Goal: Information Seeking & Learning: Learn about a topic

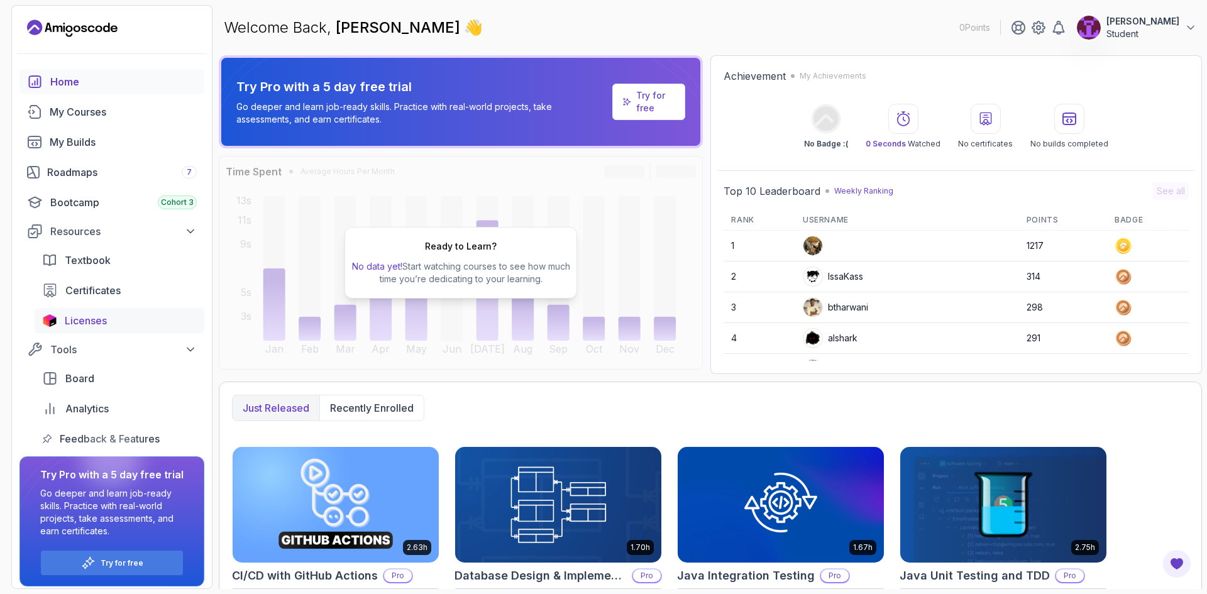
click at [124, 319] on div "Licenses" at bounding box center [131, 320] width 132 height 15
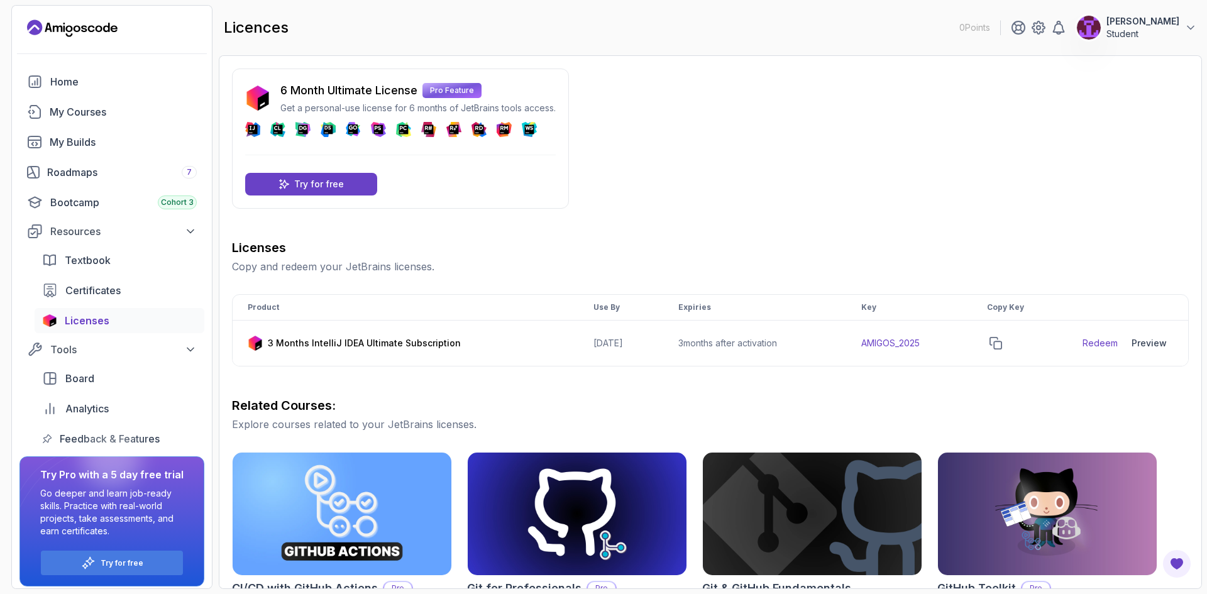
click at [153, 338] on div "Home My Courses My Builds Roadmaps 7 Bootcamp Cohort 3 Resources Textbook Certi…" at bounding box center [111, 260] width 185 height 382
click at [153, 341] on button "Tools" at bounding box center [111, 349] width 185 height 23
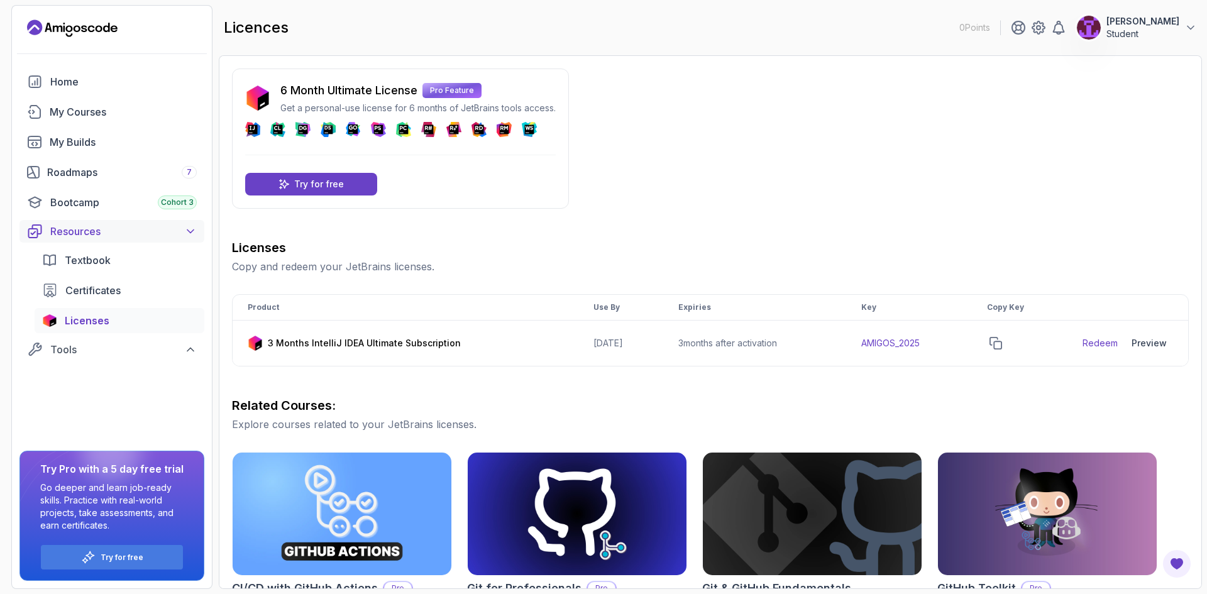
click at [151, 235] on div "Resources" at bounding box center [123, 231] width 147 height 15
click at [162, 182] on link "Roadmaps 7" at bounding box center [111, 172] width 185 height 25
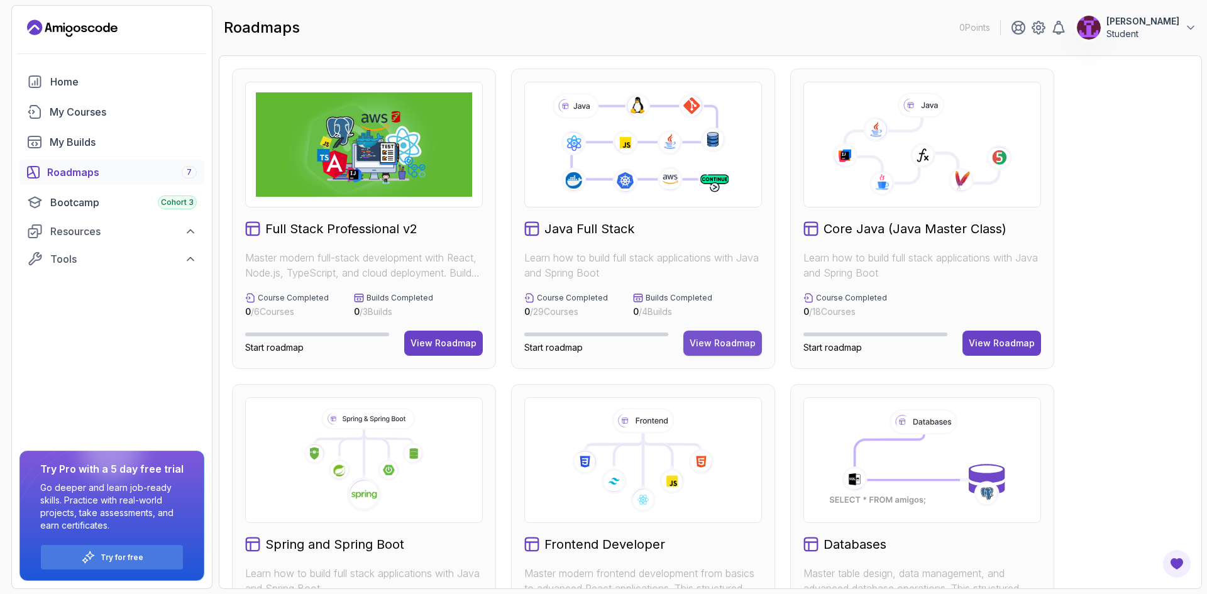
click at [750, 341] on div "View Roadmap" at bounding box center [723, 343] width 66 height 13
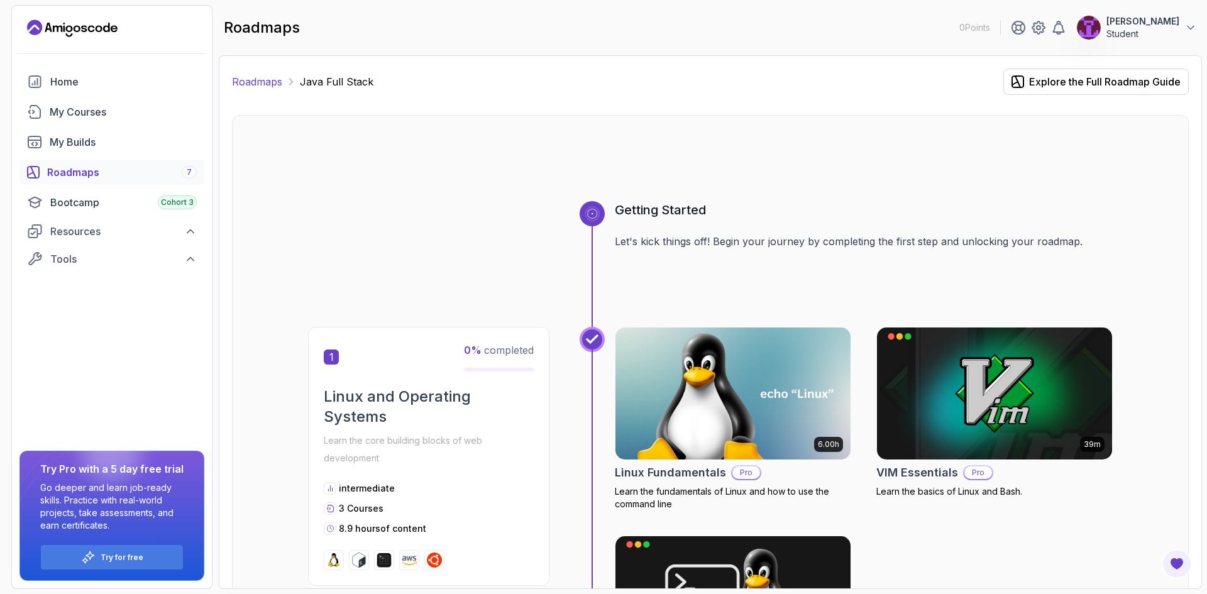
click at [263, 77] on link "Roadmaps" at bounding box center [257, 81] width 50 height 15
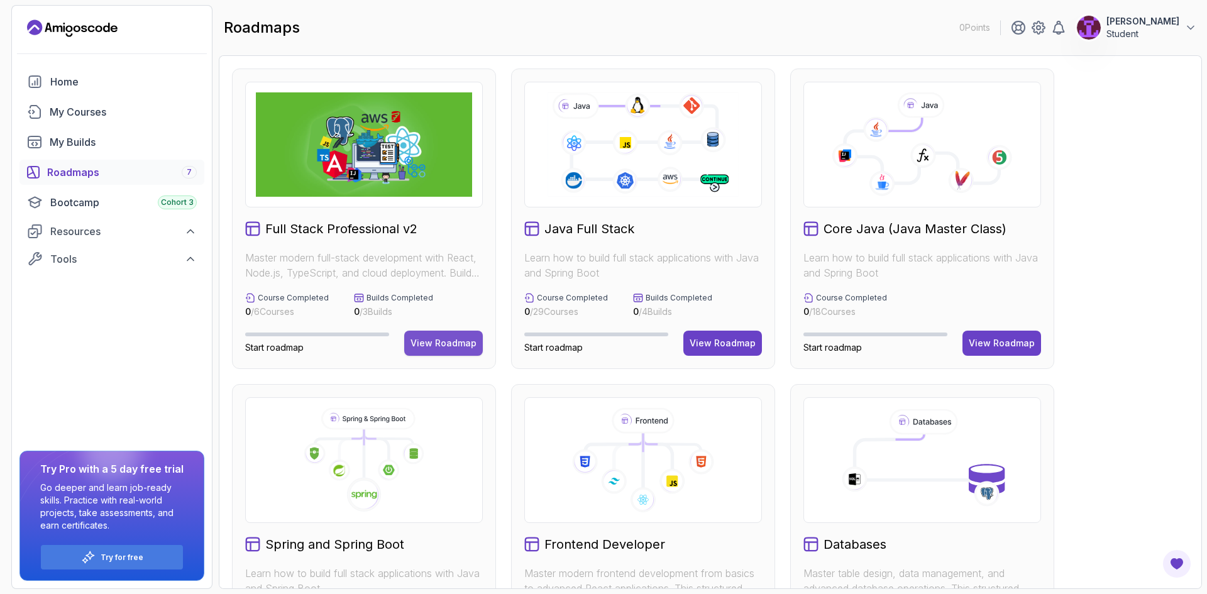
click at [452, 348] on div "View Roadmap" at bounding box center [444, 343] width 66 height 13
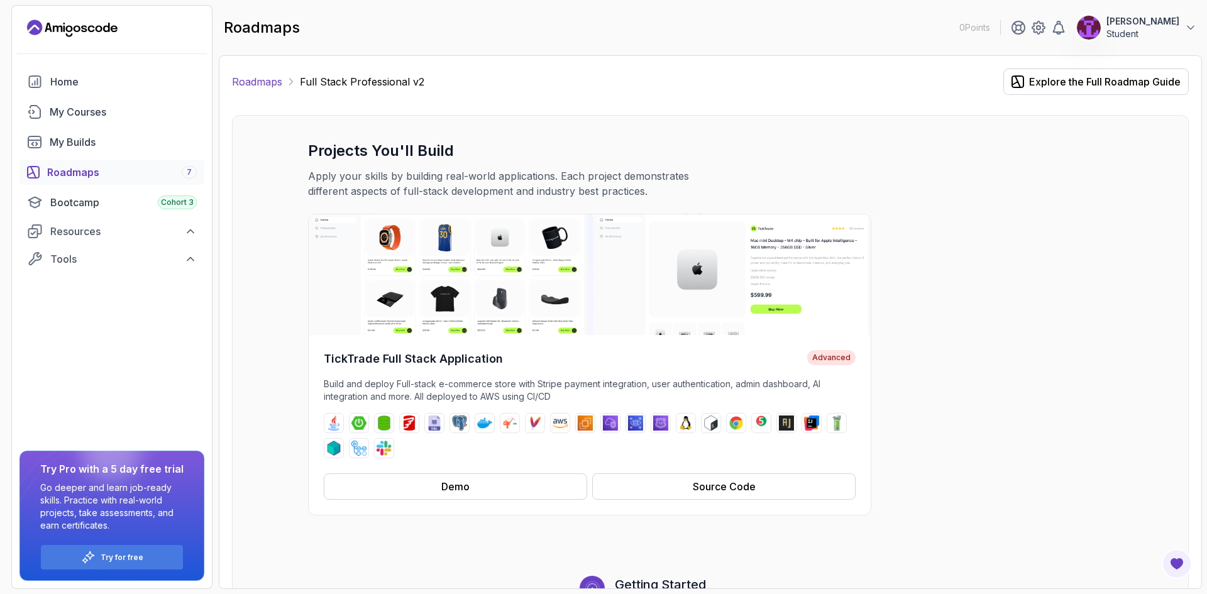
click at [263, 77] on link "Roadmaps" at bounding box center [257, 81] width 50 height 15
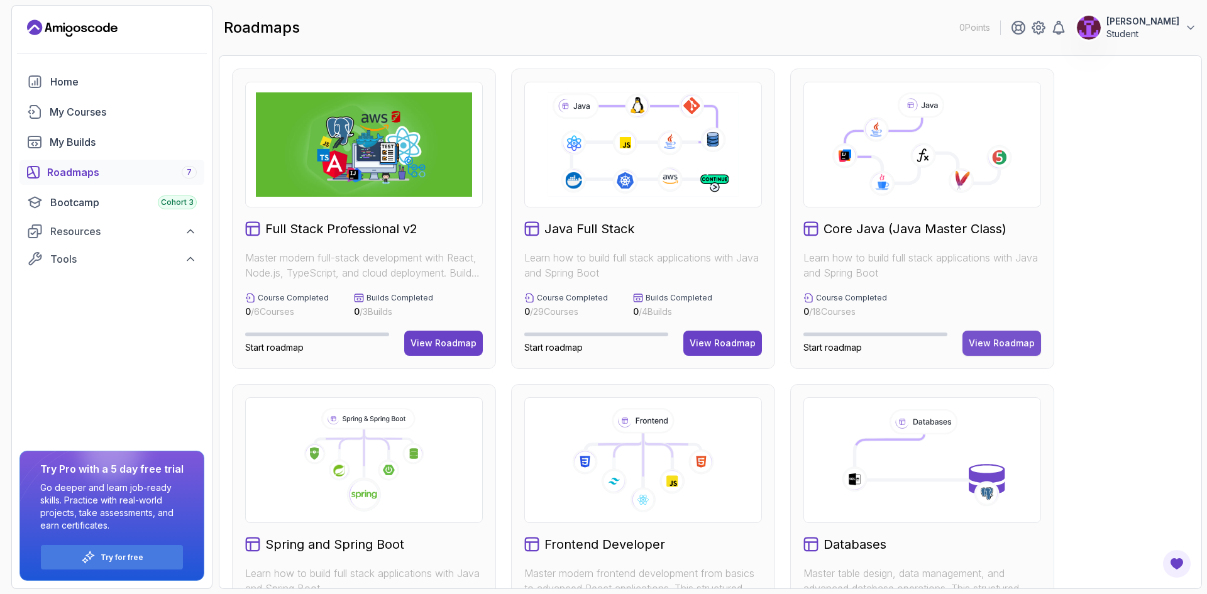
click at [995, 346] on div "View Roadmap" at bounding box center [1002, 343] width 66 height 13
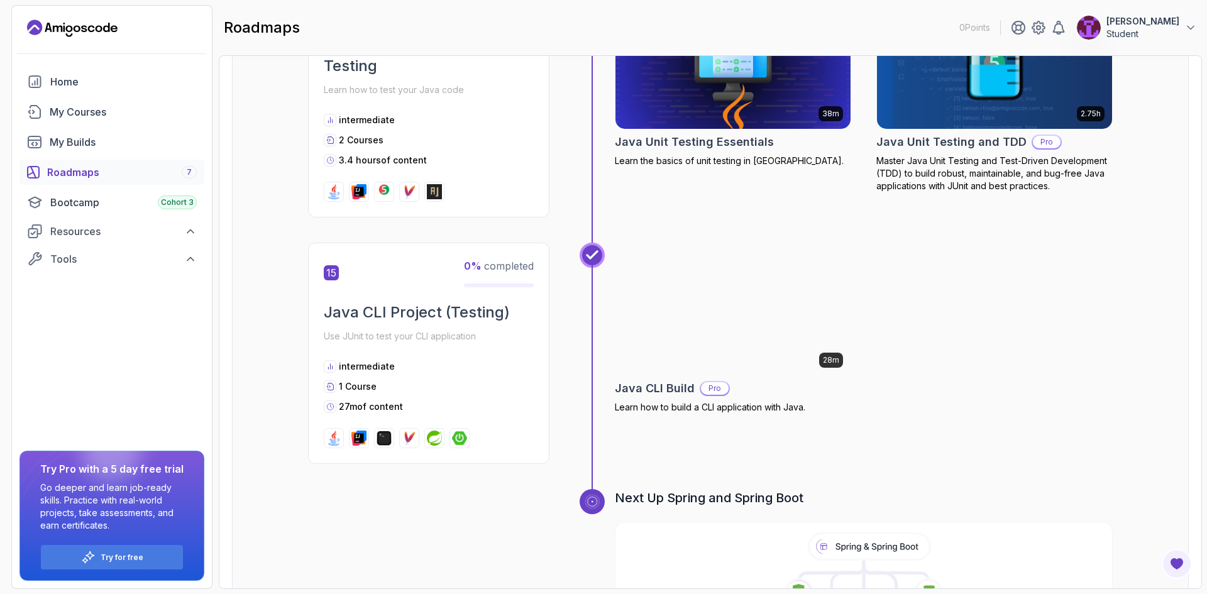
scroll to position [3976, 0]
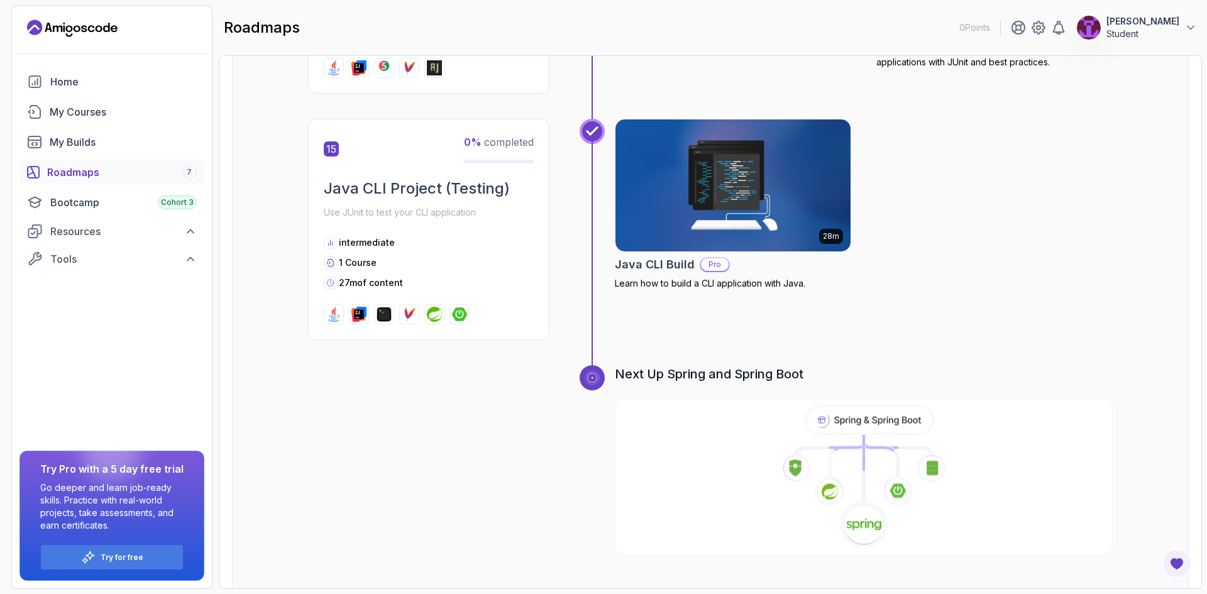
click at [880, 407] on icon at bounding box center [869, 420] width 125 height 26
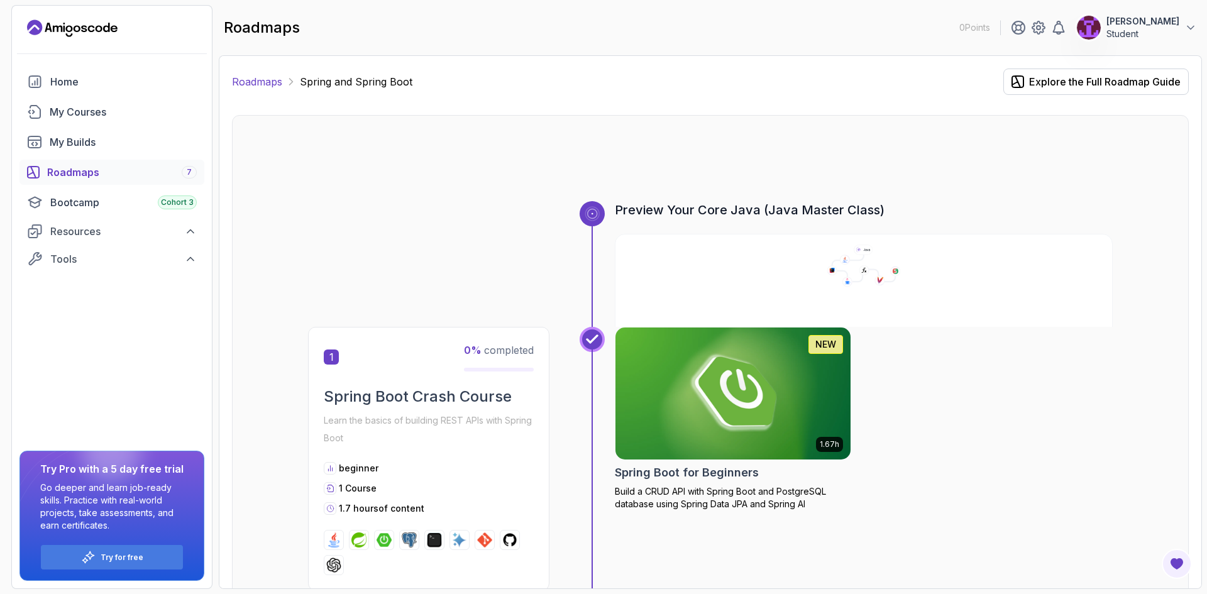
click at [274, 84] on link "Roadmaps" at bounding box center [257, 81] width 50 height 15
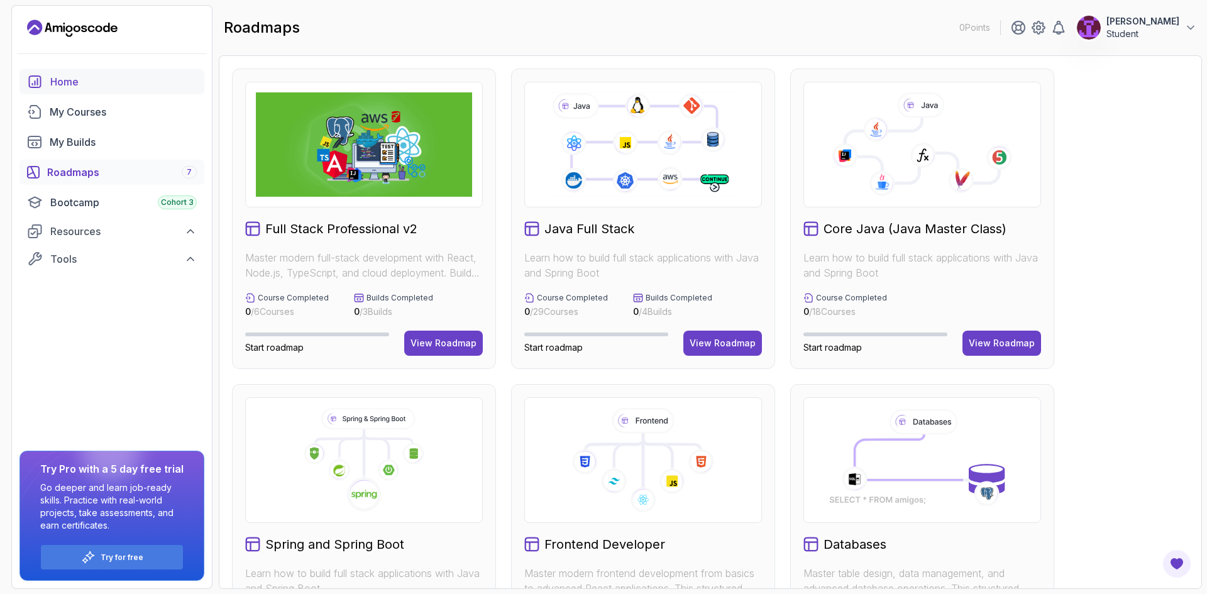
click at [109, 86] on div "Home" at bounding box center [123, 81] width 147 height 15
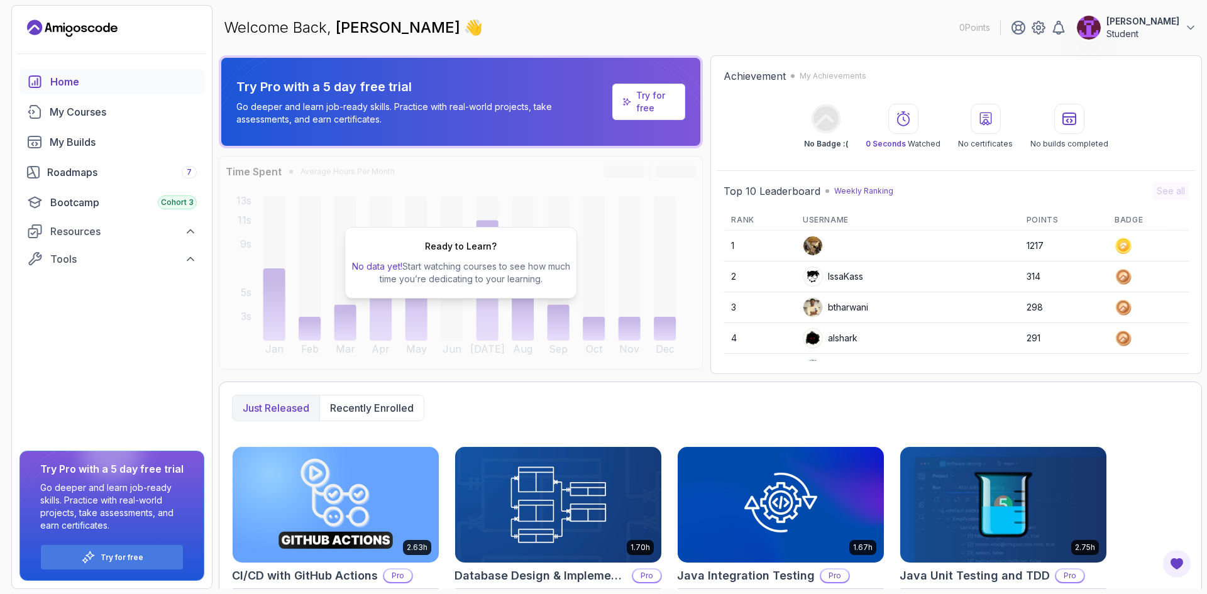
click at [1145, 41] on div "Welcome Back, Dimitrije Jelic 👋 0 Points Dimitrije Jelic Student" at bounding box center [711, 27] width 984 height 45
click at [1145, 35] on p "Student" at bounding box center [1143, 34] width 73 height 13
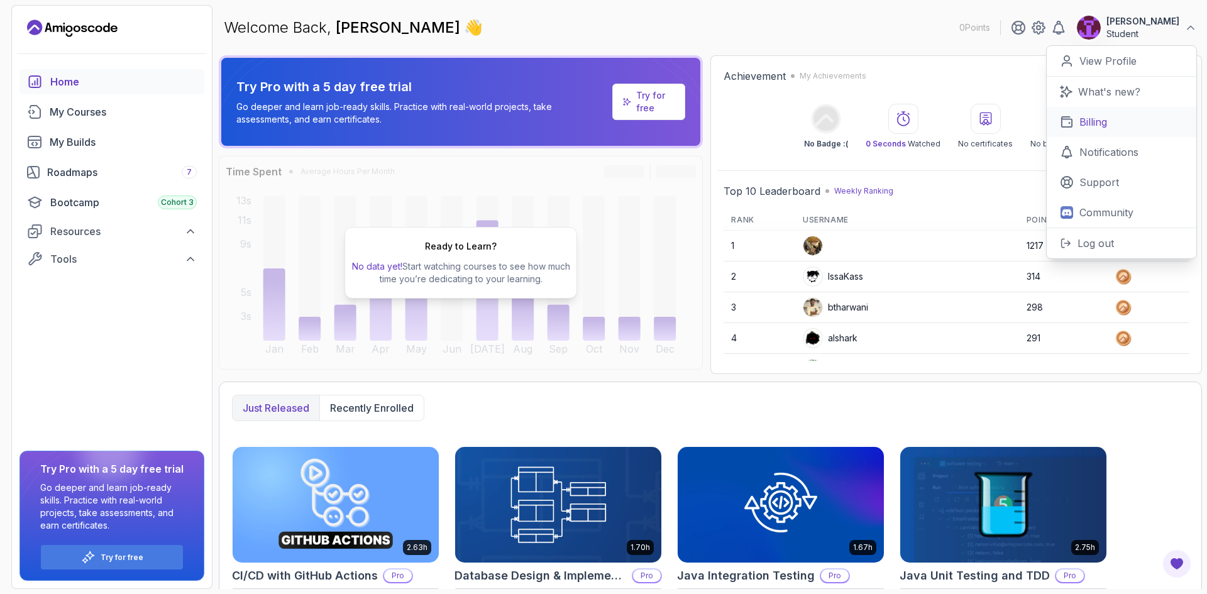
click at [1118, 123] on link "Billing" at bounding box center [1122, 122] width 150 height 30
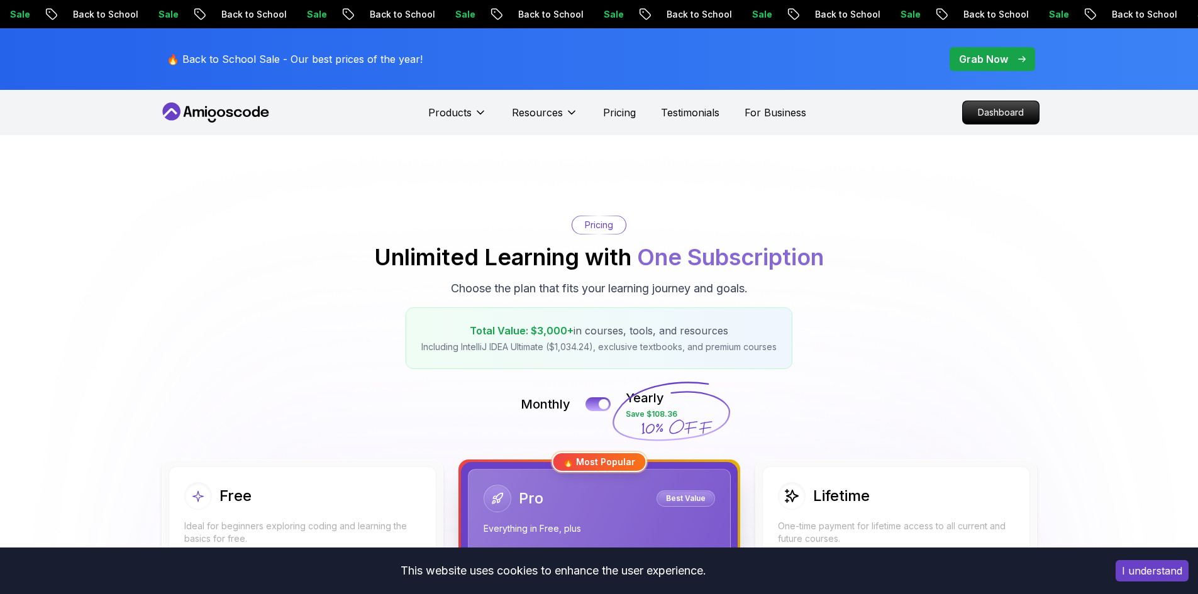
click at [607, 278] on div "Pricing Unlimited Learning with One Subscription Choose the plan that fits your…" at bounding box center [599, 292] width 880 height 153
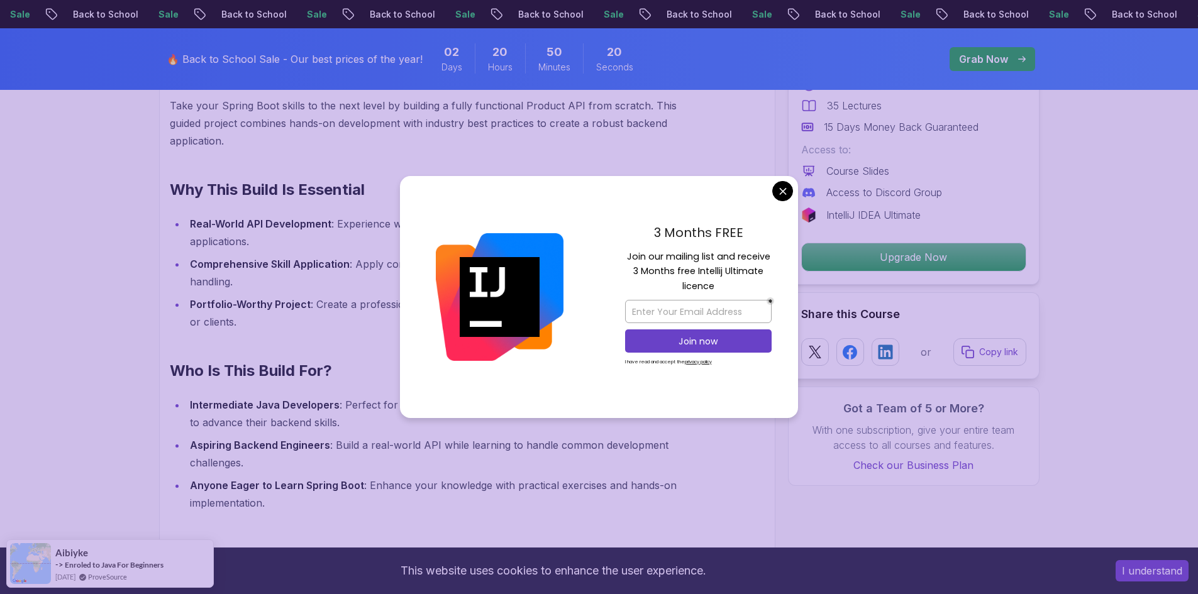
scroll to position [880, 0]
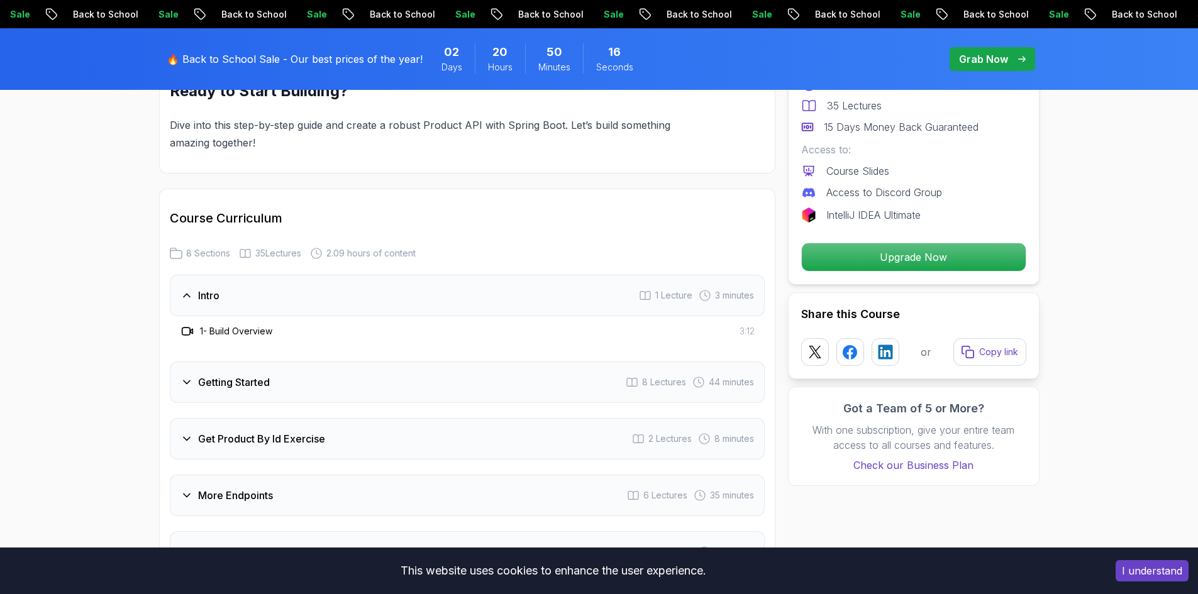
scroll to position [1446, 0]
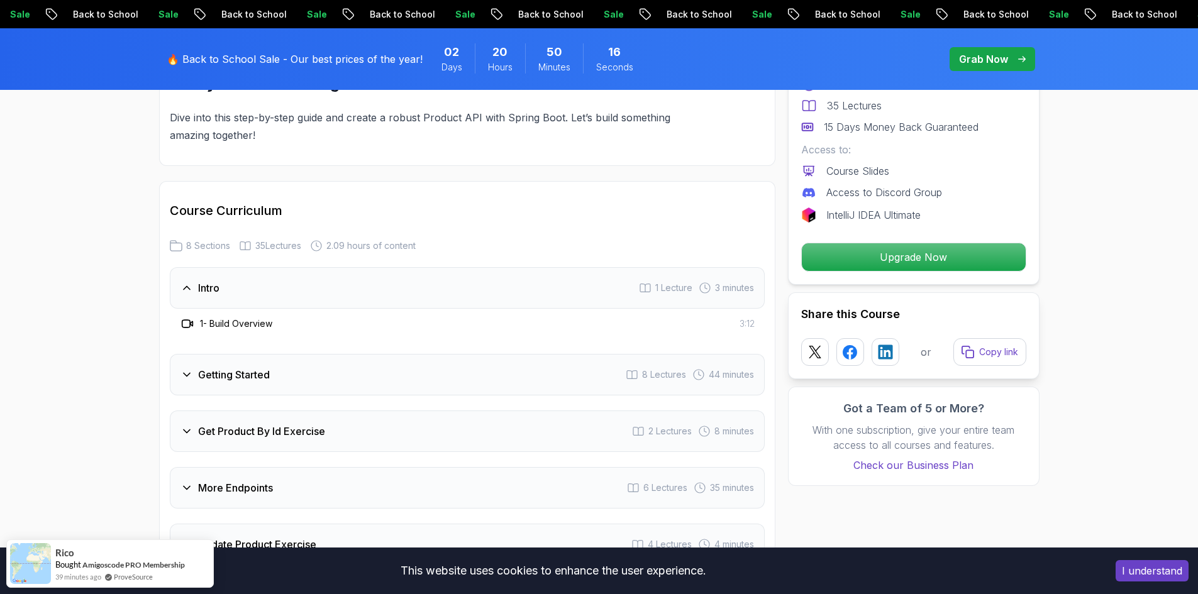
click at [252, 367] on h3 "Getting Started" at bounding box center [234, 374] width 72 height 15
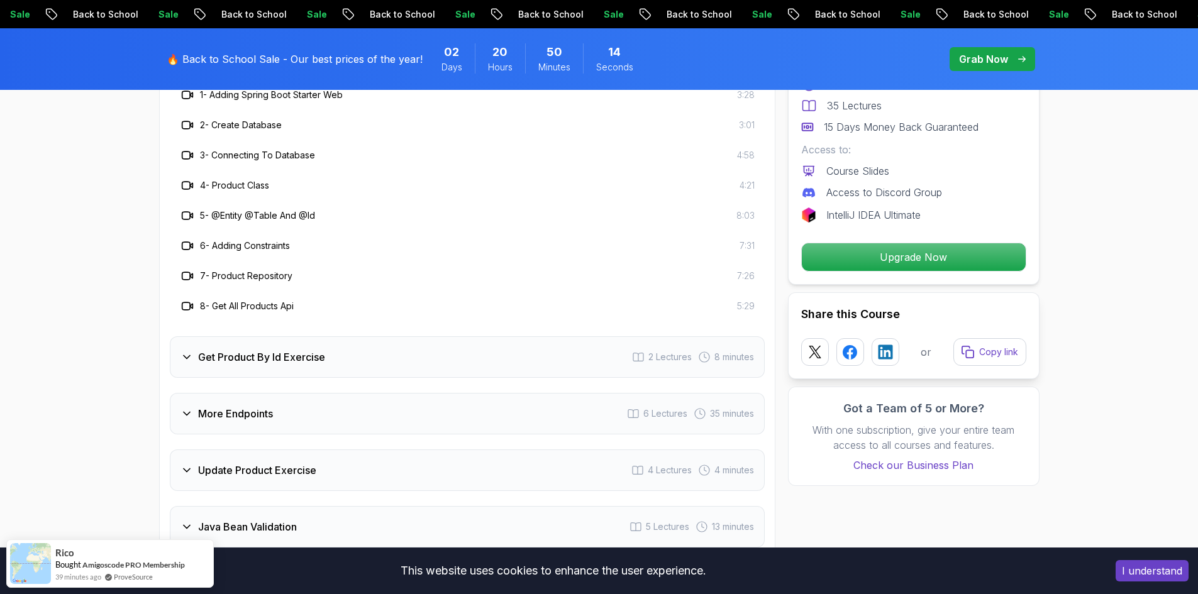
scroll to position [1761, 0]
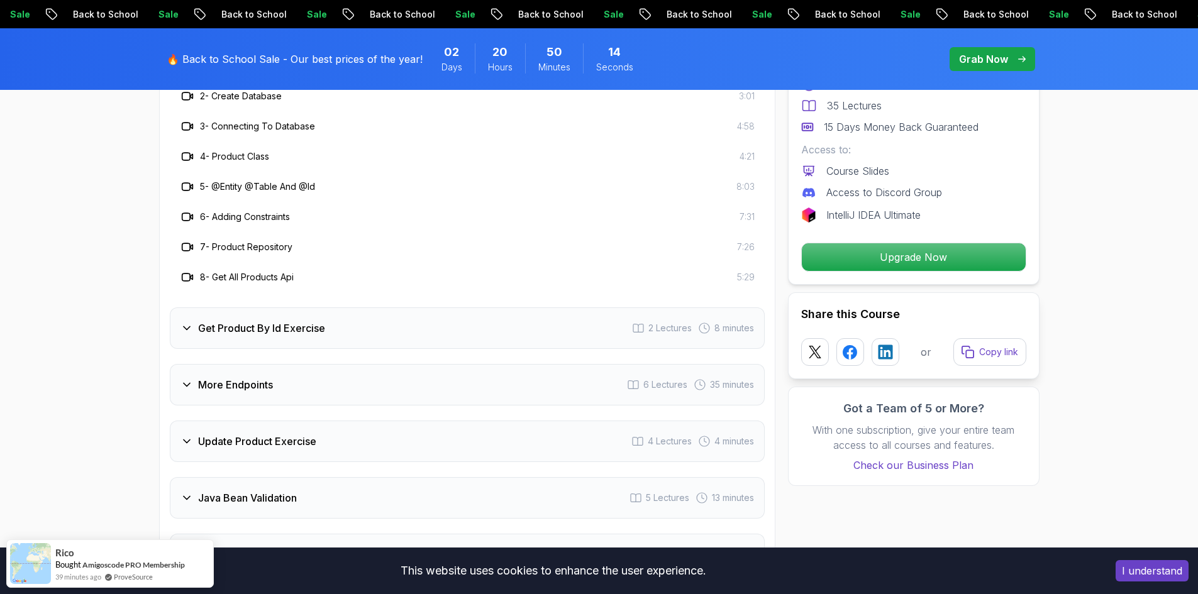
click at [294, 321] on h3 "Get Product By Id Exercise" at bounding box center [261, 328] width 127 height 15
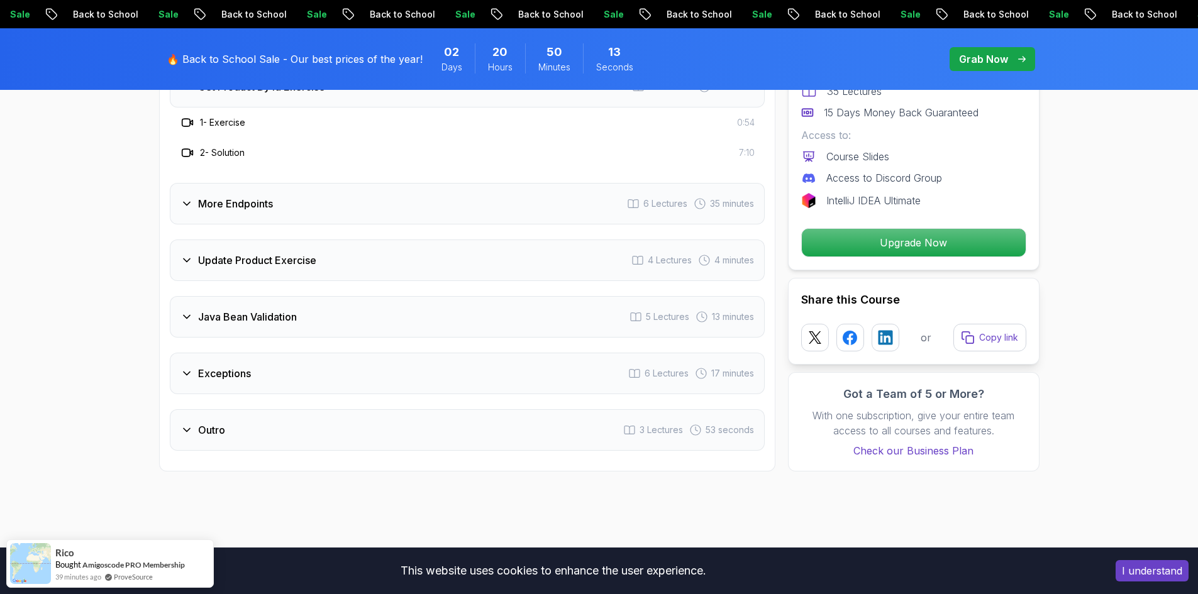
click at [287, 308] on div "Java Bean Validation 5 Lectures 13 minutes" at bounding box center [467, 317] width 595 height 42
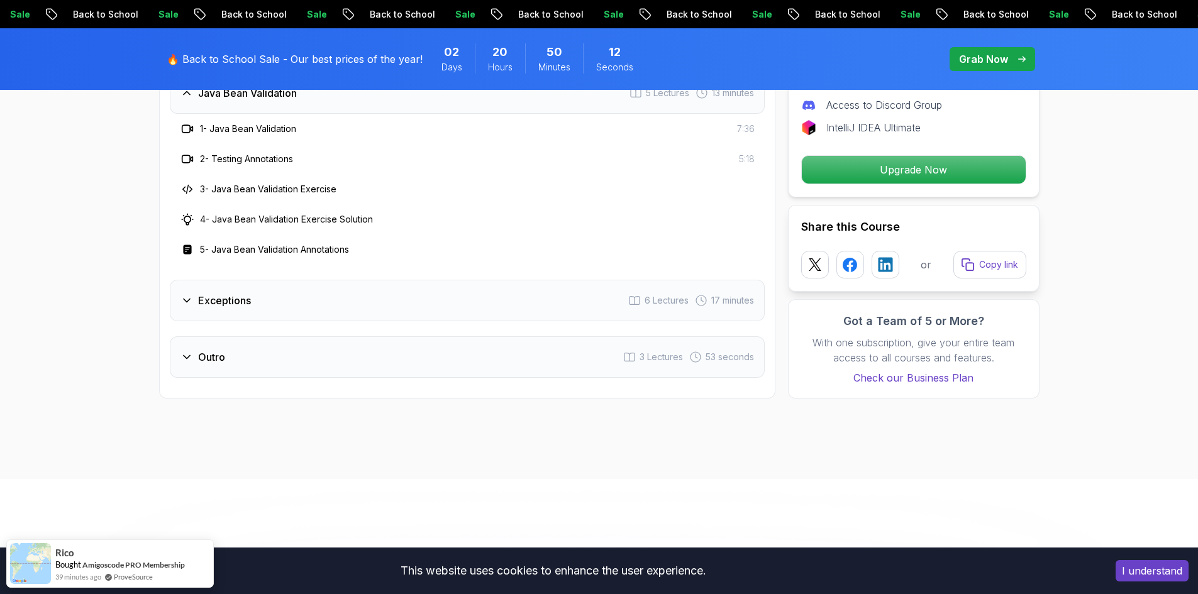
scroll to position [1949, 0]
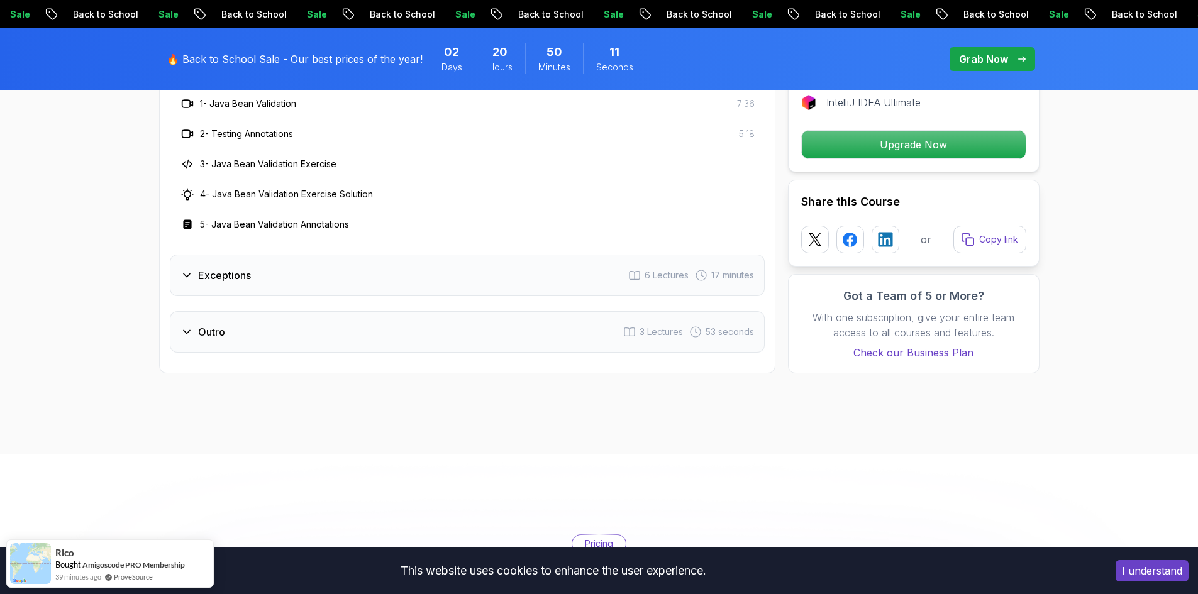
click at [280, 270] on div "Exceptions 6 Lectures 17 minutes" at bounding box center [467, 276] width 595 height 42
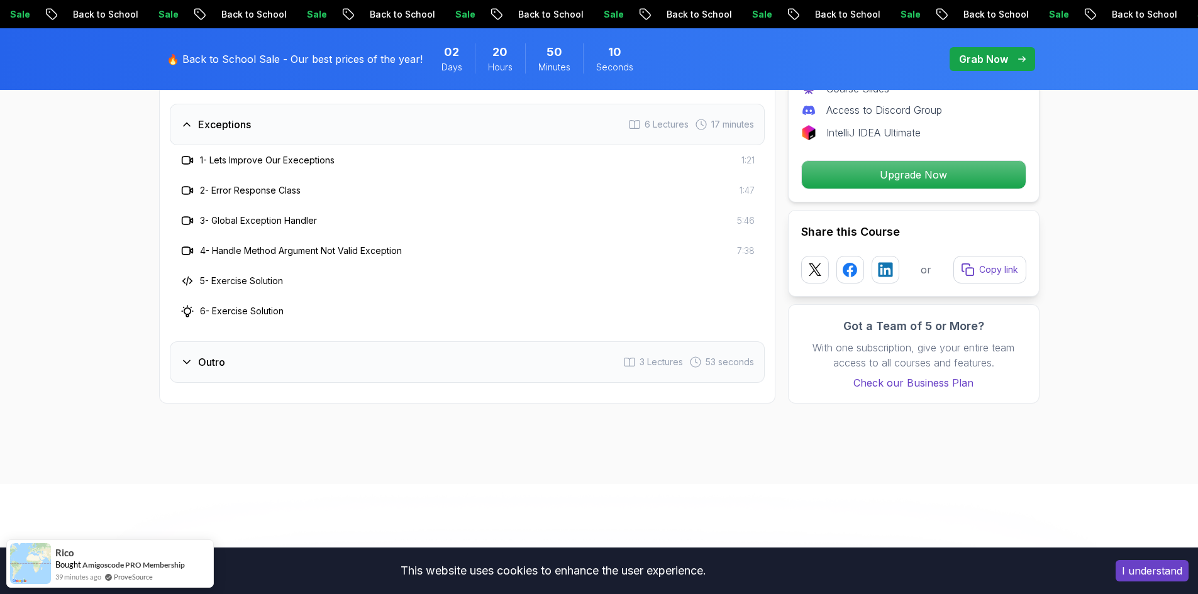
click at [283, 341] on div "Outro 3 Lectures 53 seconds" at bounding box center [467, 362] width 595 height 42
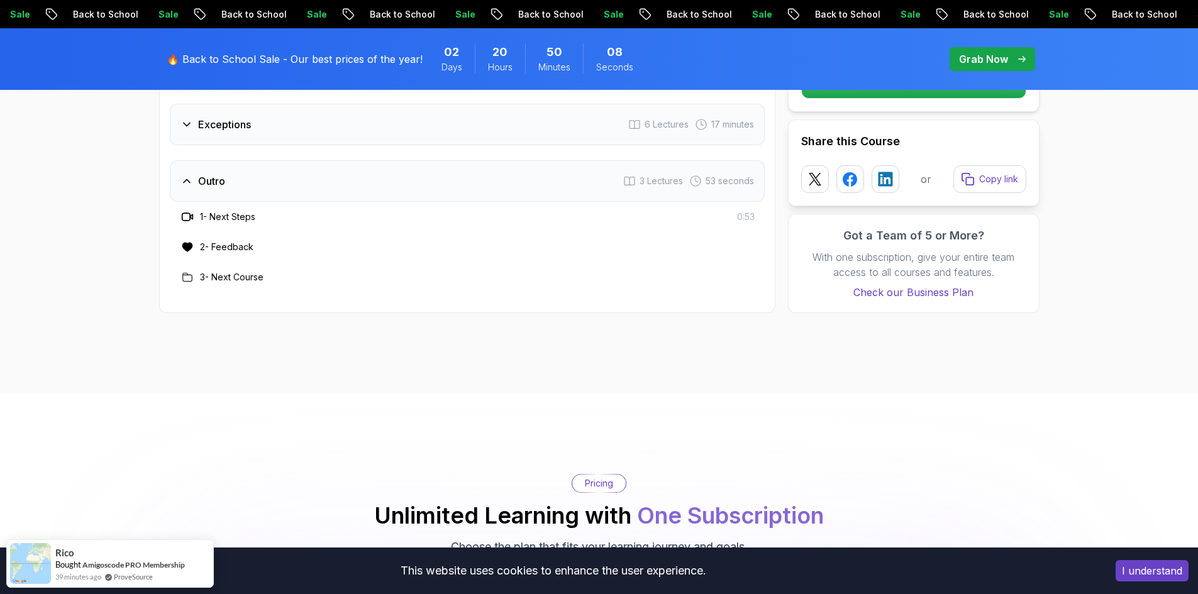
click at [258, 271] on h3 "3 - Next Course" at bounding box center [232, 277] width 64 height 13
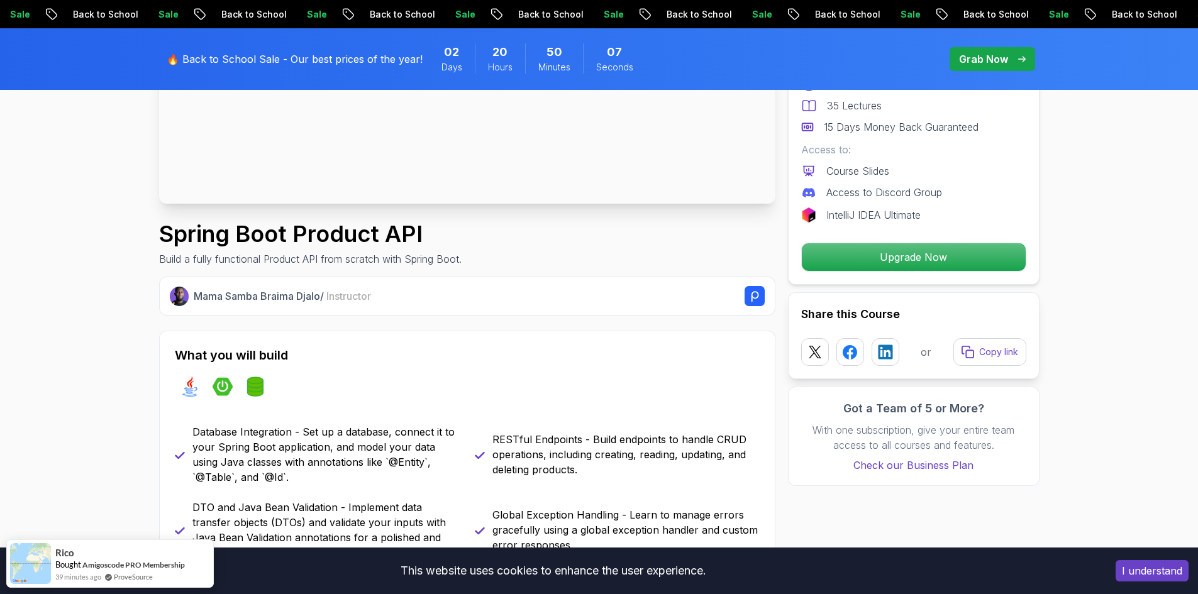
scroll to position [0, 0]
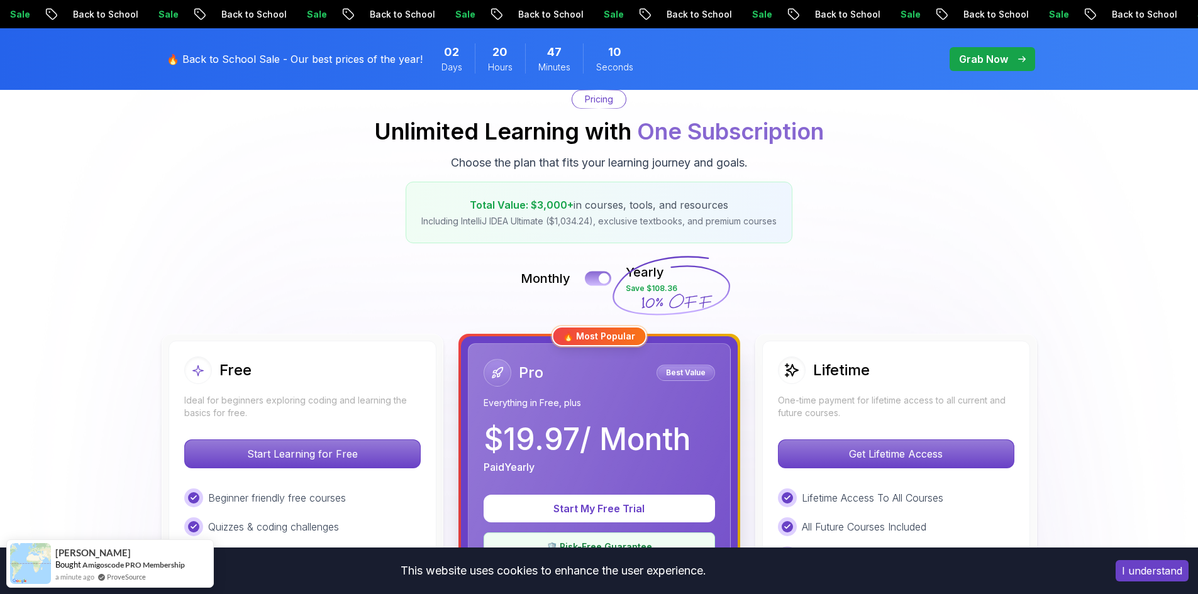
click at [597, 280] on button at bounding box center [598, 278] width 26 height 14
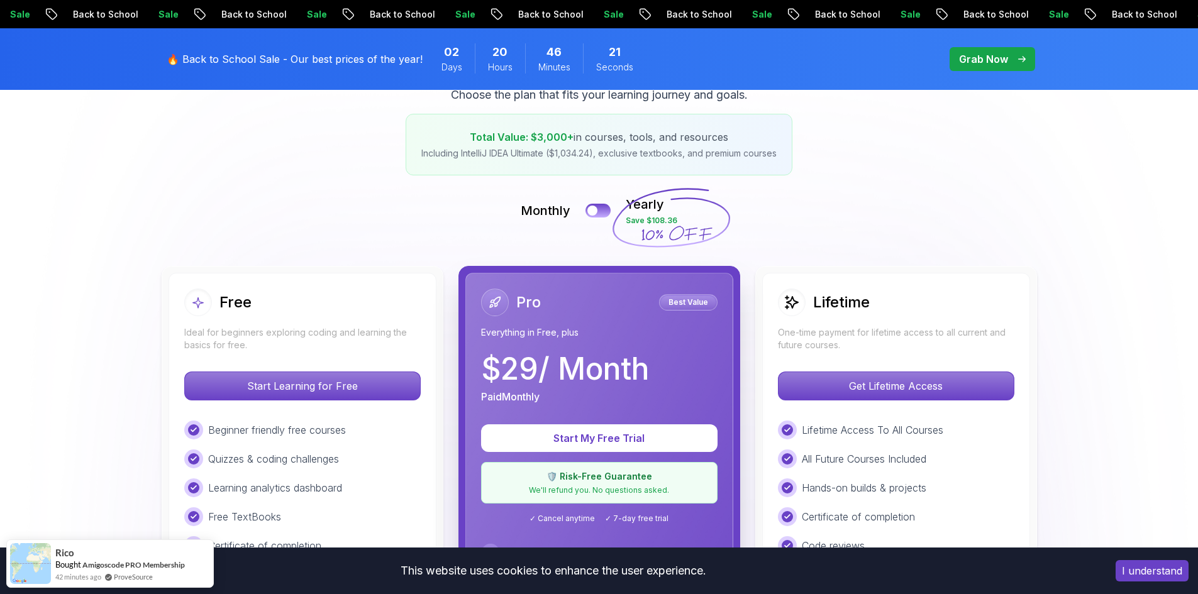
scroll to position [189, 0]
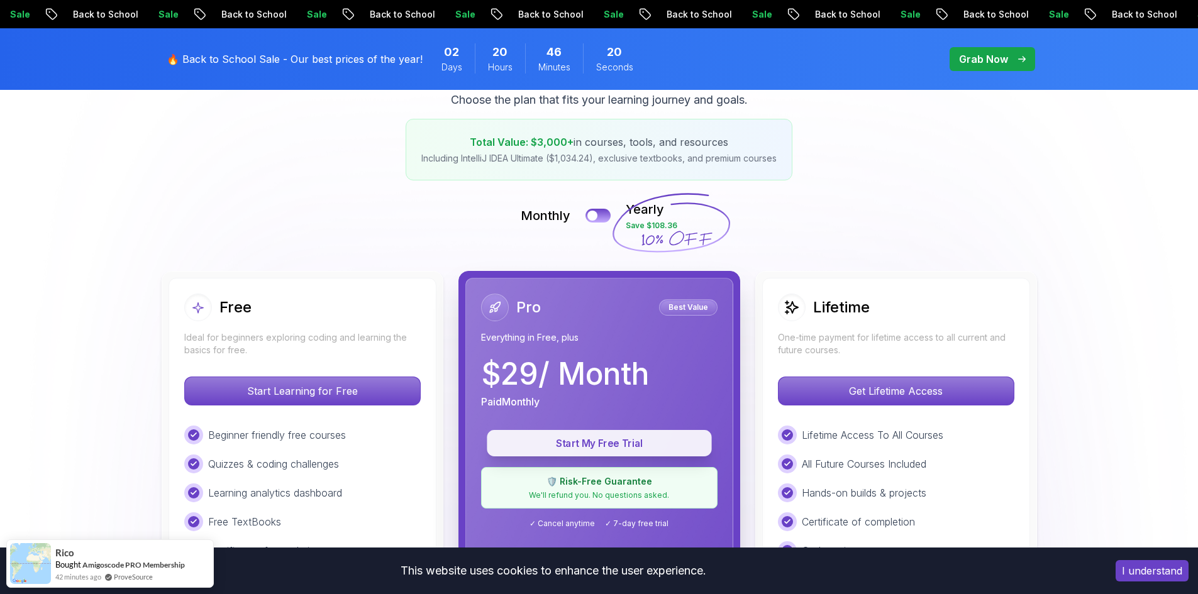
click at [594, 440] on p "Start My Free Trial" at bounding box center [599, 443] width 196 height 14
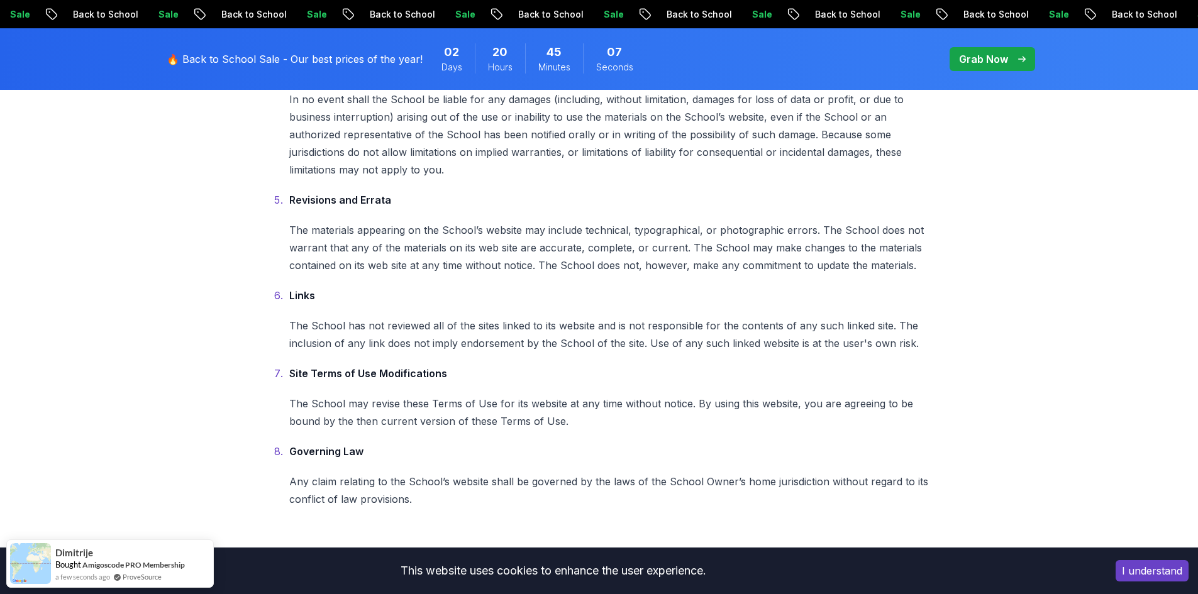
scroll to position [817, 0]
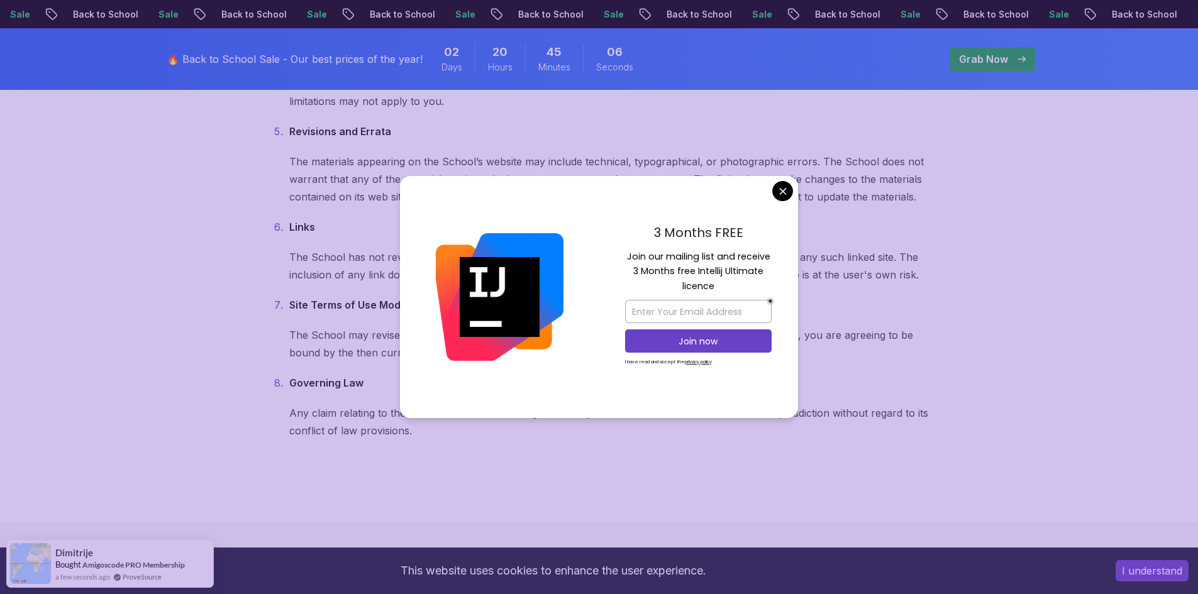
click at [783, 189] on body "Sale Back to School Sale Back to School Sale Back to School Sale Back to School…" at bounding box center [599, 39] width 1198 height 1712
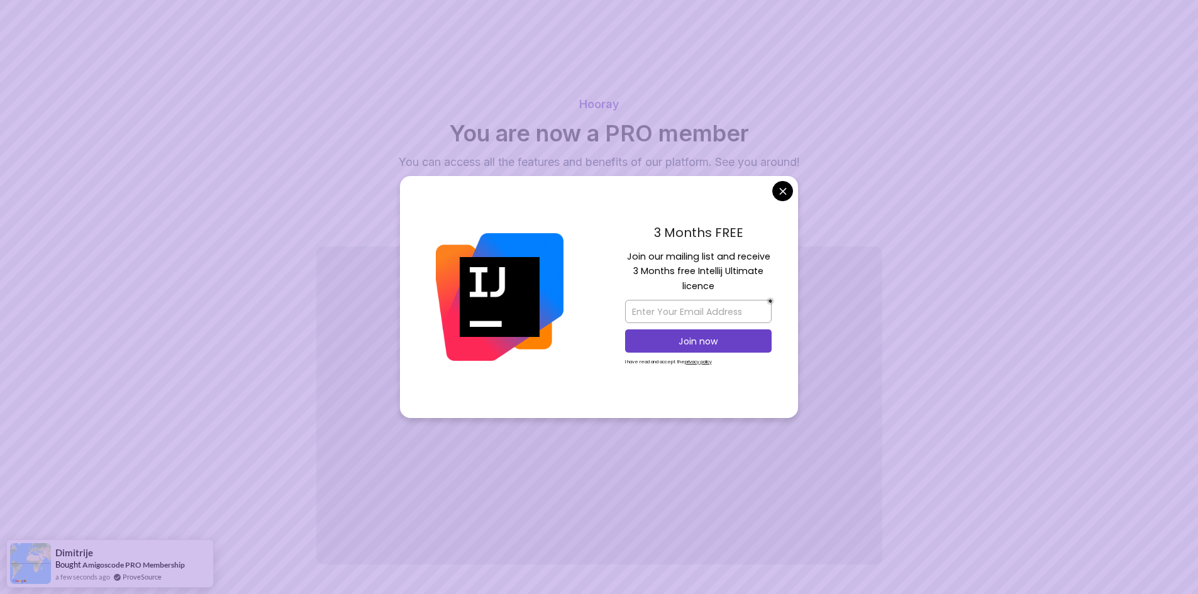
click at [778, 190] on body "Hooray You are now a PRO member You can access all the features and benefits of…" at bounding box center [599, 322] width 1198 height 645
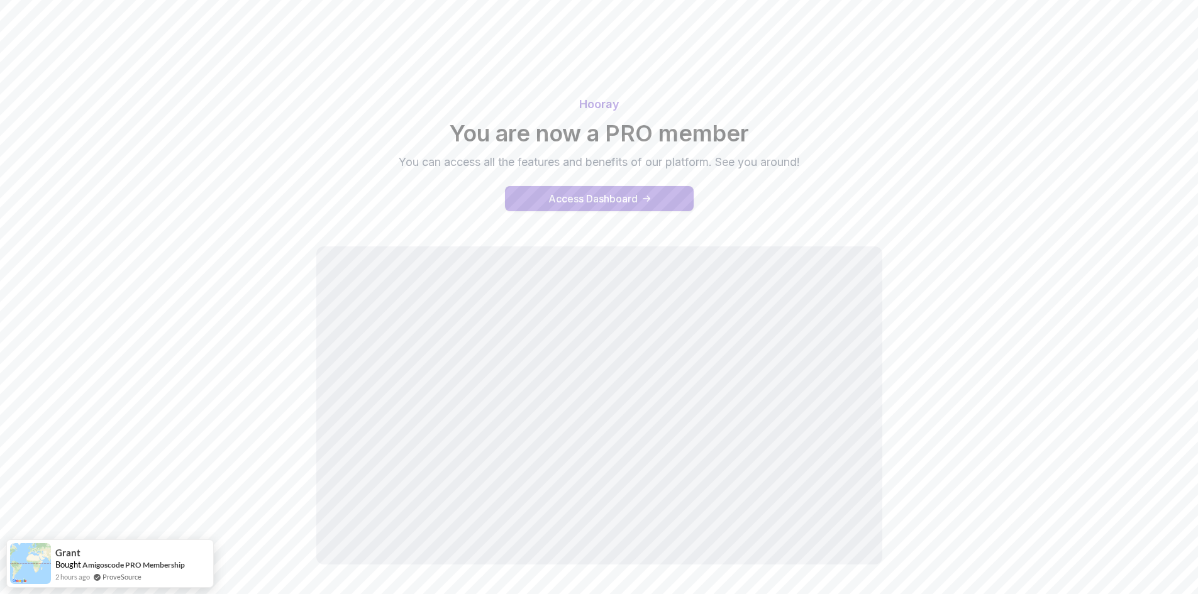
click at [546, 199] on button "Access Dashboard" at bounding box center [599, 198] width 189 height 25
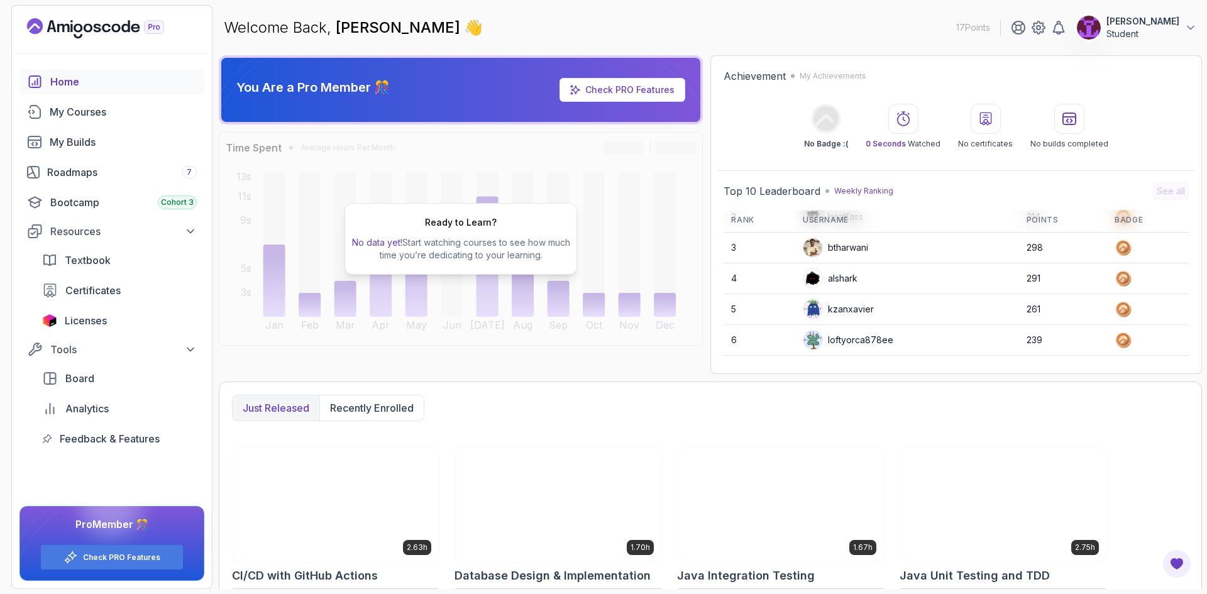
scroll to position [52, 0]
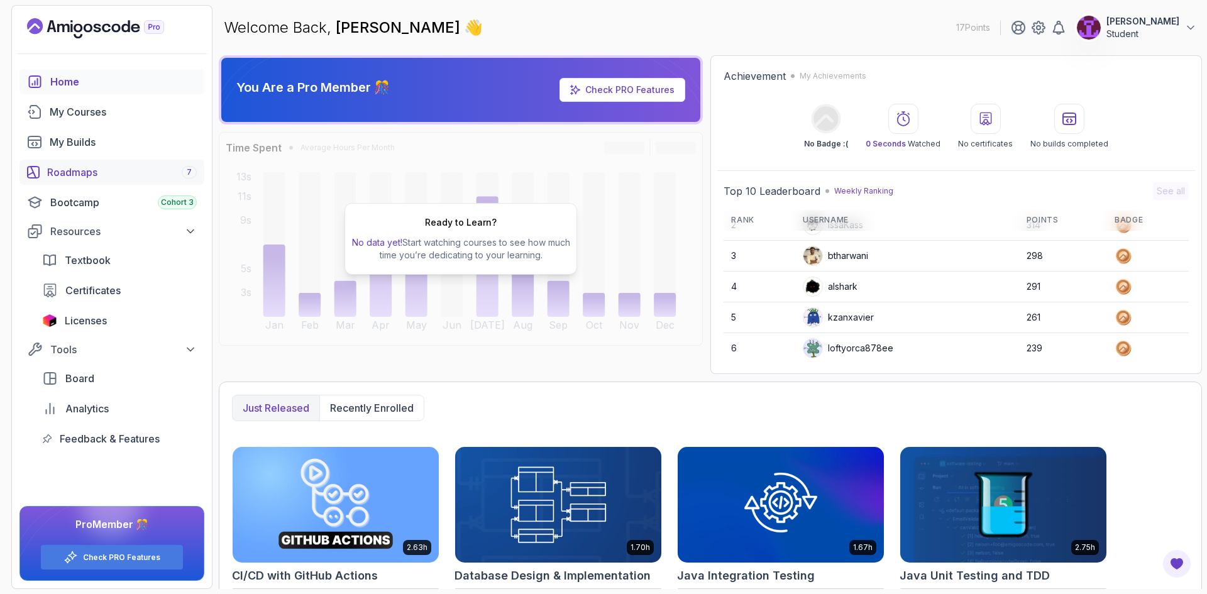
click at [133, 175] on div "Roadmaps 7" at bounding box center [122, 172] width 150 height 15
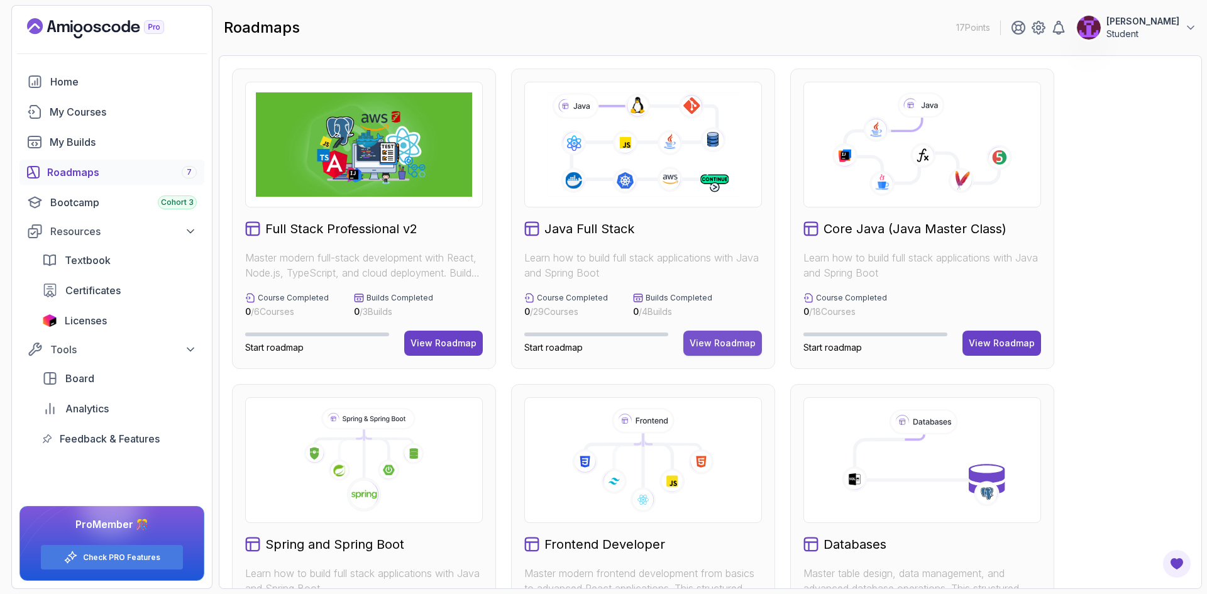
click at [739, 351] on button "View Roadmap" at bounding box center [723, 343] width 79 height 25
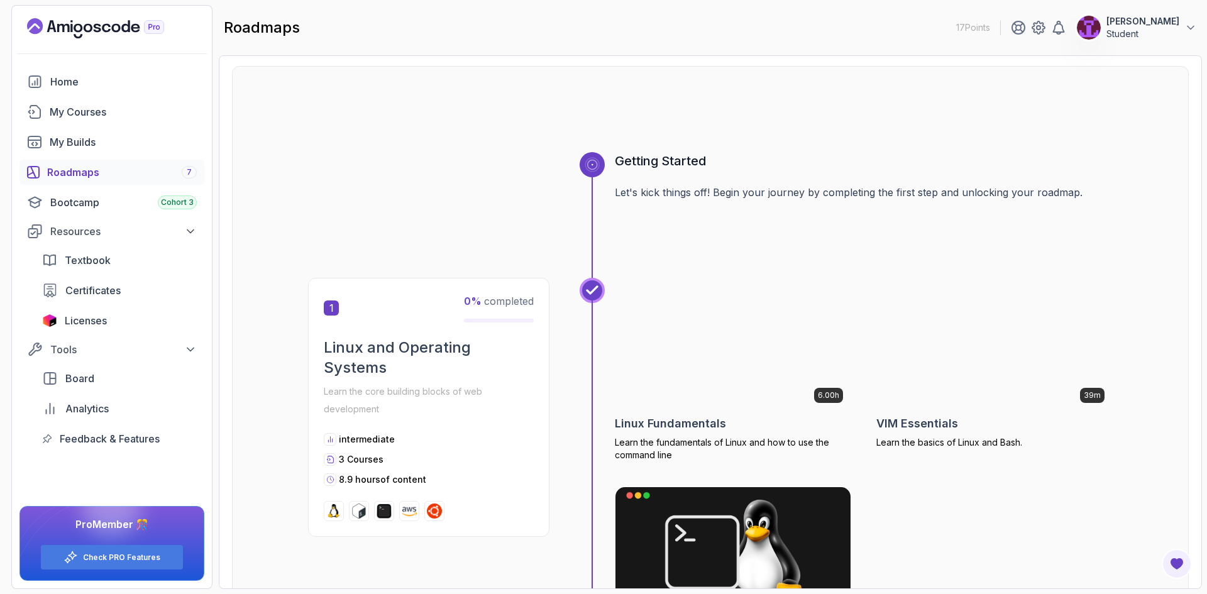
scroll to position [189, 0]
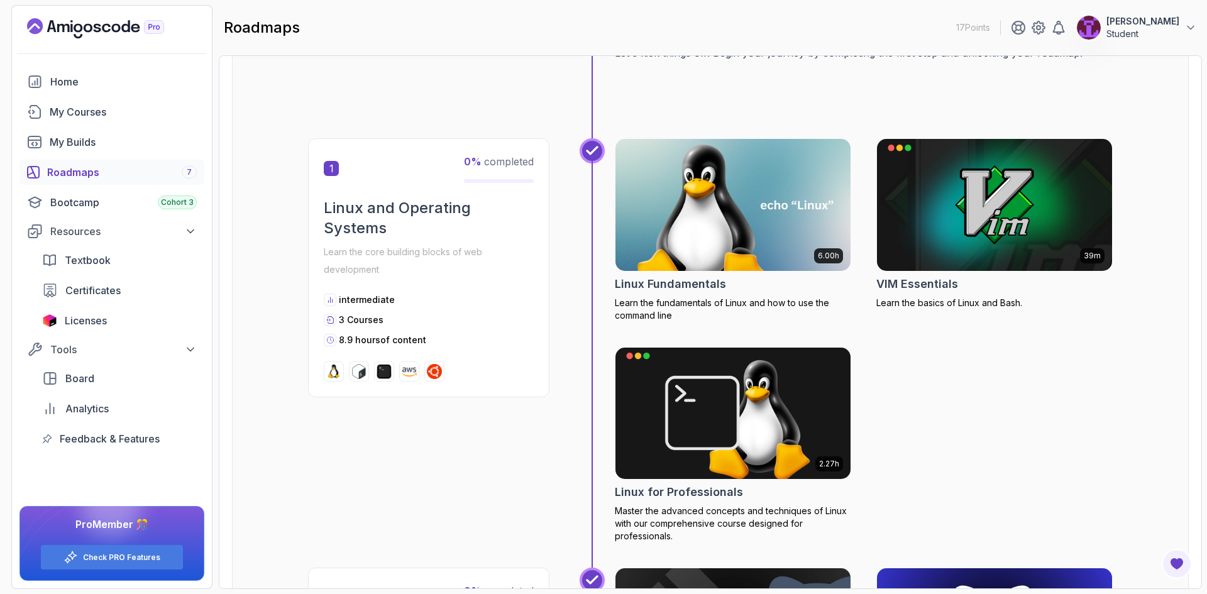
drag, startPoint x: 696, startPoint y: 233, endPoint x: 967, endPoint y: 341, distance: 292.4
click at [967, 341] on div "6.00h Linux Fundamentals Learn the fundamentals of Linux and how to use the com…" at bounding box center [864, 340] width 498 height 404
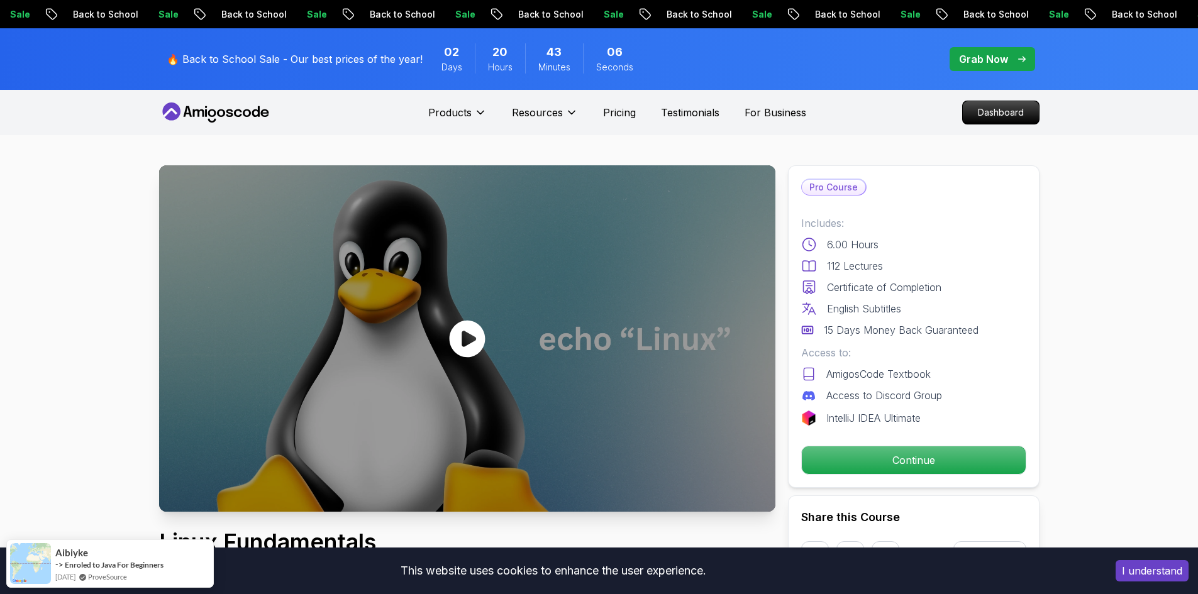
click at [492, 326] on div at bounding box center [467, 338] width 616 height 346
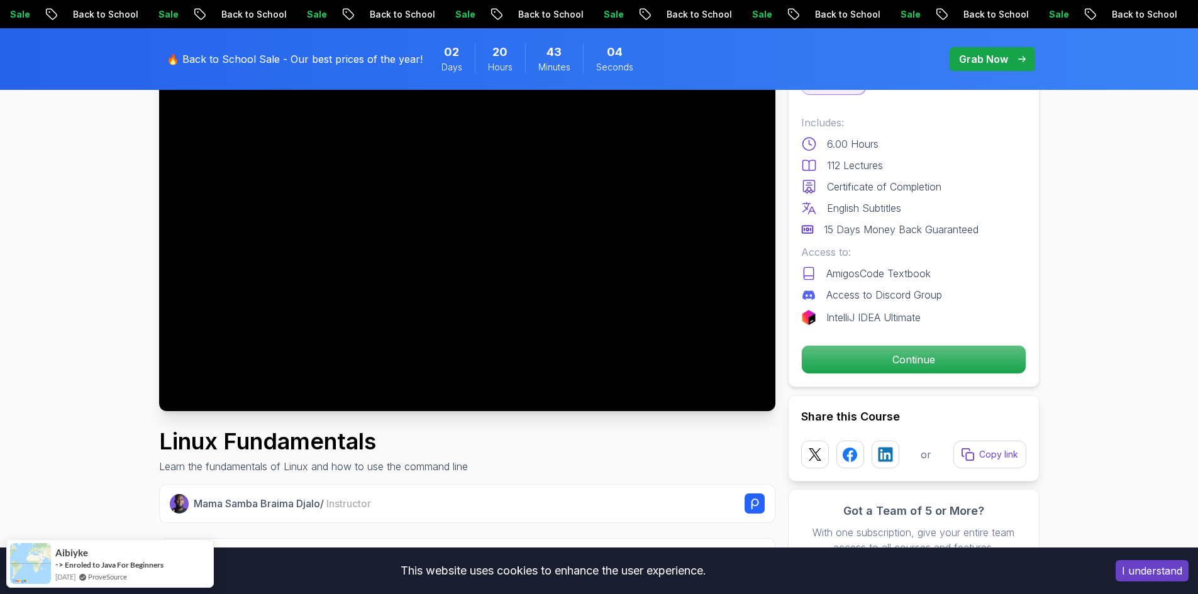
scroll to position [126, 0]
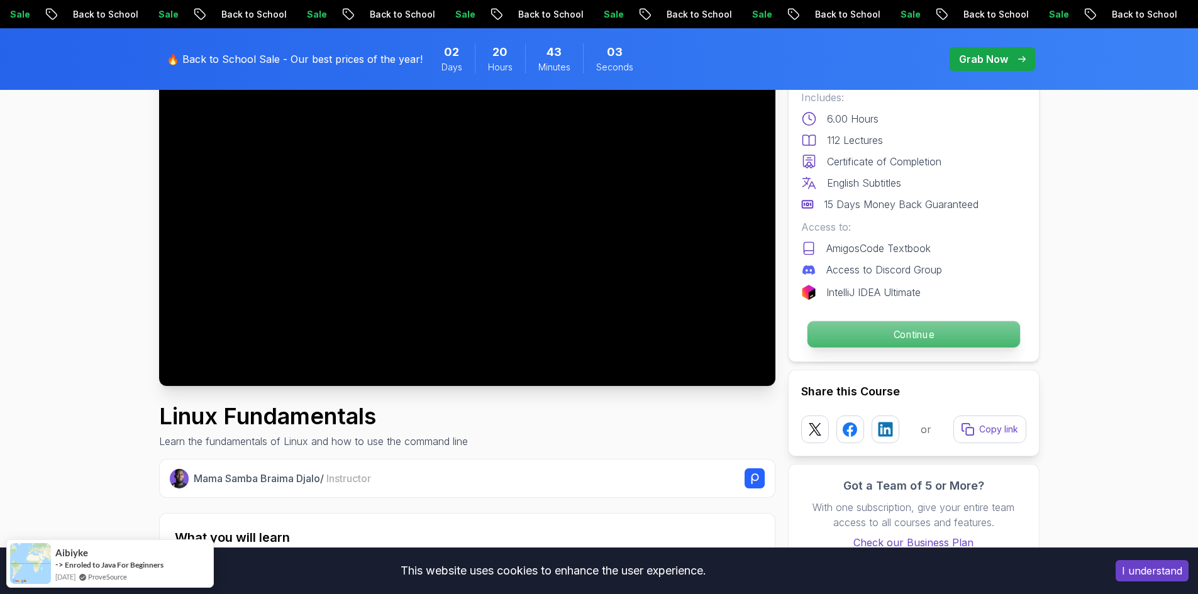
click at [868, 341] on p "Continue" at bounding box center [913, 334] width 213 height 26
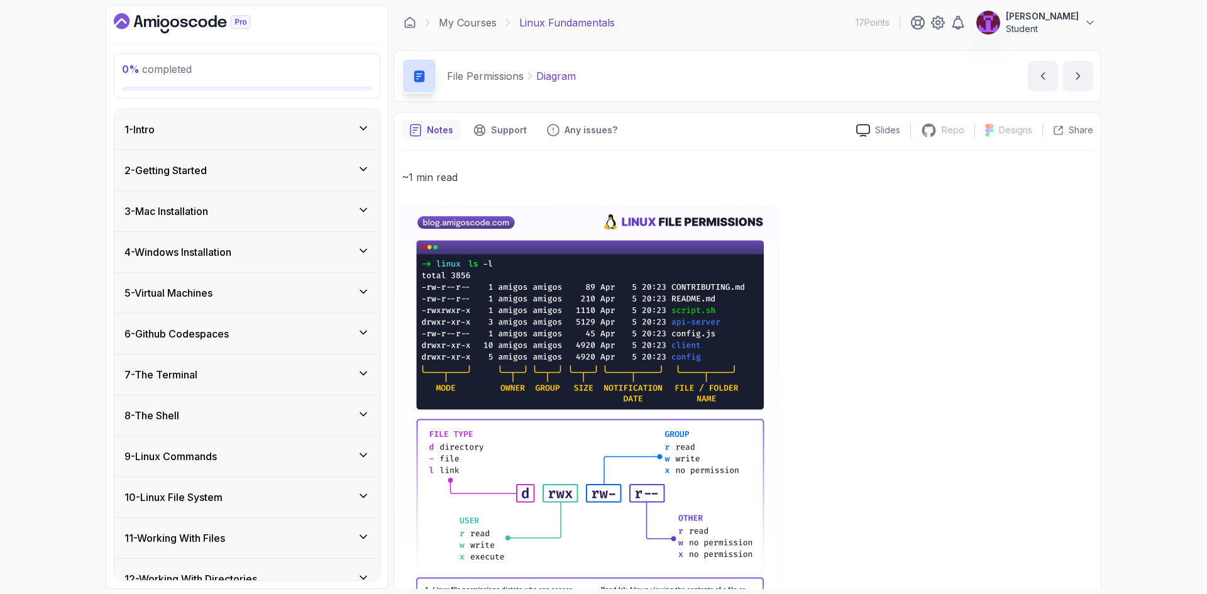
click at [362, 135] on div "1 - Intro" at bounding box center [247, 129] width 245 height 15
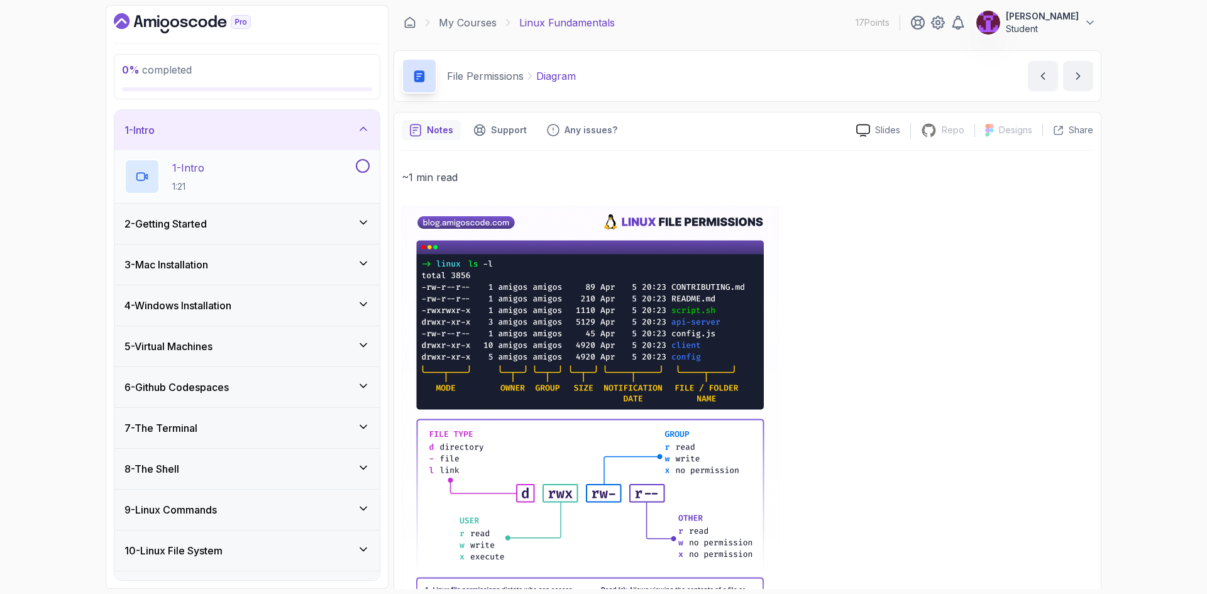
click at [243, 190] on div "1 - Intro 1:21" at bounding box center [239, 176] width 229 height 35
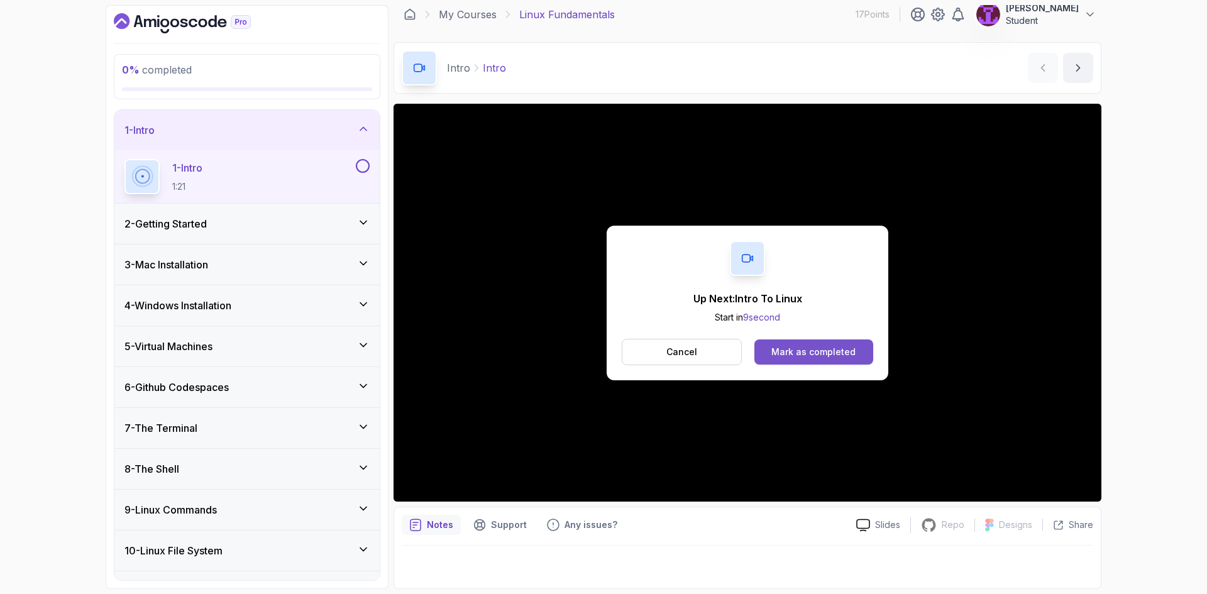
click at [823, 350] on div "Mark as completed" at bounding box center [814, 352] width 84 height 13
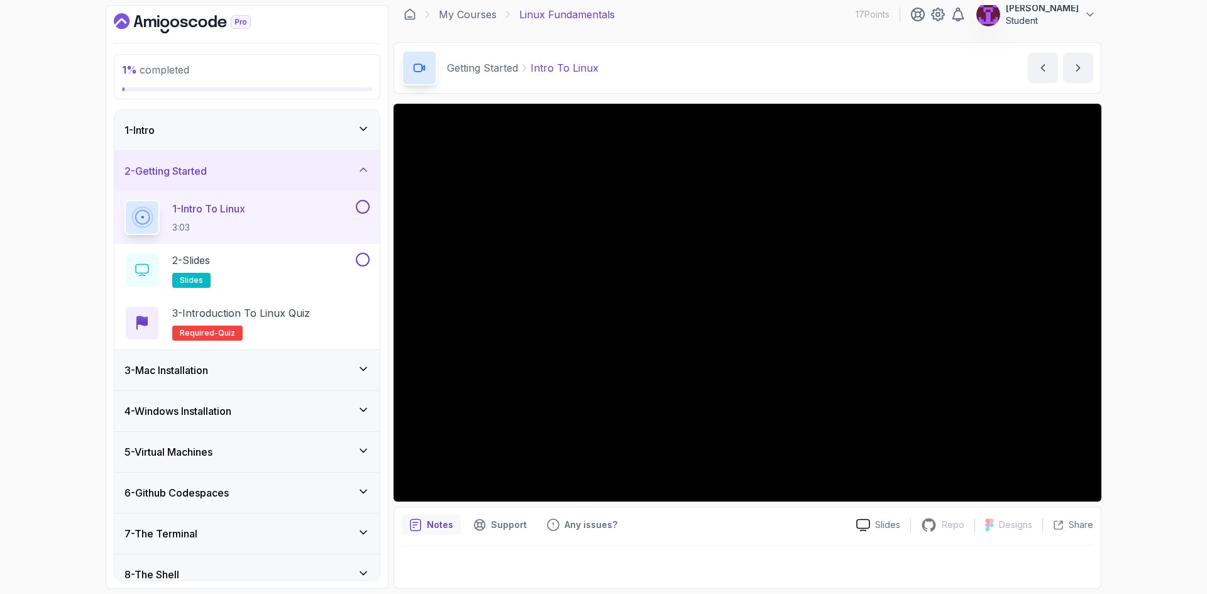
drag, startPoint x: 241, startPoint y: 265, endPoint x: 39, endPoint y: 270, distance: 201.9
click at [39, 270] on div "1 % completed 1 - Intro 2 - Getting Started 1 - Intro To Linux 3:03 2 - Slides …" at bounding box center [603, 297] width 1207 height 594
click at [501, 532] on div "Support" at bounding box center [500, 525] width 69 height 20
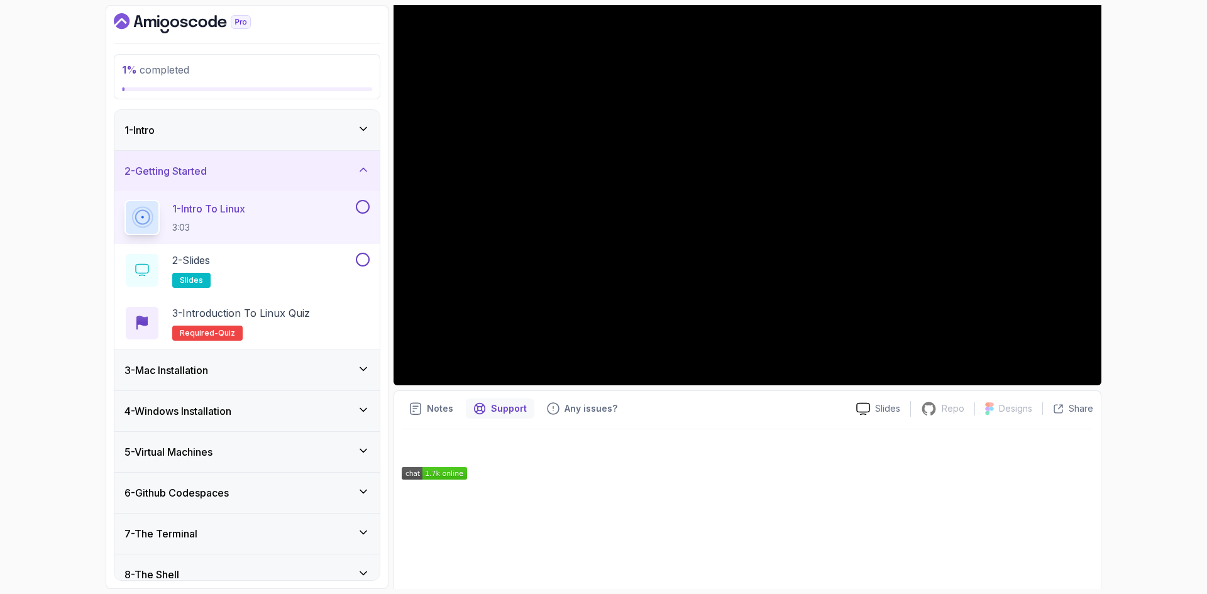
scroll to position [250, 0]
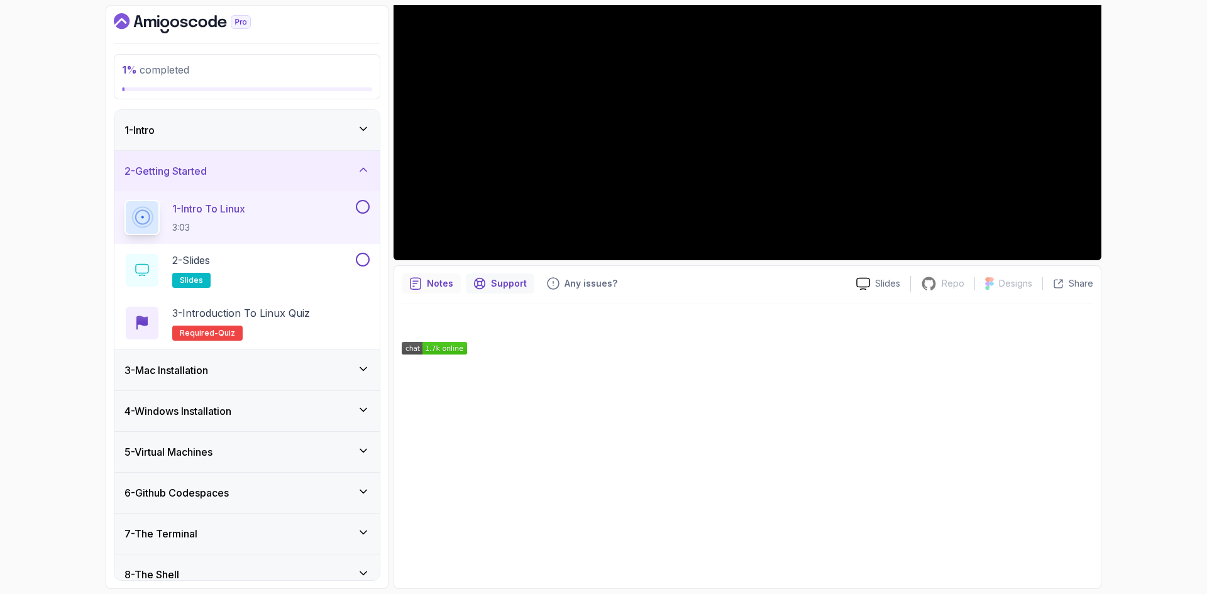
click at [428, 287] on p "Notes" at bounding box center [440, 283] width 26 height 13
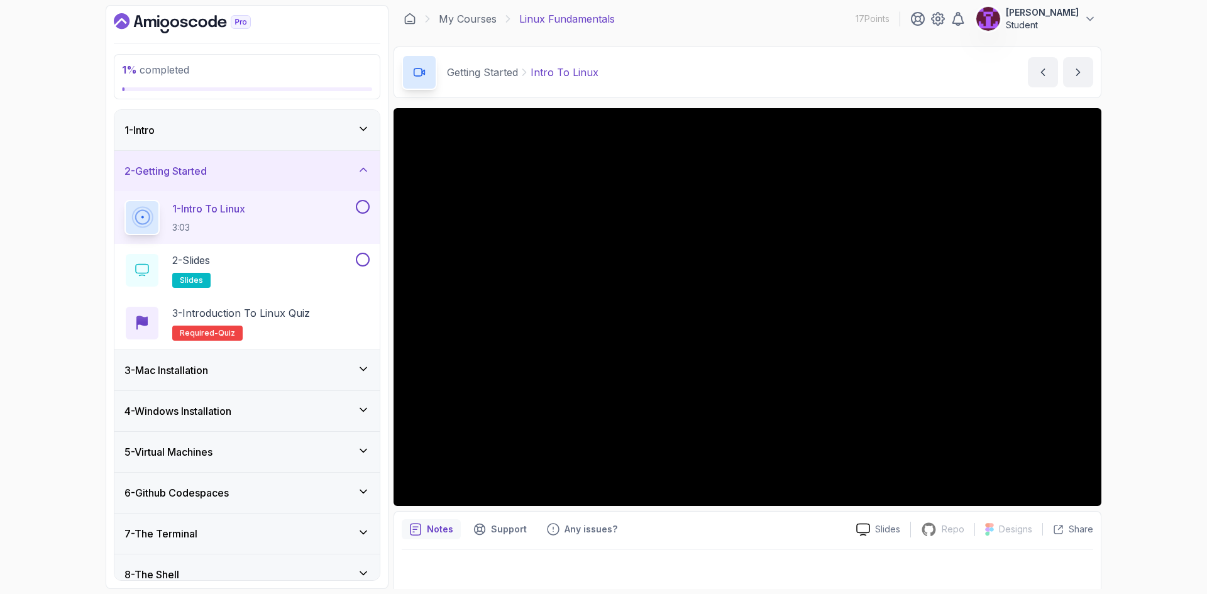
scroll to position [0, 0]
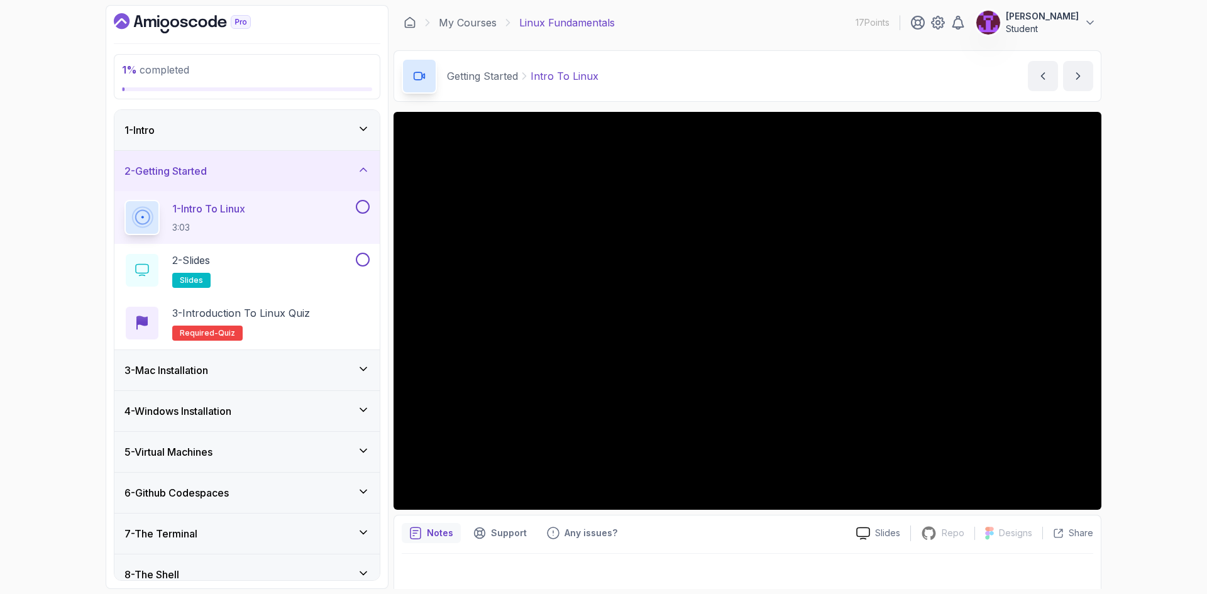
click at [361, 203] on button at bounding box center [363, 207] width 14 height 14
click at [364, 259] on button at bounding box center [363, 260] width 14 height 14
click at [267, 274] on div "2 - Slides slides" at bounding box center [239, 270] width 229 height 35
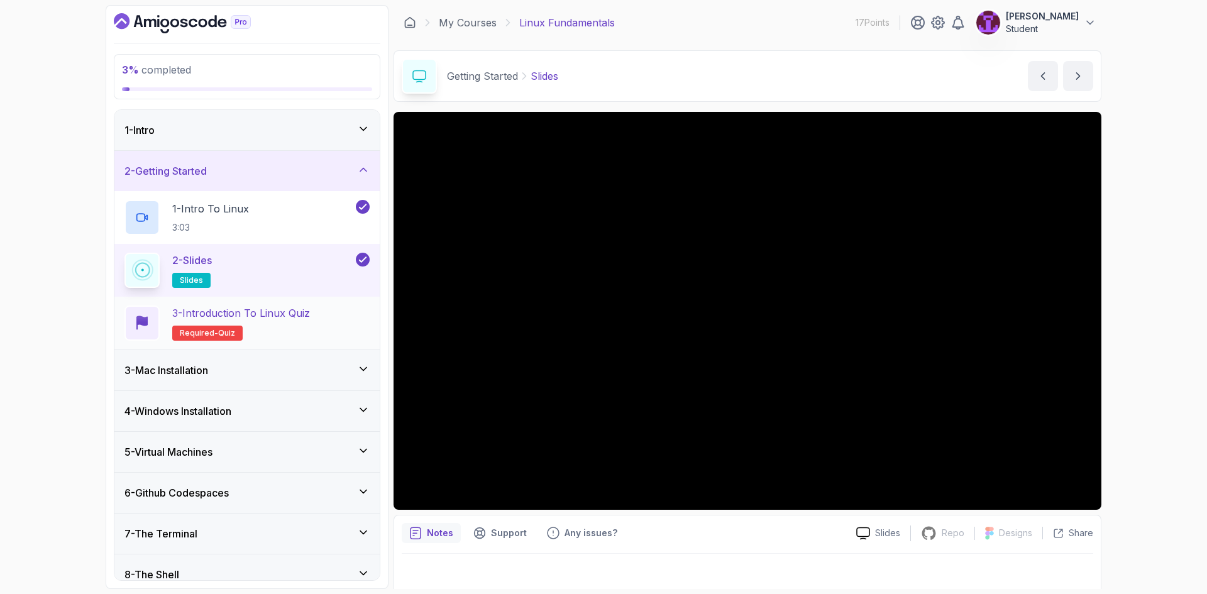
click at [277, 337] on h2 "3 - Introduction to Linux Quiz Required- quiz" at bounding box center [241, 323] width 138 height 35
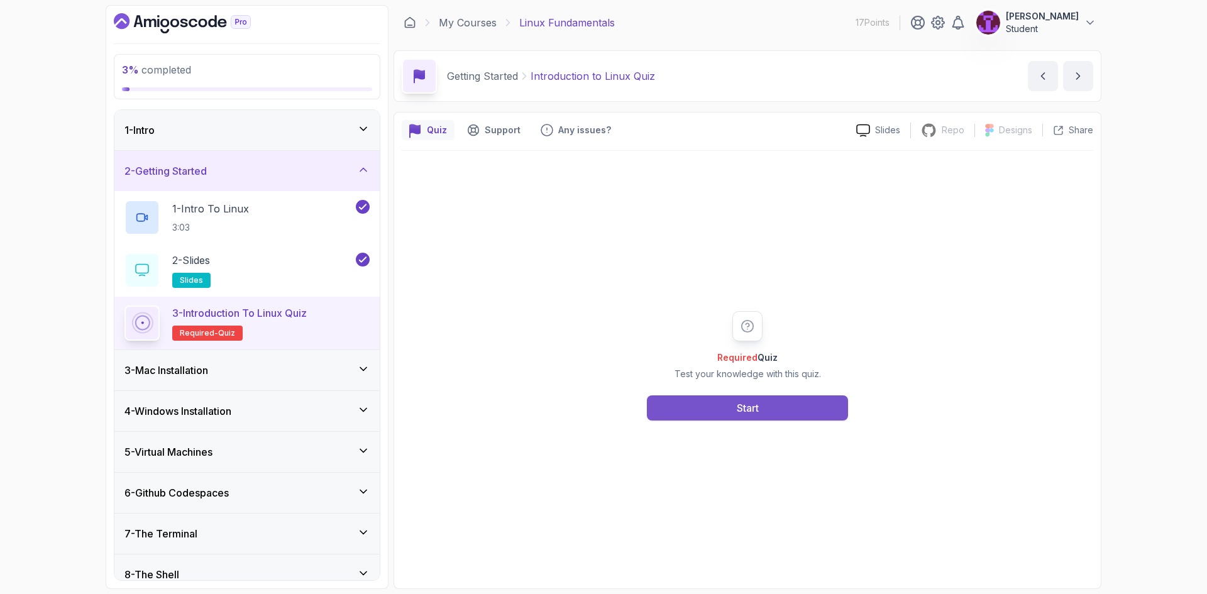
click at [780, 408] on button "Start" at bounding box center [747, 408] width 201 height 25
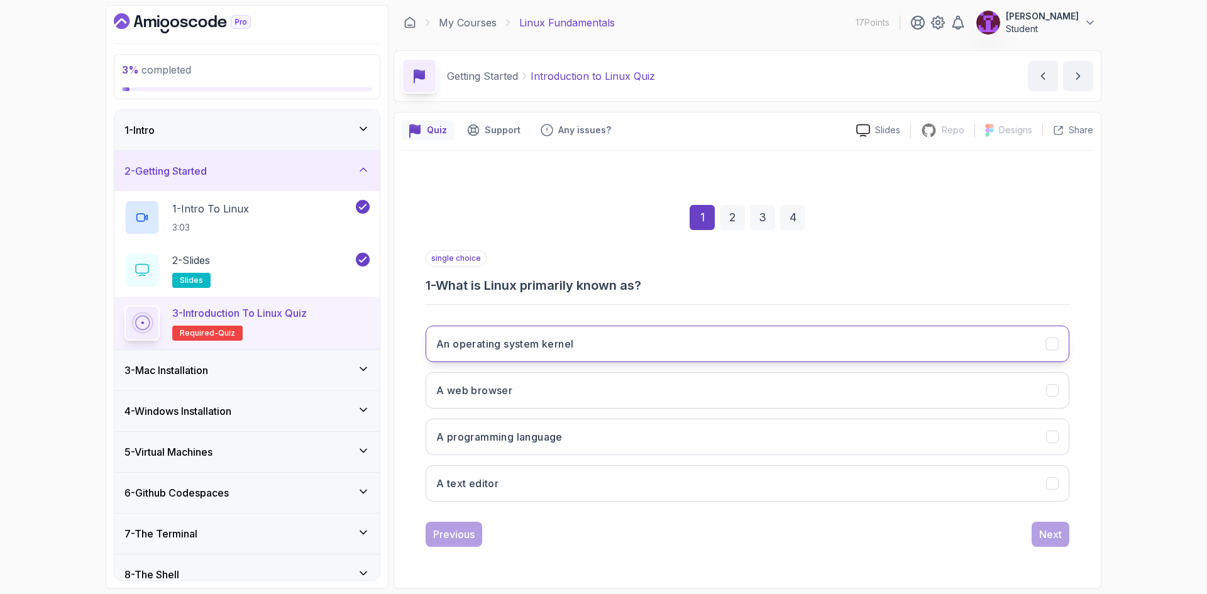
click at [611, 346] on button "An operating system kernel" at bounding box center [748, 344] width 644 height 36
click at [1059, 535] on div "Next" at bounding box center [1050, 534] width 23 height 15
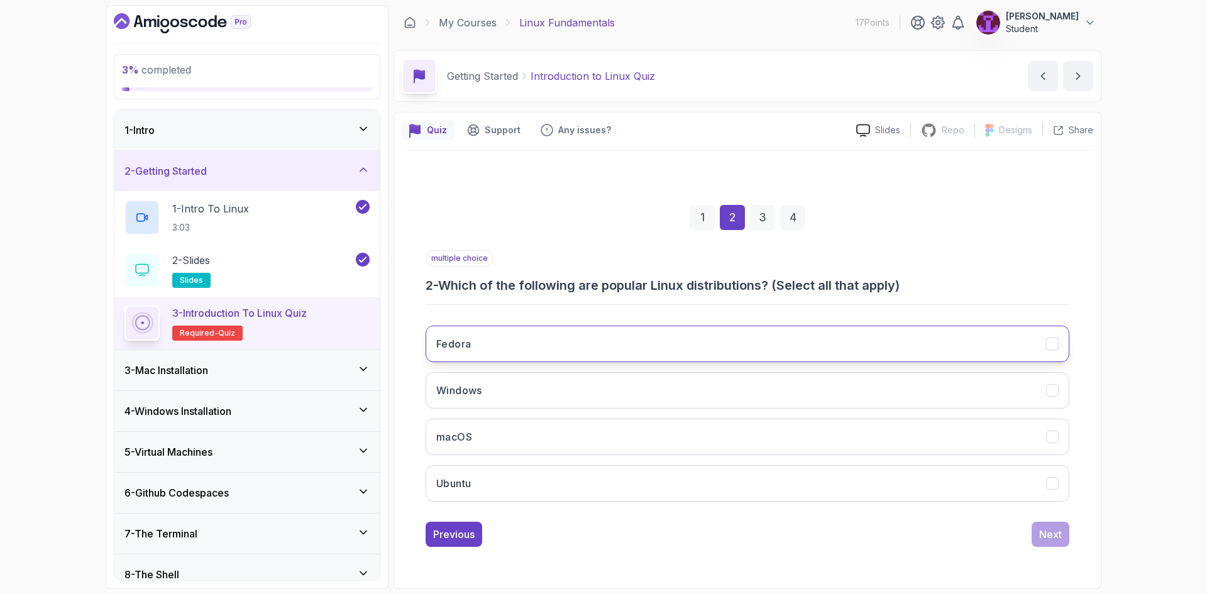
click at [617, 346] on button "Fedora" at bounding box center [748, 344] width 644 height 36
click at [584, 438] on button "macOS" at bounding box center [748, 437] width 644 height 36
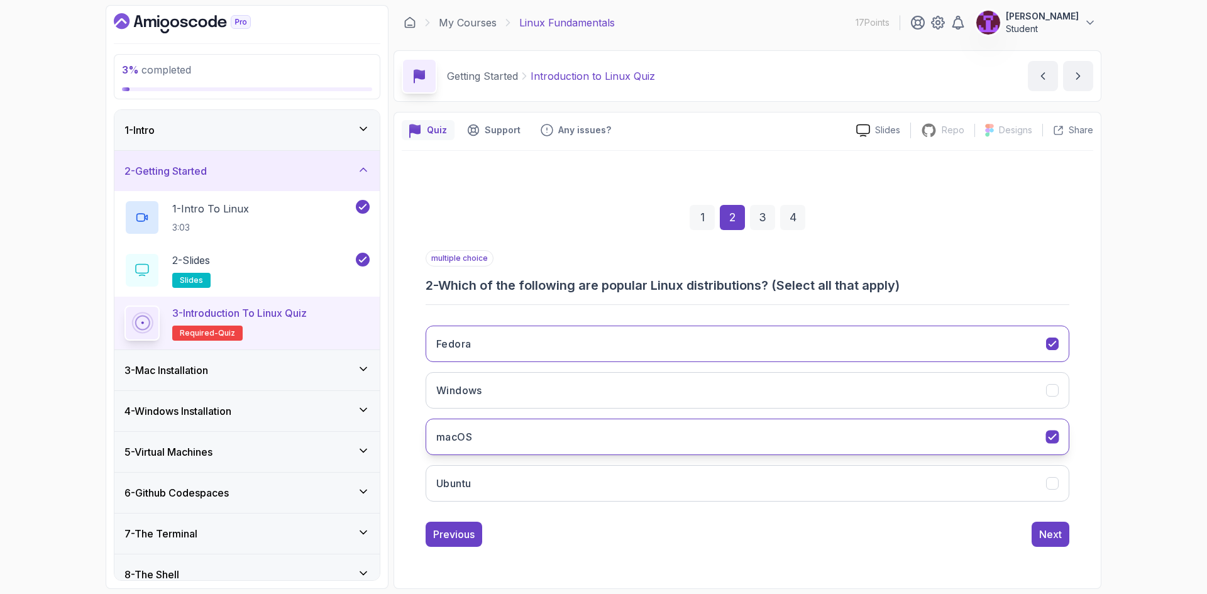
click at [580, 445] on button "macOS" at bounding box center [748, 437] width 644 height 36
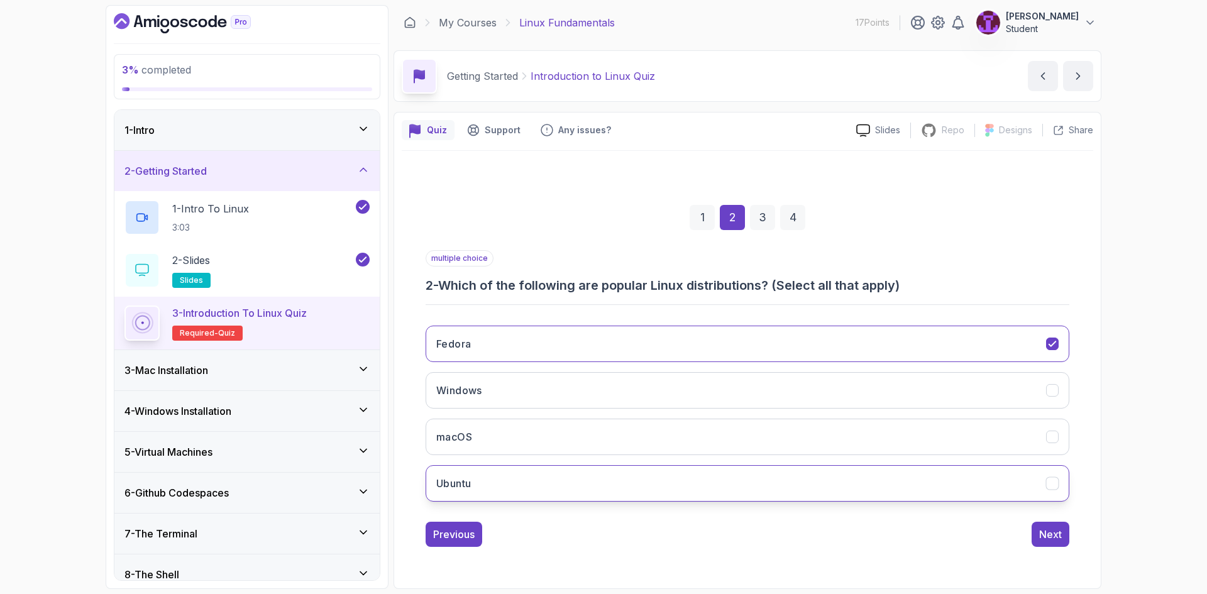
click at [594, 487] on button "Ubuntu" at bounding box center [748, 483] width 644 height 36
click at [1039, 536] on button "Next" at bounding box center [1051, 534] width 38 height 25
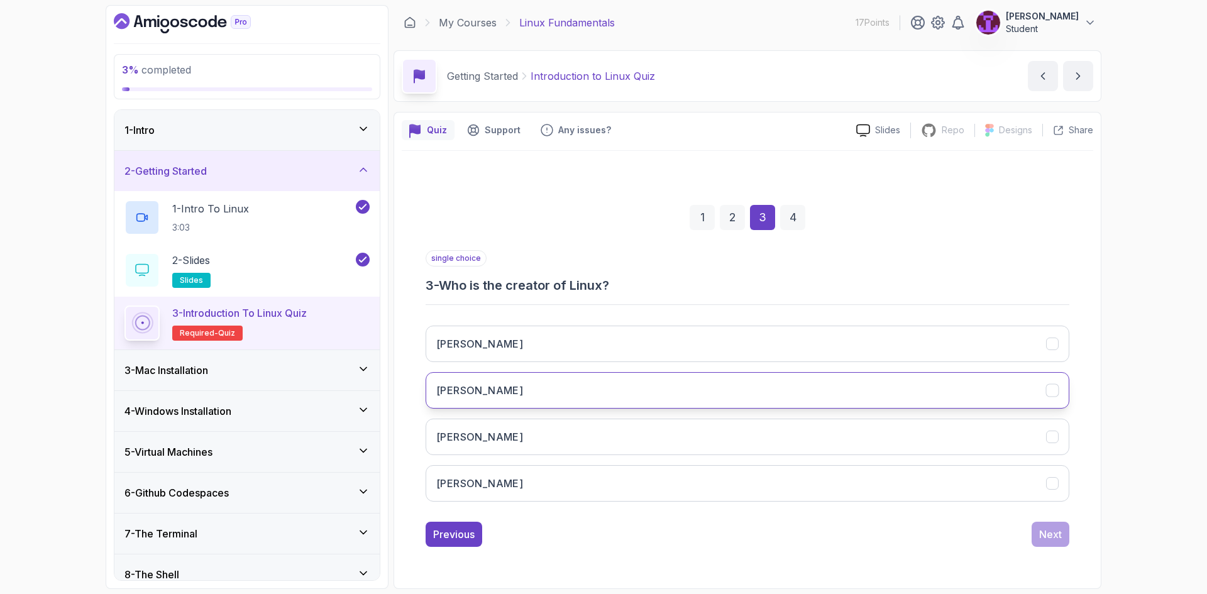
click at [541, 387] on button "Linus Torvalds" at bounding box center [748, 390] width 644 height 36
click at [1037, 535] on div "Previous Next" at bounding box center [748, 534] width 644 height 25
click at [1048, 529] on div "Next" at bounding box center [1050, 534] width 23 height 15
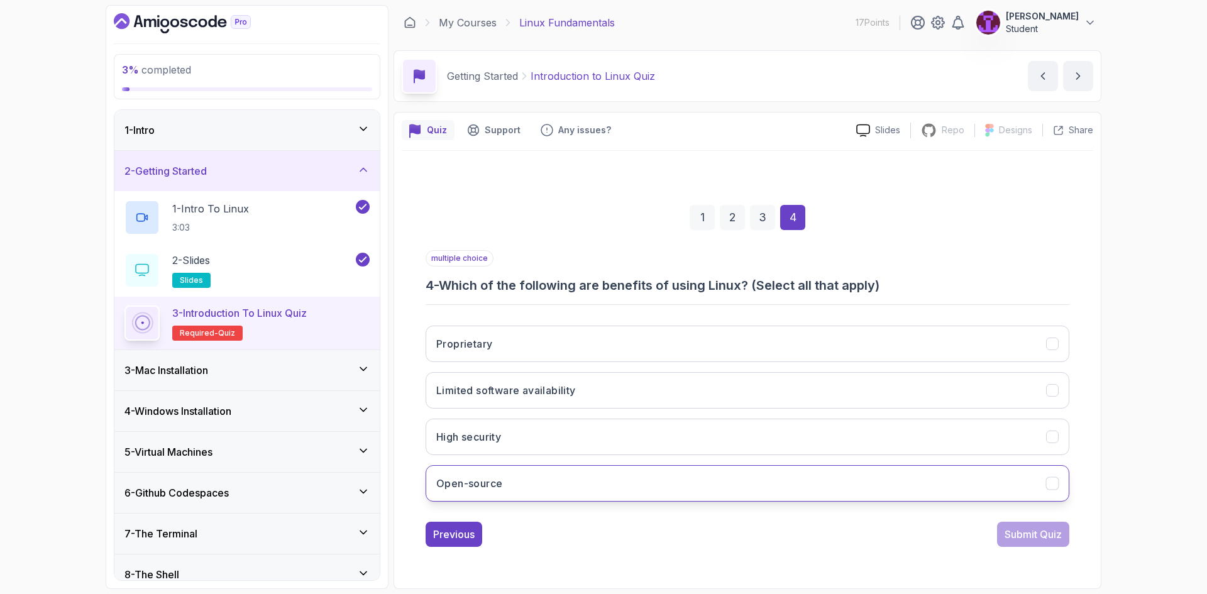
click at [623, 482] on button "Open-source" at bounding box center [748, 483] width 644 height 36
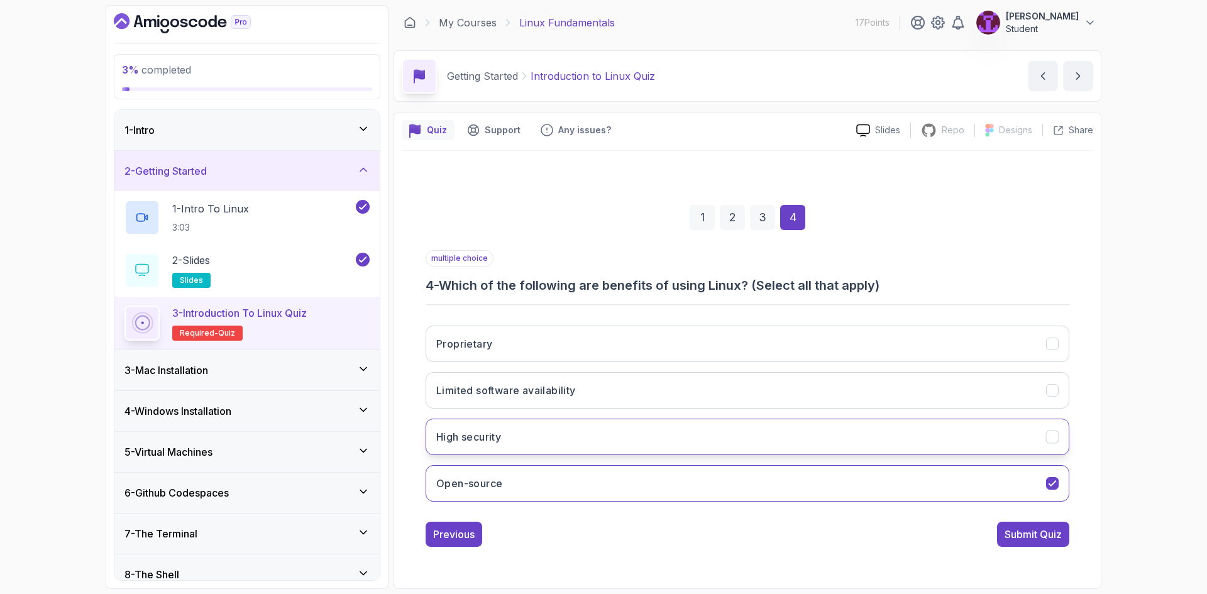
click at [658, 438] on button "High security" at bounding box center [748, 437] width 644 height 36
click at [1005, 536] on div "Submit Quiz" at bounding box center [1033, 534] width 57 height 15
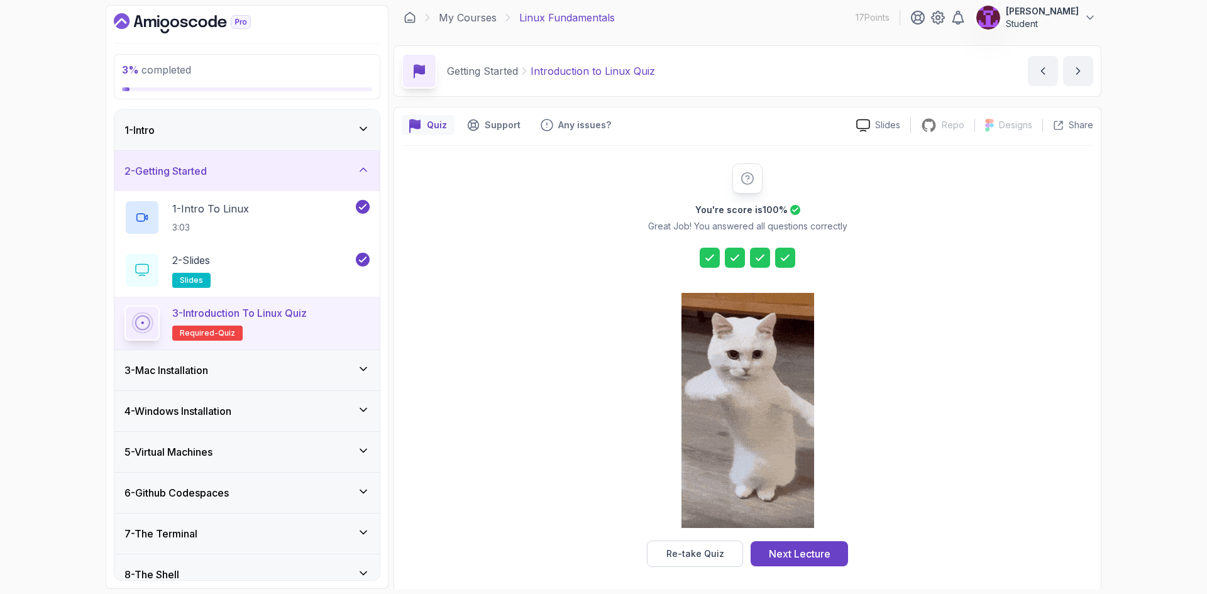
scroll to position [9, 0]
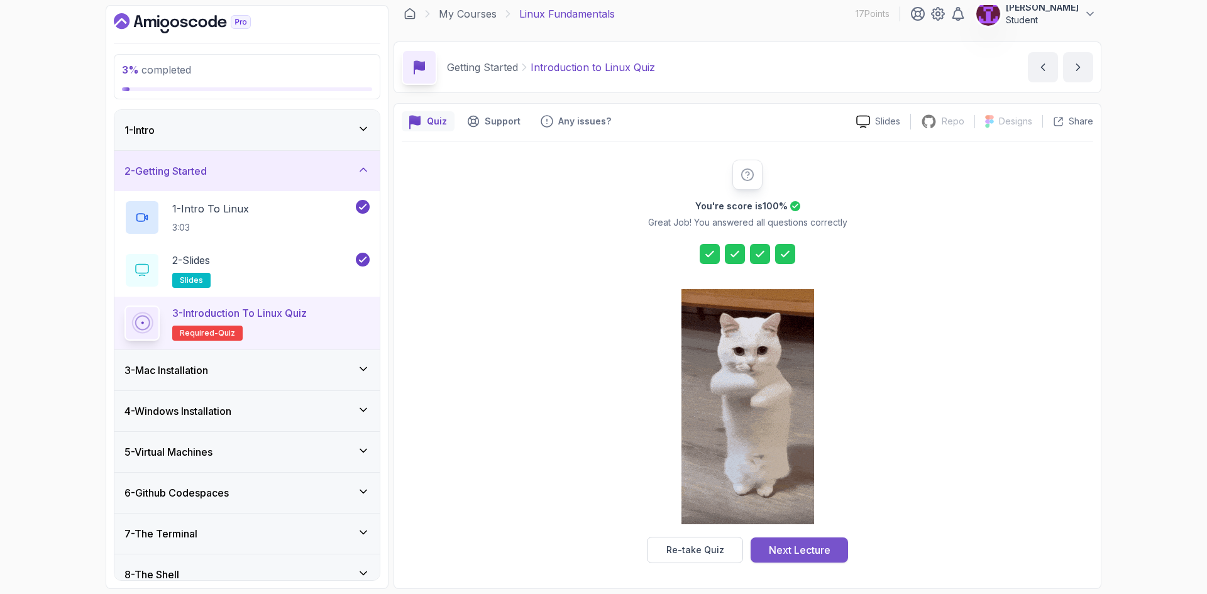
click at [799, 548] on div "Next Lecture" at bounding box center [800, 550] width 62 height 15
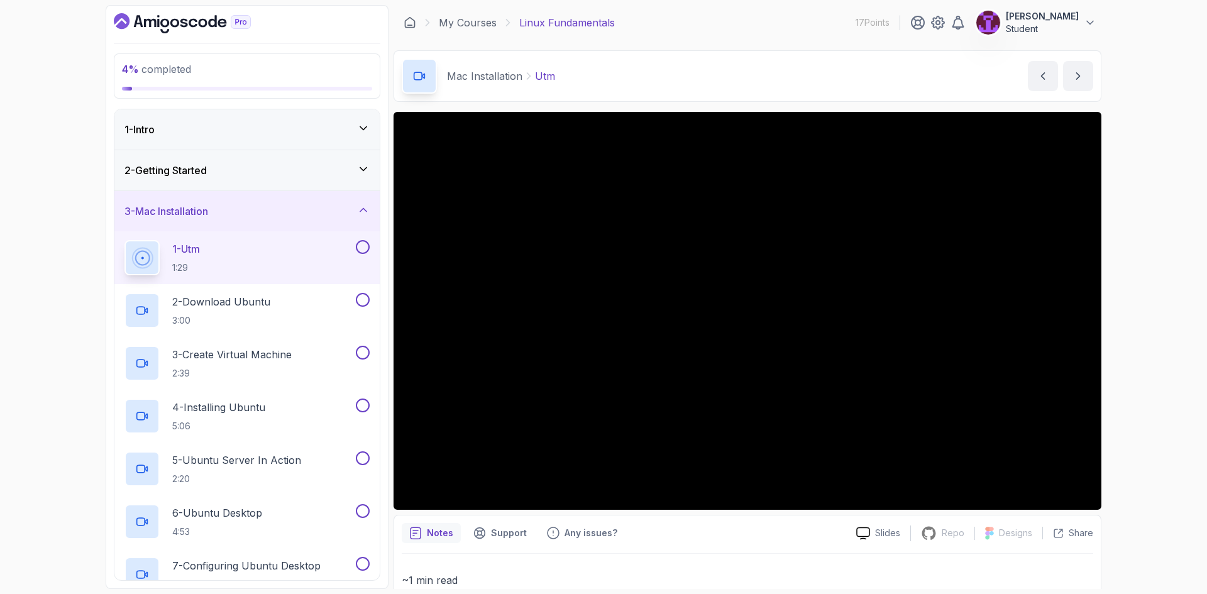
click at [366, 248] on button at bounding box center [363, 247] width 14 height 14
click at [364, 294] on button at bounding box center [363, 300] width 14 height 14
click at [364, 350] on button at bounding box center [363, 353] width 14 height 14
click at [365, 407] on button at bounding box center [363, 406] width 14 height 14
click at [372, 462] on div "5 - Ubuntu Server In Action 2:20" at bounding box center [246, 469] width 265 height 53
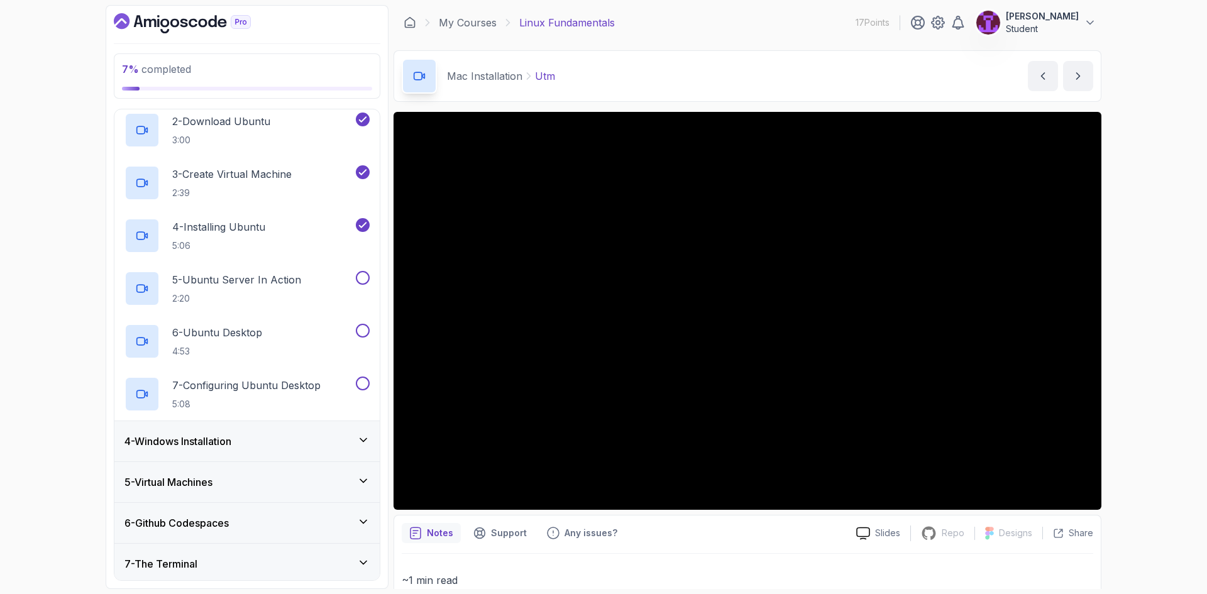
scroll to position [252, 0]
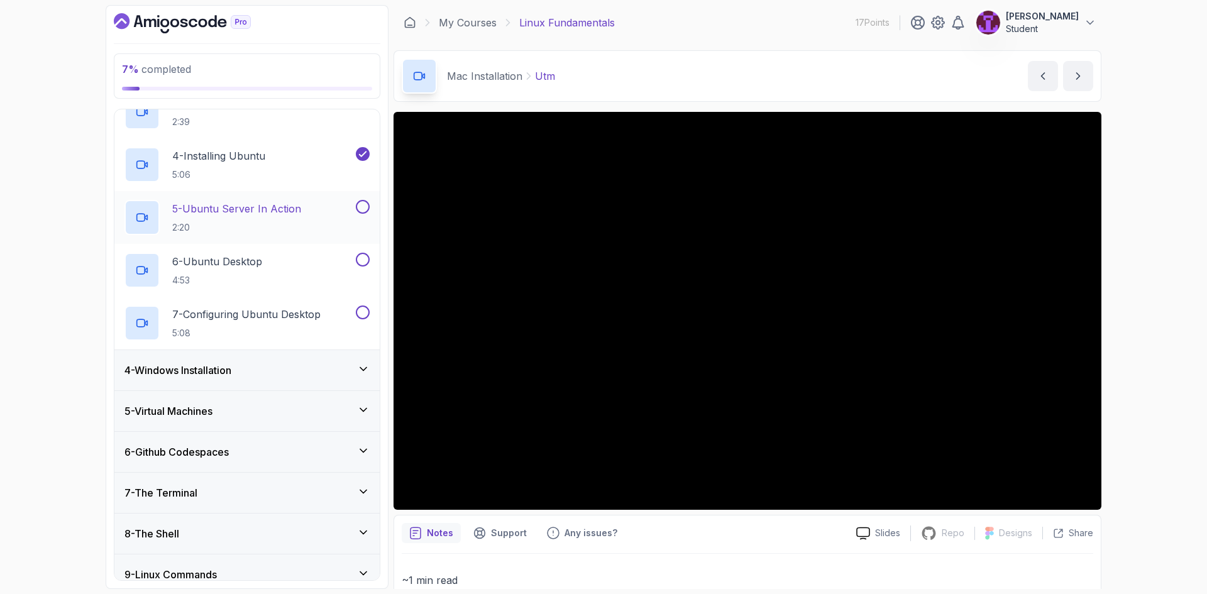
click at [366, 211] on button at bounding box center [363, 207] width 14 height 14
click at [363, 258] on button at bounding box center [363, 260] width 14 height 14
click at [361, 314] on button at bounding box center [363, 313] width 14 height 14
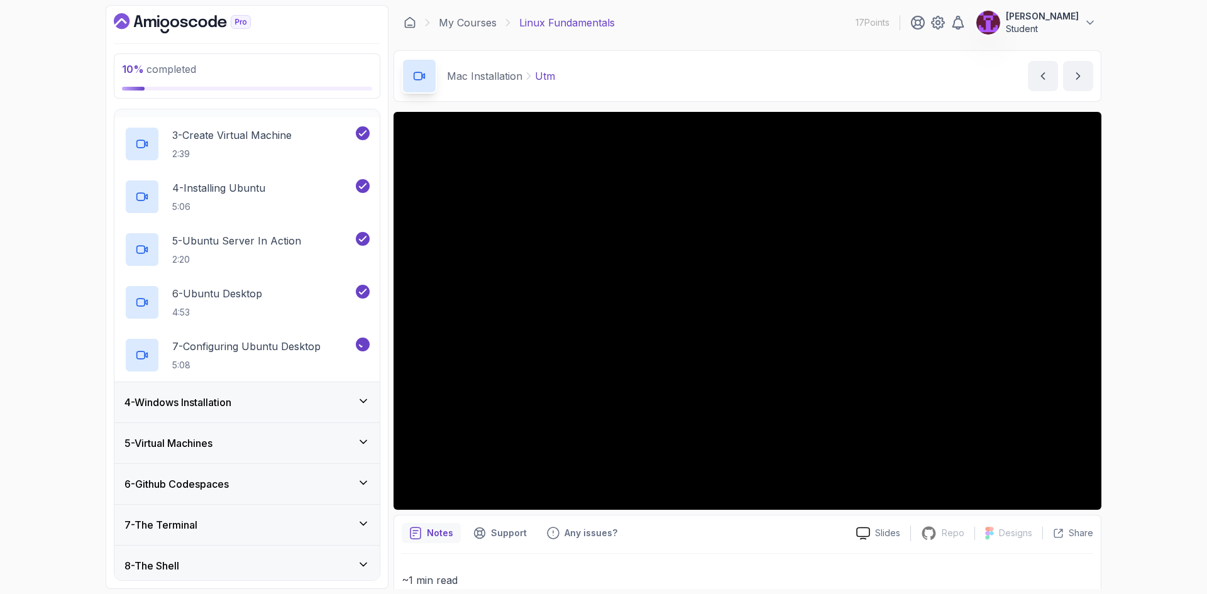
scroll to position [0, 0]
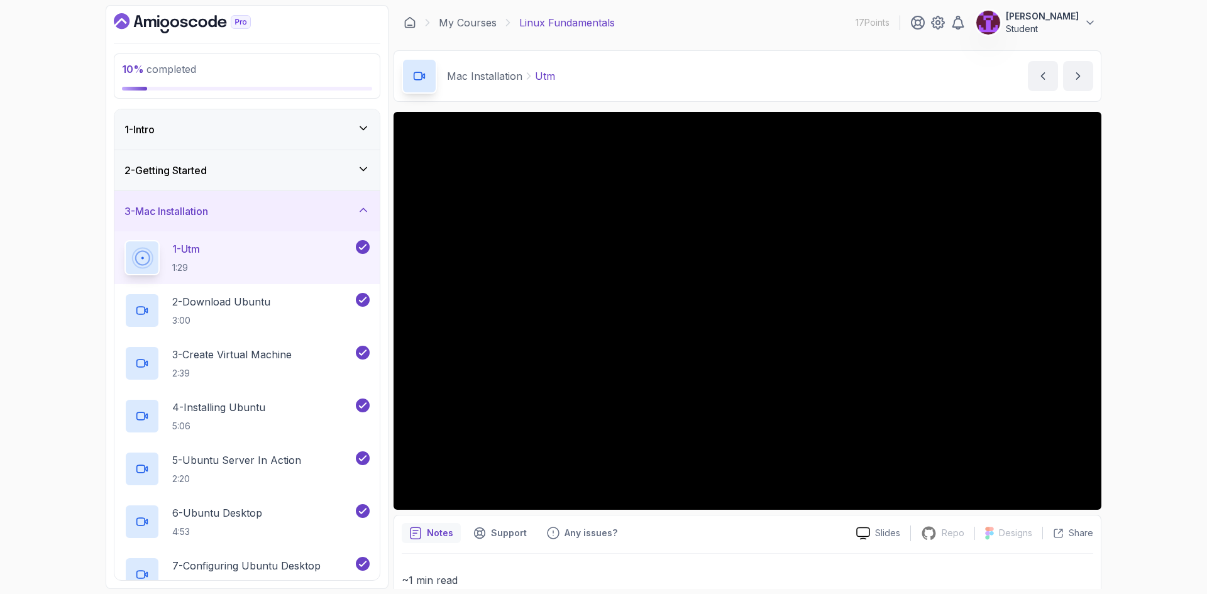
click at [374, 197] on div "3 - Mac Installation" at bounding box center [246, 211] width 265 height 40
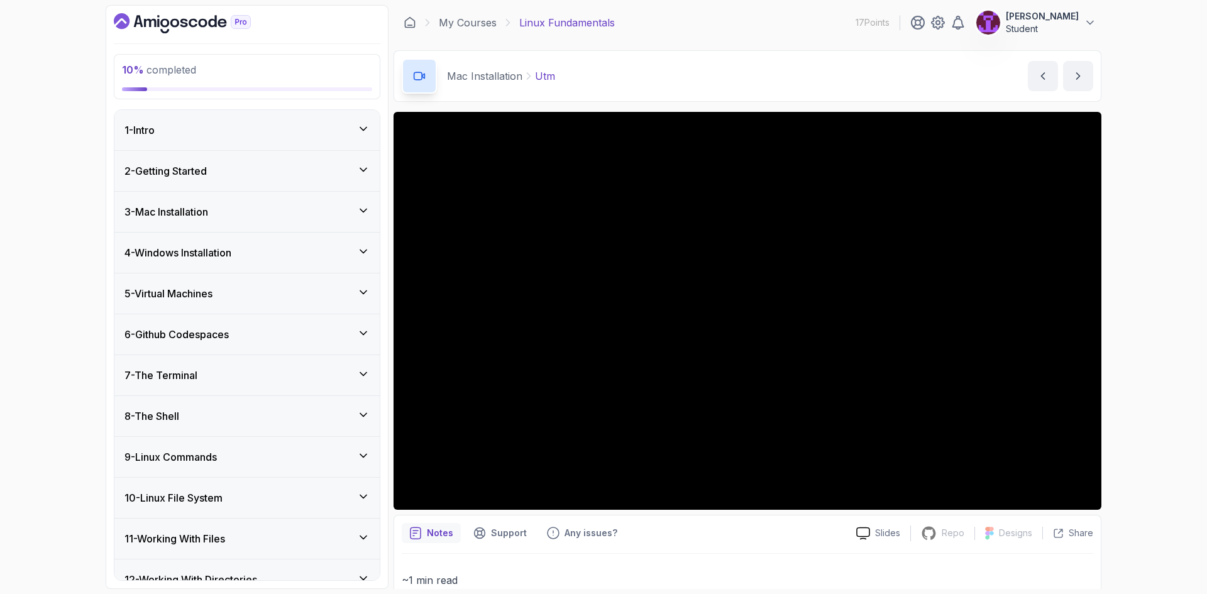
click at [335, 258] on div "4 - Windows Installation" at bounding box center [247, 252] width 245 height 15
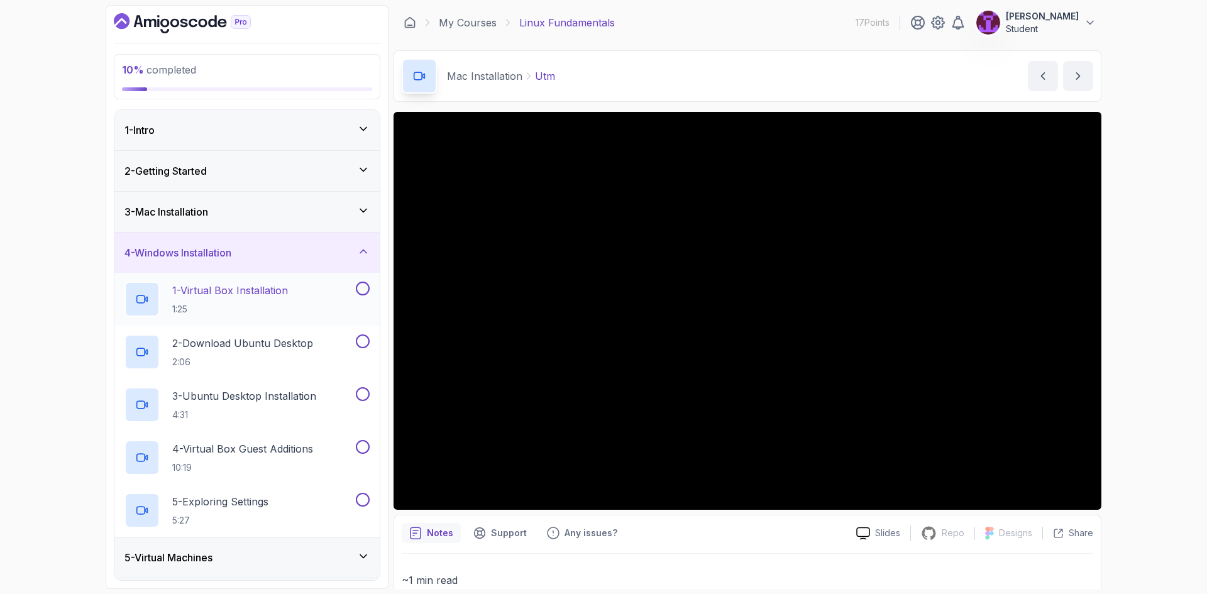
click at [314, 302] on div "1 - Virtual Box Installation 1:25" at bounding box center [239, 299] width 229 height 35
click at [363, 295] on button at bounding box center [363, 289] width 14 height 14
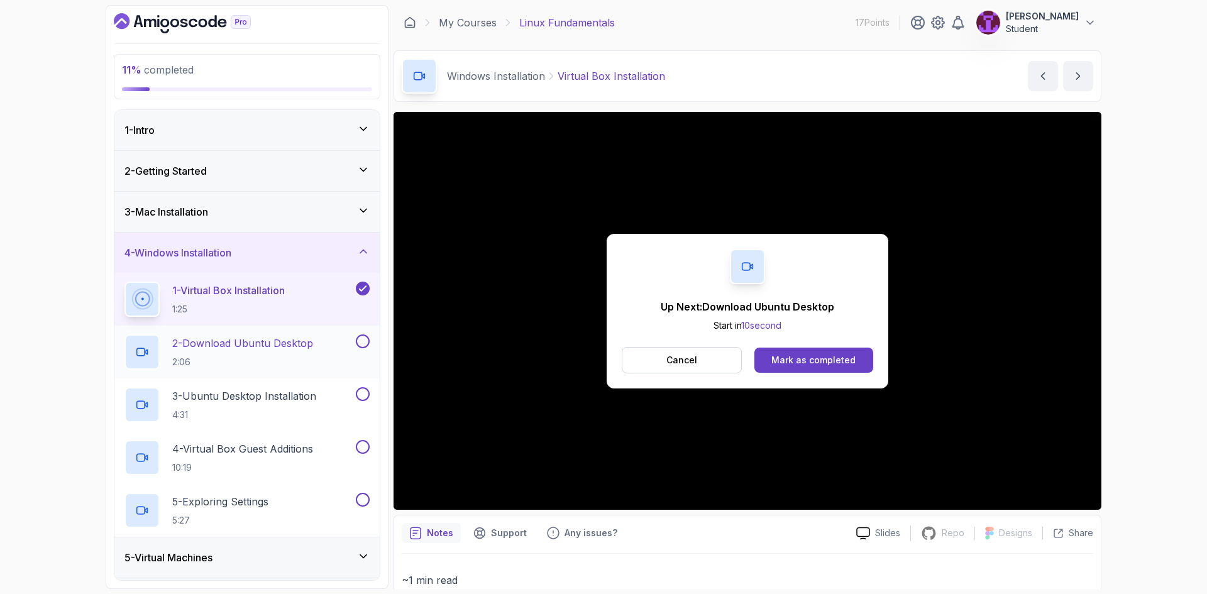
click at [327, 345] on div "2 - Download Ubuntu Desktop 2:06" at bounding box center [239, 352] width 229 height 35
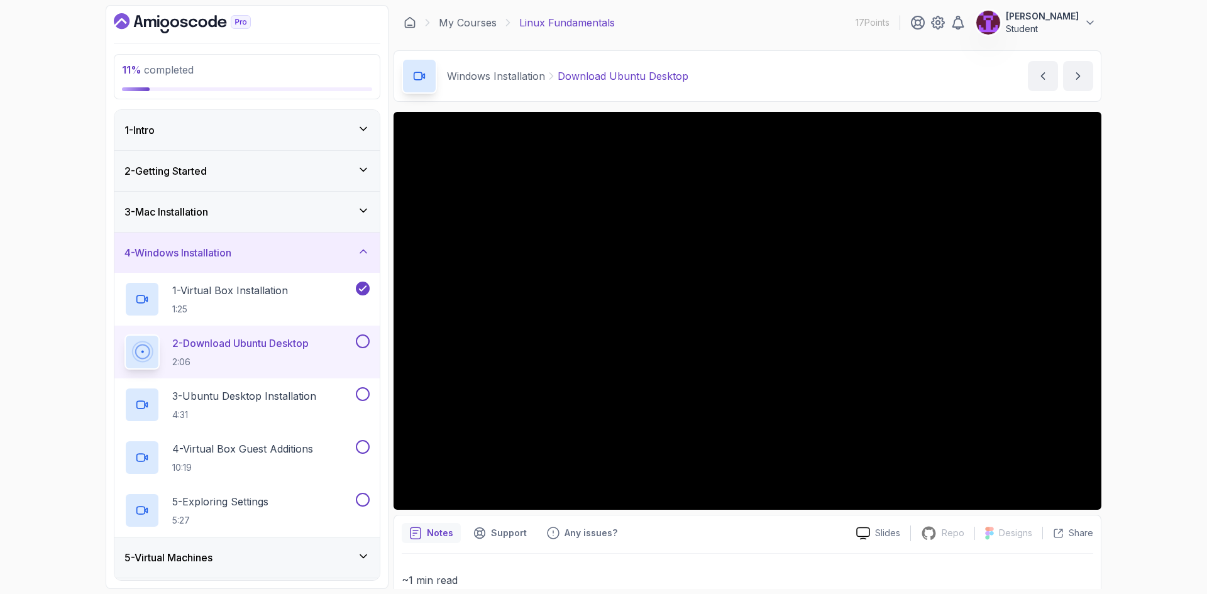
click at [360, 340] on button at bounding box center [363, 342] width 14 height 14
click at [325, 397] on div "3 - Ubuntu Desktop Installation 4:31" at bounding box center [239, 404] width 229 height 35
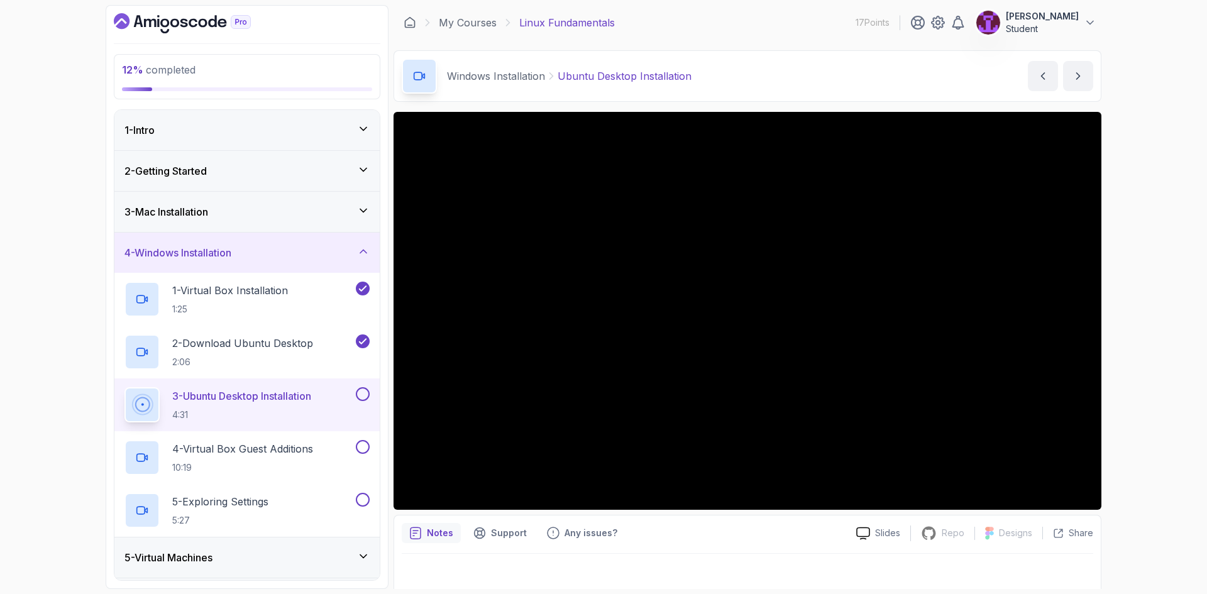
click at [362, 391] on button at bounding box center [363, 394] width 14 height 14
click at [255, 452] on p "4 - Virtual Box Guest Additions" at bounding box center [242, 448] width 141 height 15
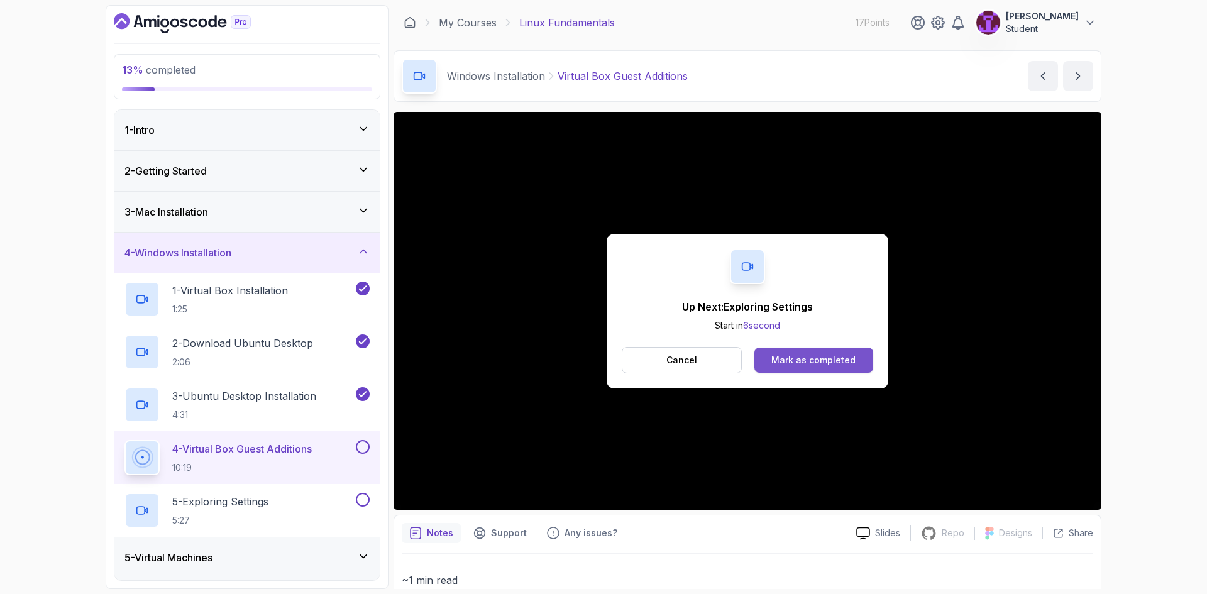
click at [819, 356] on div "Mark as completed" at bounding box center [814, 360] width 84 height 13
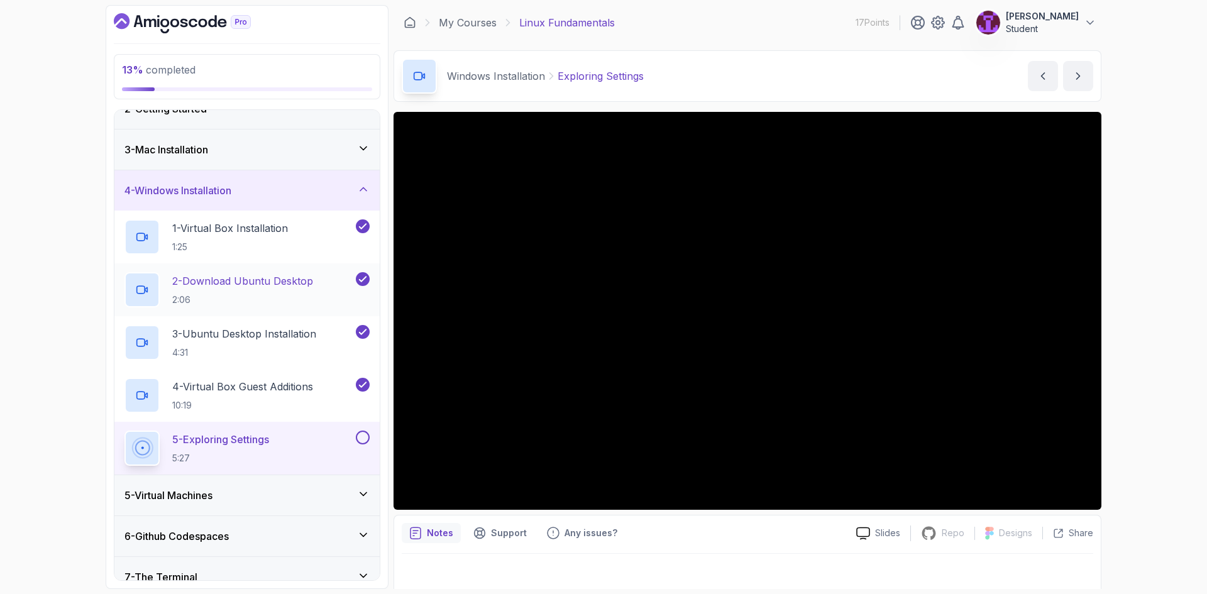
scroll to position [63, 0]
click at [353, 441] on div "5 - Exploring Settings 5:27" at bounding box center [239, 447] width 229 height 35
drag, startPoint x: 360, startPoint y: 440, endPoint x: 372, endPoint y: 373, distance: 68.3
click at [360, 440] on button at bounding box center [363, 437] width 14 height 14
click at [361, 193] on icon at bounding box center [363, 188] width 13 height 13
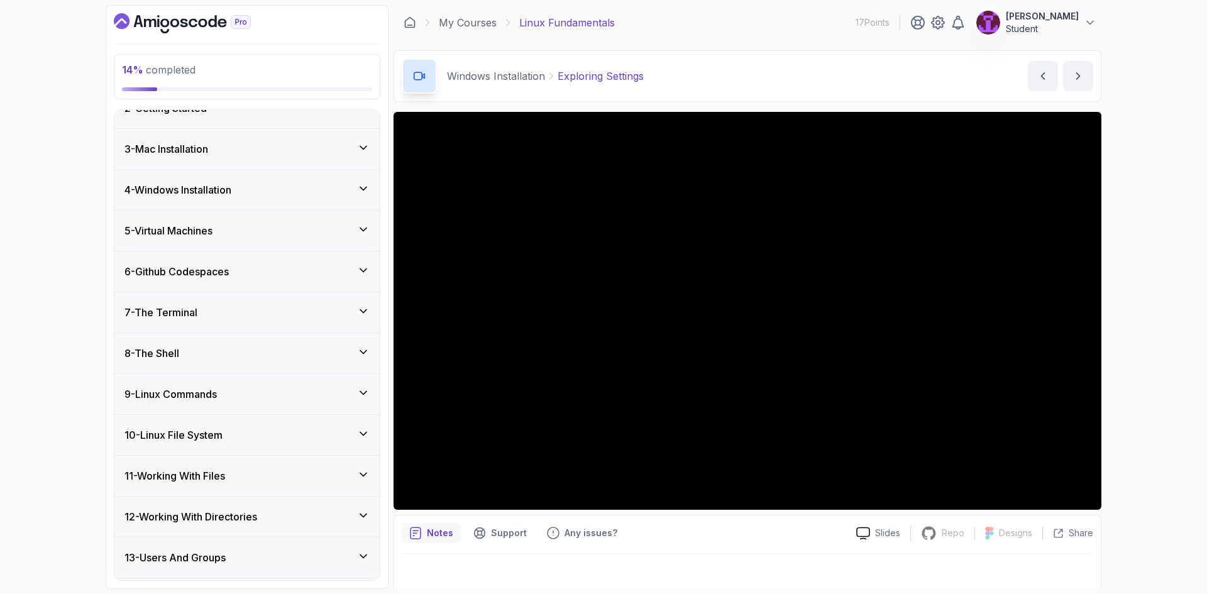
click at [331, 231] on div "5 - Virtual Machines" at bounding box center [247, 230] width 245 height 15
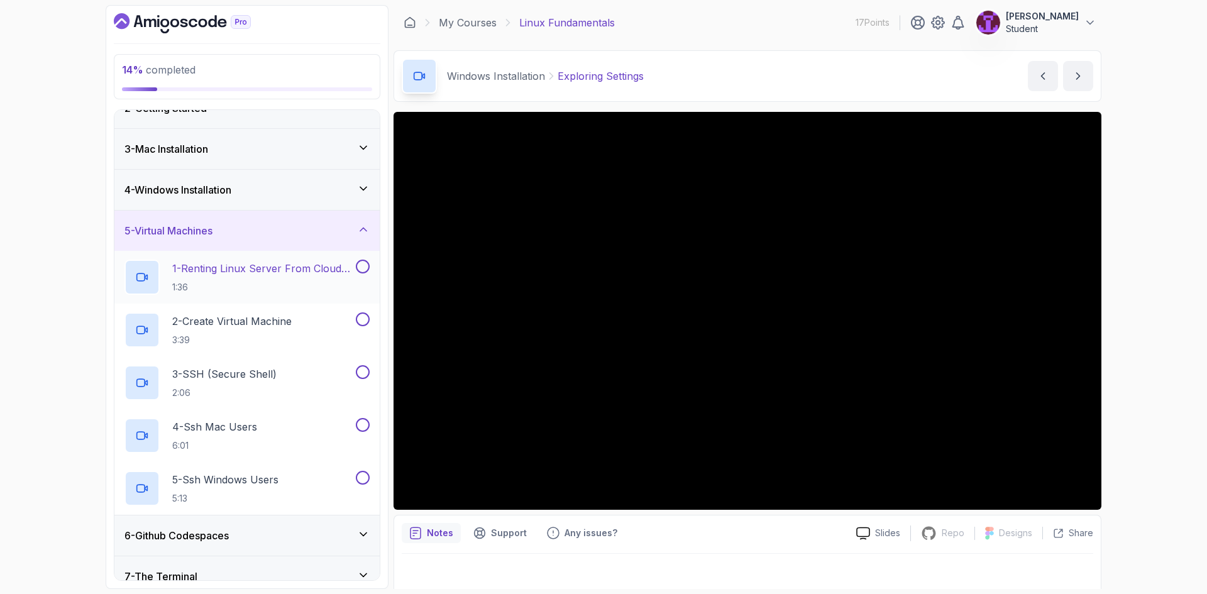
click at [340, 285] on p "1:36" at bounding box center [262, 287] width 181 height 13
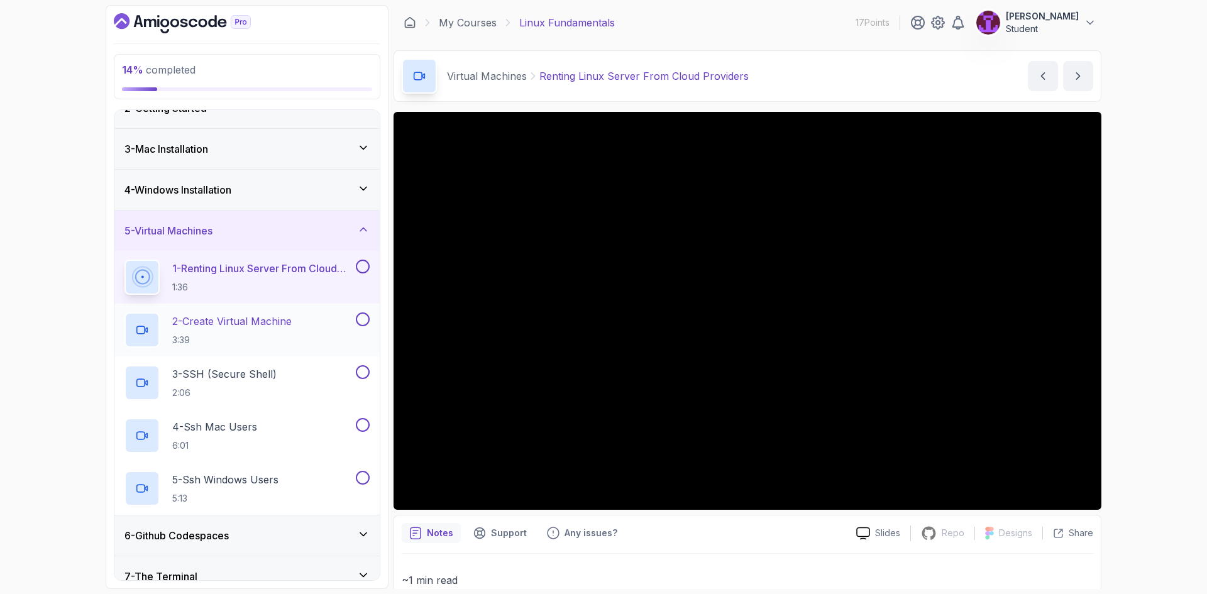
click at [272, 320] on p "2 - Create Virtual Machine" at bounding box center [231, 321] width 119 height 15
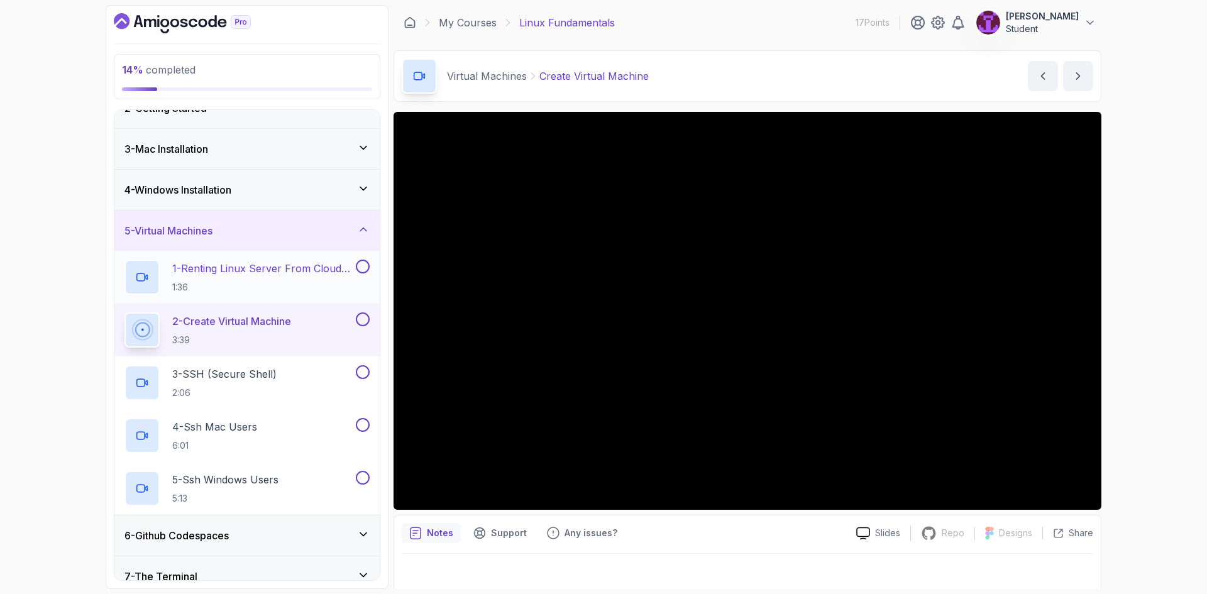
click at [367, 274] on button "1 - Renting Linux Server From Cloud Providers 1:36" at bounding box center [247, 277] width 245 height 35
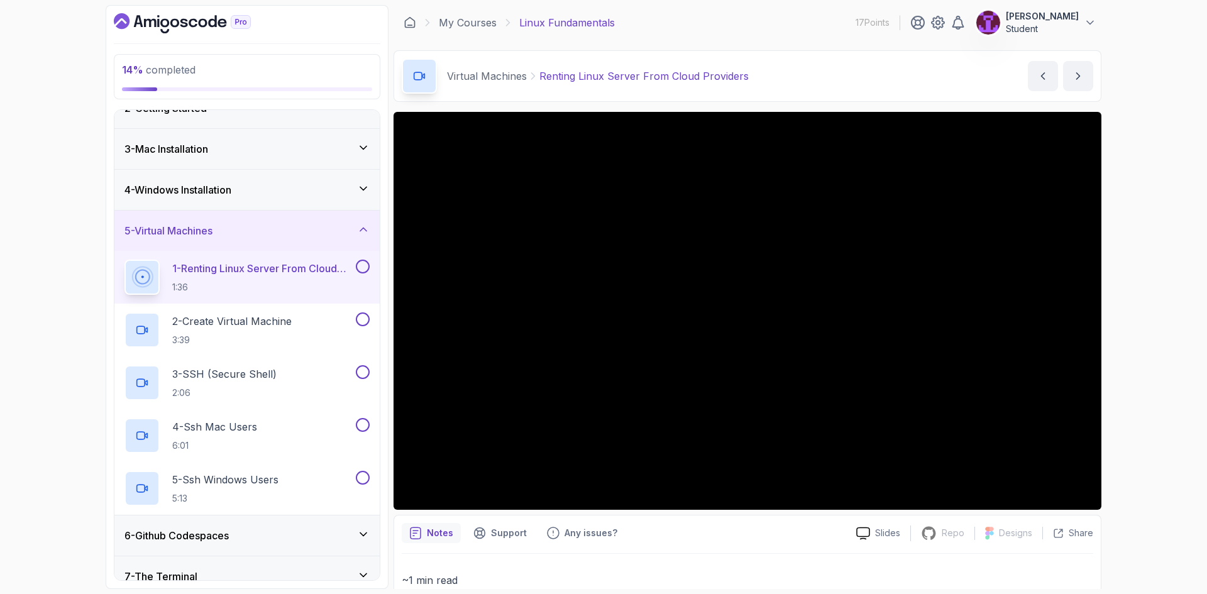
click at [362, 266] on button at bounding box center [363, 267] width 14 height 14
click at [237, 314] on p "2 - Create Virtual Machine" at bounding box center [231, 321] width 119 height 15
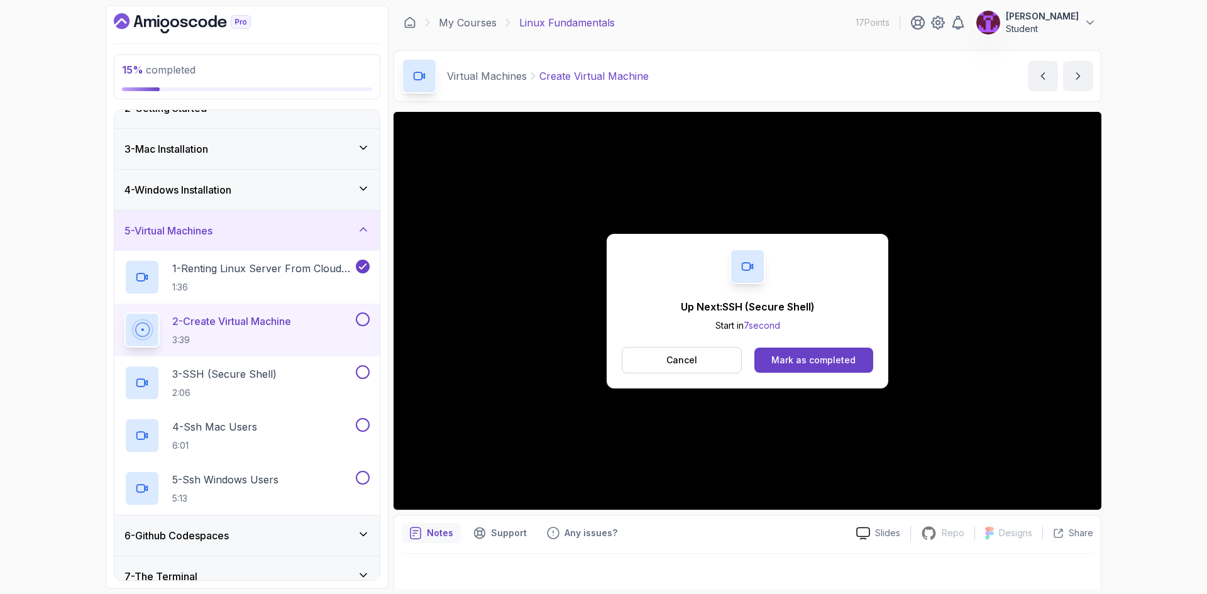
click at [365, 319] on button at bounding box center [363, 320] width 14 height 14
click at [314, 378] on div "3 - SSH (Secure Shell) 2:06" at bounding box center [239, 382] width 229 height 35
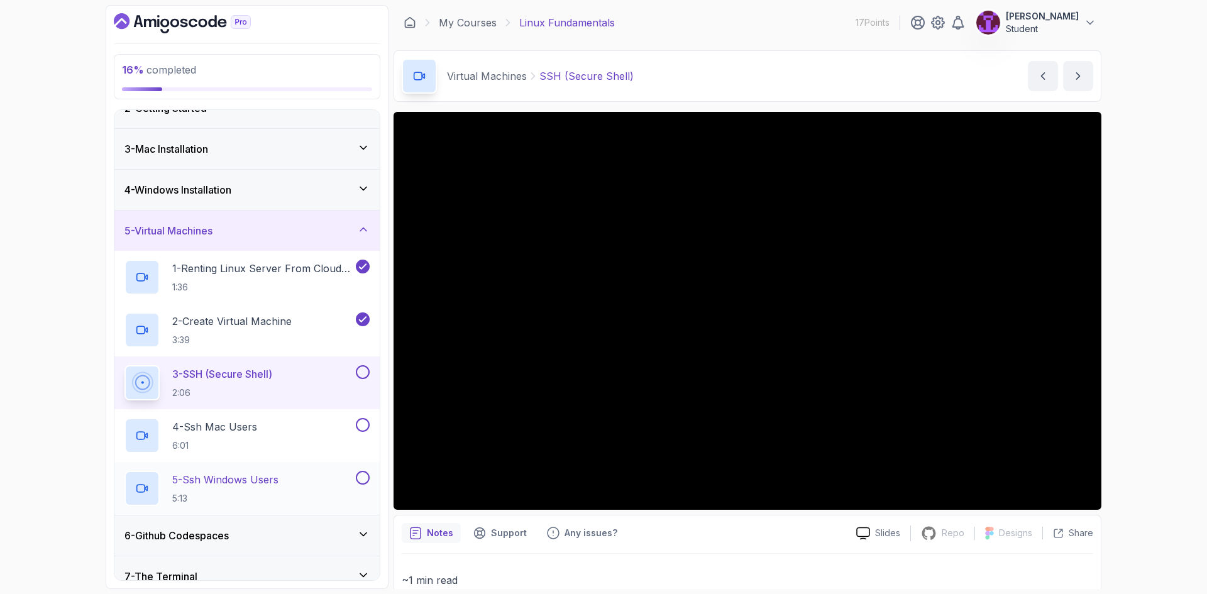
click at [243, 485] on p "5 - Ssh Windows Users" at bounding box center [225, 479] width 106 height 15
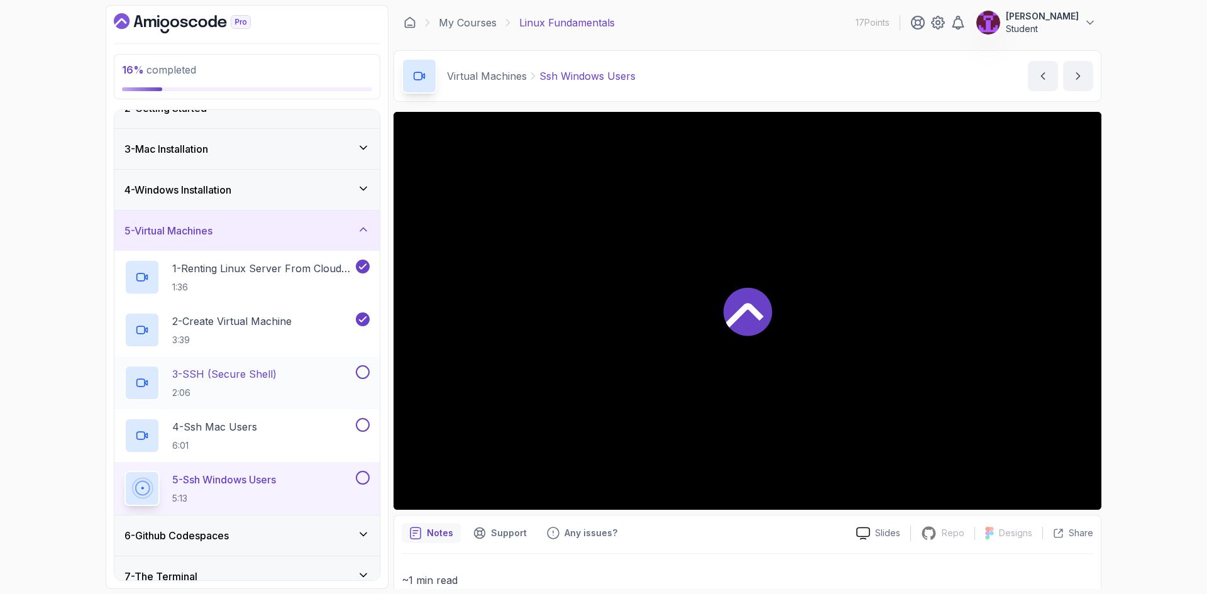
click at [363, 370] on button at bounding box center [363, 372] width 14 height 14
click at [358, 426] on button at bounding box center [363, 425] width 14 height 14
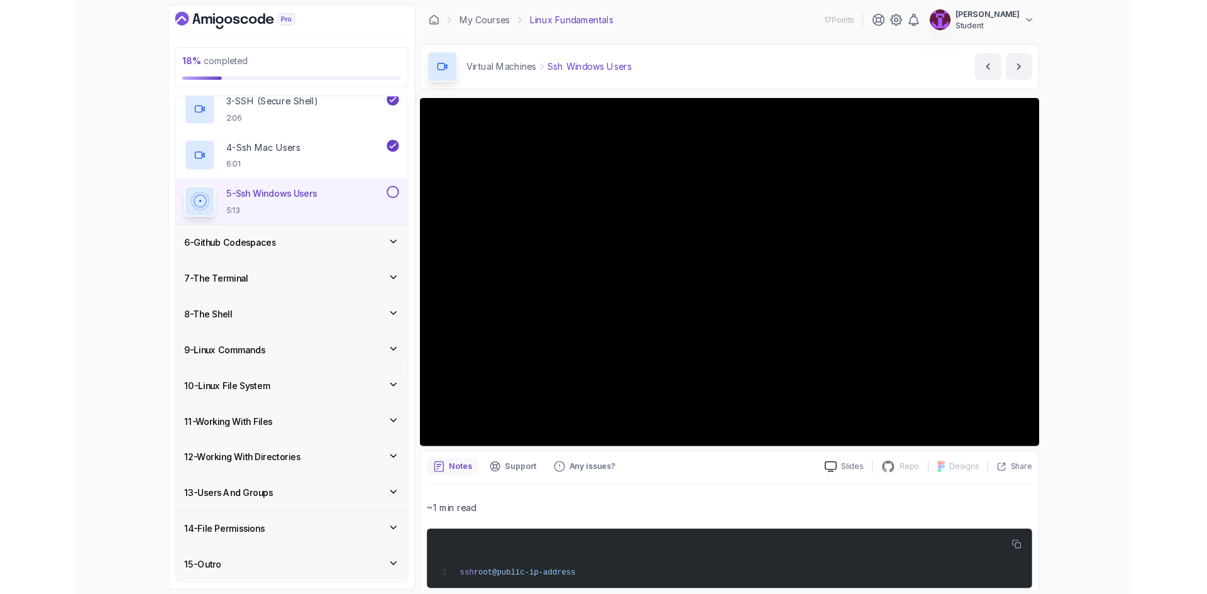
scroll to position [406, 0]
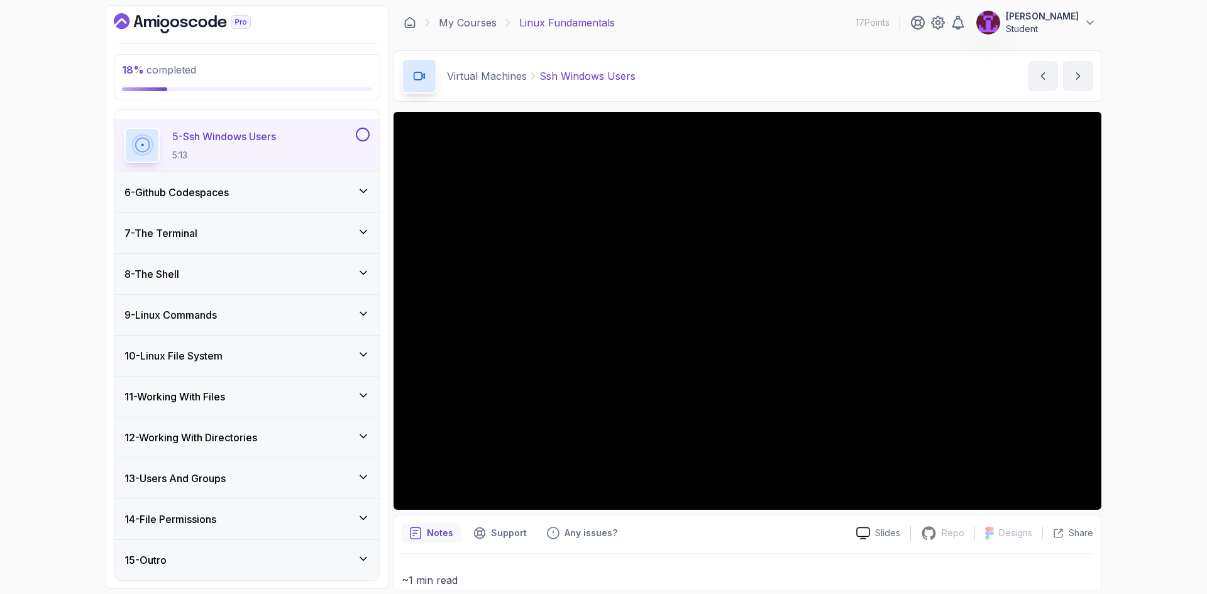
click at [360, 130] on button at bounding box center [363, 135] width 14 height 14
click at [278, 197] on div "6 - Github Codespaces" at bounding box center [247, 192] width 245 height 15
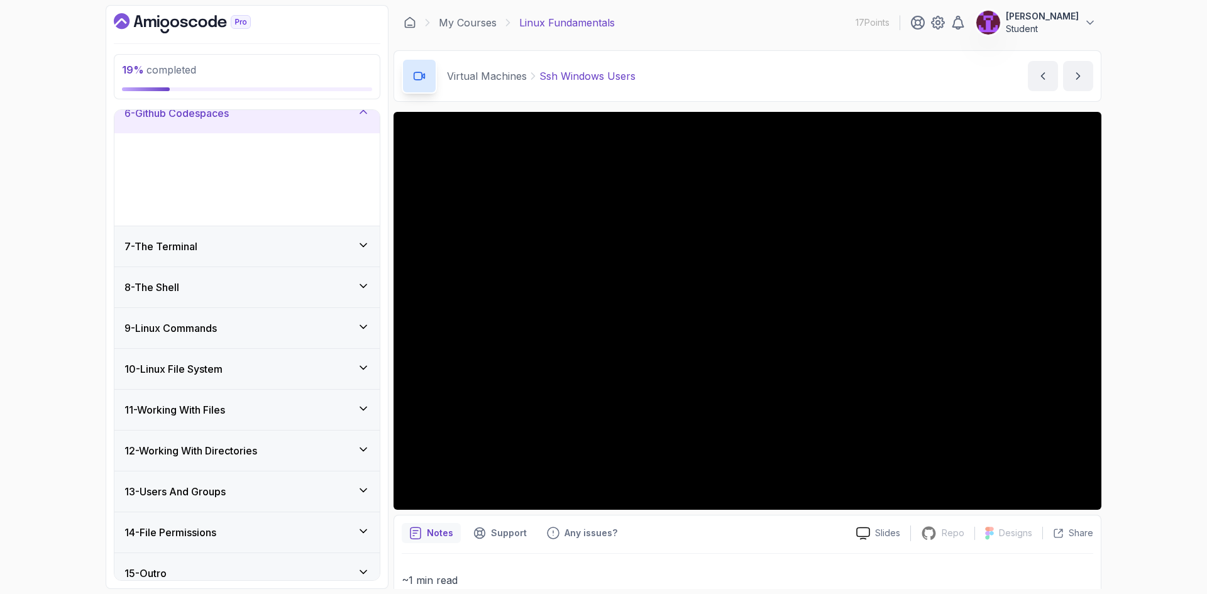
scroll to position [142, 0]
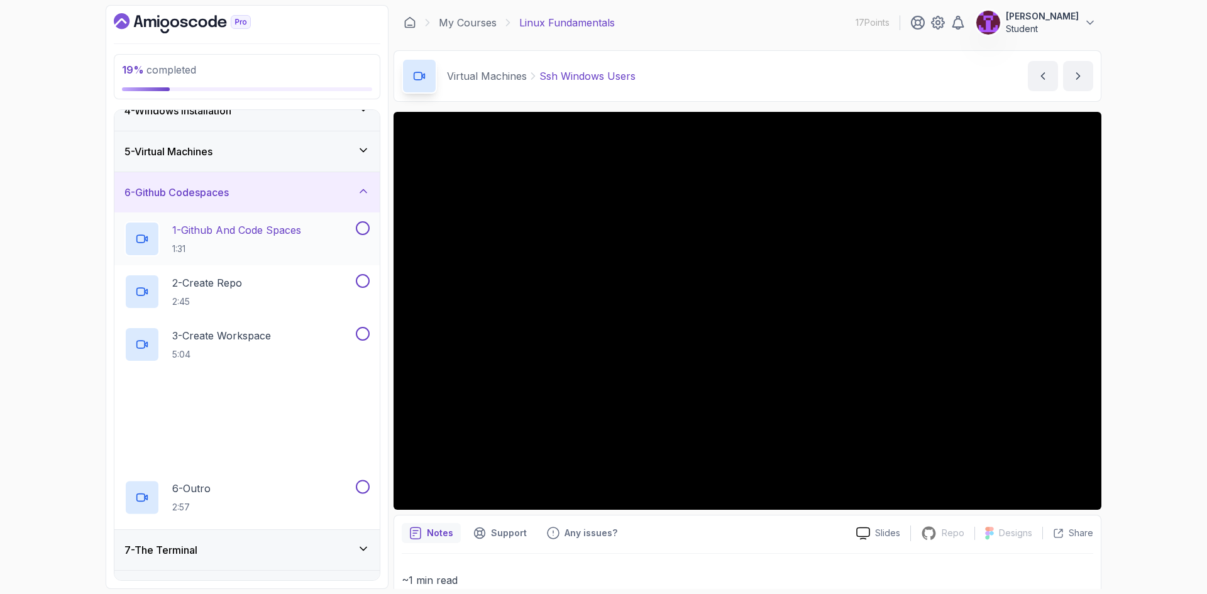
click at [265, 245] on p "1:31" at bounding box center [236, 249] width 129 height 13
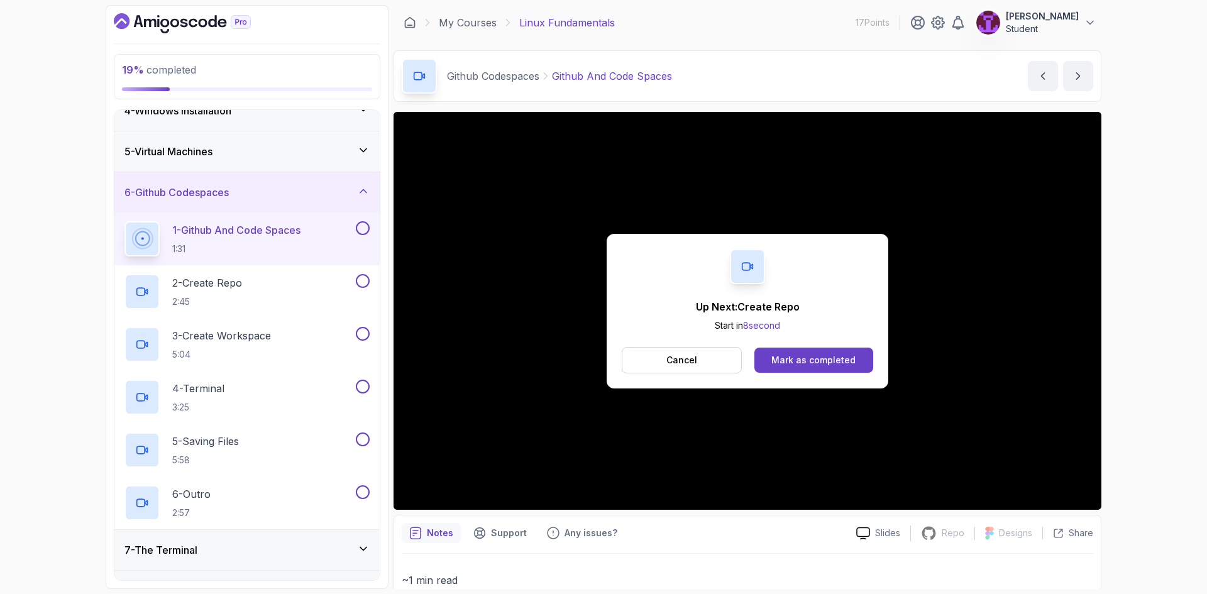
click at [366, 228] on button at bounding box center [363, 228] width 14 height 14
click at [326, 286] on div "2 - Create Repo 2:45" at bounding box center [239, 291] width 229 height 35
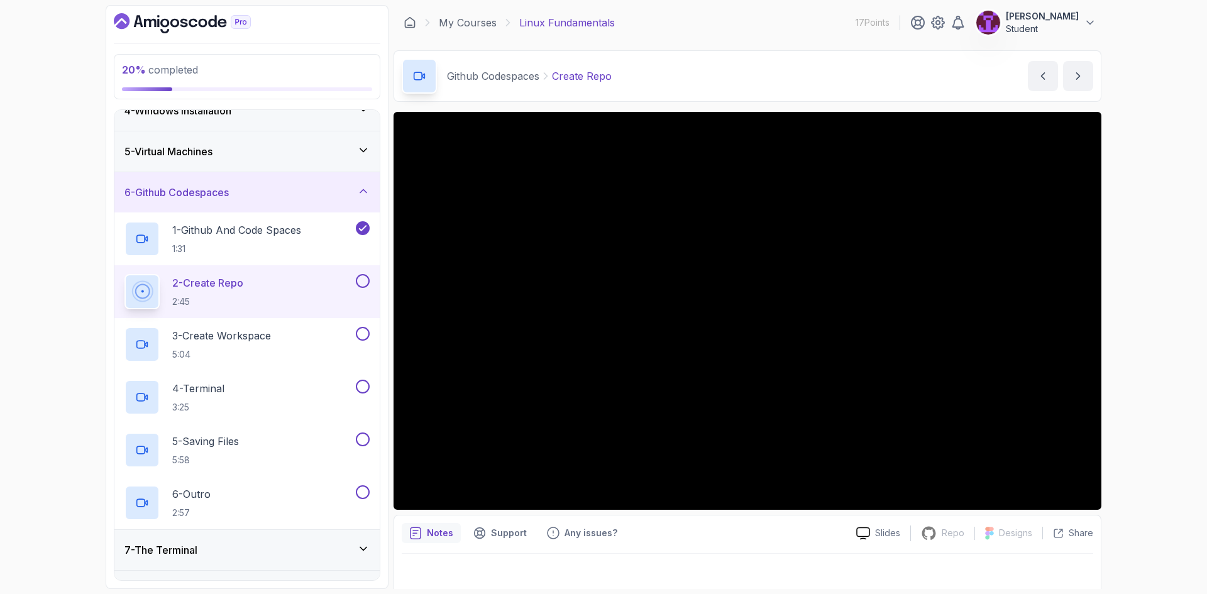
click at [360, 282] on button at bounding box center [363, 281] width 14 height 14
click at [262, 338] on p "3 - Create Workspace" at bounding box center [221, 335] width 99 height 15
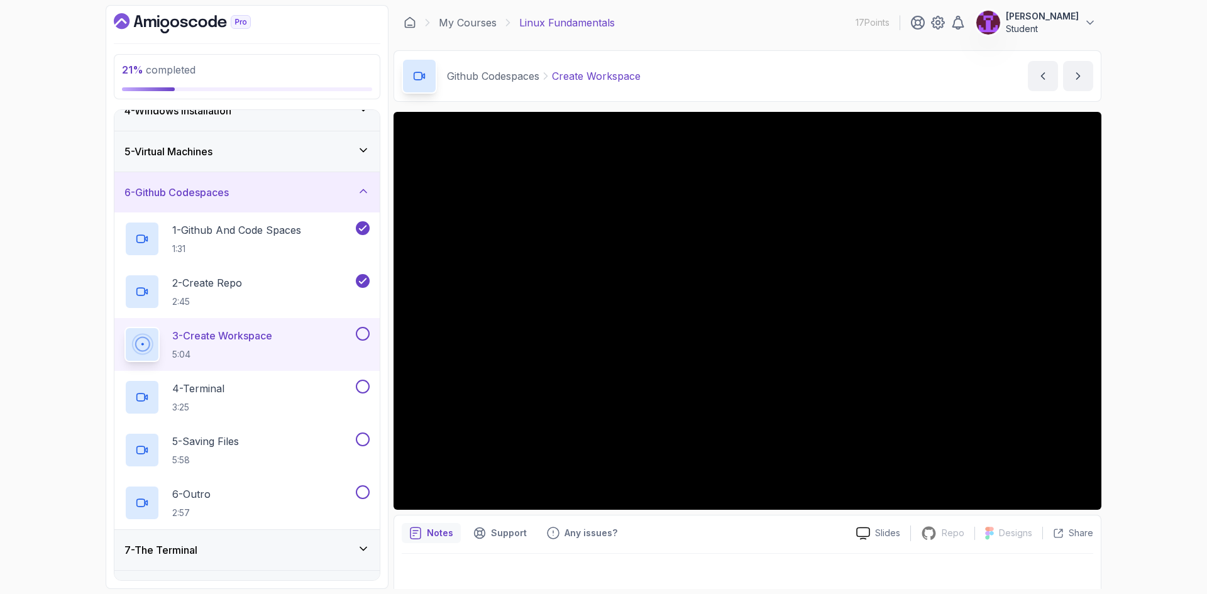
click at [363, 334] on button at bounding box center [363, 334] width 14 height 14
click at [263, 387] on div "4 - Terminal 3:25" at bounding box center [239, 397] width 229 height 35
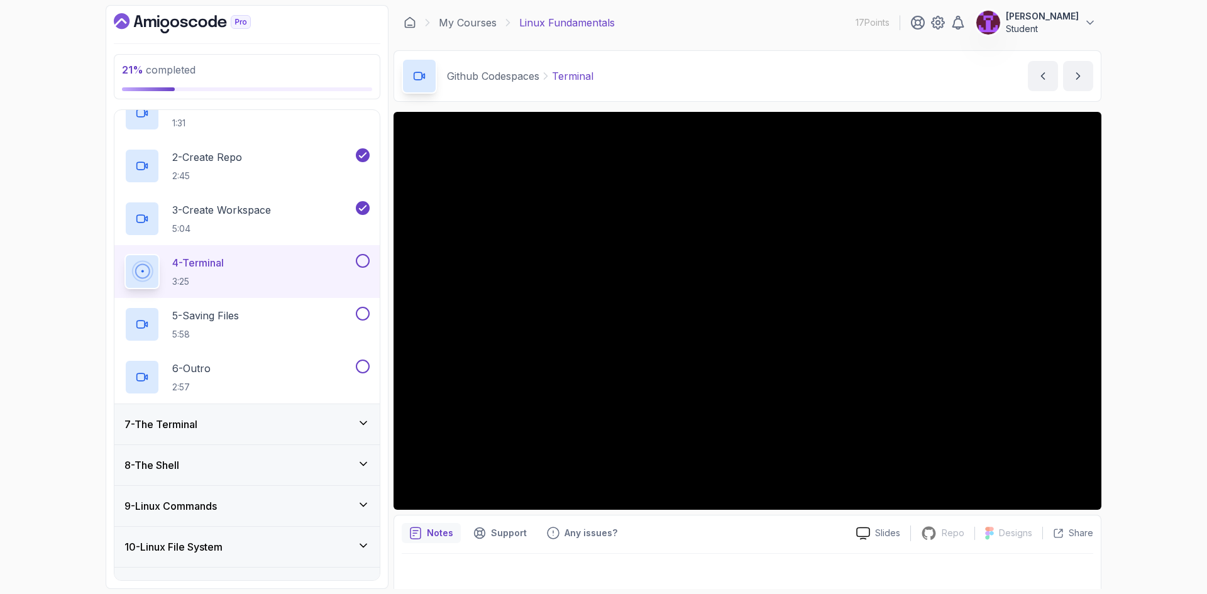
click at [377, 421] on div "7 - The Terminal" at bounding box center [246, 424] width 265 height 40
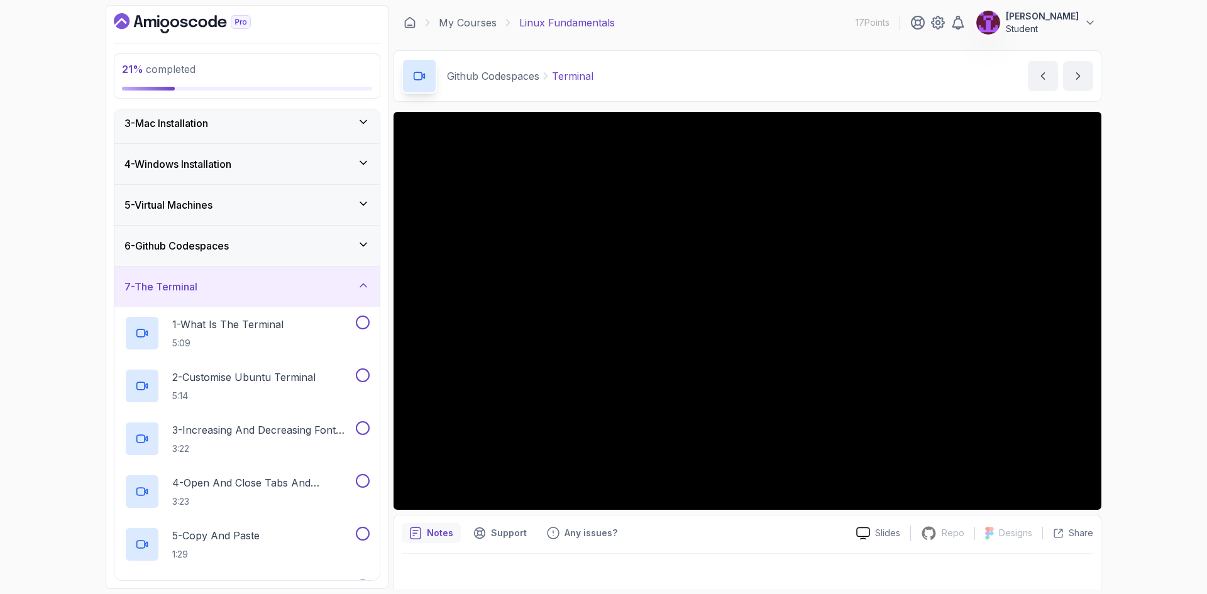
scroll to position [16, 0]
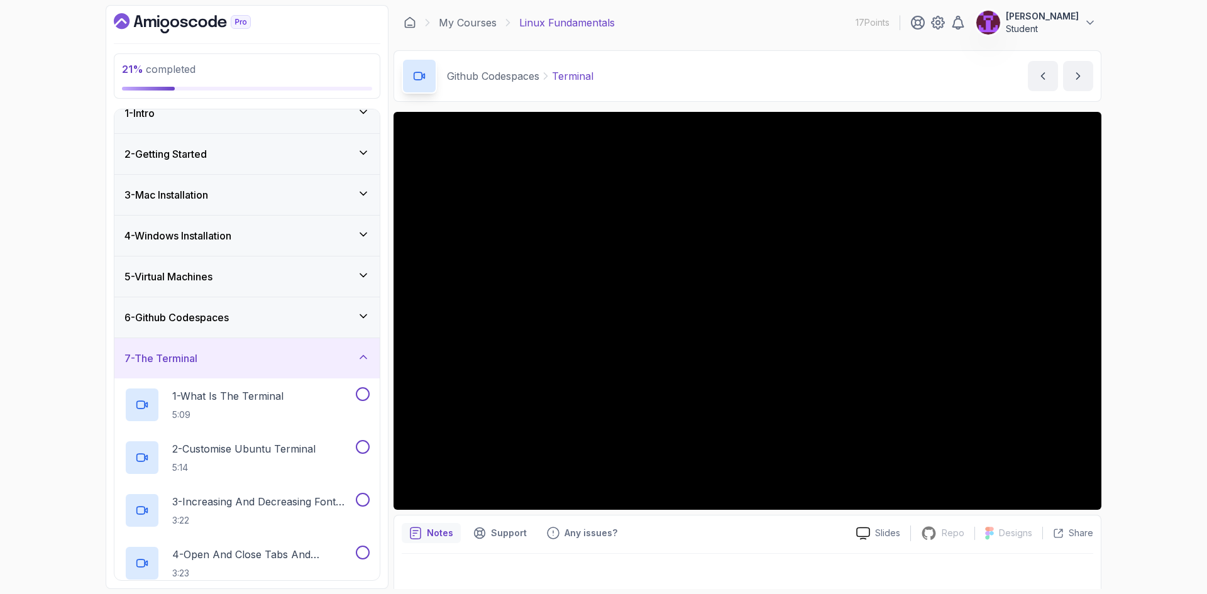
click at [345, 331] on div "6 - Github Codespaces" at bounding box center [246, 317] width 265 height 40
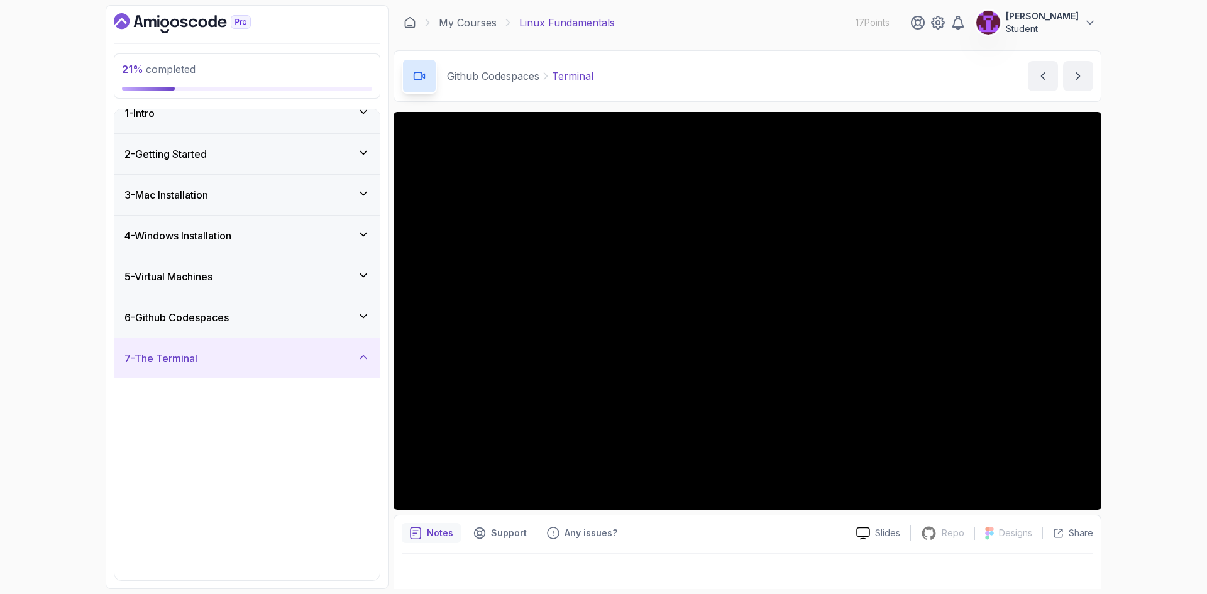
click at [345, 331] on div "6 - Github Codespaces" at bounding box center [246, 317] width 265 height 40
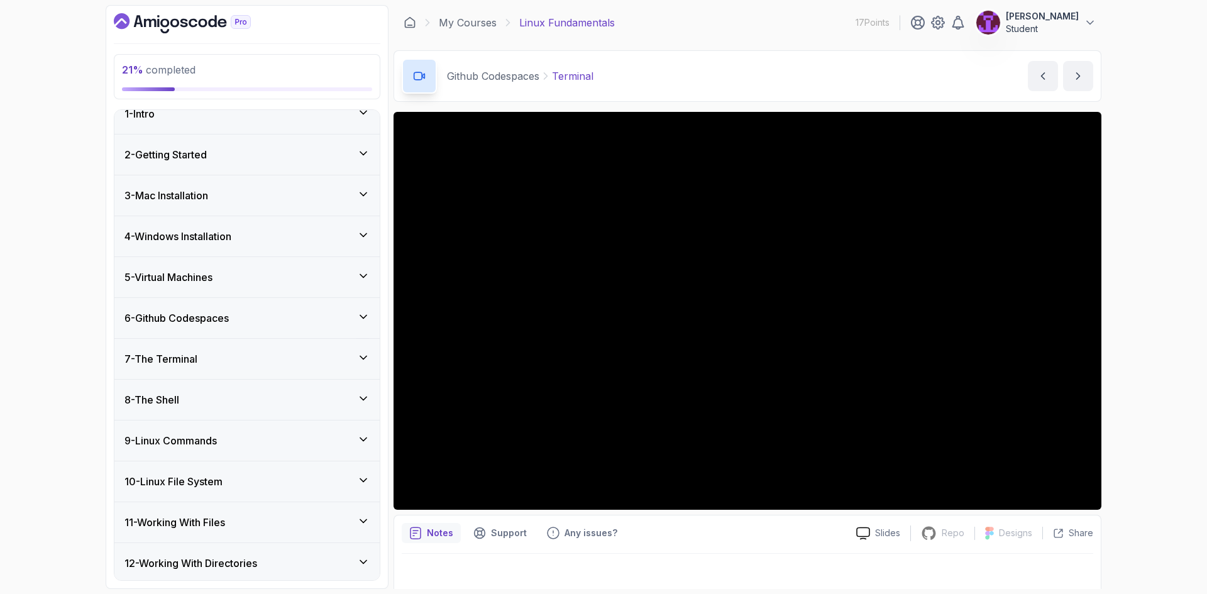
click at [345, 330] on div "6 - Github Codespaces" at bounding box center [246, 318] width 265 height 40
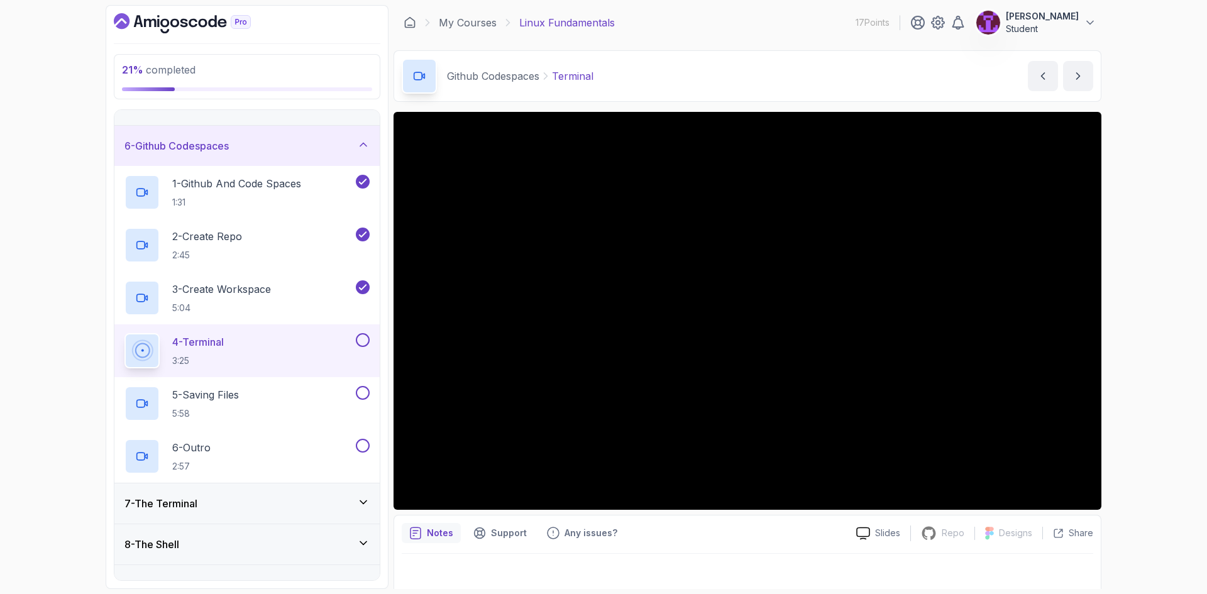
scroll to position [205, 0]
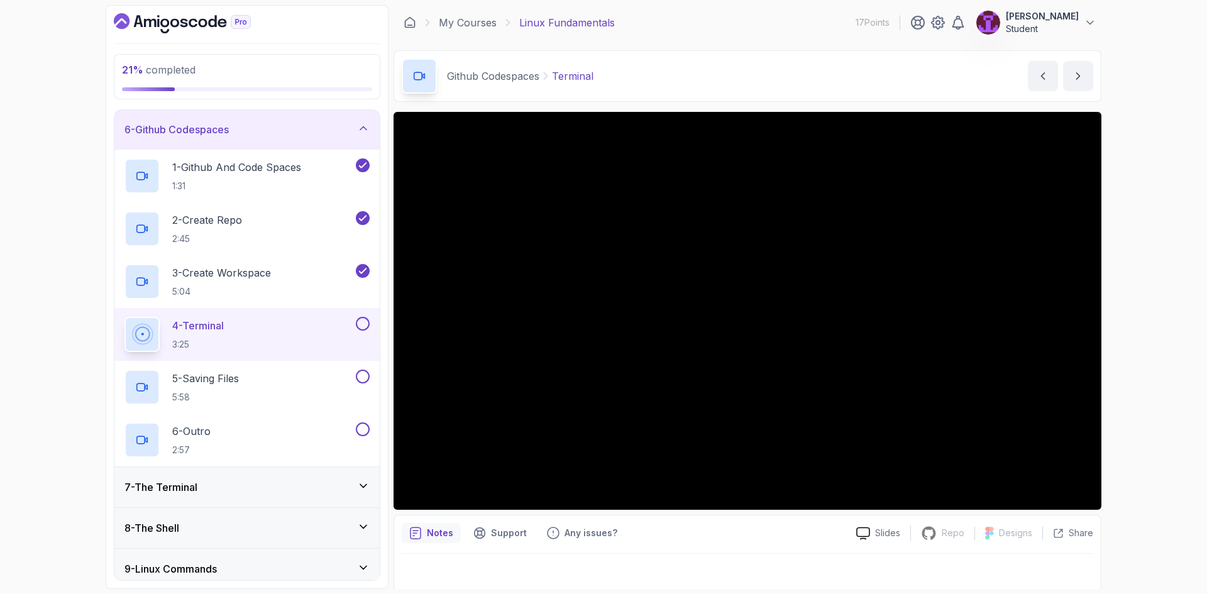
click at [361, 325] on button at bounding box center [363, 324] width 14 height 14
click at [363, 379] on button at bounding box center [363, 377] width 14 height 14
click at [308, 380] on div "5 - Saving Files 5:58" at bounding box center [239, 387] width 229 height 35
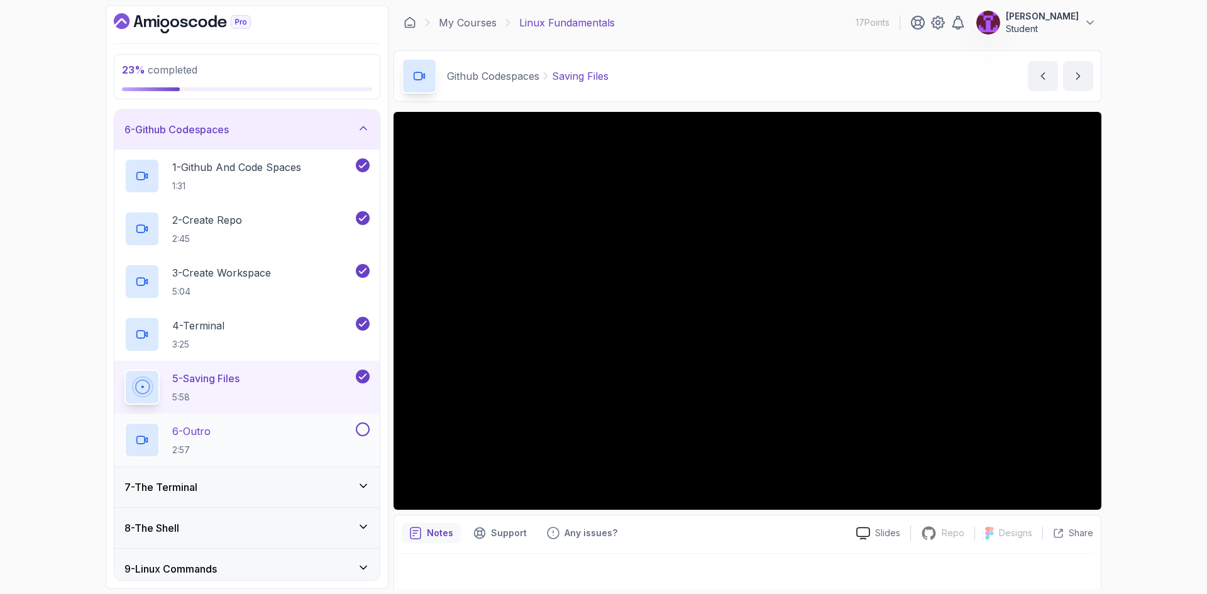
click at [359, 436] on button "6 - Outro 2:57" at bounding box center [247, 440] width 245 height 35
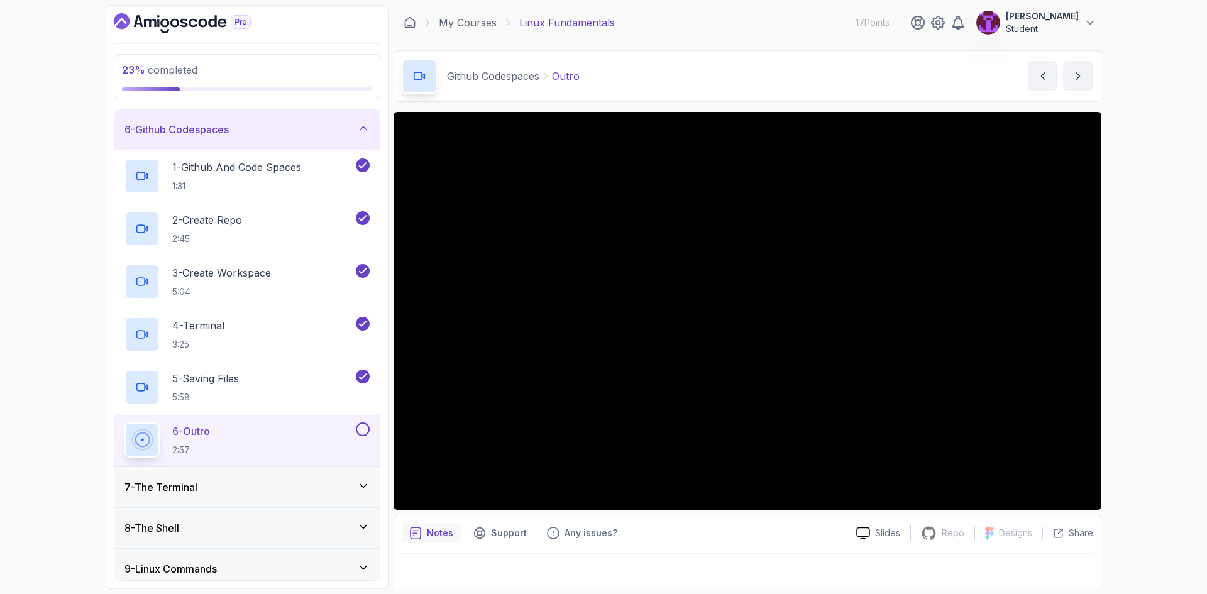
click at [362, 431] on button at bounding box center [363, 430] width 14 height 14
click at [365, 132] on icon at bounding box center [363, 128] width 13 height 13
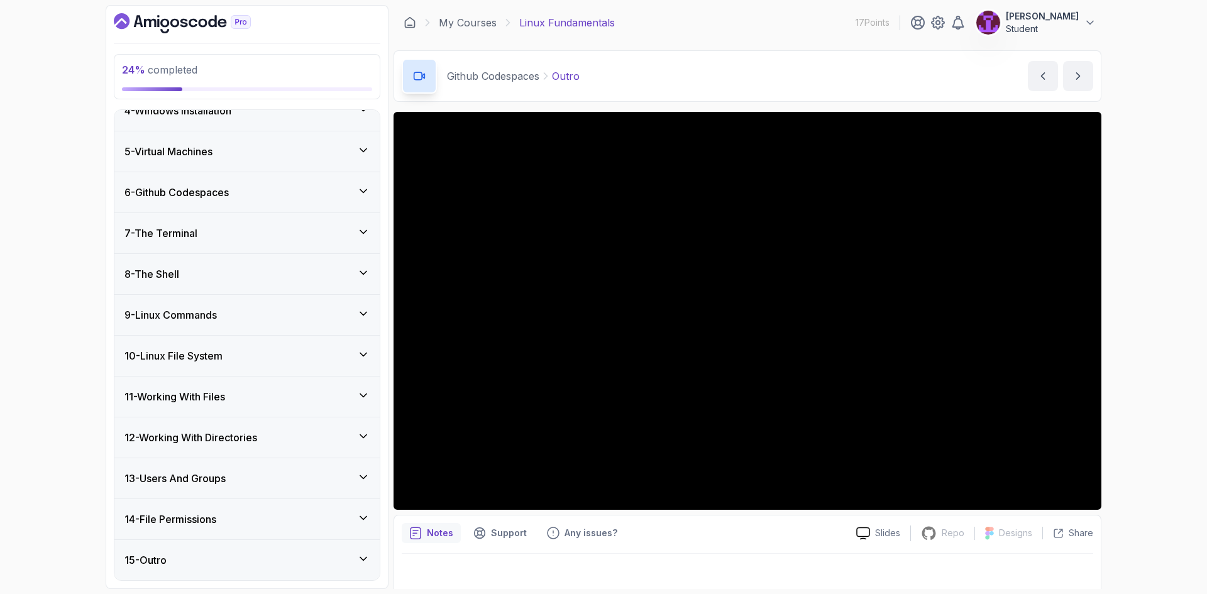
scroll to position [142, 0]
click at [330, 214] on div "7 - The Terminal" at bounding box center [246, 233] width 265 height 40
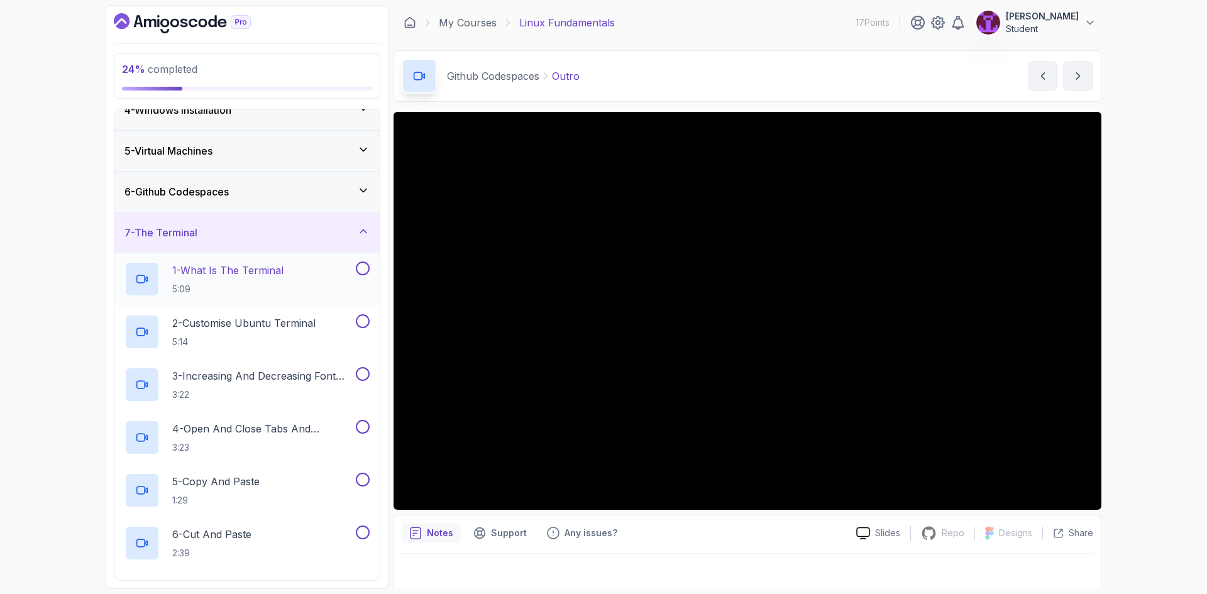
click at [303, 284] on div "1 - What Is The Terminal 5:09" at bounding box center [239, 279] width 229 height 35
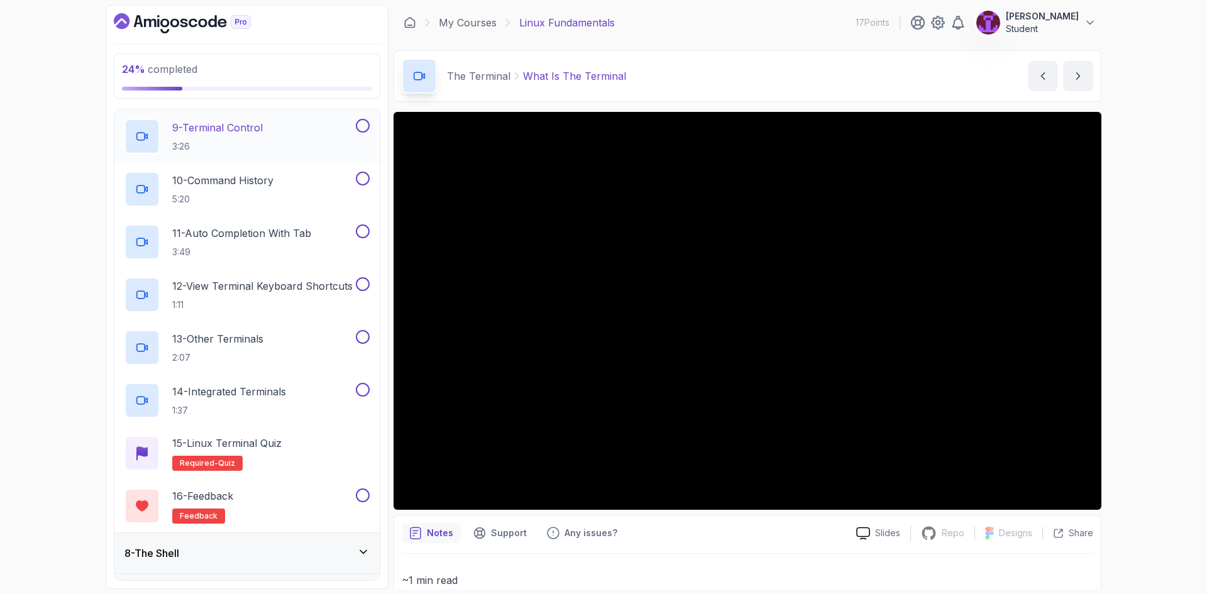
scroll to position [708, 0]
click at [295, 468] on div "15 - Linux Terminal Quiz Required- quiz" at bounding box center [247, 452] width 245 height 35
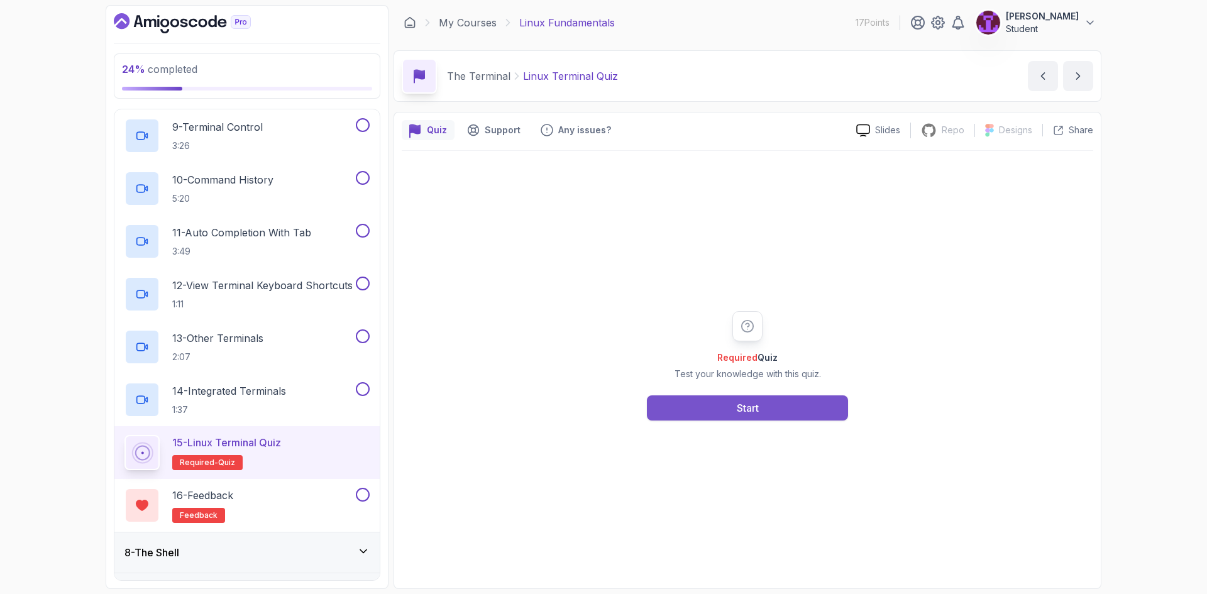
click at [689, 403] on button "Start" at bounding box center [747, 408] width 201 height 25
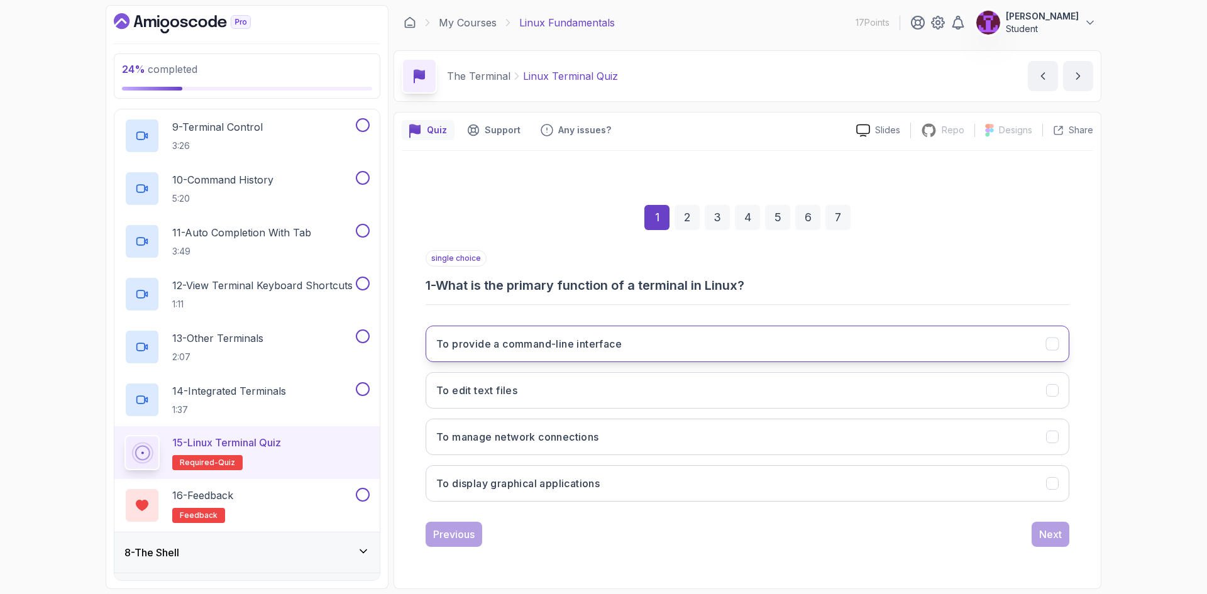
click at [587, 344] on h3 "To provide a command-line interface" at bounding box center [529, 343] width 186 height 15
click at [1050, 533] on div "Next" at bounding box center [1050, 534] width 23 height 15
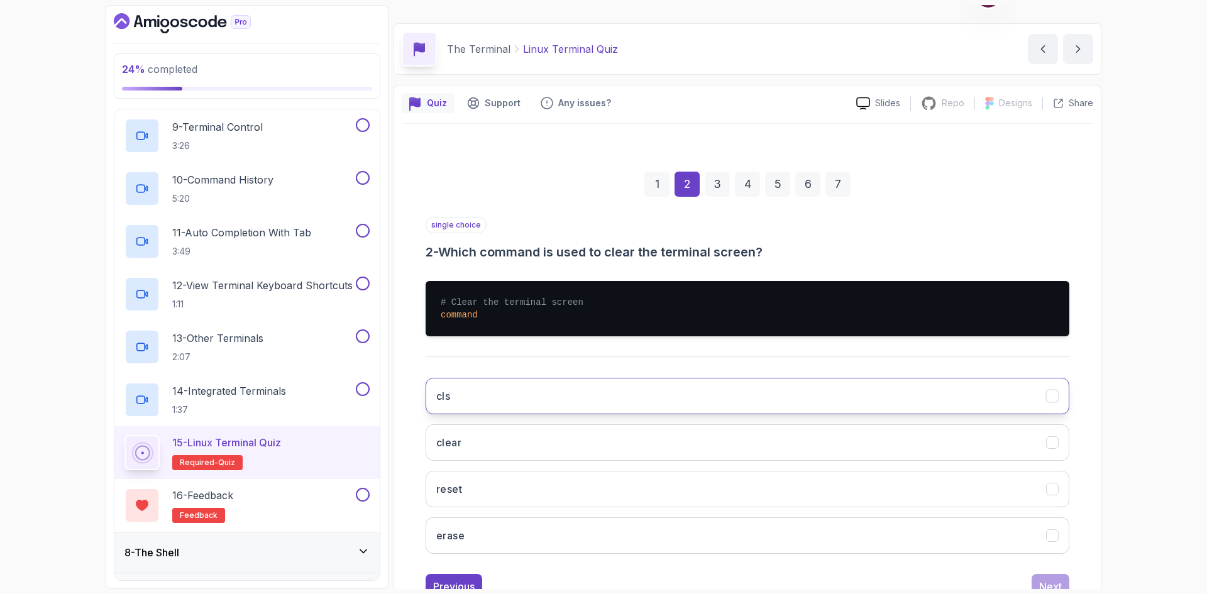
scroll to position [73, 0]
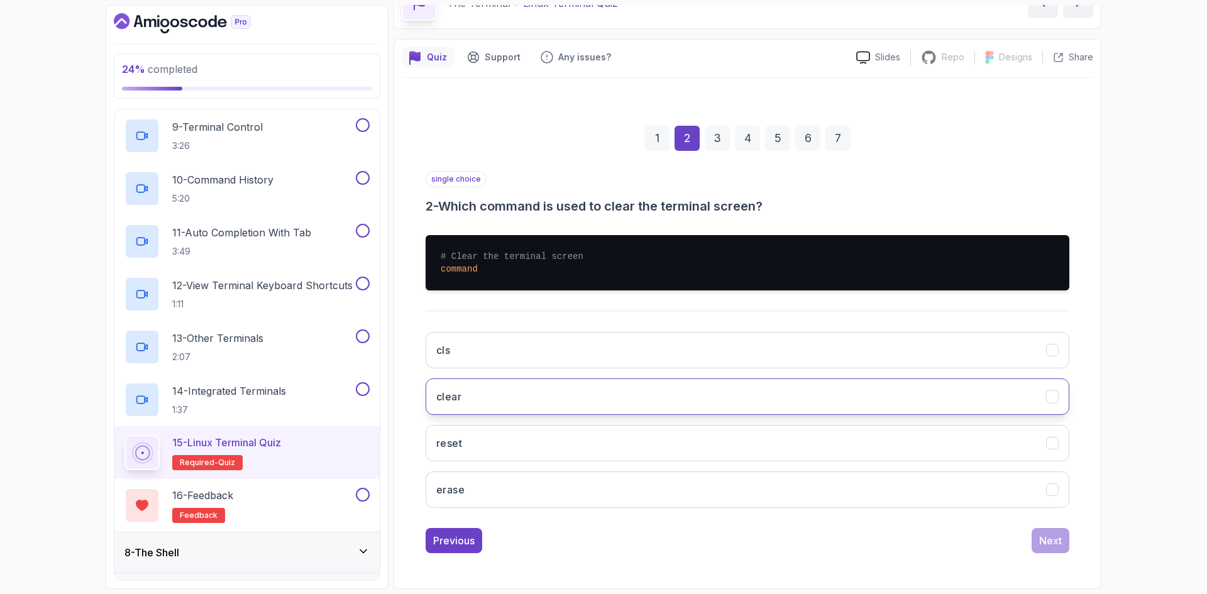
click at [530, 396] on button "clear" at bounding box center [748, 397] width 644 height 36
click at [1054, 550] on button "Next" at bounding box center [1051, 540] width 38 height 25
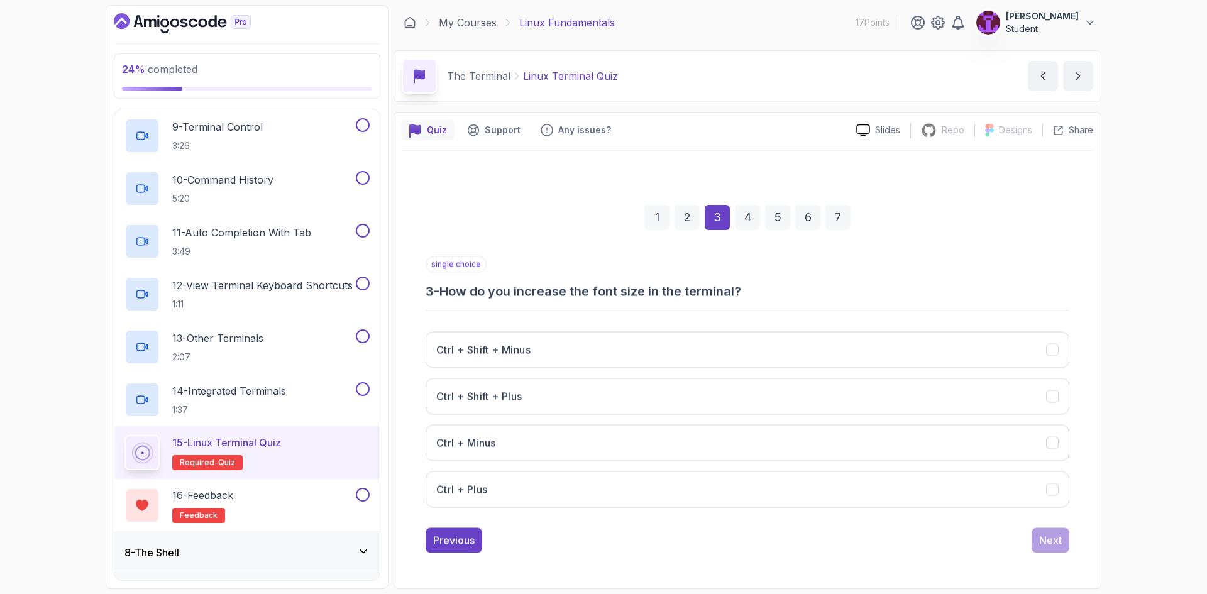
scroll to position [0, 0]
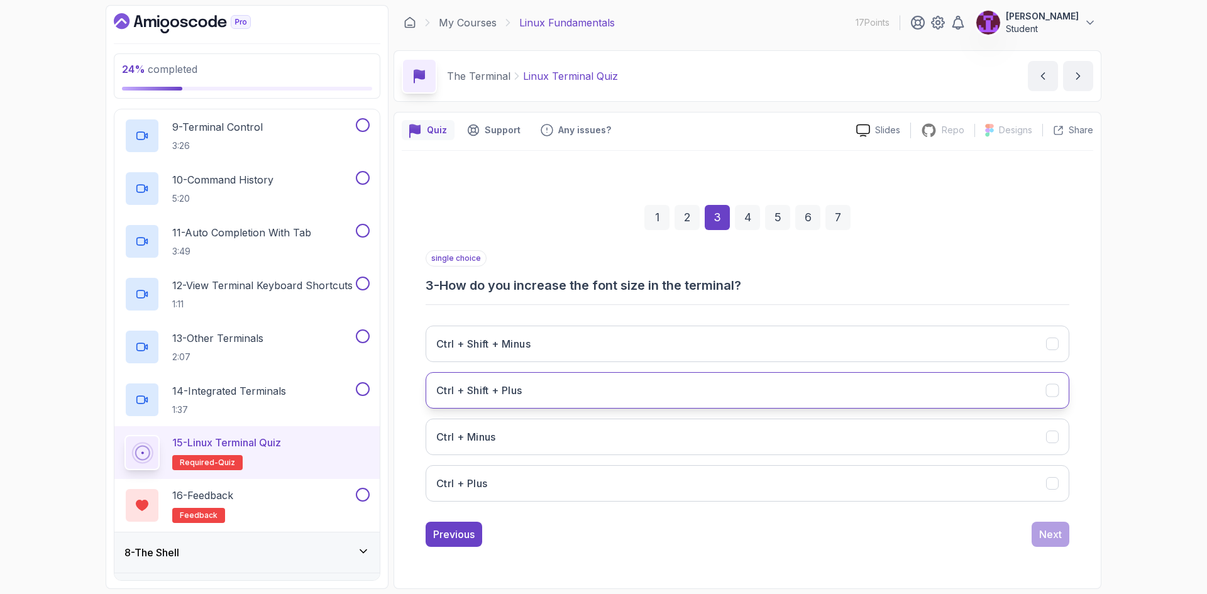
click at [597, 399] on button "Ctrl + Shift + Plus" at bounding box center [748, 390] width 644 height 36
click at [1060, 531] on div "Next" at bounding box center [1050, 534] width 23 height 15
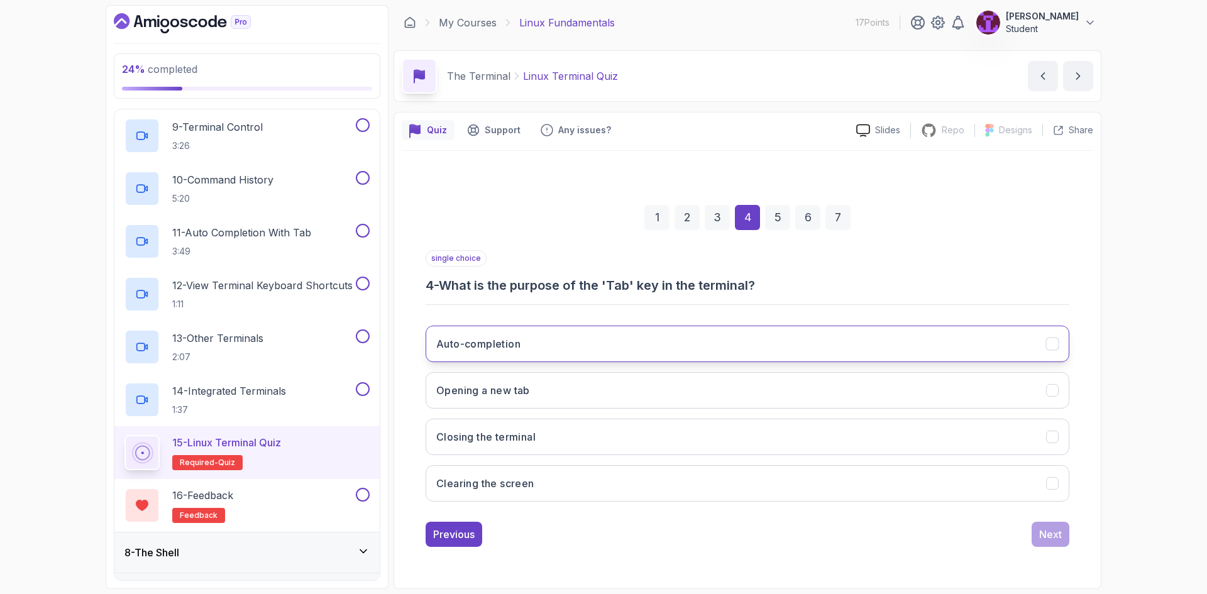
click at [554, 343] on button "Auto-completion" at bounding box center [748, 344] width 644 height 36
click at [1058, 538] on div "Next" at bounding box center [1050, 534] width 23 height 15
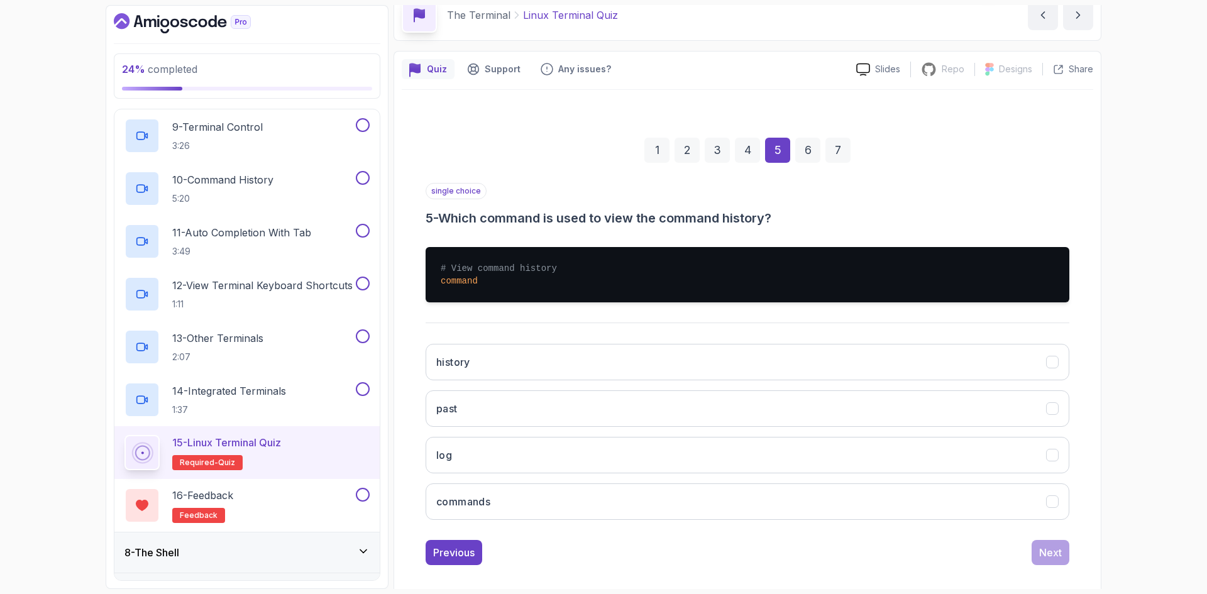
scroll to position [63, 0]
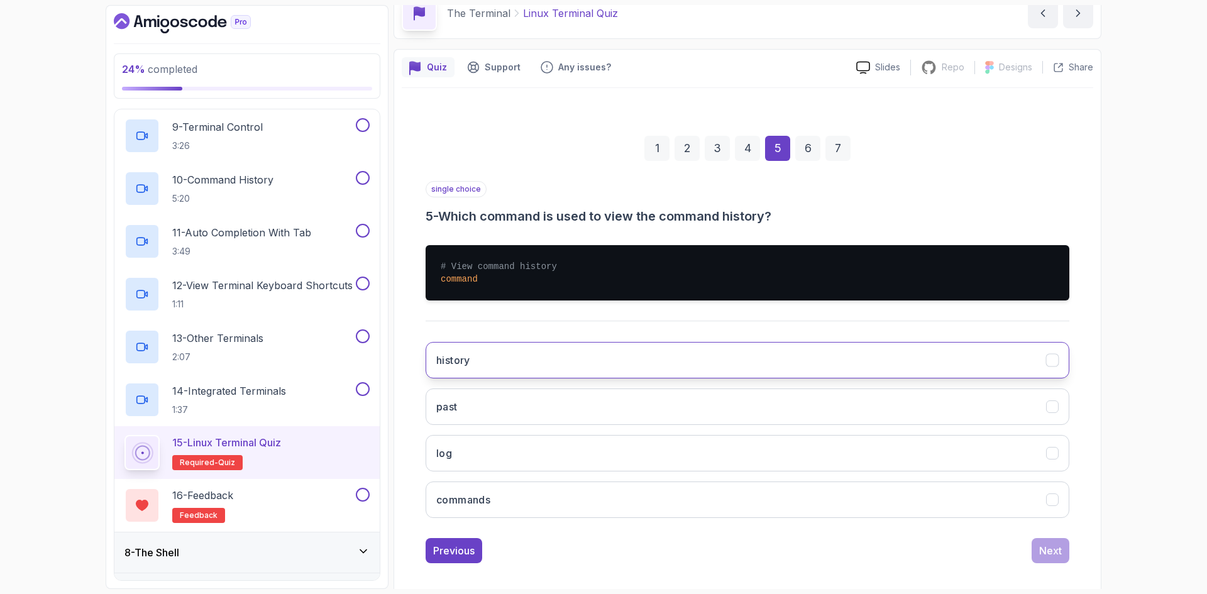
click at [547, 360] on button "history" at bounding box center [748, 360] width 644 height 36
click at [1051, 557] on div "Next" at bounding box center [1050, 550] width 23 height 15
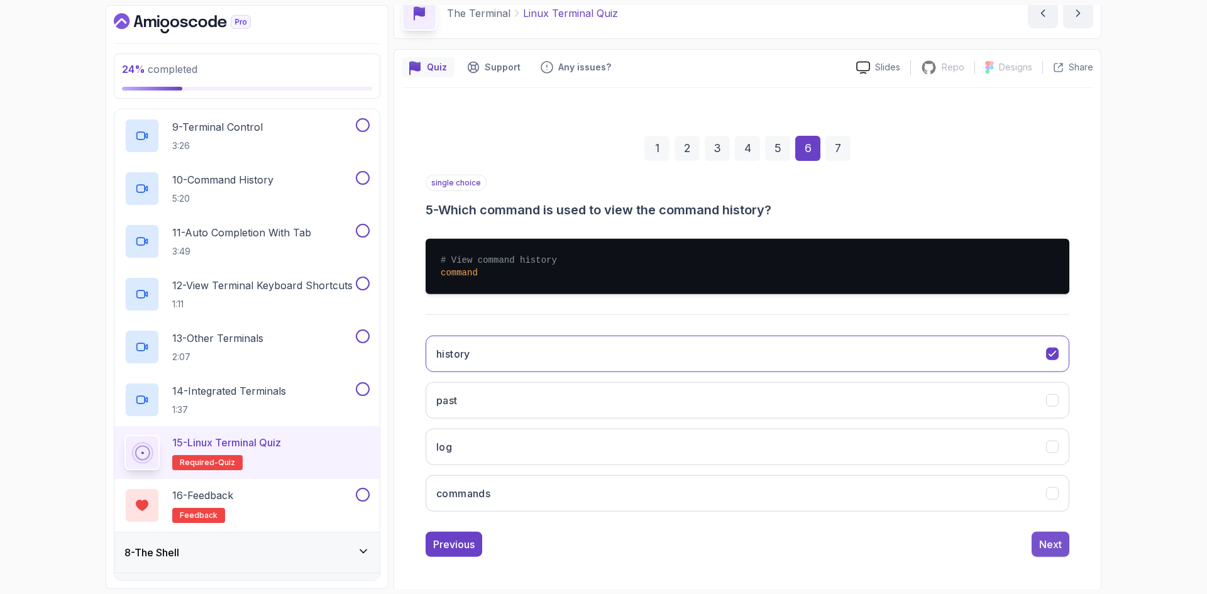
scroll to position [0, 0]
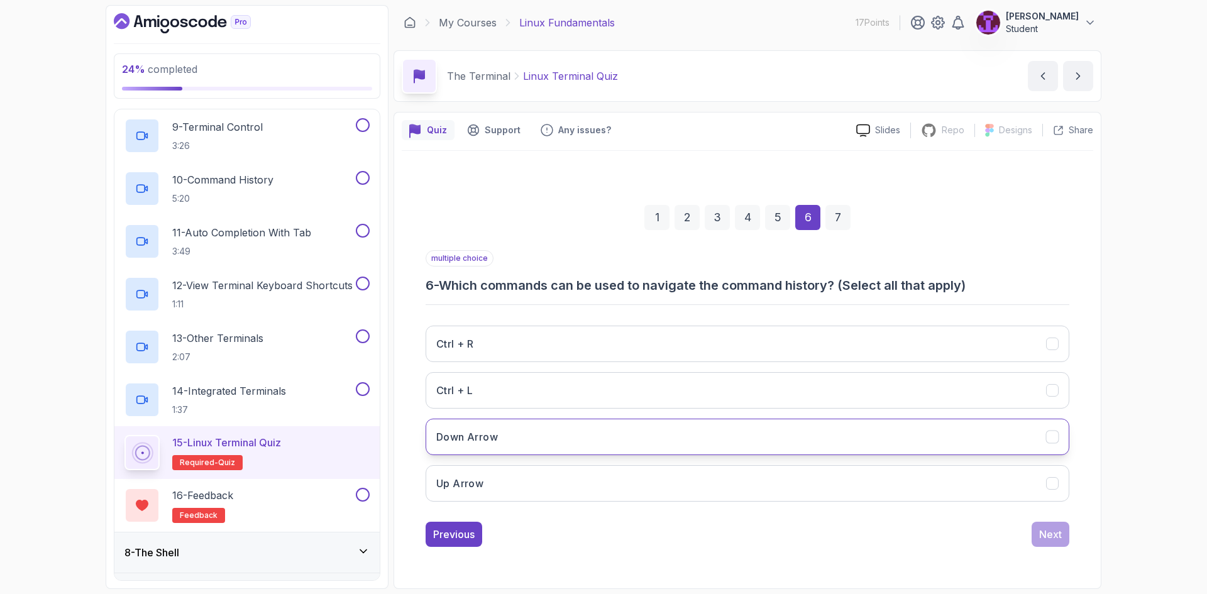
click at [748, 443] on button "Down Arrow" at bounding box center [748, 437] width 644 height 36
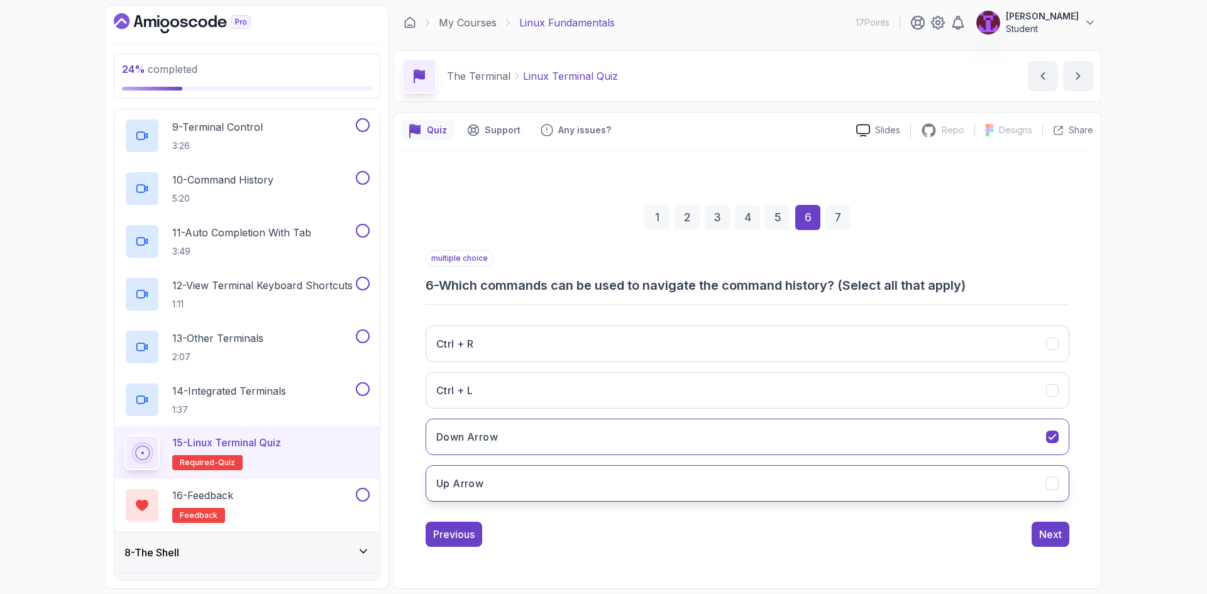
click at [775, 489] on button "Up Arrow" at bounding box center [748, 483] width 644 height 36
click at [1056, 533] on div "Next" at bounding box center [1050, 534] width 23 height 15
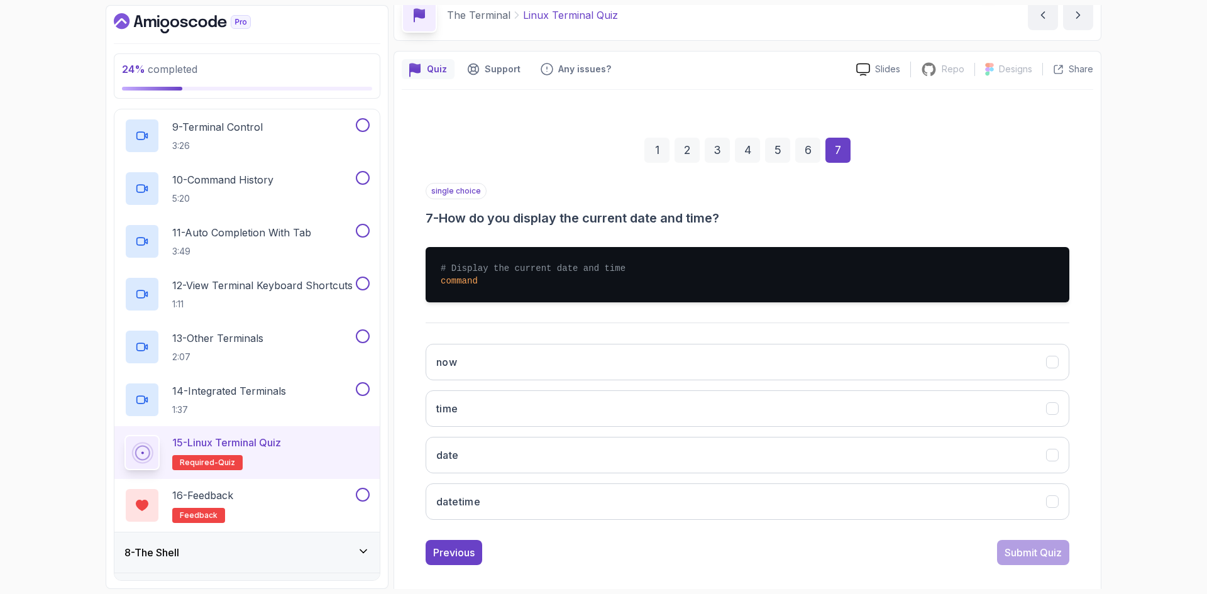
scroll to position [63, 0]
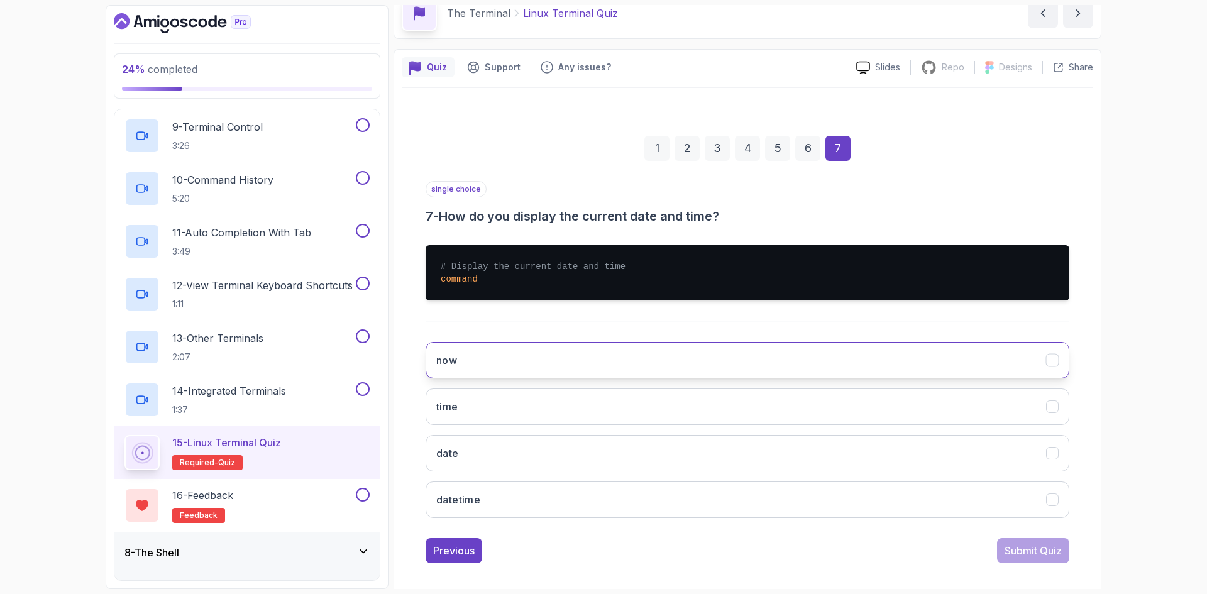
click at [590, 353] on button "now" at bounding box center [748, 360] width 644 height 36
click at [1016, 545] on div "Submit Quiz" at bounding box center [1033, 550] width 57 height 15
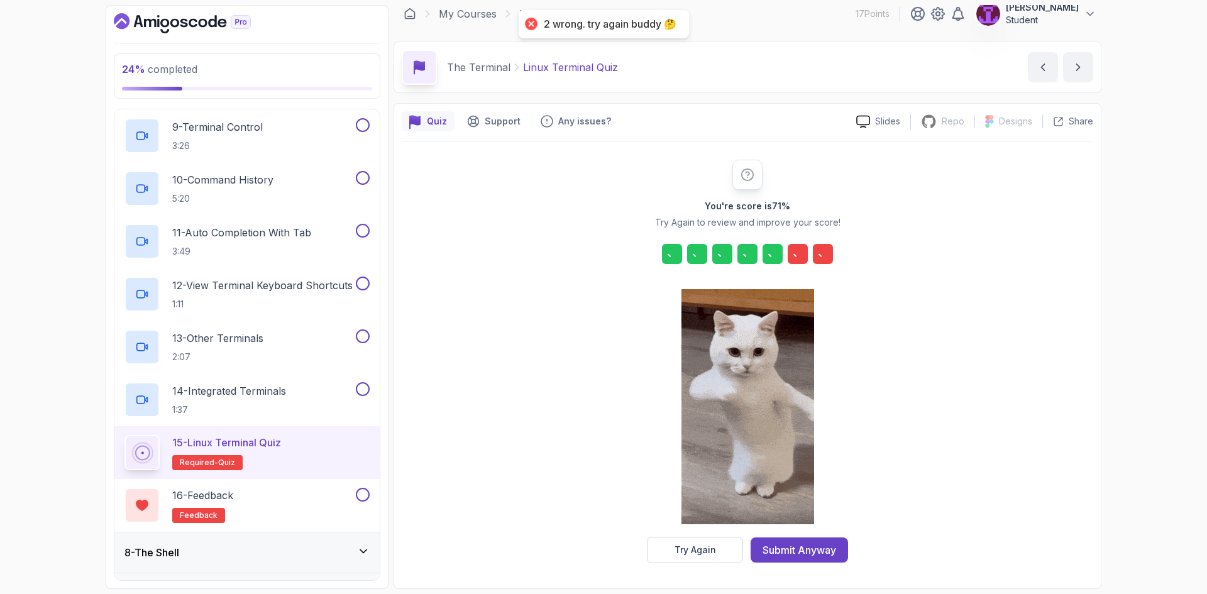
scroll to position [9, 0]
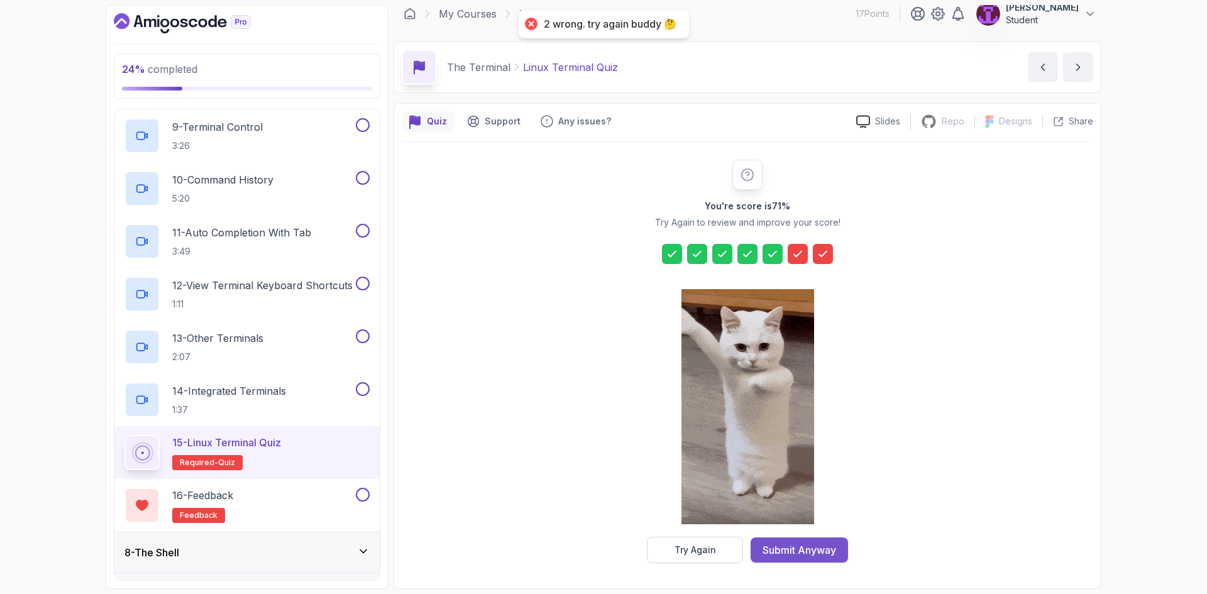
click at [789, 551] on div "Submit Anyway" at bounding box center [800, 550] width 74 height 15
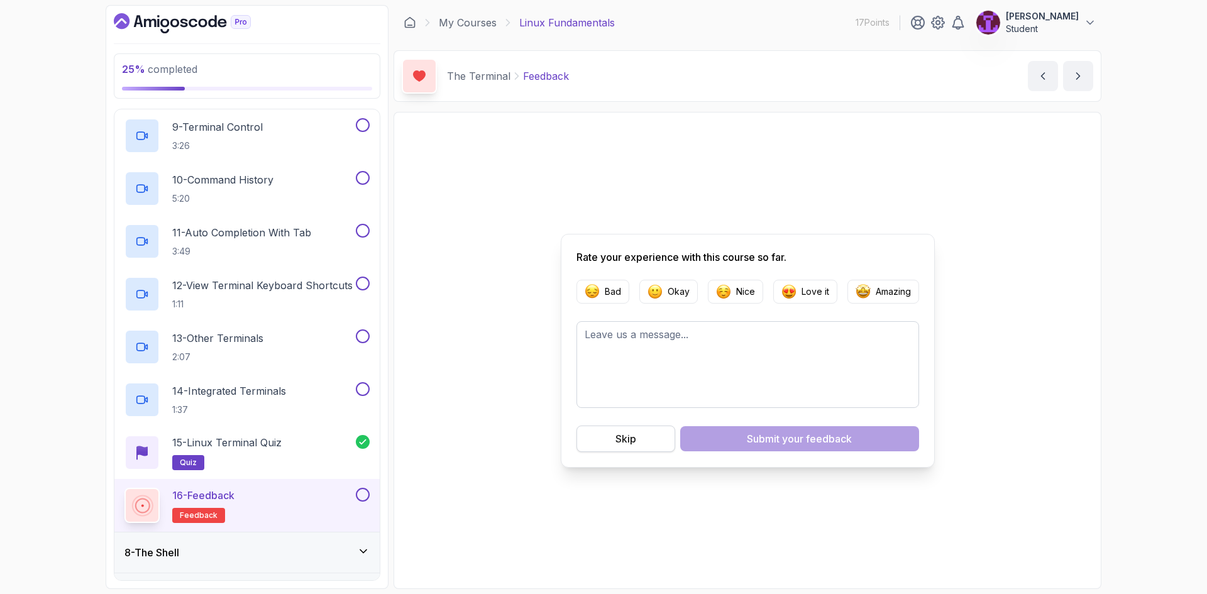
click at [633, 435] on div "Skip" at bounding box center [626, 438] width 21 height 15
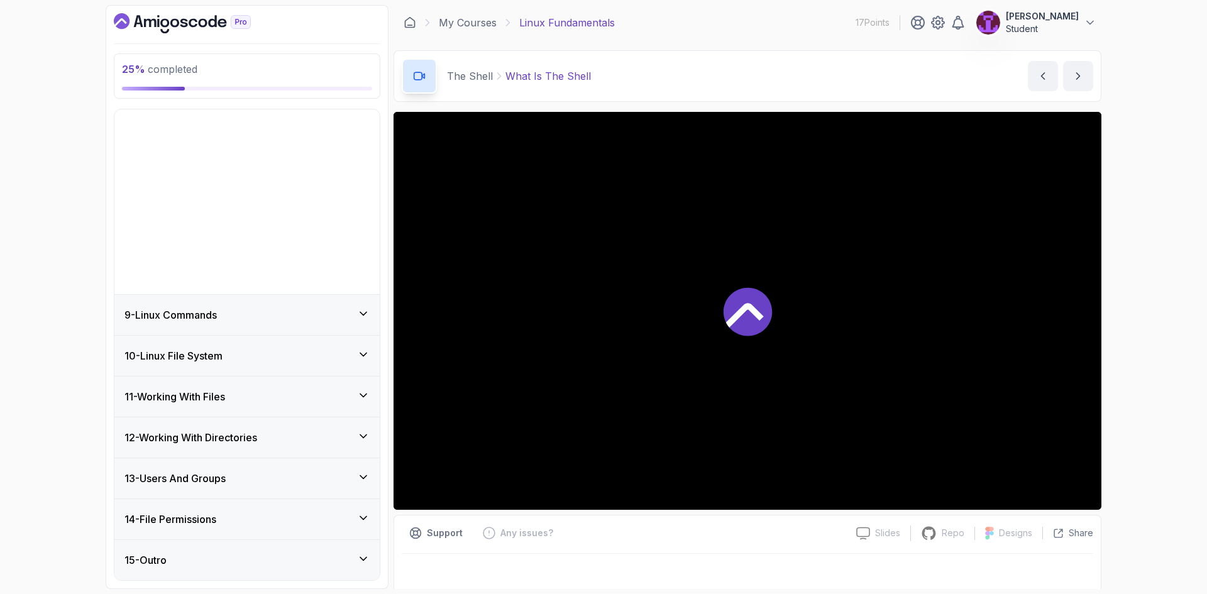
scroll to position [142, 0]
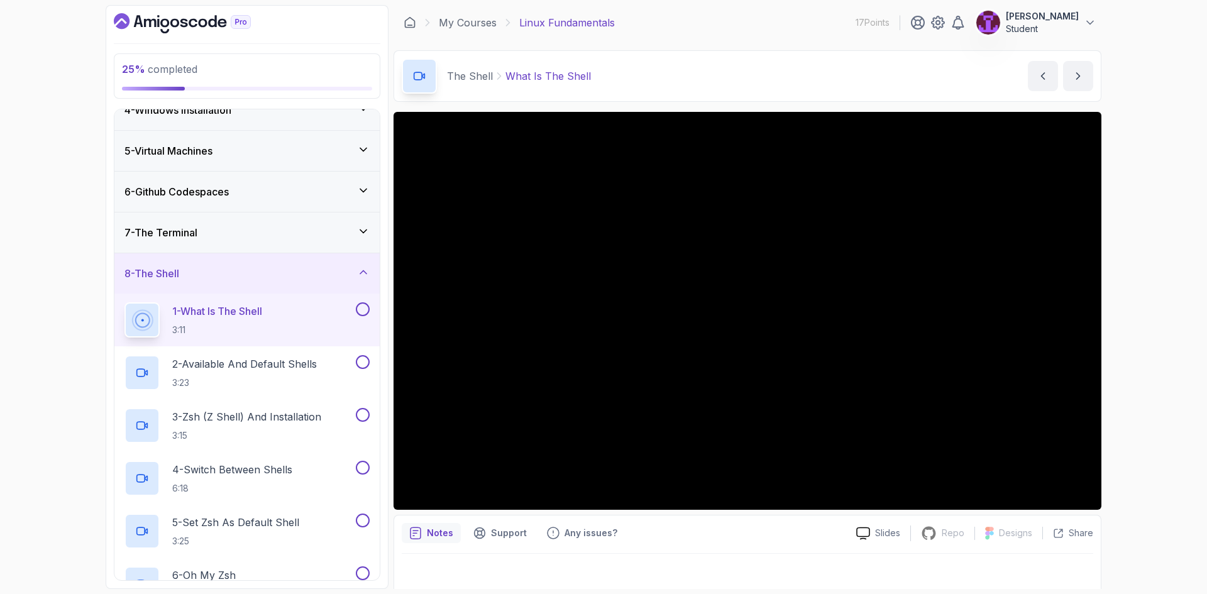
click at [358, 315] on button at bounding box center [363, 309] width 14 height 14
click at [269, 369] on p "2 - Available And Default Shells" at bounding box center [244, 364] width 145 height 15
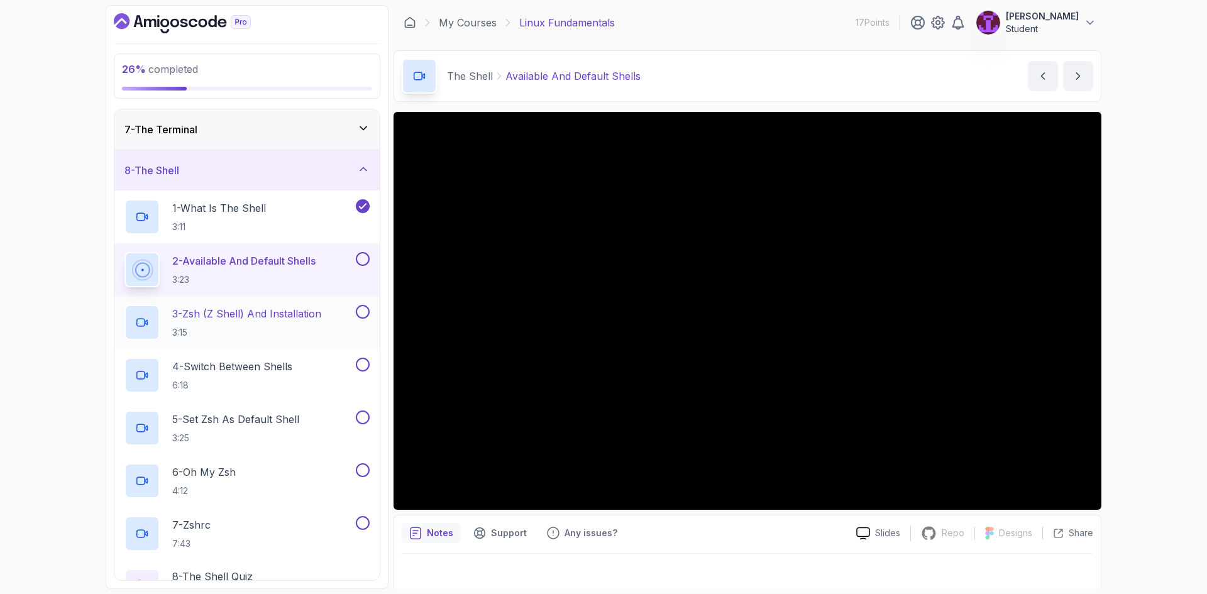
scroll to position [268, 0]
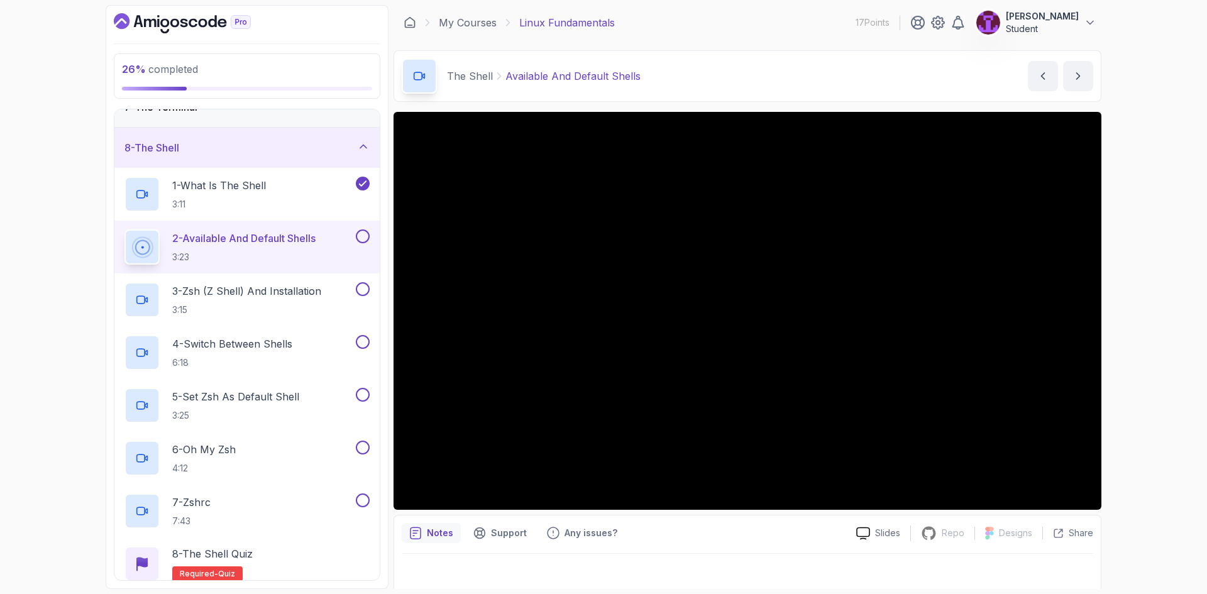
click at [363, 235] on button at bounding box center [363, 237] width 14 height 14
click at [318, 289] on p "3 - Zsh (Z Shell) And Installation" at bounding box center [246, 291] width 149 height 15
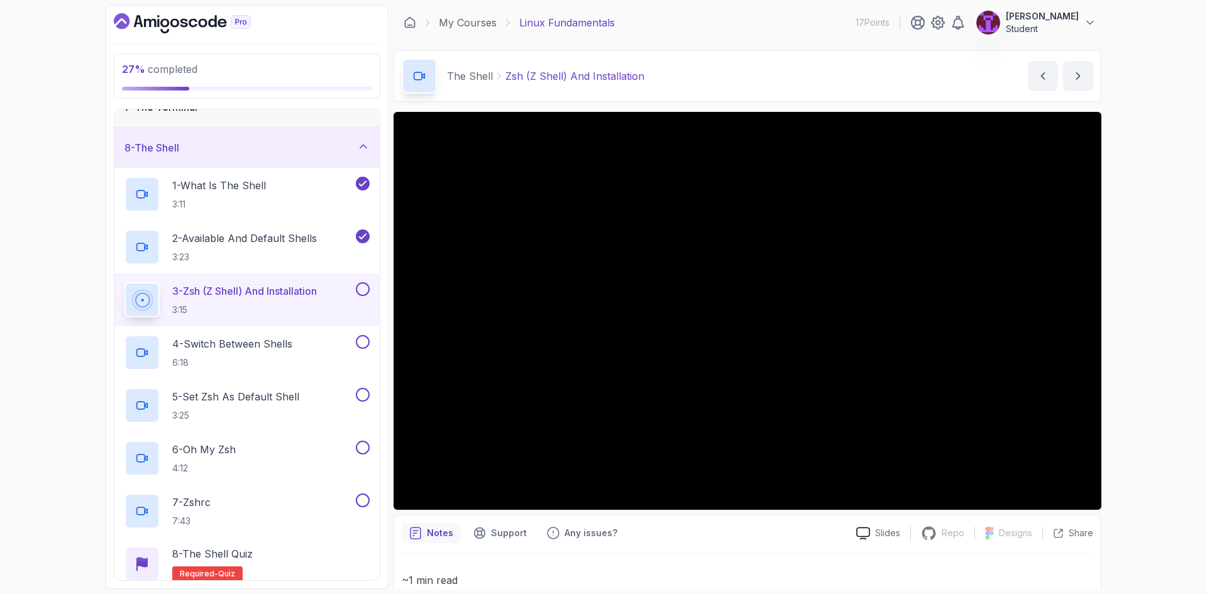
click at [353, 292] on div at bounding box center [361, 289] width 16 height 14
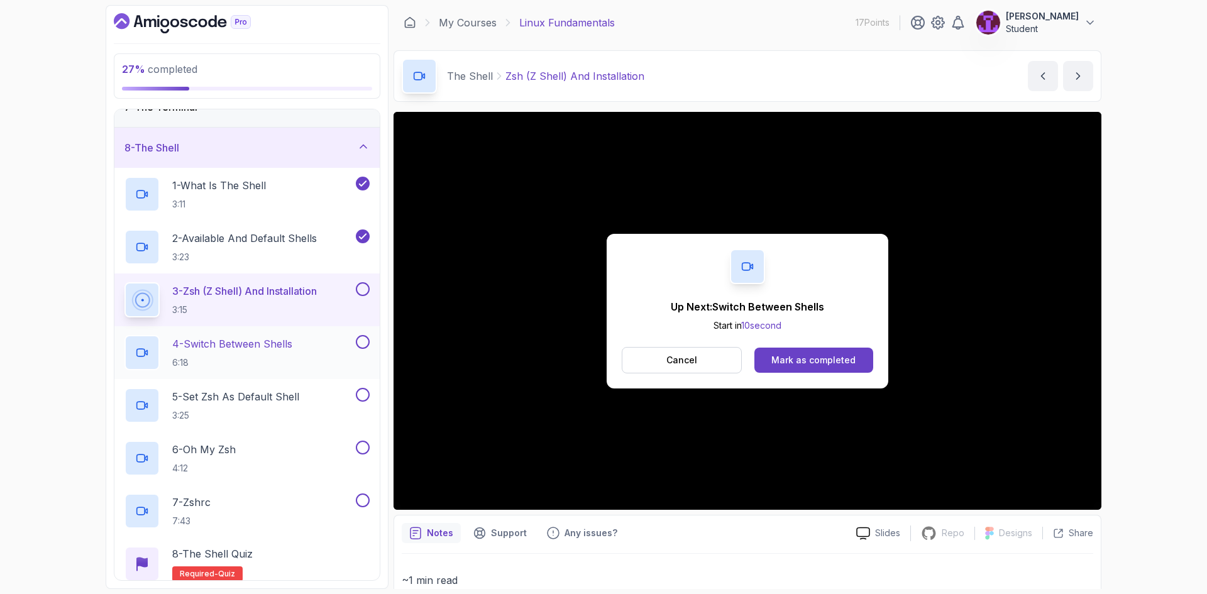
click at [292, 344] on p "4 - Switch Between Shells" at bounding box center [232, 343] width 120 height 15
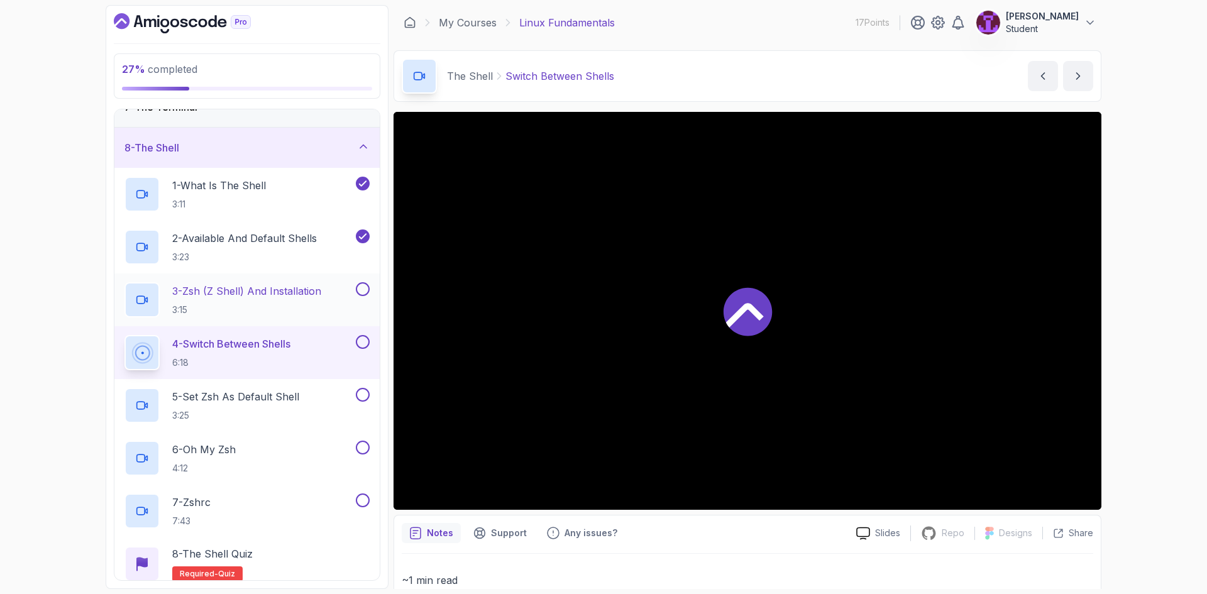
click at [363, 289] on button at bounding box center [363, 289] width 14 height 14
click at [363, 343] on button at bounding box center [363, 342] width 14 height 14
click at [253, 406] on h2 "5 - Set Zsh As Default Shell 3:25" at bounding box center [235, 405] width 127 height 33
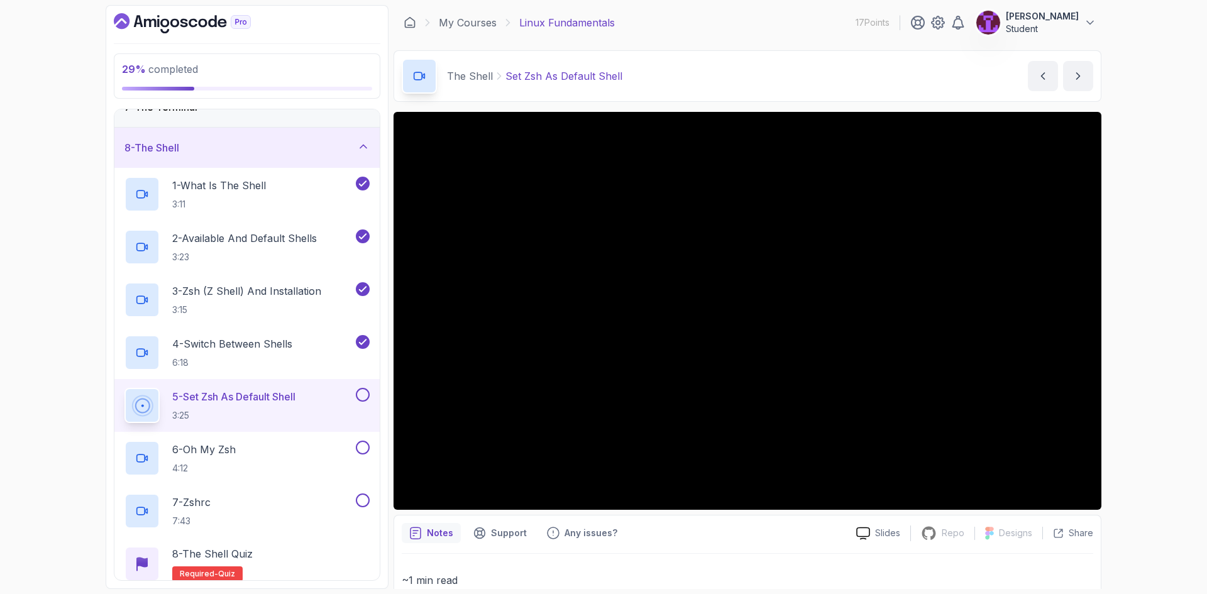
click at [362, 399] on button at bounding box center [363, 395] width 14 height 14
click at [270, 463] on div "6 - Oh My Zsh 4:12" at bounding box center [239, 458] width 229 height 35
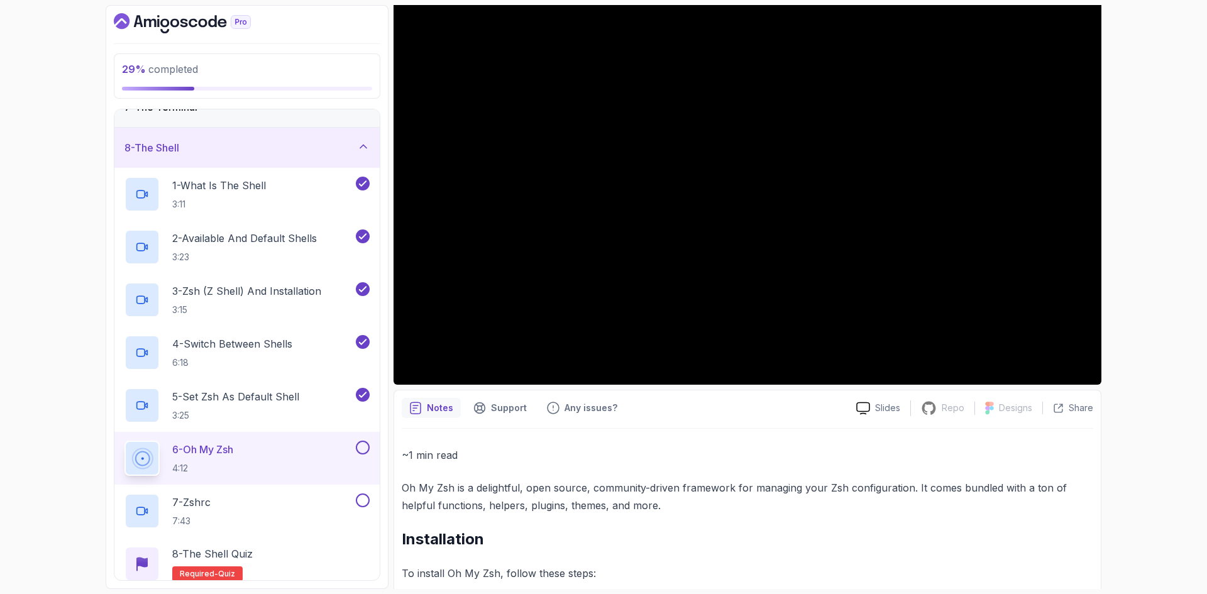
scroll to position [126, 0]
click at [363, 453] on button at bounding box center [363, 448] width 14 height 14
click at [290, 500] on div "7 - Zshrc 7:43" at bounding box center [239, 511] width 229 height 35
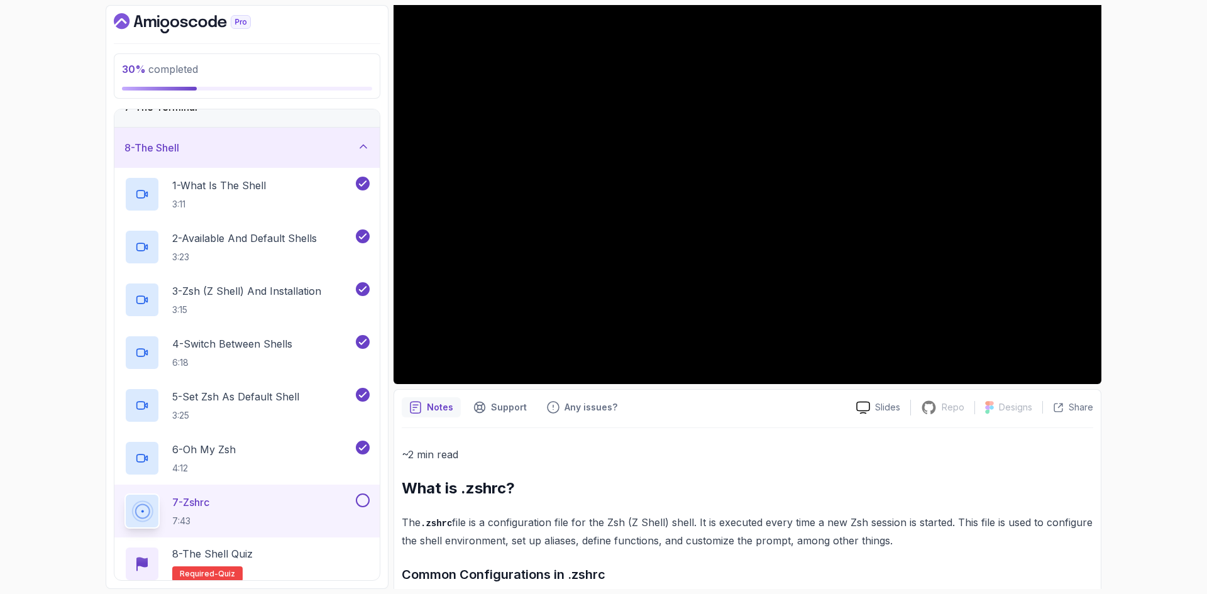
click at [353, 506] on div at bounding box center [361, 501] width 16 height 14
click at [358, 506] on button at bounding box center [363, 501] width 14 height 14
click at [318, 558] on div "8 - The Shell Quiz Required- quiz" at bounding box center [247, 563] width 245 height 35
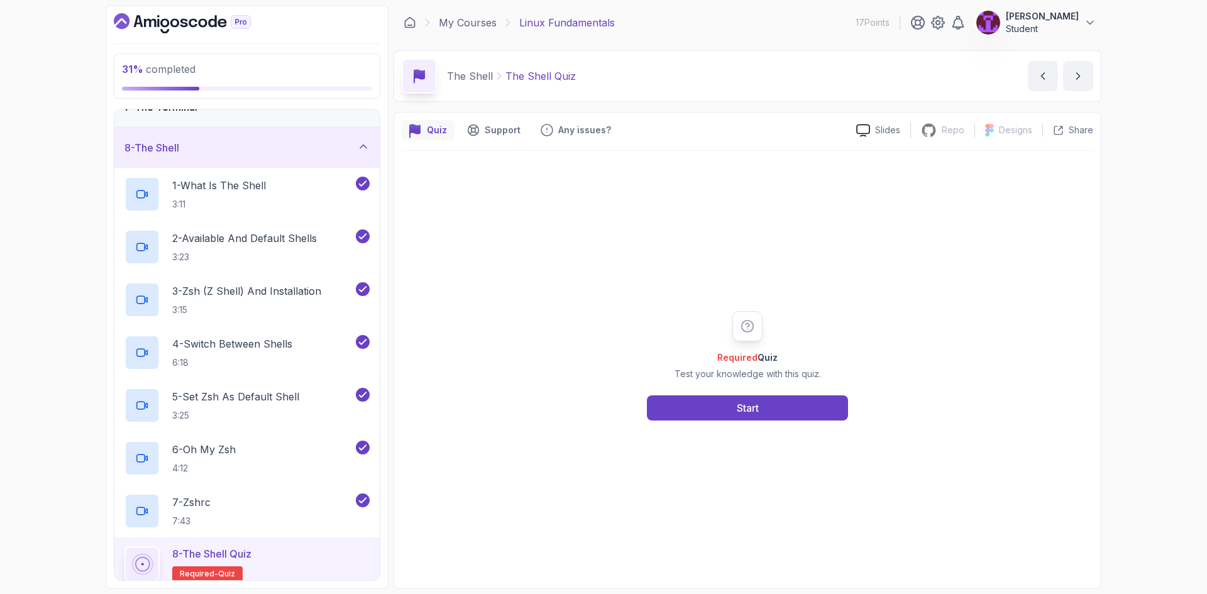
click at [707, 394] on div "Required Quiz Test your knowledge with this quiz. Start" at bounding box center [747, 365] width 241 height 109
click at [733, 401] on button "Start" at bounding box center [747, 408] width 201 height 25
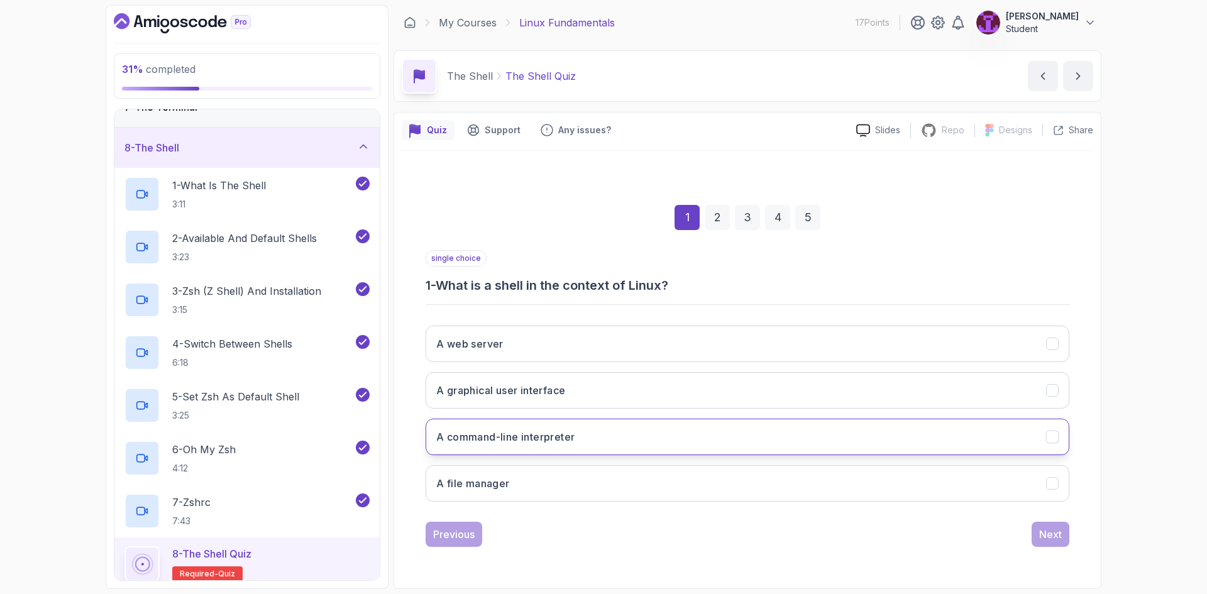
click at [672, 445] on button "A command-line interpreter" at bounding box center [748, 437] width 644 height 36
click at [1058, 535] on div "Next" at bounding box center [1050, 534] width 23 height 15
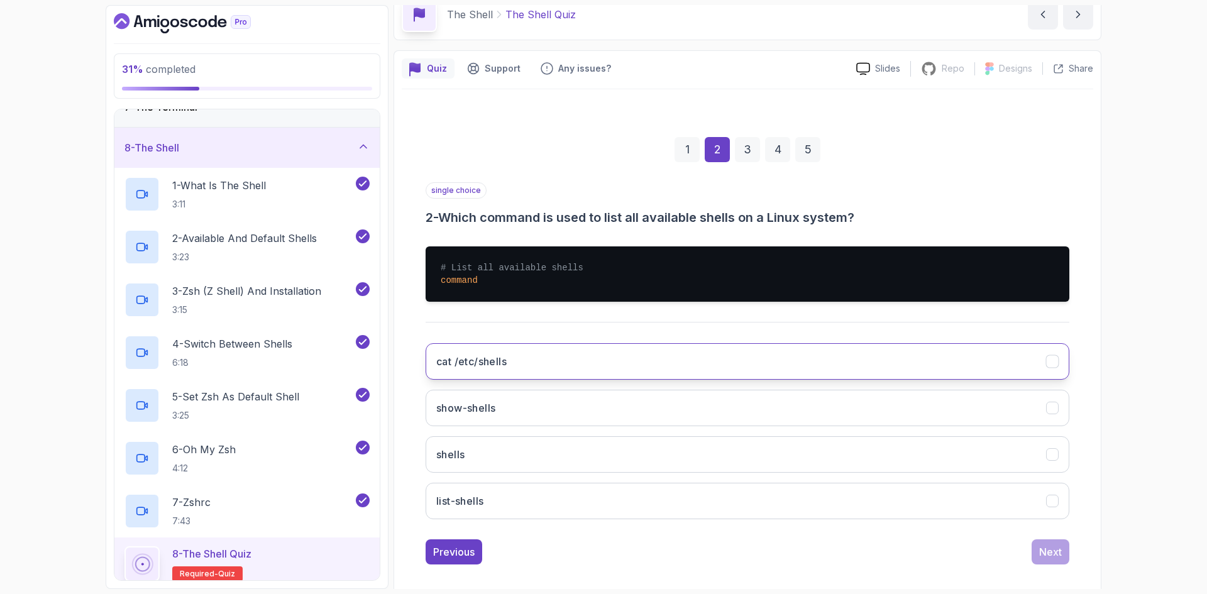
scroll to position [63, 0]
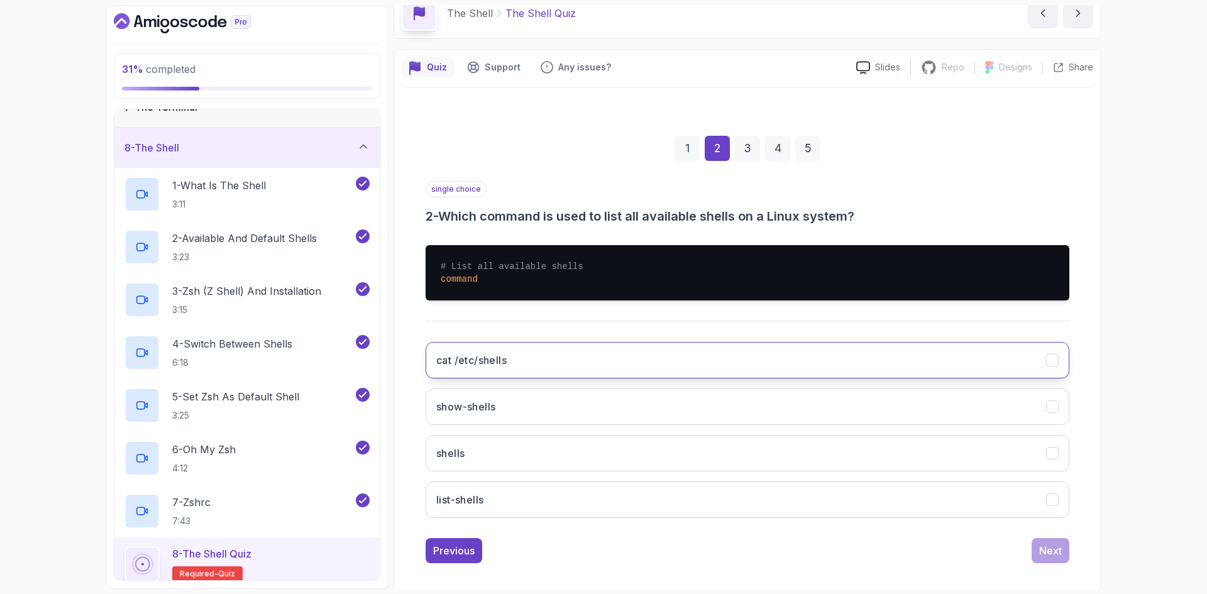
click at [510, 353] on button "cat /etc/shells" at bounding box center [748, 360] width 644 height 36
click at [1067, 560] on button "Next" at bounding box center [1051, 550] width 38 height 25
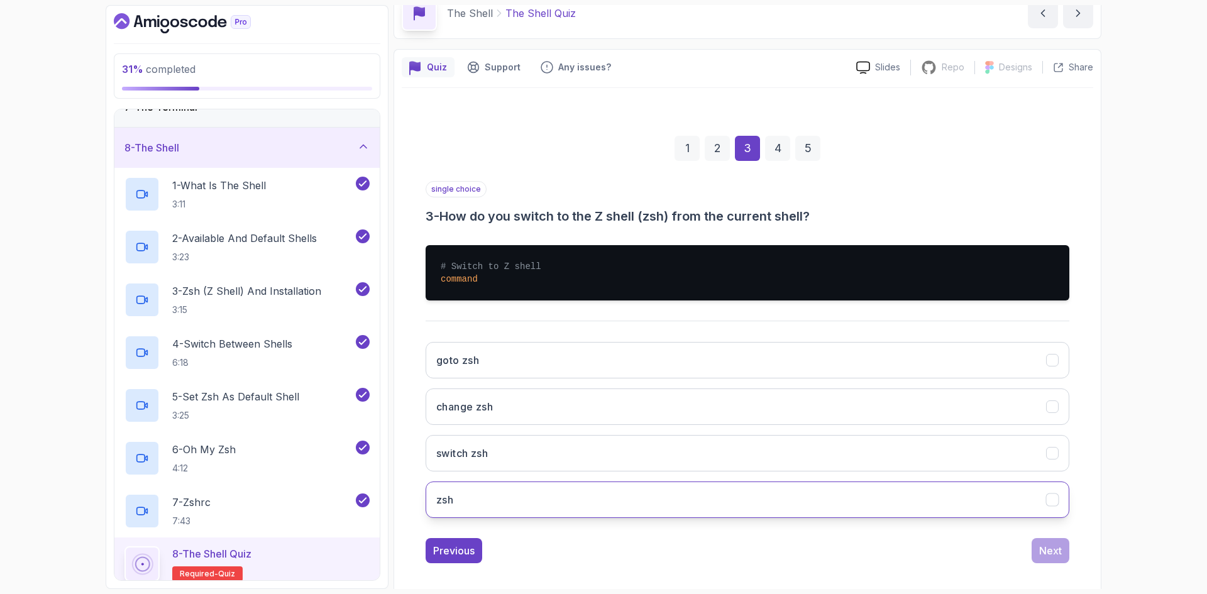
click at [589, 506] on button "zsh" at bounding box center [748, 500] width 644 height 36
click at [1067, 555] on button "Next" at bounding box center [1051, 550] width 38 height 25
click at [538, 505] on h3 "chsh -s $(which zsh)" at bounding box center [487, 499] width 102 height 15
click at [1053, 546] on div "Next" at bounding box center [1050, 550] width 23 height 15
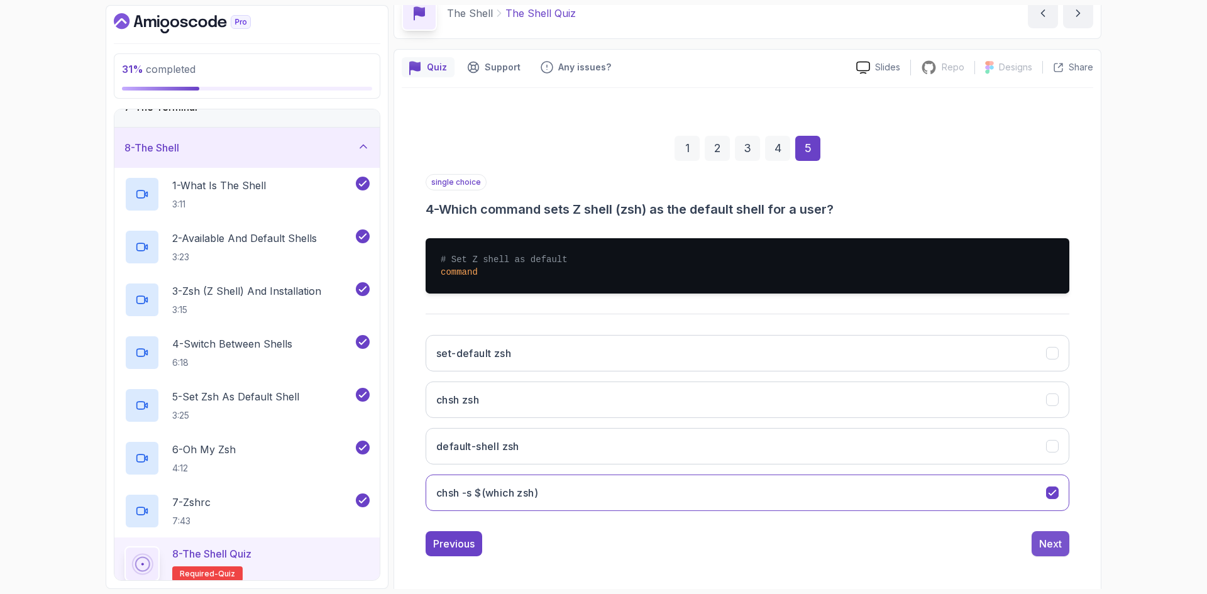
scroll to position [0, 0]
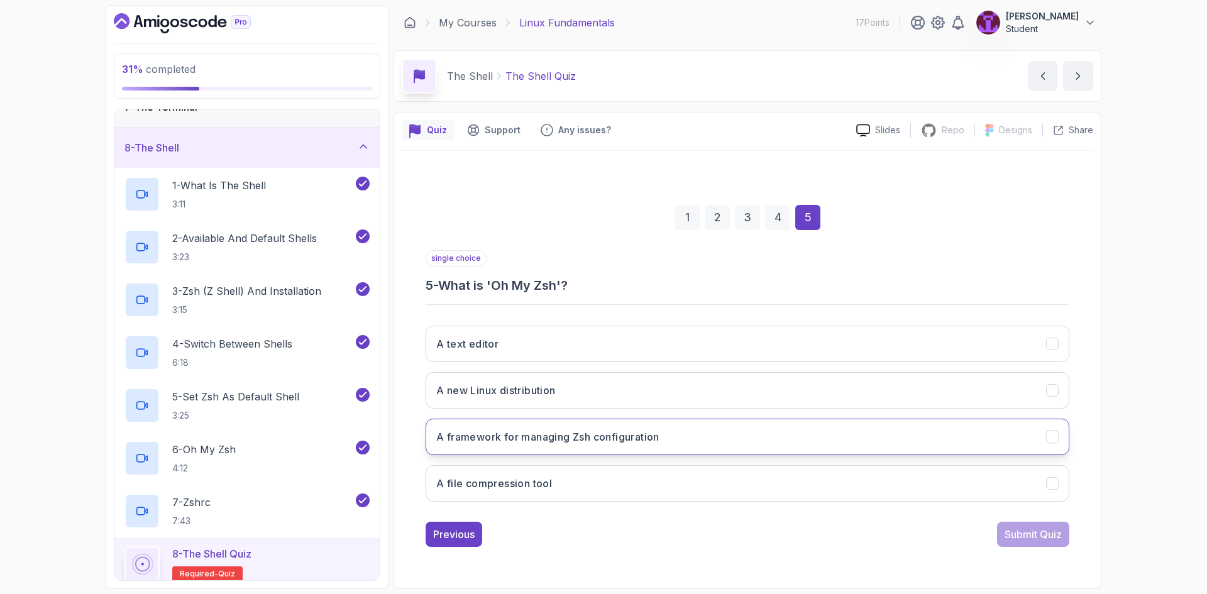
click at [658, 448] on button "A framework for managing Zsh configuration" at bounding box center [748, 437] width 644 height 36
click at [1028, 535] on div "Submit Quiz" at bounding box center [1033, 534] width 57 height 15
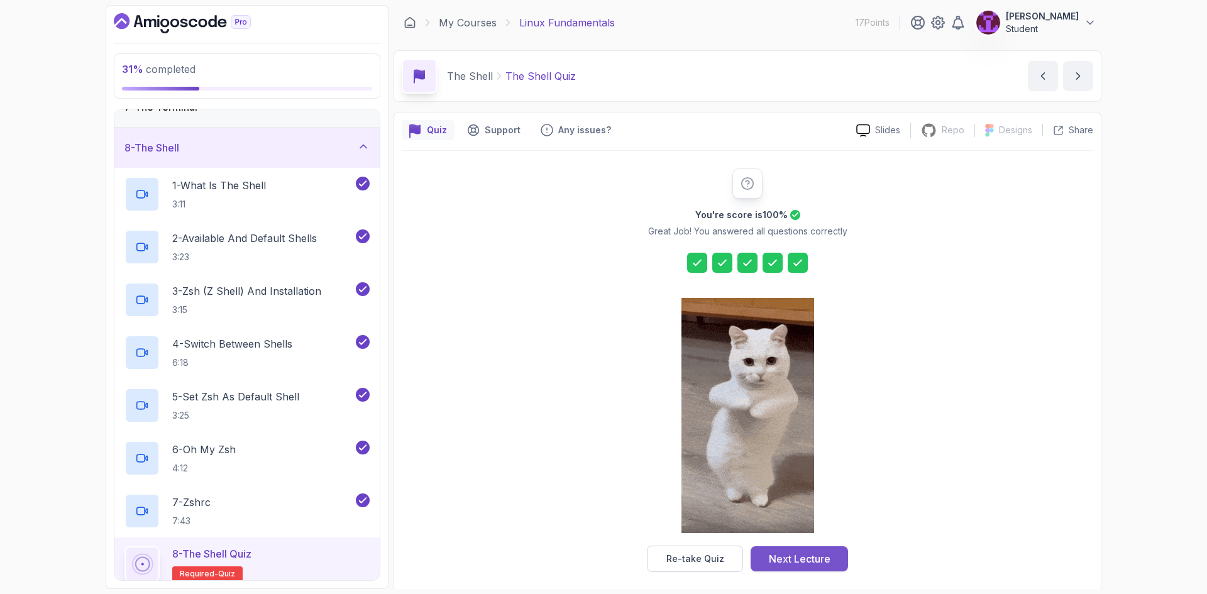
click at [816, 566] on div "Next Lecture" at bounding box center [800, 558] width 62 height 15
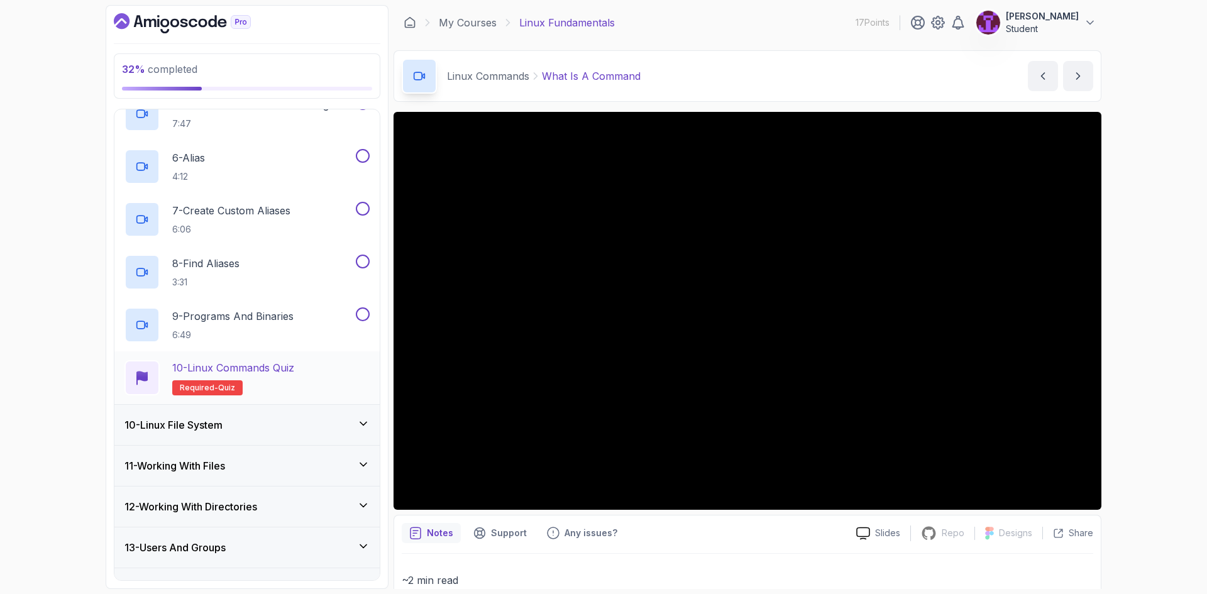
scroll to position [670, 0]
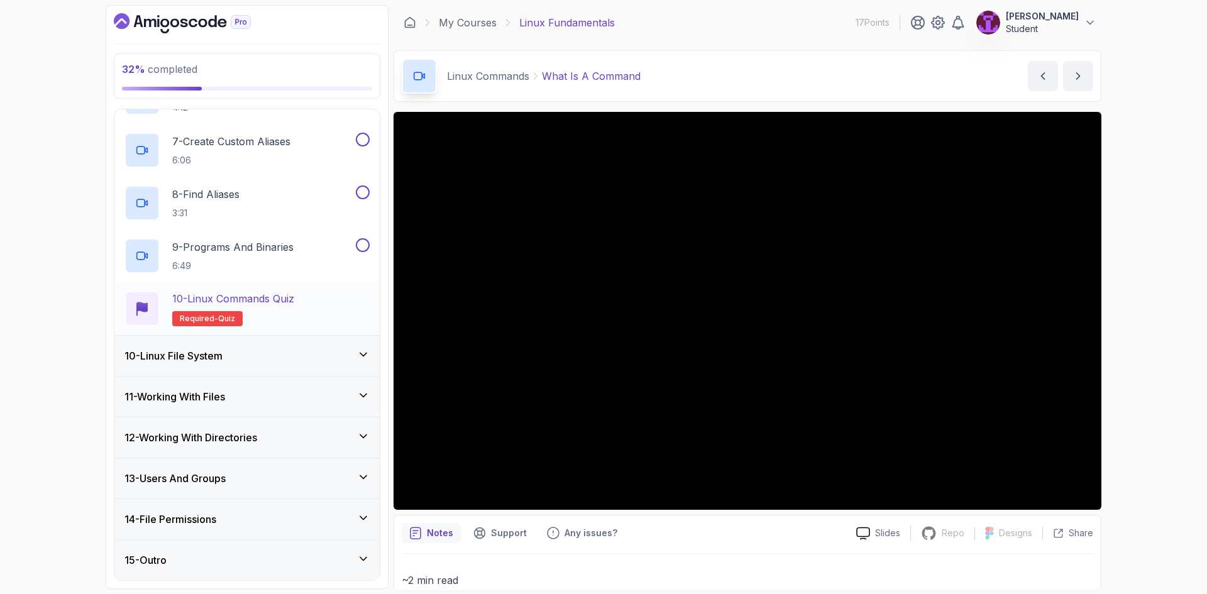
click at [326, 293] on div "10 - Linux Commands Quiz Required- quiz" at bounding box center [247, 308] width 245 height 35
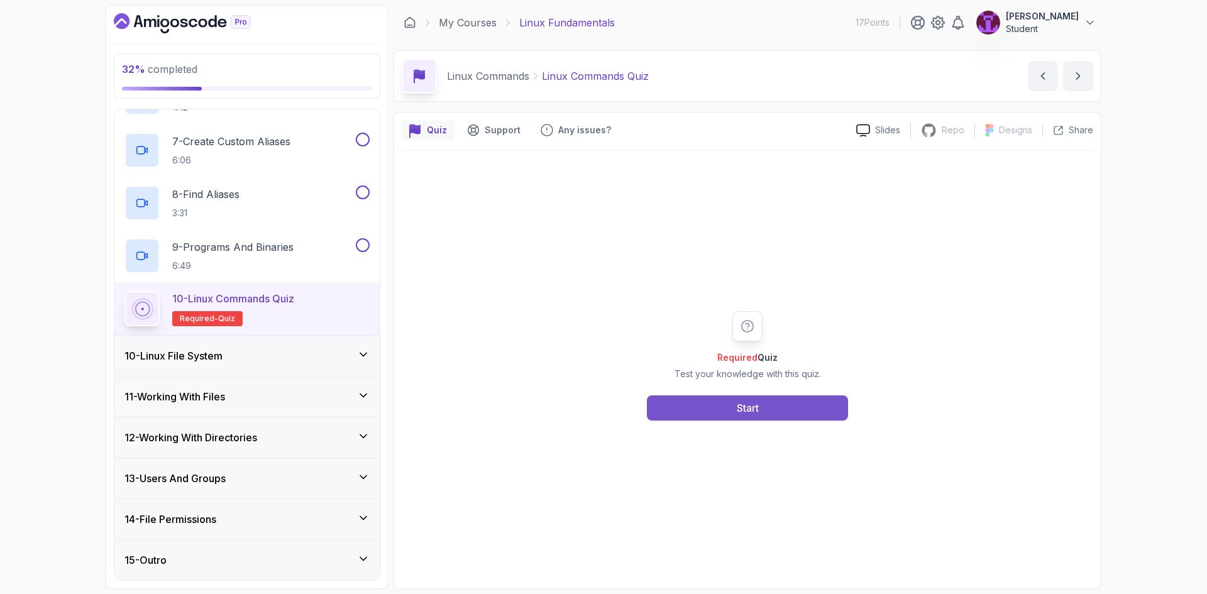
drag, startPoint x: 727, startPoint y: 376, endPoint x: 741, endPoint y: 396, distance: 23.9
click at [728, 377] on p "Test your knowledge with this quiz." at bounding box center [748, 374] width 147 height 13
click at [748, 404] on div "Start" at bounding box center [748, 408] width 22 height 15
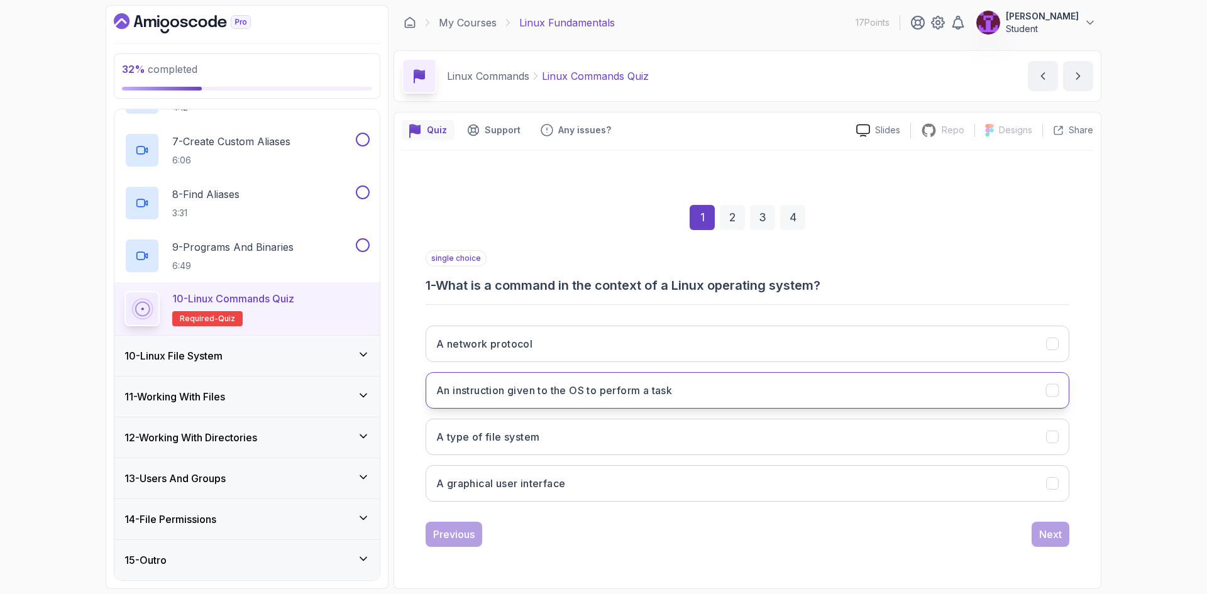
click at [643, 400] on button "An instruction given to the OS to perform a task" at bounding box center [748, 390] width 644 height 36
click at [1058, 539] on div "Next" at bounding box center [1050, 534] width 23 height 15
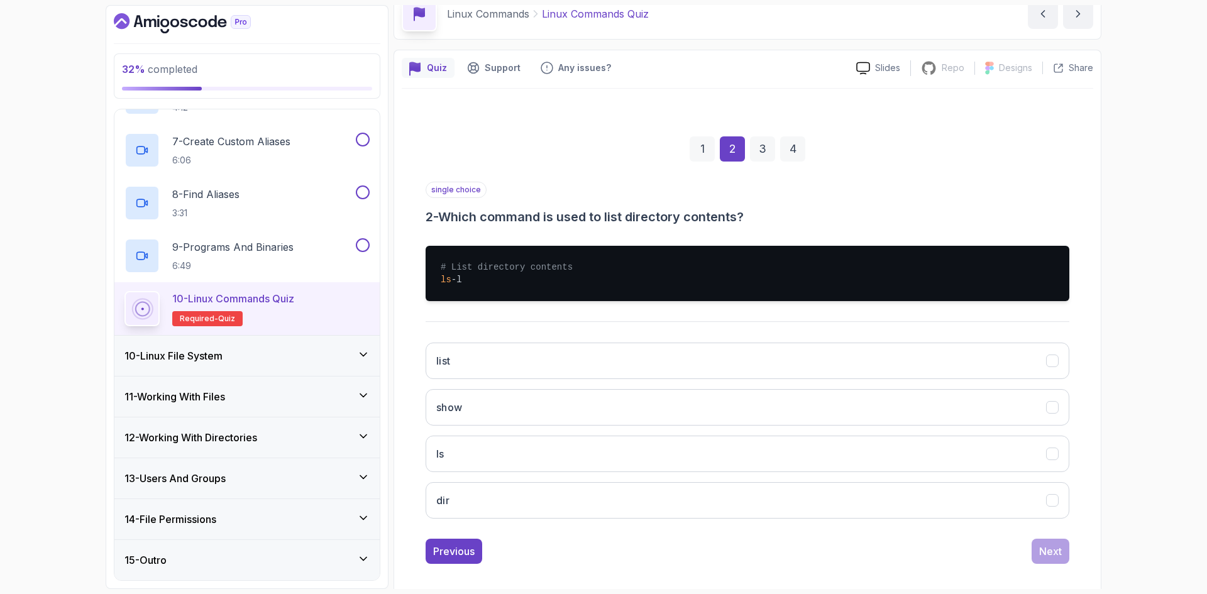
scroll to position [73, 0]
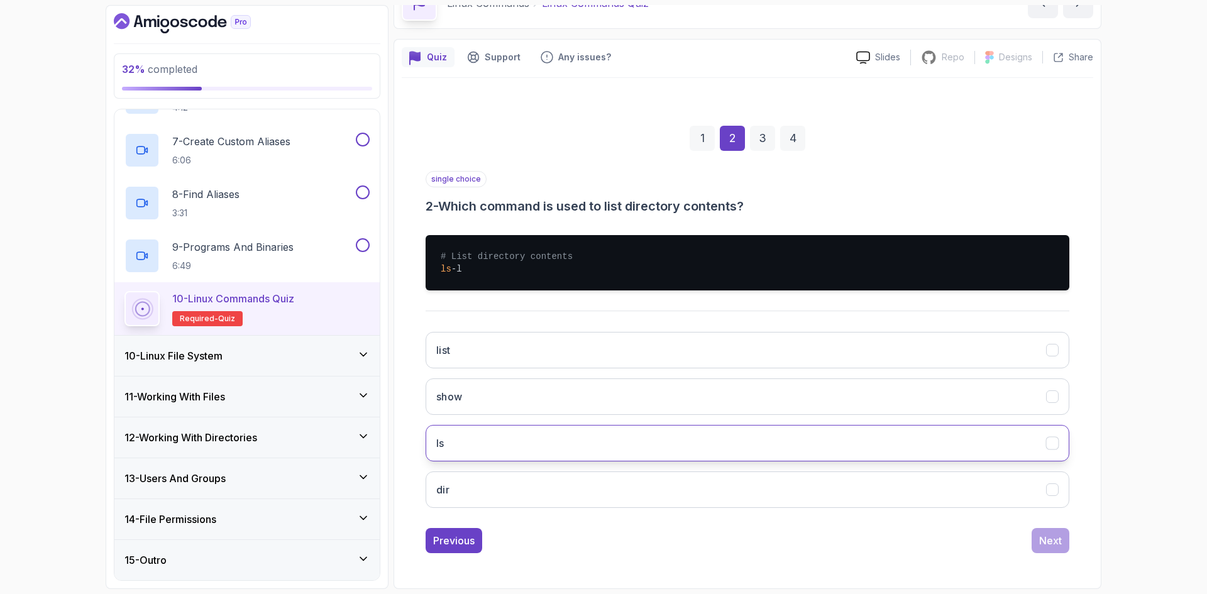
click at [573, 447] on button "ls" at bounding box center [748, 443] width 644 height 36
click at [1047, 542] on div "Next" at bounding box center [1050, 540] width 23 height 15
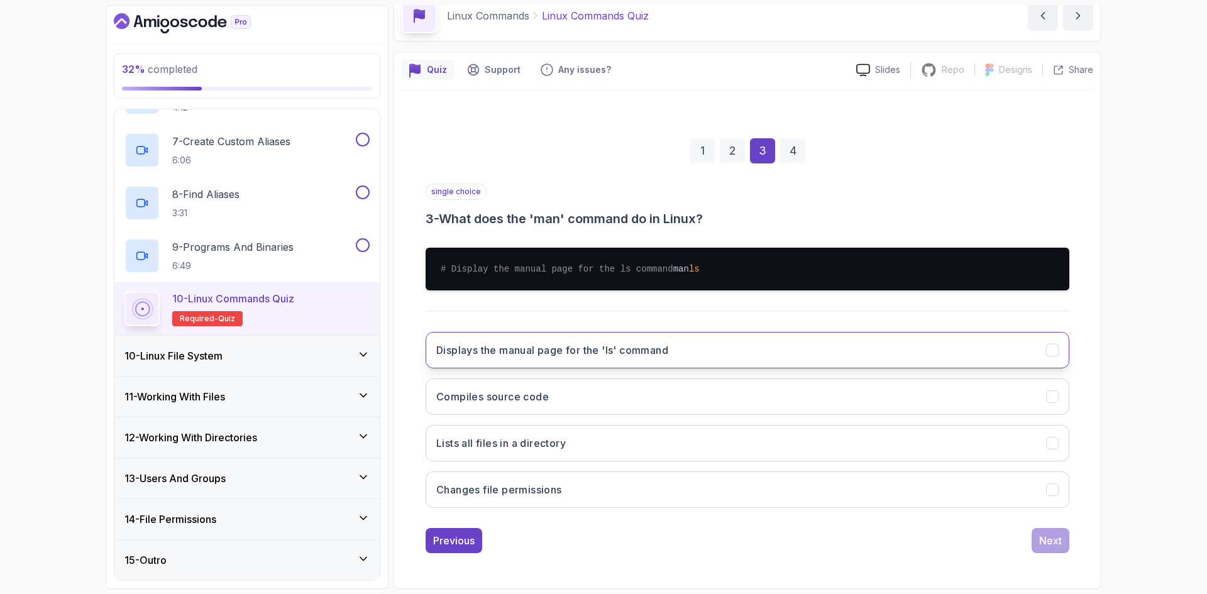
click at [617, 365] on button "Displays the manual page for the 'ls' command" at bounding box center [748, 350] width 644 height 36
click at [1049, 543] on div "Next" at bounding box center [1050, 540] width 23 height 15
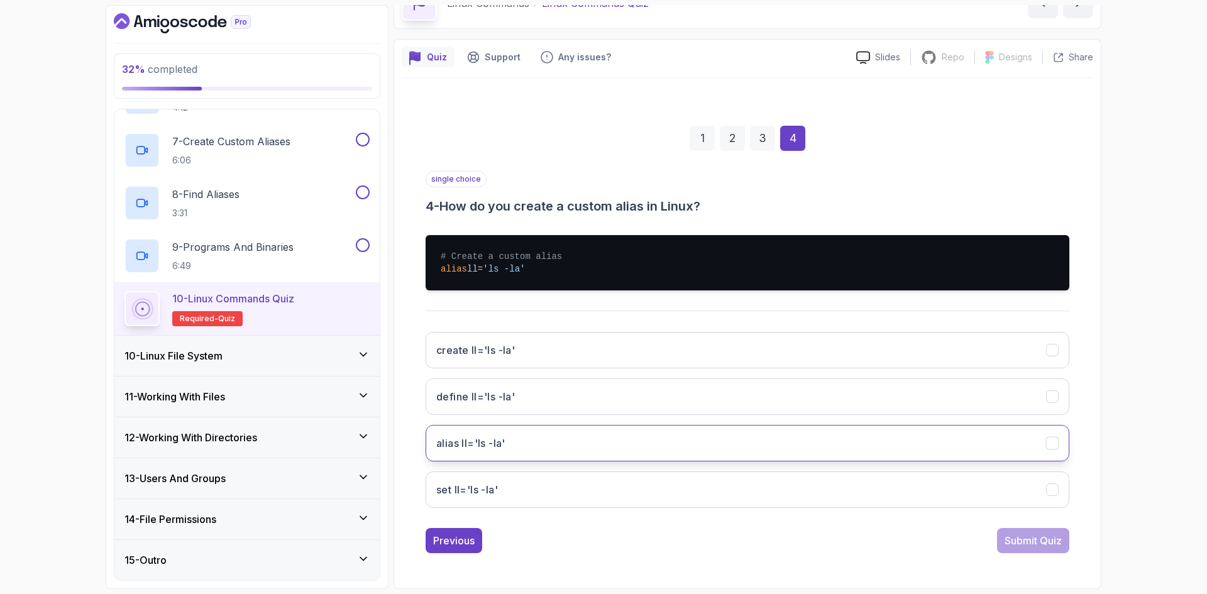
click at [568, 441] on button "alias ll='ls -la'" at bounding box center [748, 443] width 644 height 36
click at [1043, 541] on div "Submit Quiz" at bounding box center [1033, 540] width 57 height 15
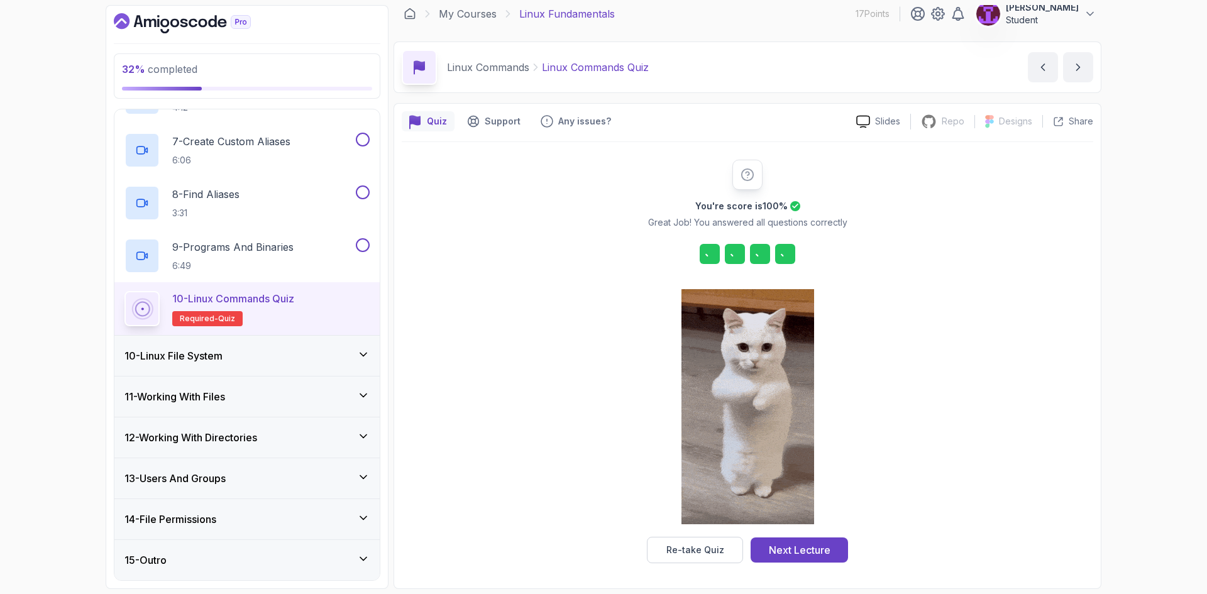
scroll to position [9, 0]
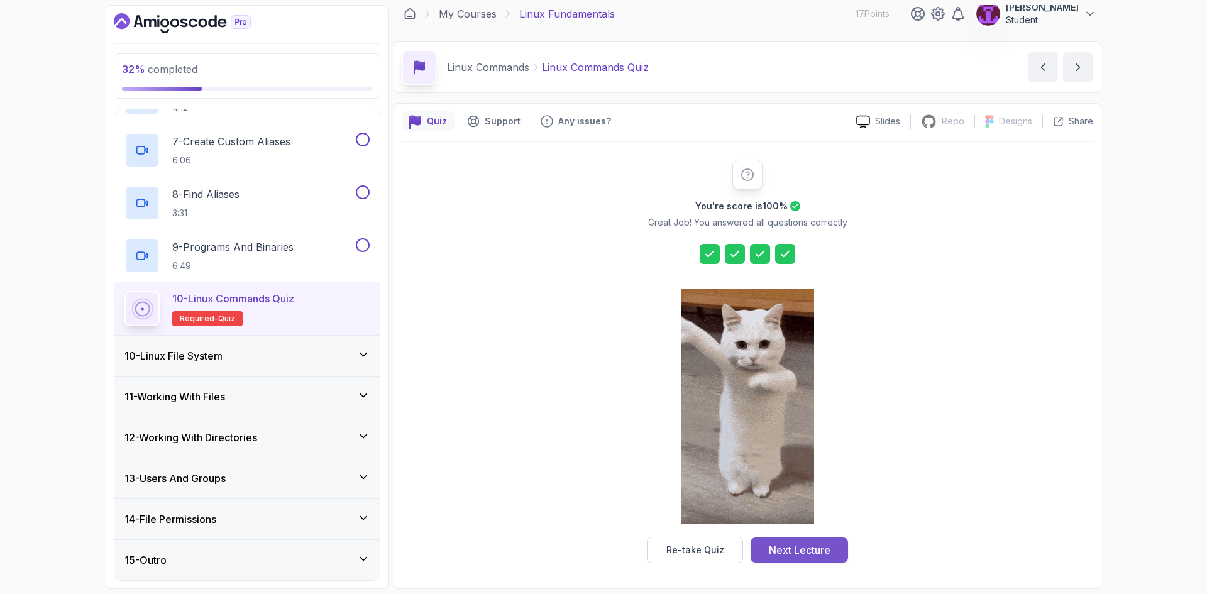
click at [823, 556] on div "Next Lecture" at bounding box center [800, 550] width 62 height 15
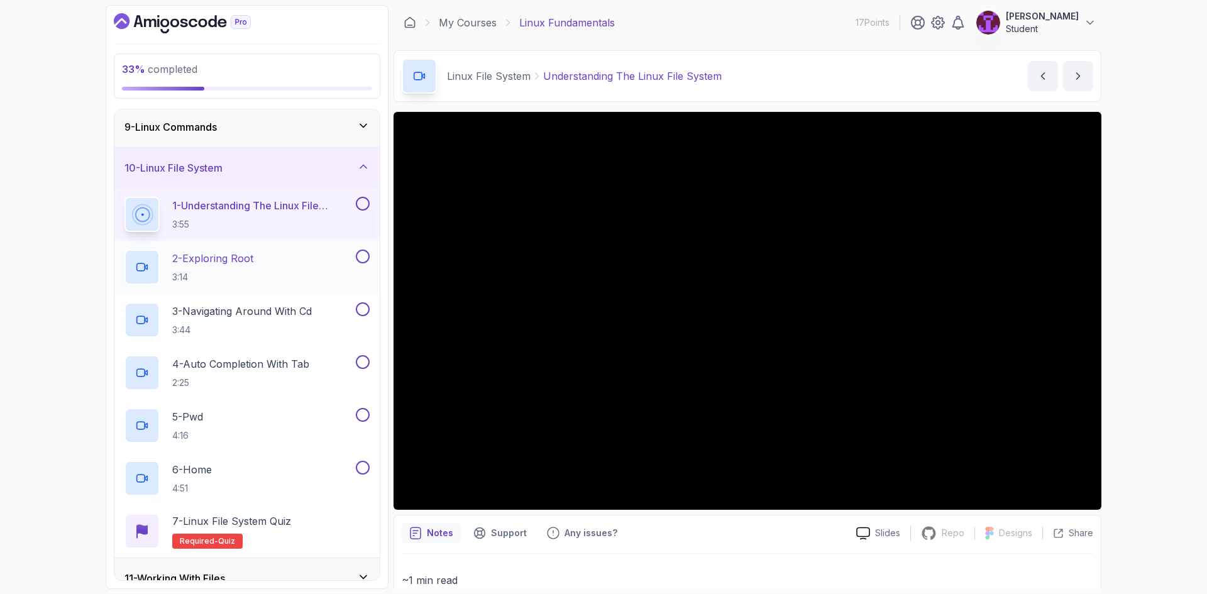
scroll to position [331, 0]
click at [361, 206] on button at bounding box center [363, 203] width 14 height 14
drag, startPoint x: 360, startPoint y: 258, endPoint x: 365, endPoint y: 281, distance: 23.9
click at [360, 258] on button at bounding box center [363, 255] width 14 height 14
click at [367, 304] on button at bounding box center [363, 308] width 14 height 14
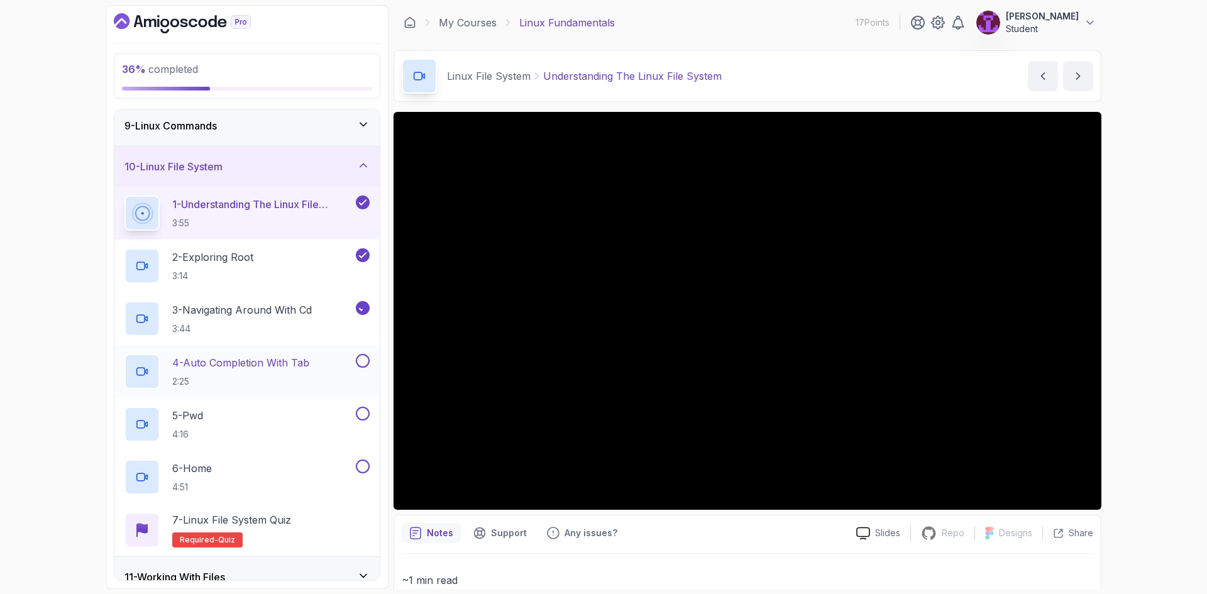
click at [360, 362] on button at bounding box center [363, 361] width 14 height 14
click at [355, 405] on div "5 - Pwd 4:16" at bounding box center [246, 424] width 265 height 53
click at [367, 468] on button at bounding box center [363, 467] width 14 height 14
click at [364, 417] on button at bounding box center [363, 414] width 14 height 14
click at [325, 525] on div "7 - Linux File System Quiz Required- quiz" at bounding box center [247, 530] width 245 height 35
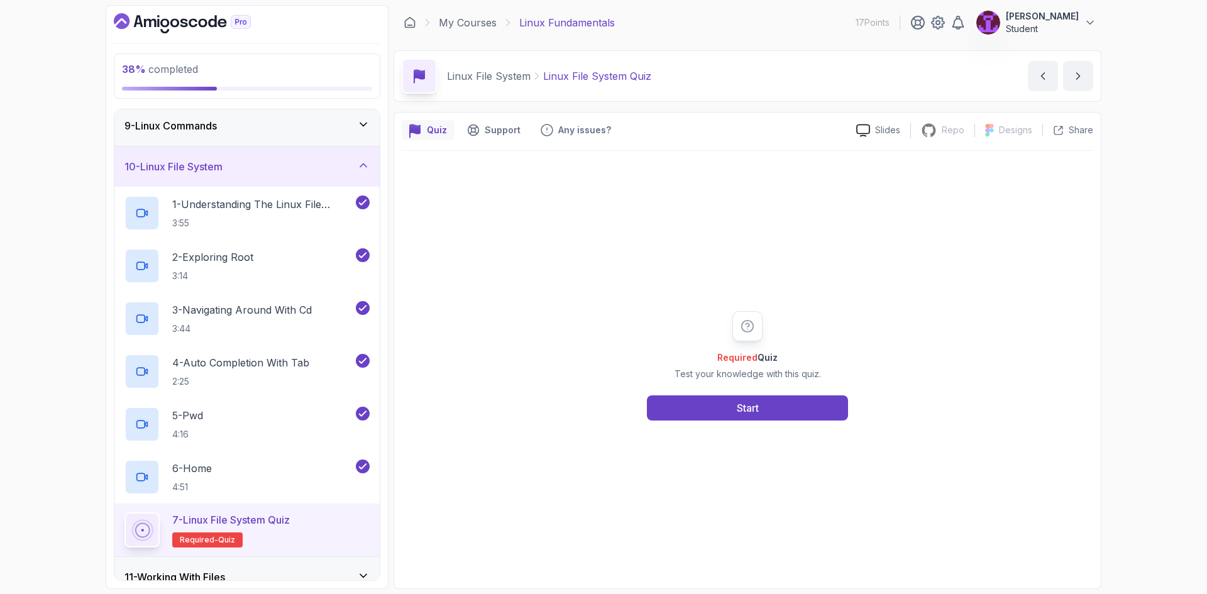
click at [716, 387] on div "Required Quiz Test your knowledge with this quiz. Start" at bounding box center [747, 365] width 241 height 109
click at [714, 415] on button "Start" at bounding box center [747, 408] width 201 height 25
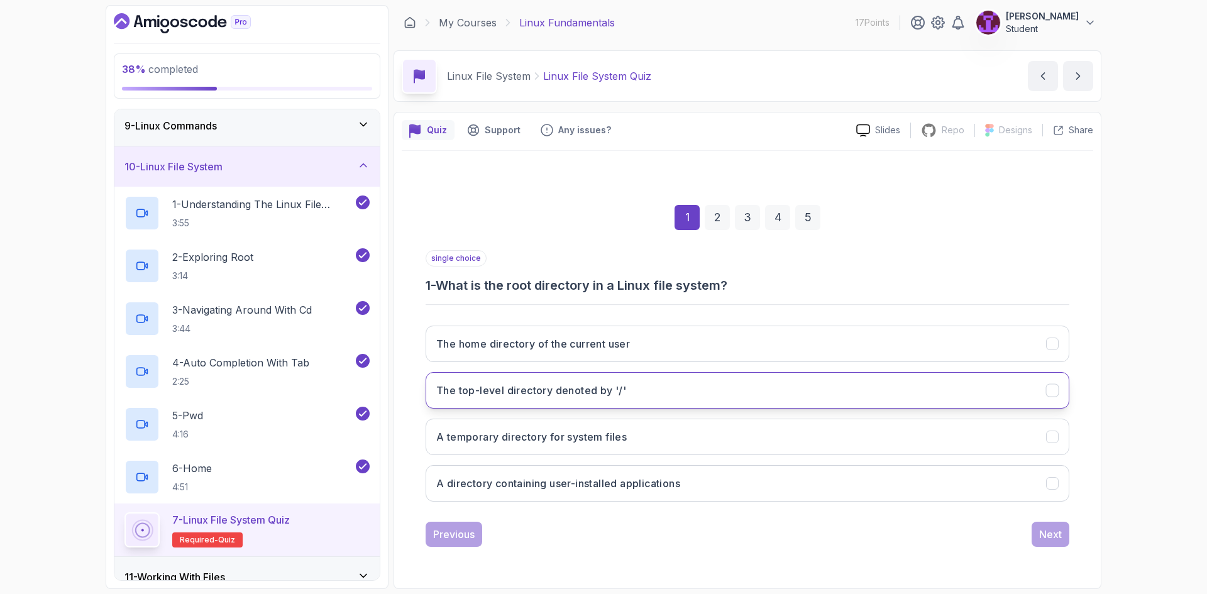
click at [606, 397] on h3 "The top-level directory denoted by '/'" at bounding box center [531, 390] width 190 height 15
click at [1051, 537] on div "Next" at bounding box center [1050, 534] width 23 height 15
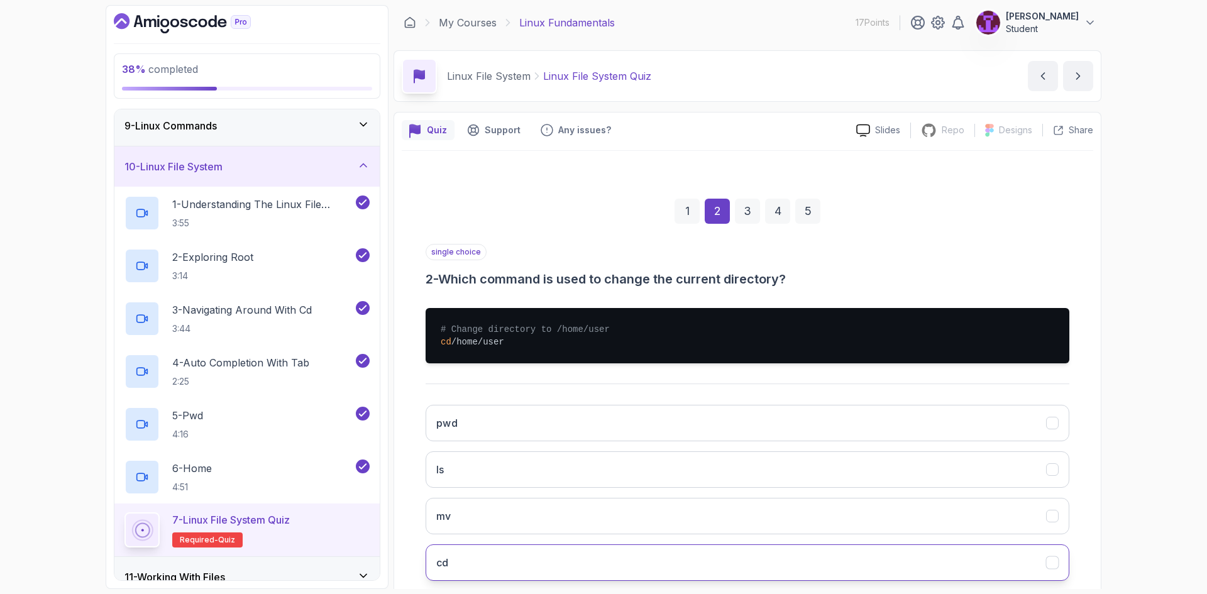
click at [482, 560] on button "cd" at bounding box center [748, 563] width 644 height 36
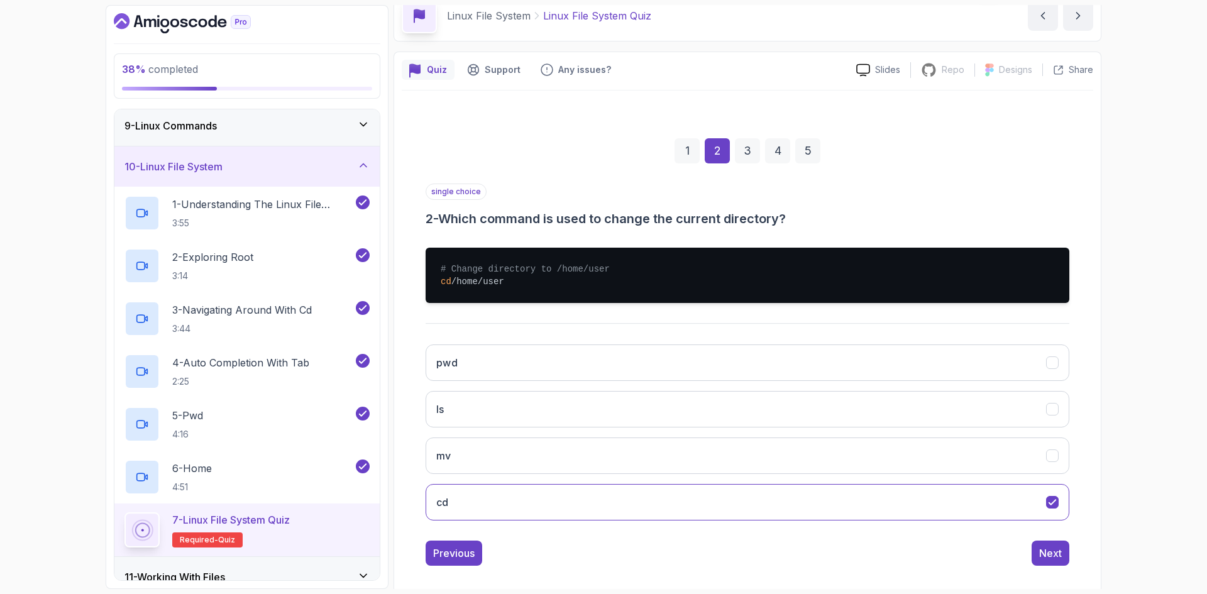
scroll to position [73, 0]
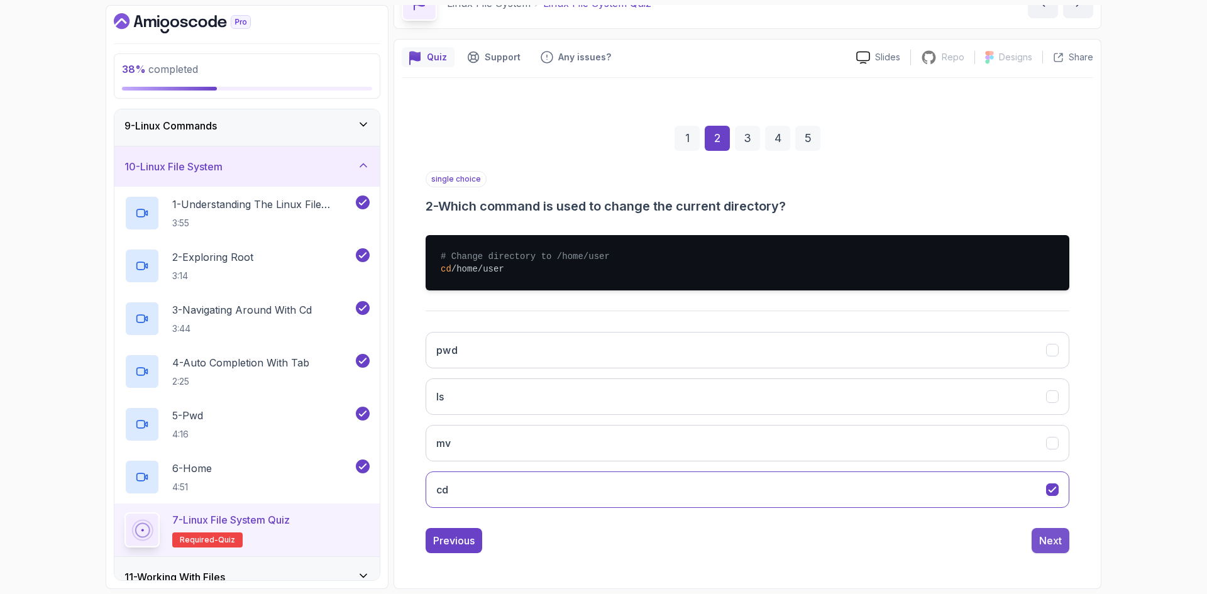
click at [1040, 544] on div "Next" at bounding box center [1050, 540] width 23 height 15
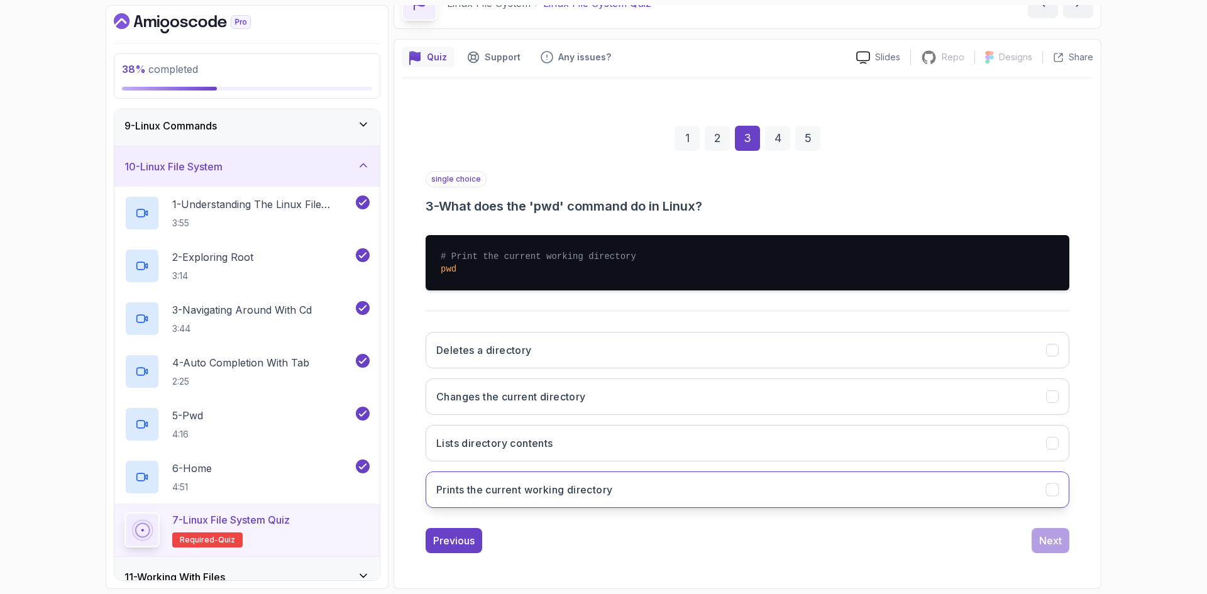
click at [500, 499] on button "Prints the current working directory" at bounding box center [748, 490] width 644 height 36
click at [1038, 543] on button "Next" at bounding box center [1051, 540] width 38 height 25
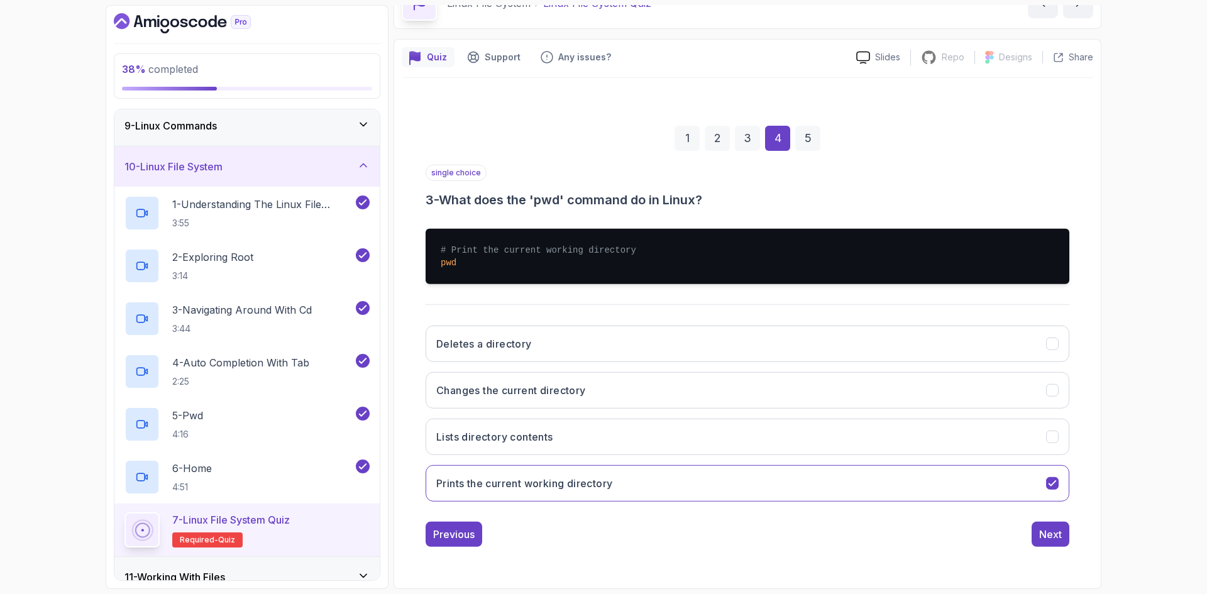
scroll to position [0, 0]
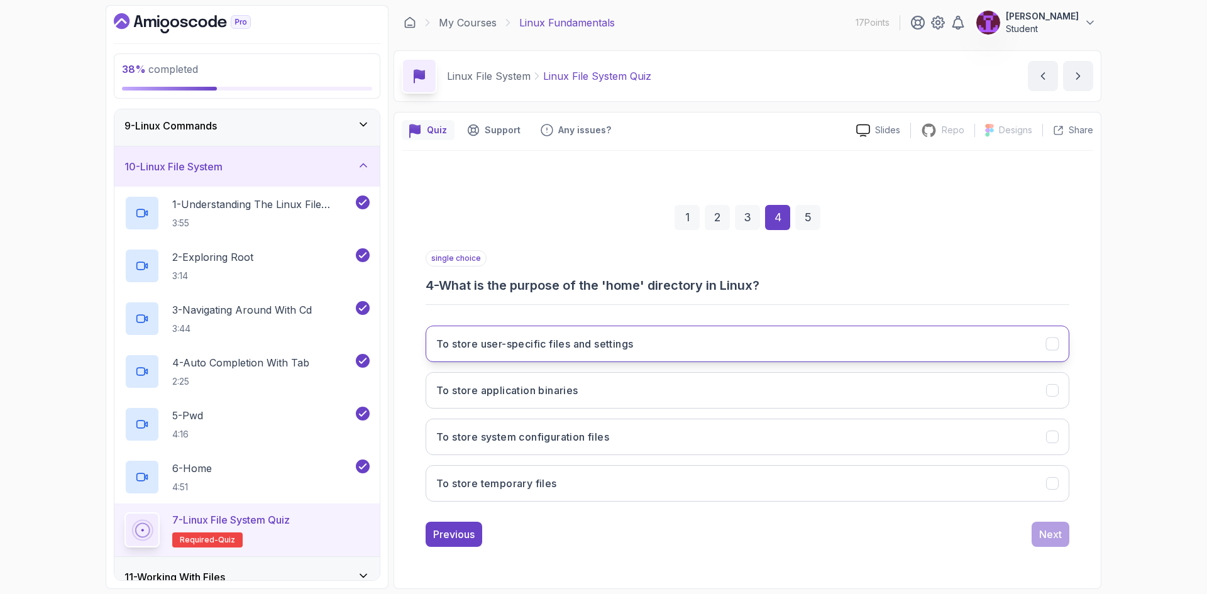
click at [507, 352] on button "To store user-specific files and settings" at bounding box center [748, 344] width 644 height 36
click at [1030, 537] on div "Previous Next" at bounding box center [748, 534] width 644 height 25
click at [1037, 537] on button "Next" at bounding box center [1051, 534] width 38 height 25
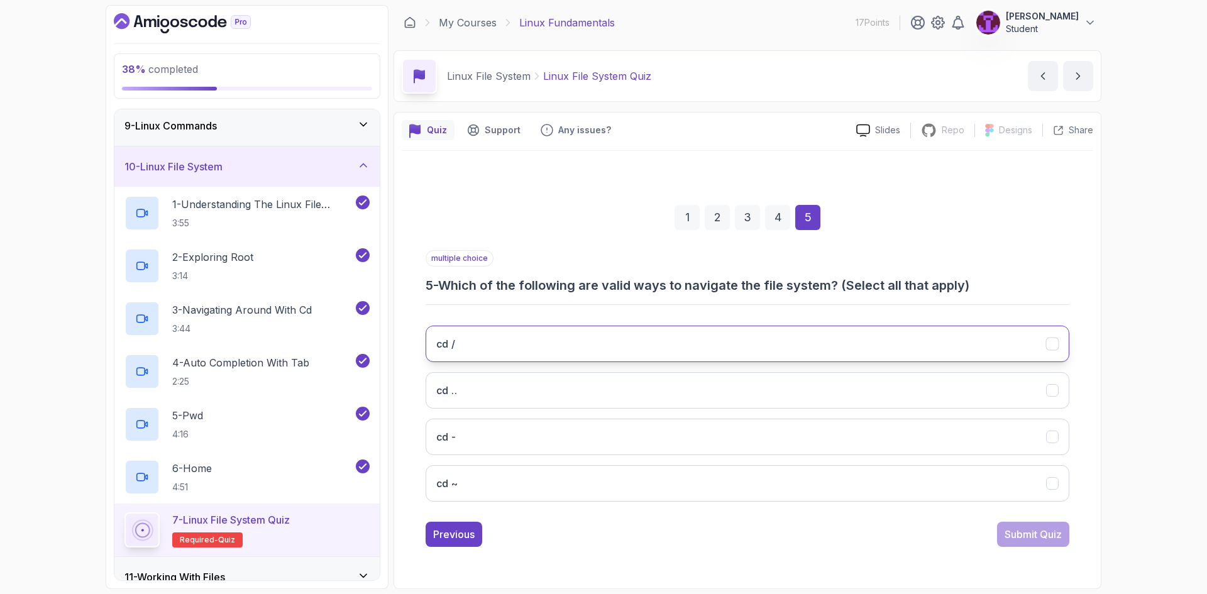
click at [488, 350] on button "cd /" at bounding box center [748, 344] width 644 height 36
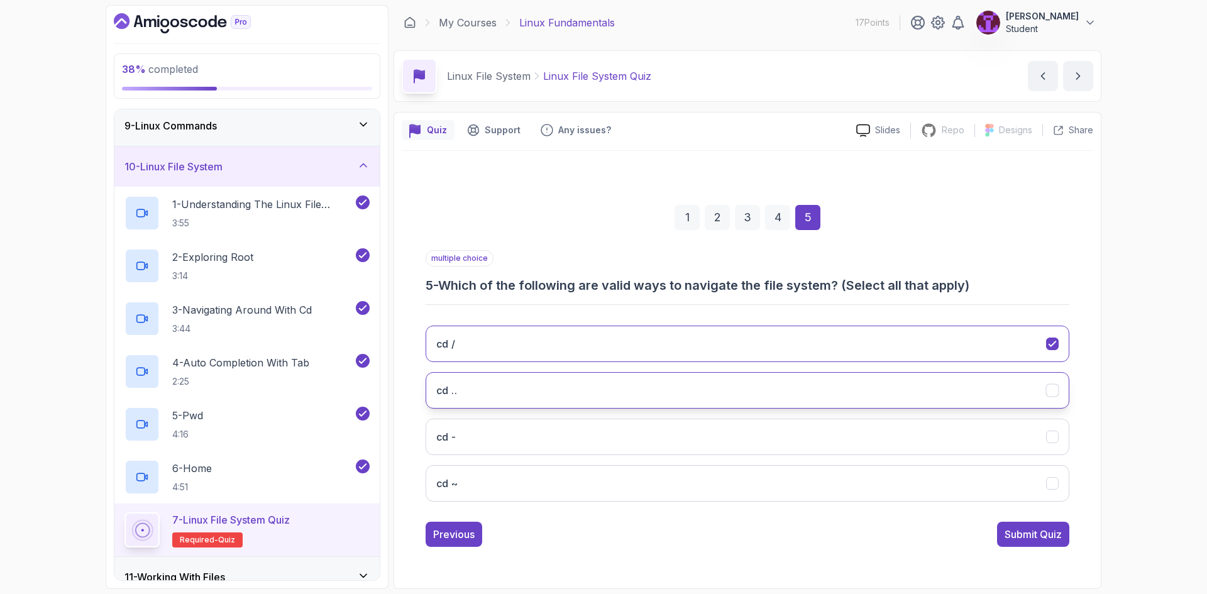
click at [496, 396] on button "cd .." at bounding box center [748, 390] width 644 height 36
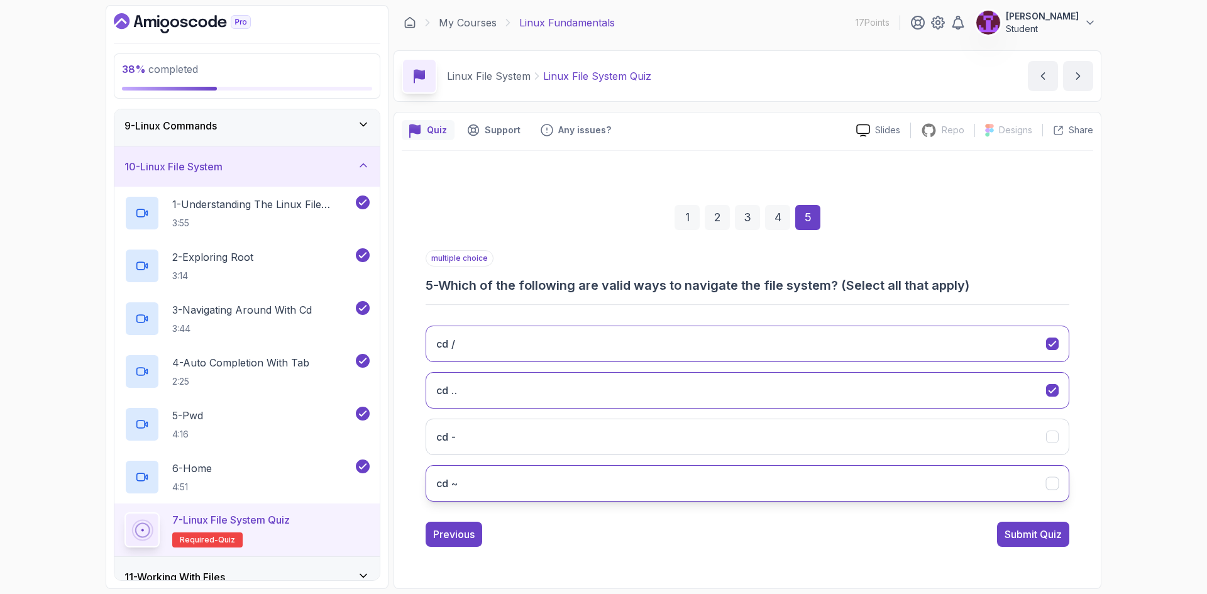
click at [987, 492] on button "cd ~" at bounding box center [748, 483] width 644 height 36
click at [1034, 545] on button "Submit Quiz" at bounding box center [1033, 534] width 72 height 25
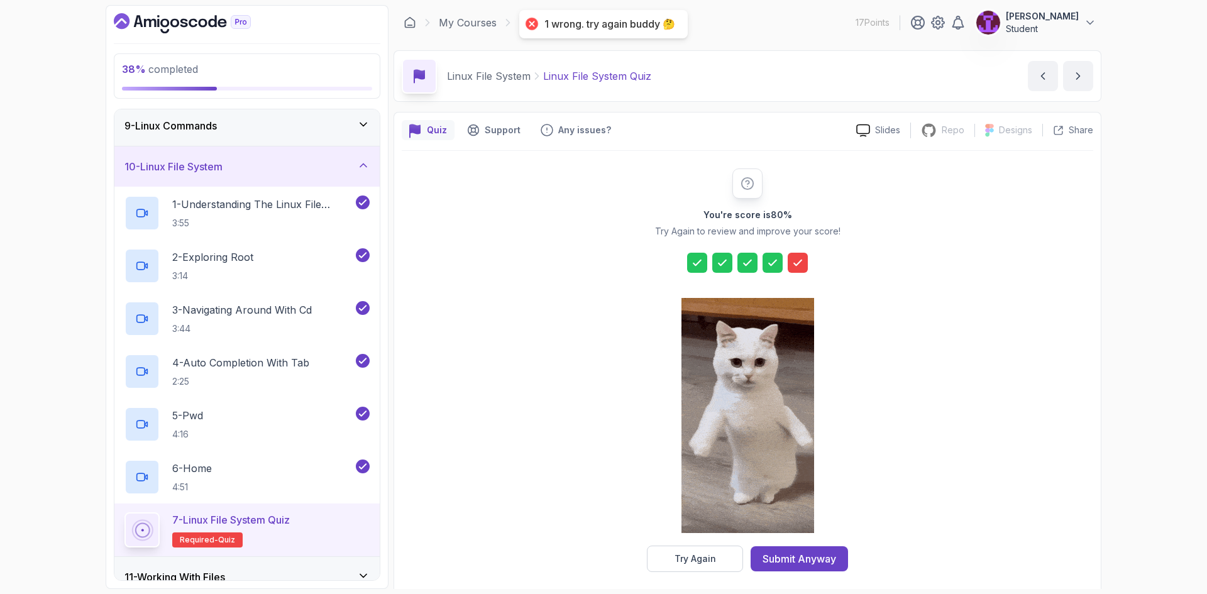
scroll to position [9, 0]
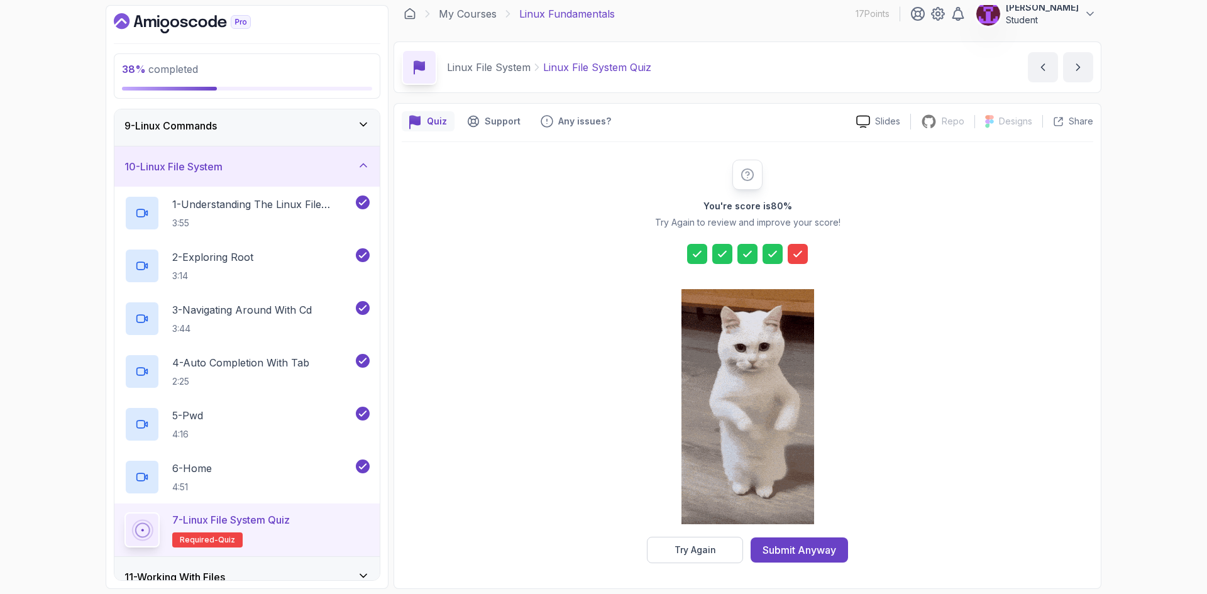
click at [768, 557] on div "Submit Anyway" at bounding box center [800, 550] width 74 height 15
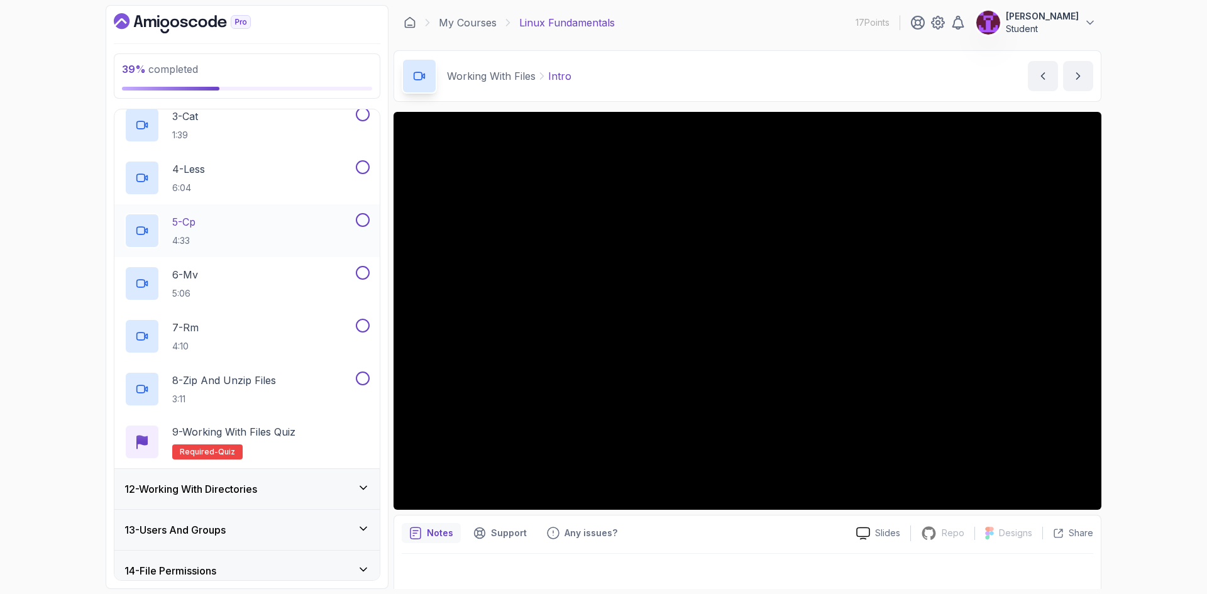
scroll to position [582, 0]
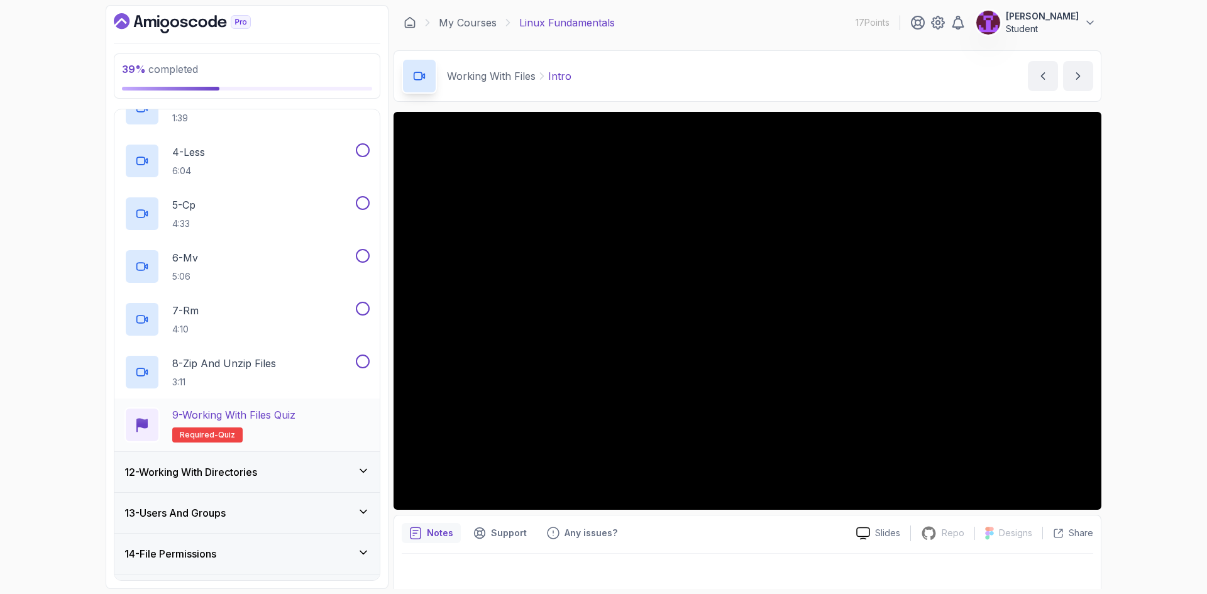
click at [306, 413] on div "9 - Working with Files Quiz Required- quiz" at bounding box center [247, 424] width 245 height 35
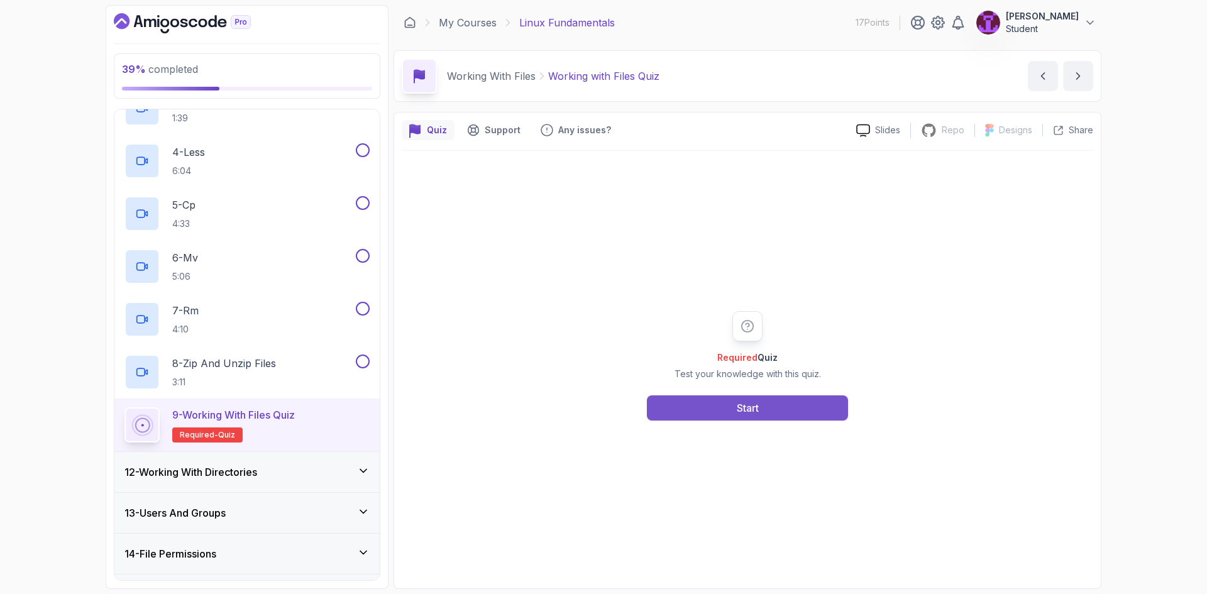
click at [735, 410] on button "Start" at bounding box center [747, 408] width 201 height 25
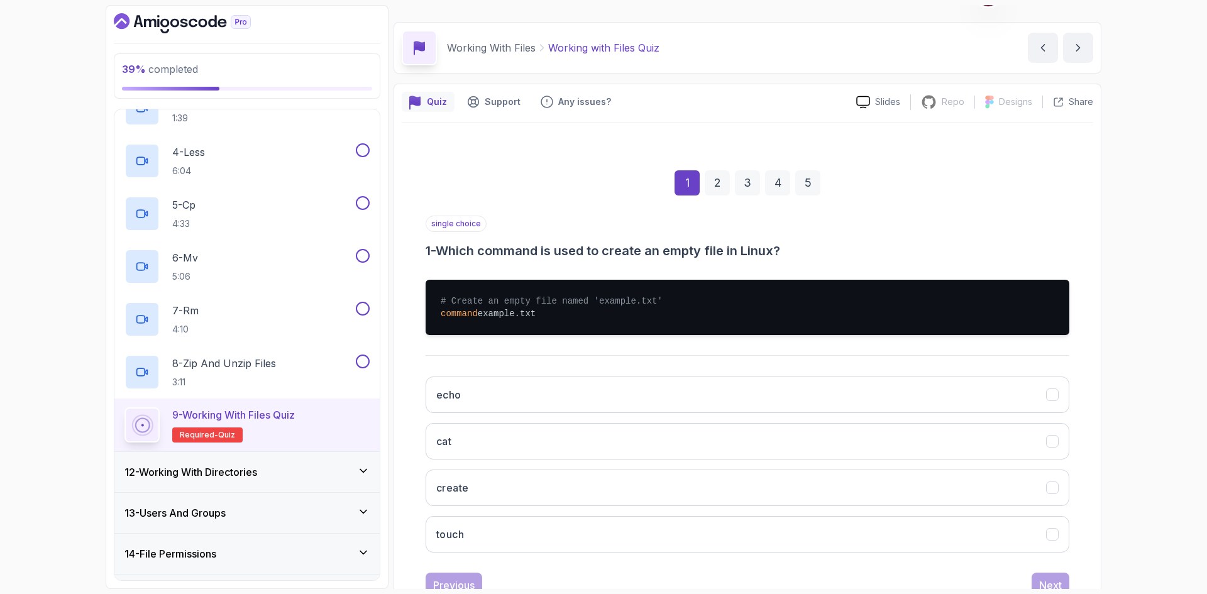
scroll to position [73, 0]
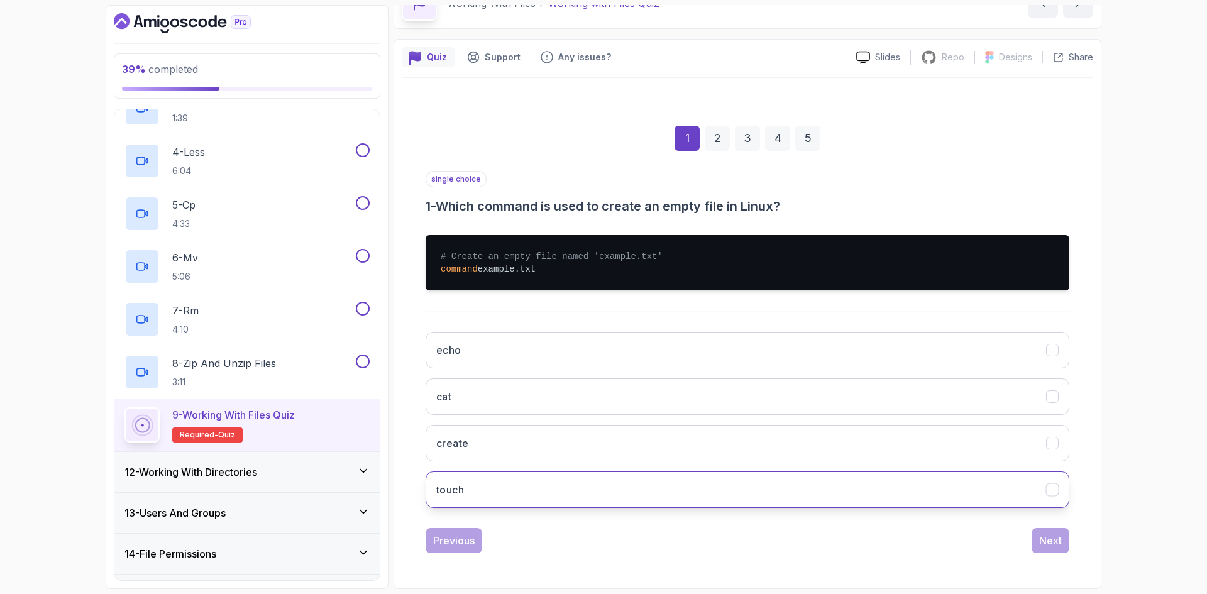
click at [545, 494] on button "touch" at bounding box center [748, 490] width 644 height 36
click at [1060, 543] on div "Next" at bounding box center [1050, 540] width 23 height 15
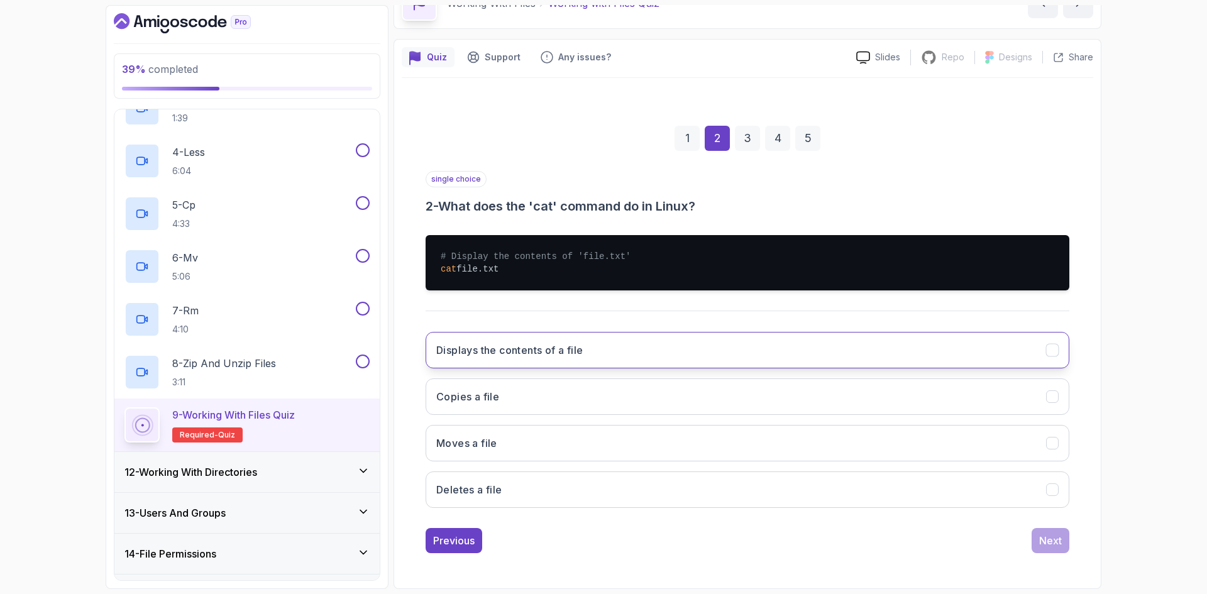
click at [547, 357] on h3 "Displays the contents of a file" at bounding box center [509, 350] width 147 height 15
click at [1055, 543] on div "Next" at bounding box center [1050, 540] width 23 height 15
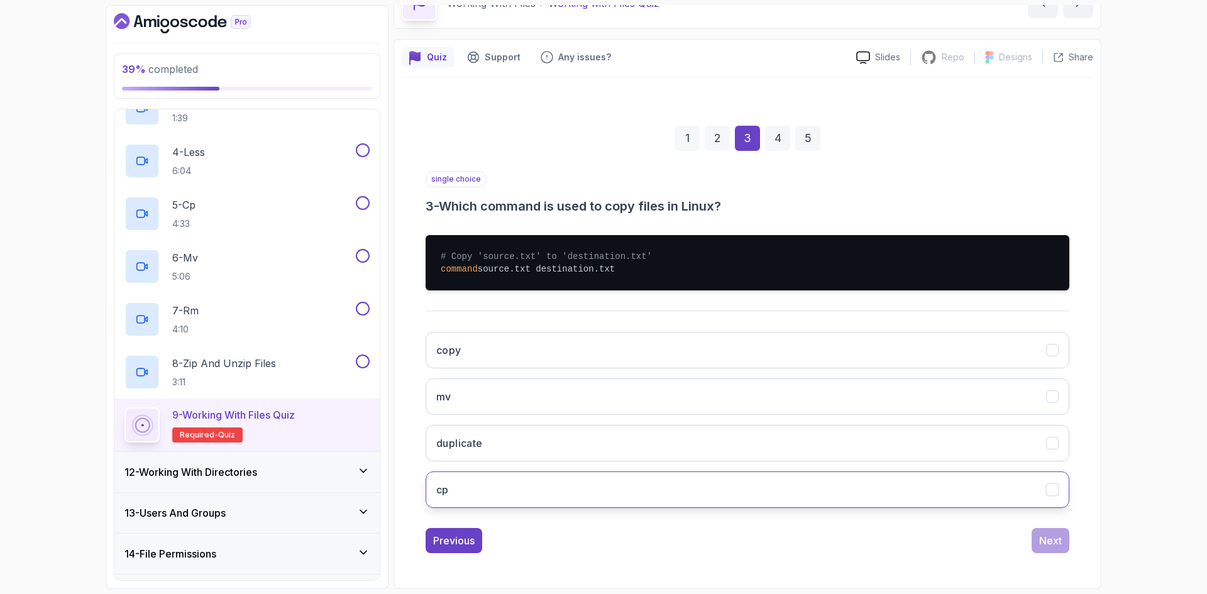
click at [511, 487] on button "cp" at bounding box center [748, 490] width 644 height 36
click at [1040, 548] on div "Next" at bounding box center [1050, 540] width 23 height 15
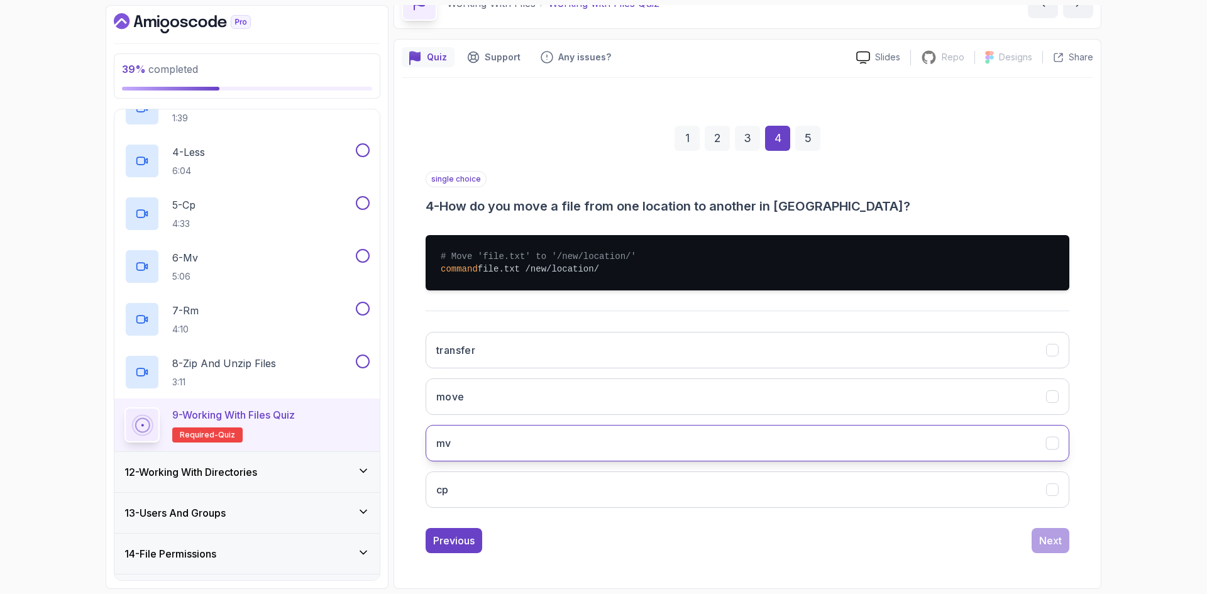
click at [496, 443] on button "mv" at bounding box center [748, 443] width 644 height 36
click at [1055, 544] on div "Next" at bounding box center [1050, 540] width 23 height 15
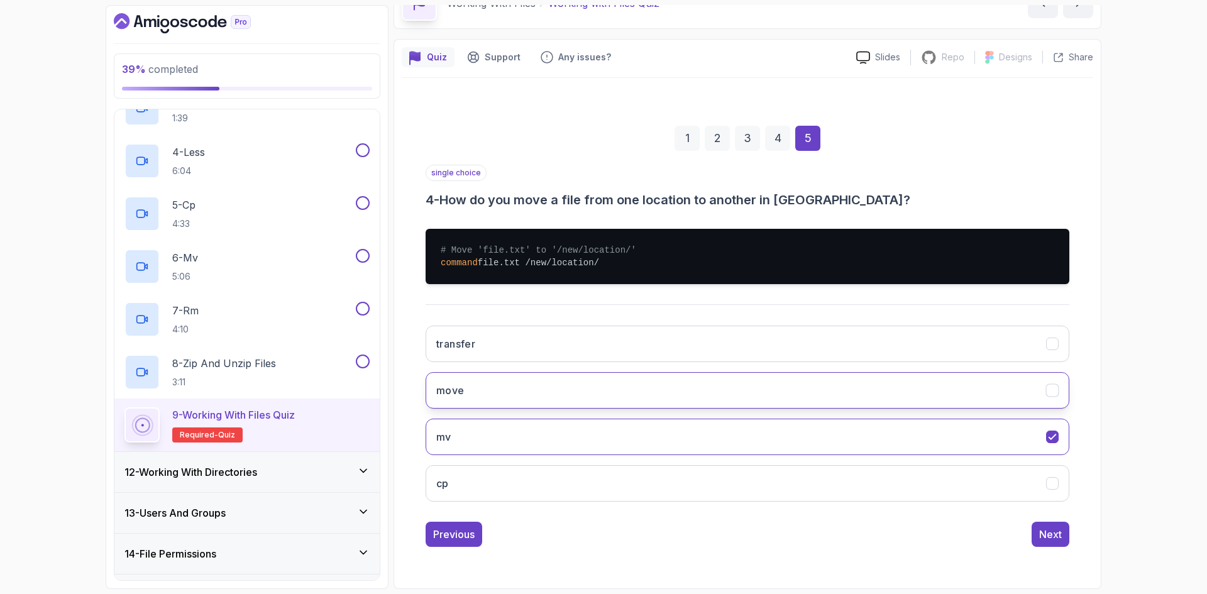
scroll to position [0, 0]
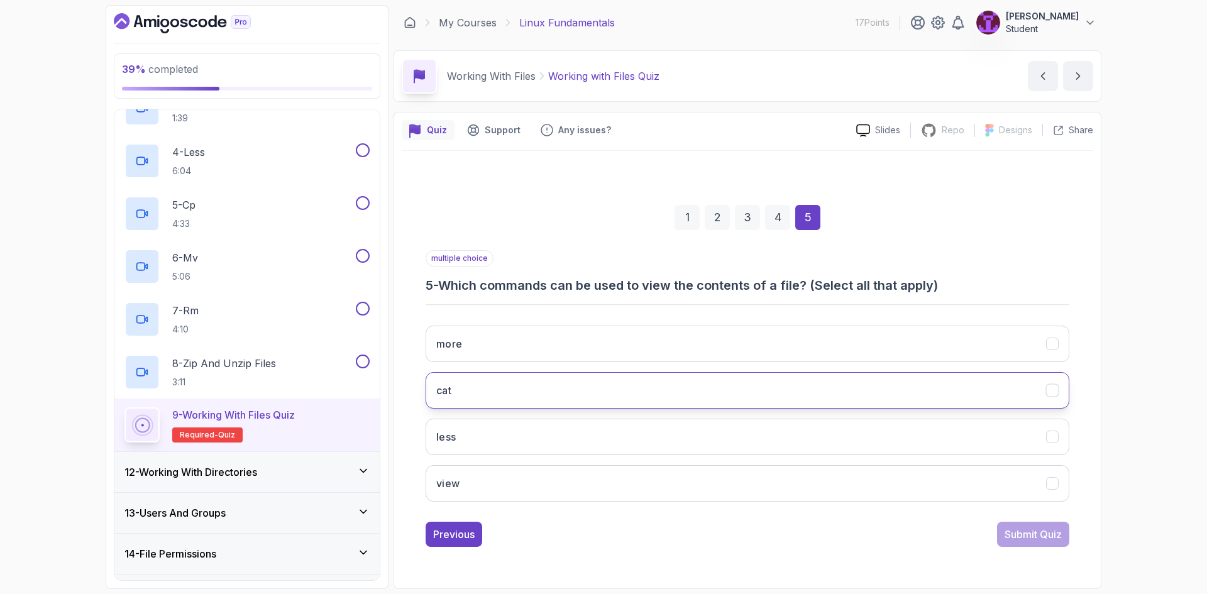
click at [519, 392] on button "cat" at bounding box center [748, 390] width 644 height 36
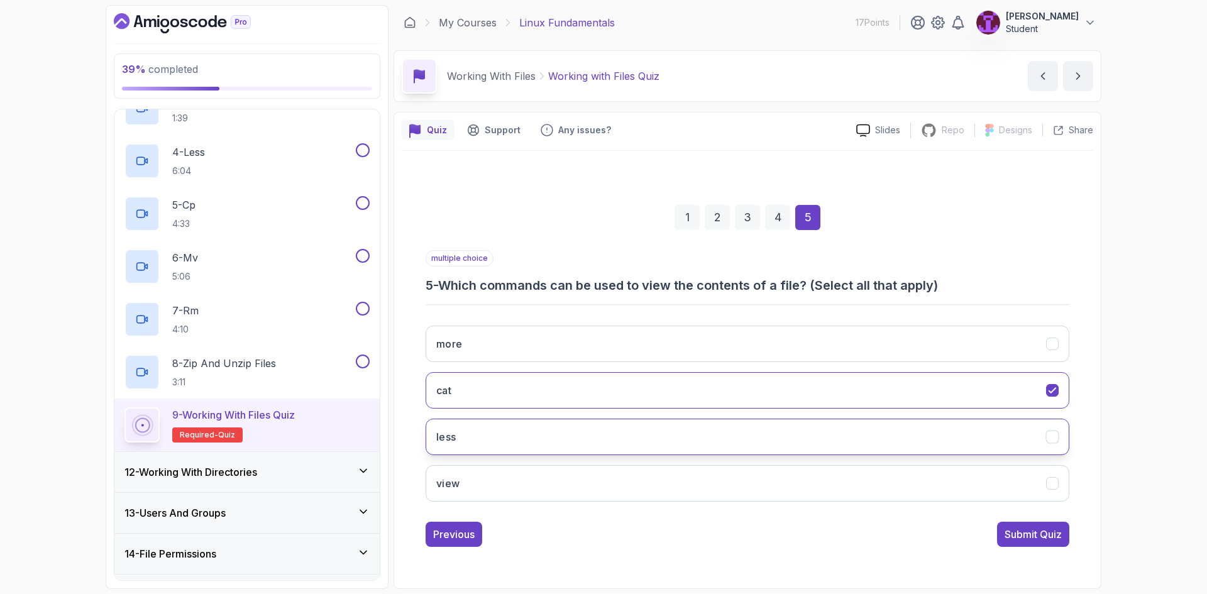
click at [536, 438] on button "less" at bounding box center [748, 437] width 644 height 36
click at [1017, 533] on div "Submit Quiz" at bounding box center [1033, 534] width 57 height 15
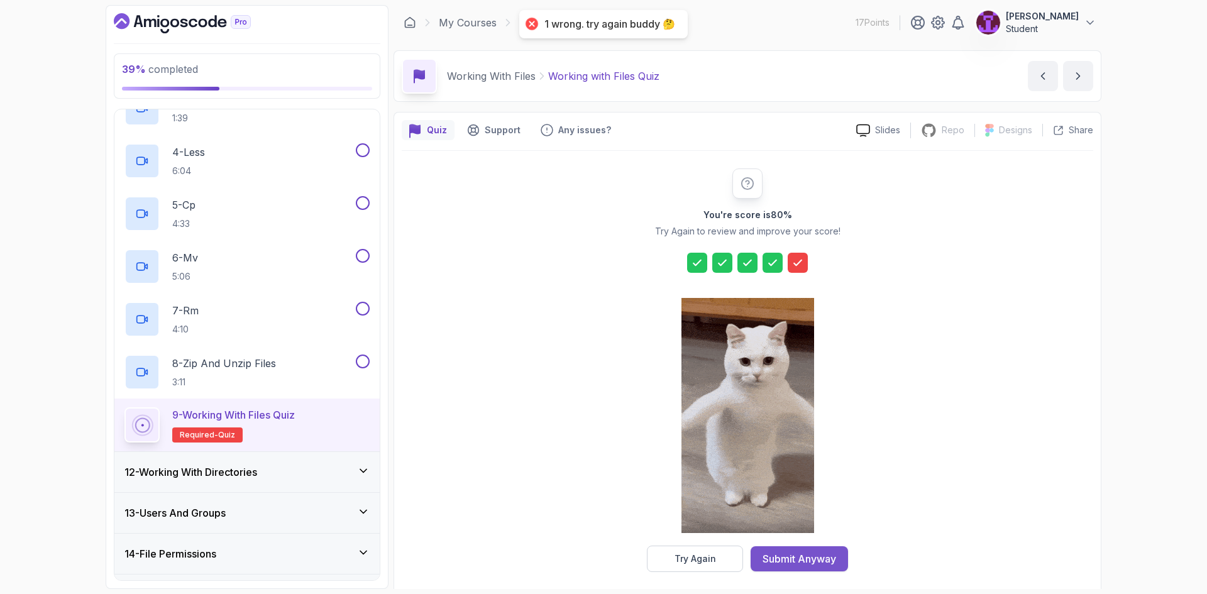
click at [797, 564] on div "Submit Anyway" at bounding box center [800, 558] width 74 height 15
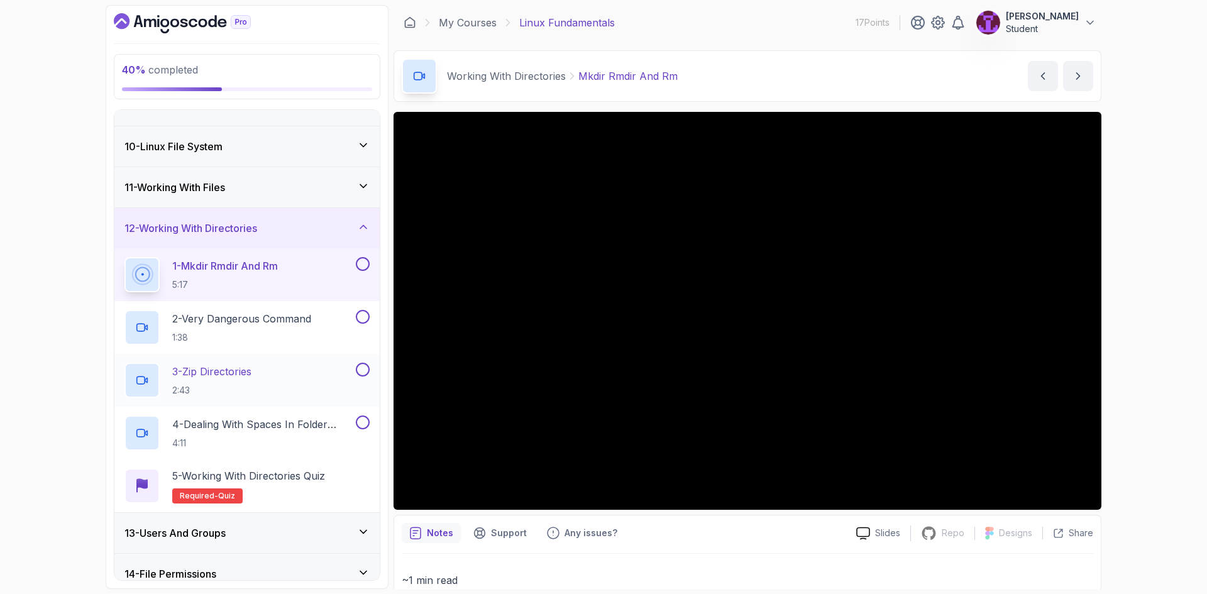
scroll to position [406, 0]
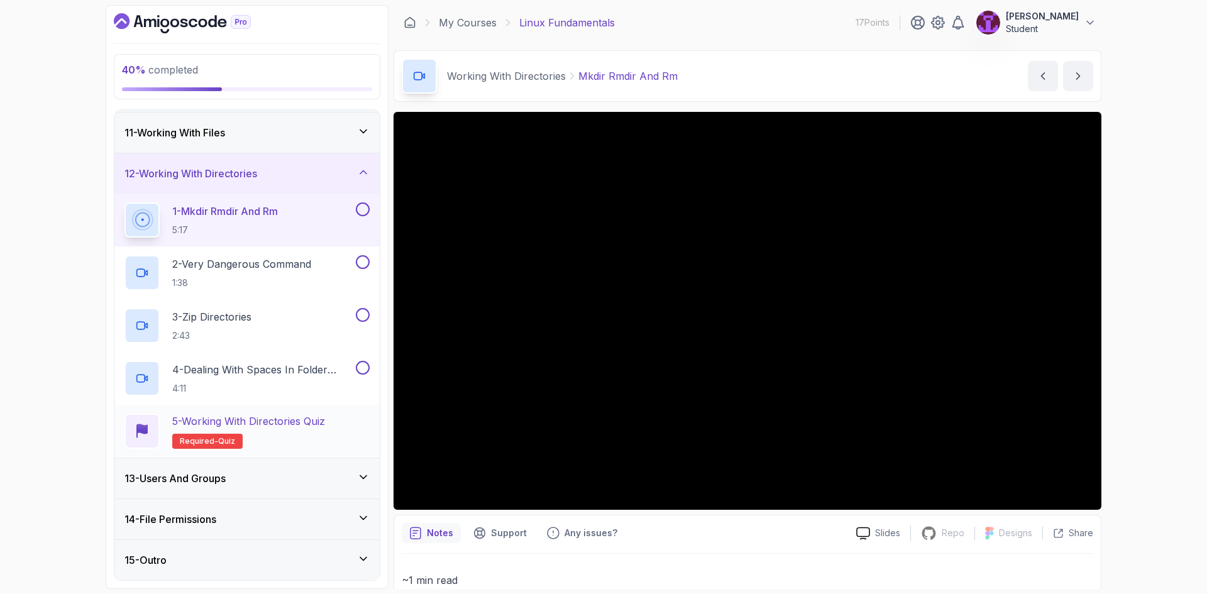
click at [289, 431] on h2 "5 - Working with Directories Quiz Required- quiz" at bounding box center [248, 431] width 153 height 35
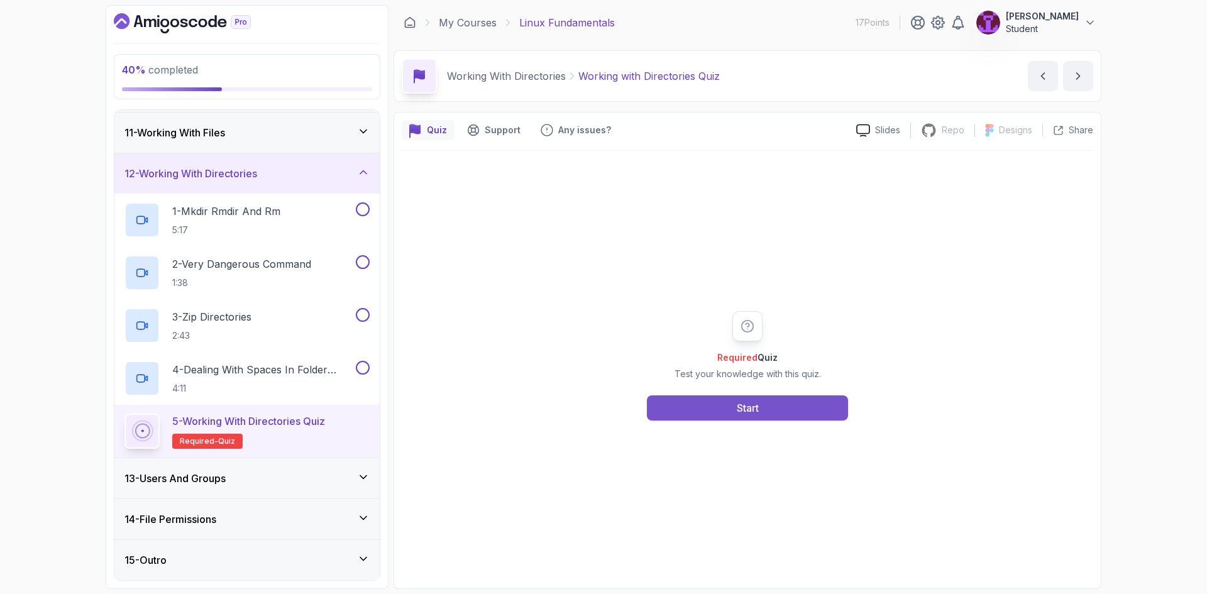
click at [782, 402] on button "Start" at bounding box center [747, 408] width 201 height 25
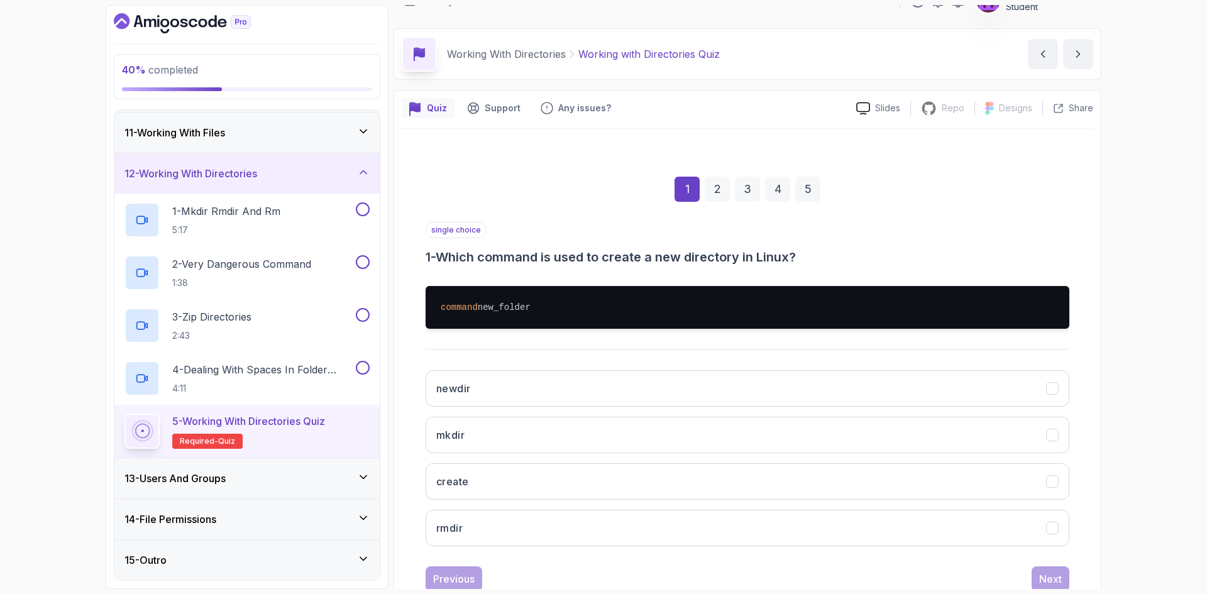
scroll to position [60, 0]
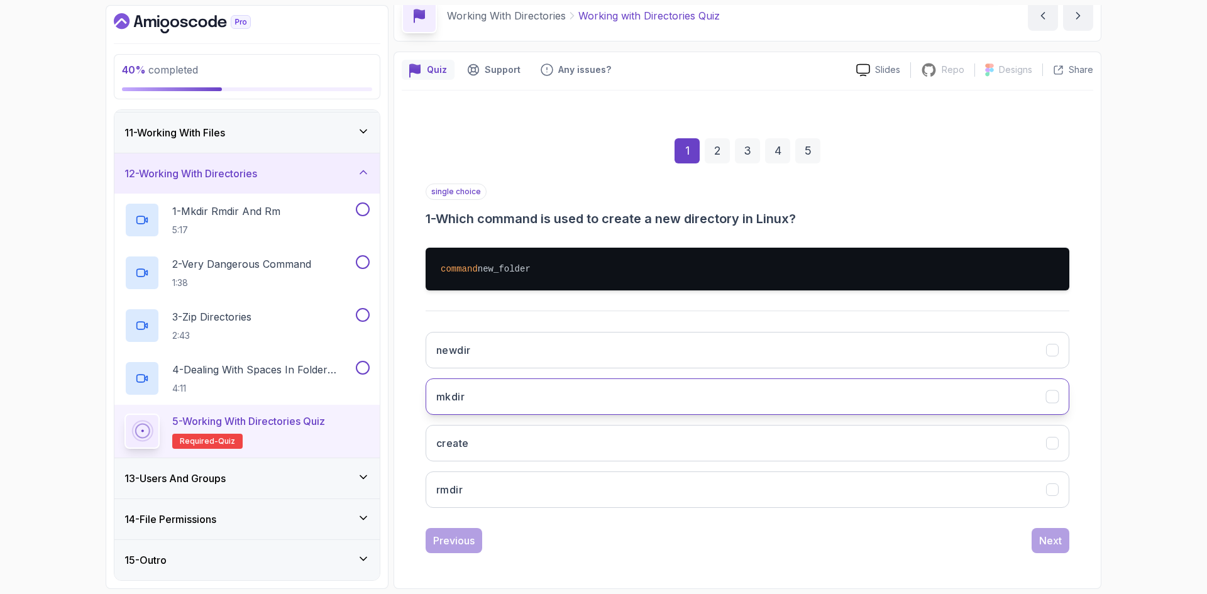
click at [496, 401] on button "mkdir" at bounding box center [748, 397] width 644 height 36
click at [1057, 540] on div "Next" at bounding box center [1050, 540] width 23 height 15
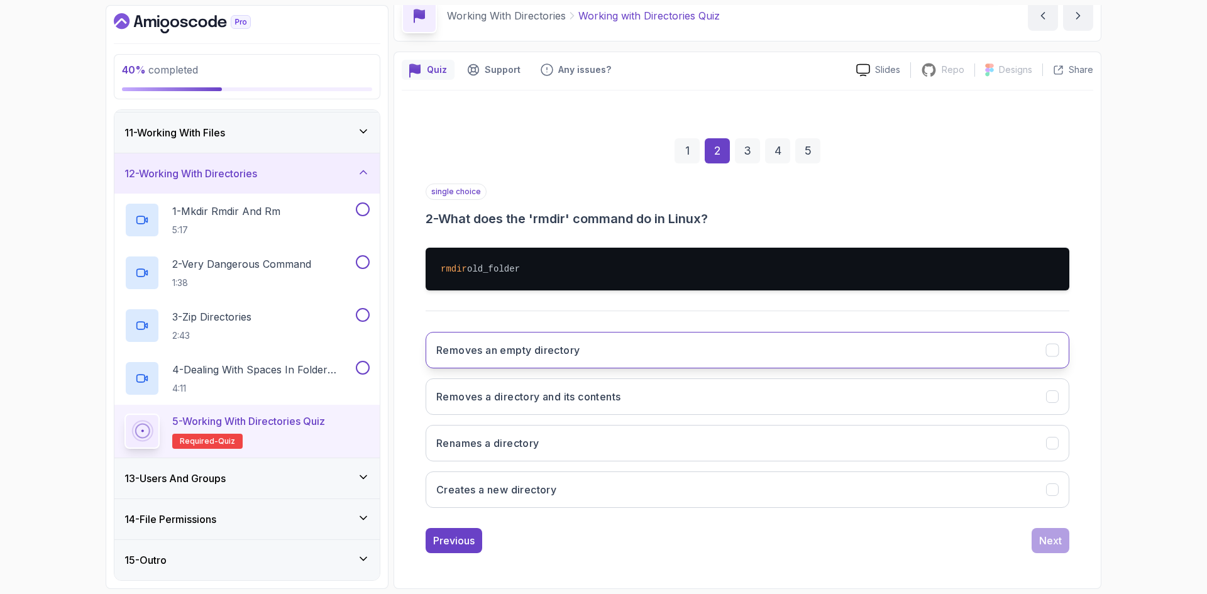
click at [499, 360] on button "Removes an empty directory" at bounding box center [748, 350] width 644 height 36
click at [694, 375] on div "Removes an empty directory Removes a directory and its contents Renames a direc…" at bounding box center [748, 420] width 644 height 196
click at [707, 399] on button "Removes a directory and its contents" at bounding box center [748, 397] width 644 height 36
click at [685, 365] on button "Removes an empty directory" at bounding box center [748, 350] width 644 height 36
click at [666, 348] on button "Removes an empty directory" at bounding box center [748, 350] width 644 height 36
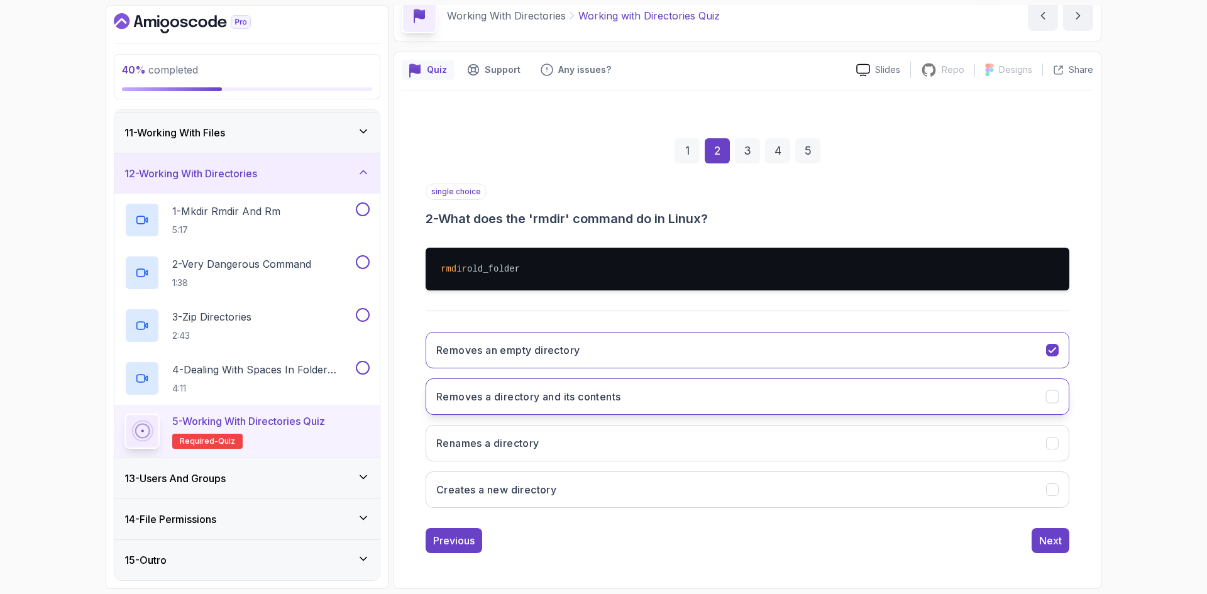
click at [646, 391] on button "Removes a directory and its contents" at bounding box center [748, 397] width 644 height 36
click at [643, 360] on button "Removes an empty directory" at bounding box center [748, 350] width 644 height 36
click at [1050, 550] on button "Next" at bounding box center [1051, 540] width 38 height 25
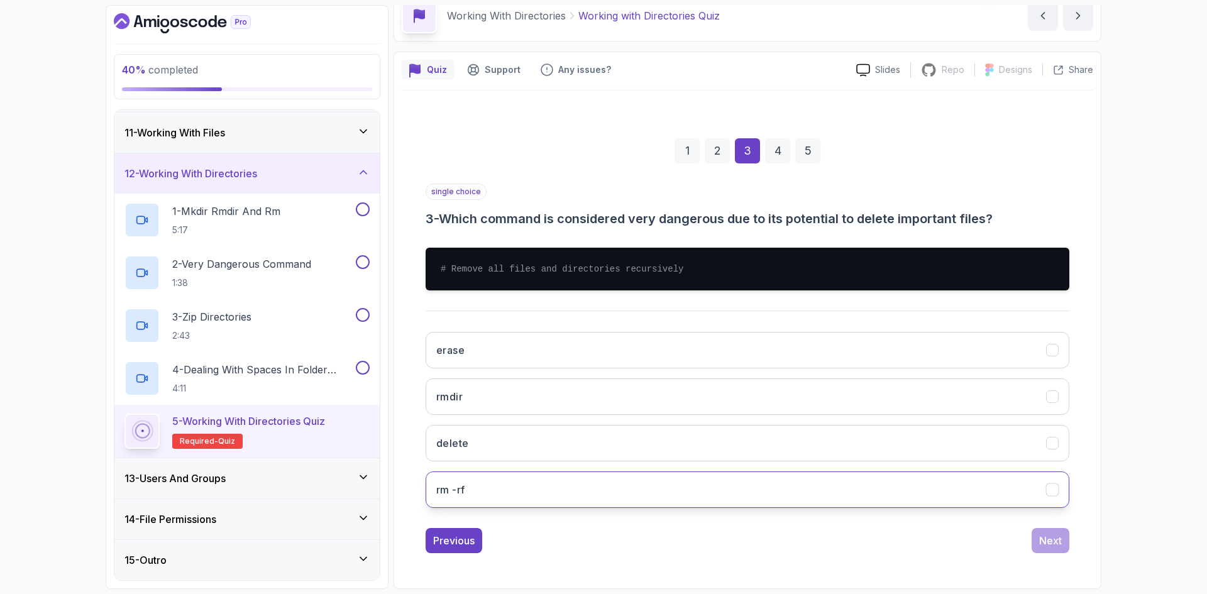
click at [509, 486] on button "rm -rf" at bounding box center [748, 490] width 644 height 36
click at [1036, 547] on button "Next" at bounding box center [1051, 540] width 38 height 25
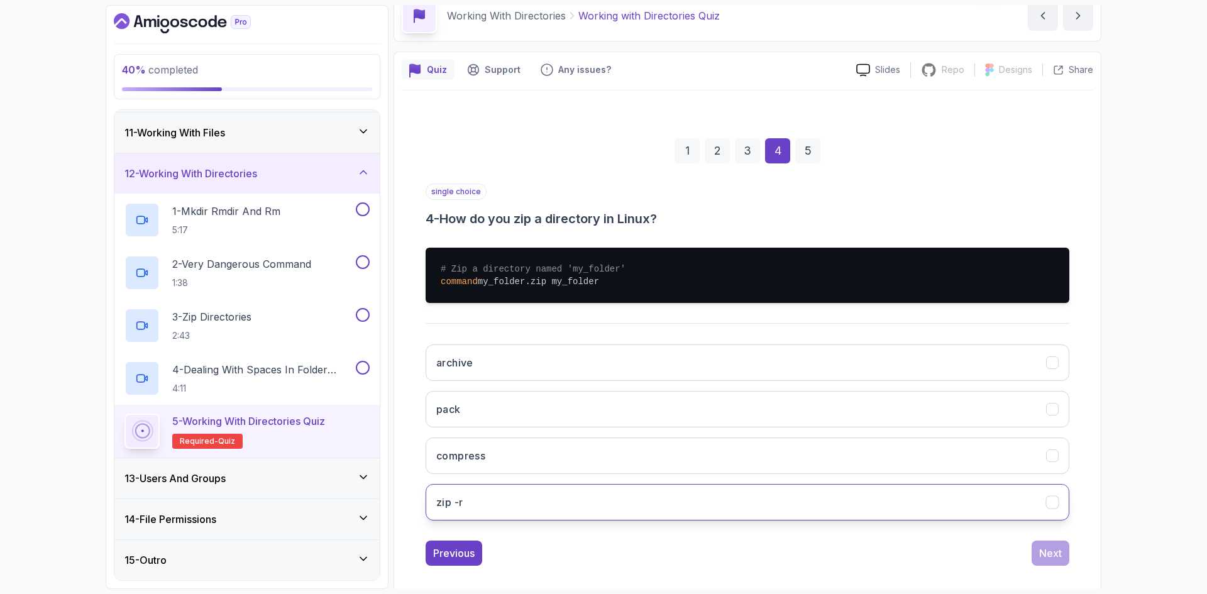
click at [518, 505] on button "zip -r" at bounding box center [748, 502] width 644 height 36
click at [1051, 558] on div "Next" at bounding box center [1050, 553] width 23 height 15
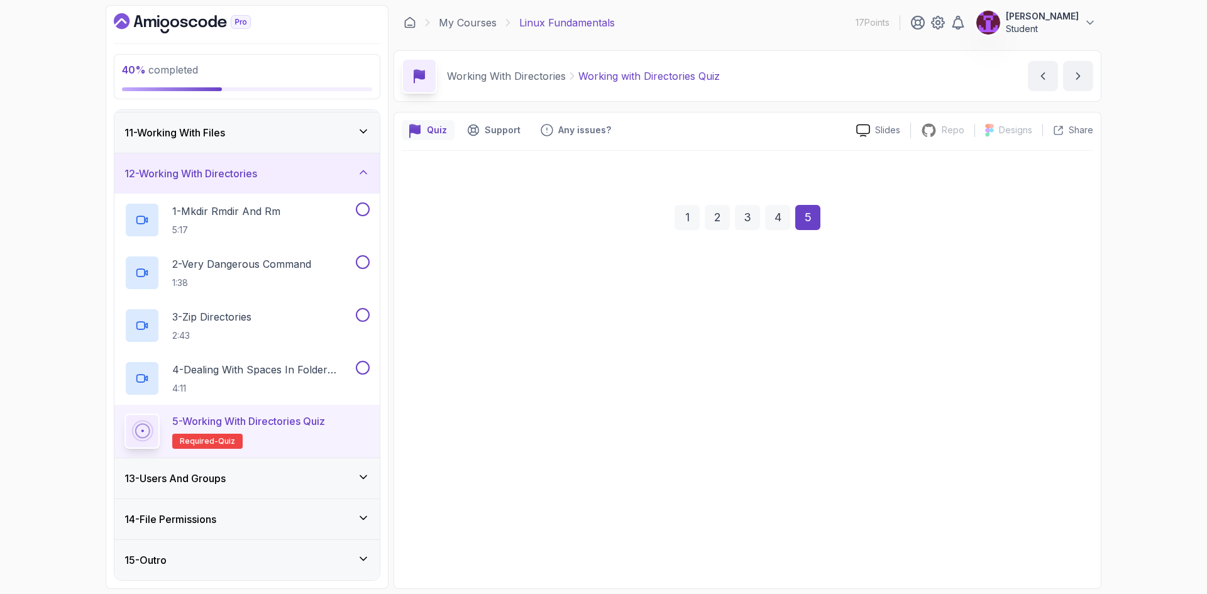
scroll to position [0, 0]
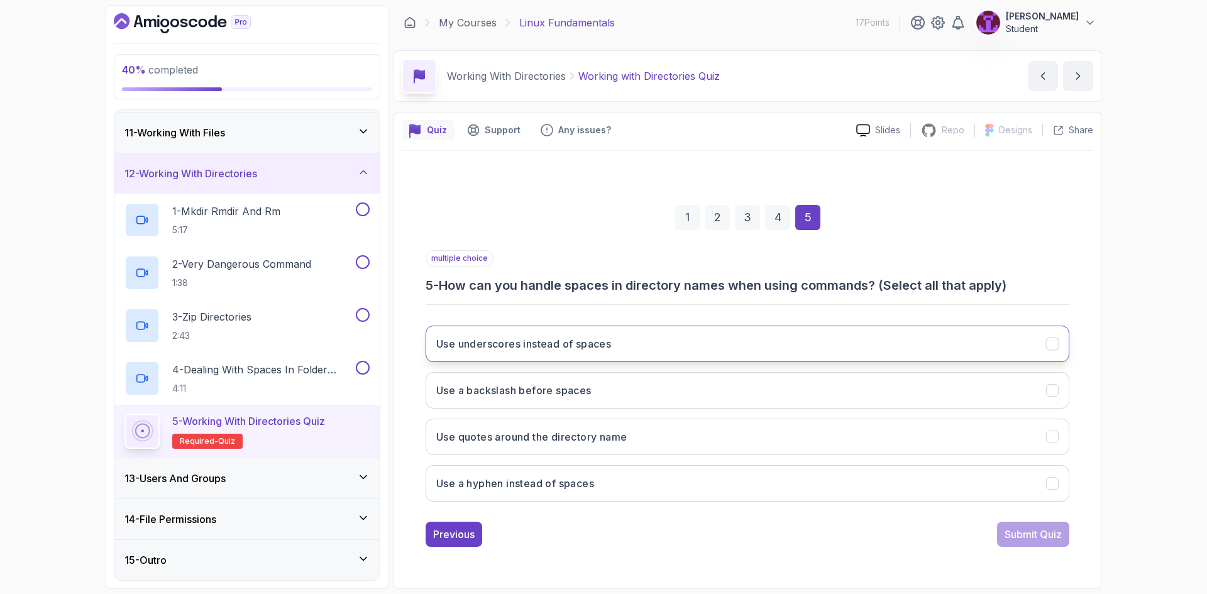
click at [624, 347] on button "Use underscores instead of spaces" at bounding box center [748, 344] width 644 height 36
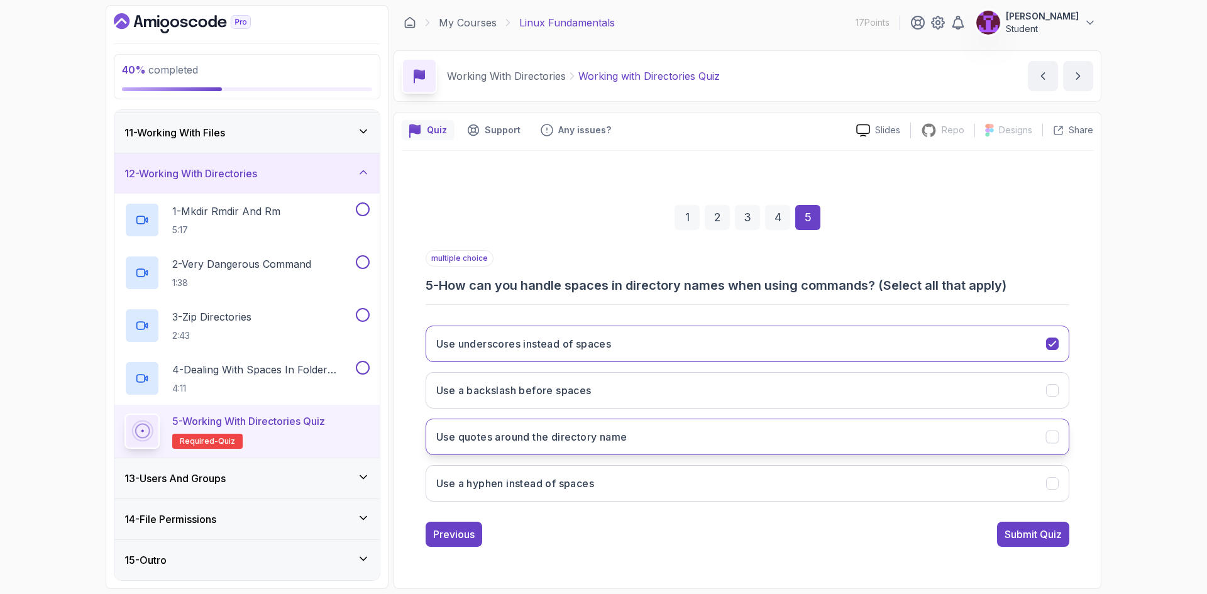
click at [751, 444] on button "Use quotes around the directory name" at bounding box center [748, 437] width 644 height 36
click at [1019, 551] on div "1 2 3 4 5 multiple choice 5 - How can you handle spaces in directory names when…" at bounding box center [748, 366] width 692 height 382
click at [1012, 527] on div "Submit Quiz" at bounding box center [1033, 534] width 57 height 15
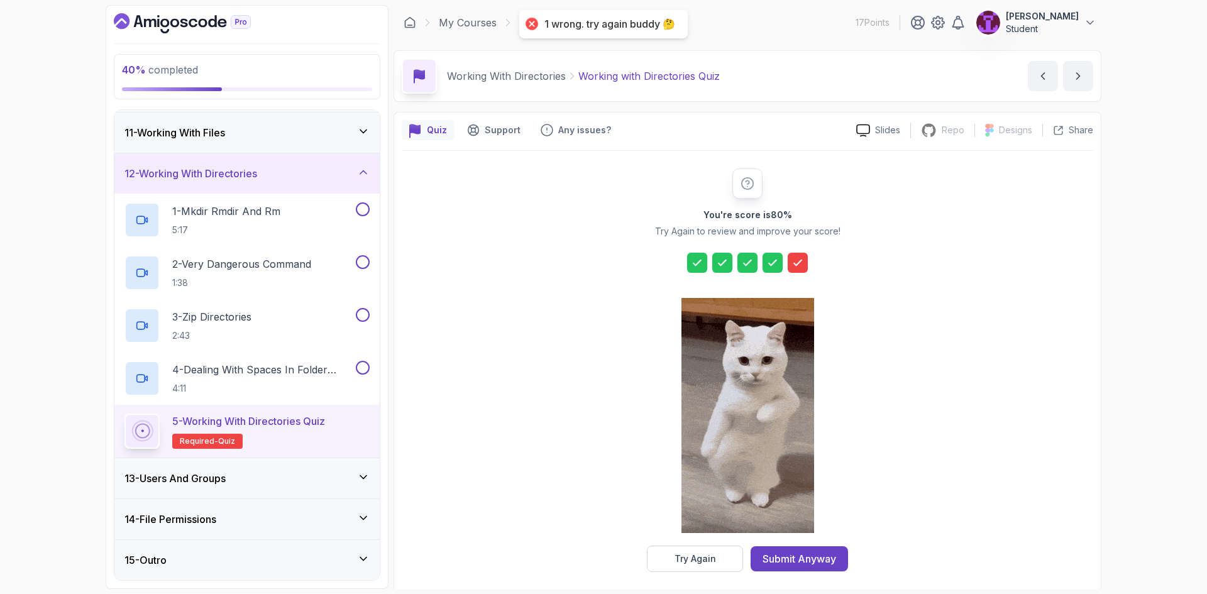
click at [822, 569] on button "Submit Anyway" at bounding box center [799, 558] width 97 height 25
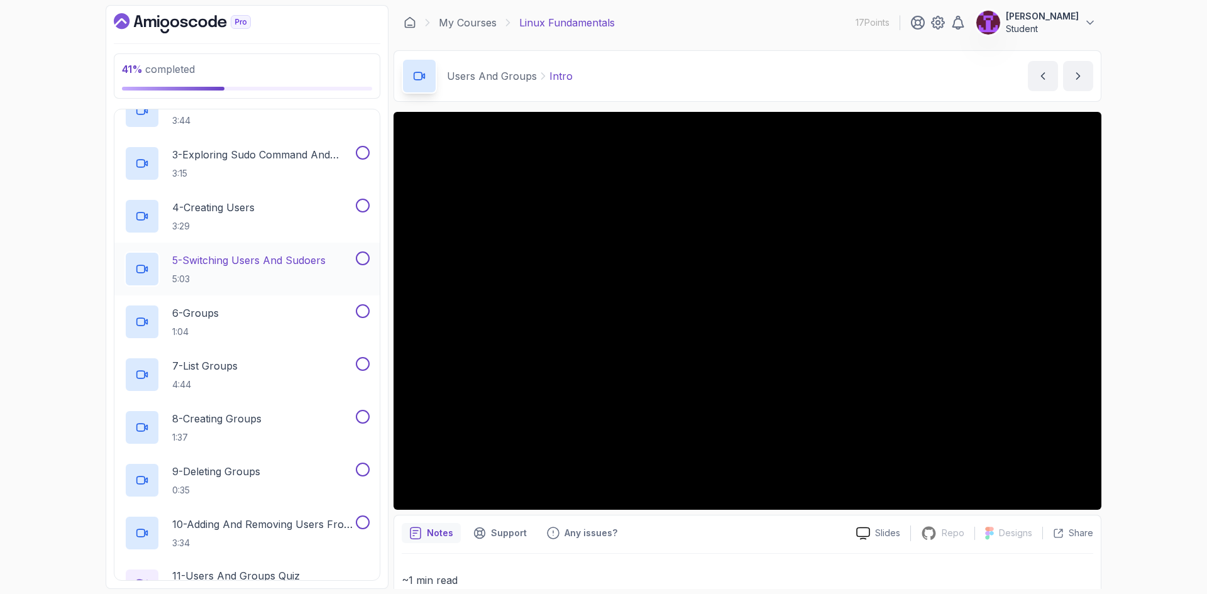
scroll to position [658, 0]
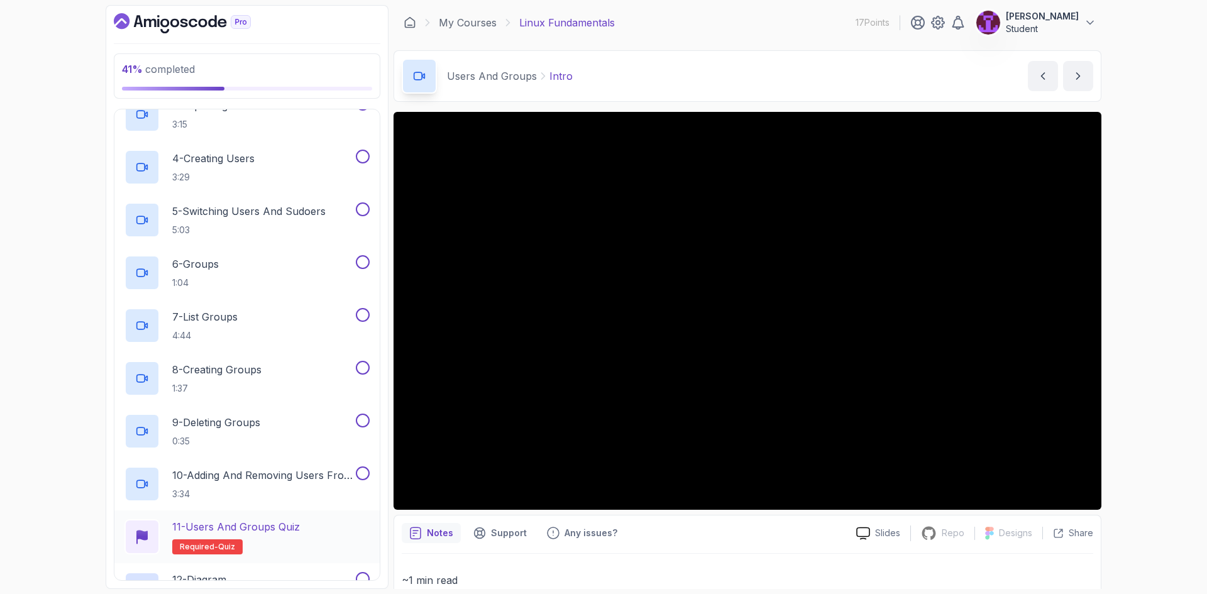
click at [291, 536] on h2 "11 - Users and Groups Quiz Required- quiz" at bounding box center [236, 536] width 128 height 35
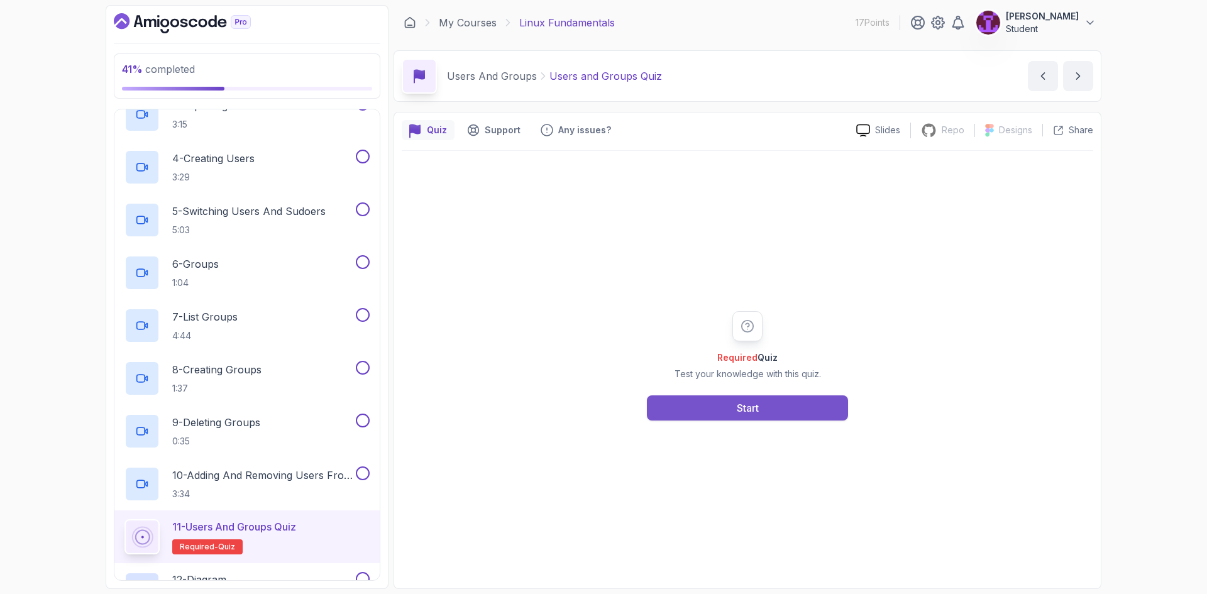
click at [776, 404] on button "Start" at bounding box center [747, 408] width 201 height 25
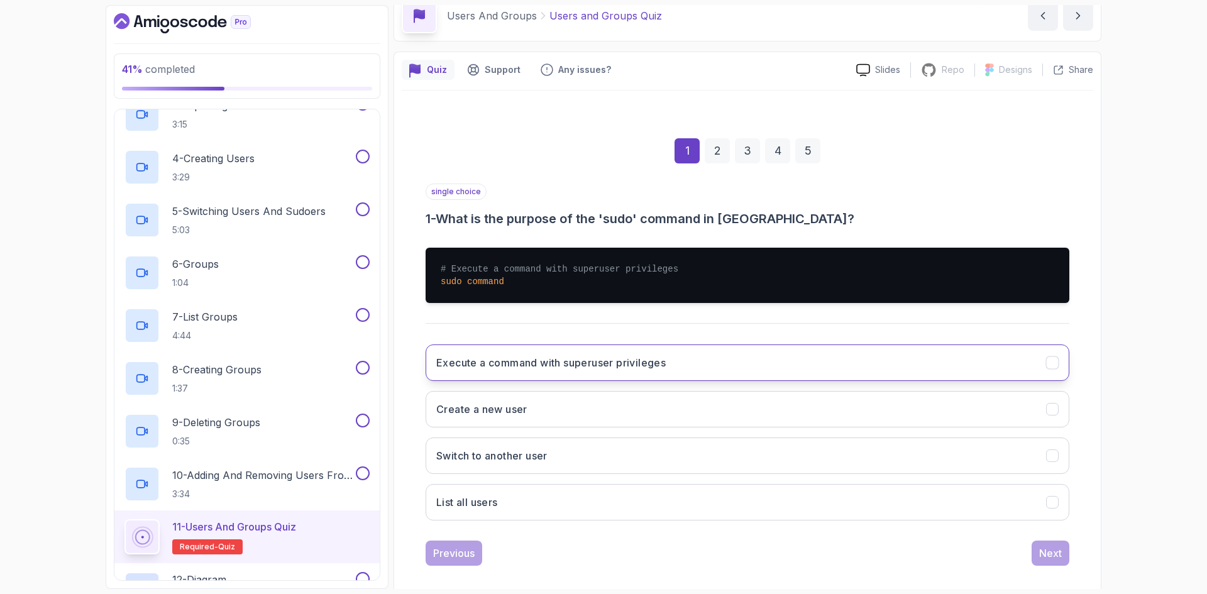
scroll to position [73, 0]
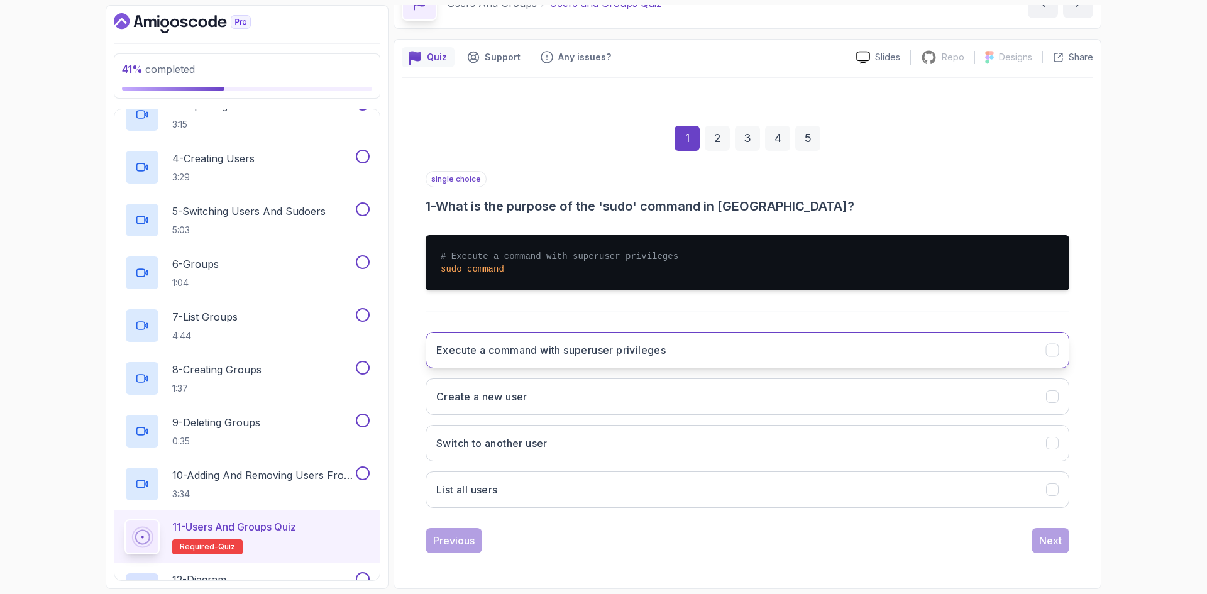
click at [618, 353] on h3 "Execute a command with superuser privileges" at bounding box center [551, 350] width 230 height 15
click at [1046, 545] on div "Next" at bounding box center [1050, 540] width 23 height 15
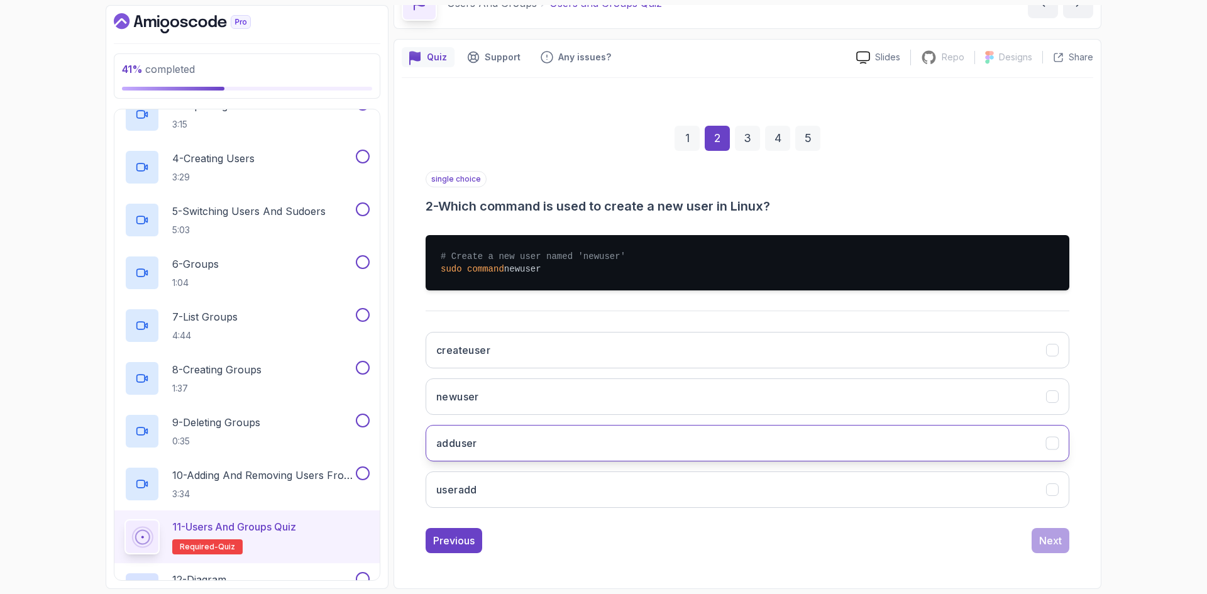
click at [499, 440] on button "adduser" at bounding box center [748, 443] width 644 height 36
click at [1058, 536] on div "Next" at bounding box center [1050, 540] width 23 height 15
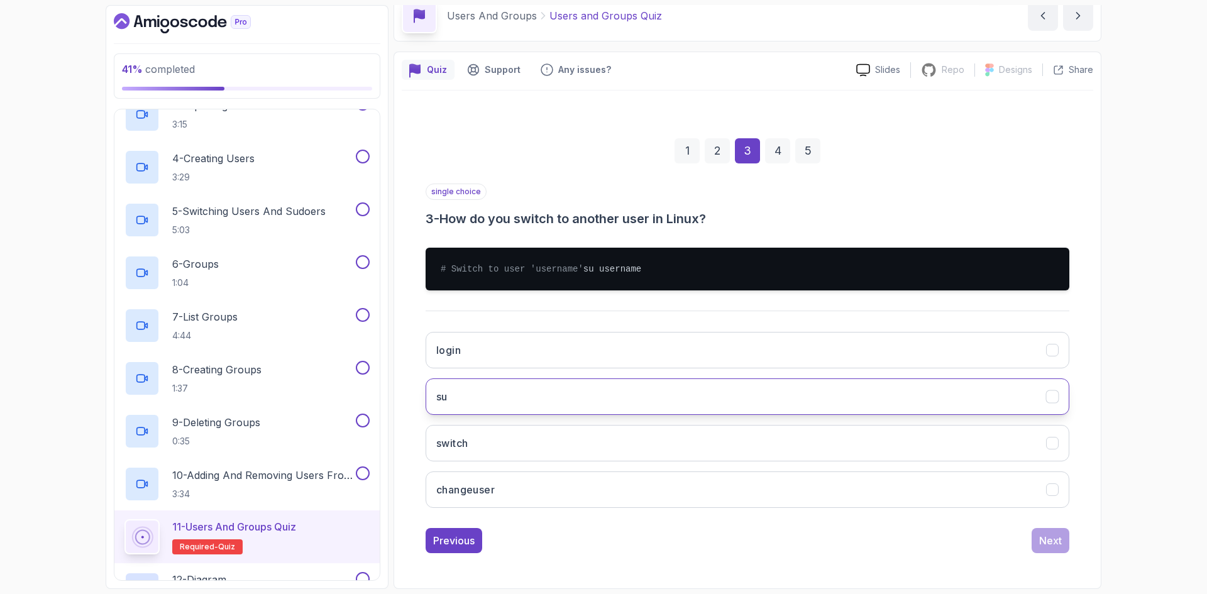
click at [507, 407] on button "su" at bounding box center [748, 397] width 644 height 36
click at [1063, 535] on button "Next" at bounding box center [1051, 540] width 38 height 25
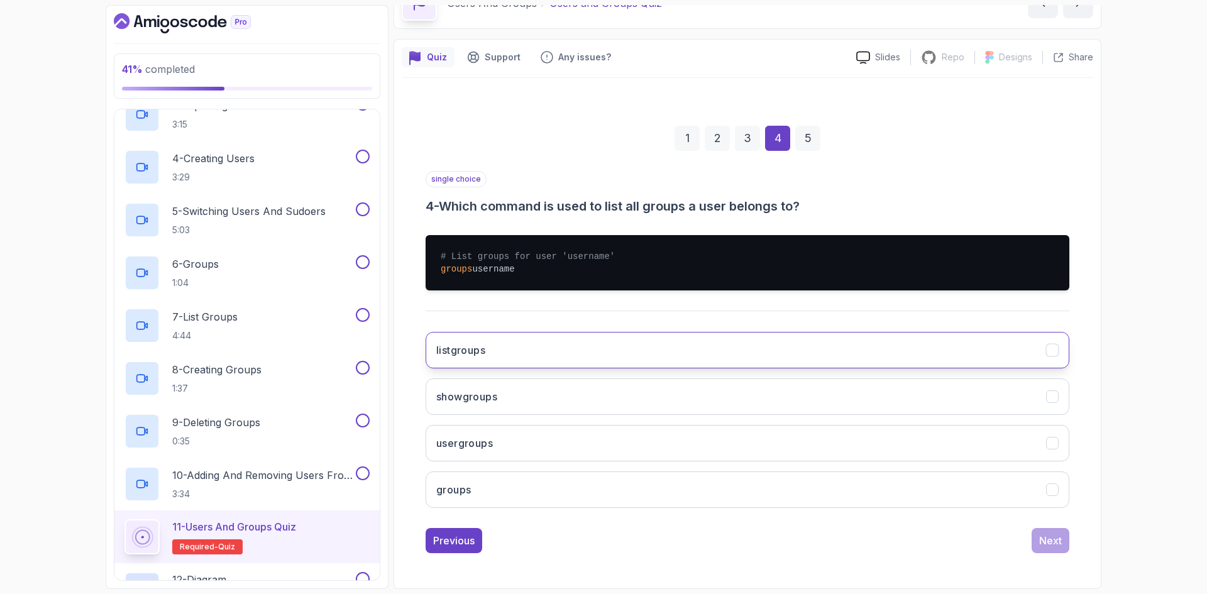
click at [581, 352] on button "listgroups" at bounding box center [748, 350] width 644 height 36
click at [1059, 541] on div "Next" at bounding box center [1050, 540] width 23 height 15
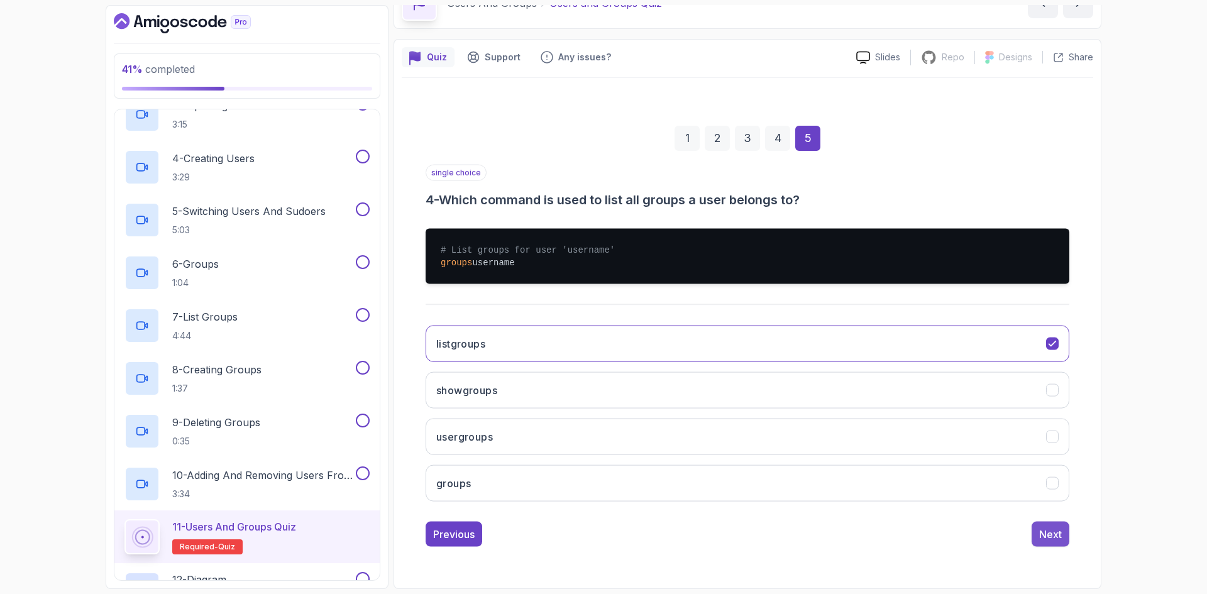
scroll to position [0, 0]
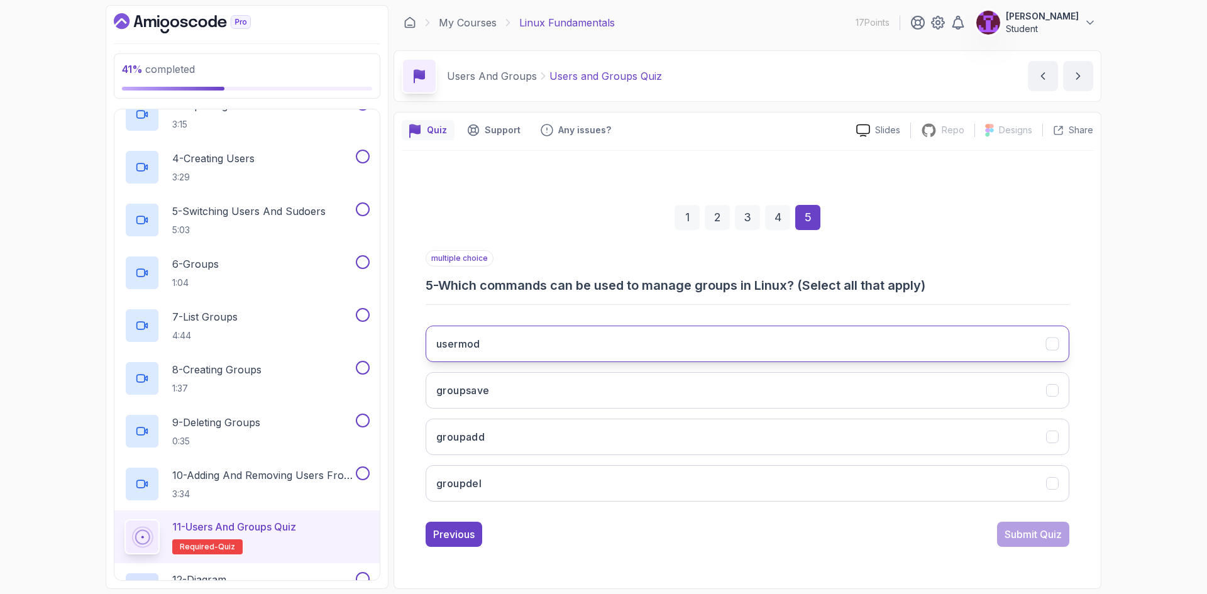
click at [502, 345] on button "usermod" at bounding box center [748, 344] width 644 height 36
click at [1043, 538] on div "Submit Quiz" at bounding box center [1033, 534] width 57 height 15
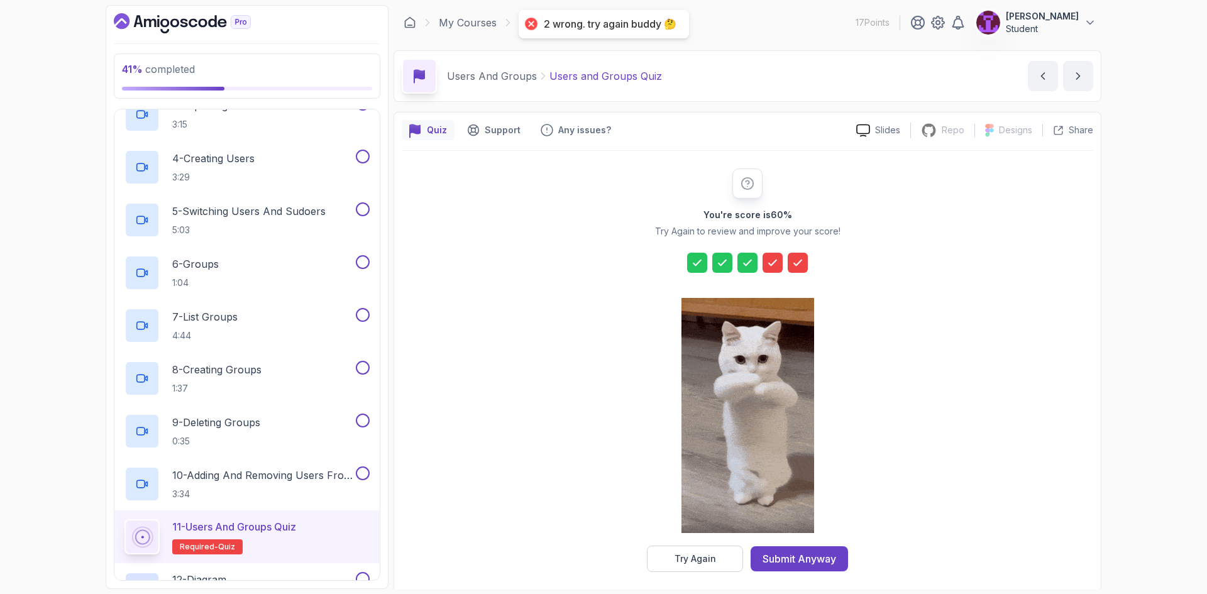
click at [803, 560] on div "Submit Anyway" at bounding box center [800, 558] width 74 height 15
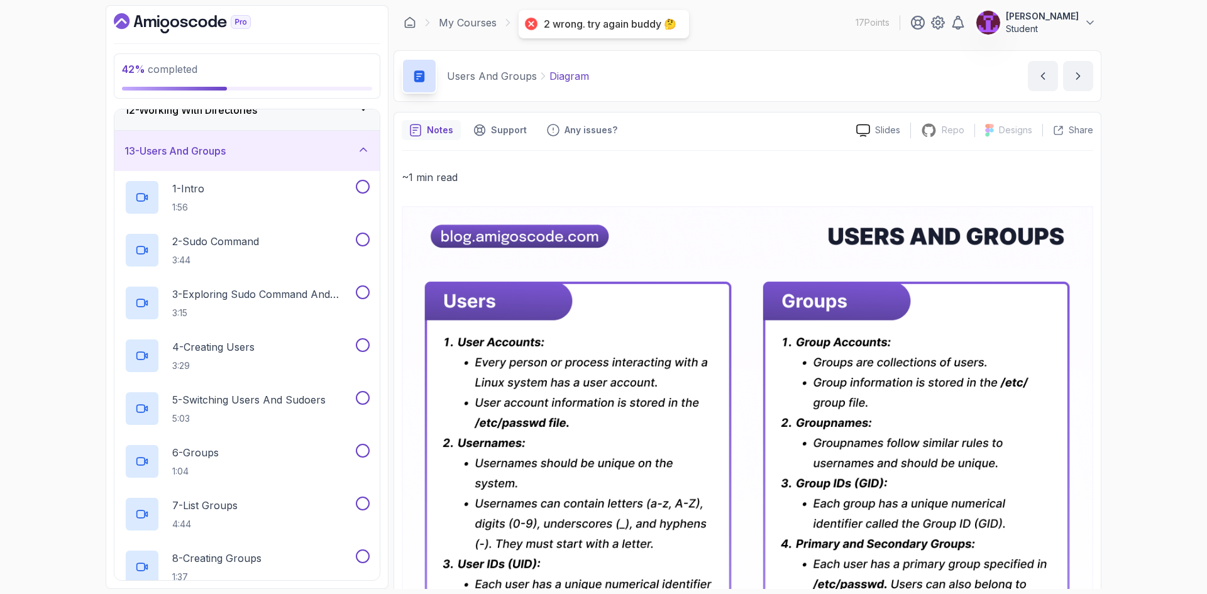
click at [279, 157] on div "13 - Users And Groups" at bounding box center [247, 150] width 245 height 15
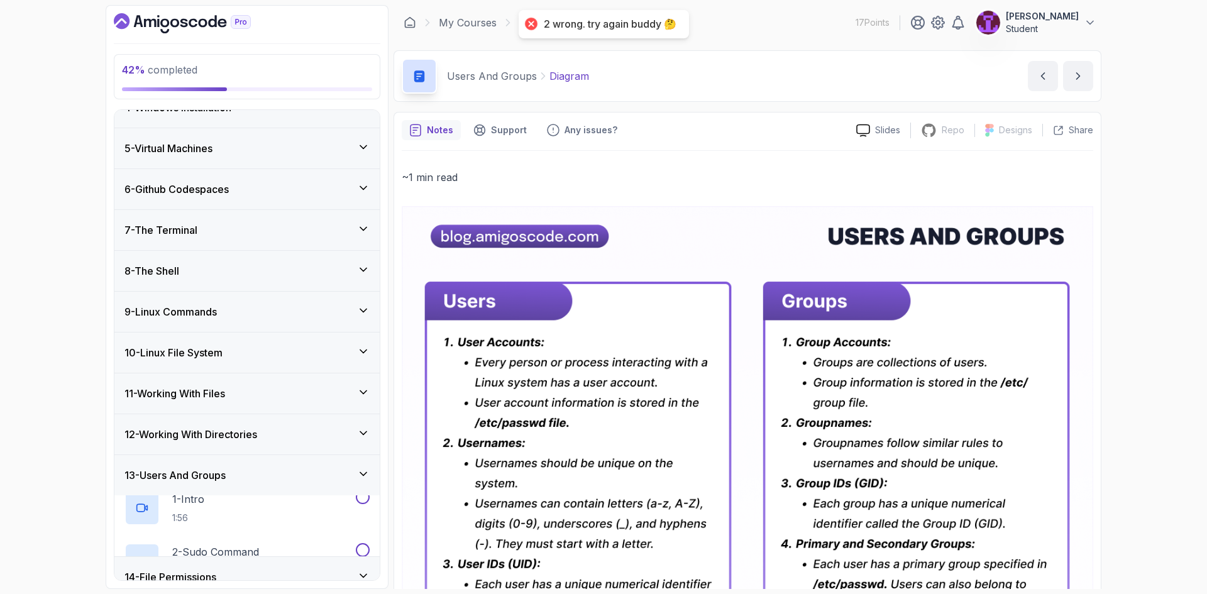
scroll to position [142, 0]
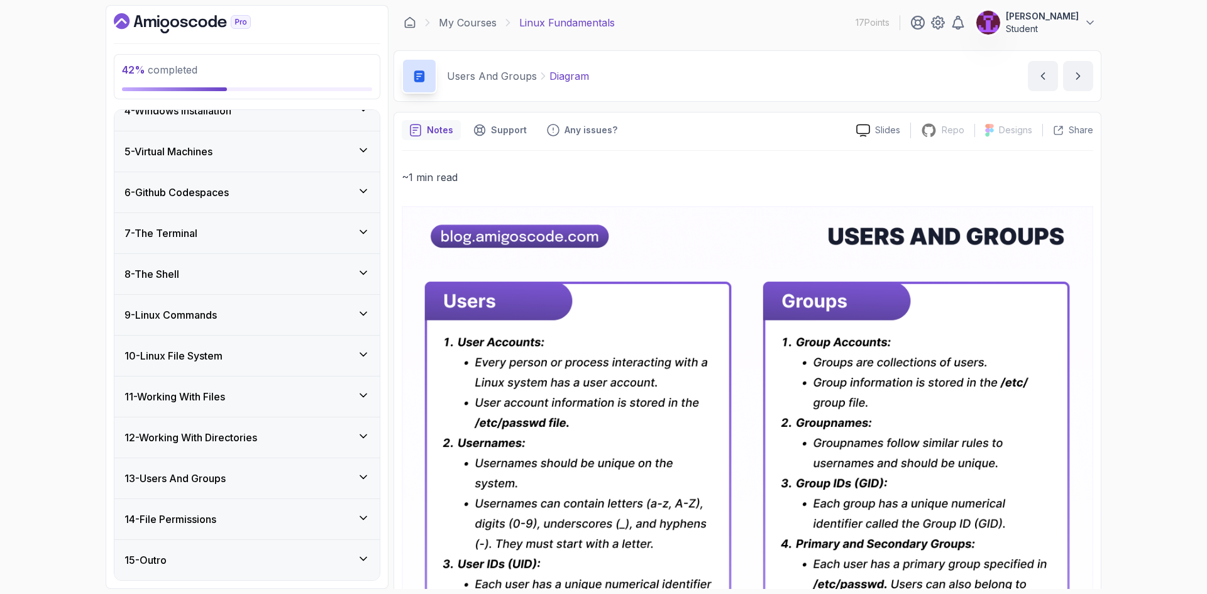
click at [240, 531] on div "14 - File Permissions" at bounding box center [246, 519] width 265 height 40
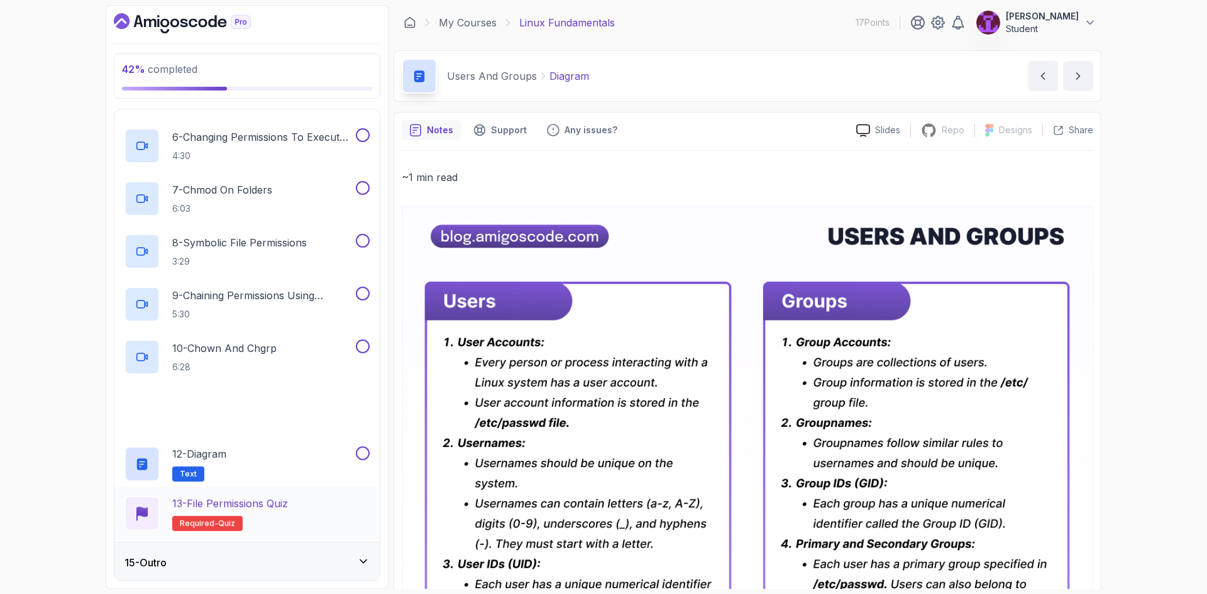
scroll to position [828, 0]
click at [235, 513] on h2 "13 - File Permissions Quiz Required- quiz" at bounding box center [230, 513] width 116 height 35
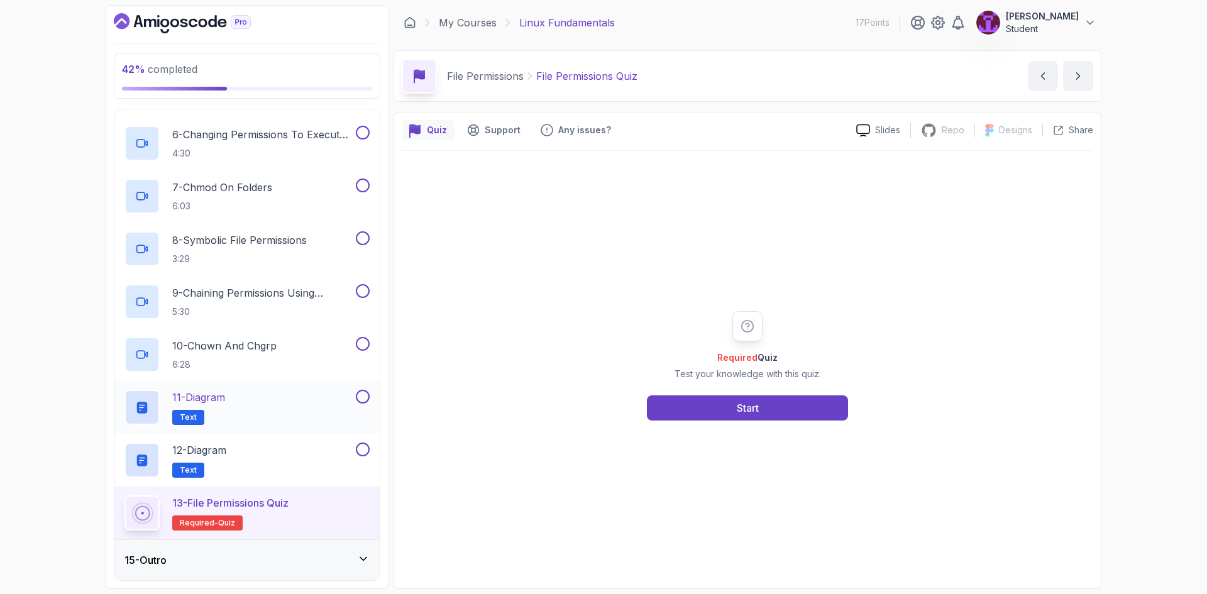
click at [282, 406] on div "11 - Diagram Text" at bounding box center [239, 407] width 229 height 35
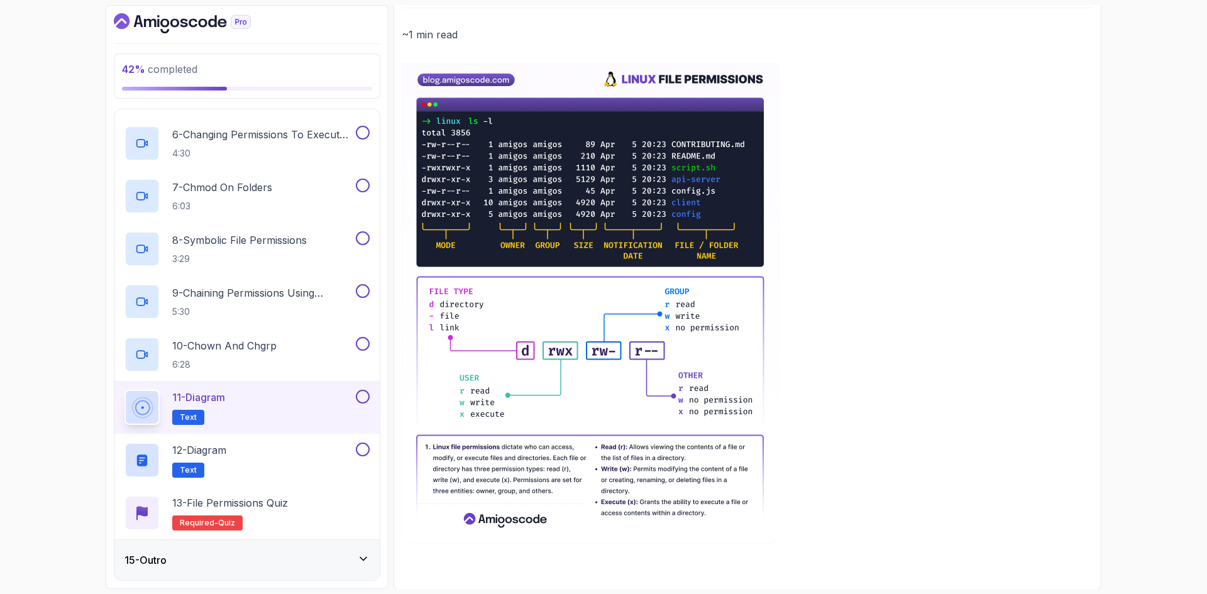
scroll to position [143, 0]
click at [264, 462] on div "12 - Diagram Text" at bounding box center [239, 460] width 229 height 35
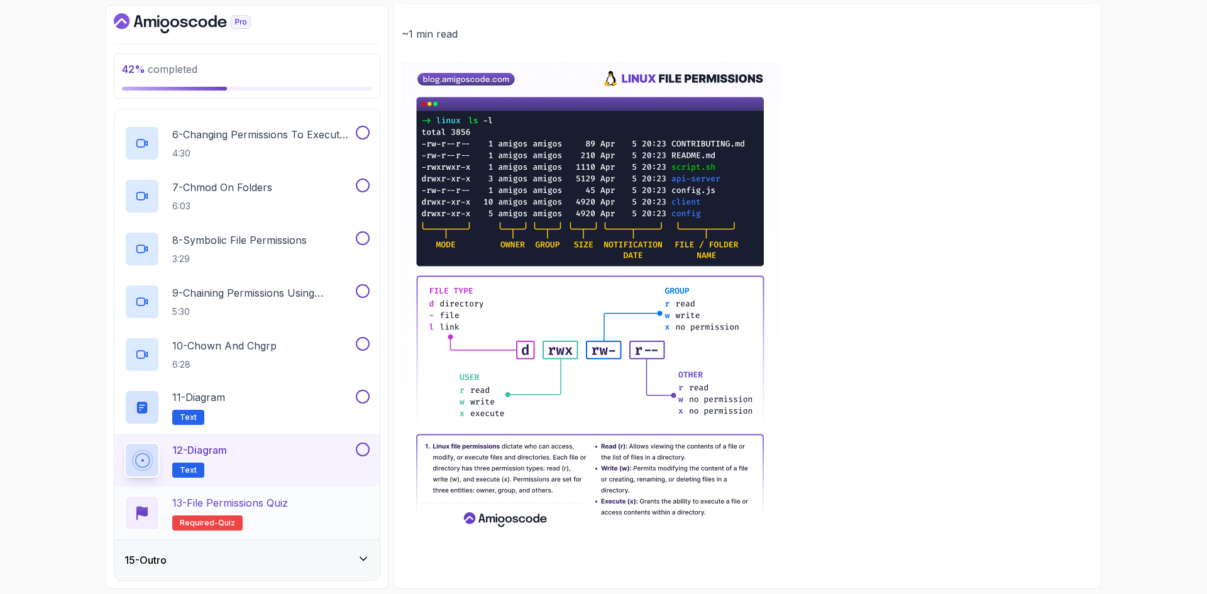
click at [288, 509] on p "13 - File Permissions Quiz" at bounding box center [230, 503] width 116 height 15
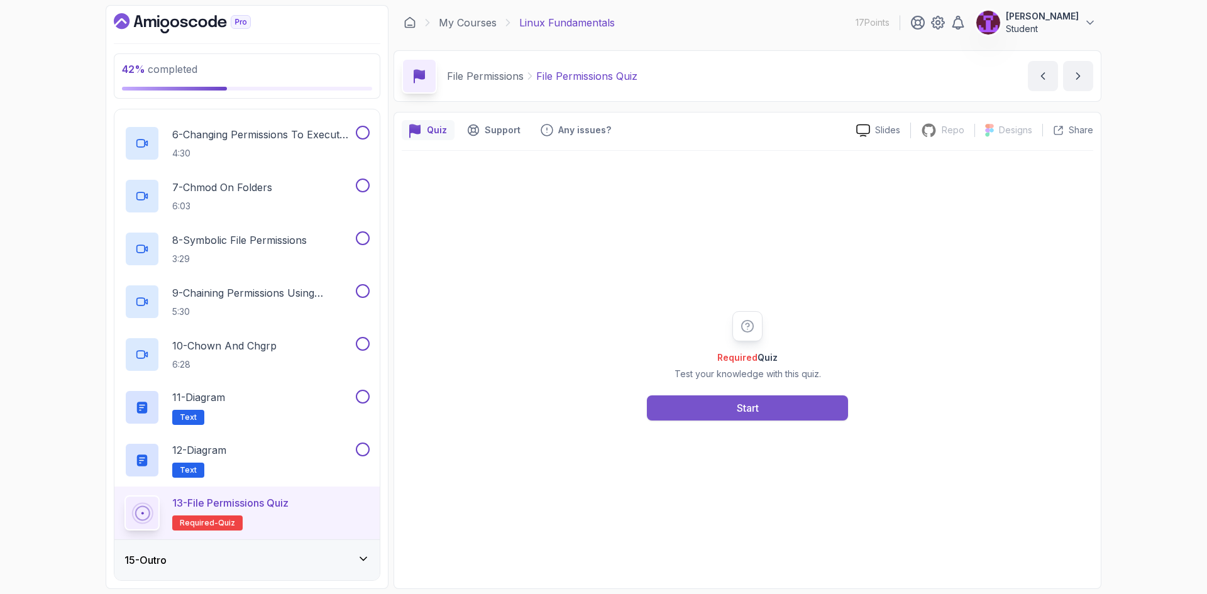
click at [733, 414] on button "Start" at bounding box center [747, 408] width 201 height 25
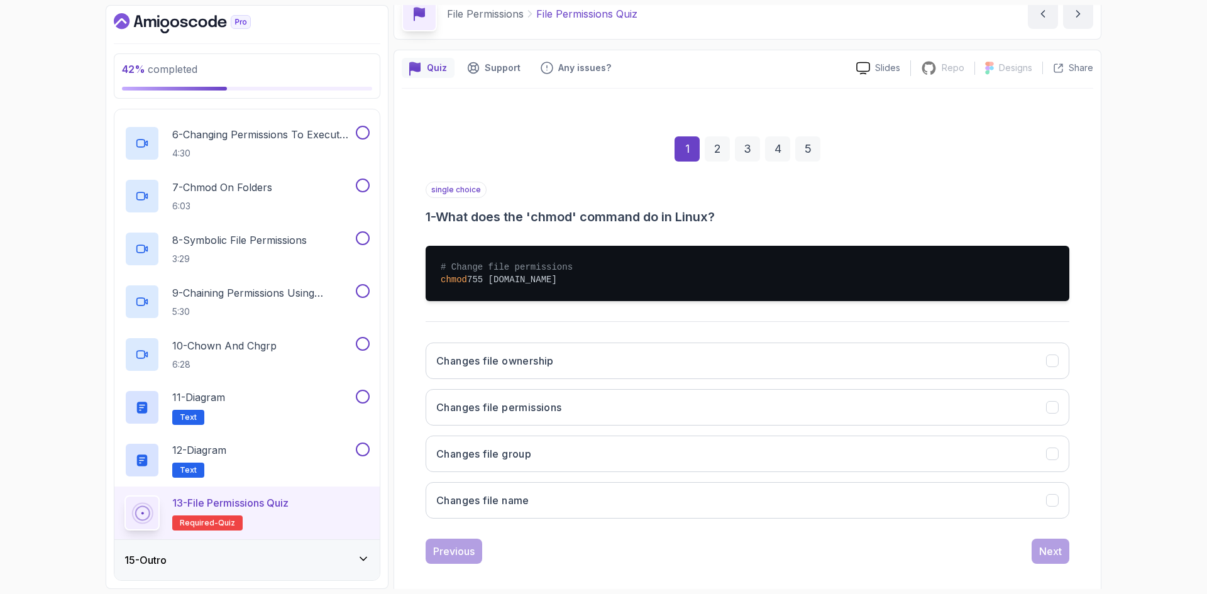
scroll to position [63, 0]
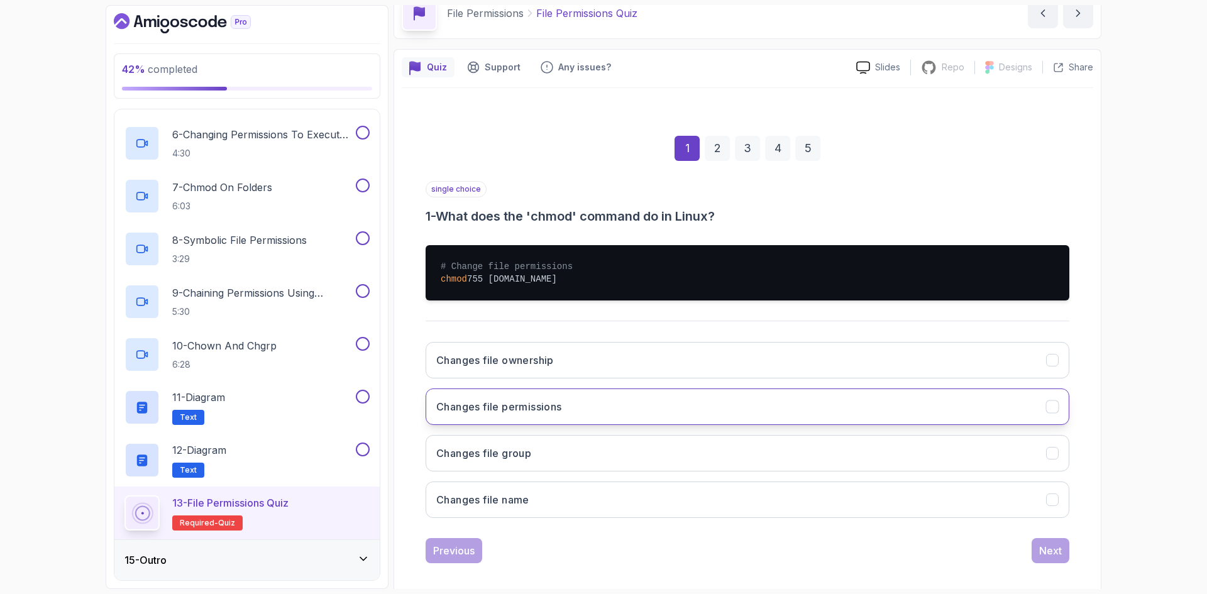
click at [558, 414] on button "Changes file permissions" at bounding box center [748, 407] width 644 height 36
click at [1046, 550] on div "Next" at bounding box center [1050, 550] width 23 height 15
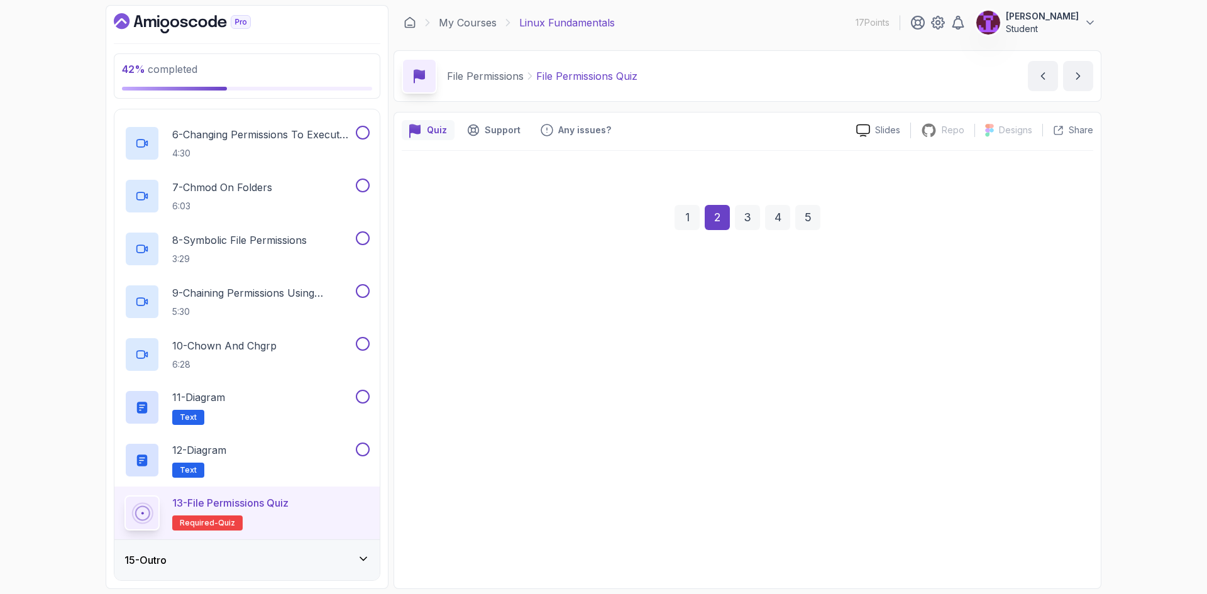
scroll to position [0, 0]
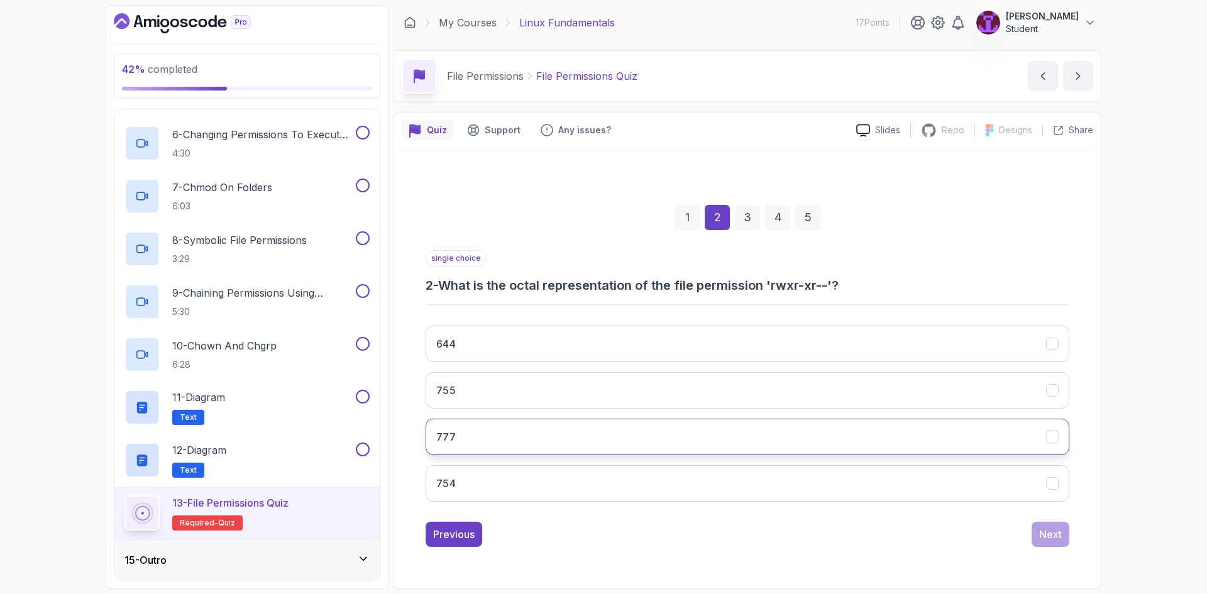
click at [567, 435] on button "777" at bounding box center [748, 437] width 644 height 36
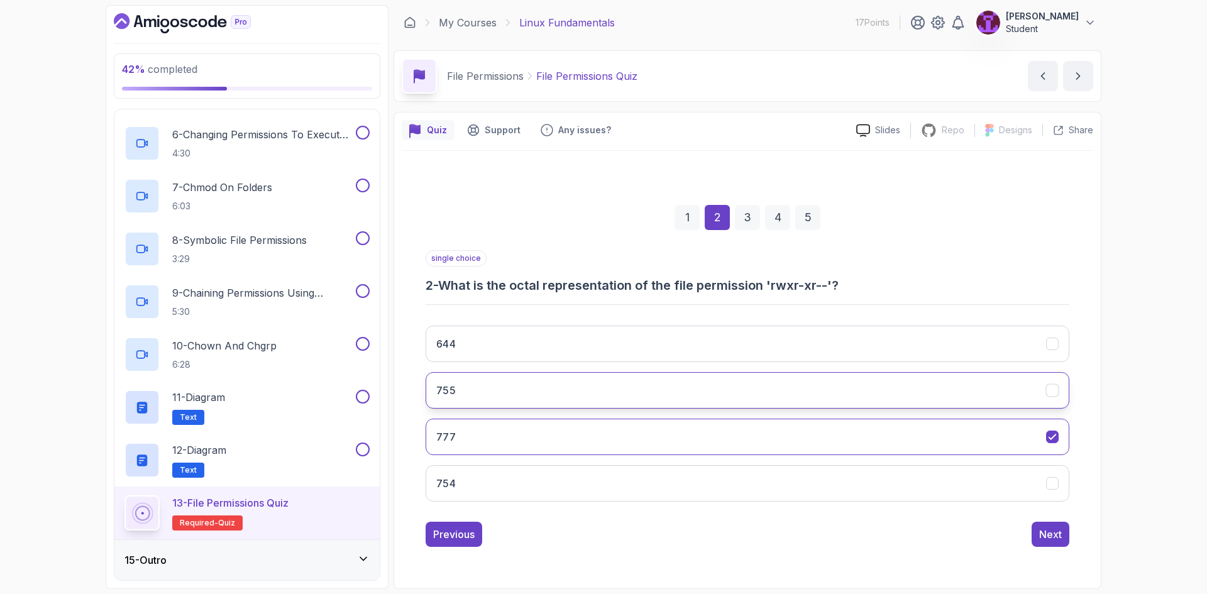
click at [864, 394] on button "755" at bounding box center [748, 390] width 644 height 36
drag, startPoint x: 903, startPoint y: 435, endPoint x: 940, endPoint y: 445, distance: 38.4
click at [904, 435] on button "777" at bounding box center [748, 437] width 644 height 36
click at [973, 390] on button "755" at bounding box center [748, 390] width 644 height 36
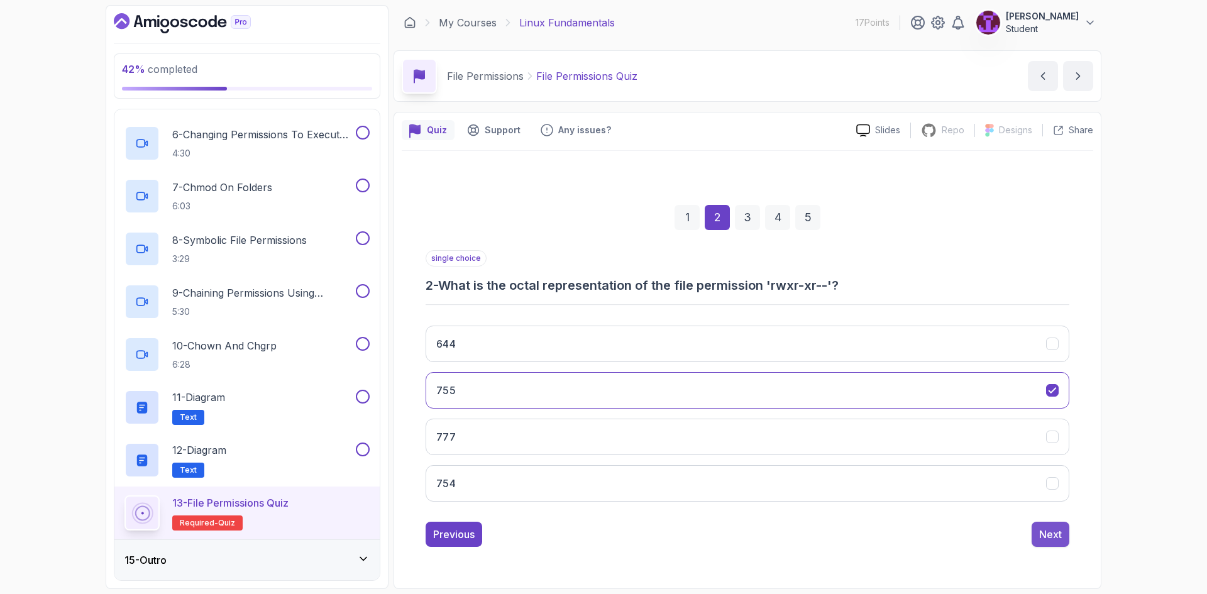
click at [1050, 535] on div "Next" at bounding box center [1050, 534] width 23 height 15
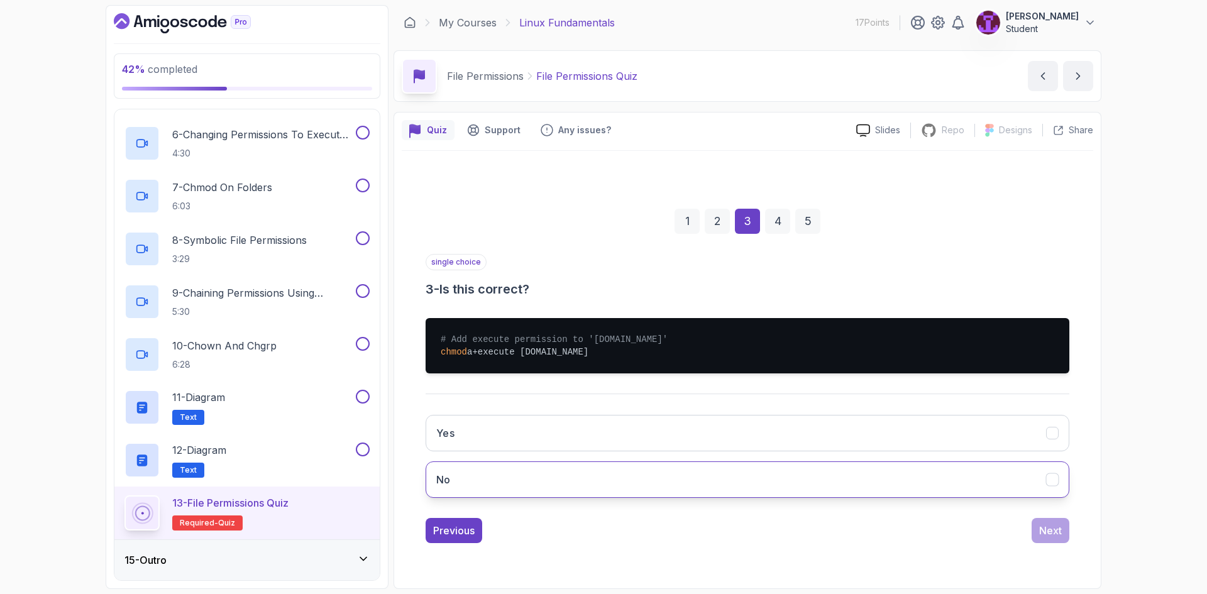
click at [579, 475] on button "No" at bounding box center [748, 480] width 644 height 36
click at [1058, 534] on div "Next" at bounding box center [1050, 530] width 23 height 15
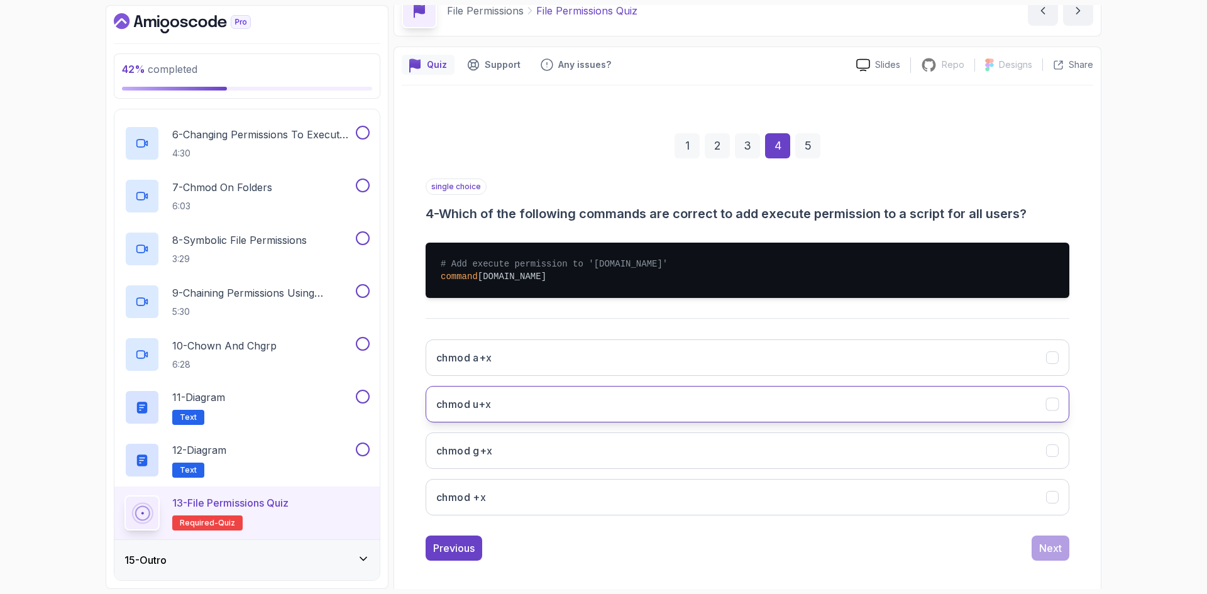
scroll to position [73, 0]
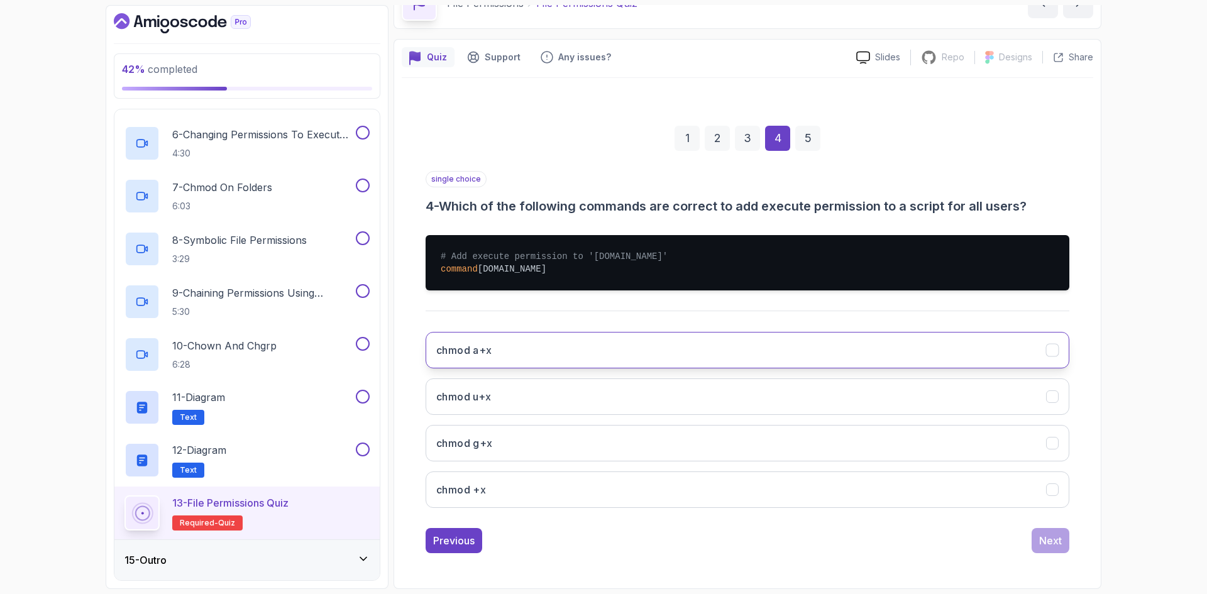
click at [511, 361] on button "chmod a+x" at bounding box center [748, 350] width 644 height 36
click at [521, 404] on button "chmod u+x" at bounding box center [748, 397] width 644 height 36
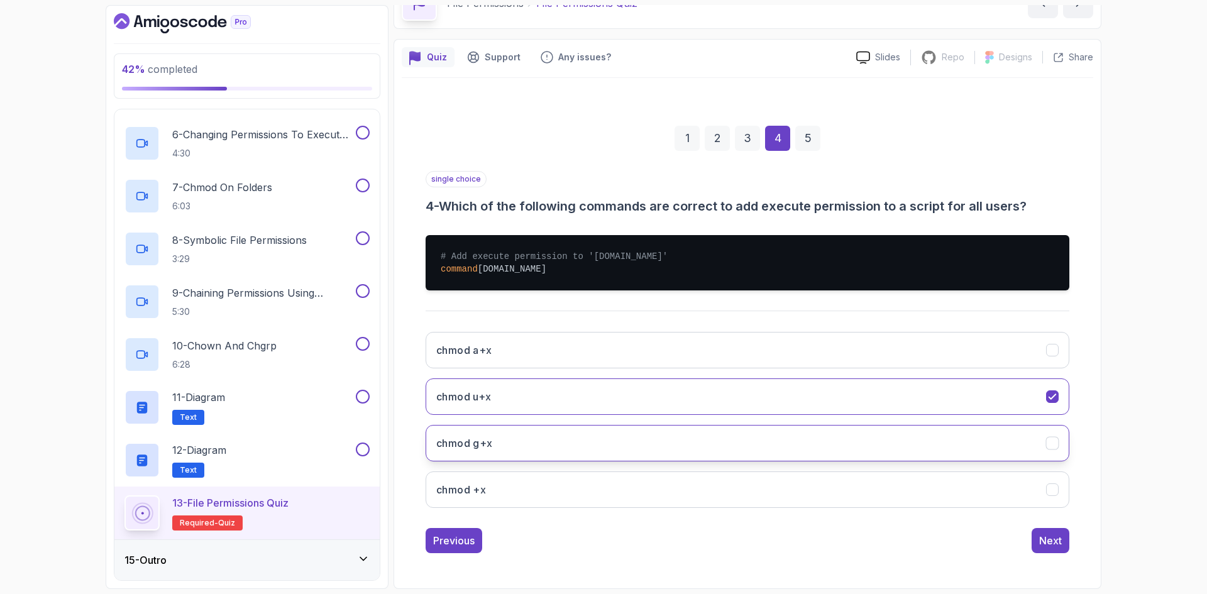
click at [529, 447] on button "chmod g+x" at bounding box center [748, 443] width 644 height 36
click at [968, 402] on button "chmod u+x" at bounding box center [748, 397] width 644 height 36
click at [1084, 436] on div "1 2 3 4 5 single choice 4 - Which of the following commands are correct to add …" at bounding box center [748, 330] width 692 height 468
click at [1050, 445] on icon "chmod g+x" at bounding box center [1052, 443] width 7 height 5
click at [1057, 493] on icon "chmod +x" at bounding box center [1053, 490] width 12 height 12
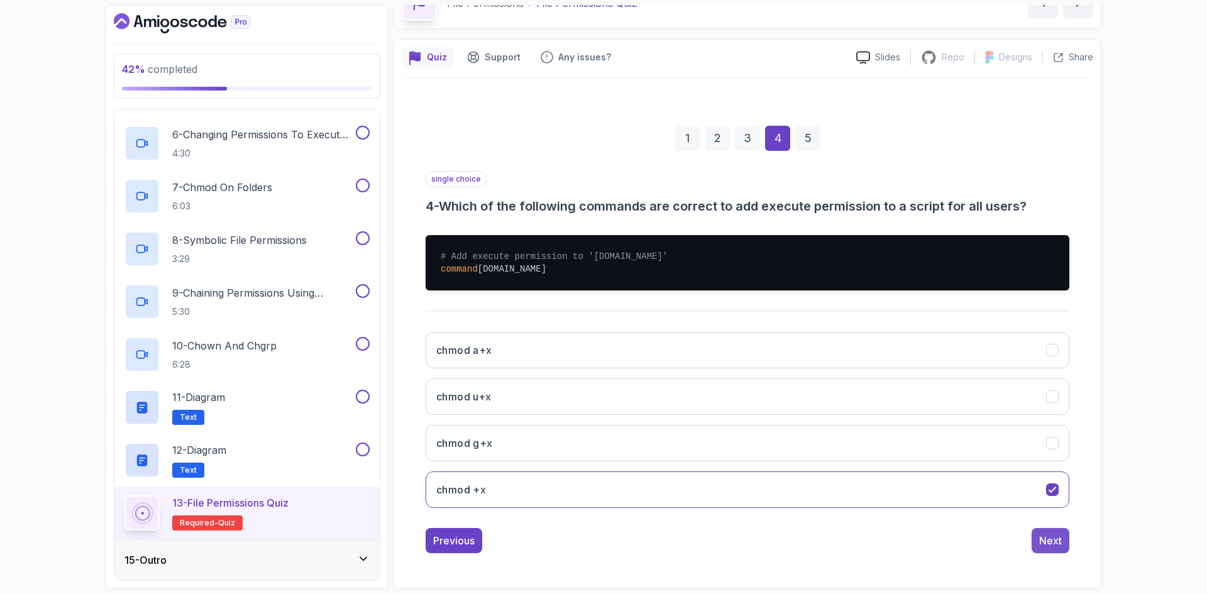
click at [1054, 542] on div "Next" at bounding box center [1050, 540] width 23 height 15
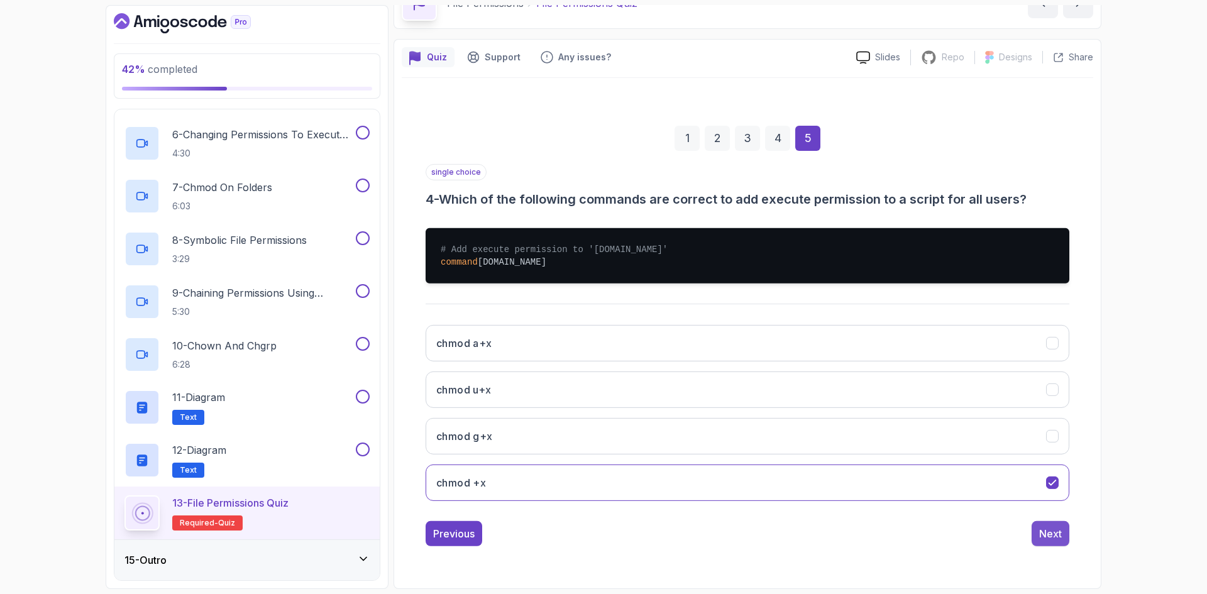
scroll to position [0, 0]
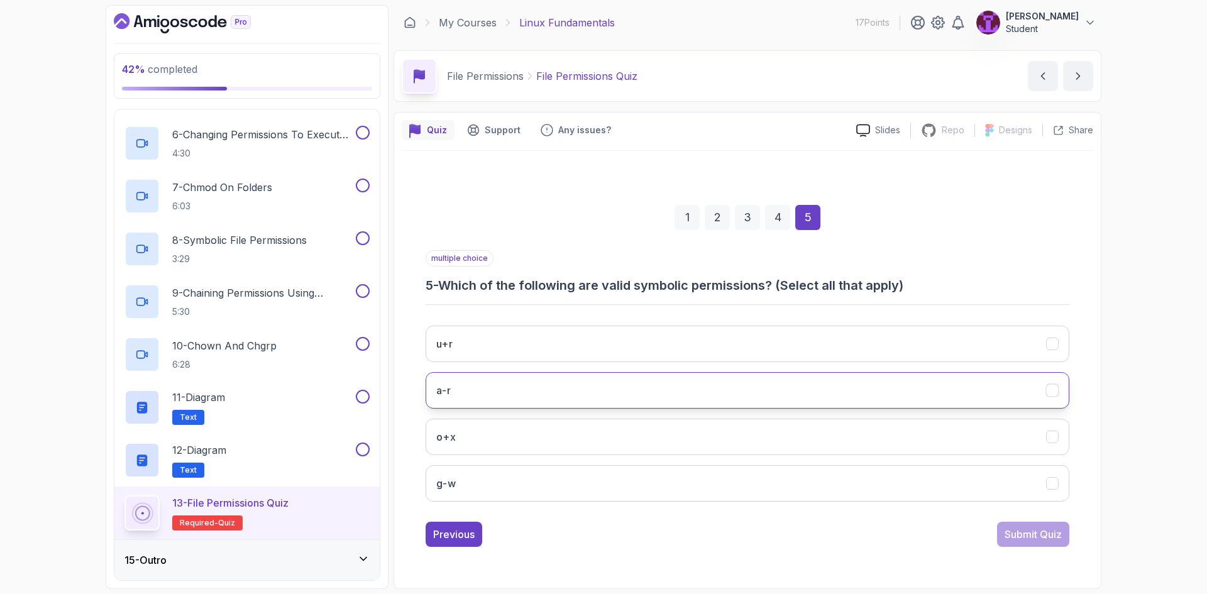
click at [507, 380] on button "a-r" at bounding box center [748, 390] width 644 height 36
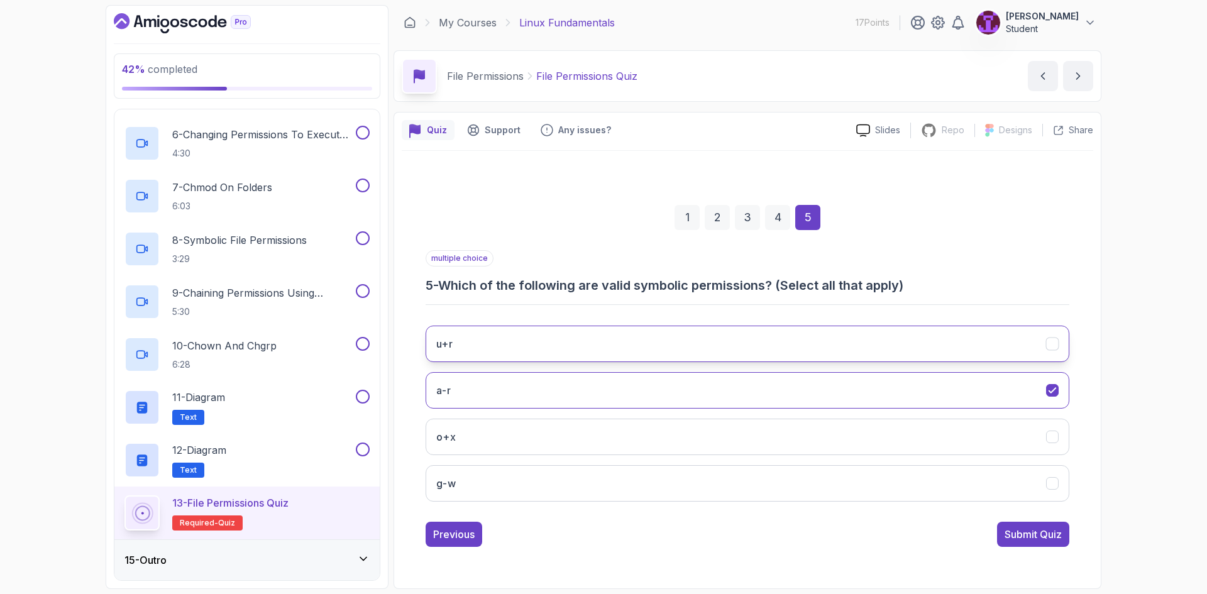
drag, startPoint x: 531, startPoint y: 342, endPoint x: 553, endPoint y: 356, distance: 26.5
click at [535, 348] on button "u+r" at bounding box center [748, 344] width 644 height 36
click at [540, 385] on button "a-r" at bounding box center [748, 390] width 644 height 36
click at [544, 356] on button "u+r" at bounding box center [748, 344] width 644 height 36
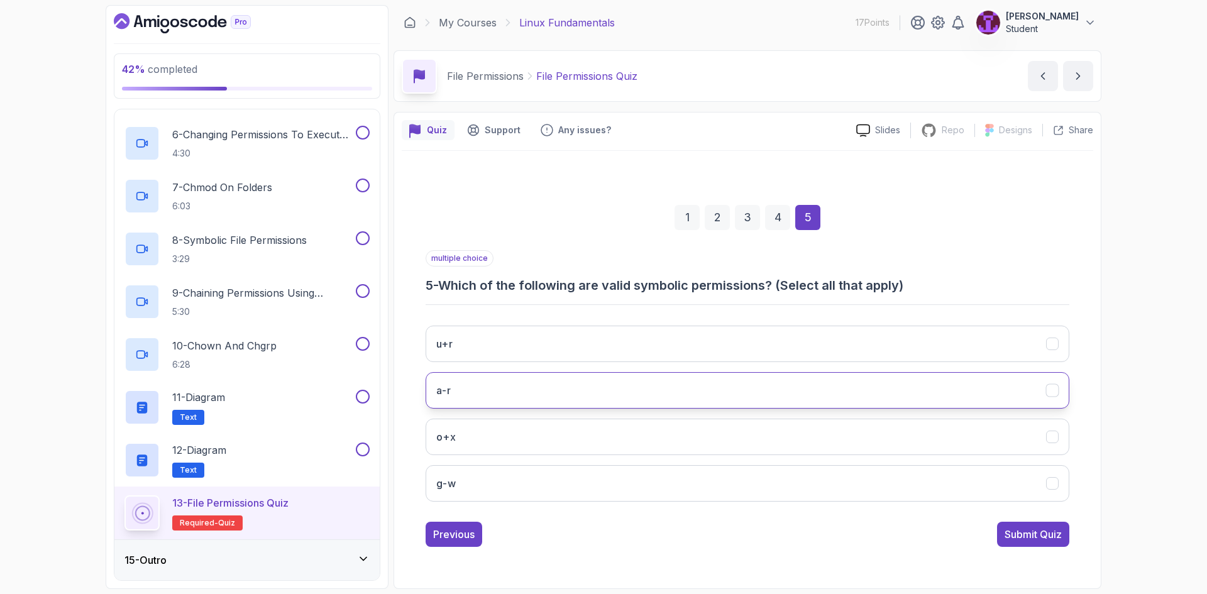
click at [524, 390] on button "a-r" at bounding box center [748, 390] width 644 height 36
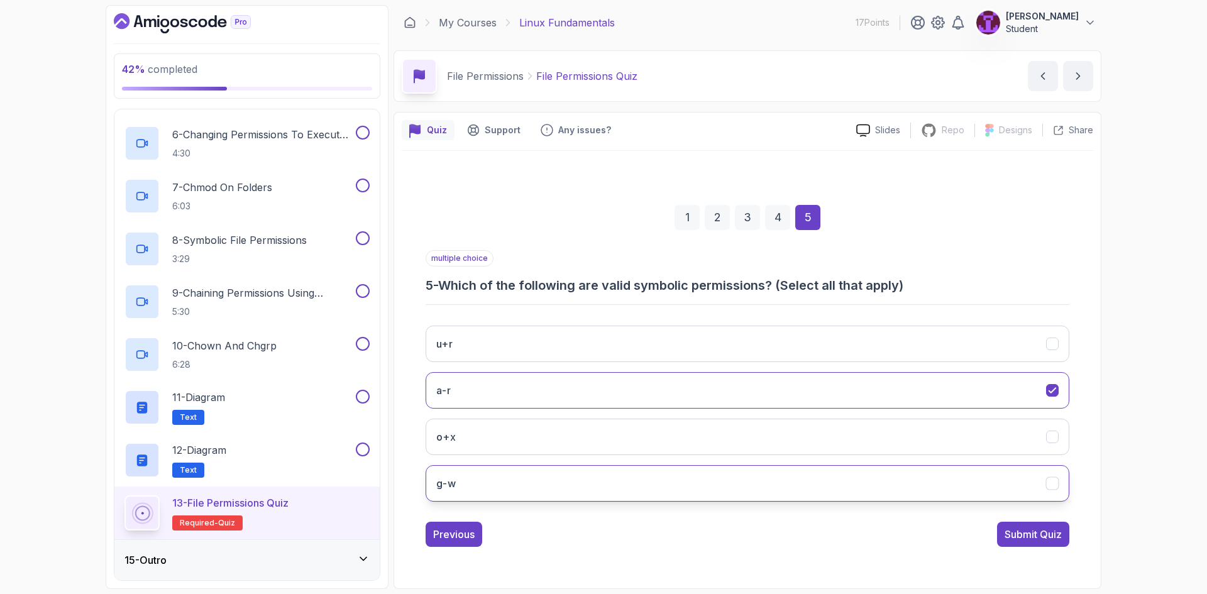
click at [547, 480] on button "g-w" at bounding box center [748, 483] width 644 height 36
click at [1028, 536] on div "Submit Quiz" at bounding box center [1033, 534] width 57 height 15
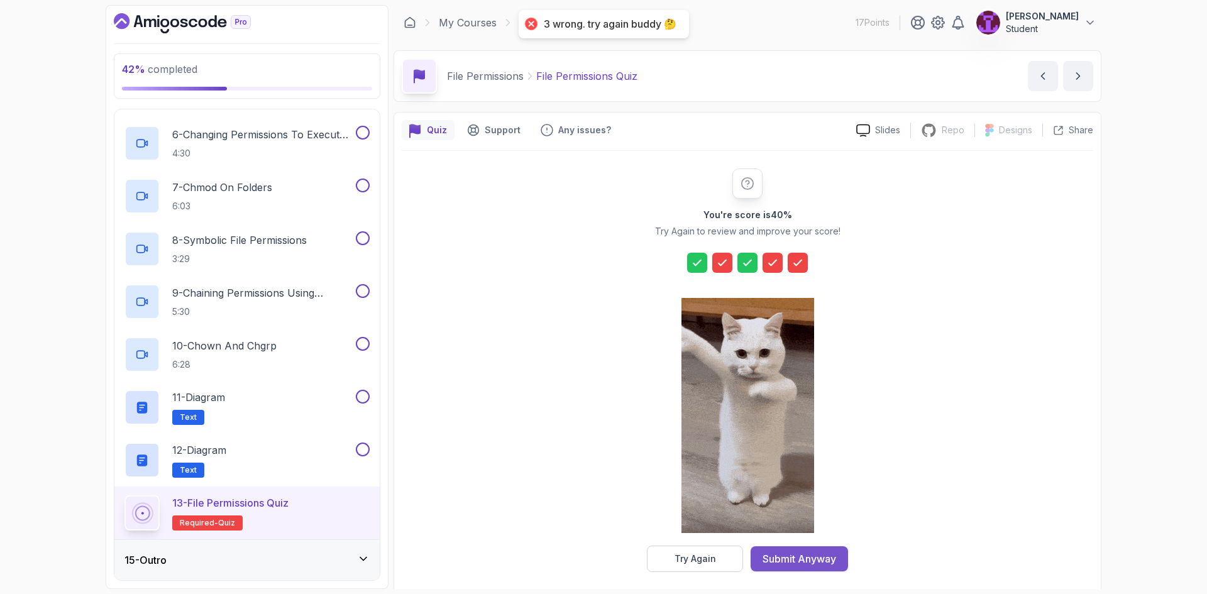
click at [794, 568] on button "Submit Anyway" at bounding box center [799, 558] width 97 height 25
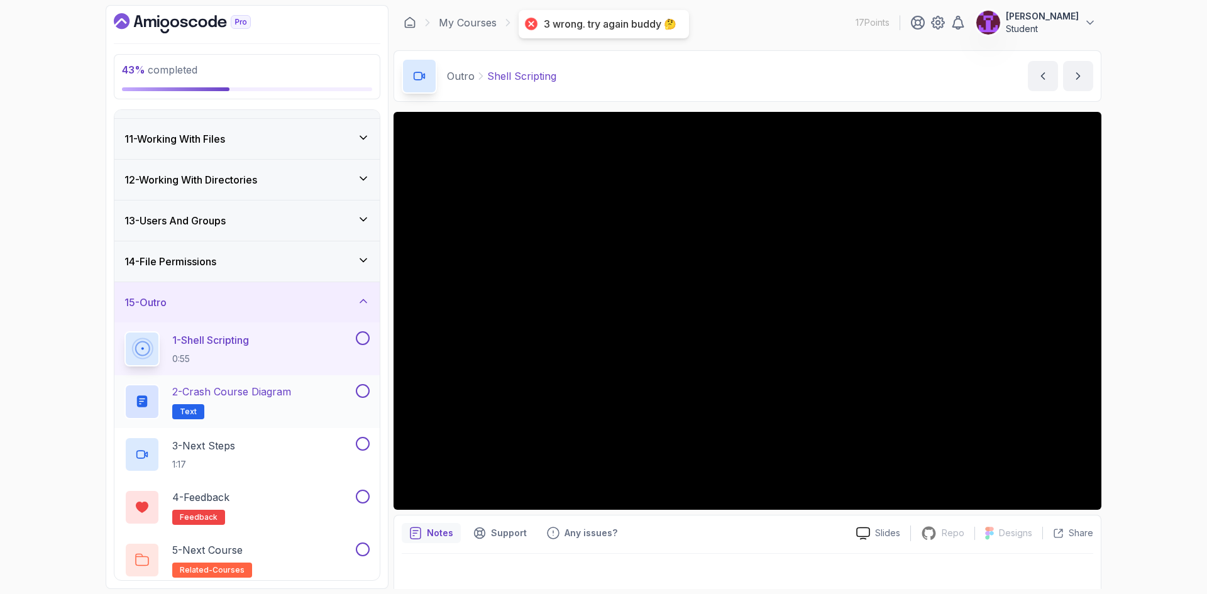
scroll to position [406, 0]
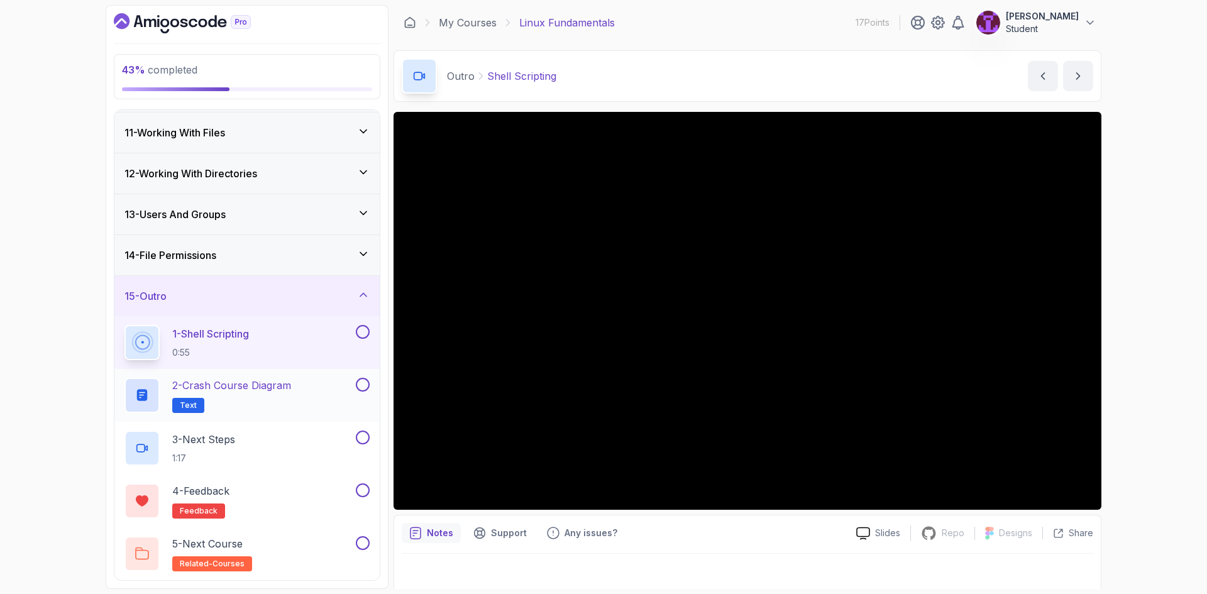
click at [301, 382] on div "2 - Crash Course Diagram Text" at bounding box center [239, 395] width 229 height 35
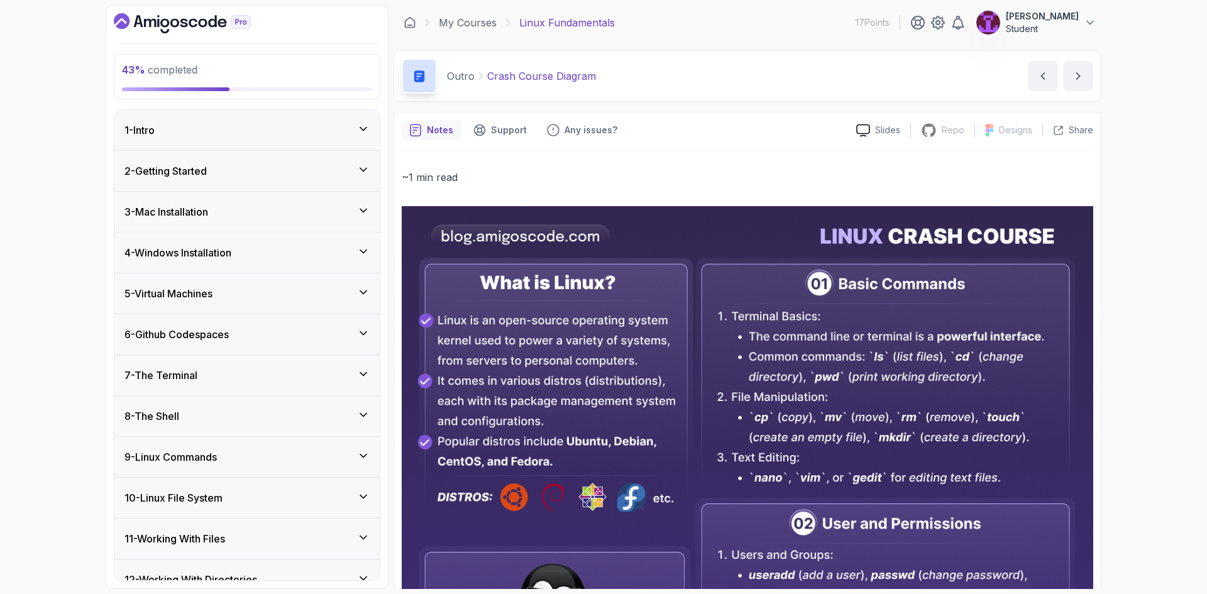
click at [364, 218] on div "3 - Mac Installation" at bounding box center [247, 211] width 245 height 15
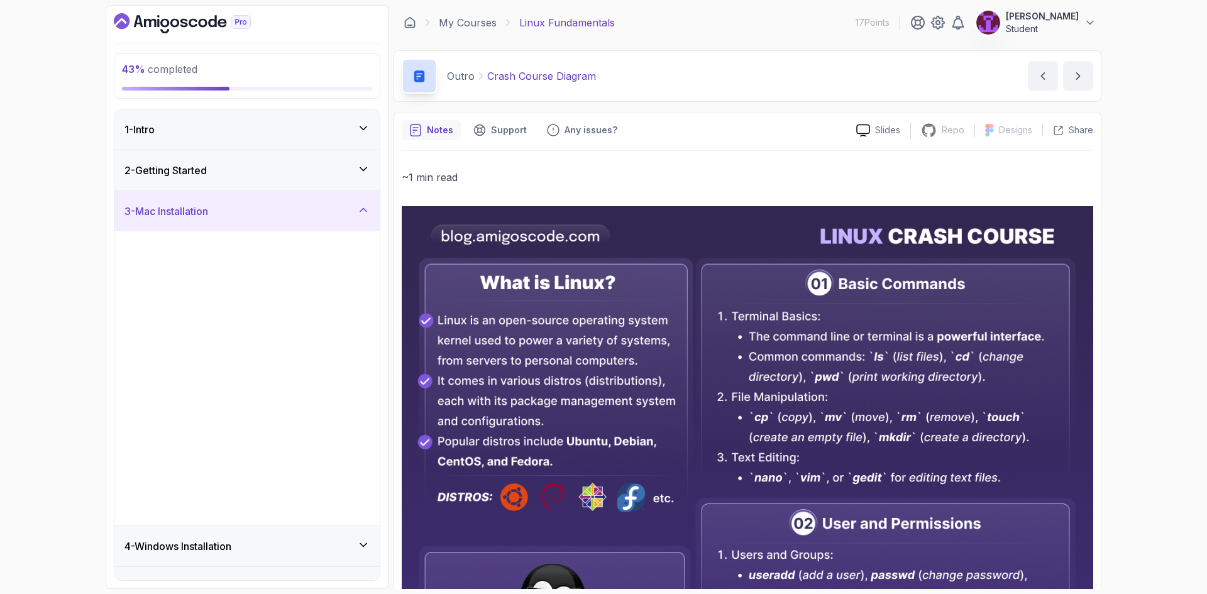
click at [364, 218] on div "3 - Mac Installation" at bounding box center [247, 211] width 245 height 15
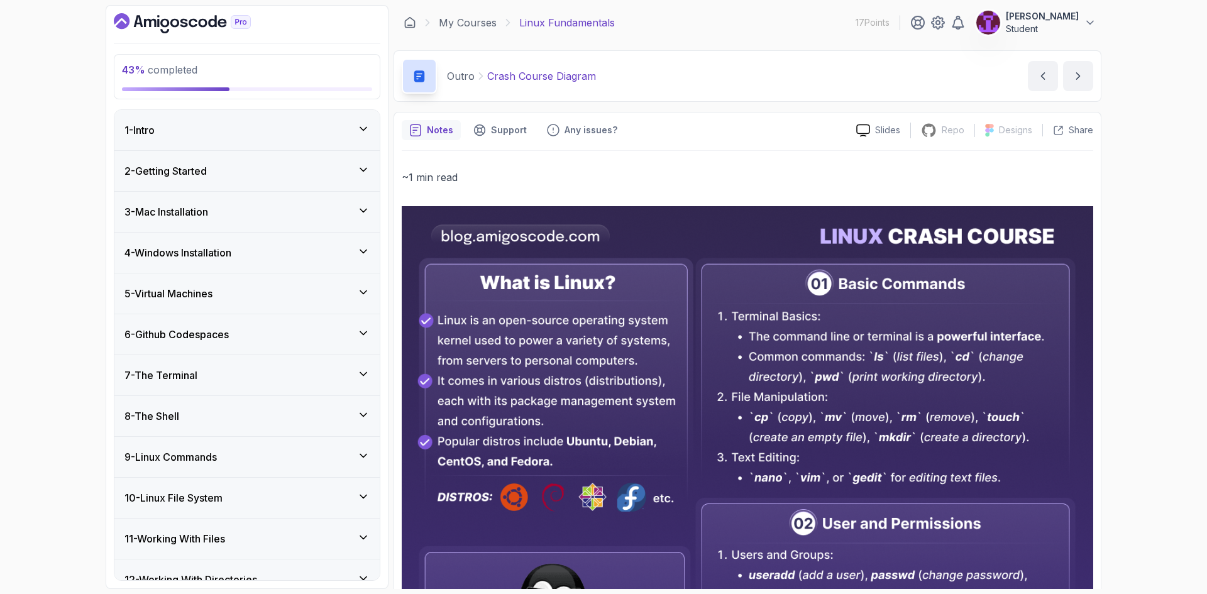
click at [357, 301] on div "5 - Virtual Machines" at bounding box center [247, 293] width 245 height 15
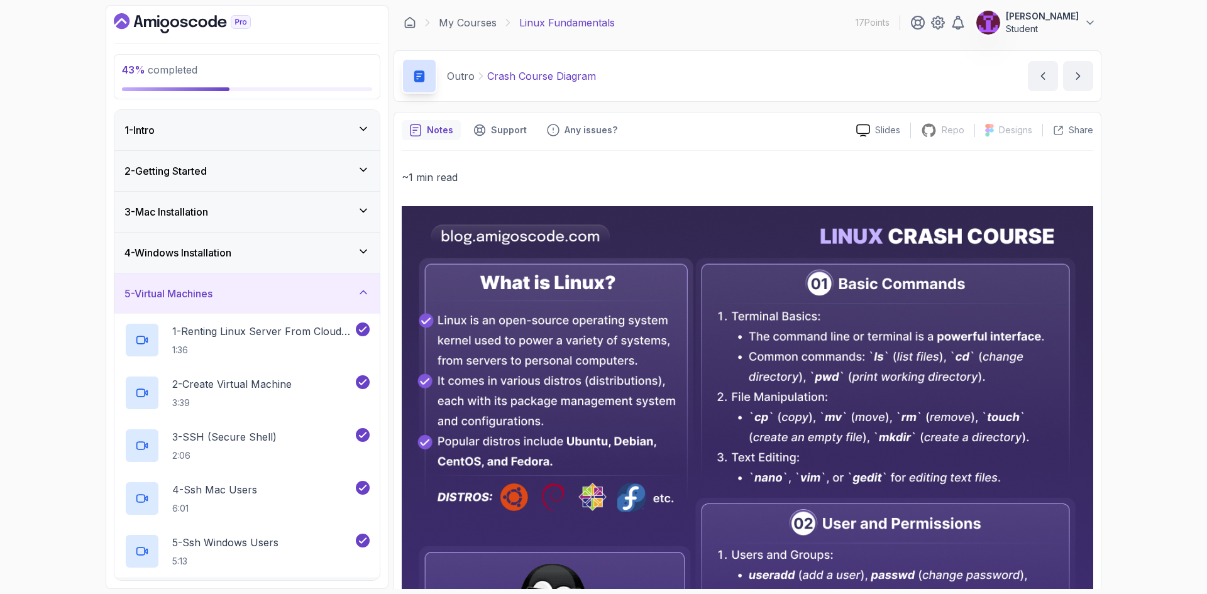
click at [358, 300] on div "5 - Virtual Machines" at bounding box center [247, 293] width 245 height 15
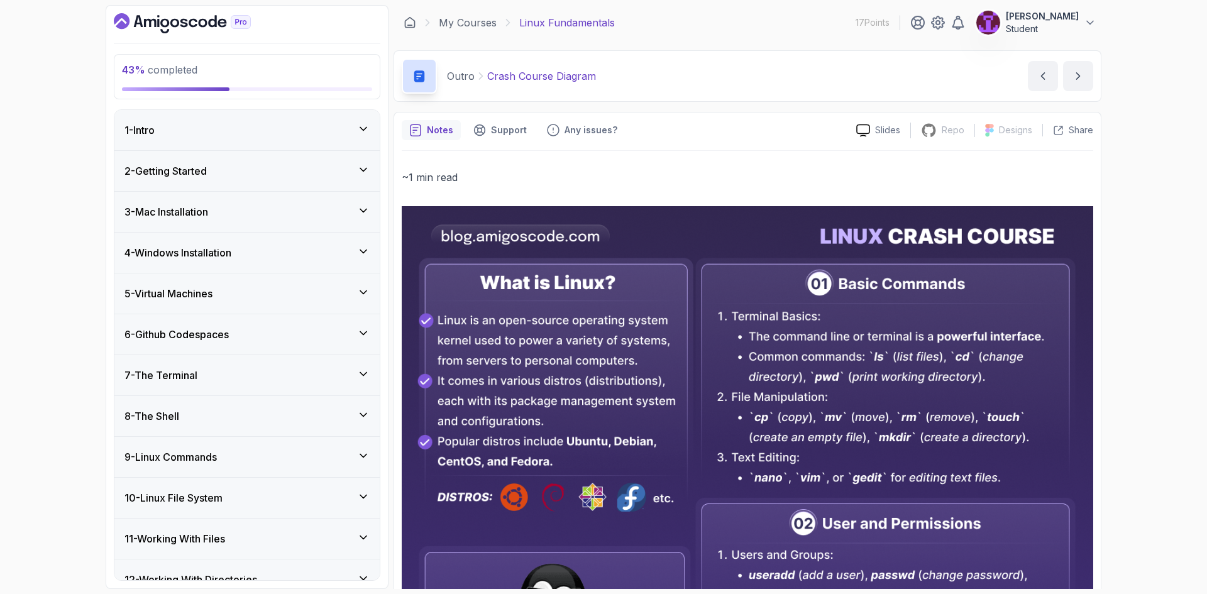
click at [359, 326] on div "6 - Github Codespaces" at bounding box center [246, 334] width 265 height 40
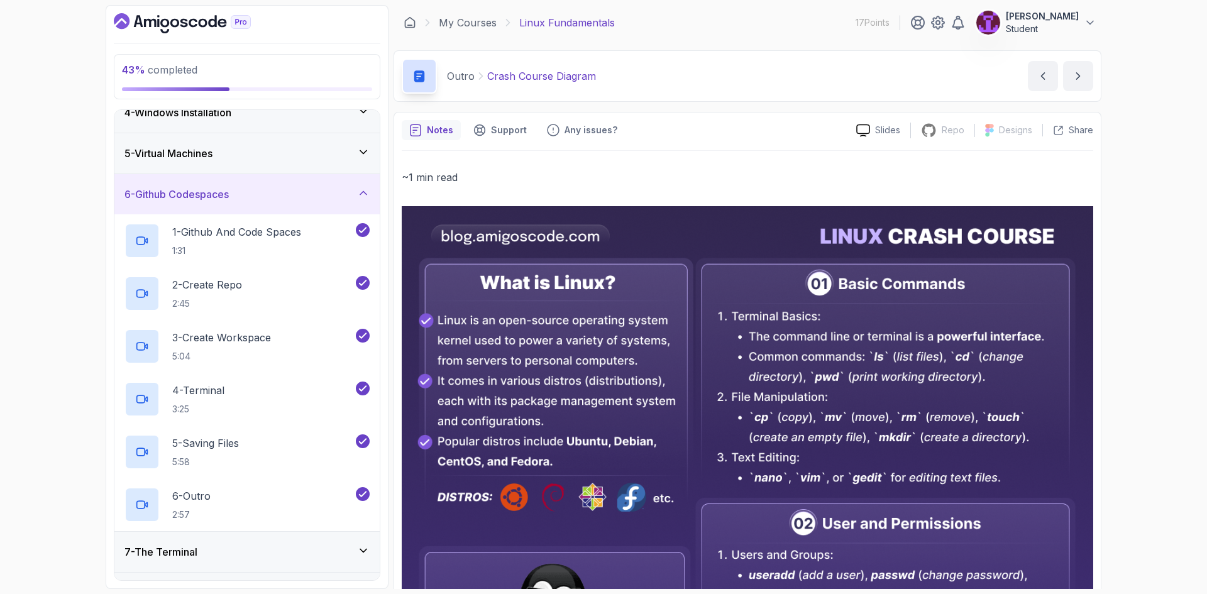
scroll to position [126, 0]
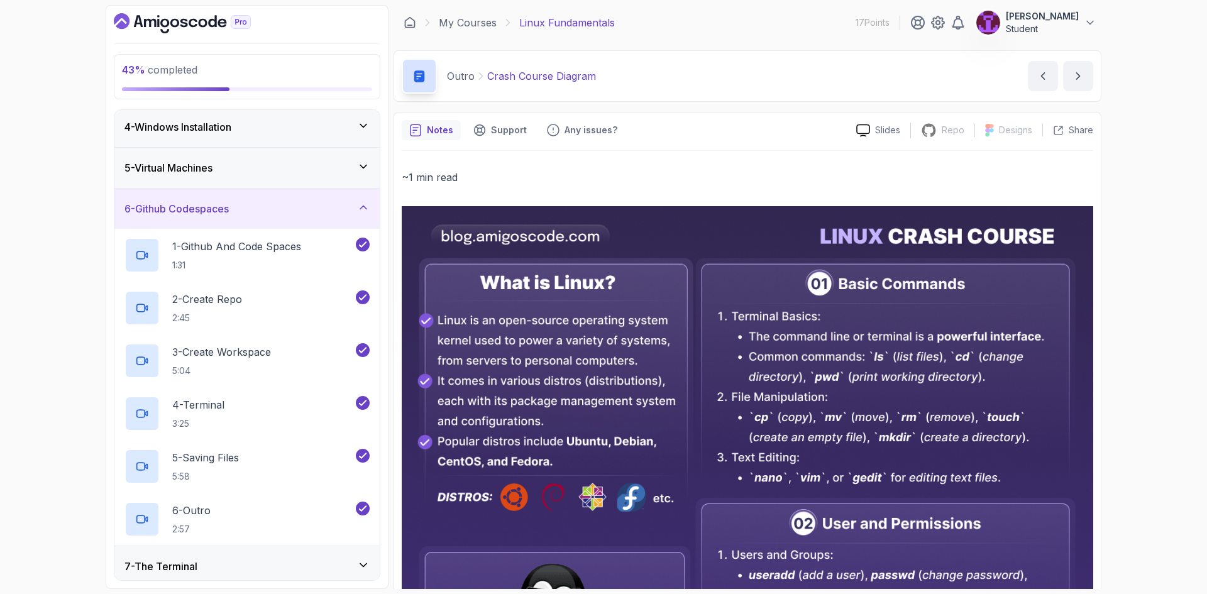
click at [369, 193] on div "6 - Github Codespaces" at bounding box center [246, 209] width 265 height 40
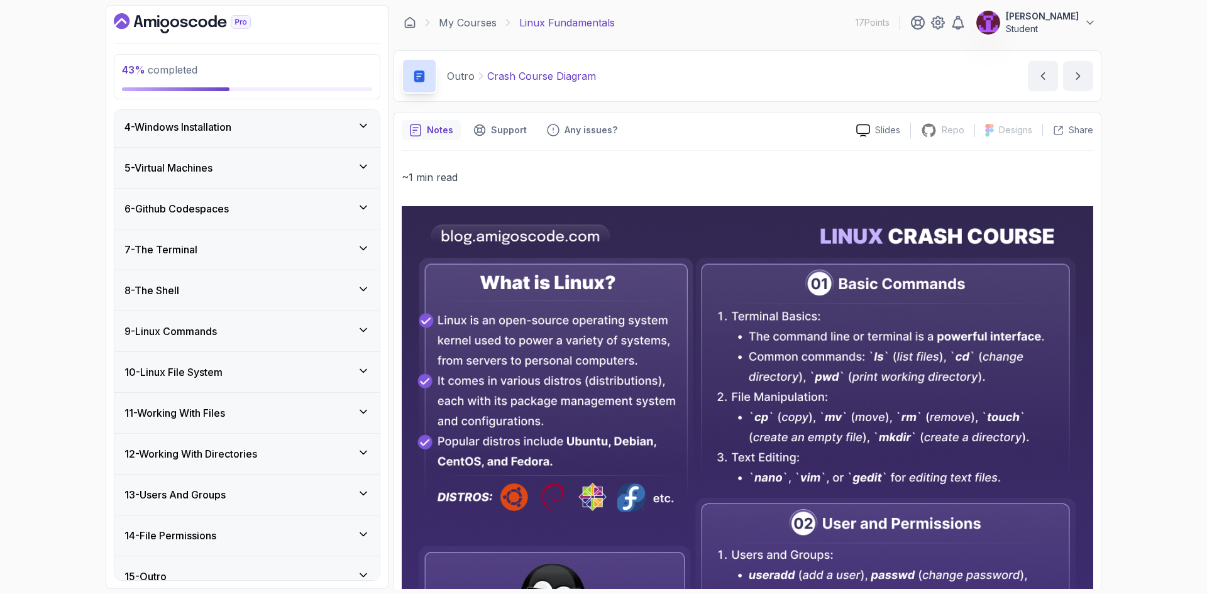
click at [374, 245] on div "7 - The Terminal" at bounding box center [246, 250] width 265 height 40
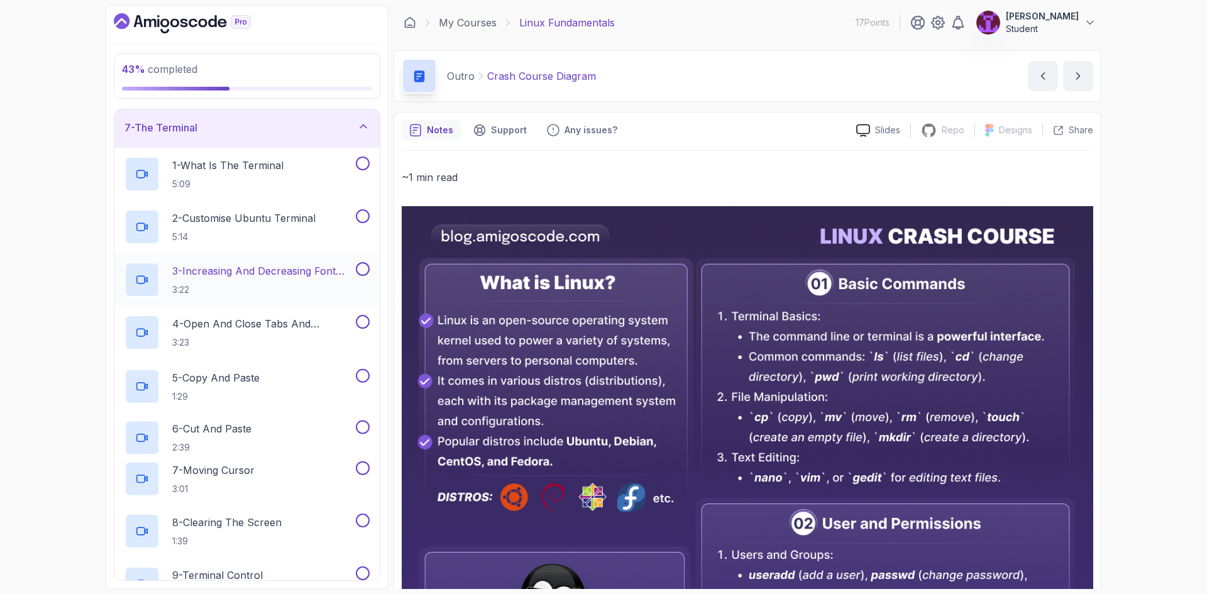
scroll to position [252, 0]
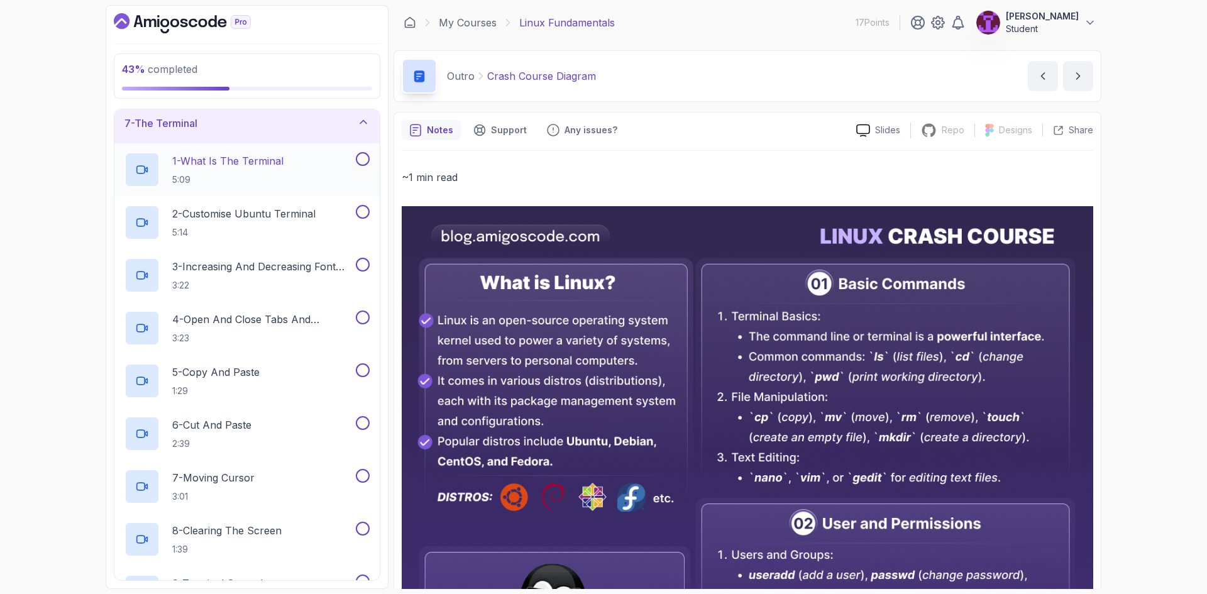
click at [363, 161] on button at bounding box center [363, 159] width 14 height 14
click at [367, 219] on div at bounding box center [361, 212] width 16 height 14
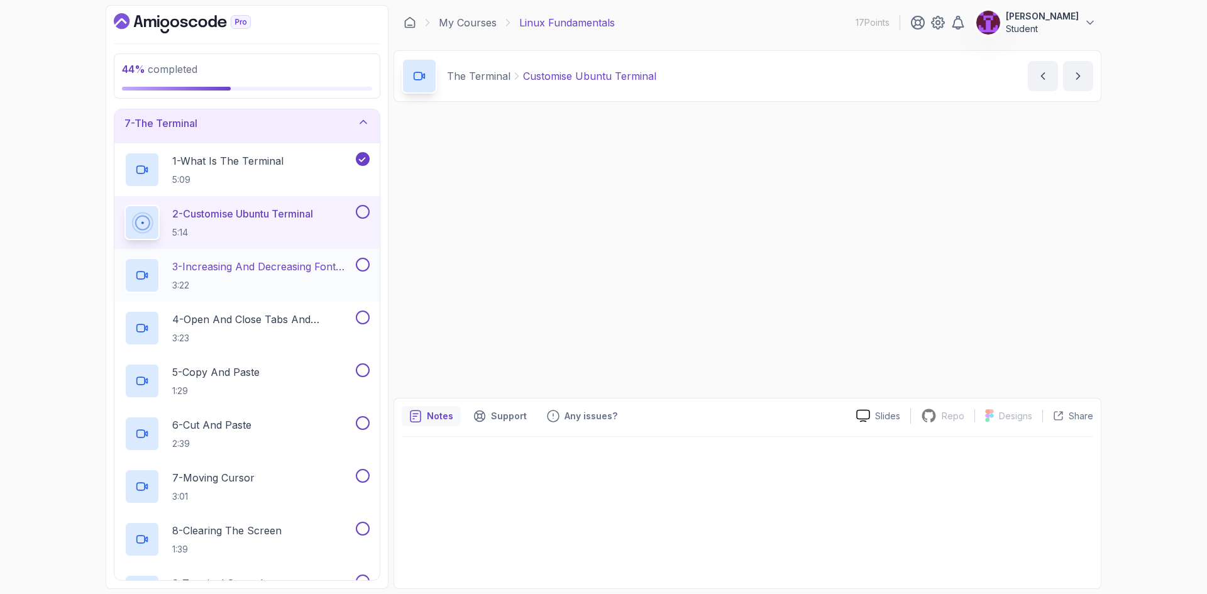
click at [370, 258] on div "3 - Increasing And Decreasing Font Size 3:22" at bounding box center [246, 275] width 265 height 53
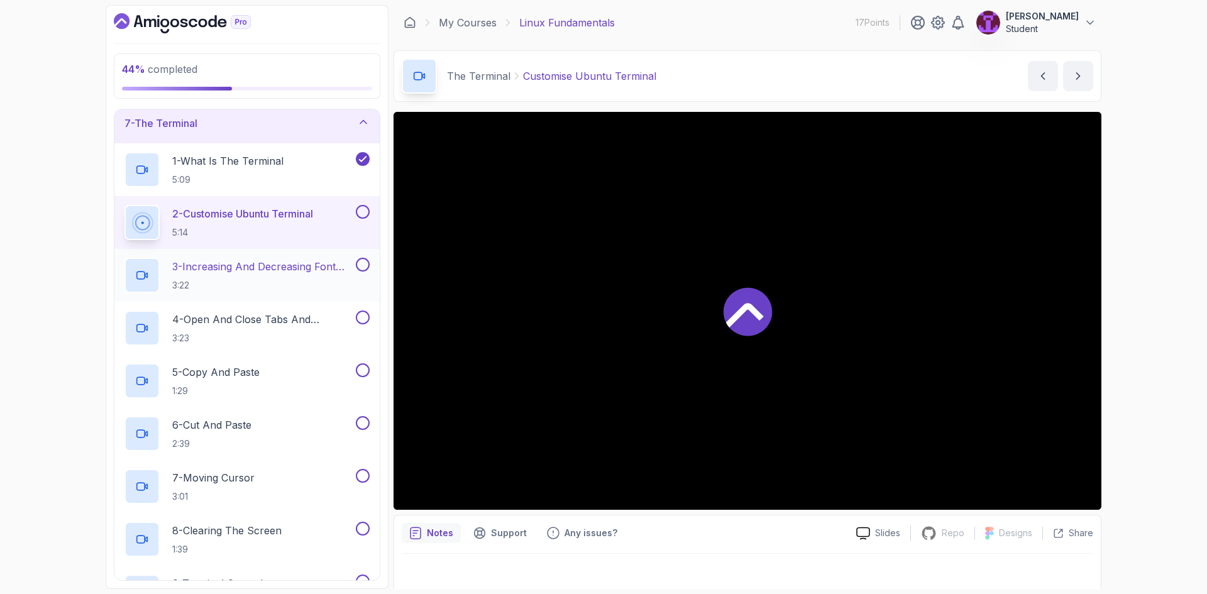
click at [365, 265] on button at bounding box center [363, 265] width 14 height 14
click at [364, 213] on button at bounding box center [363, 212] width 14 height 14
click at [362, 320] on button at bounding box center [363, 318] width 14 height 14
click at [358, 370] on button at bounding box center [363, 370] width 14 height 14
click at [365, 416] on div "6 - Cut And Paste 2:39" at bounding box center [246, 433] width 265 height 53
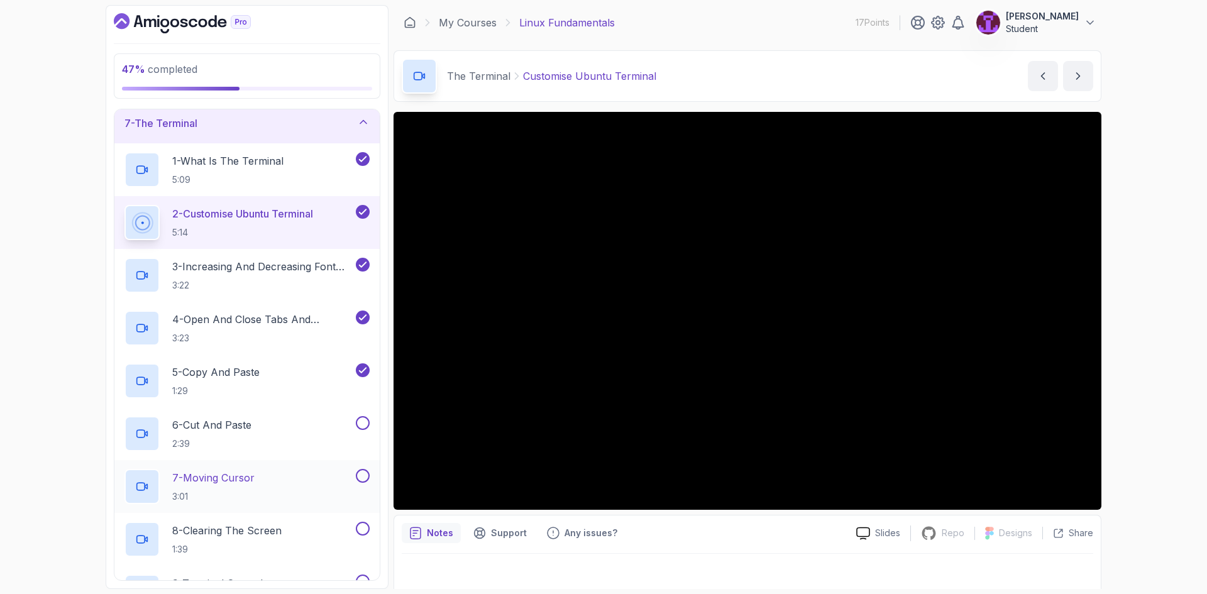
click at [365, 482] on button at bounding box center [363, 476] width 14 height 14
click at [365, 423] on button at bounding box center [363, 423] width 14 height 14
click at [366, 536] on div at bounding box center [361, 529] width 16 height 14
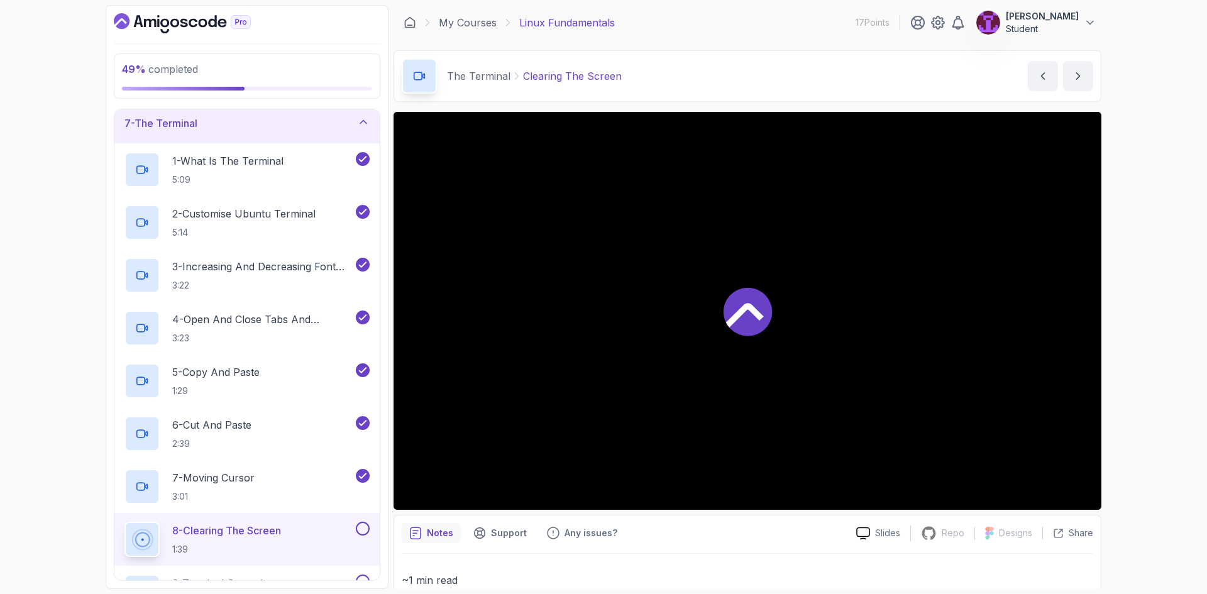
scroll to position [566, 0]
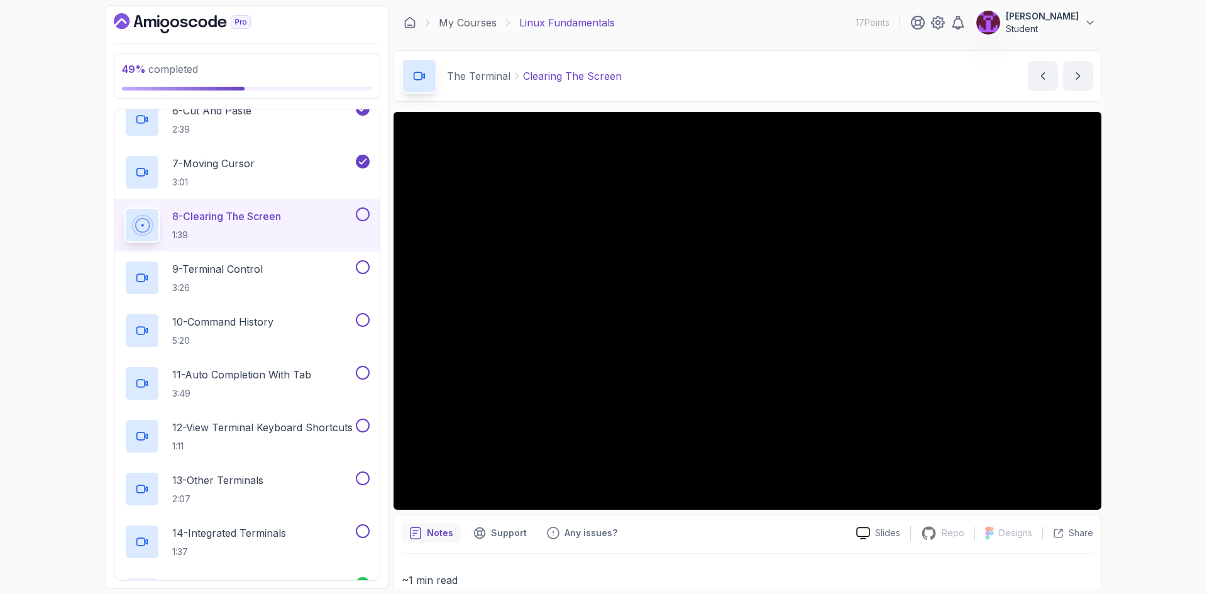
click at [358, 220] on button at bounding box center [363, 215] width 14 height 14
click at [363, 266] on button at bounding box center [363, 267] width 14 height 14
click at [363, 315] on button at bounding box center [363, 320] width 14 height 14
click at [369, 369] on div at bounding box center [361, 373] width 16 height 14
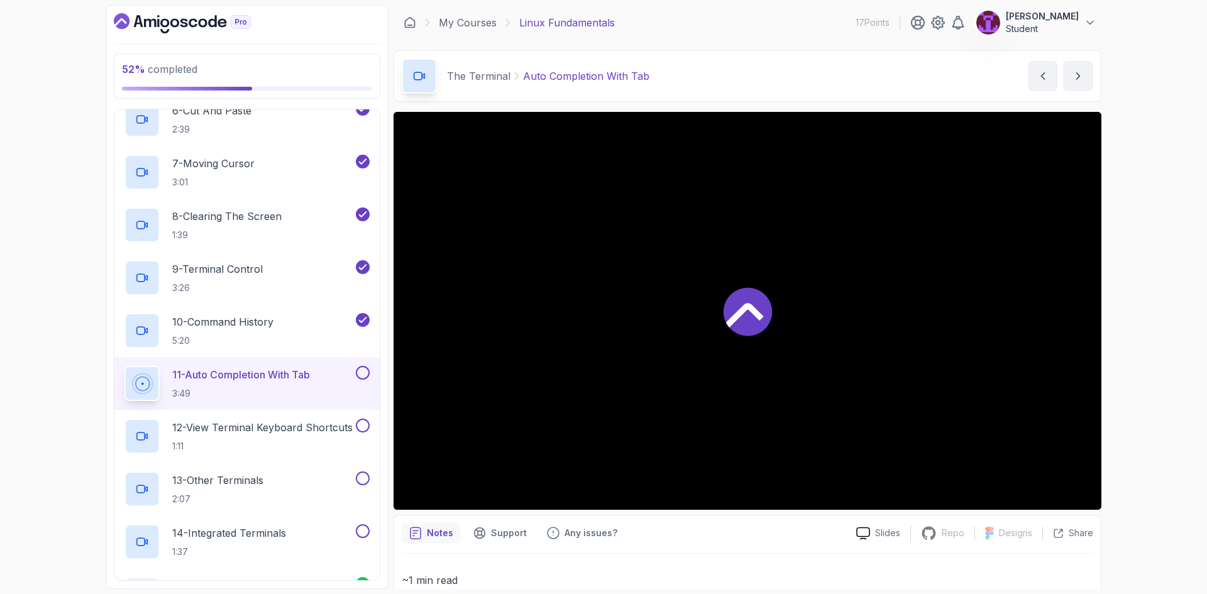
click at [359, 425] on button at bounding box center [363, 426] width 14 height 14
click at [362, 371] on button at bounding box center [363, 373] width 14 height 14
click at [366, 483] on button at bounding box center [363, 479] width 14 height 14
click at [362, 535] on button at bounding box center [363, 531] width 14 height 14
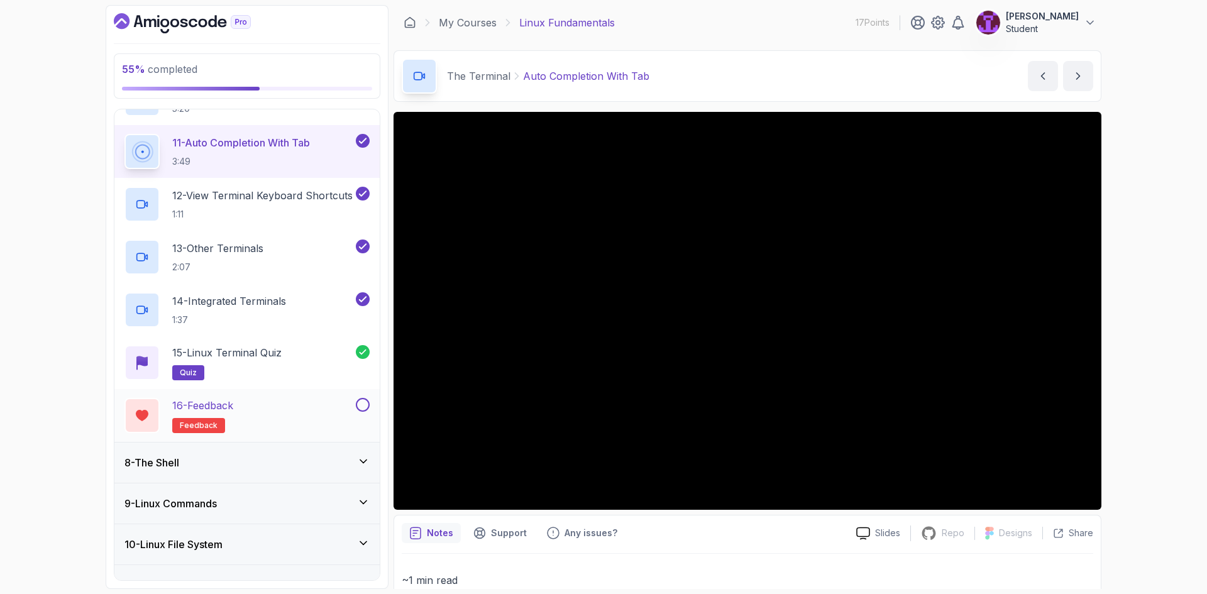
click at [363, 407] on button at bounding box center [363, 405] width 14 height 14
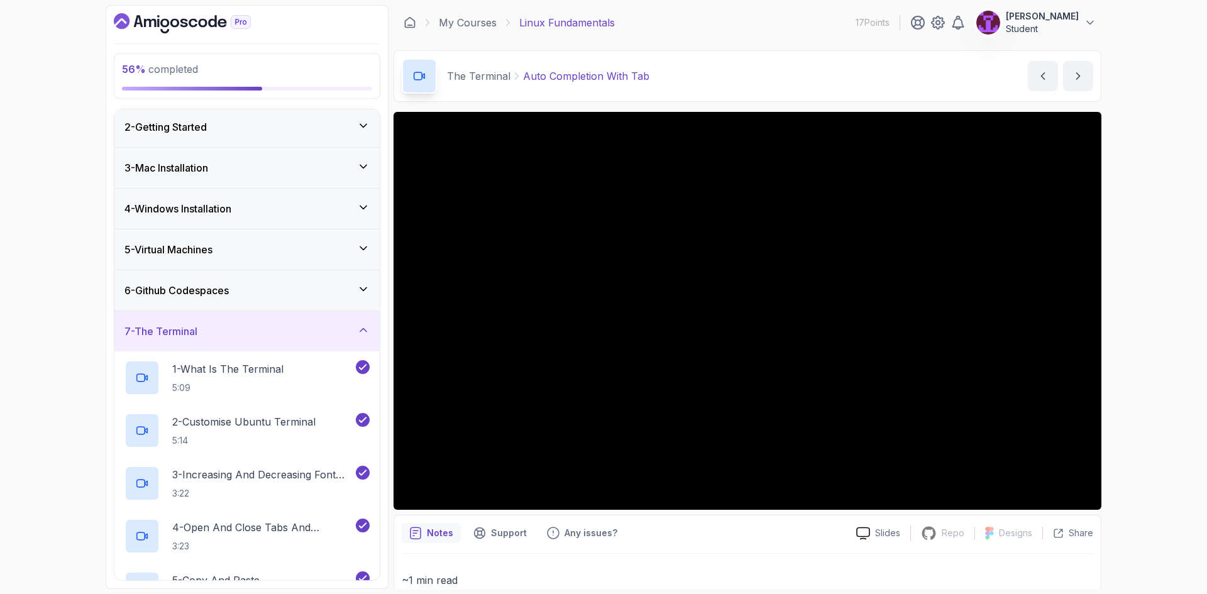
click at [326, 331] on div "7 - The Terminal" at bounding box center [247, 331] width 245 height 15
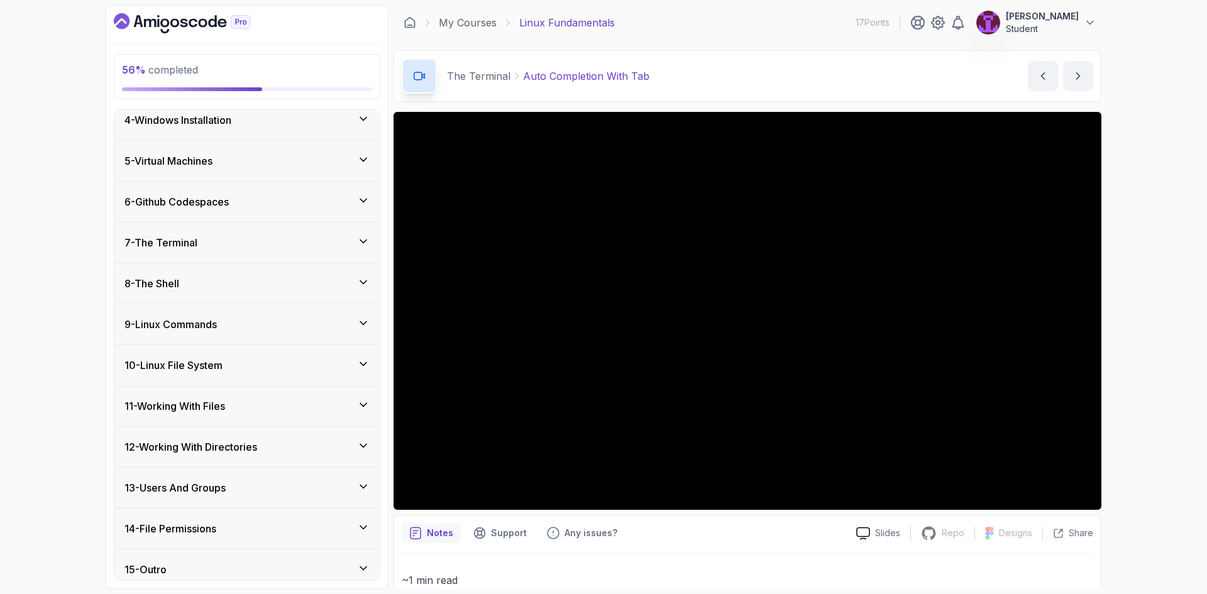
scroll to position [142, 0]
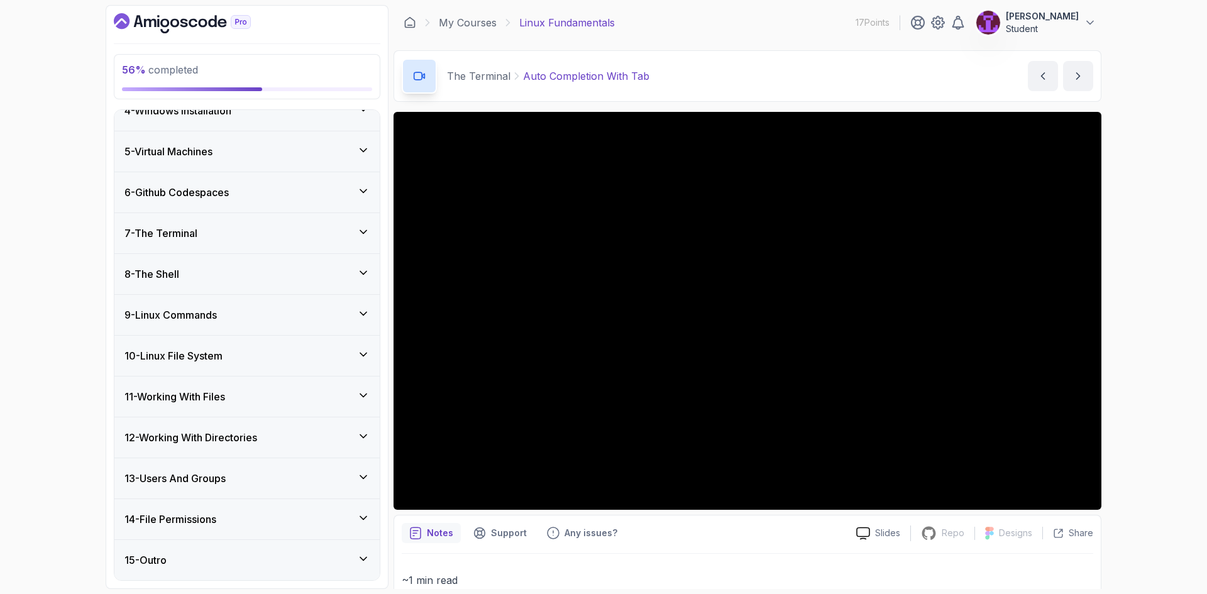
click at [341, 247] on div "7 - The Terminal" at bounding box center [246, 233] width 265 height 40
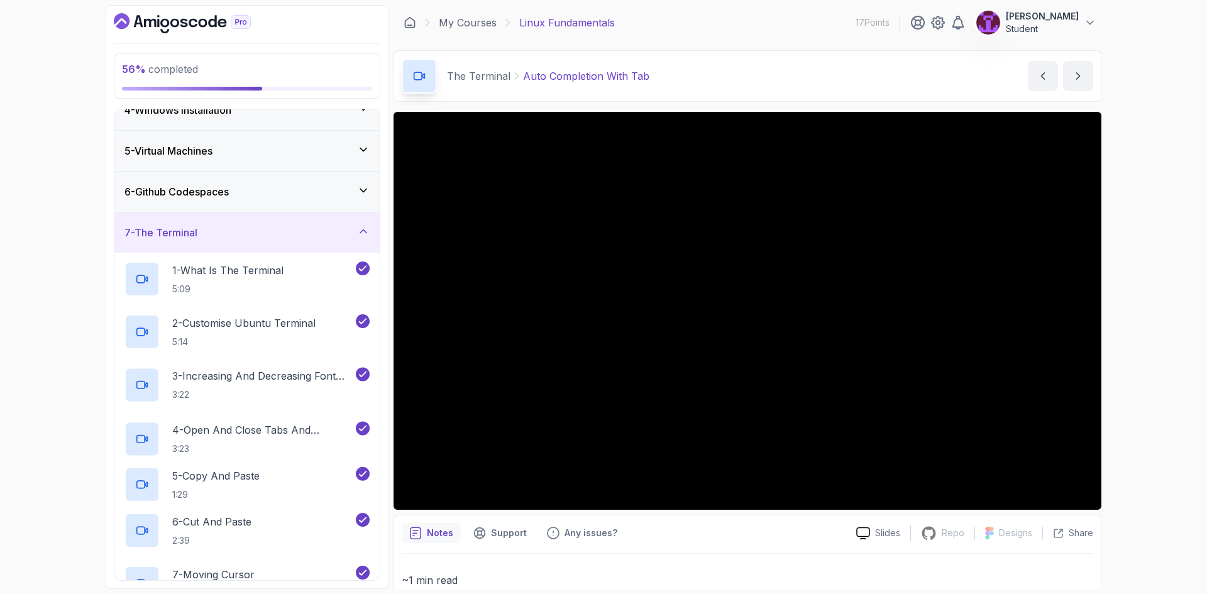
click at [341, 245] on div "7 - The Terminal" at bounding box center [246, 233] width 265 height 40
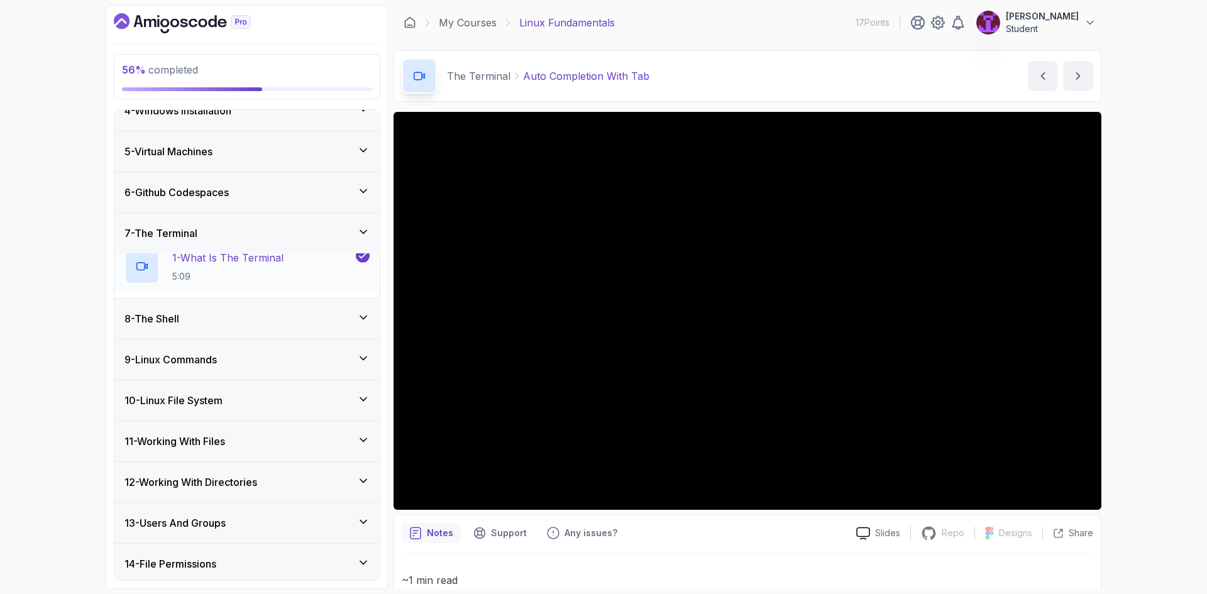
click at [345, 299] on div "8 - The Shell" at bounding box center [246, 319] width 265 height 40
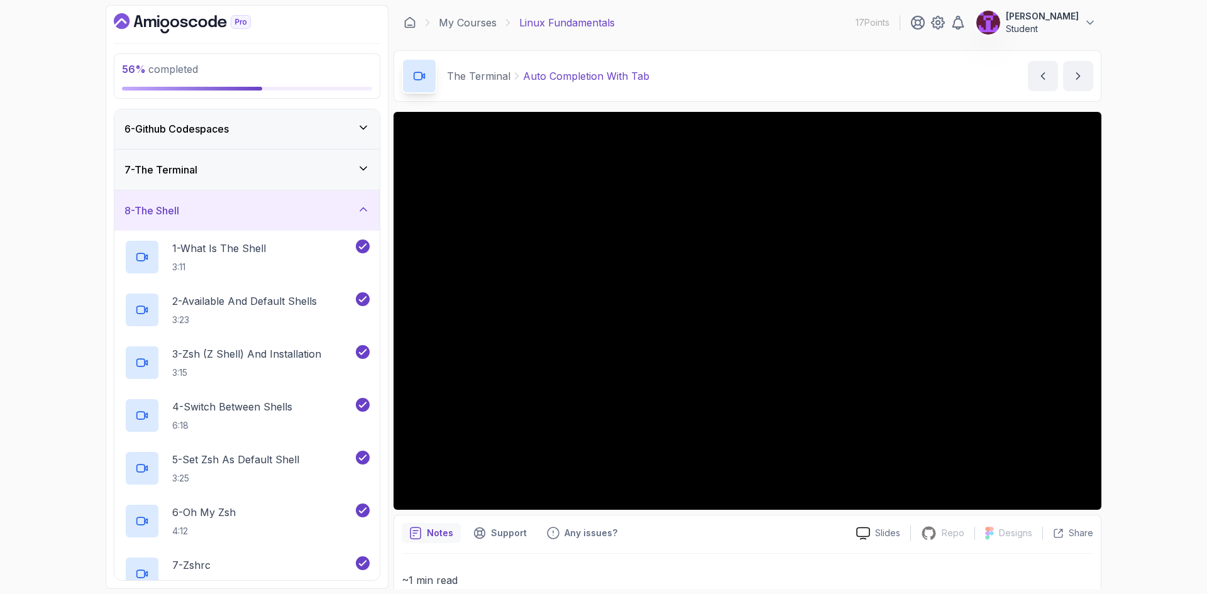
click at [353, 218] on div "8 - The Shell" at bounding box center [247, 210] width 245 height 15
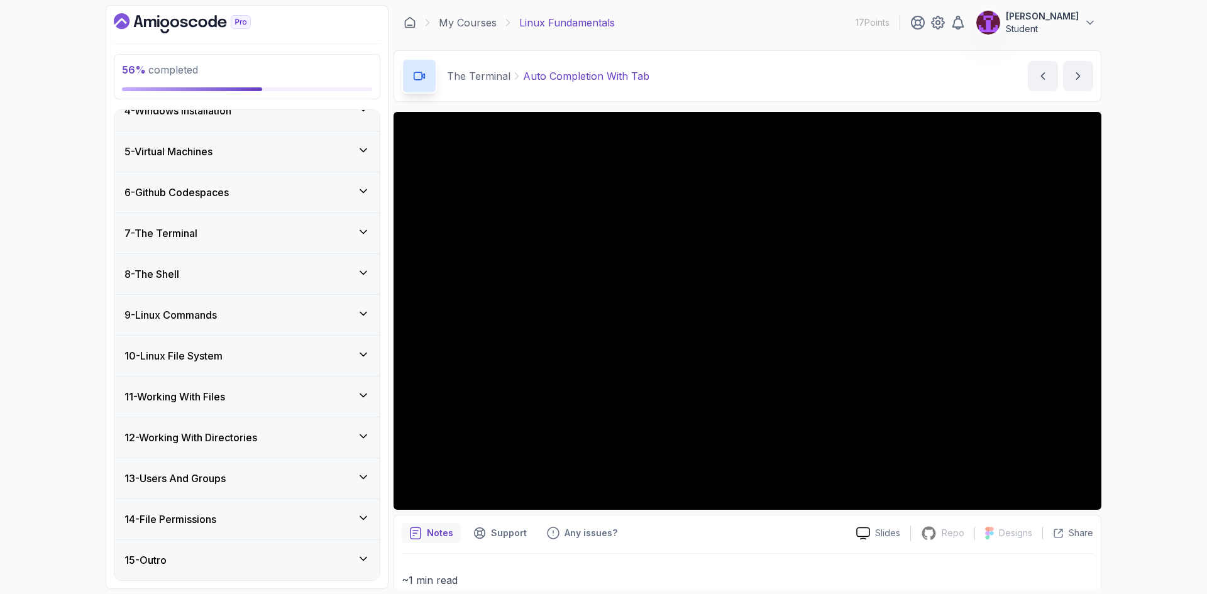
click at [365, 311] on icon at bounding box center [363, 314] width 13 height 13
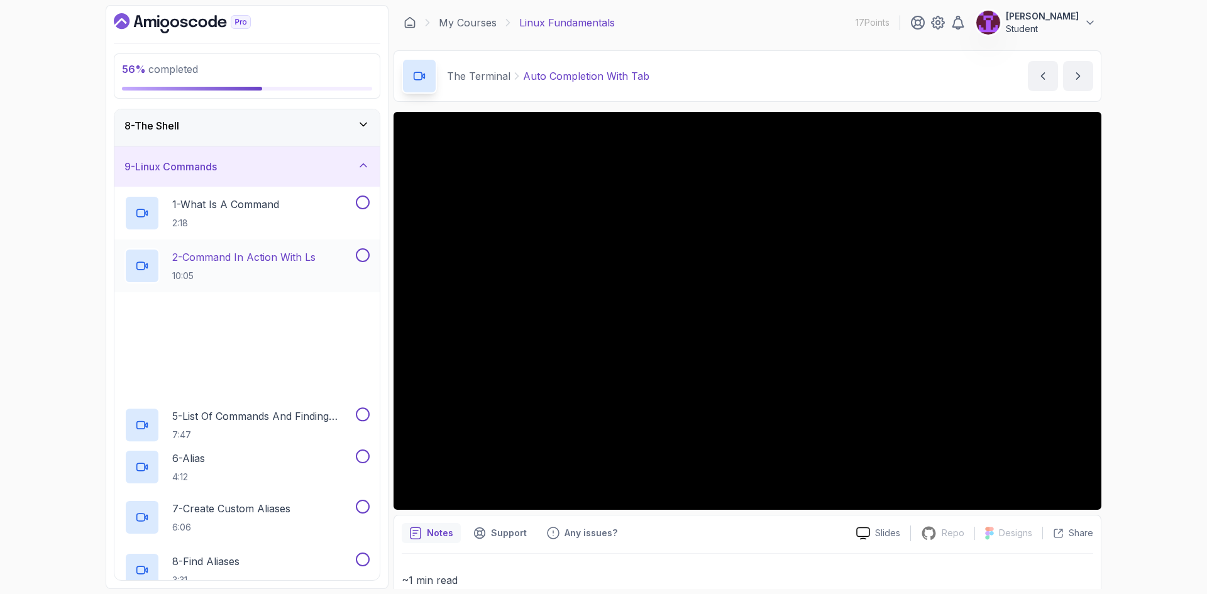
scroll to position [331, 0]
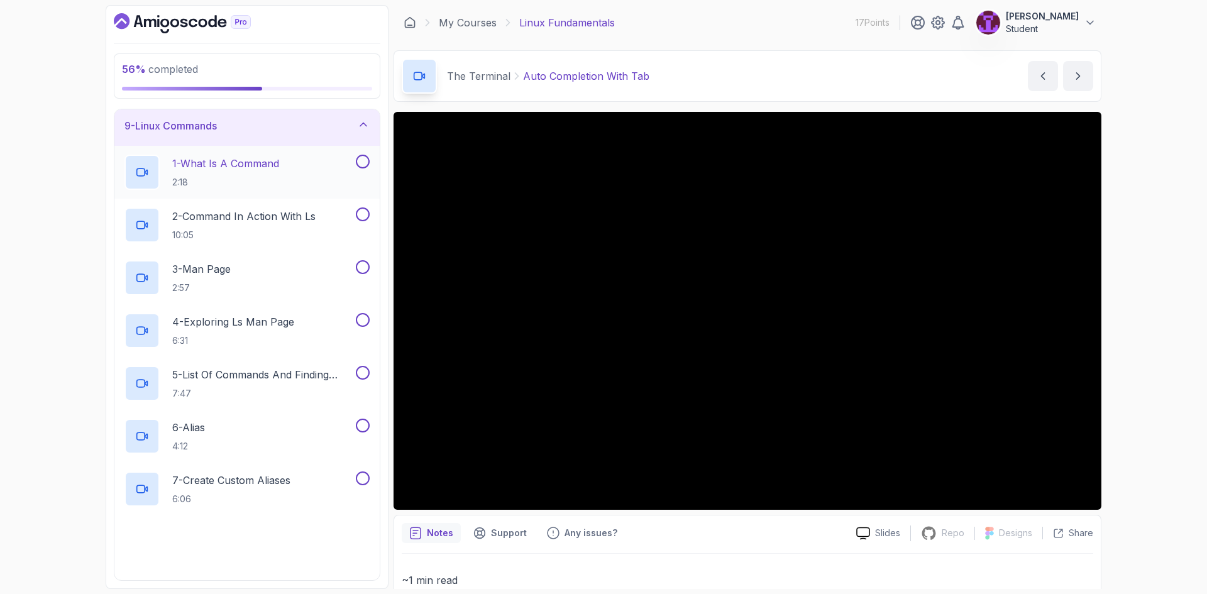
click at [362, 167] on button at bounding box center [363, 162] width 14 height 14
click at [360, 213] on button at bounding box center [363, 215] width 14 height 14
click at [362, 268] on button at bounding box center [363, 267] width 14 height 14
click at [363, 318] on button at bounding box center [363, 320] width 14 height 14
click at [365, 374] on button at bounding box center [363, 373] width 14 height 14
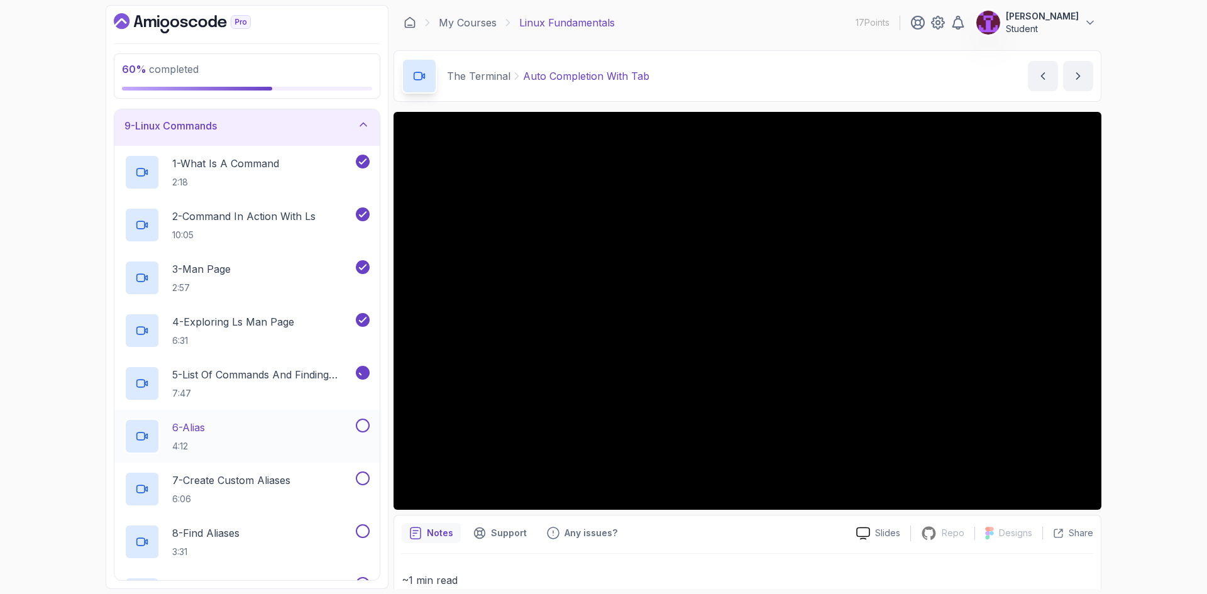
click at [360, 426] on button at bounding box center [363, 426] width 14 height 14
click at [363, 477] on button at bounding box center [363, 479] width 14 height 14
click at [362, 531] on button at bounding box center [363, 531] width 14 height 14
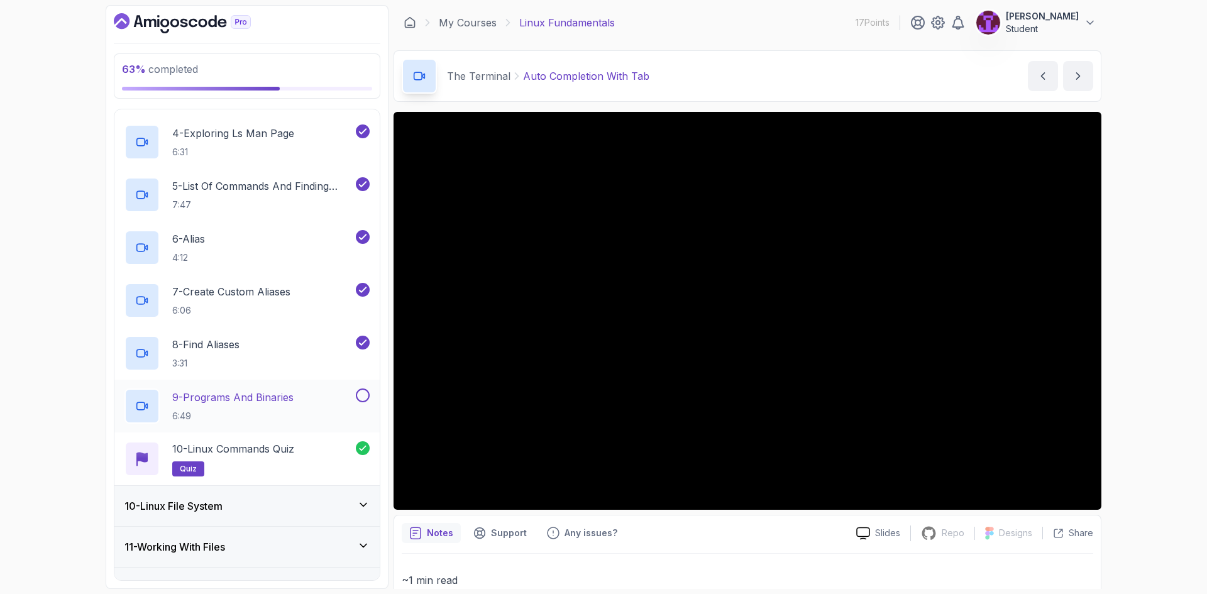
click at [364, 393] on button at bounding box center [363, 396] width 14 height 14
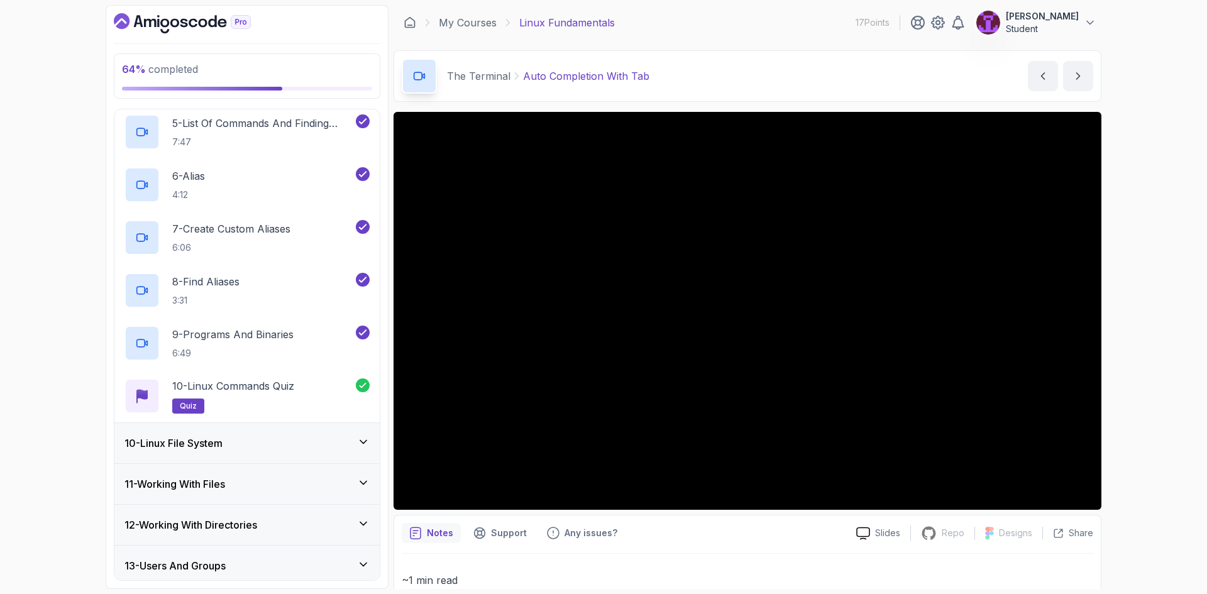
click at [364, 433] on div "10 - Linux File System" at bounding box center [246, 443] width 265 height 40
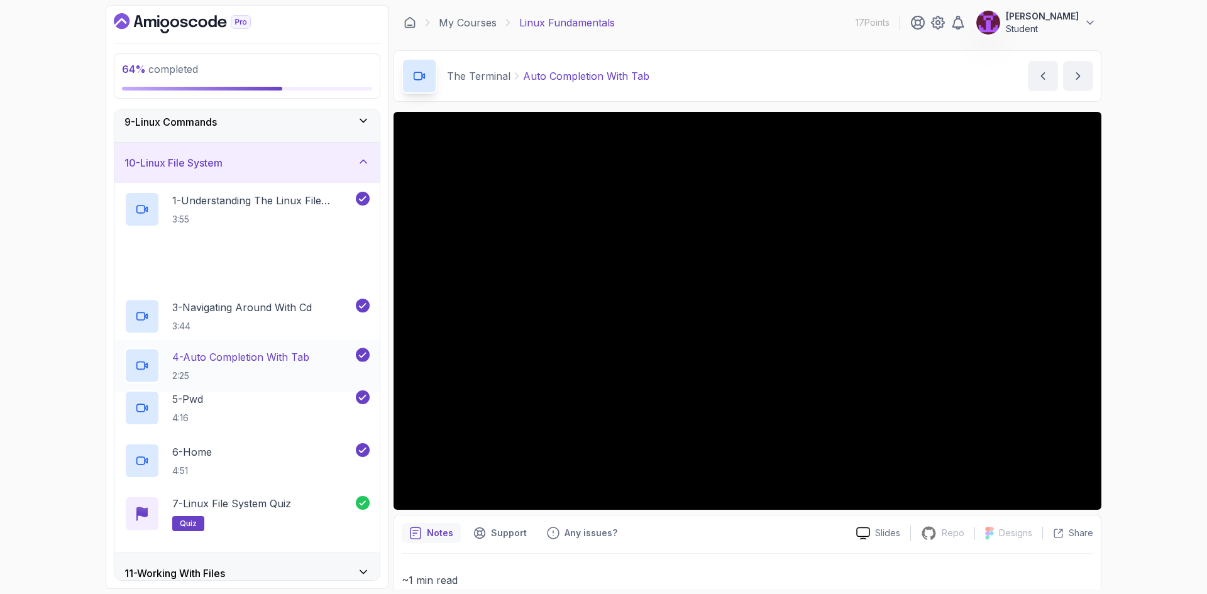
scroll to position [511, 0]
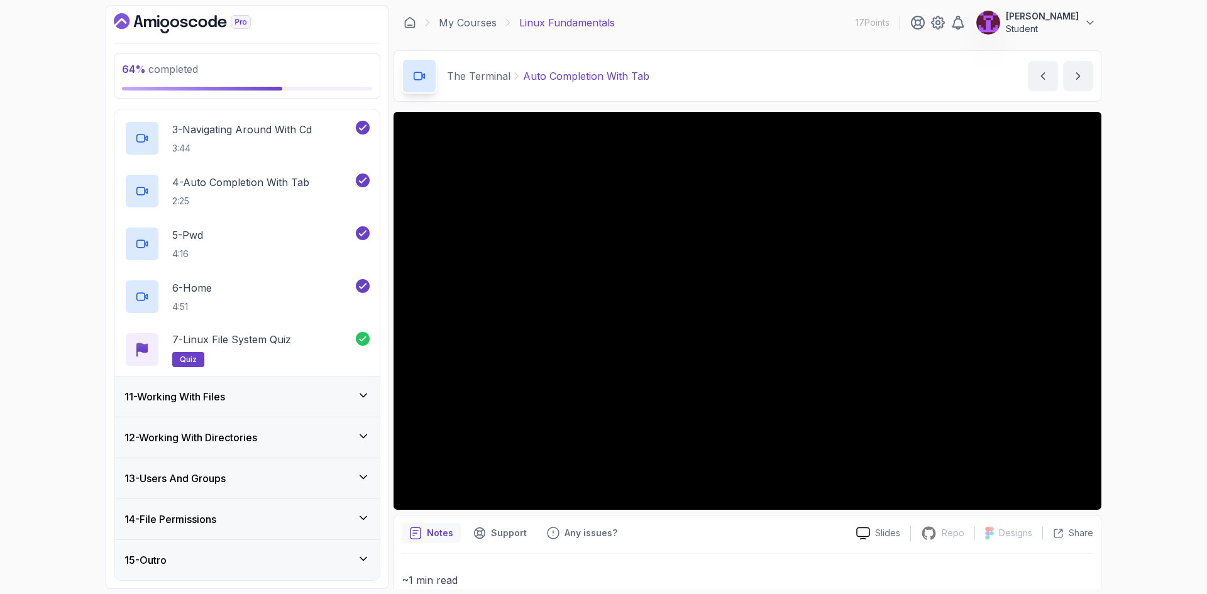
click at [355, 405] on div "11 - Working With Files" at bounding box center [246, 397] width 265 height 40
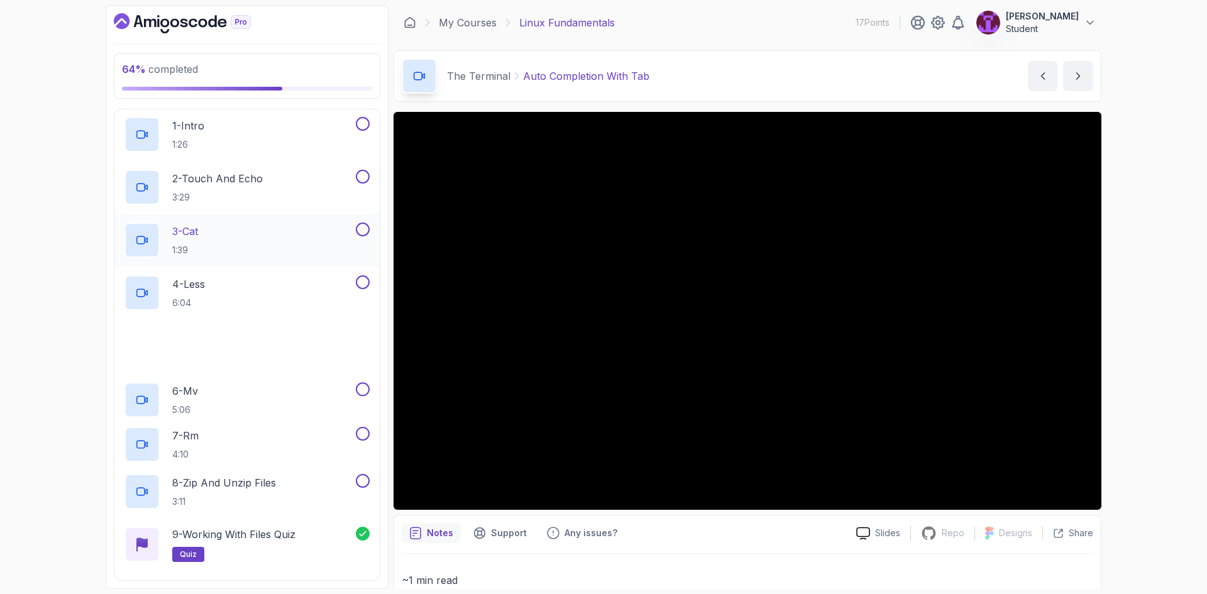
scroll to position [457, 0]
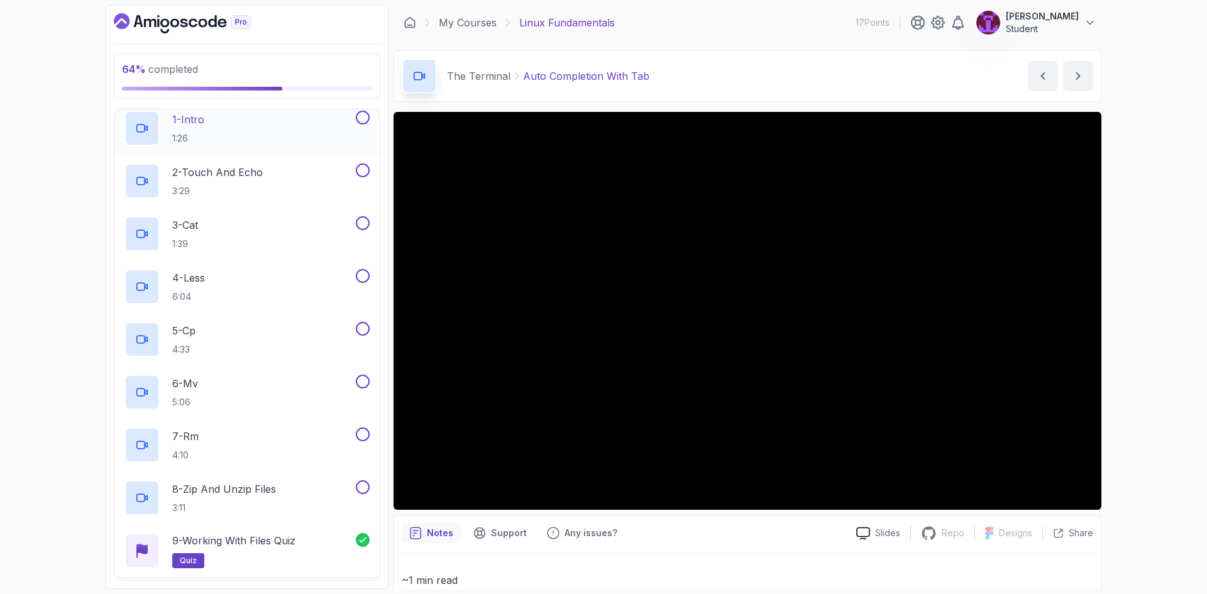
click at [364, 123] on button at bounding box center [363, 118] width 14 height 14
click at [362, 174] on button at bounding box center [363, 170] width 14 height 14
click at [363, 227] on button at bounding box center [363, 223] width 14 height 14
click at [366, 273] on button at bounding box center [363, 276] width 14 height 14
click at [366, 330] on button at bounding box center [363, 329] width 14 height 14
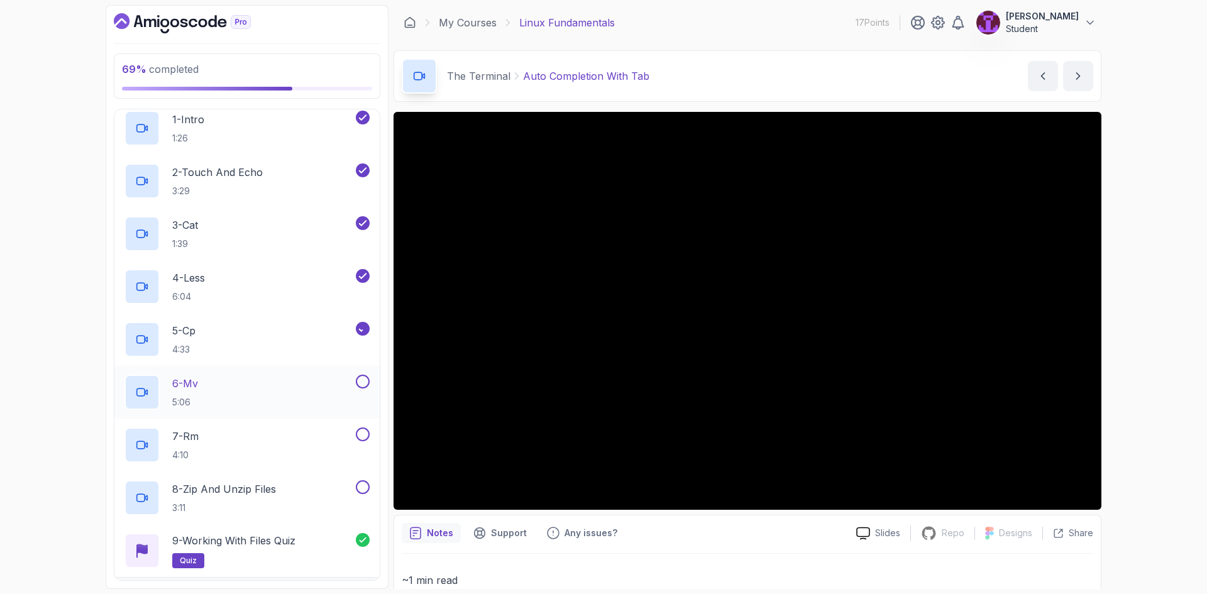
click at [364, 380] on button at bounding box center [363, 382] width 14 height 14
click at [368, 435] on button at bounding box center [363, 435] width 14 height 14
click at [365, 477] on div "8 - Zip and Unzip Files 3:11" at bounding box center [246, 498] width 265 height 53
click at [367, 489] on button at bounding box center [363, 487] width 14 height 14
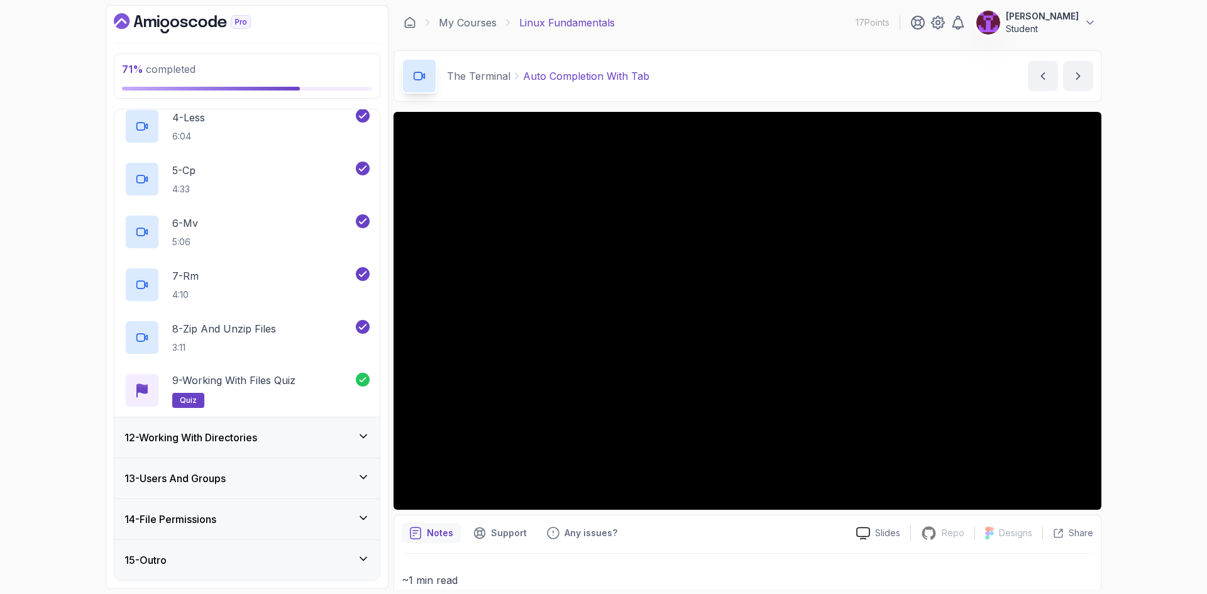
click at [359, 440] on icon at bounding box center [363, 436] width 13 height 13
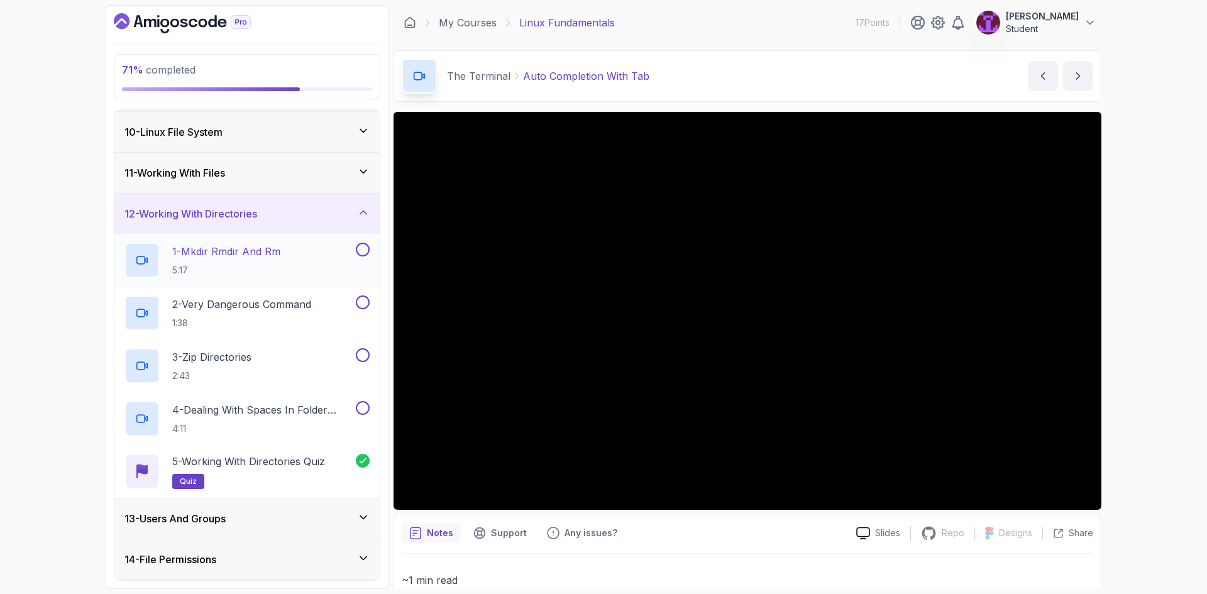
scroll to position [394, 0]
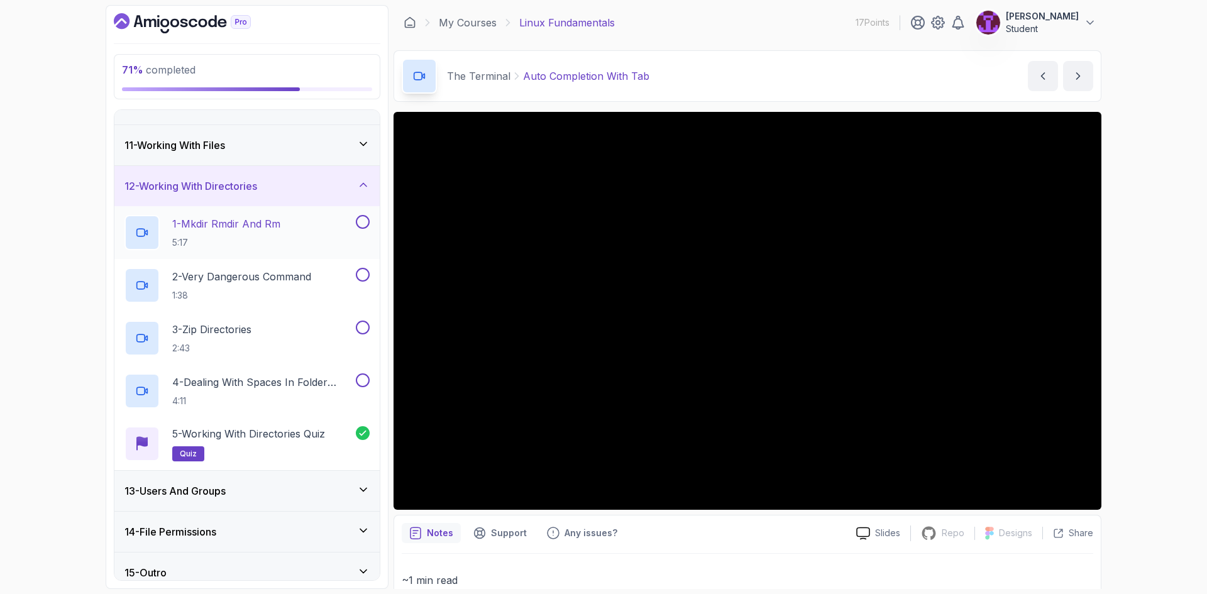
click at [367, 223] on button at bounding box center [363, 222] width 14 height 14
click at [359, 277] on button at bounding box center [363, 275] width 14 height 14
click at [369, 333] on div at bounding box center [361, 328] width 16 height 14
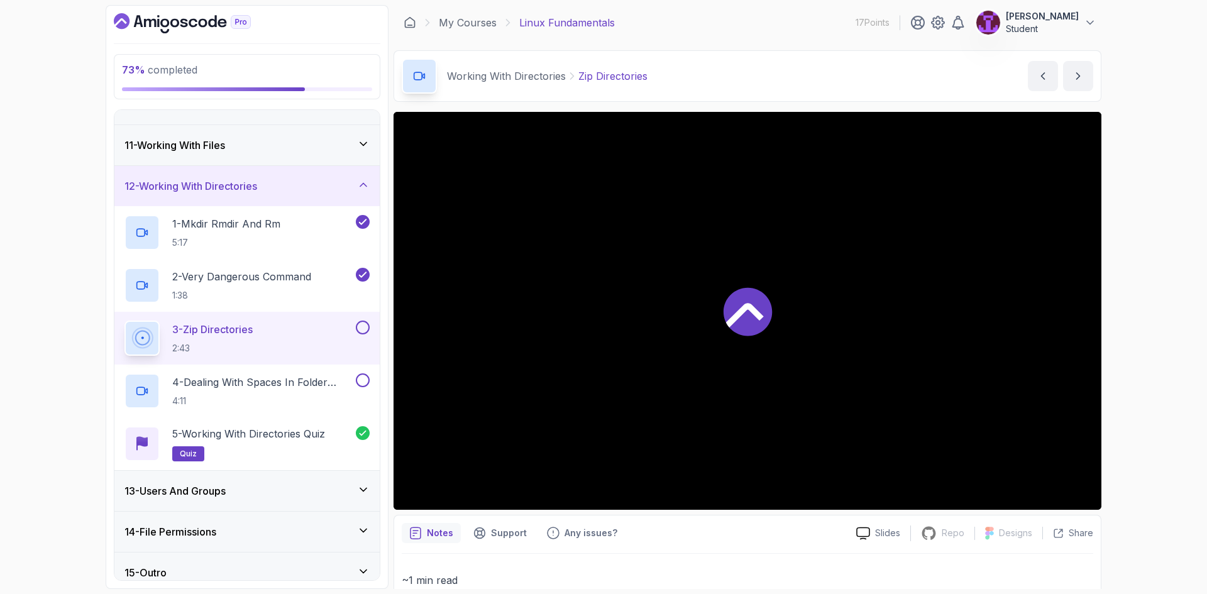
click at [363, 328] on button at bounding box center [363, 328] width 14 height 14
click at [362, 382] on button at bounding box center [363, 381] width 14 height 14
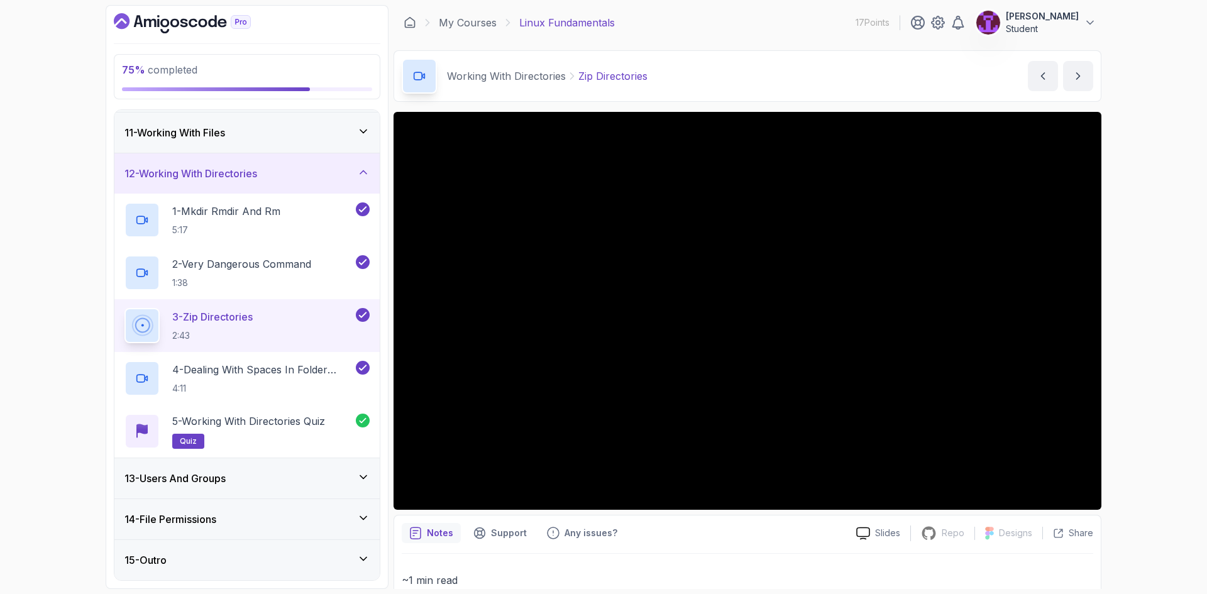
click at [357, 471] on div "13 - Users And Groups" at bounding box center [247, 478] width 245 height 15
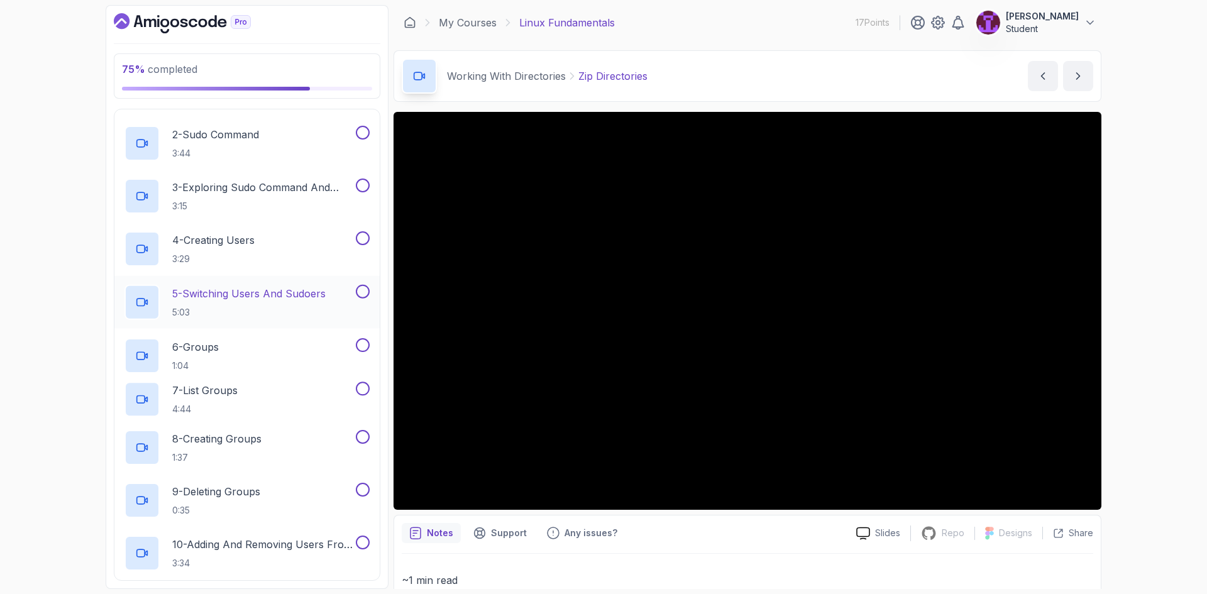
scroll to position [595, 0]
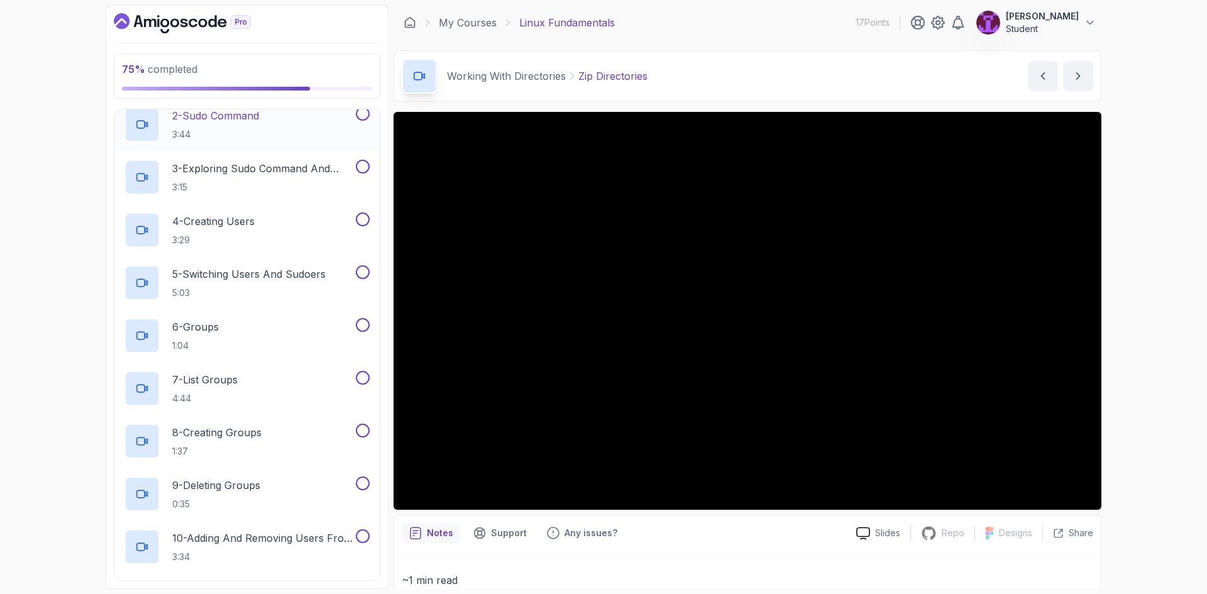
click at [361, 116] on button at bounding box center [363, 114] width 14 height 14
click at [361, 163] on button at bounding box center [363, 167] width 14 height 14
click at [360, 222] on button at bounding box center [363, 220] width 14 height 14
click at [363, 277] on button at bounding box center [363, 272] width 14 height 14
click at [367, 321] on button at bounding box center [363, 325] width 14 height 14
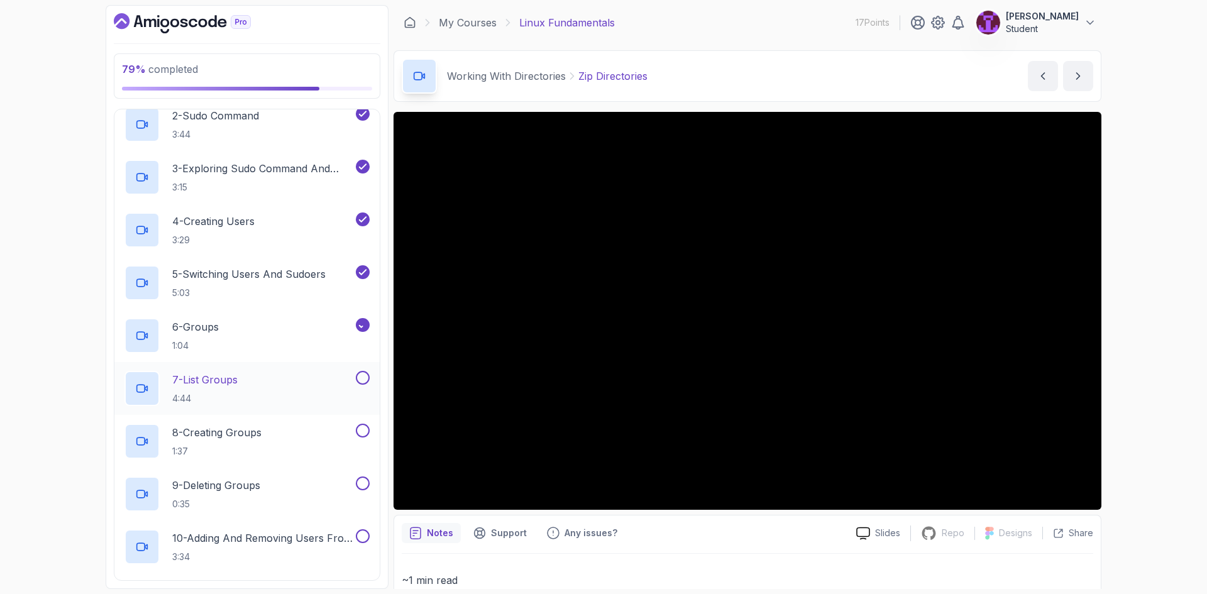
click at [366, 383] on button at bounding box center [363, 378] width 14 height 14
click at [366, 430] on button at bounding box center [363, 431] width 14 height 14
click at [363, 487] on button at bounding box center [363, 484] width 14 height 14
click at [363, 538] on button at bounding box center [363, 536] width 14 height 14
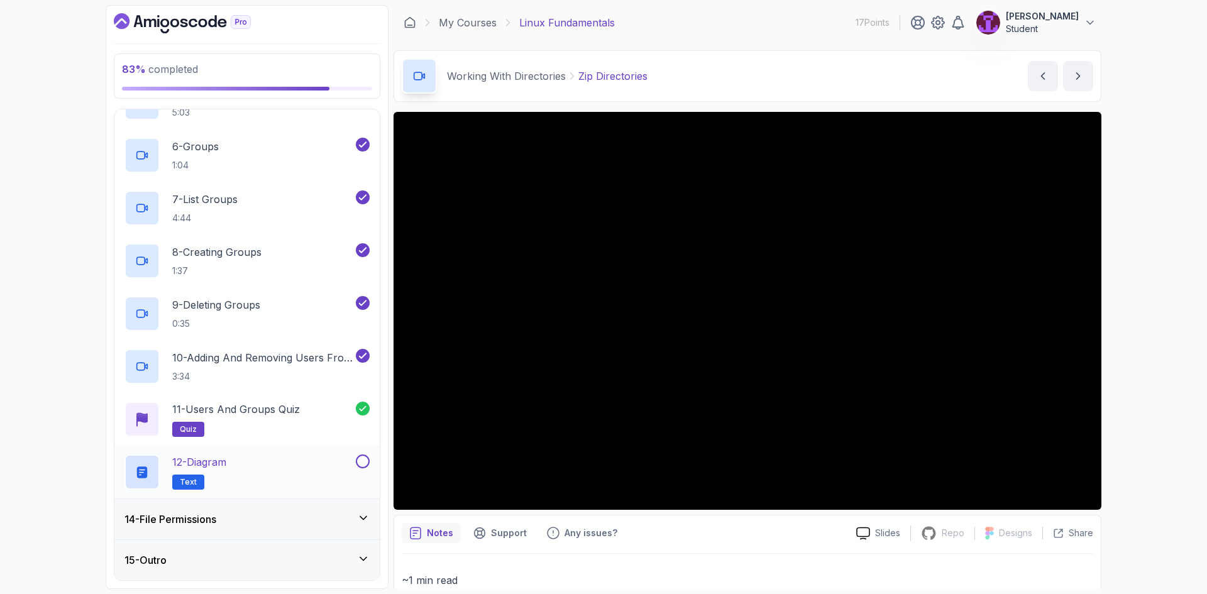
click at [364, 462] on button at bounding box center [363, 462] width 14 height 14
click at [360, 513] on div "14 - File Permissions" at bounding box center [246, 519] width 265 height 40
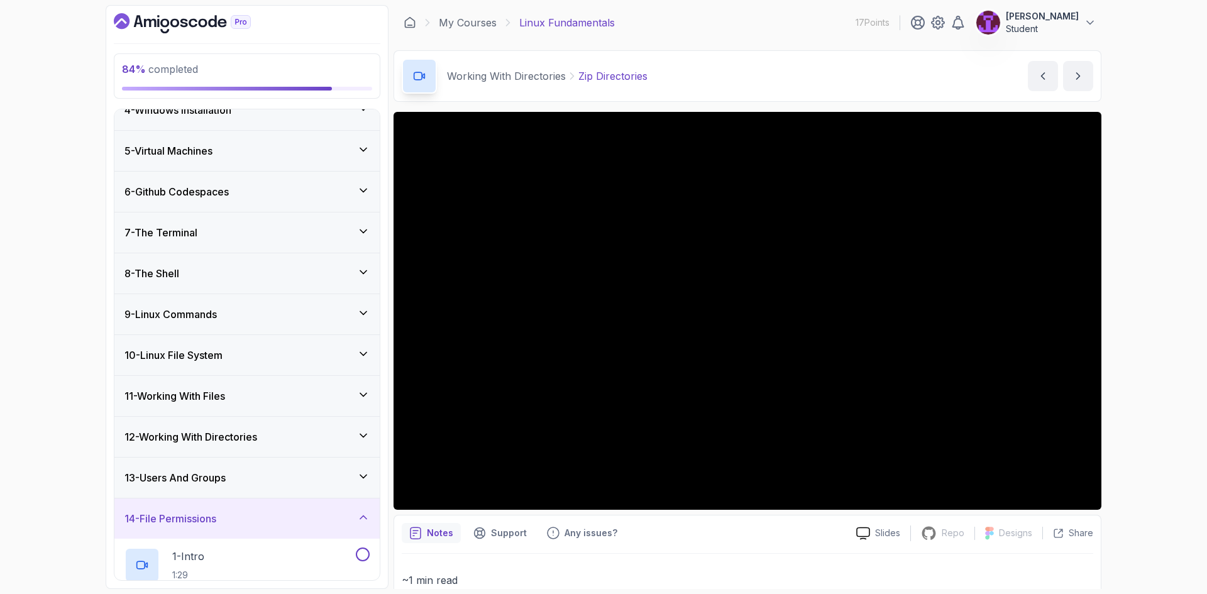
scroll to position [457, 0]
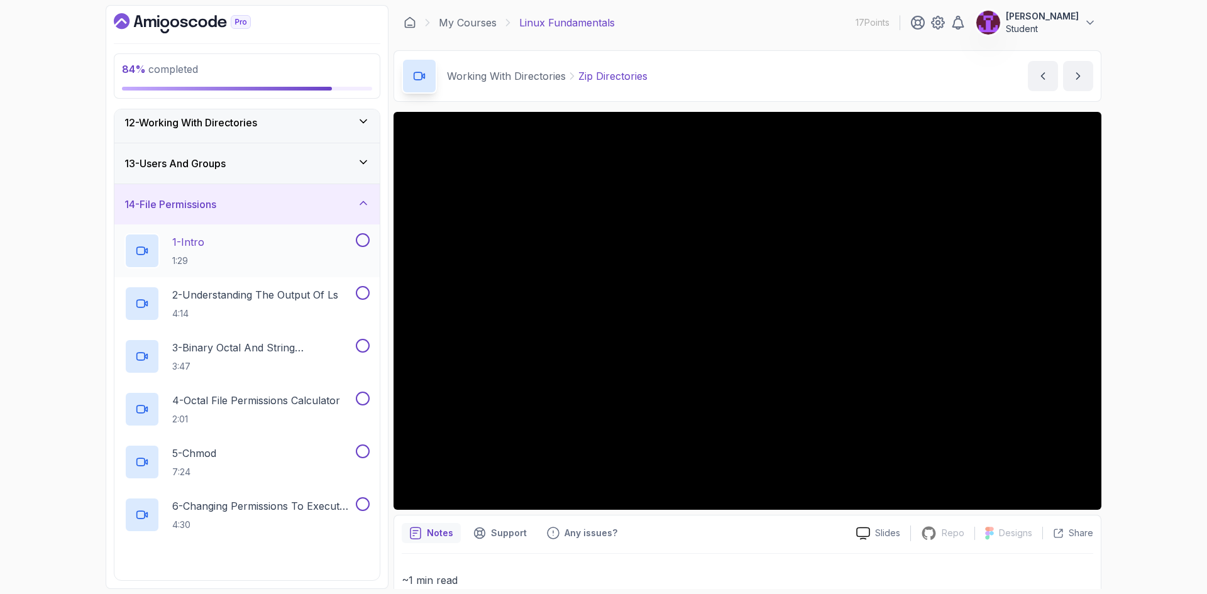
click at [364, 239] on button at bounding box center [363, 240] width 14 height 14
click at [362, 292] on button at bounding box center [363, 293] width 14 height 14
click at [363, 346] on button at bounding box center [363, 346] width 14 height 14
click at [368, 401] on button at bounding box center [363, 399] width 14 height 14
click at [362, 463] on button "5 - chmod 7:24" at bounding box center [247, 462] width 245 height 35
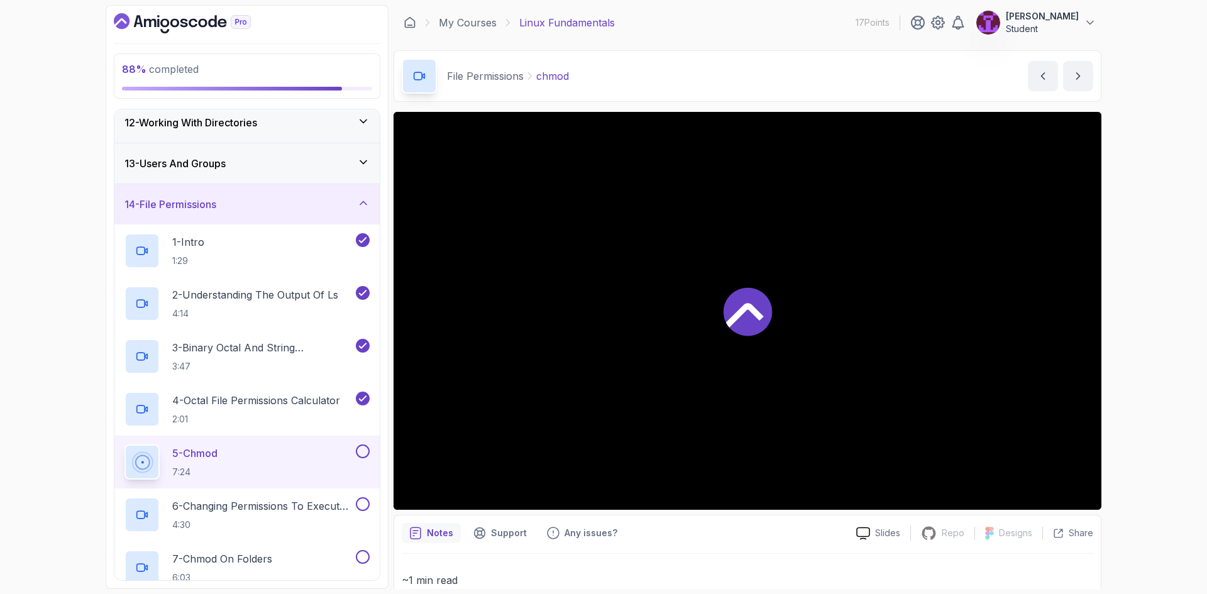
click at [363, 453] on button at bounding box center [363, 452] width 14 height 14
click at [362, 504] on button at bounding box center [363, 504] width 14 height 14
click at [360, 557] on button at bounding box center [363, 557] width 14 height 14
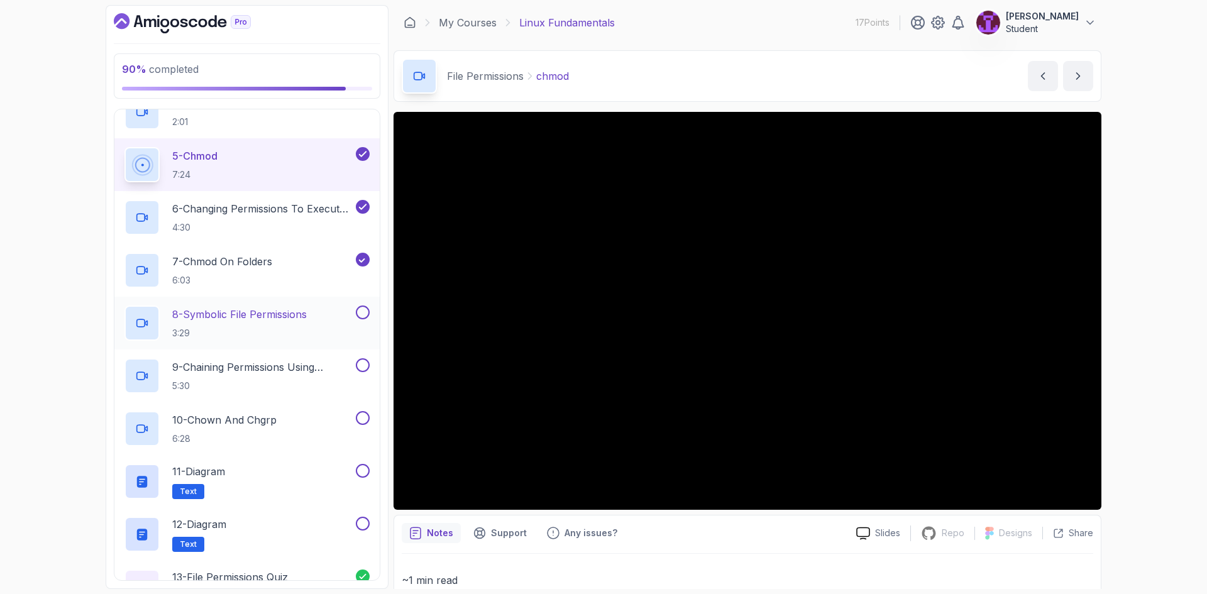
scroll to position [828, 0]
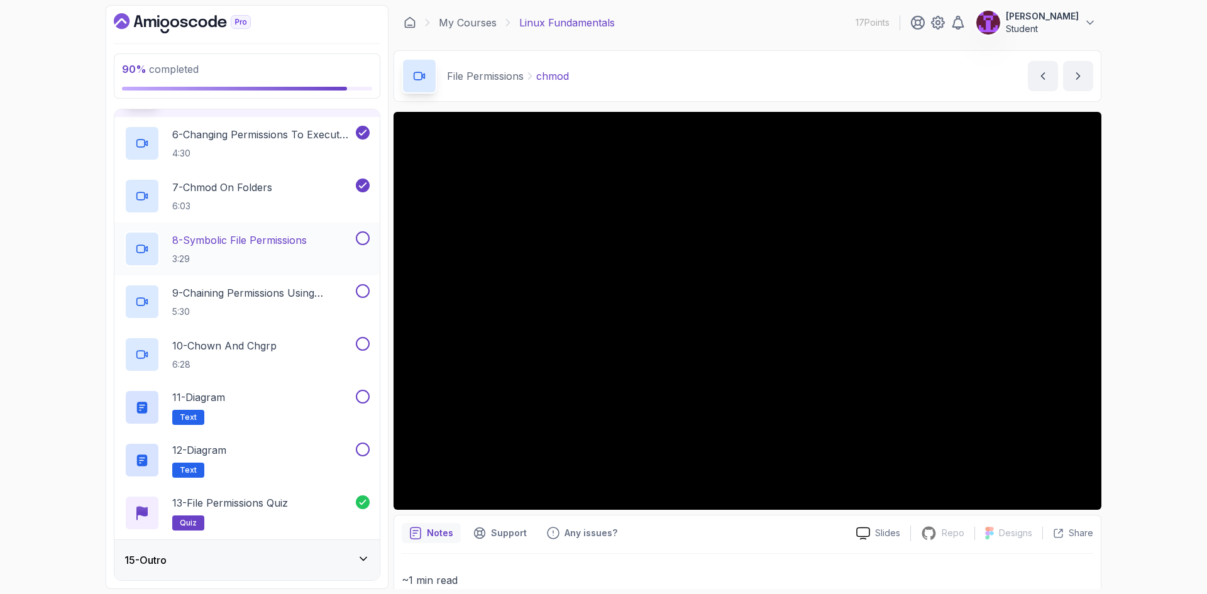
click at [364, 242] on button at bounding box center [363, 238] width 14 height 14
click at [363, 290] on button at bounding box center [363, 291] width 14 height 14
click at [367, 343] on button at bounding box center [363, 344] width 14 height 14
click at [366, 399] on button at bounding box center [363, 397] width 14 height 14
click at [366, 457] on div at bounding box center [361, 450] width 16 height 14
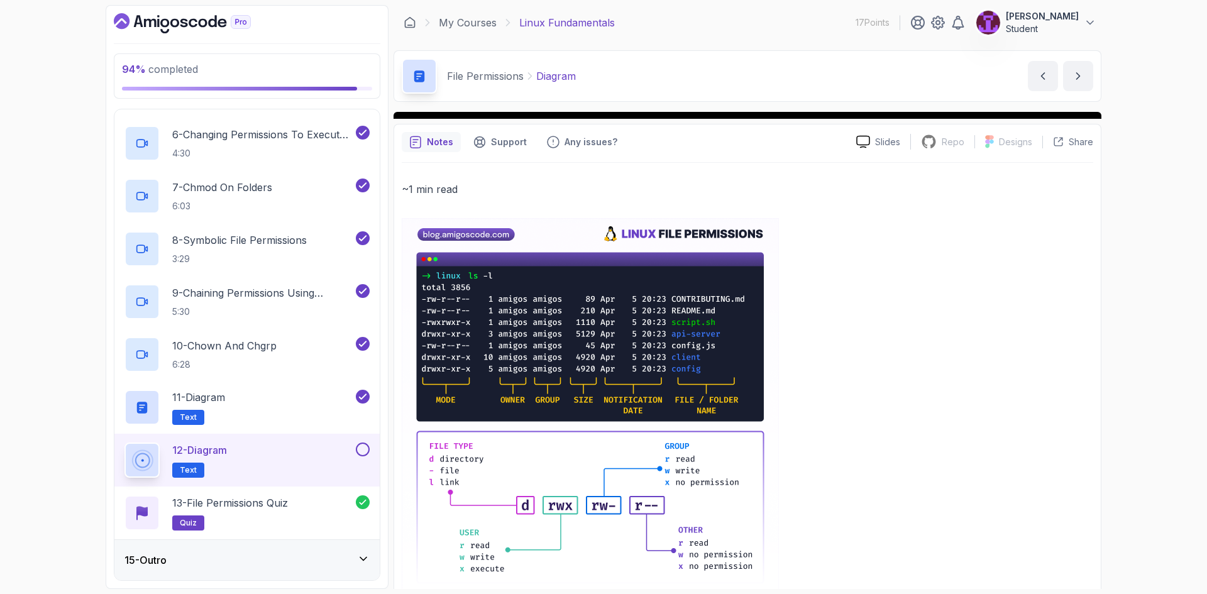
click at [364, 571] on div "15 - Outro" at bounding box center [246, 560] width 265 height 40
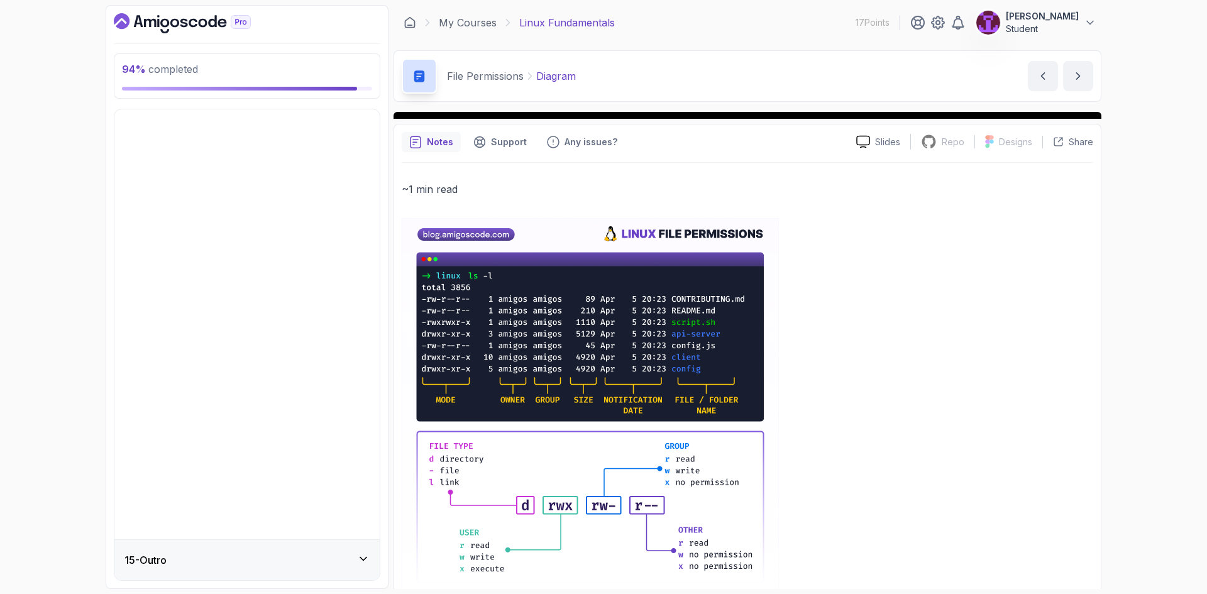
scroll to position [142, 0]
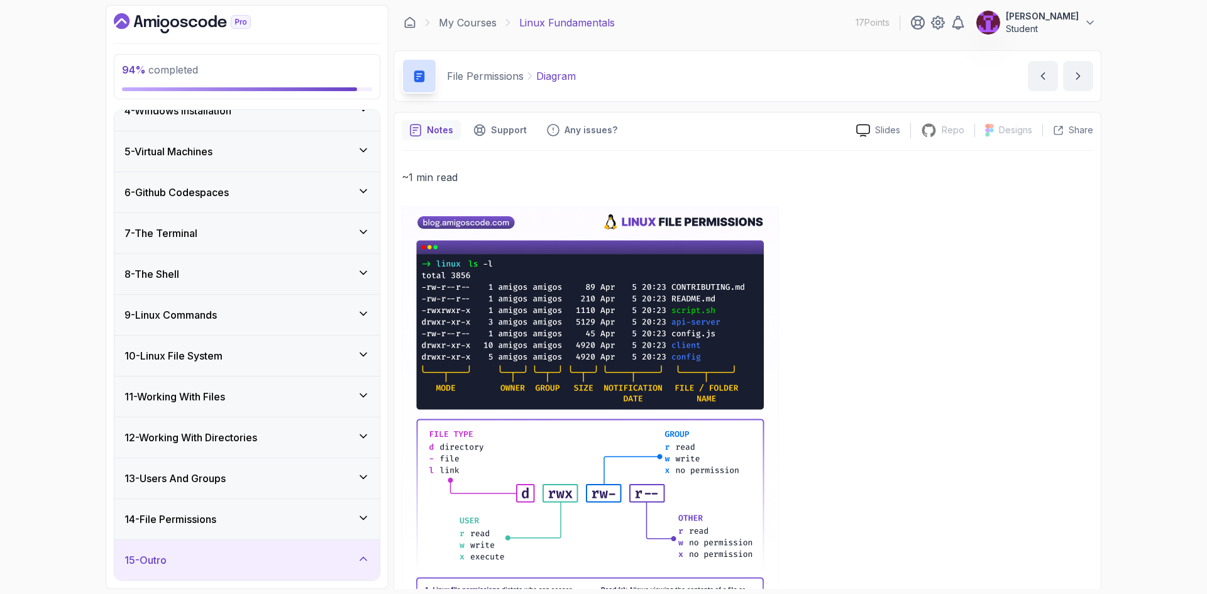
click at [364, 514] on icon at bounding box center [363, 518] width 13 height 13
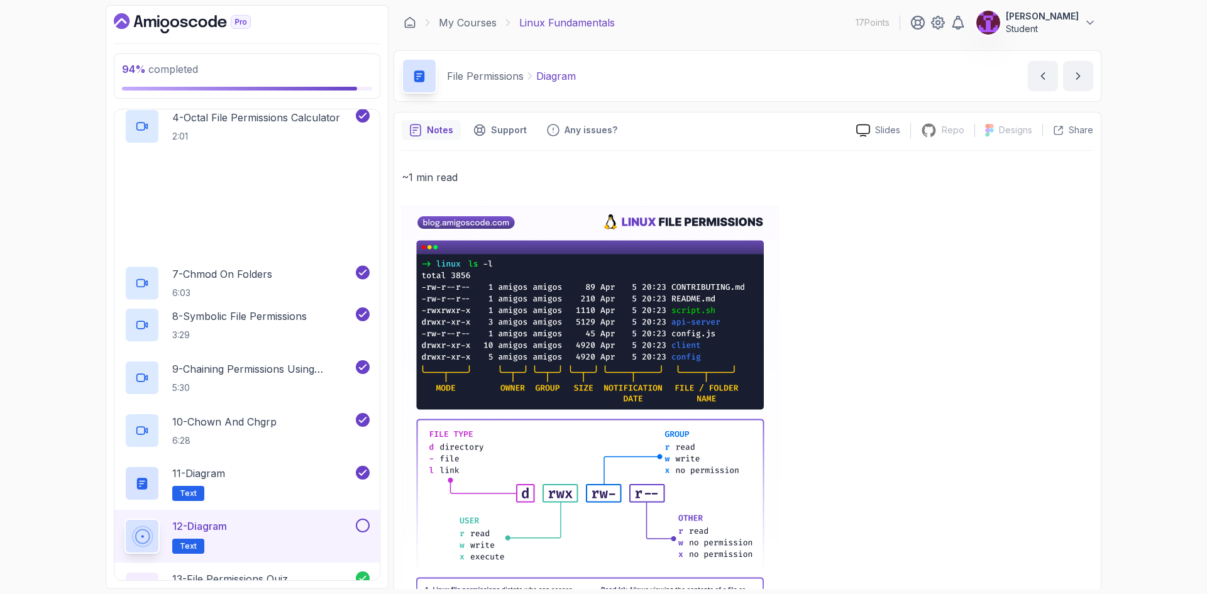
scroll to position [828, 0]
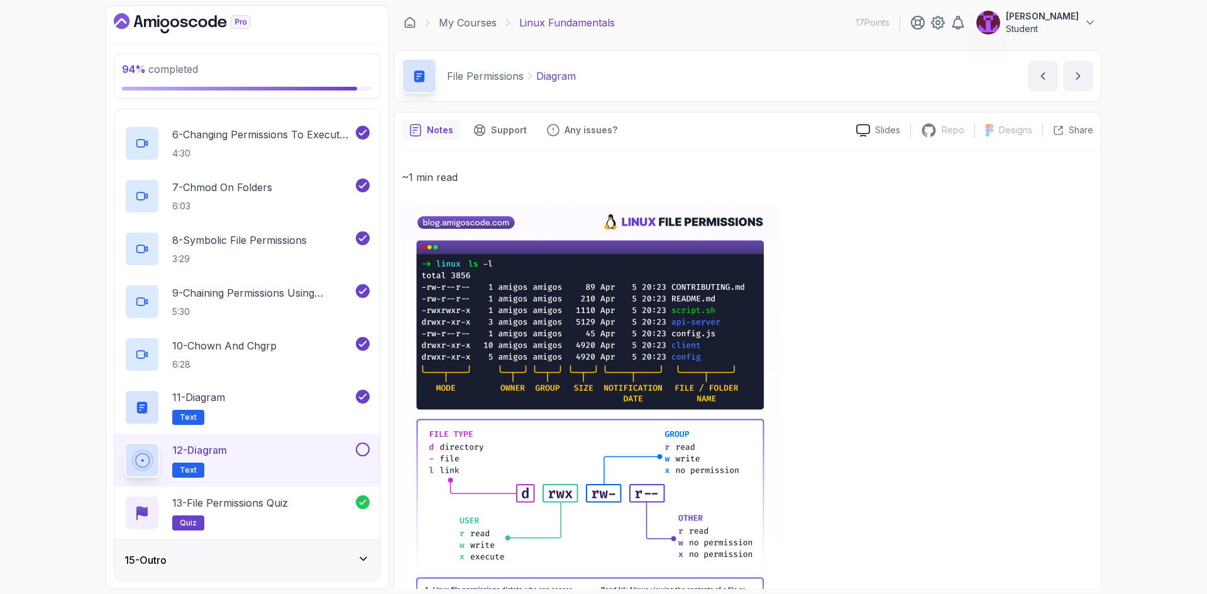
click at [358, 452] on button at bounding box center [363, 450] width 14 height 14
click at [365, 558] on icon at bounding box center [363, 559] width 13 height 13
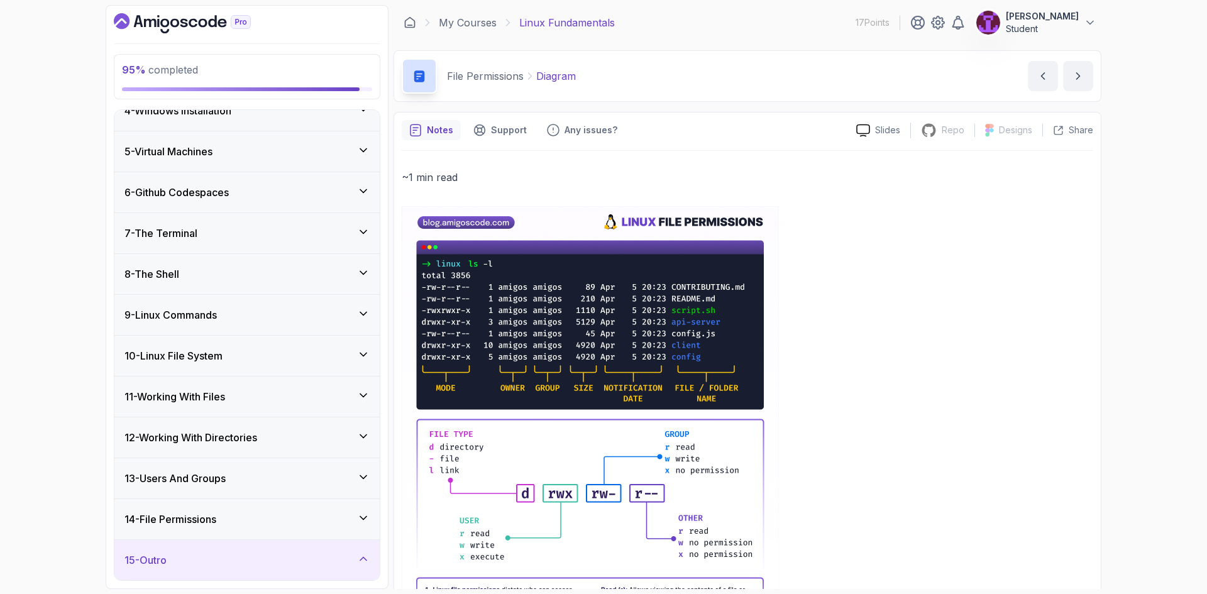
scroll to position [406, 0]
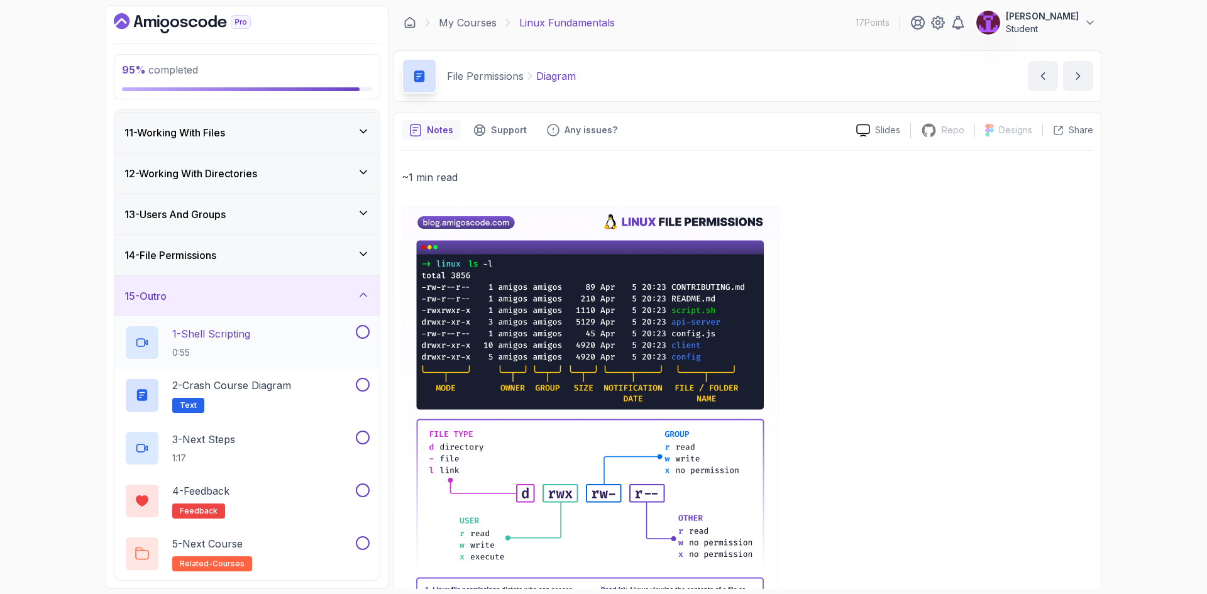
click at [362, 330] on button at bounding box center [363, 332] width 14 height 14
click at [365, 380] on button at bounding box center [363, 385] width 14 height 14
click at [363, 436] on button at bounding box center [363, 438] width 14 height 14
click at [364, 492] on button at bounding box center [363, 491] width 14 height 14
click at [365, 545] on button at bounding box center [363, 543] width 14 height 14
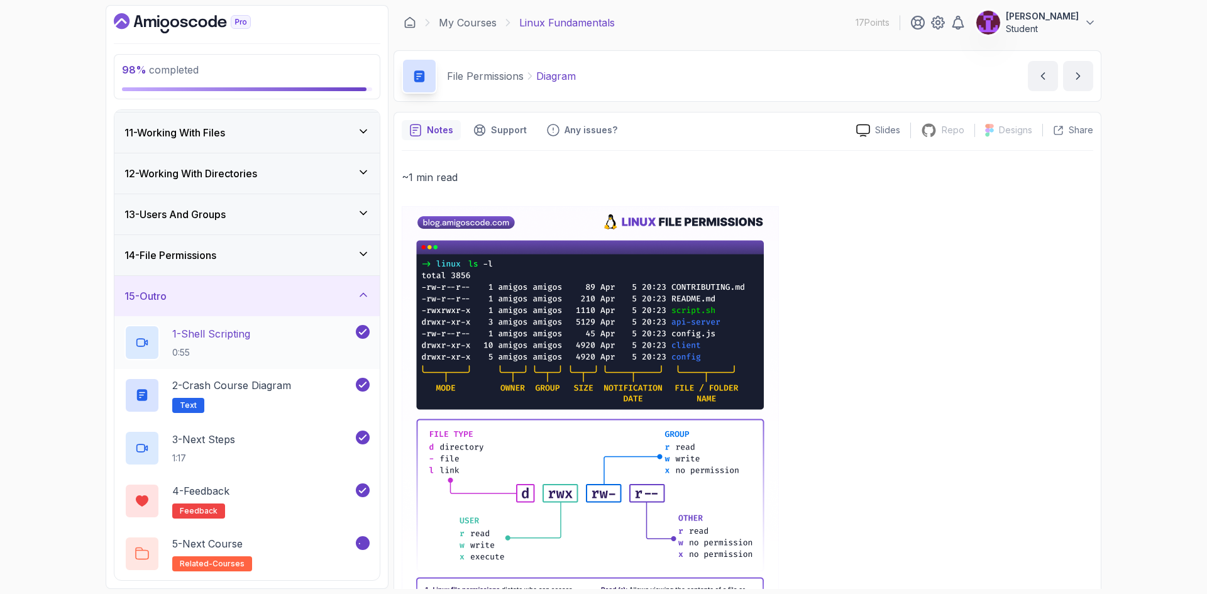
click at [300, 347] on div "1 - Shell Scripting 0:55" at bounding box center [239, 342] width 229 height 35
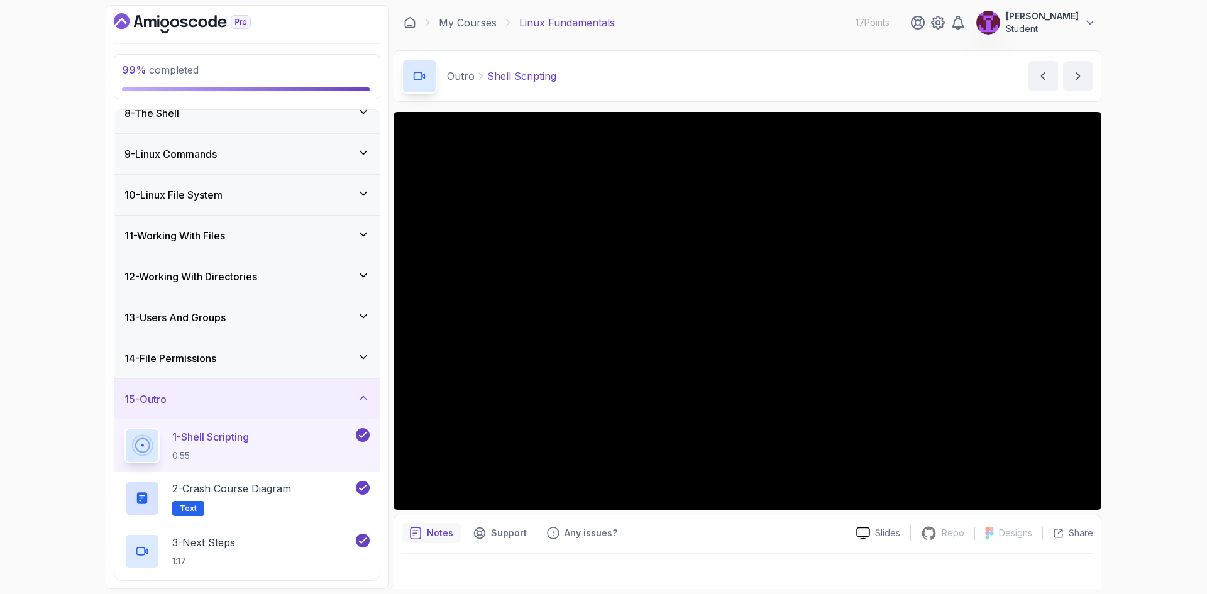
scroll to position [406, 0]
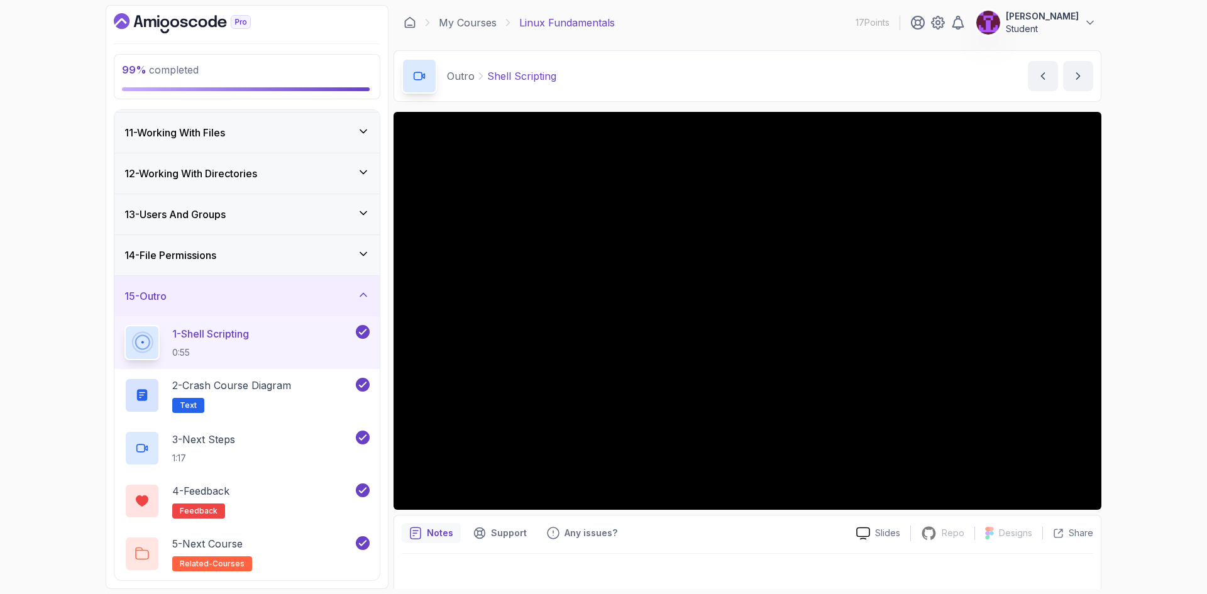
click at [352, 289] on div "15 - Outro" at bounding box center [247, 296] width 245 height 15
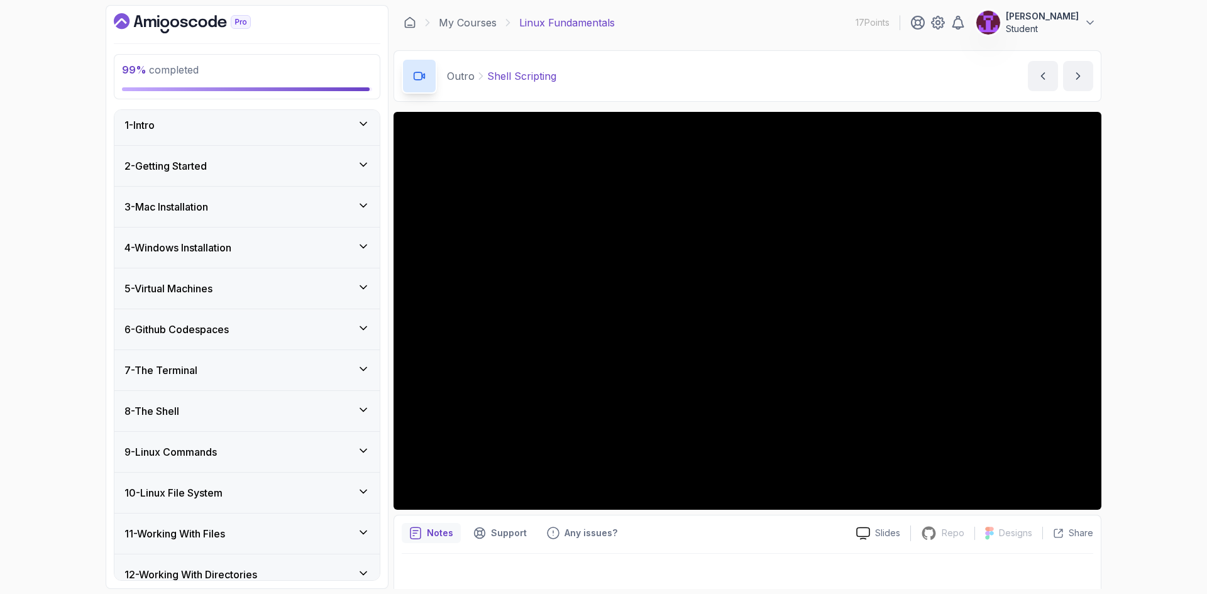
scroll to position [0, 0]
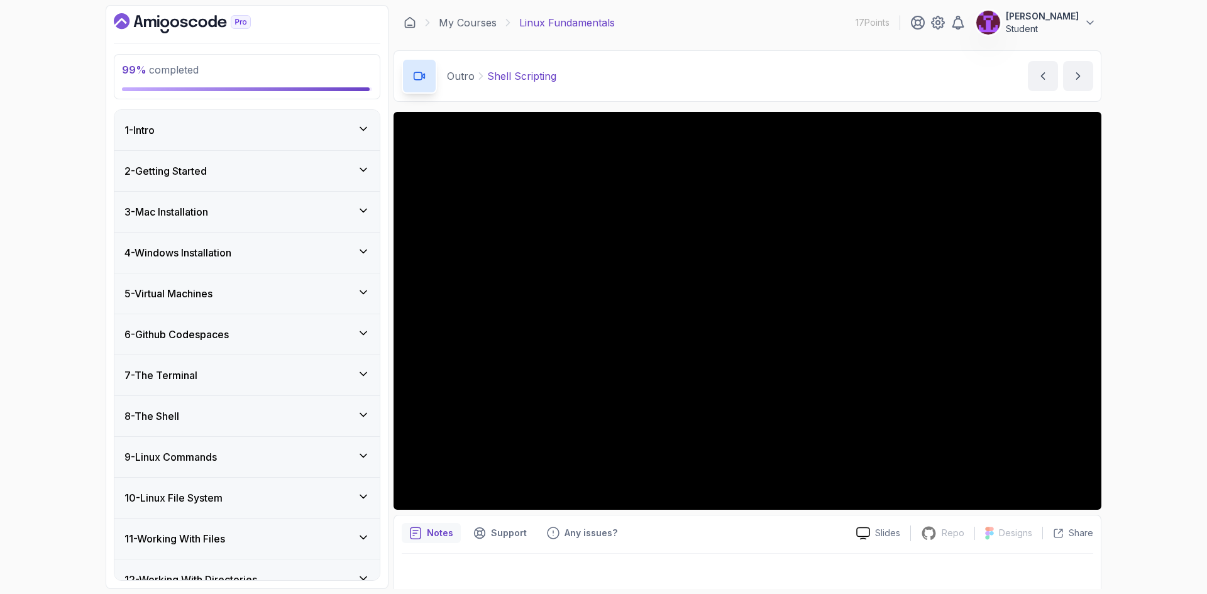
click at [350, 131] on div "1 - Intro" at bounding box center [247, 130] width 245 height 15
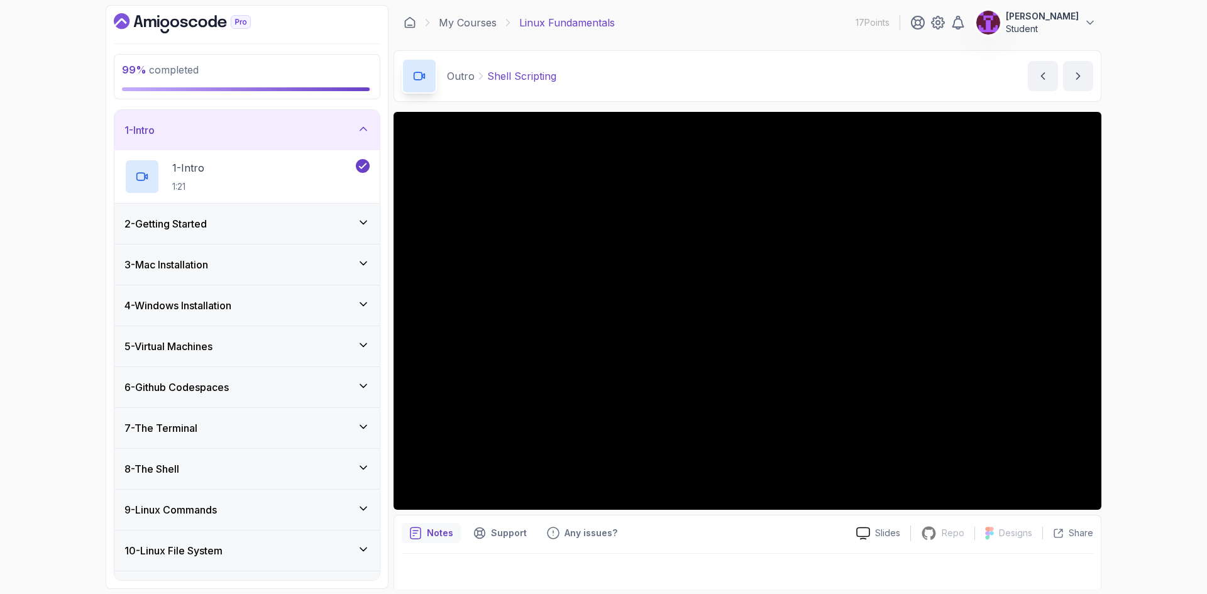
click at [355, 140] on div "1 - Intro" at bounding box center [246, 130] width 265 height 40
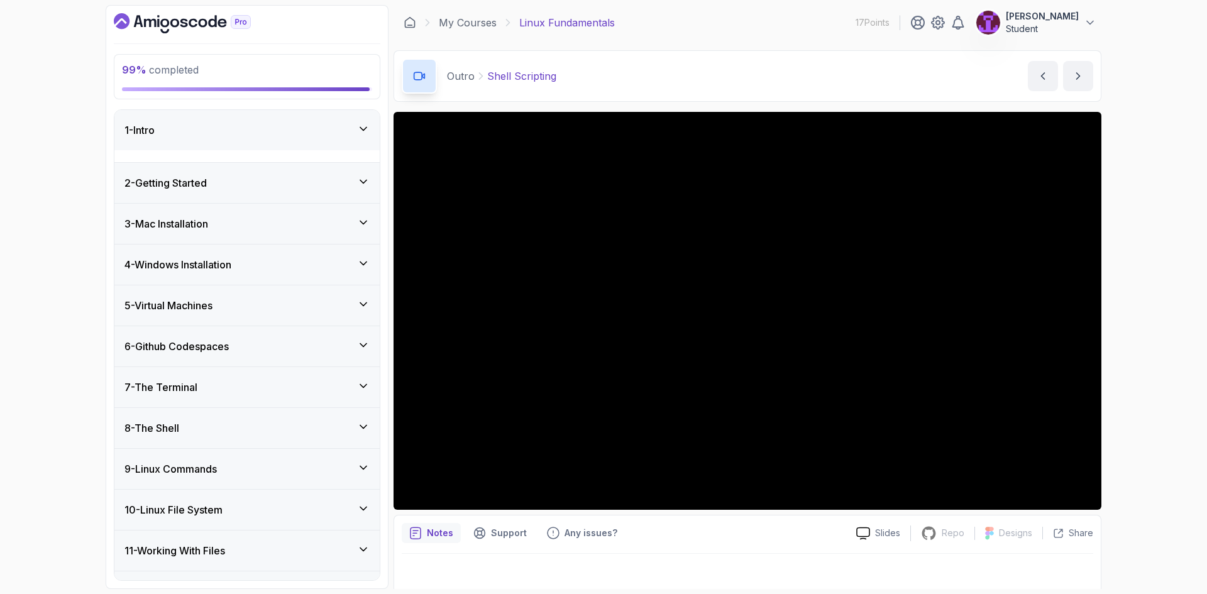
click at [355, 175] on div "2 - Getting Started" at bounding box center [247, 182] width 245 height 15
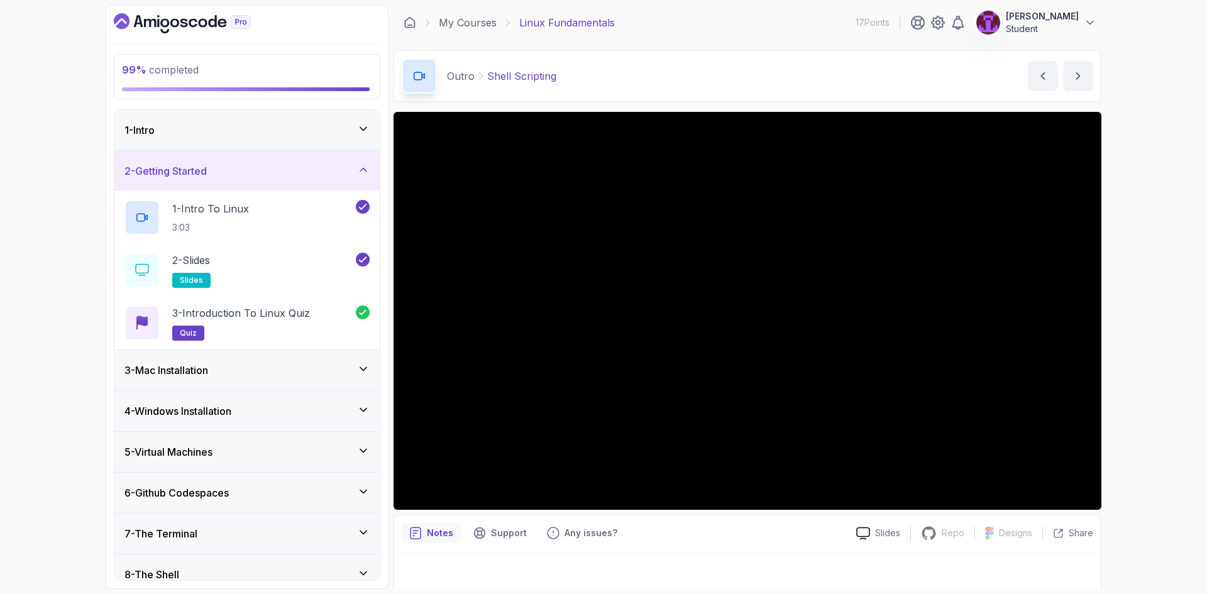
click at [355, 174] on div "2 - Getting Started" at bounding box center [247, 170] width 245 height 15
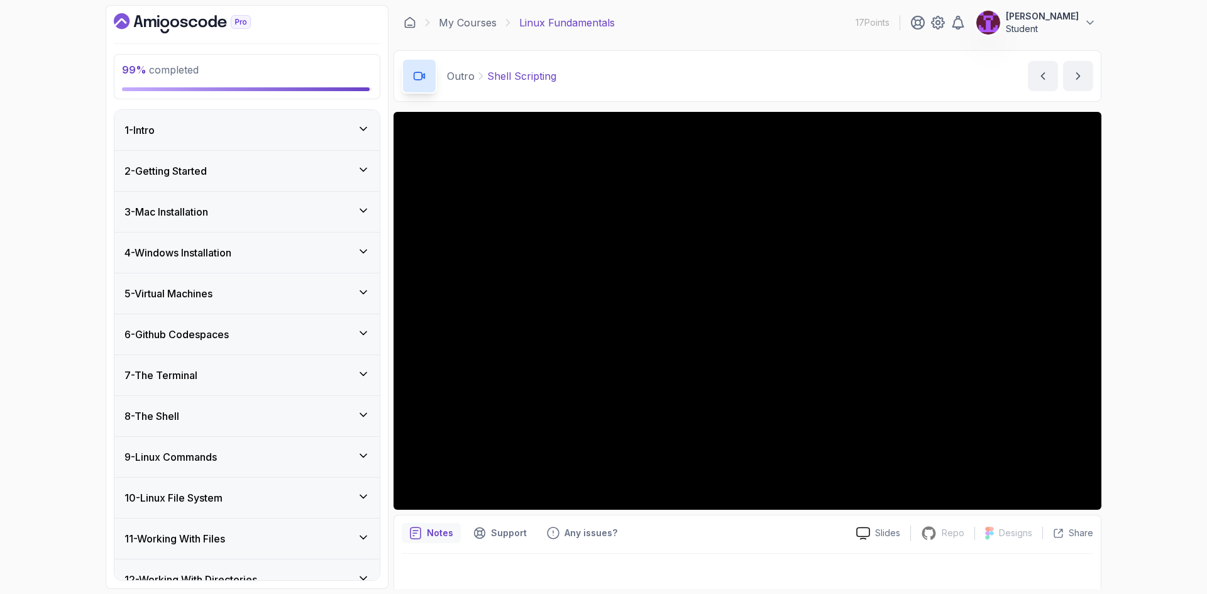
click at [362, 227] on div "3 - Mac Installation" at bounding box center [246, 212] width 265 height 40
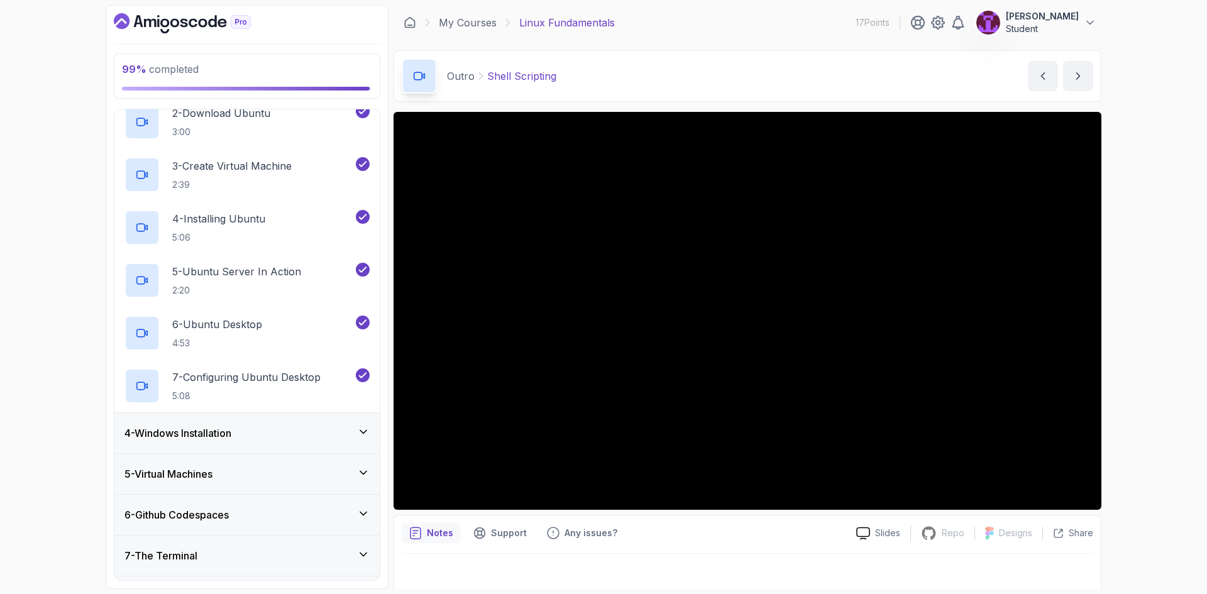
click at [363, 442] on div "4 - Windows Installation" at bounding box center [246, 433] width 265 height 40
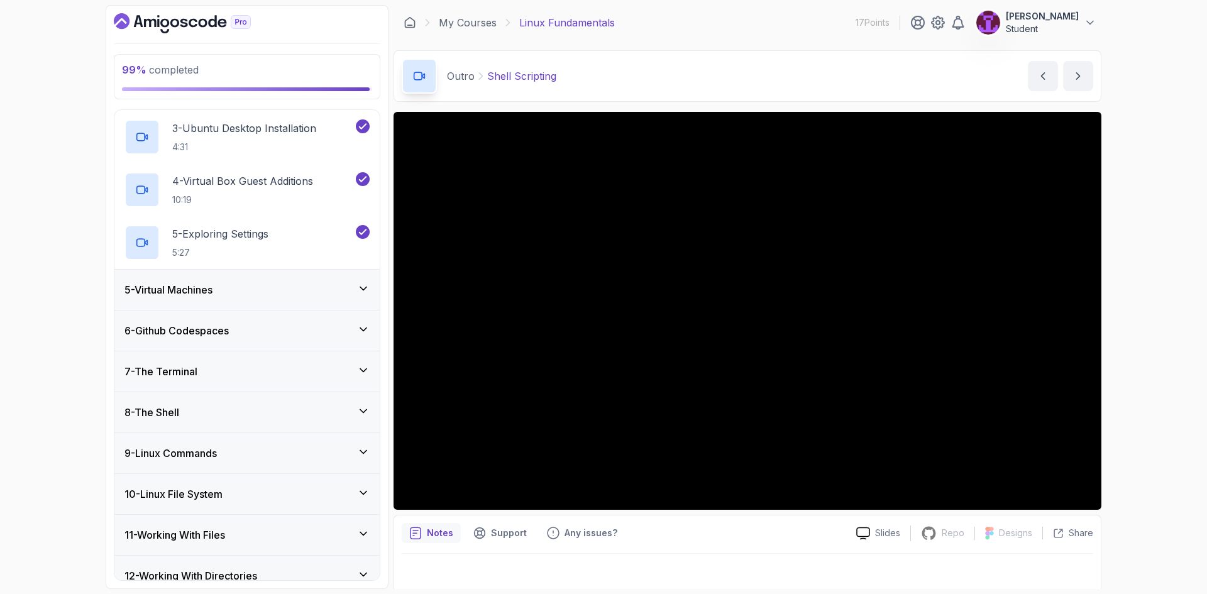
click at [360, 302] on div "5 - Virtual Machines" at bounding box center [246, 290] width 265 height 40
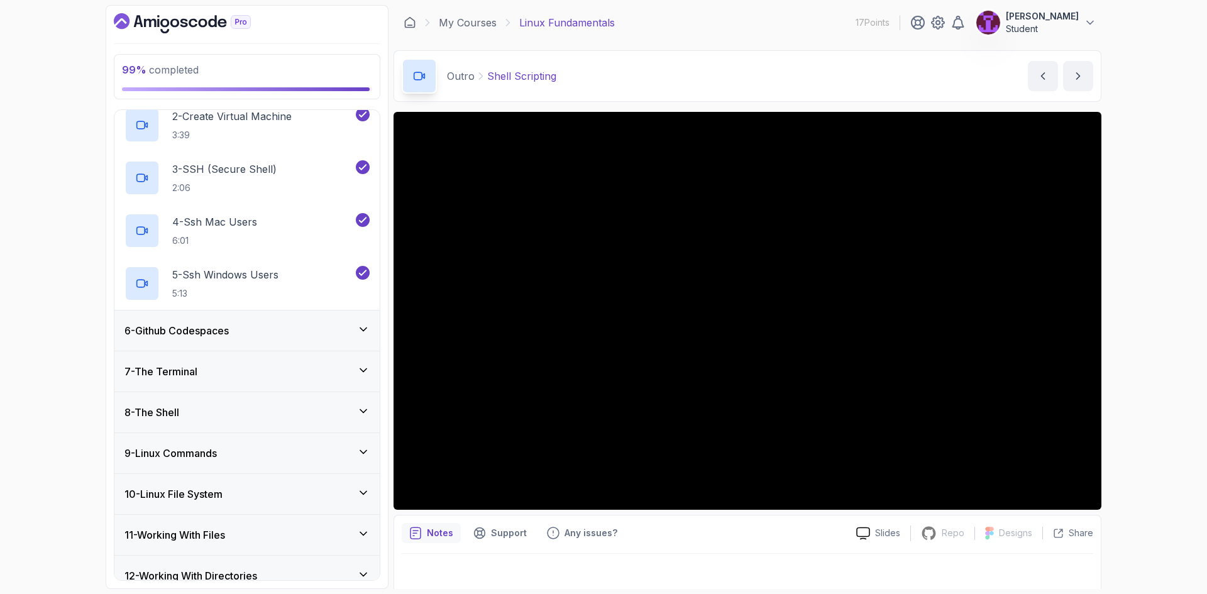
click at [363, 337] on div "6 - Github Codespaces" at bounding box center [247, 330] width 245 height 15
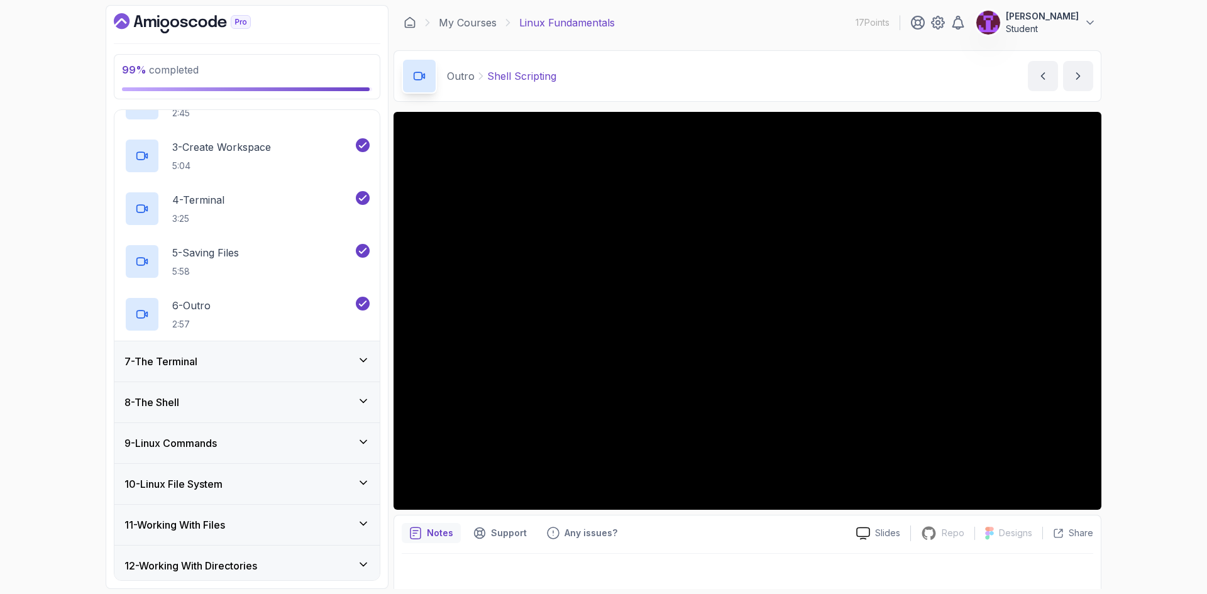
click at [363, 374] on div "7 - The Terminal" at bounding box center [246, 361] width 265 height 40
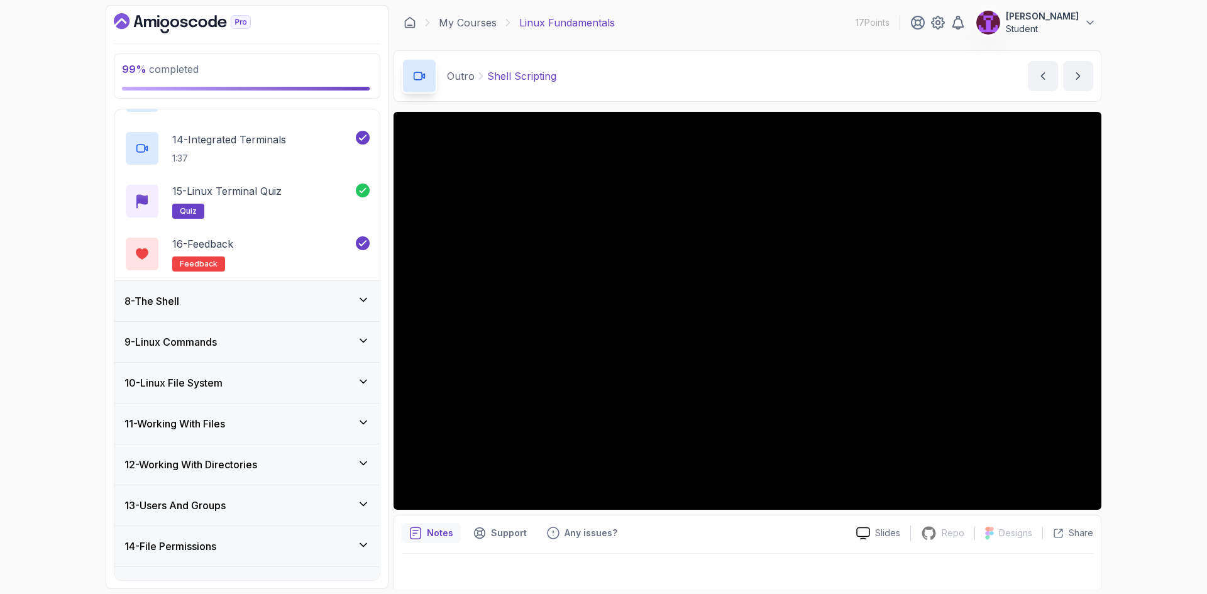
click at [375, 298] on div "8 - The Shell" at bounding box center [246, 301] width 265 height 40
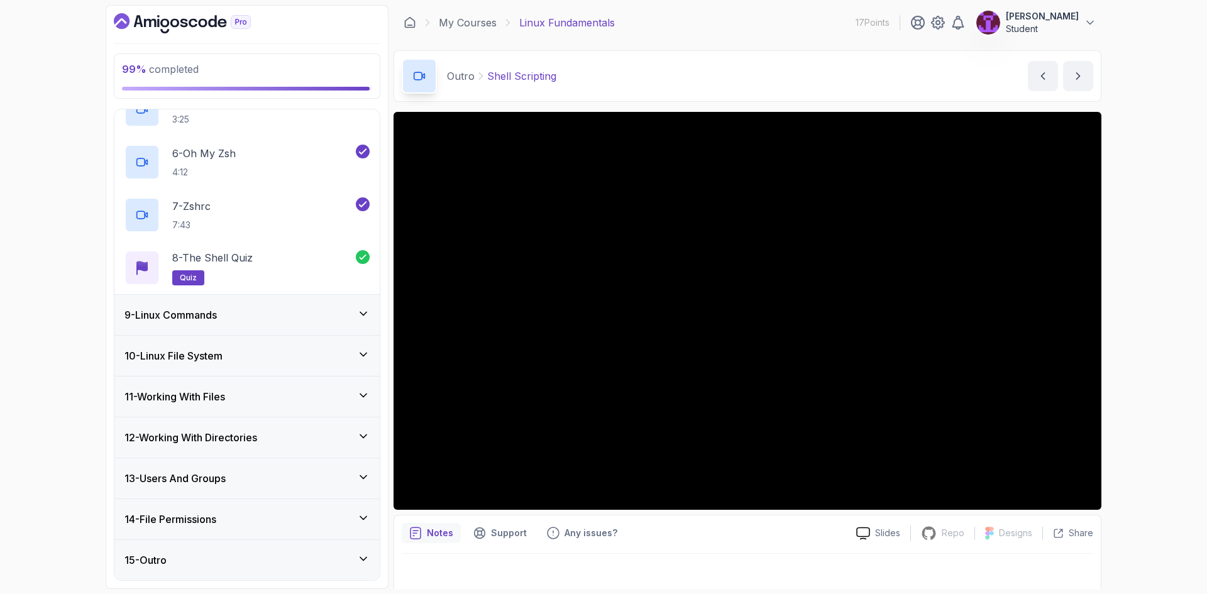
click at [370, 316] on div "9 - Linux Commands" at bounding box center [246, 315] width 265 height 40
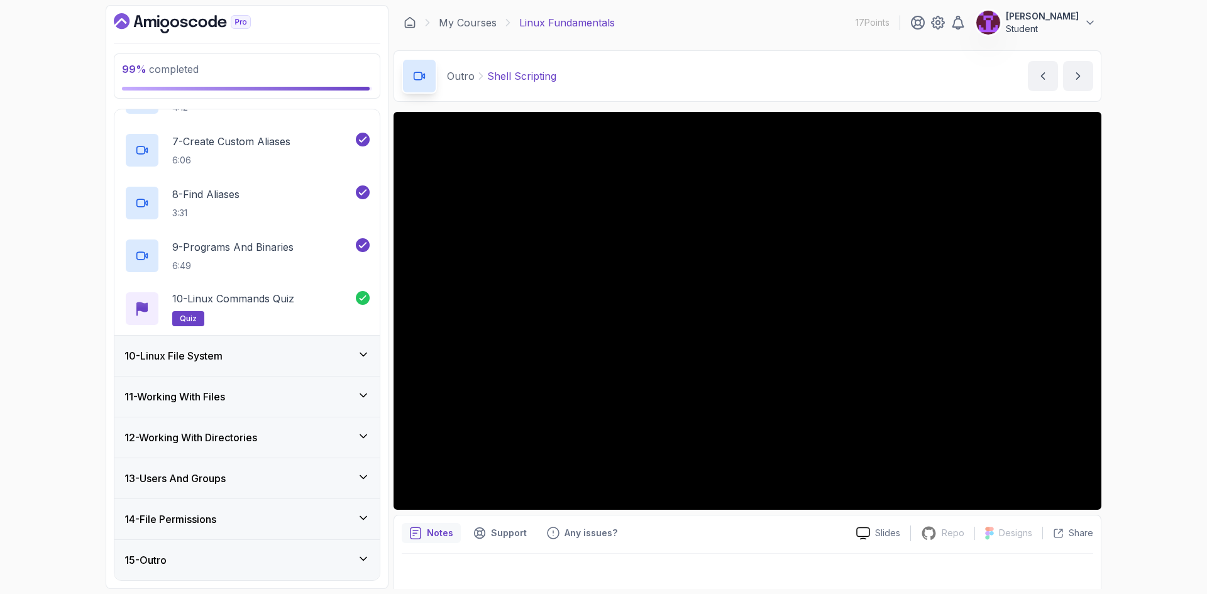
click at [366, 338] on div "10 - Linux File System" at bounding box center [246, 356] width 265 height 40
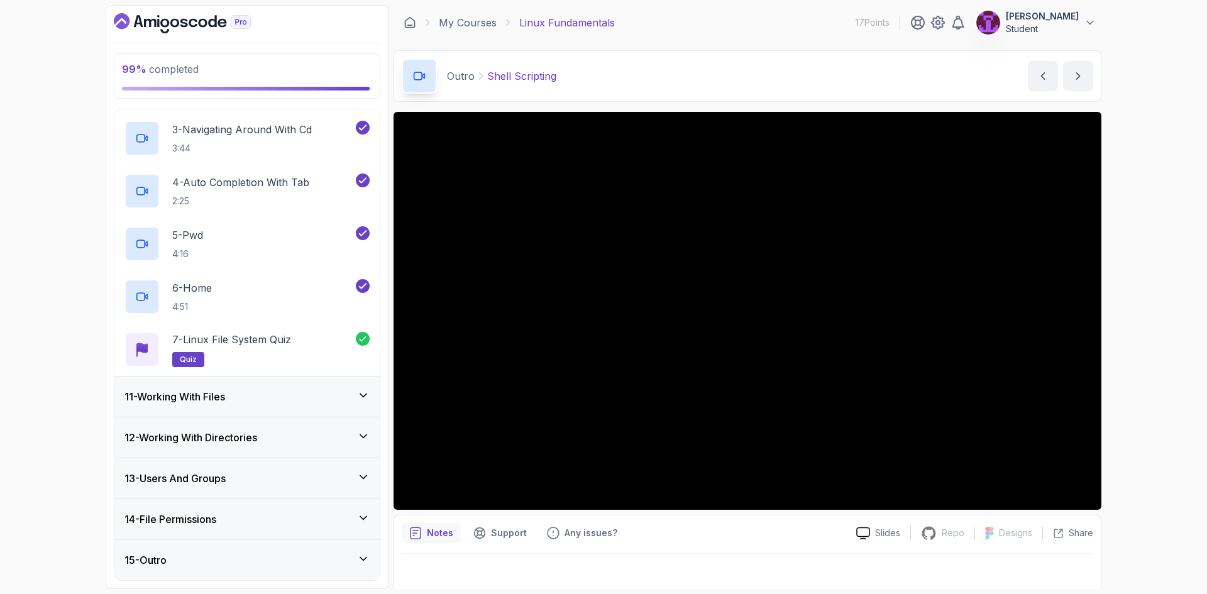
click at [362, 395] on icon at bounding box center [363, 395] width 6 height 3
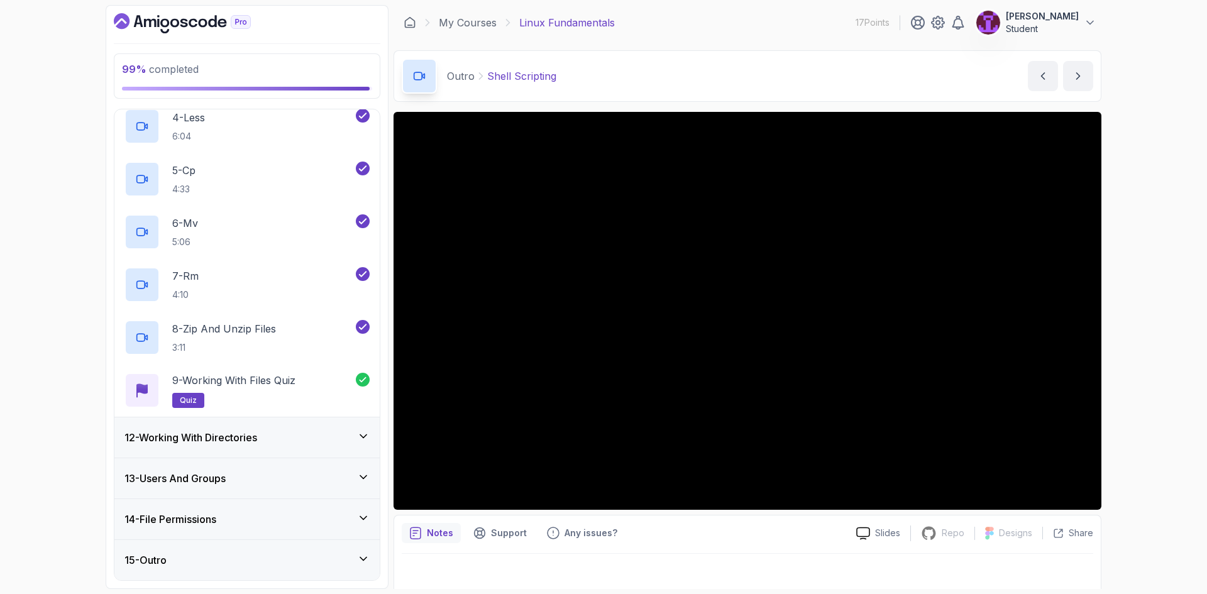
click at [371, 455] on div "12 - Working With Directories" at bounding box center [246, 438] width 265 height 40
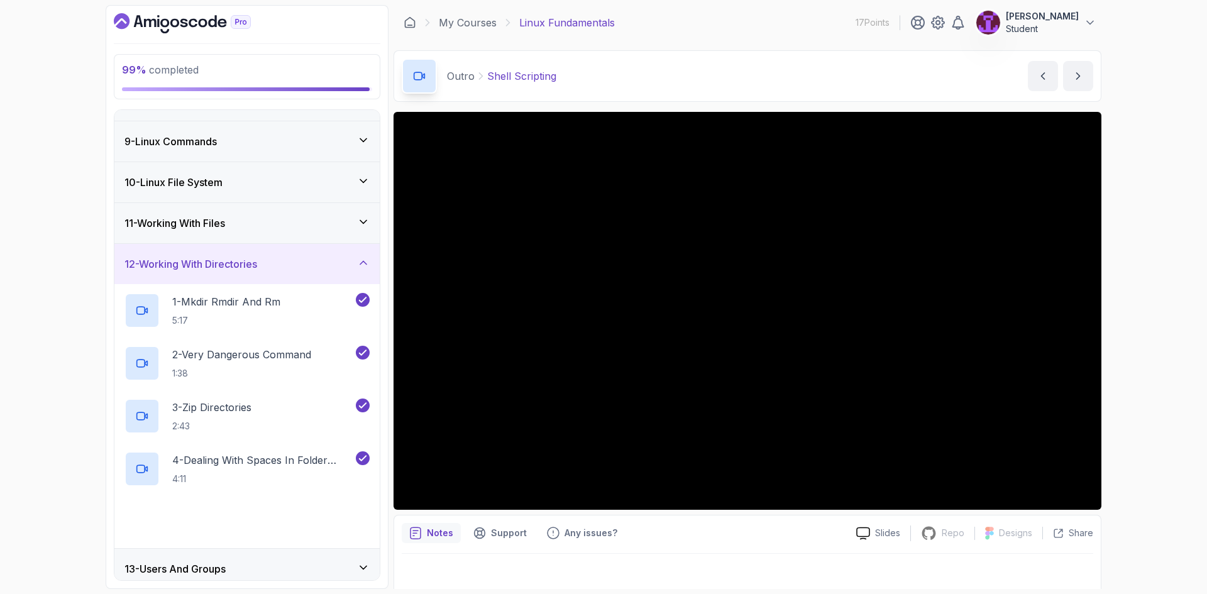
scroll to position [406, 0]
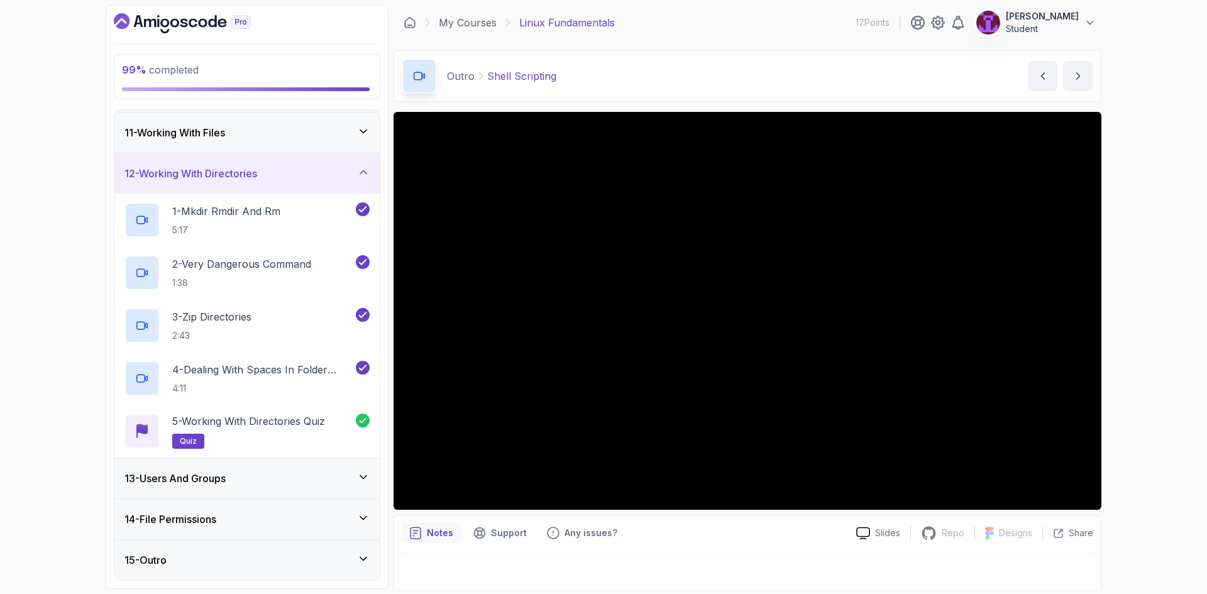
click at [372, 479] on div "13 - Users And Groups" at bounding box center [246, 478] width 265 height 40
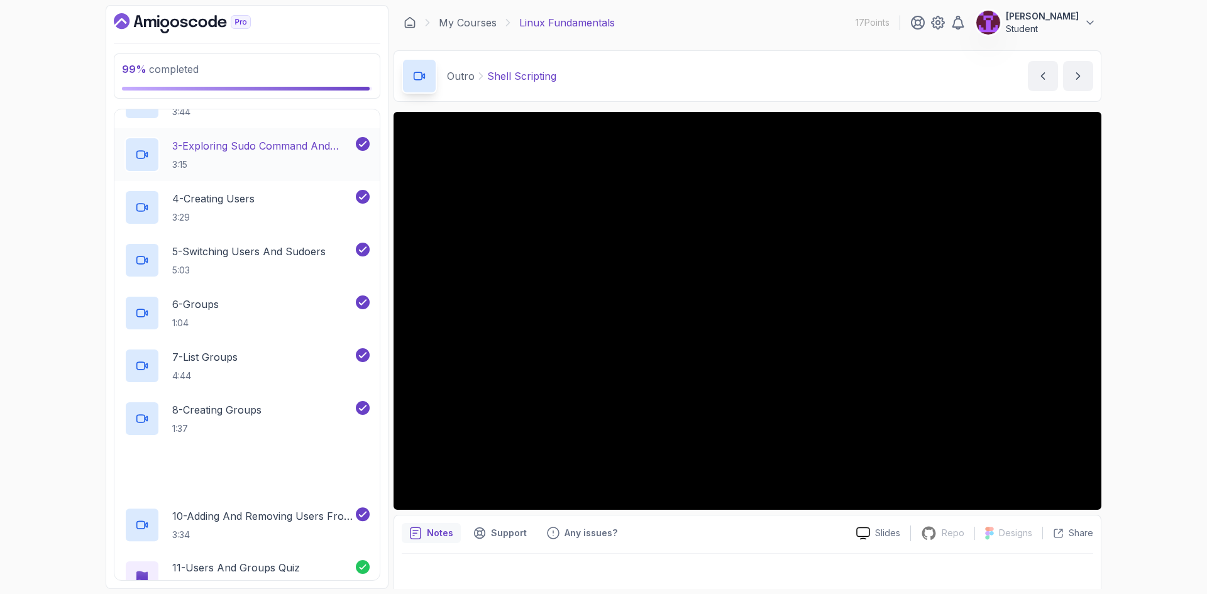
scroll to position [461, 0]
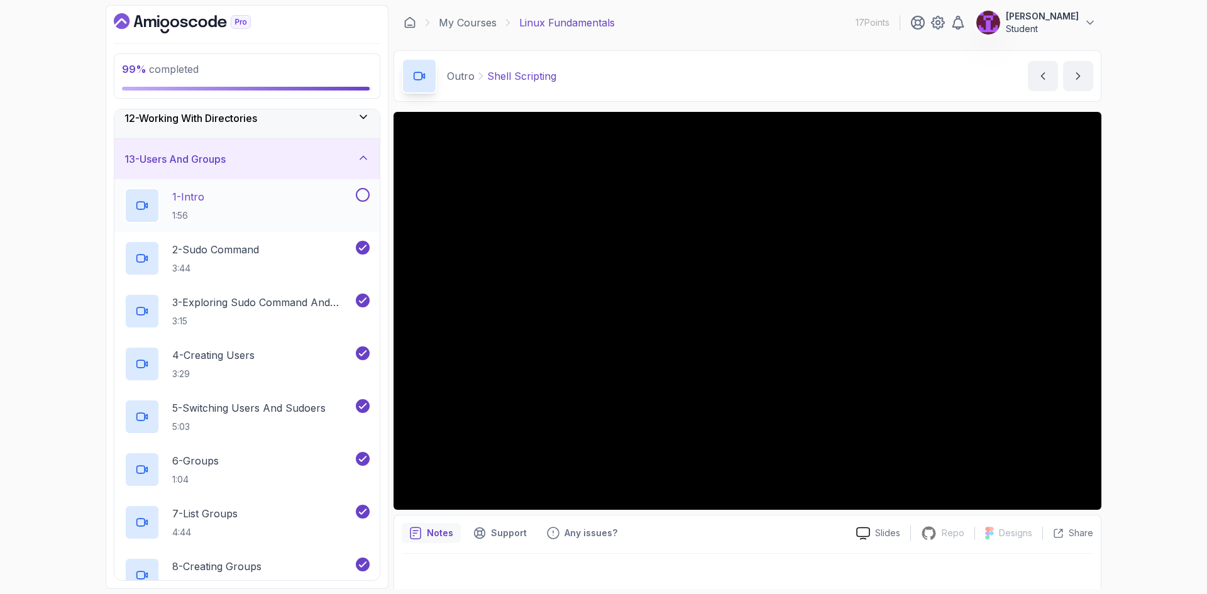
click at [366, 198] on button at bounding box center [363, 195] width 14 height 14
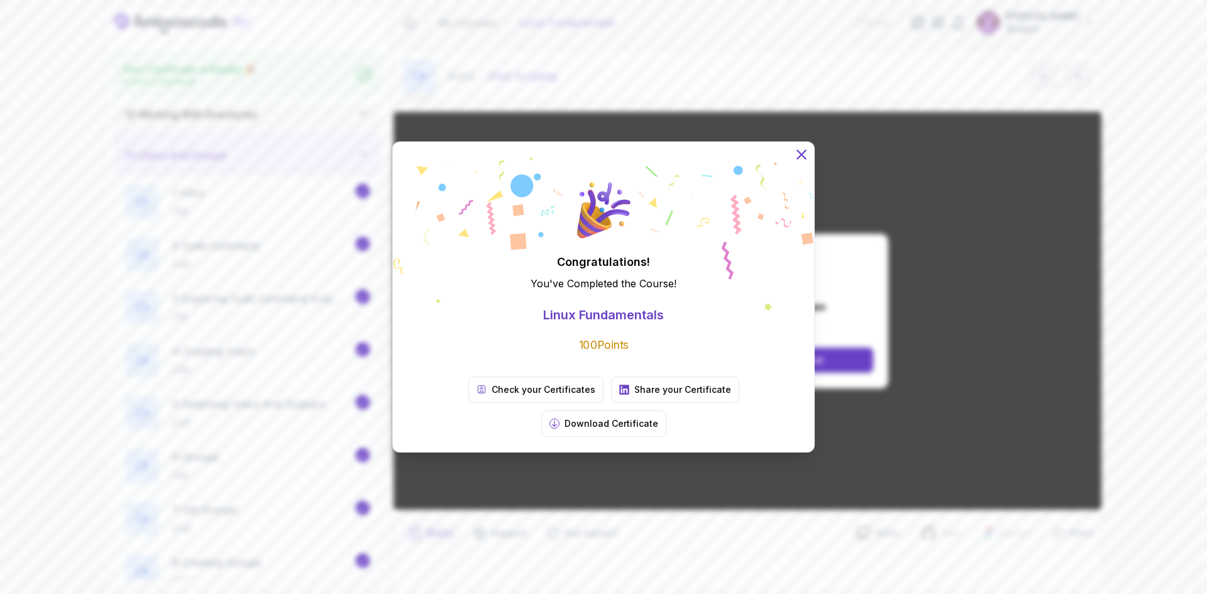
click at [800, 163] on icon at bounding box center [802, 155] width 16 height 16
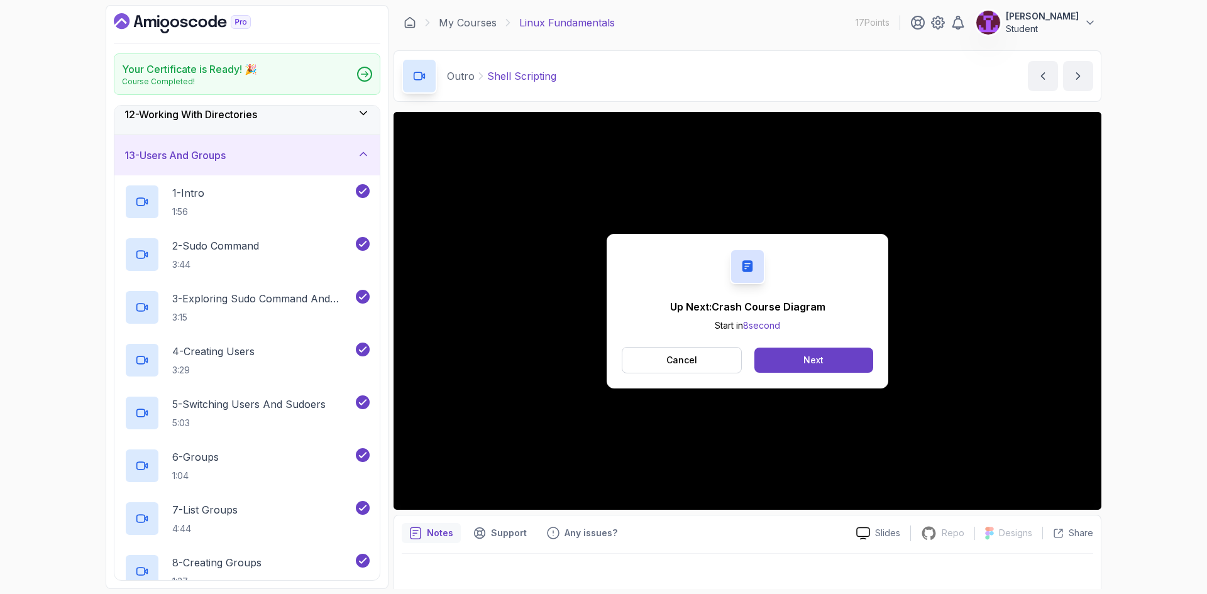
click at [475, 39] on div "My Courses Linux Fundamentals 17 Points Dimitrije Jelic Student" at bounding box center [748, 22] width 708 height 35
click at [471, 28] on link "My Courses" at bounding box center [468, 22] width 58 height 15
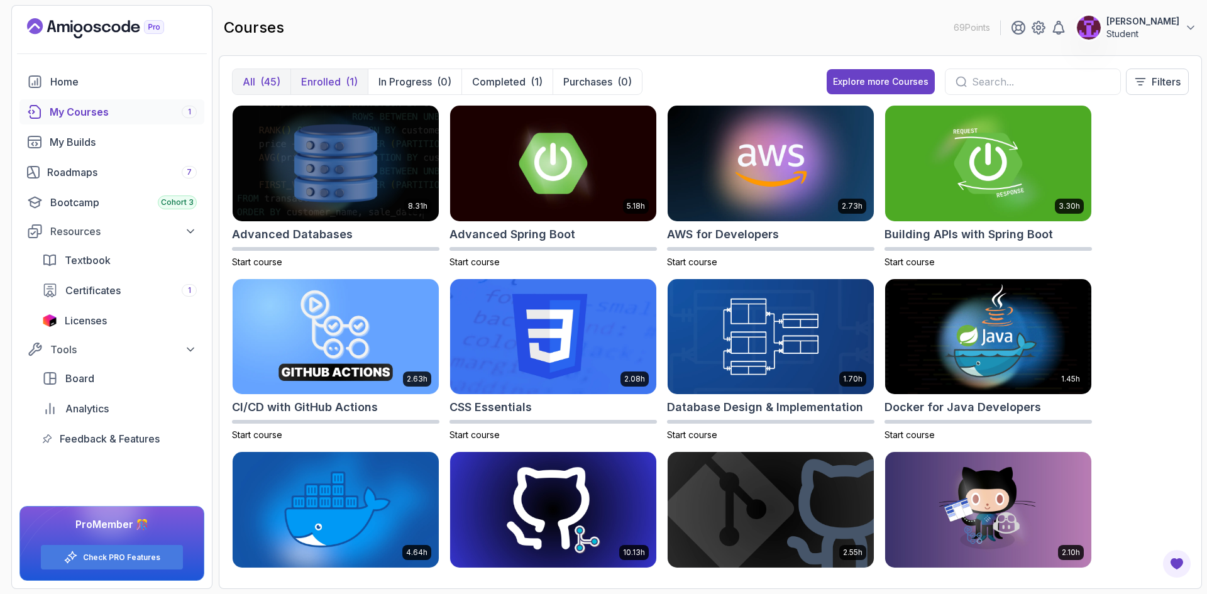
click at [313, 82] on p "Enrolled" at bounding box center [321, 81] width 40 height 15
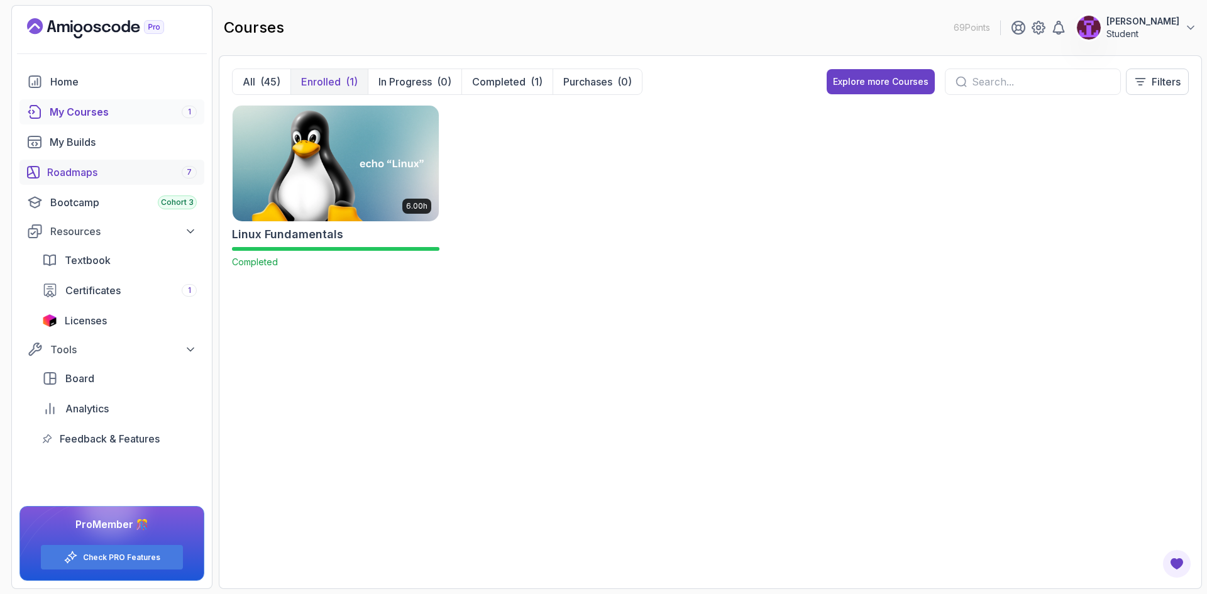
click at [111, 172] on div "Roadmaps 7" at bounding box center [122, 172] width 150 height 15
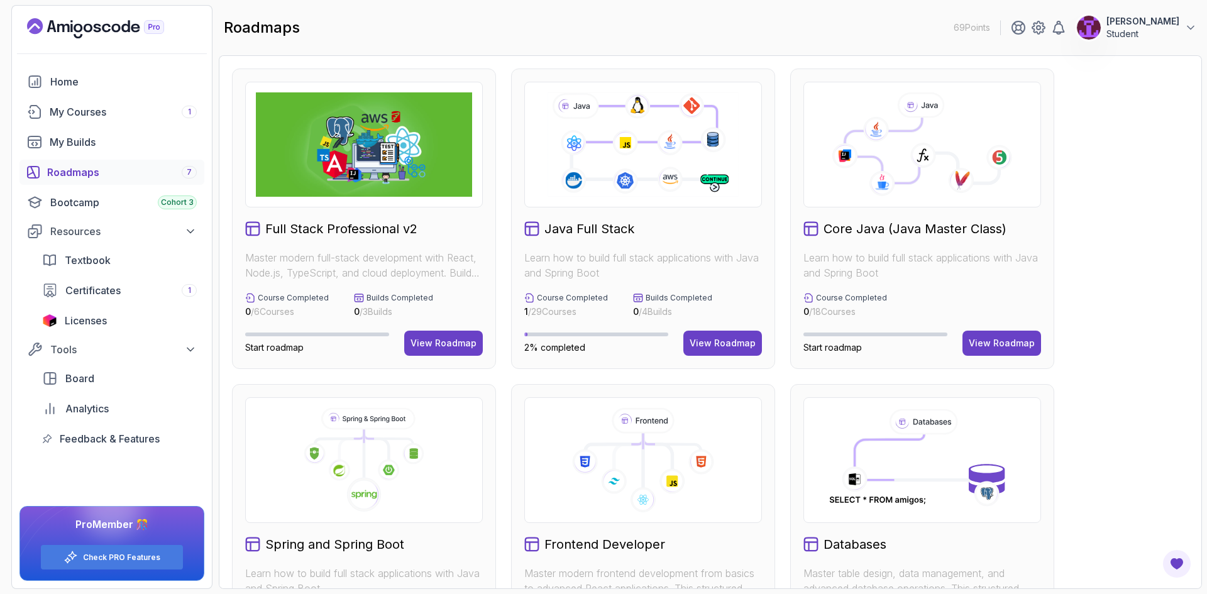
click at [147, 171] on div "Roadmaps 7" at bounding box center [122, 172] width 150 height 15
click at [731, 341] on div "View Roadmap" at bounding box center [723, 343] width 66 height 13
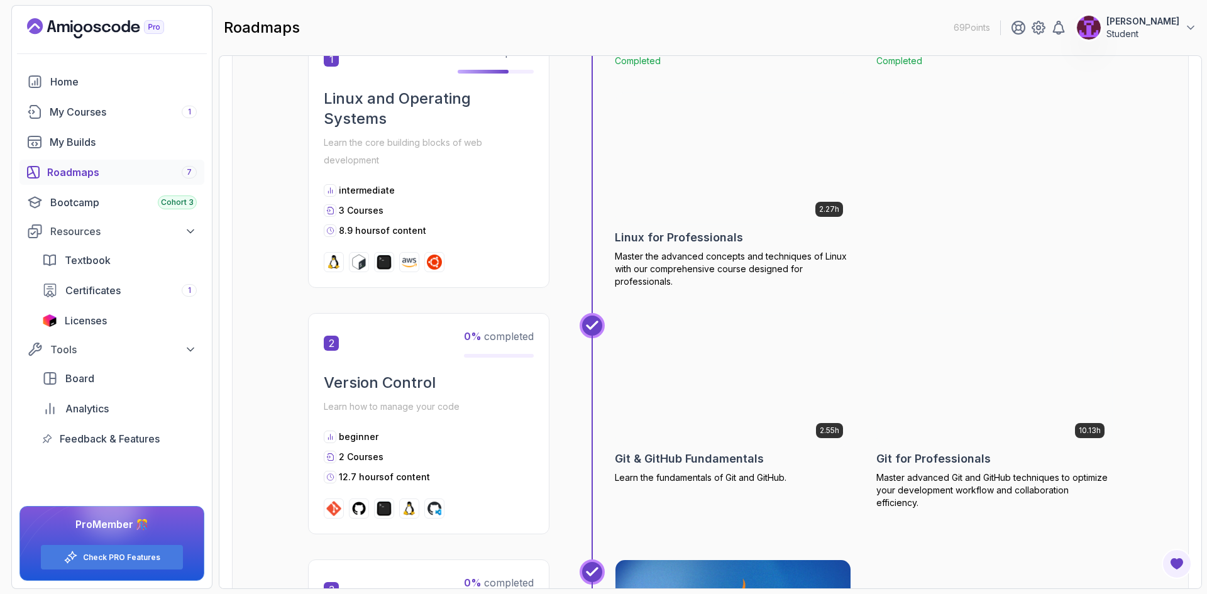
scroll to position [440, 0]
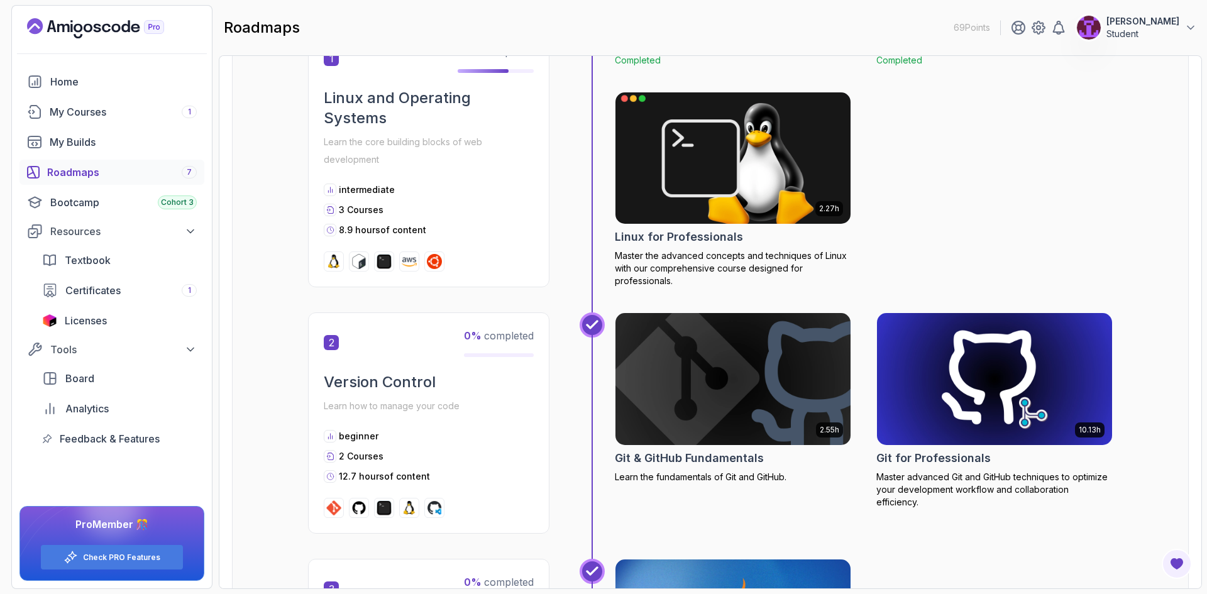
click at [682, 195] on img at bounding box center [733, 158] width 247 height 138
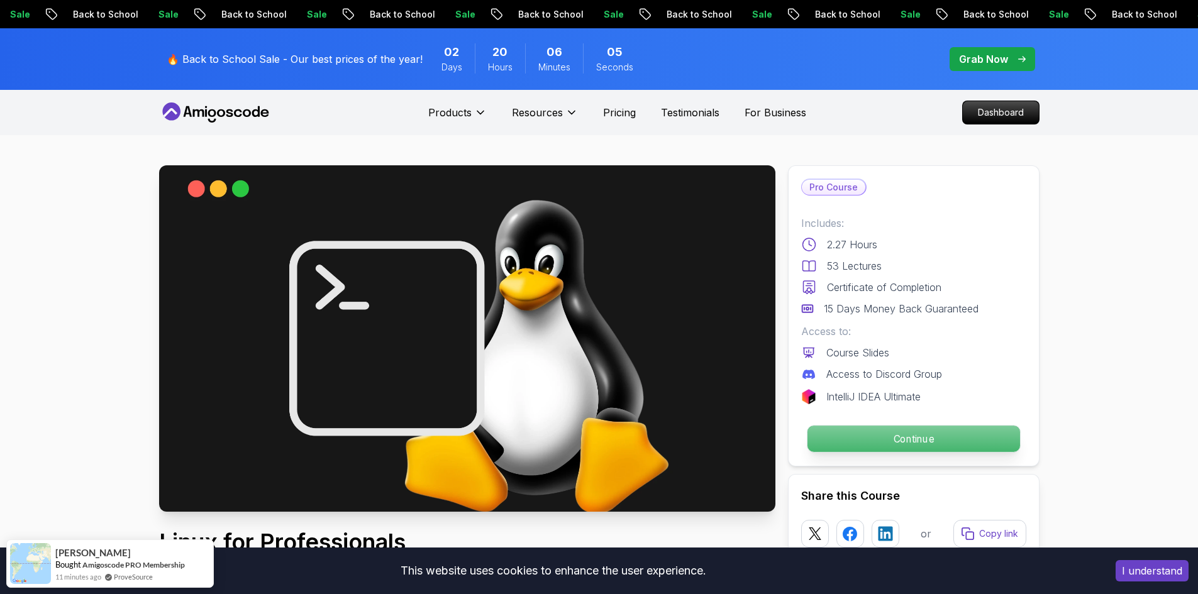
click at [861, 439] on p "Continue" at bounding box center [913, 439] width 213 height 26
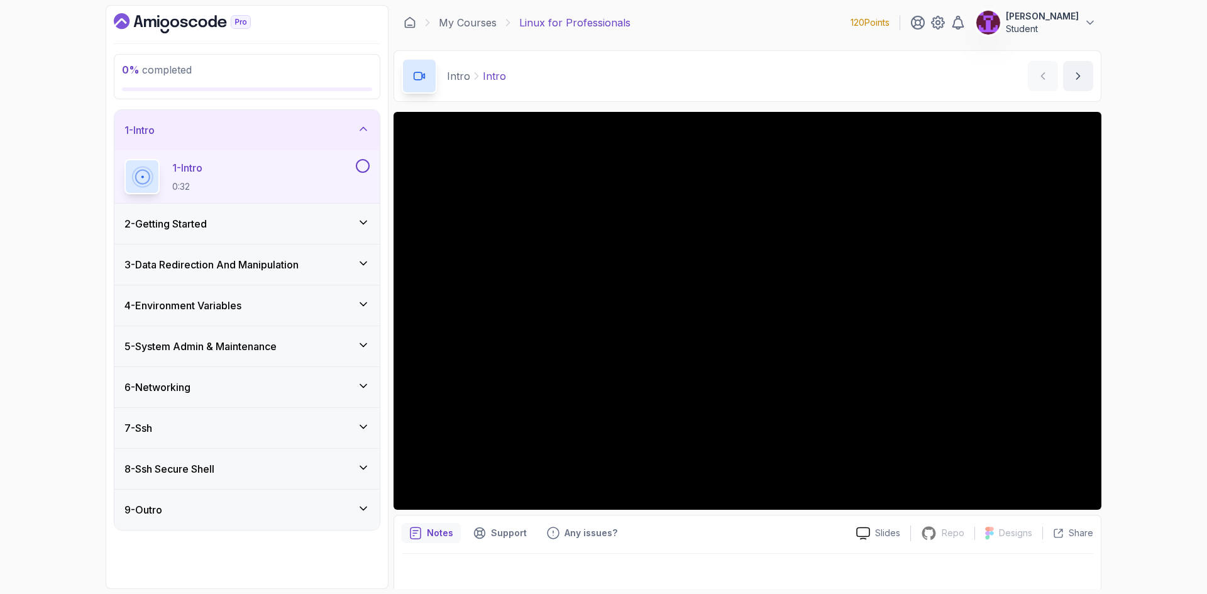
click at [366, 164] on button at bounding box center [363, 166] width 14 height 14
click at [308, 221] on div "2 - Getting Started" at bounding box center [247, 223] width 245 height 15
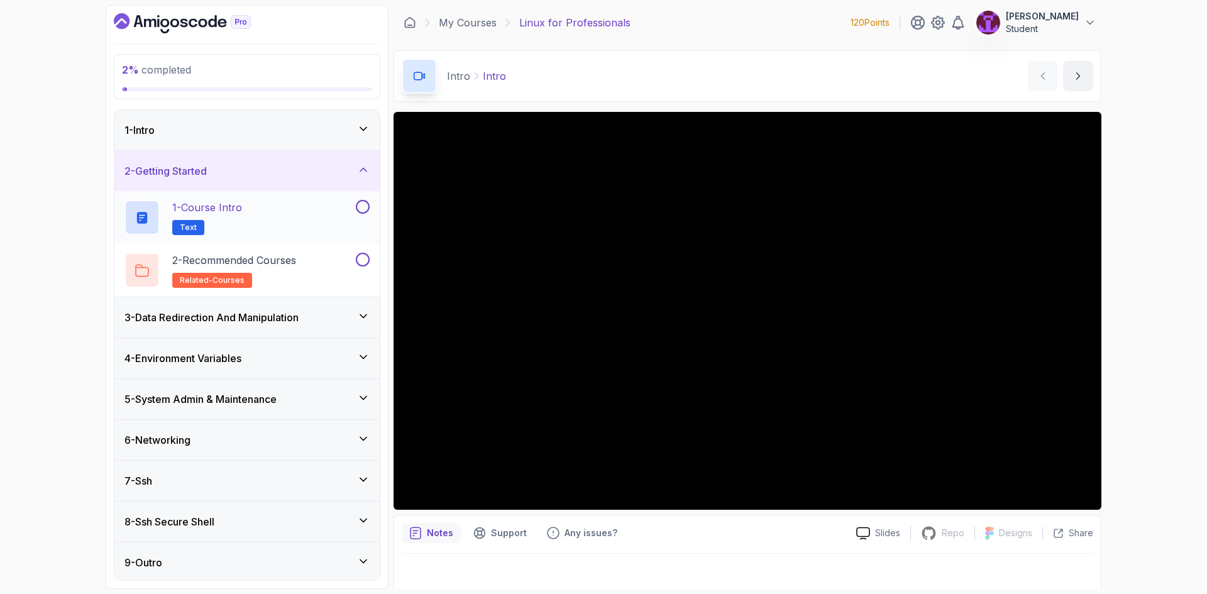
click at [362, 213] on button at bounding box center [363, 207] width 14 height 14
click at [360, 262] on button at bounding box center [363, 260] width 14 height 14
click at [353, 186] on div "2 - Getting Started" at bounding box center [246, 171] width 265 height 40
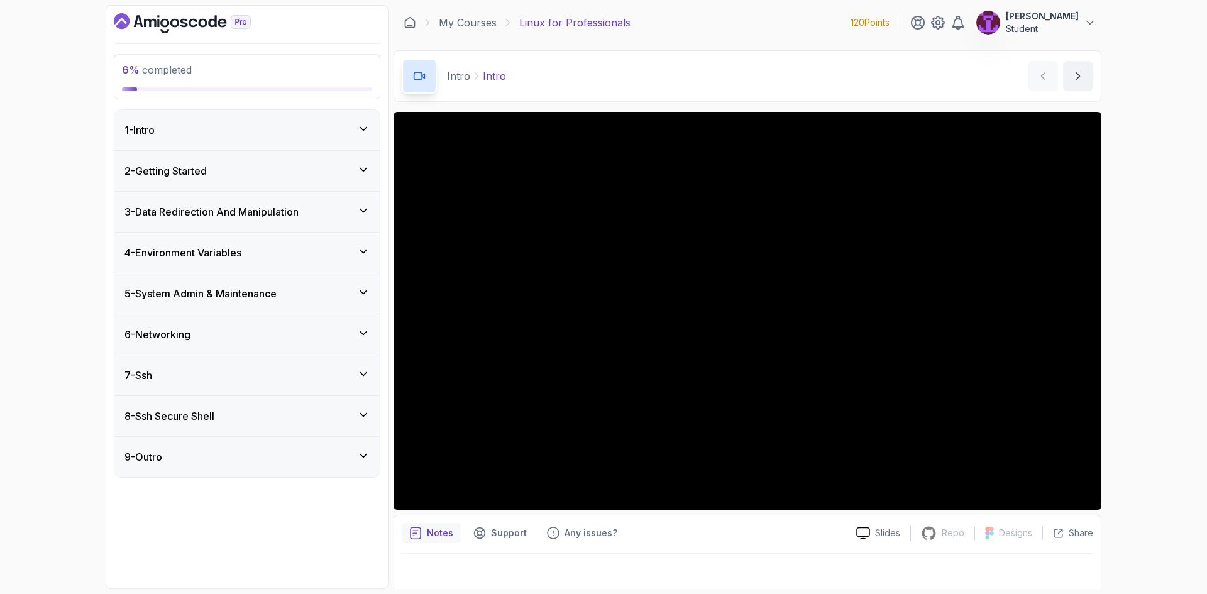
click at [339, 211] on div "3 - Data Redirection And Manipulation" at bounding box center [247, 211] width 245 height 15
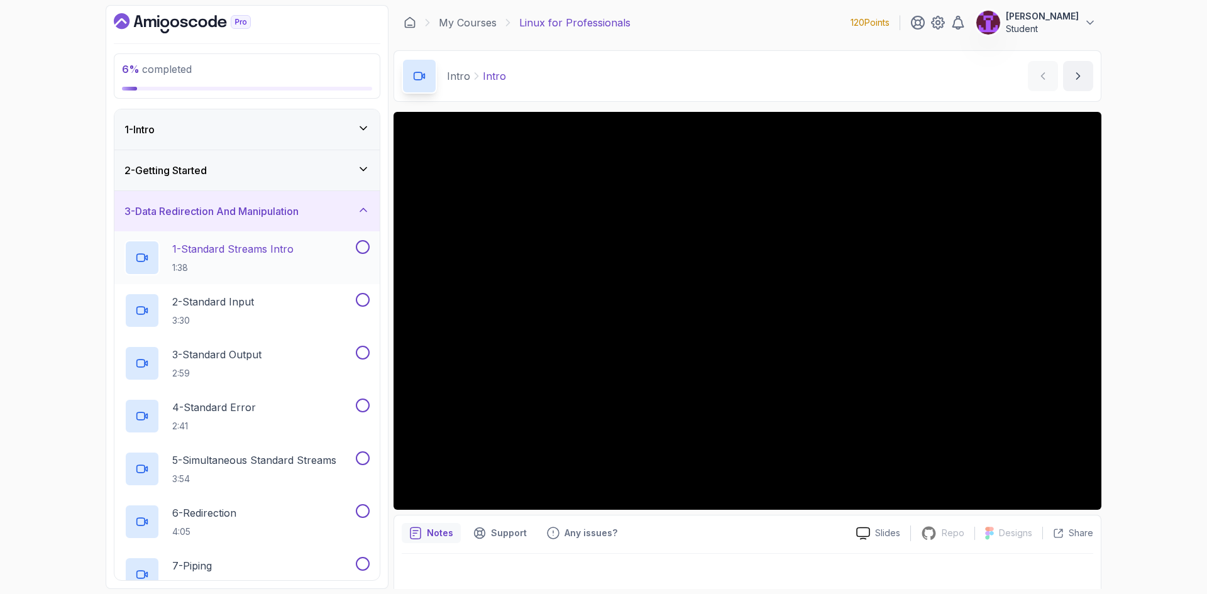
click at [284, 263] on p "1:38" at bounding box center [232, 268] width 121 height 13
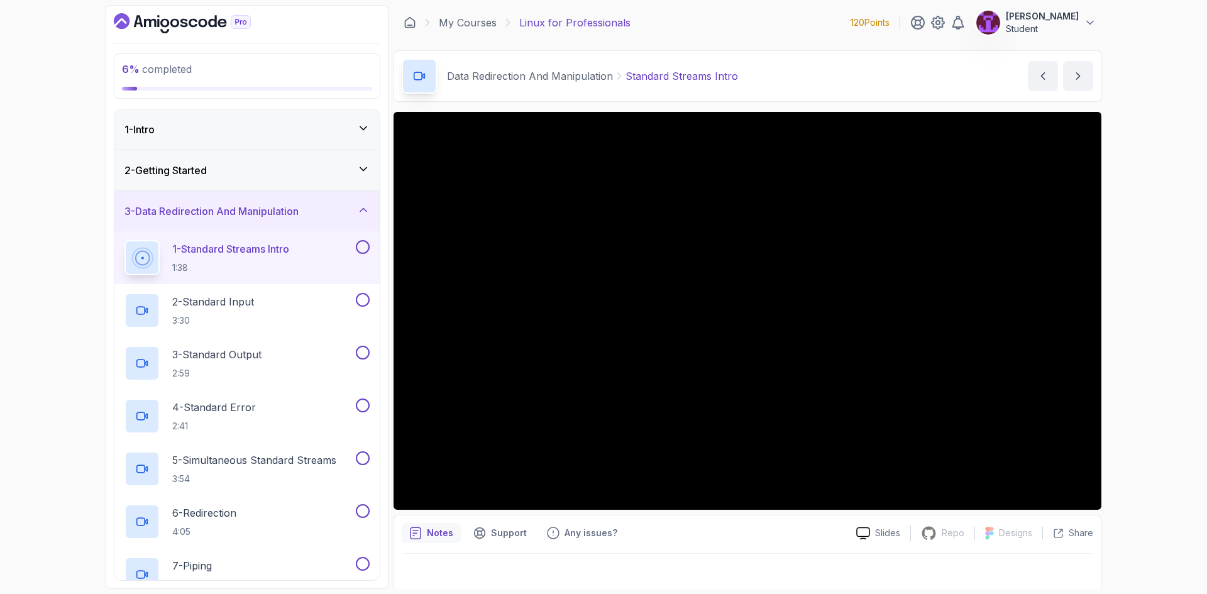
click at [365, 252] on button at bounding box center [363, 247] width 14 height 14
click at [364, 246] on icon at bounding box center [362, 247] width 11 height 13
click at [362, 249] on button at bounding box center [363, 247] width 14 height 14
click at [251, 301] on p "2 - Standard Input" at bounding box center [213, 301] width 82 height 15
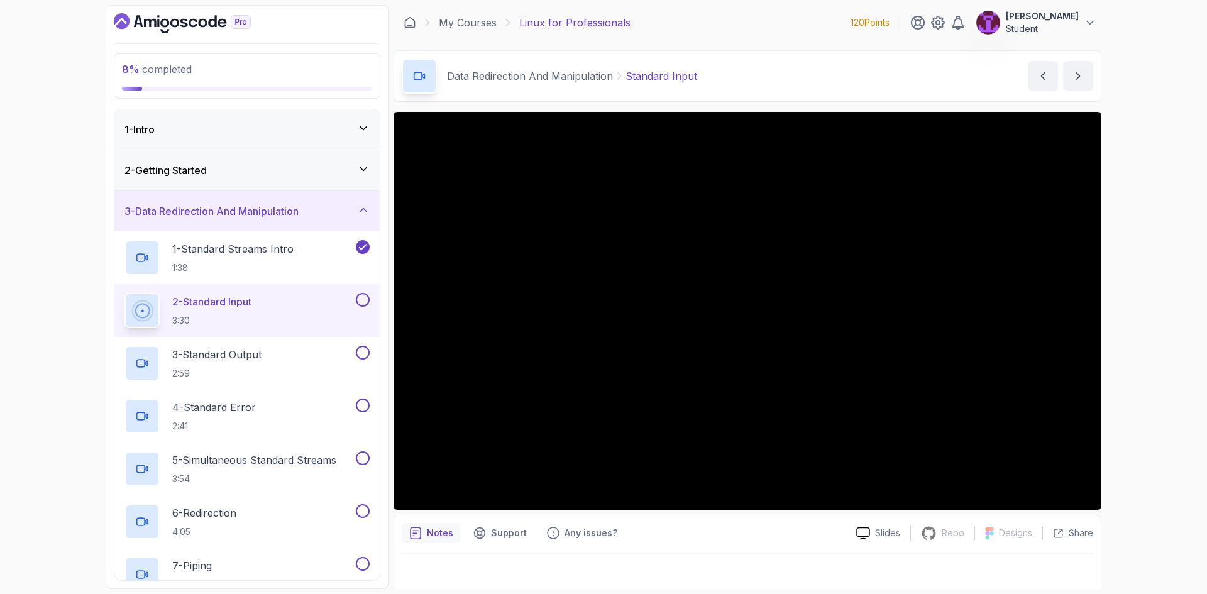
click at [365, 299] on button at bounding box center [363, 300] width 14 height 14
click at [253, 377] on p "2:59" at bounding box center [216, 373] width 89 height 13
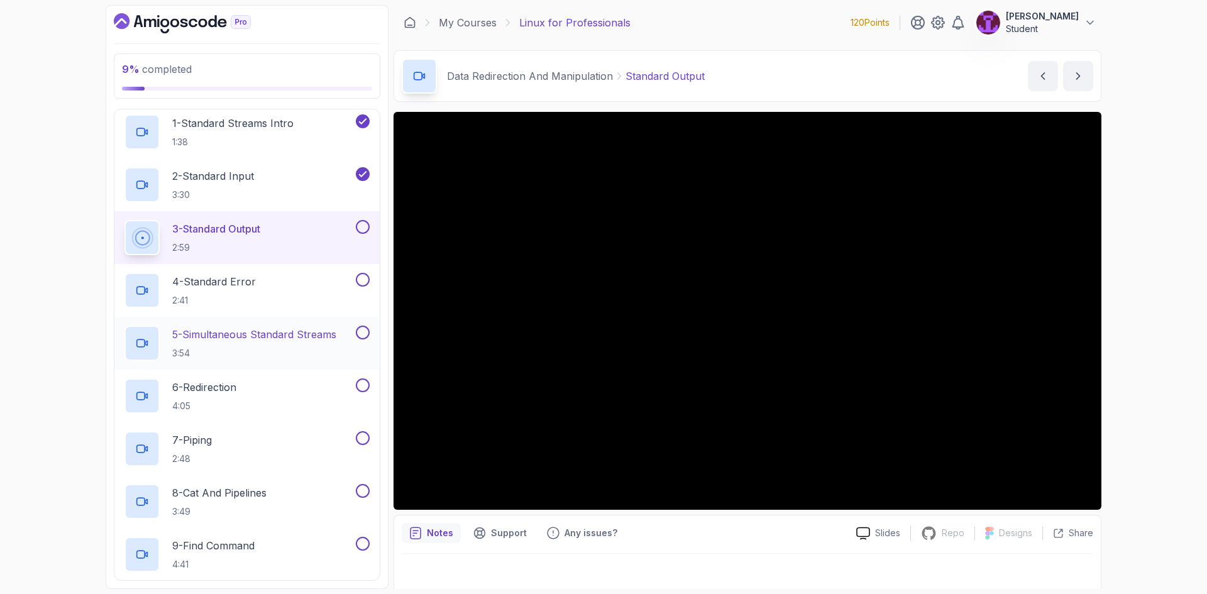
scroll to position [189, 0]
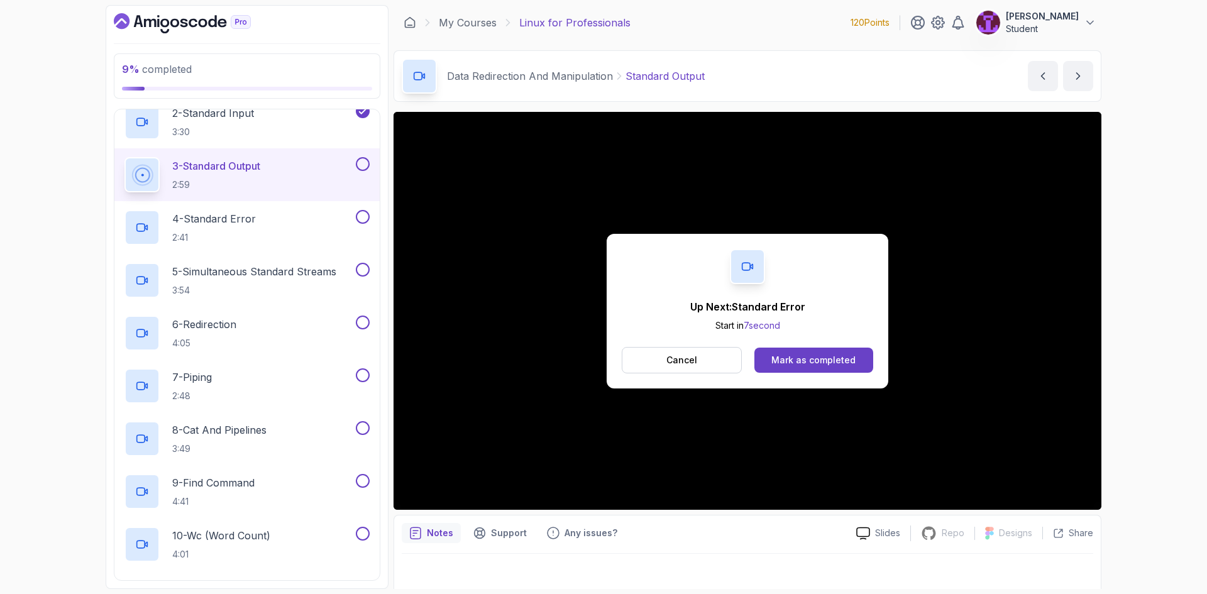
click at [353, 167] on div at bounding box center [361, 164] width 16 height 14
click at [269, 219] on div "4 - Standard Error 2:41" at bounding box center [239, 227] width 229 height 35
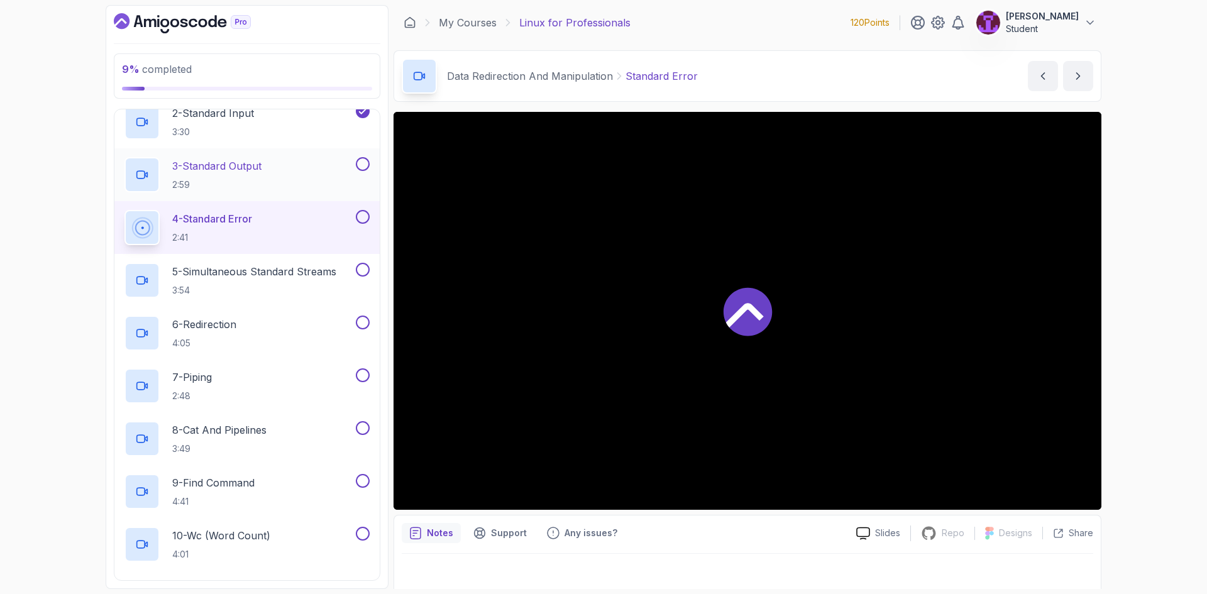
click at [358, 169] on button at bounding box center [363, 164] width 14 height 14
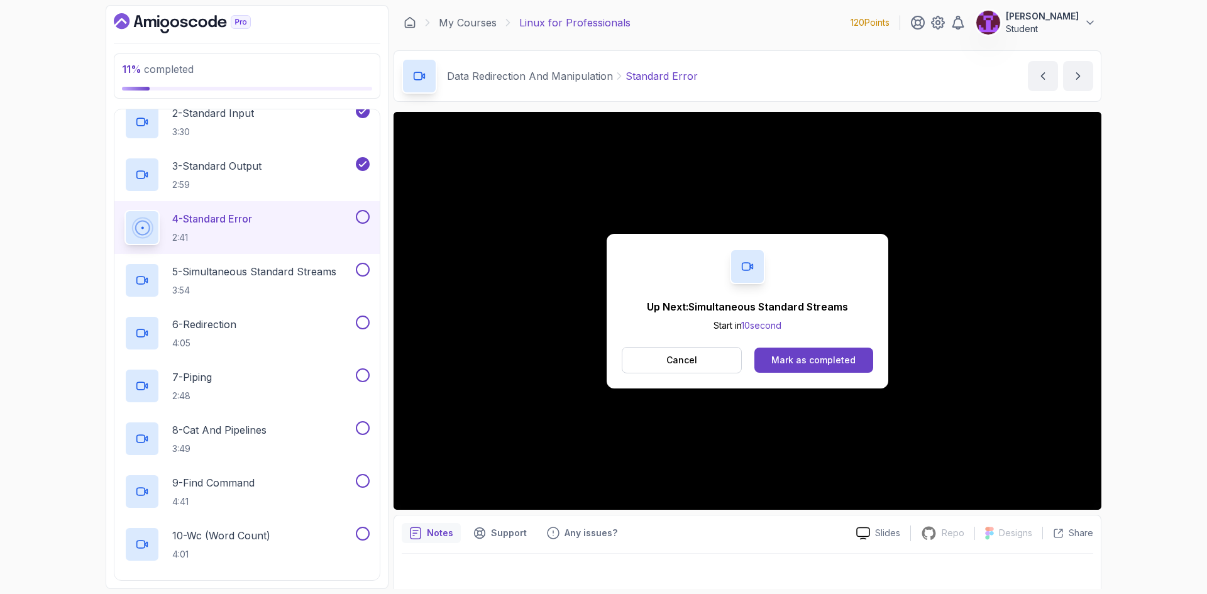
click at [362, 219] on button at bounding box center [363, 217] width 14 height 14
click at [295, 297] on p "3:54" at bounding box center [254, 290] width 164 height 13
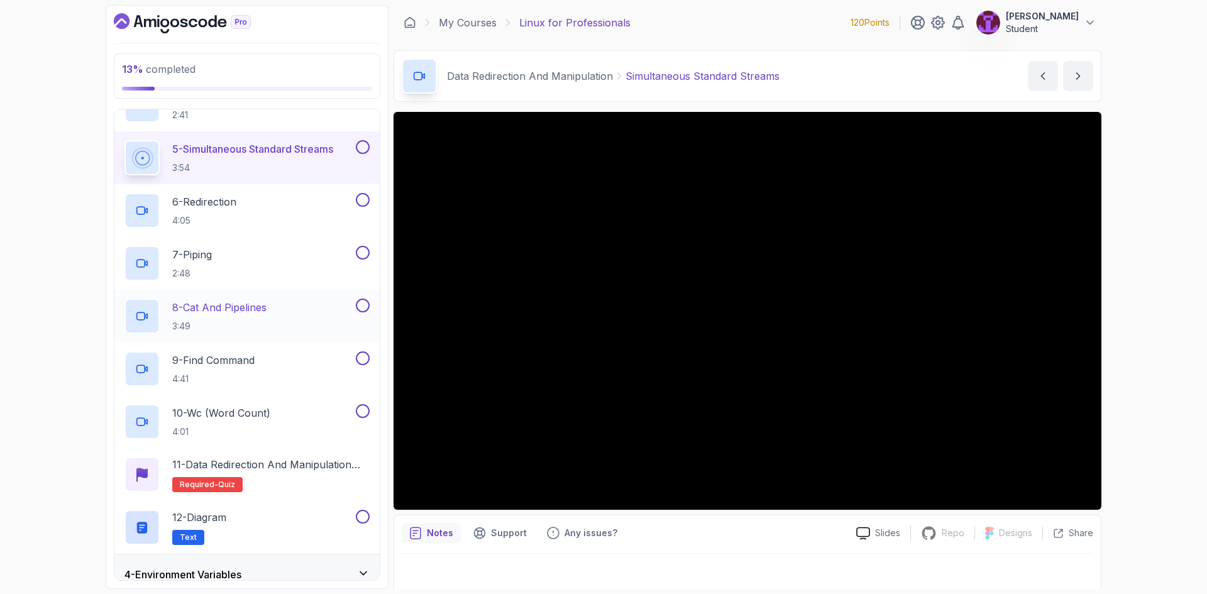
scroll to position [314, 0]
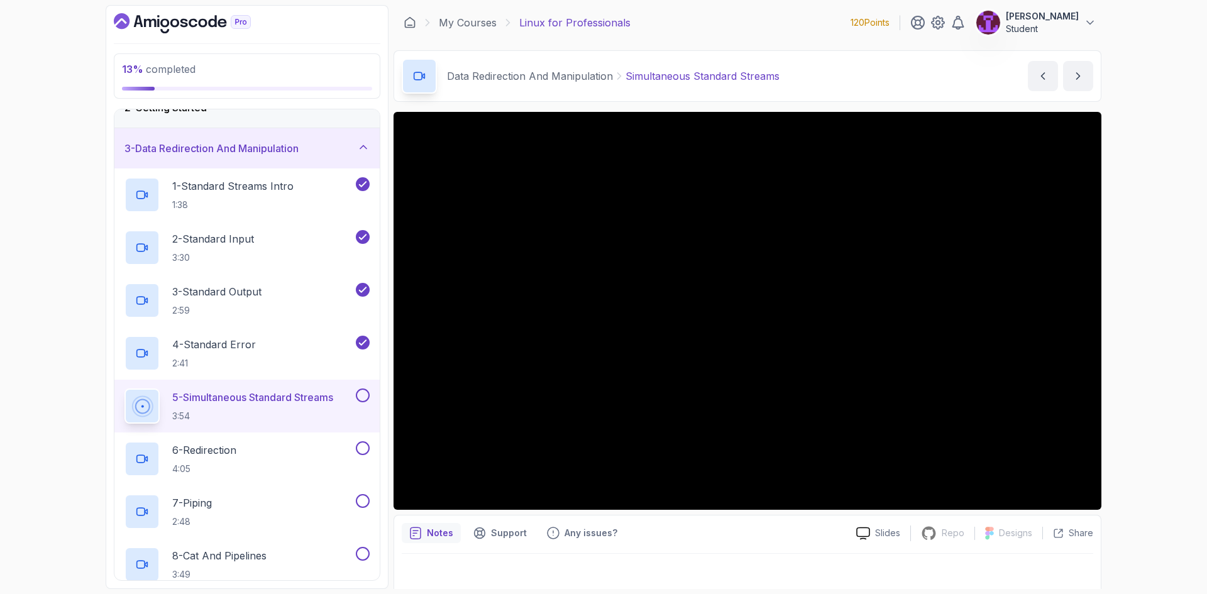
click at [361, 391] on button at bounding box center [363, 396] width 14 height 14
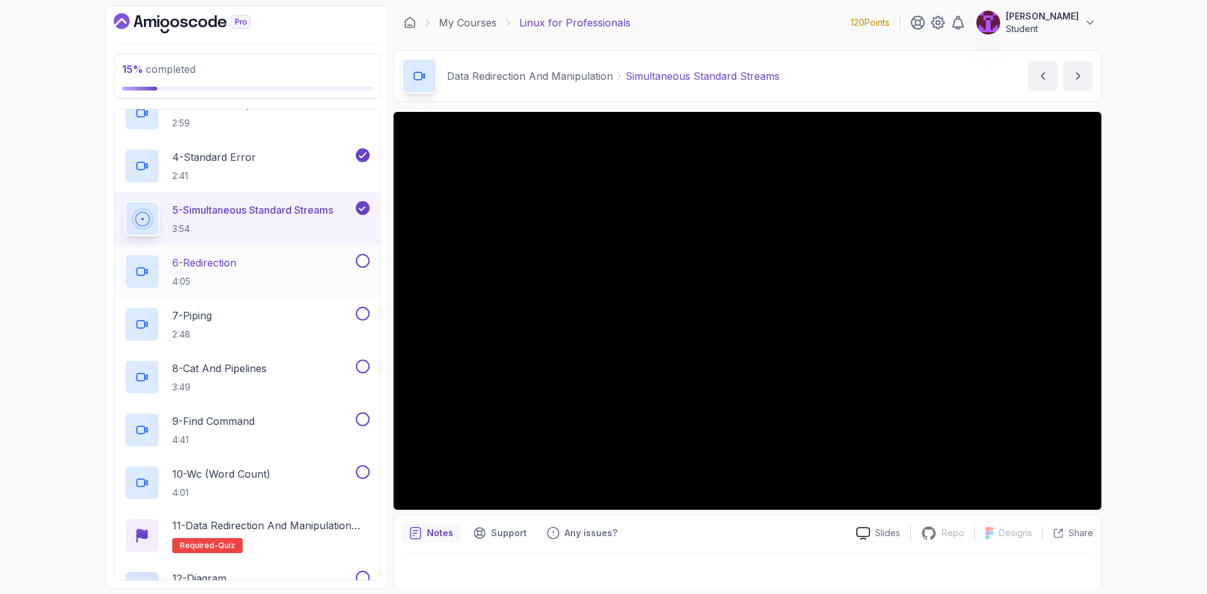
scroll to position [252, 0]
click at [252, 274] on div "6 - Redirection 4:05" at bounding box center [239, 270] width 229 height 35
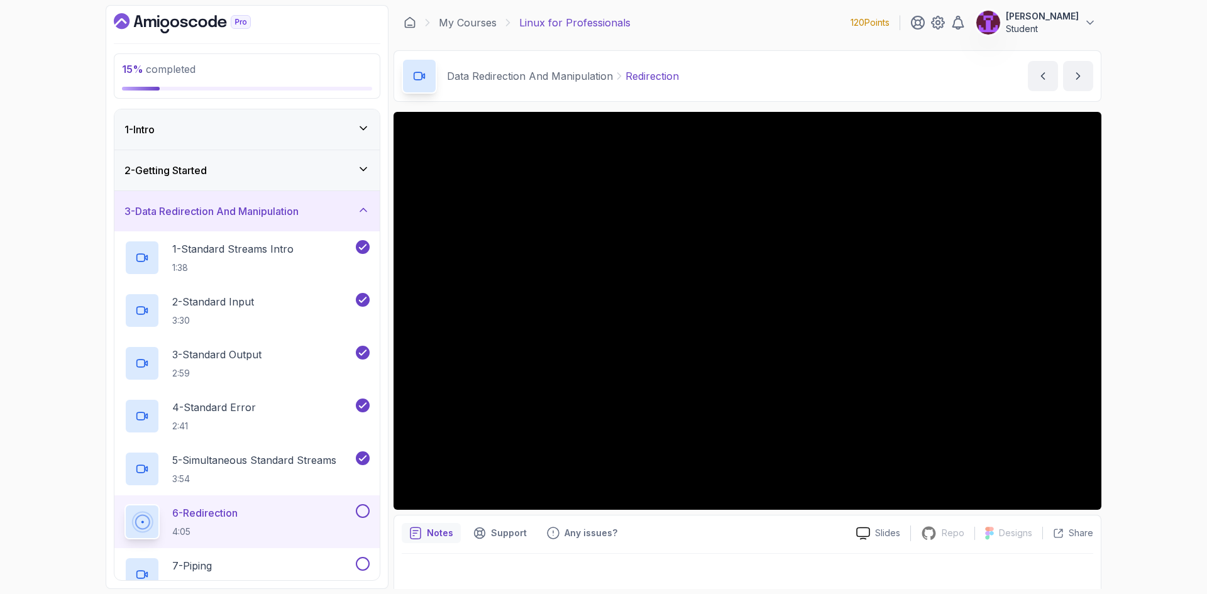
click at [348, 502] on div "6 - Redirection 4:05" at bounding box center [246, 522] width 265 height 53
click at [358, 504] on div at bounding box center [361, 511] width 16 height 14
click at [363, 513] on button at bounding box center [363, 511] width 14 height 14
click at [302, 221] on div "3 - Data Redirection And Manipulation" at bounding box center [246, 211] width 265 height 40
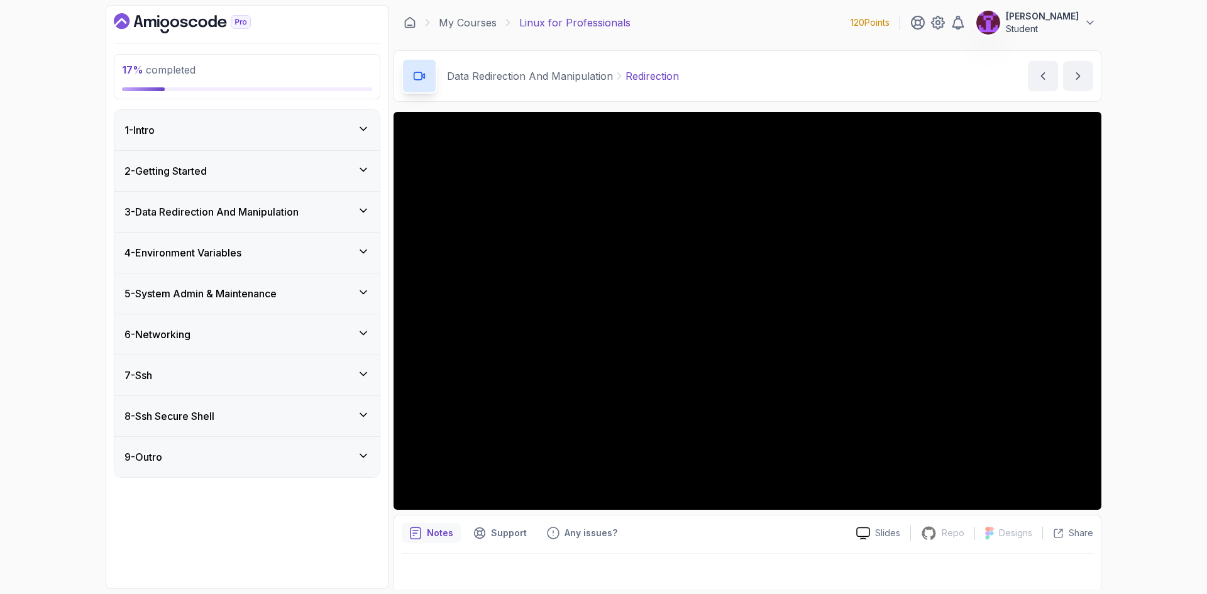
click at [299, 218] on h3 "3 - Data Redirection And Manipulation" at bounding box center [212, 211] width 174 height 15
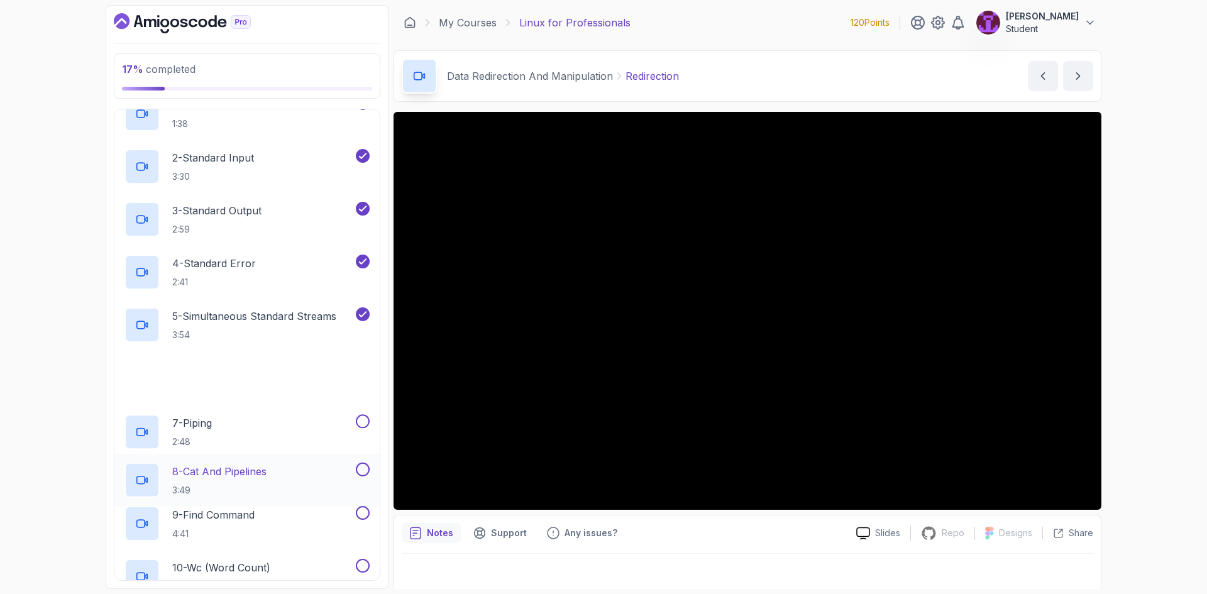
scroll to position [252, 0]
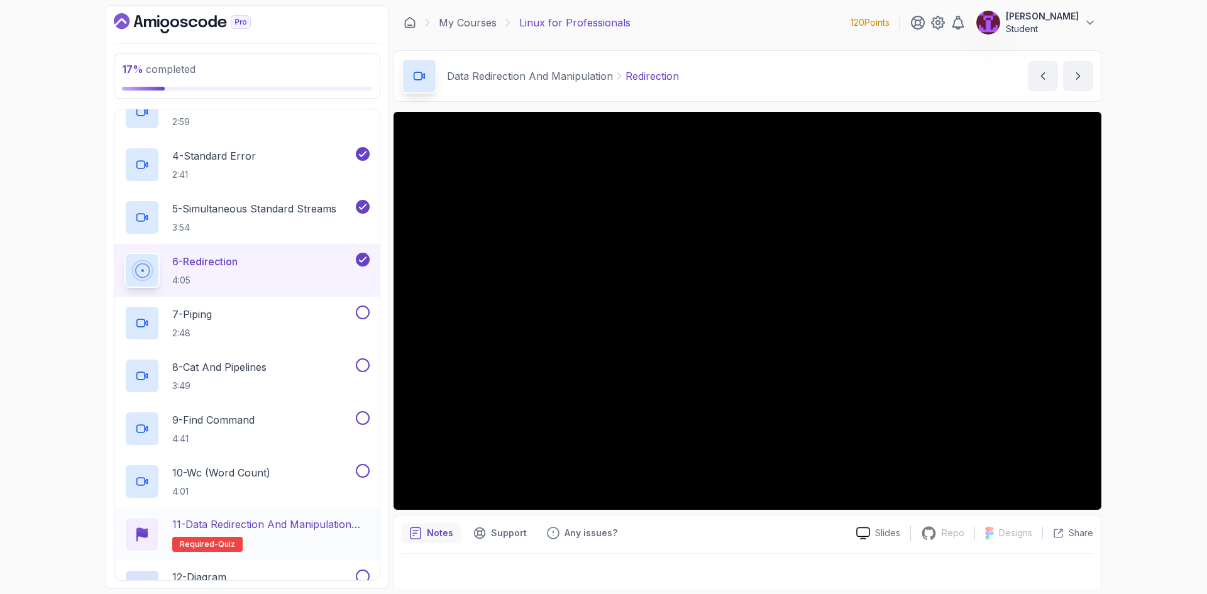
click at [286, 518] on p "11 - Data Redirection and Manipulation Quiz" at bounding box center [270, 524] width 197 height 15
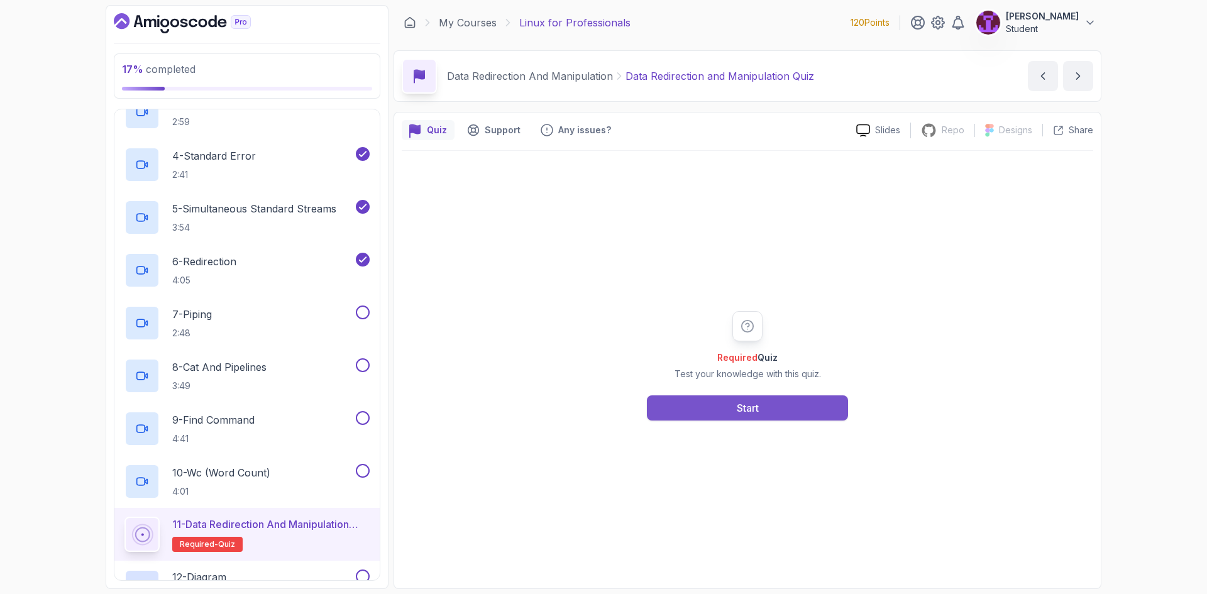
click at [745, 414] on div "Start" at bounding box center [748, 408] width 22 height 15
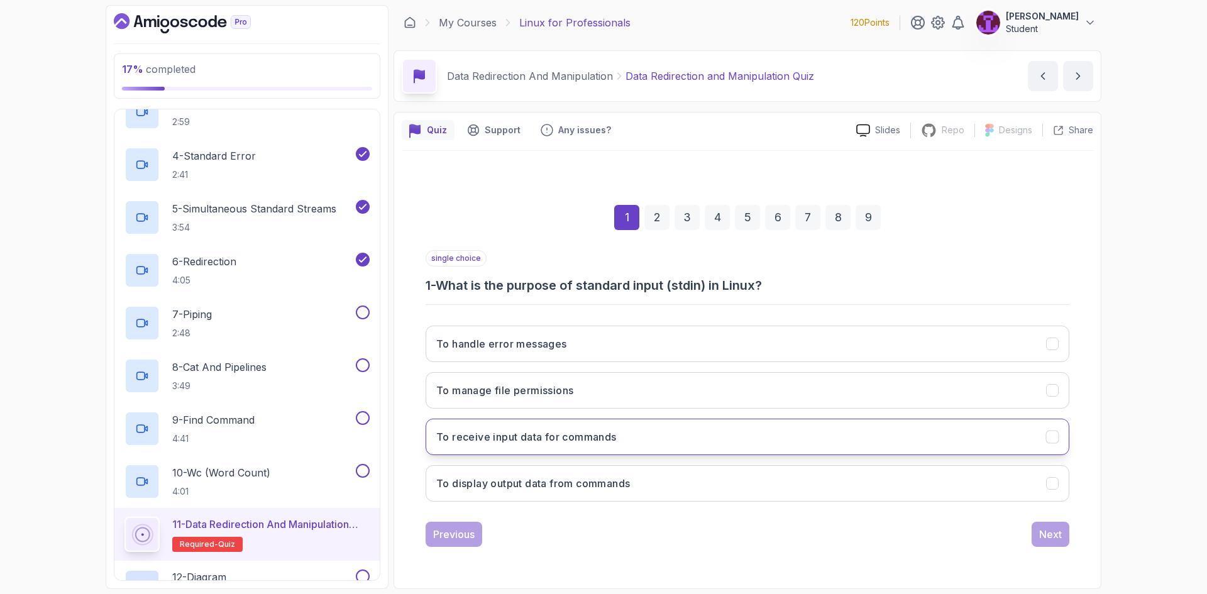
click at [651, 436] on button "To receive input data for commands" at bounding box center [748, 437] width 644 height 36
click at [1043, 530] on div "Next" at bounding box center [1050, 534] width 23 height 15
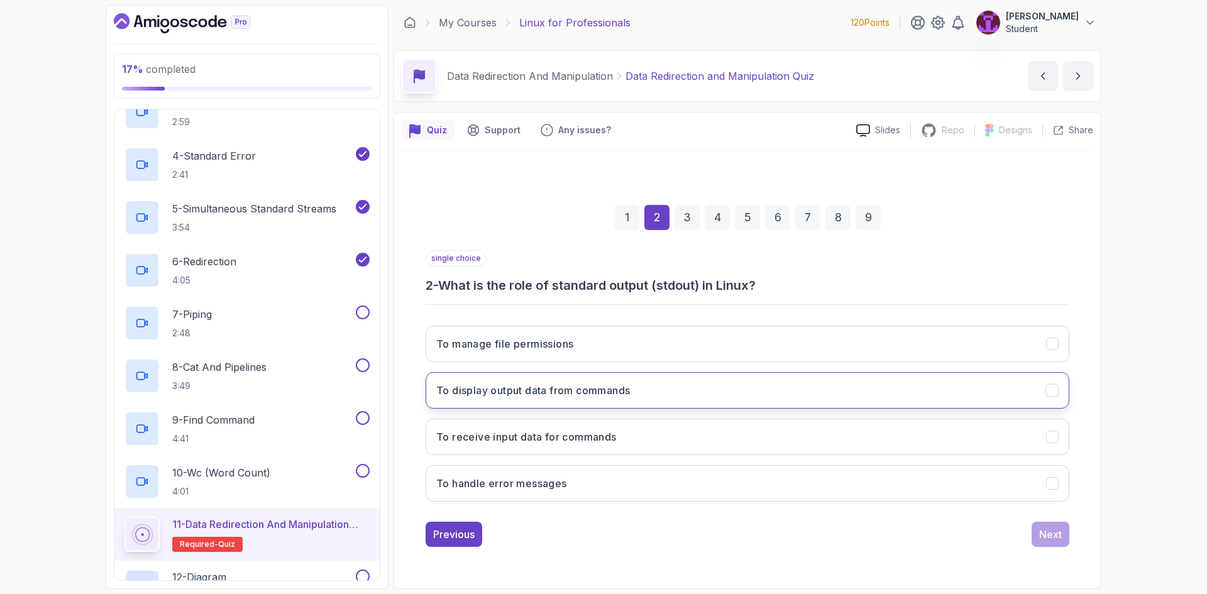
click at [648, 381] on button "To display output data from commands" at bounding box center [748, 390] width 644 height 36
click at [1030, 524] on div "Previous Next" at bounding box center [748, 534] width 644 height 25
click at [1049, 531] on div "Next" at bounding box center [1050, 534] width 23 height 15
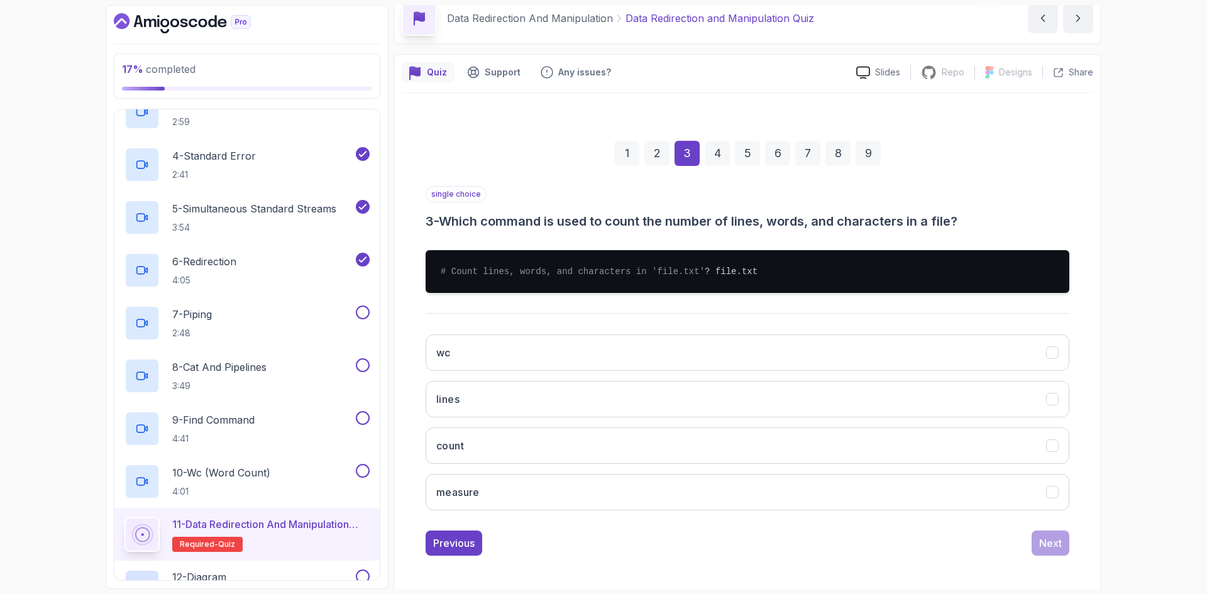
scroll to position [63, 0]
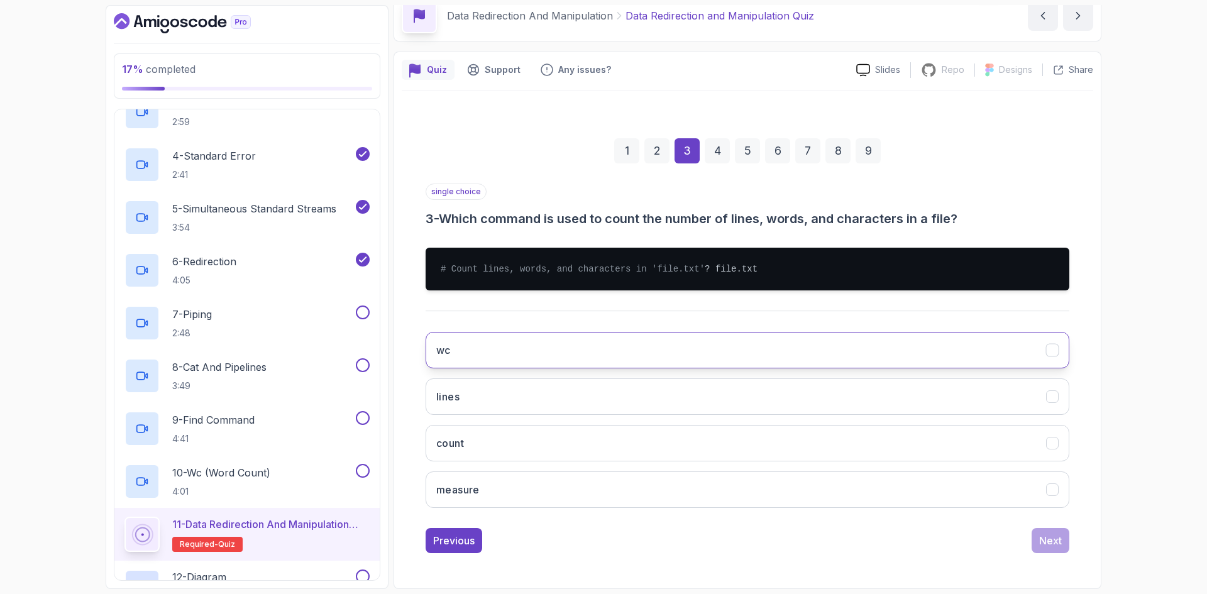
click at [518, 353] on button "wc" at bounding box center [748, 350] width 644 height 36
click at [1047, 548] on div "Next" at bounding box center [1050, 540] width 23 height 15
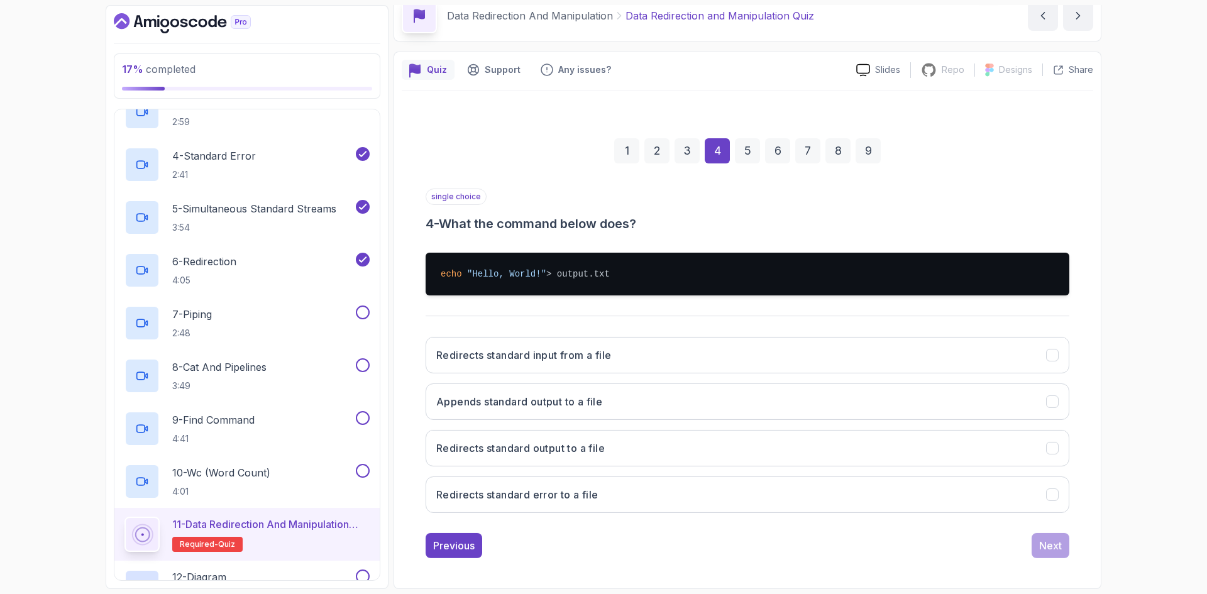
scroll to position [60, 0]
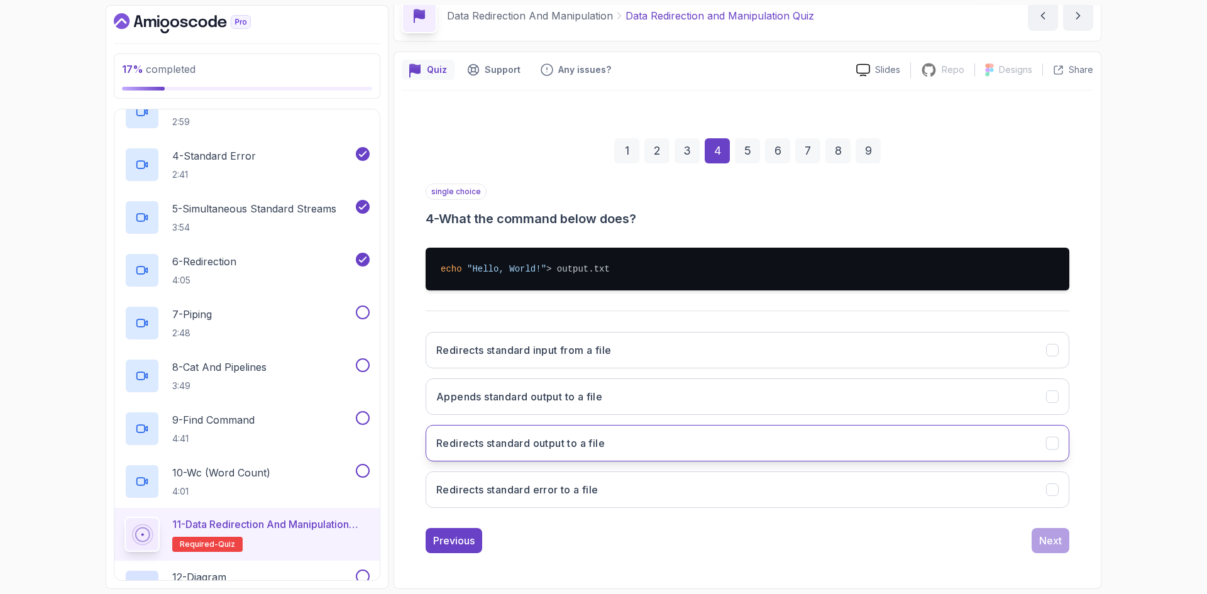
click at [628, 447] on button "Redirects standard output to a file" at bounding box center [748, 443] width 644 height 36
click at [1046, 548] on div "Next" at bounding box center [1050, 540] width 23 height 15
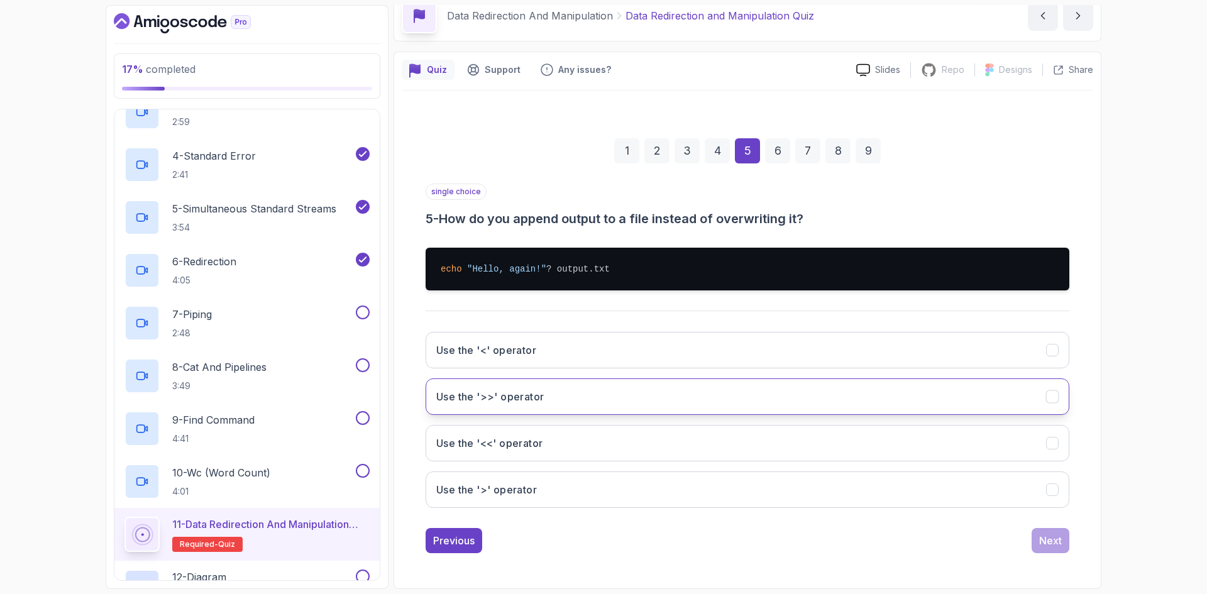
click at [483, 401] on h3 "Use the '>>' operator" at bounding box center [490, 396] width 108 height 15
click at [1039, 541] on div "Next" at bounding box center [1050, 540] width 23 height 15
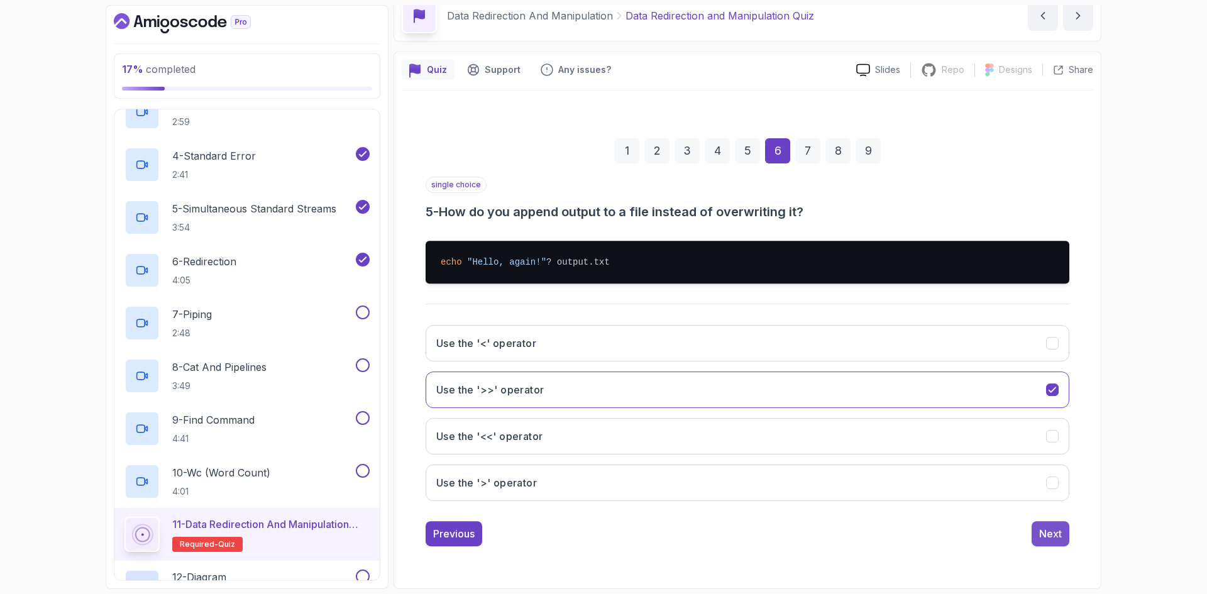
scroll to position [0, 0]
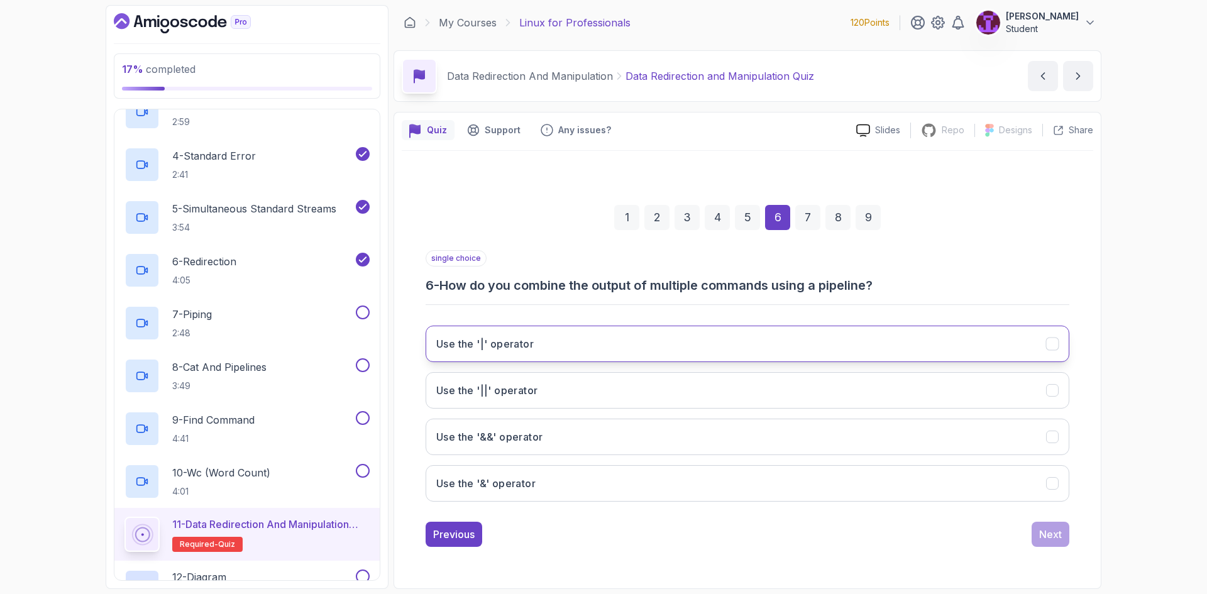
click at [579, 326] on div "Use the '|' operator Use the '||' operator Use the '&&' operator Use the '&' op…" at bounding box center [748, 414] width 644 height 196
click at [607, 339] on button "Use the '|' operator" at bounding box center [748, 344] width 644 height 36
click at [1049, 539] on div "Next" at bounding box center [1050, 534] width 23 height 15
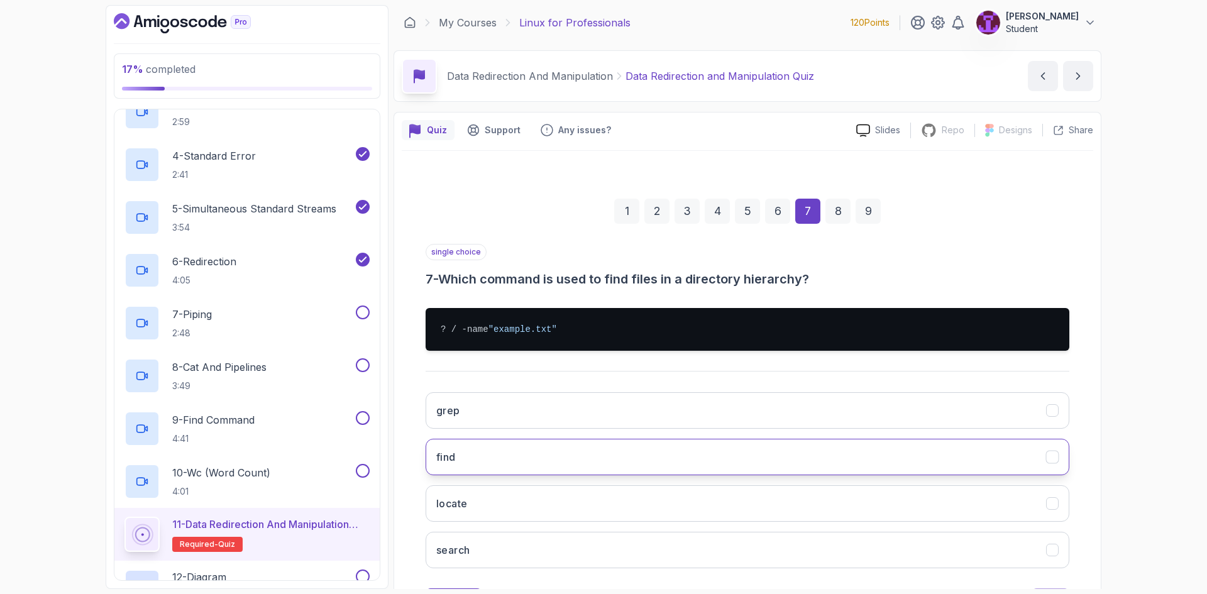
click at [515, 448] on button "find" at bounding box center [748, 457] width 644 height 36
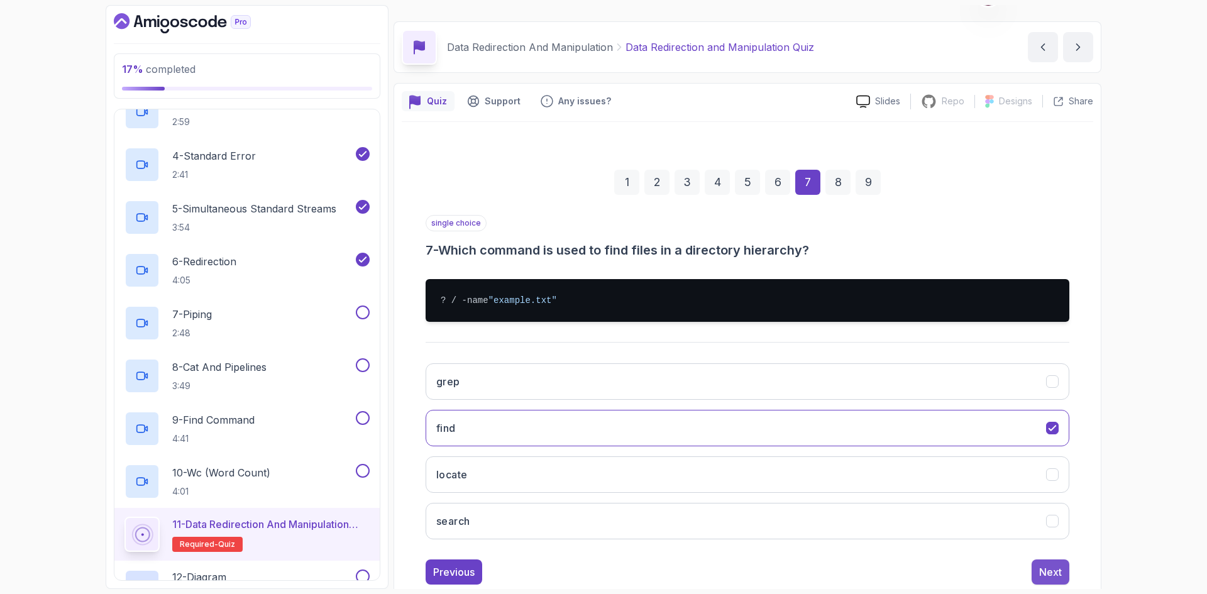
scroll to position [60, 0]
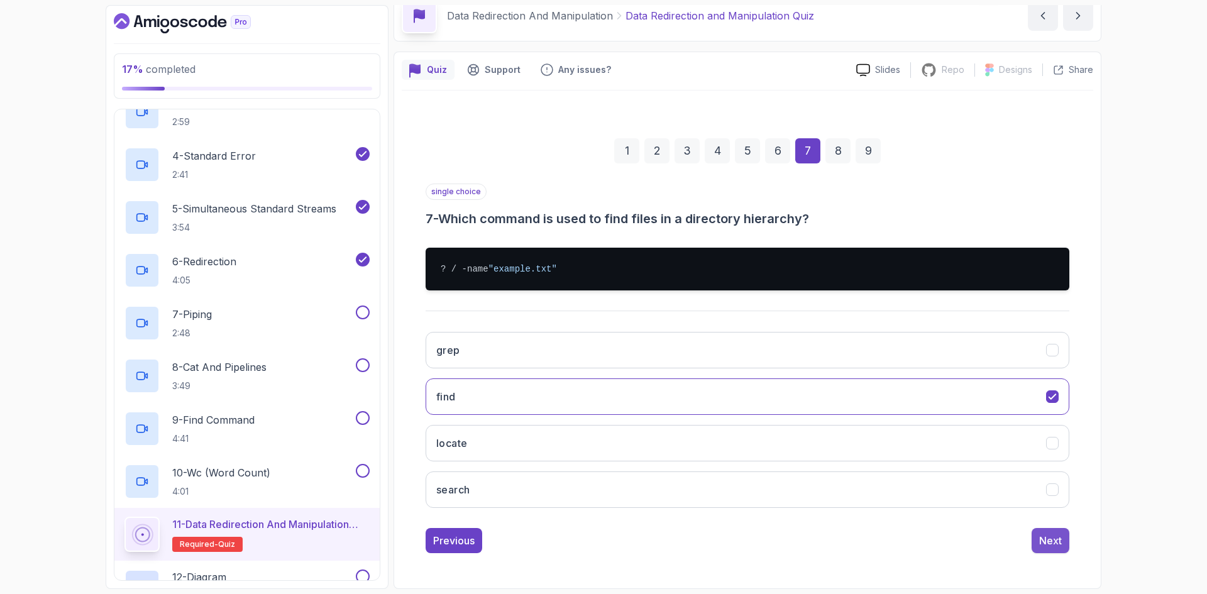
click at [1048, 529] on button "Next" at bounding box center [1051, 540] width 38 height 25
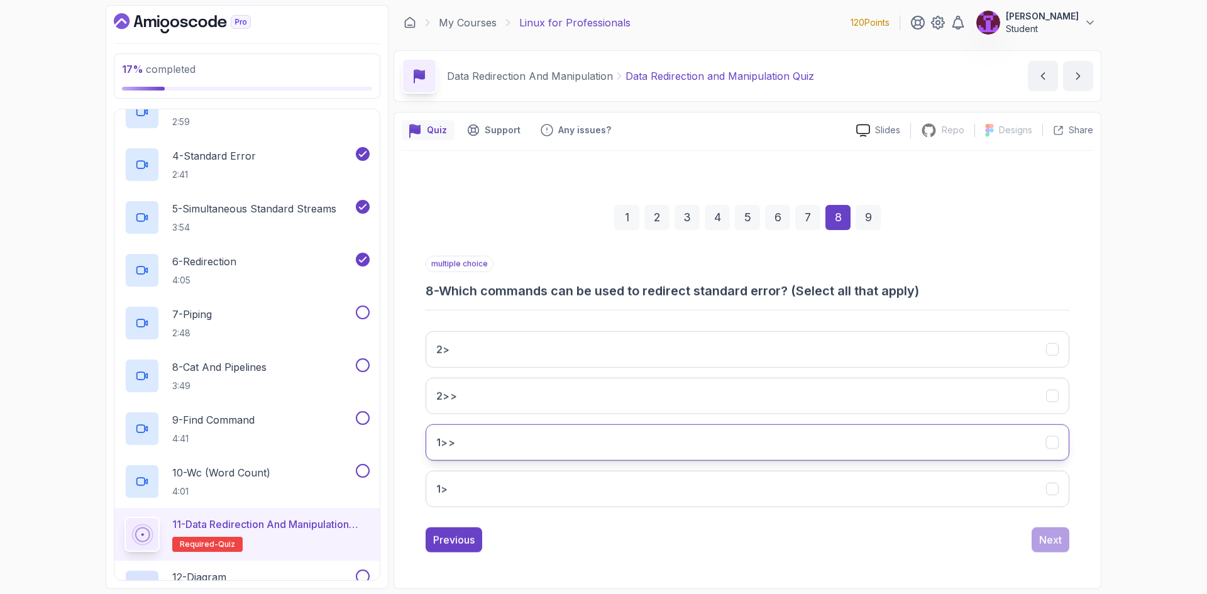
scroll to position [0, 0]
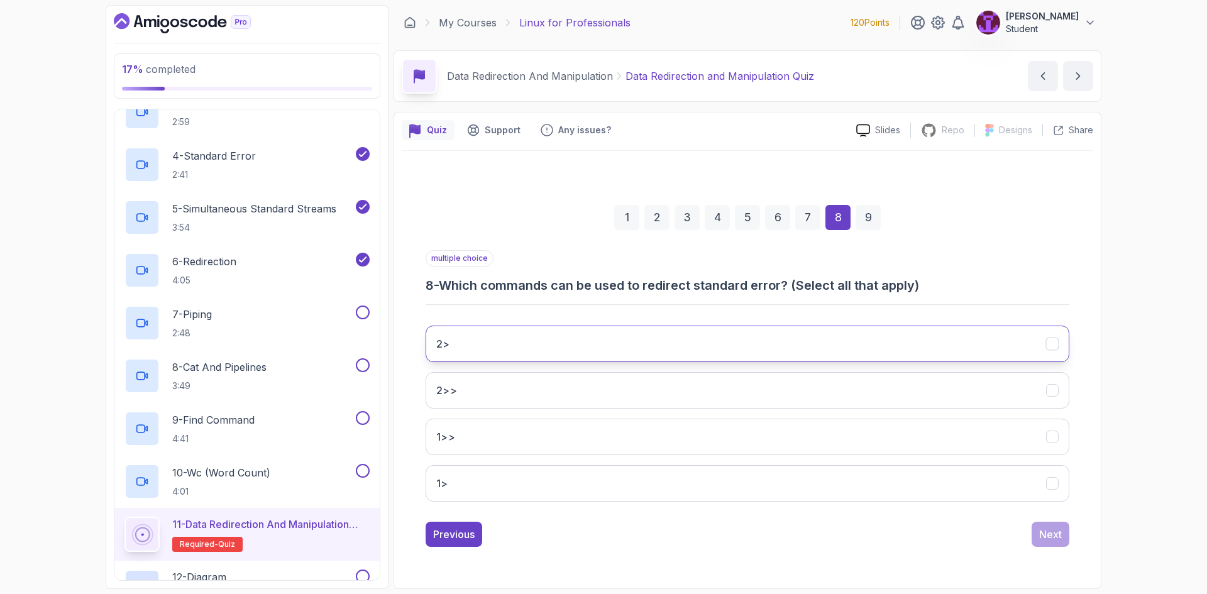
click at [712, 333] on button "2>" at bounding box center [748, 344] width 644 height 36
click at [1051, 539] on div "Next" at bounding box center [1050, 534] width 23 height 15
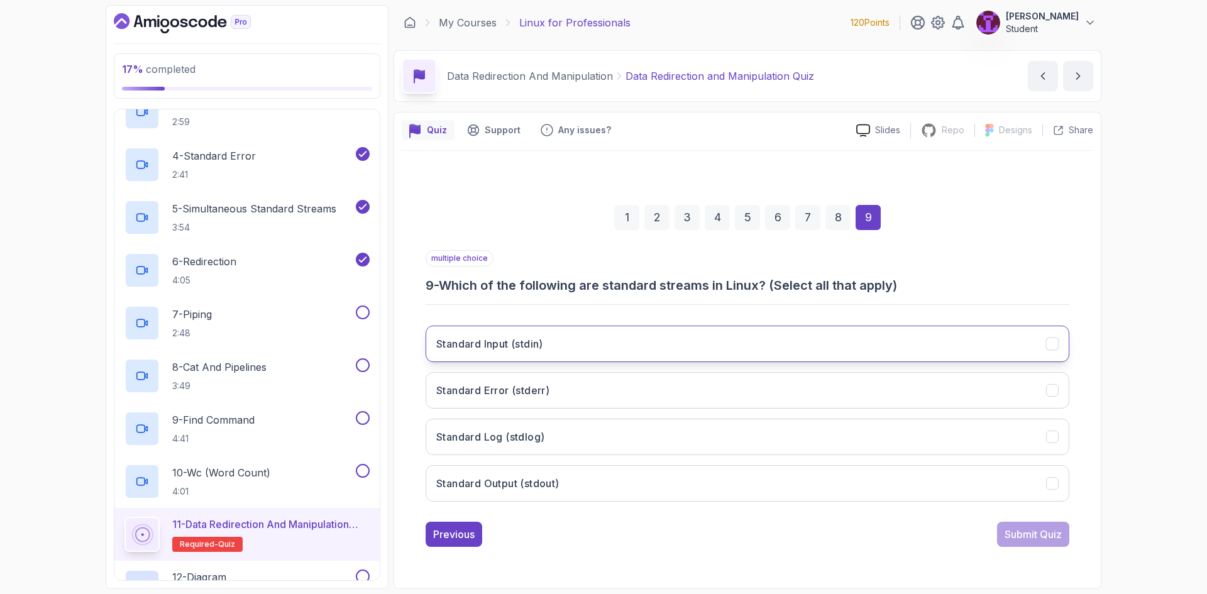
click at [640, 343] on button "Standard Input (stdin)" at bounding box center [748, 344] width 644 height 36
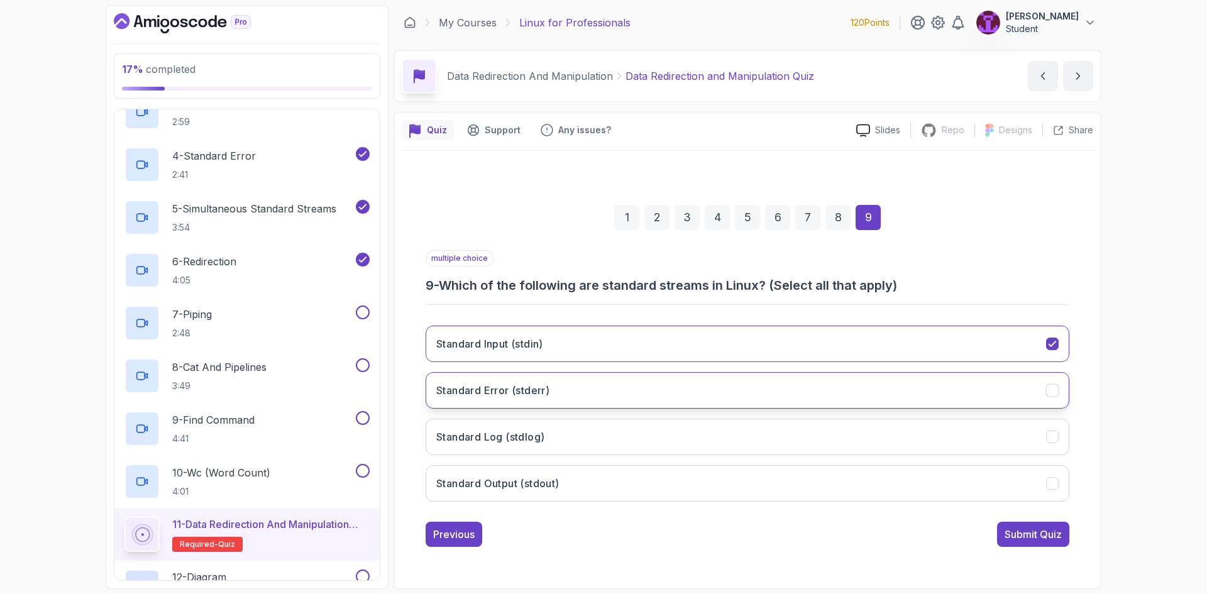
click at [633, 394] on button "Standard Error (stderr)" at bounding box center [748, 390] width 644 height 36
click at [652, 442] on button "Standard Log (stdlog)" at bounding box center [748, 437] width 644 height 36
click at [703, 439] on button "Standard Log (stdlog)" at bounding box center [748, 437] width 644 height 36
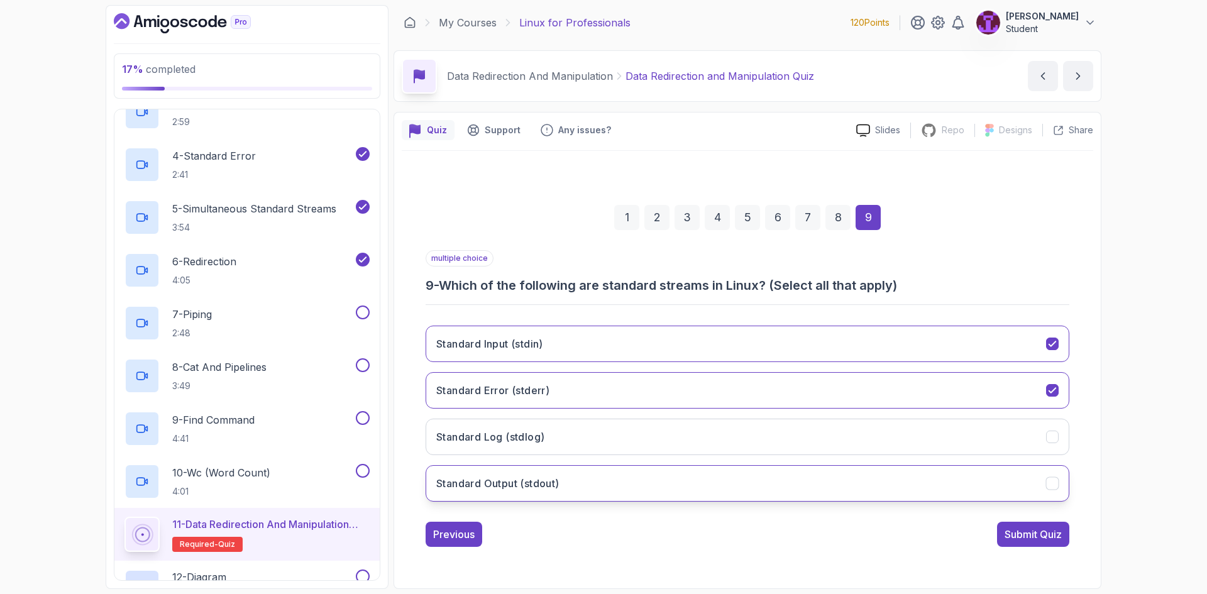
click at [711, 469] on button "Standard Output (stdout)" at bounding box center [748, 483] width 644 height 36
click at [1034, 531] on div "Submit Quiz" at bounding box center [1033, 534] width 57 height 15
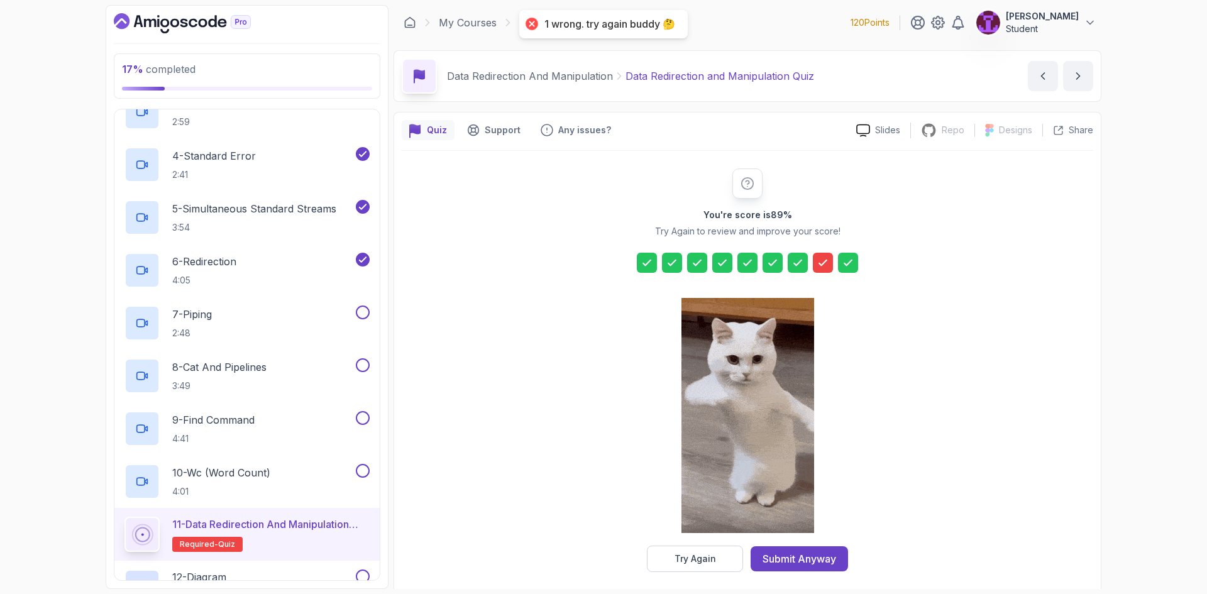
click at [822, 263] on icon at bounding box center [823, 263] width 13 height 13
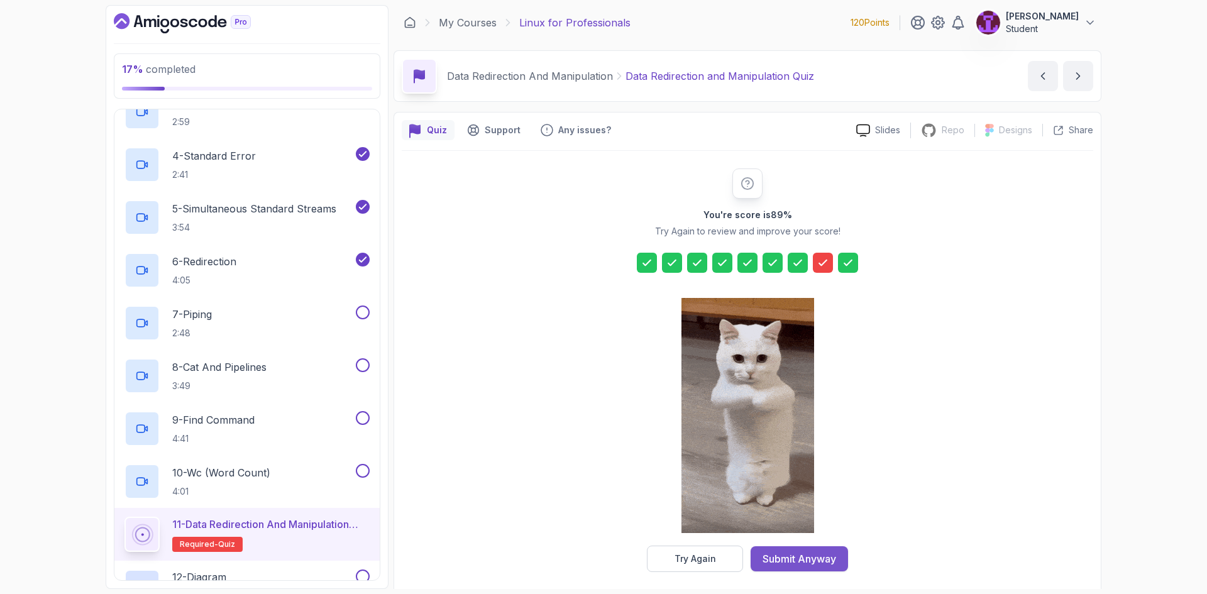
click at [779, 560] on div "Submit Anyway" at bounding box center [800, 558] width 74 height 15
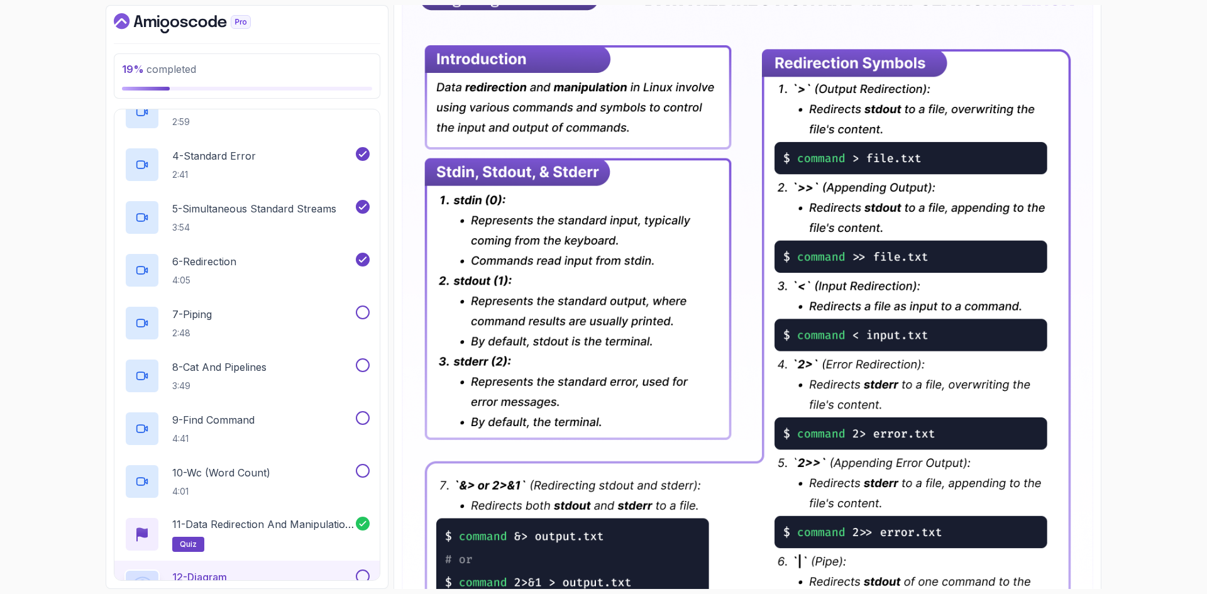
scroll to position [252, 0]
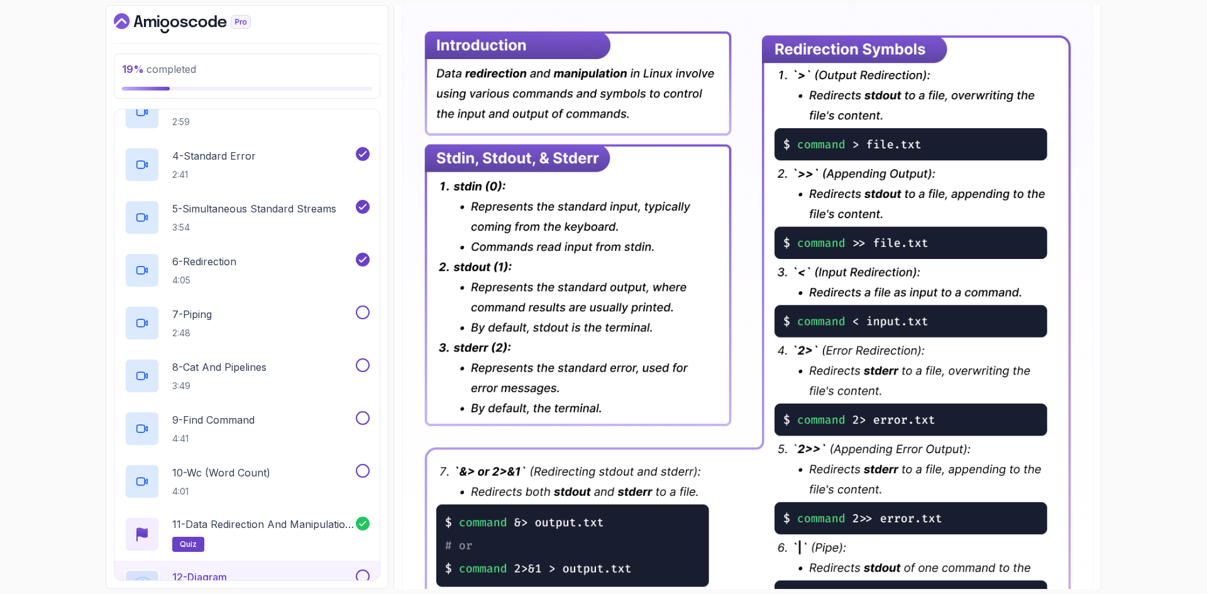
click at [365, 572] on button at bounding box center [363, 577] width 14 height 14
click at [365, 314] on button at bounding box center [363, 313] width 14 height 14
click at [363, 363] on button at bounding box center [363, 365] width 14 height 14
click at [369, 416] on button at bounding box center [363, 418] width 14 height 14
click at [365, 467] on button at bounding box center [363, 471] width 14 height 14
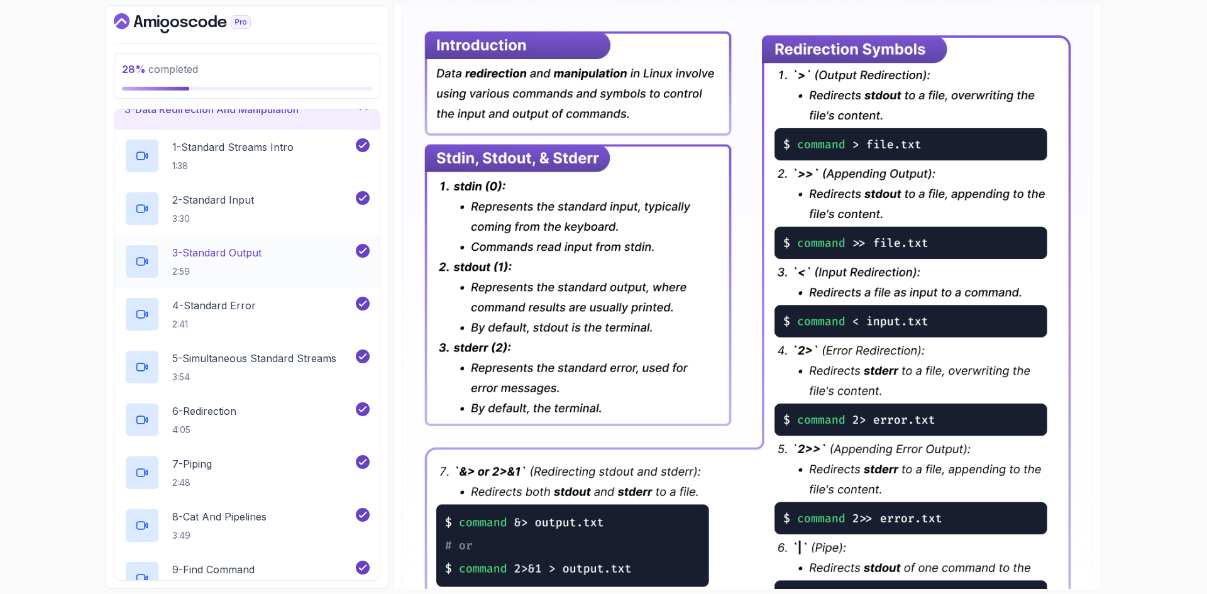
scroll to position [63, 0]
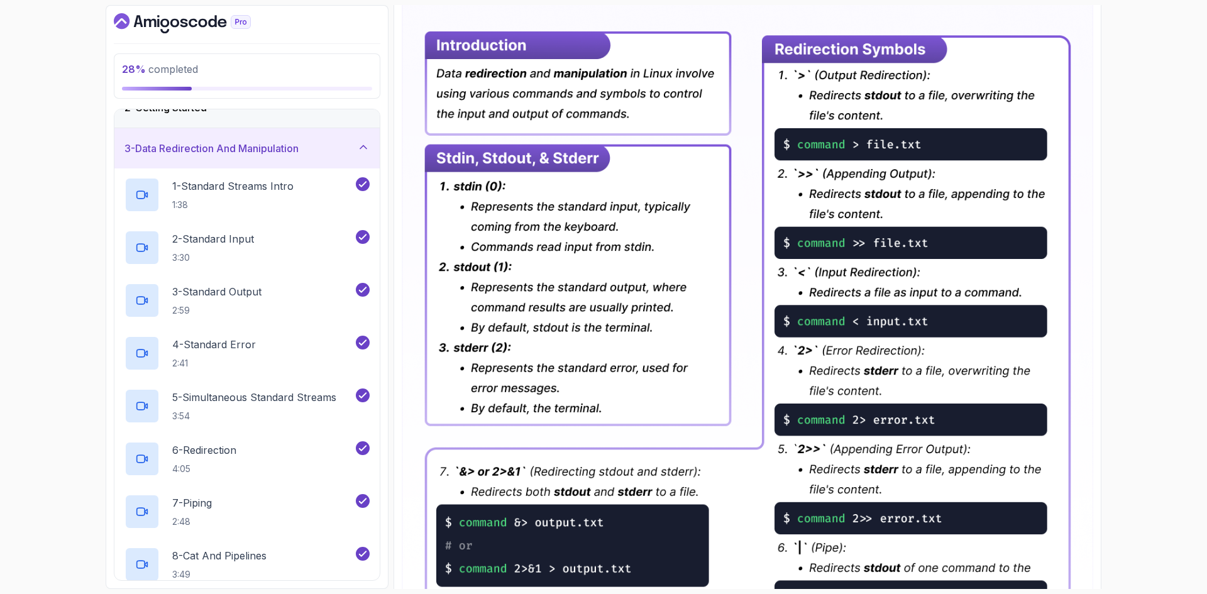
click at [360, 153] on icon at bounding box center [363, 147] width 13 height 13
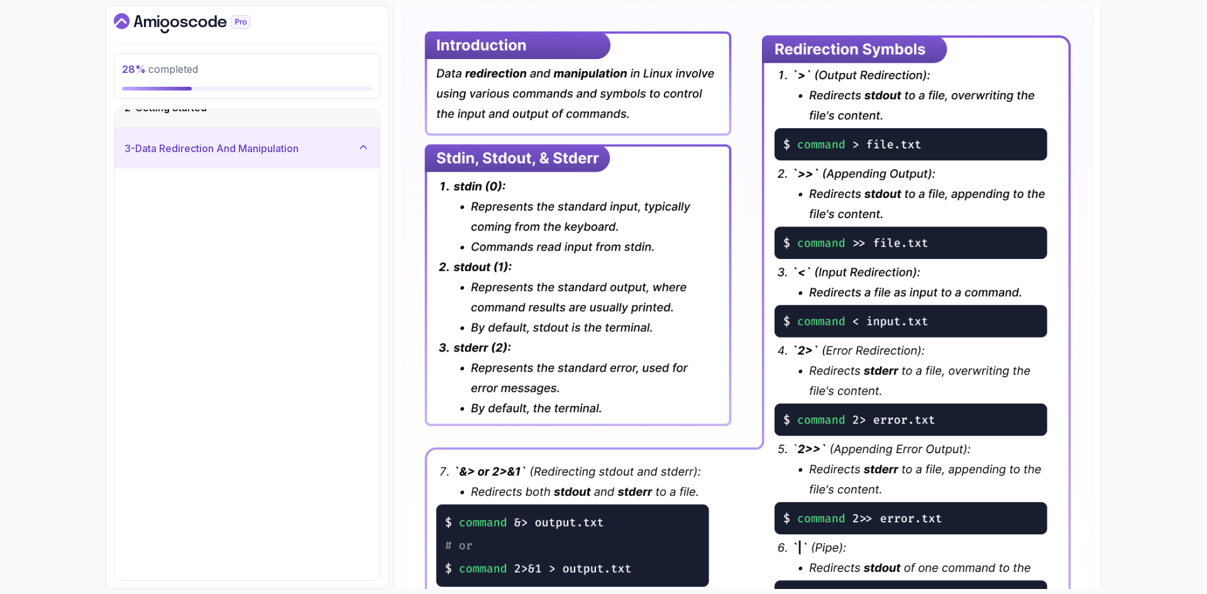
scroll to position [0, 0]
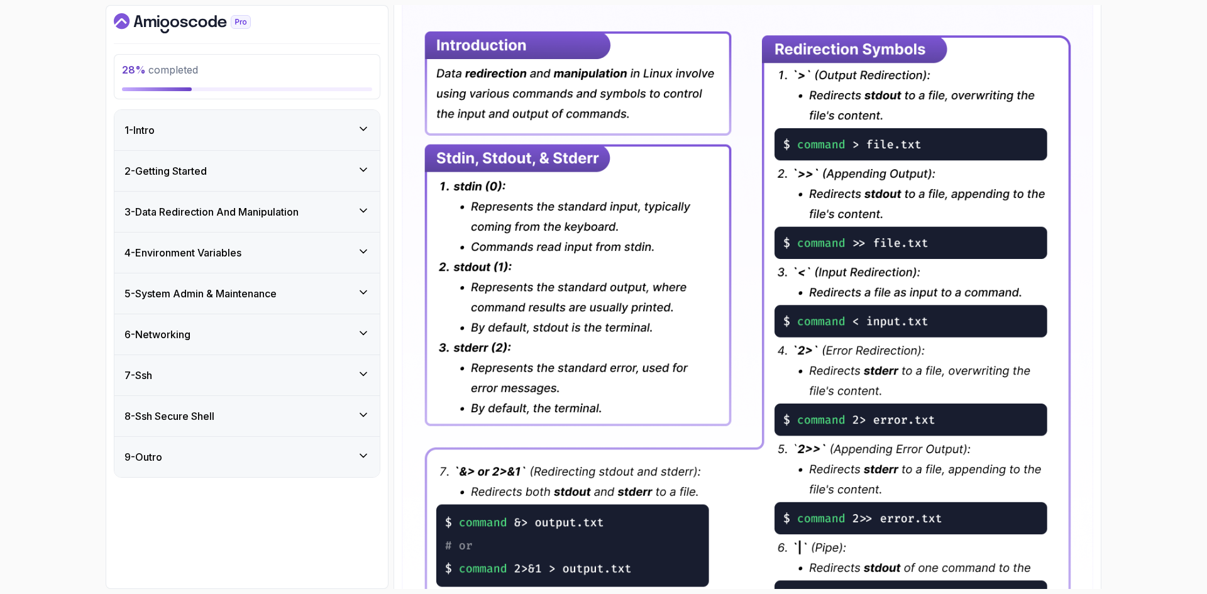
click at [348, 255] on div "4 - Environment Variables" at bounding box center [247, 252] width 245 height 15
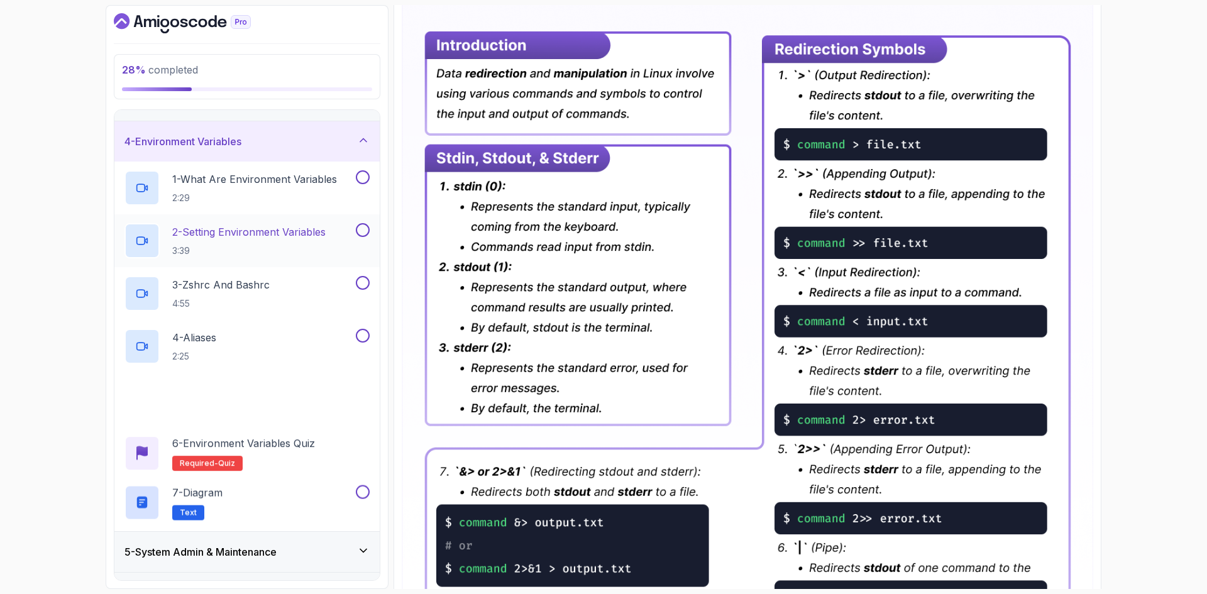
scroll to position [267, 0]
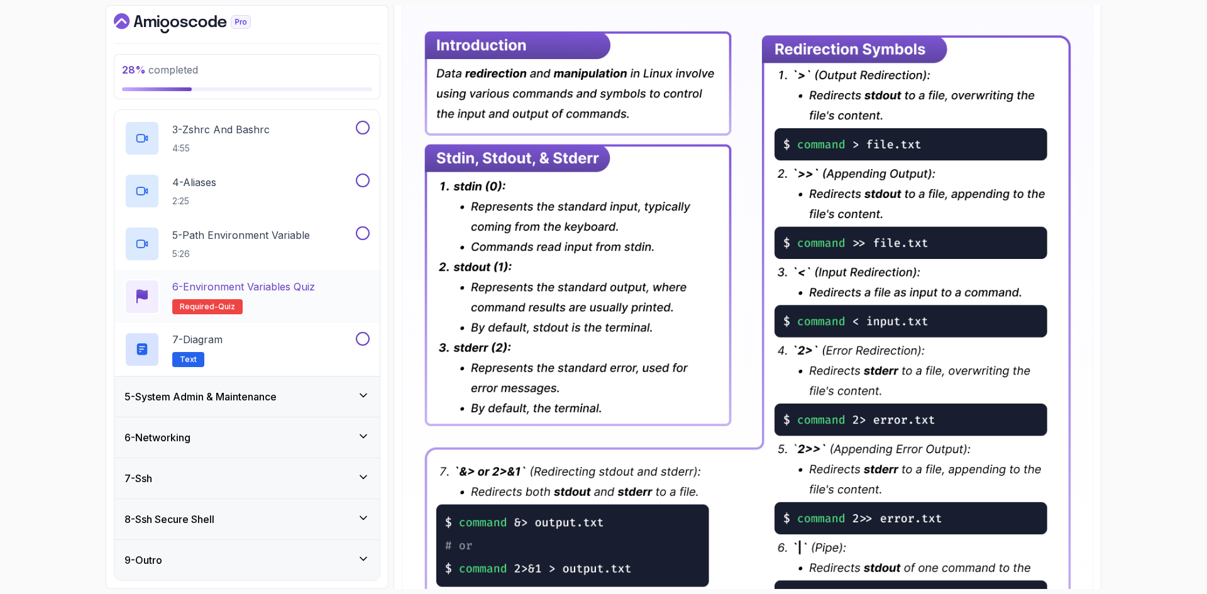
click at [332, 300] on div "6 - Environment Variables Quiz Required- quiz" at bounding box center [247, 296] width 245 height 35
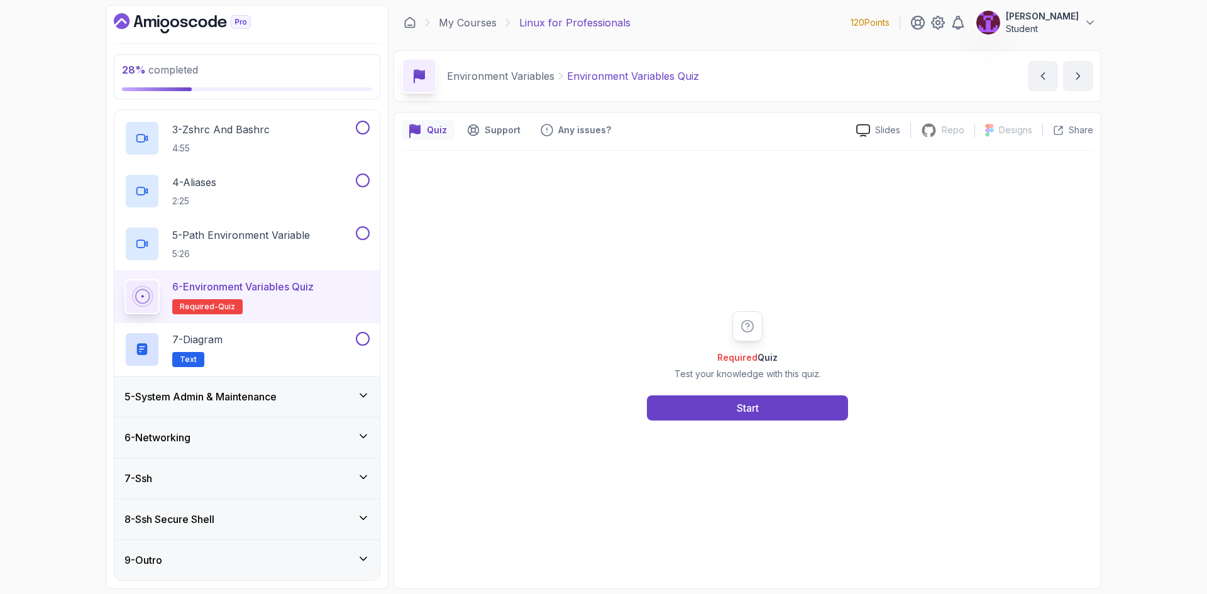
click at [745, 424] on div "Required Quiz Test your knowledge with this quiz. Start" at bounding box center [748, 366] width 692 height 430
click at [740, 406] on div "Start" at bounding box center [748, 408] width 22 height 15
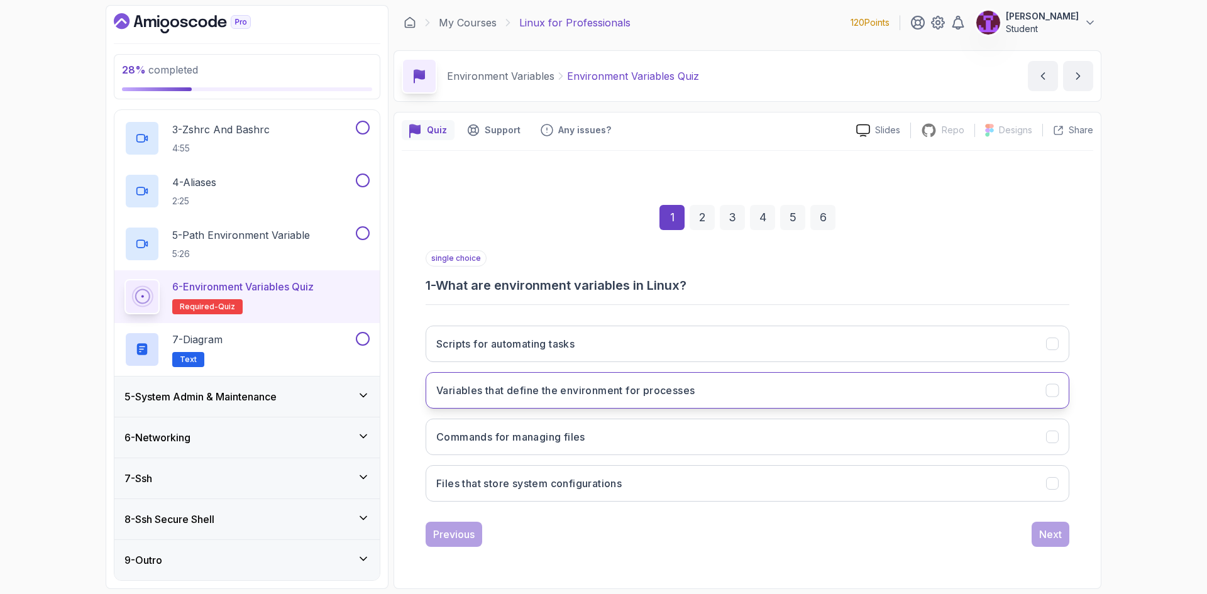
click at [657, 403] on button "Variables that define the environment for processes" at bounding box center [748, 390] width 644 height 36
click at [1043, 545] on button "Next" at bounding box center [1051, 534] width 38 height 25
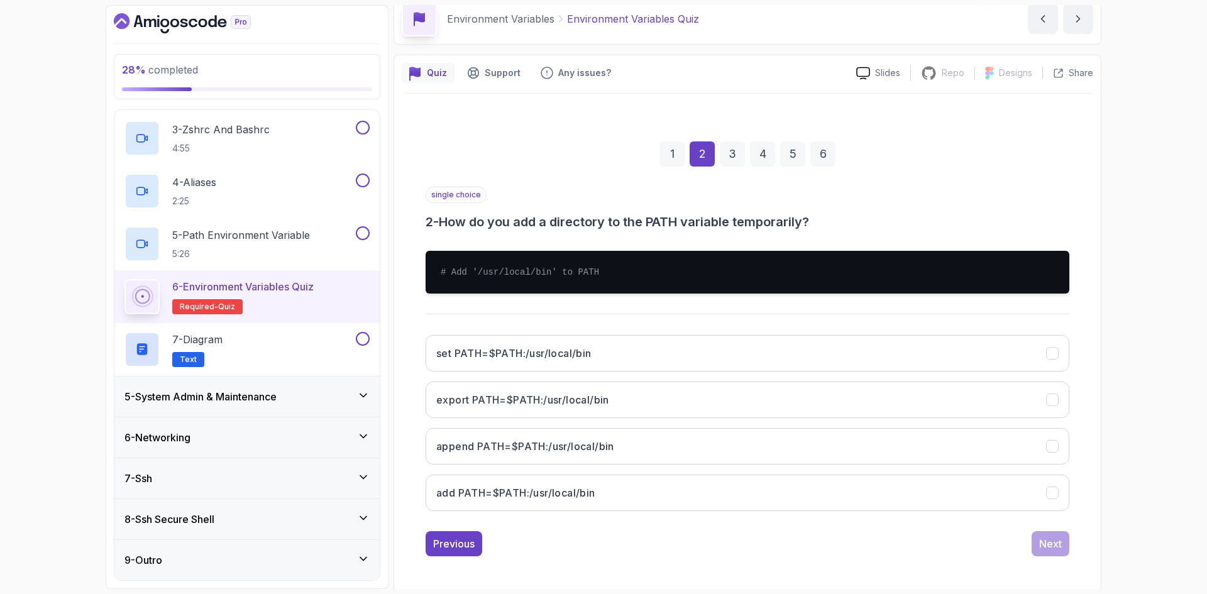
scroll to position [60, 0]
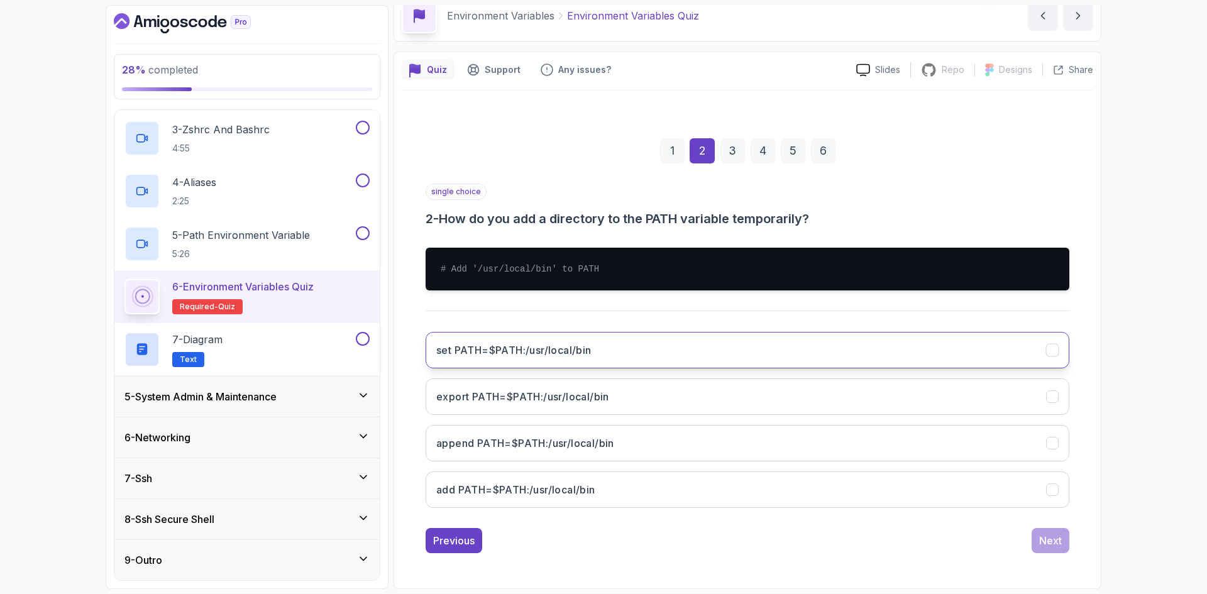
click at [618, 341] on button "set PATH=$PATH:/usr/local/bin" at bounding box center [748, 350] width 644 height 36
click at [655, 404] on button "export PATH=$PATH:/usr/local/bin" at bounding box center [748, 397] width 644 height 36
click at [1046, 546] on div "Next" at bounding box center [1050, 540] width 23 height 15
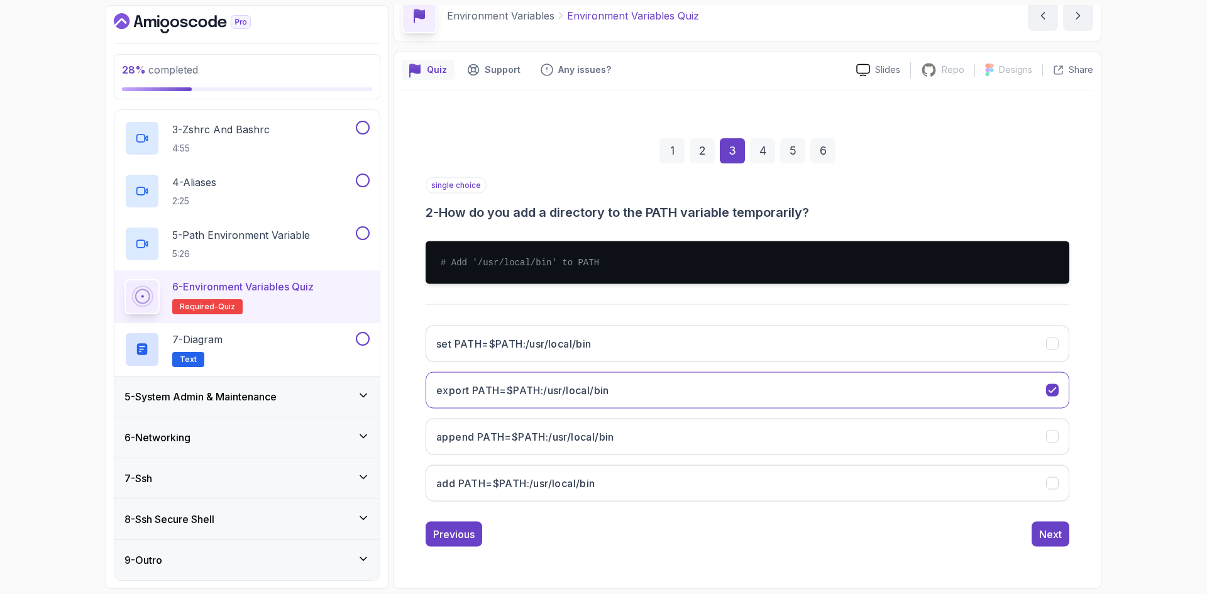
scroll to position [0, 0]
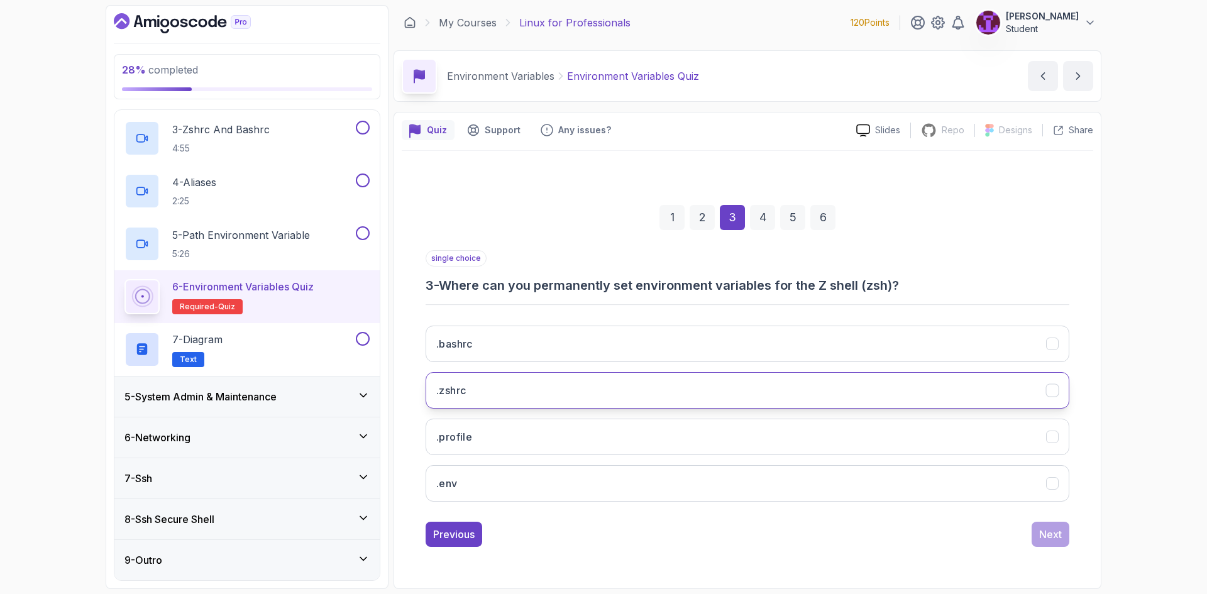
click at [672, 385] on button ".zshrc" at bounding box center [748, 390] width 644 height 36
click at [1046, 532] on div "Next" at bounding box center [1050, 534] width 23 height 15
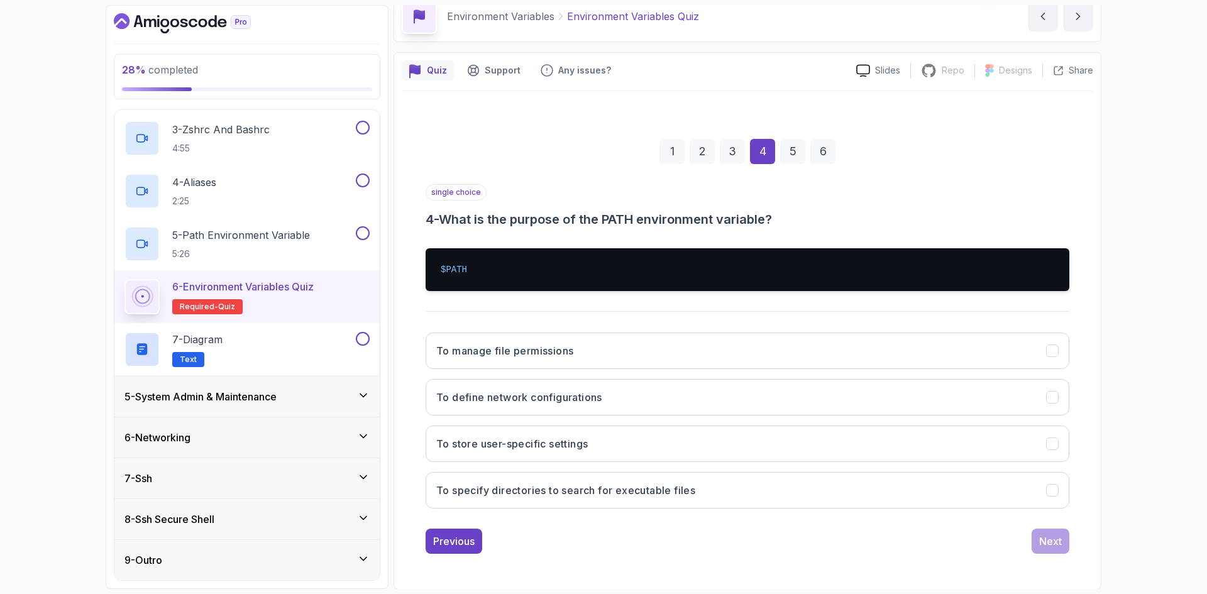
scroll to position [60, 0]
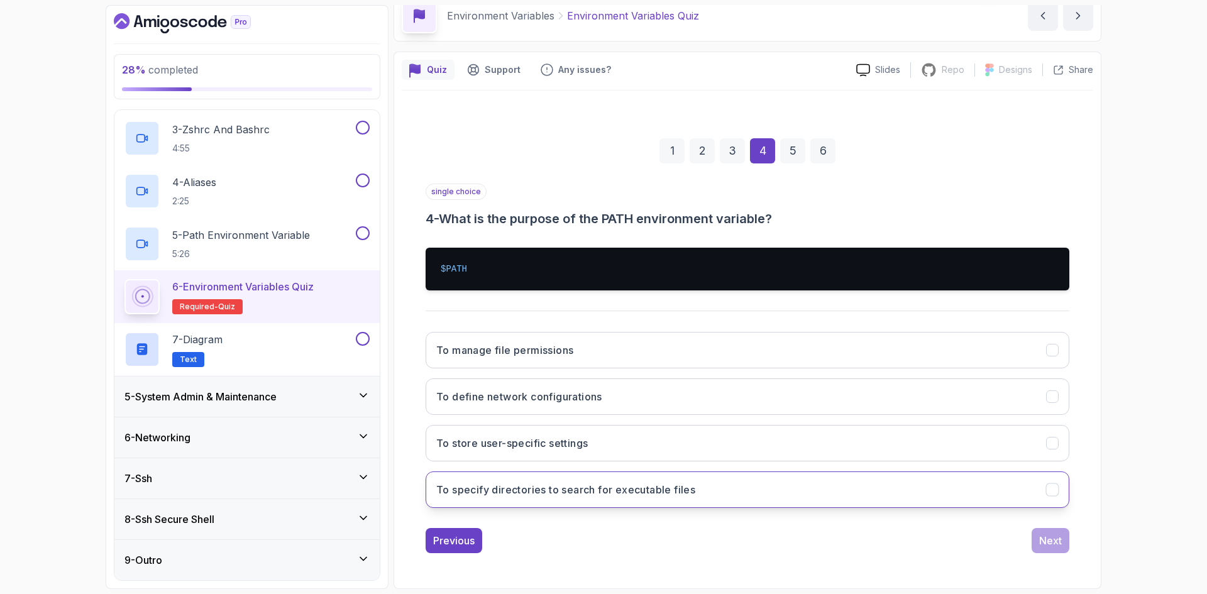
click at [659, 501] on button "To specify directories to search for executable files" at bounding box center [748, 490] width 644 height 36
click at [1056, 548] on div "Next" at bounding box center [1050, 540] width 23 height 15
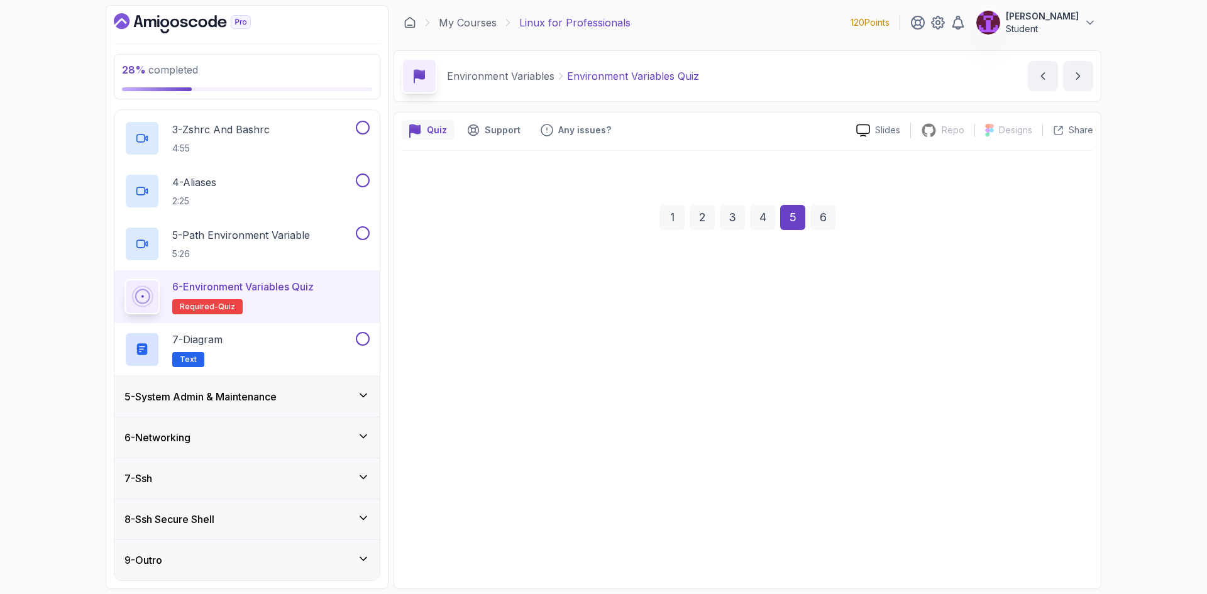
scroll to position [0, 0]
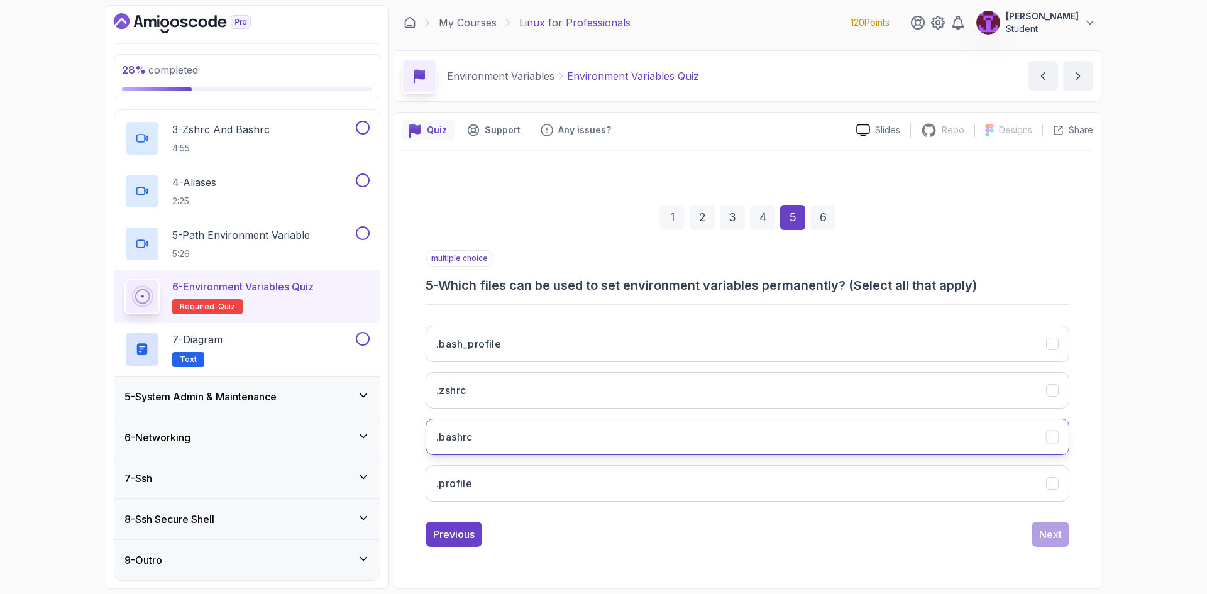
click at [536, 445] on button ".bashrc" at bounding box center [748, 437] width 644 height 36
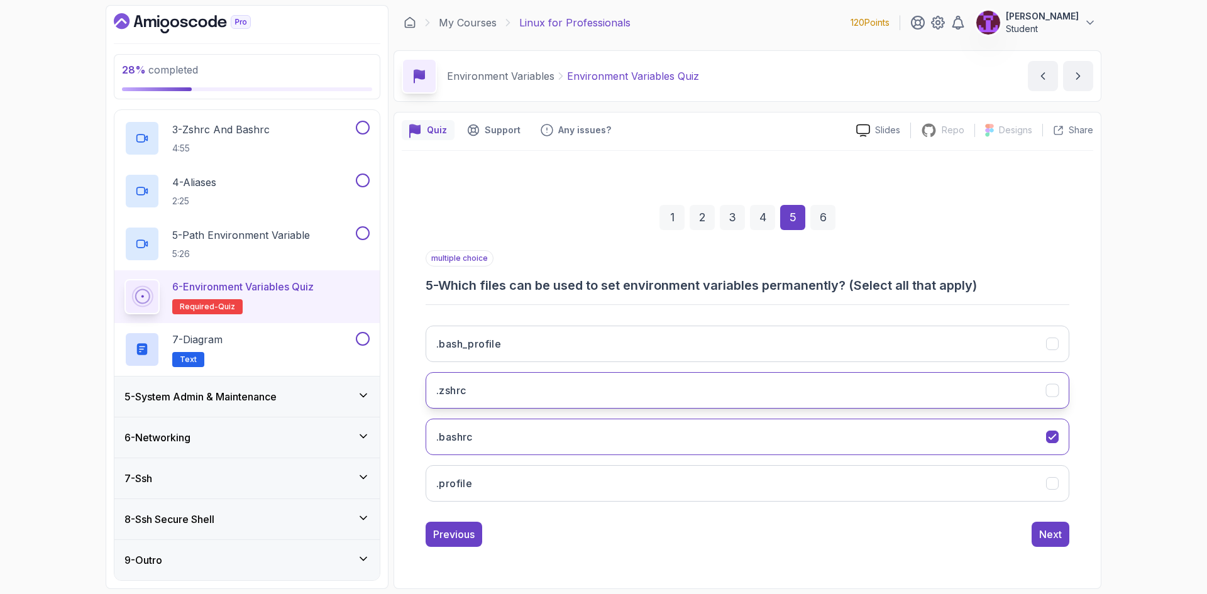
click at [560, 390] on button ".zshrc" at bounding box center [748, 390] width 644 height 36
click at [1048, 538] on div "Next" at bounding box center [1050, 534] width 23 height 15
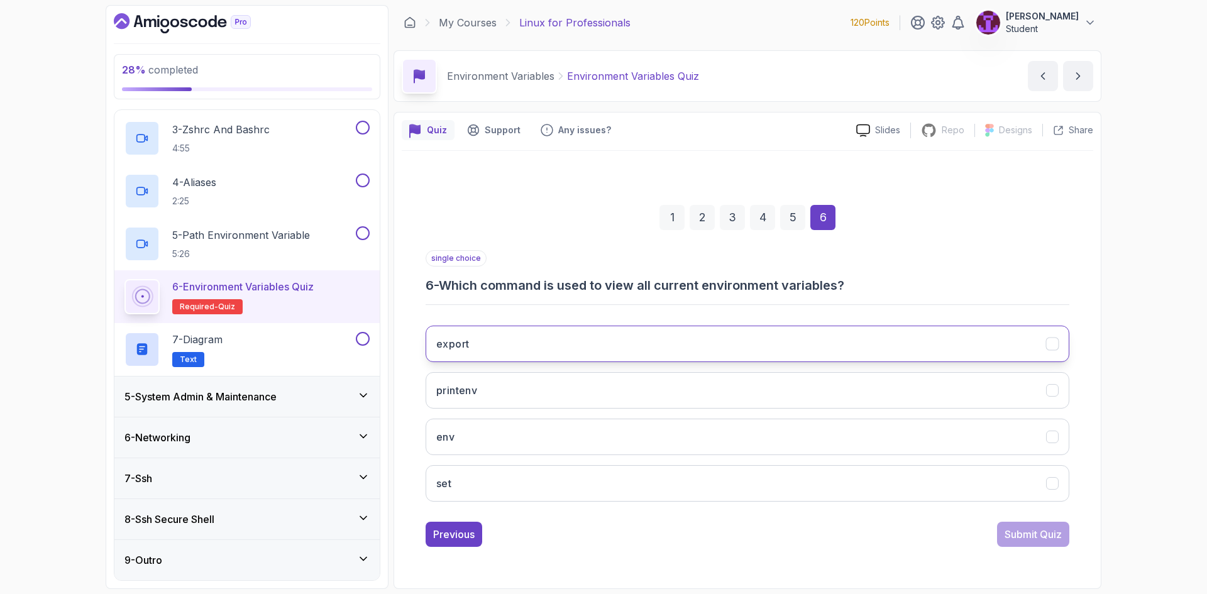
click at [719, 351] on button "export" at bounding box center [748, 344] width 644 height 36
click at [1024, 538] on div "Submit Quiz" at bounding box center [1033, 534] width 57 height 15
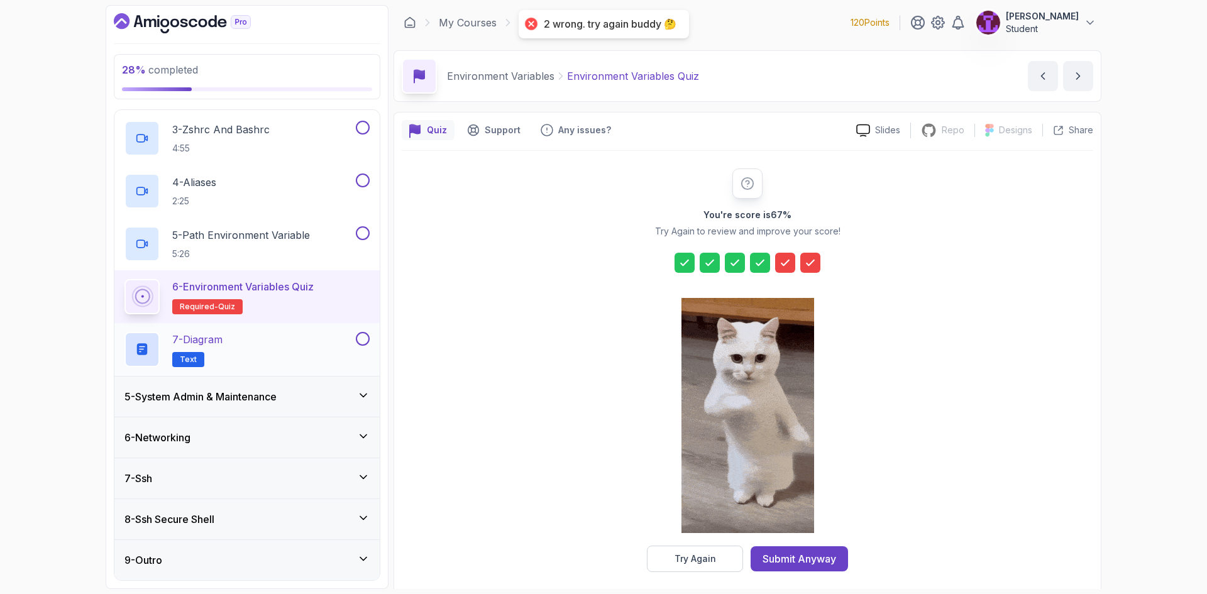
click at [355, 337] on div at bounding box center [361, 339] width 16 height 14
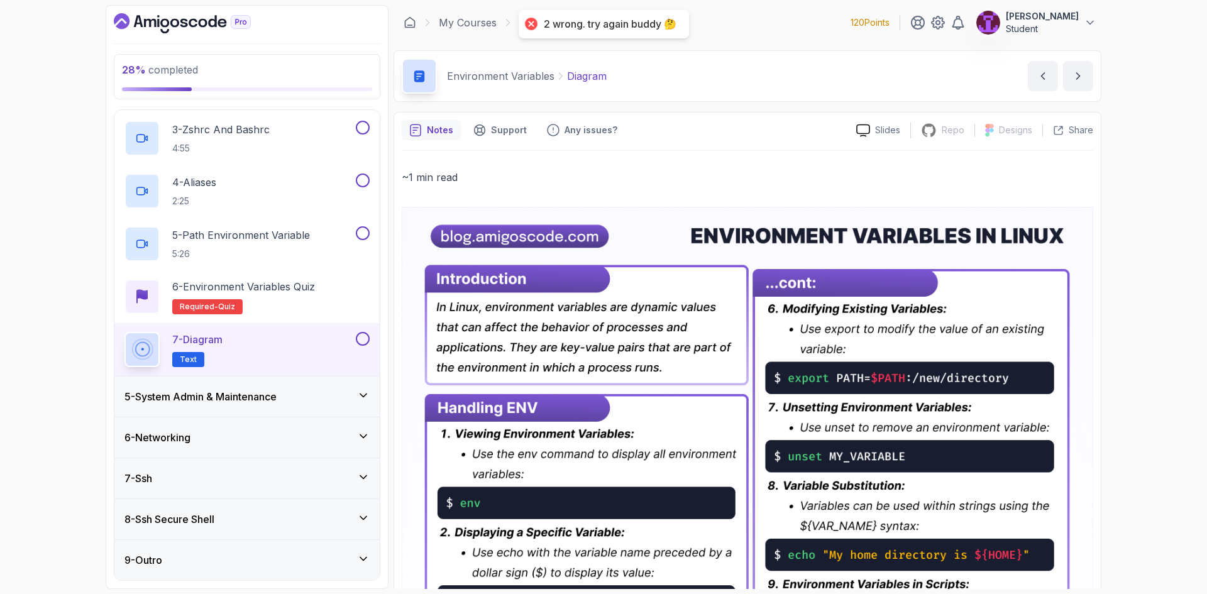
click at [365, 334] on button at bounding box center [363, 339] width 14 height 14
click at [367, 236] on button at bounding box center [363, 233] width 14 height 14
click at [294, 307] on h2 "6 - Environment Variables Quiz Required- quiz" at bounding box center [243, 296] width 143 height 35
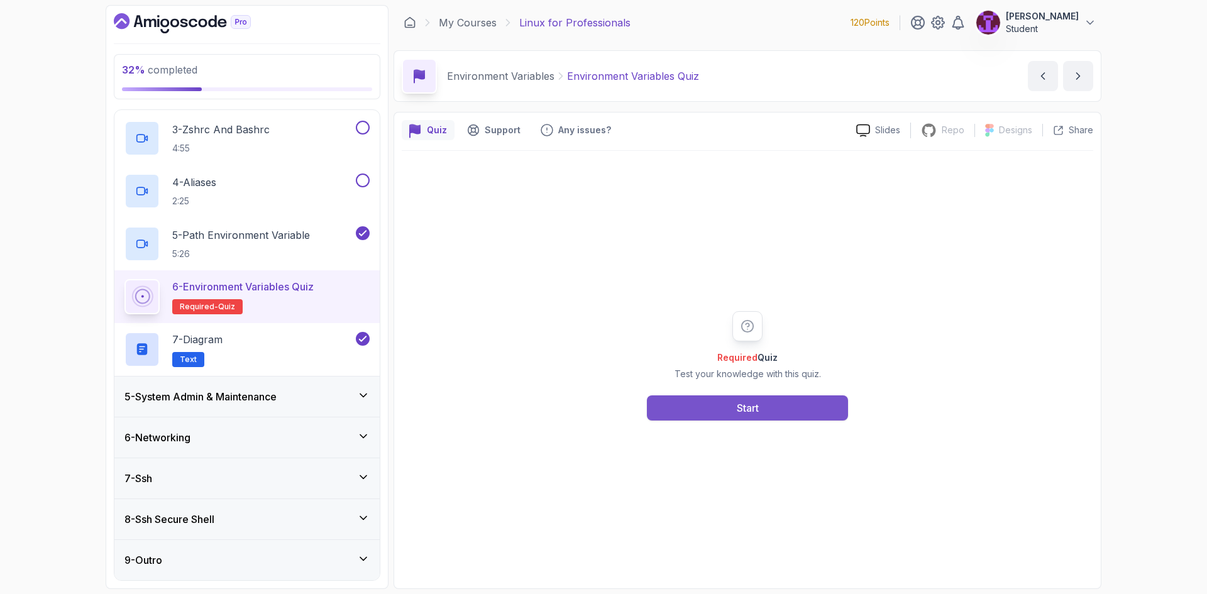
click at [737, 404] on button "Start" at bounding box center [747, 408] width 201 height 25
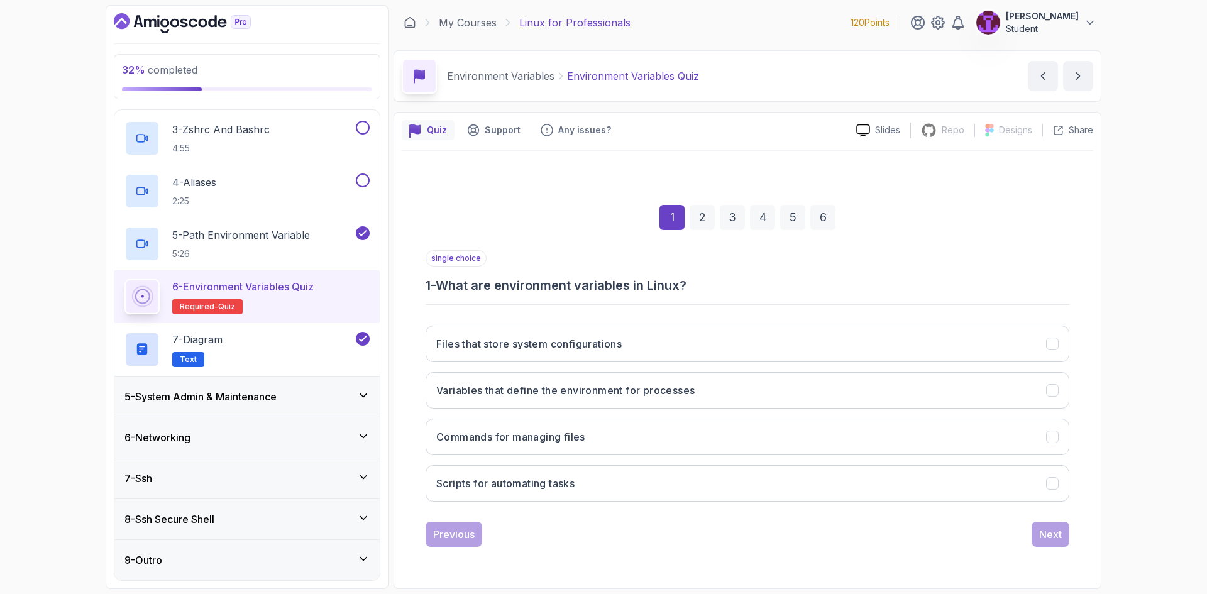
click at [638, 397] on h3 "Variables that define the environment for processes" at bounding box center [565, 390] width 258 height 15
click at [1066, 535] on button "Next" at bounding box center [1051, 534] width 38 height 25
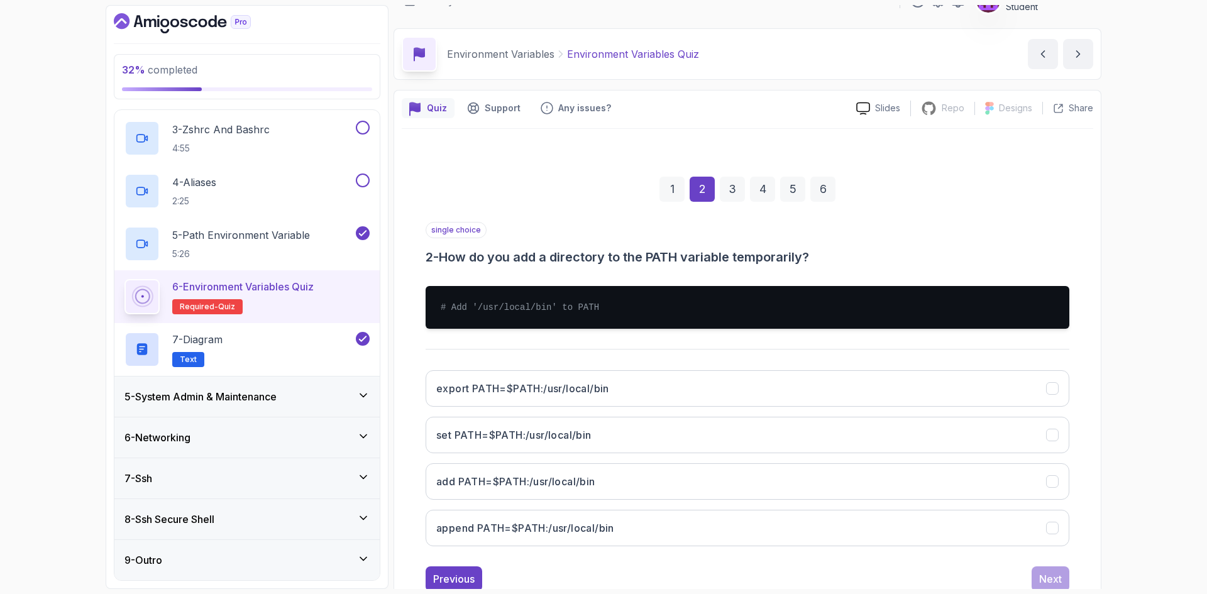
scroll to position [60, 0]
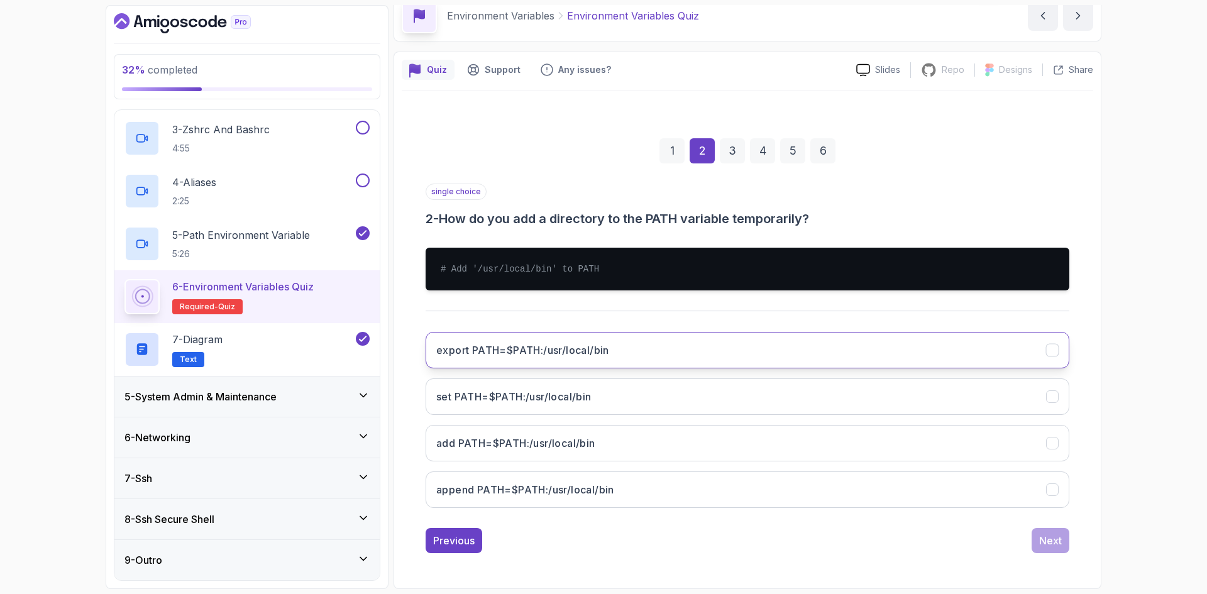
click at [596, 351] on h3 "export PATH=$PATH:/usr/local/bin" at bounding box center [522, 350] width 173 height 15
click at [1057, 549] on button "Next" at bounding box center [1051, 540] width 38 height 25
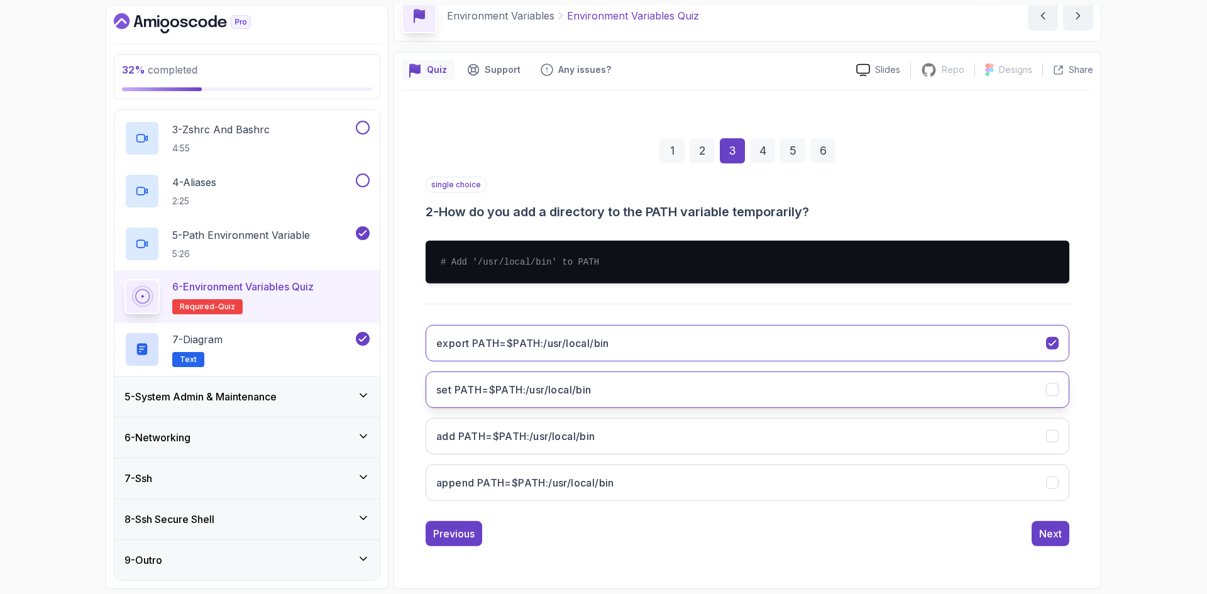
scroll to position [0, 0]
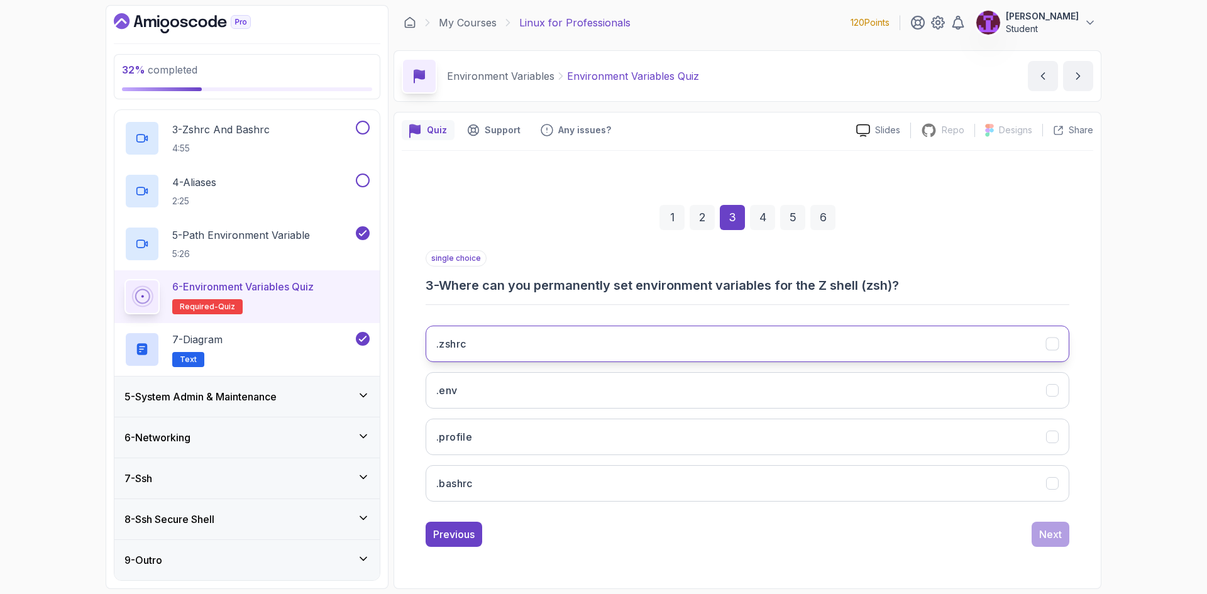
click at [538, 345] on button ".zshrc" at bounding box center [748, 344] width 644 height 36
click at [946, 496] on button ".bashrc" at bounding box center [748, 483] width 644 height 36
click at [661, 351] on button ".zshrc" at bounding box center [748, 344] width 644 height 36
click at [1051, 537] on div "Next" at bounding box center [1050, 534] width 23 height 15
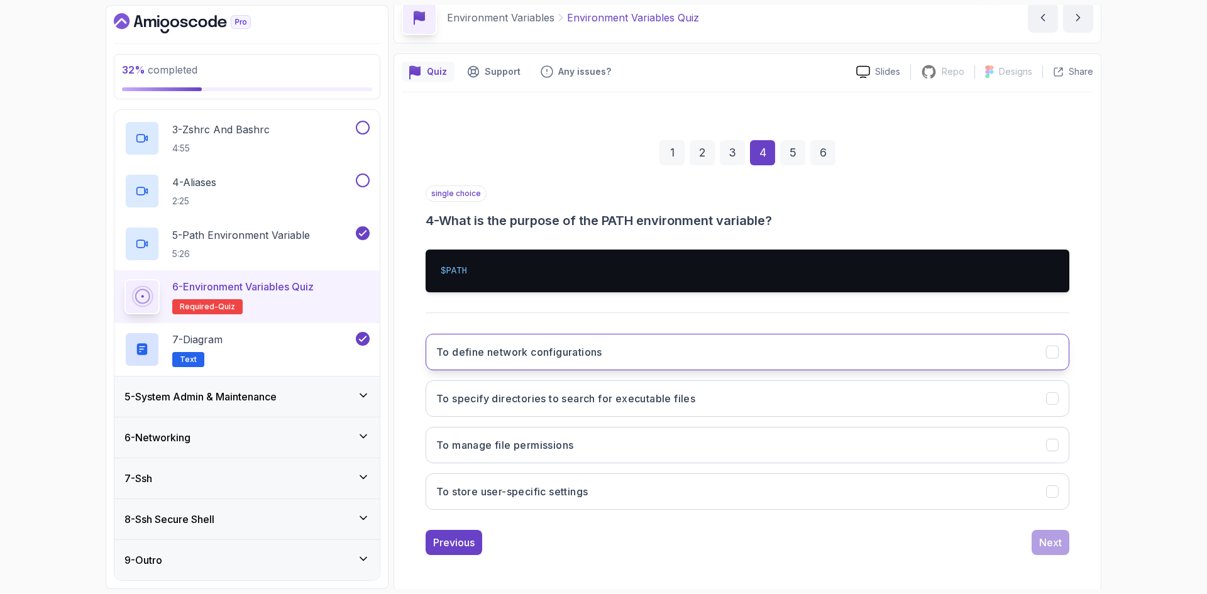
scroll to position [60, 0]
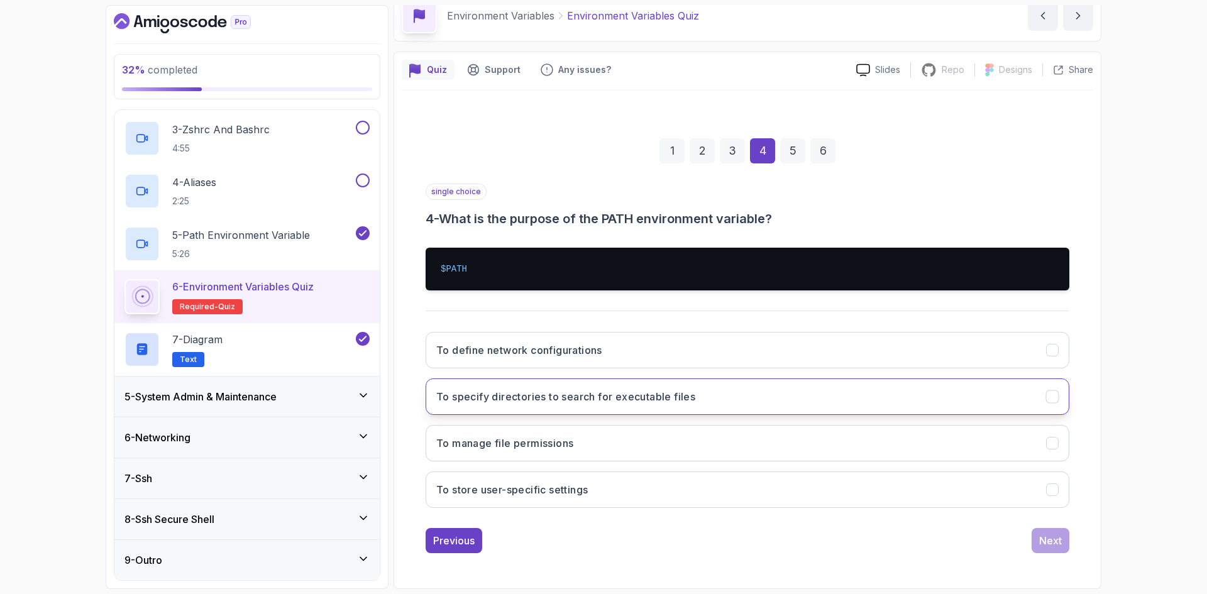
click at [599, 403] on h3 "To specify directories to search for executable files" at bounding box center [565, 396] width 259 height 15
click at [1039, 548] on button "Next" at bounding box center [1051, 540] width 38 height 25
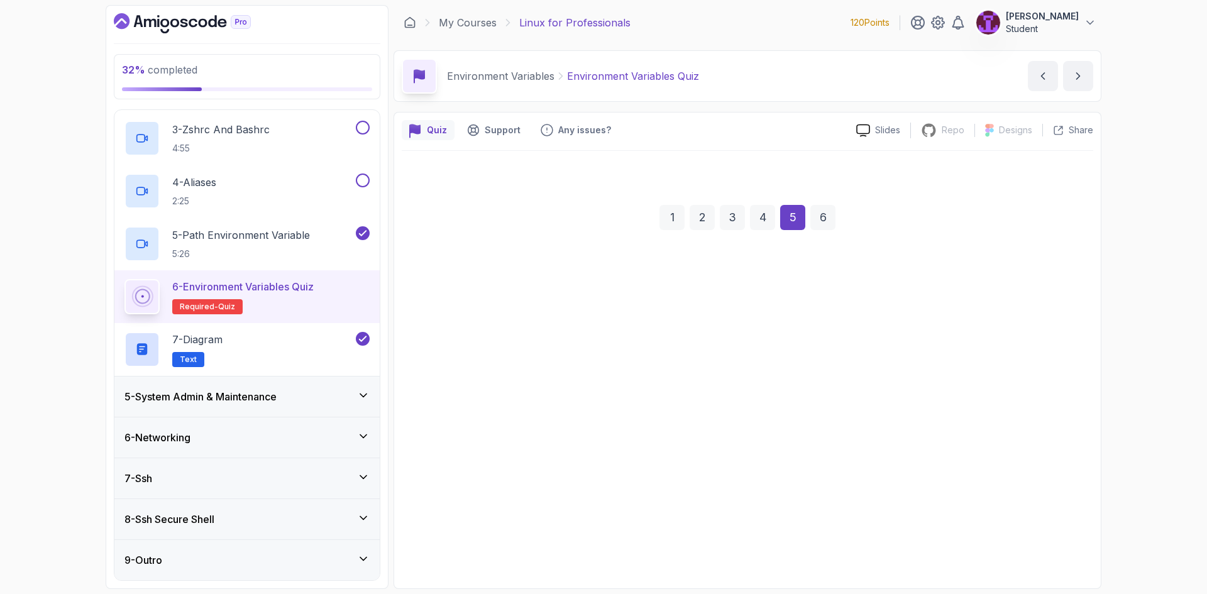
scroll to position [0, 0]
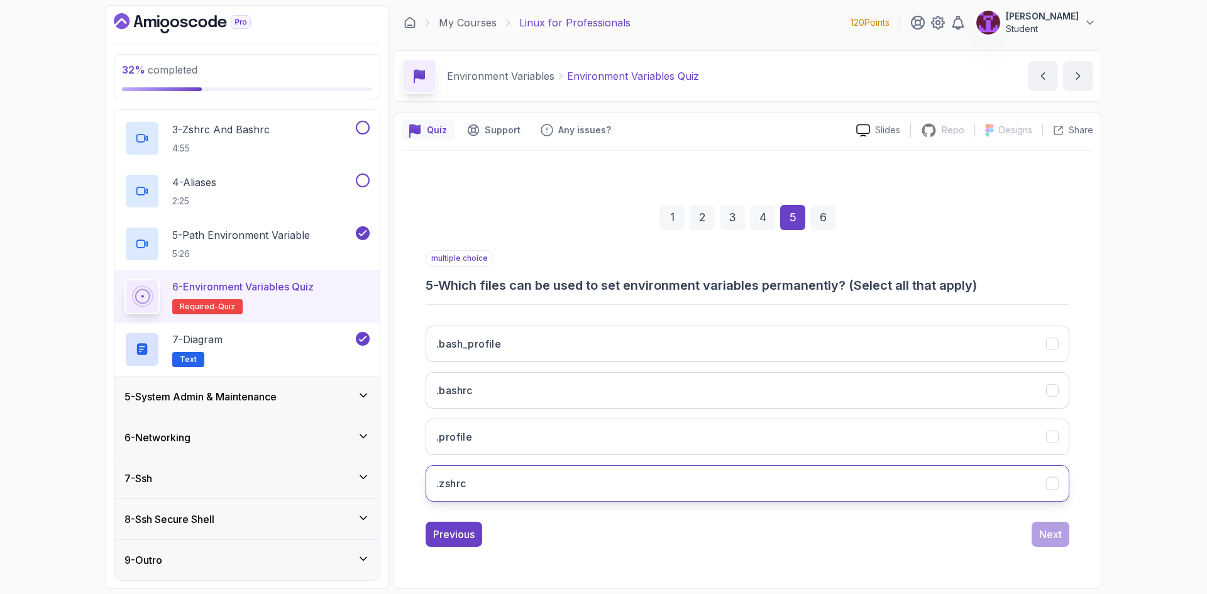
click at [641, 487] on button ".zshrc" at bounding box center [748, 483] width 644 height 36
click at [631, 392] on button ".bashrc" at bounding box center [748, 390] width 644 height 36
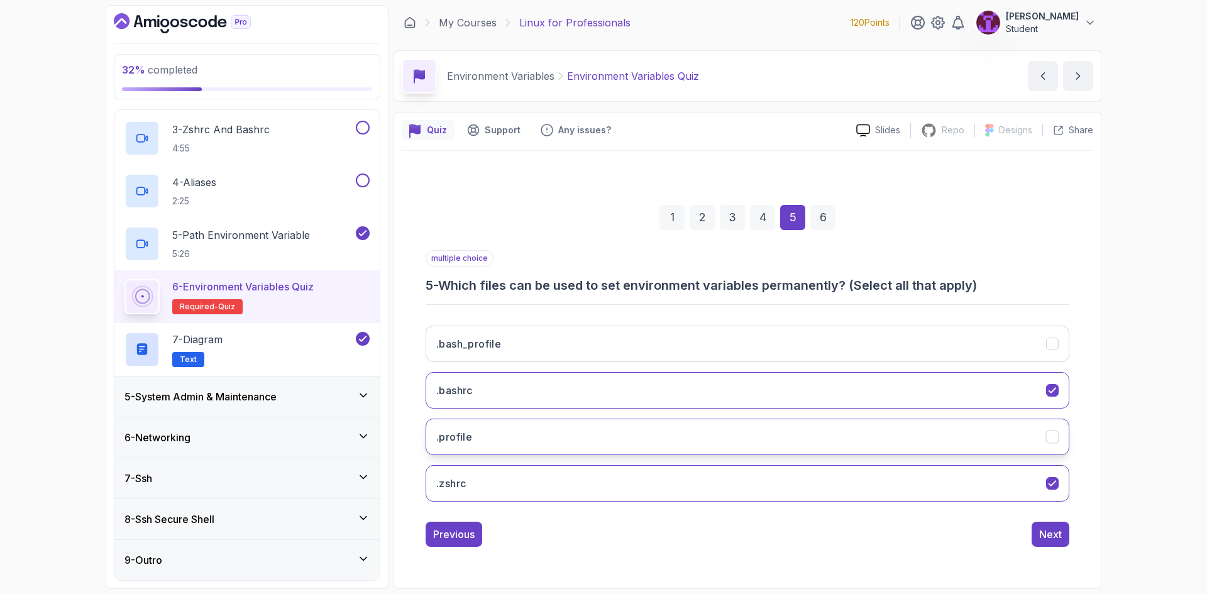
click at [624, 436] on button ".profile" at bounding box center [748, 437] width 644 height 36
click at [1046, 528] on div "Next" at bounding box center [1050, 534] width 23 height 15
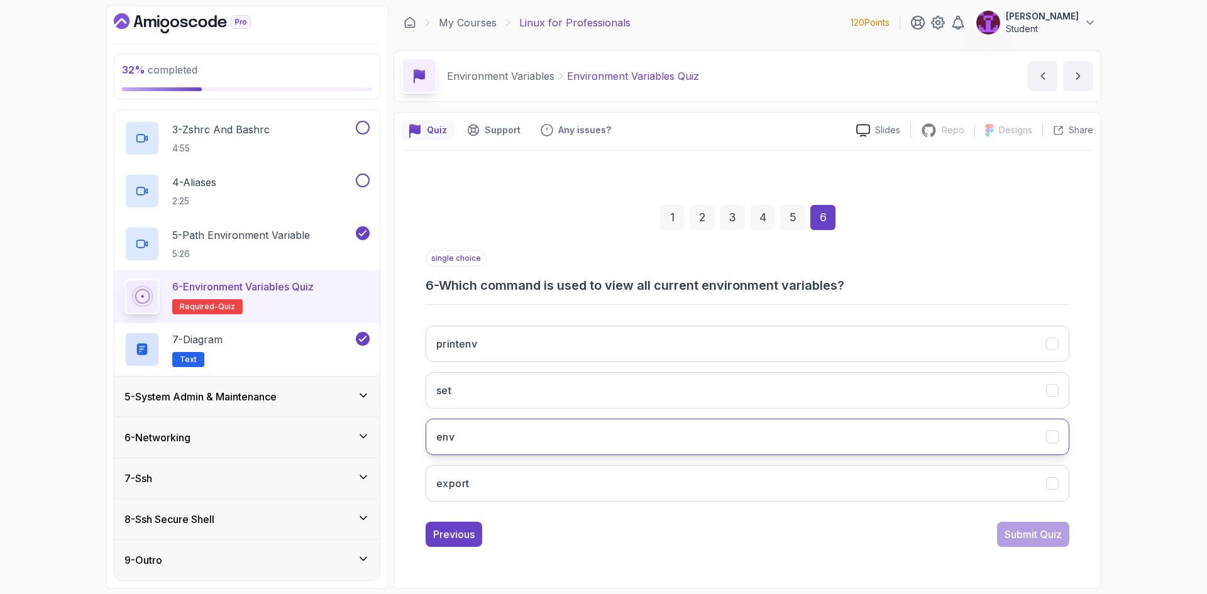
click at [587, 445] on button "env" at bounding box center [748, 437] width 644 height 36
click at [1012, 542] on button "Submit Quiz" at bounding box center [1033, 534] width 72 height 25
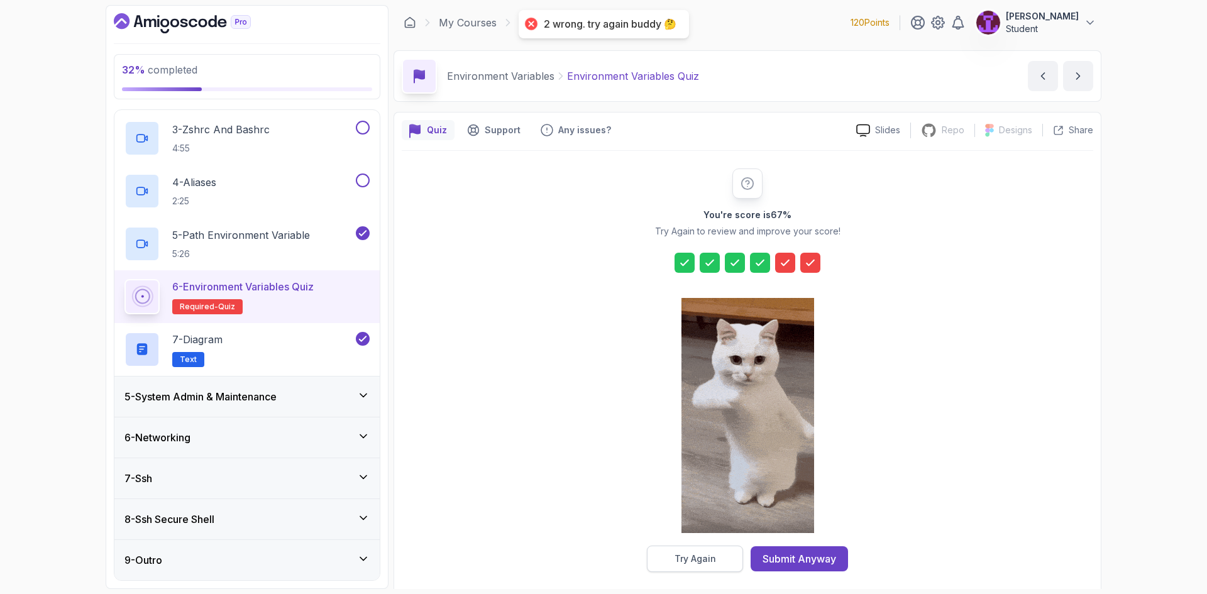
click at [704, 556] on div "Try Again" at bounding box center [696, 559] width 42 height 13
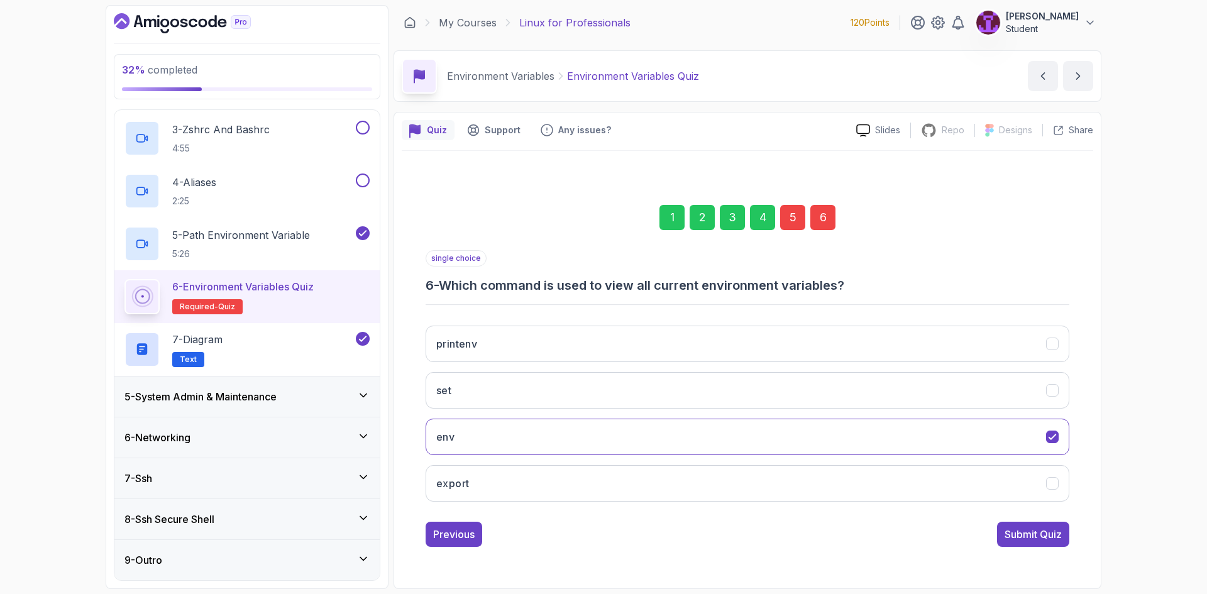
click at [818, 224] on div "6" at bounding box center [823, 217] width 25 height 25
click at [787, 220] on div "5" at bounding box center [792, 217] width 25 height 25
click at [768, 222] on div "4" at bounding box center [762, 217] width 25 height 25
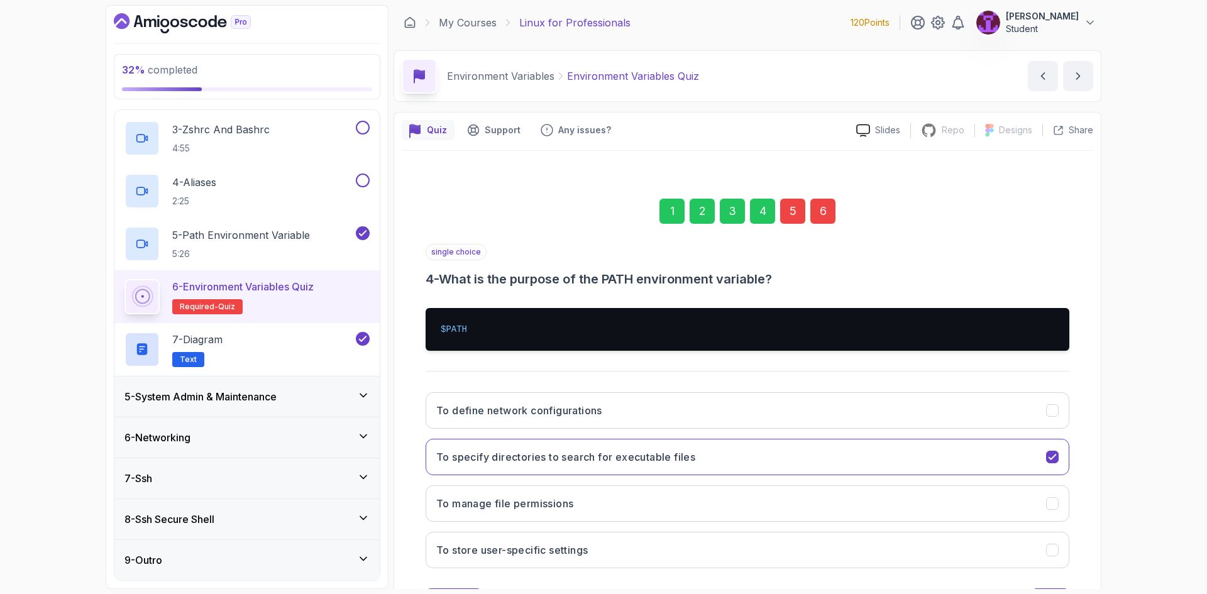
click at [794, 223] on div "5" at bounding box center [792, 211] width 25 height 25
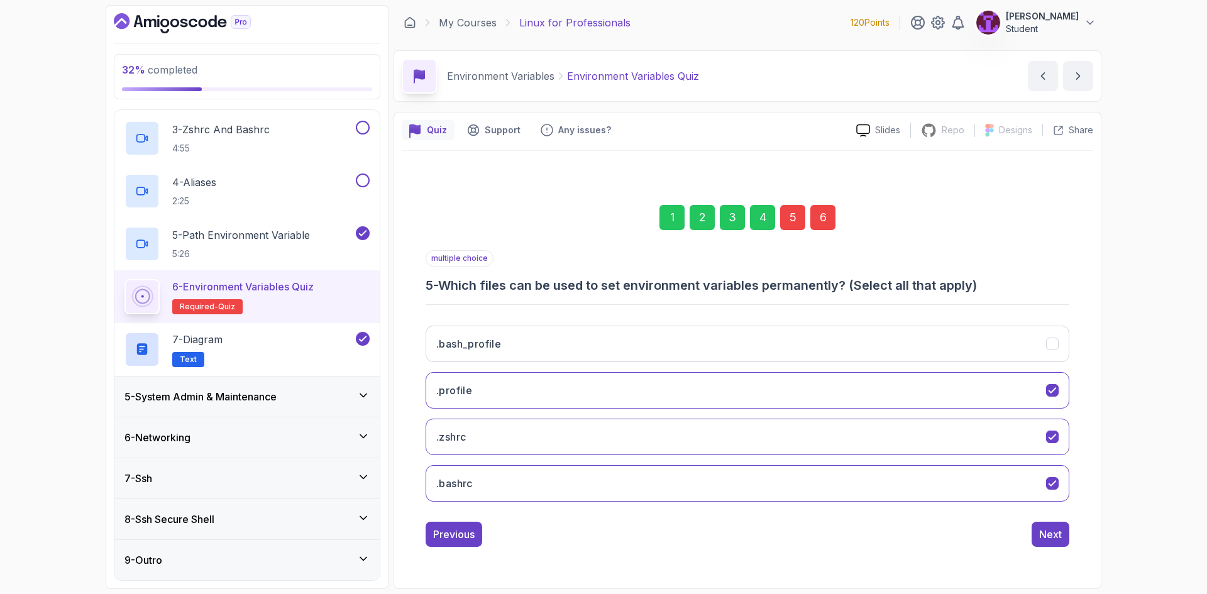
click at [829, 223] on div "6" at bounding box center [823, 217] width 25 height 25
click at [694, 483] on button "printenv" at bounding box center [748, 483] width 644 height 36
click at [1053, 534] on div "Submit Quiz" at bounding box center [1033, 534] width 57 height 15
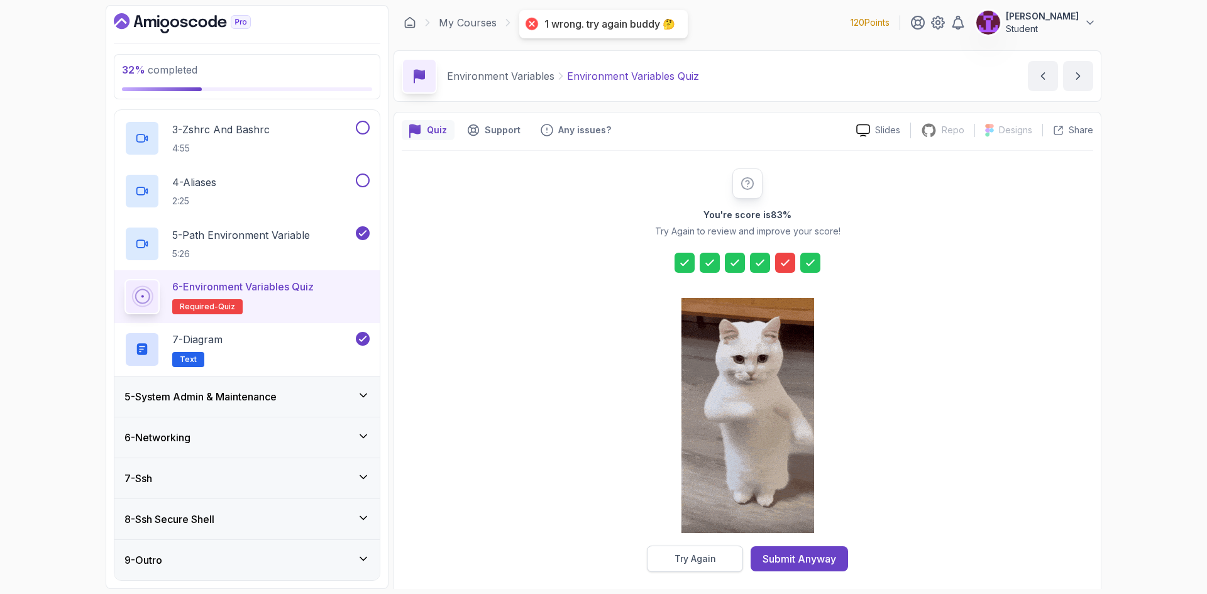
click at [727, 554] on button "Try Again" at bounding box center [695, 559] width 96 height 26
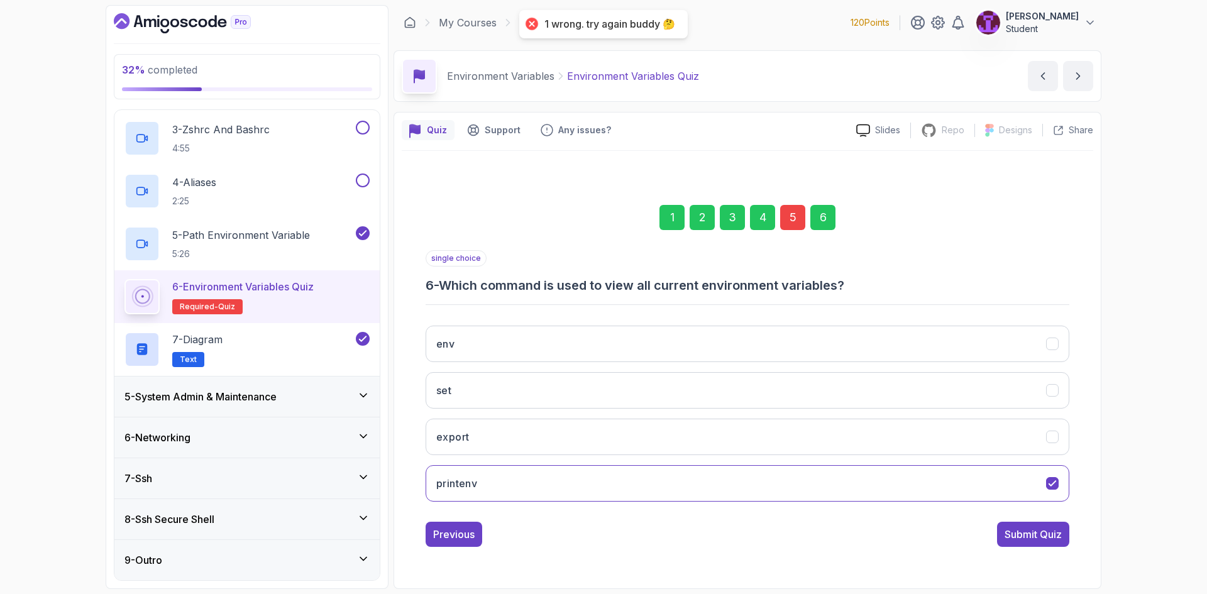
click at [786, 209] on div "5" at bounding box center [792, 217] width 25 height 25
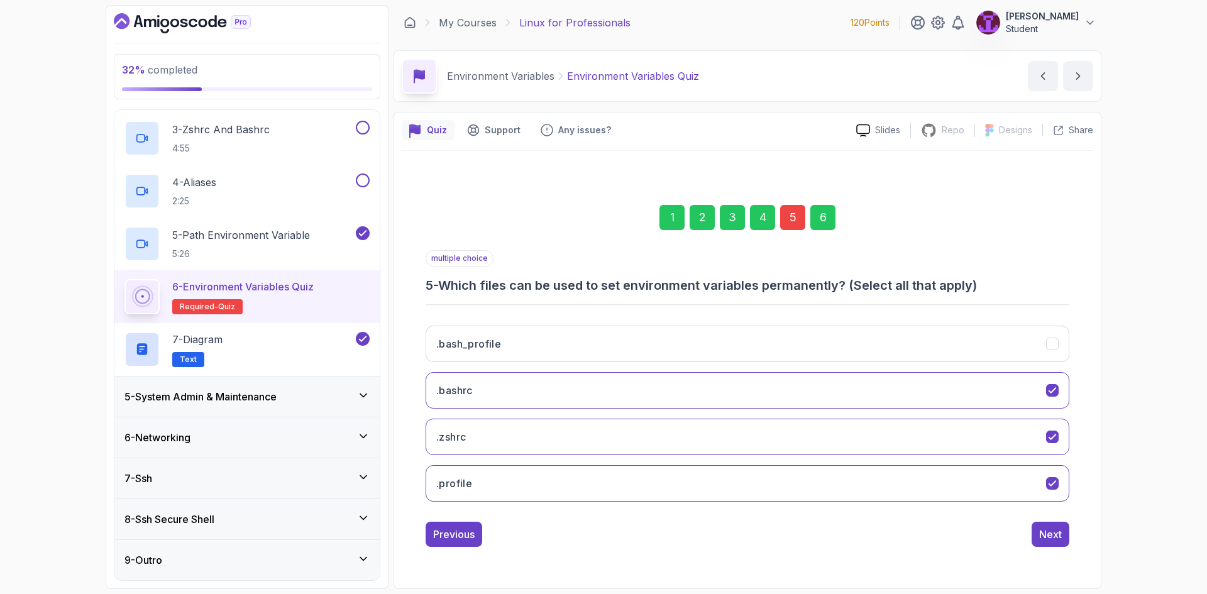
click at [599, 365] on div ".bash_profile .bashrc .zshrc .profile" at bounding box center [748, 414] width 644 height 196
click at [643, 348] on button ".bash_profile" at bounding box center [748, 344] width 644 height 36
click at [1043, 539] on div "Next" at bounding box center [1050, 534] width 23 height 15
click at [1018, 531] on div "Submit Quiz" at bounding box center [1033, 534] width 57 height 15
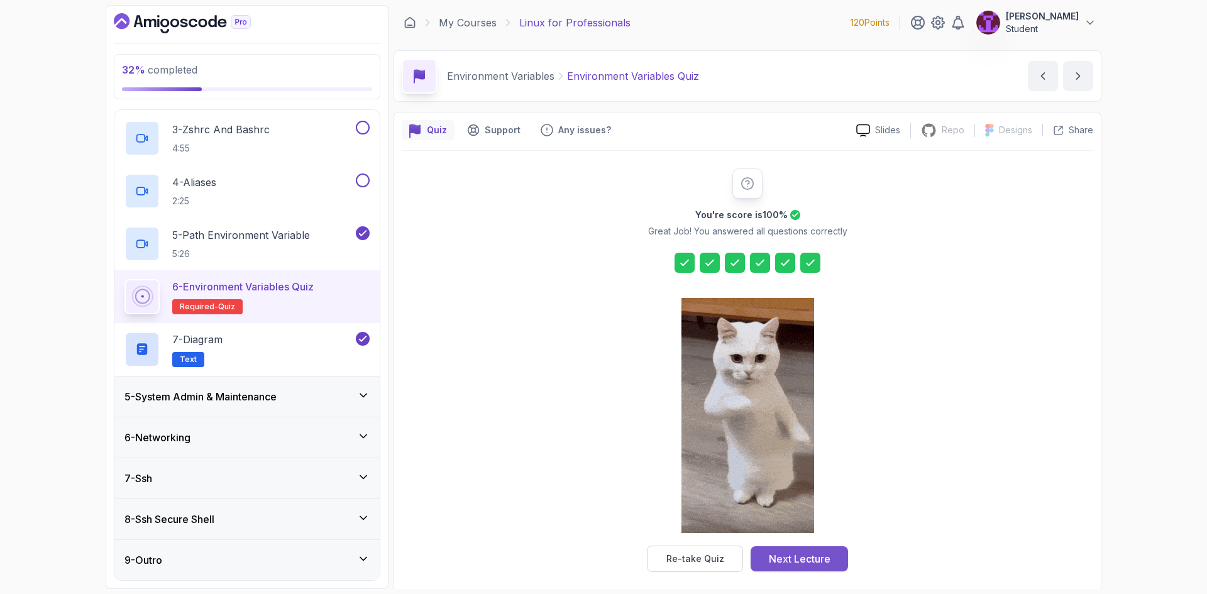
click at [781, 552] on div "Next Lecture" at bounding box center [800, 558] width 62 height 15
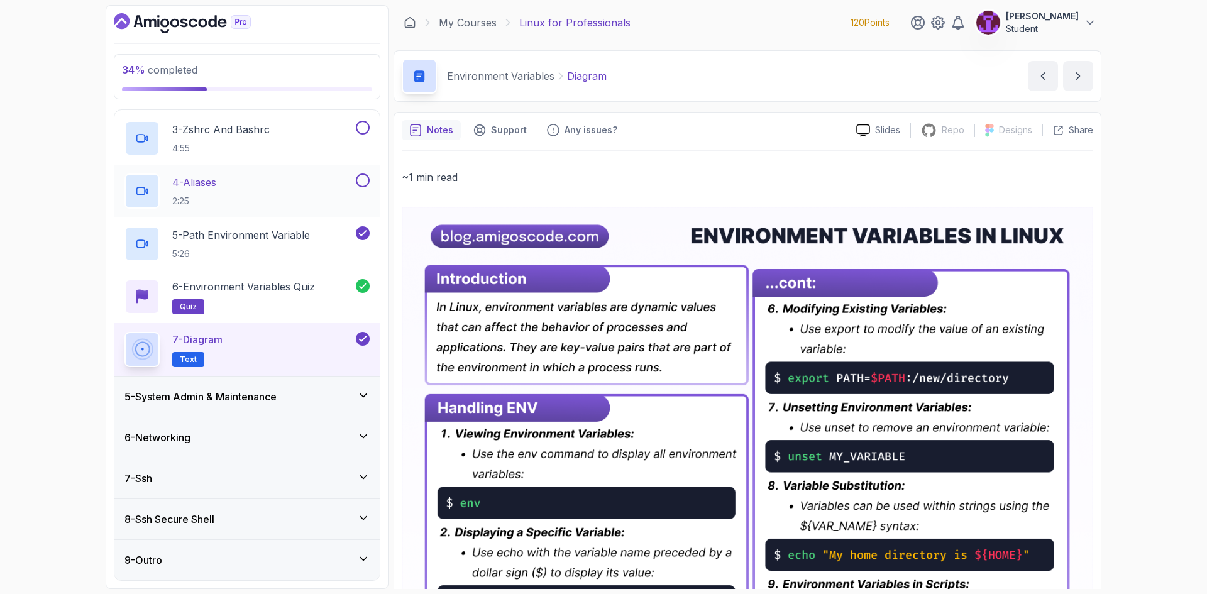
click at [362, 187] on button at bounding box center [363, 181] width 14 height 14
click at [362, 128] on button at bounding box center [363, 128] width 14 height 14
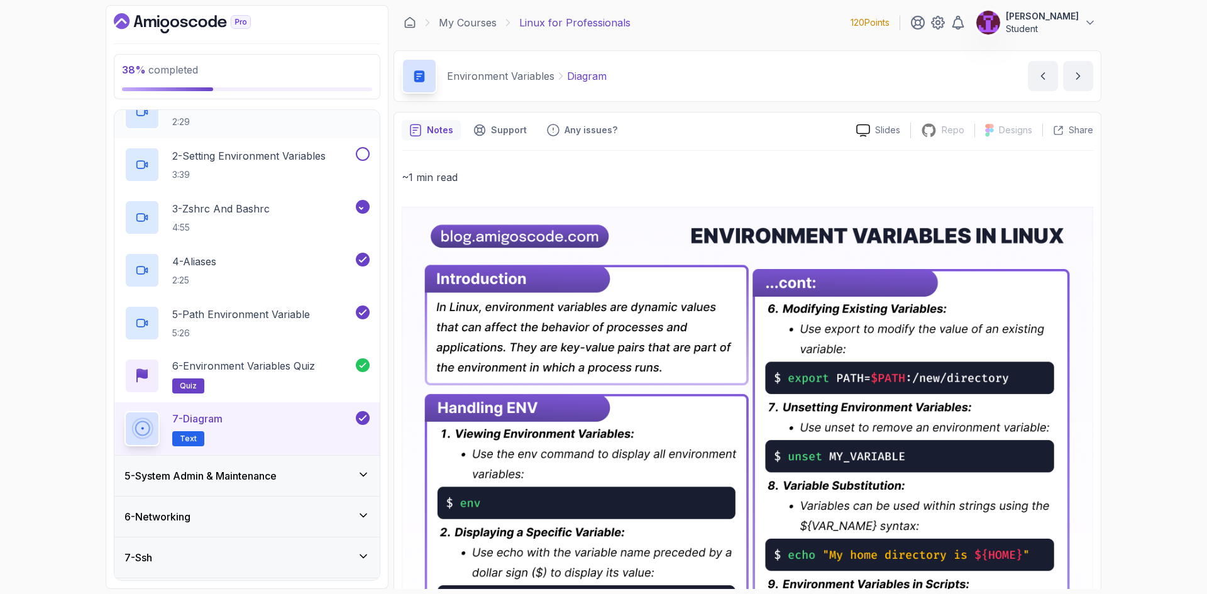
scroll to position [15, 0]
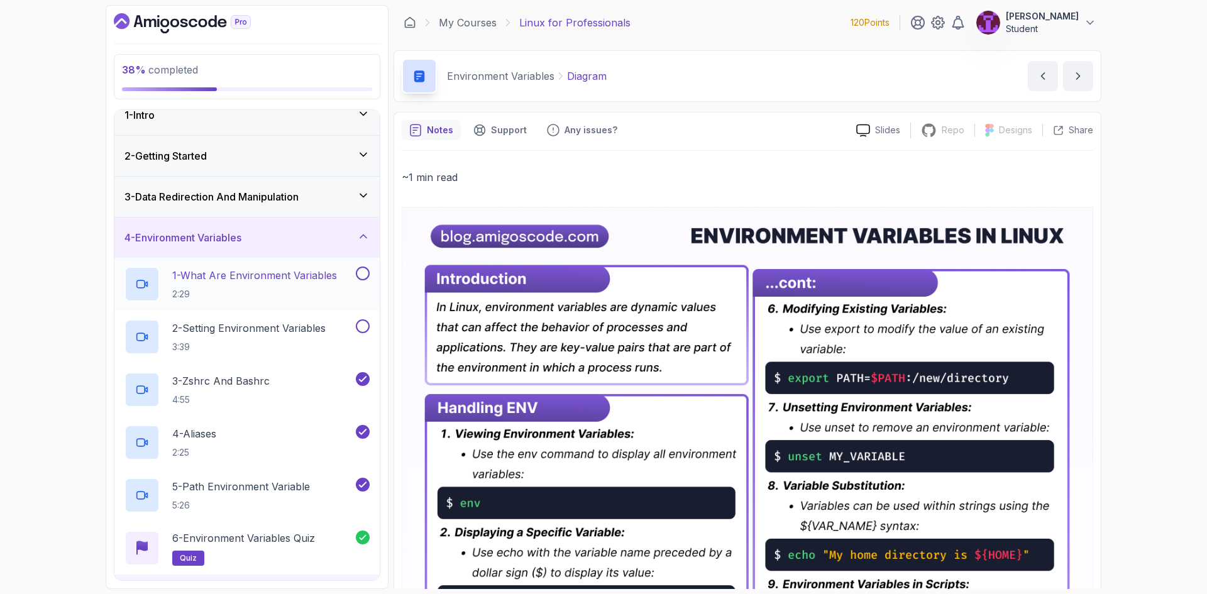
click at [361, 271] on button at bounding box center [363, 274] width 14 height 14
click at [363, 321] on button at bounding box center [363, 326] width 14 height 14
click at [354, 232] on div "4 - Environment Variables" at bounding box center [247, 237] width 245 height 15
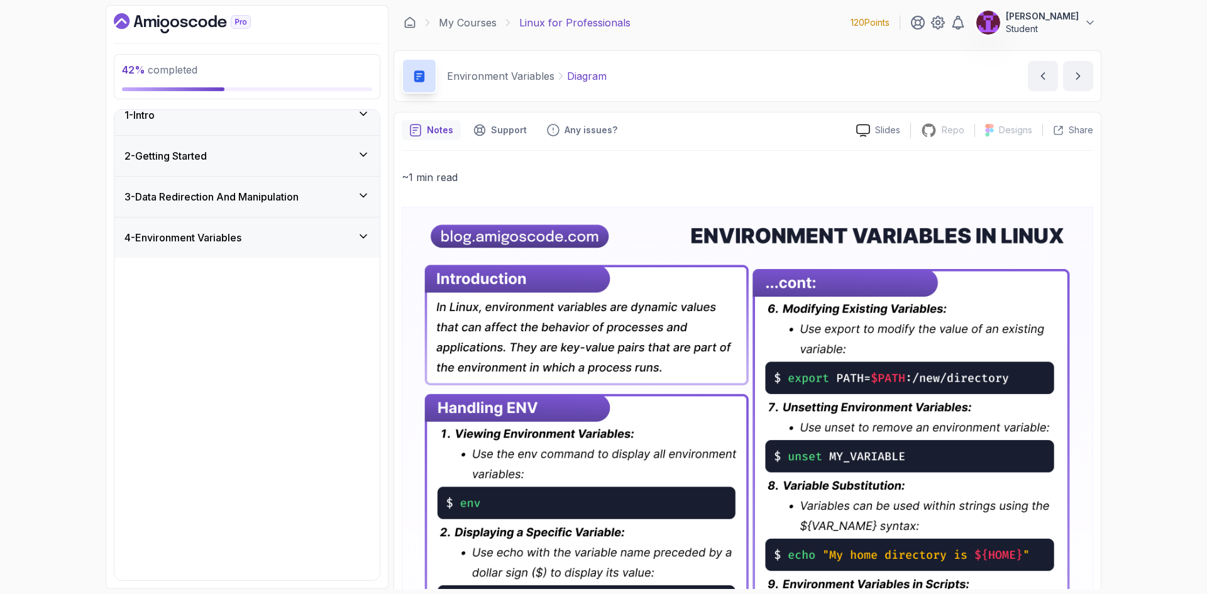
scroll to position [0, 0]
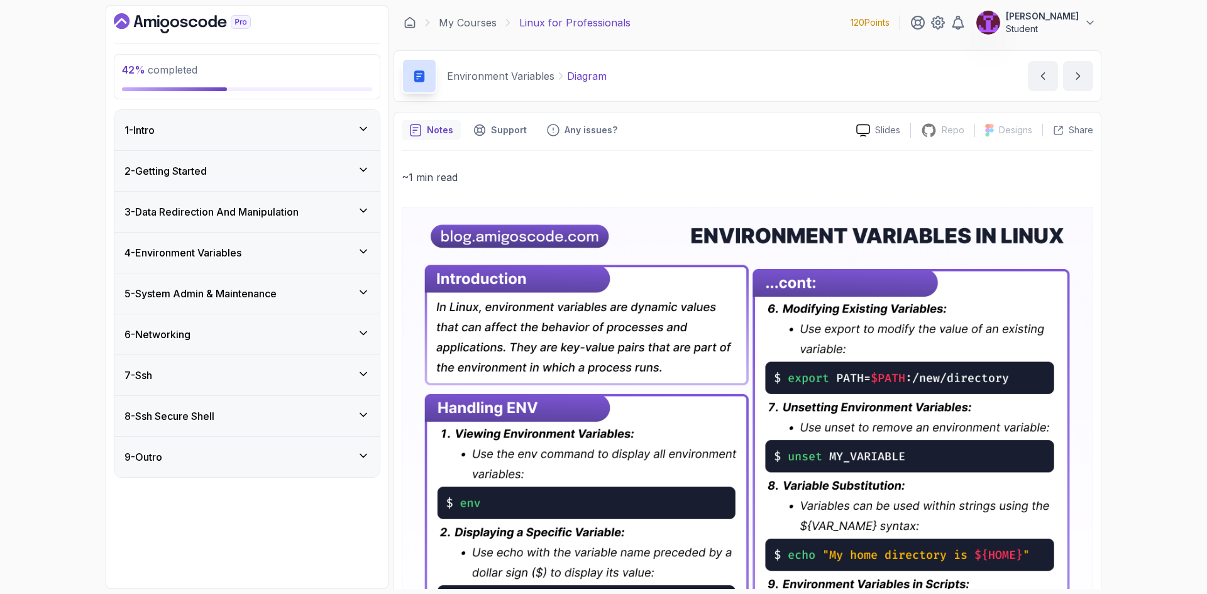
click at [336, 298] on div "5 - System Admin & Maintenance" at bounding box center [247, 293] width 245 height 15
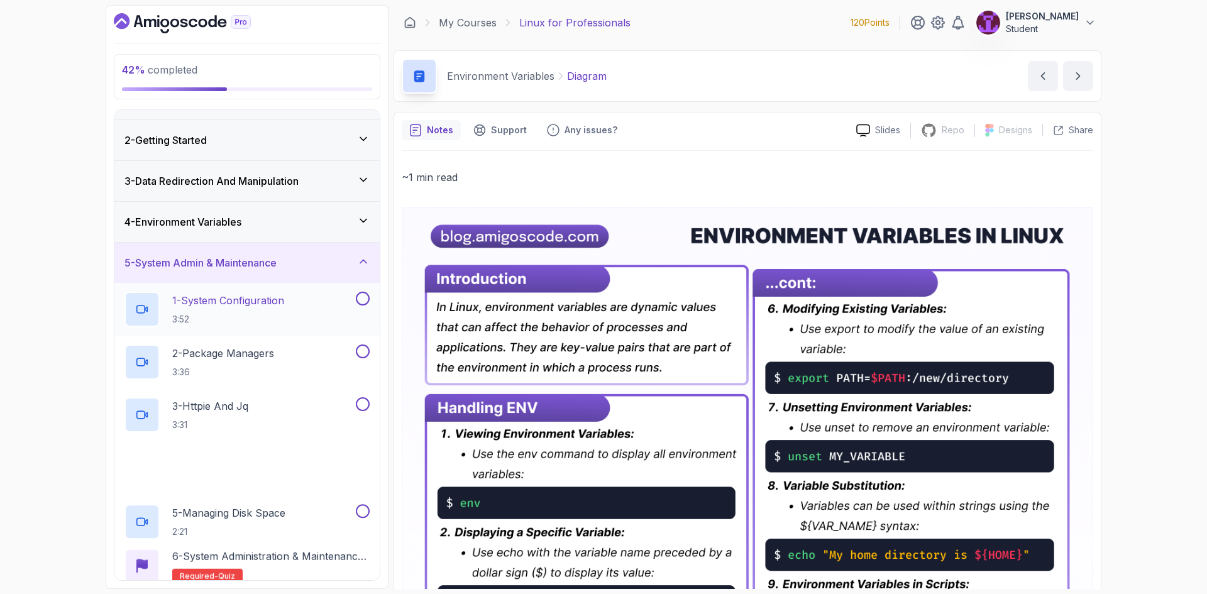
scroll to position [63, 0]
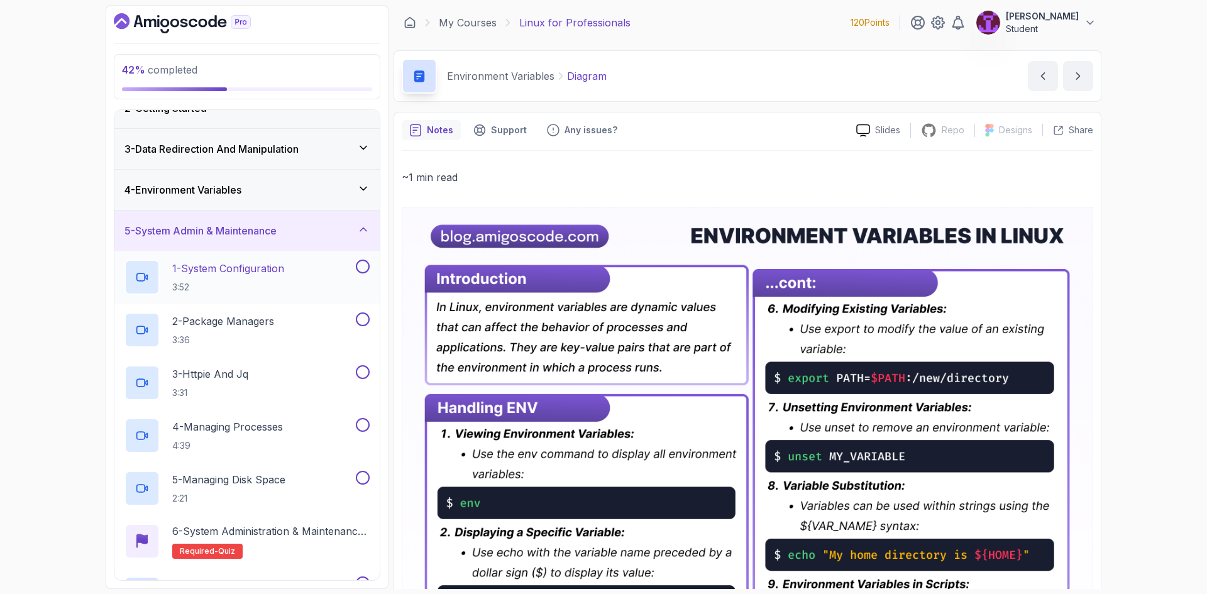
click at [363, 269] on button at bounding box center [363, 267] width 14 height 14
click at [363, 313] on button at bounding box center [363, 320] width 14 height 14
click at [367, 376] on button at bounding box center [363, 372] width 14 height 14
click at [370, 425] on div "4 - Managing Processes 4:39" at bounding box center [246, 435] width 265 height 53
click at [371, 471] on div "5 - Managing Disk Space 2:21" at bounding box center [246, 488] width 265 height 53
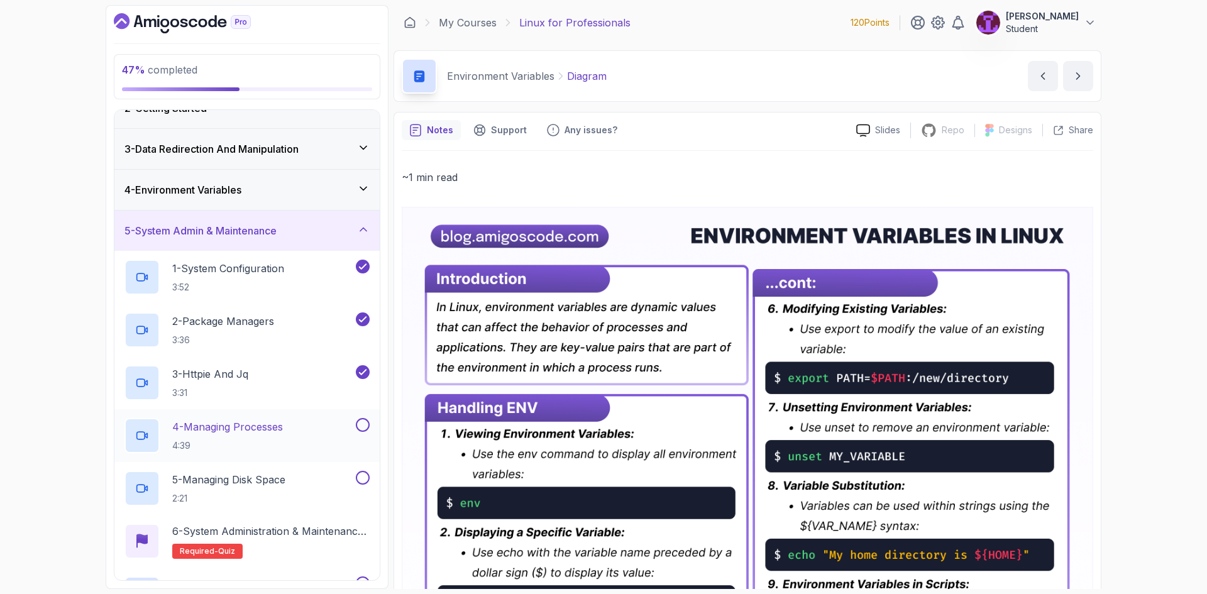
click at [360, 433] on button "4 - Managing Processes 4:39" at bounding box center [247, 435] width 245 height 35
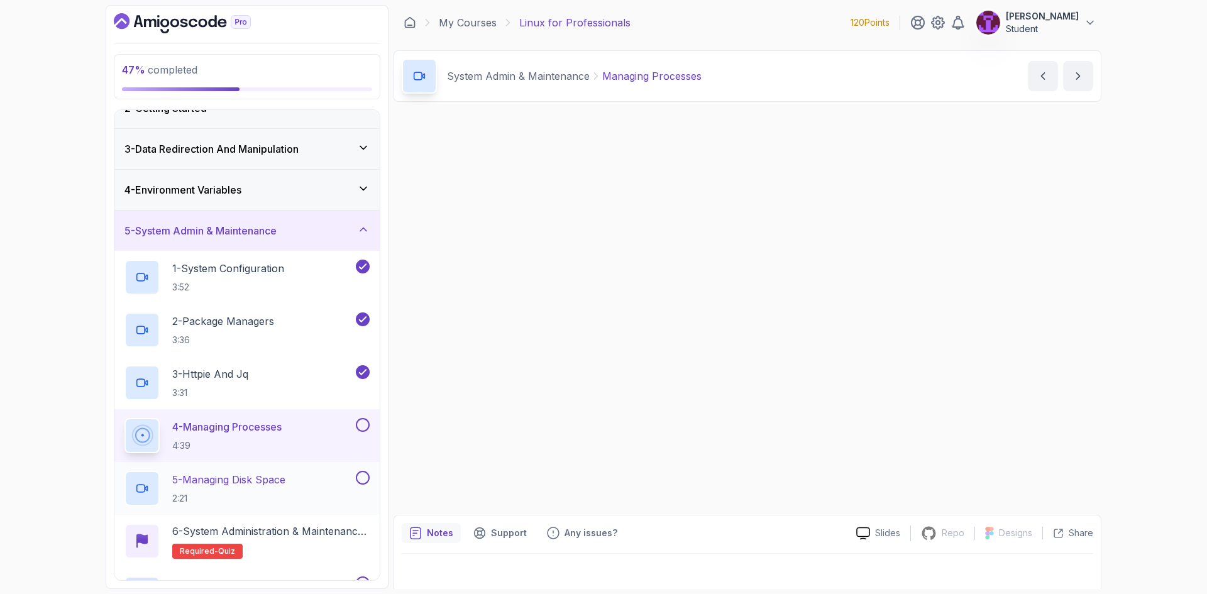
click at [367, 480] on button at bounding box center [363, 478] width 14 height 14
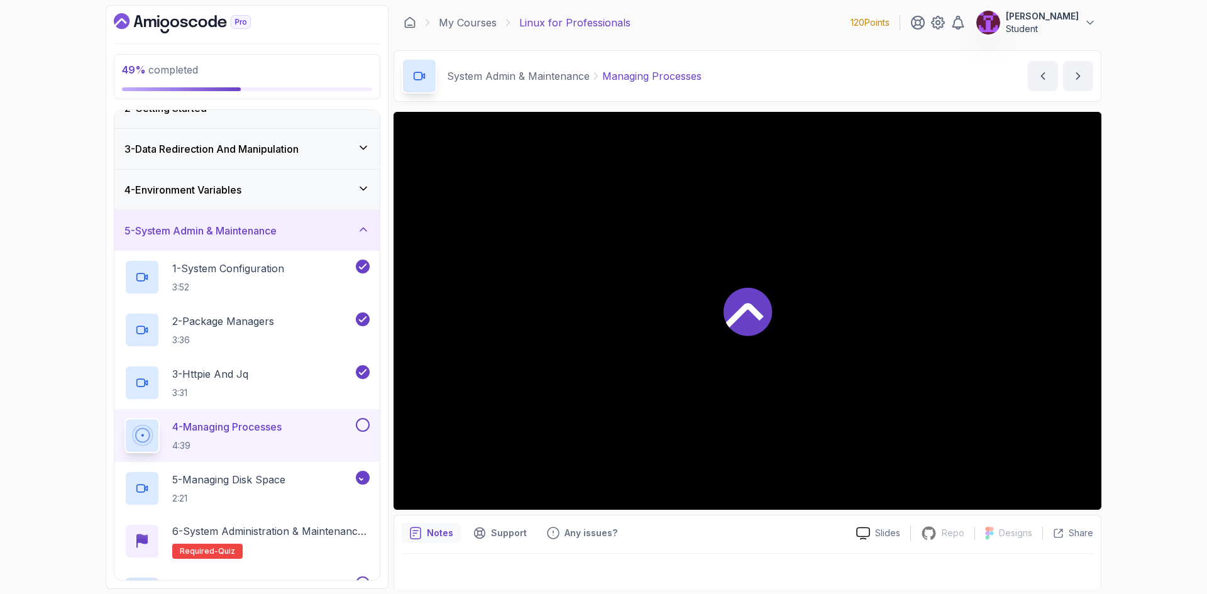
click at [359, 419] on button at bounding box center [363, 425] width 14 height 14
click at [262, 538] on p "6 - System Administration & Maintenance Quiz" at bounding box center [270, 531] width 197 height 15
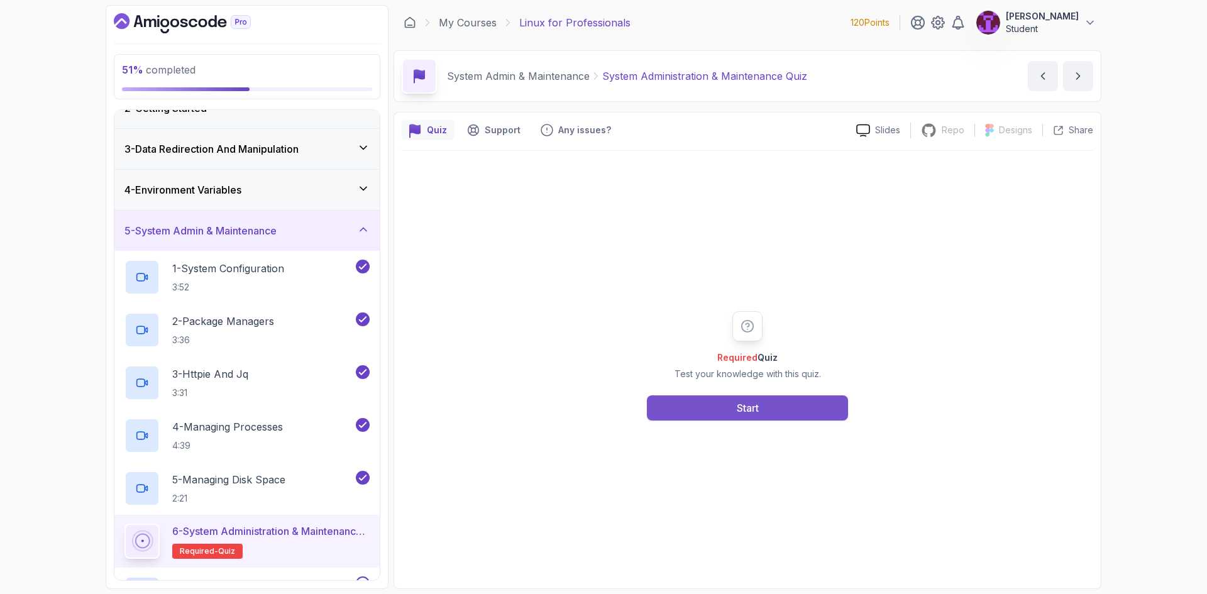
click at [711, 401] on button "Start" at bounding box center [747, 408] width 201 height 25
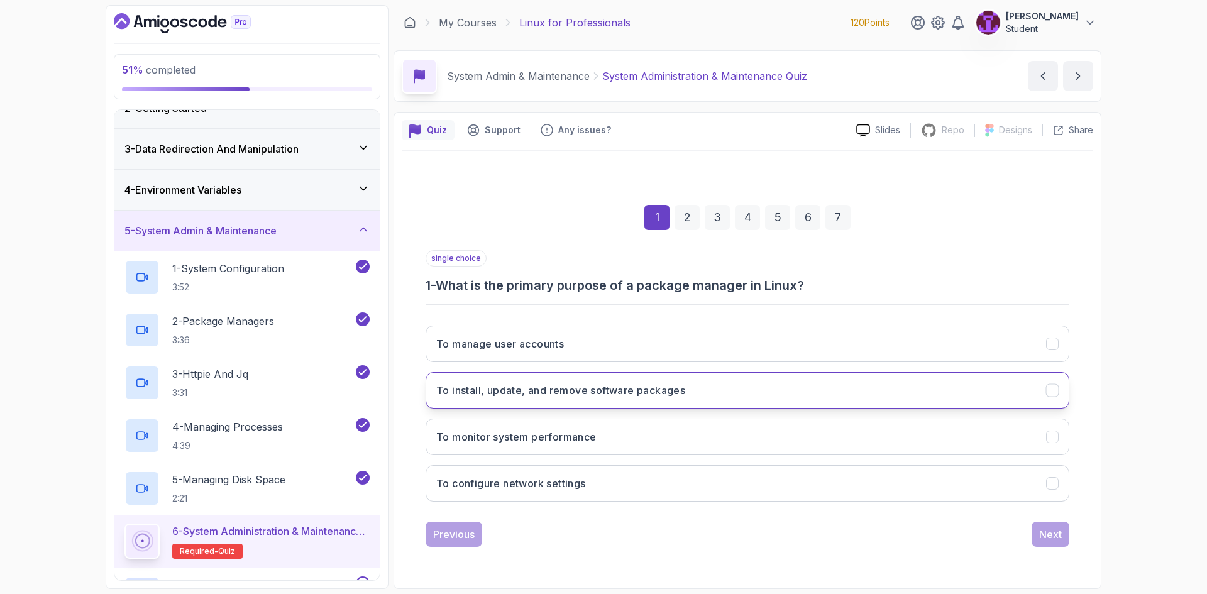
click at [606, 391] on h3 "To install, update, and remove software packages" at bounding box center [560, 390] width 249 height 15
click at [1056, 540] on div "Next" at bounding box center [1050, 534] width 23 height 15
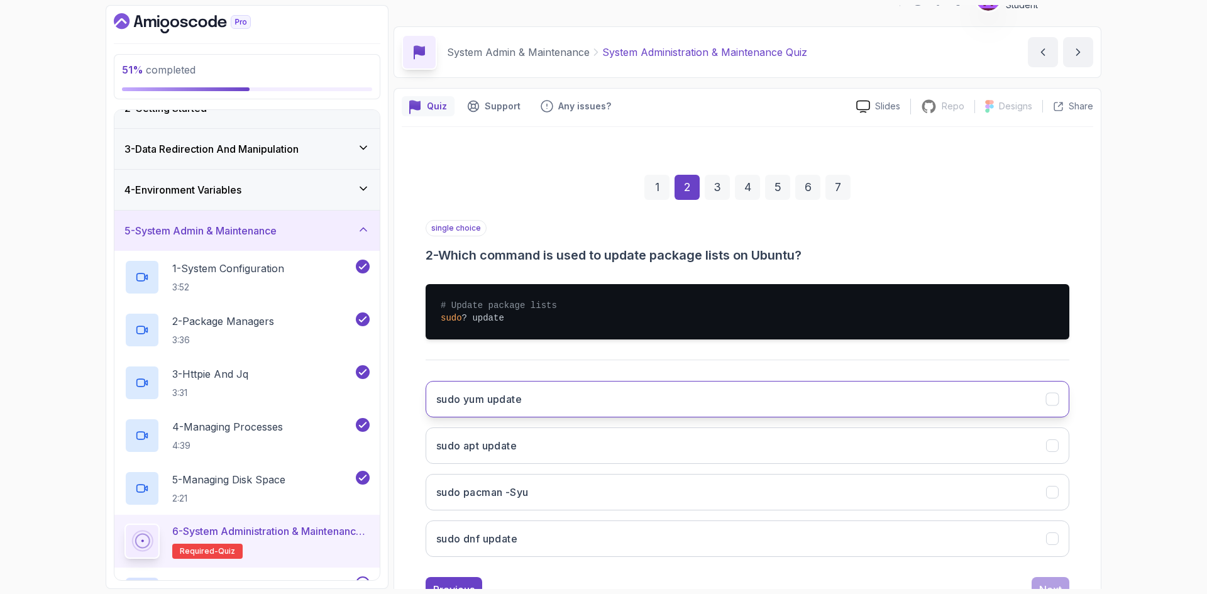
scroll to position [73, 0]
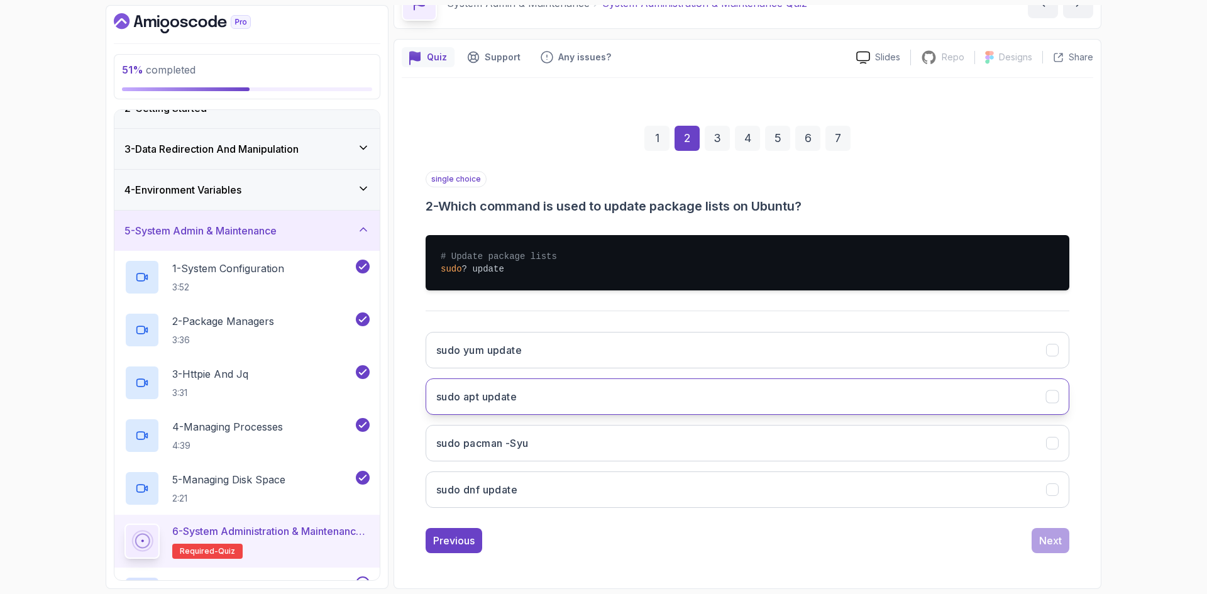
click at [592, 396] on button "sudo apt update" at bounding box center [748, 397] width 644 height 36
click at [1056, 538] on div "Next" at bounding box center [1050, 540] width 23 height 15
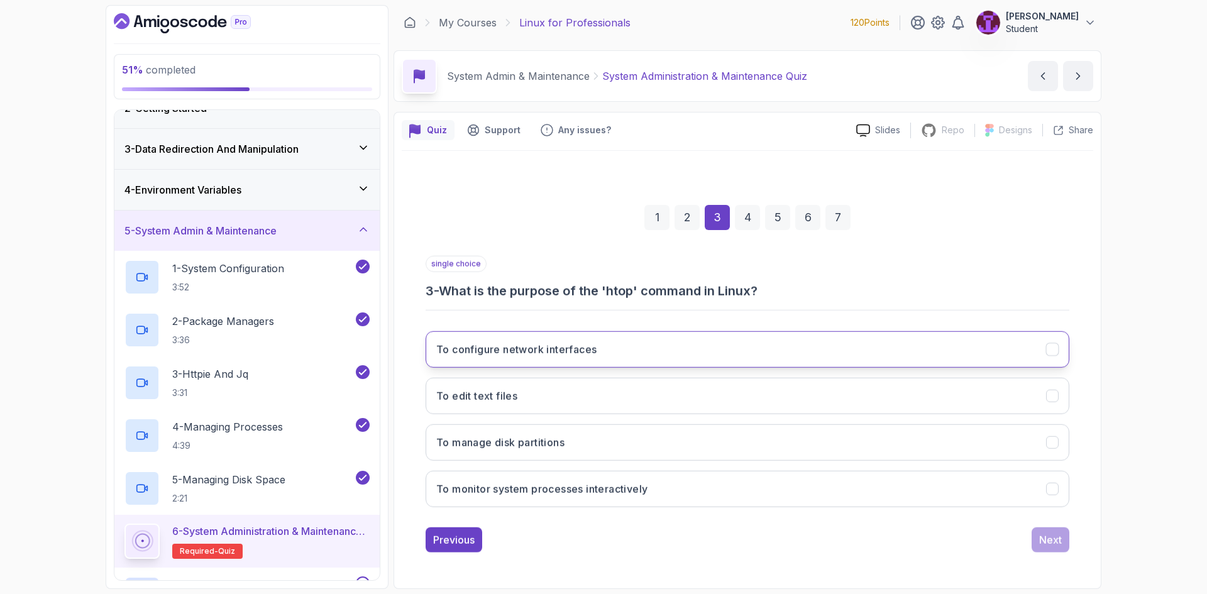
scroll to position [0, 0]
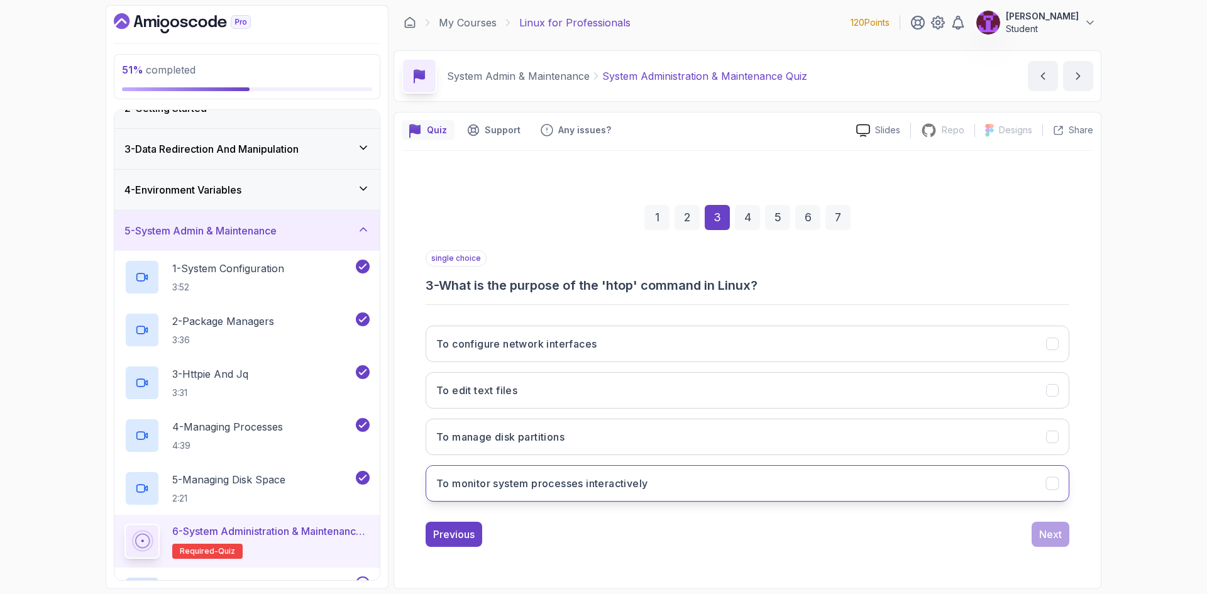
click at [667, 470] on button "To monitor system processes interactively" at bounding box center [748, 483] width 644 height 36
click at [1047, 538] on div "Next" at bounding box center [1050, 534] width 23 height 15
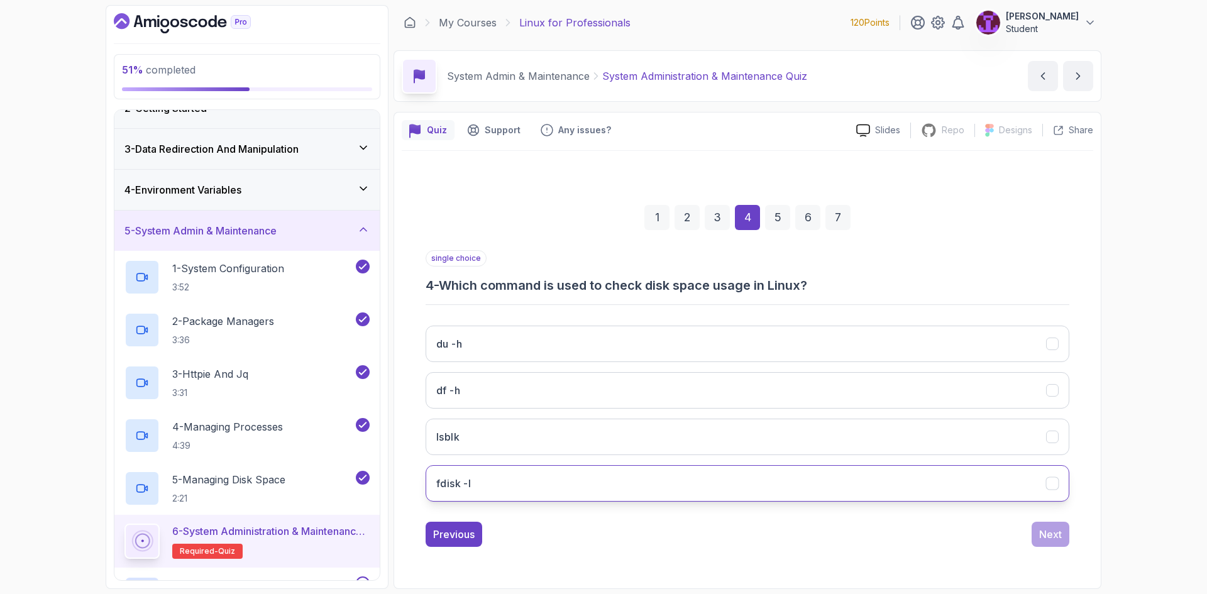
click at [602, 492] on button "fdisk -l" at bounding box center [748, 483] width 644 height 36
click at [1055, 545] on button "Next" at bounding box center [1051, 534] width 38 height 25
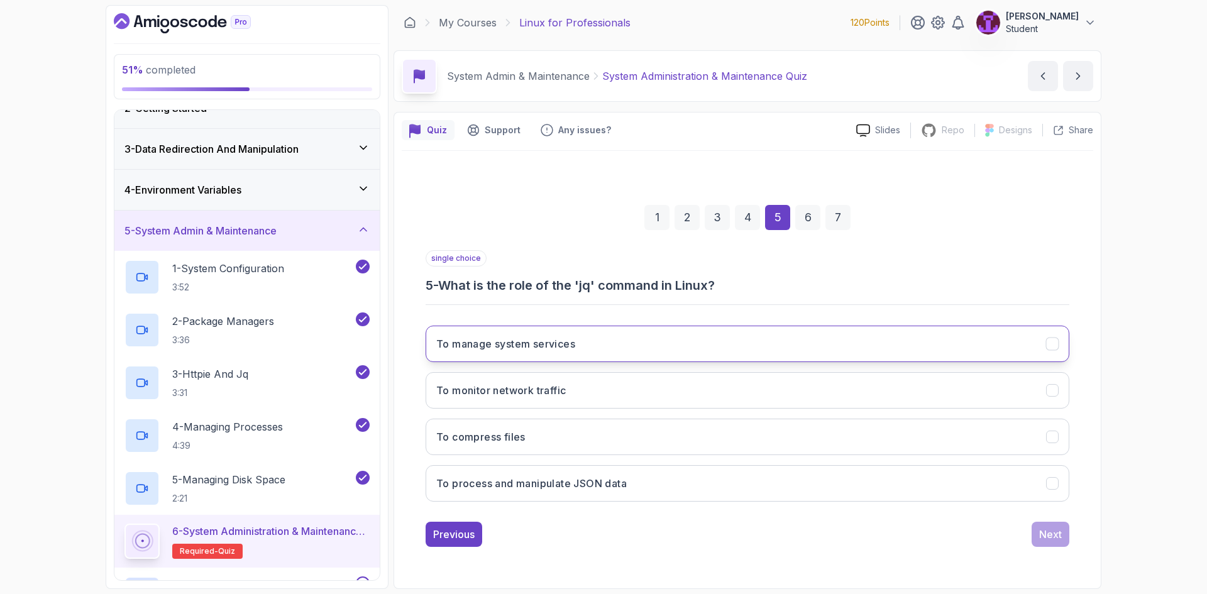
click at [567, 352] on button "To manage system services" at bounding box center [748, 344] width 644 height 36
click at [917, 493] on button "To process and manipulate JSON data" at bounding box center [748, 483] width 644 height 36
click at [1045, 540] on div "Next" at bounding box center [1050, 534] width 23 height 15
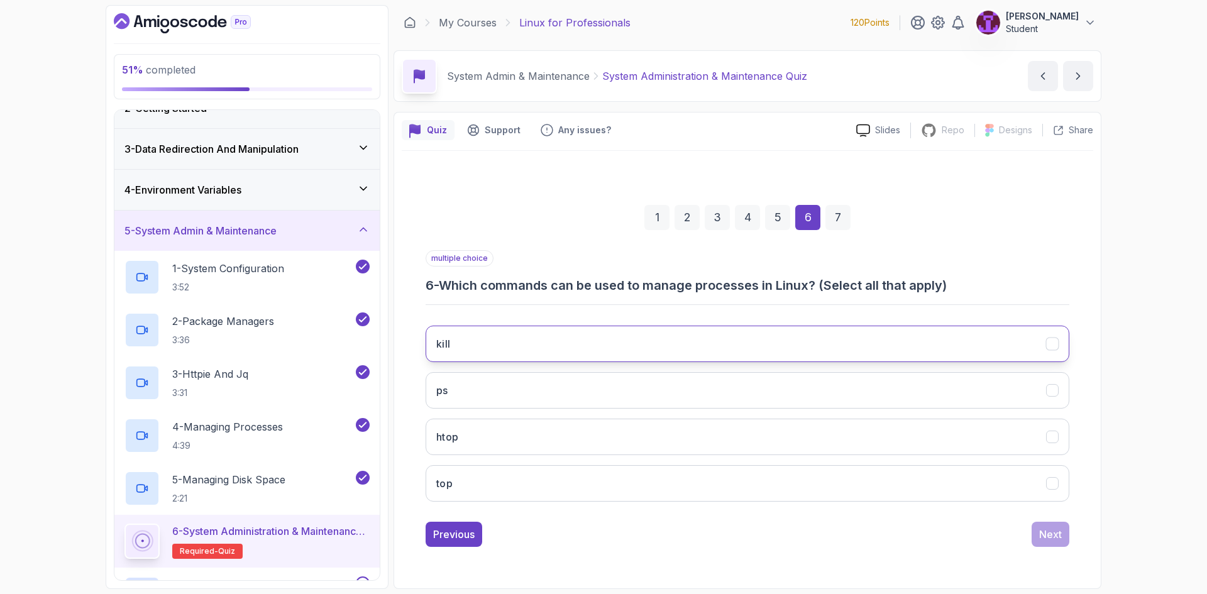
click at [774, 345] on button "kill" at bounding box center [748, 344] width 644 height 36
click at [777, 378] on button "ps" at bounding box center [748, 390] width 644 height 36
click at [1055, 538] on div "Next" at bounding box center [1050, 534] width 23 height 15
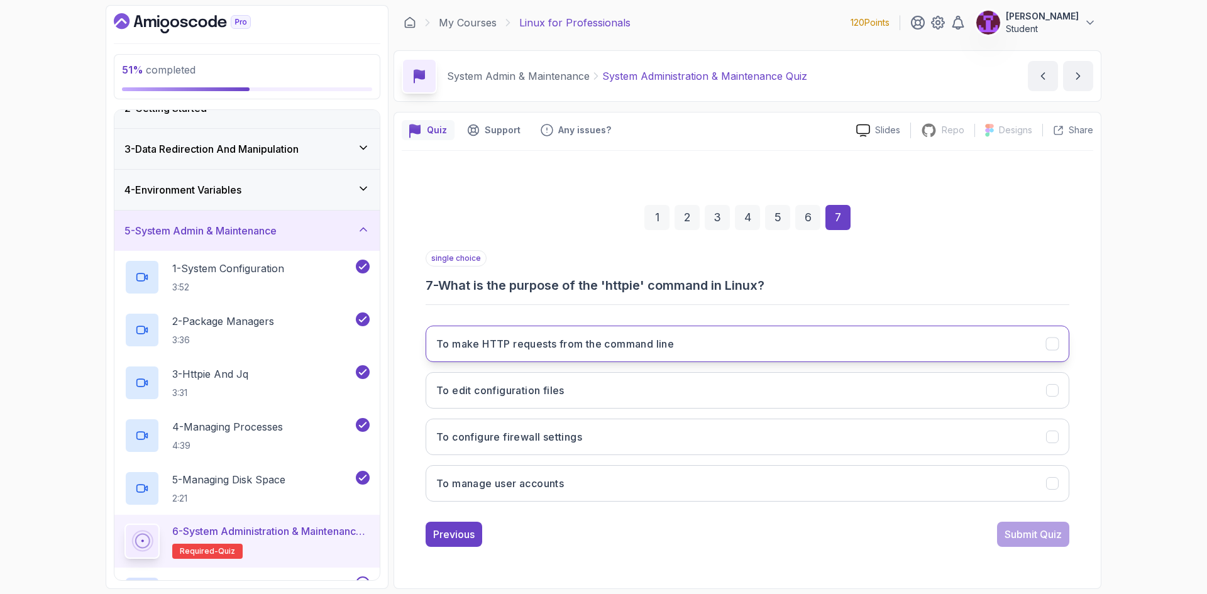
click at [599, 329] on button "To make HTTP requests from the command line" at bounding box center [748, 344] width 644 height 36
click at [995, 547] on div "1 2 3 4 5 6 7 single choice 7 - What is the purpose of the 'httpie' command in …" at bounding box center [748, 366] width 692 height 382
click at [1012, 539] on div "Submit Quiz" at bounding box center [1033, 534] width 57 height 15
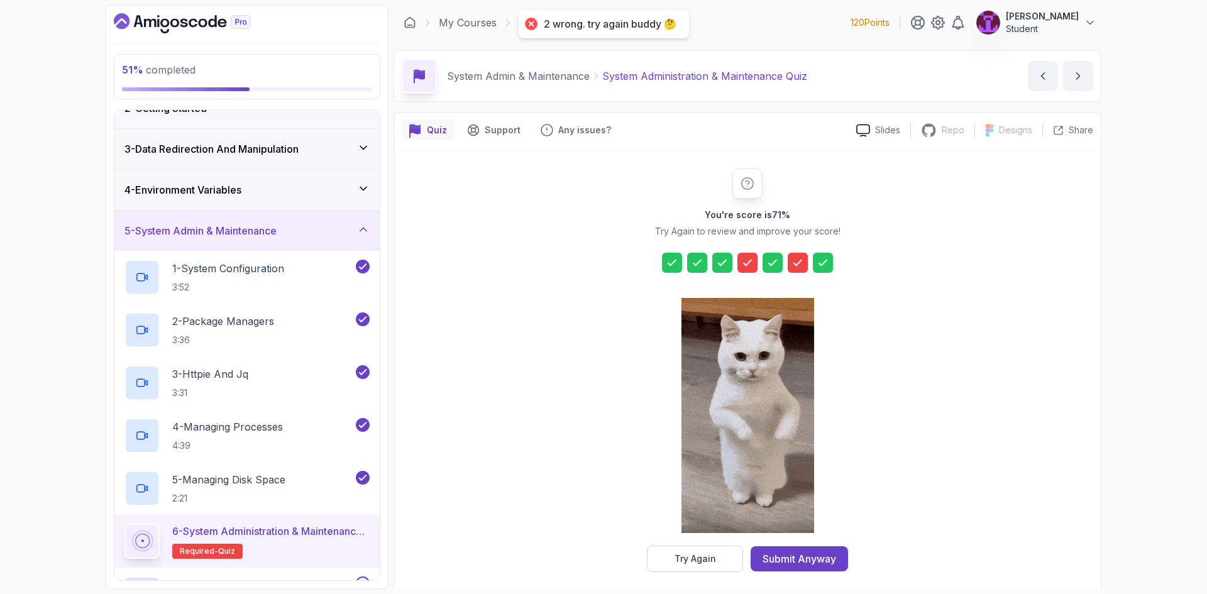
drag, startPoint x: 790, startPoint y: 555, endPoint x: 799, endPoint y: 558, distance: 8.6
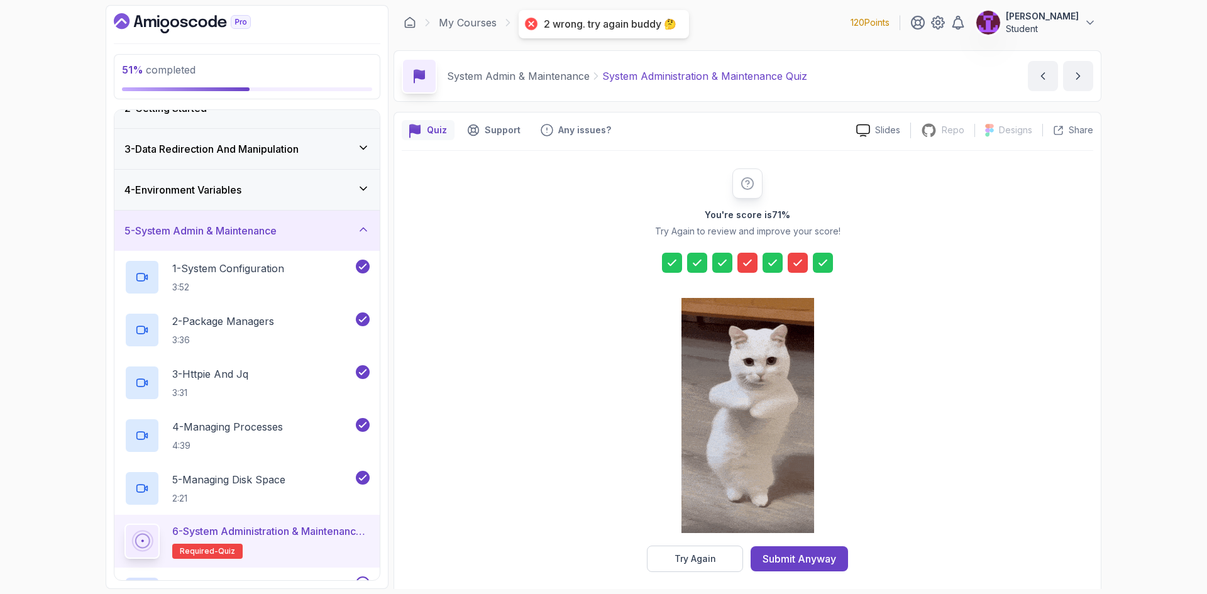
click at [792, 558] on div "Submit Anyway" at bounding box center [800, 558] width 74 height 15
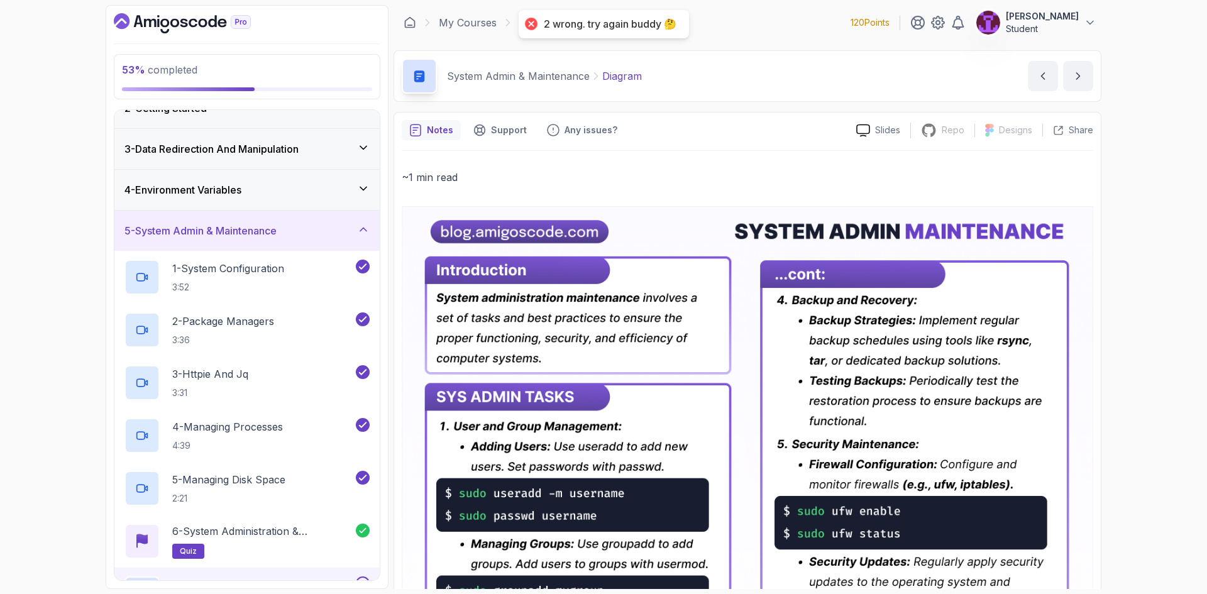
click at [363, 233] on icon at bounding box center [363, 229] width 13 height 13
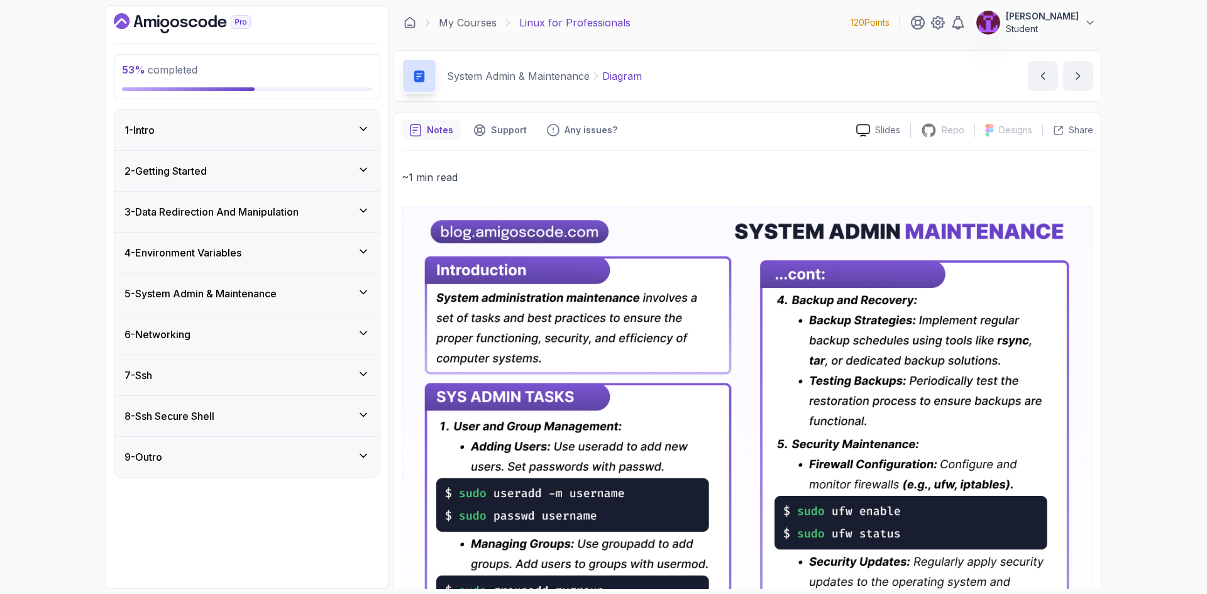
click at [363, 258] on div "4 - Environment Variables" at bounding box center [247, 252] width 245 height 15
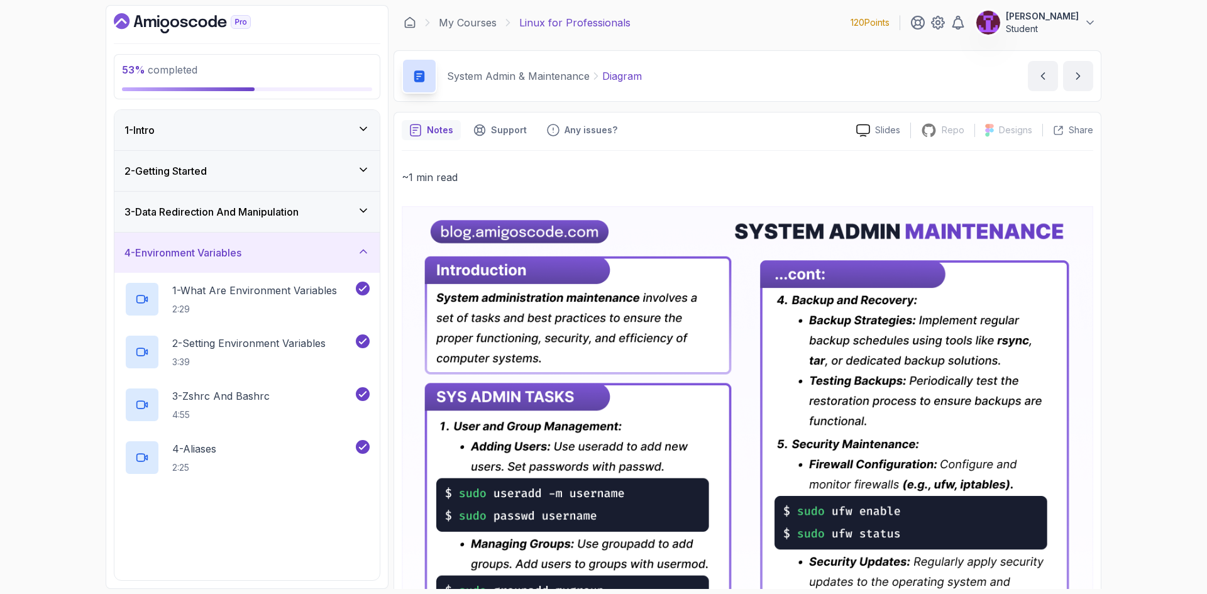
click at [362, 259] on div "4 - Environment Variables" at bounding box center [247, 252] width 245 height 15
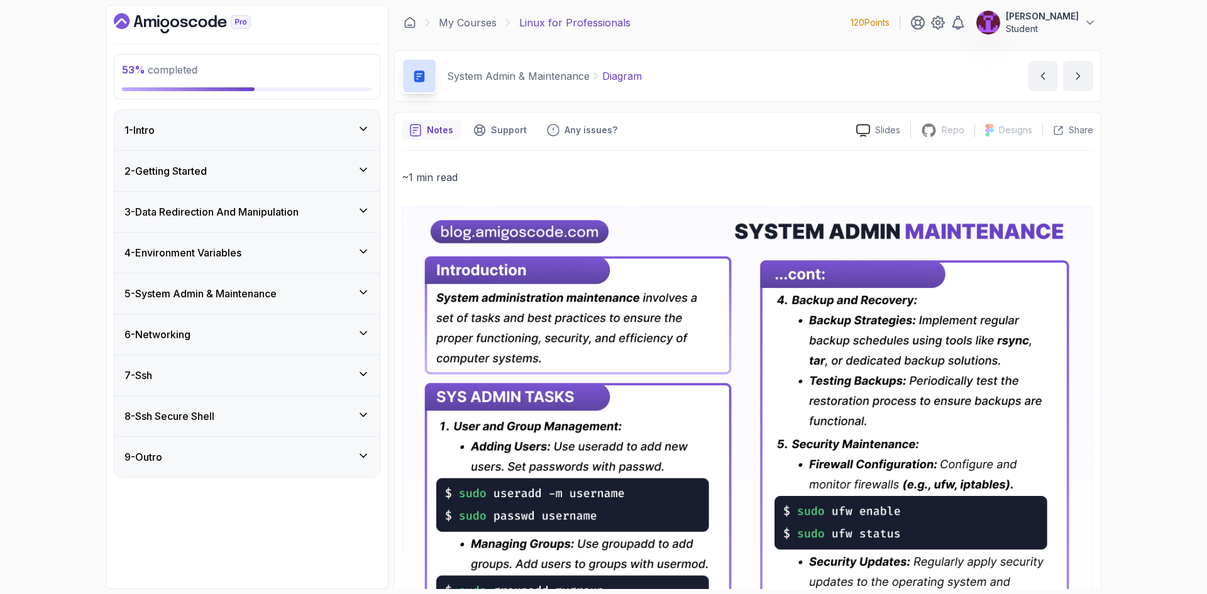
click at [363, 329] on icon at bounding box center [363, 333] width 13 height 13
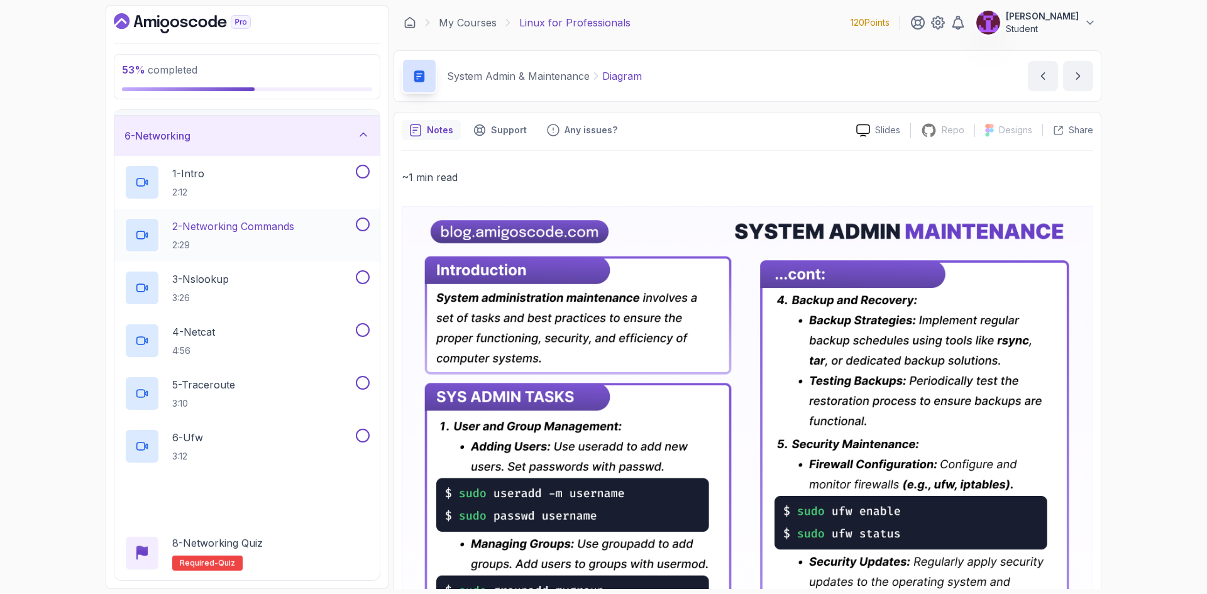
scroll to position [372, 0]
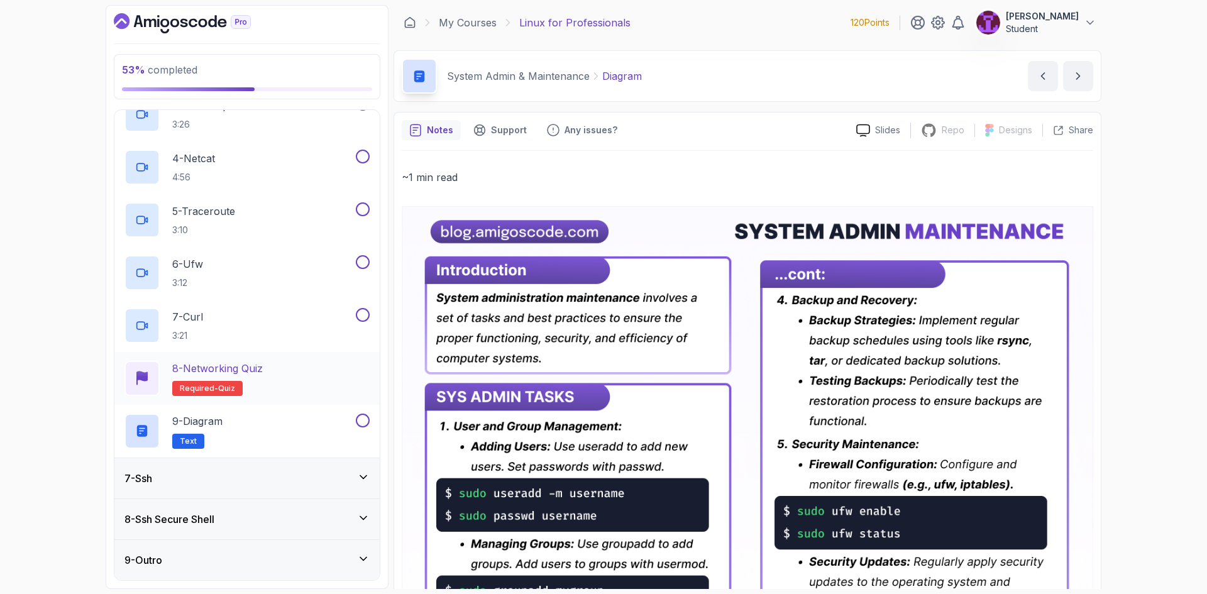
click at [327, 394] on div "8 - Networking Quiz Required- quiz" at bounding box center [247, 378] width 245 height 35
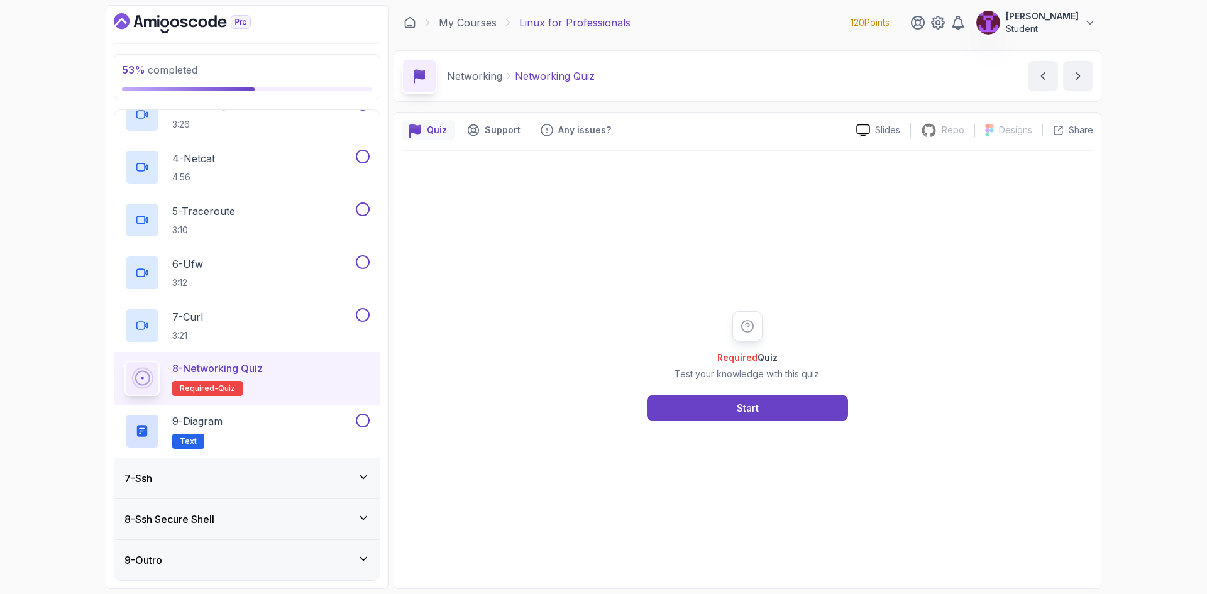
click at [772, 379] on p "Test your knowledge with this quiz." at bounding box center [748, 374] width 147 height 13
click at [788, 426] on div "Required Quiz Test your knowledge with this quiz. Start" at bounding box center [748, 366] width 692 height 430
click at [790, 414] on button "Start" at bounding box center [747, 408] width 201 height 25
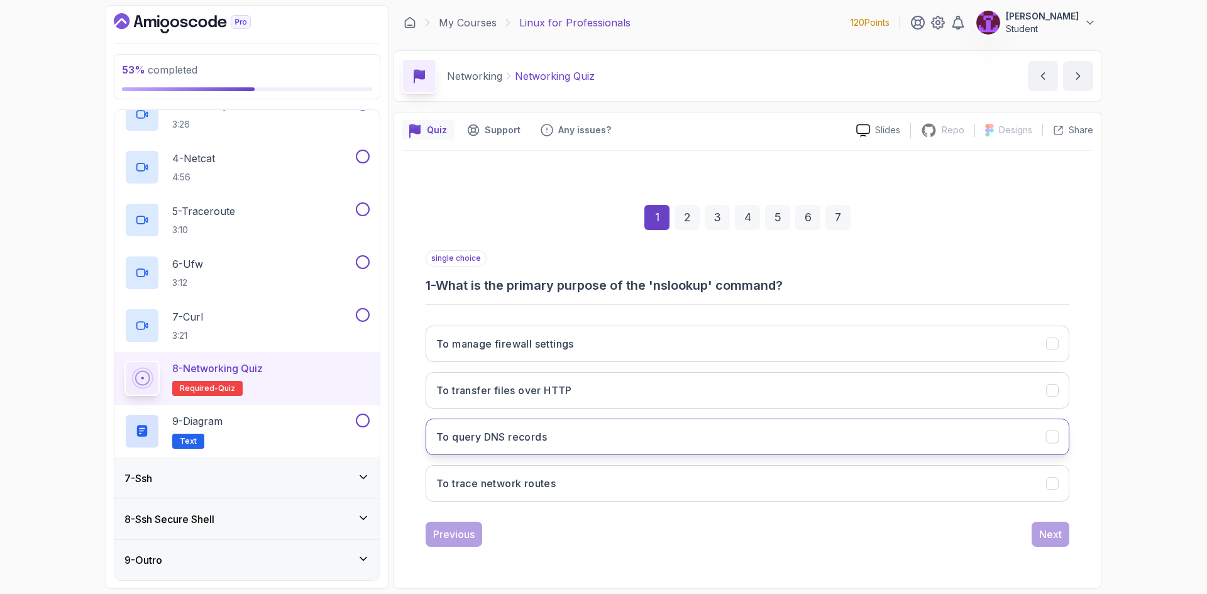
click at [649, 445] on button "To query DNS records" at bounding box center [748, 437] width 644 height 36
click at [1044, 526] on button "Next" at bounding box center [1051, 534] width 38 height 25
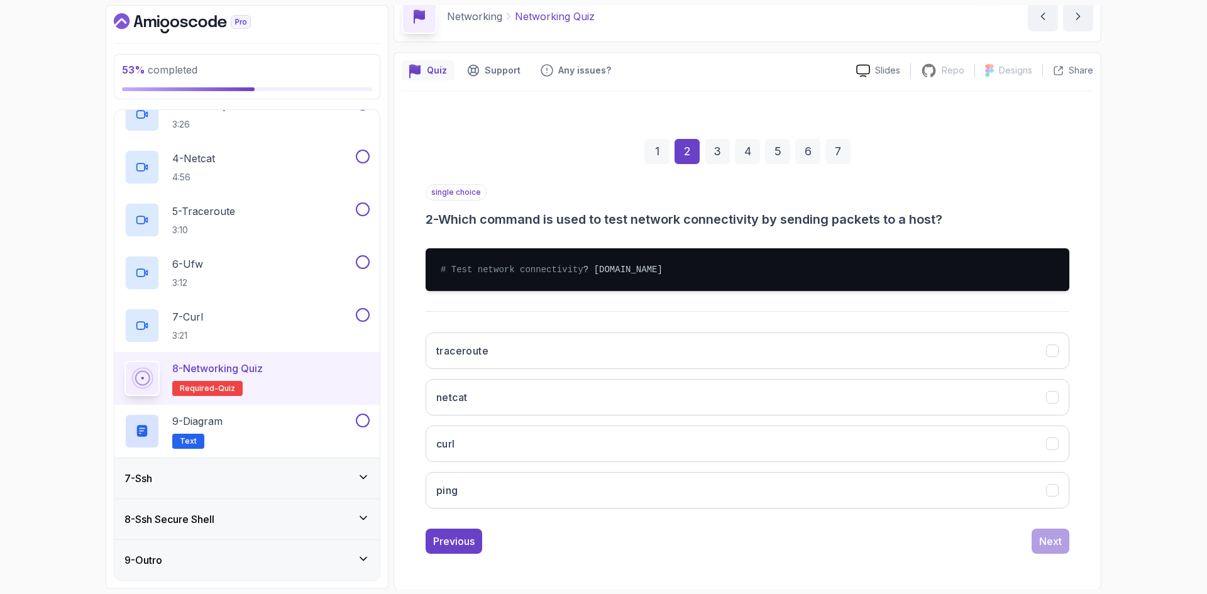
scroll to position [63, 0]
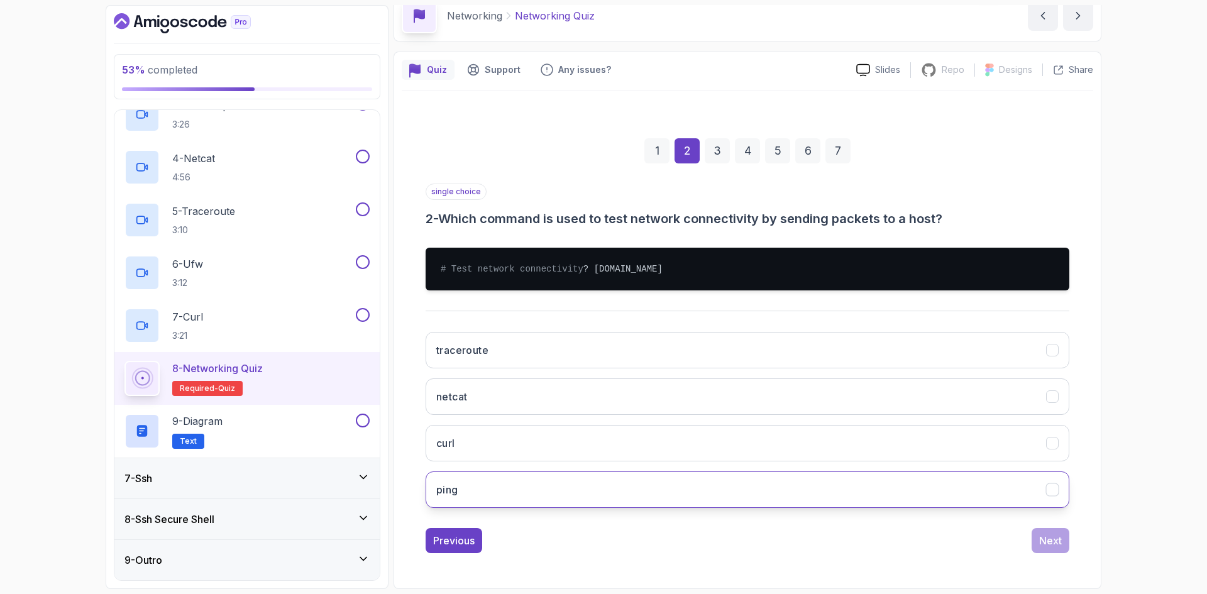
click at [585, 504] on button "ping" at bounding box center [748, 490] width 644 height 36
click at [1053, 548] on div "Next" at bounding box center [1050, 540] width 23 height 15
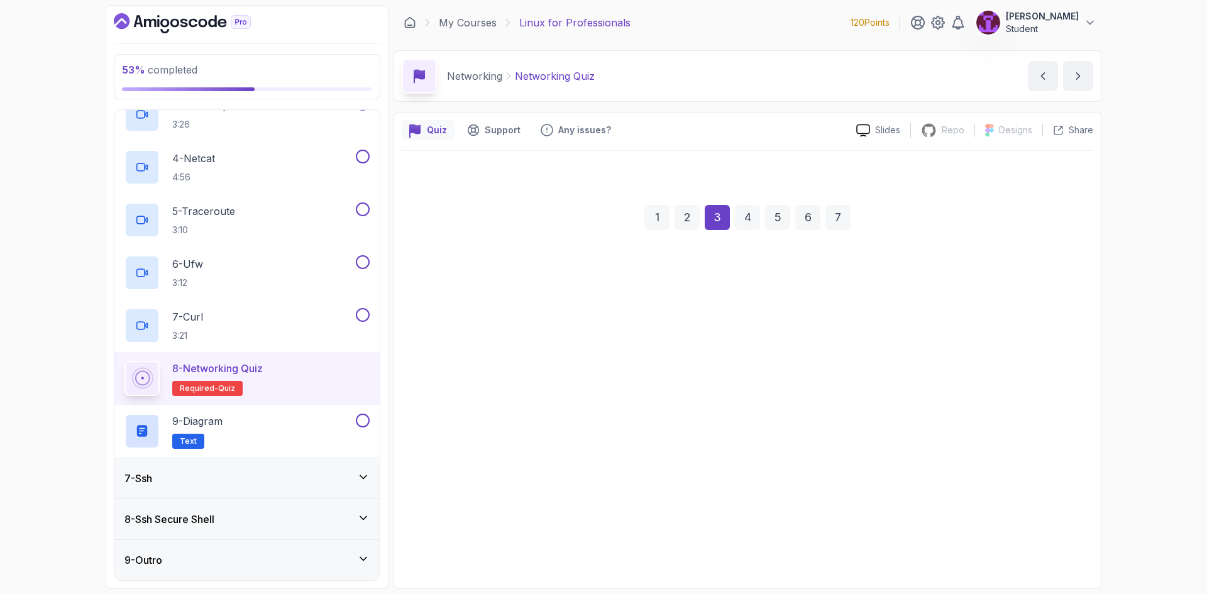
scroll to position [0, 0]
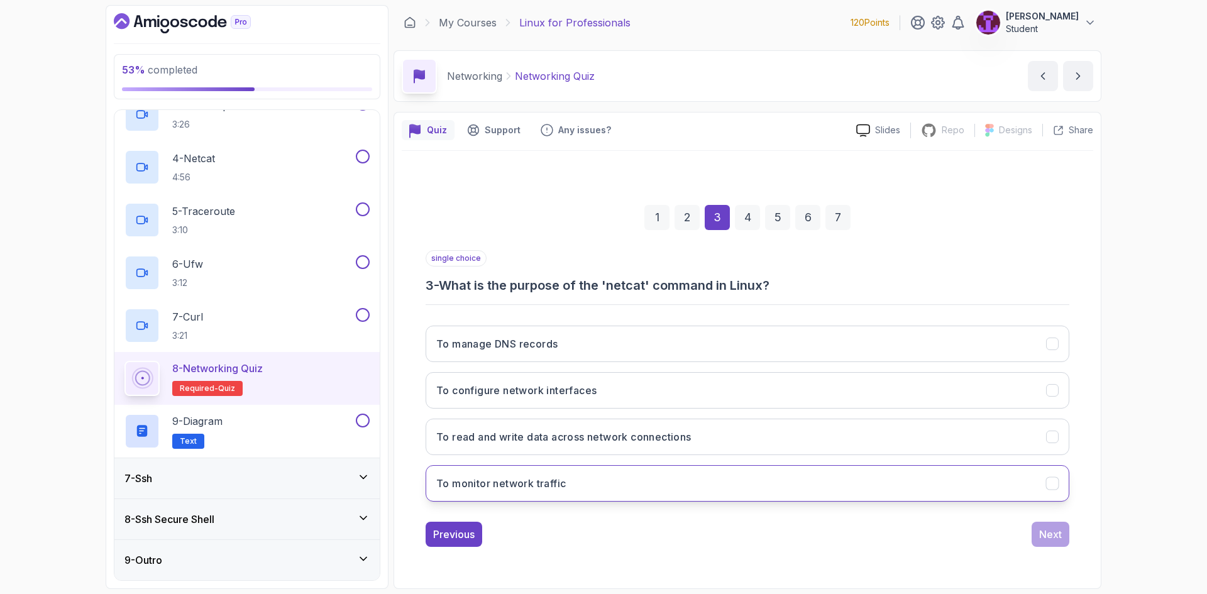
click at [814, 475] on button "To monitor network traffic" at bounding box center [748, 483] width 644 height 36
click at [1056, 528] on div "Next" at bounding box center [1050, 534] width 23 height 15
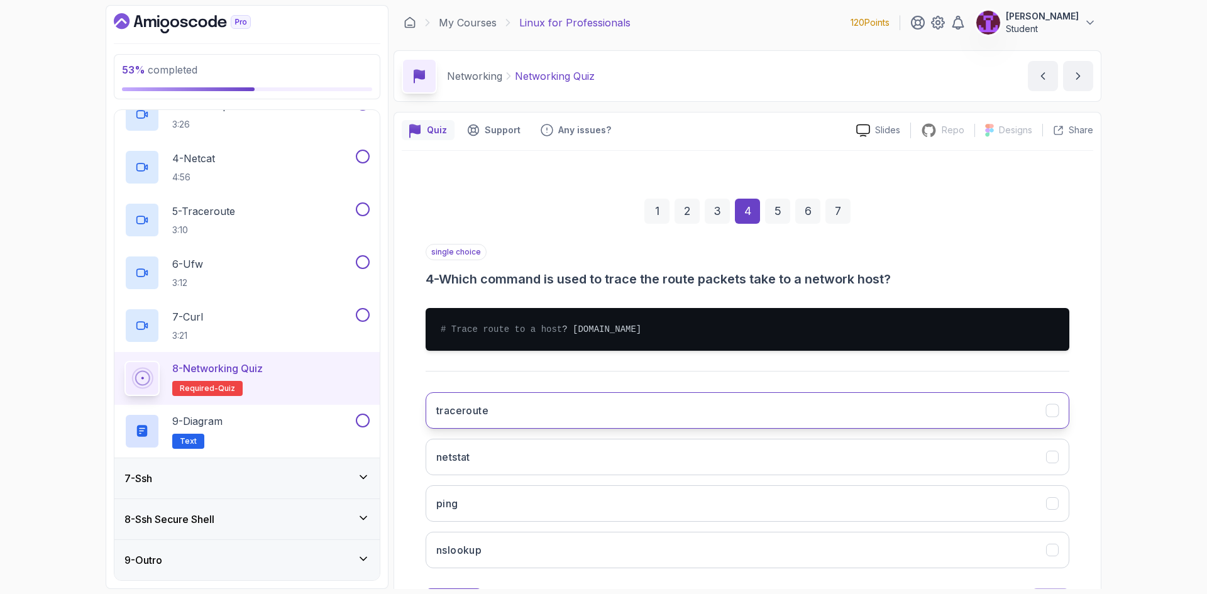
click at [599, 429] on button "traceroute" at bounding box center [748, 410] width 644 height 36
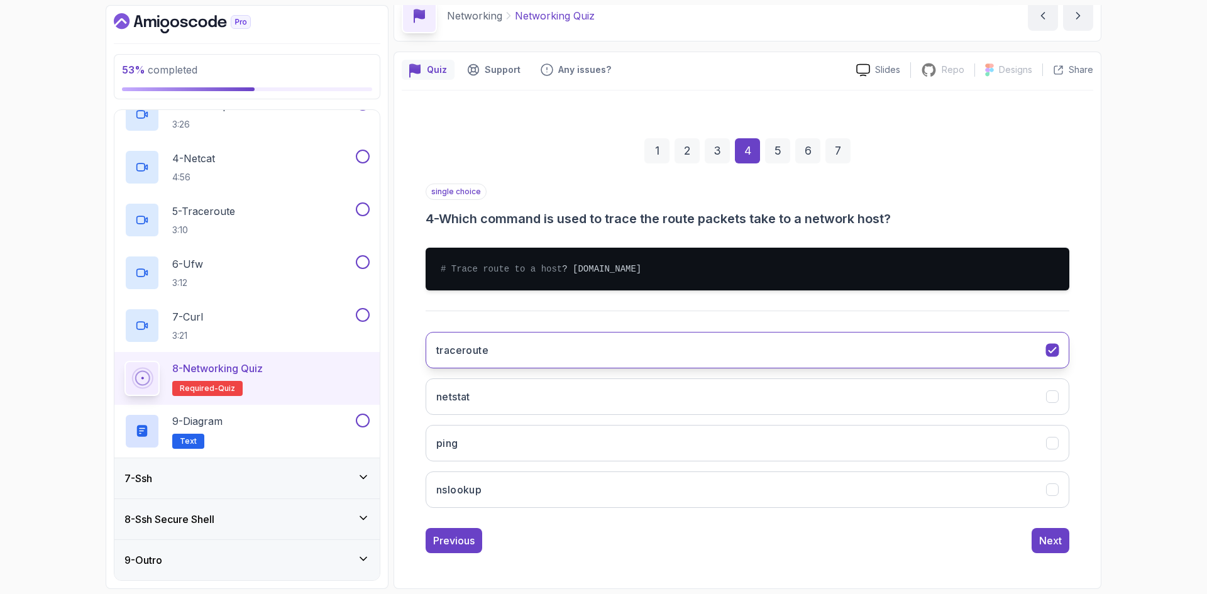
scroll to position [63, 0]
click at [1050, 553] on button "Next" at bounding box center [1051, 540] width 38 height 25
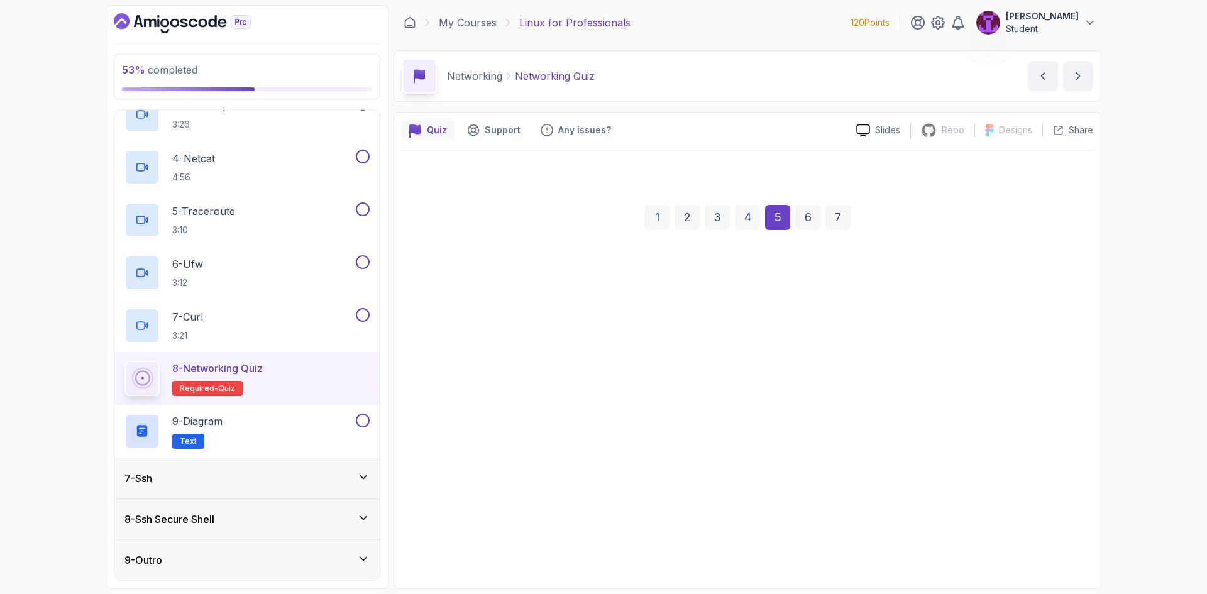
scroll to position [0, 0]
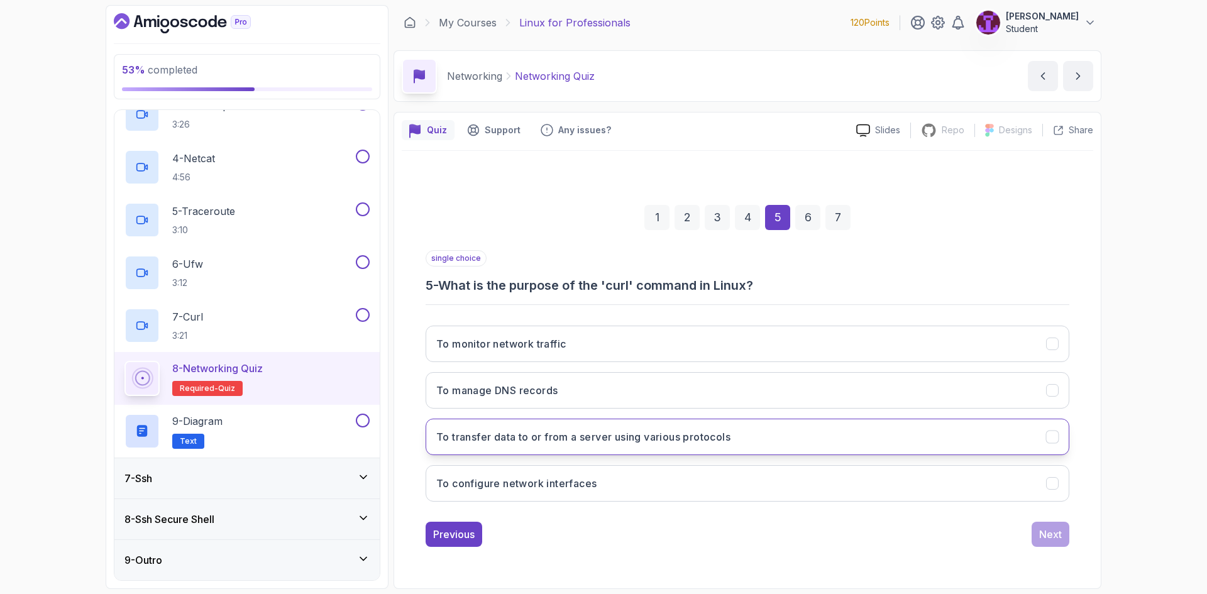
click at [580, 439] on h3 "To transfer data to or from a server using various protocols" at bounding box center [583, 437] width 294 height 15
click at [1053, 540] on div "Next" at bounding box center [1050, 534] width 23 height 15
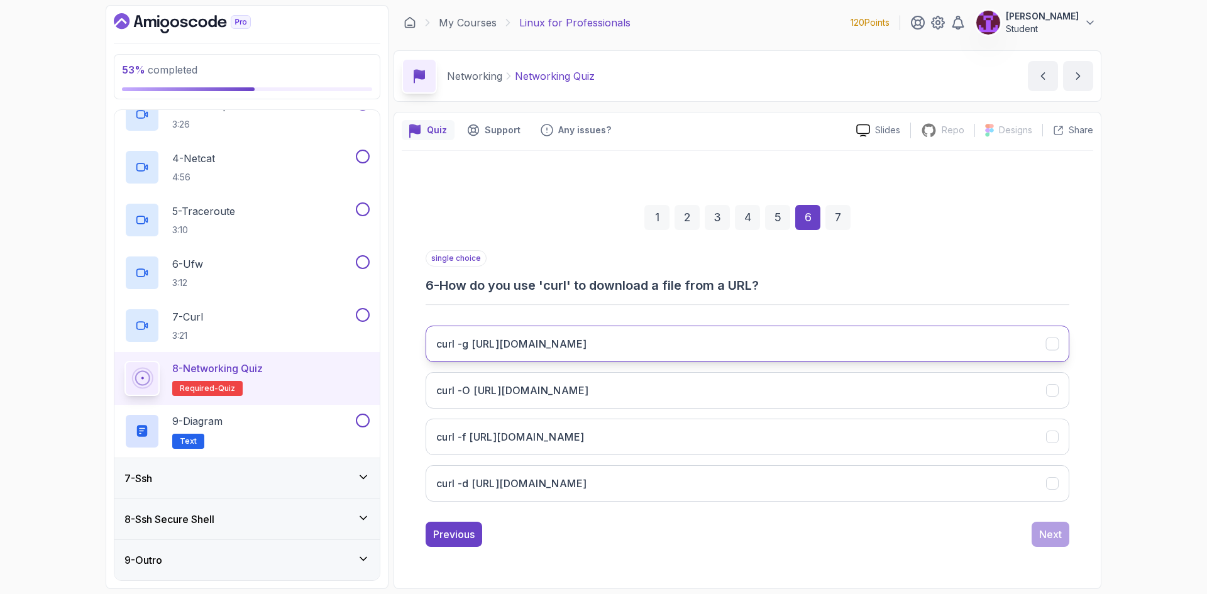
click at [536, 354] on button "curl -g http://amigoscode.com/file.txt" at bounding box center [748, 344] width 644 height 36
click at [1047, 542] on button "Next" at bounding box center [1051, 534] width 38 height 25
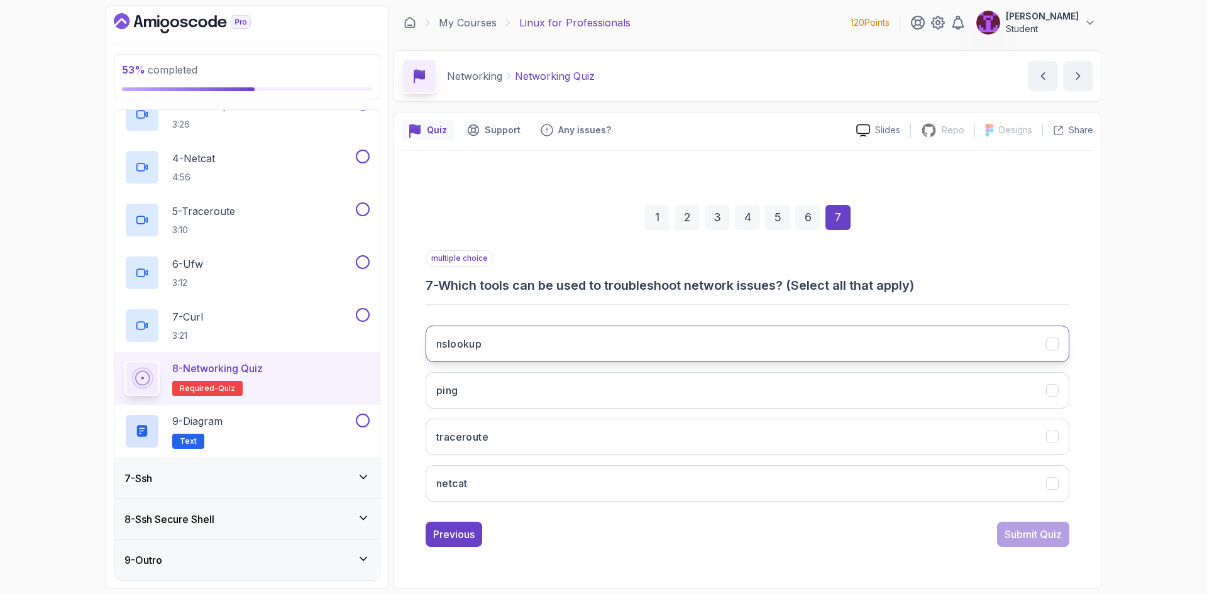
click at [582, 345] on button "nslookup" at bounding box center [748, 344] width 644 height 36
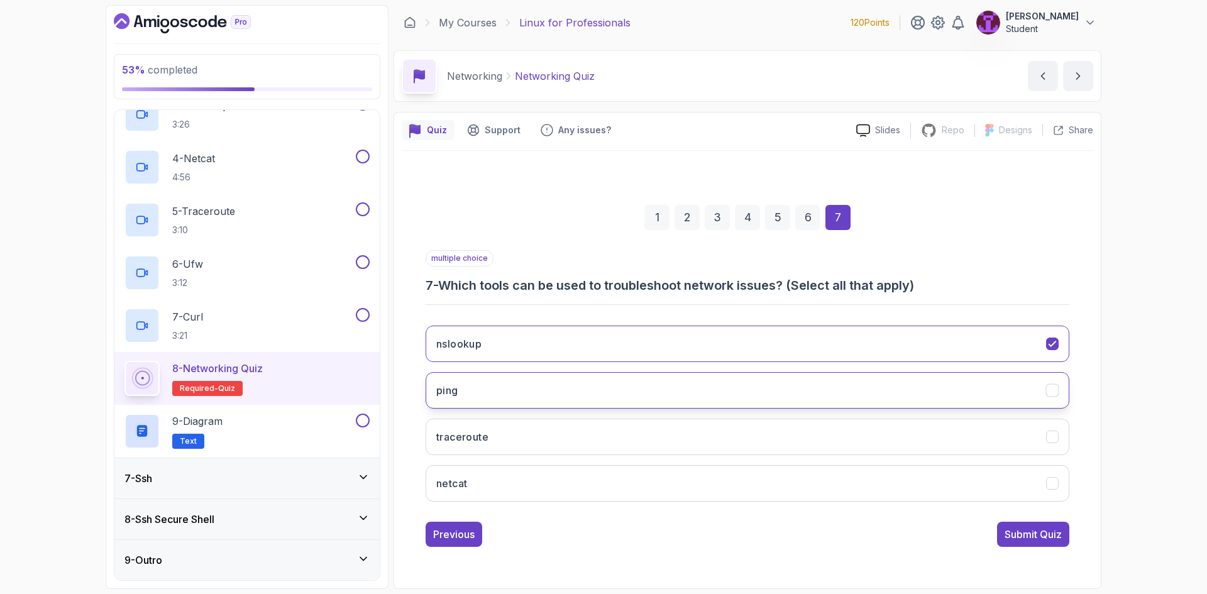
click at [614, 402] on button "ping" at bounding box center [748, 390] width 644 height 36
click at [643, 439] on button "traceroute" at bounding box center [748, 437] width 644 height 36
click at [1015, 545] on button "Submit Quiz" at bounding box center [1033, 534] width 72 height 25
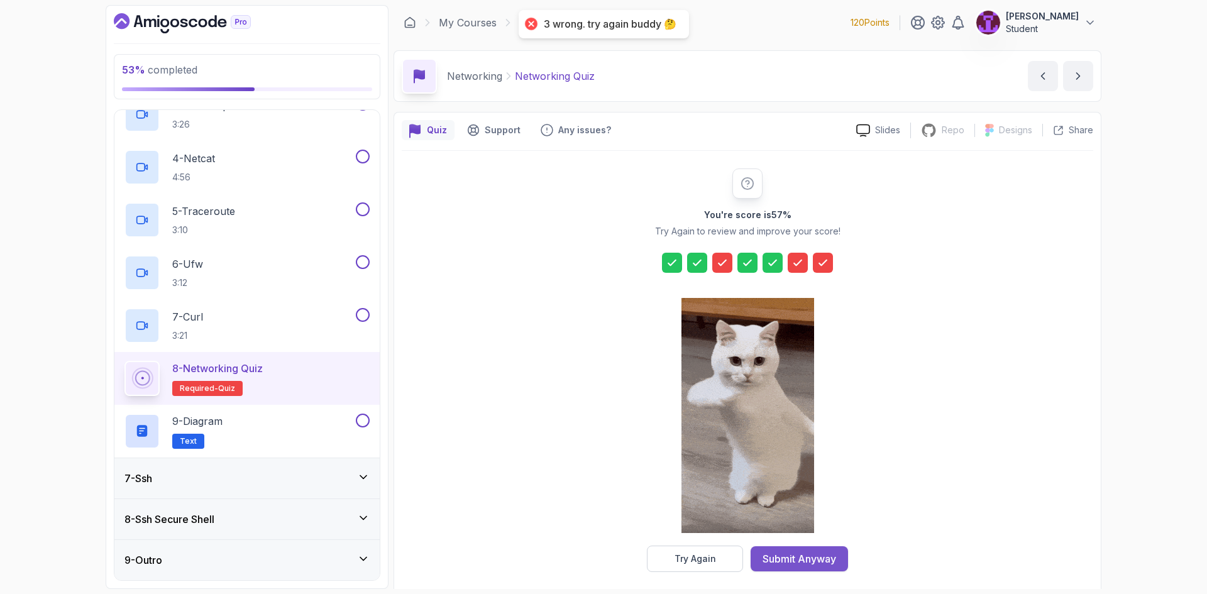
click at [819, 558] on div "Submit Anyway" at bounding box center [800, 558] width 74 height 15
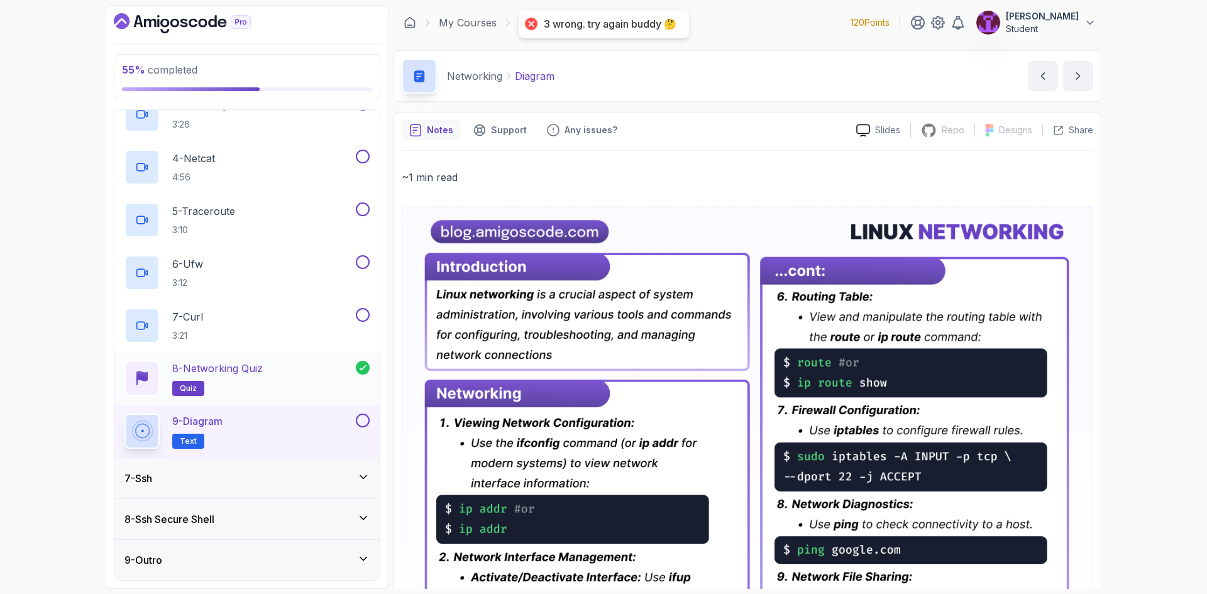
click at [325, 362] on div "8 - Networking Quiz quiz" at bounding box center [240, 378] width 231 height 35
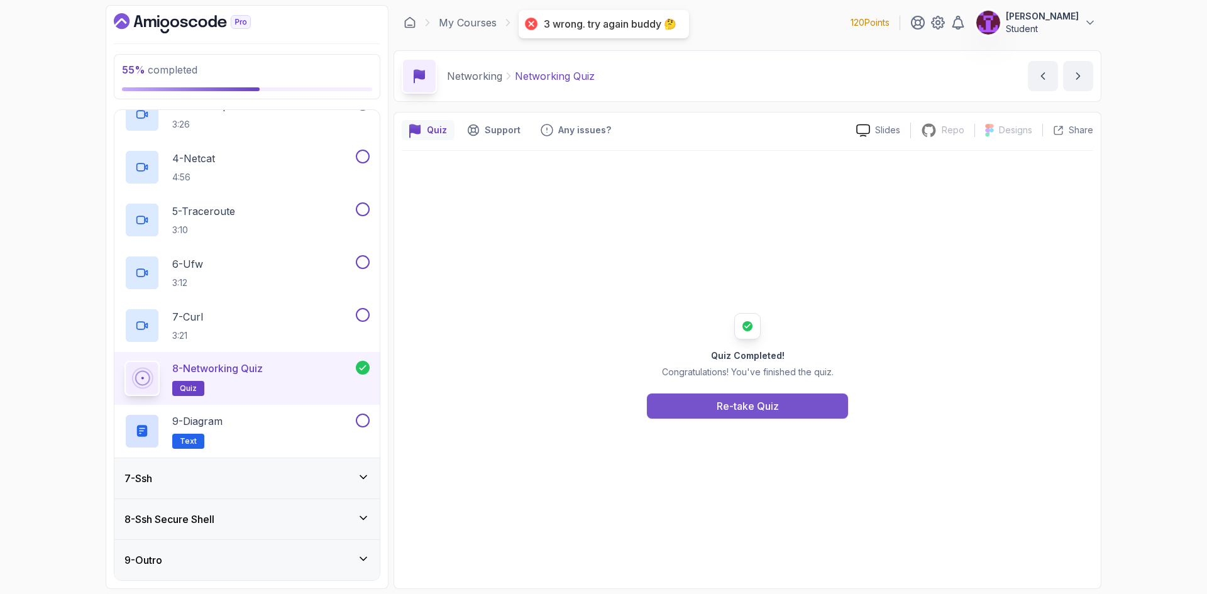
click at [706, 413] on button "Re-take Quiz" at bounding box center [747, 406] width 201 height 25
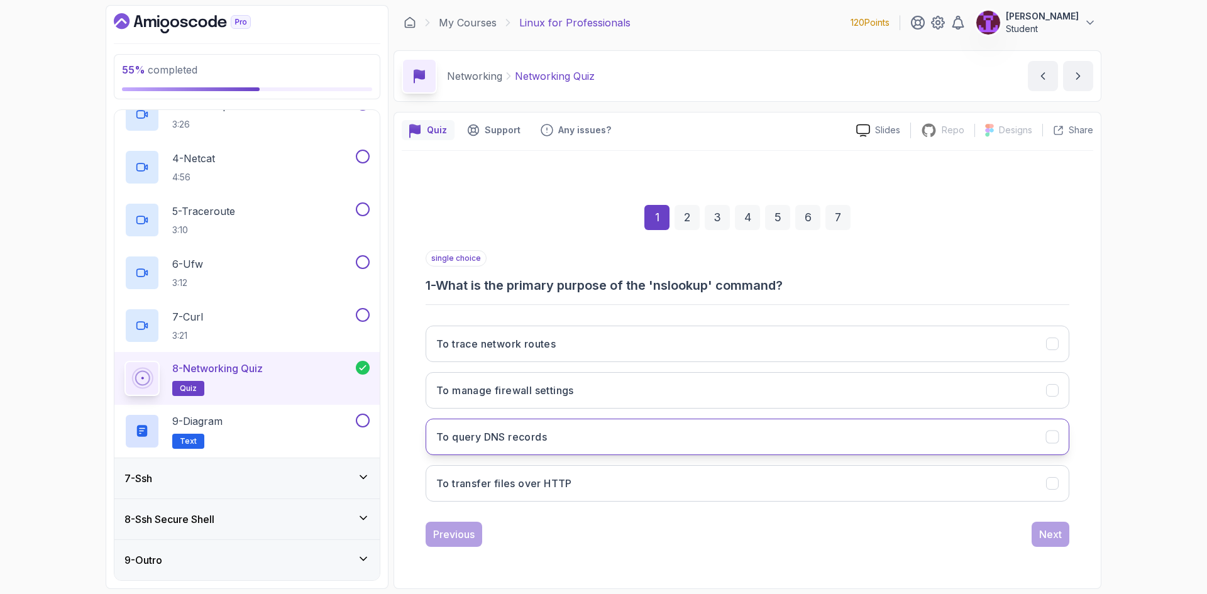
click at [606, 436] on button "To query DNS records" at bounding box center [748, 437] width 644 height 36
click at [1031, 528] on div "Previous Next" at bounding box center [748, 534] width 644 height 25
click at [1046, 529] on div "Next" at bounding box center [1050, 534] width 23 height 15
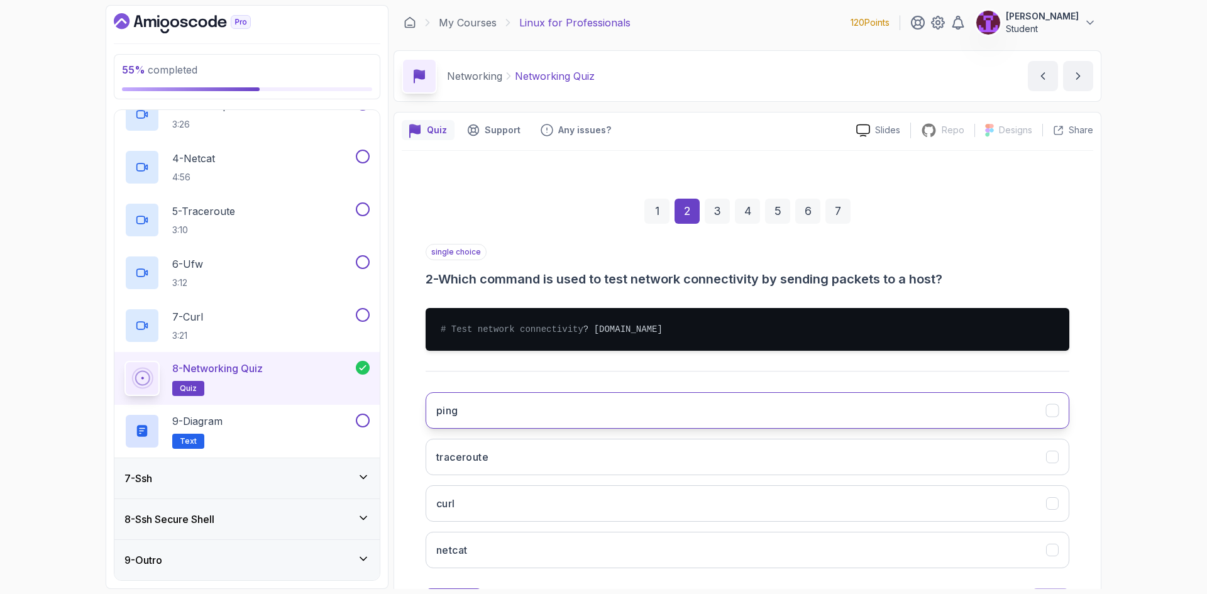
click at [577, 414] on button "ping" at bounding box center [748, 410] width 644 height 36
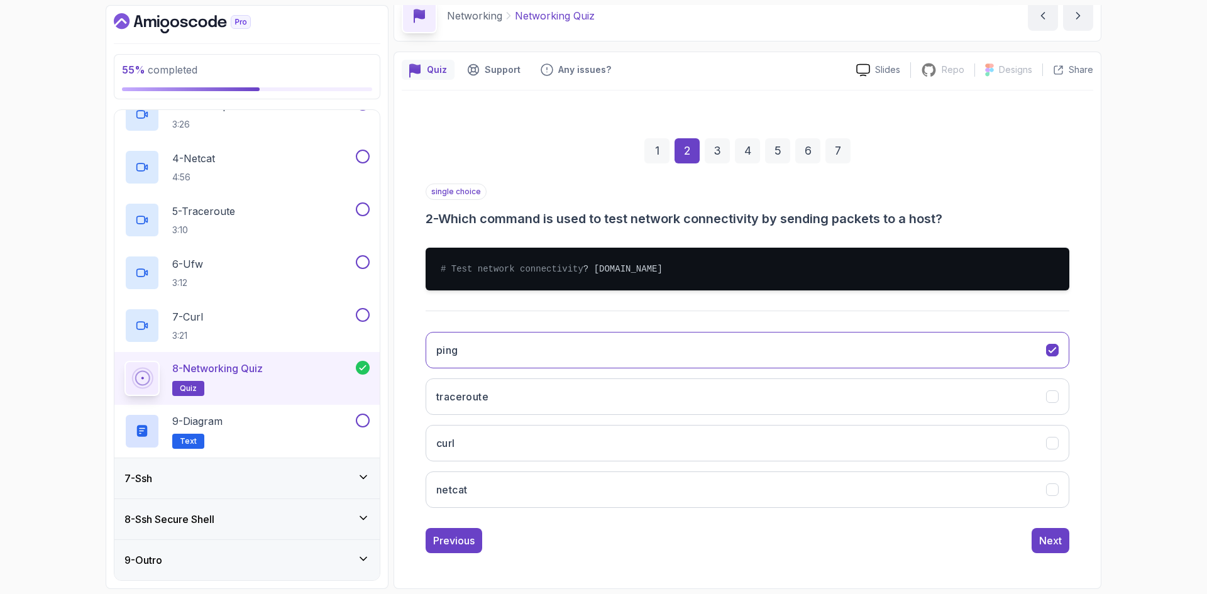
scroll to position [73, 0]
click at [1053, 553] on div "1 2 3 4 5 6 7 single choice 2 - Which command is used to test network connectiv…" at bounding box center [748, 335] width 692 height 455
click at [1045, 544] on div "Next" at bounding box center [1050, 540] width 23 height 15
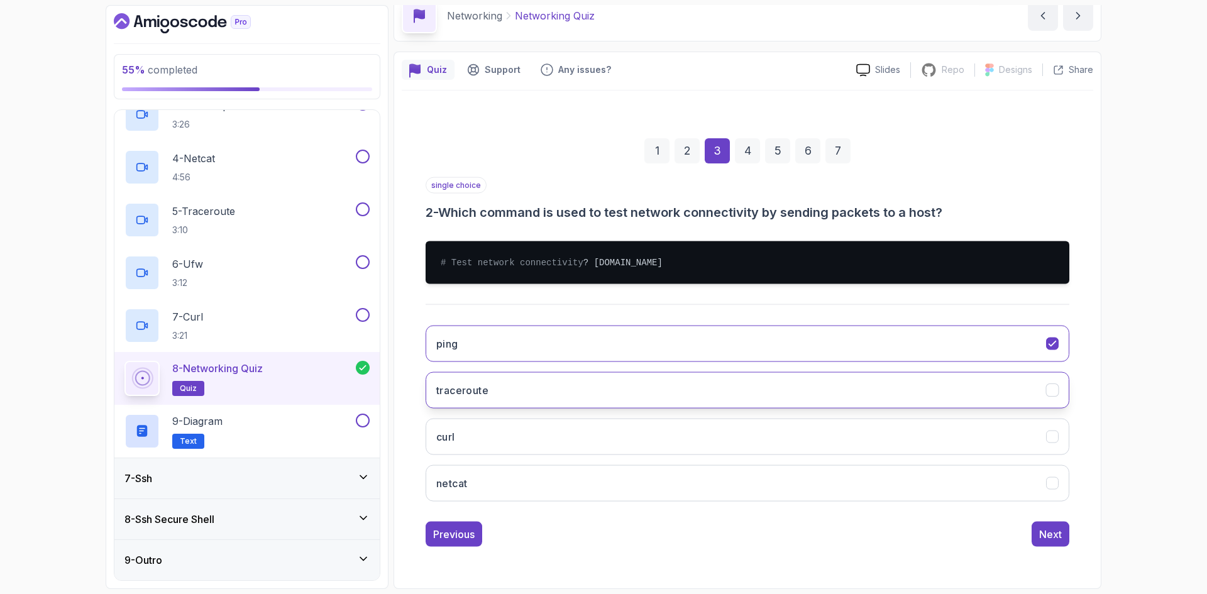
scroll to position [0, 0]
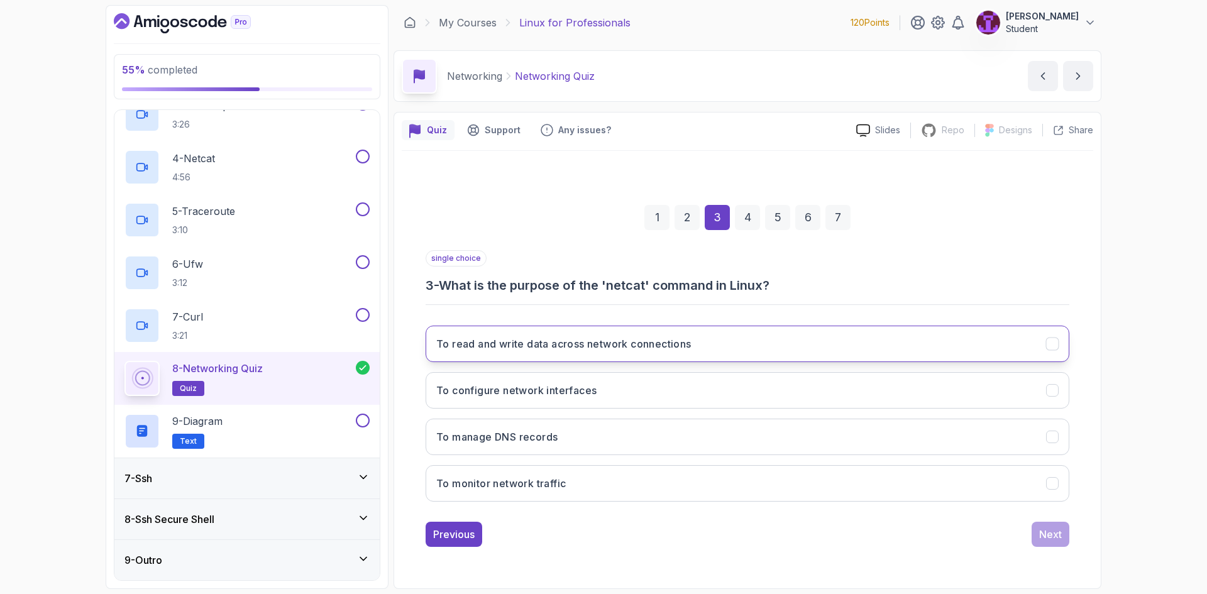
click at [679, 352] on button "To read and write data across network connections" at bounding box center [748, 344] width 644 height 36
click at [1049, 529] on div "Next" at bounding box center [1050, 534] width 23 height 15
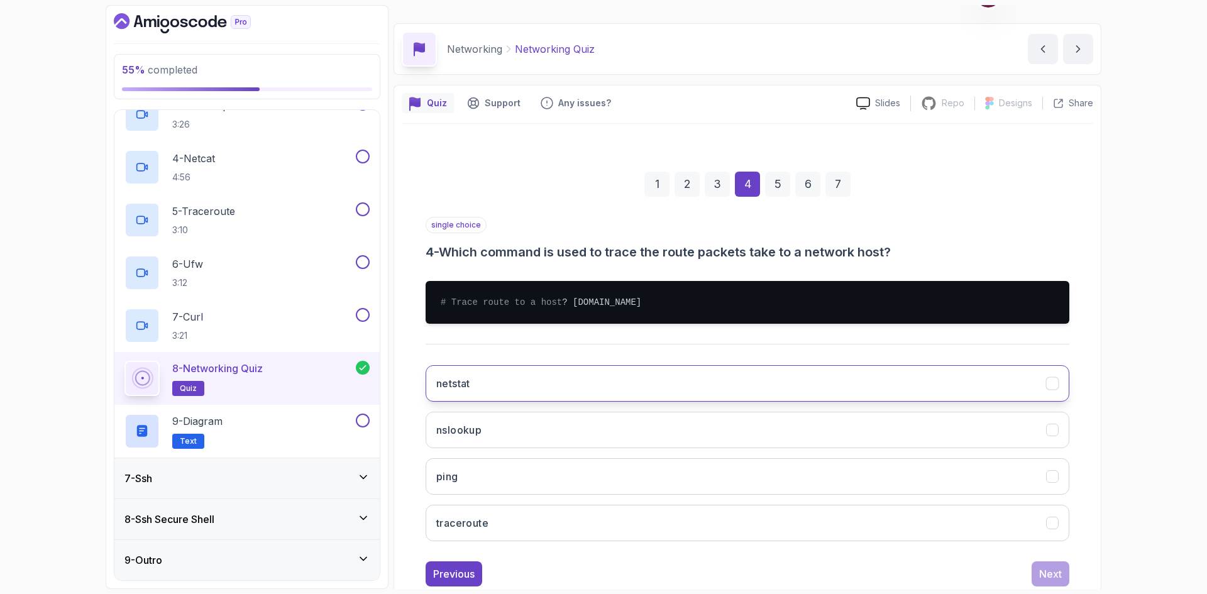
scroll to position [73, 0]
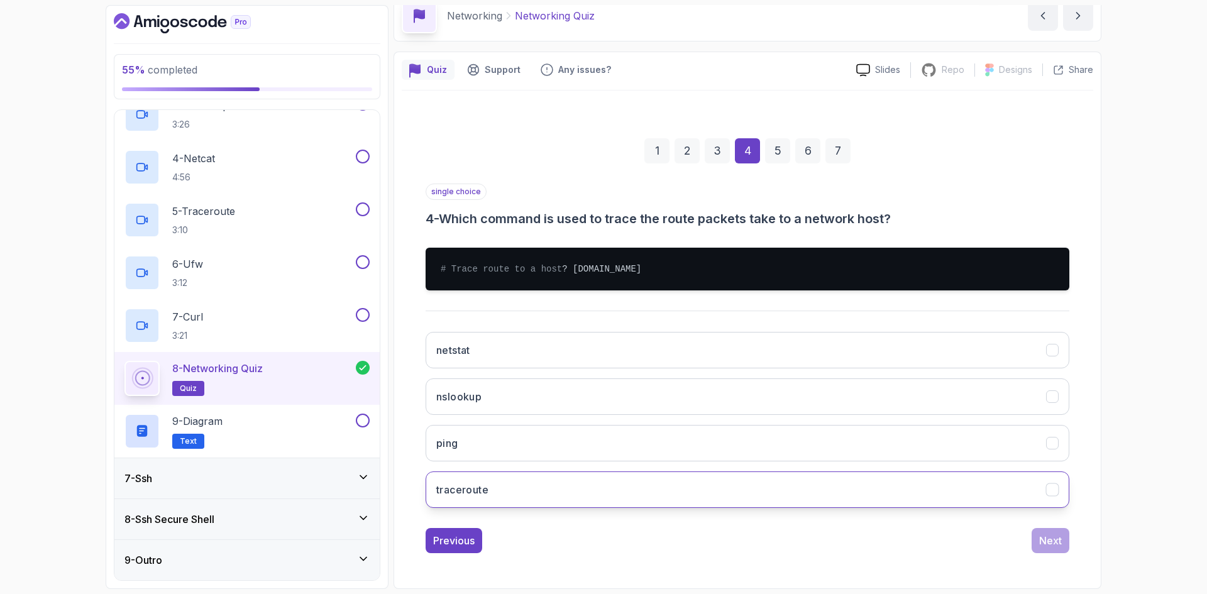
click at [558, 502] on button "traceroute" at bounding box center [748, 490] width 644 height 36
click at [1043, 550] on button "Next" at bounding box center [1051, 540] width 38 height 25
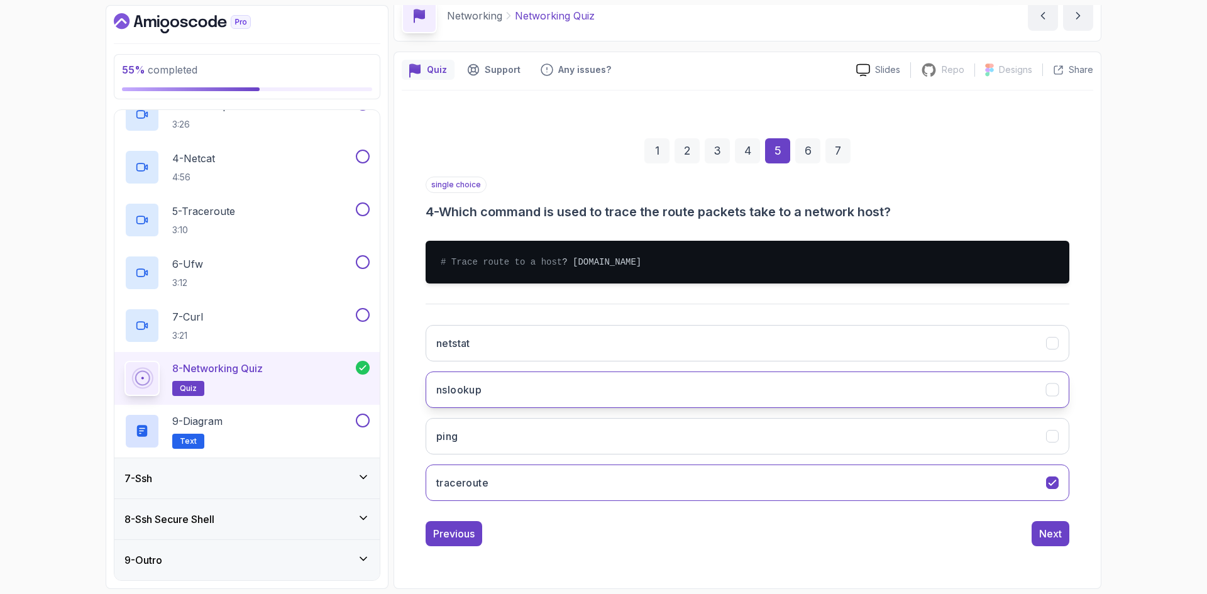
scroll to position [0, 0]
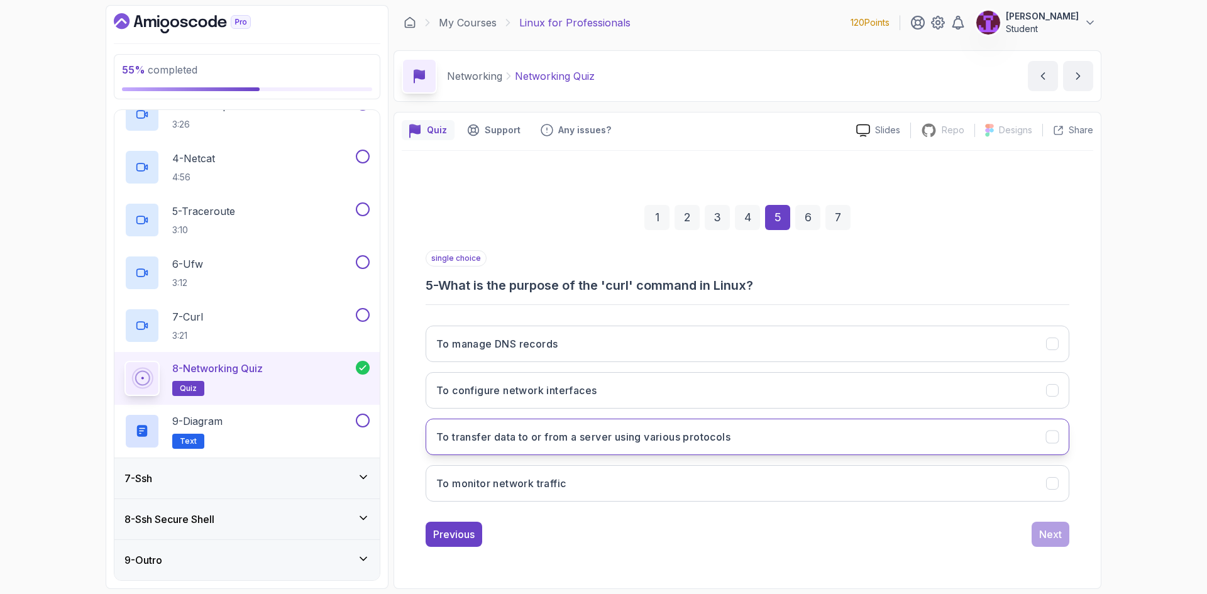
click at [589, 452] on button "To transfer data to or from a server using various protocols" at bounding box center [748, 437] width 644 height 36
click at [1075, 543] on div "1 2 3 4 5 6 7 single choice 5 - What is the purpose of the 'curl' command in Li…" at bounding box center [748, 366] width 692 height 382
click at [1056, 534] on div "Next" at bounding box center [1050, 534] width 23 height 15
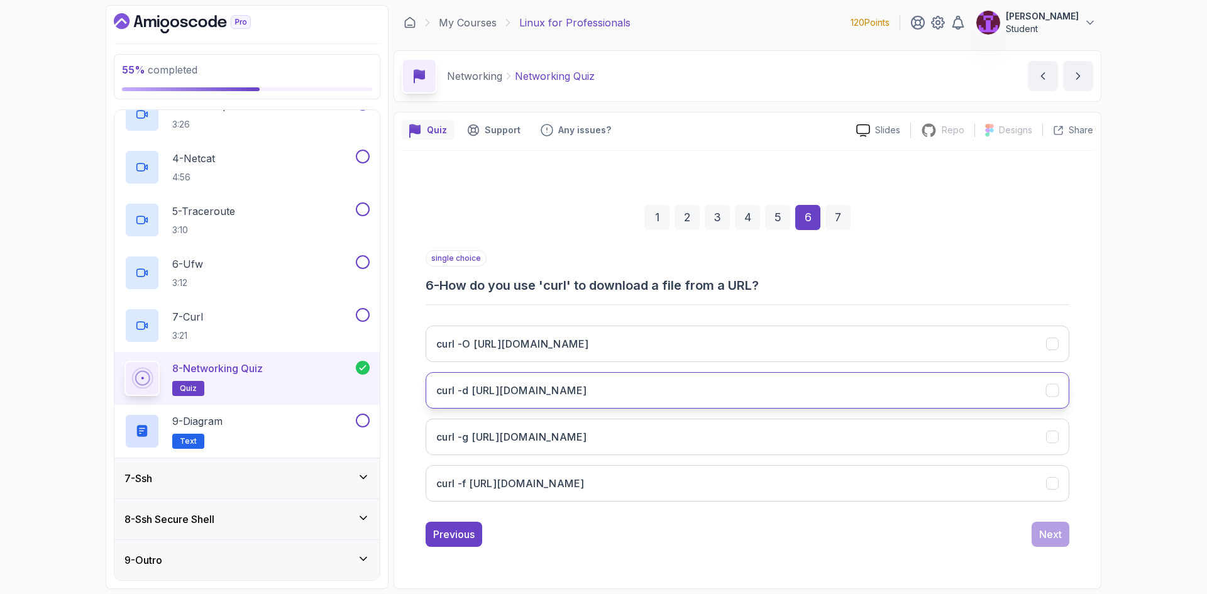
click at [553, 385] on h3 "curl -d http://amigoscode.com/file.txt" at bounding box center [511, 390] width 150 height 15
click at [554, 433] on h3 "curl -g http://amigoscode.com/file.txt" at bounding box center [511, 437] width 150 height 15
click at [1051, 548] on div "1 2 3 4 5 6 7 single choice 6 - How do you use 'curl' to download a file from a…" at bounding box center [748, 366] width 692 height 382
click at [1046, 538] on div "Next" at bounding box center [1050, 534] width 23 height 15
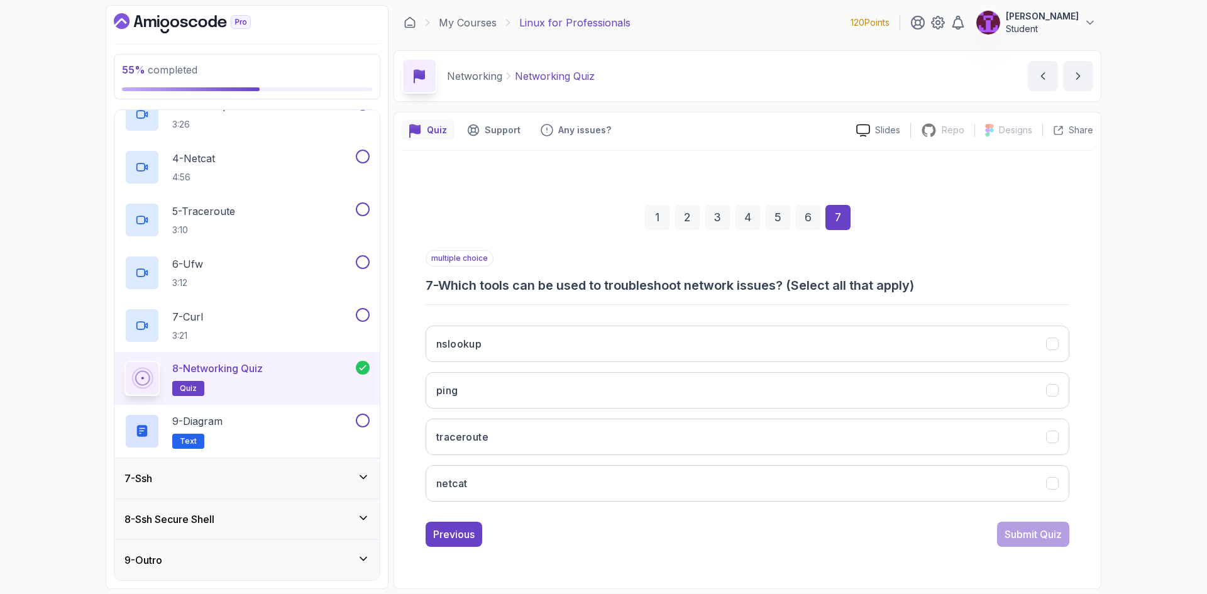
drag, startPoint x: 502, startPoint y: 333, endPoint x: 510, endPoint y: 367, distance: 34.9
click at [501, 336] on button "nslookup" at bounding box center [748, 344] width 644 height 36
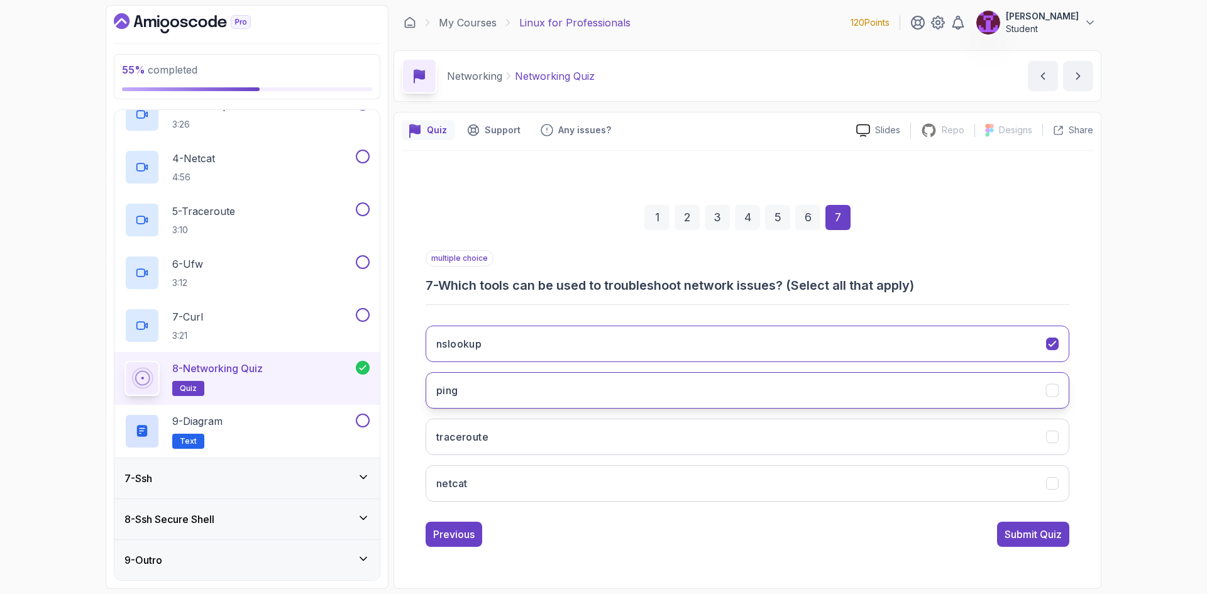
click at [512, 378] on button "ping" at bounding box center [748, 390] width 644 height 36
click at [535, 424] on button "traceroute" at bounding box center [748, 437] width 644 height 36
click at [565, 480] on button "netcat" at bounding box center [748, 483] width 644 height 36
click at [1014, 544] on button "Submit Quiz" at bounding box center [1033, 534] width 72 height 25
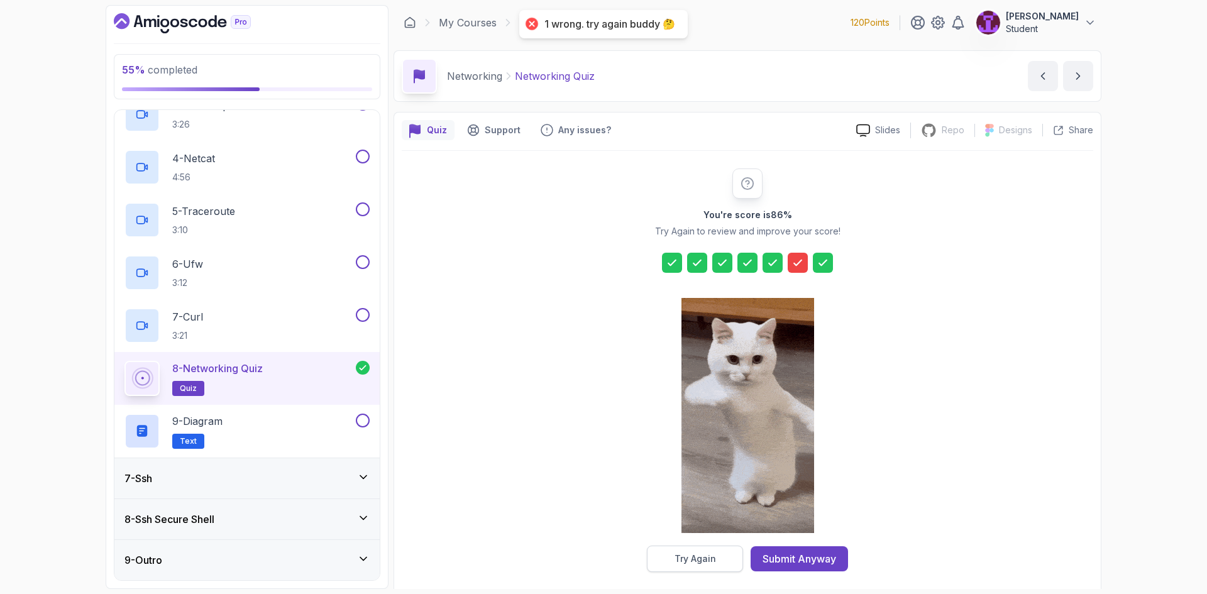
click at [707, 557] on div "Try Again" at bounding box center [696, 559] width 42 height 13
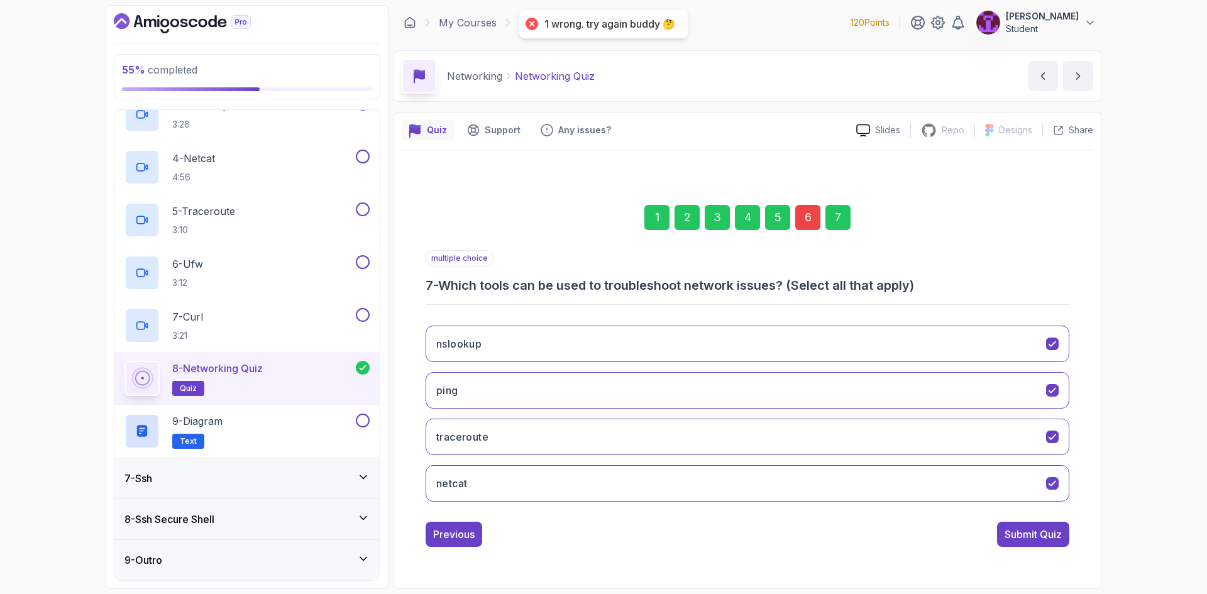
click at [812, 229] on div "6" at bounding box center [807, 217] width 25 height 25
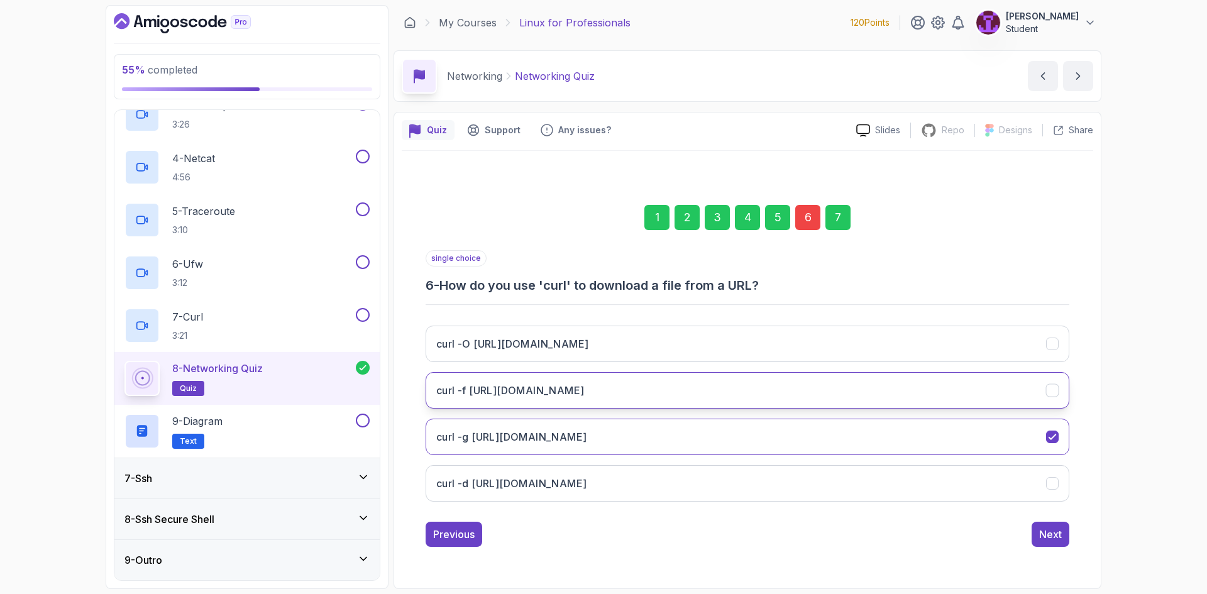
click at [584, 395] on h3 "curl -f http://amigoscode.com/file.txt" at bounding box center [510, 390] width 148 height 15
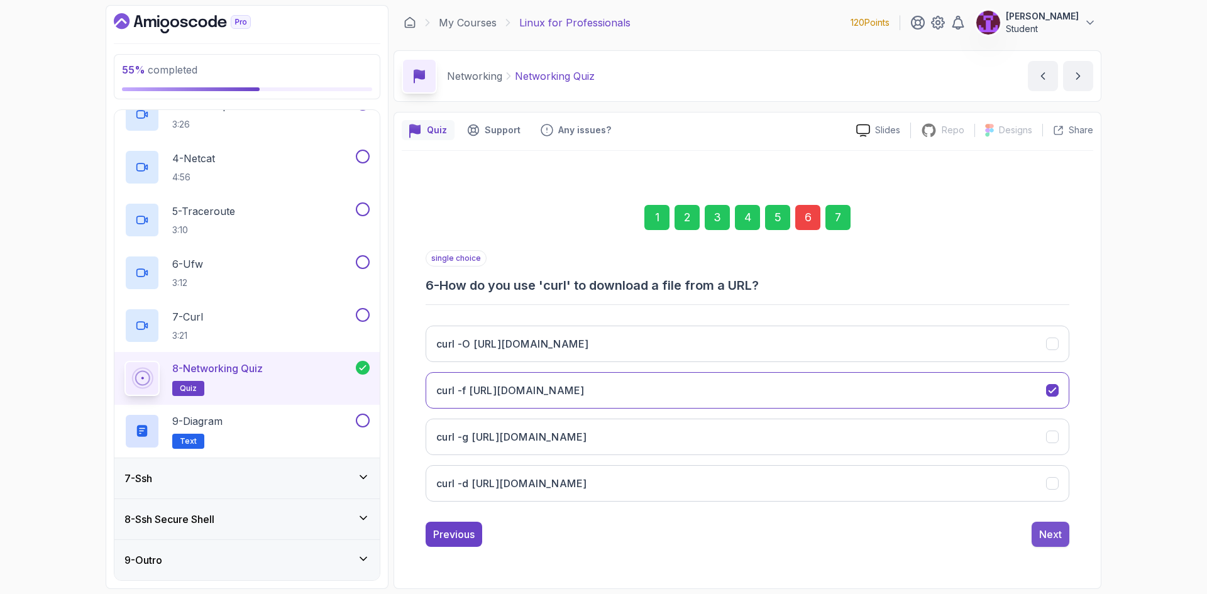
click at [1055, 523] on button "Next" at bounding box center [1051, 534] width 38 height 25
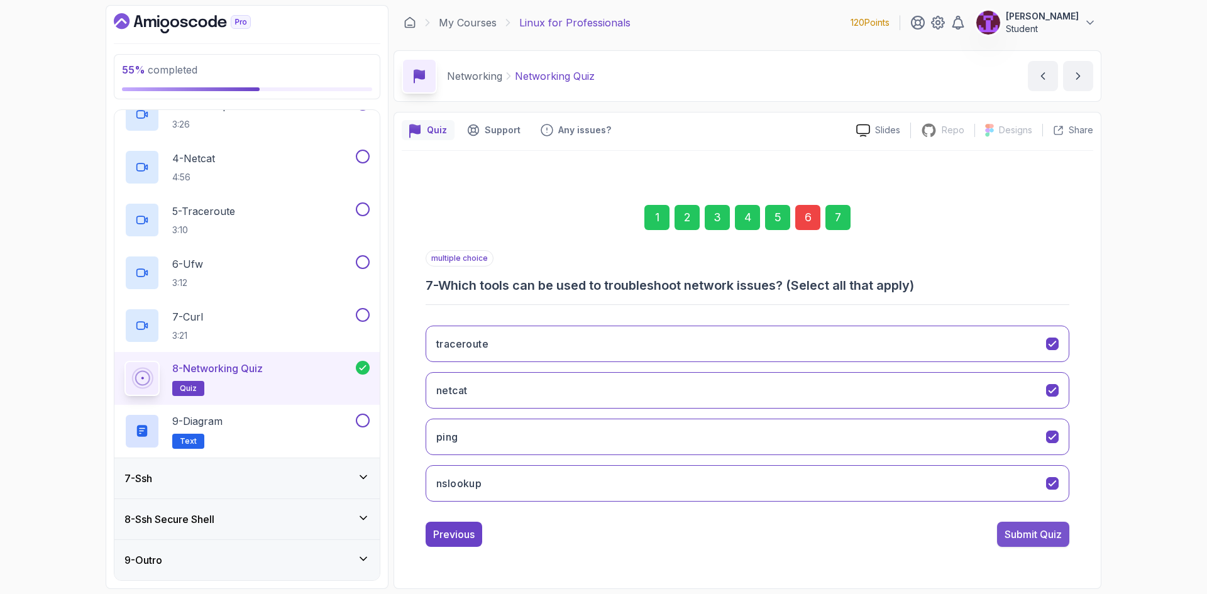
click at [1037, 533] on div "Submit Quiz" at bounding box center [1033, 534] width 57 height 15
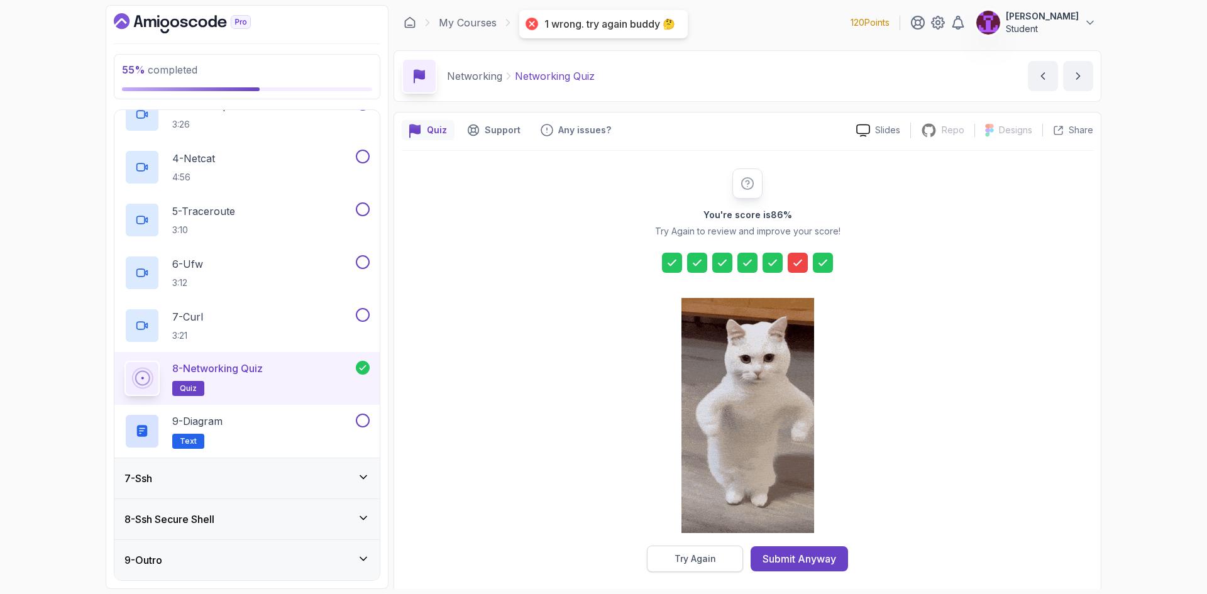
click at [702, 557] on div "Try Again" at bounding box center [696, 559] width 42 height 13
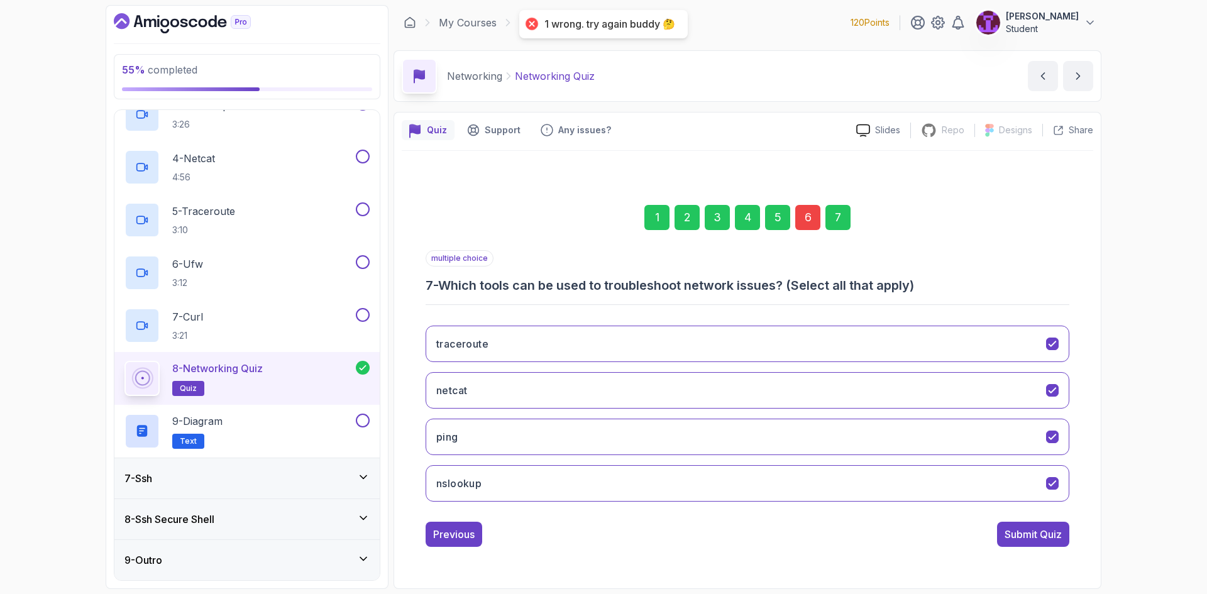
click at [804, 206] on div "6" at bounding box center [807, 217] width 25 height 25
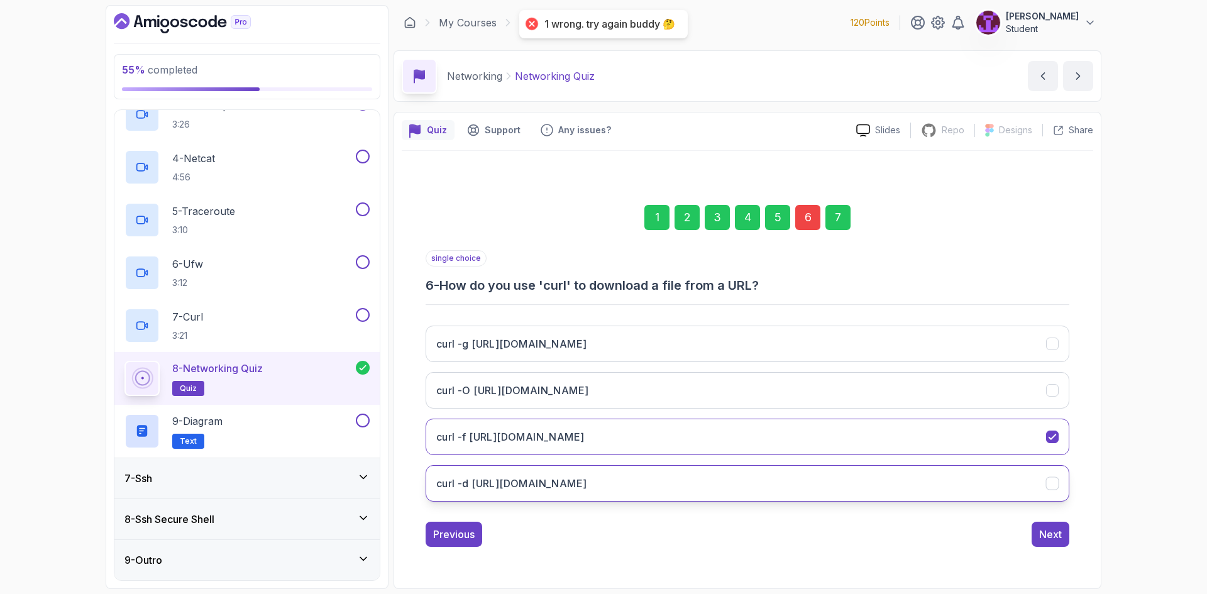
click at [633, 483] on button "curl -d http://amigoscode.com/file.txt" at bounding box center [748, 483] width 644 height 36
click at [1053, 534] on div "Next" at bounding box center [1050, 534] width 23 height 15
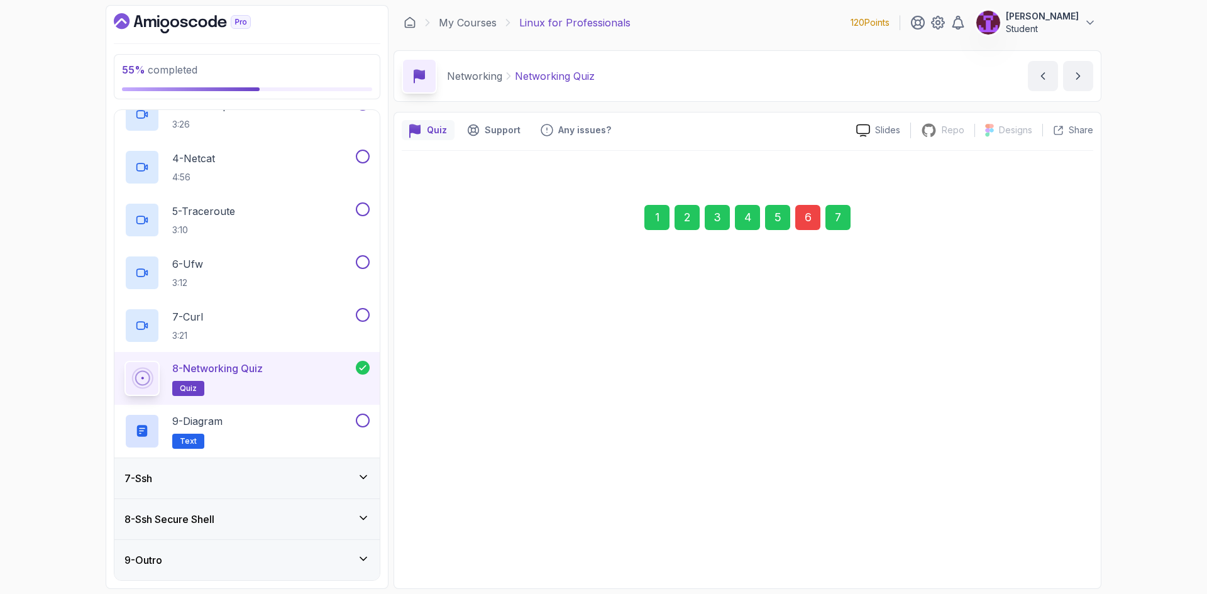
click at [1025, 543] on button "Submit Quiz" at bounding box center [1033, 534] width 72 height 25
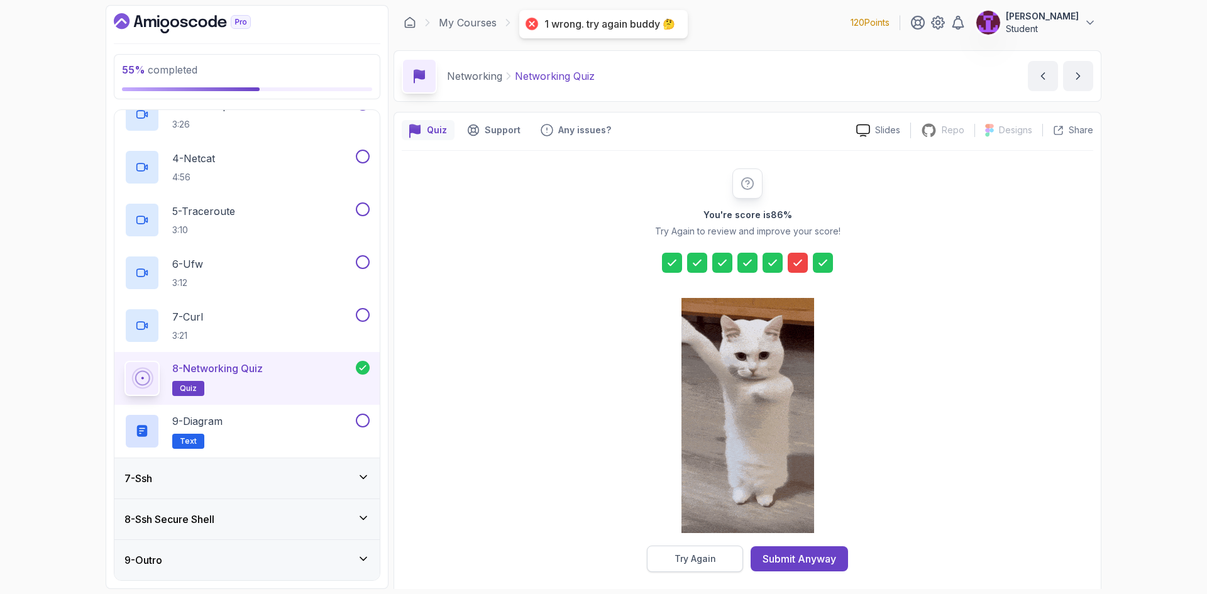
click at [715, 568] on button "Try Again" at bounding box center [695, 559] width 96 height 26
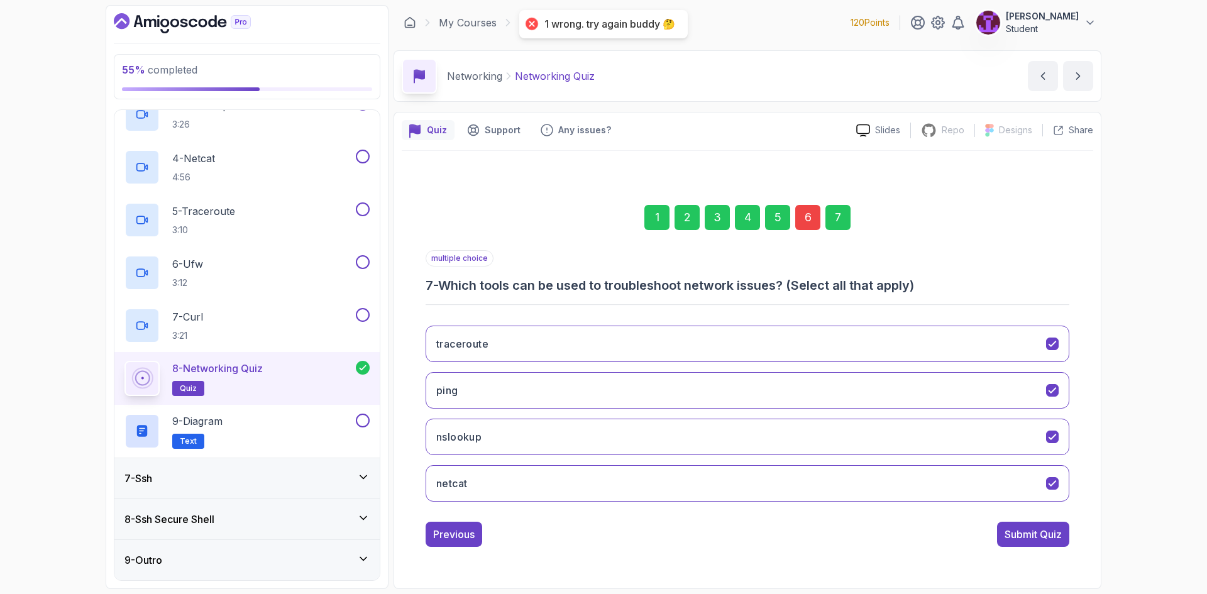
click at [807, 224] on div "6" at bounding box center [807, 217] width 25 height 25
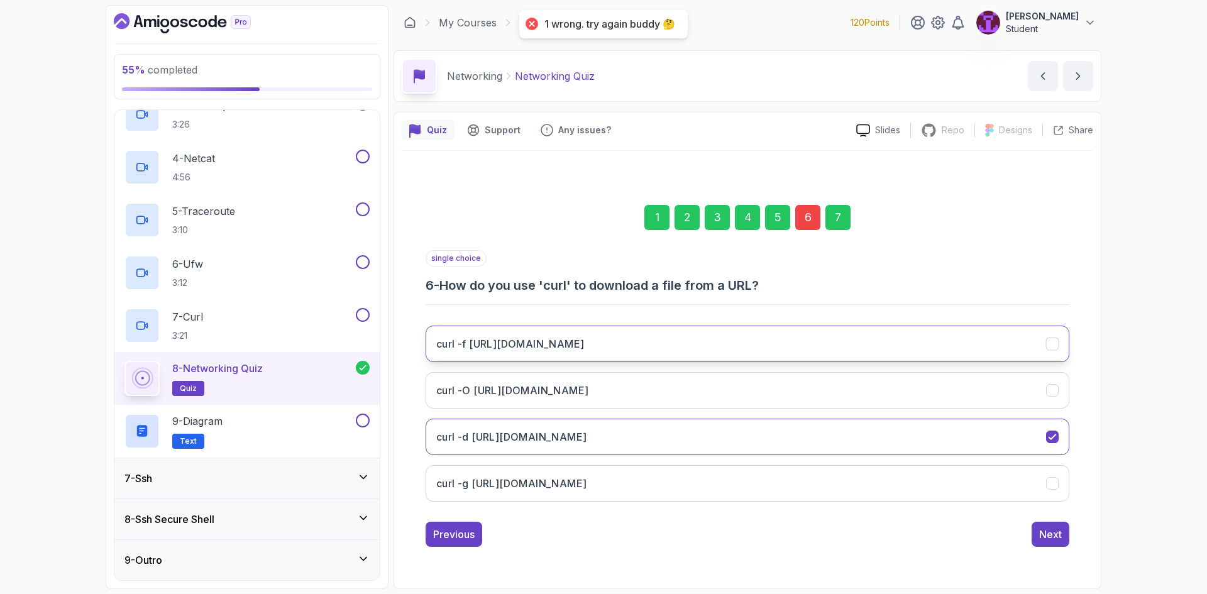
click at [595, 355] on button "curl -f http://amigoscode.com/file.txt" at bounding box center [748, 344] width 644 height 36
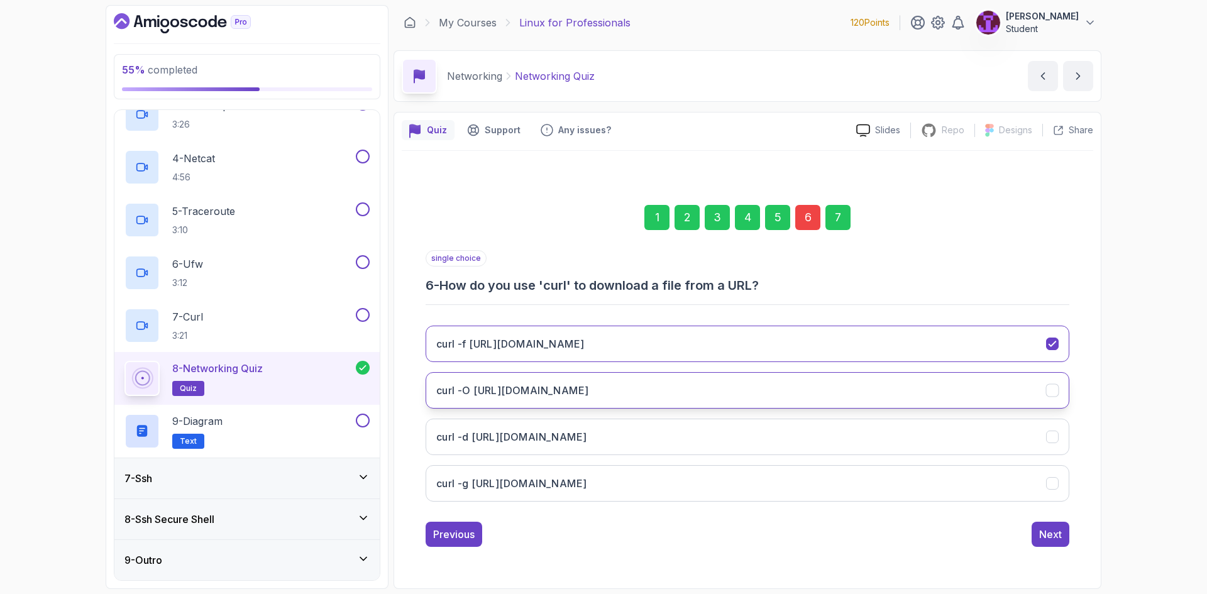
click at [589, 393] on h3 "curl -O http://amigoscode.com/file.txt" at bounding box center [512, 390] width 152 height 15
click at [1051, 533] on div "Next" at bounding box center [1050, 534] width 23 height 15
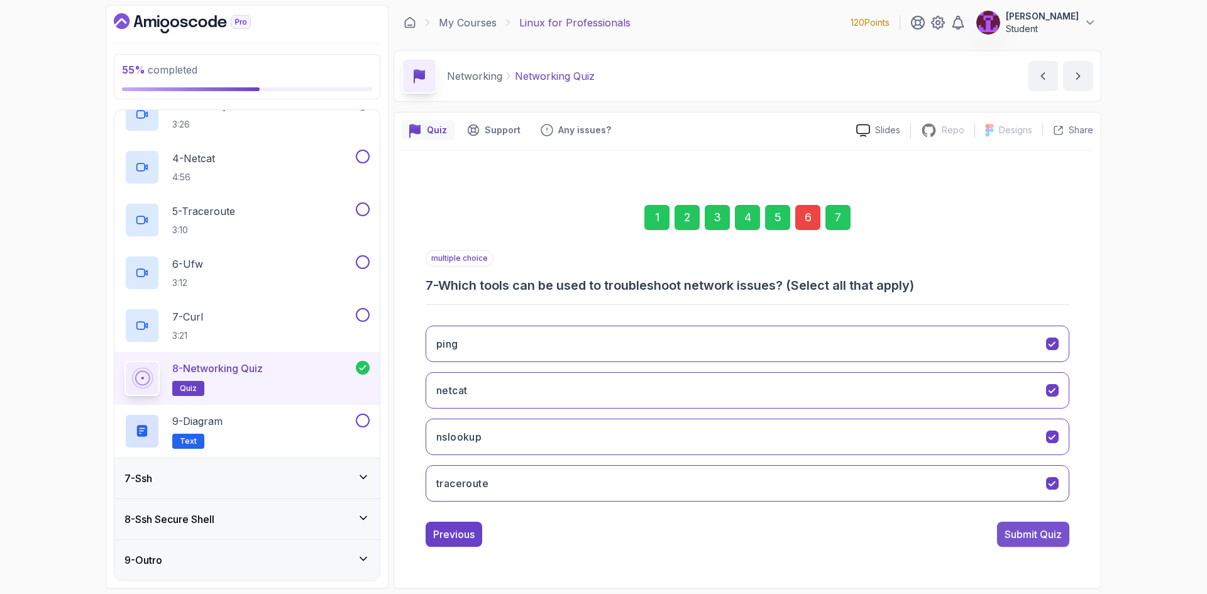
click at [1029, 538] on div "Submit Quiz" at bounding box center [1033, 534] width 57 height 15
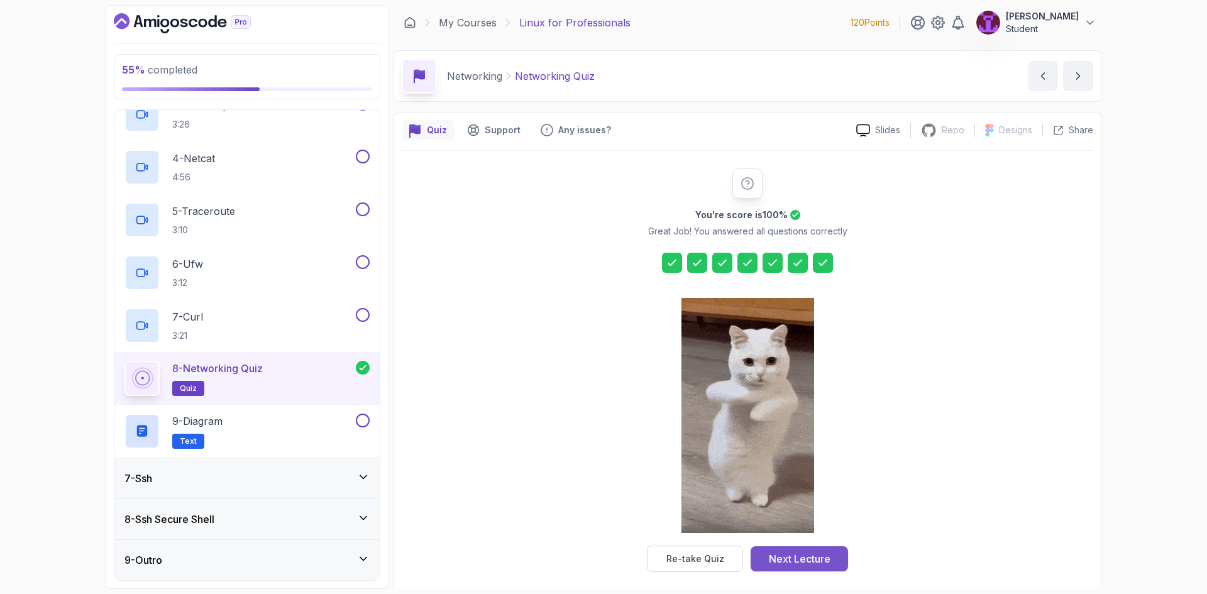
click at [821, 565] on div "Next Lecture" at bounding box center [800, 558] width 62 height 15
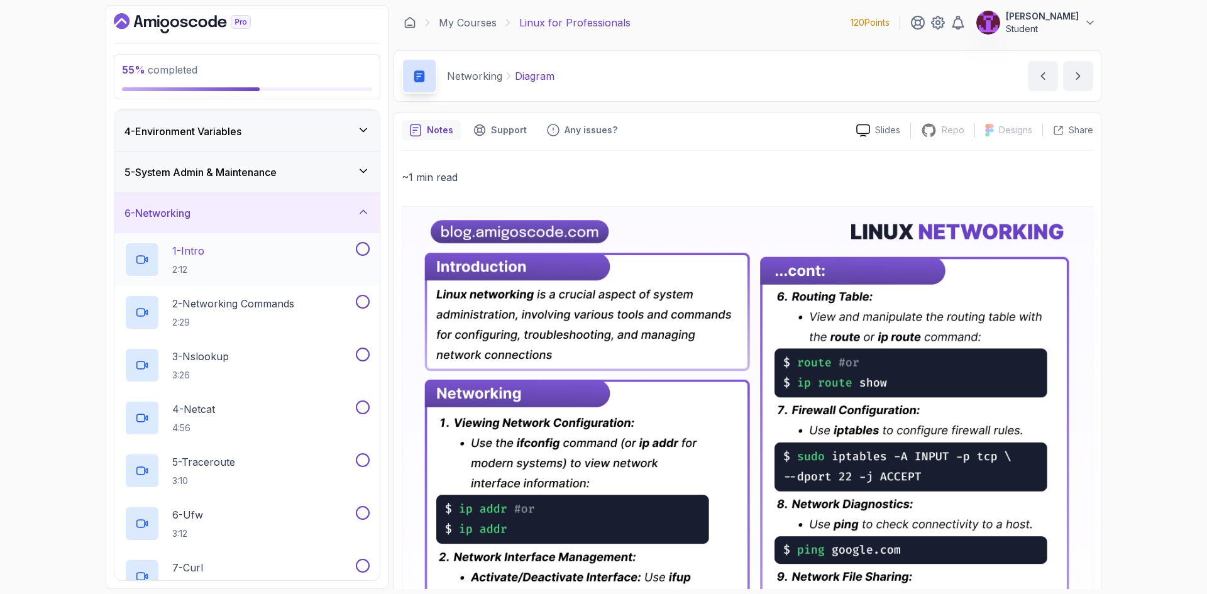
scroll to position [121, 0]
click at [358, 254] on div at bounding box center [361, 250] width 16 height 14
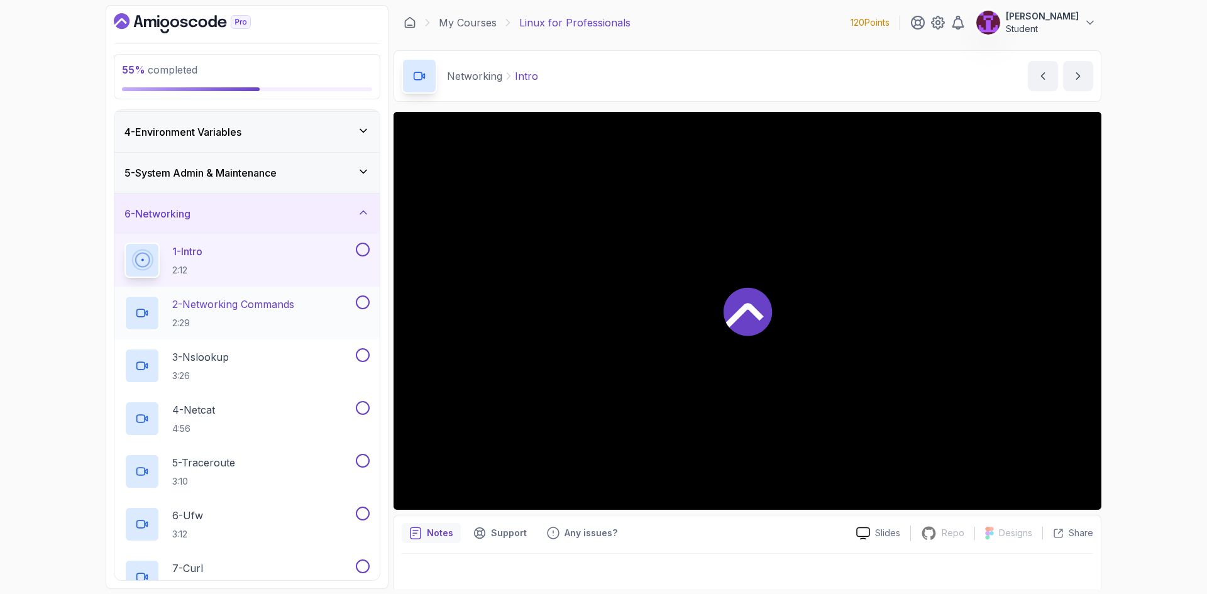
click at [358, 298] on button at bounding box center [363, 303] width 14 height 14
click at [365, 252] on button at bounding box center [363, 250] width 14 height 14
click at [362, 357] on button at bounding box center [363, 355] width 14 height 14
click at [362, 410] on button at bounding box center [363, 408] width 14 height 14
click at [364, 463] on button at bounding box center [363, 461] width 14 height 14
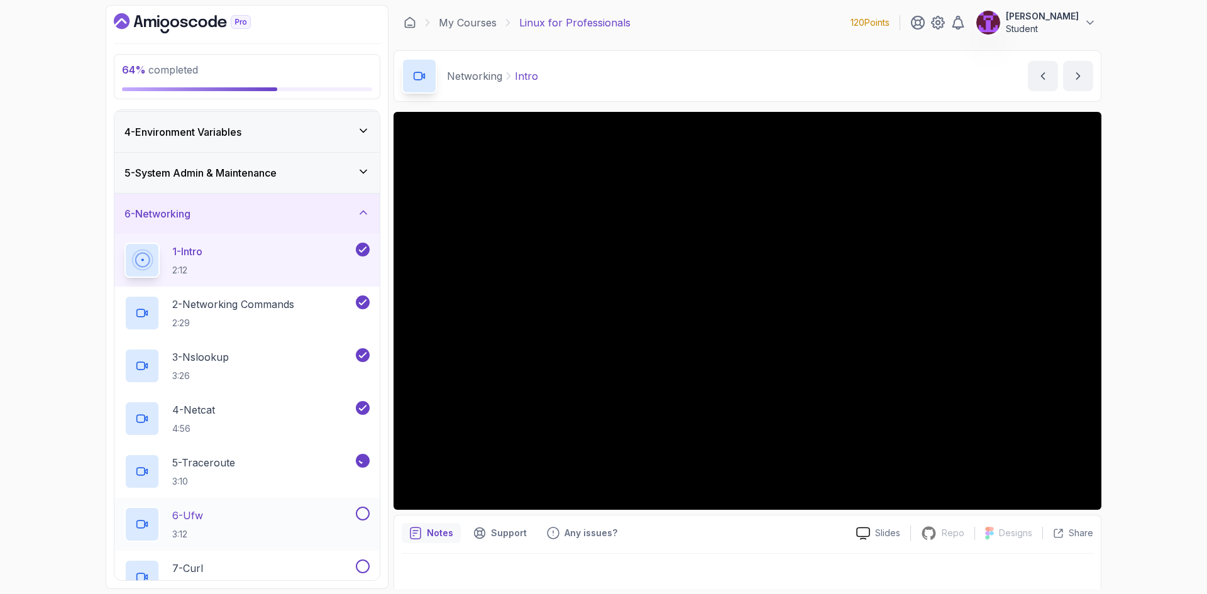
click at [364, 525] on button "6 - Ufw 3:12" at bounding box center [247, 524] width 245 height 35
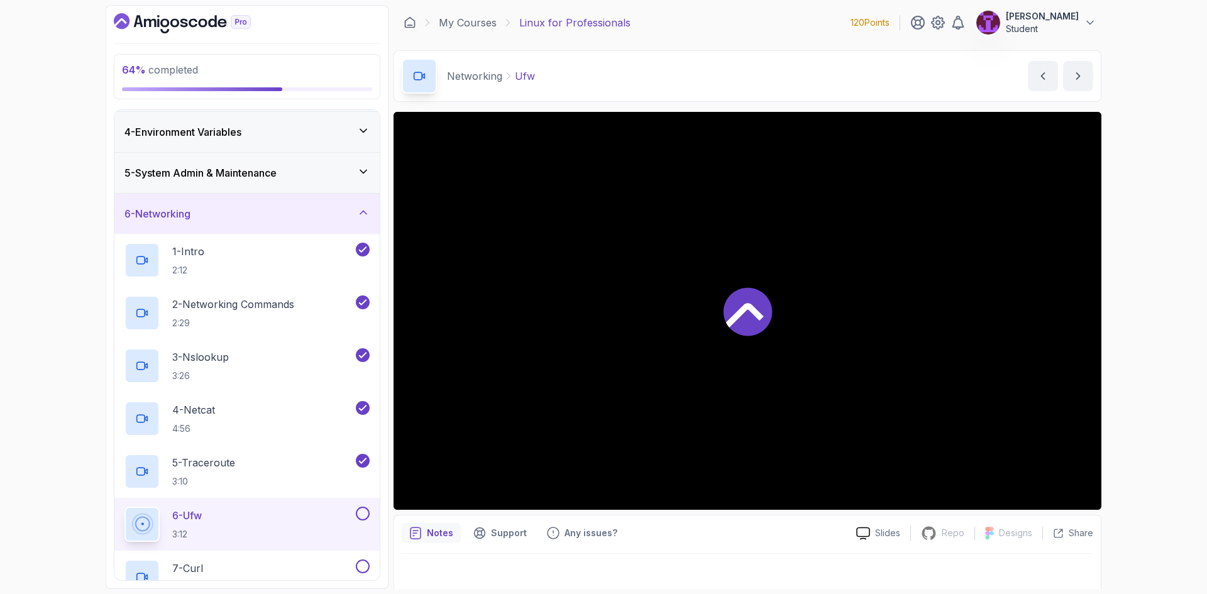
click at [364, 516] on button at bounding box center [363, 514] width 14 height 14
click at [367, 567] on button at bounding box center [363, 567] width 14 height 14
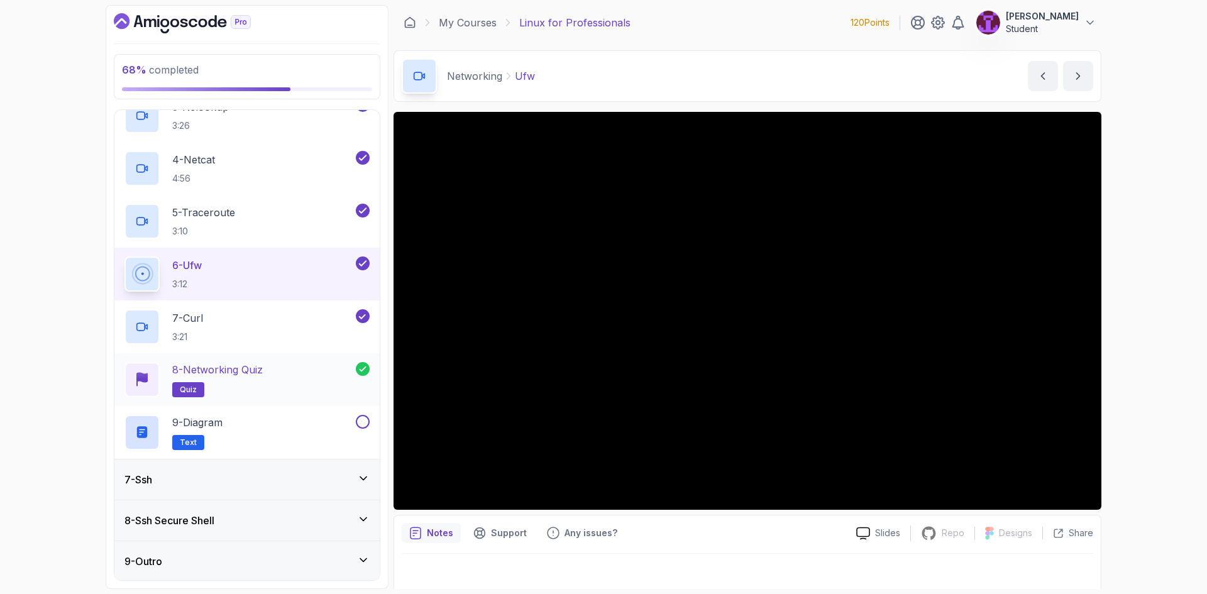
scroll to position [372, 0]
click at [362, 423] on button at bounding box center [363, 421] width 14 height 14
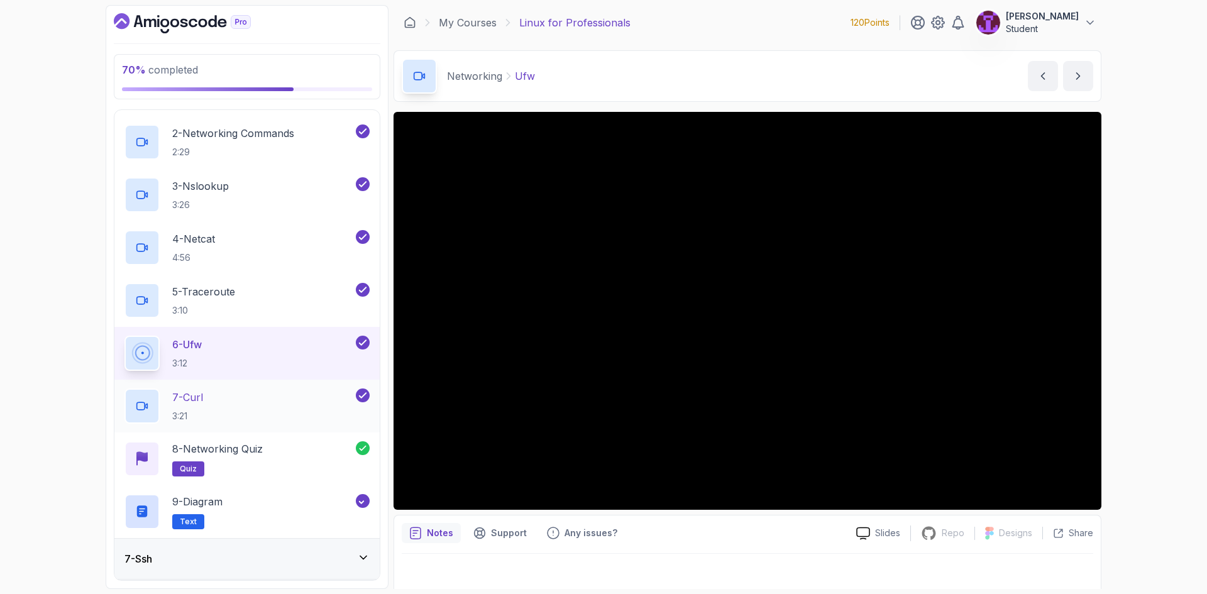
scroll to position [0, 0]
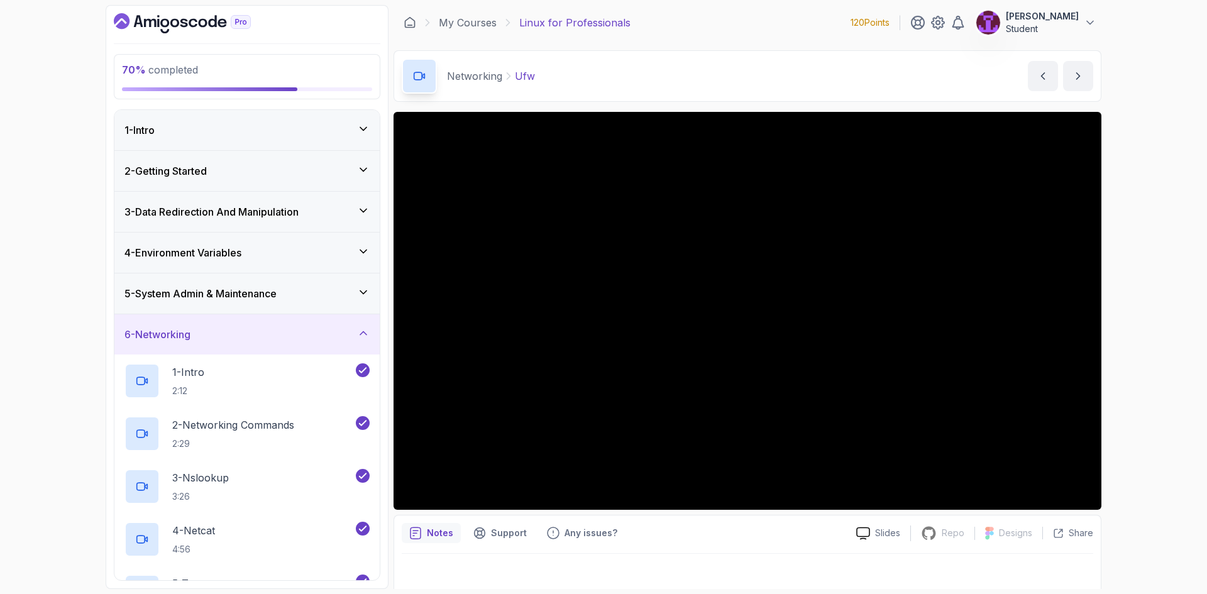
click at [360, 337] on icon at bounding box center [363, 333] width 13 height 13
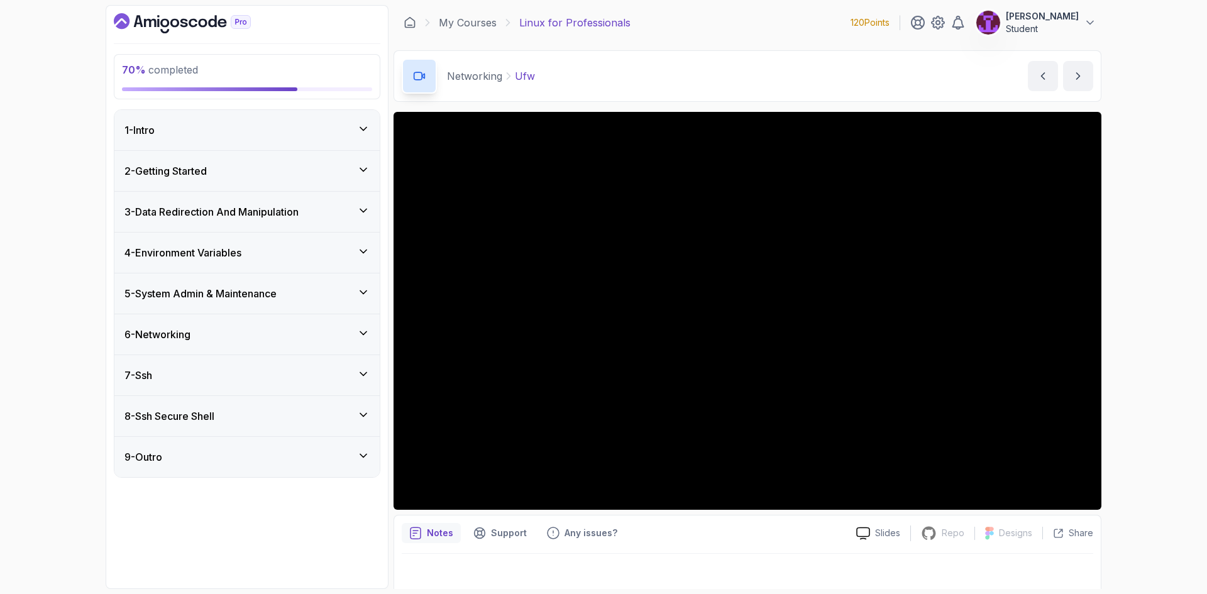
click at [337, 373] on div "7 - Ssh" at bounding box center [247, 375] width 245 height 15
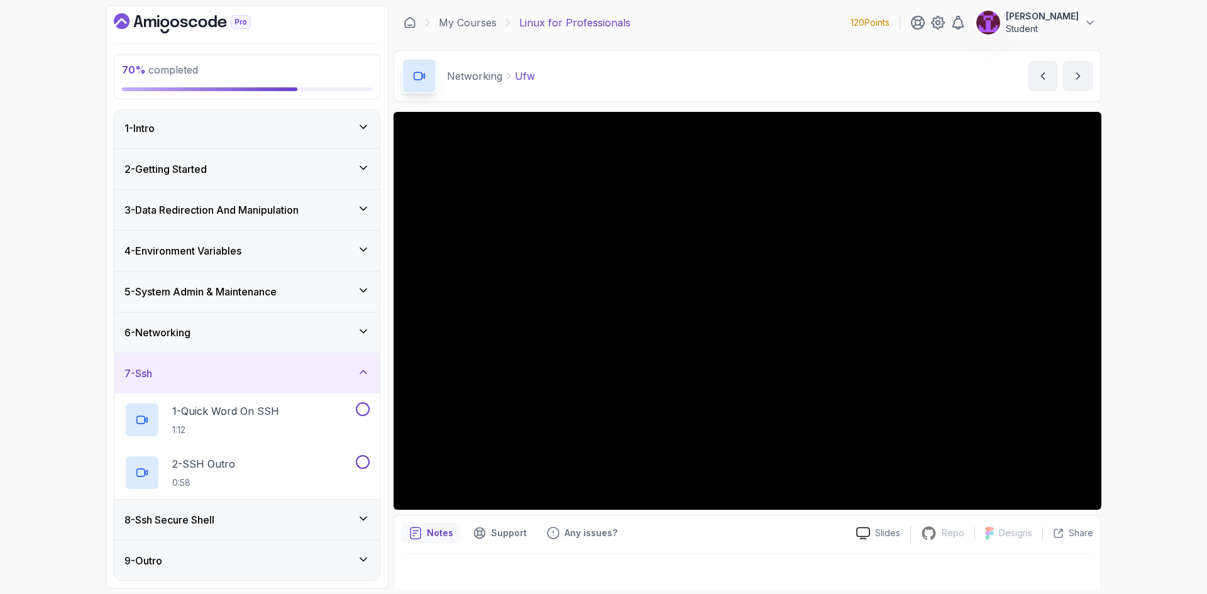
scroll to position [3, 0]
click at [300, 418] on div "1 - Quick Word On SSH 1:12" at bounding box center [239, 419] width 229 height 35
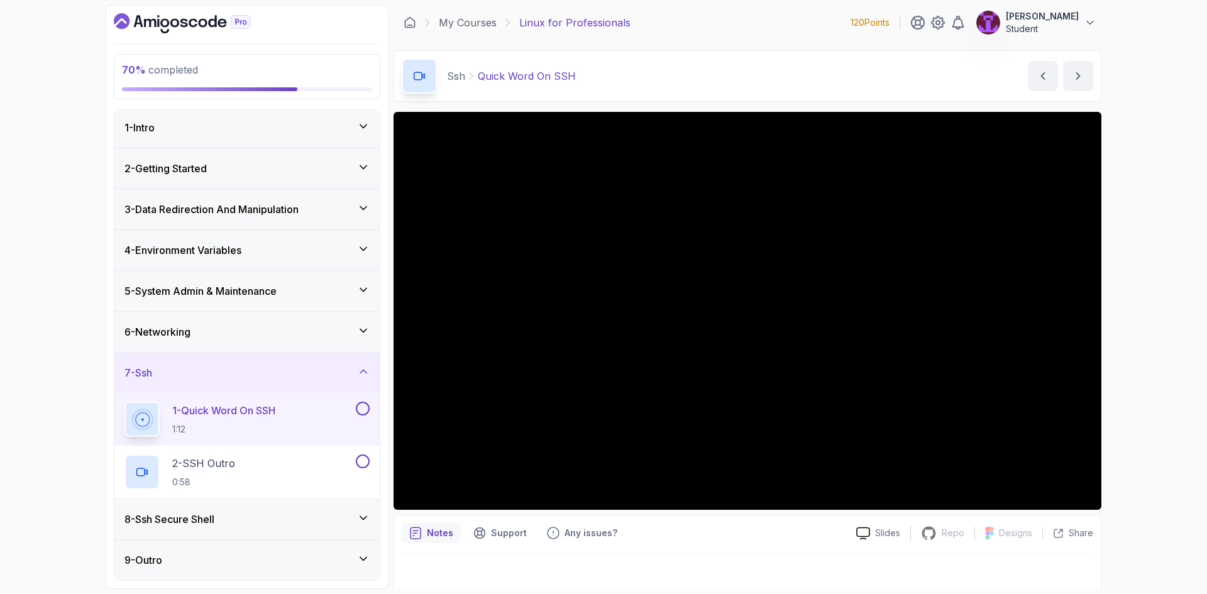
click at [366, 401] on div "1 - Quick Word On SSH 1:12" at bounding box center [246, 419] width 265 height 53
click at [363, 409] on button at bounding box center [363, 409] width 14 height 14
click at [360, 455] on button at bounding box center [363, 462] width 14 height 14
click at [357, 369] on div "7 - Ssh" at bounding box center [247, 372] width 245 height 15
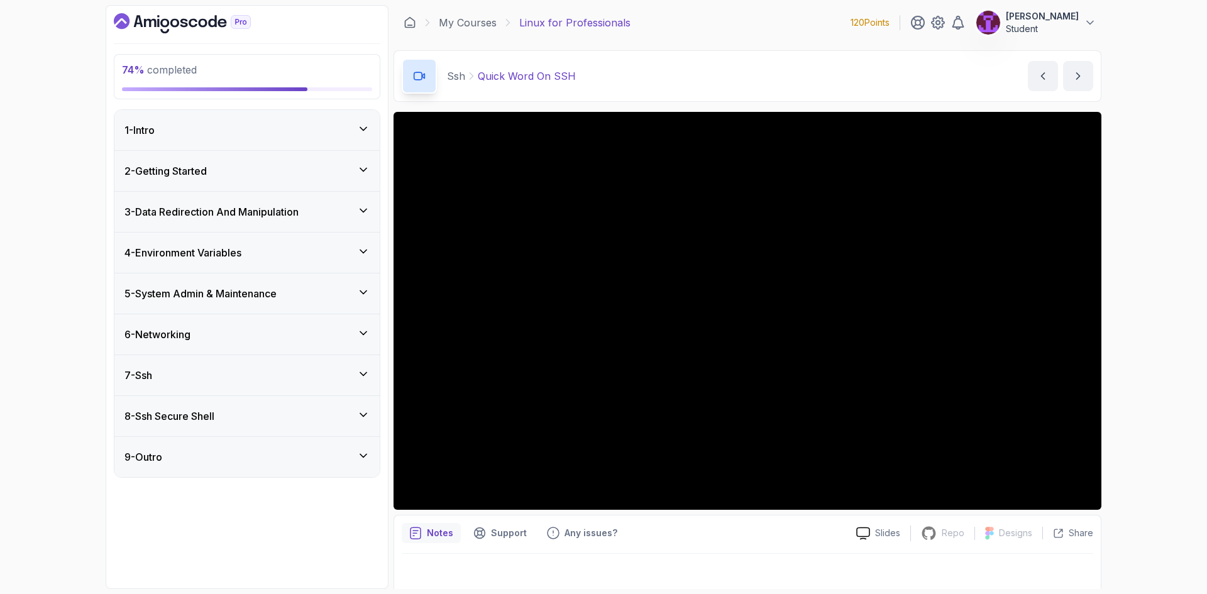
click at [318, 419] on div "8 - Ssh Secure Shell" at bounding box center [247, 416] width 245 height 15
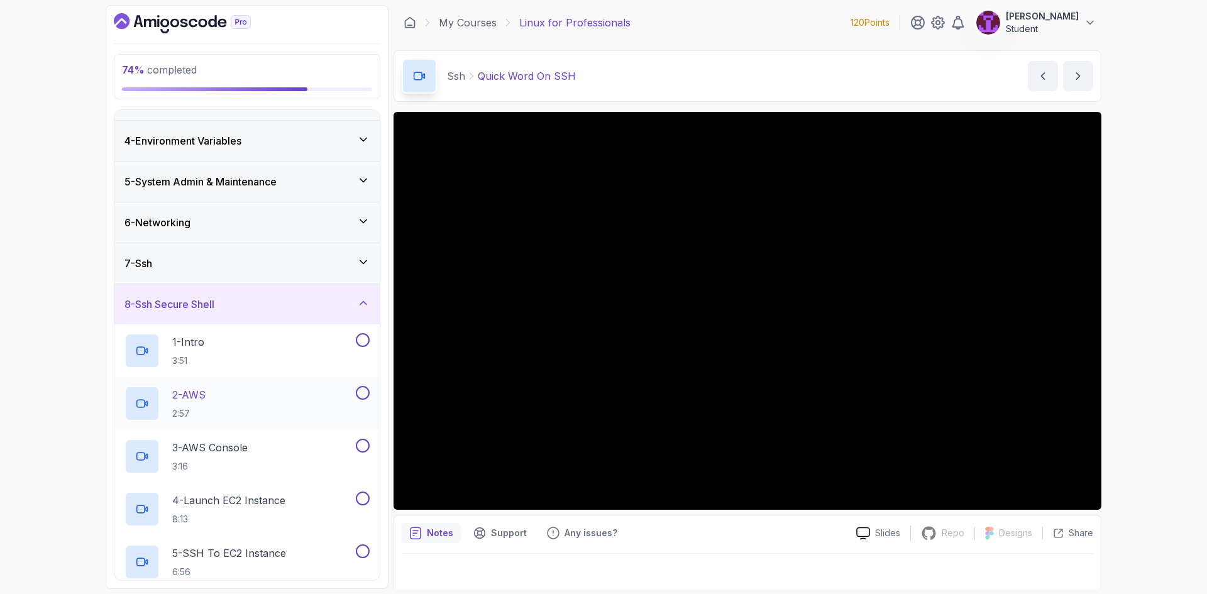
scroll to position [111, 0]
click at [287, 354] on div "1 - Intro 3:51" at bounding box center [239, 352] width 229 height 35
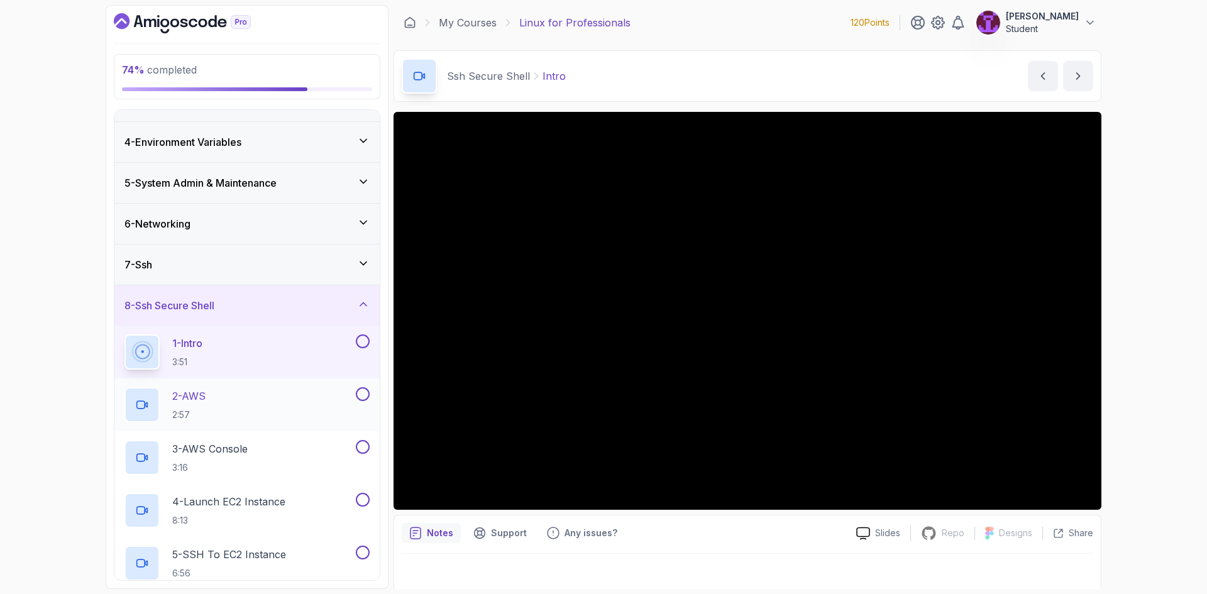
click at [285, 397] on div "2 - AWS 2:57" at bounding box center [239, 404] width 229 height 35
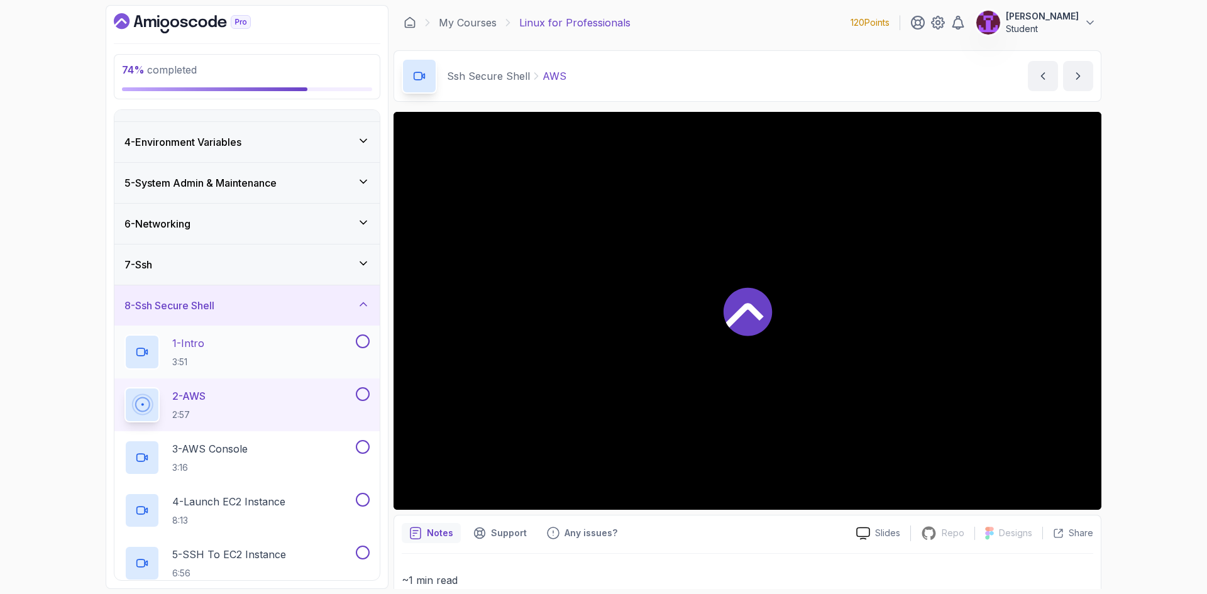
click at [365, 346] on button at bounding box center [363, 342] width 14 height 14
click at [284, 463] on div "3 - AWS Console 3:16" at bounding box center [239, 457] width 229 height 35
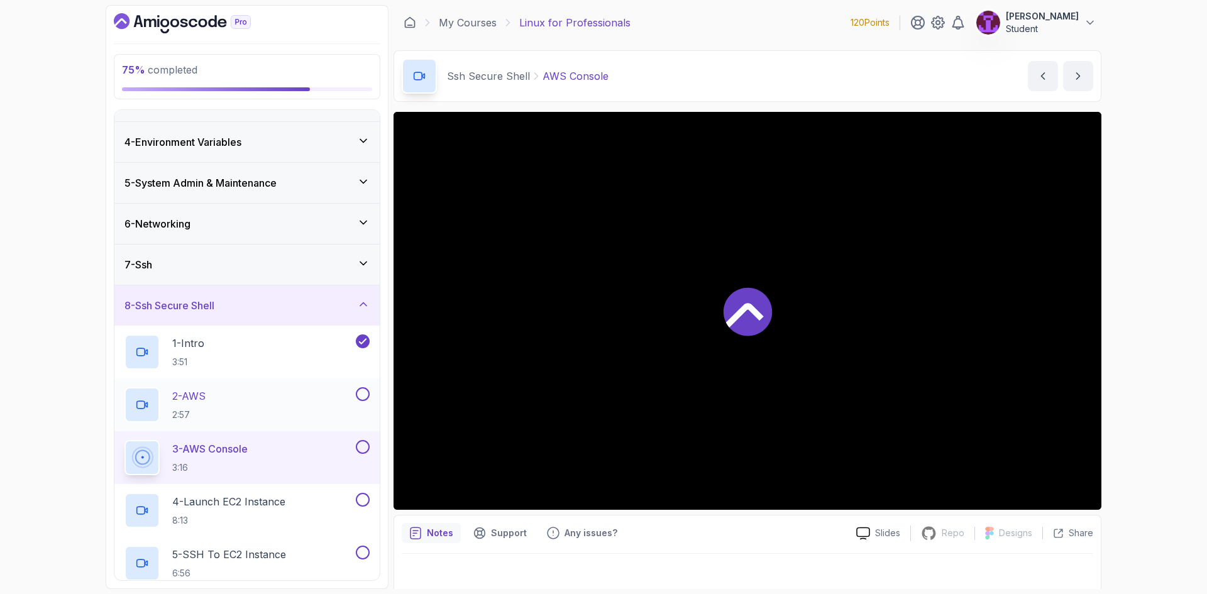
click at [363, 397] on button at bounding box center [363, 394] width 14 height 14
click at [358, 447] on button at bounding box center [363, 447] width 14 height 14
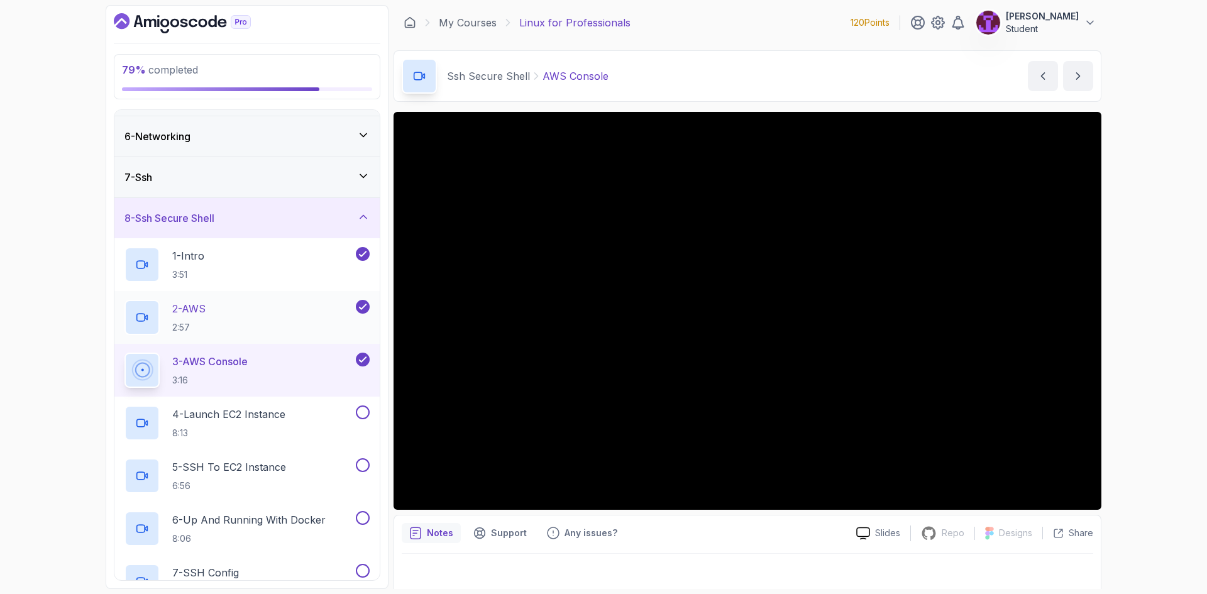
scroll to position [236, 0]
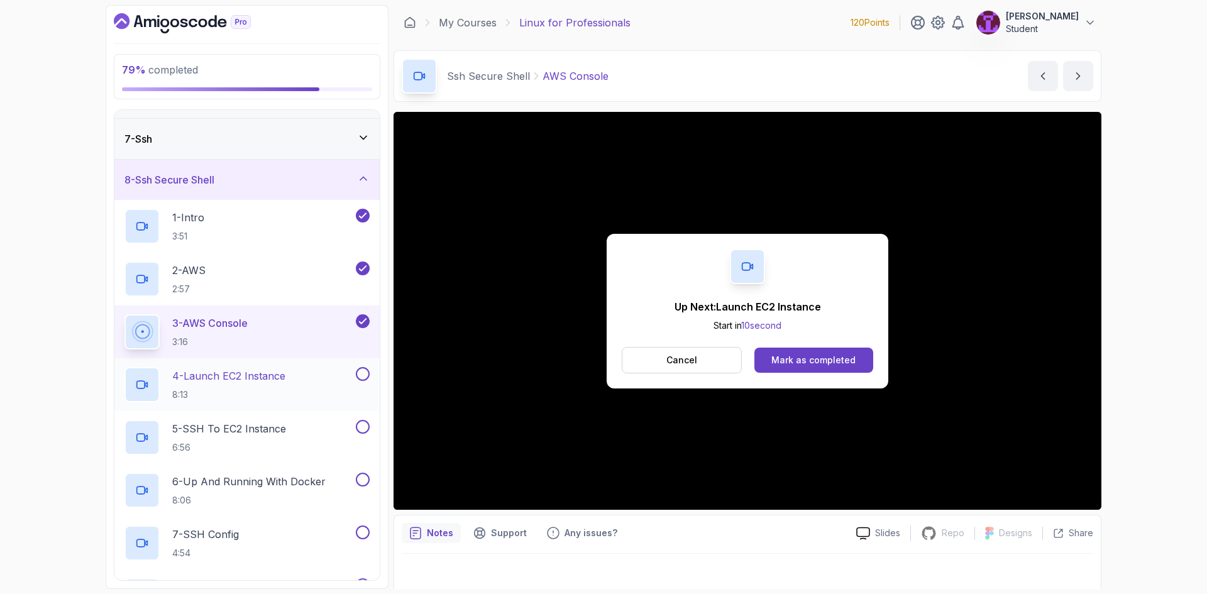
click at [321, 391] on div "4 - Launch EC2 Instance 8:13" at bounding box center [239, 384] width 229 height 35
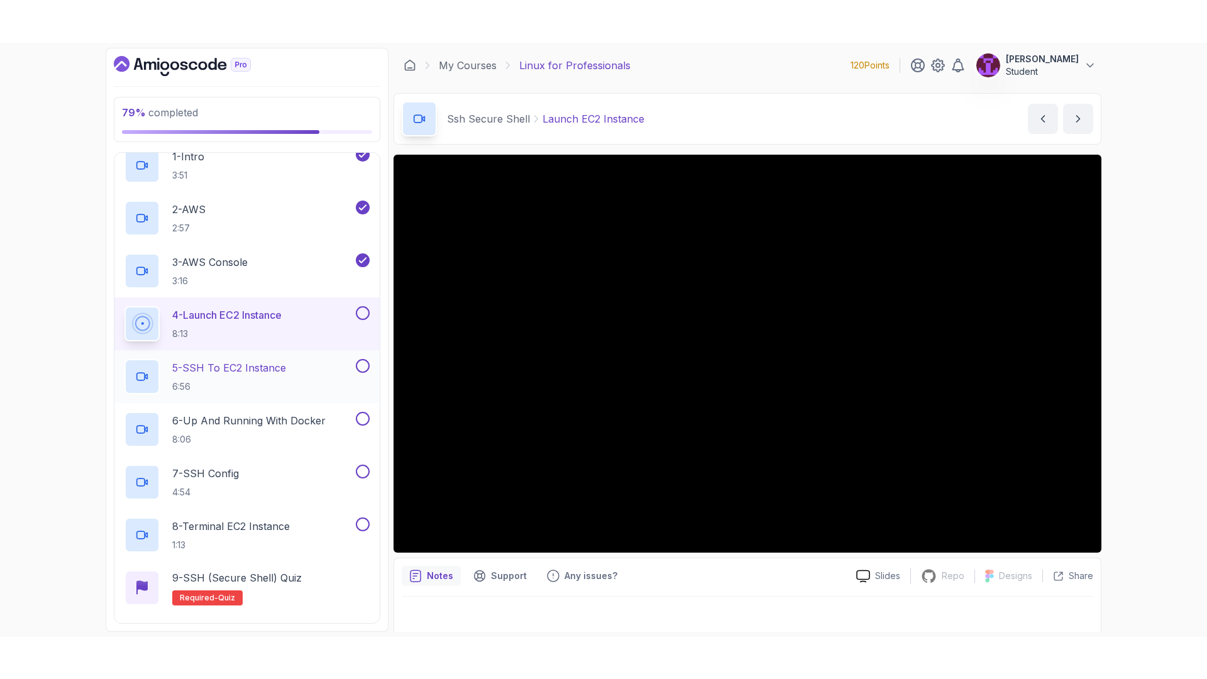
scroll to position [362, 0]
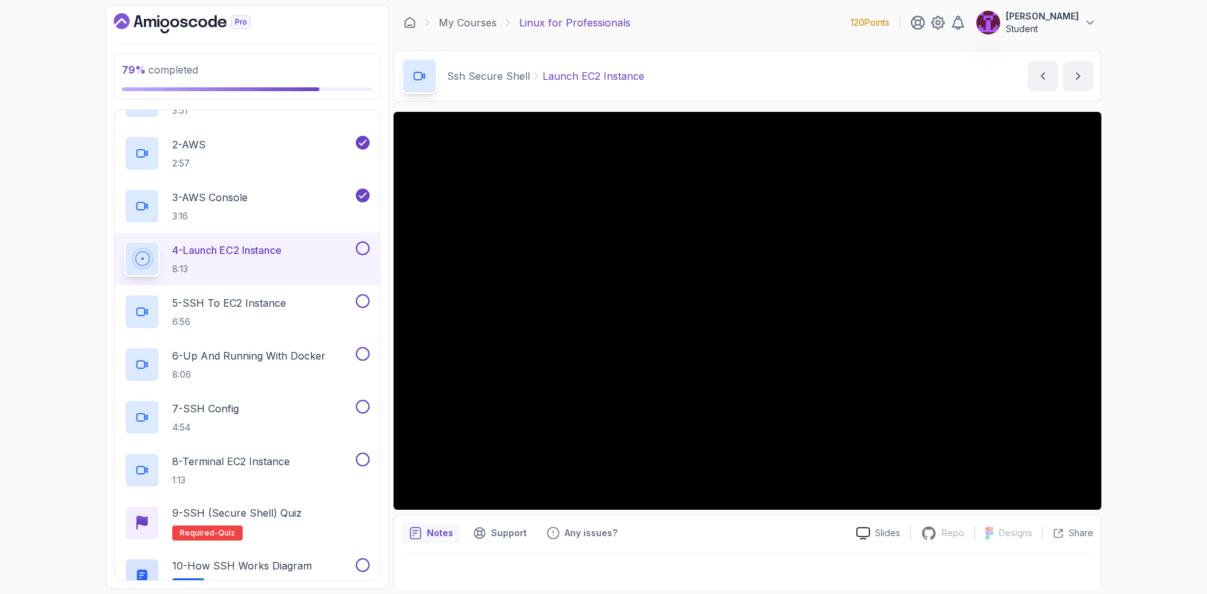
click at [367, 245] on button at bounding box center [363, 248] width 14 height 14
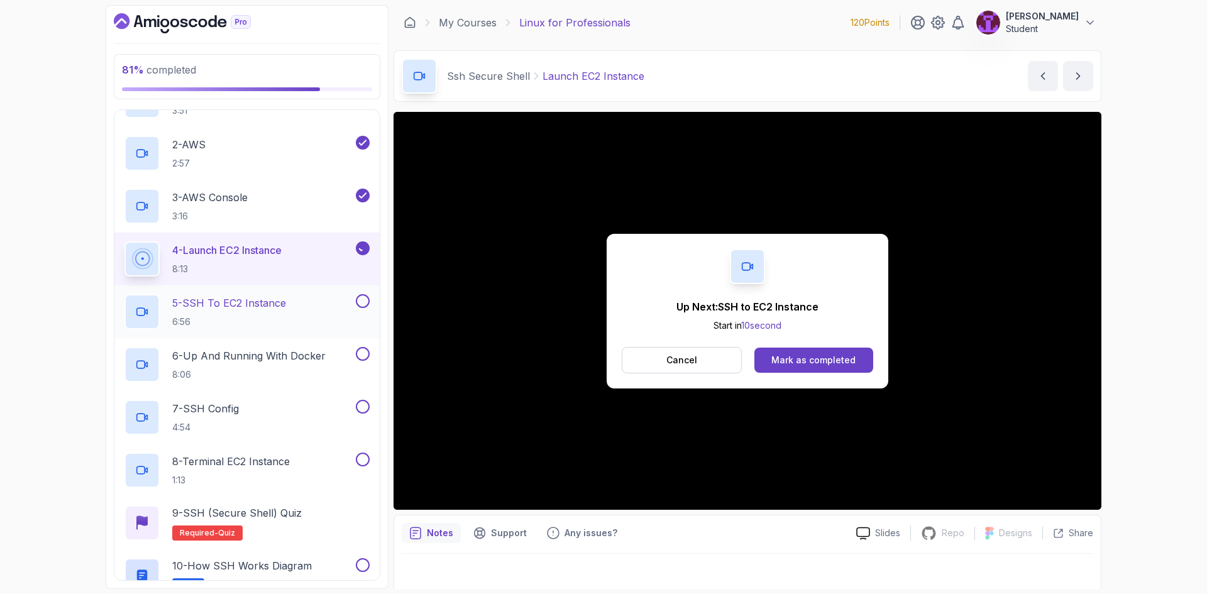
click at [328, 309] on div "5 - SSH to EC2 Instance 6:56" at bounding box center [239, 311] width 229 height 35
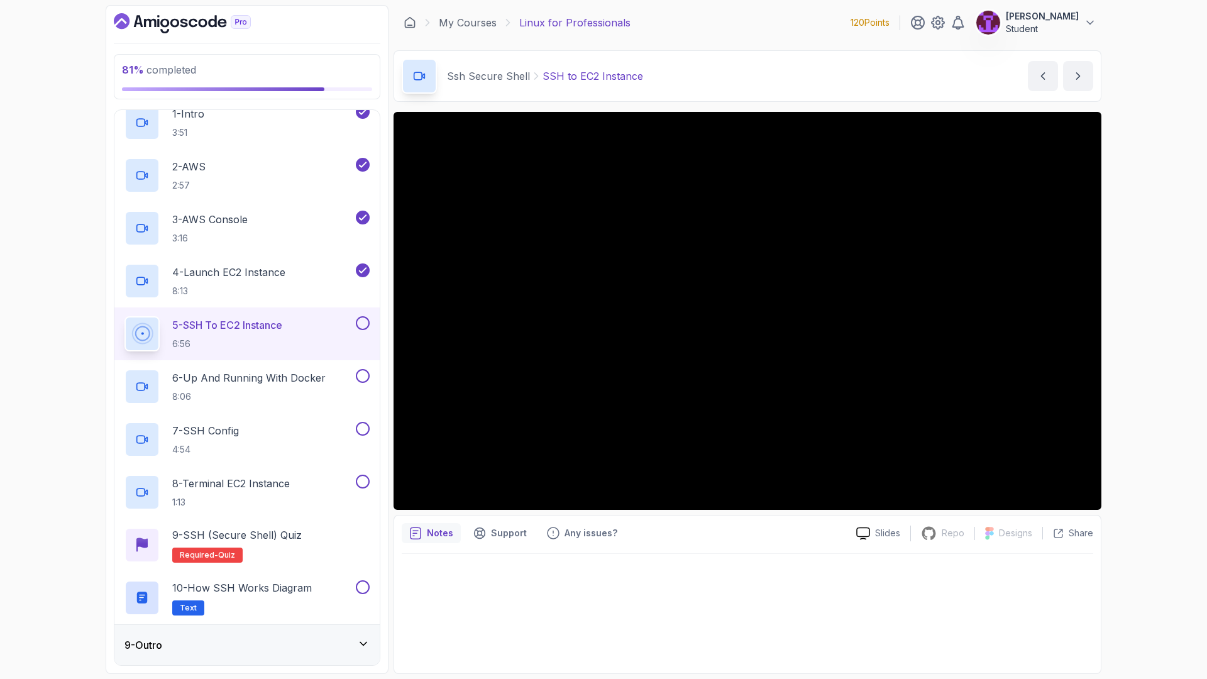
scroll to position [362, 0]
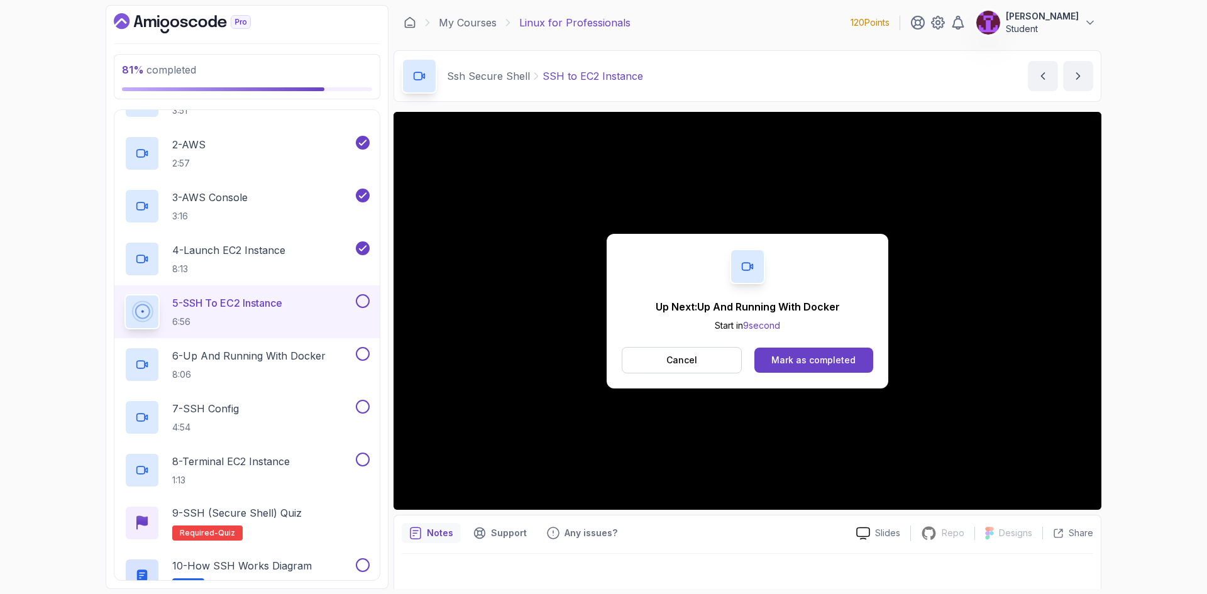
click at [360, 299] on button at bounding box center [363, 301] width 14 height 14
click at [319, 357] on p "6 - Up And Running With Docker" at bounding box center [248, 355] width 153 height 15
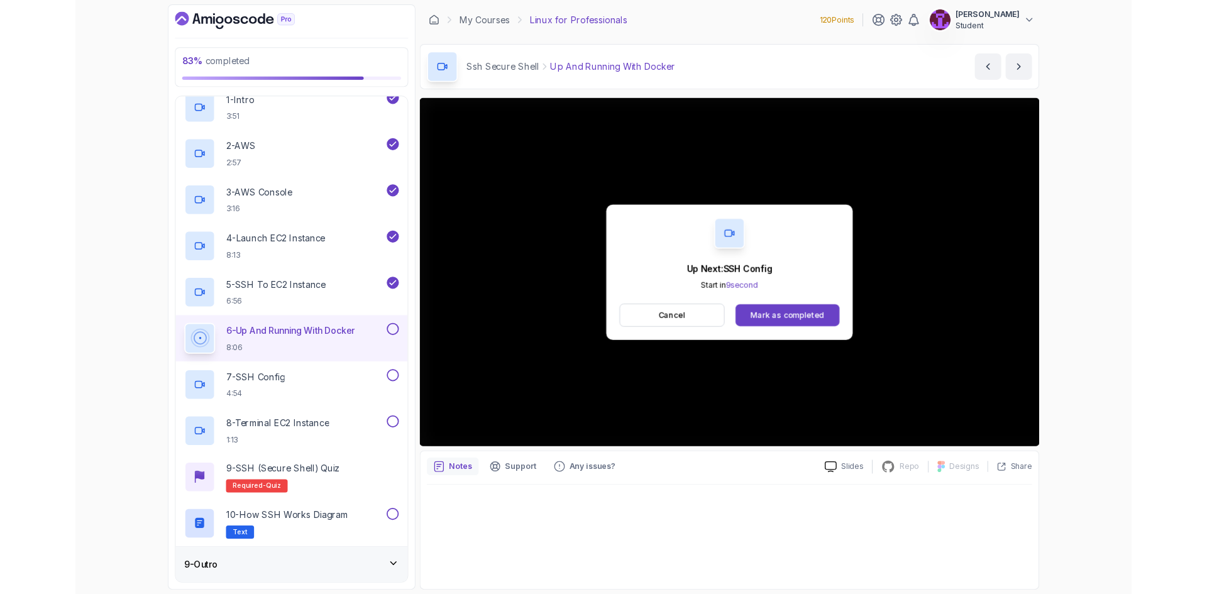
scroll to position [362, 0]
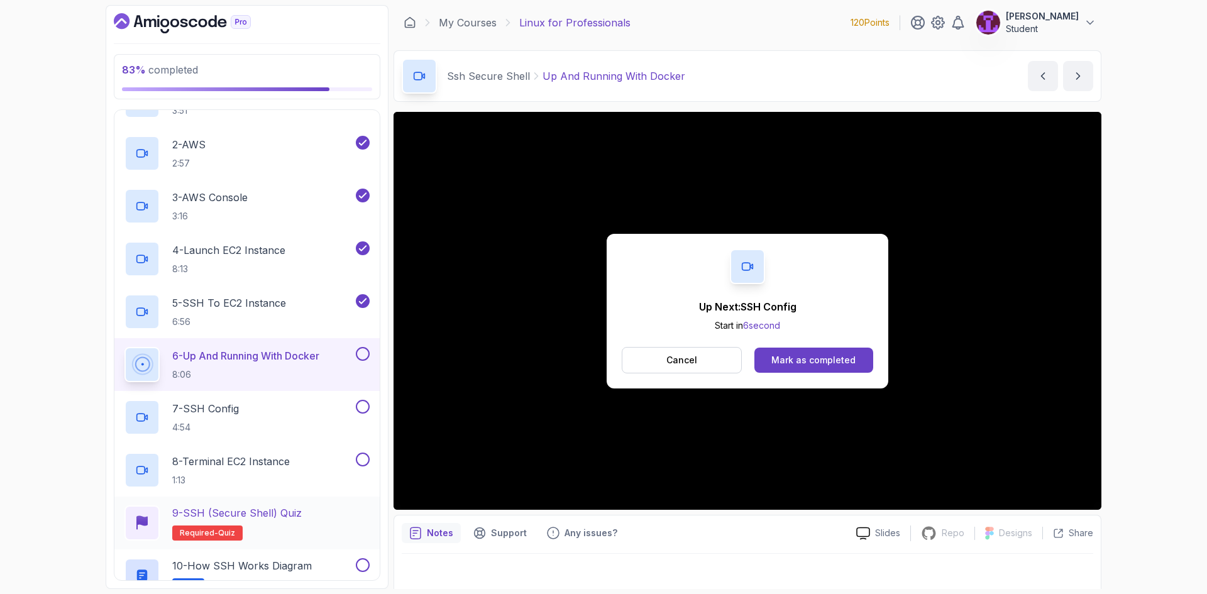
click at [301, 508] on p "9 - SSH (Secure Shell) Quiz" at bounding box center [237, 513] width 130 height 15
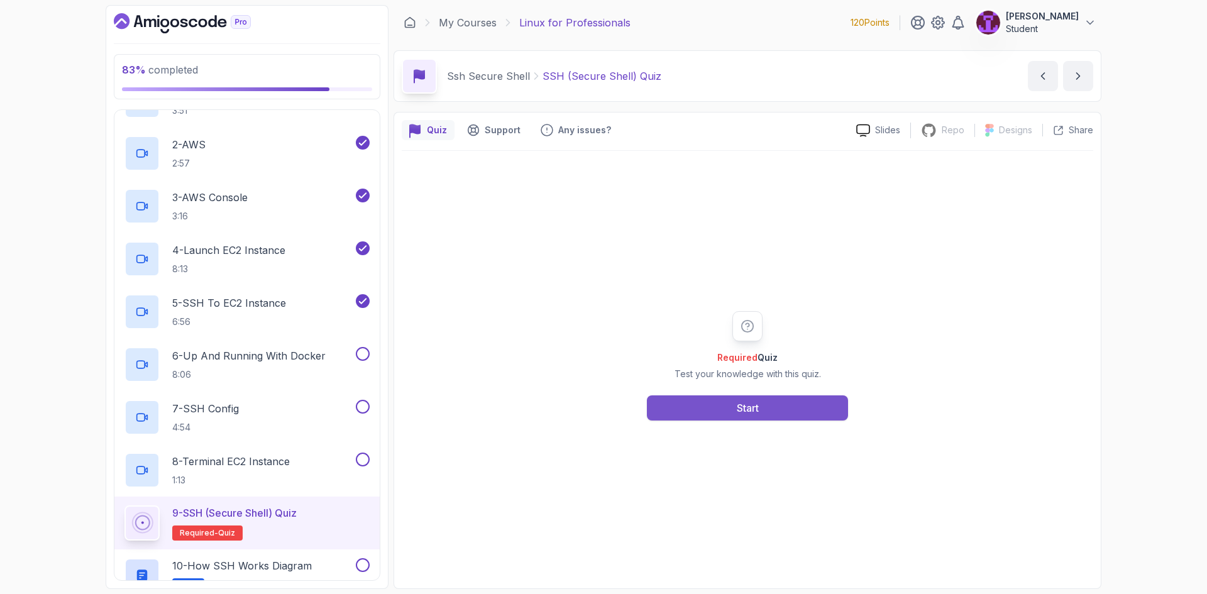
click at [704, 409] on button "Start" at bounding box center [747, 408] width 201 height 25
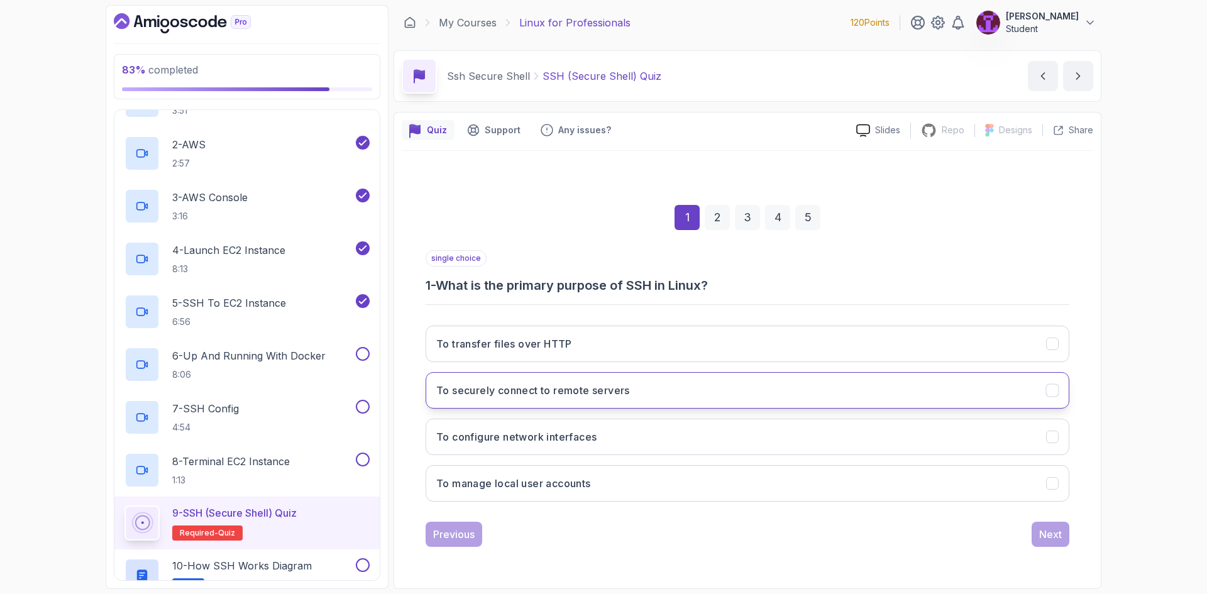
click at [662, 403] on button "To securely connect to remote servers" at bounding box center [748, 390] width 644 height 36
click at [1053, 541] on div "Next" at bounding box center [1050, 534] width 23 height 15
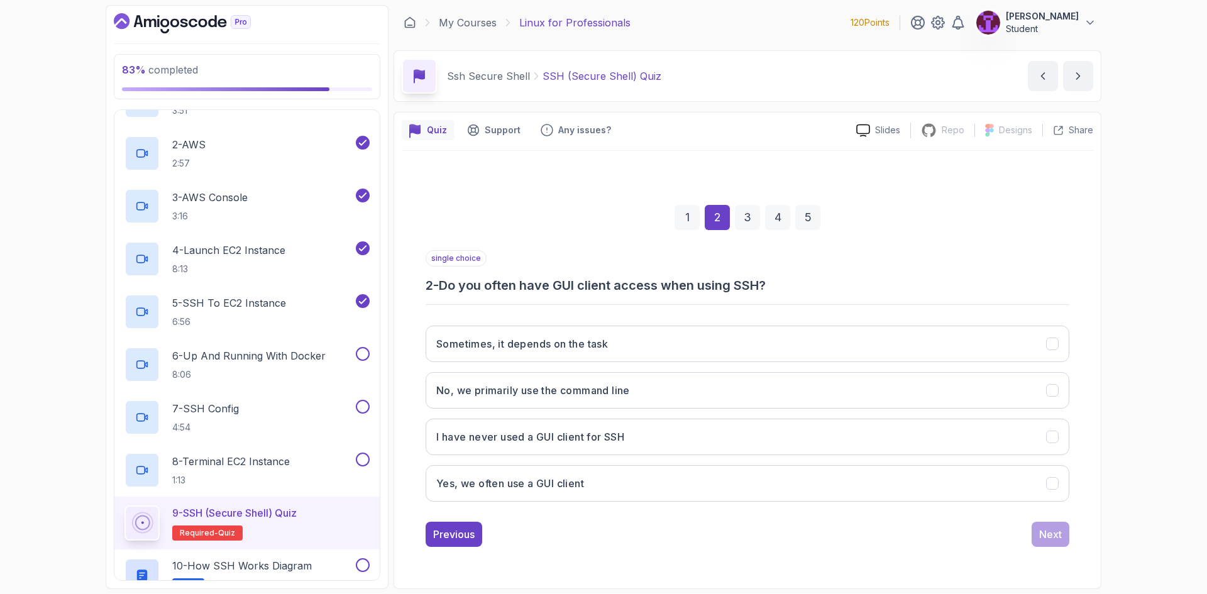
click at [668, 410] on div "Sometimes, it depends on the task No, we primarily use the command line I have …" at bounding box center [748, 414] width 644 height 196
click at [670, 401] on button "No, we primarily use the command line" at bounding box center [748, 390] width 644 height 36
click at [701, 443] on button "I have never used a GUI client for SSH" at bounding box center [748, 437] width 644 height 36
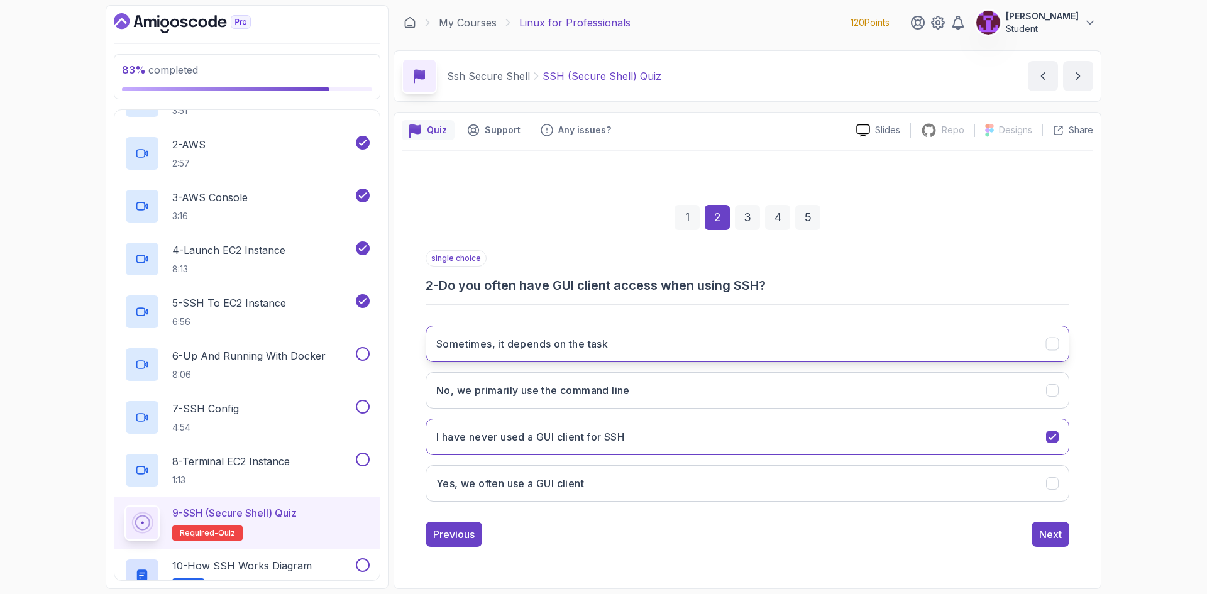
click at [711, 360] on button "Sometimes, it depends on the task" at bounding box center [748, 344] width 644 height 36
click at [795, 397] on button "No, we primarily use the command line" at bounding box center [748, 390] width 644 height 36
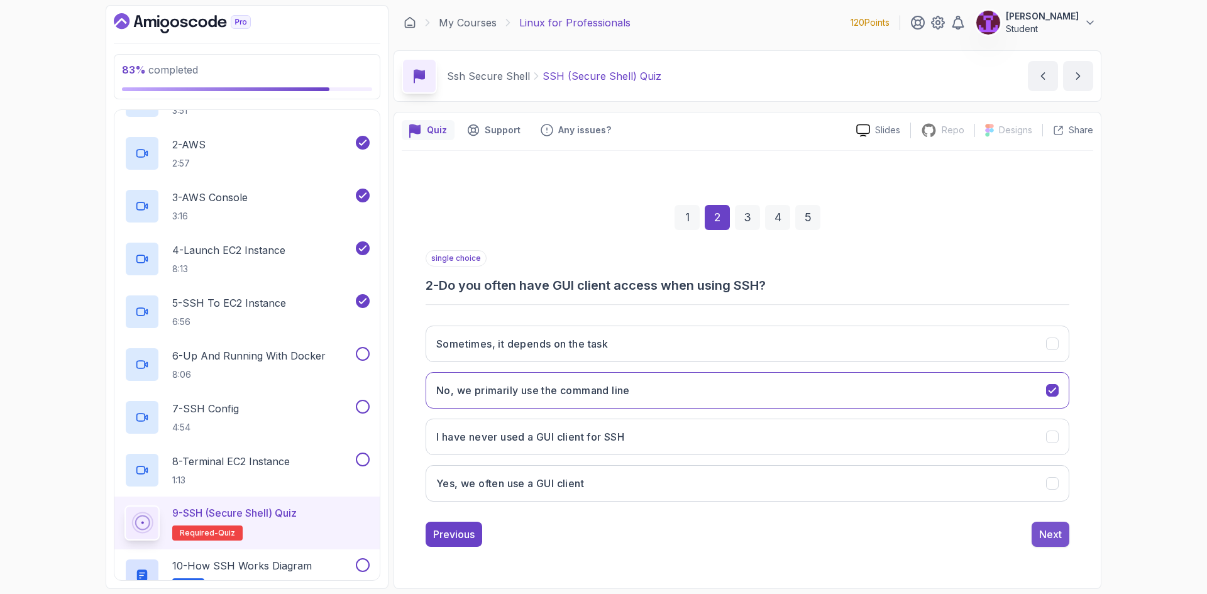
click at [1052, 535] on div "Next" at bounding box center [1050, 534] width 23 height 15
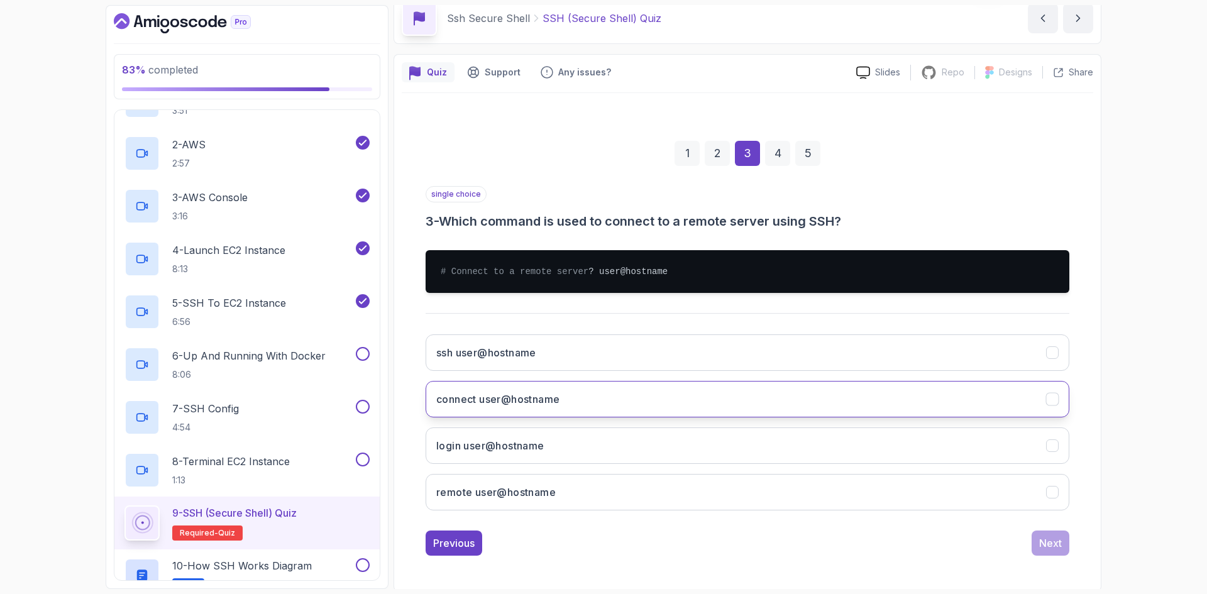
scroll to position [63, 0]
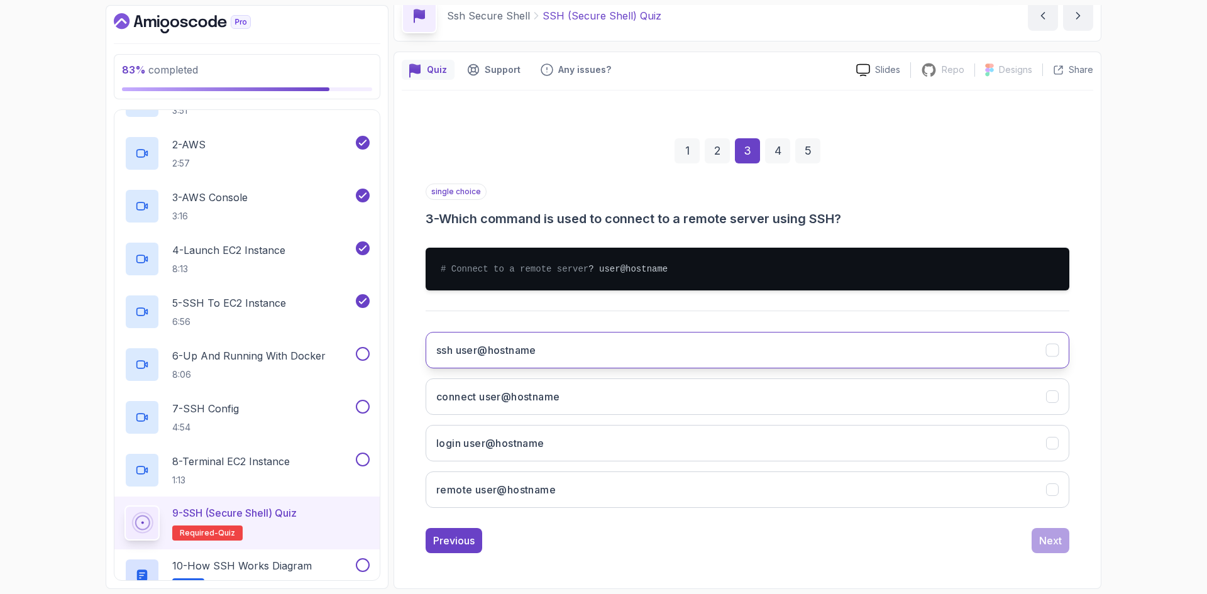
click at [539, 369] on button "ssh user@hostname" at bounding box center [748, 350] width 644 height 36
click at [1038, 551] on button "Next" at bounding box center [1051, 540] width 38 height 25
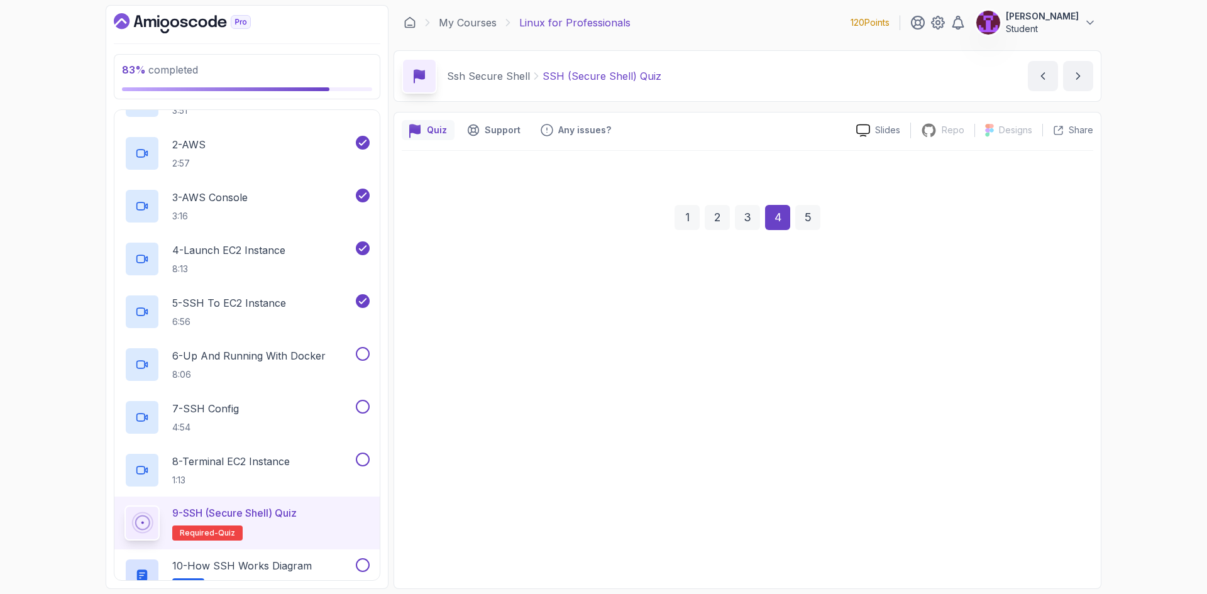
scroll to position [0, 0]
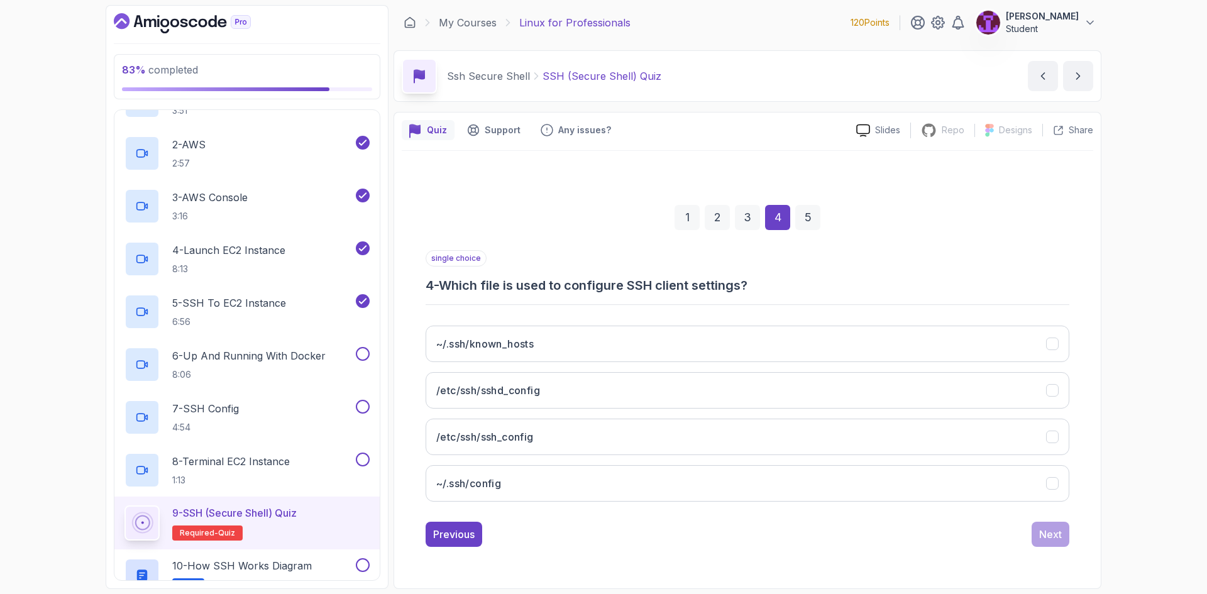
click at [582, 367] on div "~/.ssh/known_hosts /etc/ssh/sshd_config /etc/ssh/ssh_config ~/.ssh/config" at bounding box center [748, 414] width 644 height 196
drag, startPoint x: 584, startPoint y: 358, endPoint x: 610, endPoint y: 368, distance: 27.5
click at [584, 358] on button "~/.ssh/known_hosts" at bounding box center [748, 344] width 644 height 36
click at [1056, 540] on div "Next" at bounding box center [1050, 534] width 23 height 15
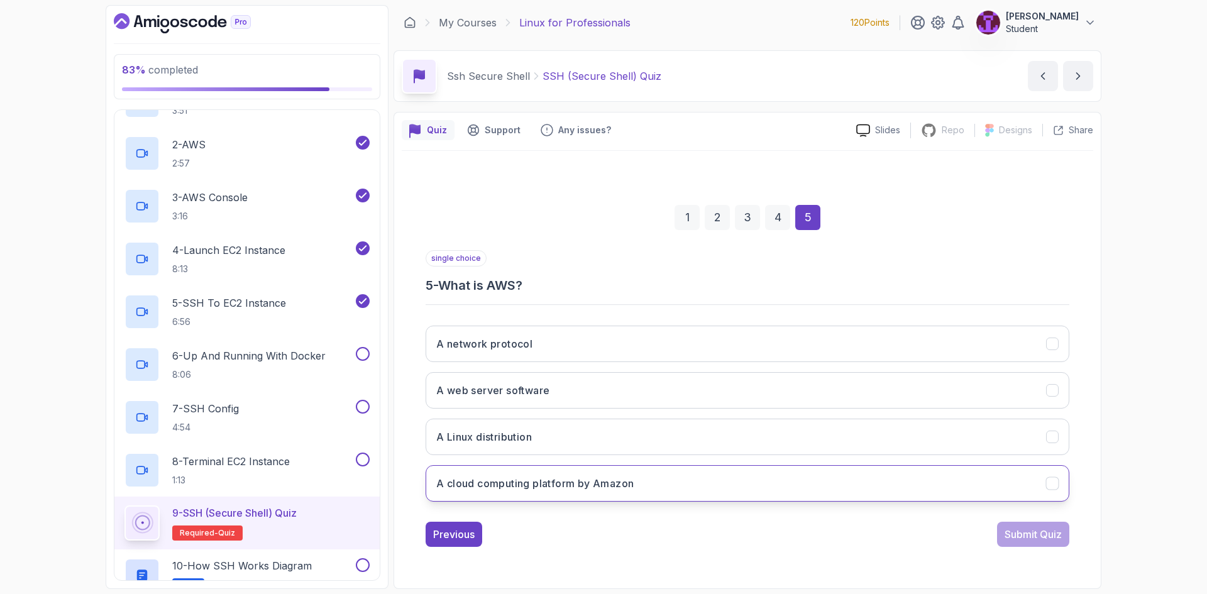
click at [642, 494] on button "A cloud computing platform by Amazon" at bounding box center [748, 483] width 644 height 36
click at [1023, 533] on div "Submit Quiz" at bounding box center [1033, 534] width 57 height 15
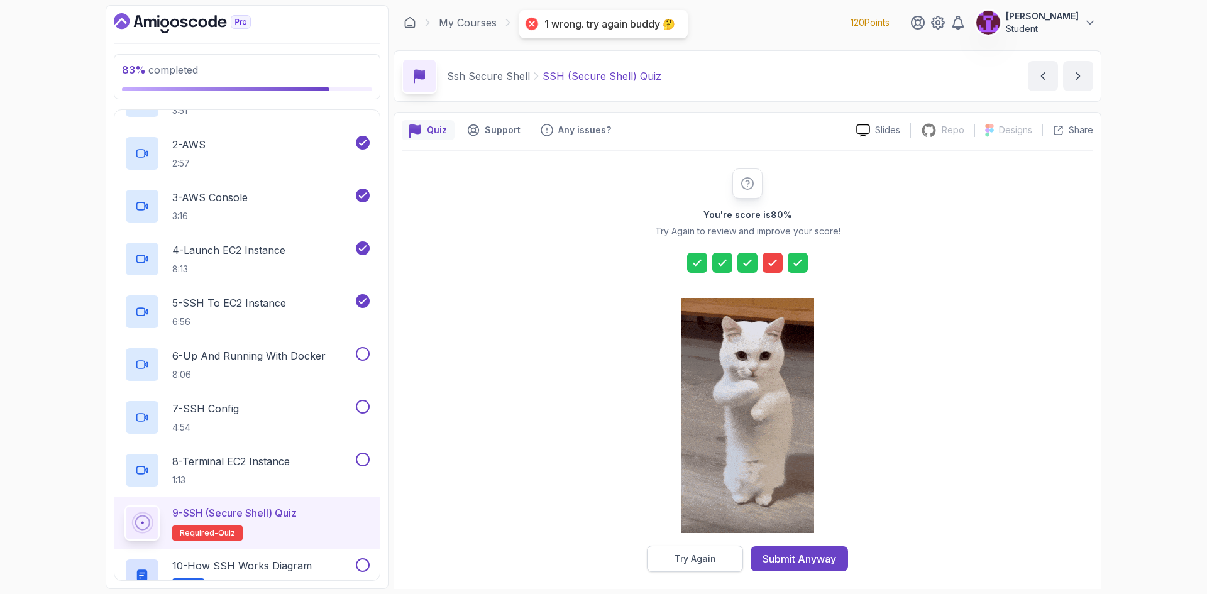
click at [707, 557] on div "Try Again" at bounding box center [696, 559] width 42 height 13
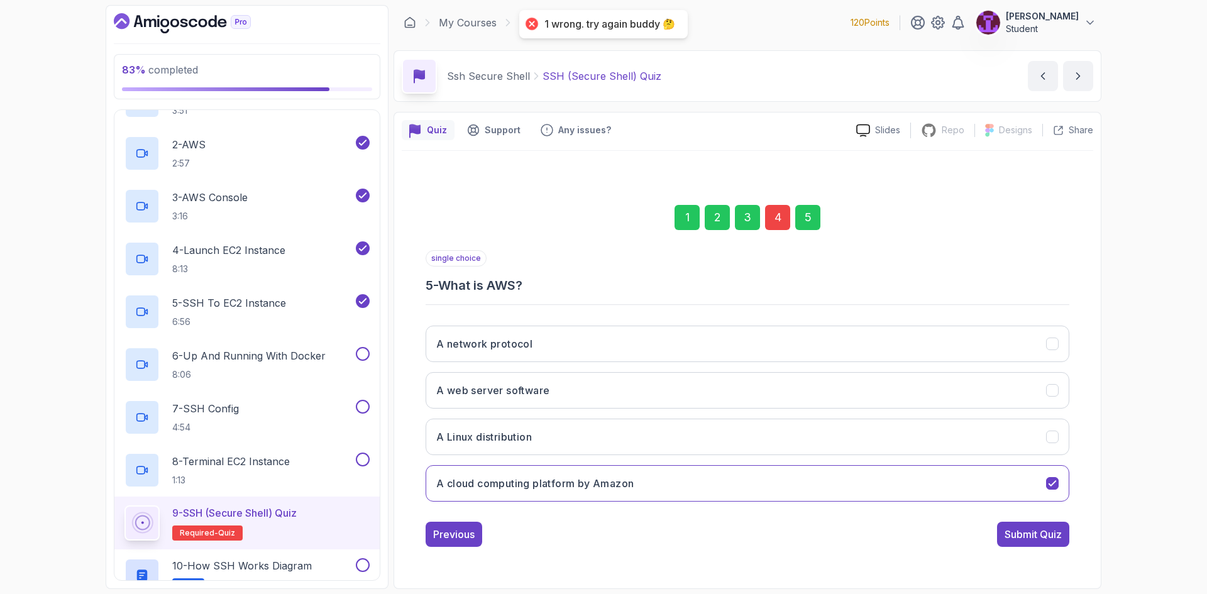
click at [767, 216] on div "4" at bounding box center [777, 217] width 25 height 25
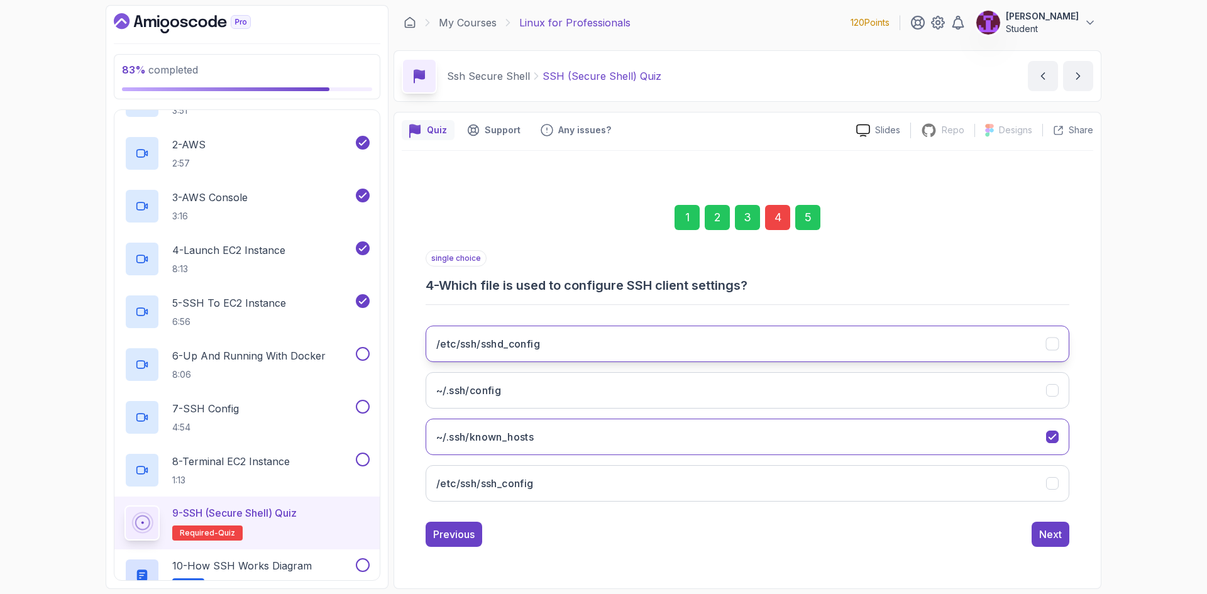
click at [582, 352] on button "/etc/ssh/sshd_config" at bounding box center [748, 344] width 644 height 36
click at [1034, 540] on button "Next" at bounding box center [1051, 534] width 38 height 25
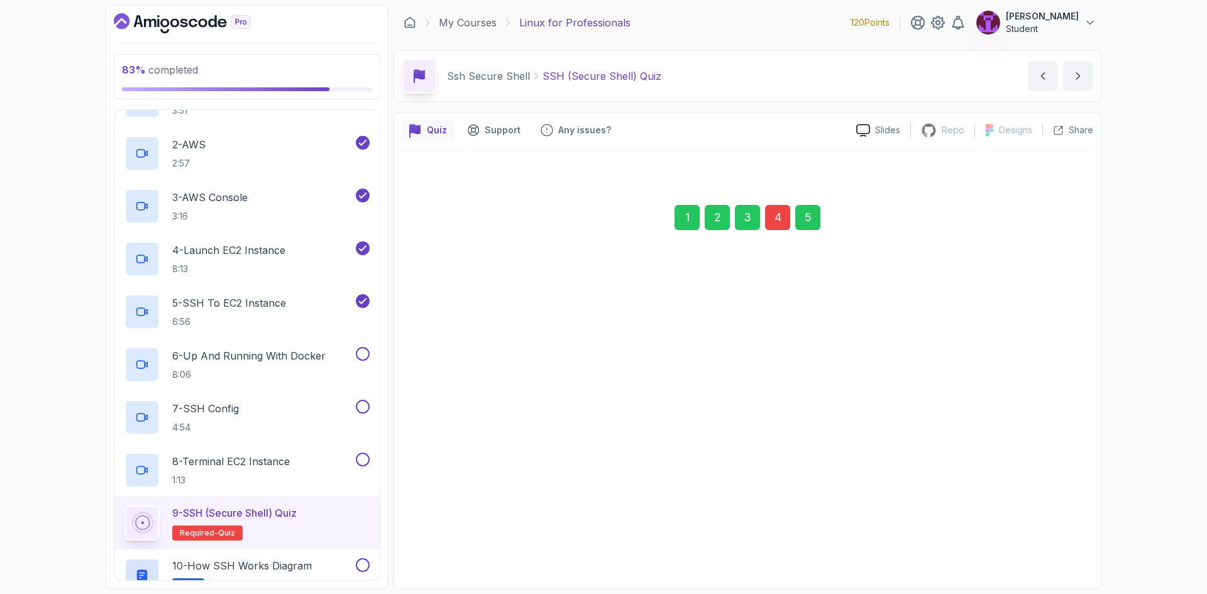
click at [1031, 538] on div "Submit Quiz" at bounding box center [1033, 533] width 57 height 15
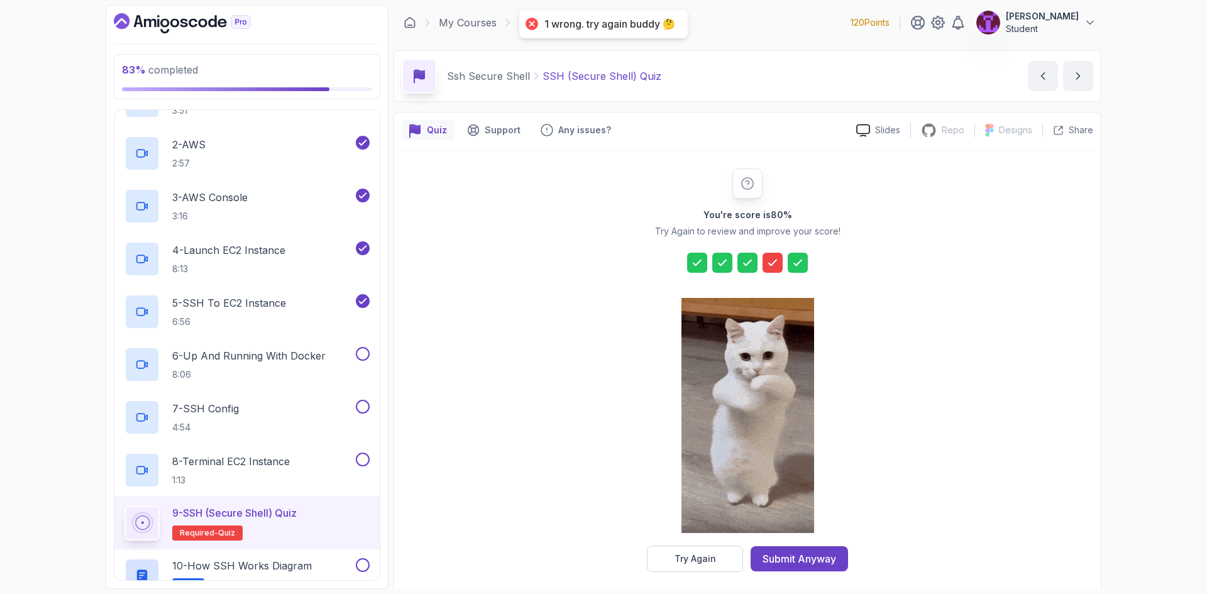
click at [684, 562] on div "Try Again" at bounding box center [696, 559] width 42 height 13
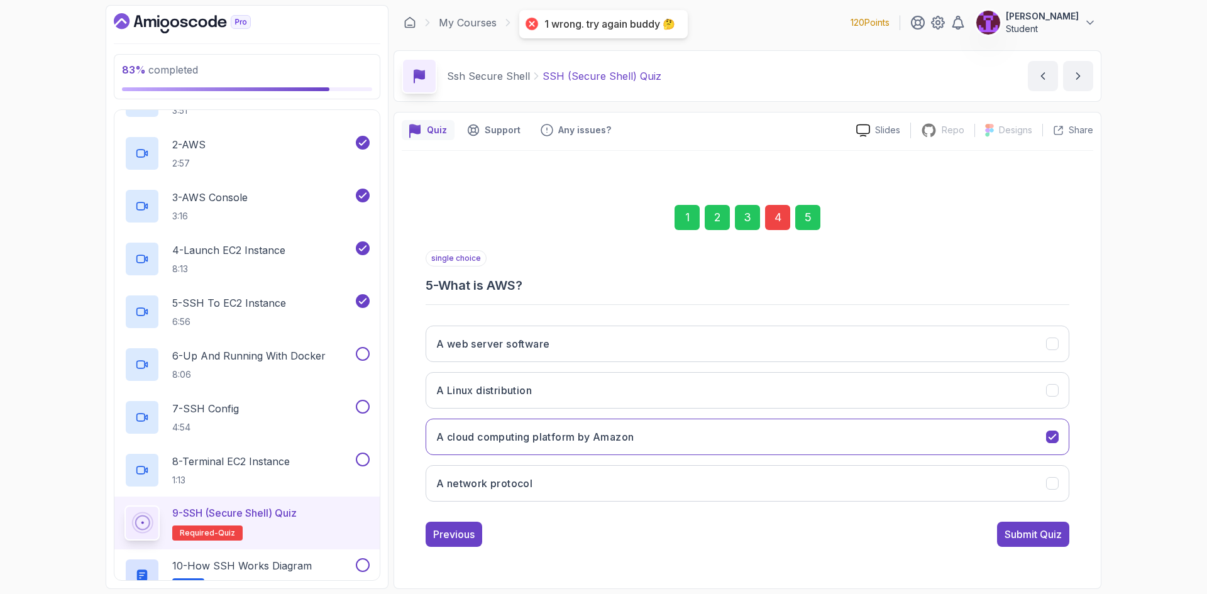
click at [764, 221] on div "1 2 3 4 5" at bounding box center [748, 217] width 644 height 65
click at [777, 219] on div "4" at bounding box center [777, 217] width 25 height 25
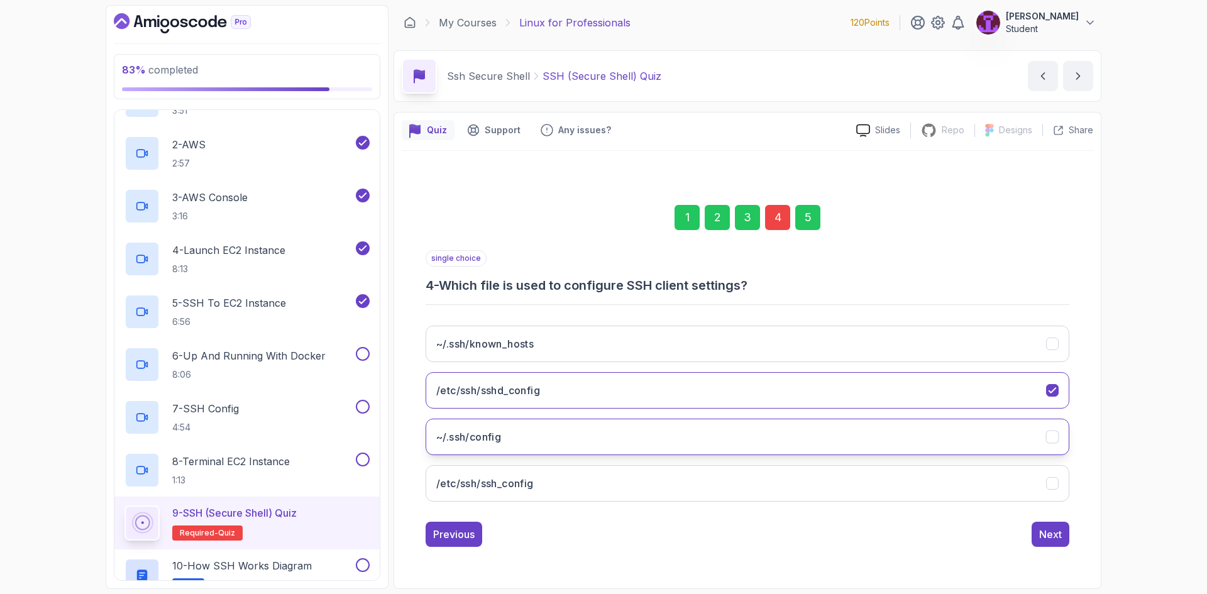
click at [589, 448] on button "~/.ssh/config" at bounding box center [748, 437] width 644 height 36
click at [1061, 531] on div "Next" at bounding box center [1050, 534] width 23 height 15
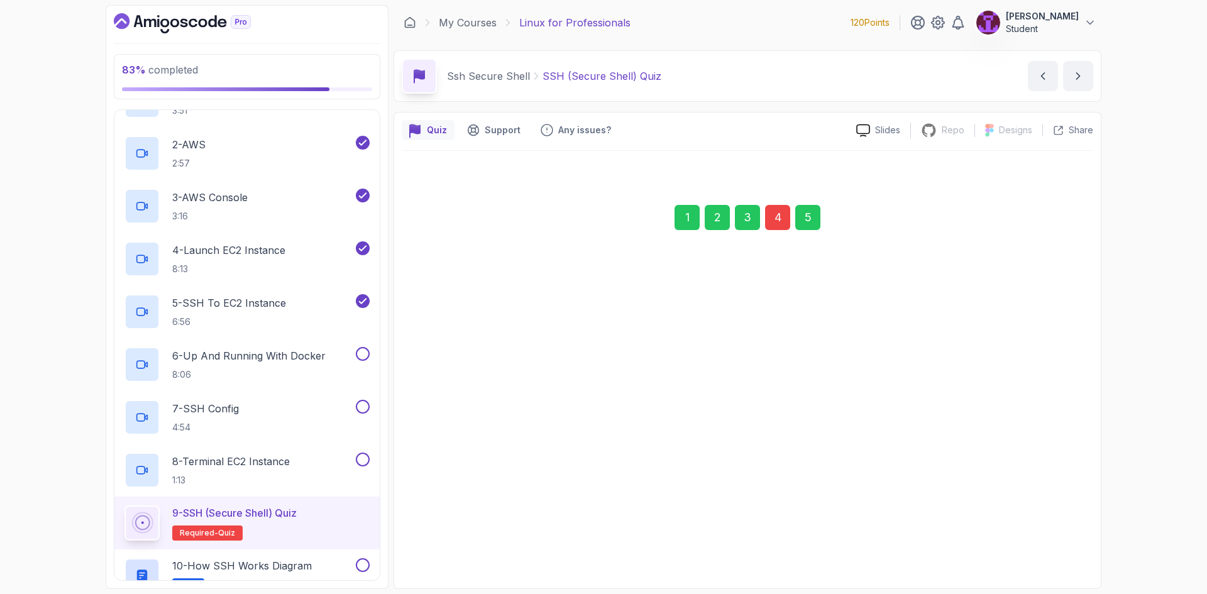
click at [1061, 531] on div "Submit Quiz" at bounding box center [1033, 533] width 57 height 15
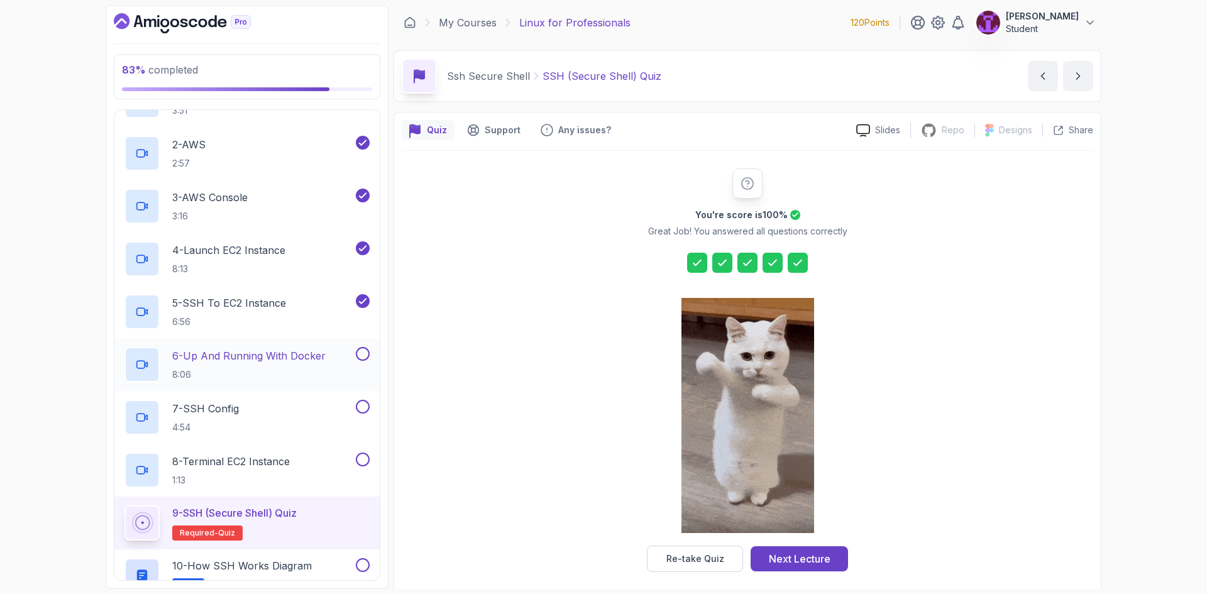
click at [362, 353] on button at bounding box center [363, 354] width 14 height 14
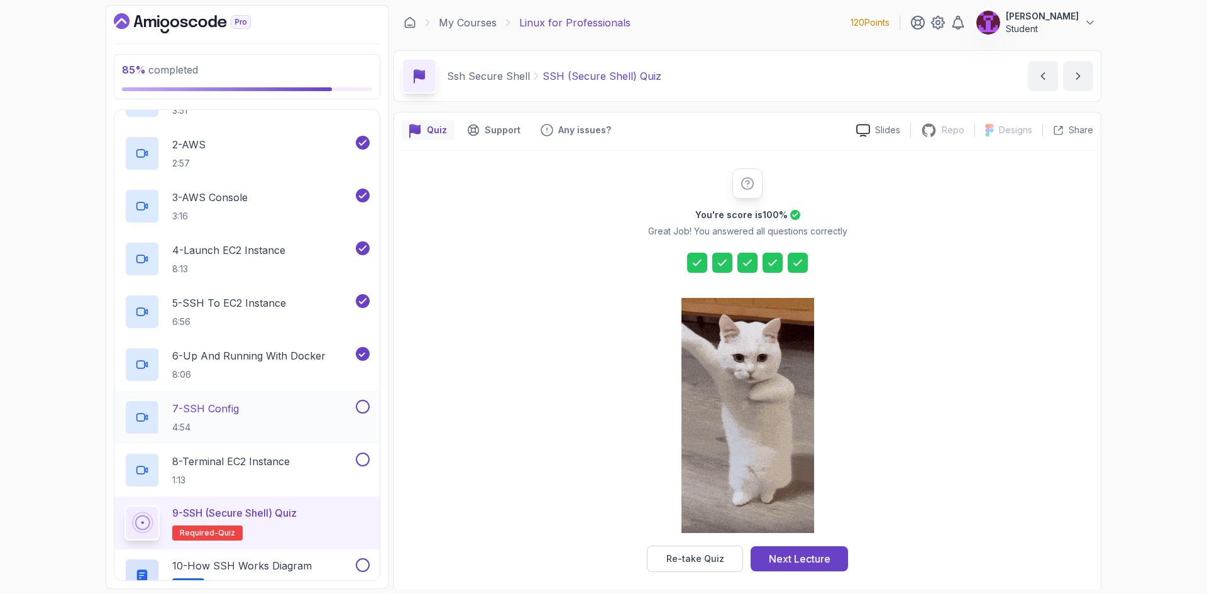
click at [362, 407] on button at bounding box center [363, 407] width 14 height 14
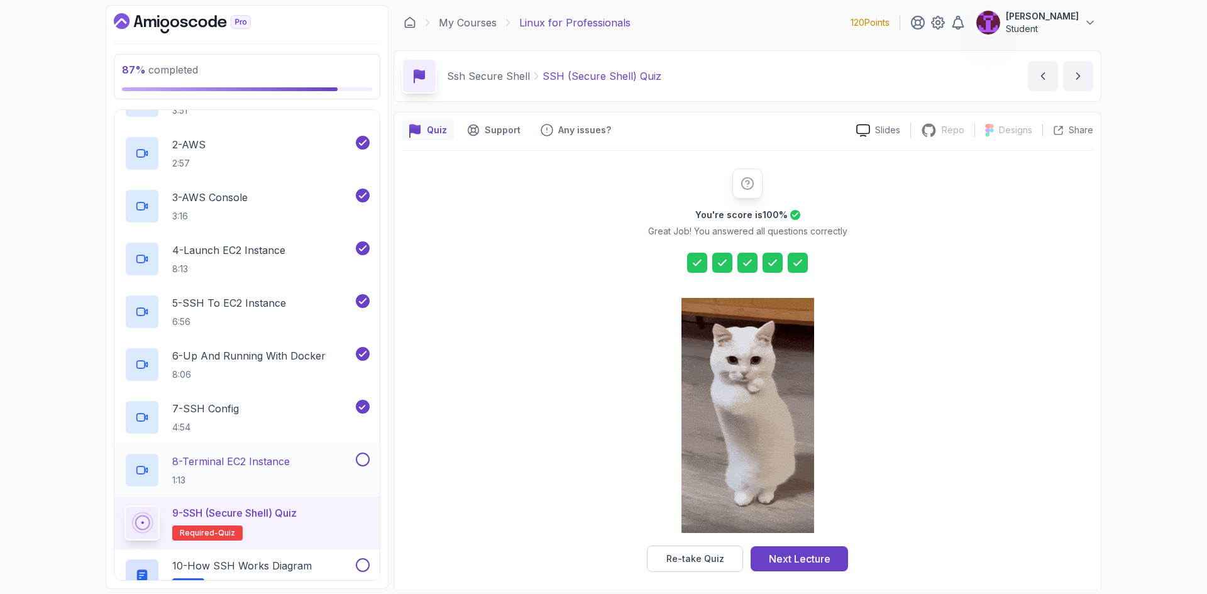
click at [362, 463] on button at bounding box center [363, 460] width 14 height 14
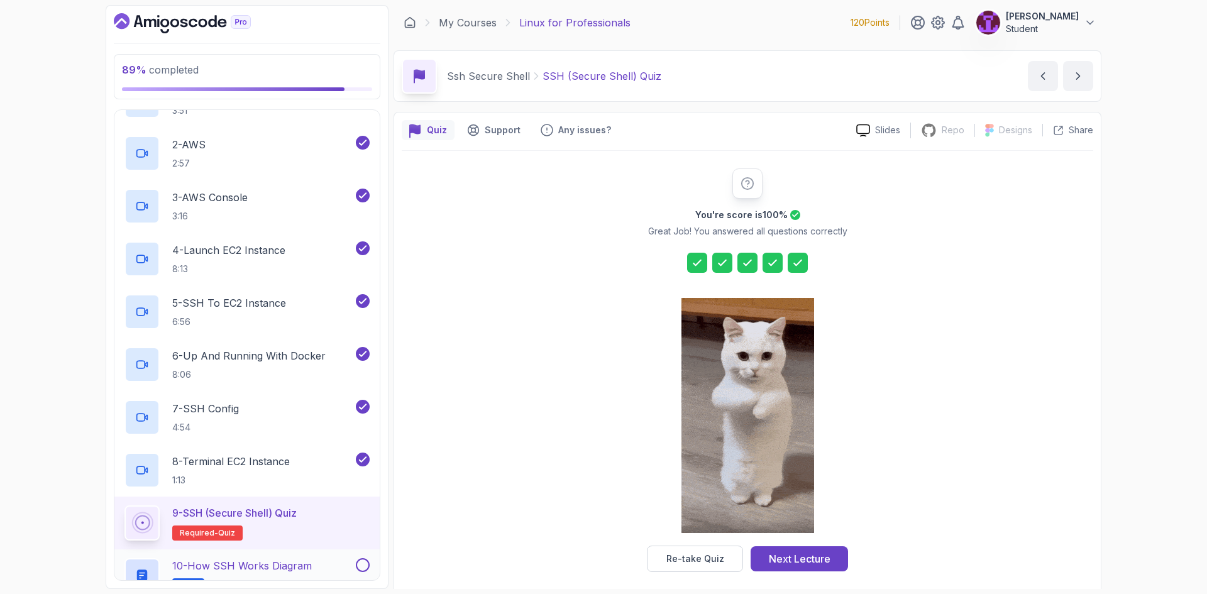
click at [366, 566] on button at bounding box center [363, 565] width 14 height 14
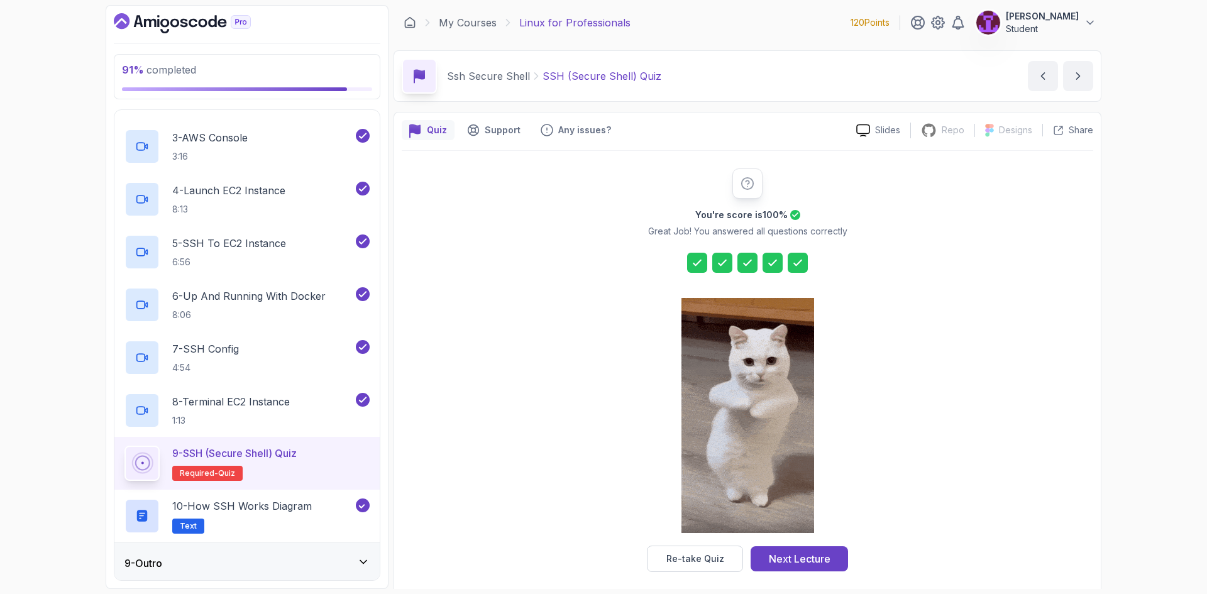
scroll to position [425, 0]
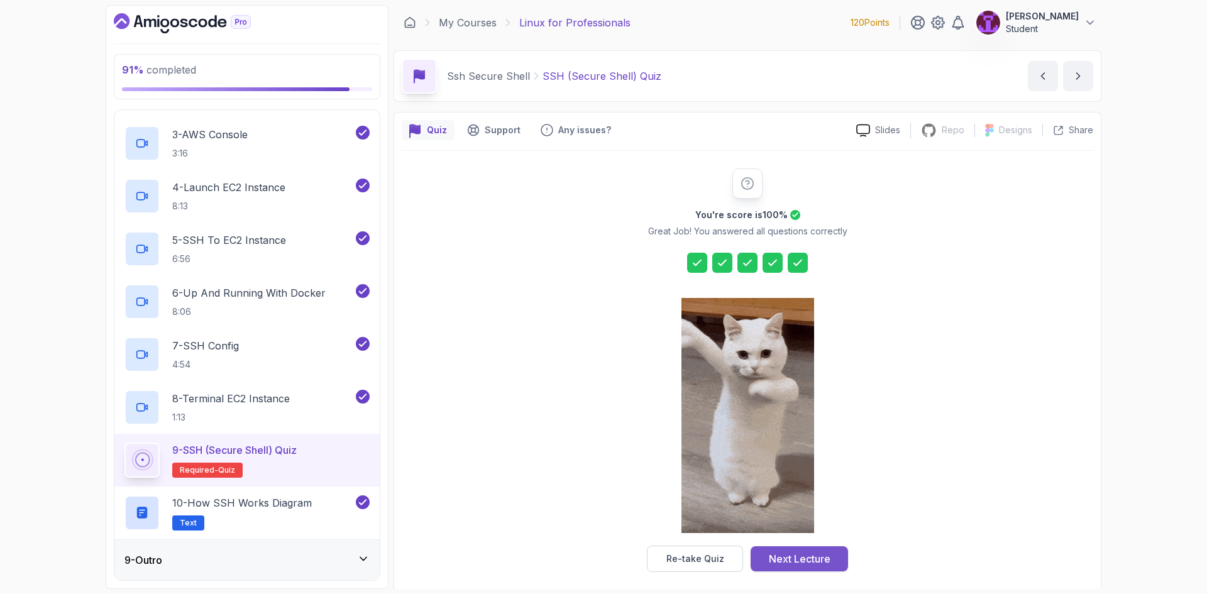
click at [834, 552] on button "Next Lecture" at bounding box center [799, 558] width 97 height 25
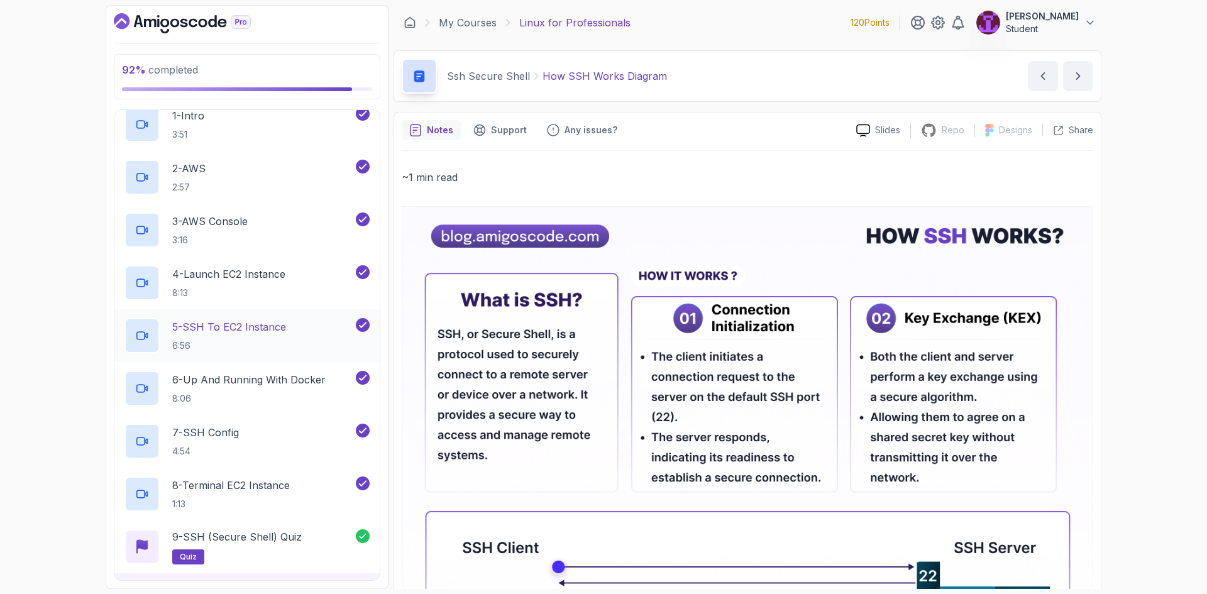
scroll to position [111, 0]
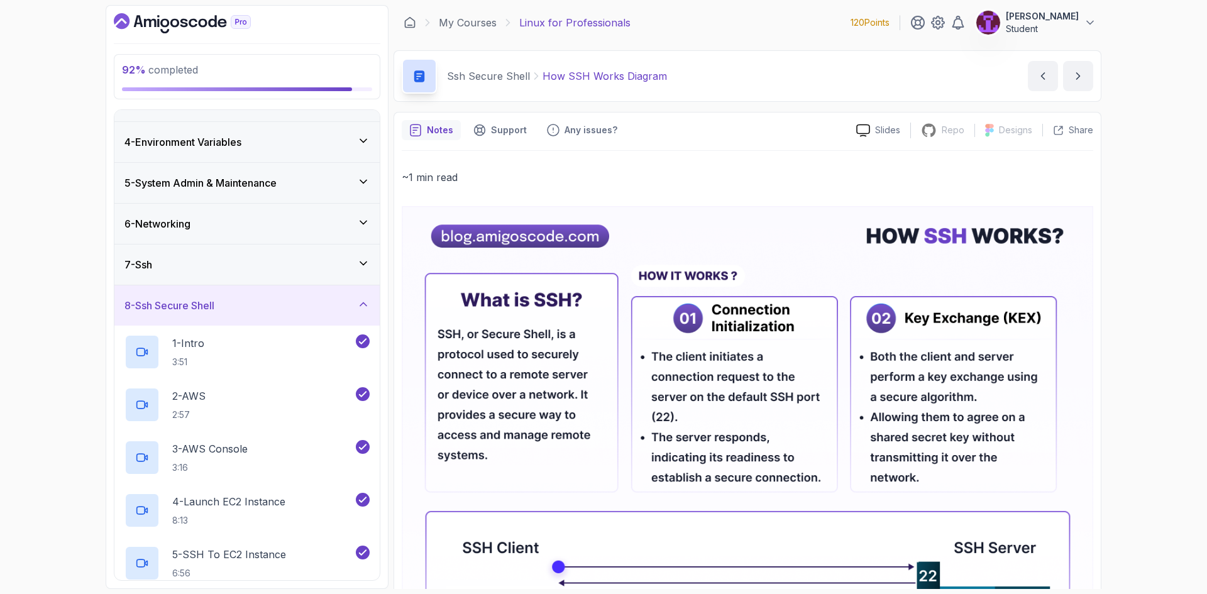
click at [357, 314] on div "8 - Ssh Secure Shell" at bounding box center [246, 305] width 265 height 40
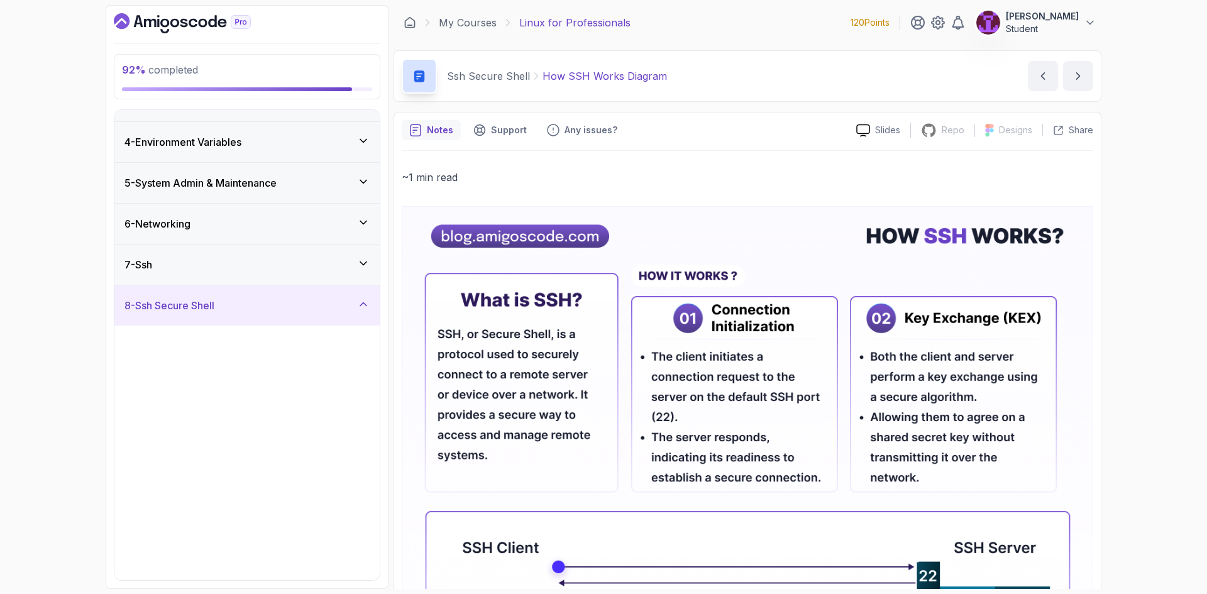
scroll to position [0, 0]
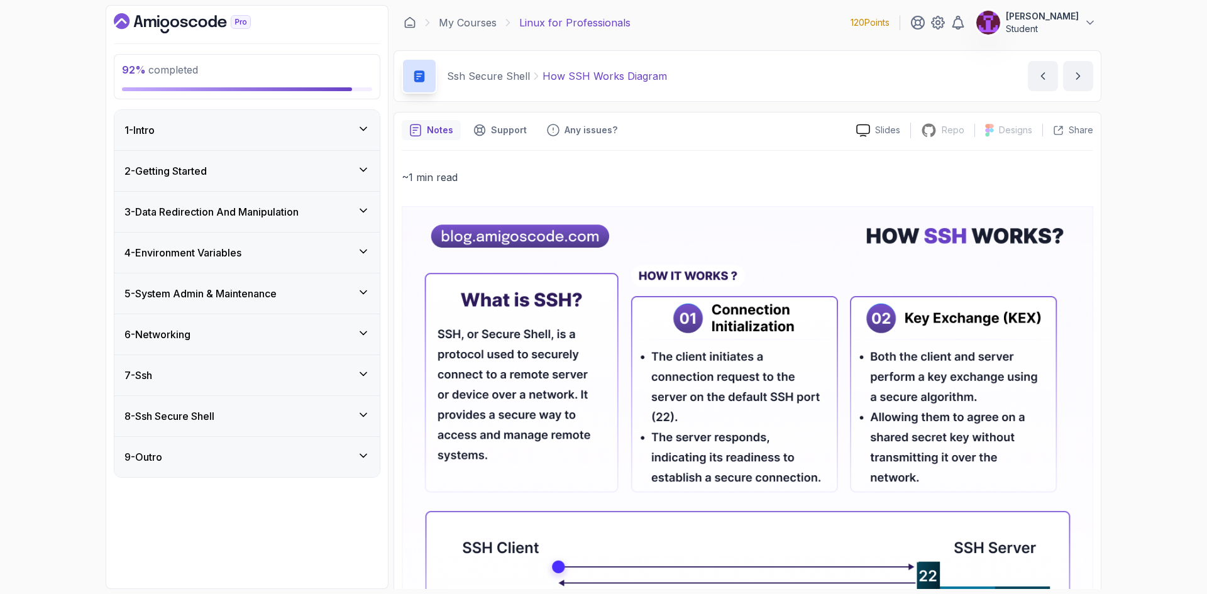
click at [348, 420] on div "8 - Ssh Secure Shell" at bounding box center [247, 416] width 245 height 15
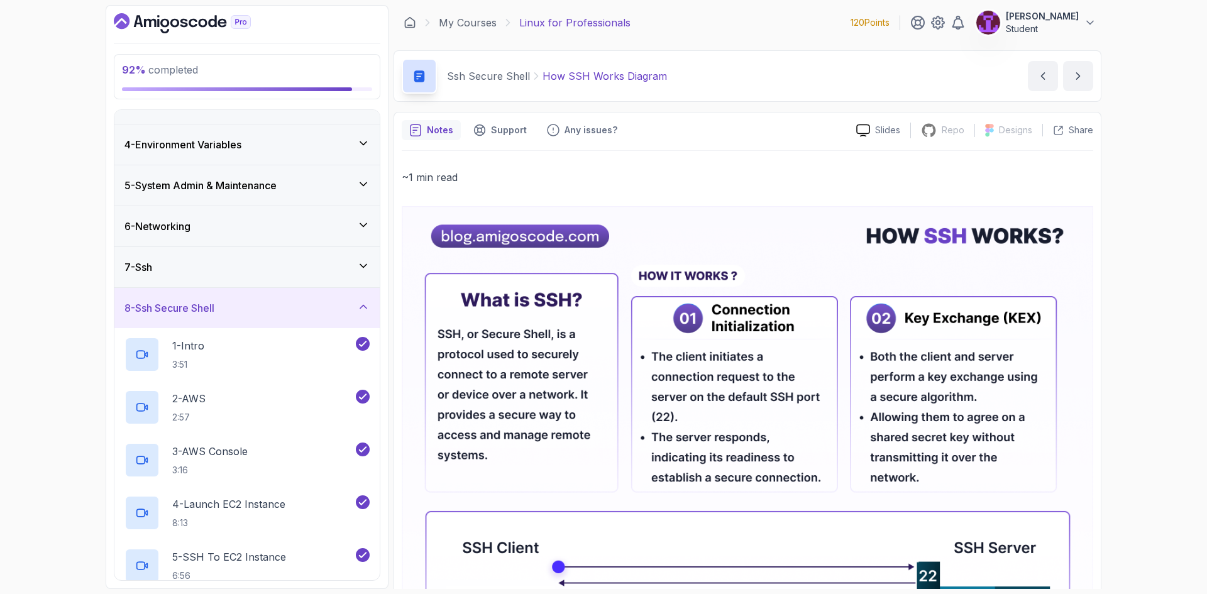
scroll to position [126, 0]
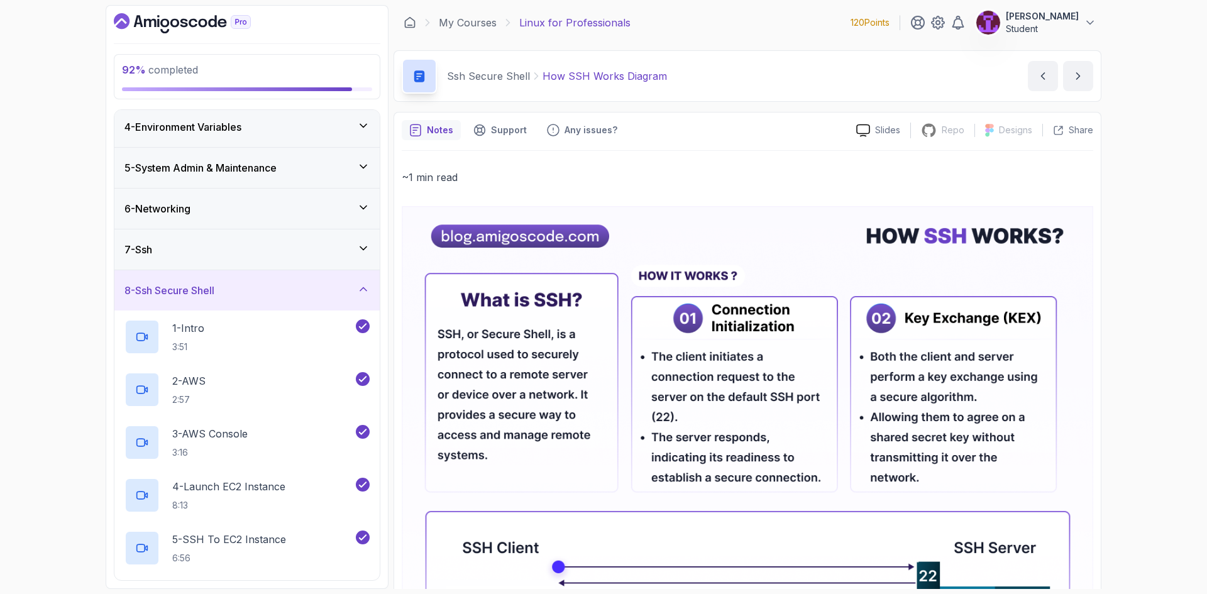
click at [359, 280] on div "8 - Ssh Secure Shell" at bounding box center [246, 290] width 265 height 40
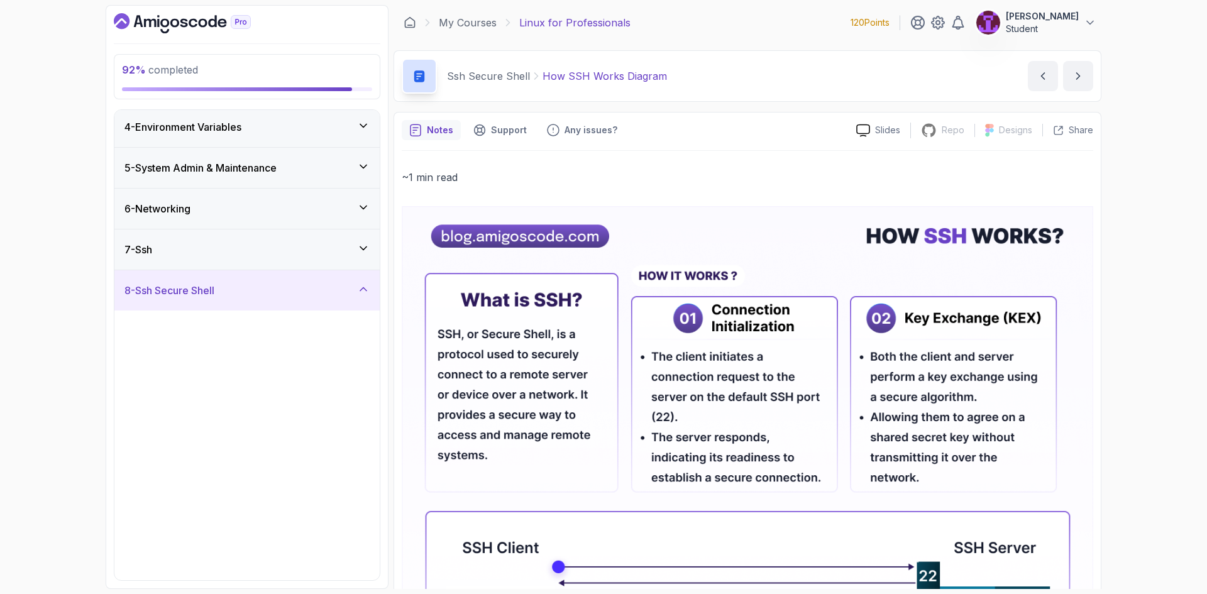
scroll to position [0, 0]
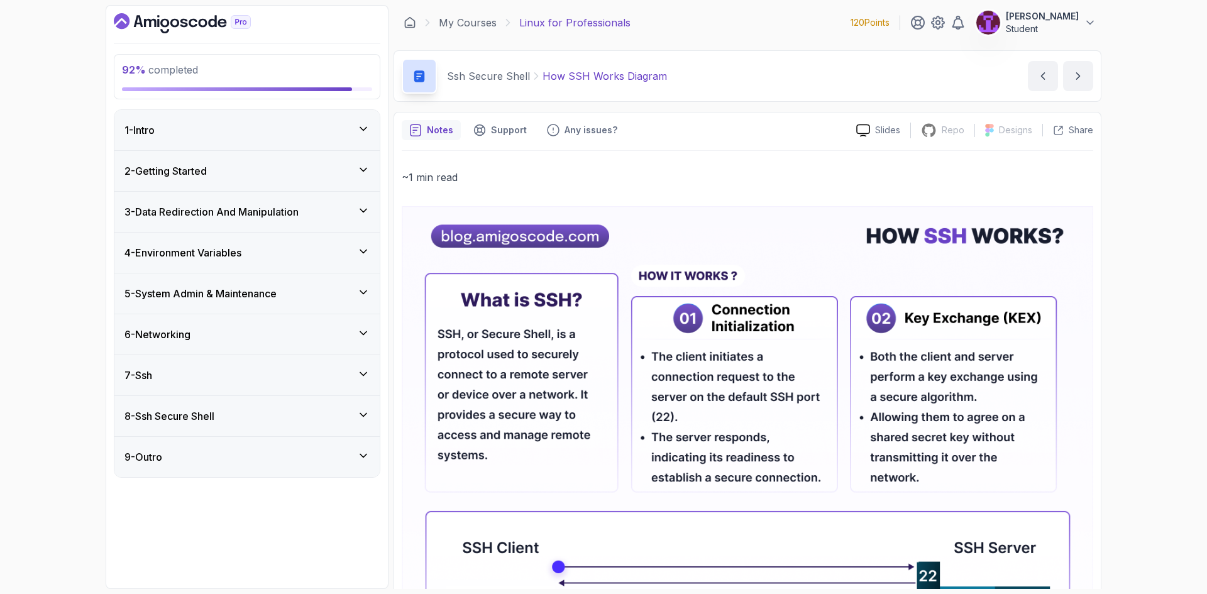
click at [346, 463] on div "9 - Outro" at bounding box center [247, 457] width 245 height 15
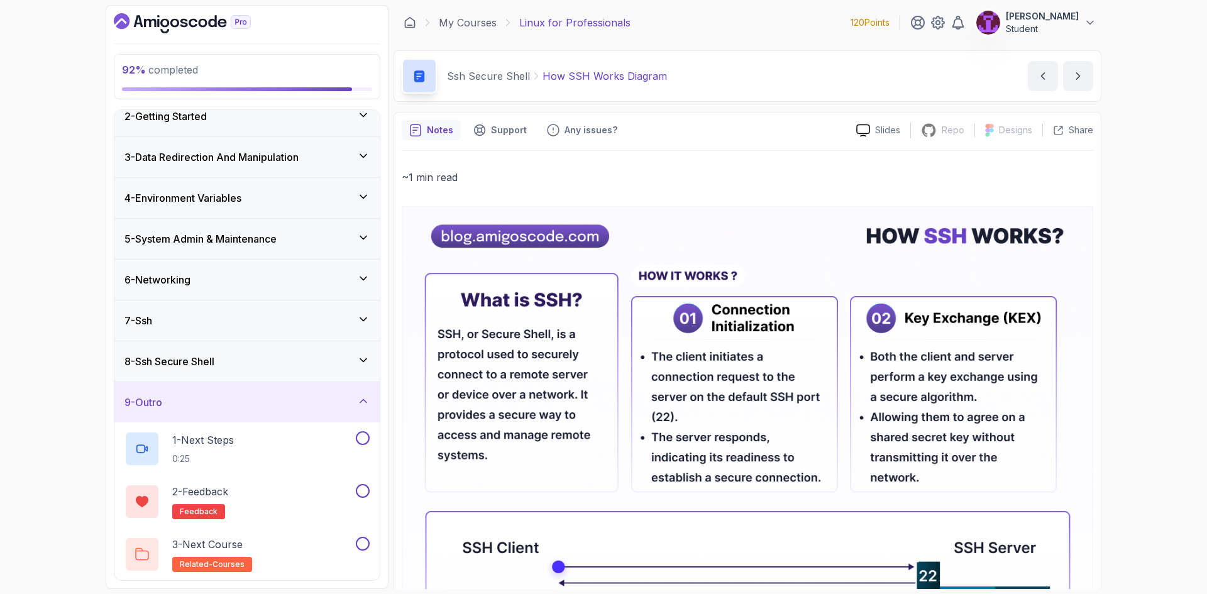
scroll to position [55, 0]
click at [362, 441] on button at bounding box center [363, 438] width 14 height 14
click at [361, 488] on button at bounding box center [363, 491] width 14 height 14
click at [372, 545] on div "3 - Next Course related-courses" at bounding box center [246, 554] width 265 height 53
click at [368, 548] on button at bounding box center [363, 543] width 14 height 14
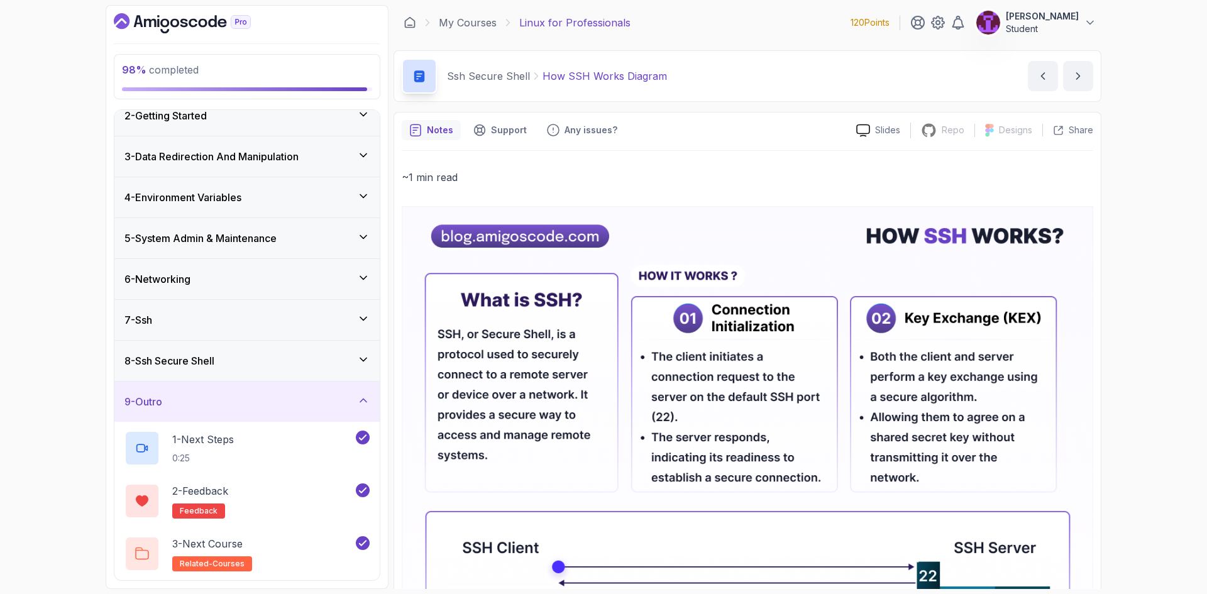
click at [357, 405] on div "9 - Outro" at bounding box center [247, 401] width 245 height 15
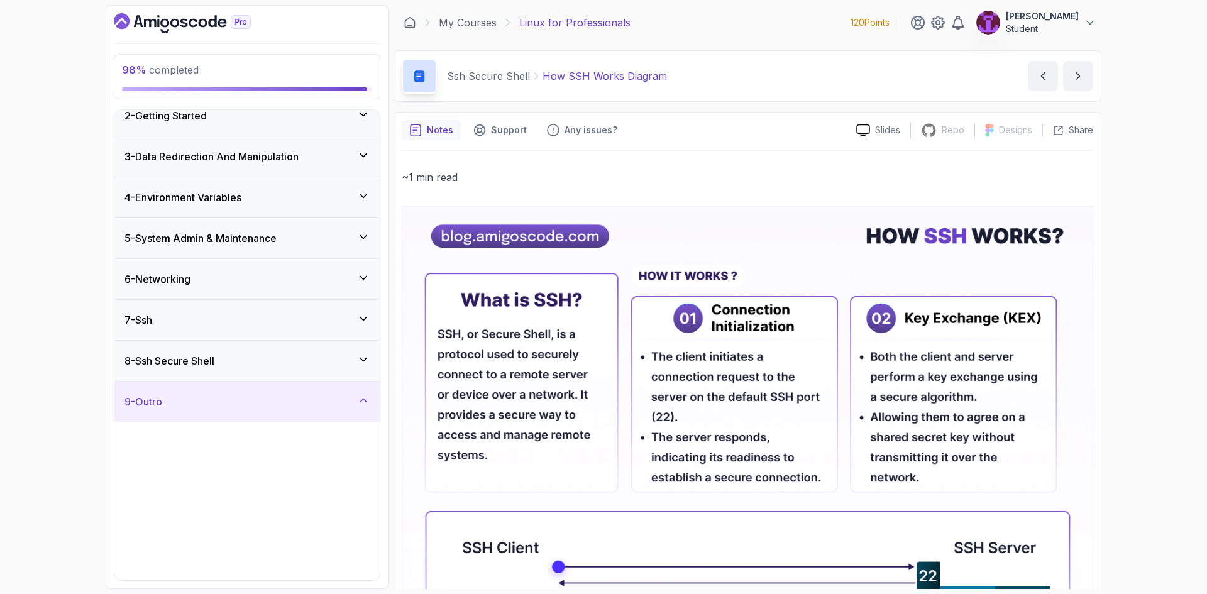
scroll to position [0, 0]
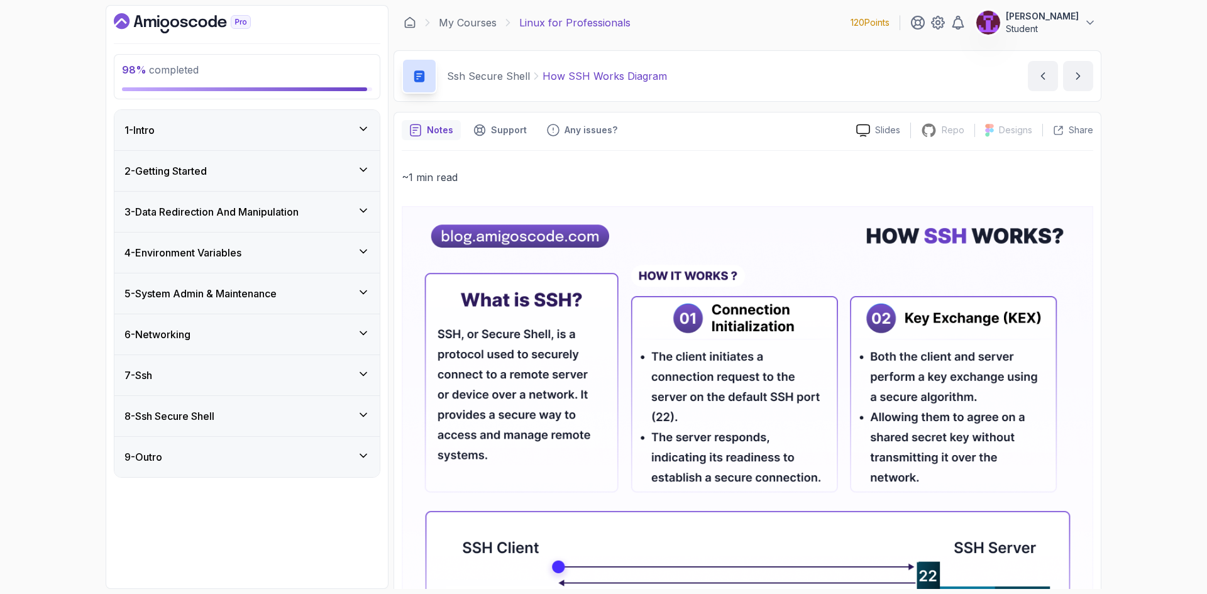
click at [306, 146] on div "1 - Intro" at bounding box center [246, 130] width 265 height 40
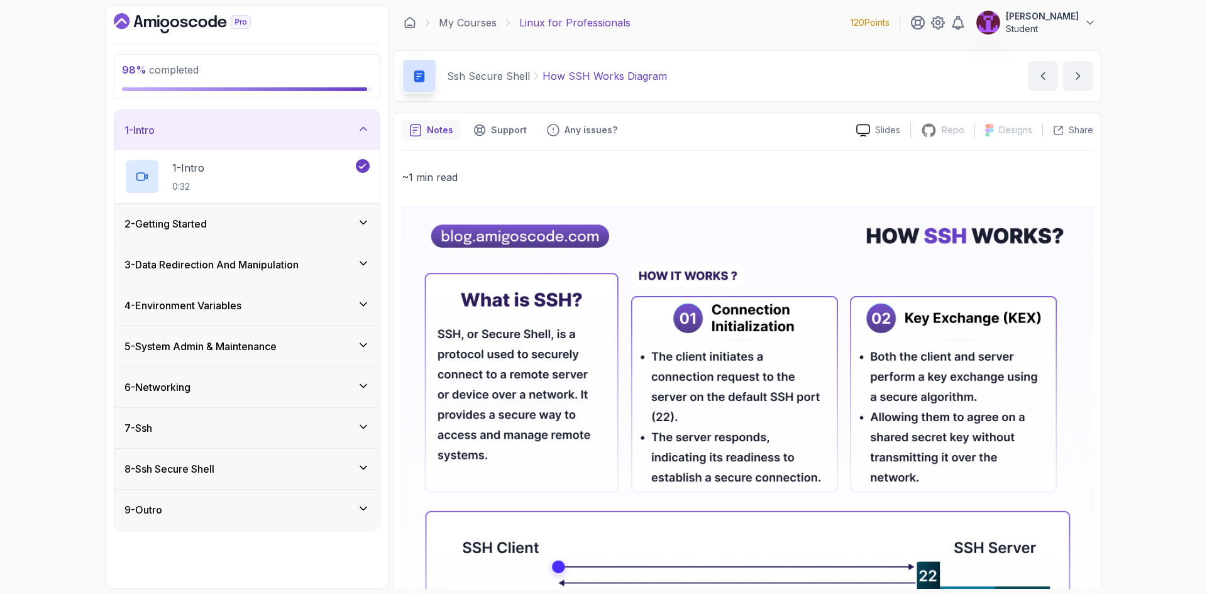
click at [308, 144] on div "1 - Intro" at bounding box center [246, 130] width 265 height 40
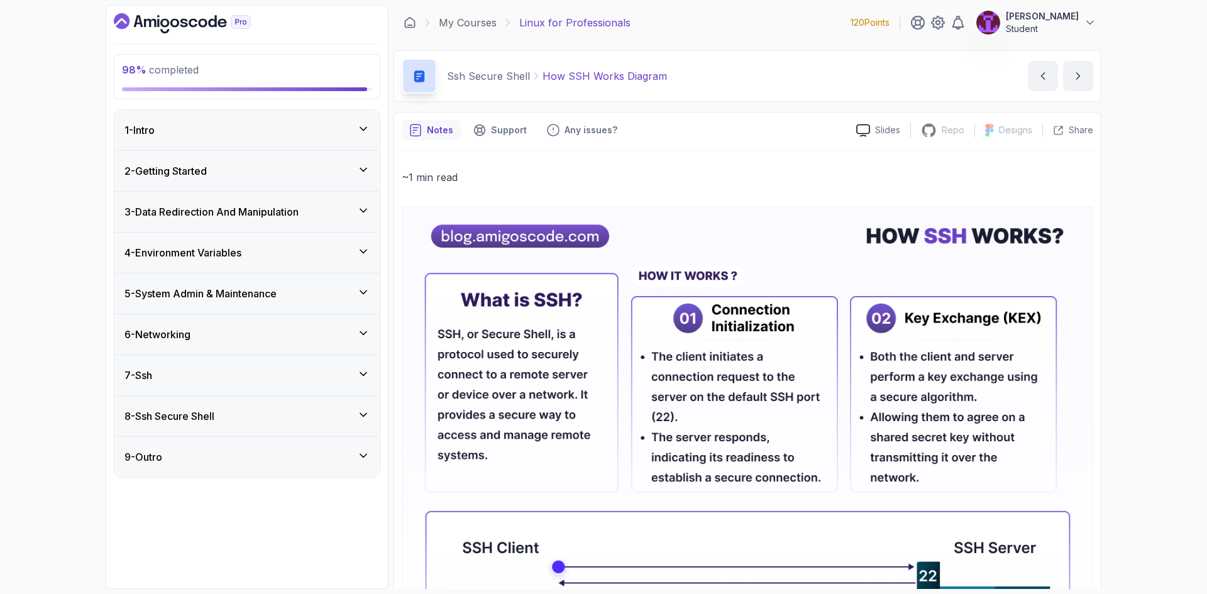
click at [318, 178] on div "2 - Getting Started" at bounding box center [247, 170] width 245 height 15
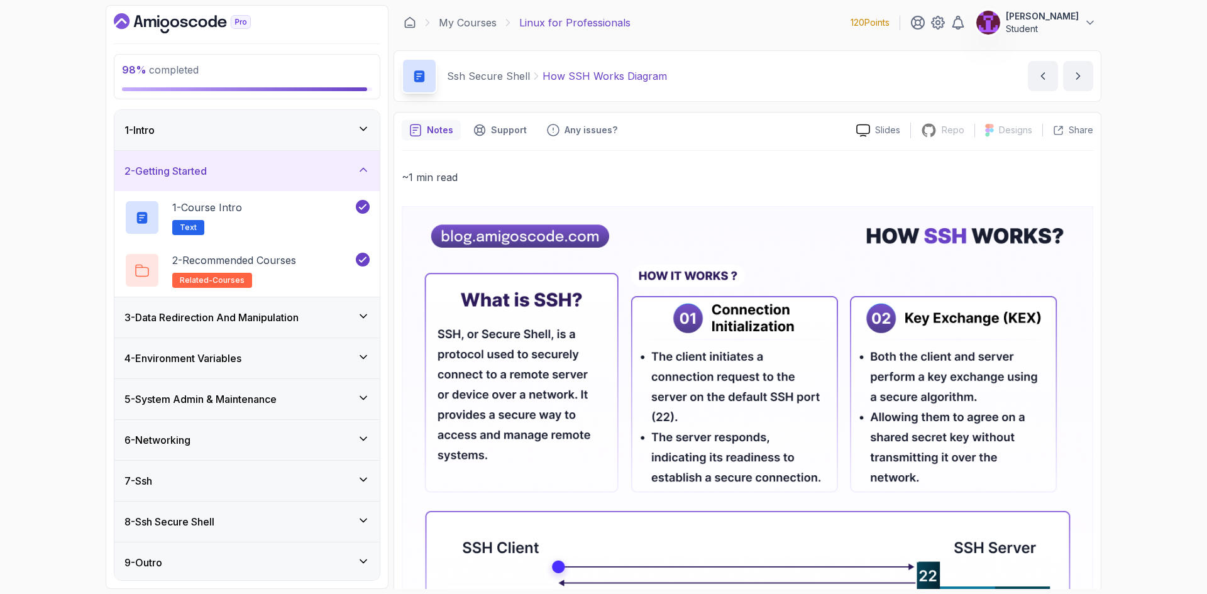
click at [318, 177] on div "2 - Getting Started" at bounding box center [247, 170] width 245 height 15
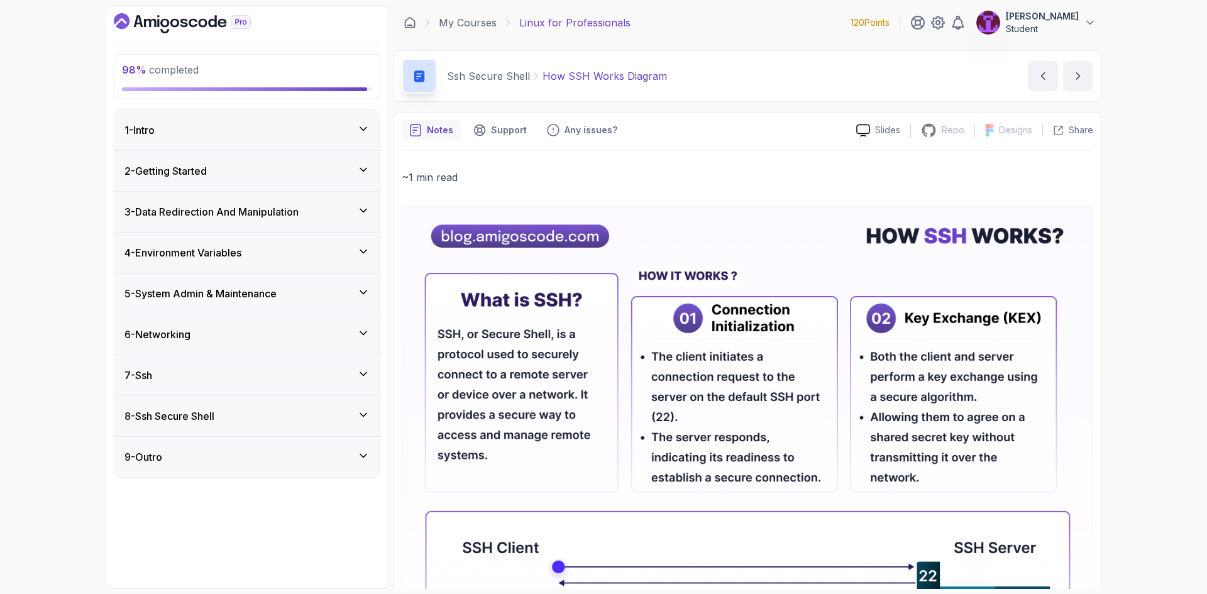
click at [323, 219] on div "3 - Data Redirection And Manipulation" at bounding box center [246, 212] width 265 height 40
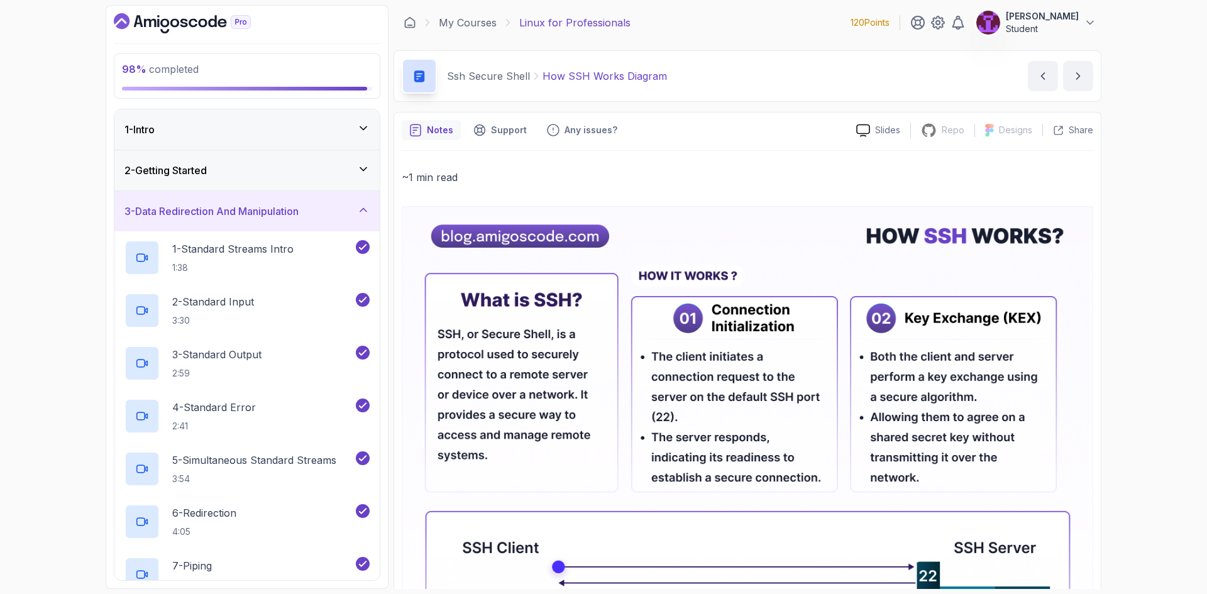
click at [326, 216] on div "3 - Data Redirection And Manipulation" at bounding box center [247, 211] width 245 height 15
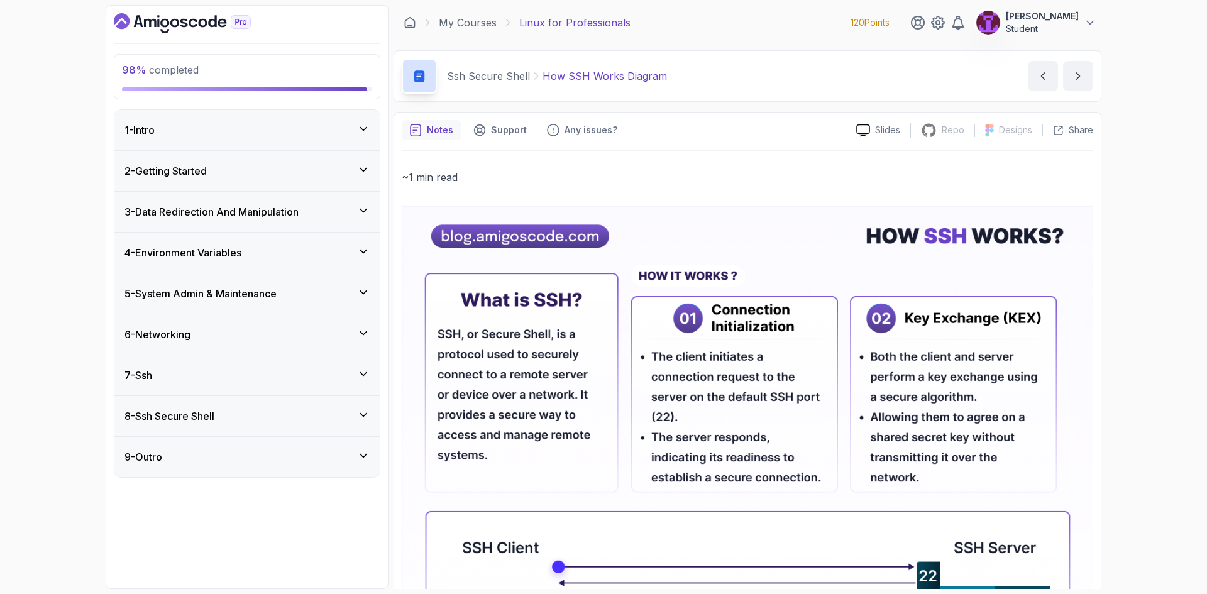
click at [331, 245] on div "4 - Environment Variables" at bounding box center [247, 252] width 245 height 15
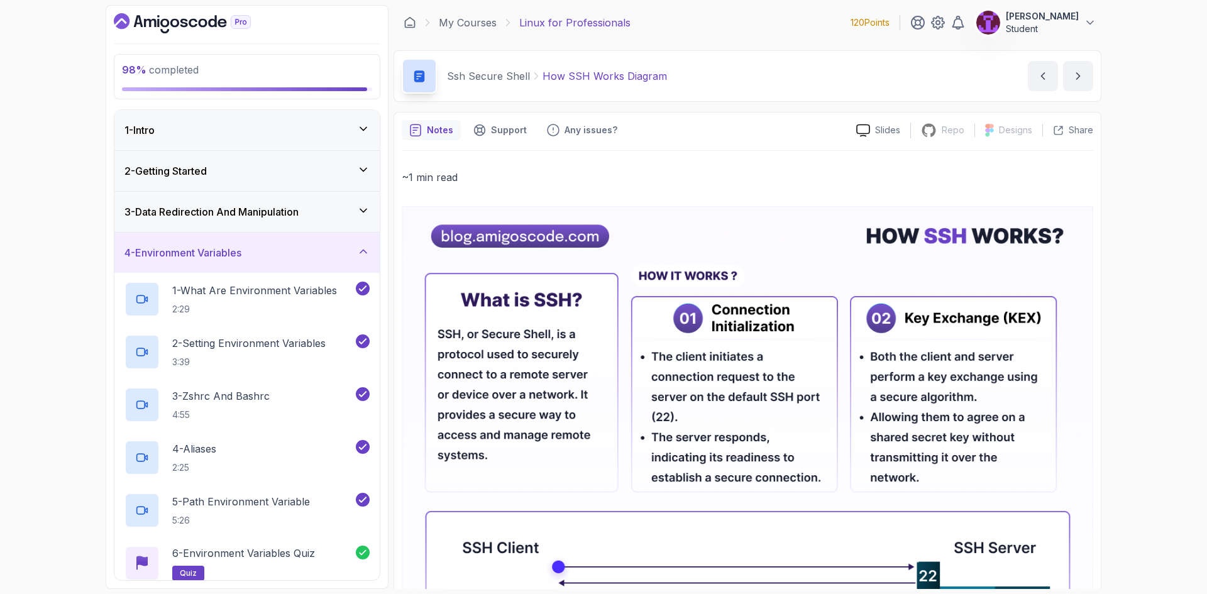
click at [345, 263] on div "4 - Environment Variables" at bounding box center [246, 253] width 265 height 40
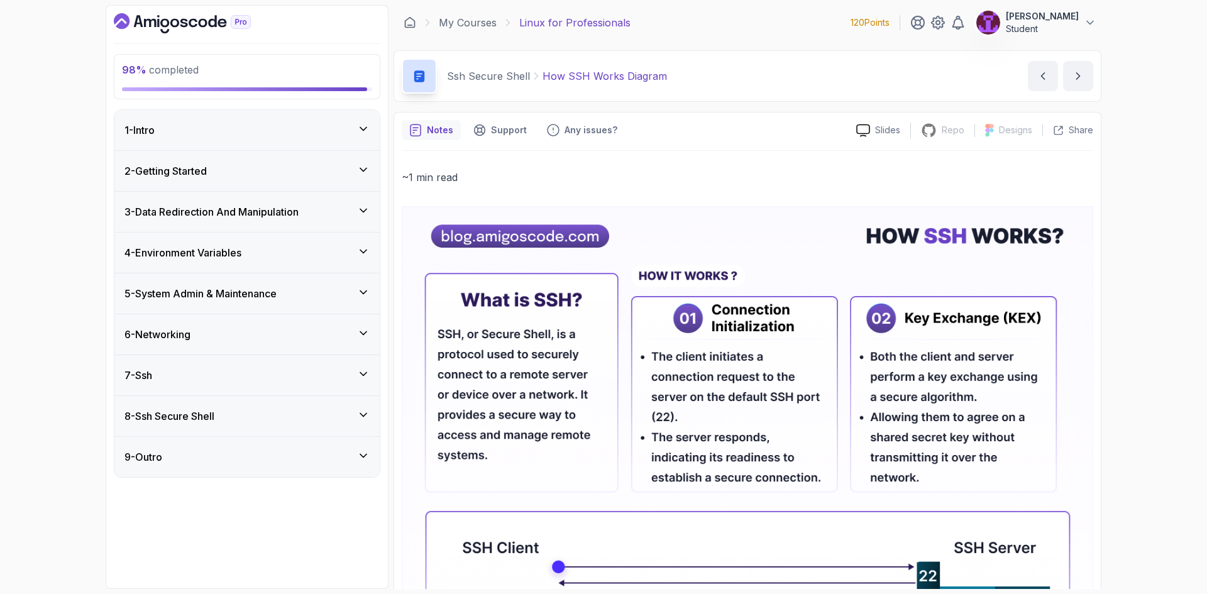
click at [345, 290] on div "5 - System Admin & Maintenance" at bounding box center [247, 293] width 245 height 15
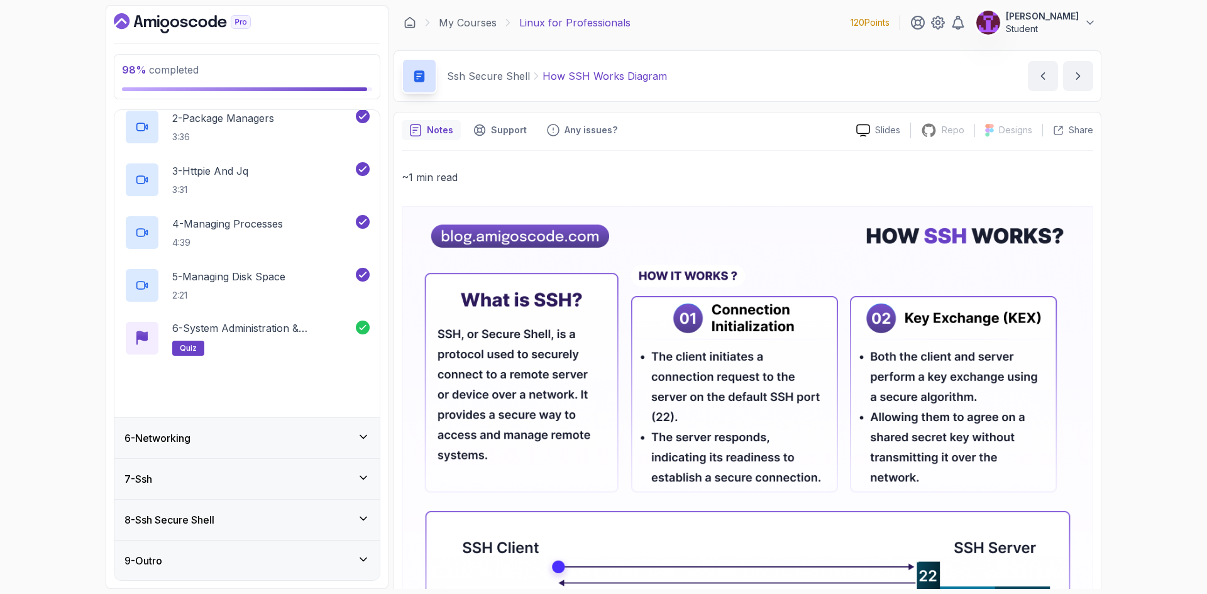
scroll to position [267, 0]
click at [362, 378] on button at bounding box center [363, 380] width 14 height 14
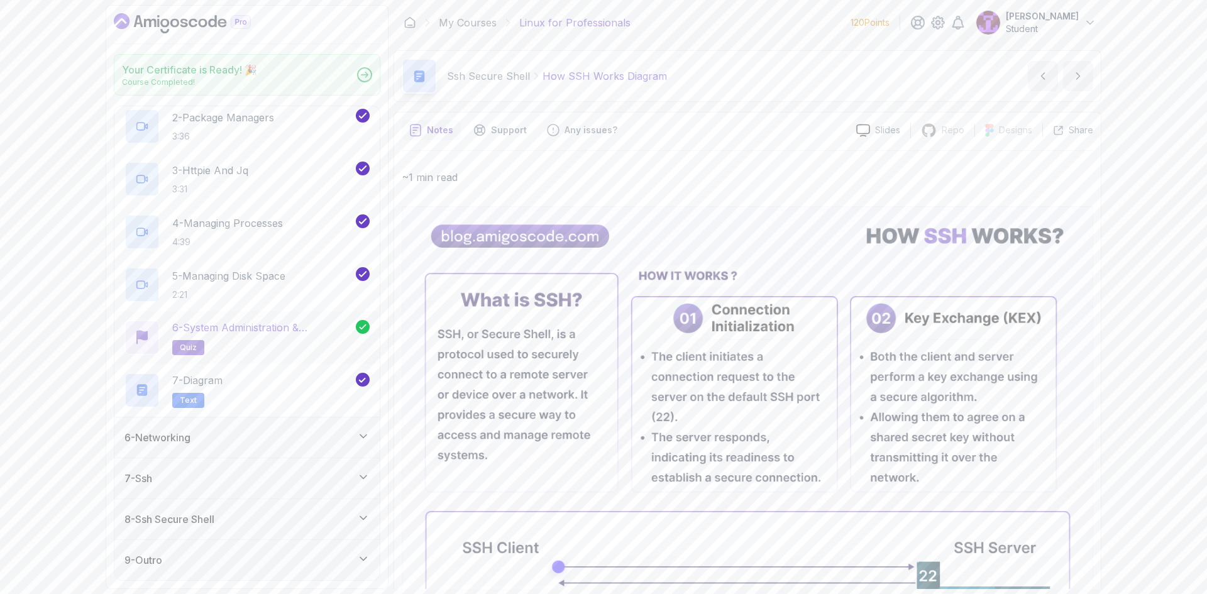
scroll to position [263, 0]
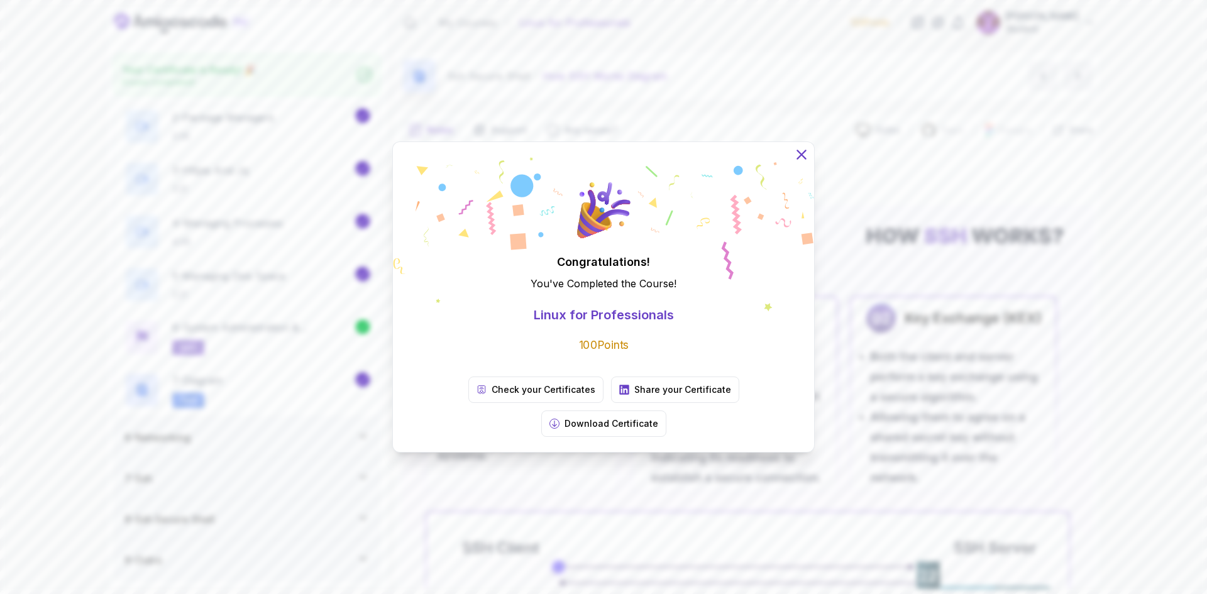
click at [802, 163] on icon at bounding box center [802, 155] width 16 height 16
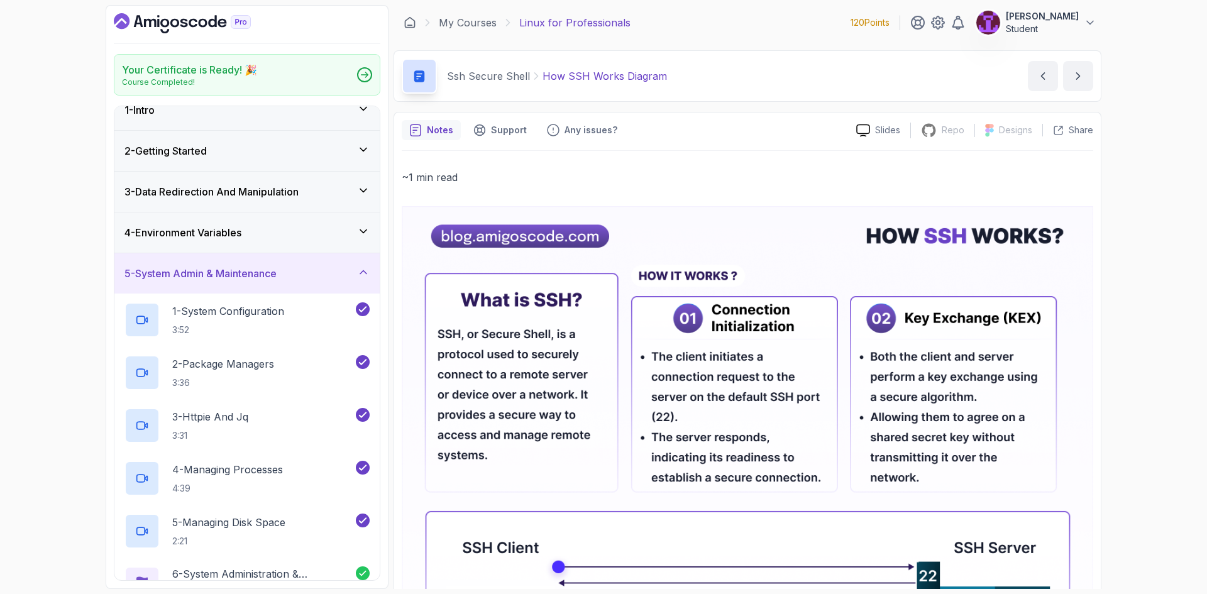
scroll to position [0, 0]
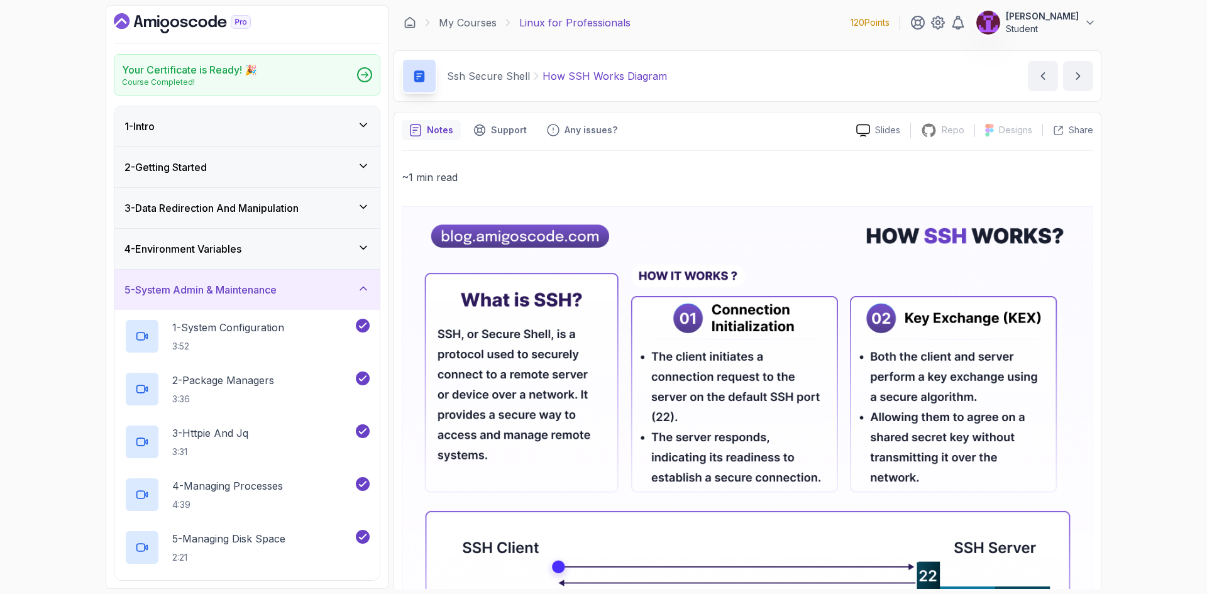
click at [504, 94] on div "Ssh Secure Shell How SSH Works Diagram How SSH Works Diagram by nelson abz" at bounding box center [748, 76] width 708 height 52
click at [493, 31] on div "My Courses Linux for Professionals 120 Points Dimitrije Jelic Student" at bounding box center [748, 22] width 708 height 35
click at [404, 24] on icon at bounding box center [410, 22] width 13 height 13
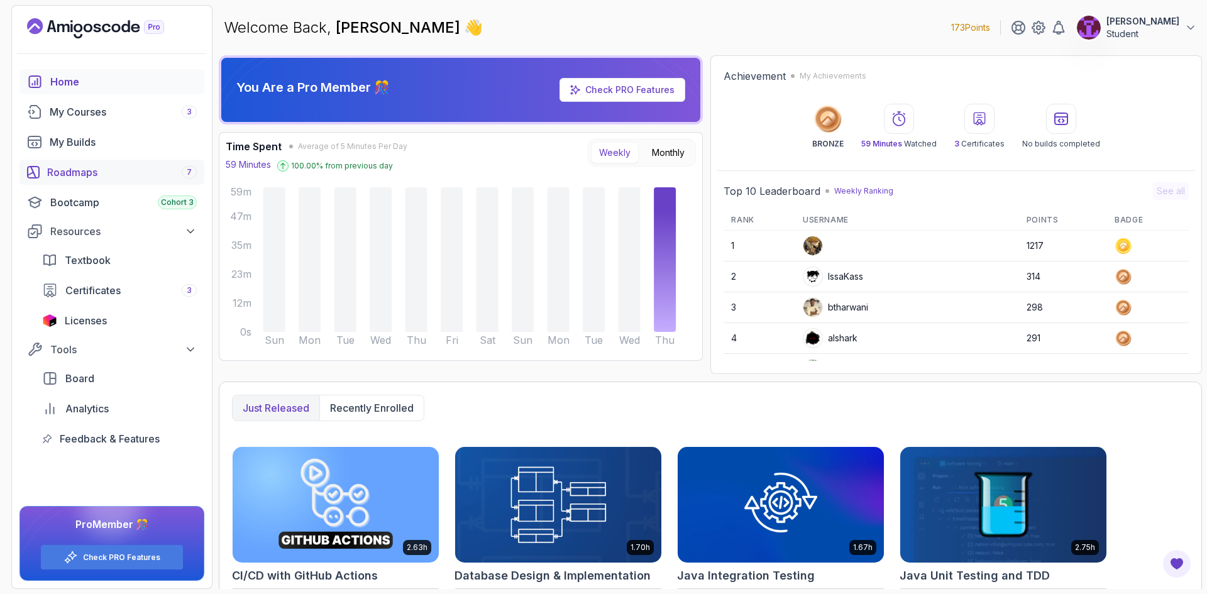
click at [152, 176] on div "Roadmaps 7" at bounding box center [122, 172] width 150 height 15
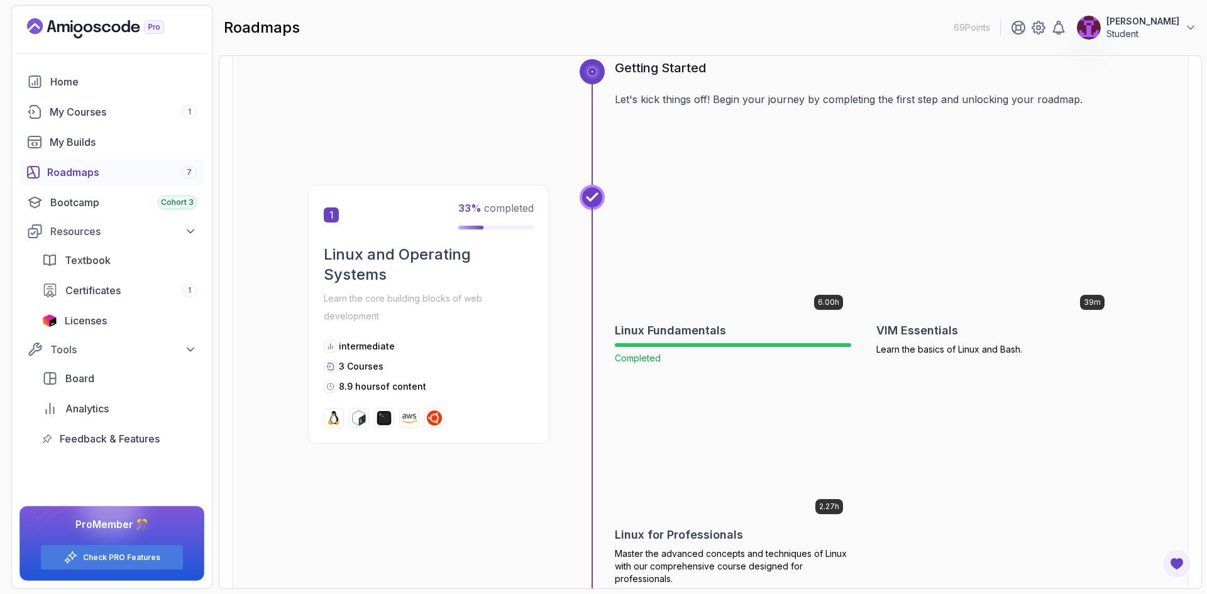
scroll to position [252, 0]
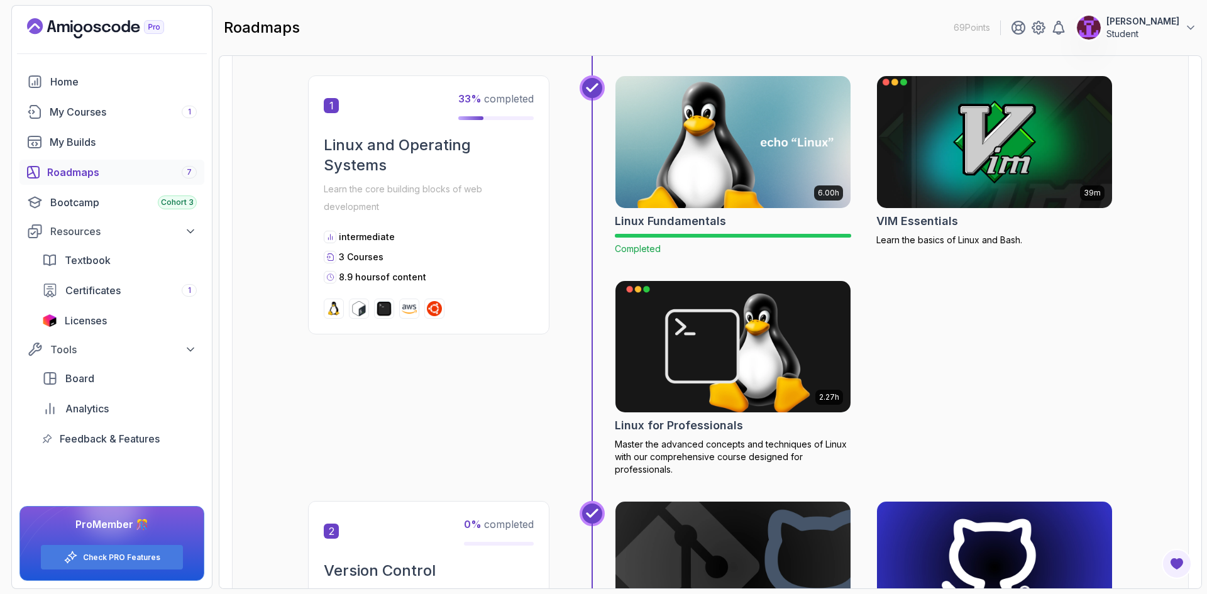
click at [978, 154] on img at bounding box center [995, 142] width 247 height 138
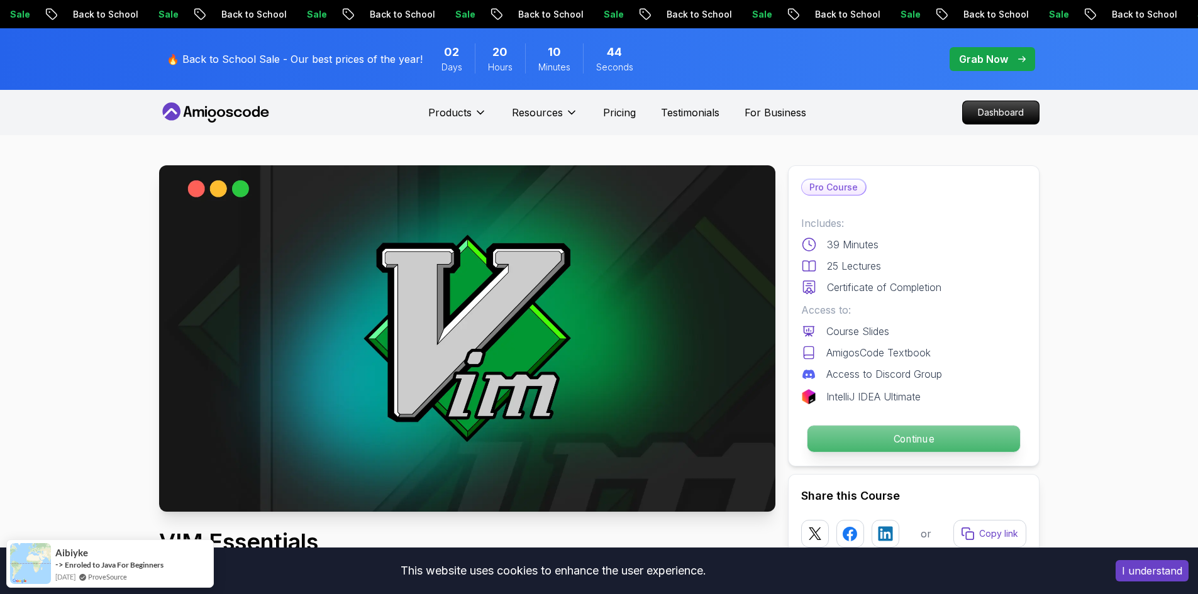
drag, startPoint x: 851, startPoint y: 448, endPoint x: 828, endPoint y: 437, distance: 25.3
click at [828, 437] on p "Continue" at bounding box center [913, 439] width 213 height 26
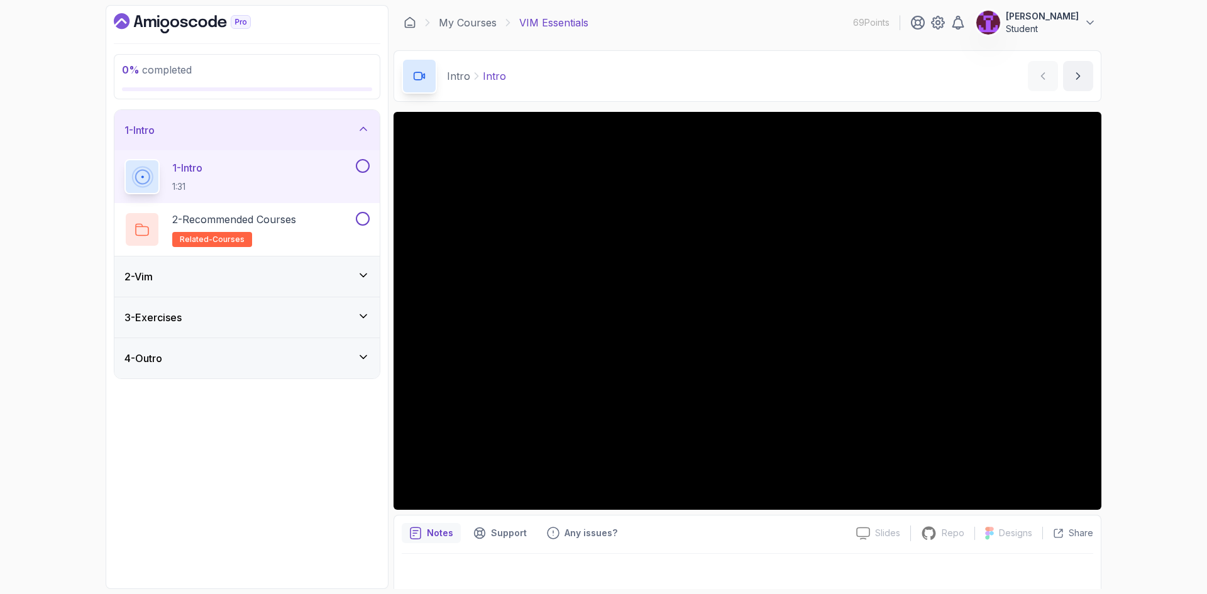
click at [590, 91] on div "Intro Intro Intro by [PERSON_NAME]" at bounding box center [748, 76] width 708 height 52
click at [363, 170] on button at bounding box center [363, 166] width 14 height 14
click at [333, 214] on div "2 - Recommended Courses related-courses" at bounding box center [239, 229] width 229 height 35
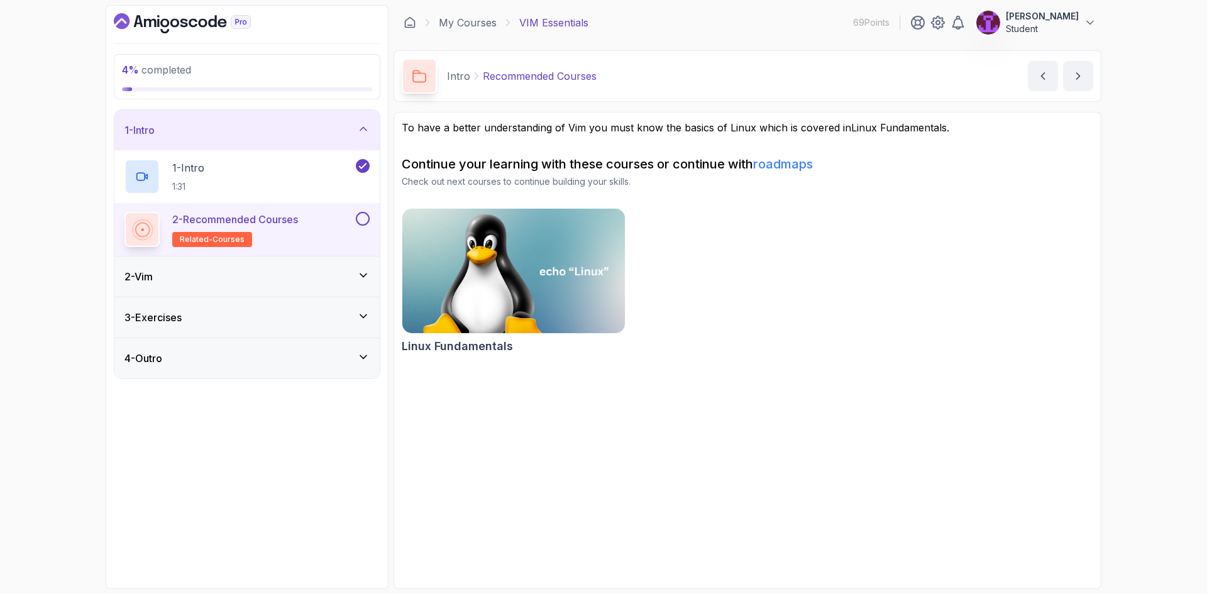
click at [367, 220] on button at bounding box center [363, 219] width 14 height 14
click at [268, 292] on div "2 - Vim" at bounding box center [246, 277] width 265 height 40
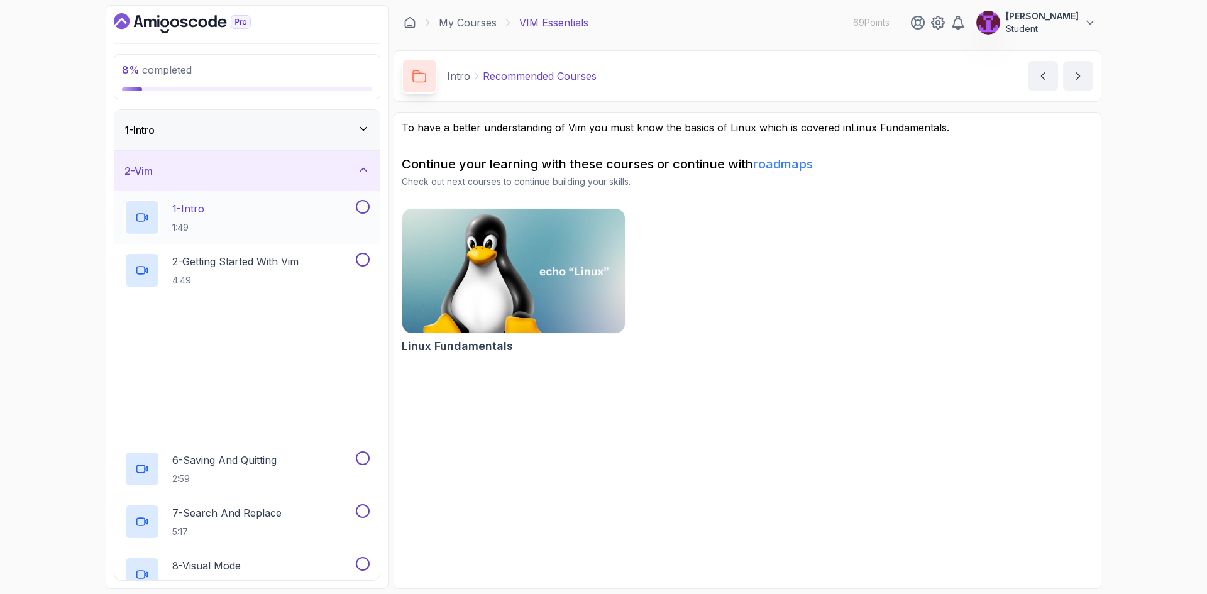
click at [272, 224] on div "1 - Intro 1:49" at bounding box center [239, 217] width 229 height 35
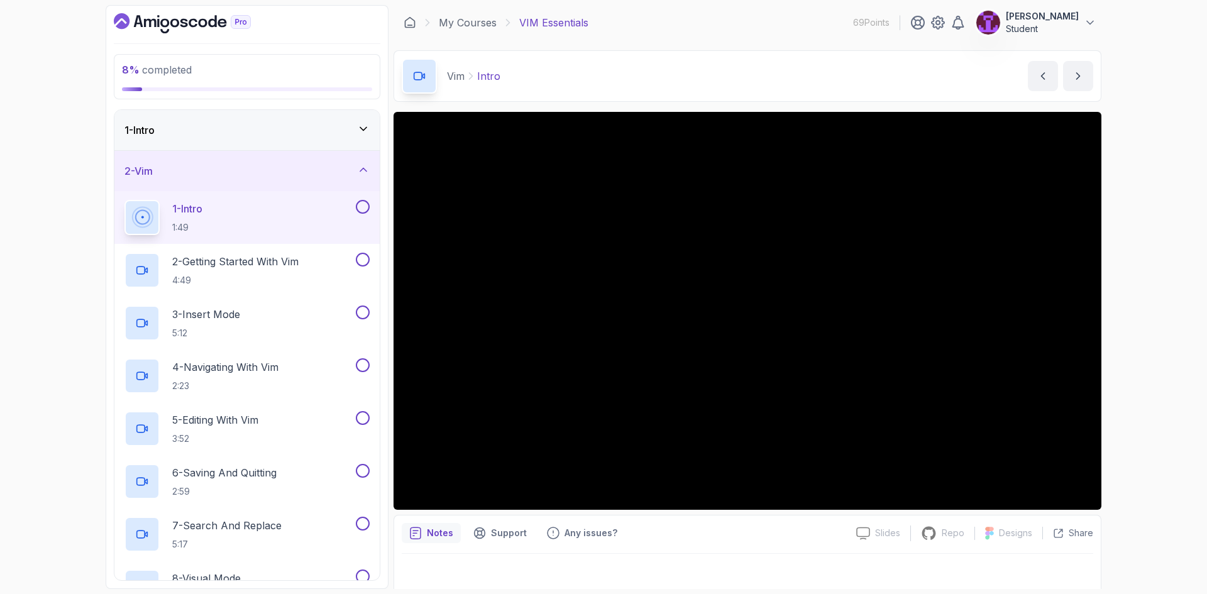
click at [367, 208] on button at bounding box center [363, 207] width 14 height 14
click at [324, 257] on div "2 - Getting Started With Vim 4:49" at bounding box center [239, 270] width 229 height 35
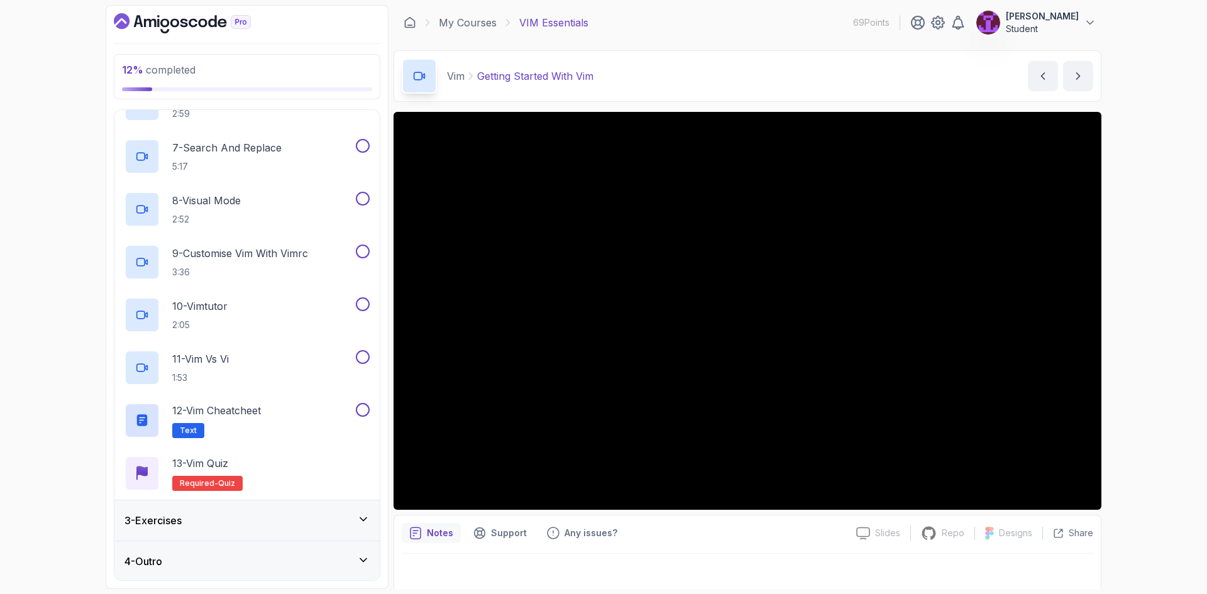
scroll to position [379, 0]
click at [328, 497] on div "13 - Vim Quiz Required- quiz" at bounding box center [246, 472] width 265 height 53
click at [337, 507] on div "3 - Exercises" at bounding box center [246, 519] width 265 height 40
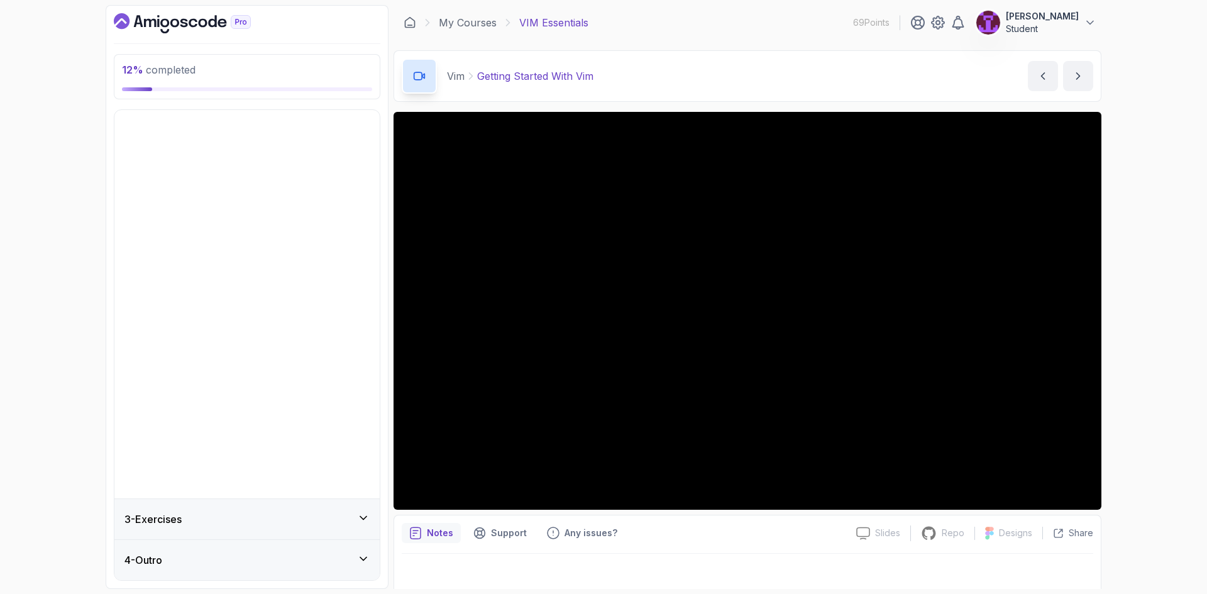
scroll to position [0, 0]
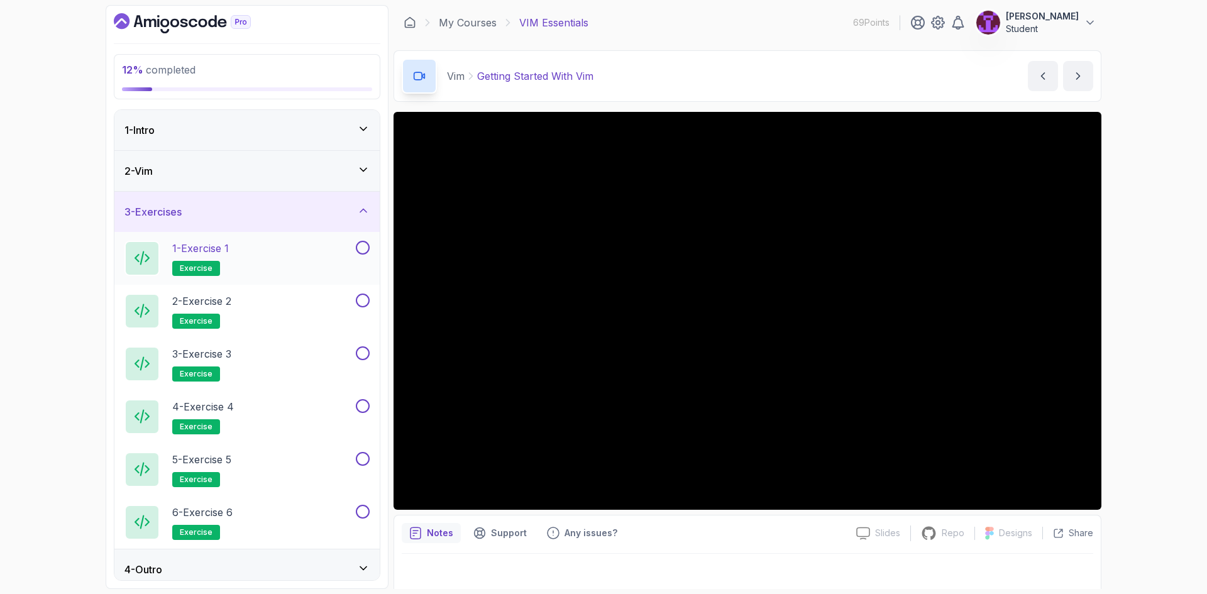
click at [336, 253] on div "1 - Exercise 1 exercise" at bounding box center [239, 258] width 229 height 35
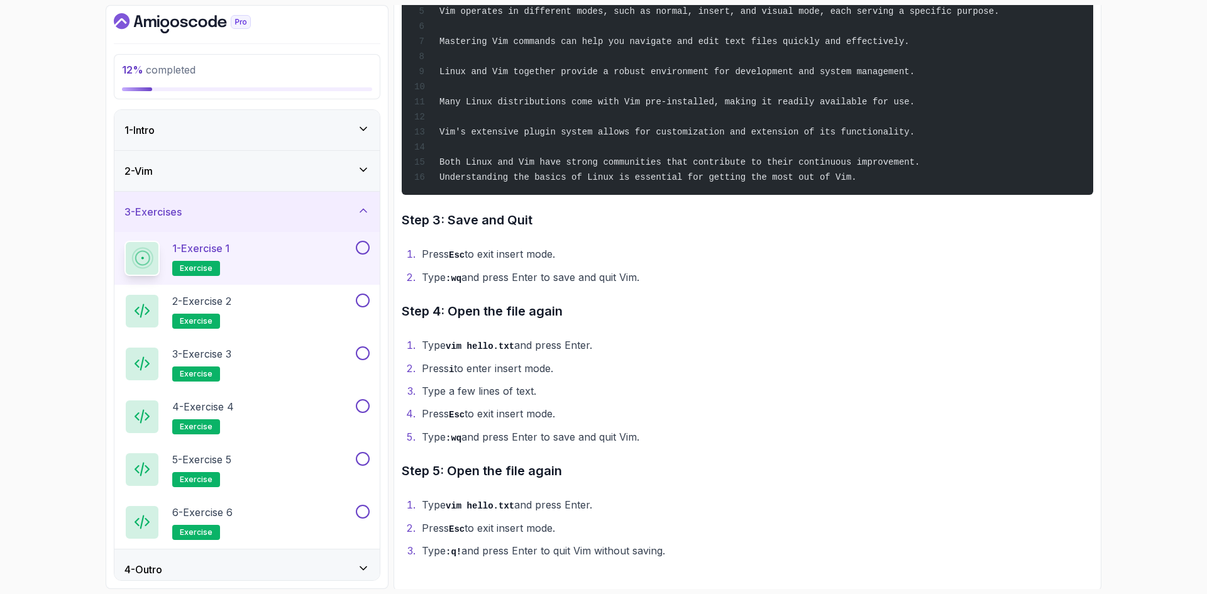
scroll to position [529, 0]
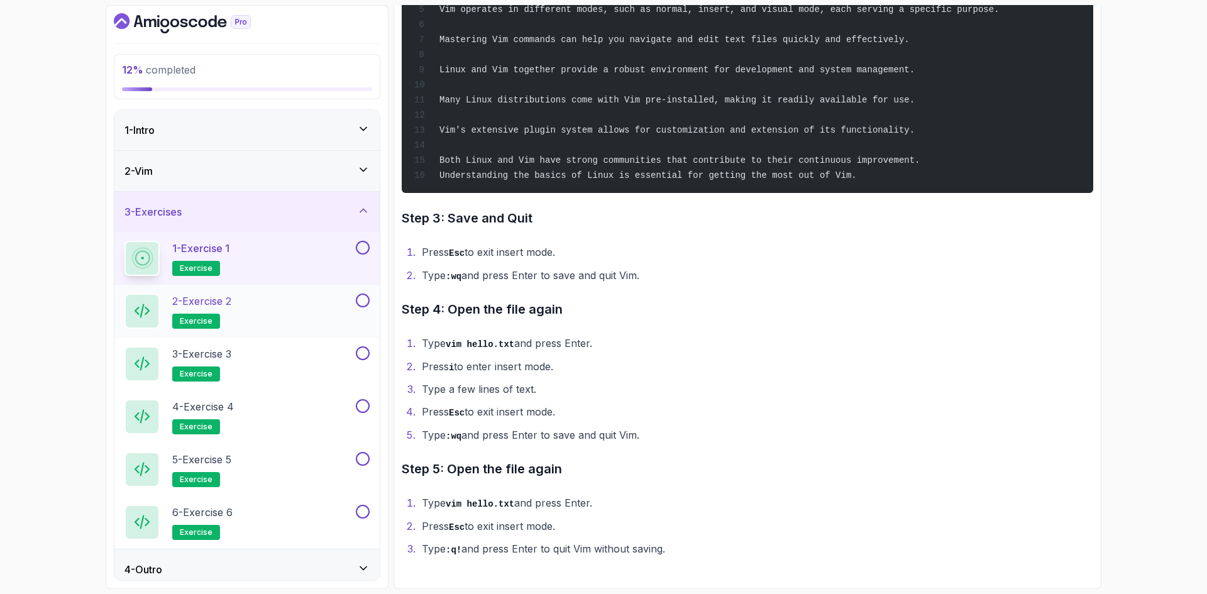
click at [271, 308] on div "2 - Exercise 2 exercise" at bounding box center [239, 311] width 229 height 35
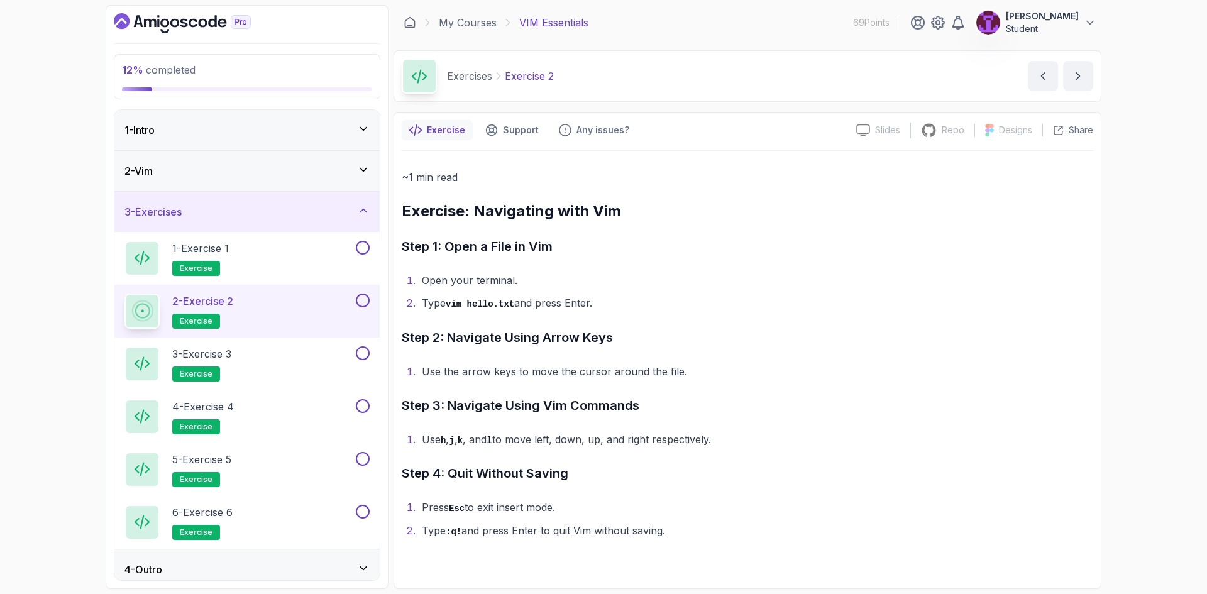
click at [269, 336] on div "2 - Exercise 2 exercise" at bounding box center [246, 311] width 265 height 53
click at [370, 119] on div "1 - Intro" at bounding box center [246, 130] width 265 height 40
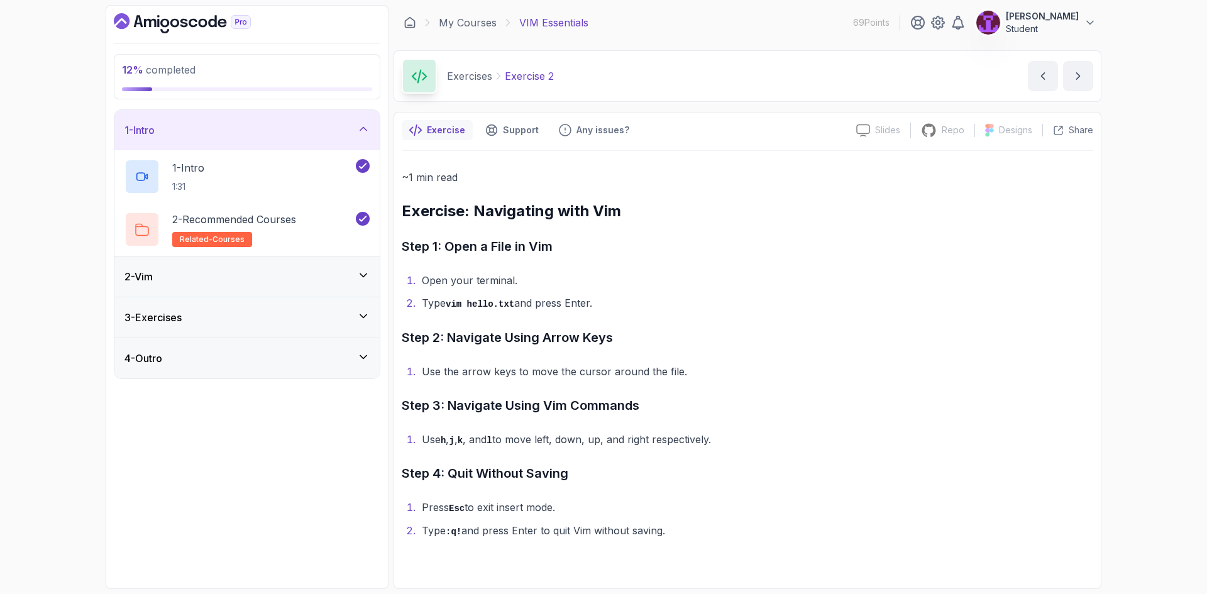
click at [363, 133] on icon at bounding box center [363, 129] width 13 height 13
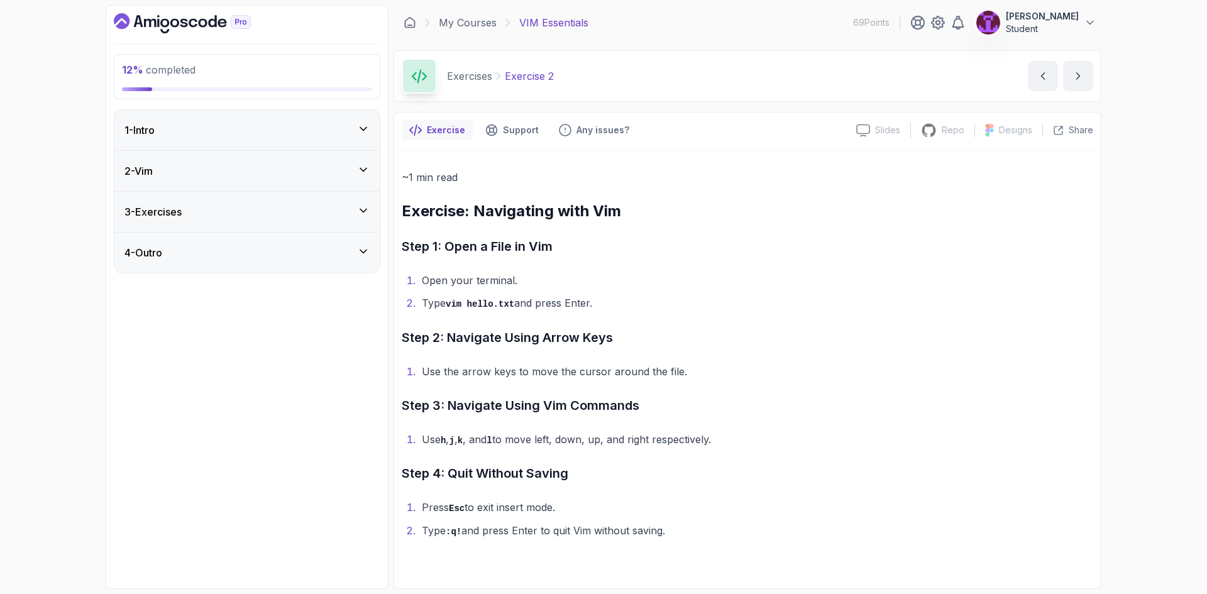
click at [369, 130] on icon at bounding box center [363, 129] width 13 height 13
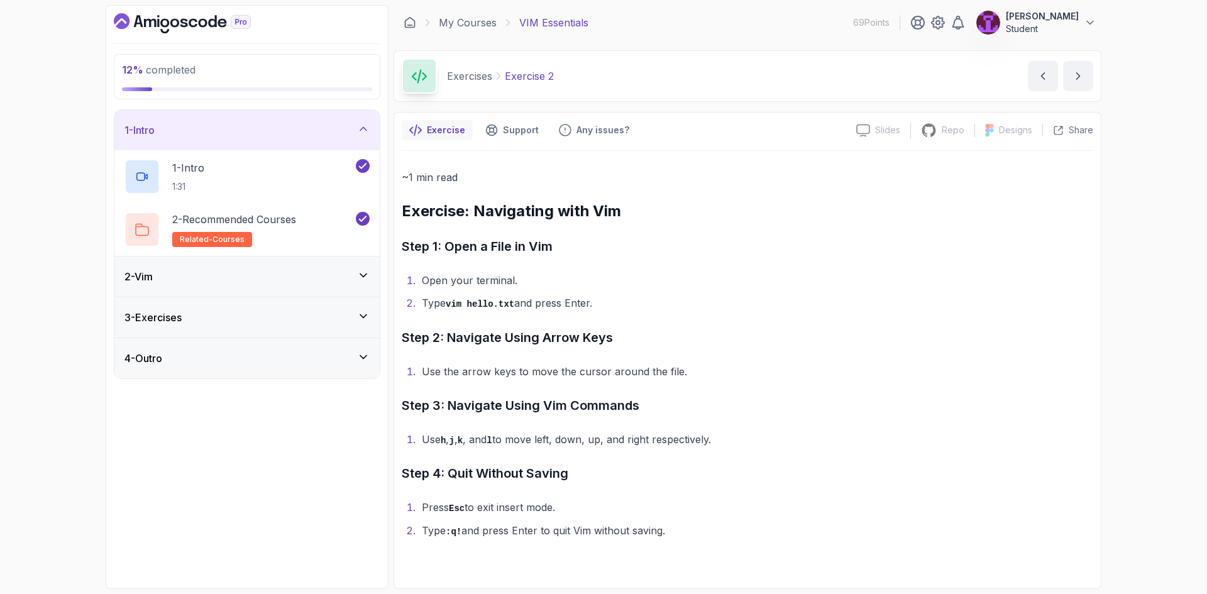
click at [369, 130] on icon at bounding box center [363, 129] width 13 height 13
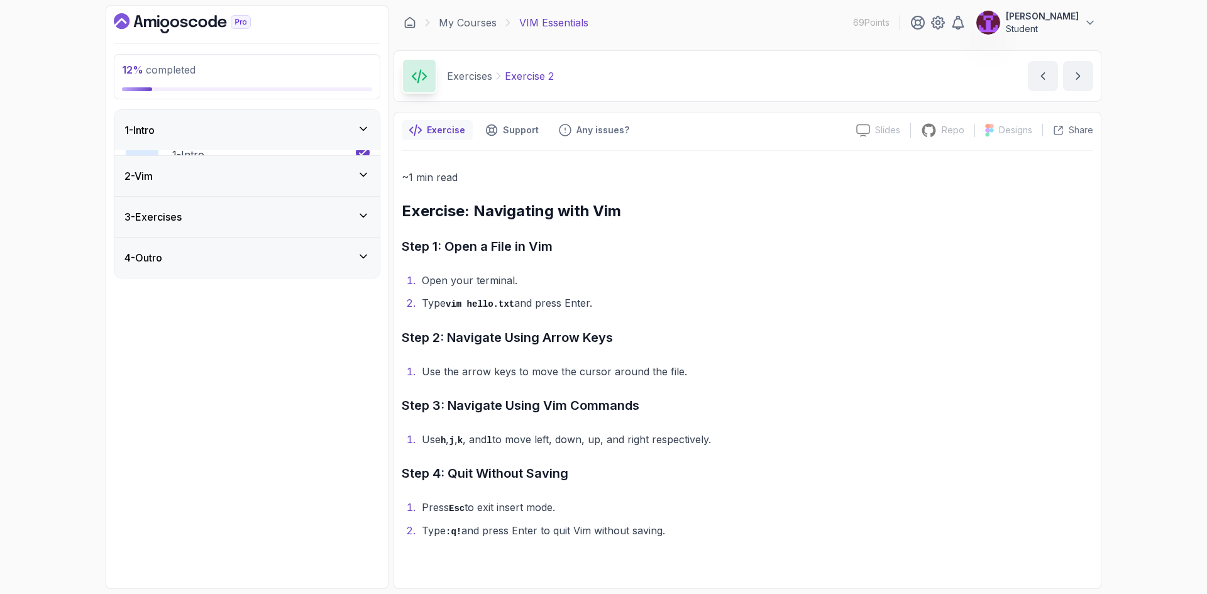
click at [361, 179] on div "2 - Vim" at bounding box center [246, 176] width 265 height 40
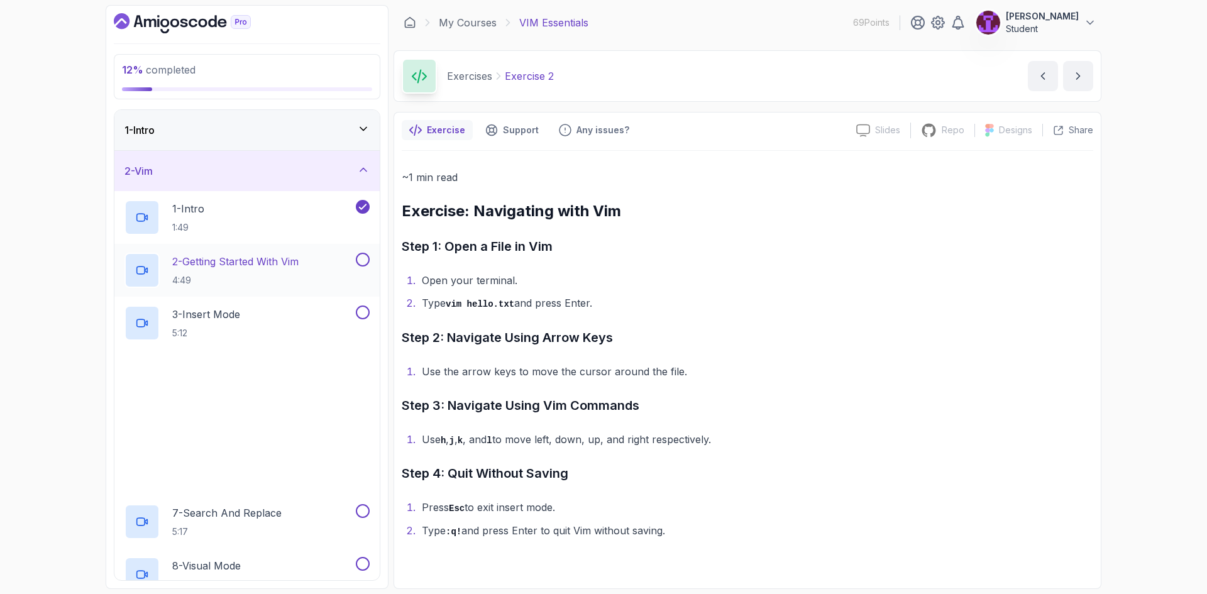
click at [360, 259] on button at bounding box center [363, 260] width 14 height 14
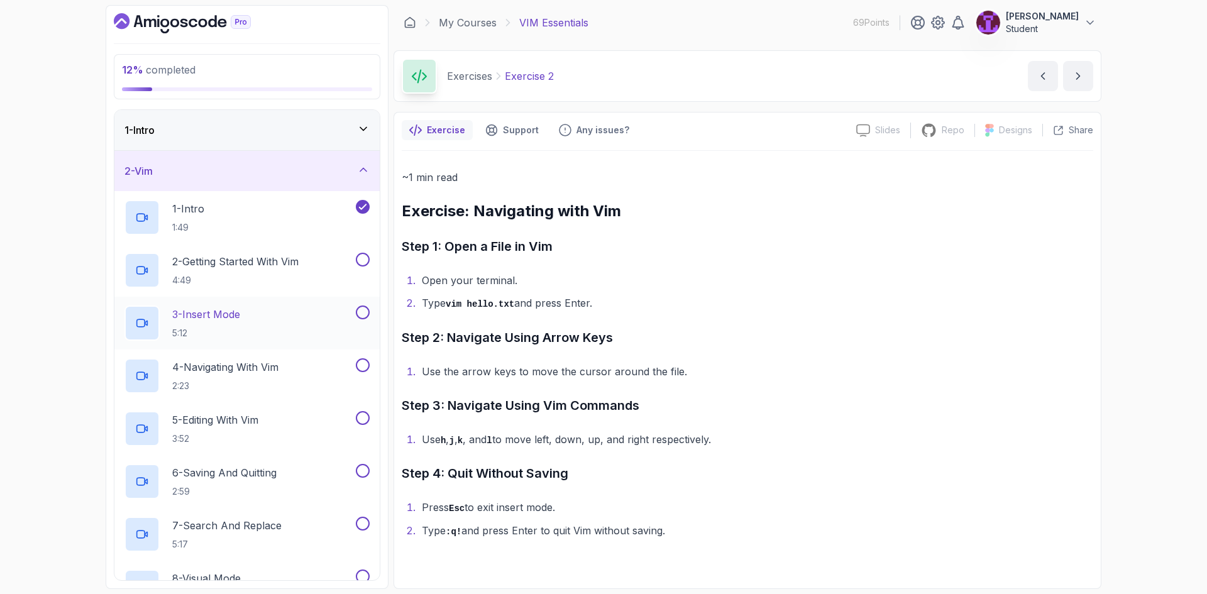
click at [362, 312] on button at bounding box center [363, 313] width 14 height 14
click at [362, 352] on div "4 - Navigating With Vim 2:23" at bounding box center [246, 376] width 265 height 53
click at [364, 370] on button at bounding box center [363, 365] width 14 height 14
click at [361, 422] on button at bounding box center [363, 418] width 14 height 14
click at [367, 472] on button at bounding box center [363, 471] width 14 height 14
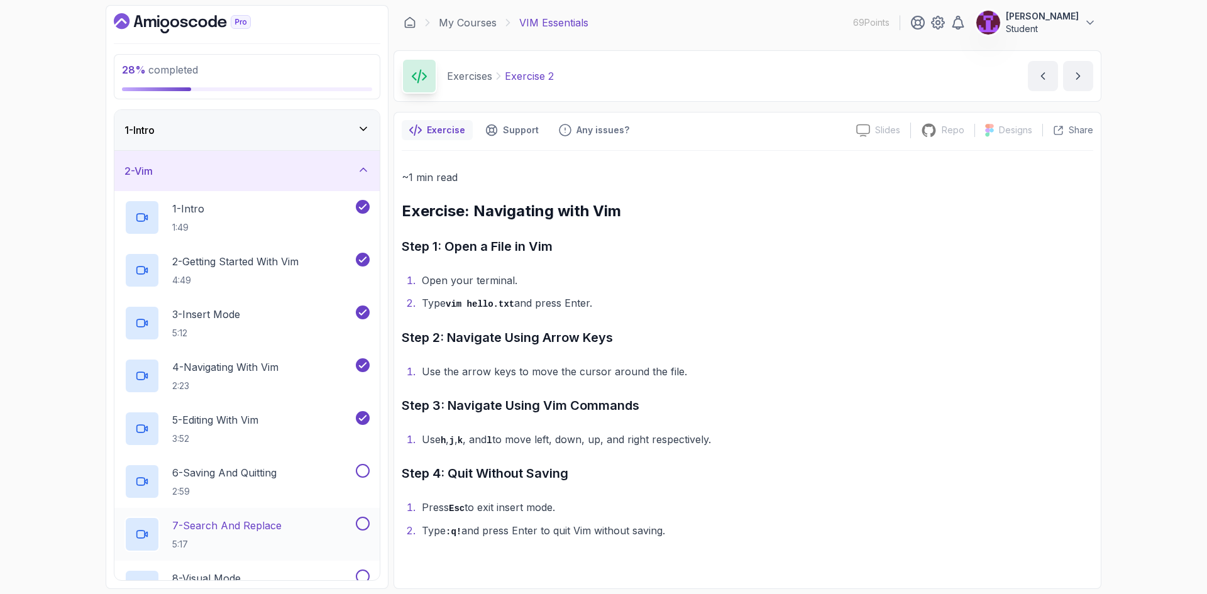
click at [363, 528] on button at bounding box center [363, 524] width 14 height 14
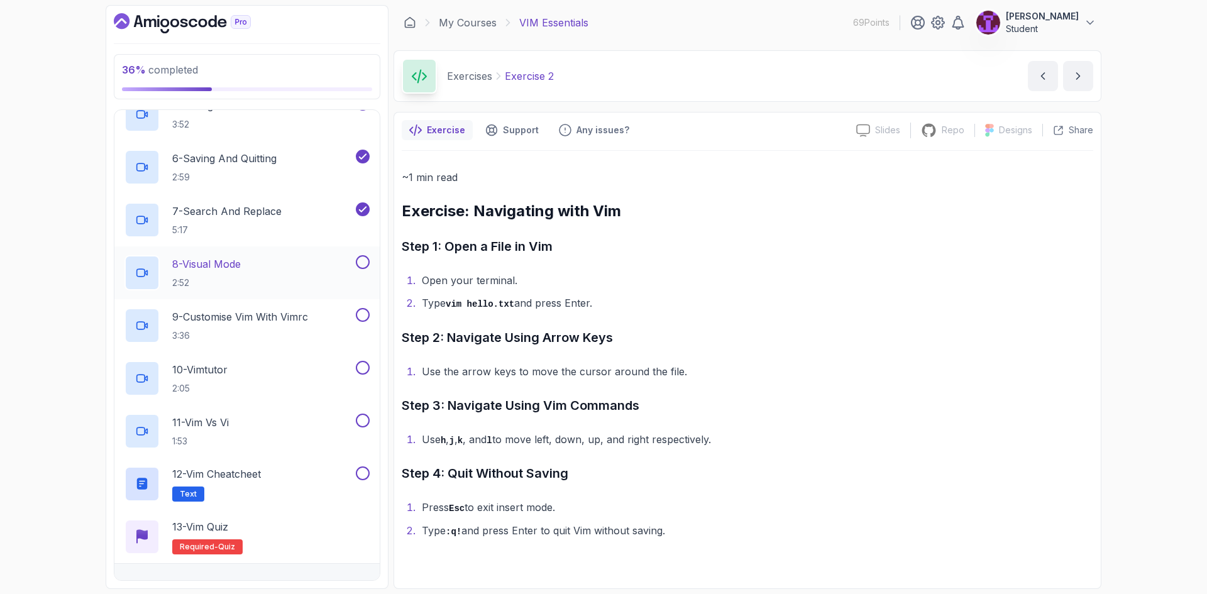
click at [363, 262] on button at bounding box center [363, 262] width 14 height 14
click at [364, 314] on button at bounding box center [363, 315] width 14 height 14
click at [362, 367] on button at bounding box center [363, 368] width 14 height 14
click at [359, 424] on button at bounding box center [363, 421] width 14 height 14
click at [365, 470] on button at bounding box center [363, 474] width 14 height 14
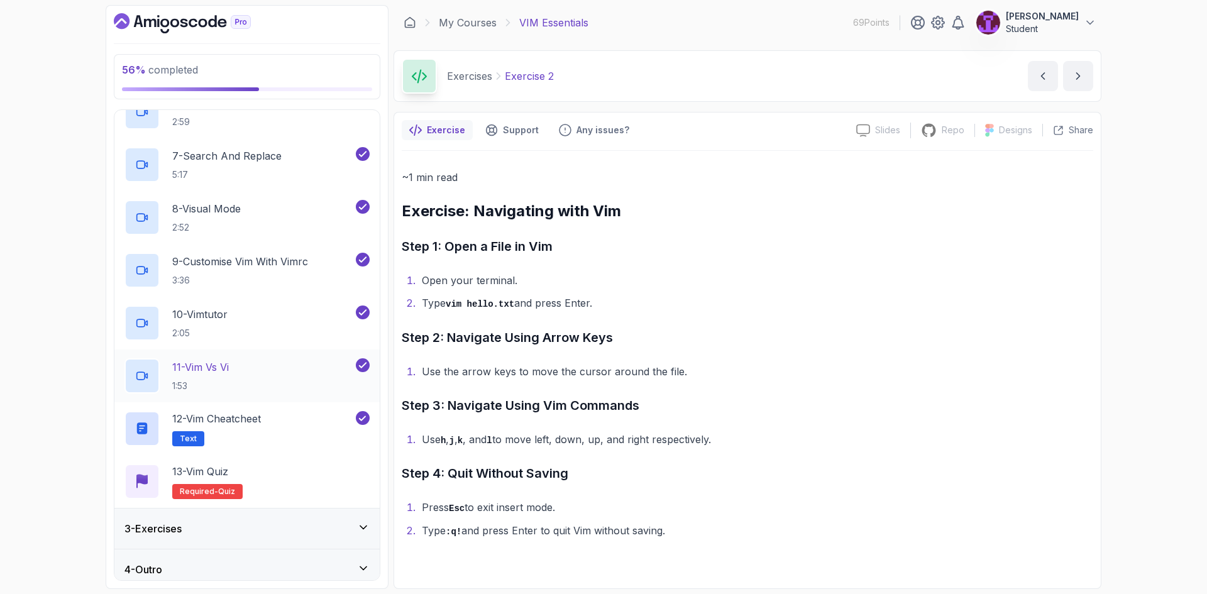
scroll to position [379, 0]
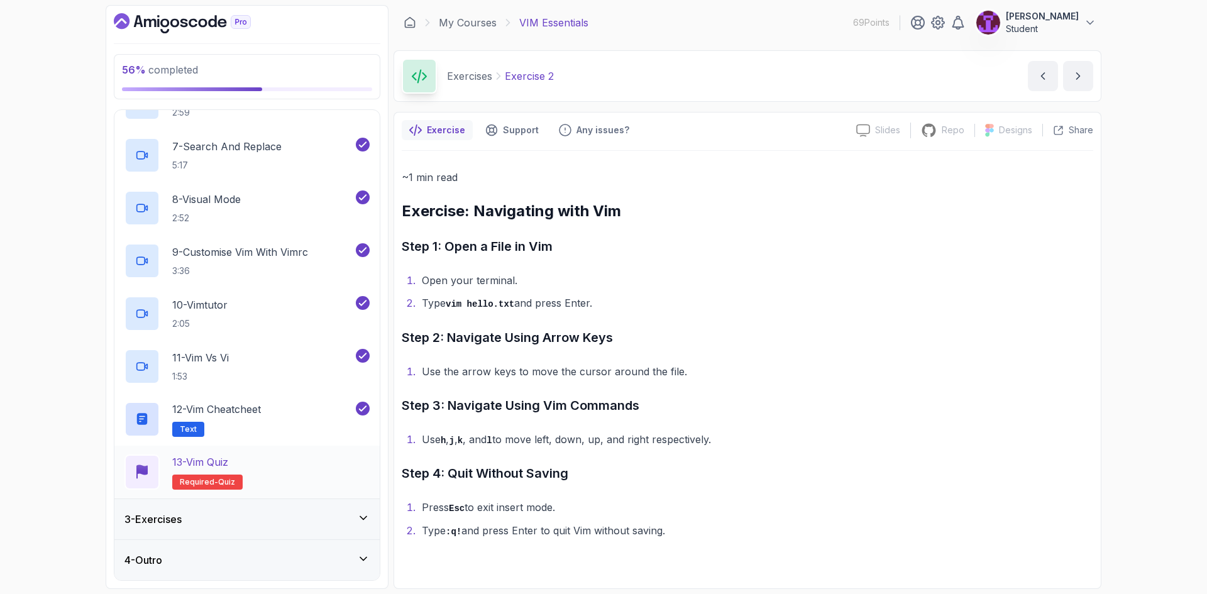
click at [324, 478] on div "13 - Vim Quiz Required- quiz" at bounding box center [247, 472] width 245 height 35
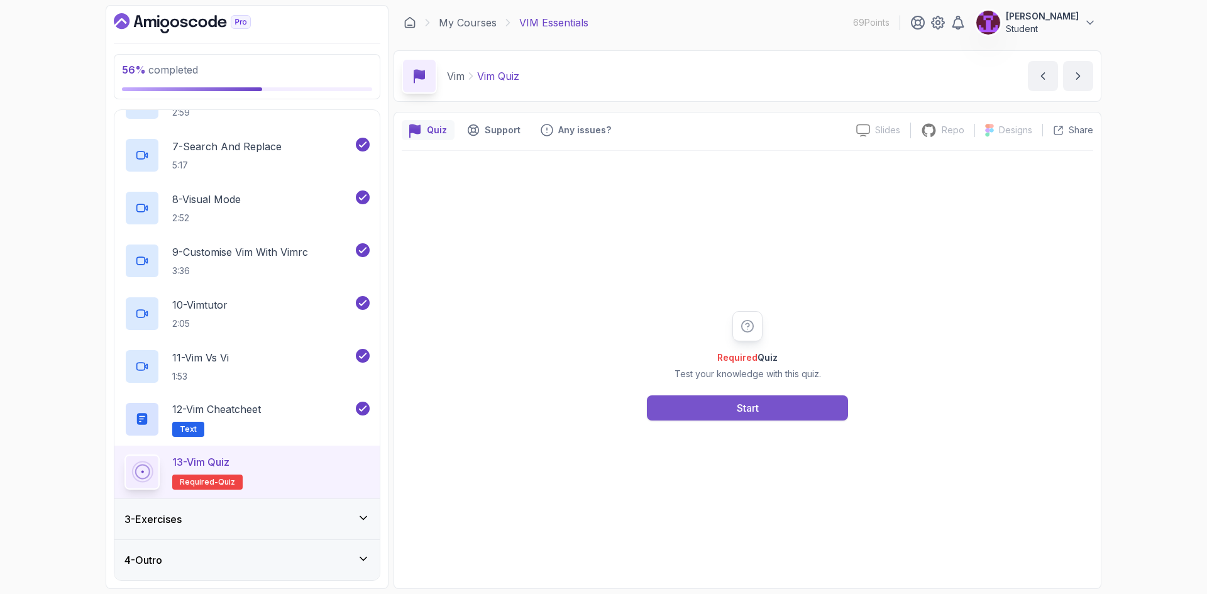
click at [718, 401] on button "Start" at bounding box center [747, 408] width 201 height 25
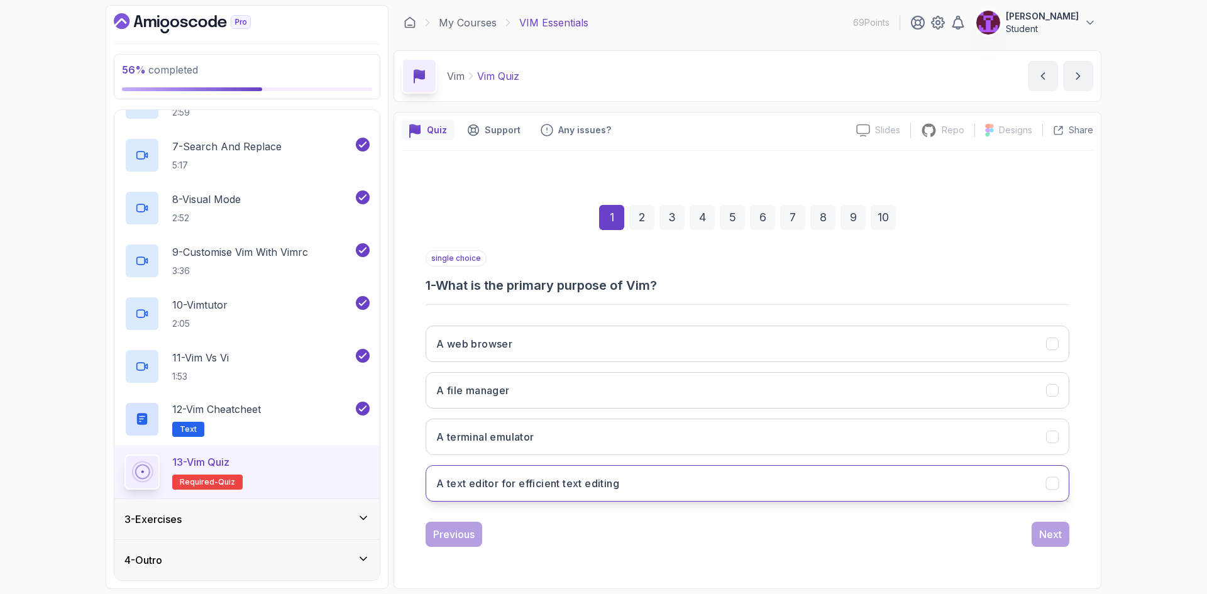
click at [653, 495] on button "A text editor for efficient text editing" at bounding box center [748, 483] width 644 height 36
click at [1049, 534] on div "Next" at bounding box center [1050, 534] width 23 height 15
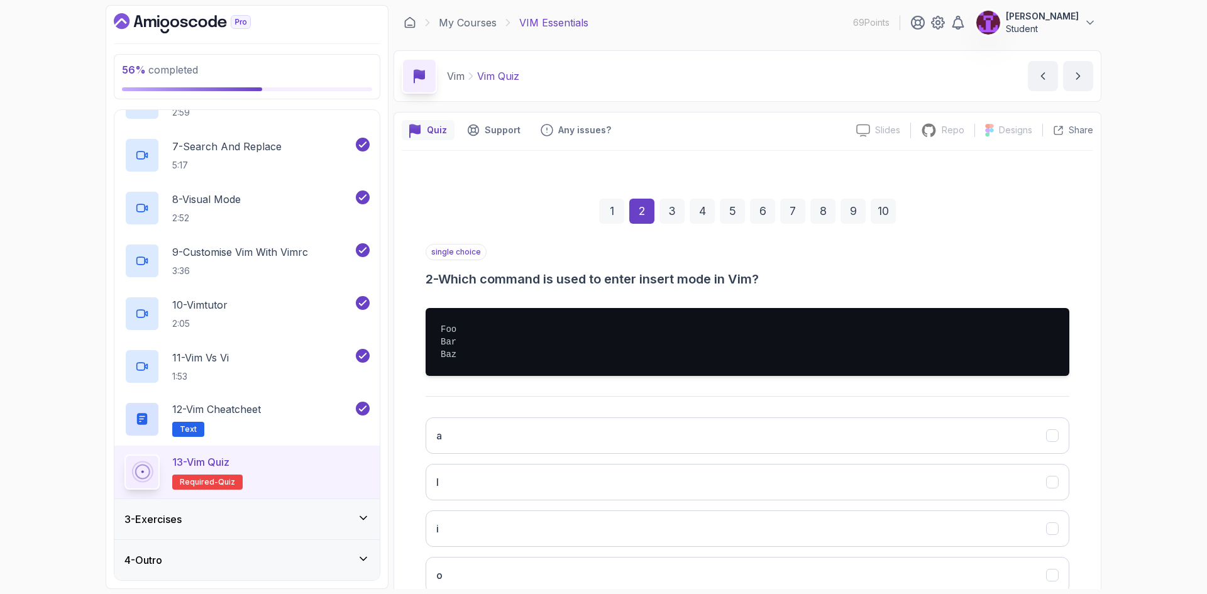
click at [570, 457] on div "a I i o" at bounding box center [748, 505] width 644 height 196
click at [566, 521] on button "i" at bounding box center [748, 529] width 644 height 36
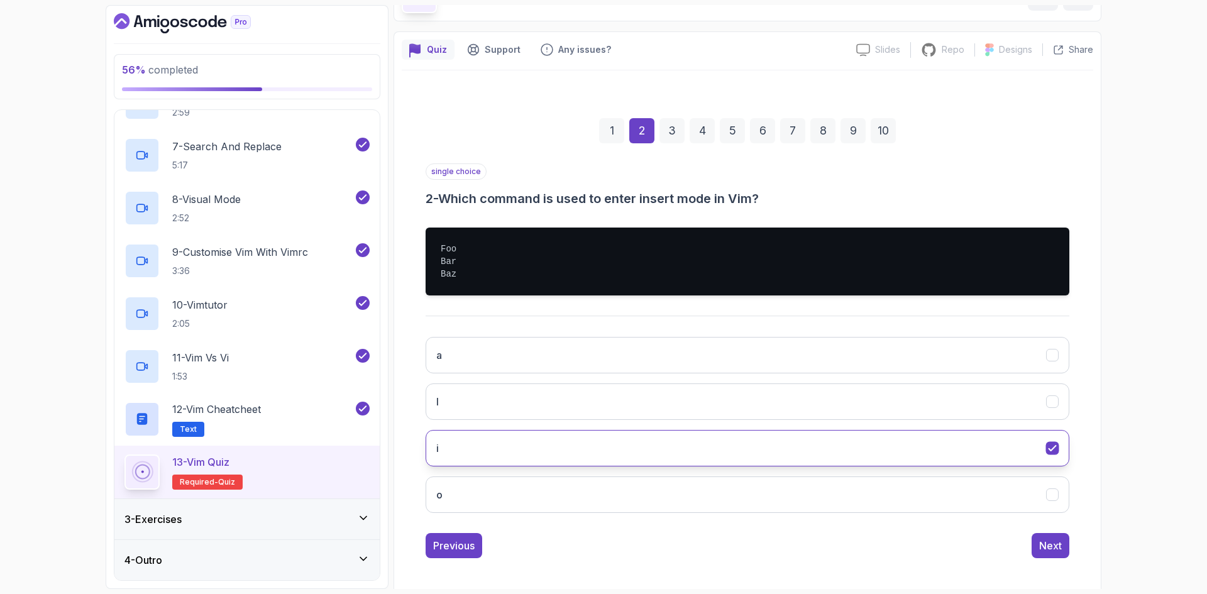
scroll to position [86, 0]
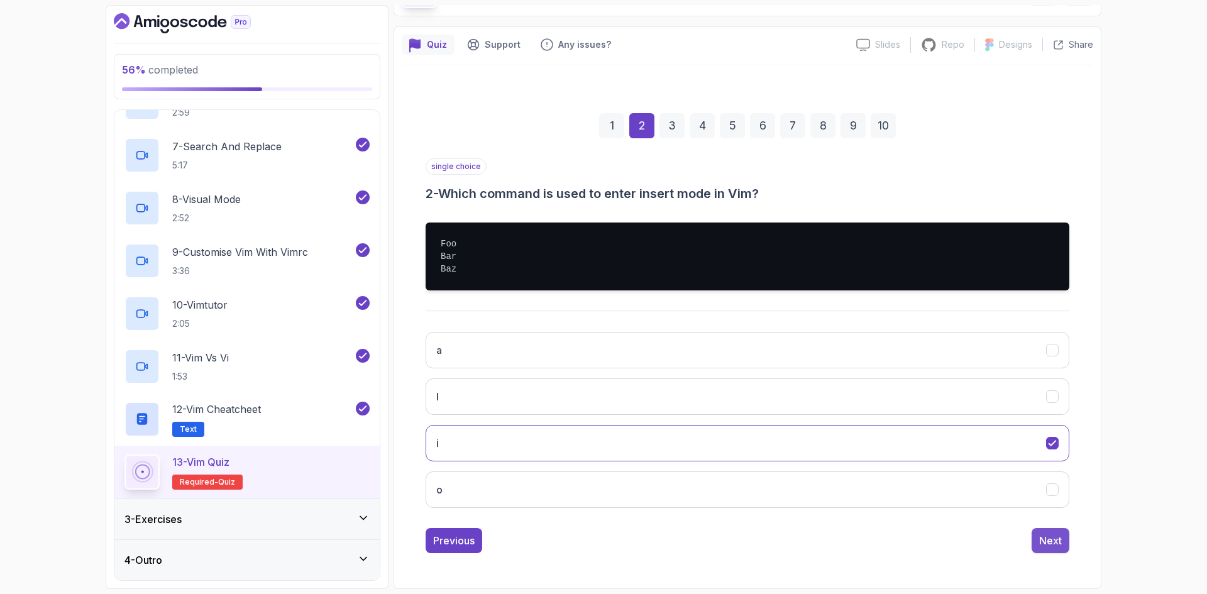
click at [1049, 534] on div "Next" at bounding box center [1050, 540] width 23 height 15
click at [477, 442] on button ":wq" at bounding box center [748, 443] width 644 height 36
click at [1060, 548] on button "Next" at bounding box center [1051, 540] width 38 height 25
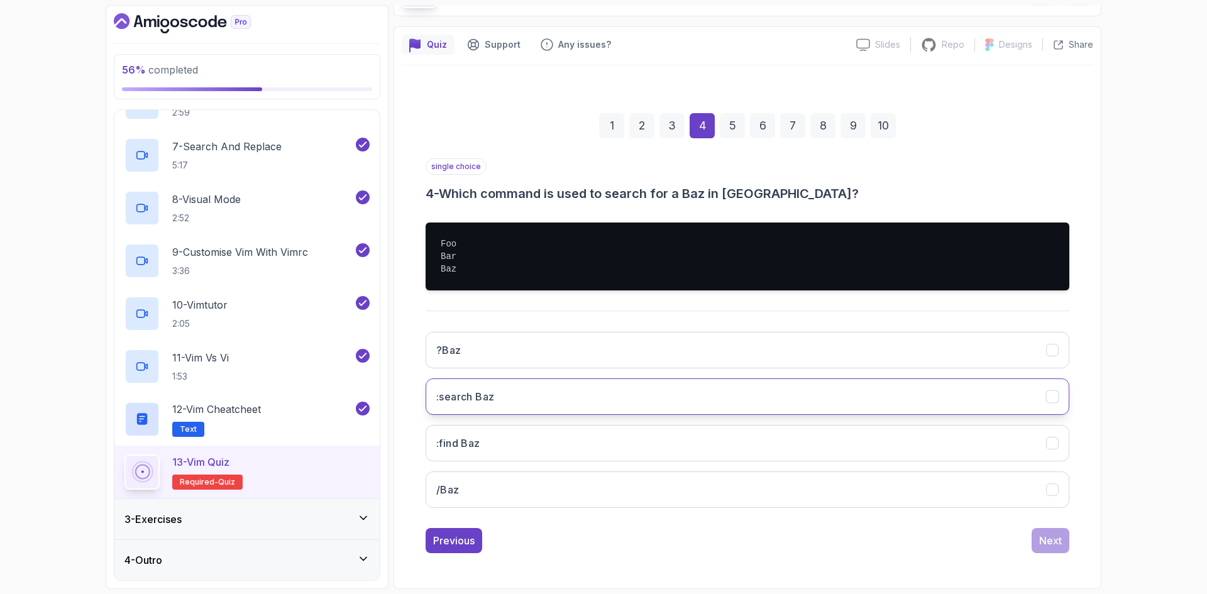
click at [518, 399] on button ":search Baz" at bounding box center [748, 397] width 644 height 36
click at [1045, 547] on div "Next" at bounding box center [1050, 540] width 23 height 15
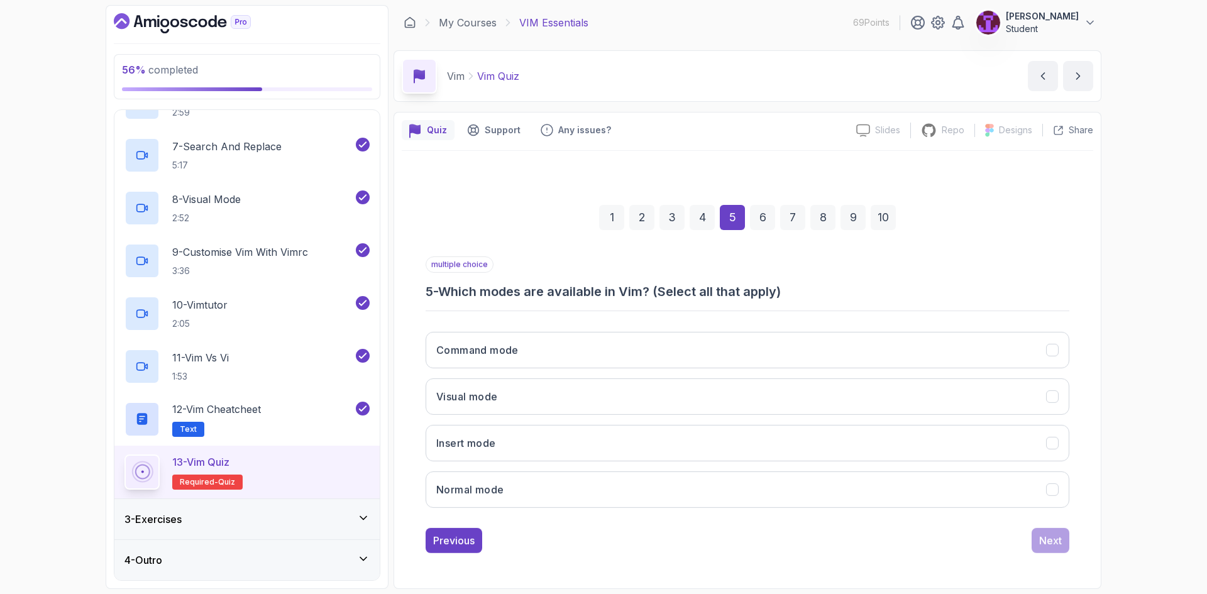
scroll to position [0, 0]
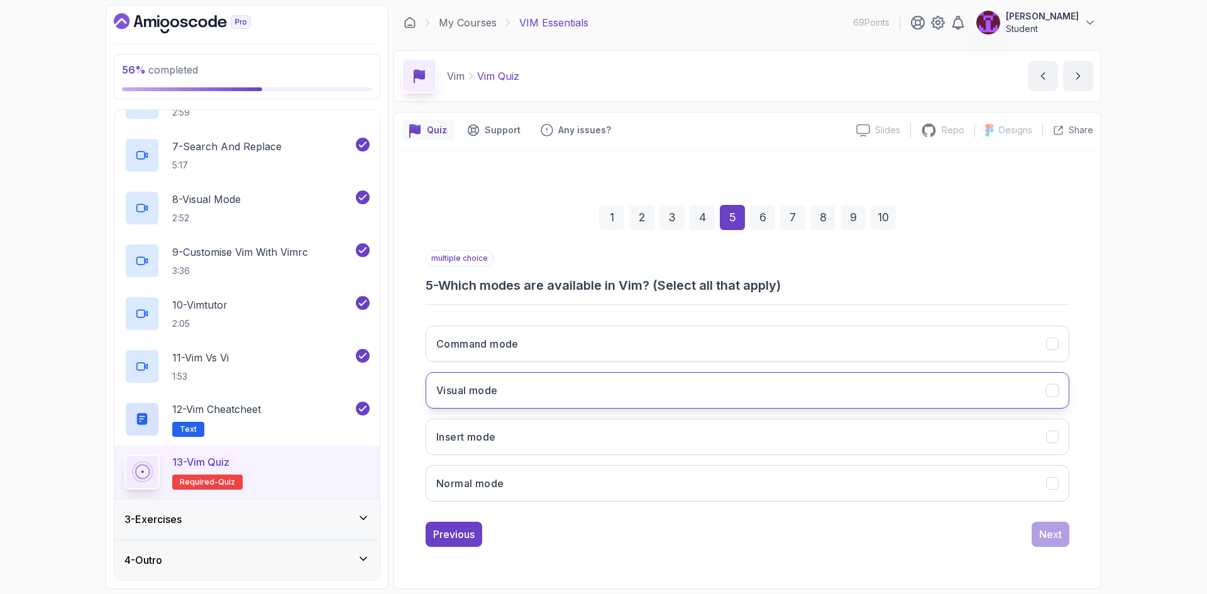
click at [518, 397] on button "Visual mode" at bounding box center [748, 390] width 644 height 36
click at [519, 427] on button "Insert mode" at bounding box center [748, 437] width 644 height 36
drag, startPoint x: 545, startPoint y: 490, endPoint x: 575, endPoint y: 502, distance: 31.9
click at [546, 490] on button "Normal mode" at bounding box center [748, 483] width 644 height 36
click at [1056, 531] on div "Next" at bounding box center [1050, 534] width 23 height 15
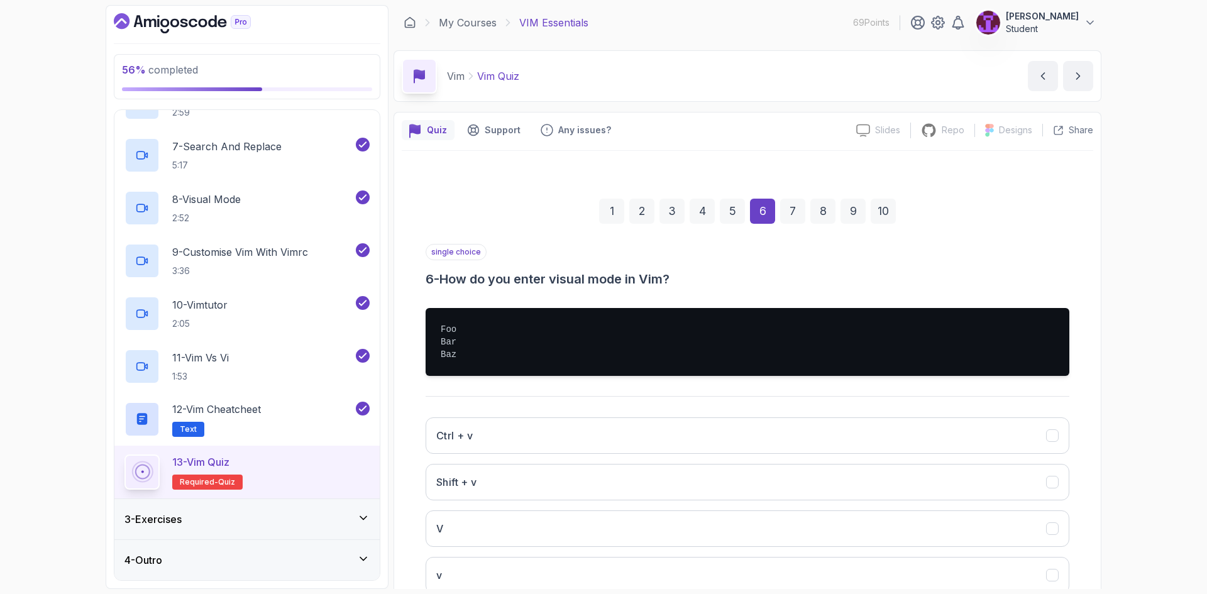
click at [728, 211] on div "5" at bounding box center [732, 211] width 25 height 25
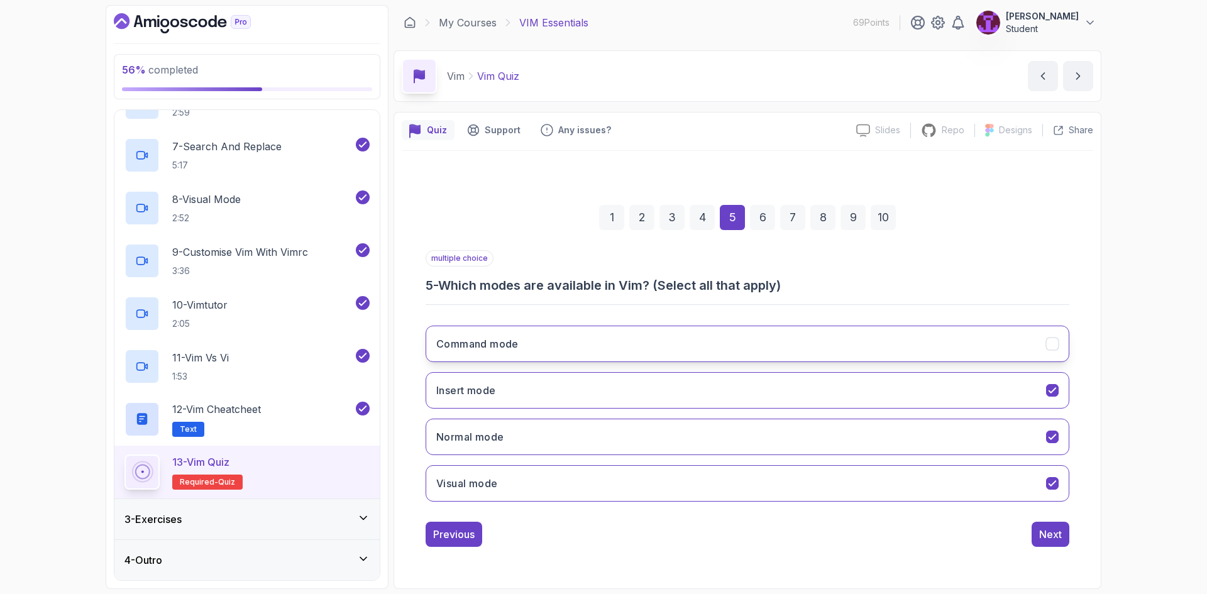
click at [466, 356] on button "Command mode" at bounding box center [748, 344] width 644 height 36
click at [499, 388] on button "Insert mode" at bounding box center [748, 390] width 644 height 36
click at [526, 419] on button "Normal mode" at bounding box center [748, 437] width 644 height 36
click at [512, 472] on button "Visual mode" at bounding box center [748, 483] width 644 height 36
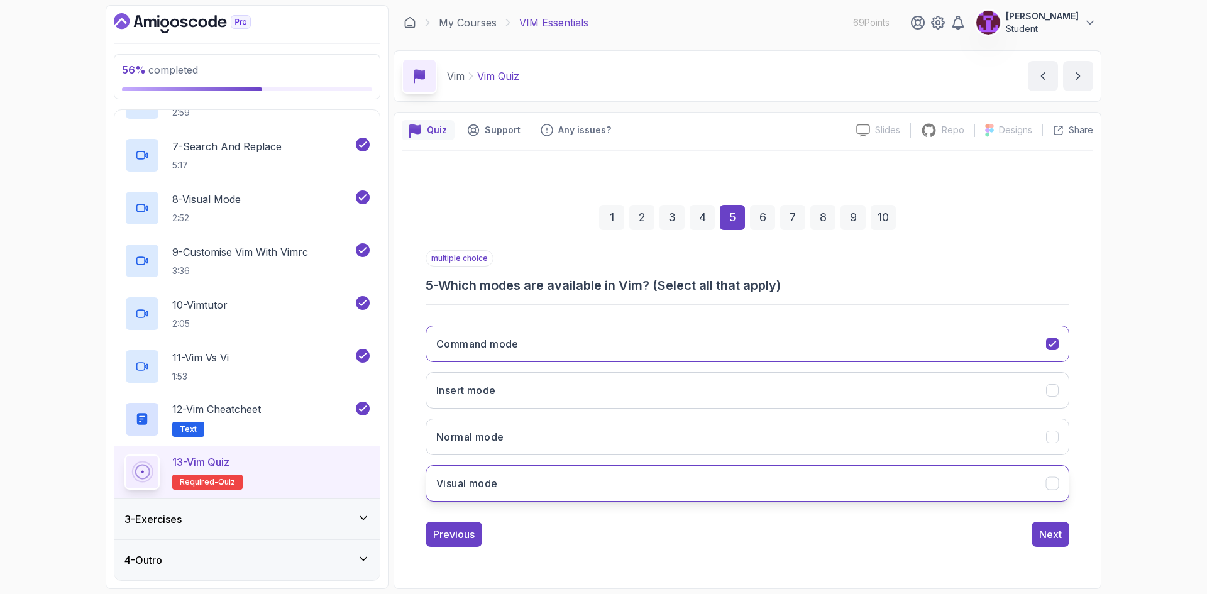
click at [525, 490] on button "Visual mode" at bounding box center [748, 483] width 644 height 36
click at [518, 434] on button "Normal mode" at bounding box center [748, 437] width 644 height 36
click at [695, 404] on button "Insert mode" at bounding box center [748, 390] width 644 height 36
click at [704, 421] on button "Normal mode" at bounding box center [748, 437] width 644 height 36
click at [1045, 545] on button "Next" at bounding box center [1051, 534] width 38 height 25
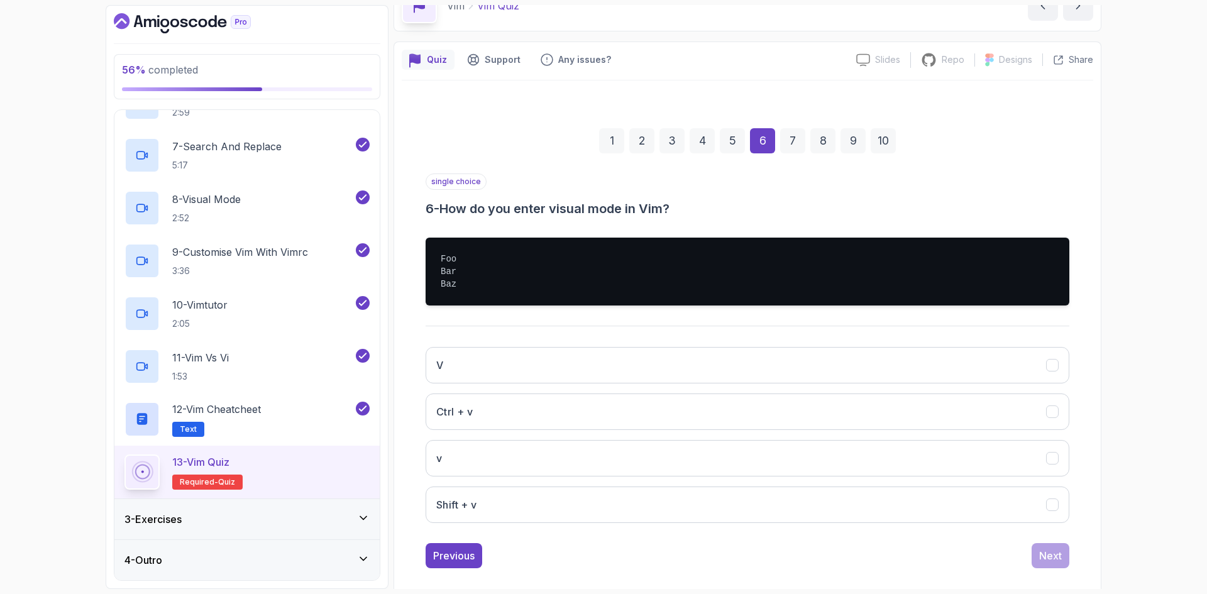
scroll to position [86, 0]
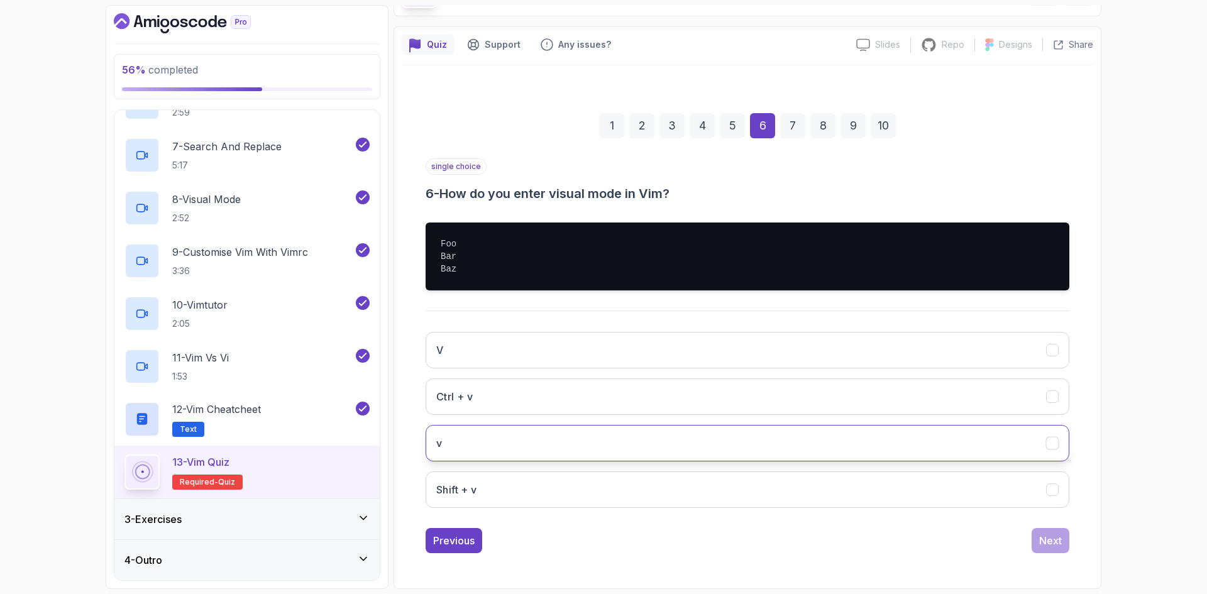
drag, startPoint x: 533, startPoint y: 432, endPoint x: 590, endPoint y: 452, distance: 61.3
click at [533, 433] on button "v" at bounding box center [748, 443] width 644 height 36
click at [1049, 545] on div "Next" at bounding box center [1050, 540] width 23 height 15
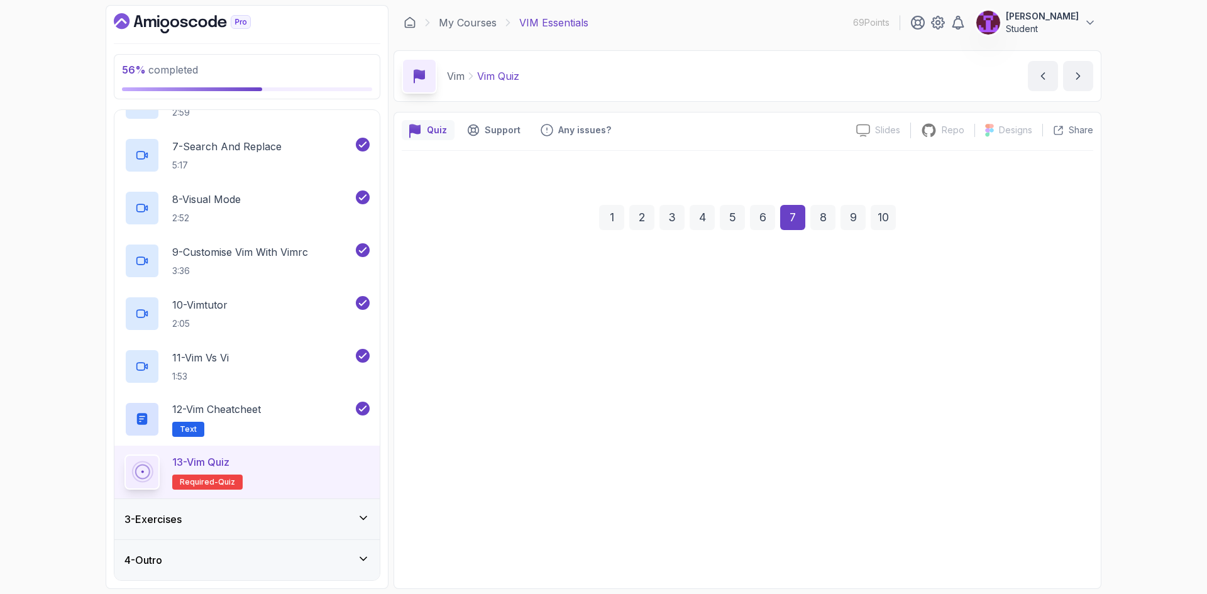
scroll to position [0, 0]
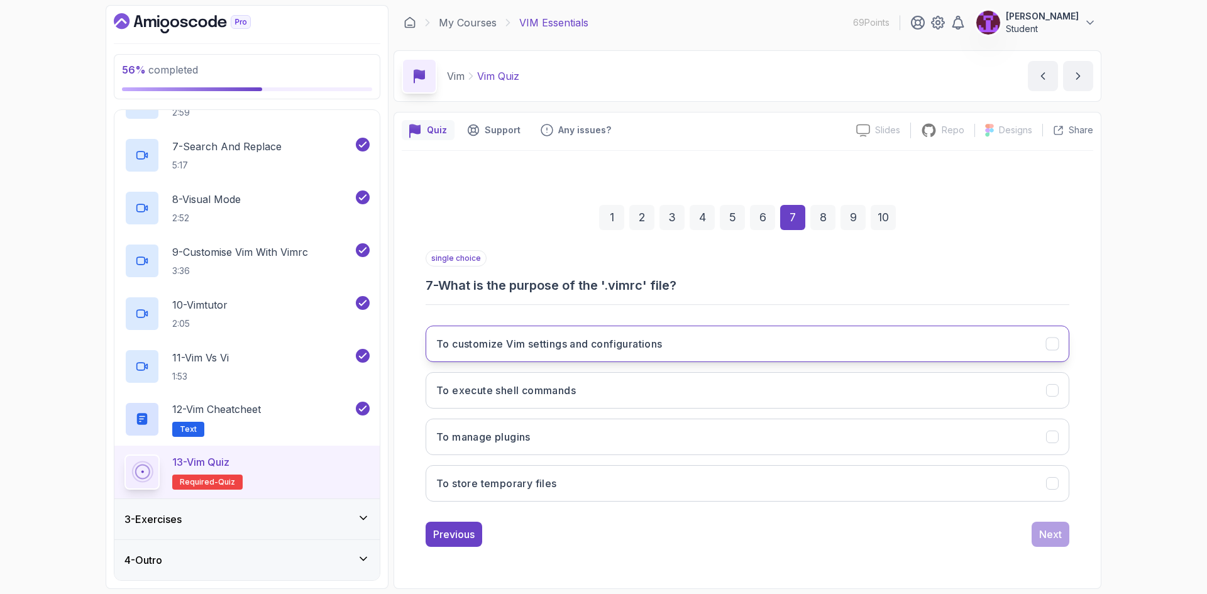
click at [524, 339] on h3 "To customize Vim settings and configurations" at bounding box center [549, 343] width 226 height 15
click at [1045, 541] on div "Next" at bounding box center [1050, 534] width 23 height 15
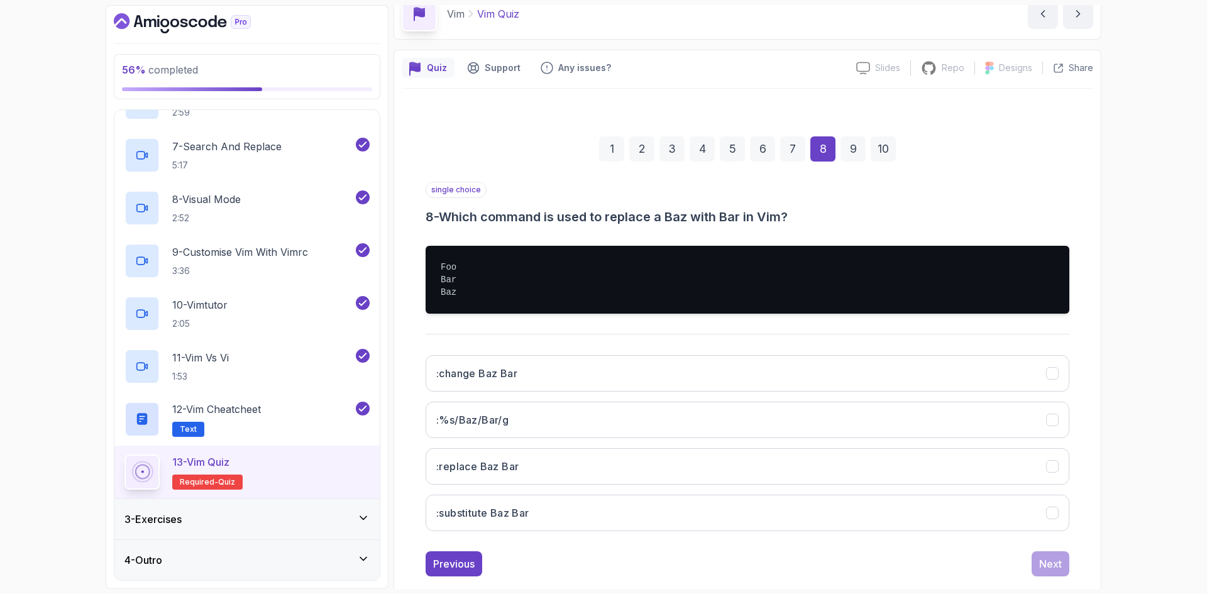
scroll to position [63, 0]
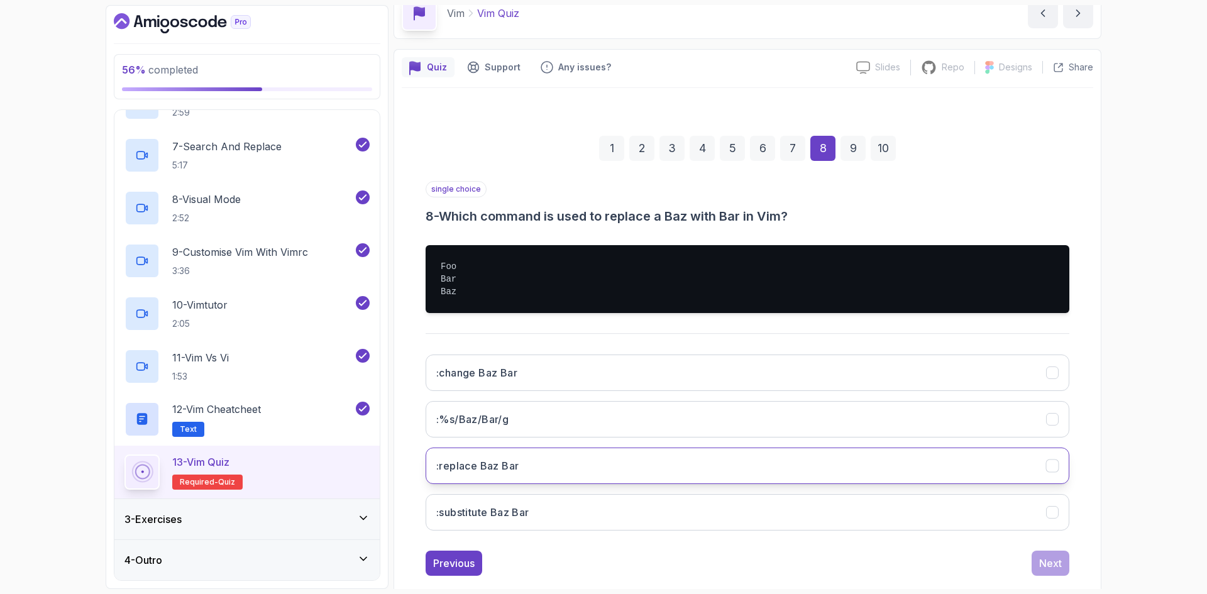
click at [478, 477] on button ":replace Baz Bar" at bounding box center [748, 466] width 644 height 36
click at [997, 545] on div "single choice 8 - Which command is used to replace a Baz with Bar in Vim? Foo B…" at bounding box center [748, 378] width 644 height 395
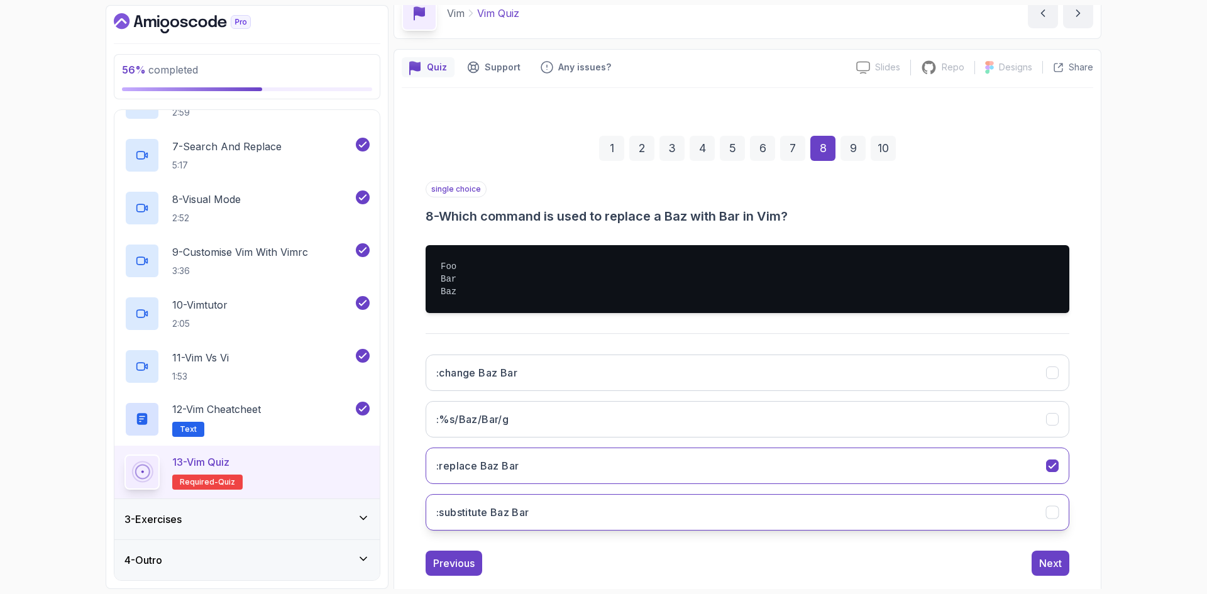
click at [989, 529] on button ":substitute Baz Bar" at bounding box center [748, 512] width 644 height 36
click at [987, 487] on div ":change Baz Bar :%s/Baz/Bar/g :replace Baz Bar :substitute Baz Bar" at bounding box center [748, 443] width 644 height 196
click at [1024, 468] on button ":replace Baz Bar" at bounding box center [748, 466] width 644 height 36
click at [1058, 558] on div "Next" at bounding box center [1050, 563] width 23 height 15
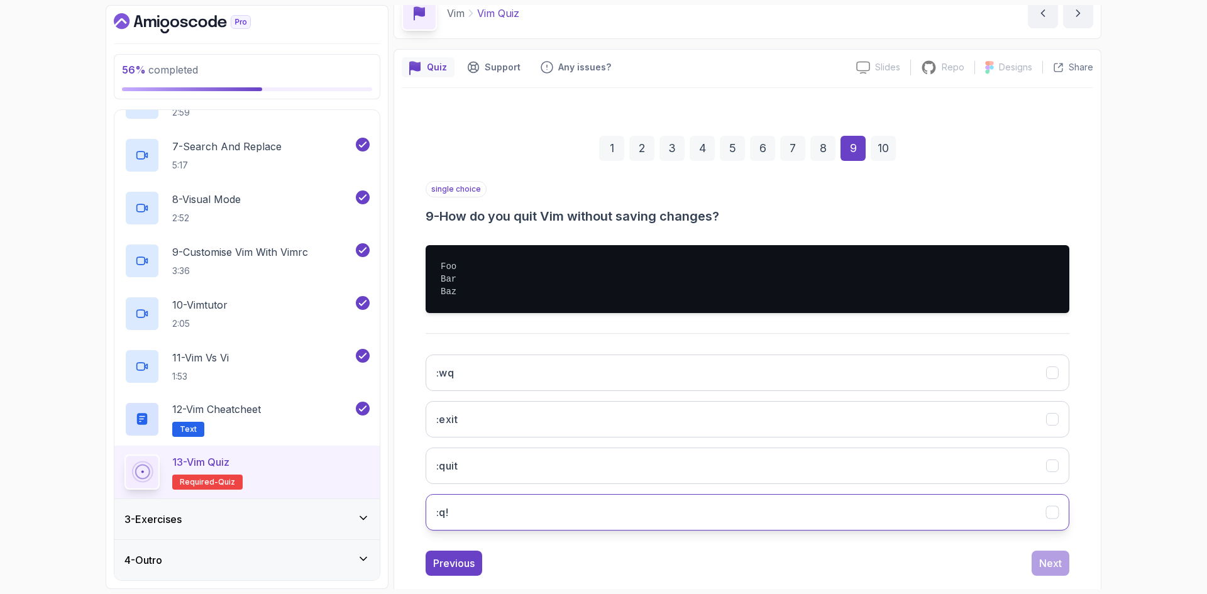
click at [488, 502] on button ":q!" at bounding box center [748, 512] width 644 height 36
click at [1060, 554] on button "Next" at bounding box center [1051, 563] width 38 height 25
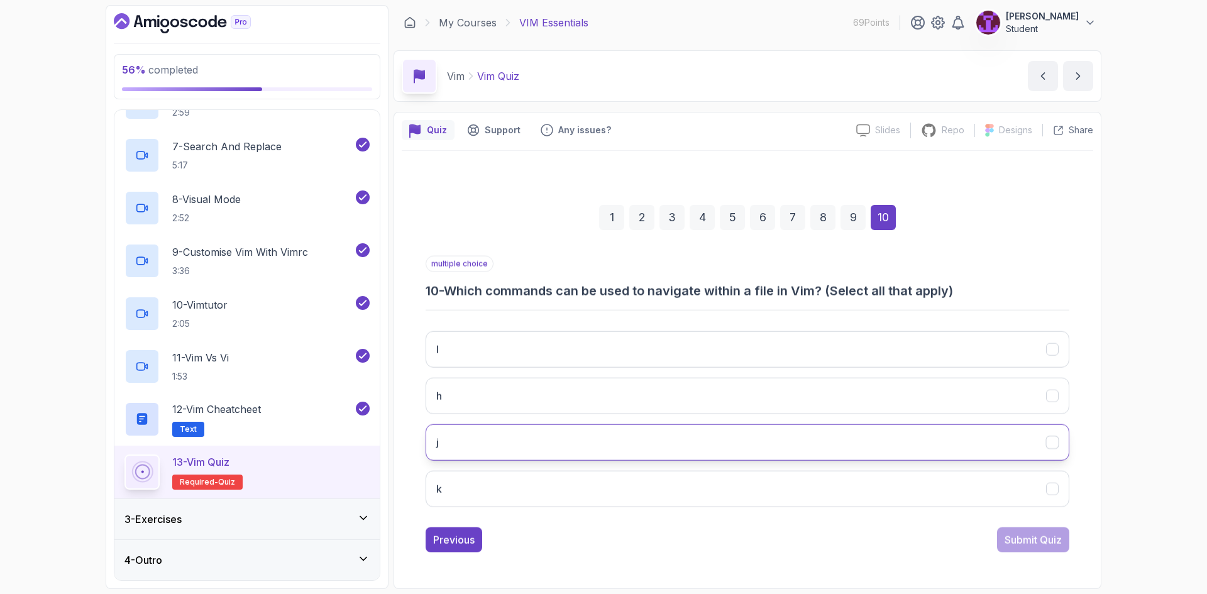
scroll to position [0, 0]
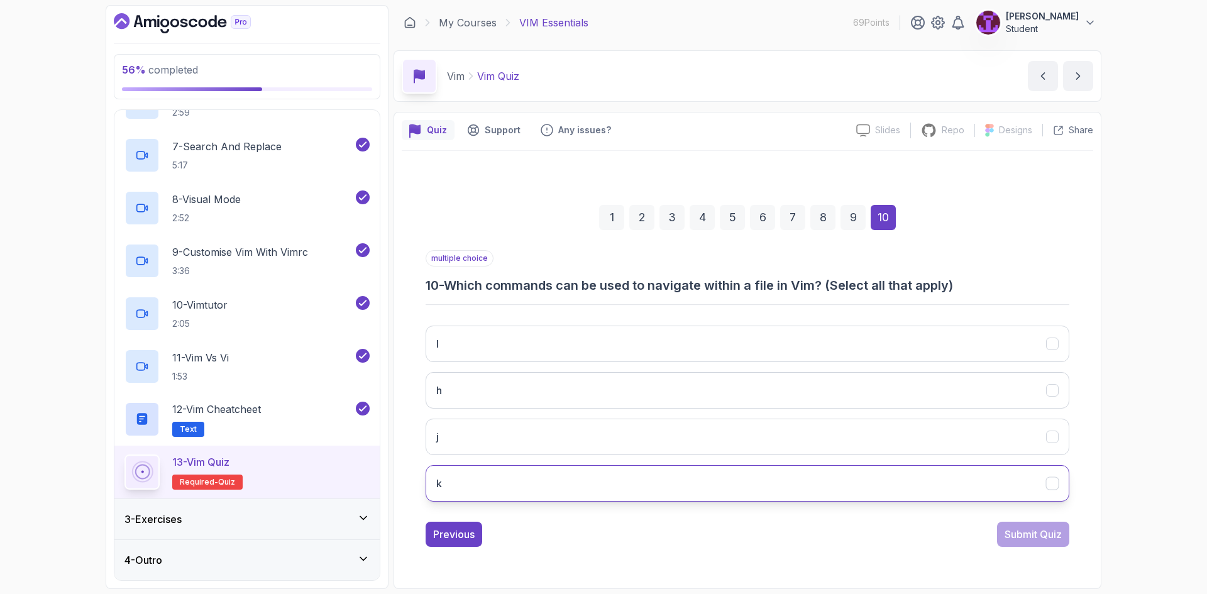
click at [847, 468] on button "k" at bounding box center [748, 483] width 644 height 36
click at [1072, 555] on div "1 2 3 4 5 6 7 8 9 10 multiple choice 10 - Which commands can be used to navigat…" at bounding box center [748, 366] width 692 height 382
click at [1055, 538] on div "Submit Quiz" at bounding box center [1033, 534] width 57 height 15
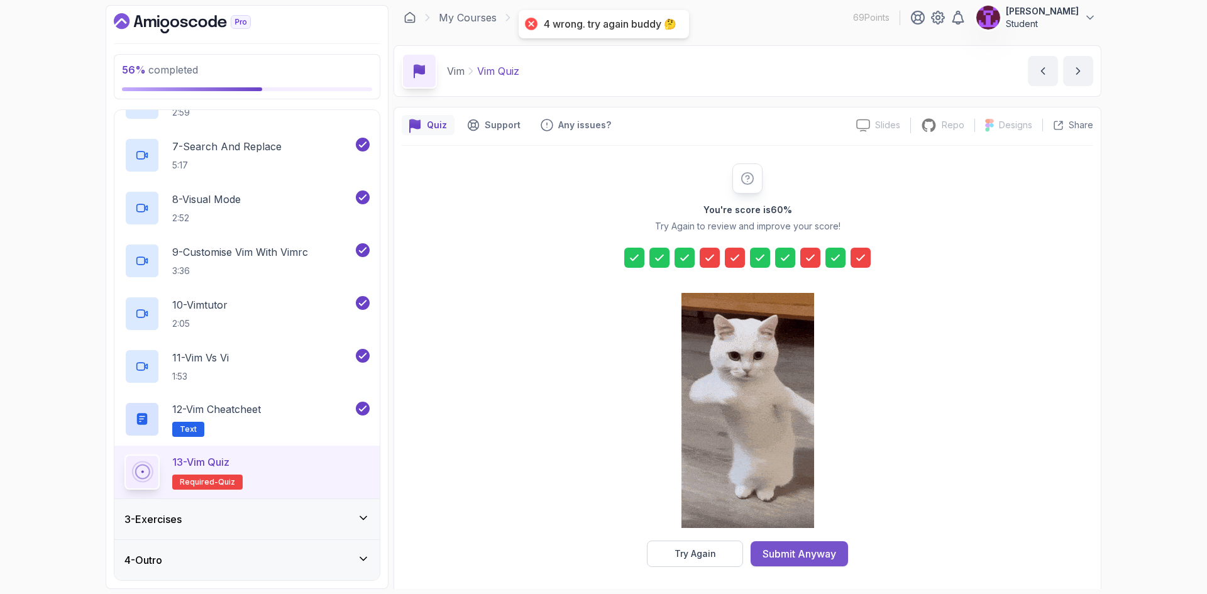
scroll to position [9, 0]
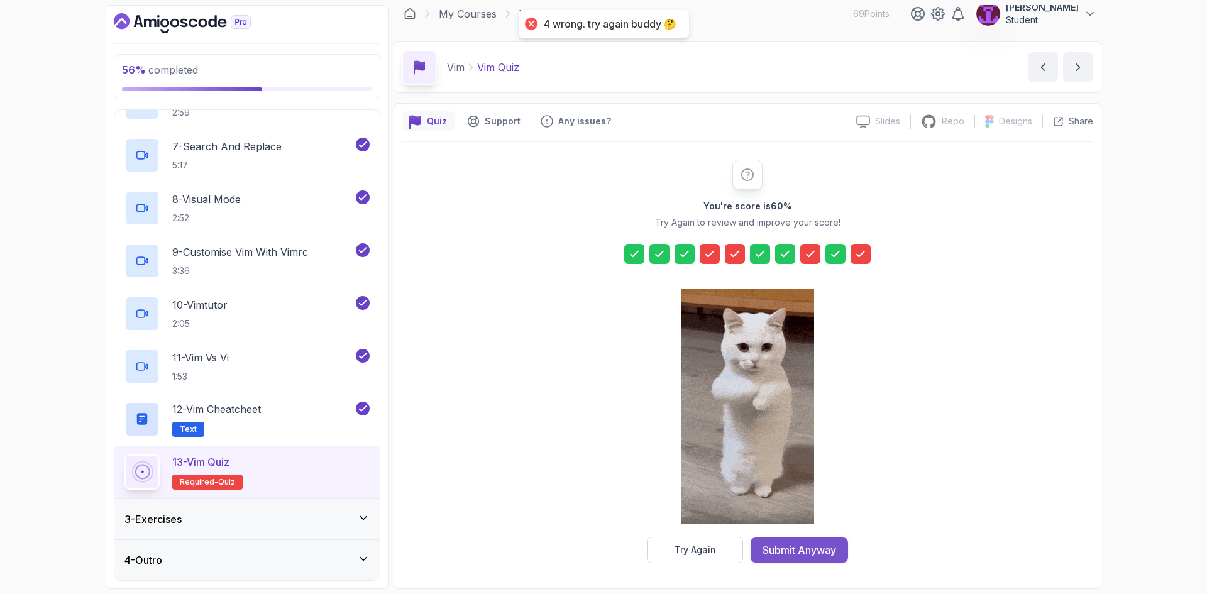
click at [788, 555] on div "Submit Anyway" at bounding box center [800, 550] width 74 height 15
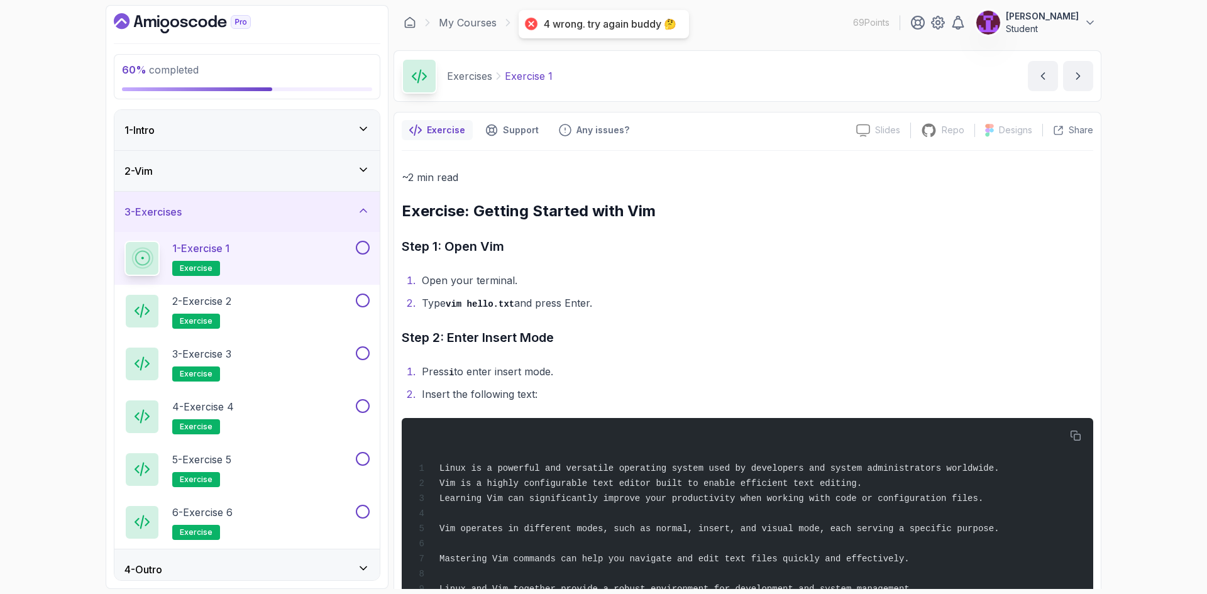
click at [367, 248] on button at bounding box center [363, 248] width 14 height 14
click at [363, 295] on button at bounding box center [363, 301] width 14 height 14
click at [363, 352] on button at bounding box center [363, 353] width 14 height 14
click at [365, 407] on button at bounding box center [363, 406] width 14 height 14
click at [369, 455] on div at bounding box center [361, 459] width 16 height 14
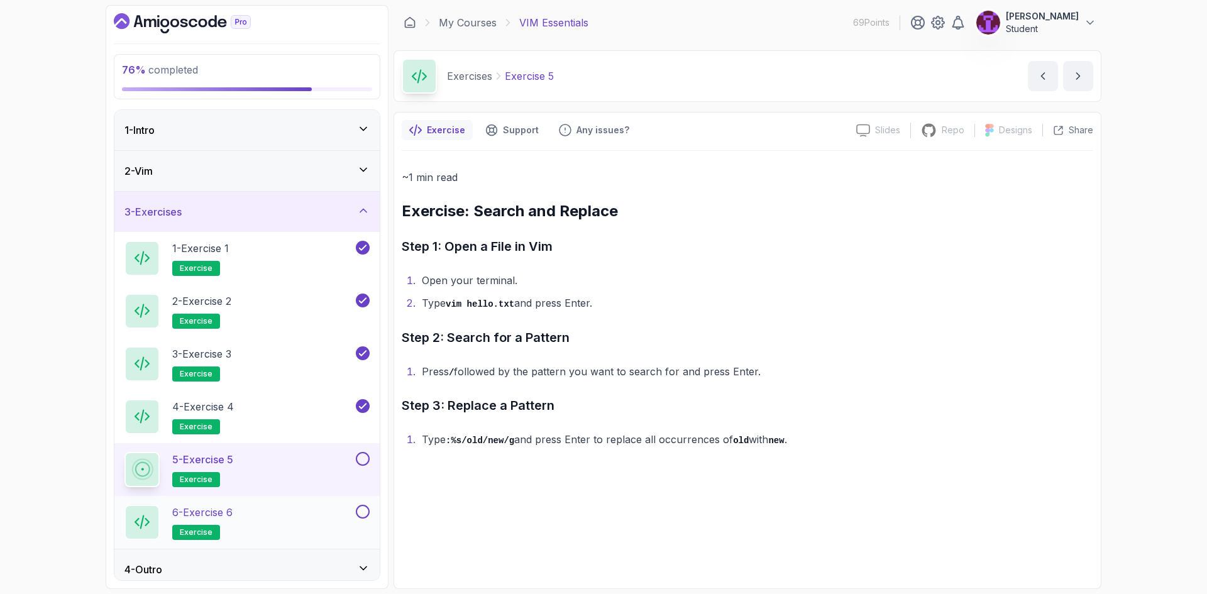
click at [365, 508] on button at bounding box center [363, 512] width 14 height 14
click at [361, 455] on button at bounding box center [363, 459] width 14 height 14
click at [381, 216] on div "84 % completed 1 - Intro 2 - Vim 3 - Exercises 1 - Exercise 1 exercise 2 - Exer…" at bounding box center [247, 297] width 283 height 584
click at [371, 216] on div "3 - Exercises" at bounding box center [246, 212] width 265 height 40
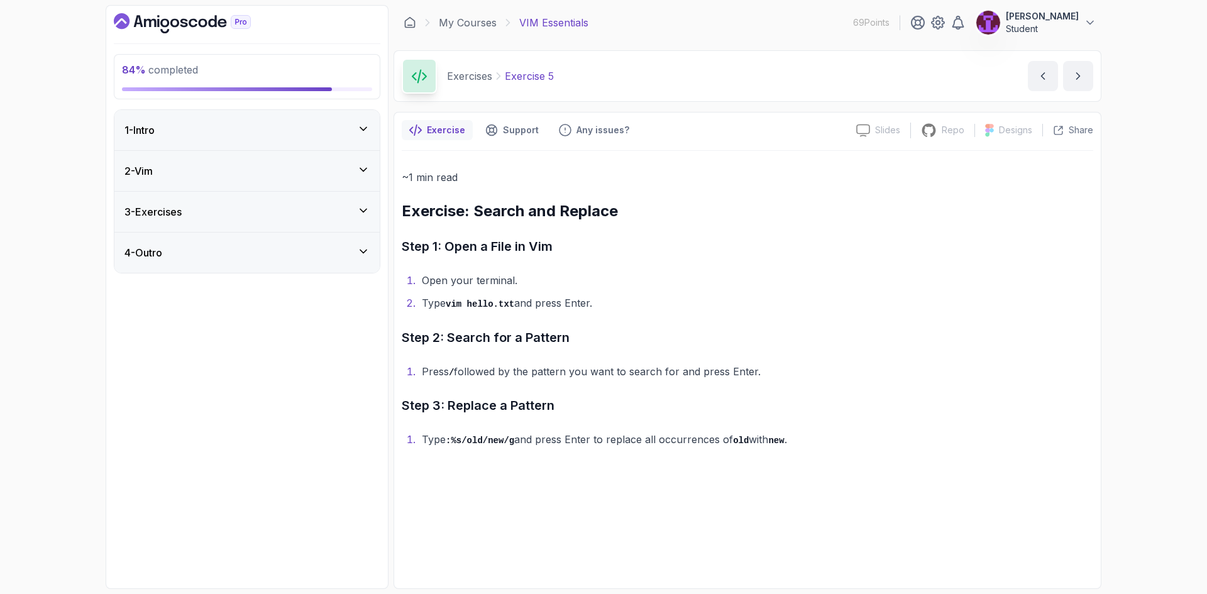
click at [350, 255] on div "4 - Outro" at bounding box center [247, 252] width 245 height 15
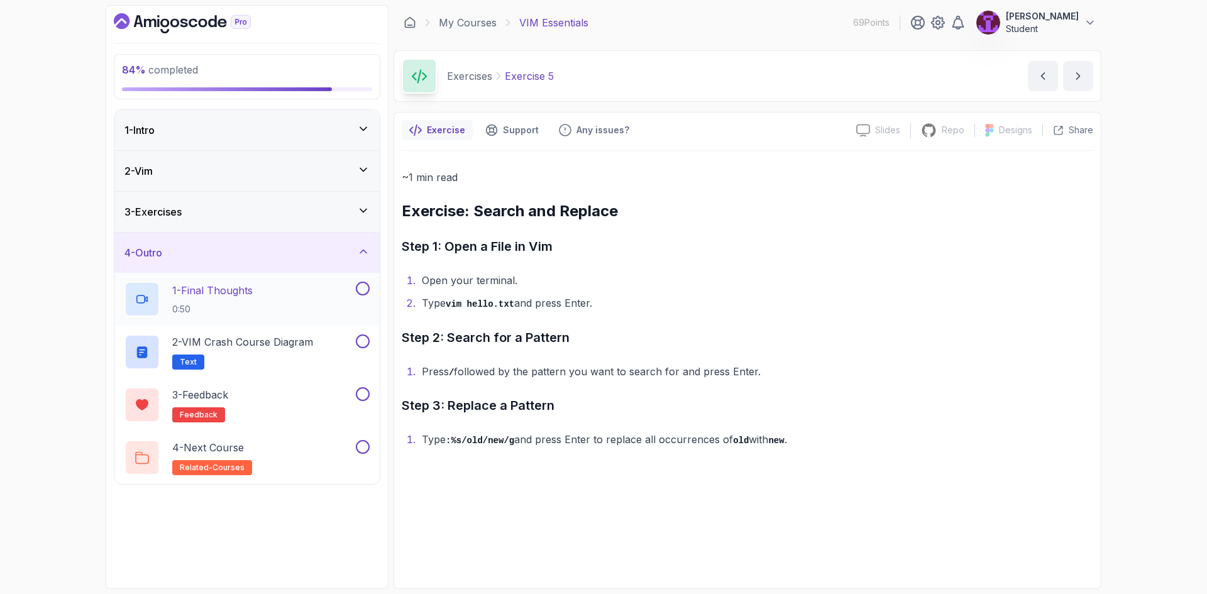
click at [363, 290] on button at bounding box center [363, 289] width 14 height 14
click at [361, 344] on button at bounding box center [363, 342] width 14 height 14
click at [364, 403] on button "3 - Feedback feedback" at bounding box center [247, 404] width 245 height 35
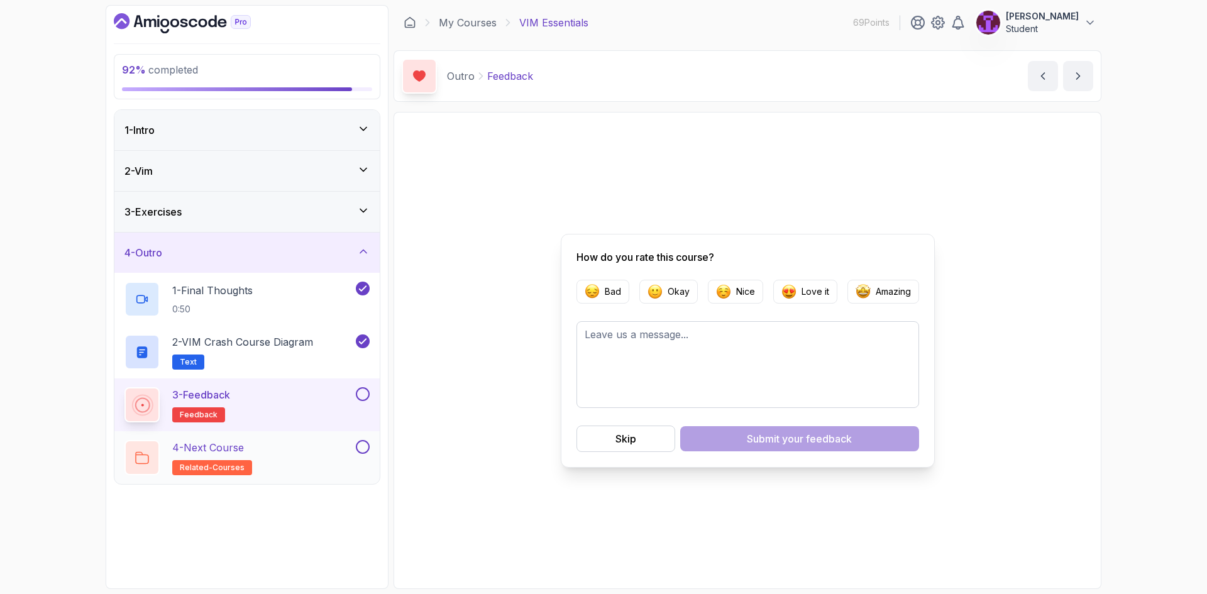
click at [361, 450] on button at bounding box center [363, 447] width 14 height 14
click at [362, 400] on button at bounding box center [363, 394] width 14 height 14
click at [305, 353] on h2 "2 - VIM Crash Course Diagram Text" at bounding box center [242, 352] width 141 height 35
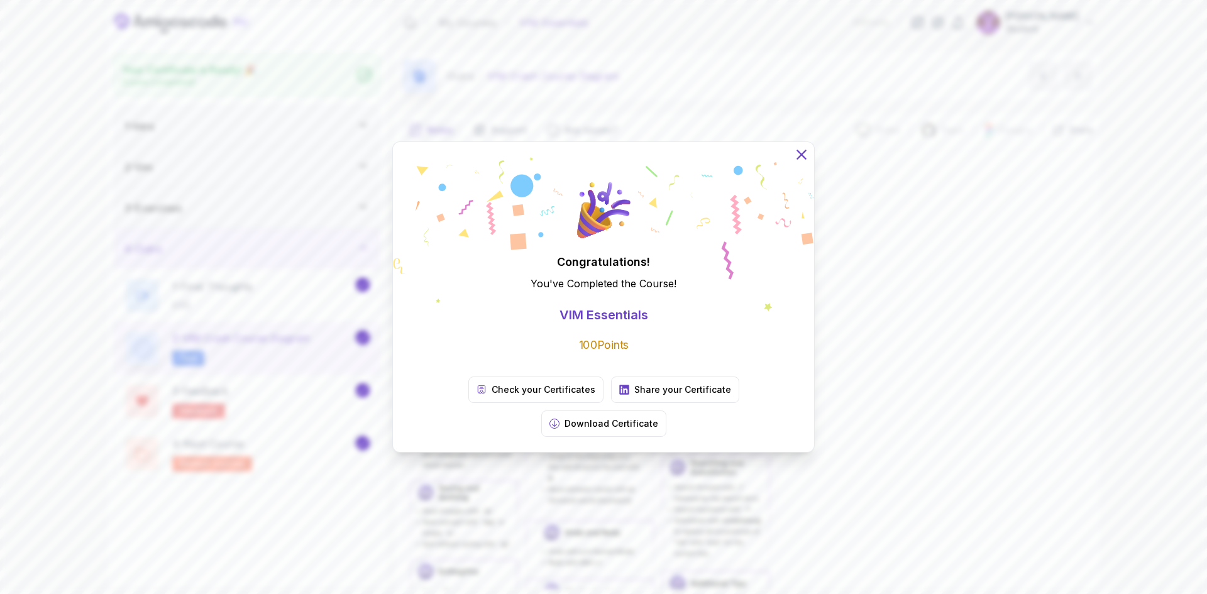
click at [801, 163] on icon at bounding box center [802, 155] width 16 height 16
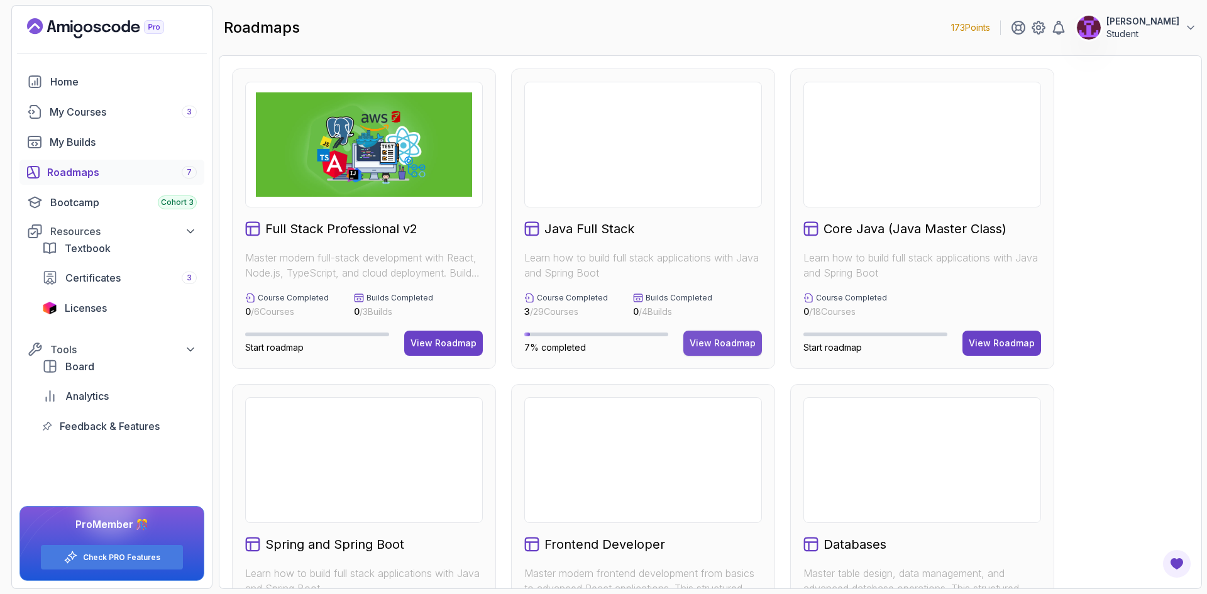
click at [743, 344] on div "View Roadmap" at bounding box center [723, 343] width 66 height 13
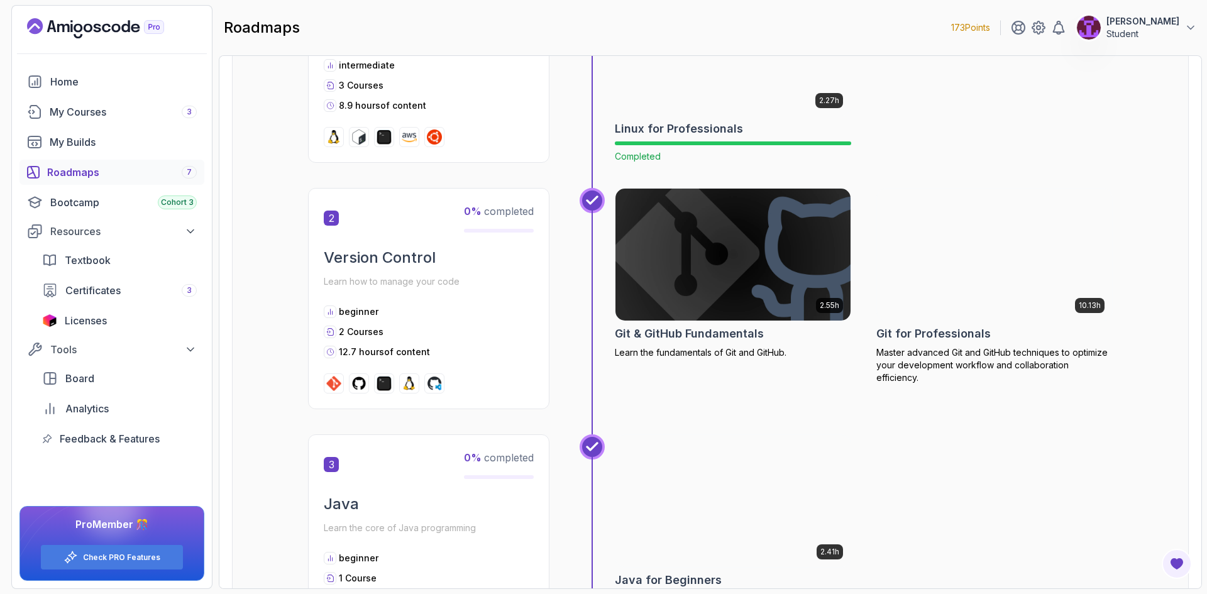
scroll to position [440, 0]
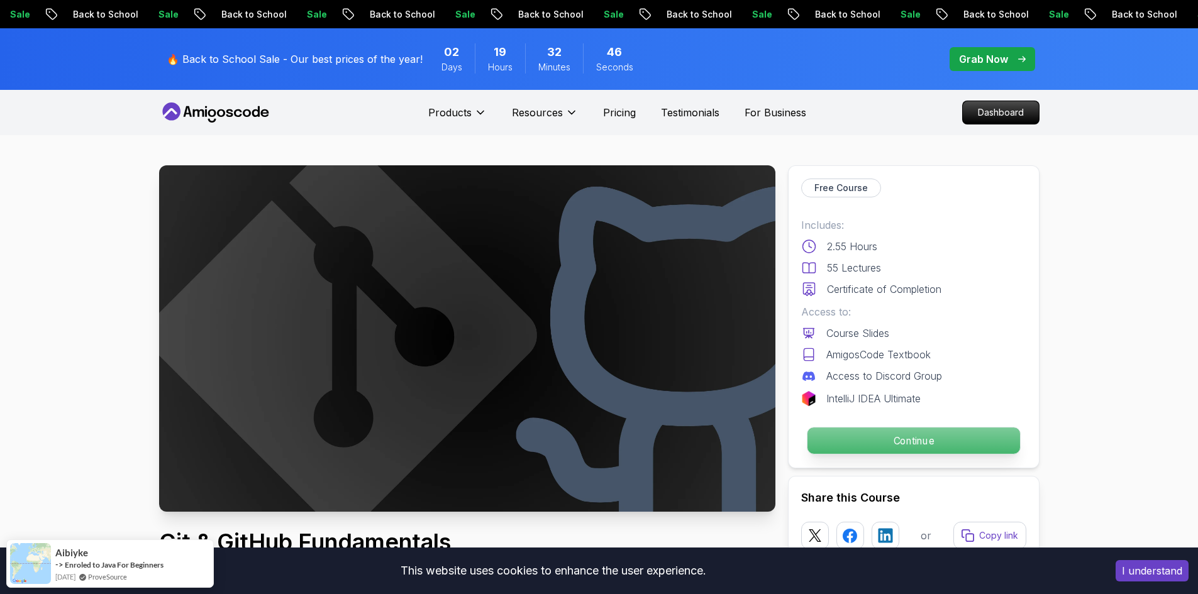
click at [897, 437] on p "Continue" at bounding box center [913, 441] width 213 height 26
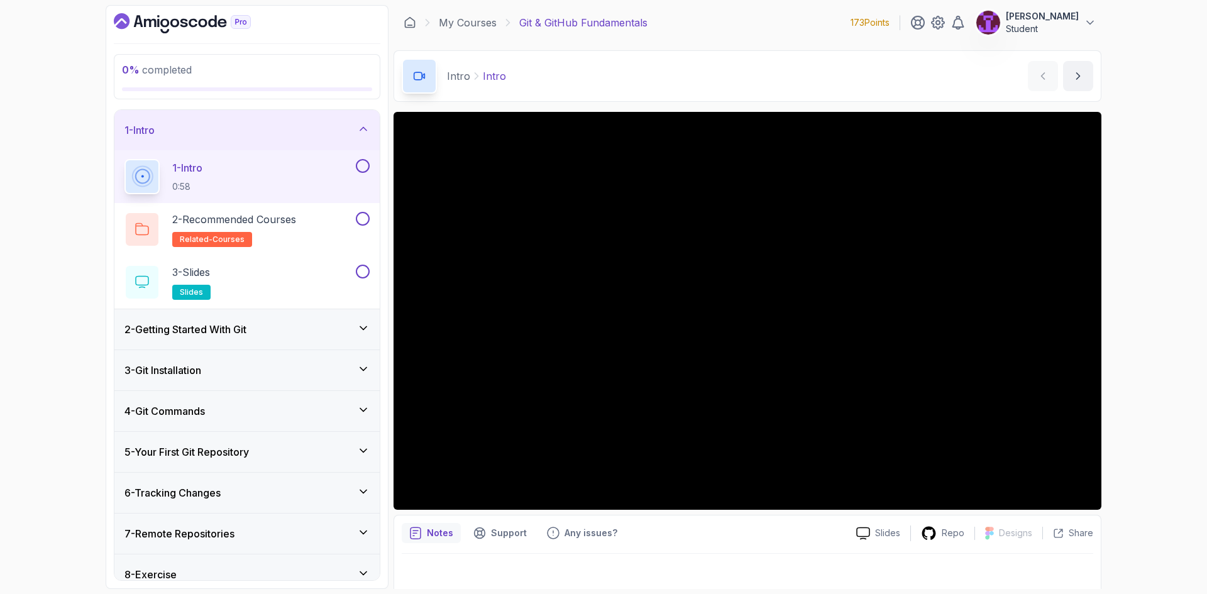
click at [358, 172] on div at bounding box center [361, 166] width 16 height 14
click at [365, 218] on button at bounding box center [363, 219] width 14 height 14
click at [364, 267] on button at bounding box center [363, 272] width 14 height 14
click at [369, 171] on div at bounding box center [361, 166] width 16 height 14
click at [362, 131] on icon at bounding box center [363, 129] width 13 height 13
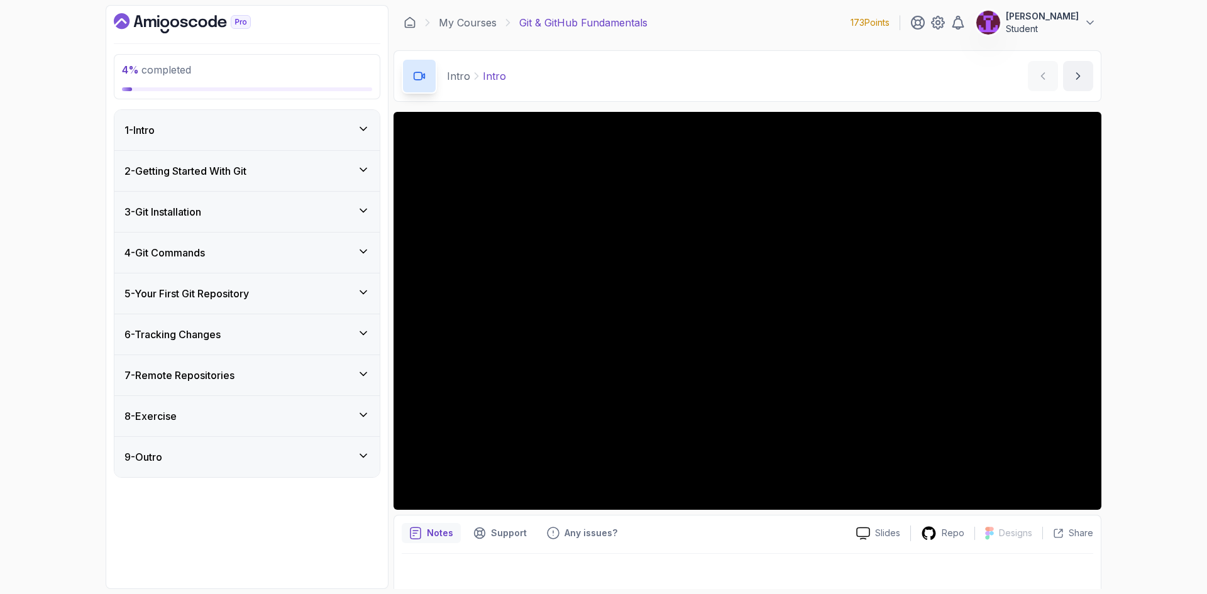
click at [362, 132] on icon at bounding box center [363, 129] width 13 height 13
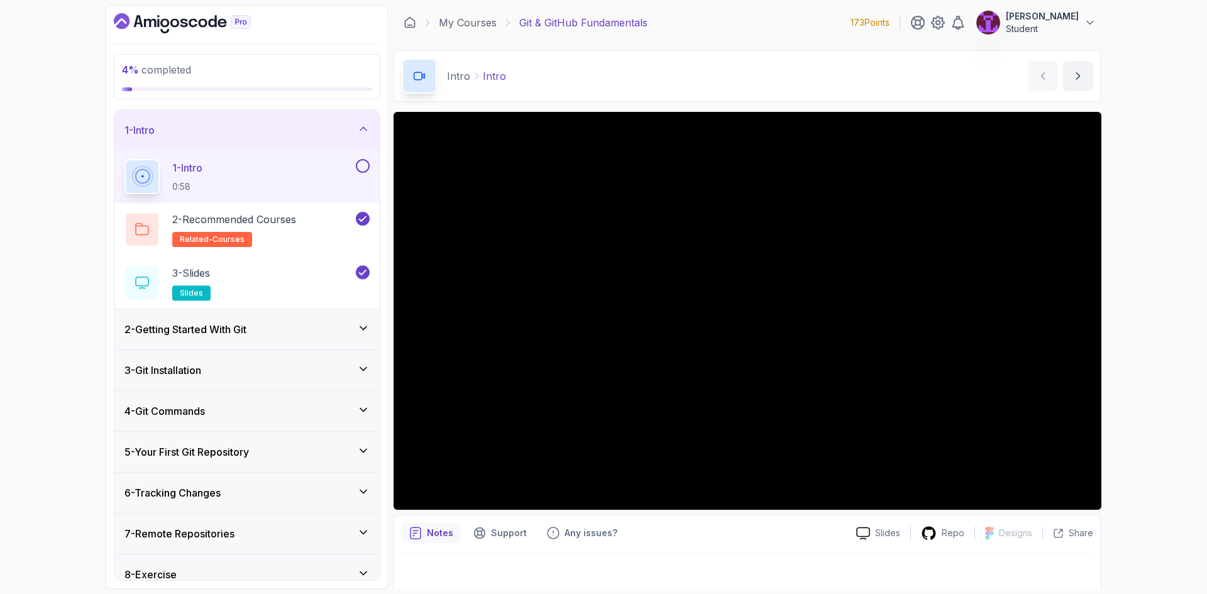
click at [361, 161] on button at bounding box center [363, 166] width 14 height 14
click at [363, 133] on icon at bounding box center [363, 129] width 13 height 13
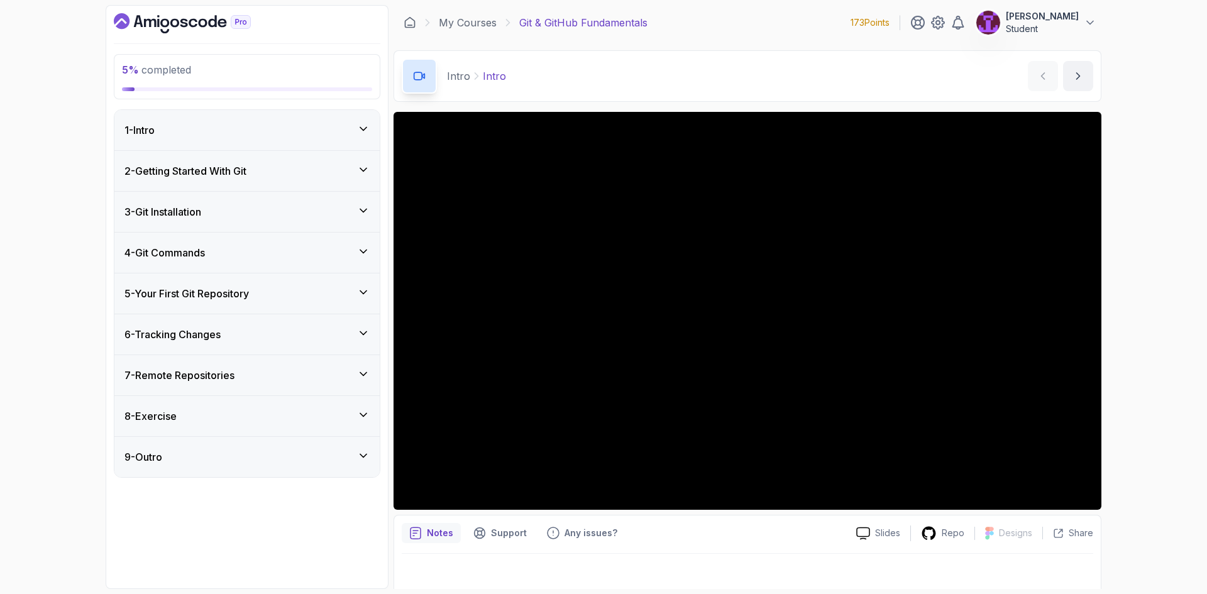
click at [355, 170] on div "2 - Getting Started With Git" at bounding box center [247, 170] width 245 height 15
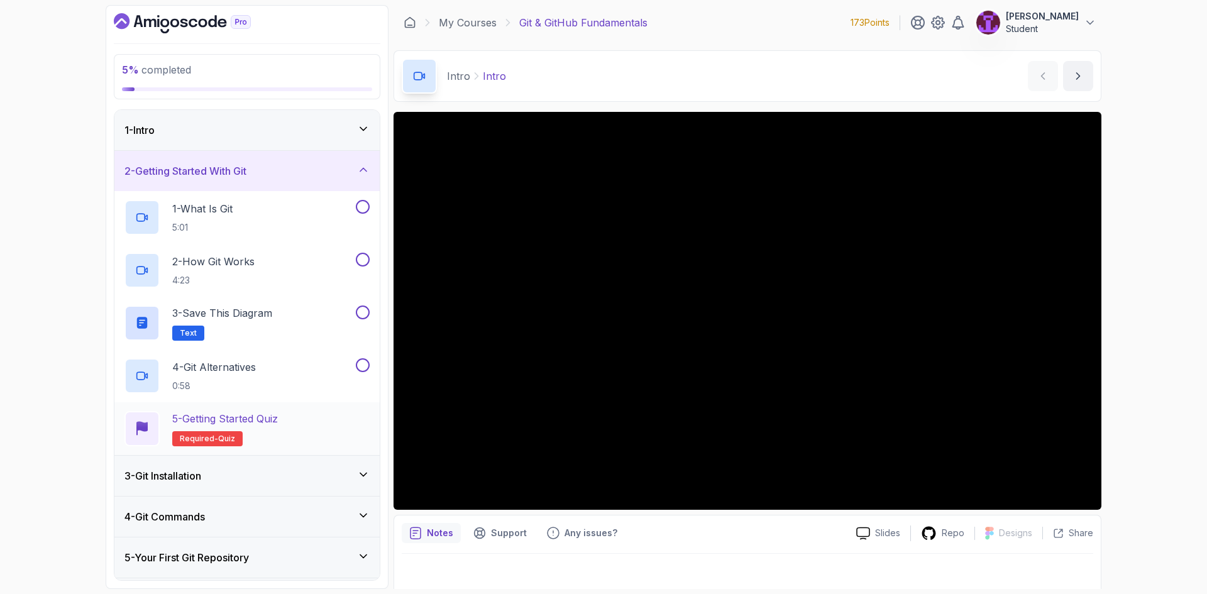
click at [340, 421] on div "5 - Getting Started Quiz Required- quiz" at bounding box center [247, 428] width 245 height 35
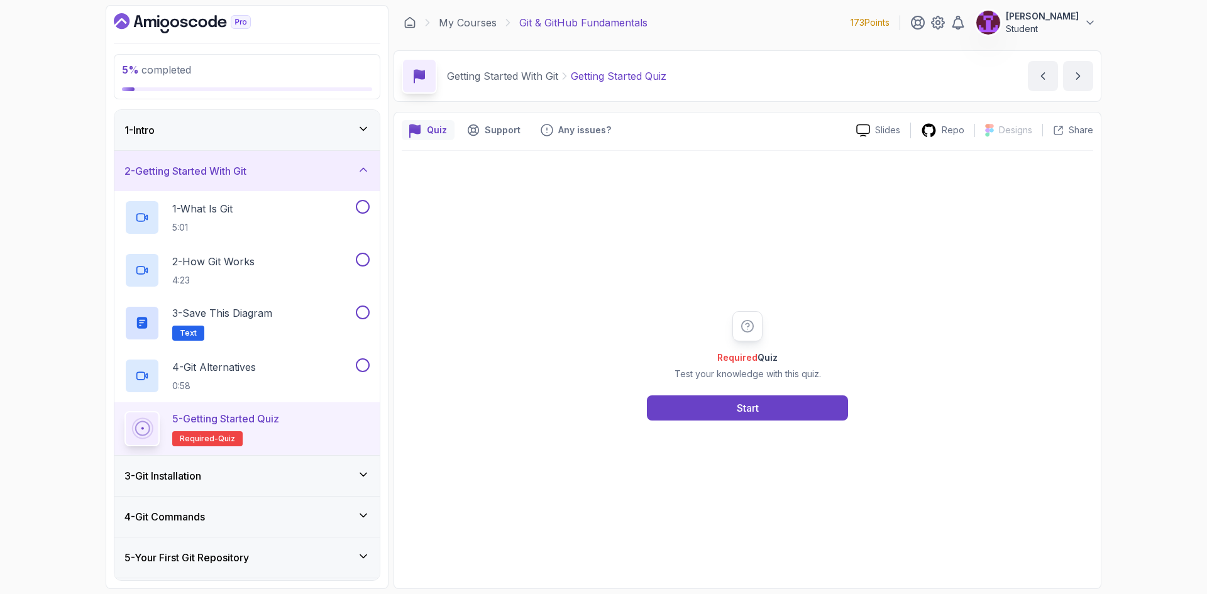
click at [718, 435] on div "Required Quiz Test your knowledge with this quiz. Start" at bounding box center [748, 366] width 692 height 430
click at [726, 420] on button "Start" at bounding box center [747, 408] width 201 height 25
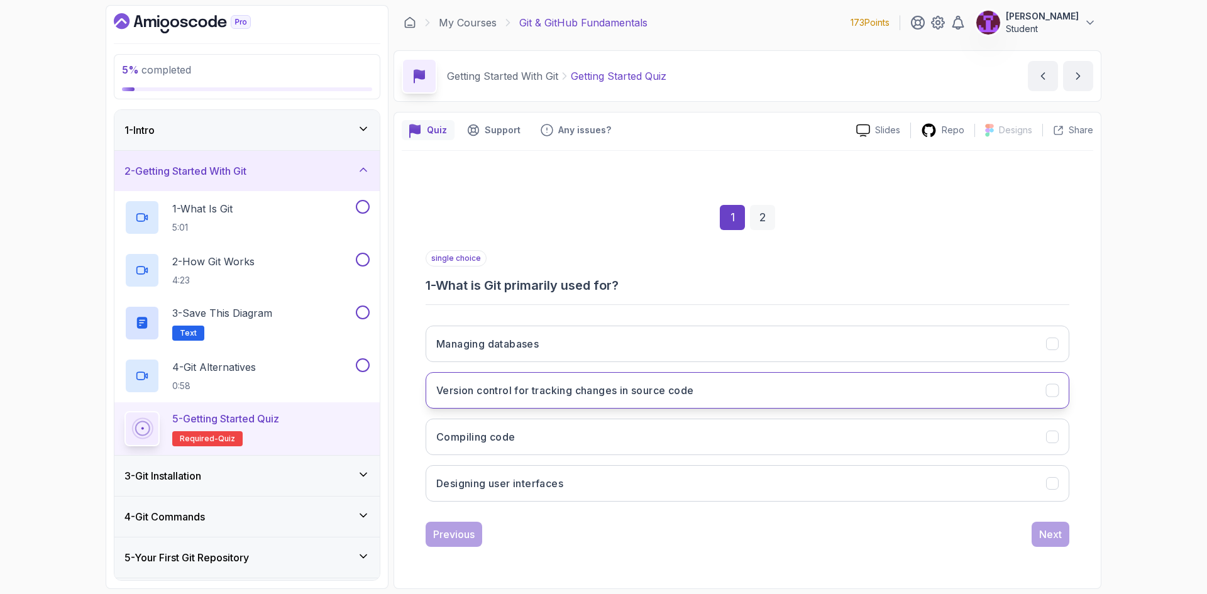
click at [663, 386] on h3 "Version control for tracking changes in source code" at bounding box center [564, 390] width 257 height 15
click at [1047, 534] on div "Next" at bounding box center [1050, 534] width 23 height 15
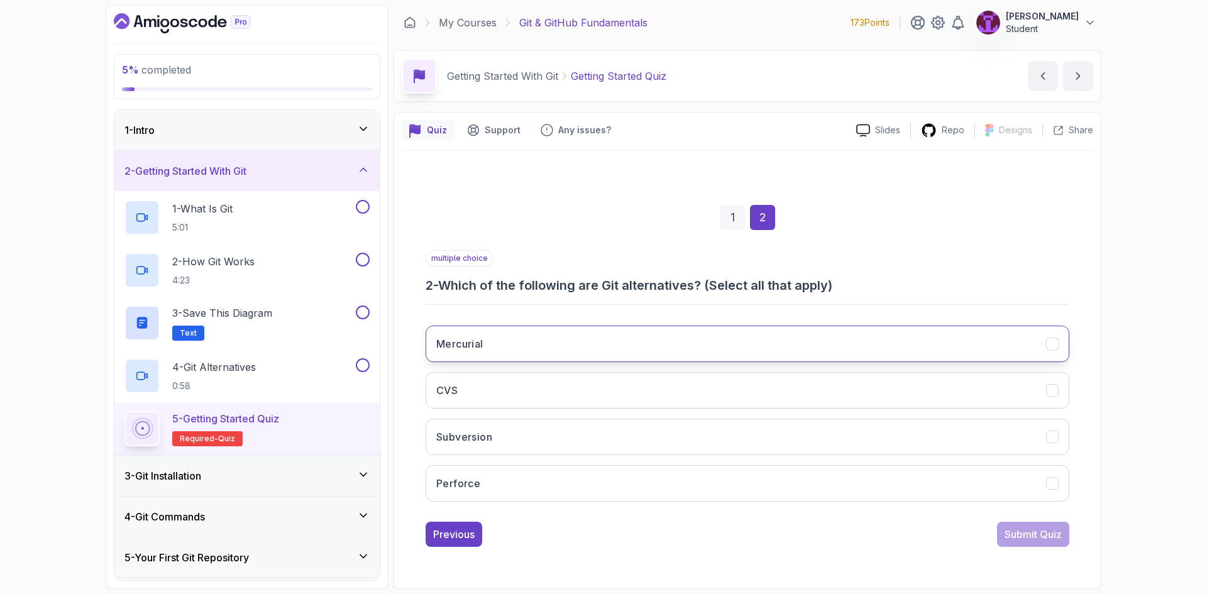
click at [607, 351] on button "Mercurial" at bounding box center [748, 344] width 644 height 36
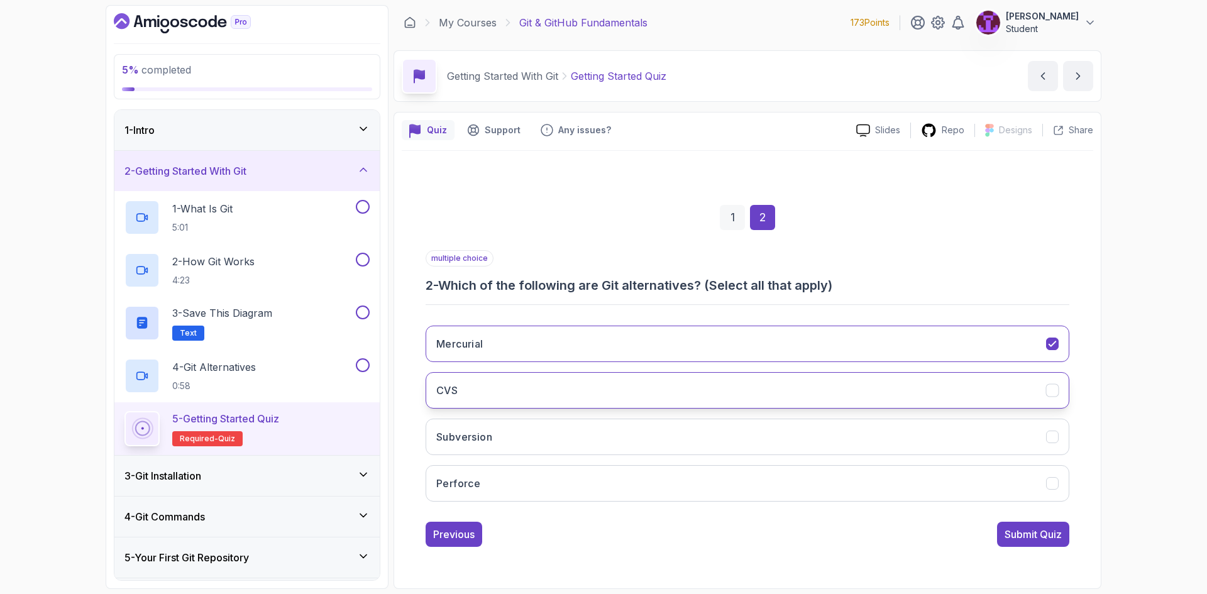
click at [607, 402] on button "CVS" at bounding box center [748, 390] width 644 height 36
click at [1044, 355] on button "Mercurial" at bounding box center [748, 344] width 644 height 36
click at [1036, 548] on div "1 2 multiple choice 2 - Which of the following are Git alternatives? (Select al…" at bounding box center [748, 366] width 692 height 382
click at [1043, 521] on div "multiple choice 2 - Which of the following are Git alternatives? (Select all th…" at bounding box center [748, 398] width 644 height 297
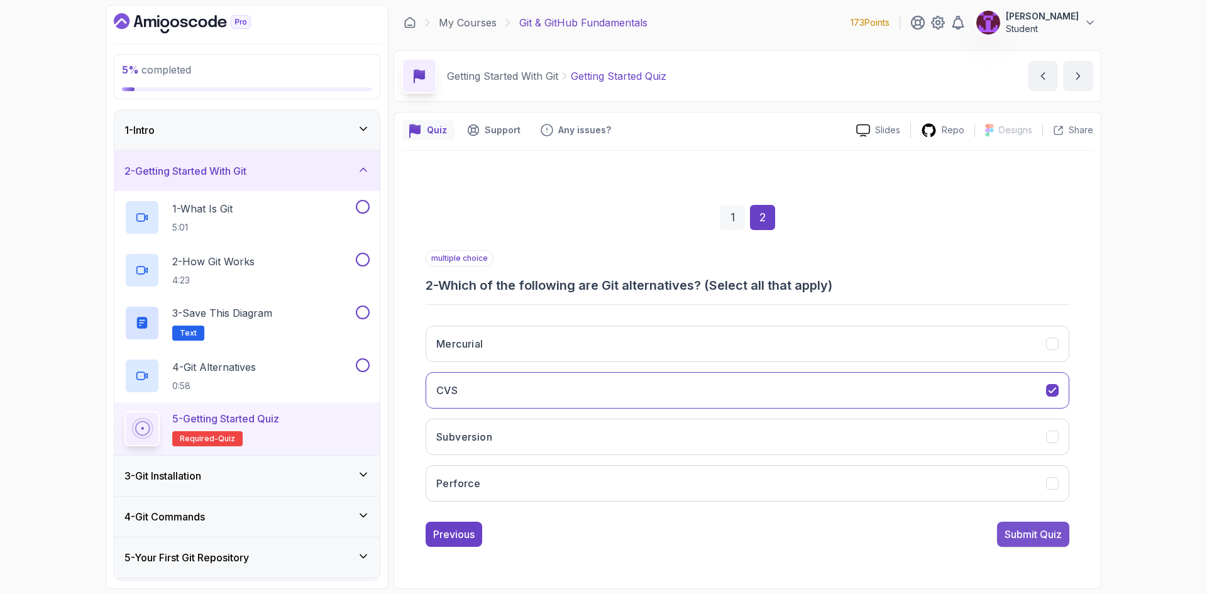
click at [1031, 535] on div "Submit Quiz" at bounding box center [1033, 534] width 57 height 15
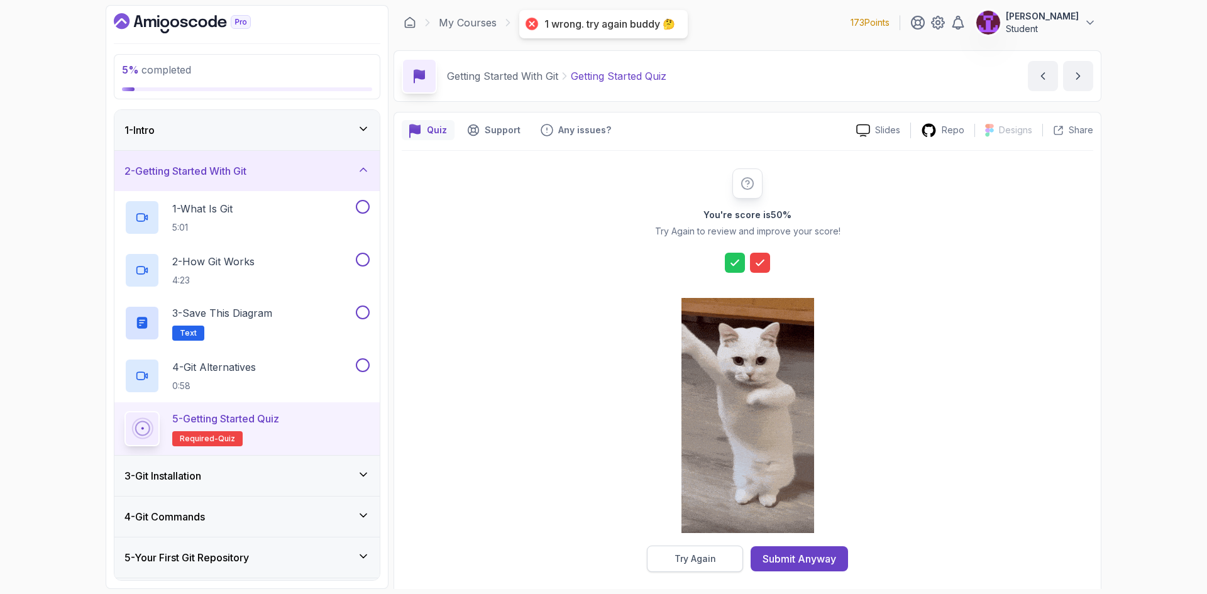
click at [721, 556] on button "Try Again" at bounding box center [695, 559] width 96 height 26
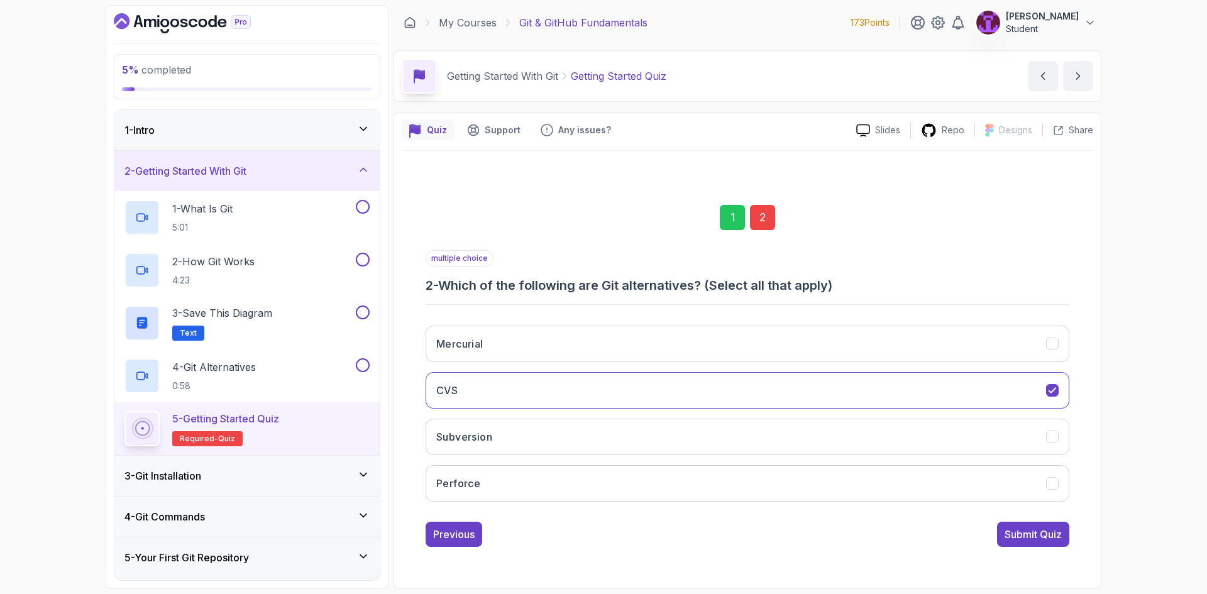
click at [769, 221] on div "2" at bounding box center [762, 217] width 25 height 25
click at [755, 331] on button "Mercurial" at bounding box center [748, 344] width 644 height 36
click at [969, 438] on button "Subversion" at bounding box center [748, 437] width 644 height 36
click at [1000, 495] on button "Perforce" at bounding box center [748, 483] width 644 height 36
click at [1048, 545] on button "Submit Quiz" at bounding box center [1033, 534] width 72 height 25
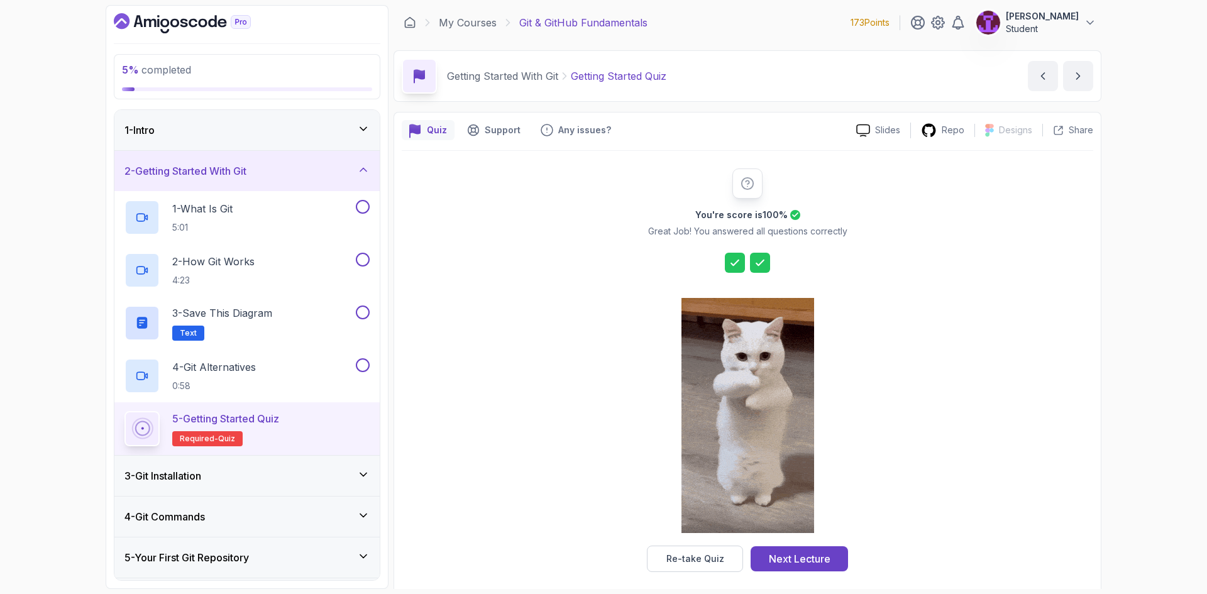
click at [781, 560] on div "Next Lecture" at bounding box center [800, 558] width 62 height 15
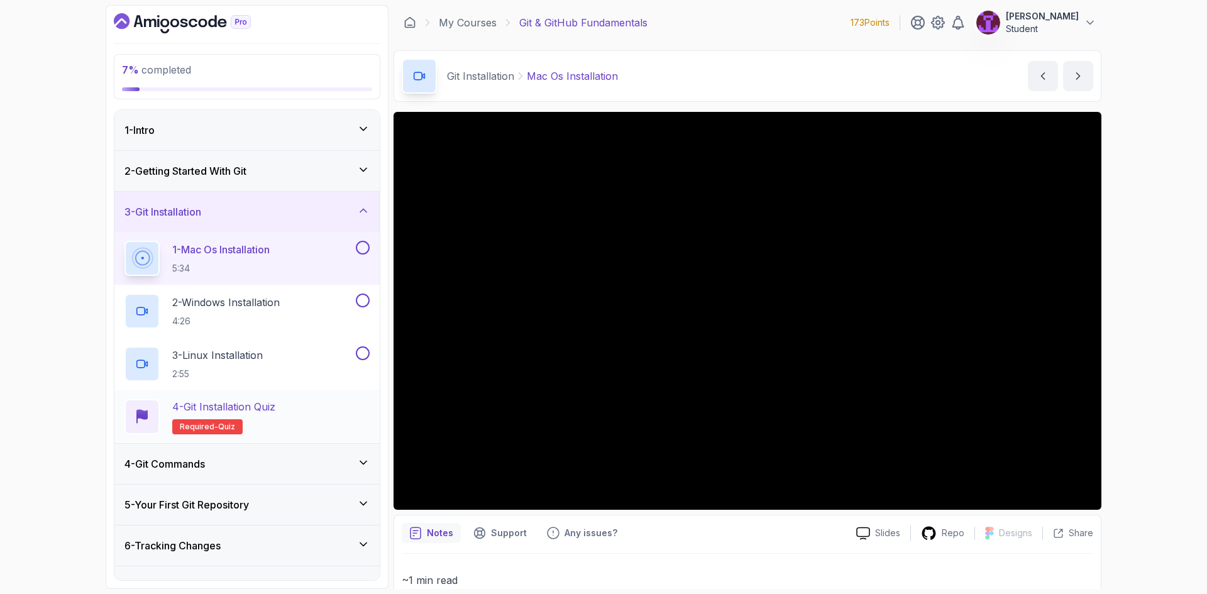
click at [296, 407] on div "4 - Git Installation Quiz Required- quiz" at bounding box center [247, 416] width 245 height 35
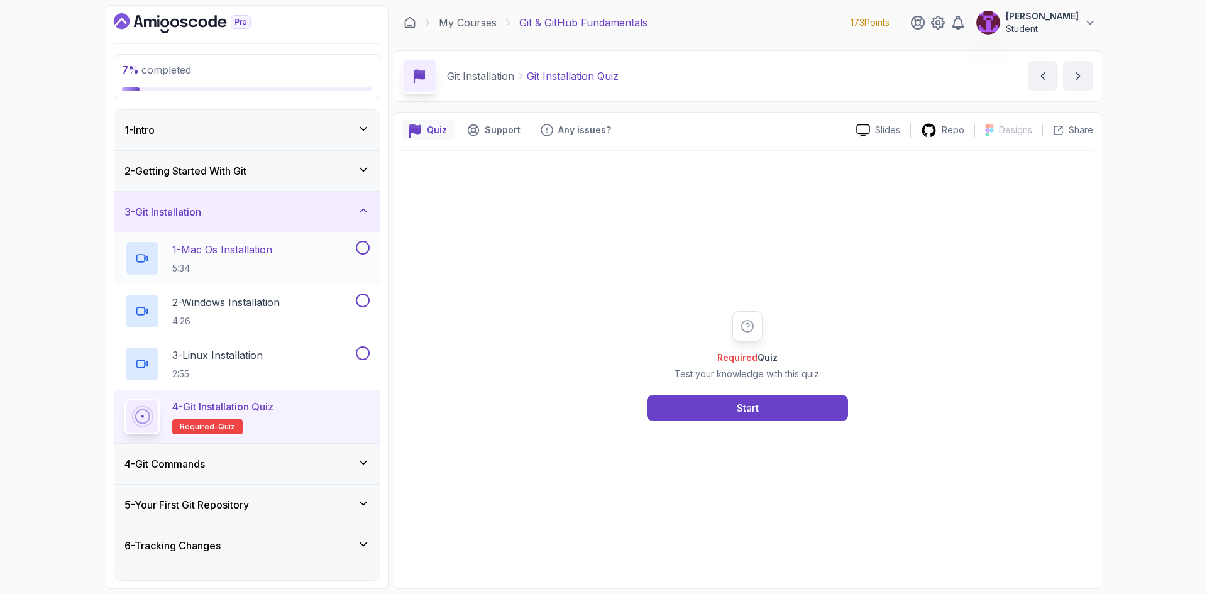
click at [370, 251] on div "1 - Mac Os Installation 5:34" at bounding box center [246, 258] width 265 height 53
click at [362, 250] on button at bounding box center [363, 248] width 14 height 14
click at [362, 294] on button at bounding box center [363, 301] width 14 height 14
click at [362, 351] on button at bounding box center [363, 353] width 14 height 14
click at [319, 416] on div "4 - Git Installation Quiz Required- quiz" at bounding box center [247, 416] width 245 height 35
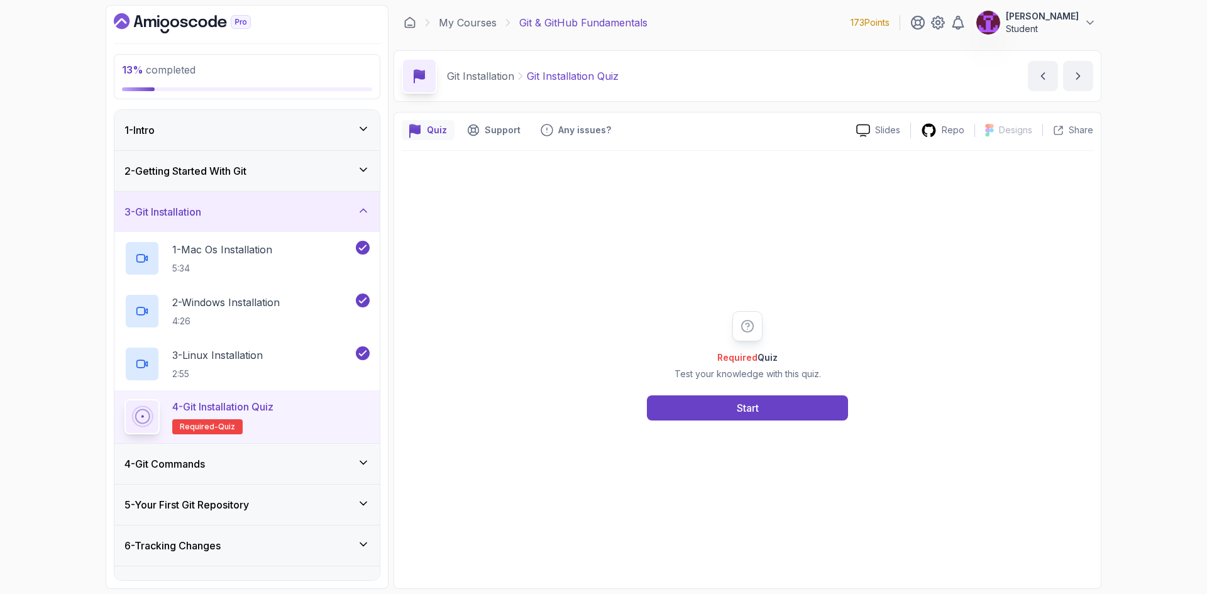
click at [764, 394] on div "Required Quiz Test your knowledge with this quiz. Start" at bounding box center [747, 365] width 241 height 109
click at [776, 405] on button "Start" at bounding box center [747, 408] width 201 height 25
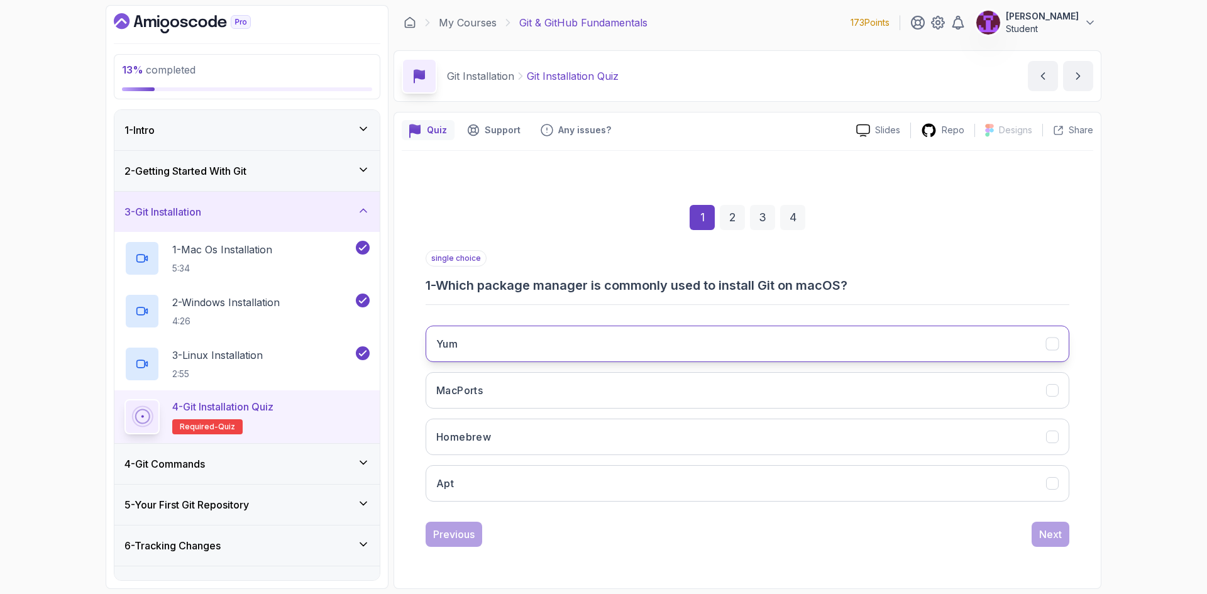
click at [661, 357] on button "Yum" at bounding box center [748, 344] width 644 height 36
click at [635, 446] on button "Homebrew" at bounding box center [748, 437] width 644 height 36
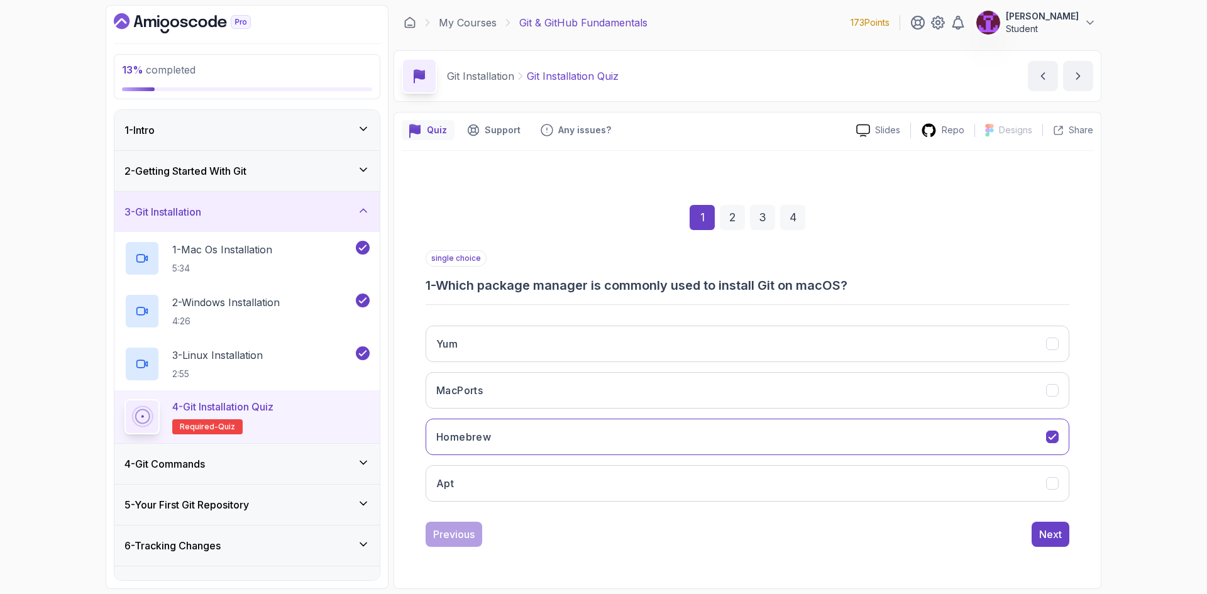
click at [692, 363] on div "Yum MacPorts Homebrew Apt" at bounding box center [748, 414] width 644 height 196
click at [1043, 533] on div "Next" at bounding box center [1050, 534] width 23 height 15
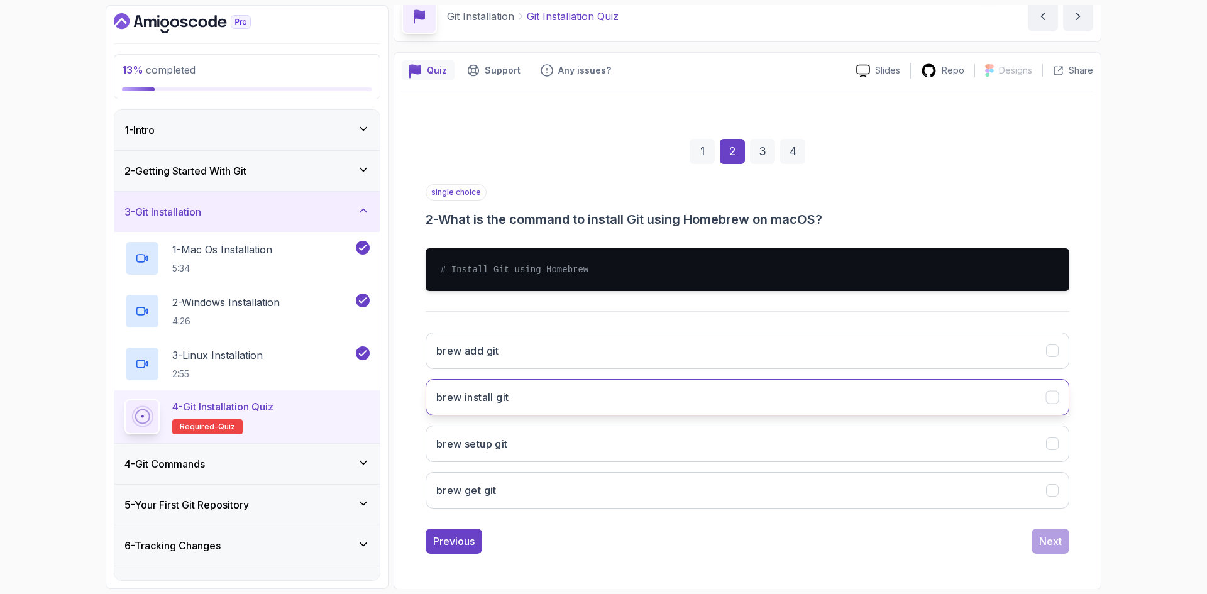
scroll to position [60, 0]
click at [578, 402] on button "brew install git" at bounding box center [748, 397] width 644 height 36
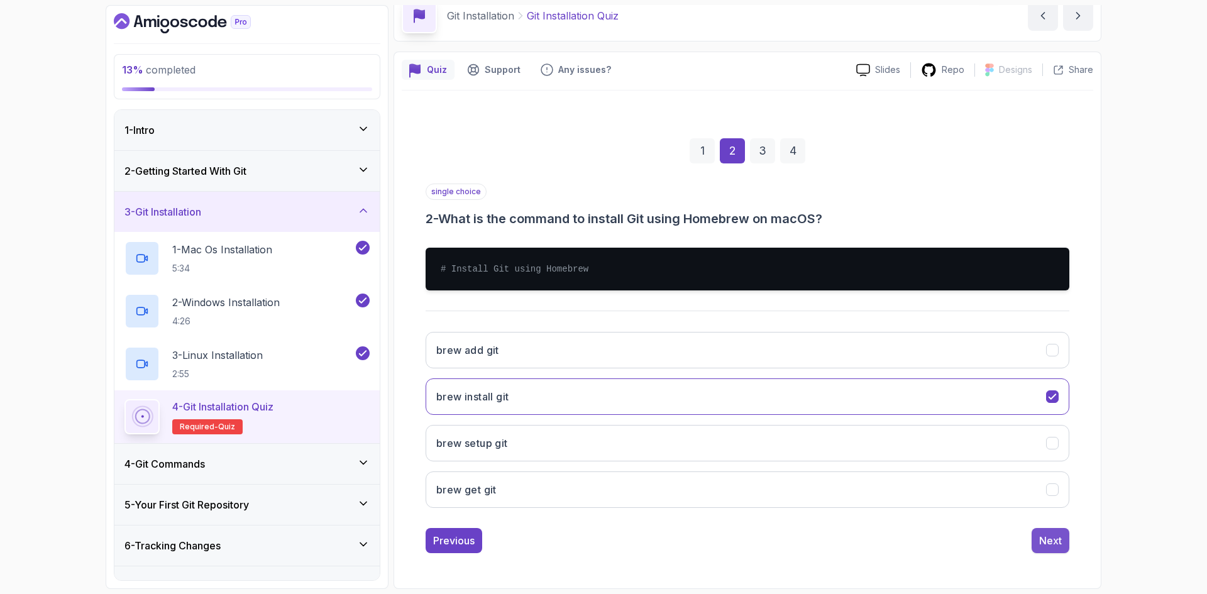
click at [1059, 543] on div "Next" at bounding box center [1050, 540] width 23 height 15
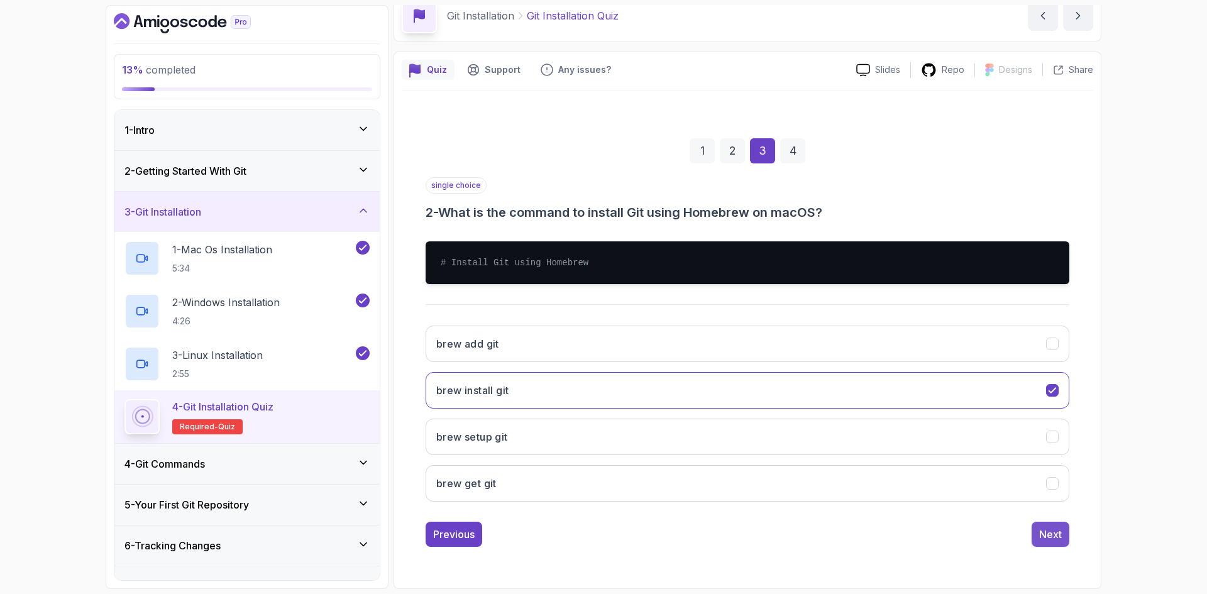
scroll to position [0, 0]
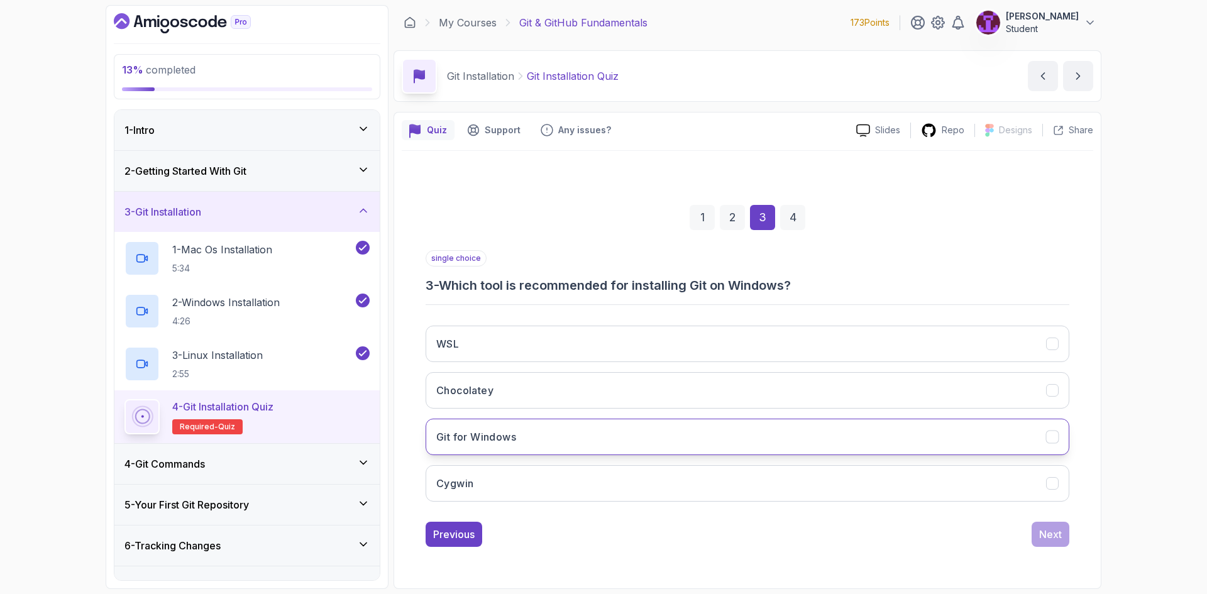
click at [626, 446] on button "Git for Windows" at bounding box center [748, 437] width 644 height 36
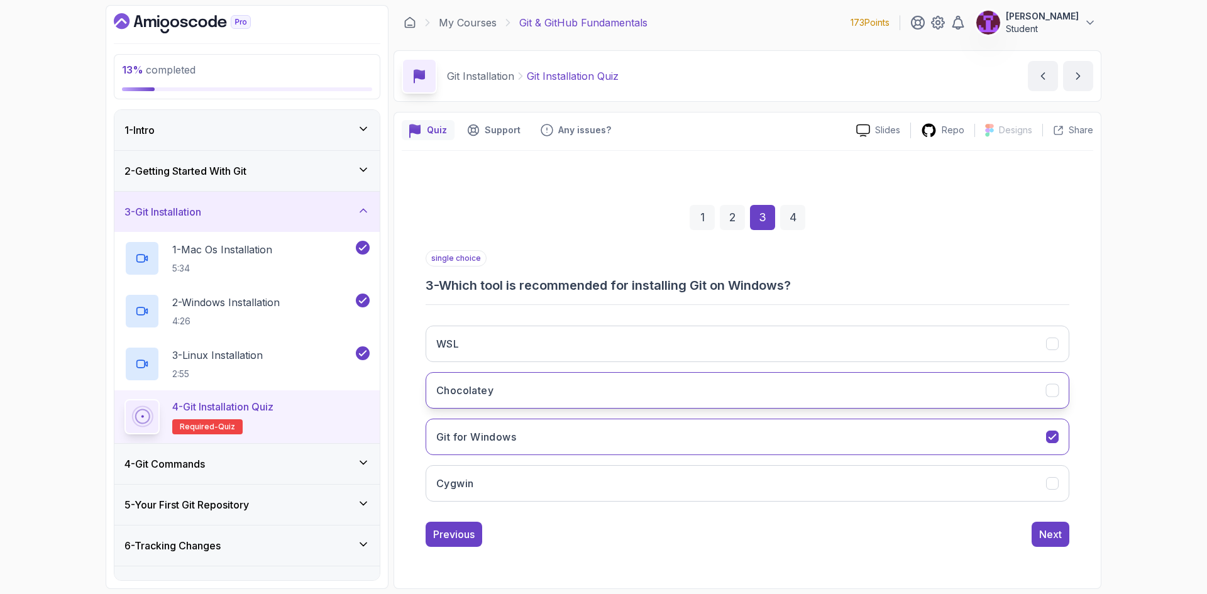
click at [875, 407] on button "Chocolatey" at bounding box center [748, 390] width 644 height 36
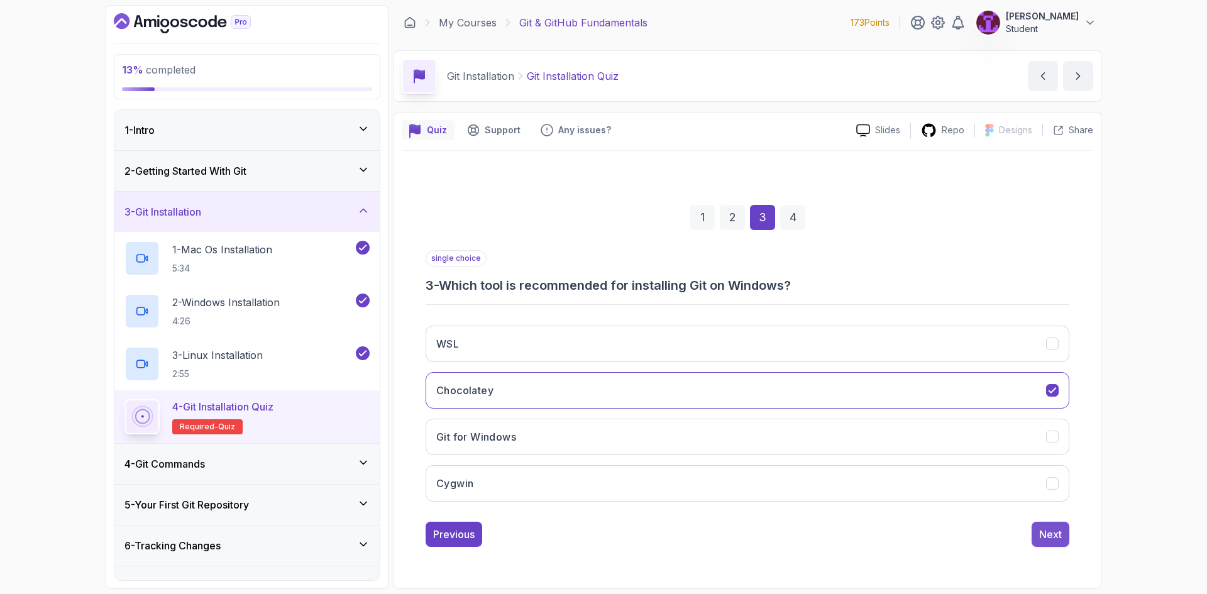
click at [1046, 535] on div "Next" at bounding box center [1050, 534] width 23 height 15
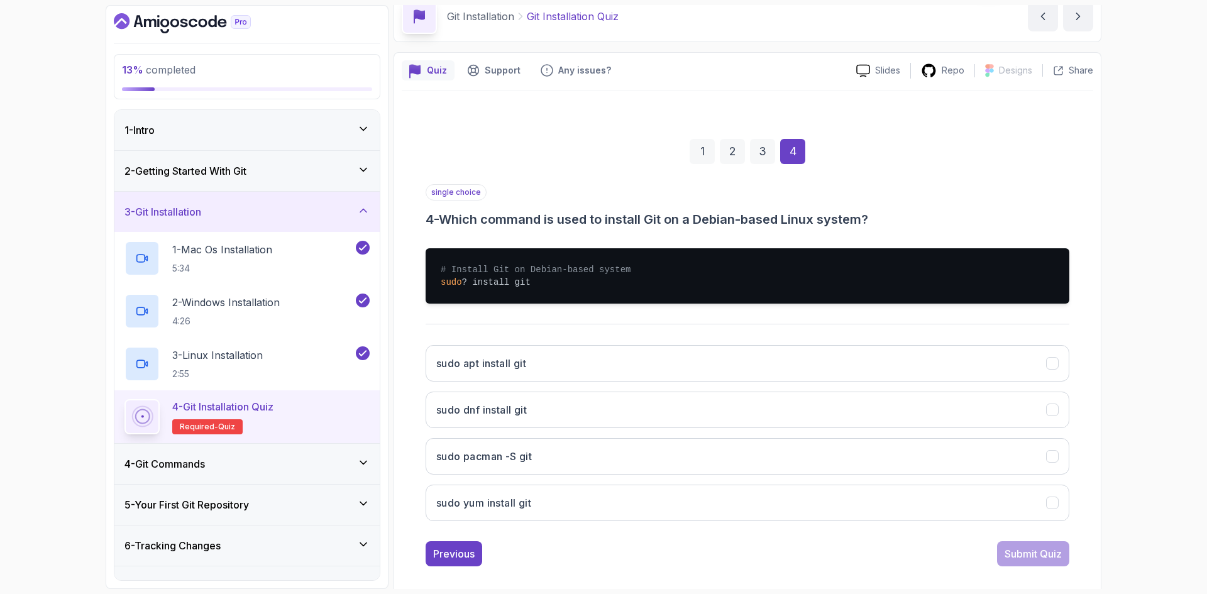
scroll to position [63, 0]
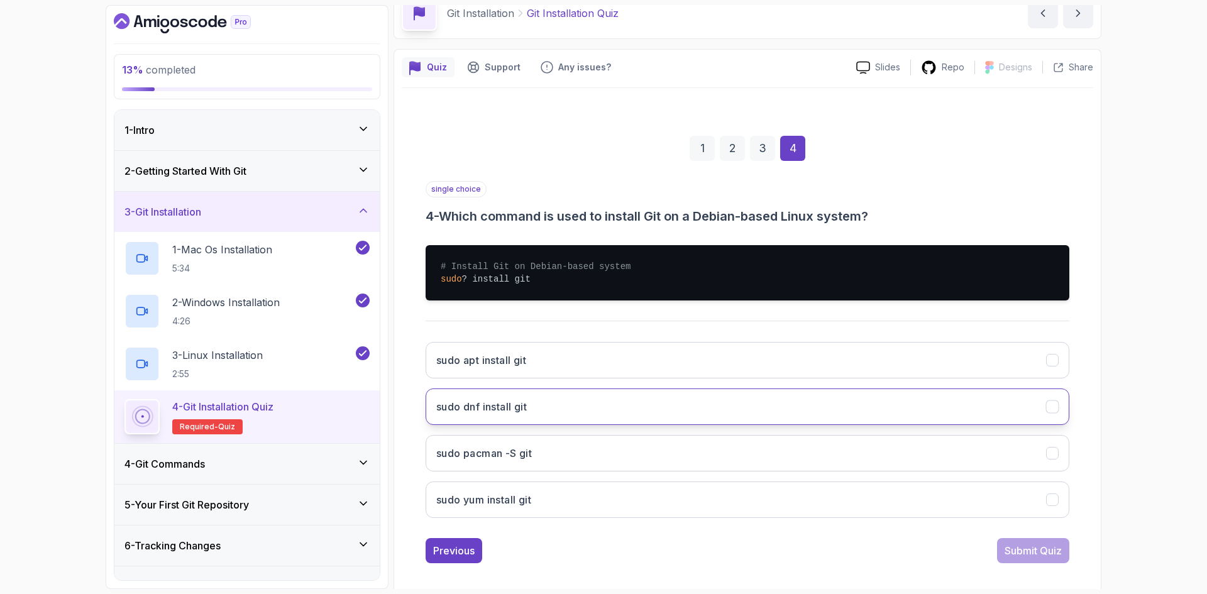
click at [756, 413] on button "sudo dnf install git" at bounding box center [748, 407] width 644 height 36
click at [1022, 545] on div "Submit Quiz" at bounding box center [1033, 550] width 57 height 15
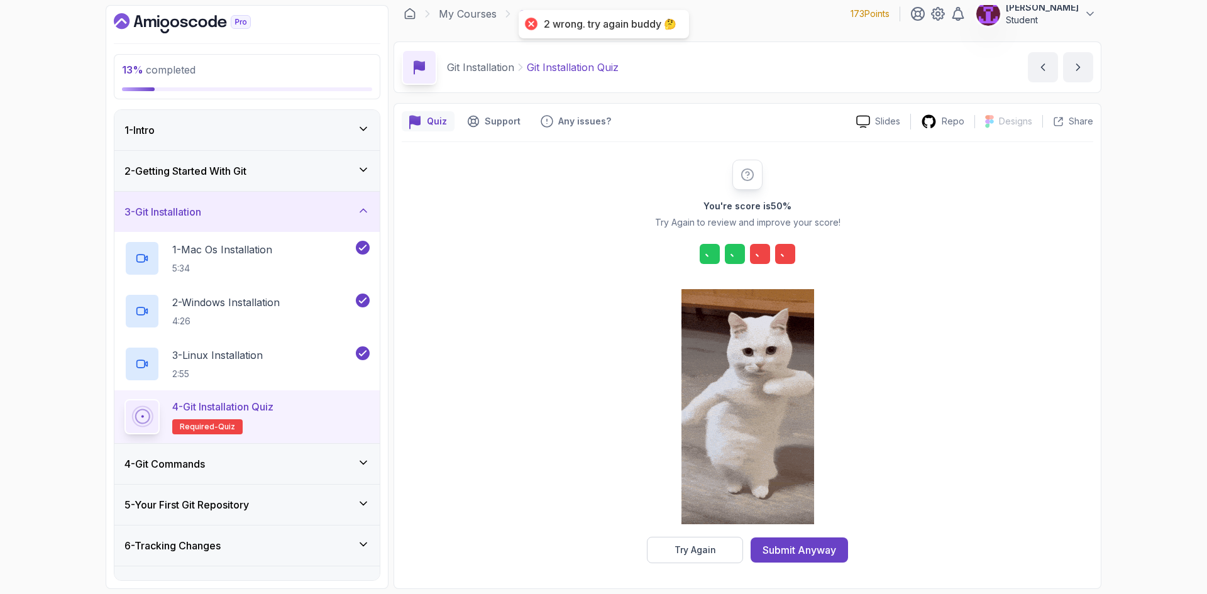
scroll to position [9, 0]
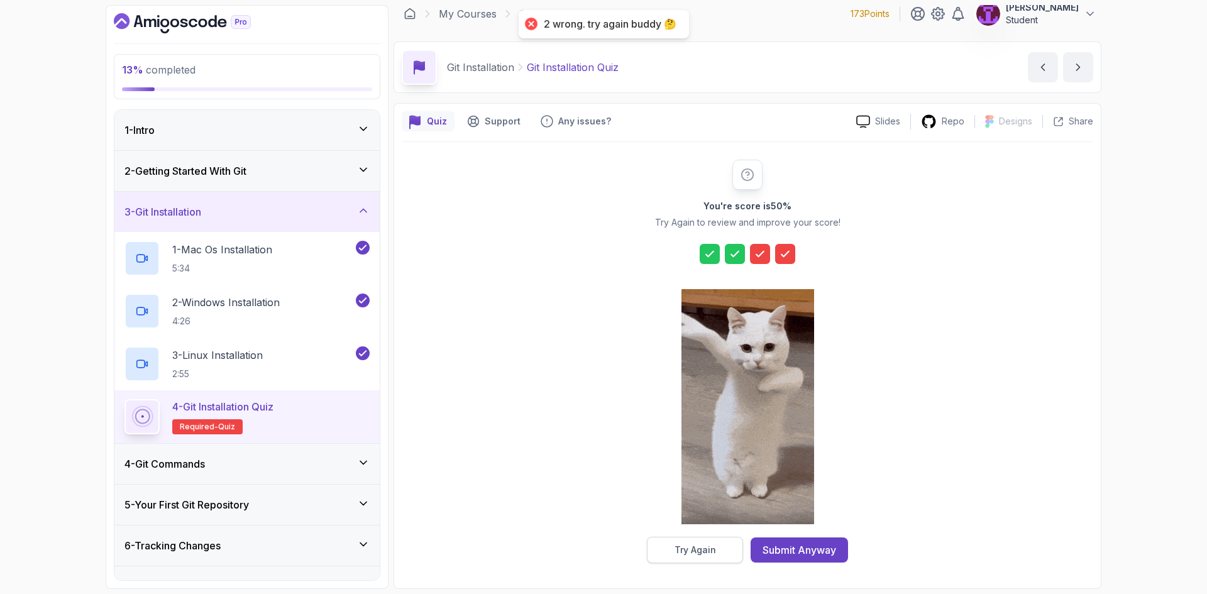
click at [706, 551] on div "Try Again" at bounding box center [696, 550] width 42 height 13
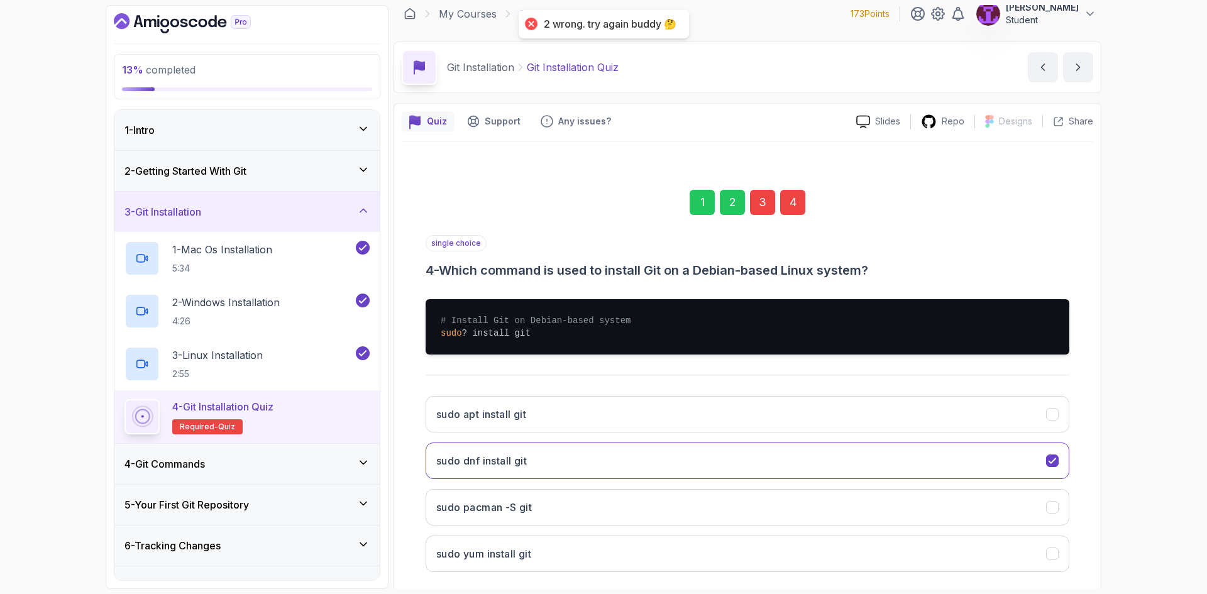
click at [761, 201] on div "3" at bounding box center [762, 202] width 25 height 25
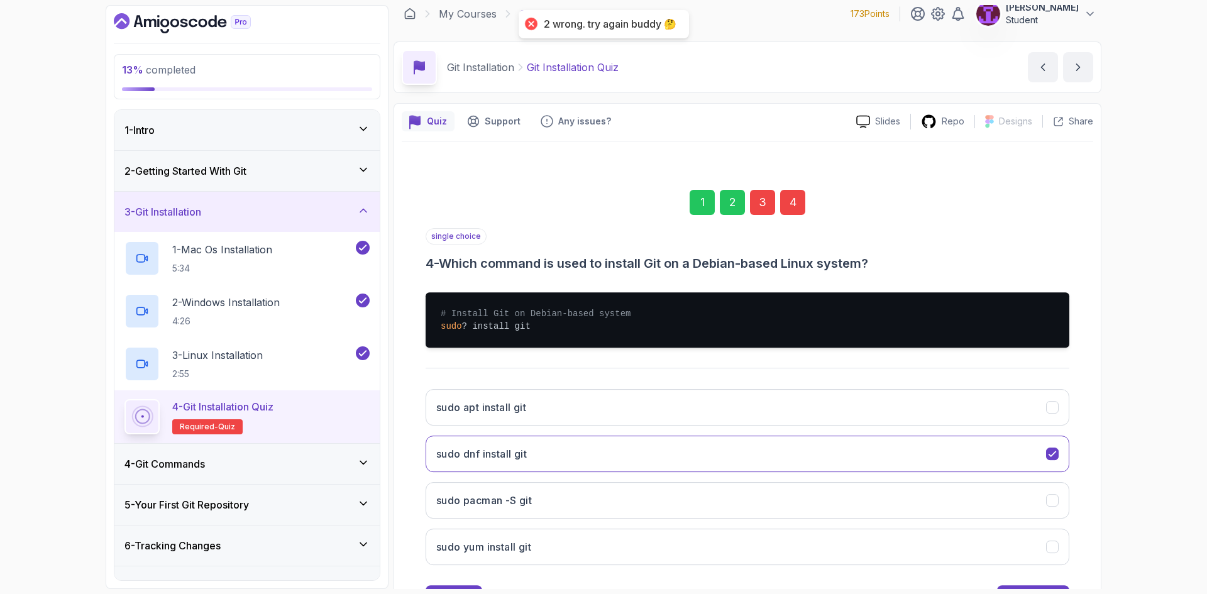
scroll to position [0, 0]
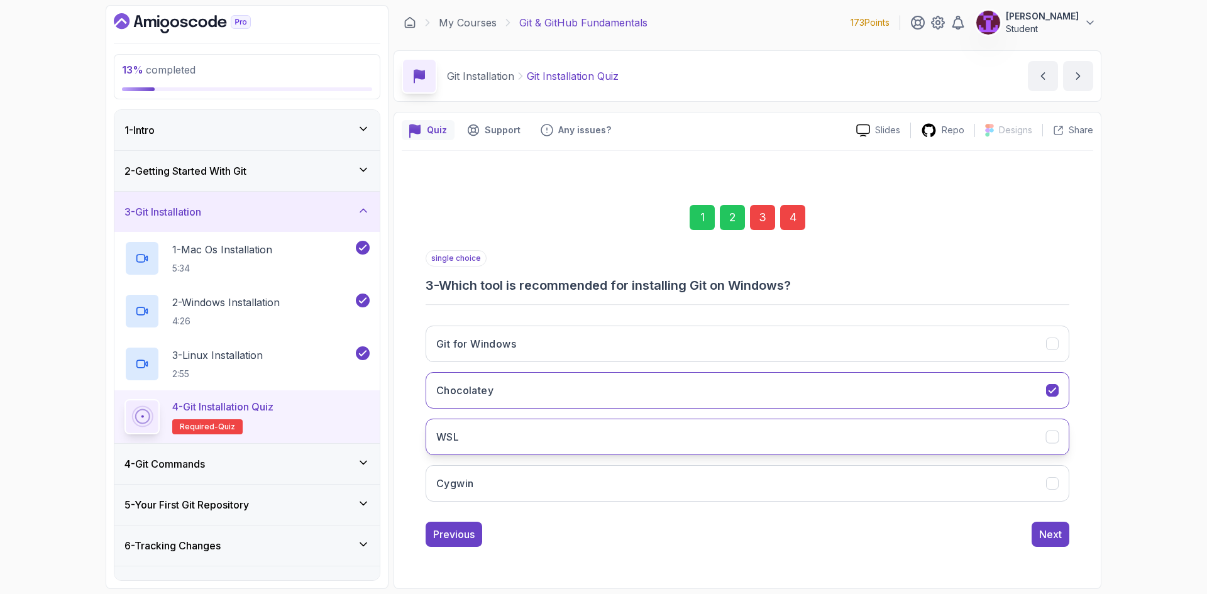
click at [625, 433] on button "WSL" at bounding box center [748, 437] width 644 height 36
click at [624, 345] on button "Git for Windows" at bounding box center [748, 344] width 644 height 36
click at [1042, 534] on div "Next" at bounding box center [1050, 534] width 23 height 15
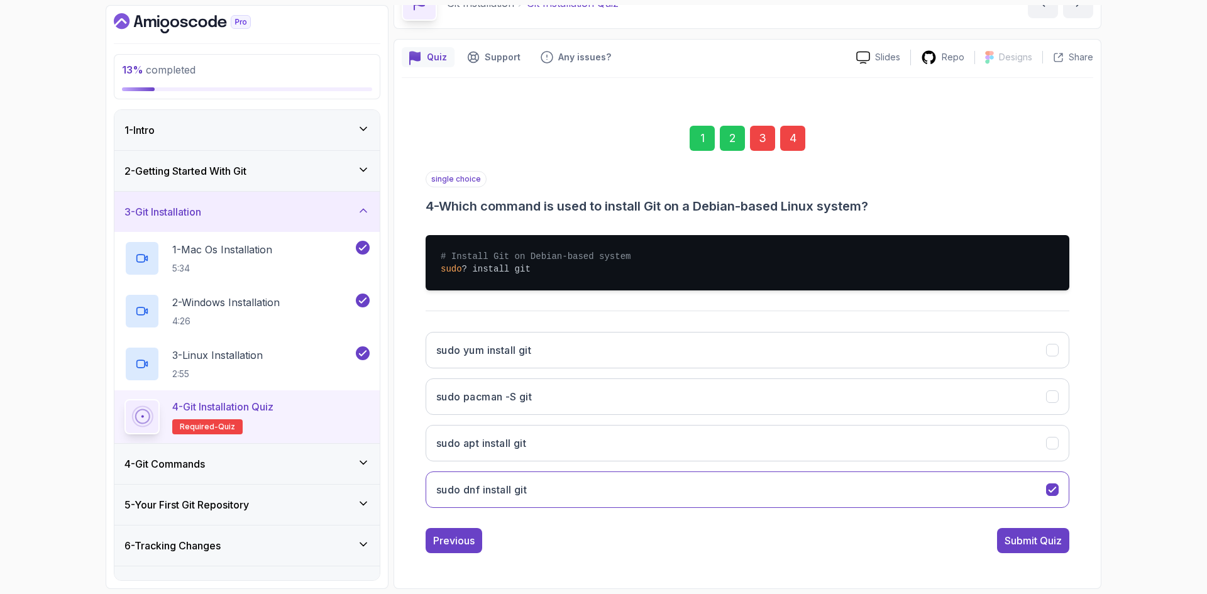
click at [1017, 538] on div "Submit Quiz" at bounding box center [1033, 540] width 57 height 15
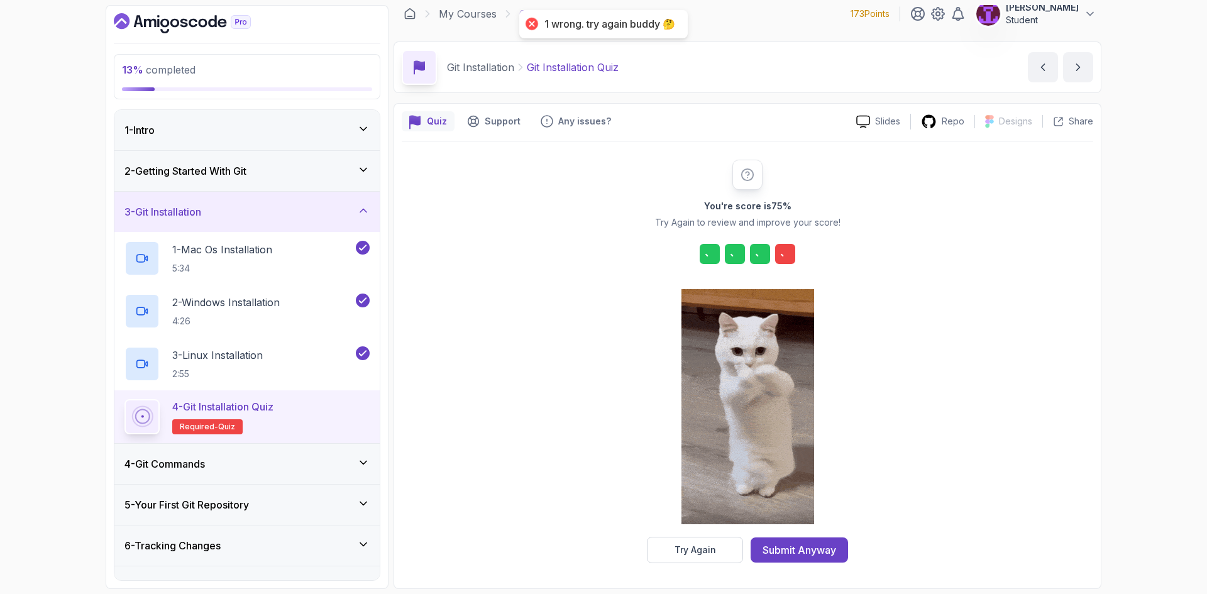
scroll to position [9, 0]
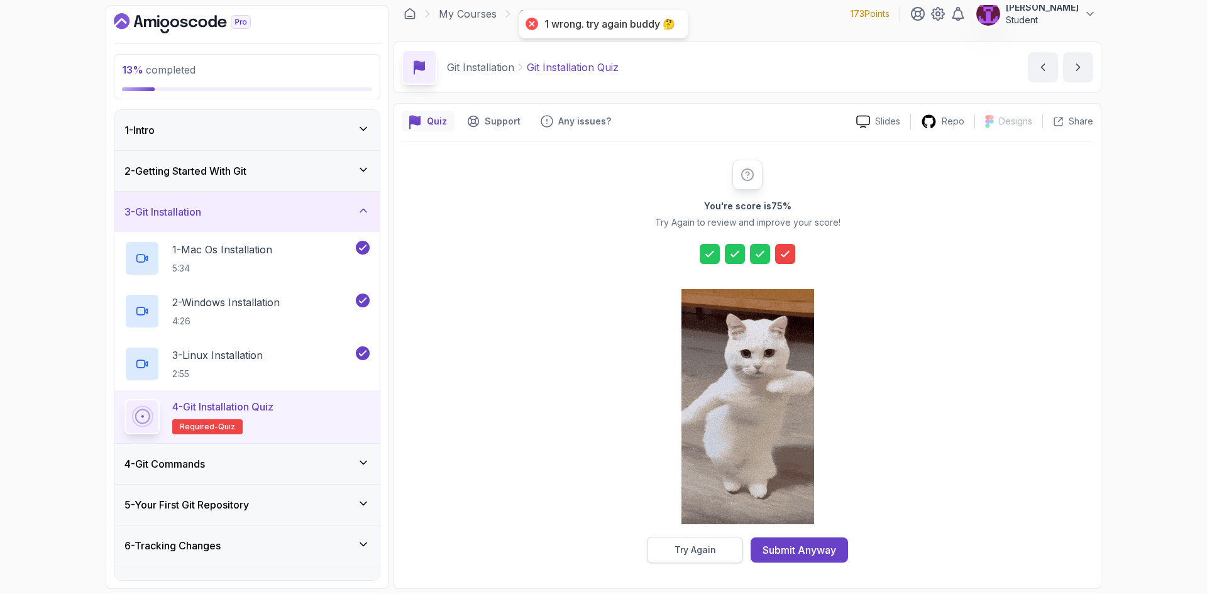
click at [715, 549] on div "Try Again" at bounding box center [696, 550] width 42 height 13
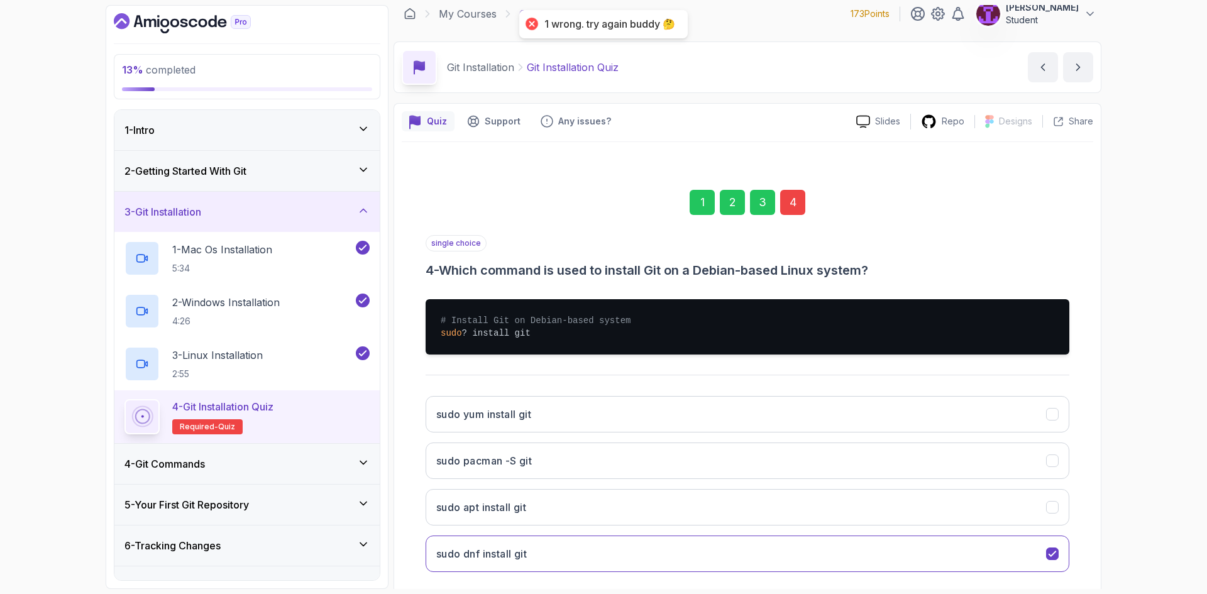
click at [802, 211] on div "4" at bounding box center [792, 202] width 25 height 25
click at [798, 197] on div "4" at bounding box center [792, 202] width 25 height 25
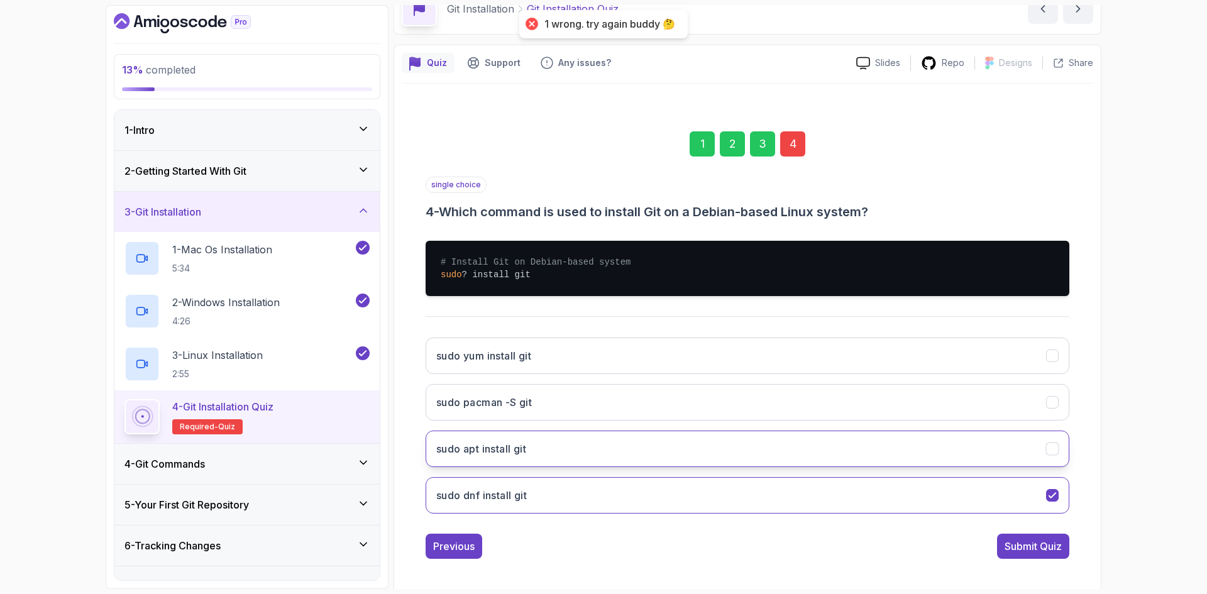
scroll to position [72, 0]
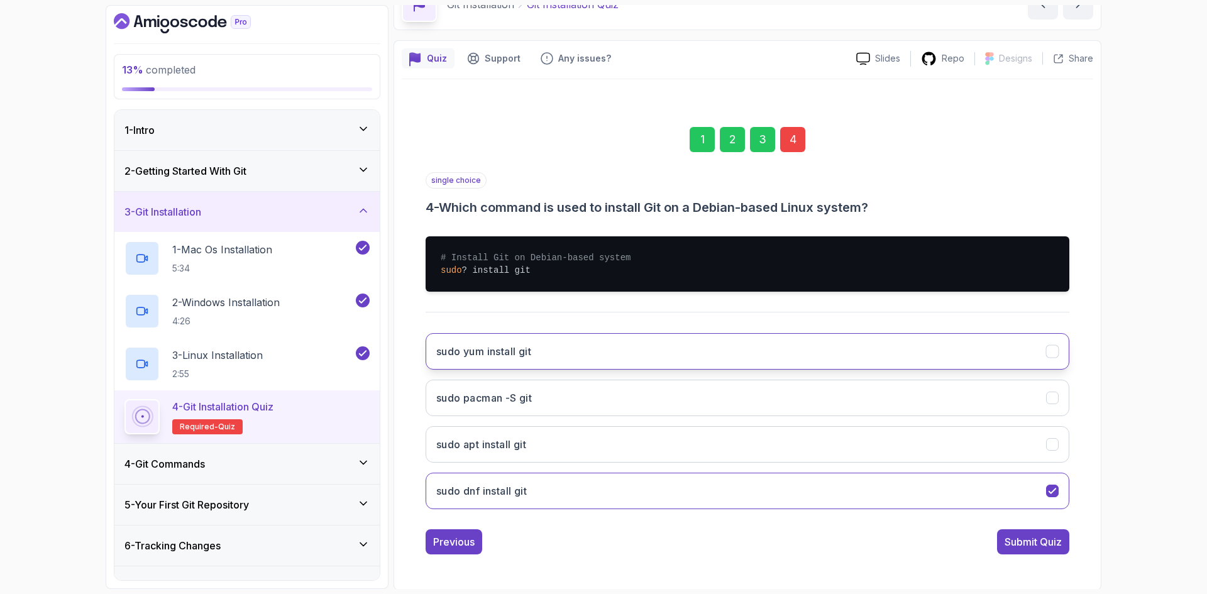
click at [545, 363] on button "sudo yum install git" at bounding box center [748, 351] width 644 height 36
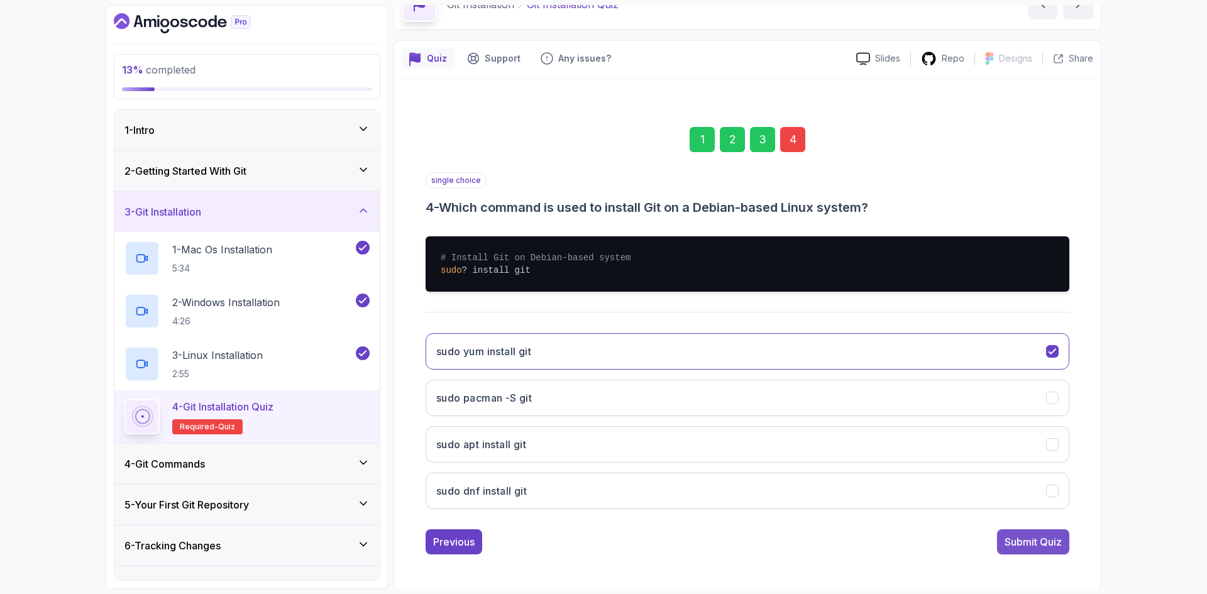
click at [1059, 548] on div "Submit Quiz" at bounding box center [1033, 542] width 57 height 15
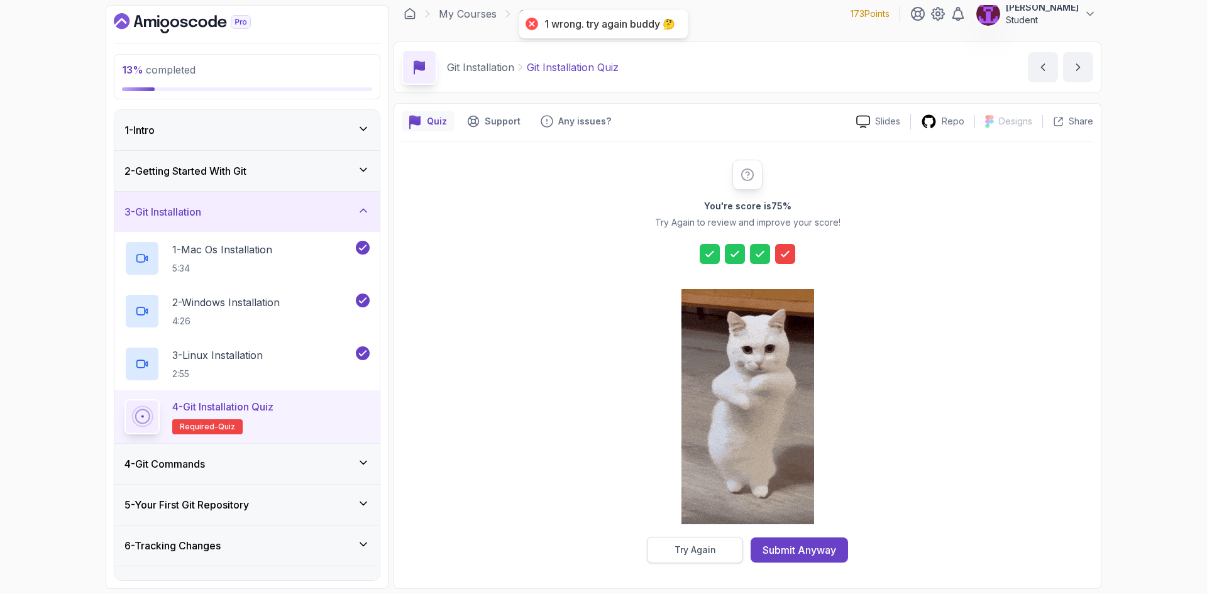
click at [702, 545] on div "Try Again" at bounding box center [696, 550] width 42 height 13
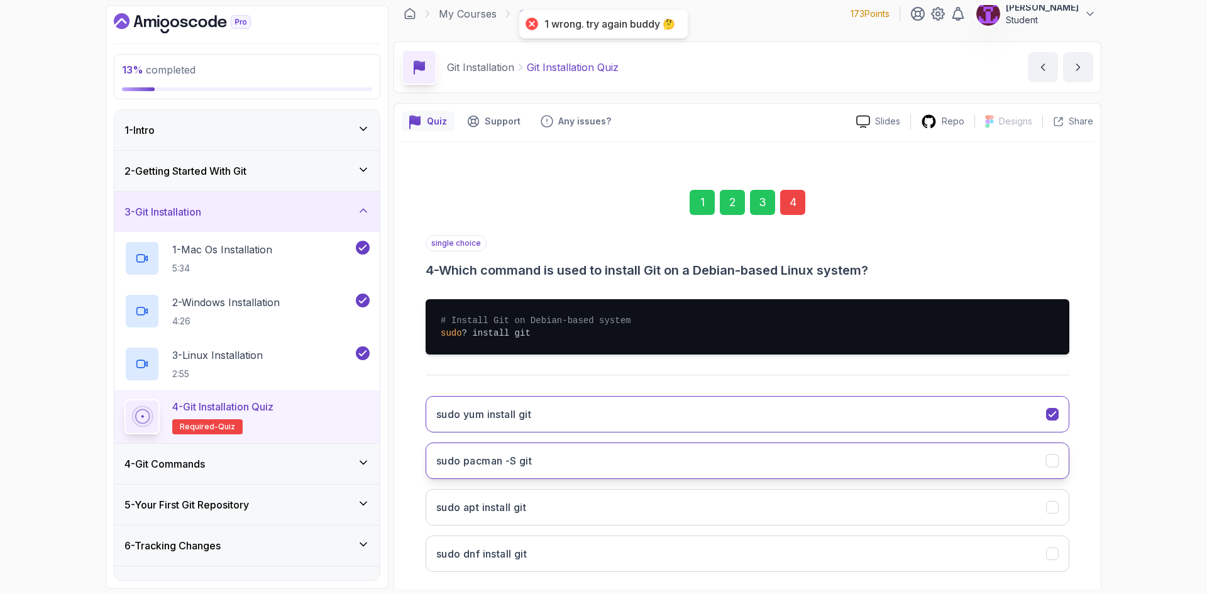
click at [587, 470] on button "sudo pacman -S git" at bounding box center [748, 461] width 644 height 36
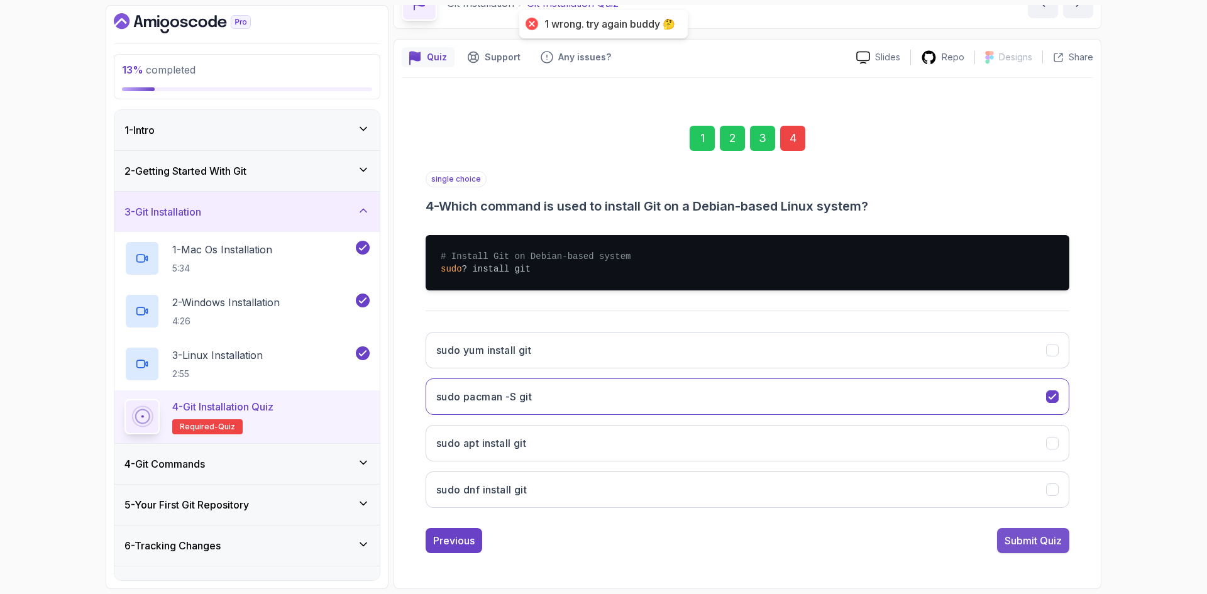
click at [1006, 541] on div "Submit Quiz" at bounding box center [1033, 540] width 57 height 15
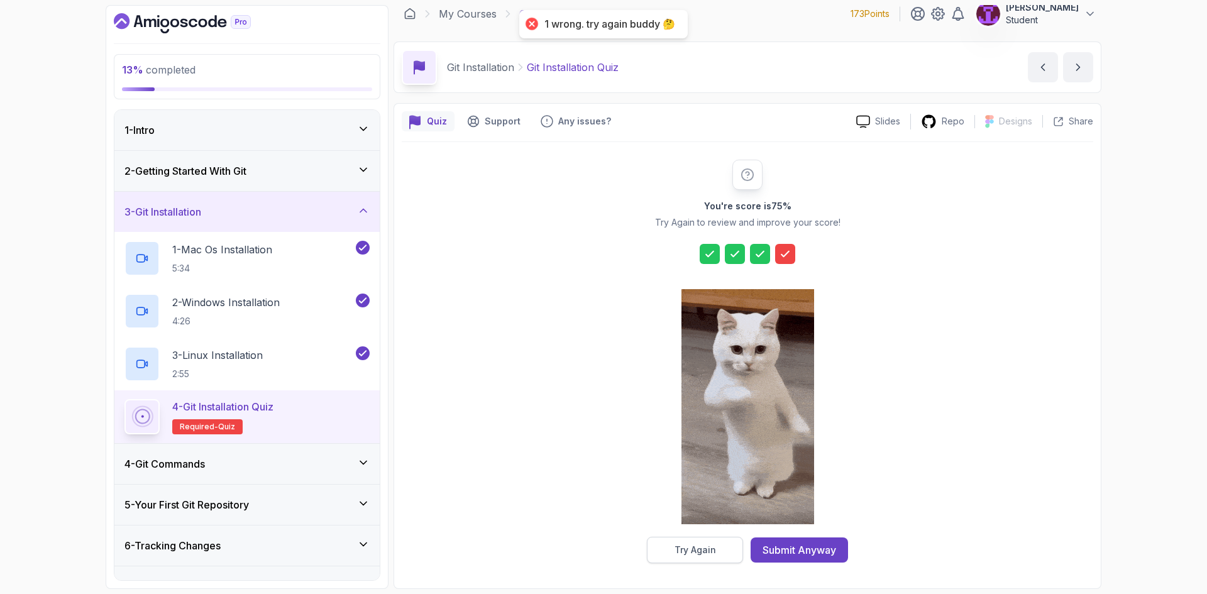
click at [708, 543] on button "Try Again" at bounding box center [695, 550] width 96 height 26
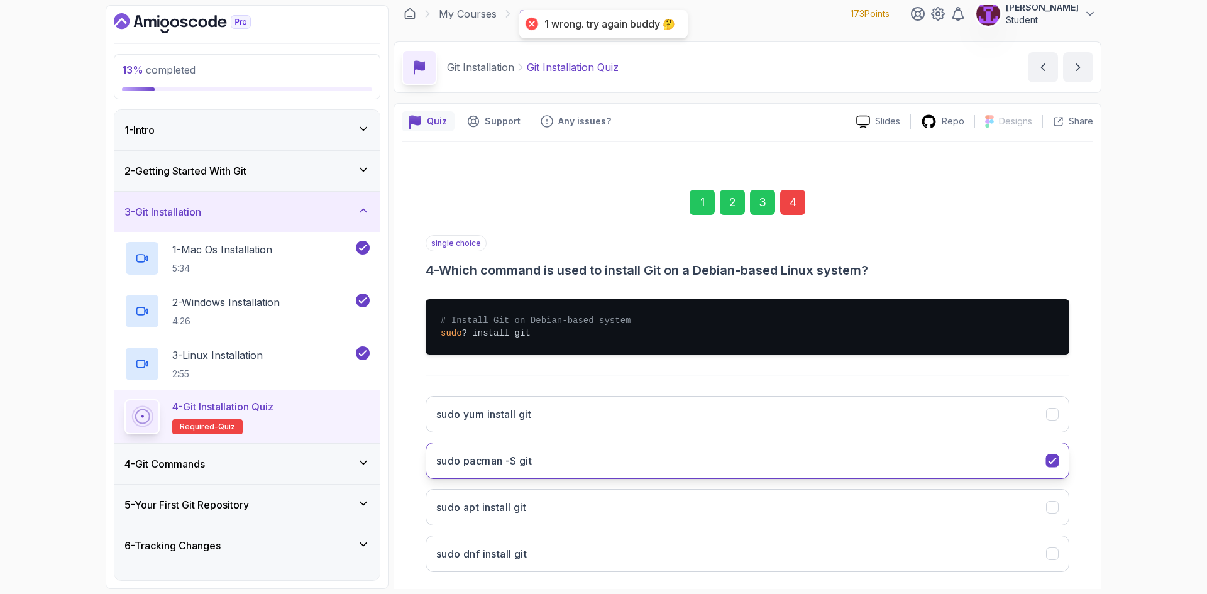
scroll to position [72, 0]
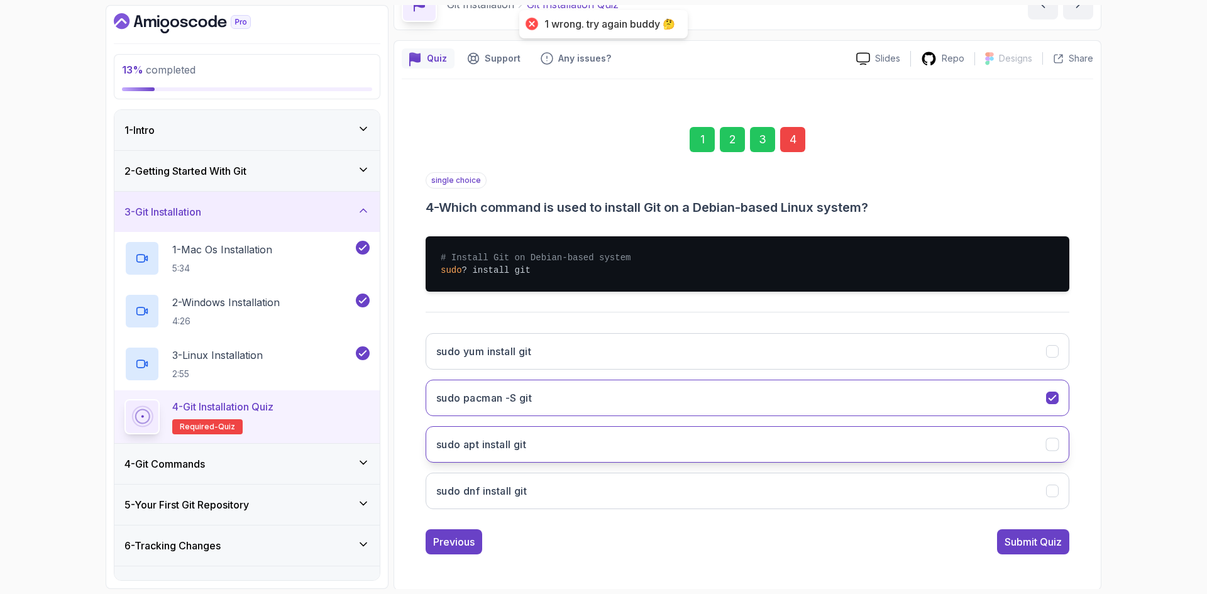
click at [628, 446] on button "sudo apt install git" at bounding box center [748, 444] width 644 height 36
click at [1048, 553] on button "Submit Quiz" at bounding box center [1033, 541] width 72 height 25
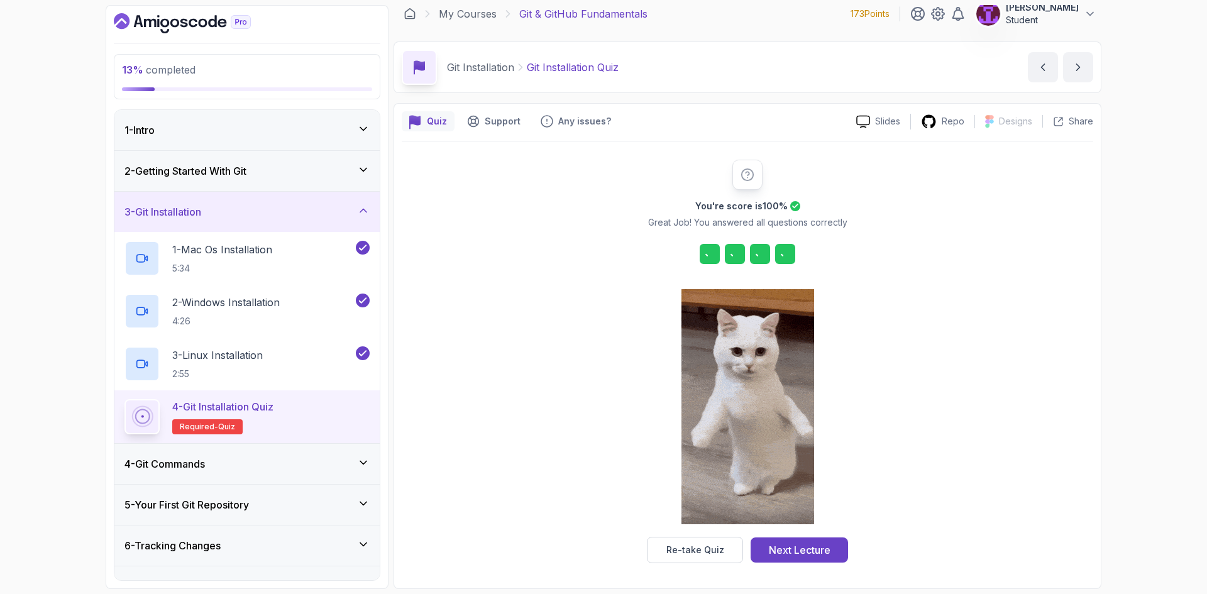
scroll to position [9, 0]
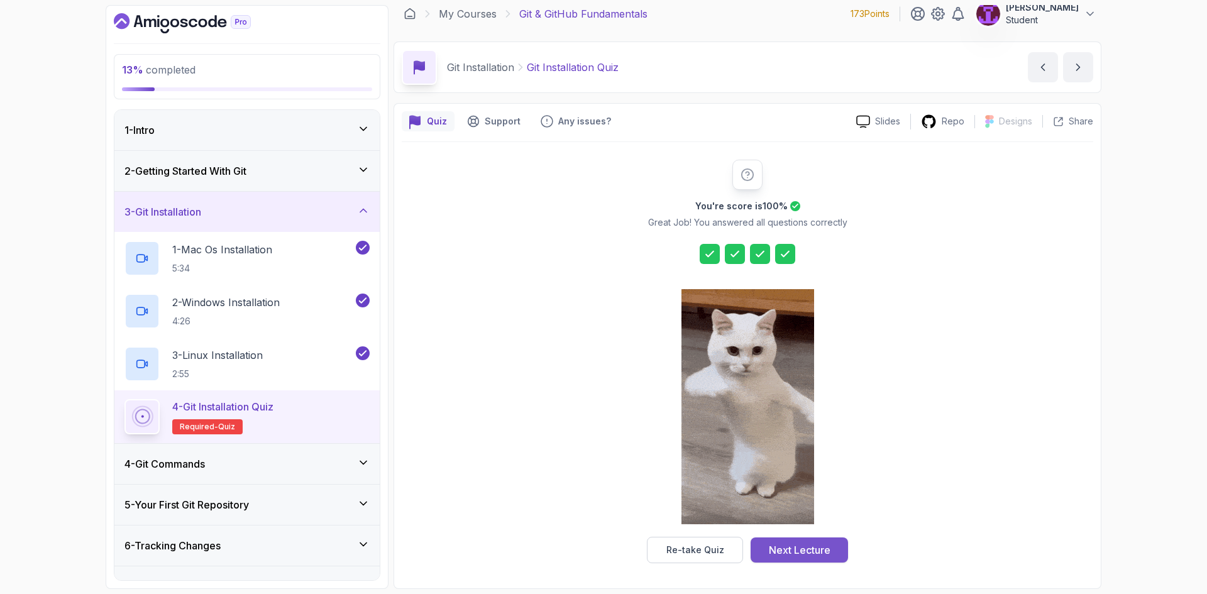
click at [784, 550] on div "Next Lecture" at bounding box center [800, 550] width 62 height 15
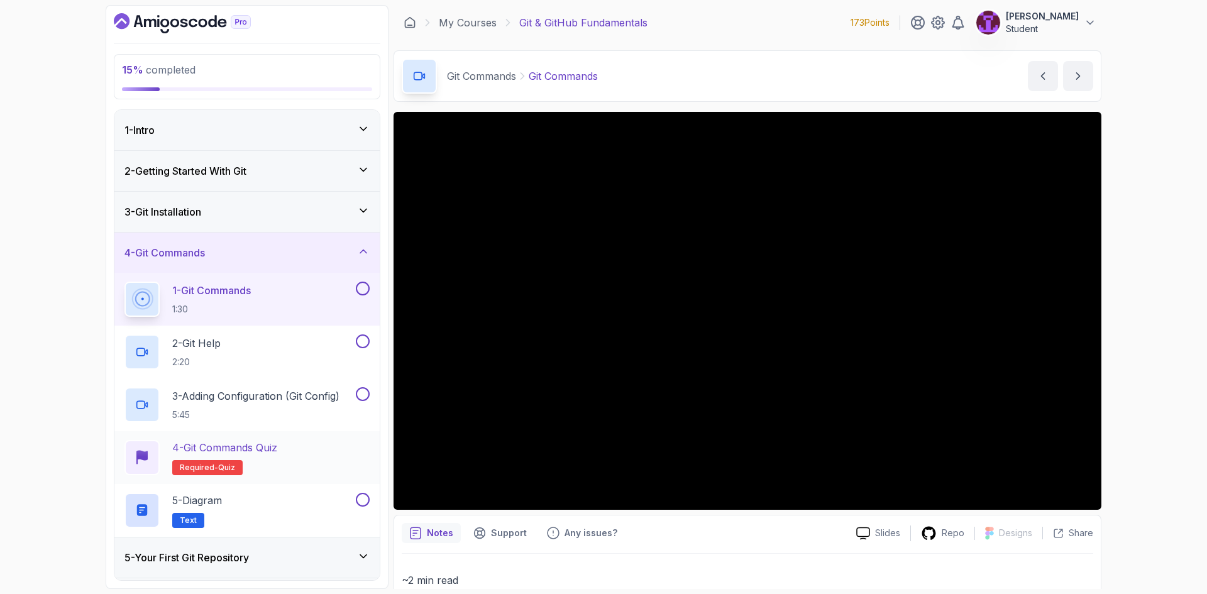
click at [277, 463] on h2 "4 - Git Commands Quiz Required- quiz" at bounding box center [224, 457] width 105 height 35
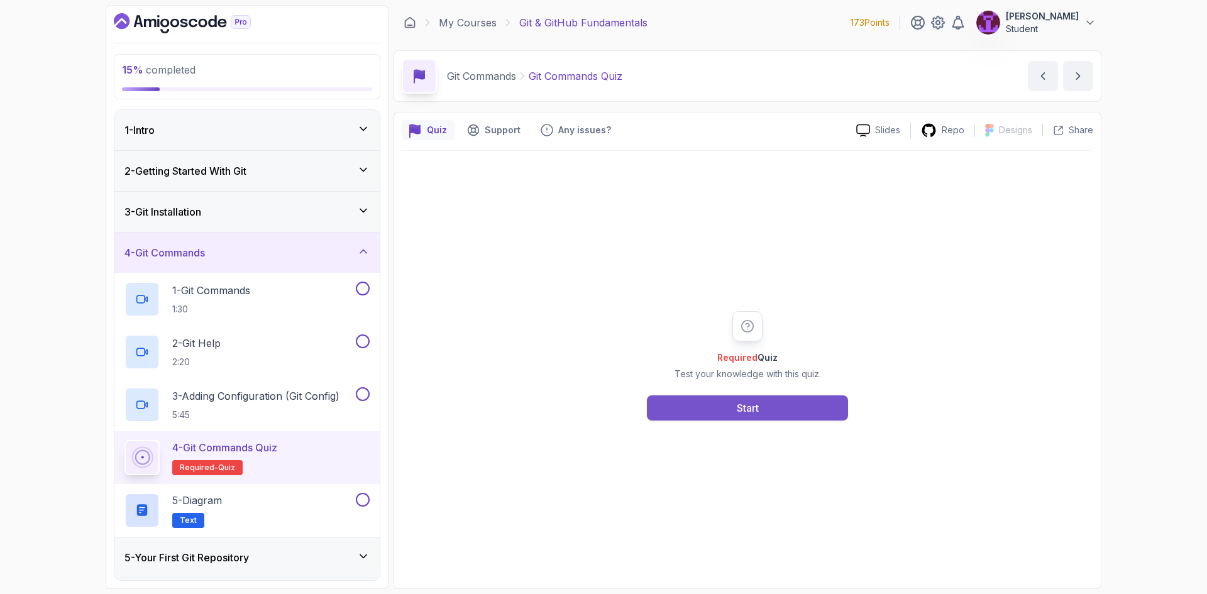
click at [757, 396] on button "Start" at bounding box center [747, 408] width 201 height 25
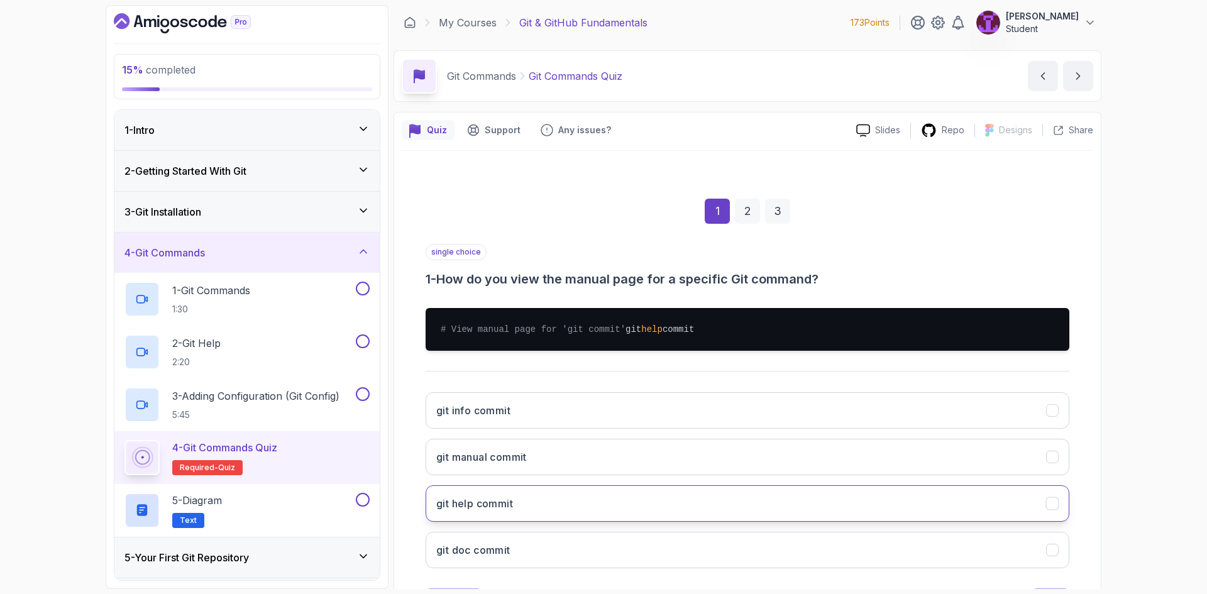
click at [569, 516] on button "git help commit" at bounding box center [748, 503] width 644 height 36
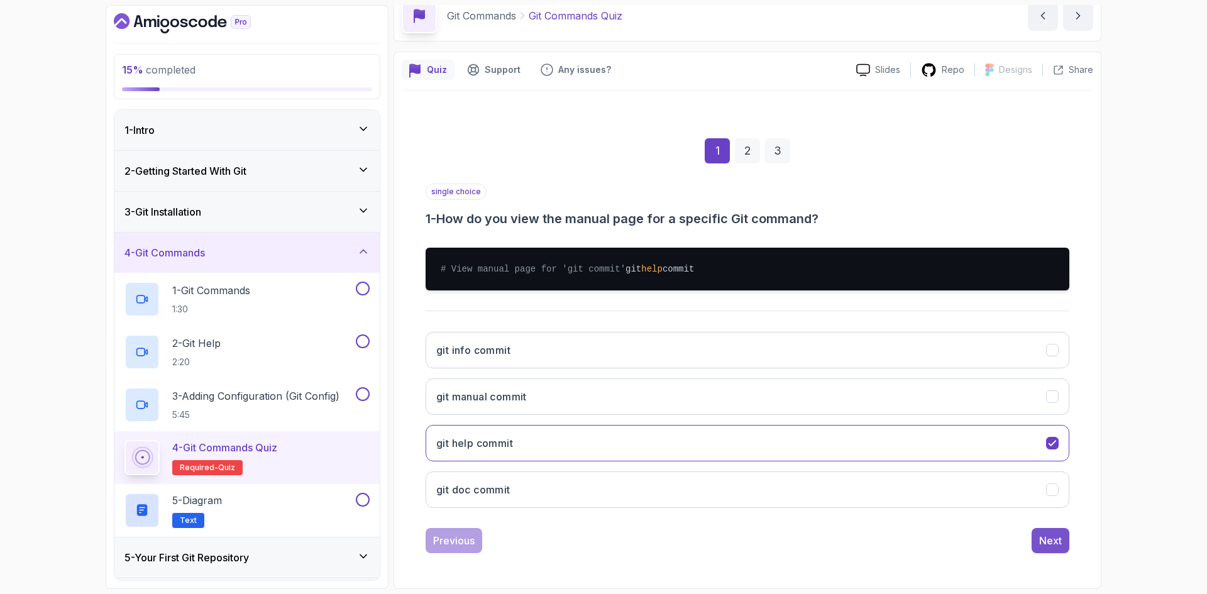
click at [1059, 541] on div "Next" at bounding box center [1050, 540] width 23 height 15
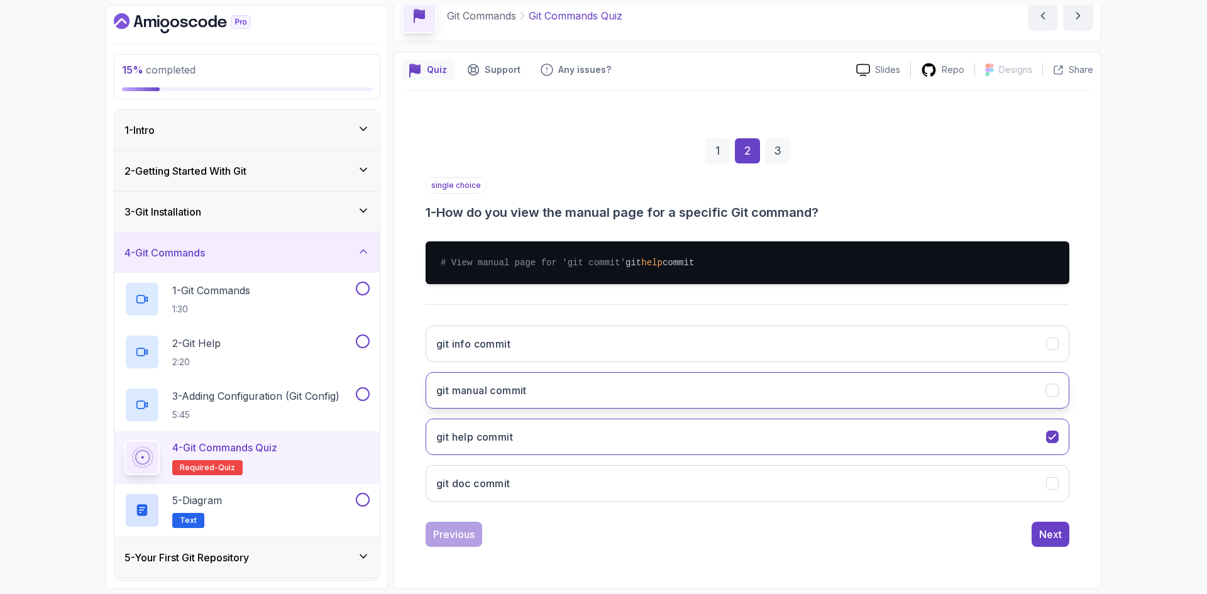
scroll to position [60, 0]
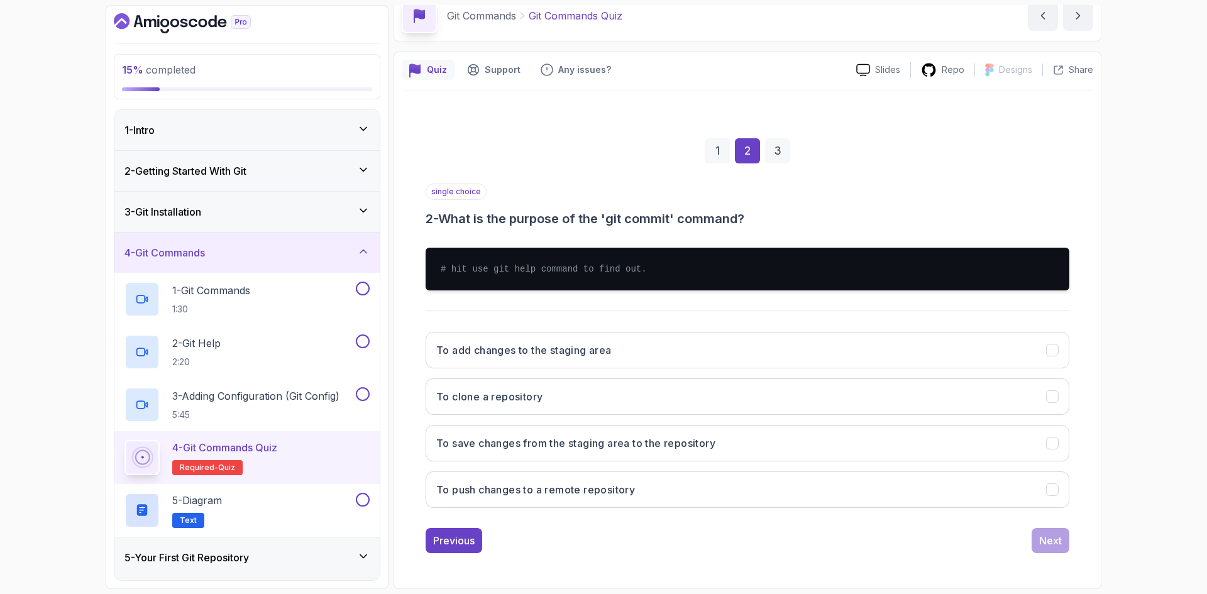
click at [609, 363] on button "To add changes to the staging area" at bounding box center [748, 350] width 644 height 36
click at [1061, 545] on div "Next" at bounding box center [1050, 540] width 23 height 15
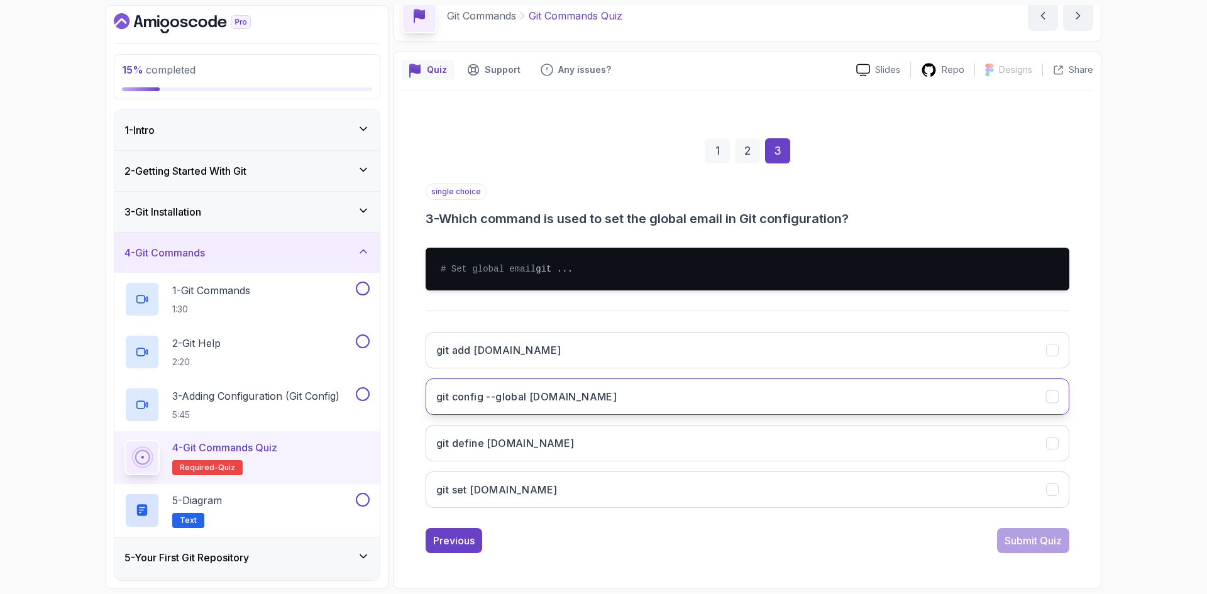
click at [602, 415] on button "git config --global user.email" at bounding box center [748, 397] width 644 height 36
click at [1024, 548] on div "Submit Quiz" at bounding box center [1033, 540] width 57 height 15
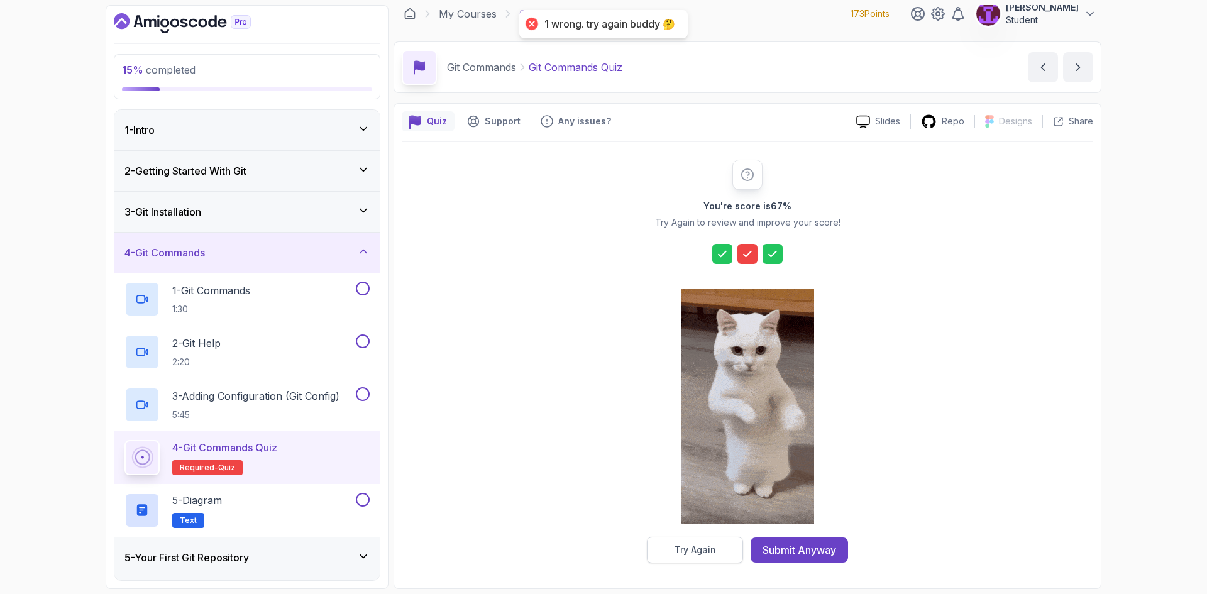
click at [723, 555] on button "Try Again" at bounding box center [695, 550] width 96 height 26
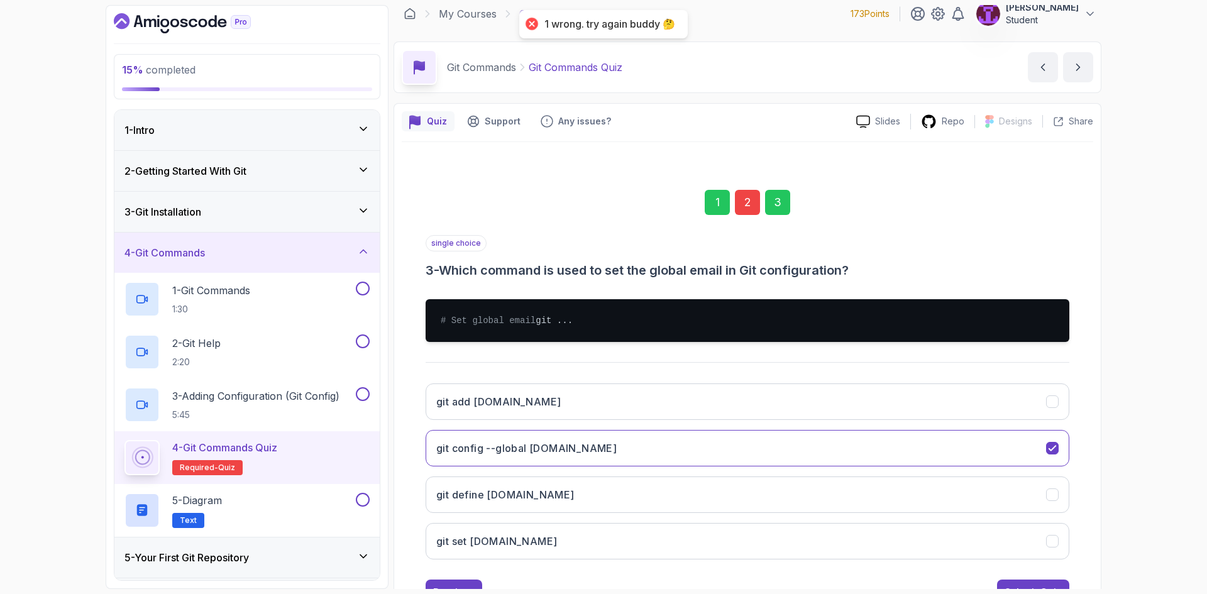
click at [749, 200] on div "2" at bounding box center [747, 202] width 25 height 25
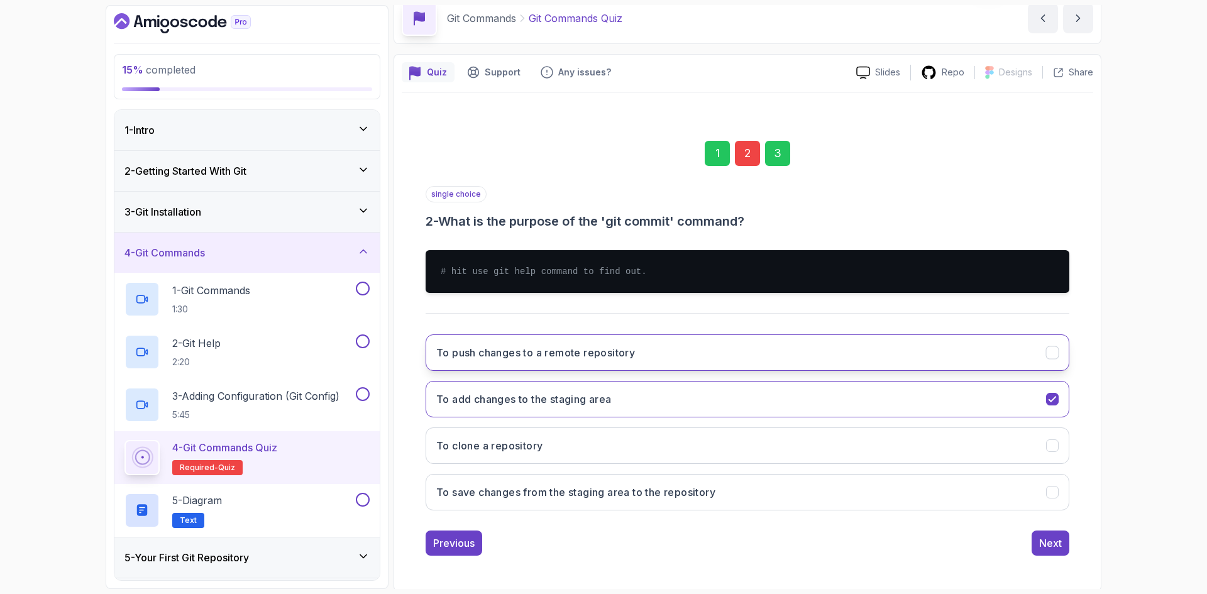
scroll to position [60, 0]
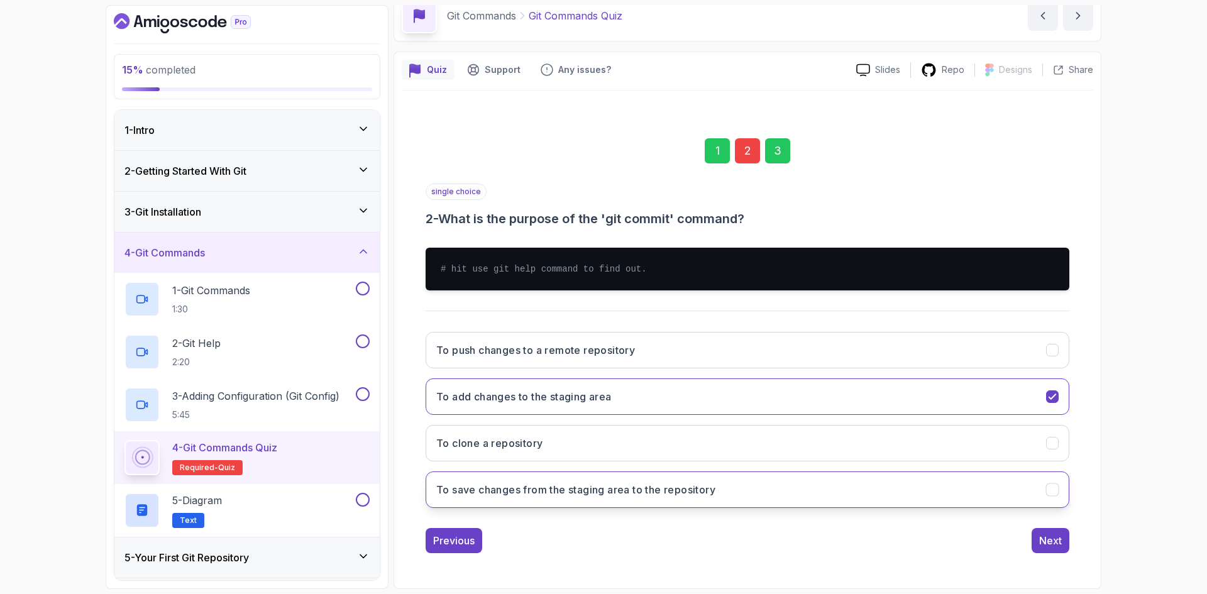
click at [762, 505] on button "To save changes from the staging area to the repository" at bounding box center [748, 490] width 644 height 36
click at [1045, 546] on div "Next" at bounding box center [1050, 540] width 23 height 15
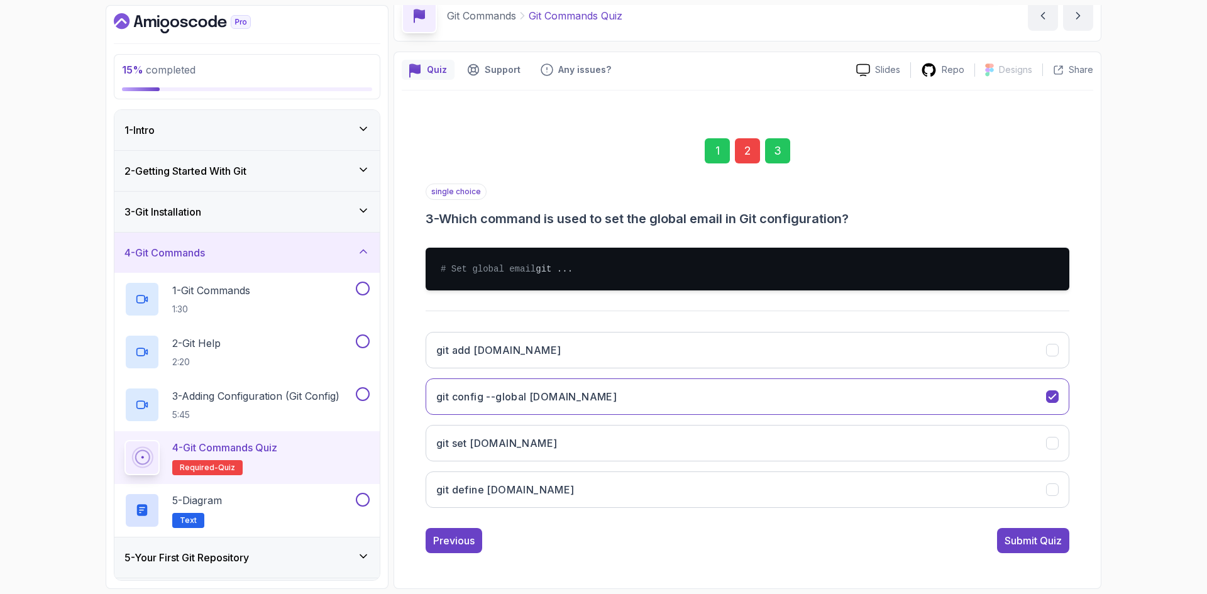
click at [1020, 548] on div "Submit Quiz" at bounding box center [1033, 540] width 57 height 15
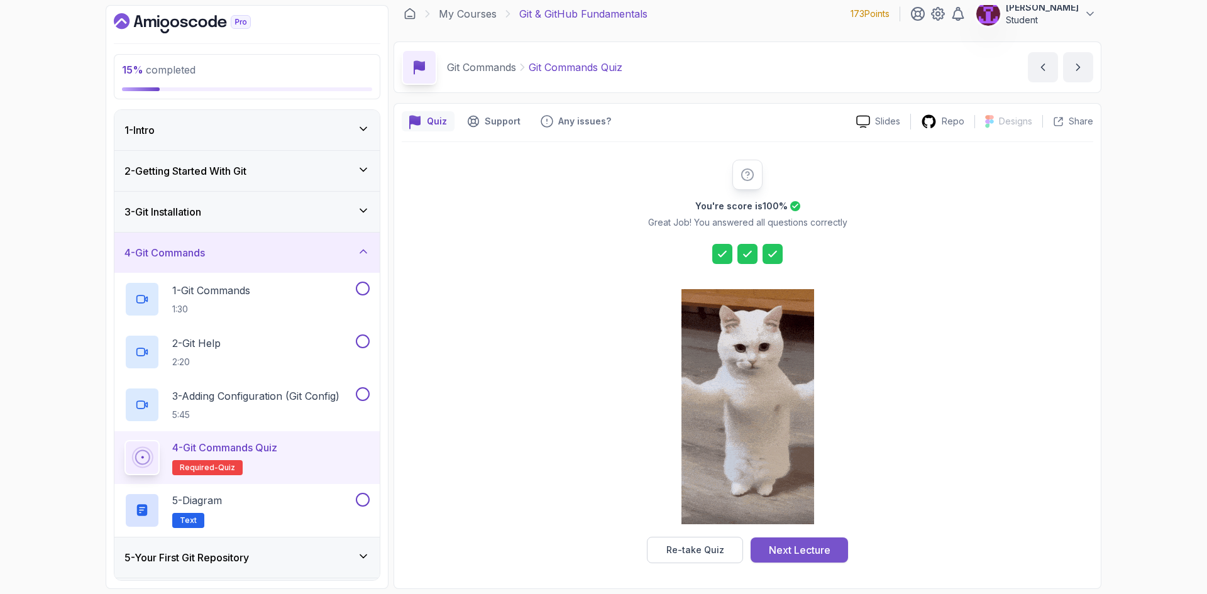
click at [785, 555] on div "Next Lecture" at bounding box center [800, 550] width 62 height 15
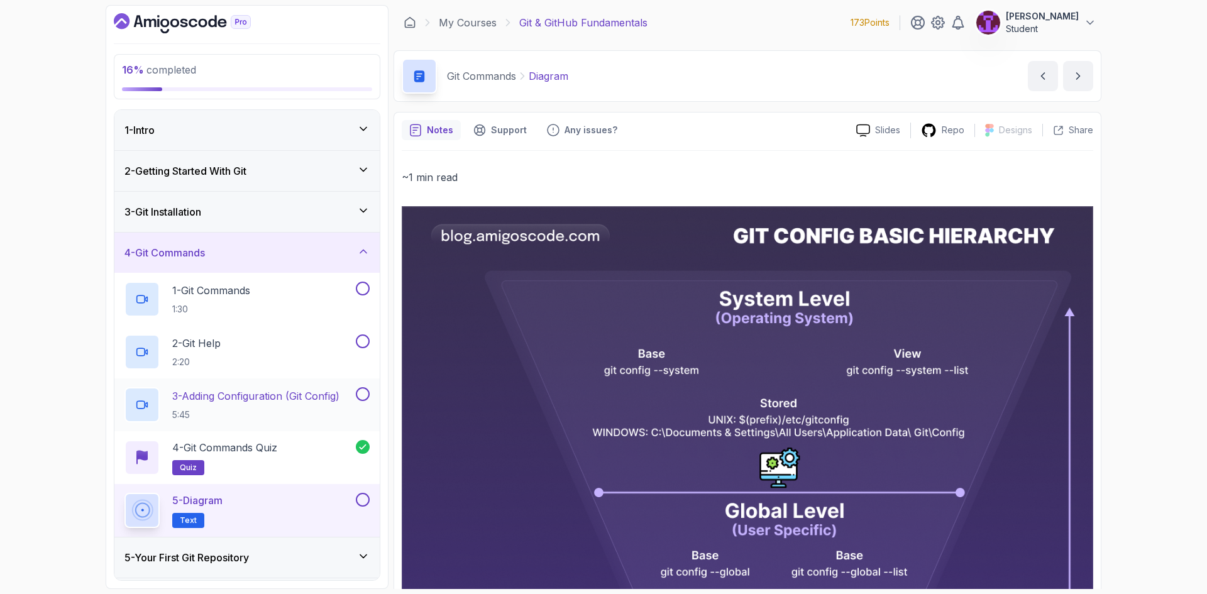
click at [364, 392] on button at bounding box center [363, 394] width 14 height 14
click at [365, 336] on button at bounding box center [363, 342] width 14 height 14
click at [362, 289] on button at bounding box center [363, 289] width 14 height 14
click at [365, 502] on button at bounding box center [363, 500] width 14 height 14
click at [362, 262] on div "4 - Git Commands" at bounding box center [246, 253] width 265 height 40
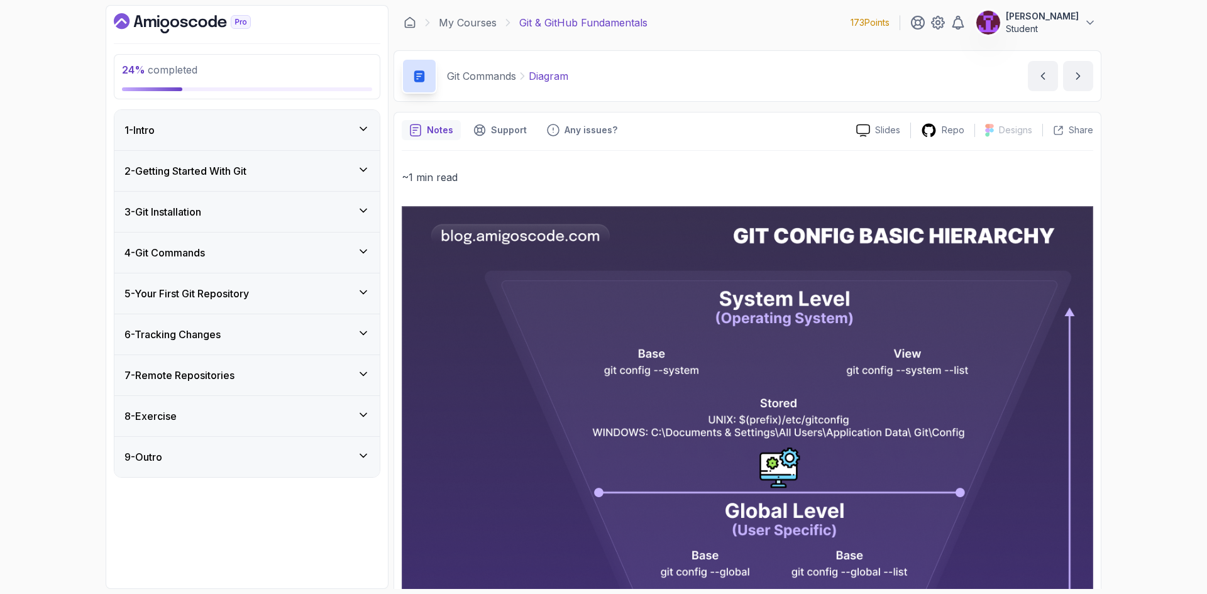
click at [345, 289] on div "5 - Your First Git Repository" at bounding box center [247, 293] width 245 height 15
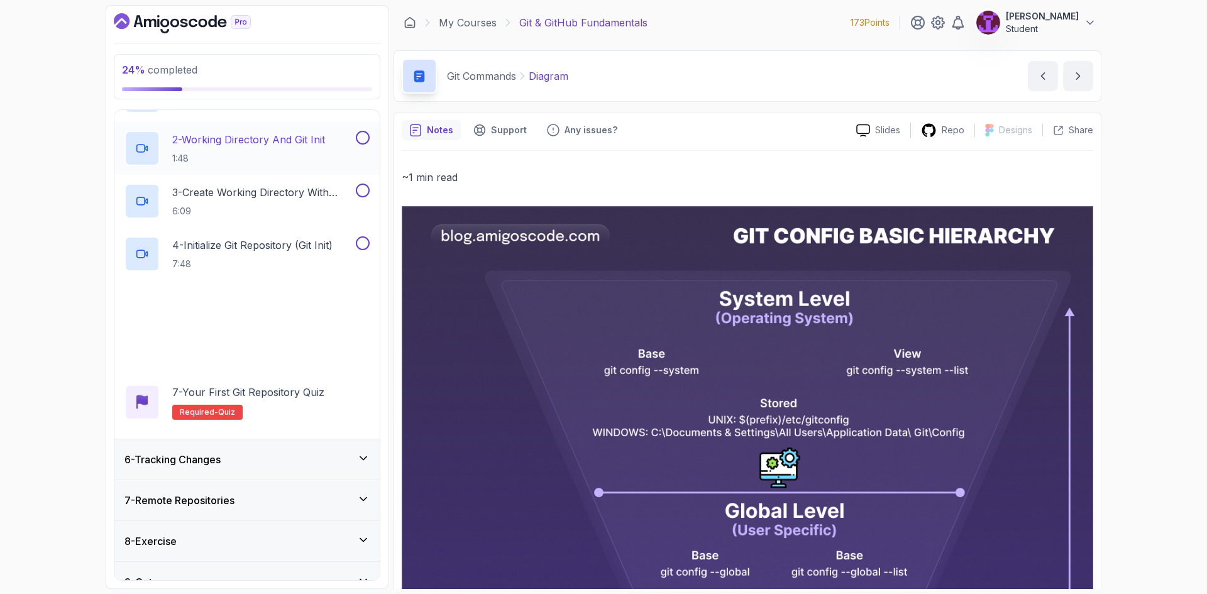
scroll to position [252, 0]
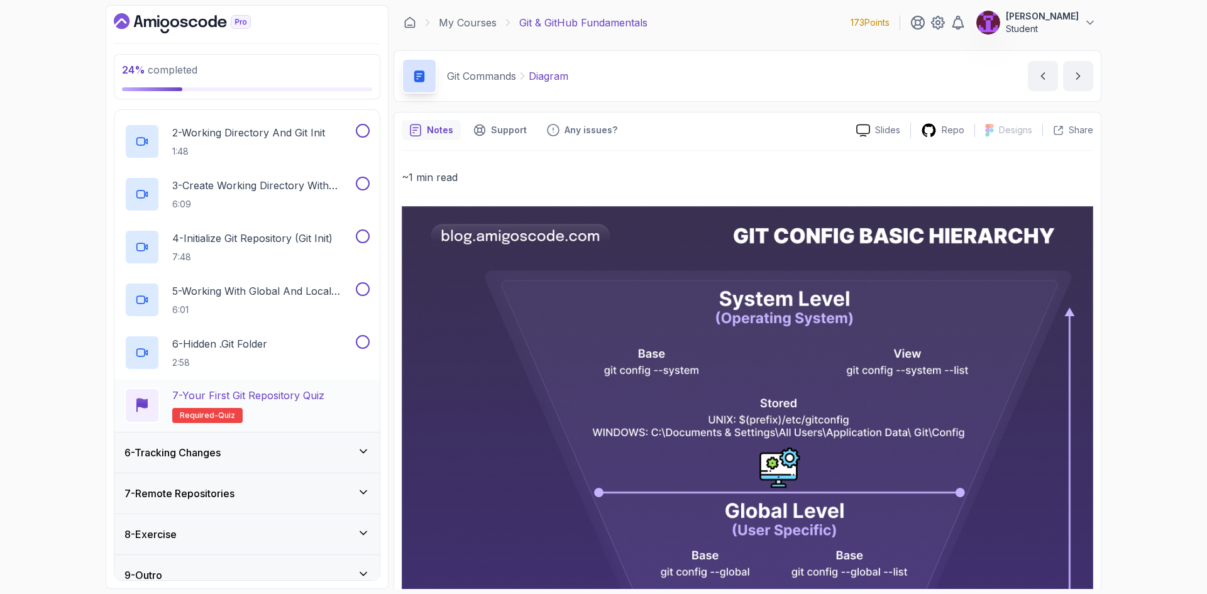
click at [304, 408] on h2 "7 - Your First Git Repository Quiz Required- quiz" at bounding box center [248, 405] width 152 height 35
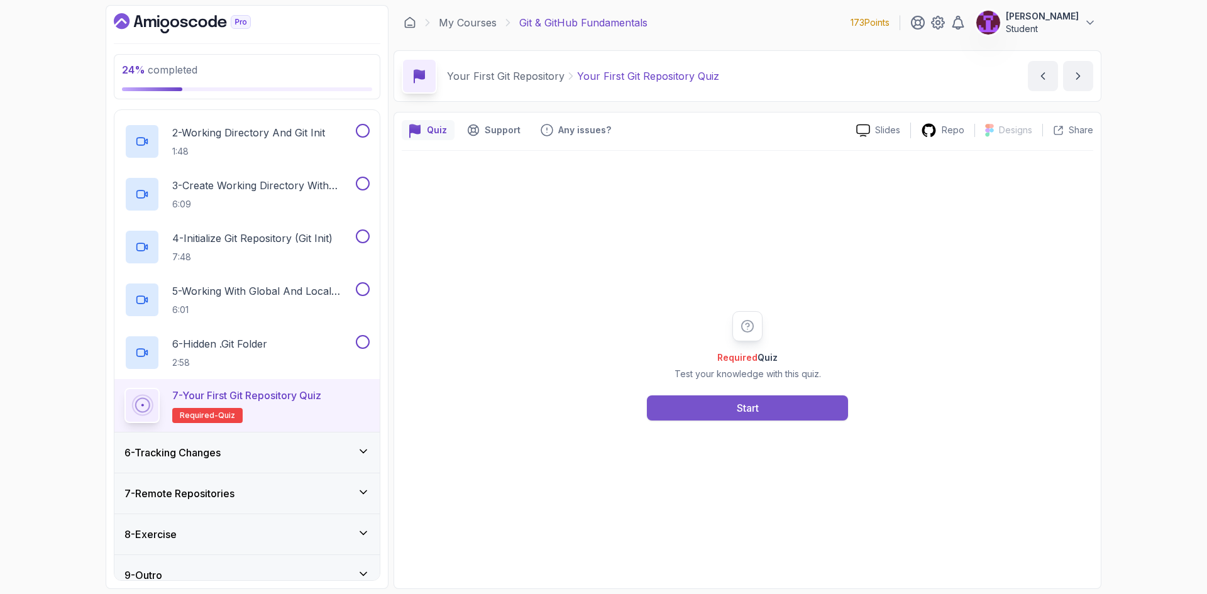
click at [725, 407] on button "Start" at bounding box center [747, 408] width 201 height 25
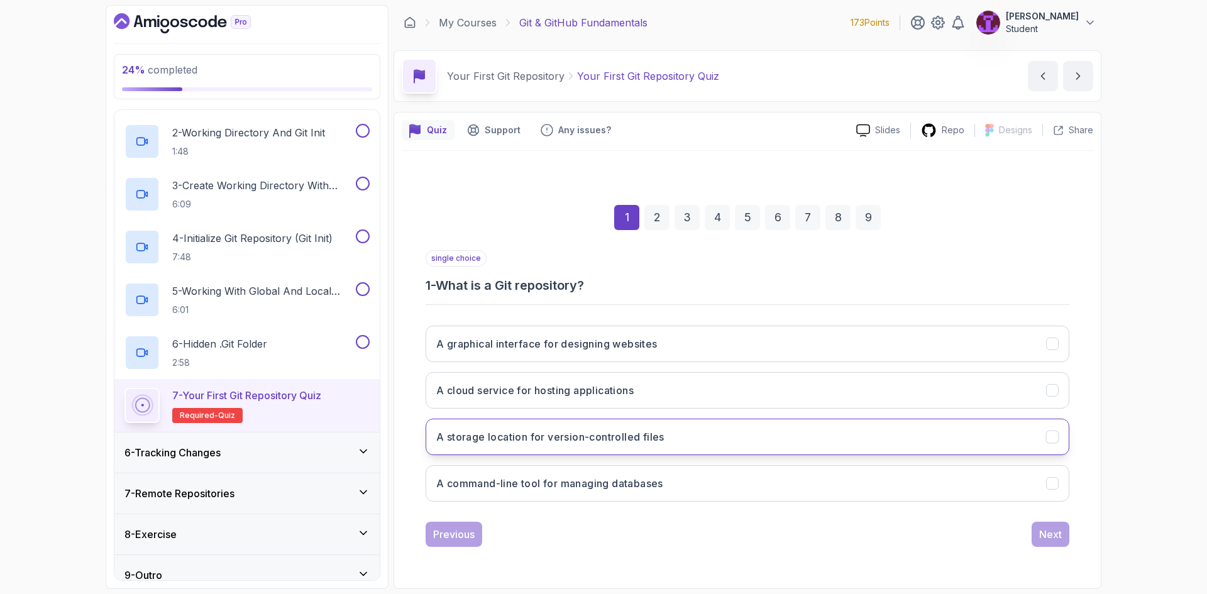
click at [701, 427] on button "A storage location for version-controlled files" at bounding box center [748, 437] width 644 height 36
click at [1072, 547] on div "1 2 3 4 5 6 7 8 9 single choice 1 - What is a Git repository? A graphical inter…" at bounding box center [748, 366] width 692 height 382
click at [1058, 541] on button "Next" at bounding box center [1051, 534] width 38 height 25
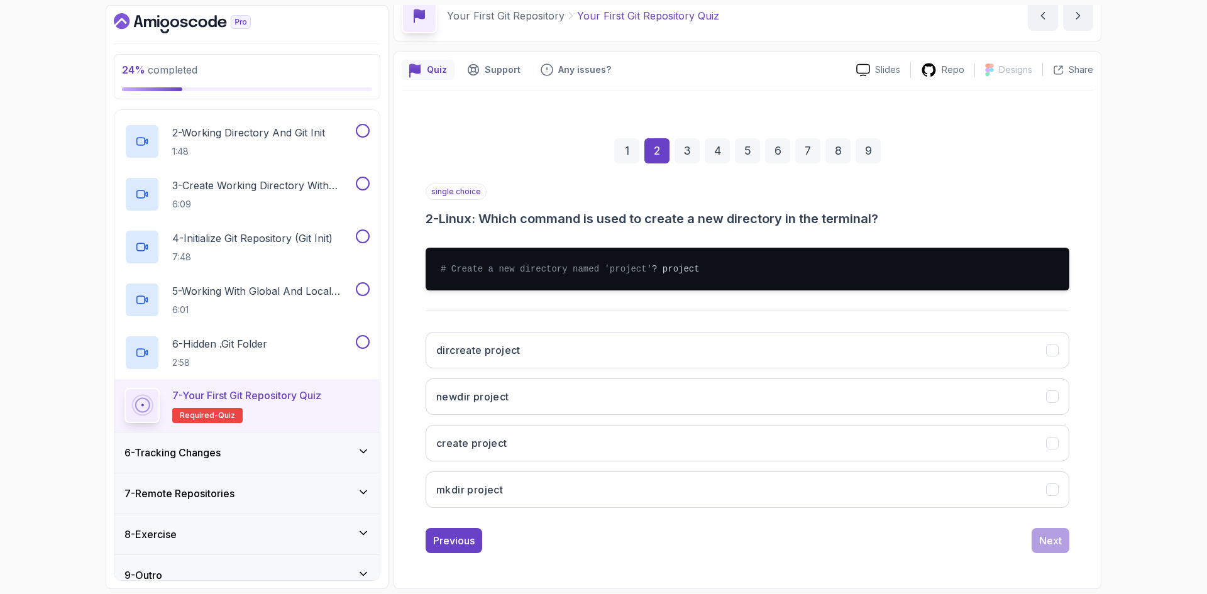
scroll to position [63, 0]
click at [579, 506] on button "mkdir project" at bounding box center [748, 490] width 644 height 36
click at [1054, 548] on div "Next" at bounding box center [1050, 540] width 23 height 15
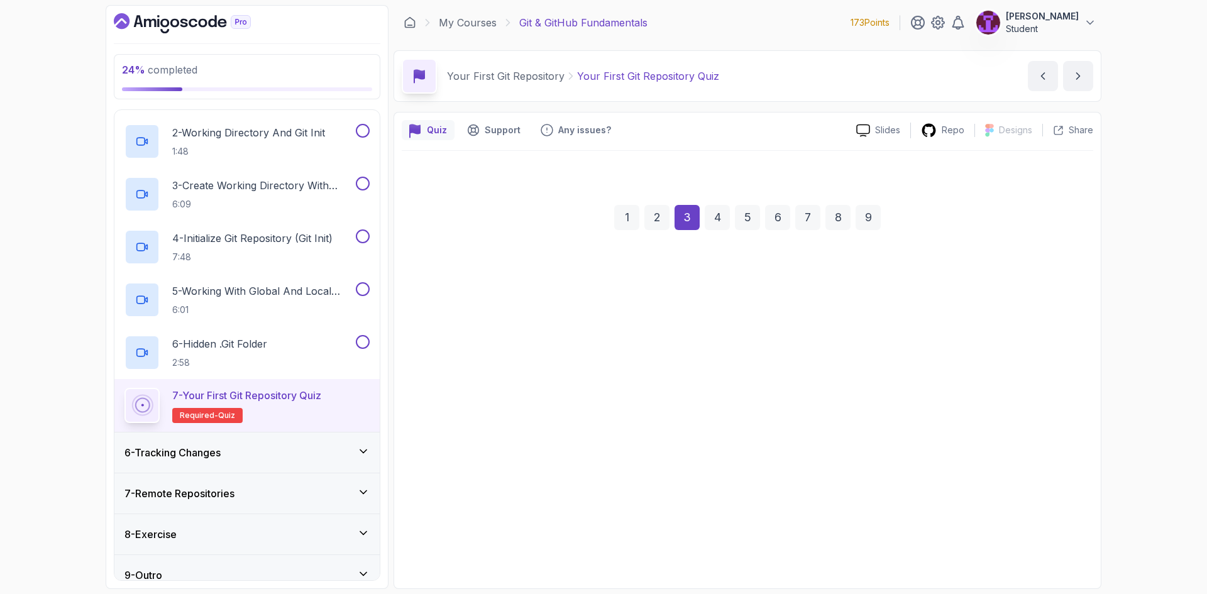
scroll to position [0, 0]
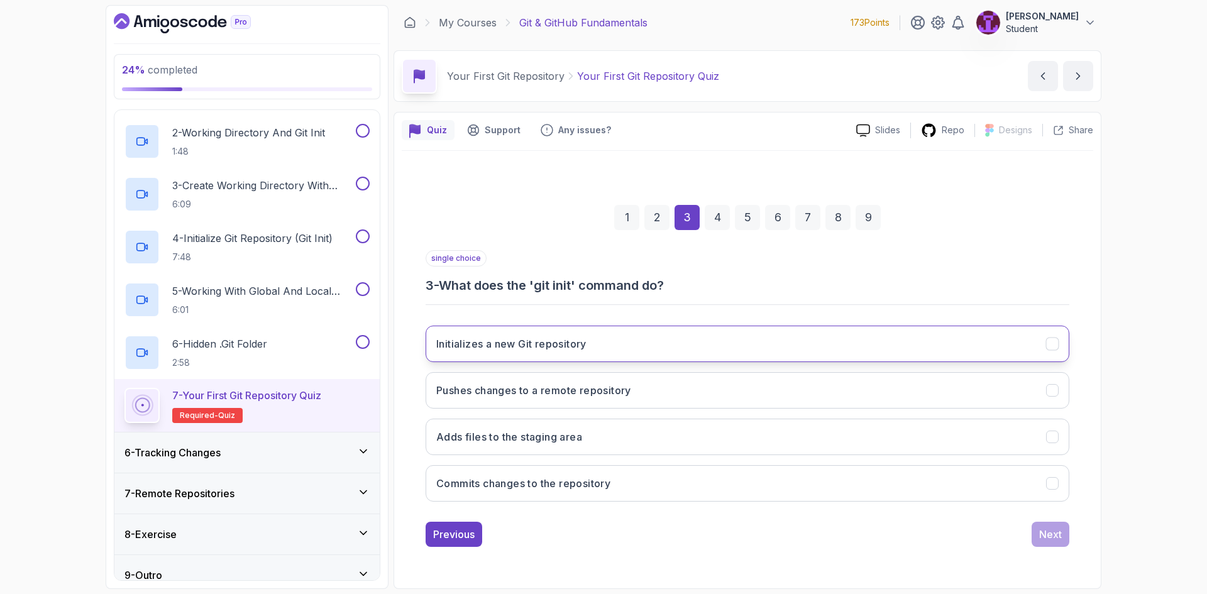
click at [602, 343] on button "Initializes a new Git repository" at bounding box center [748, 344] width 644 height 36
click at [1059, 538] on div "Next" at bounding box center [1050, 534] width 23 height 15
click at [575, 349] on h3 "In the root of the Git repository" at bounding box center [512, 343] width 153 height 15
click at [1059, 536] on div "Next" at bounding box center [1050, 534] width 23 height 15
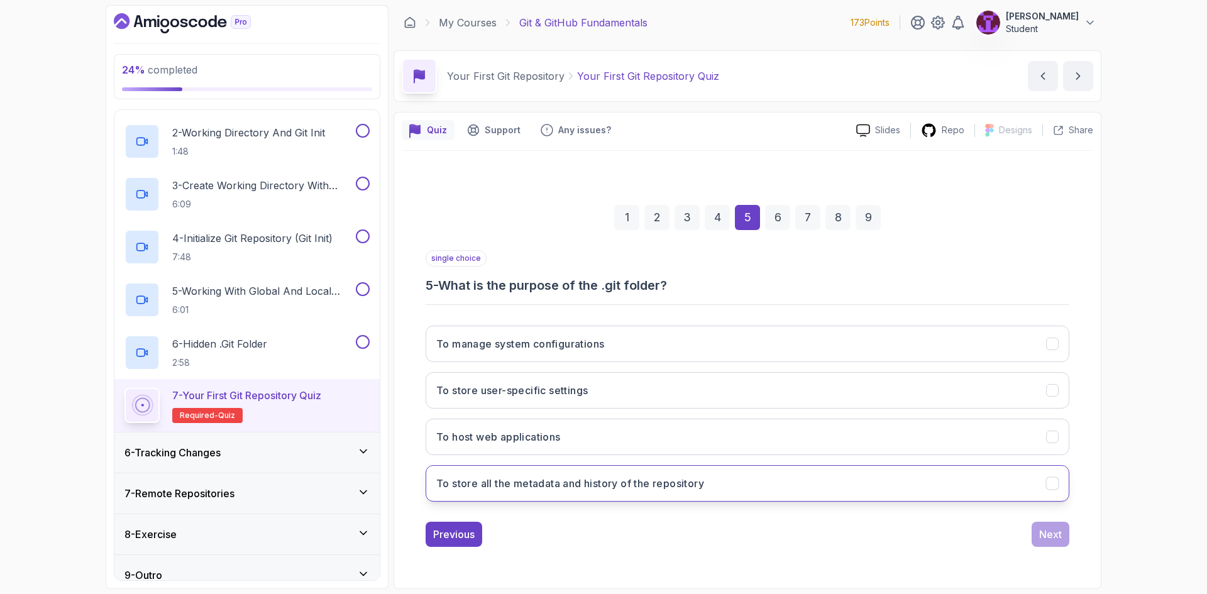
click at [679, 493] on button "To store all the metadata and history of the repository" at bounding box center [748, 483] width 644 height 36
click at [1041, 545] on button "Next" at bounding box center [1051, 534] width 38 height 25
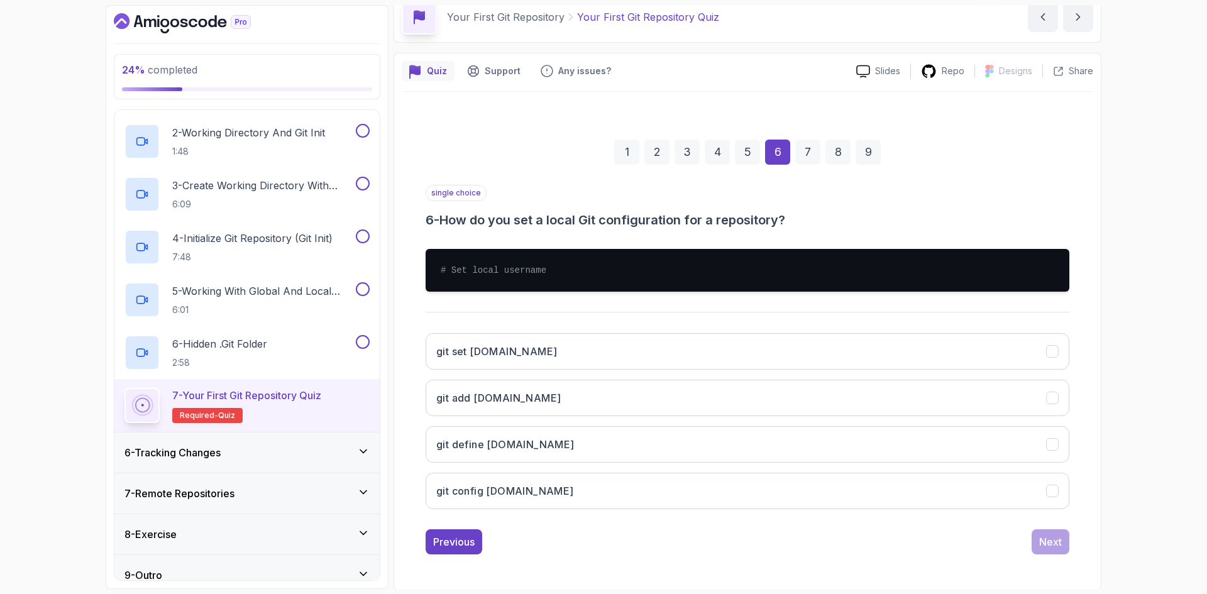
scroll to position [60, 0]
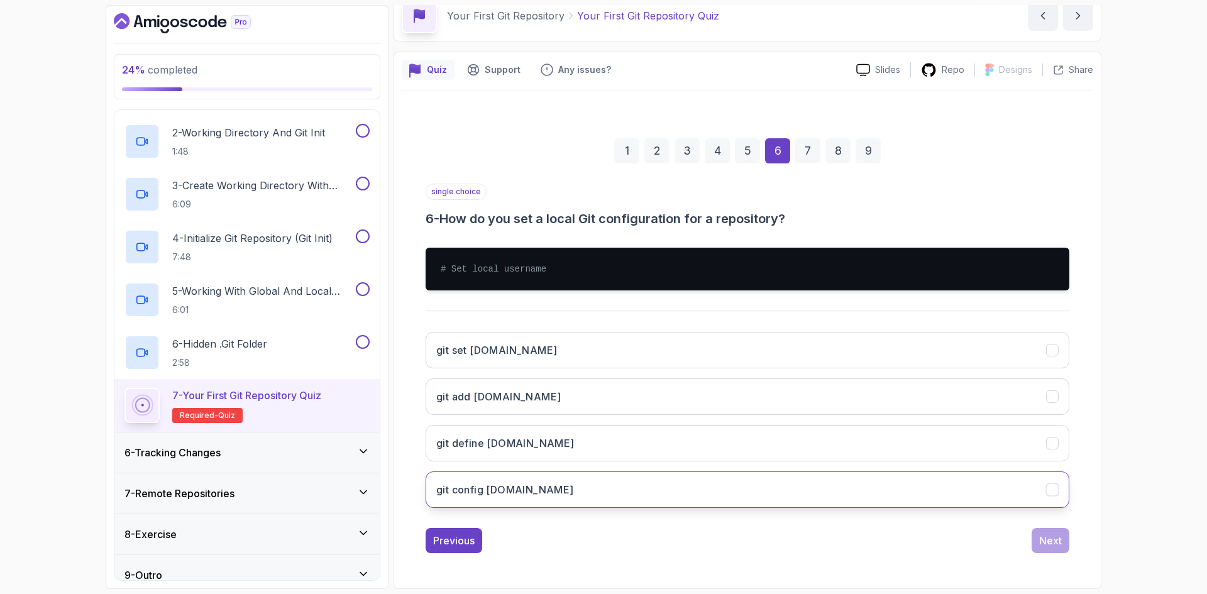
click at [550, 487] on button "git config user.name" at bounding box center [748, 490] width 644 height 36
click at [1053, 545] on div "Next" at bounding box center [1050, 540] width 23 height 15
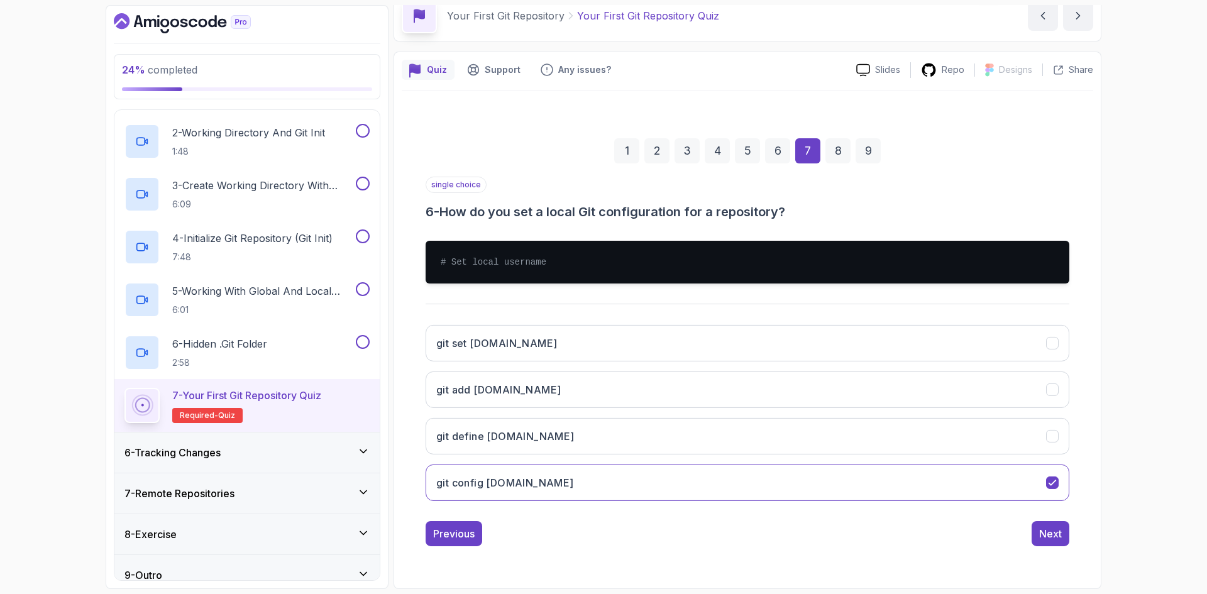
scroll to position [0, 0]
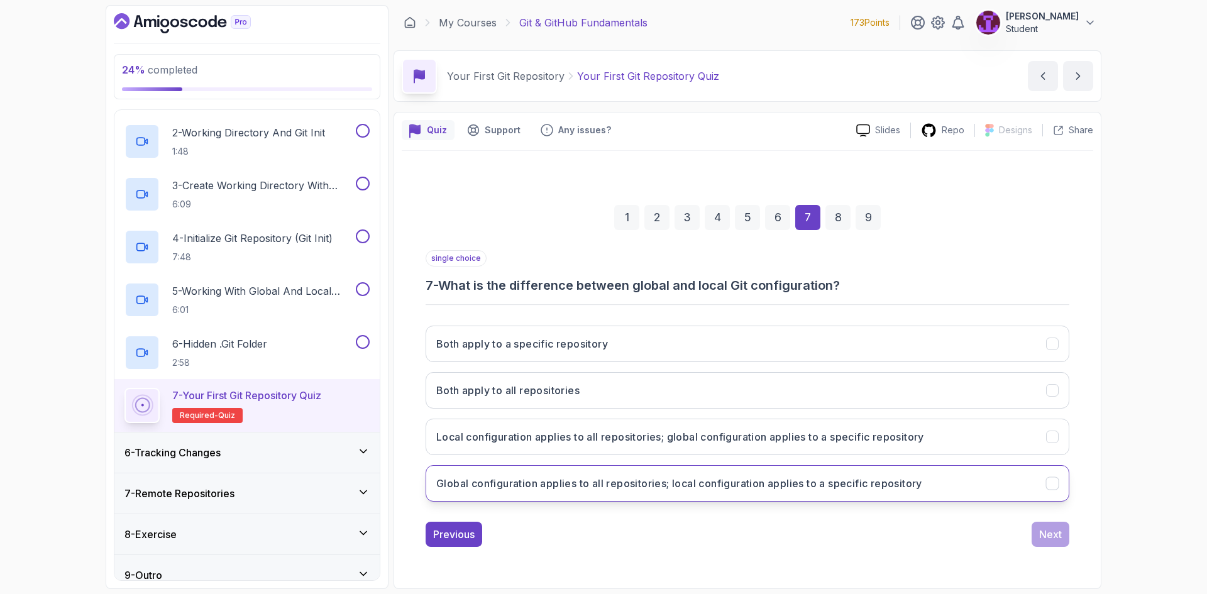
click at [682, 467] on button "Global configuration applies to all repositories; local configuration applies t…" at bounding box center [748, 483] width 644 height 36
click at [1059, 534] on div "Next" at bounding box center [1050, 534] width 23 height 15
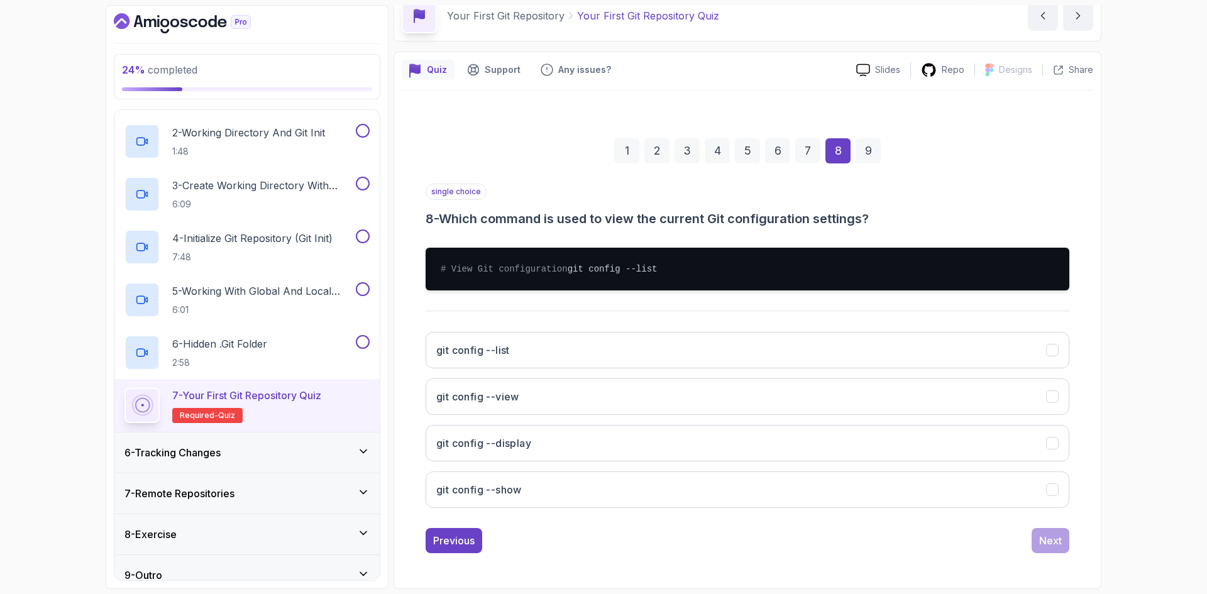
scroll to position [63, 0]
click at [553, 367] on button "git config --list" at bounding box center [748, 350] width 644 height 36
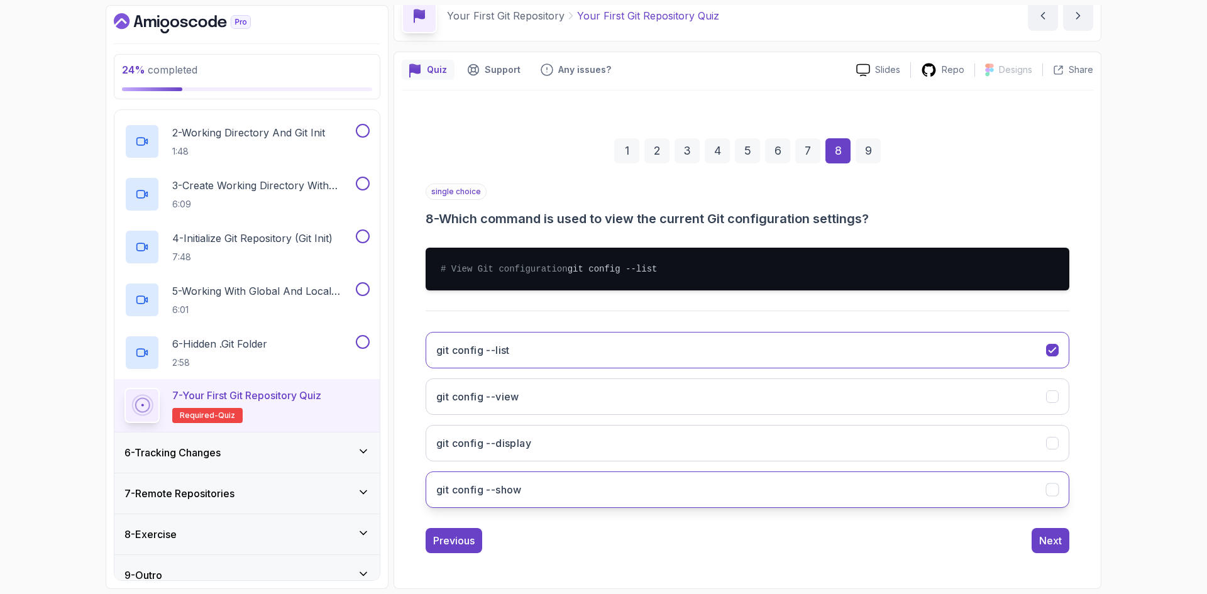
click at [551, 501] on button "git config --show" at bounding box center [748, 490] width 644 height 36
click at [1041, 548] on div "Next" at bounding box center [1050, 540] width 23 height 15
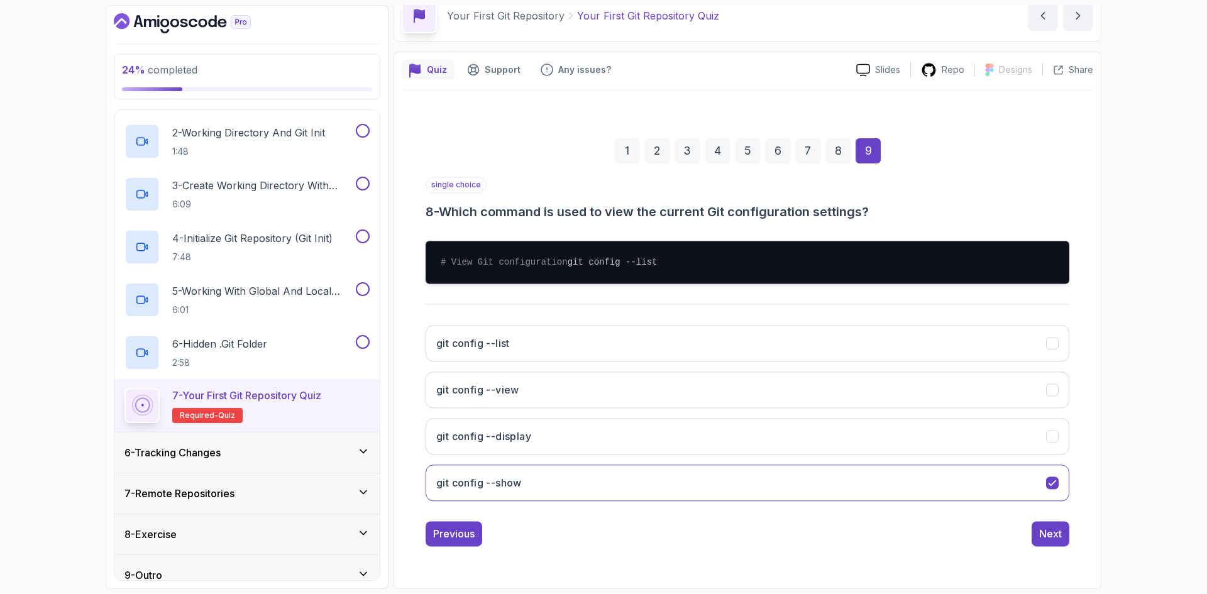
scroll to position [0, 0]
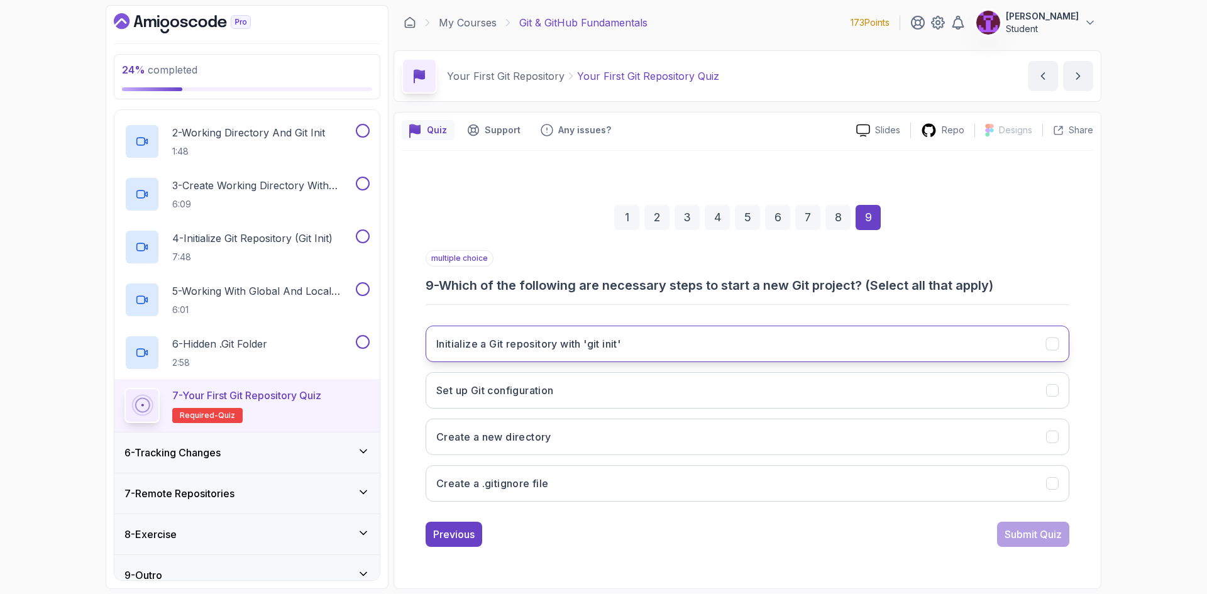
click at [672, 342] on button "Initialize a Git repository with 'git init'" at bounding box center [748, 344] width 644 height 36
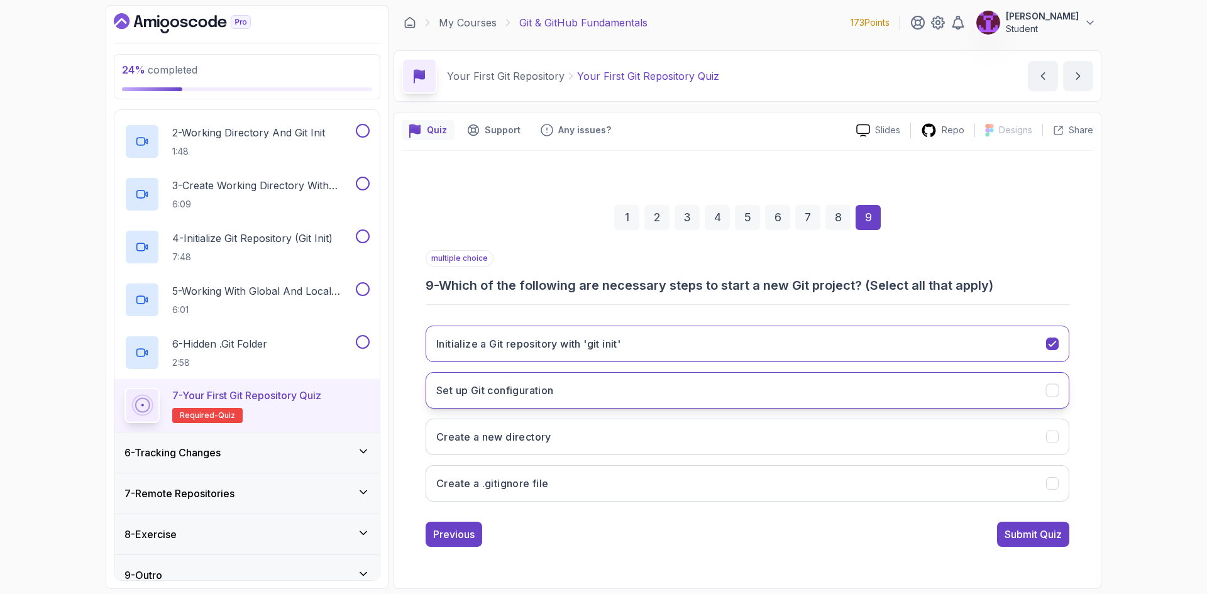
click at [755, 397] on button "Set up Git configuration" at bounding box center [748, 390] width 644 height 36
click at [737, 446] on button "Create a new directory" at bounding box center [748, 437] width 644 height 36
click at [1027, 526] on button "Submit Quiz" at bounding box center [1033, 534] width 72 height 25
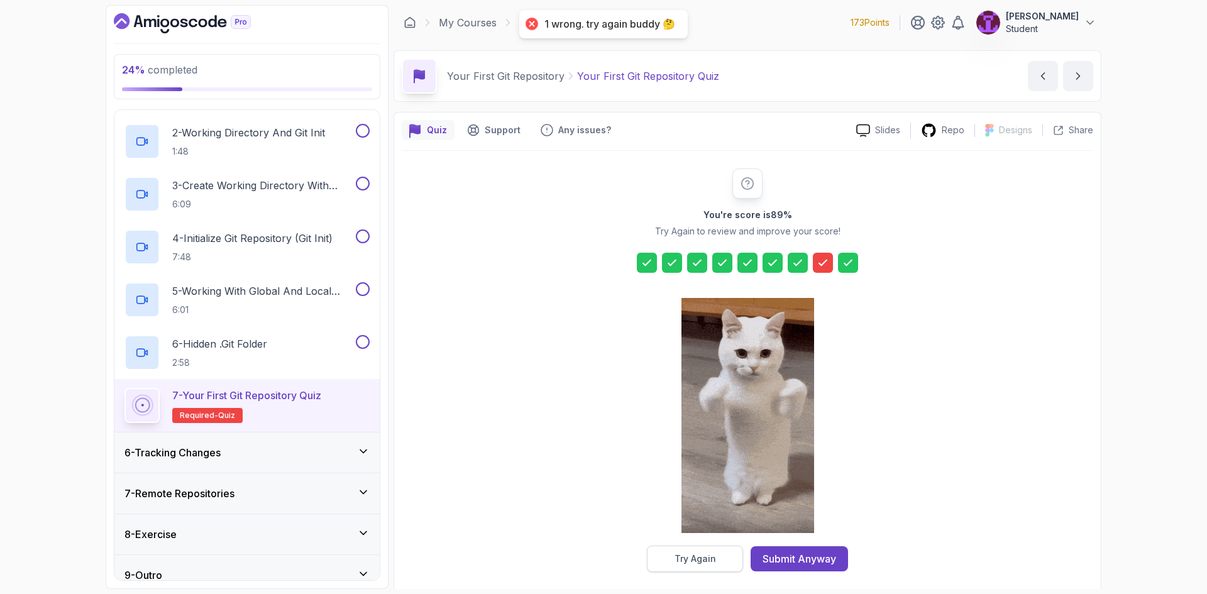
click at [700, 547] on button "Try Again" at bounding box center [695, 559] width 96 height 26
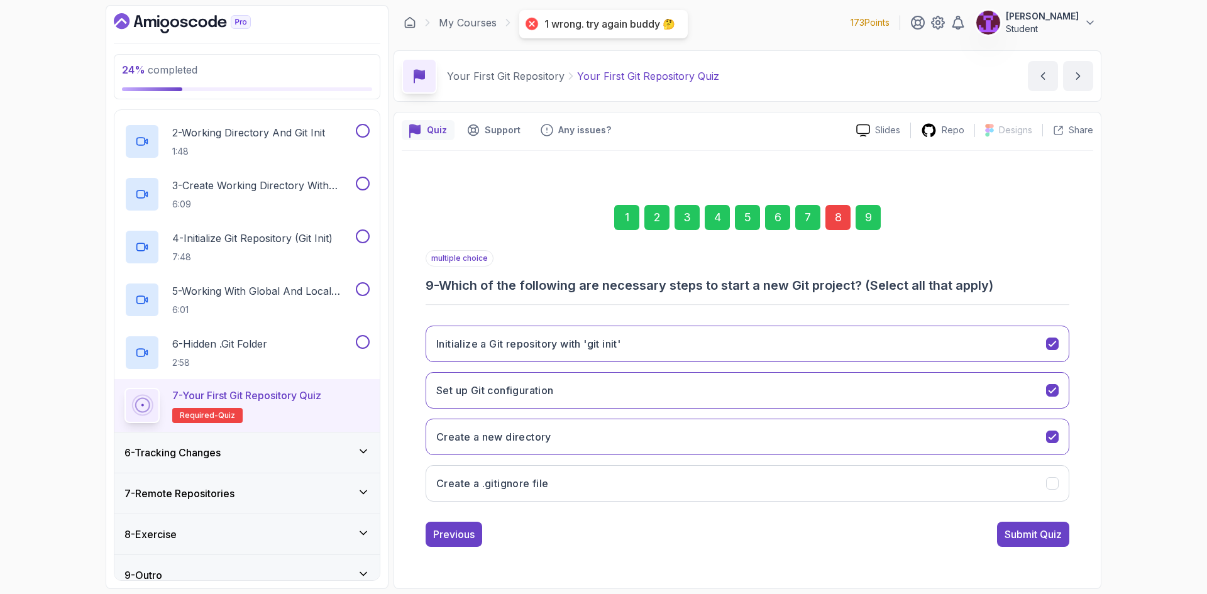
click at [838, 214] on div "8" at bounding box center [838, 217] width 25 height 25
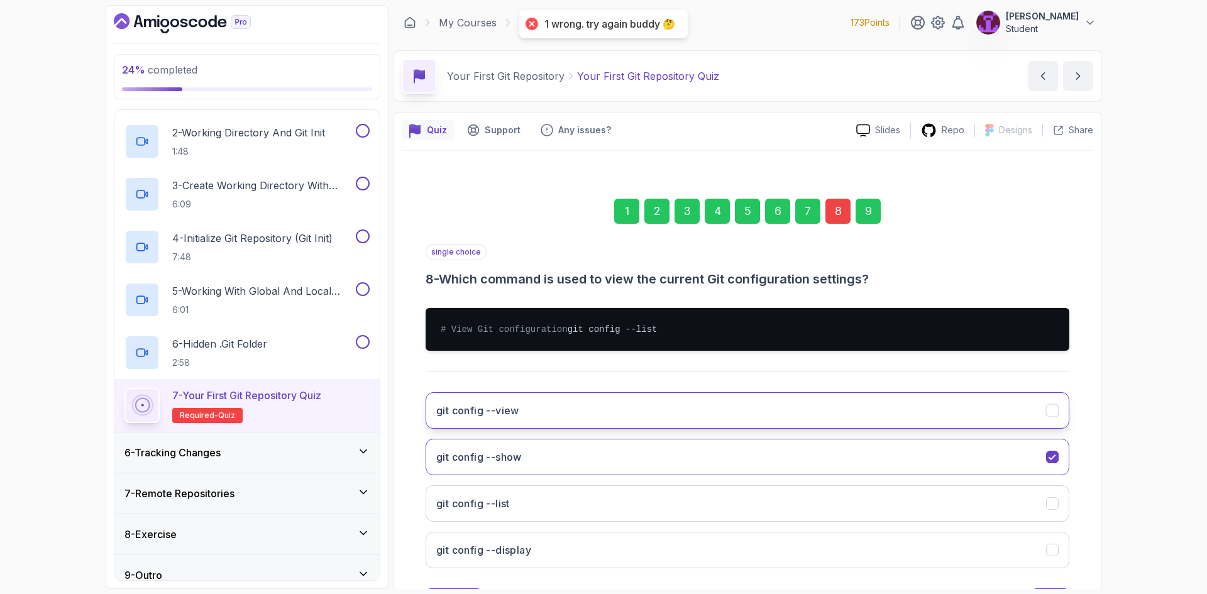
click at [590, 412] on button "git config --view" at bounding box center [748, 410] width 644 height 36
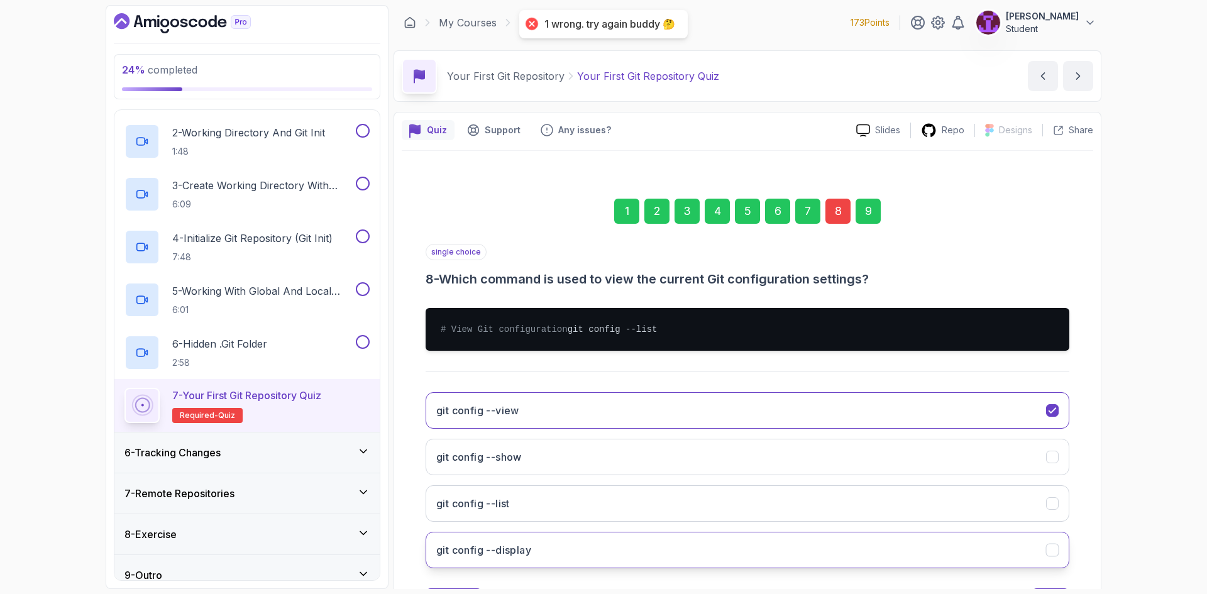
click at [582, 547] on button "git config --display" at bounding box center [748, 550] width 644 height 36
click at [602, 518] on button "git config --list" at bounding box center [748, 503] width 644 height 36
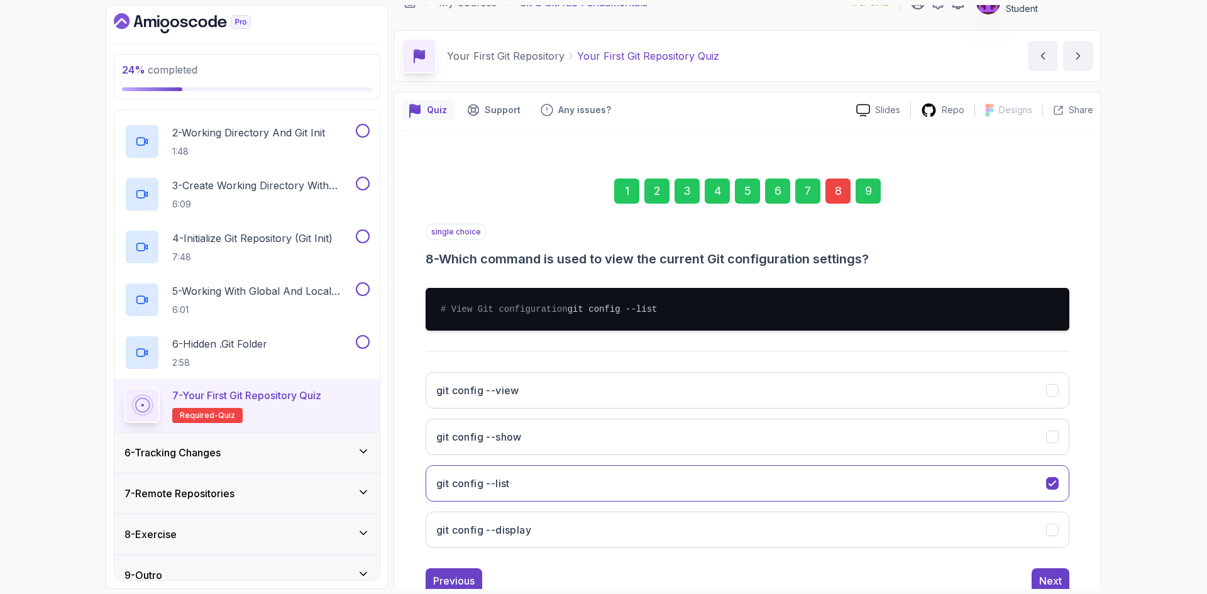
scroll to position [73, 0]
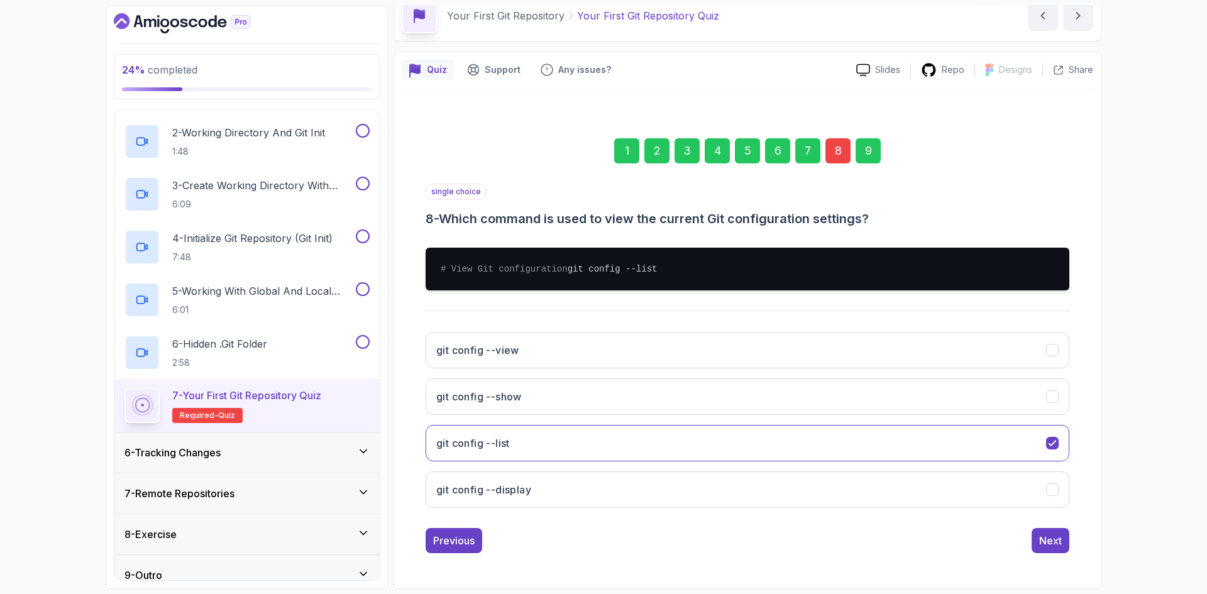
click at [1057, 556] on div "1 2 3 4 5 6 7 8 9 single choice 8 - Which command is used to view the current G…" at bounding box center [748, 335] width 692 height 455
click at [1062, 546] on button "Next" at bounding box center [1051, 540] width 38 height 25
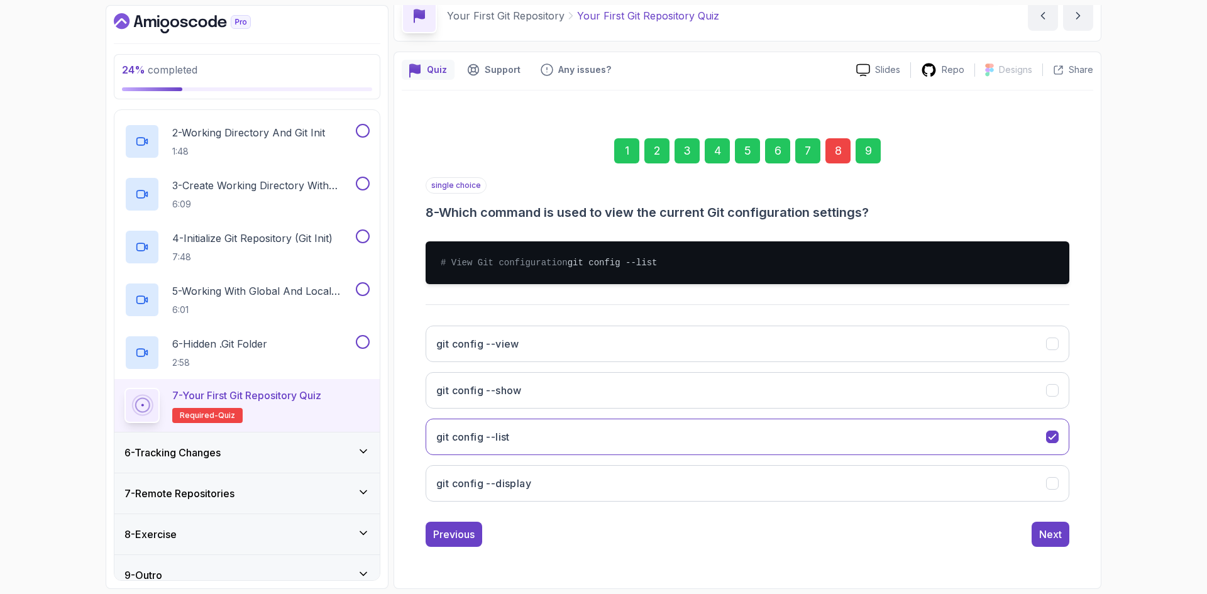
scroll to position [0, 0]
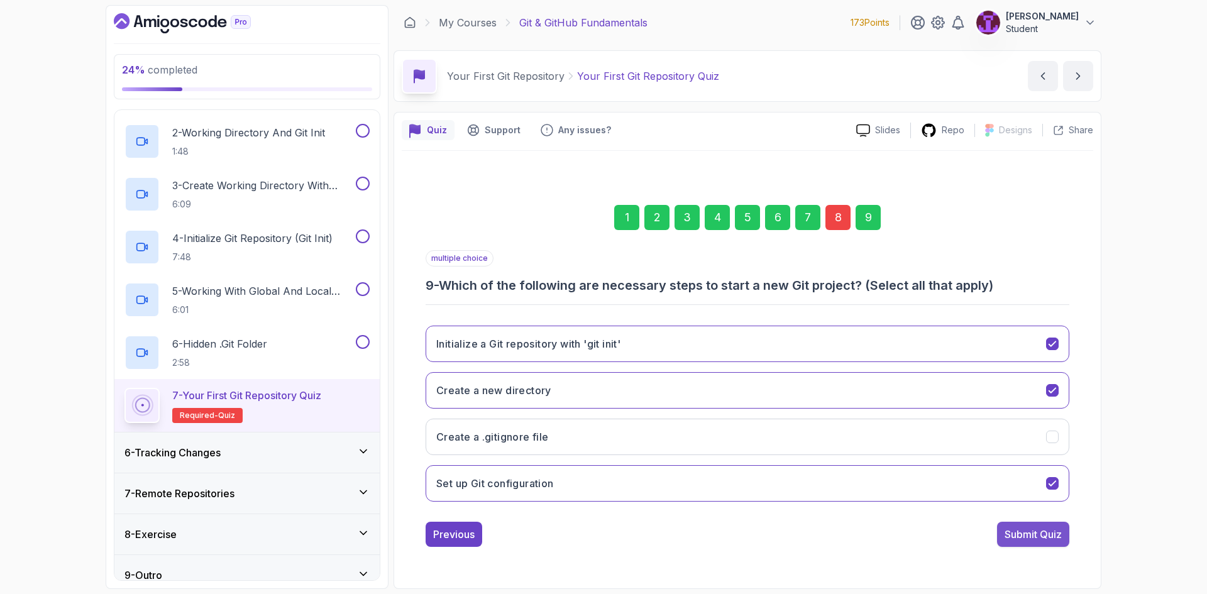
click at [1024, 535] on div "Submit Quiz" at bounding box center [1033, 534] width 57 height 15
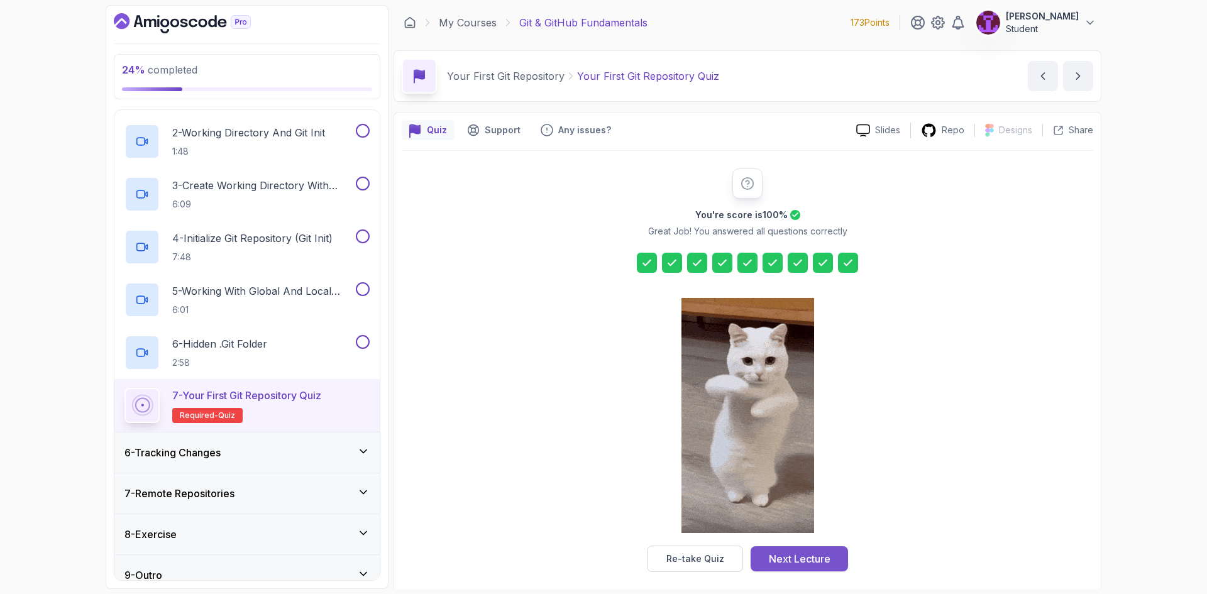
click at [778, 558] on div "Next Lecture" at bounding box center [800, 558] width 62 height 15
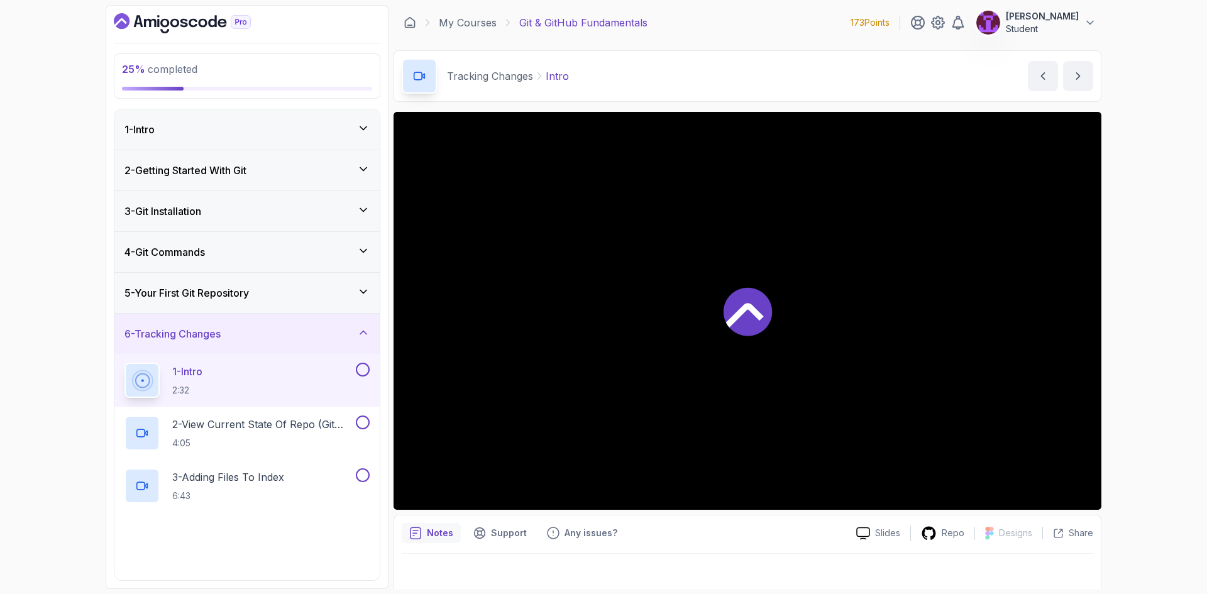
click at [367, 282] on div "5 - Your First Git Repository" at bounding box center [246, 293] width 265 height 40
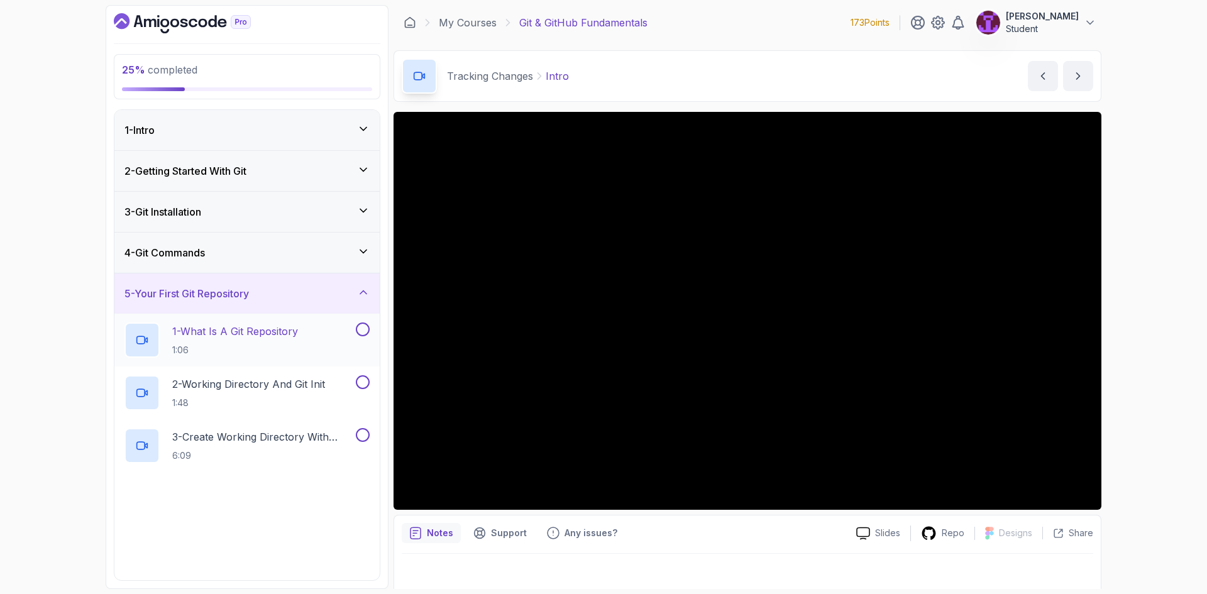
click at [362, 330] on button at bounding box center [363, 330] width 14 height 14
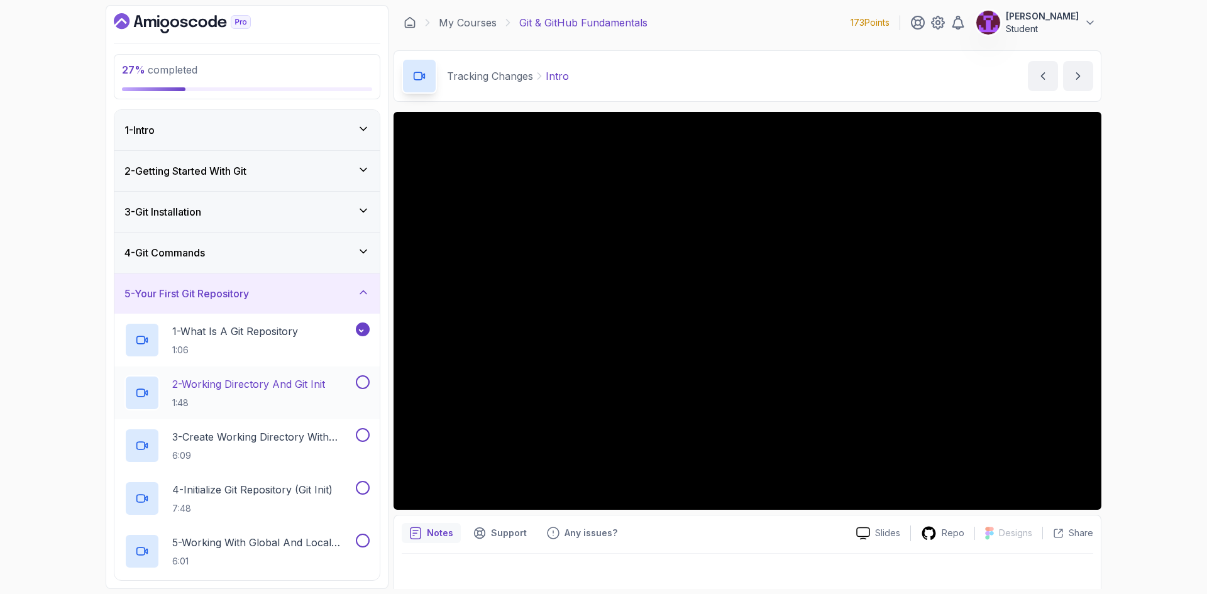
click at [363, 377] on button at bounding box center [363, 382] width 14 height 14
click at [366, 438] on button at bounding box center [363, 435] width 14 height 14
click at [363, 487] on button at bounding box center [363, 488] width 14 height 14
click at [357, 539] on button at bounding box center [363, 541] width 14 height 14
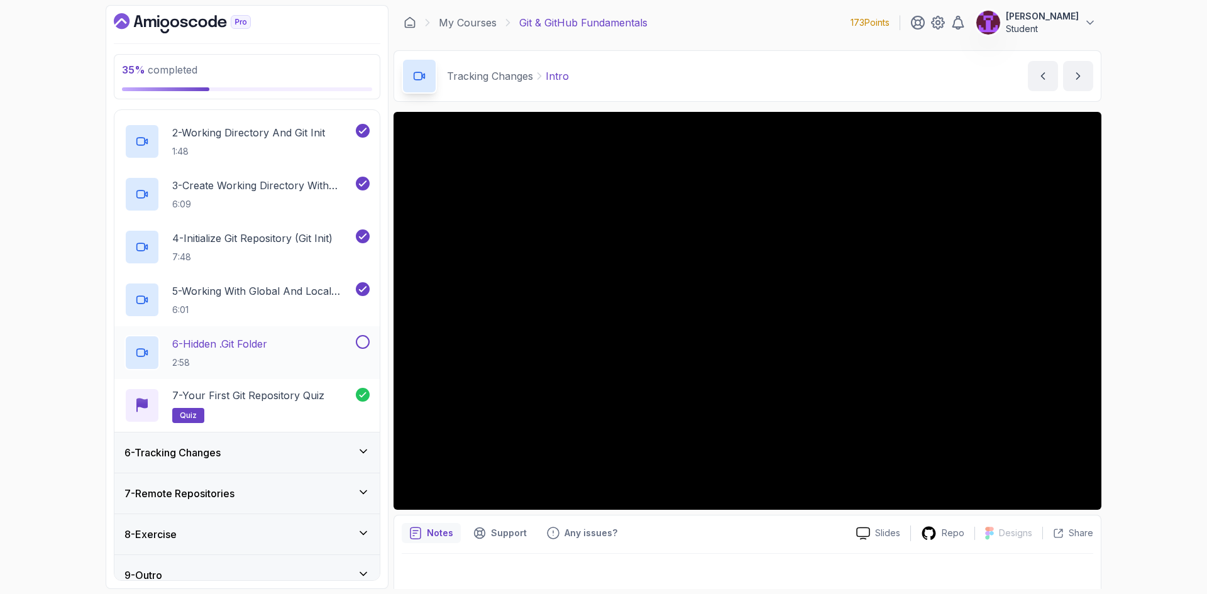
click at [363, 343] on button at bounding box center [363, 342] width 14 height 14
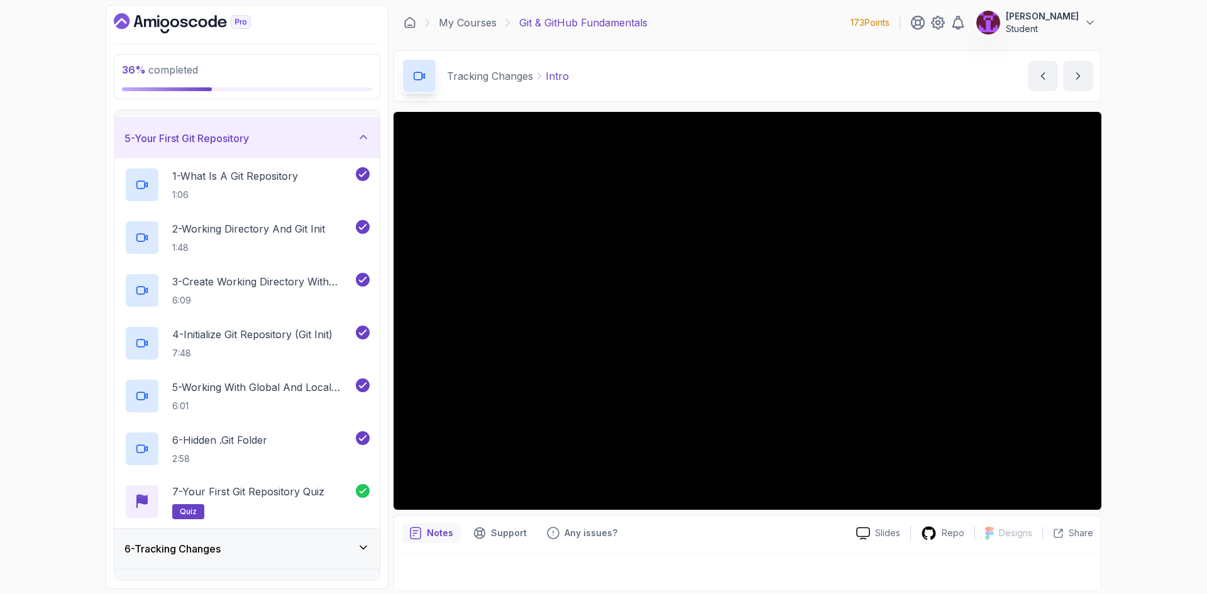
scroll to position [63, 0]
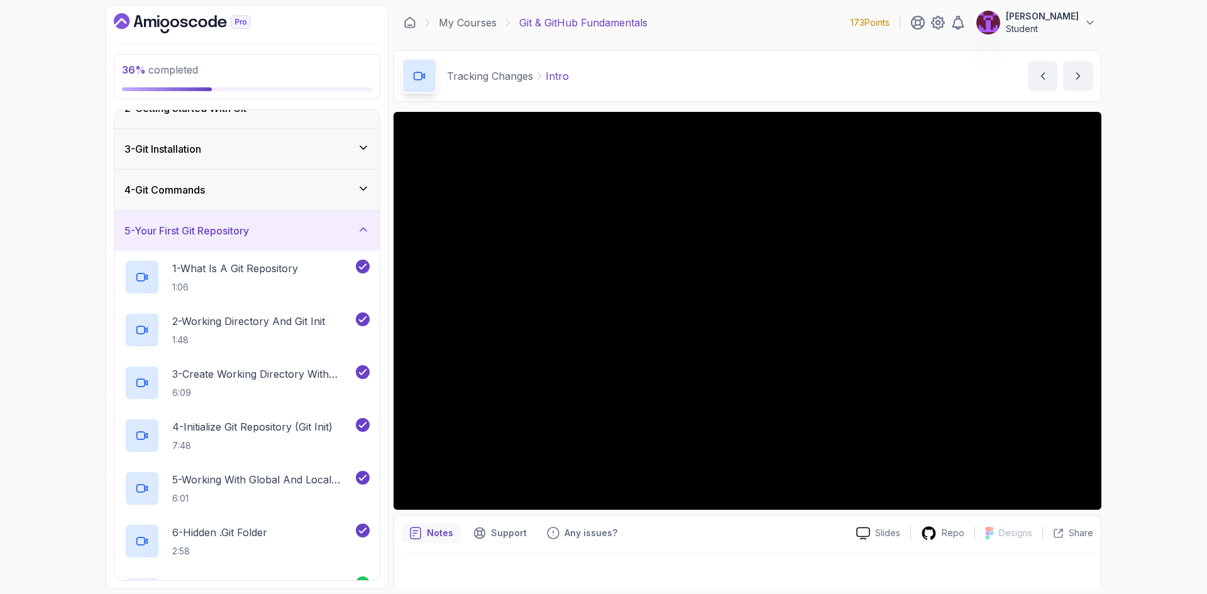
click at [338, 222] on div "5 - Your First Git Repository" at bounding box center [246, 231] width 265 height 40
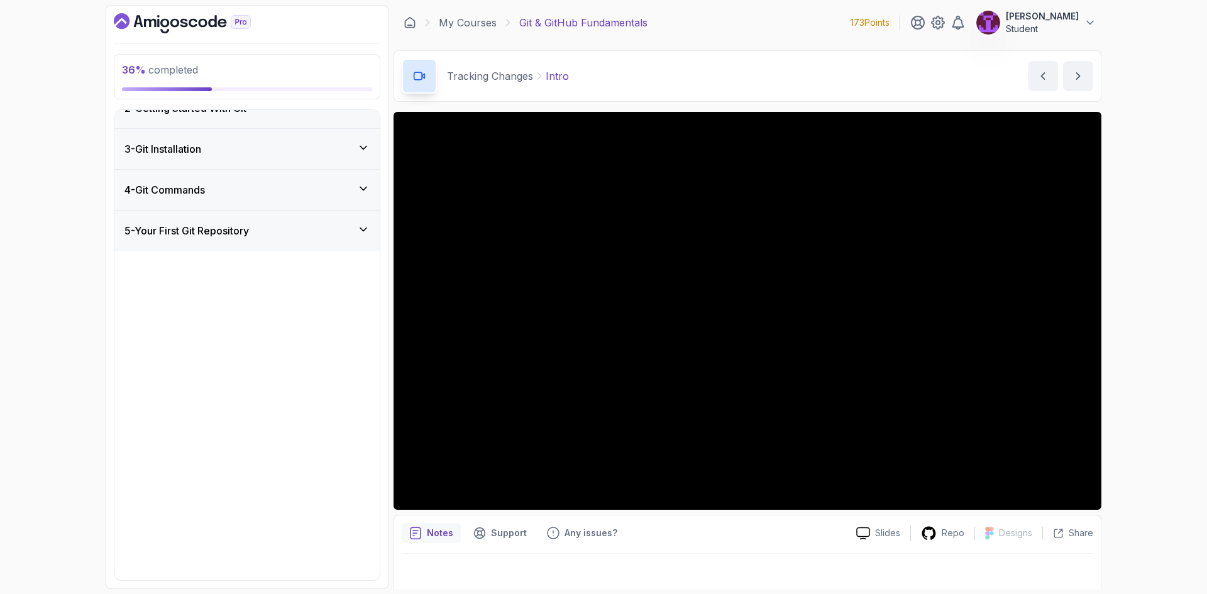
scroll to position [0, 0]
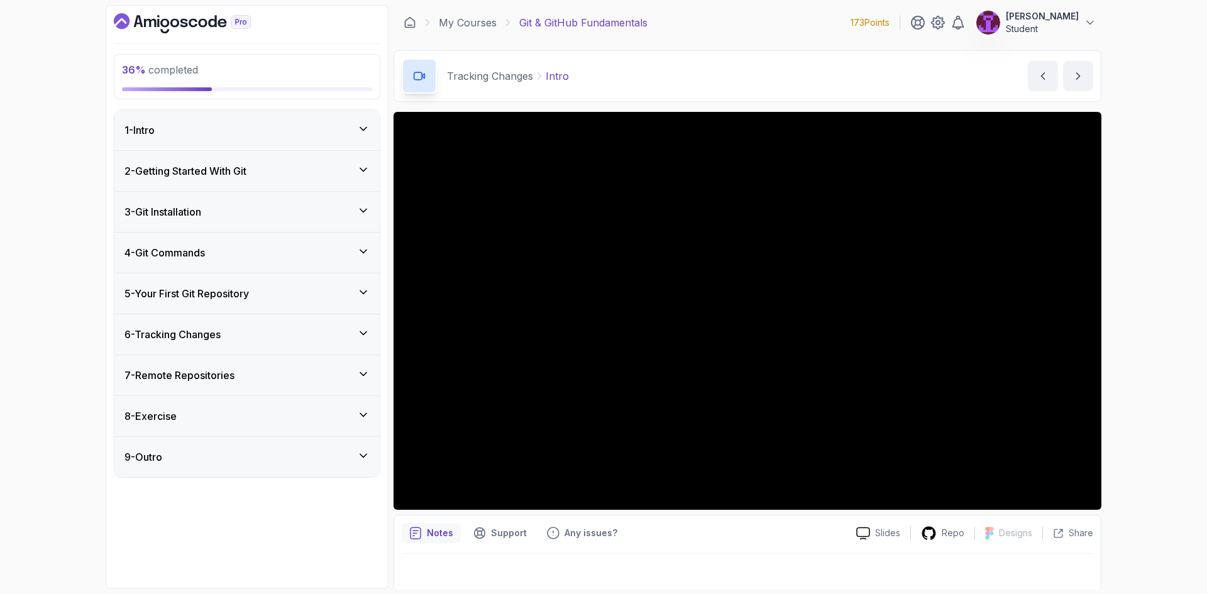
click at [323, 343] on div "6 - Tracking Changes" at bounding box center [246, 334] width 265 height 40
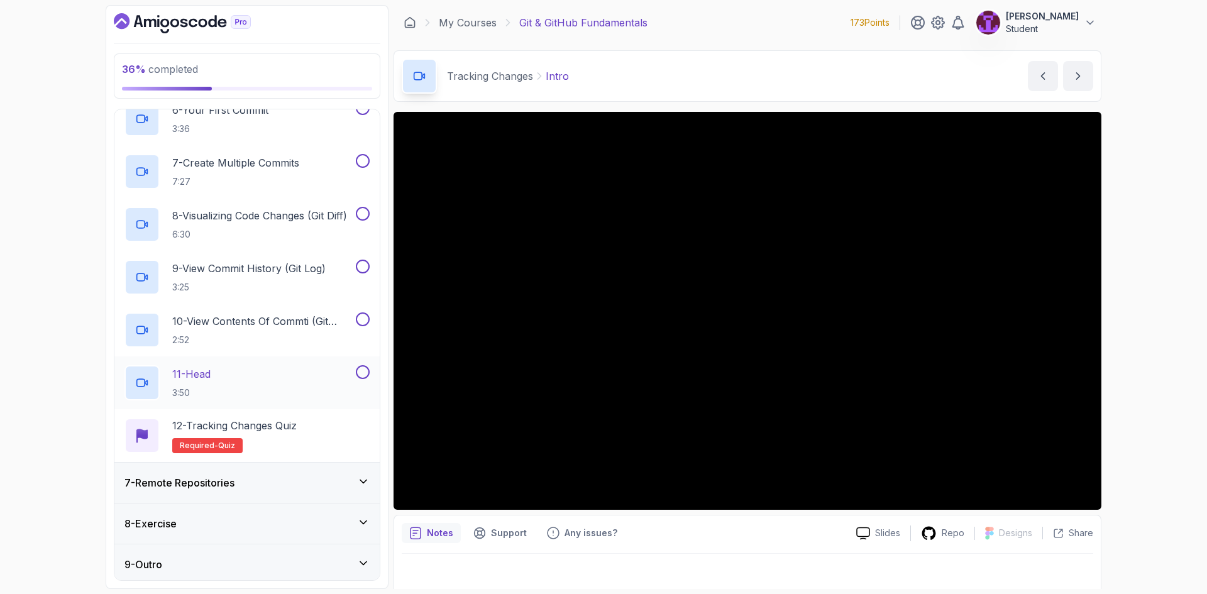
scroll to position [530, 0]
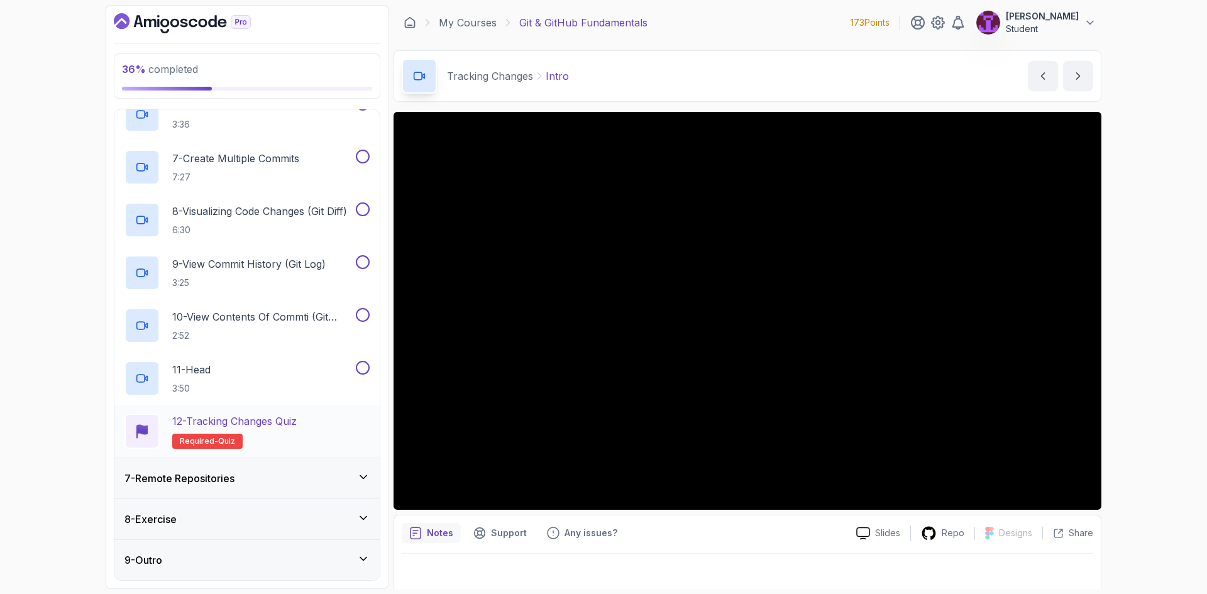
click at [326, 428] on div "12 - Tracking Changes Quiz Required- quiz" at bounding box center [247, 431] width 245 height 35
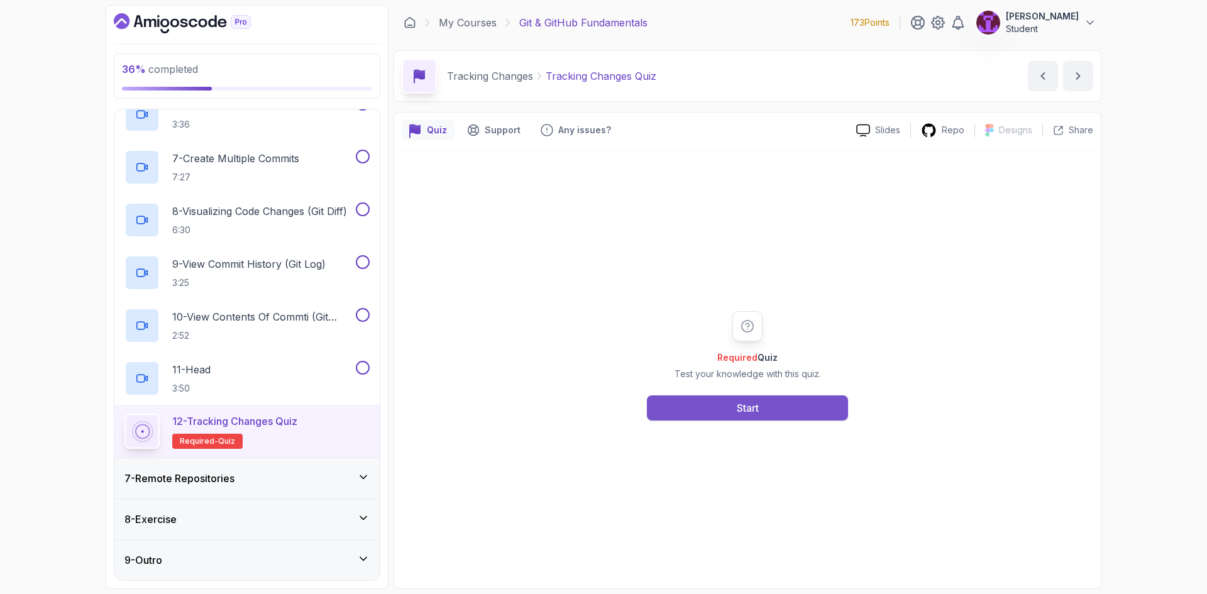
click at [753, 396] on button "Start" at bounding box center [747, 408] width 201 height 25
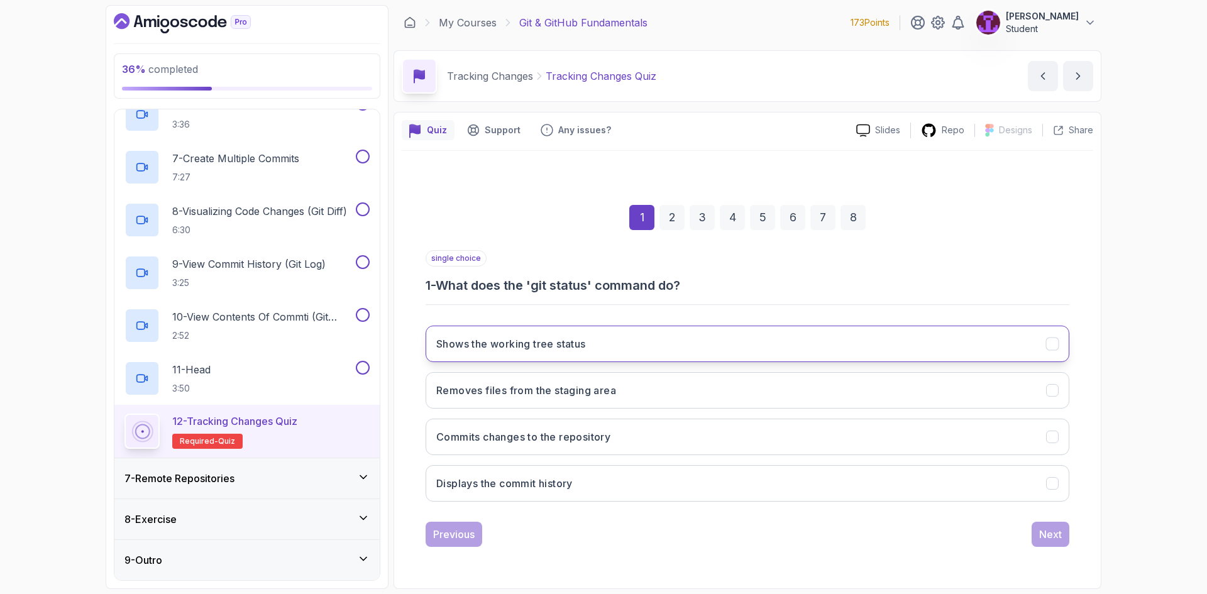
click at [671, 344] on button "Shows the working tree status" at bounding box center [748, 344] width 644 height 36
click at [1051, 531] on div "Next" at bounding box center [1050, 534] width 23 height 15
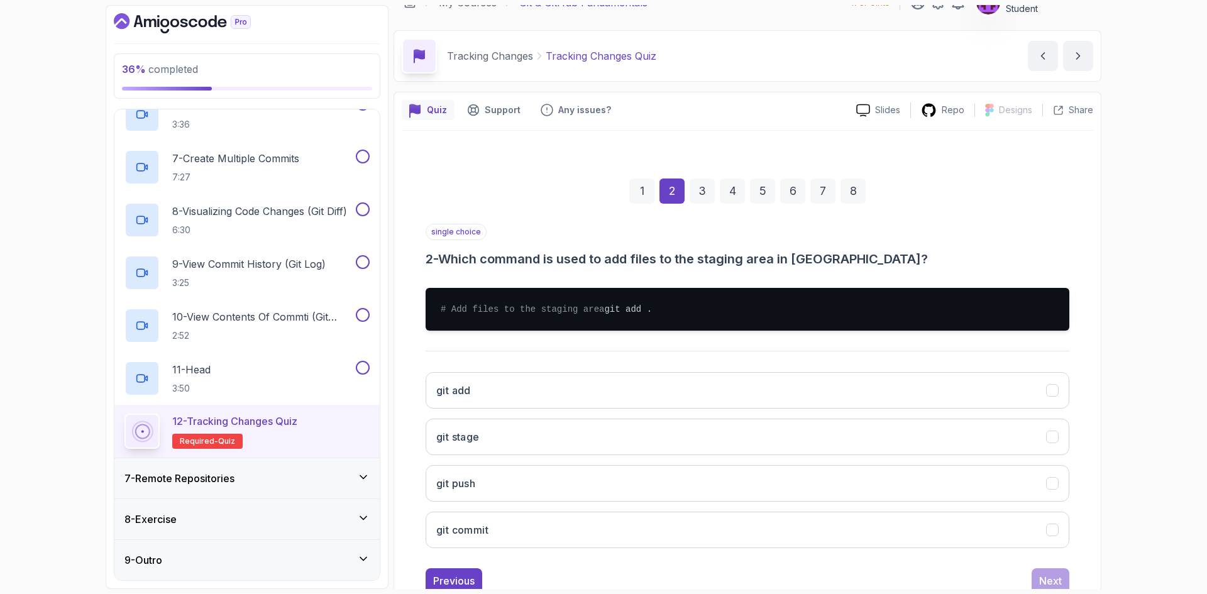
scroll to position [73, 0]
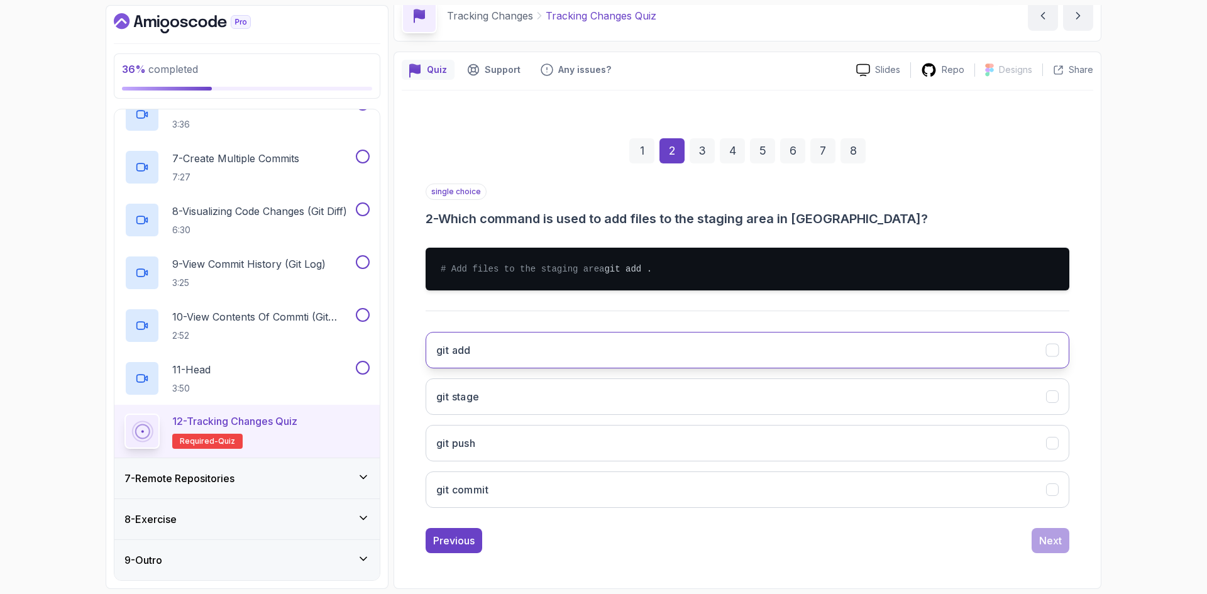
click at [612, 341] on button "git add" at bounding box center [748, 350] width 644 height 36
click at [1054, 543] on div "Next" at bounding box center [1050, 540] width 23 height 15
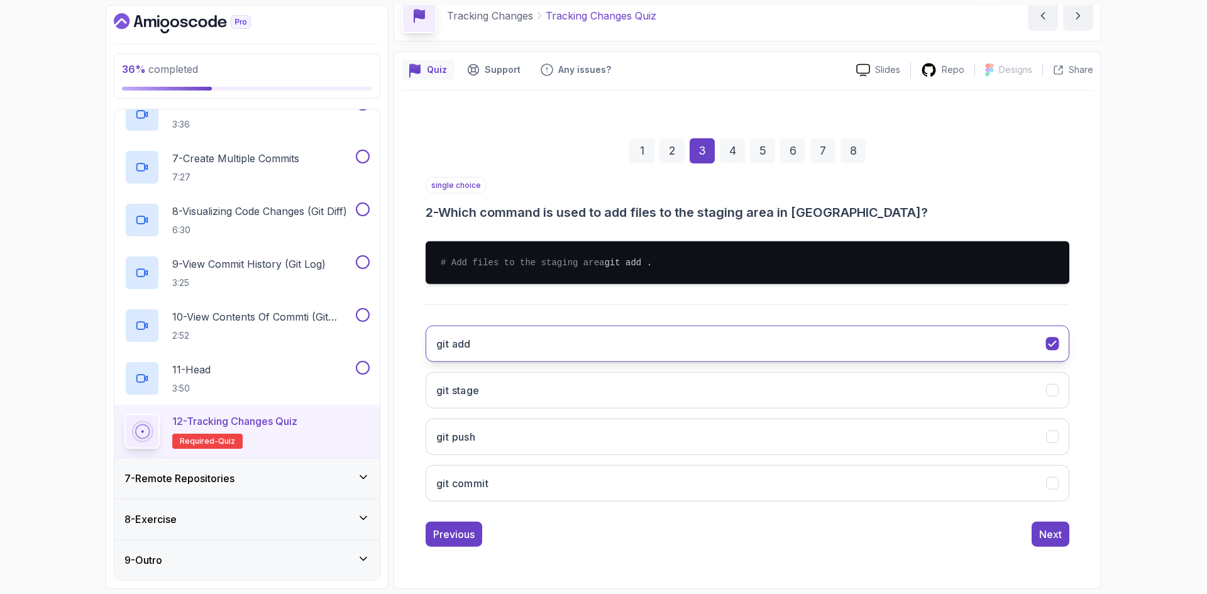
scroll to position [0, 0]
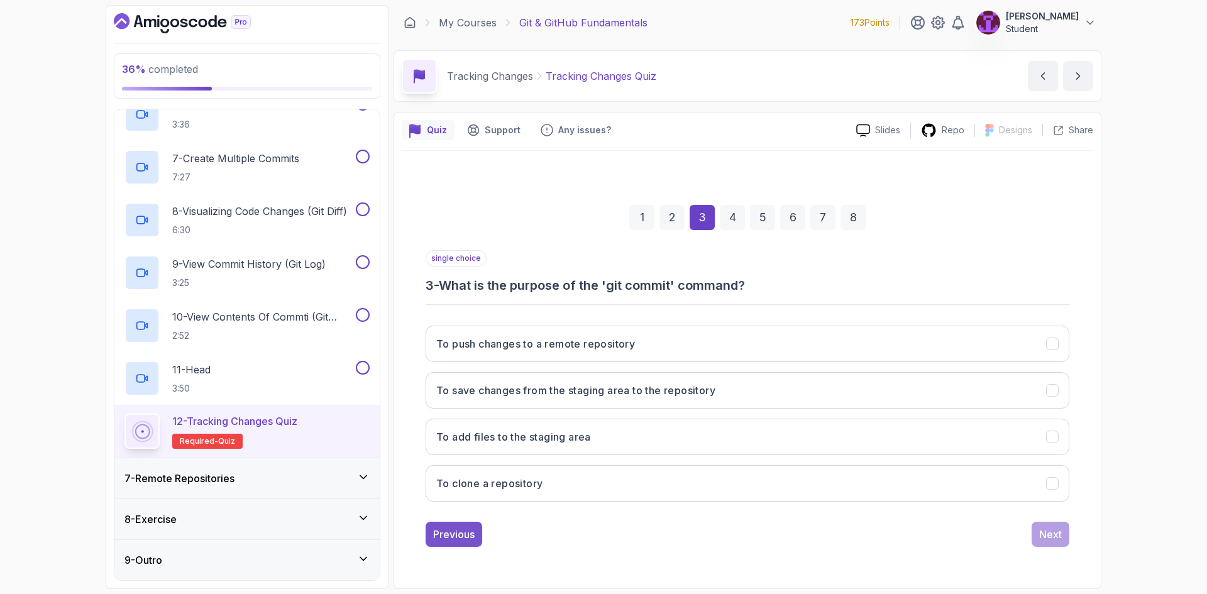
click at [468, 530] on div "Previous" at bounding box center [454, 534] width 42 height 15
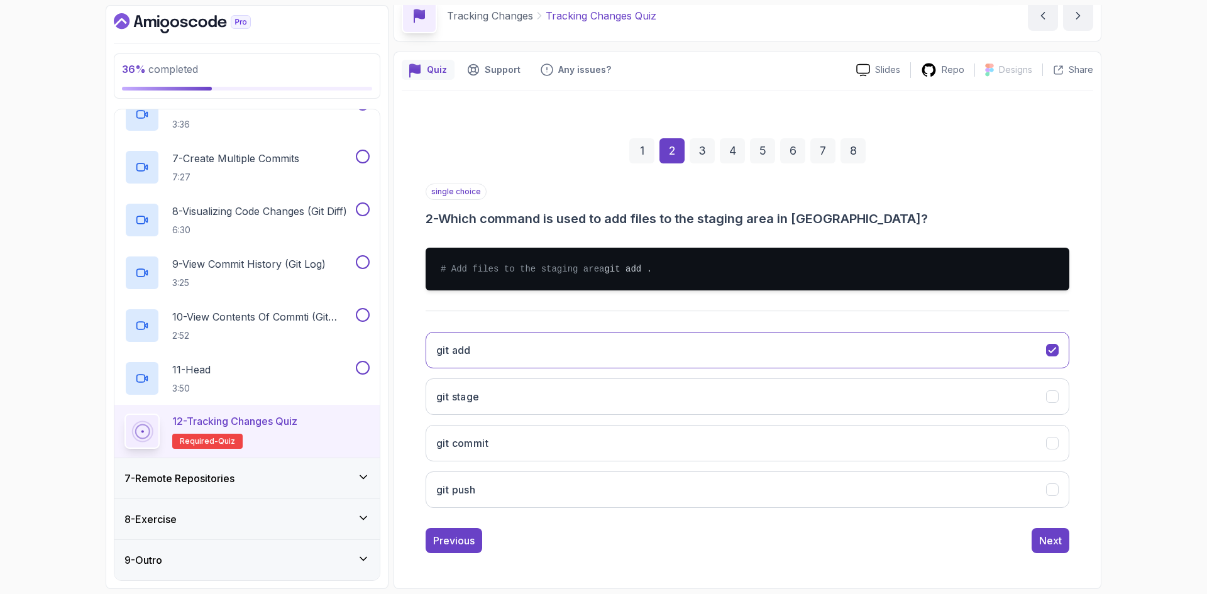
scroll to position [63, 0]
click at [1053, 548] on div "Next" at bounding box center [1050, 540] width 23 height 15
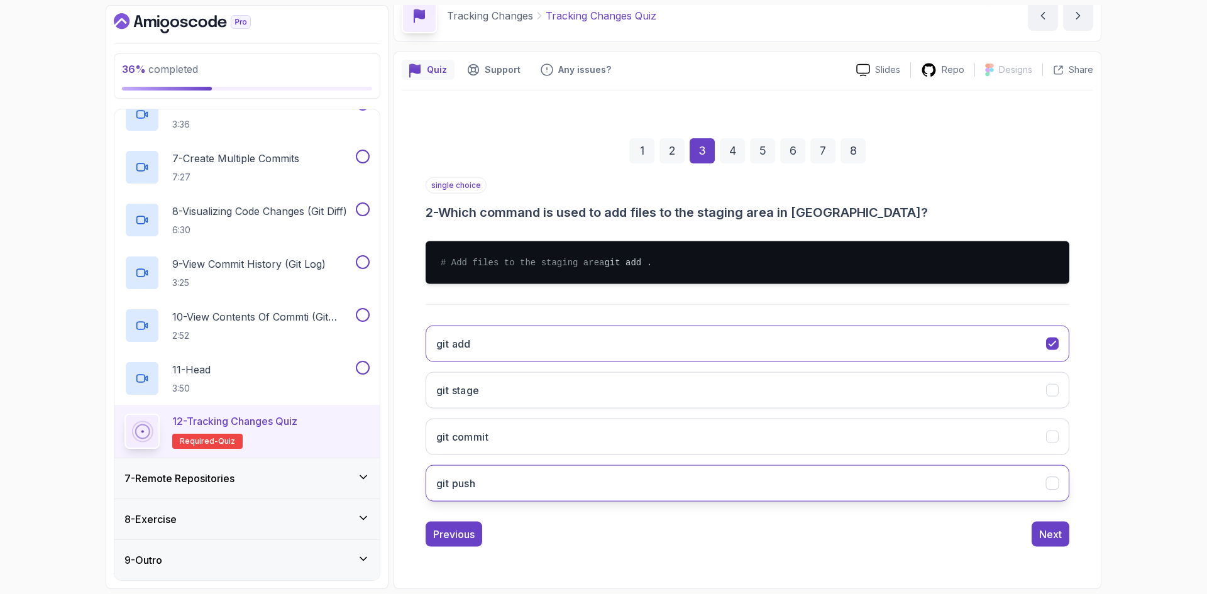
scroll to position [0, 0]
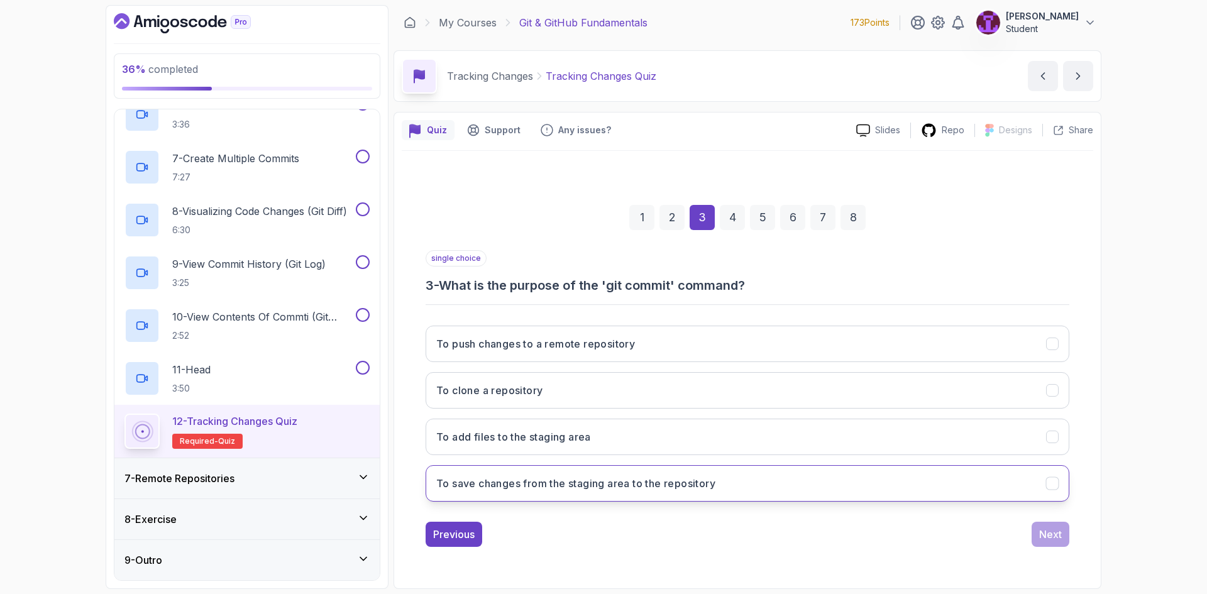
click at [629, 490] on h3 "To save changes from the staging area to the repository" at bounding box center [575, 483] width 279 height 15
click at [1049, 538] on div "Next" at bounding box center [1050, 534] width 23 height 15
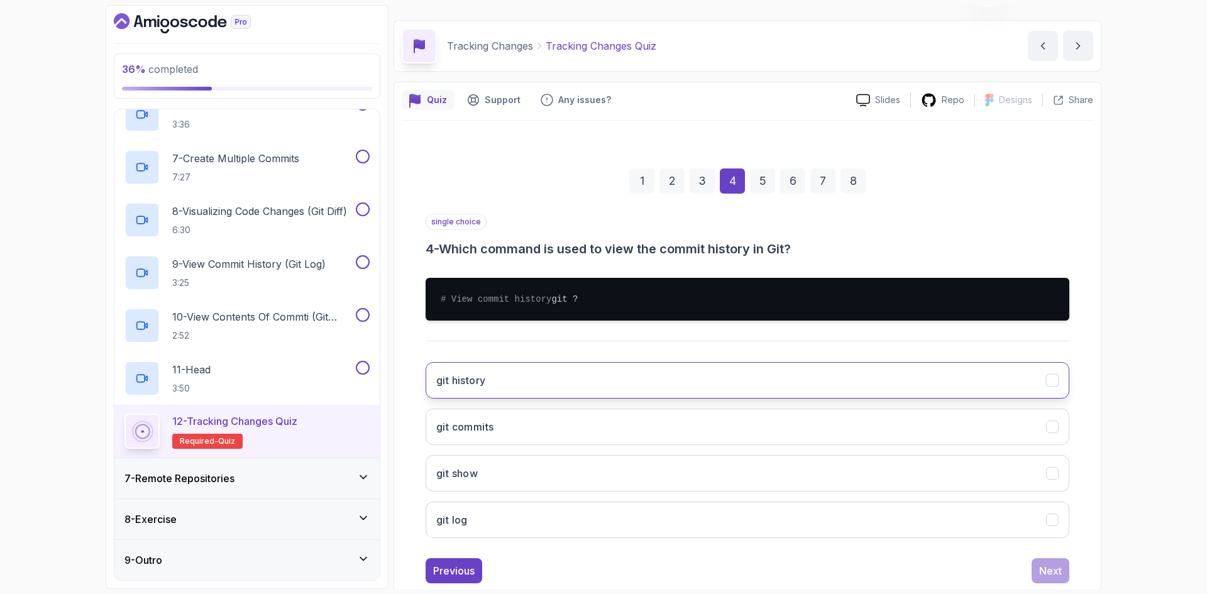
scroll to position [63, 0]
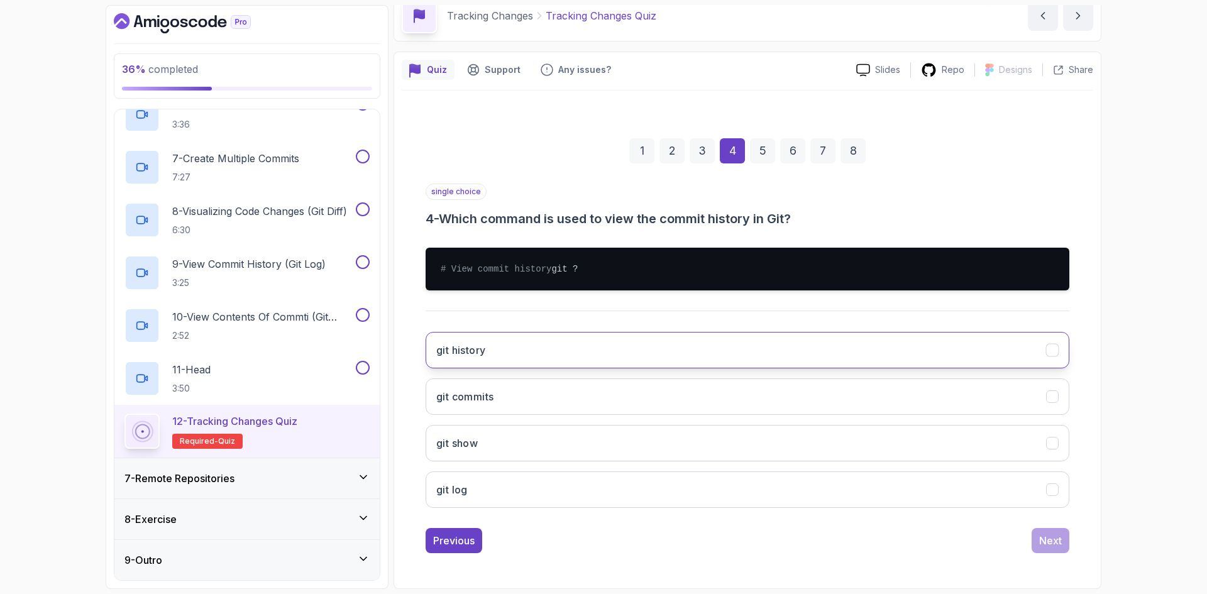
click at [540, 366] on button "git history" at bounding box center [748, 350] width 644 height 36
click at [1053, 548] on div "Next" at bounding box center [1050, 540] width 23 height 15
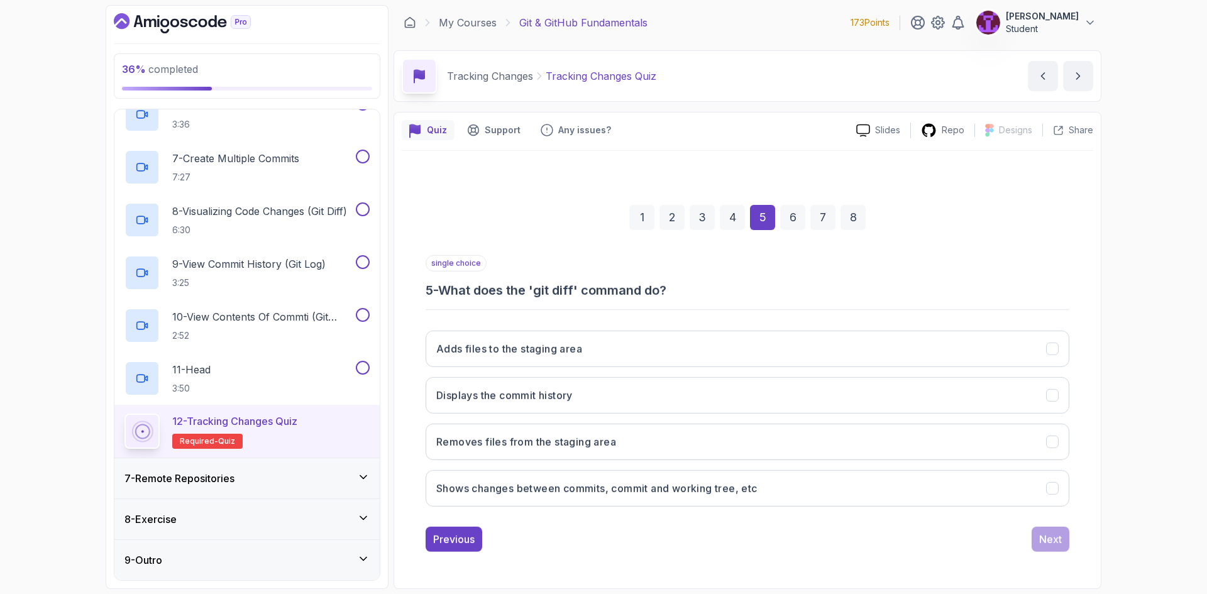
scroll to position [0, 0]
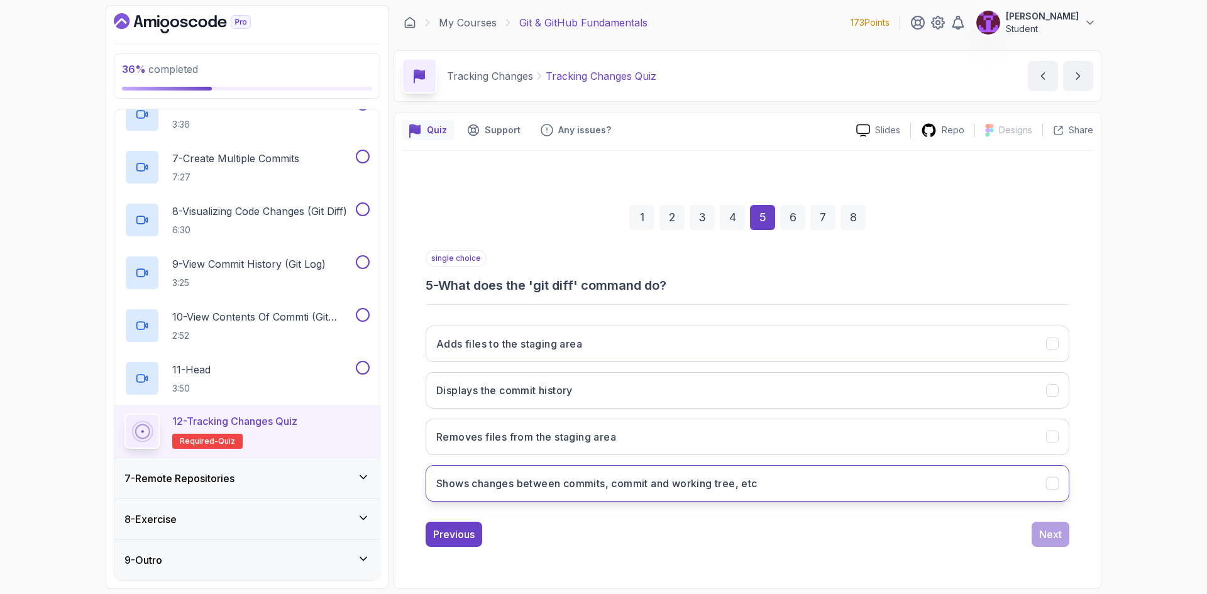
click at [645, 492] on button "Shows changes between commits, commit and working tree, etc" at bounding box center [748, 483] width 644 height 36
click at [1050, 533] on div "Next" at bounding box center [1050, 534] width 23 height 15
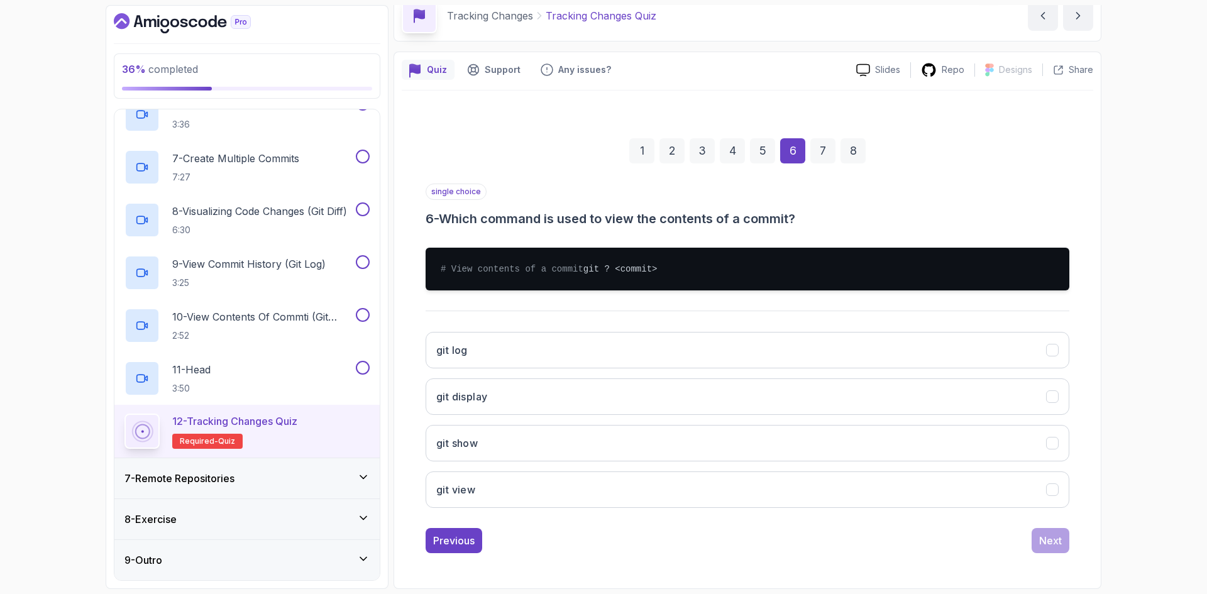
scroll to position [73, 0]
click at [544, 349] on button "git log" at bounding box center [748, 350] width 644 height 36
click at [1048, 533] on button "Next" at bounding box center [1051, 540] width 38 height 25
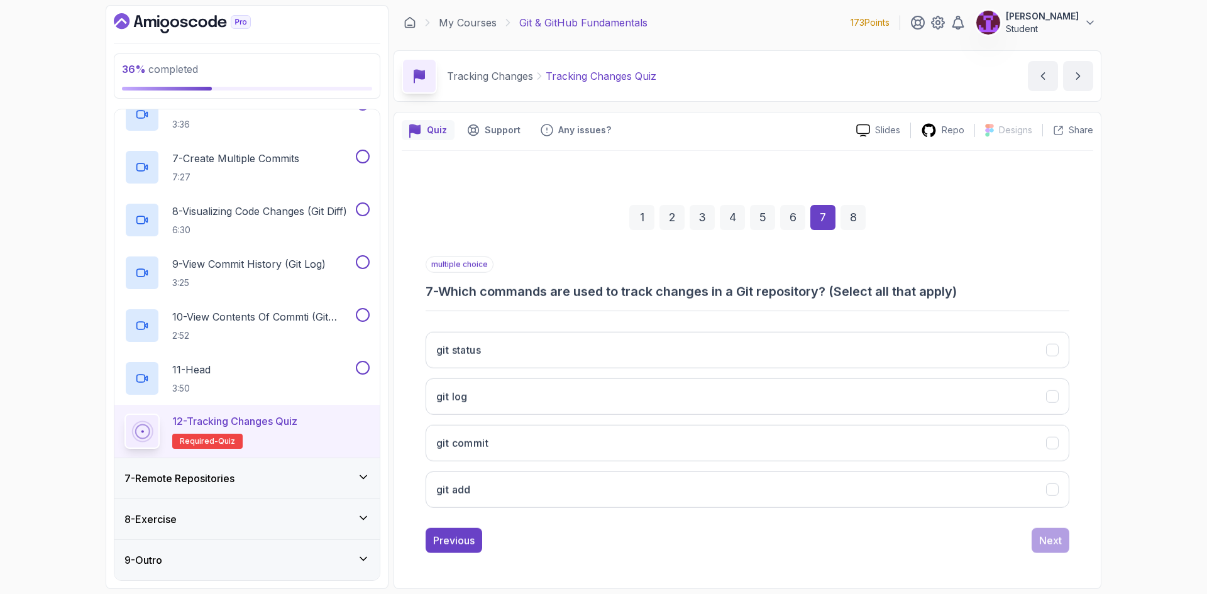
scroll to position [0, 0]
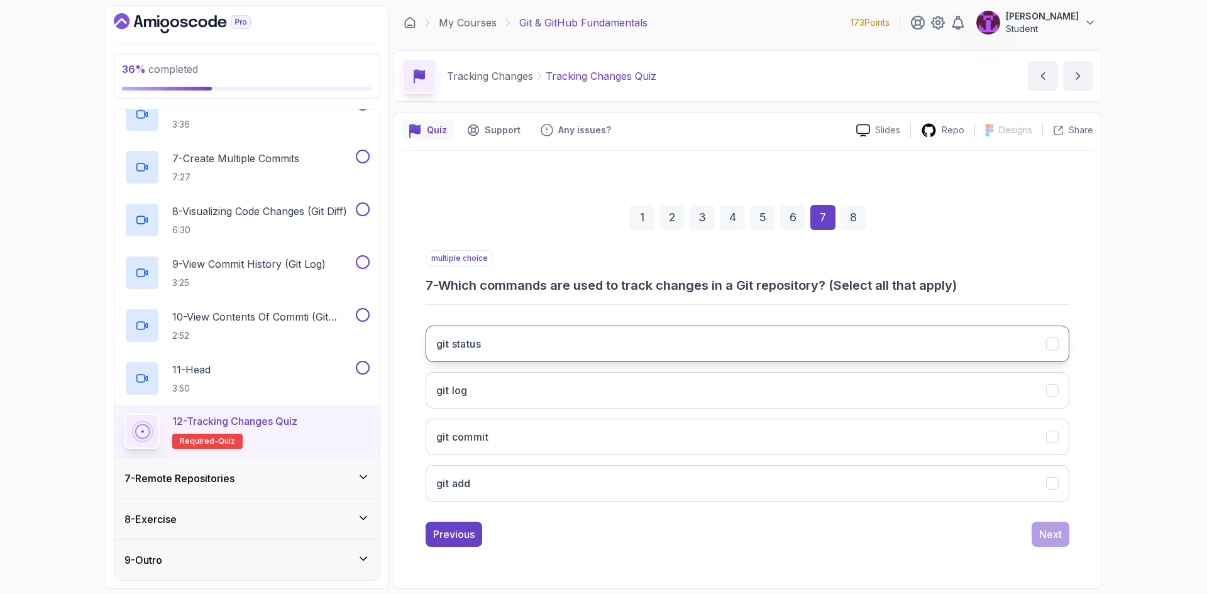
click at [647, 346] on button "git status" at bounding box center [748, 344] width 644 height 36
click at [633, 445] on button "git commit" at bounding box center [748, 437] width 644 height 36
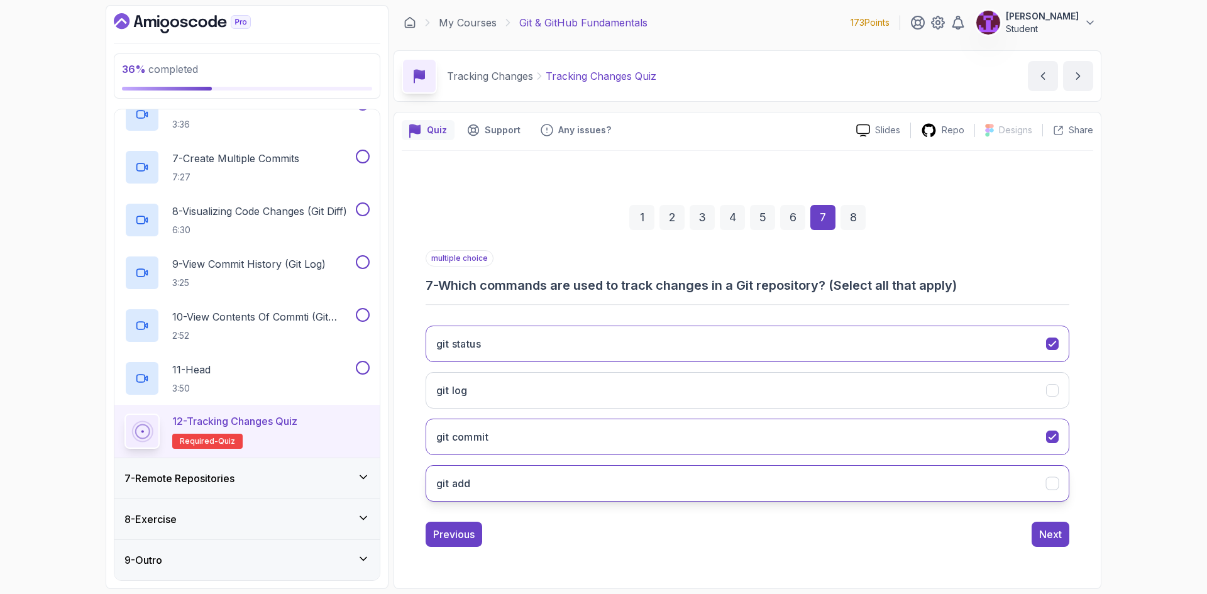
click at [655, 485] on button "git add" at bounding box center [748, 483] width 644 height 36
click at [1046, 542] on button "Next" at bounding box center [1051, 534] width 38 height 25
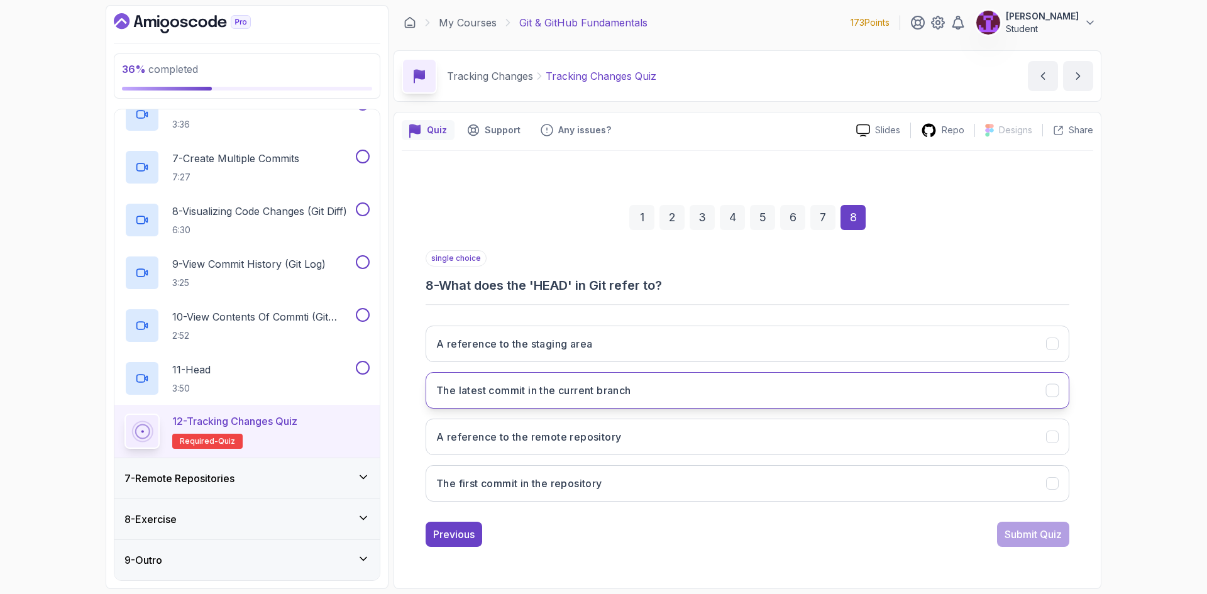
click at [572, 399] on button "The latest commit in the current branch" at bounding box center [748, 390] width 644 height 36
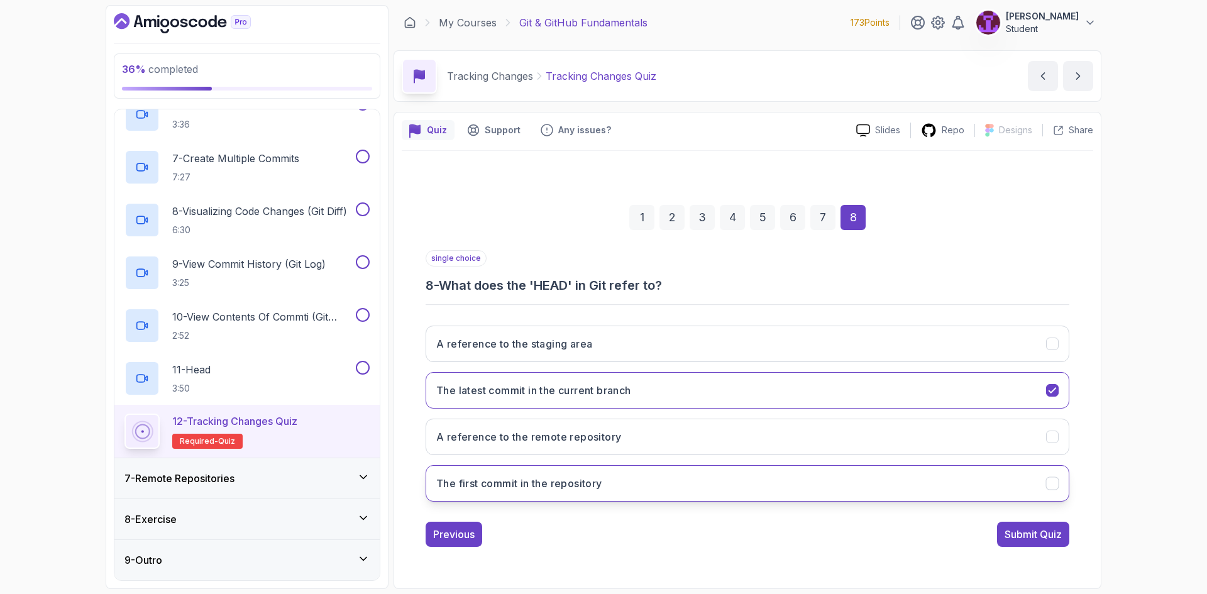
click at [876, 484] on button "The first commit in the repository" at bounding box center [748, 483] width 644 height 36
click at [1034, 532] on div "Submit Quiz" at bounding box center [1033, 534] width 57 height 15
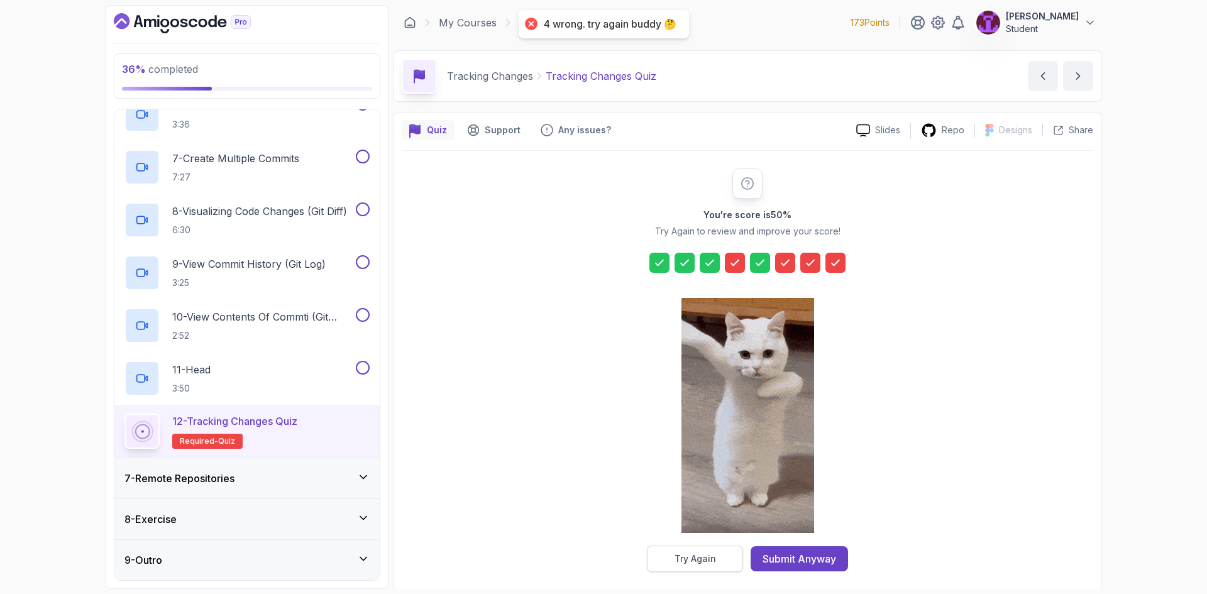
click at [704, 556] on div "Try Again" at bounding box center [696, 559] width 42 height 13
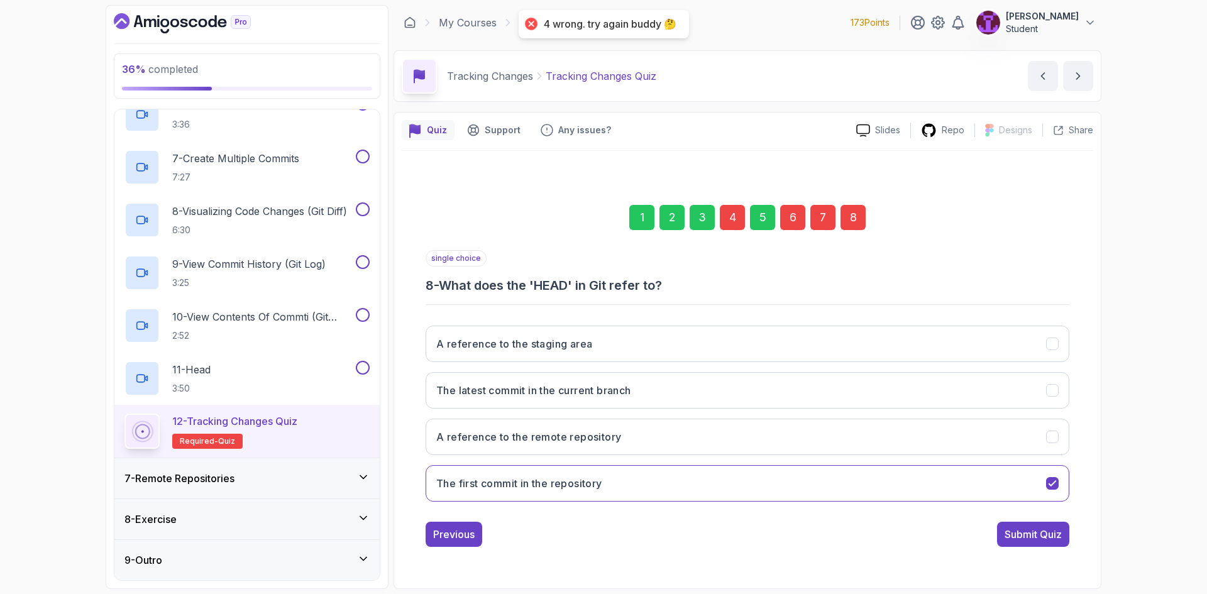
click at [736, 216] on div "4" at bounding box center [732, 217] width 25 height 25
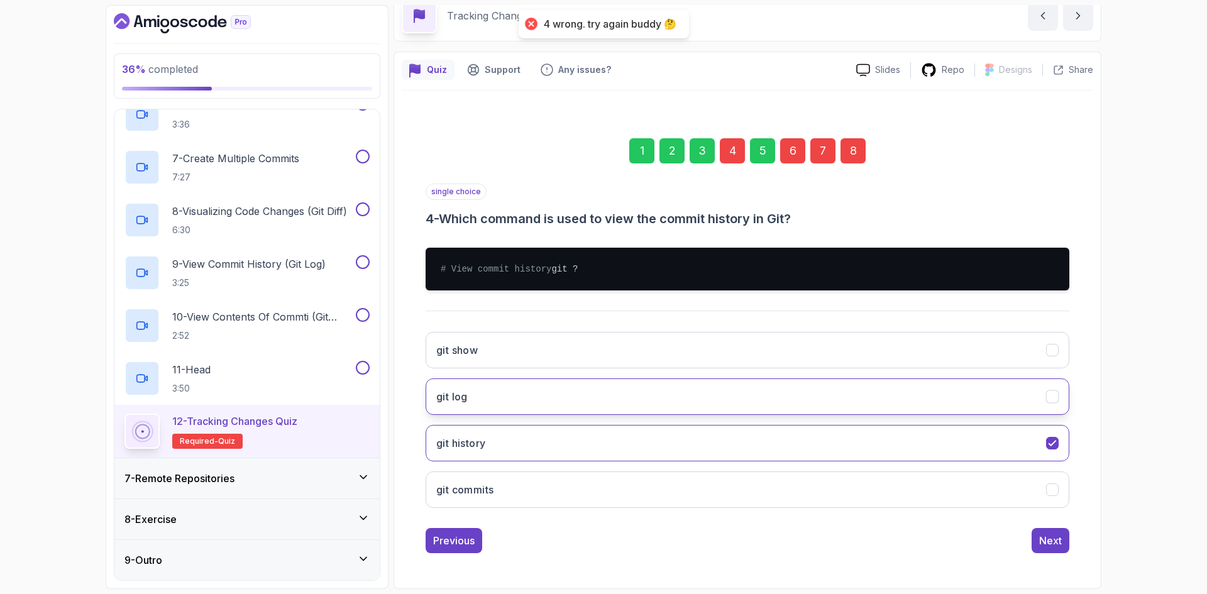
scroll to position [73, 0]
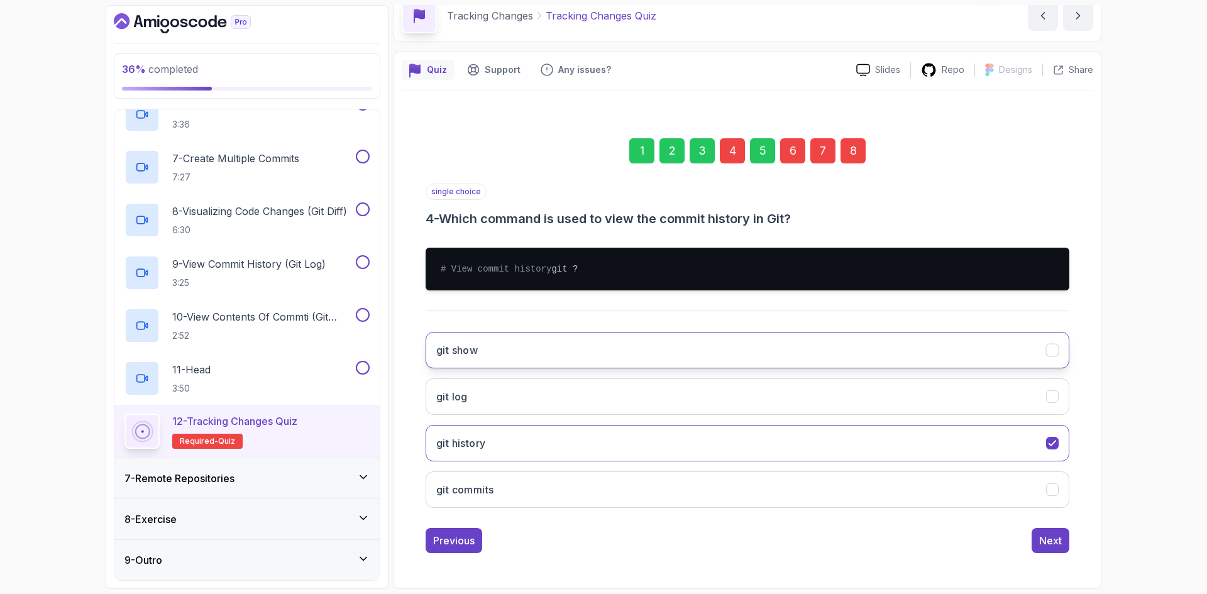
click at [611, 355] on button "git show" at bounding box center [748, 350] width 644 height 36
click at [1050, 538] on div "Next" at bounding box center [1050, 540] width 23 height 15
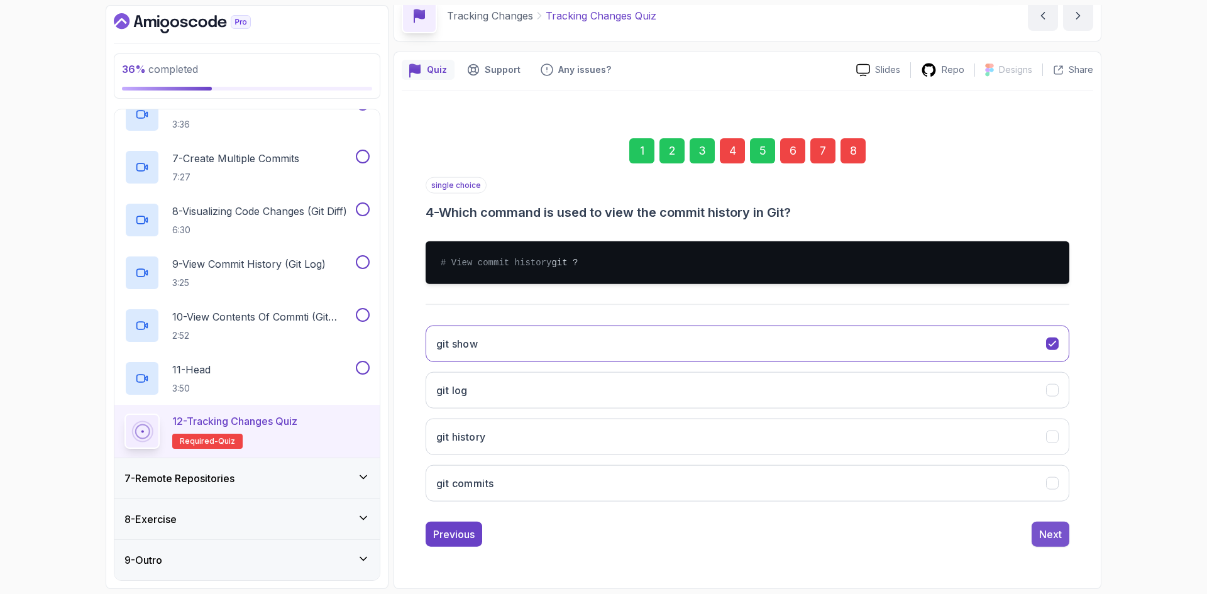
scroll to position [0, 0]
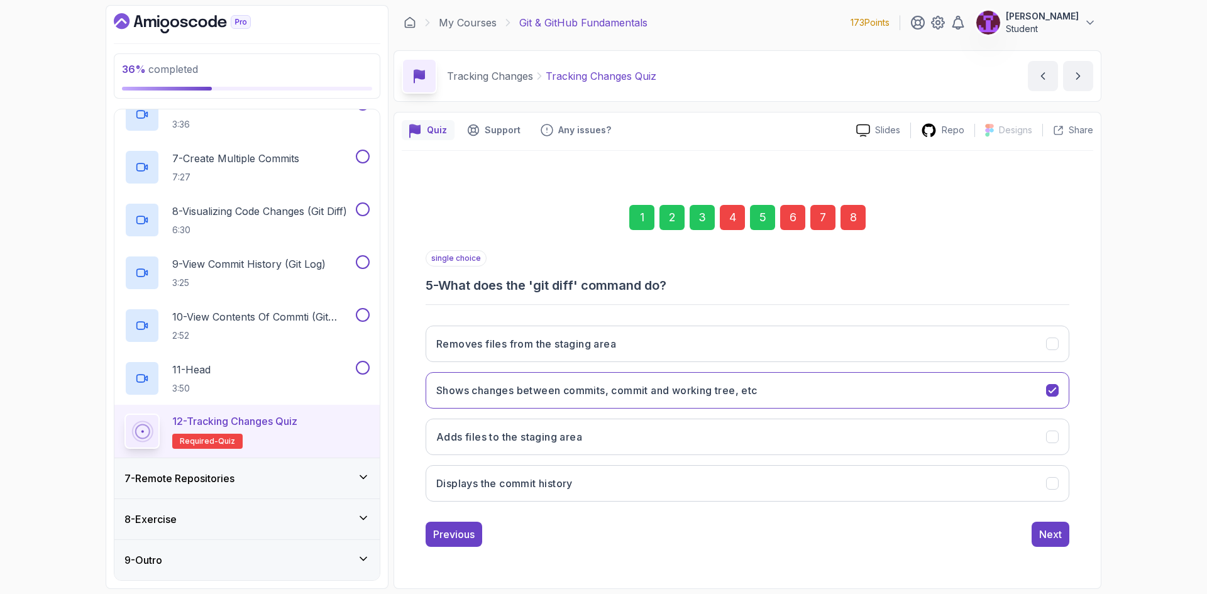
click at [792, 219] on div "6" at bounding box center [792, 217] width 25 height 25
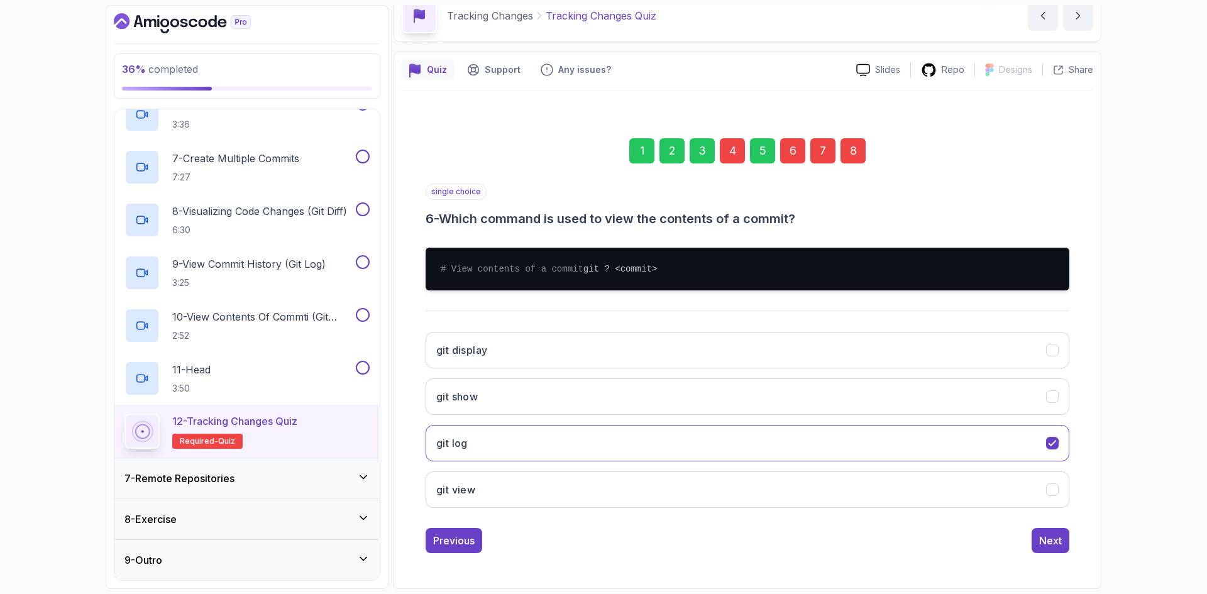
scroll to position [73, 0]
click at [548, 408] on button "git show" at bounding box center [748, 397] width 644 height 36
click at [1063, 535] on button "Next" at bounding box center [1051, 540] width 38 height 25
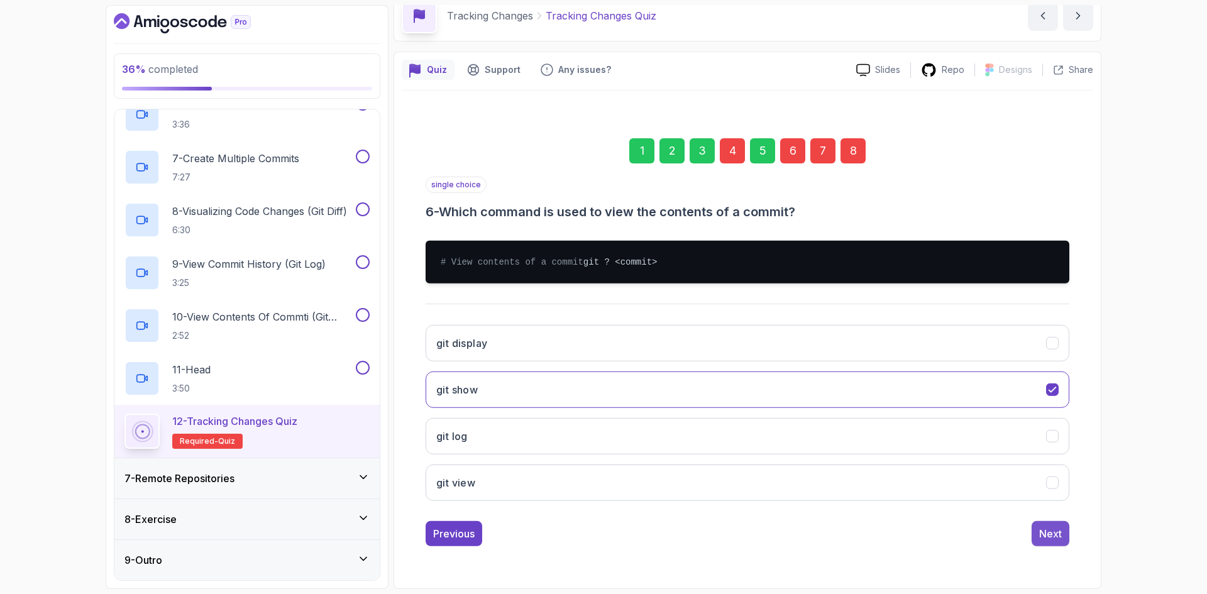
scroll to position [0, 0]
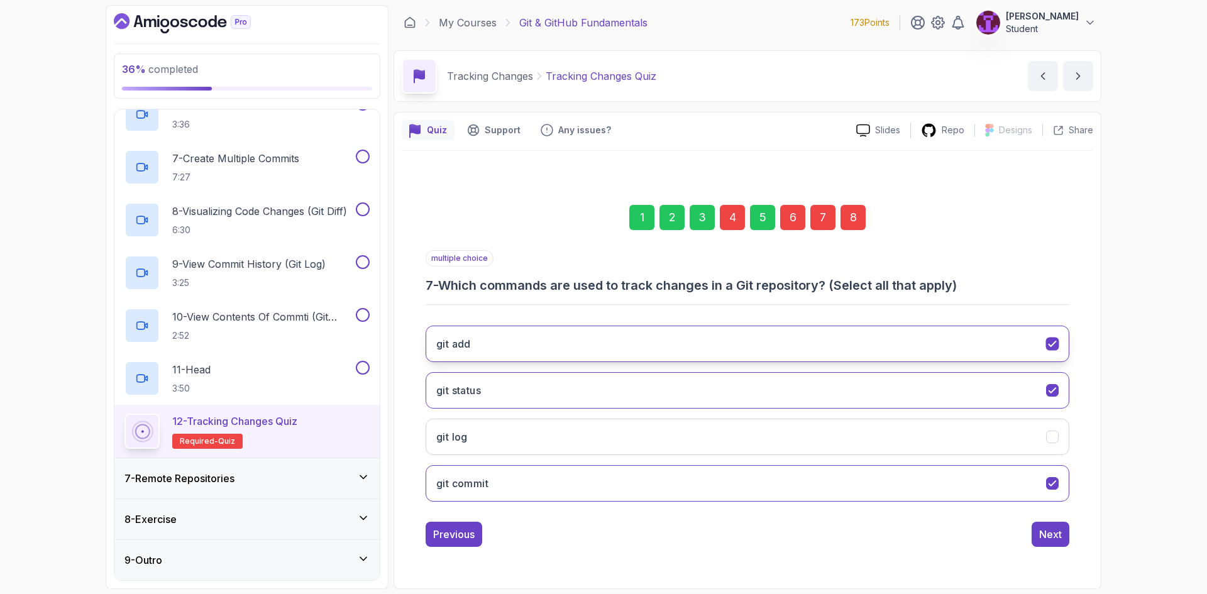
click at [707, 341] on button "git add" at bounding box center [748, 344] width 644 height 36
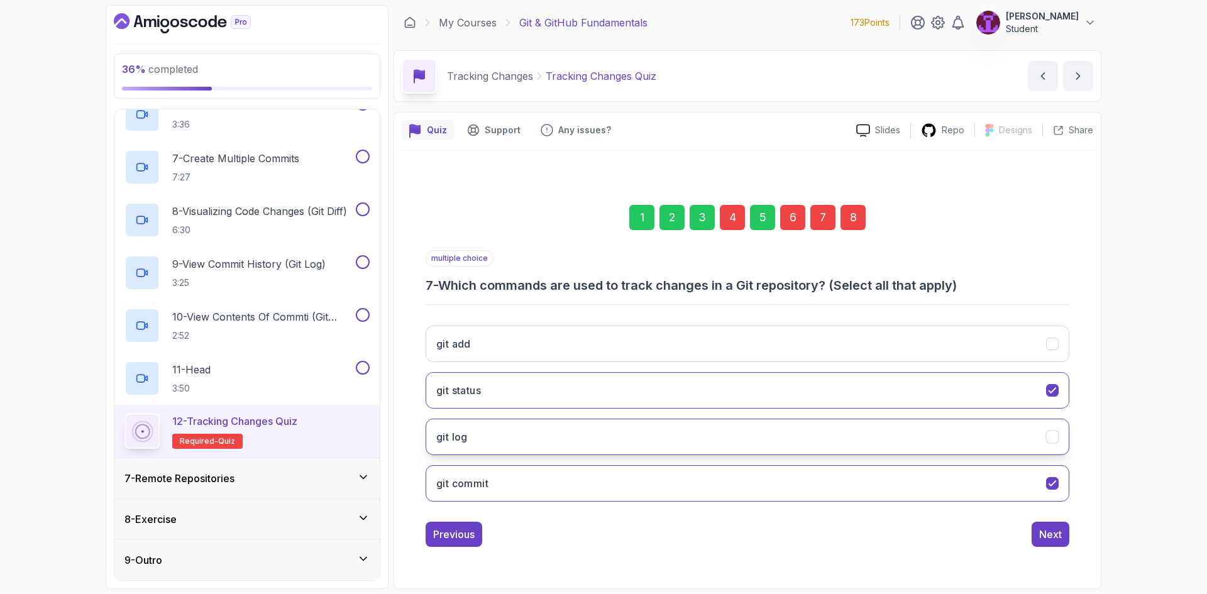
click at [1031, 443] on button "git log" at bounding box center [748, 437] width 644 height 36
click at [1054, 542] on button "Next" at bounding box center [1051, 534] width 38 height 25
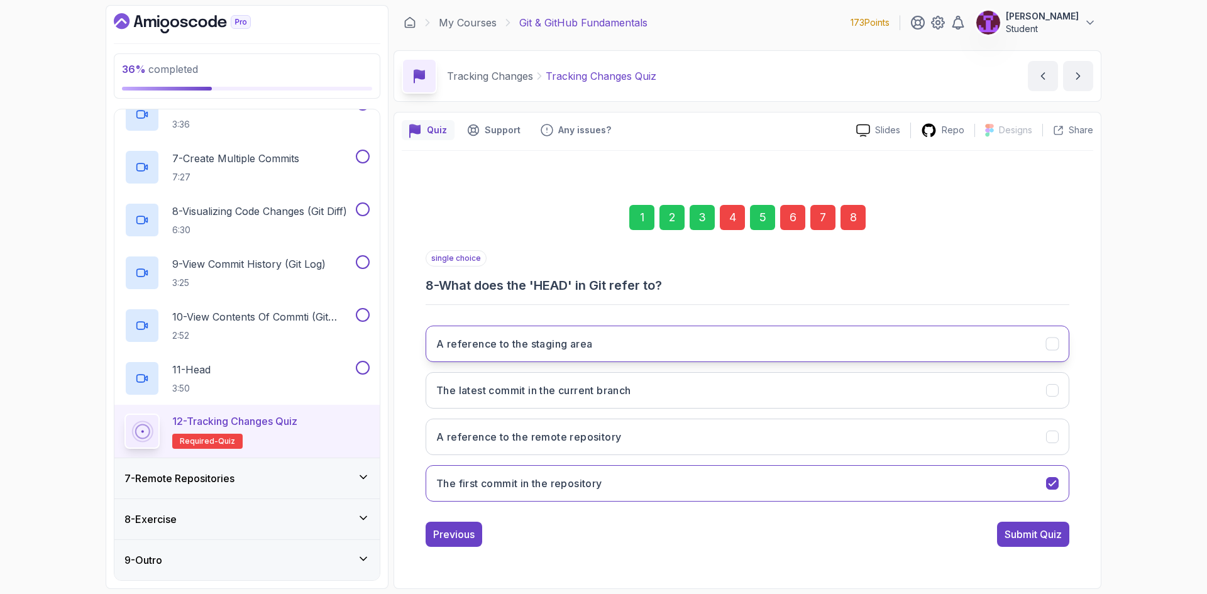
click at [666, 352] on button "A reference to the staging area" at bounding box center [748, 344] width 644 height 36
click at [666, 379] on button "The latest commit in the current branch" at bounding box center [748, 390] width 644 height 36
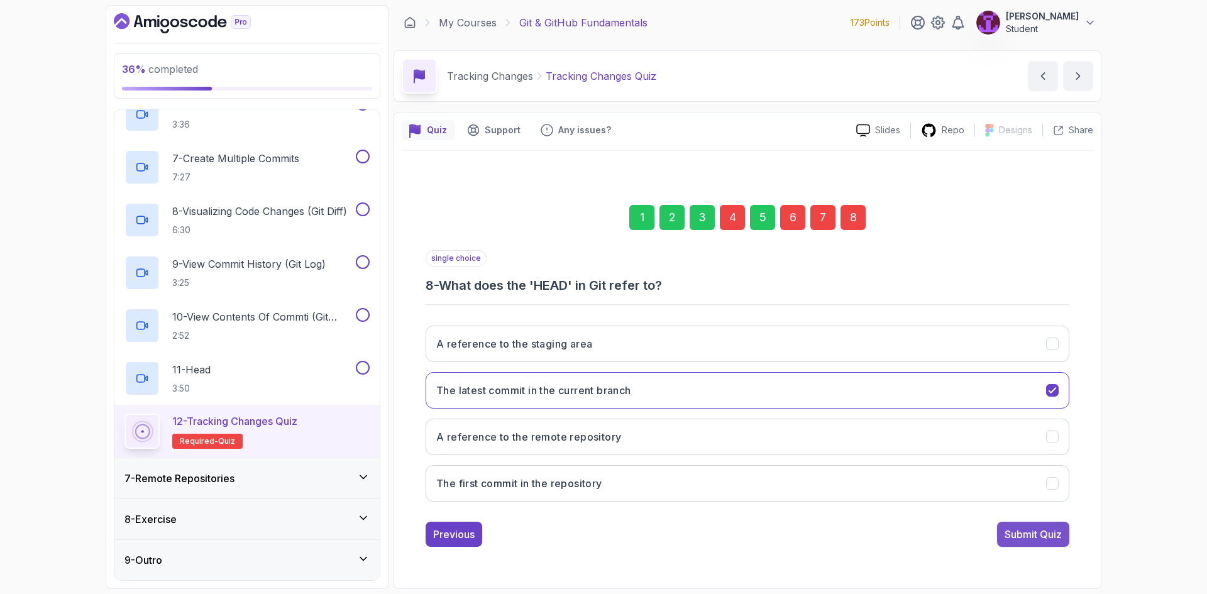
click at [1007, 535] on div "Submit Quiz" at bounding box center [1033, 534] width 57 height 15
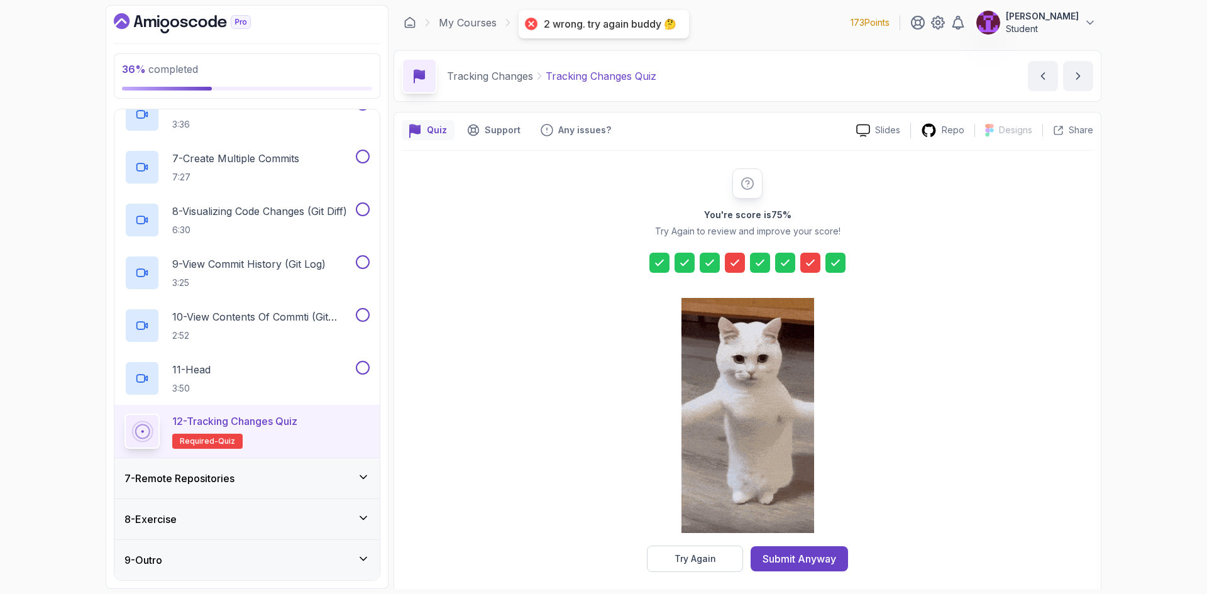
click at [701, 574] on div "You're score is 75 % Try Again to review and improve your score! Try Again Subm…" at bounding box center [748, 370] width 692 height 439
click at [704, 563] on div "Try Again" at bounding box center [696, 559] width 42 height 13
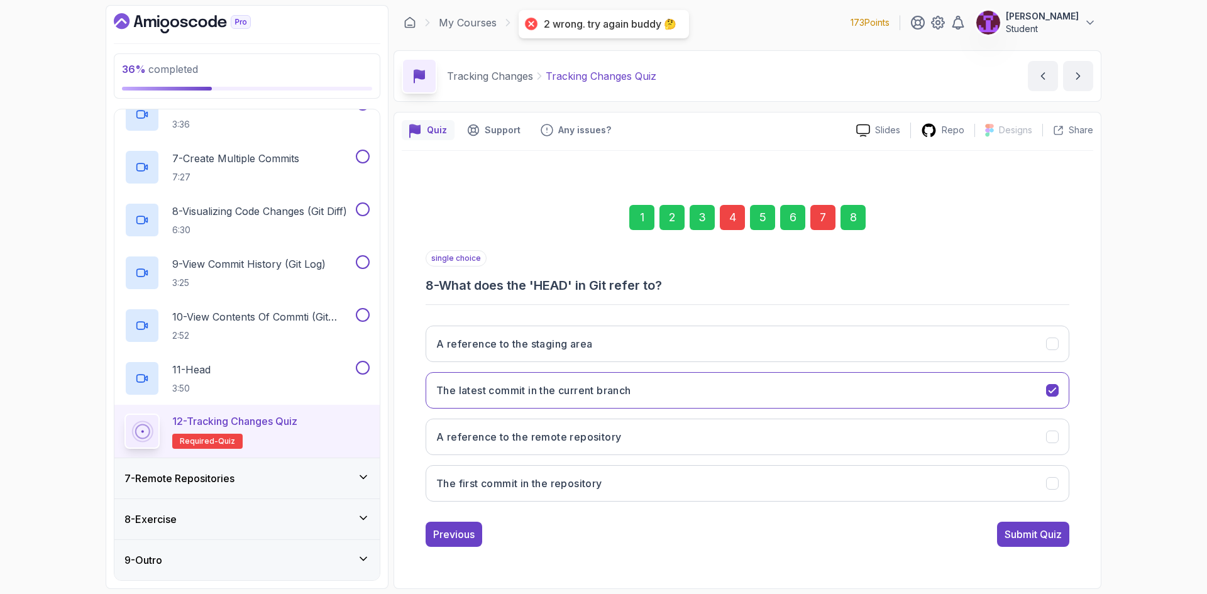
click at [731, 223] on div "4" at bounding box center [732, 217] width 25 height 25
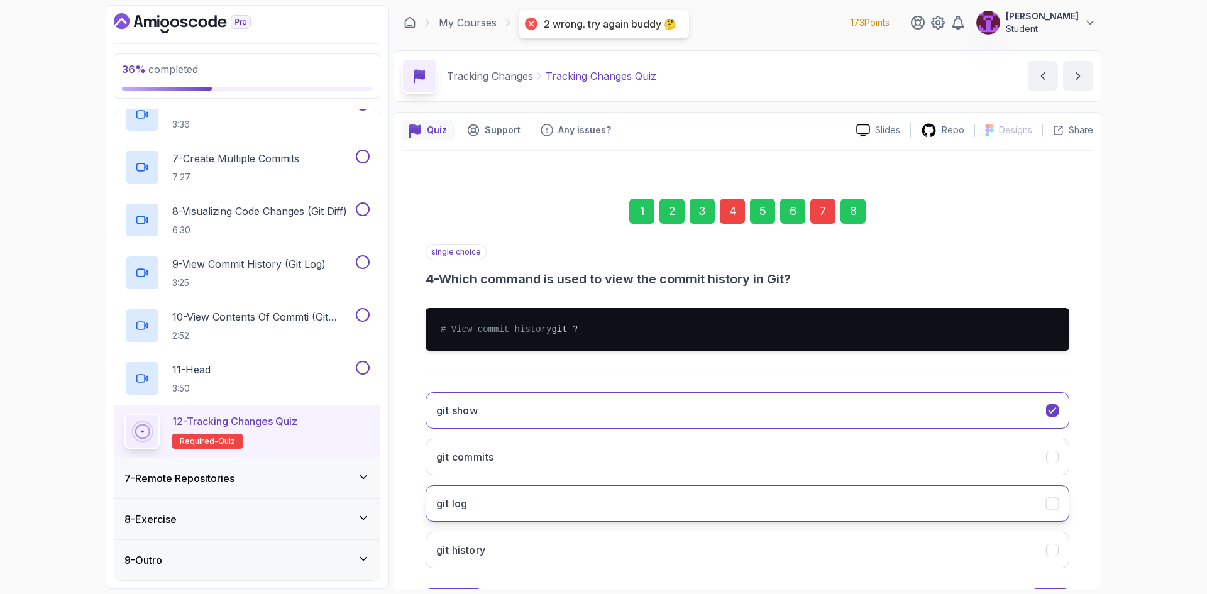
click at [553, 515] on button "git log" at bounding box center [748, 503] width 644 height 36
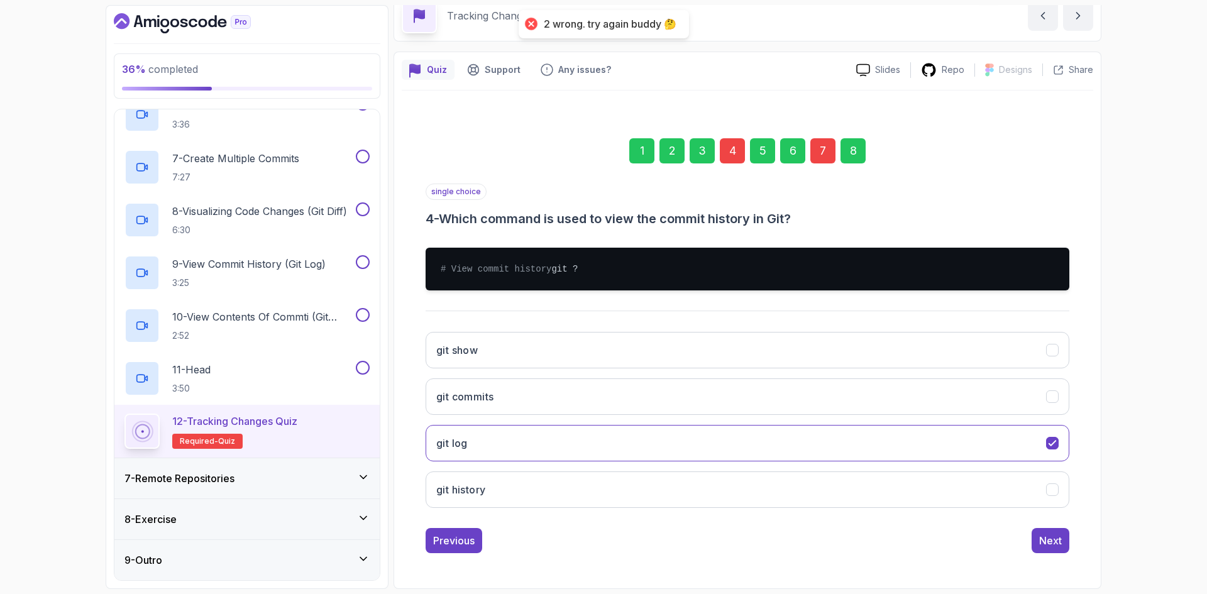
scroll to position [73, 0]
click at [1039, 548] on div "Next" at bounding box center [1050, 540] width 23 height 15
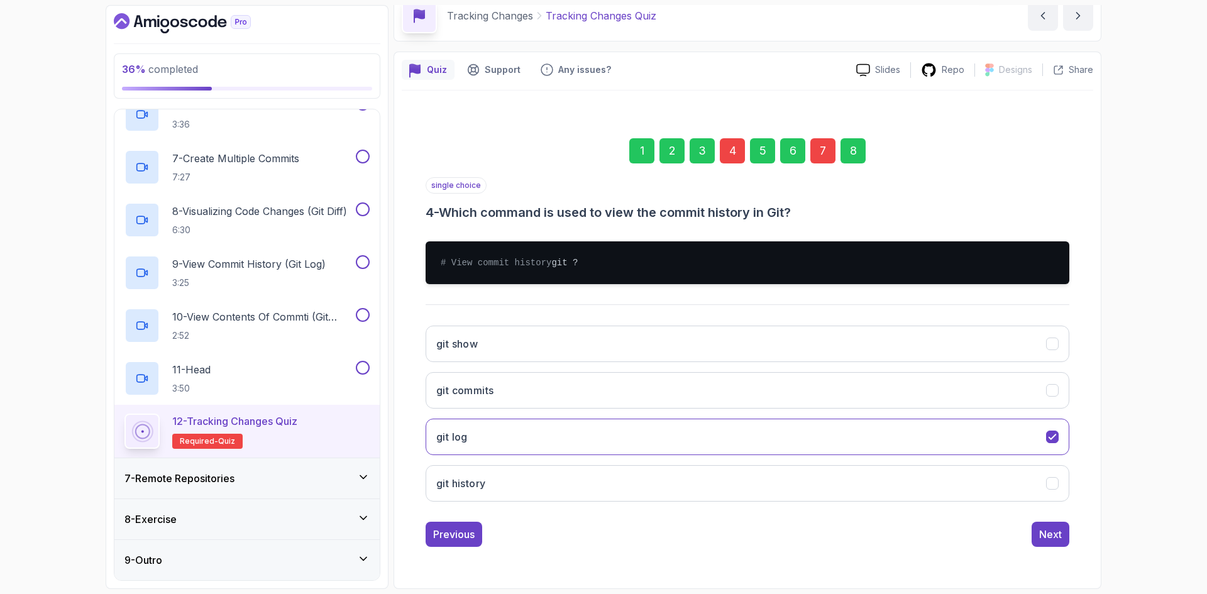
scroll to position [0, 0]
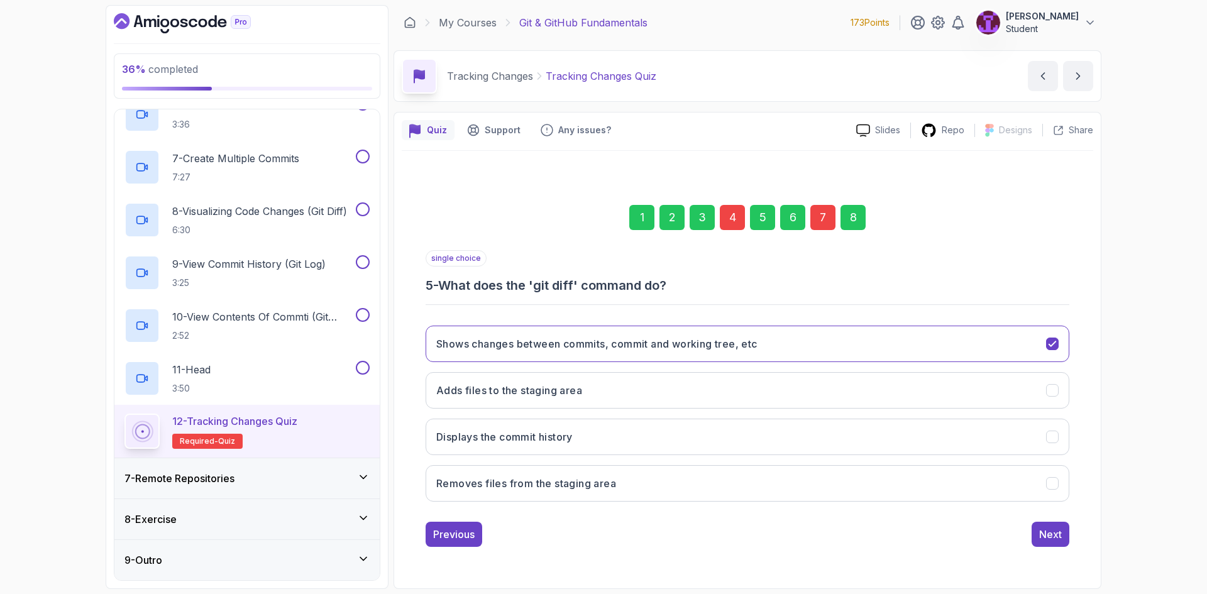
click at [821, 214] on div "7" at bounding box center [823, 217] width 25 height 25
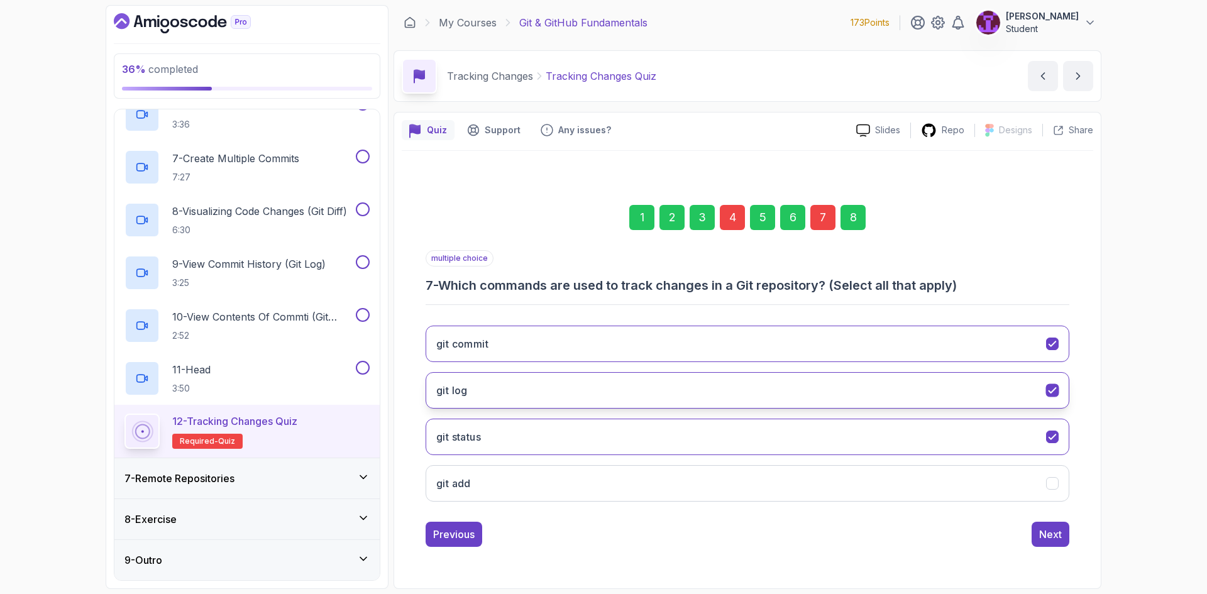
click at [916, 399] on button "git log" at bounding box center [748, 390] width 644 height 36
click at [1013, 336] on button "git commit" at bounding box center [748, 344] width 644 height 36
click at [1006, 385] on button "git log" at bounding box center [748, 390] width 644 height 36
click at [1070, 516] on div "1 2 3 4 5 6 7 8 multiple choice 7 - Which commands are used to track changes in…" at bounding box center [748, 366] width 692 height 382
click at [1061, 526] on button "Next" at bounding box center [1051, 534] width 38 height 25
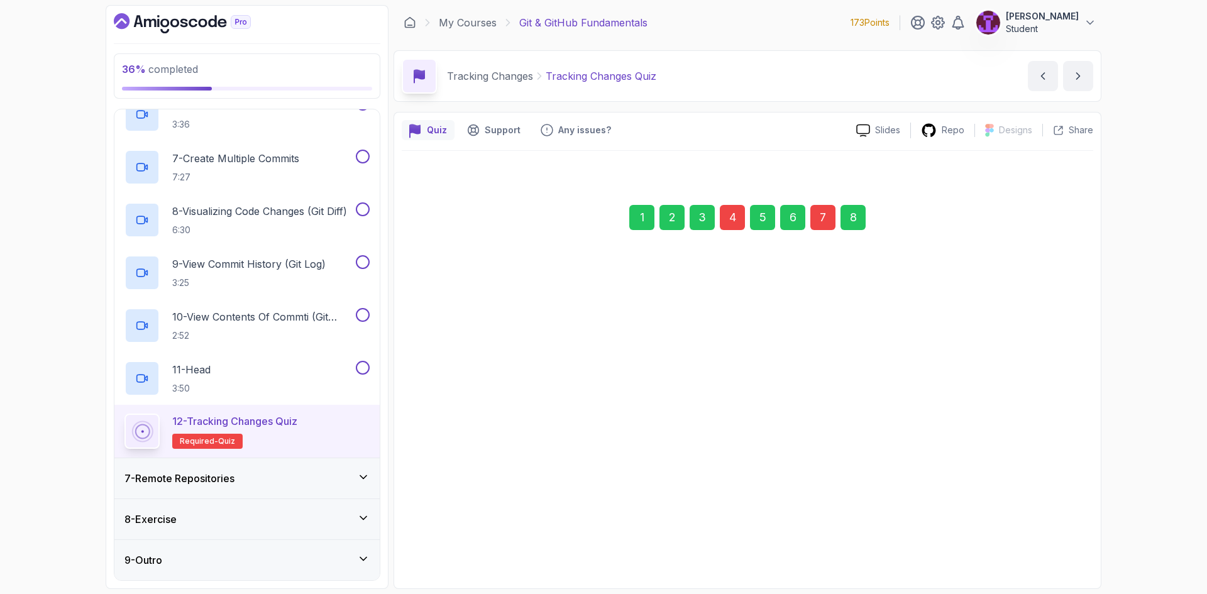
click at [1020, 544] on button "Submit Quiz" at bounding box center [1033, 534] width 72 height 25
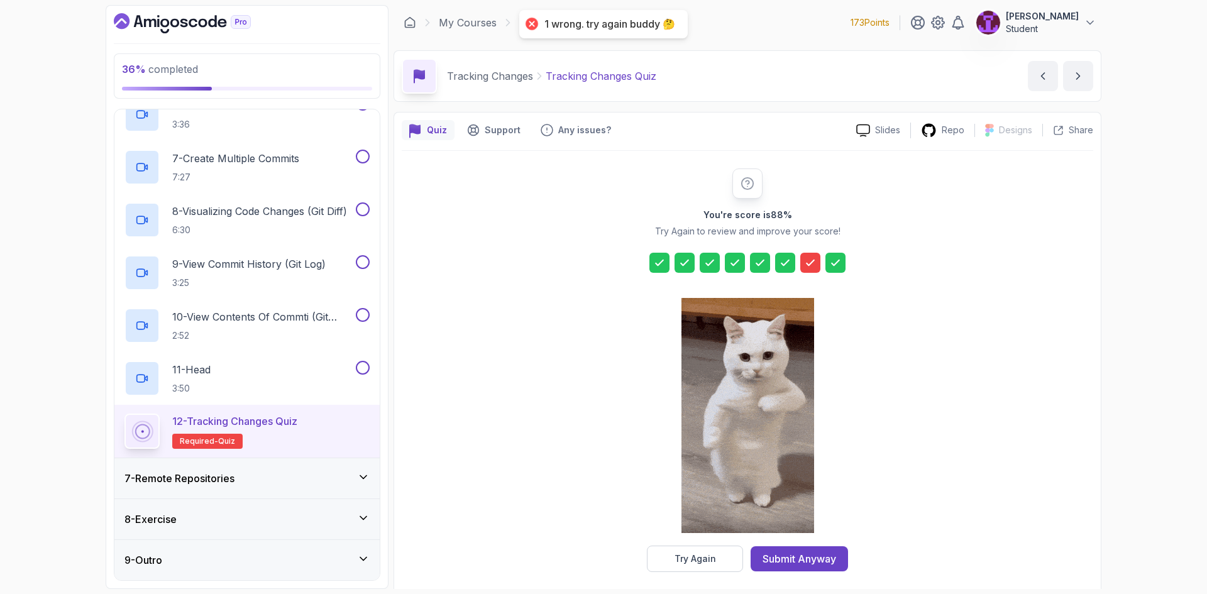
click at [816, 272] on div at bounding box center [811, 263] width 20 height 20
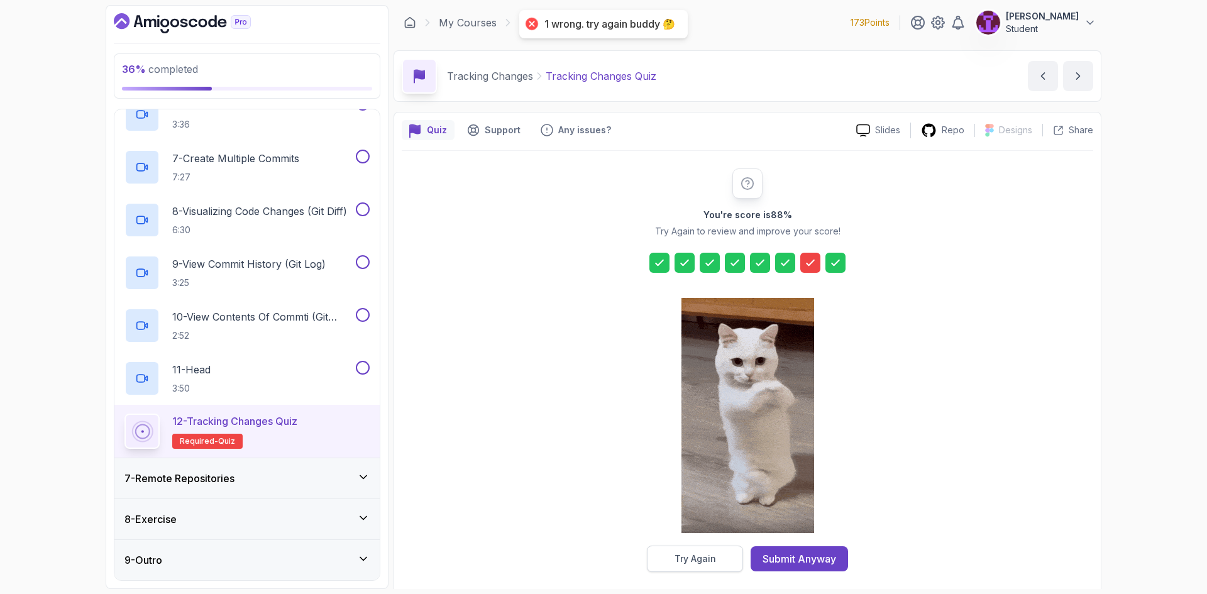
click at [726, 550] on button "Try Again" at bounding box center [695, 559] width 96 height 26
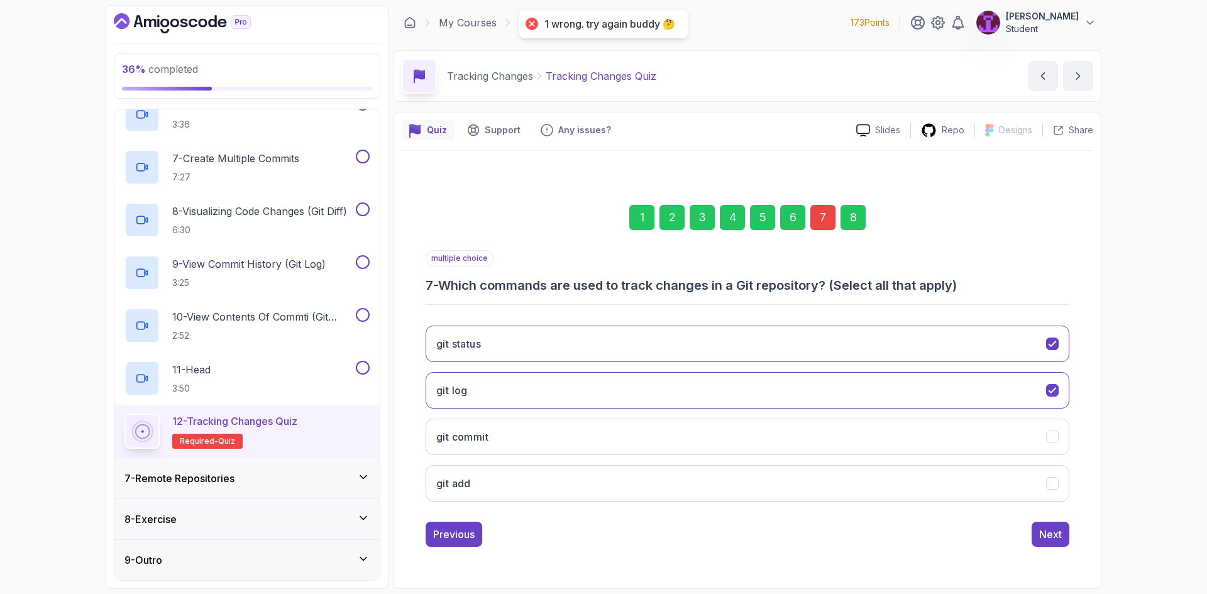
click at [819, 224] on div "7" at bounding box center [823, 217] width 25 height 25
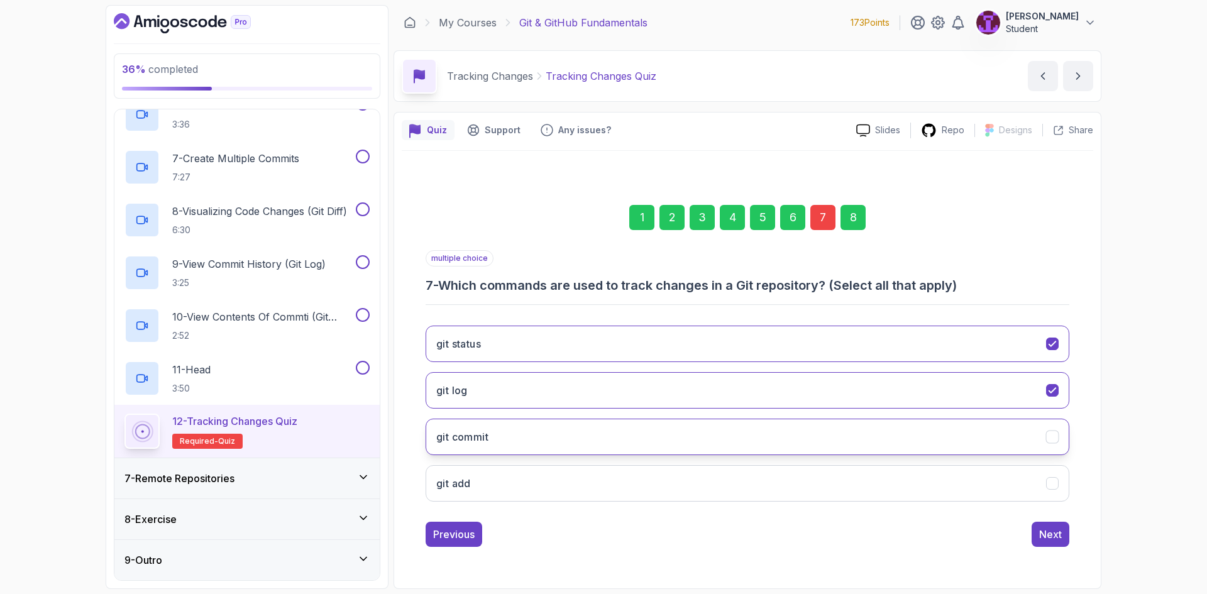
click at [523, 455] on button "git commit" at bounding box center [748, 437] width 644 height 36
click at [524, 487] on button "git add" at bounding box center [748, 483] width 644 height 36
click at [567, 349] on button "git status" at bounding box center [748, 344] width 644 height 36
click at [1058, 530] on div "Next" at bounding box center [1050, 534] width 23 height 15
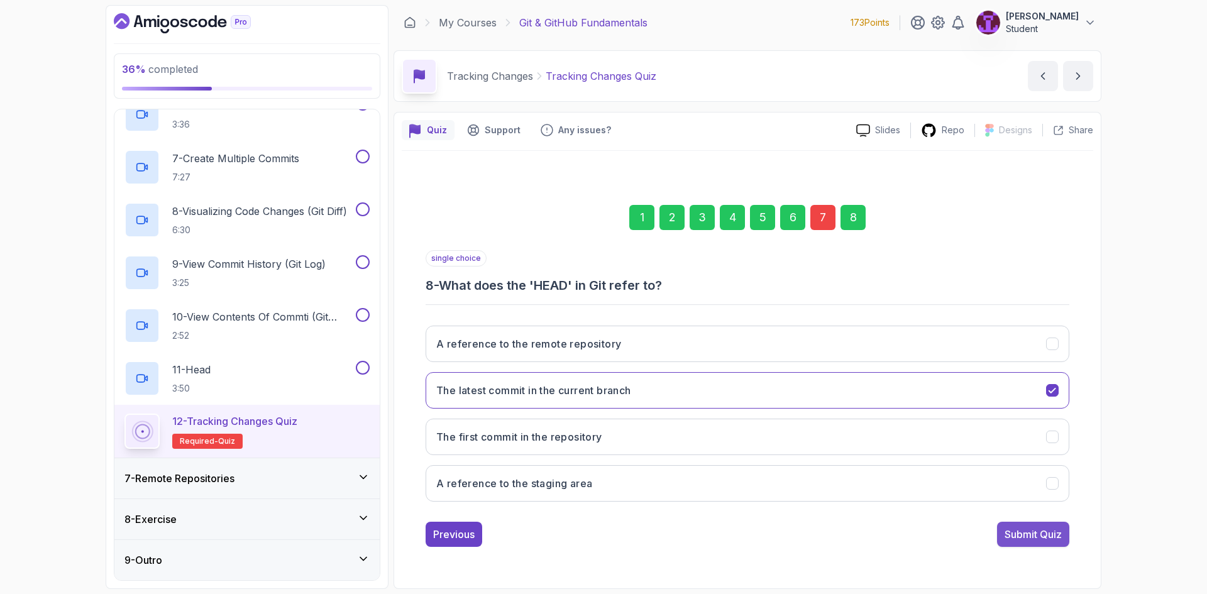
click at [1030, 527] on div "Submit Quiz" at bounding box center [1033, 534] width 57 height 15
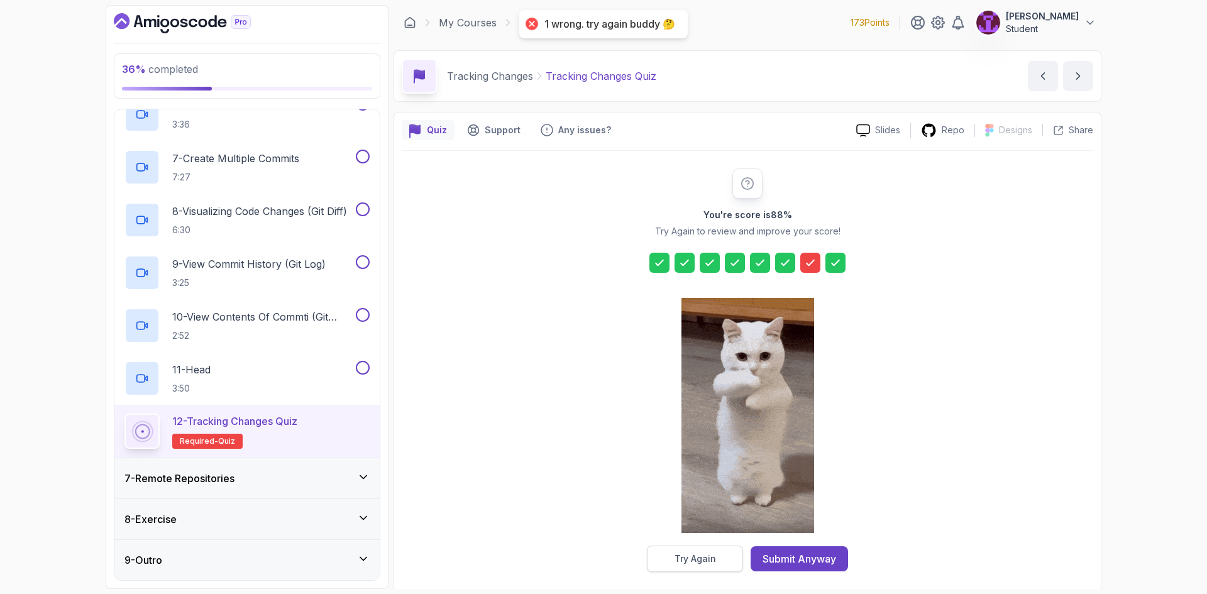
click at [706, 558] on div "Try Again" at bounding box center [696, 559] width 42 height 13
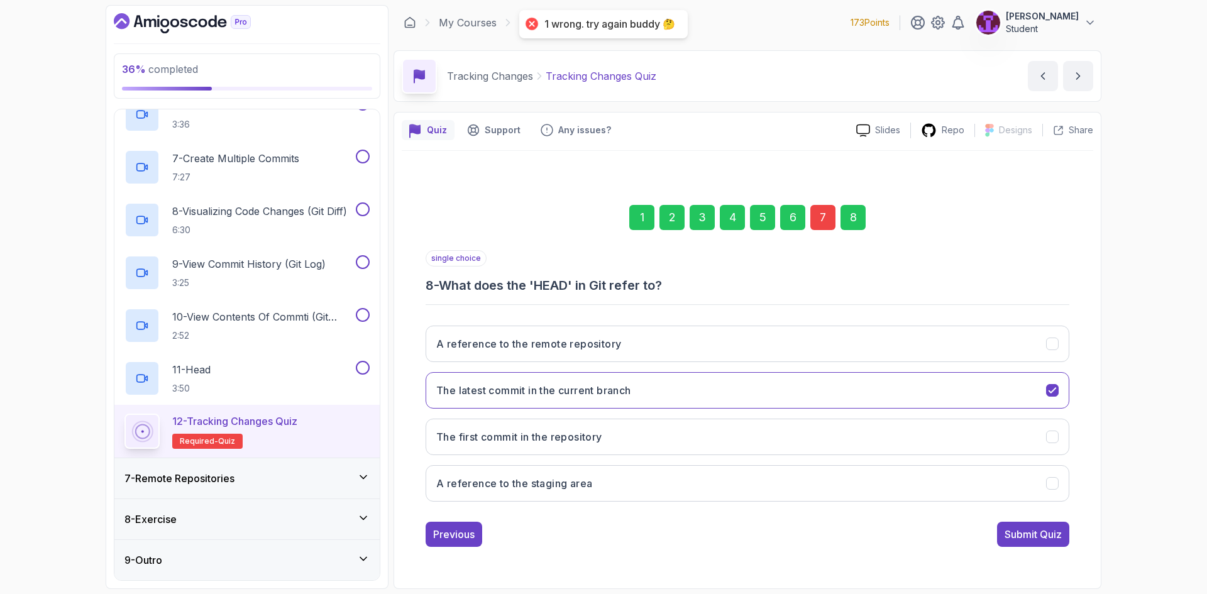
click at [828, 228] on div "7" at bounding box center [823, 217] width 25 height 25
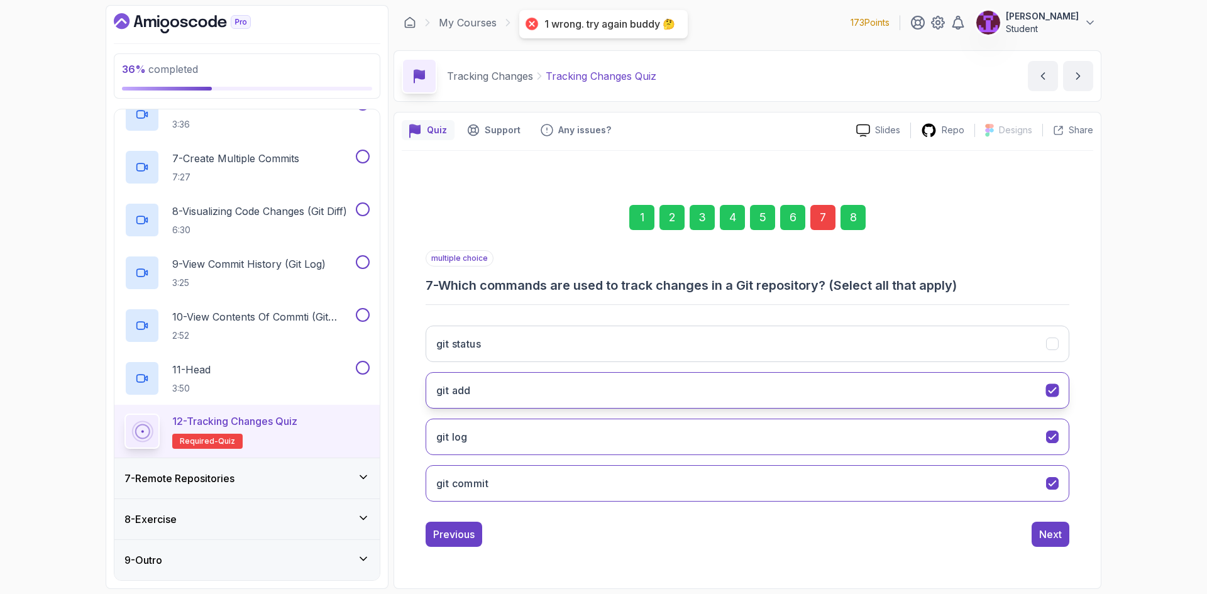
click at [780, 397] on button "git add" at bounding box center [748, 390] width 644 height 36
click at [782, 436] on button "git log" at bounding box center [748, 437] width 644 height 36
click at [782, 482] on button "git commit" at bounding box center [748, 483] width 644 height 36
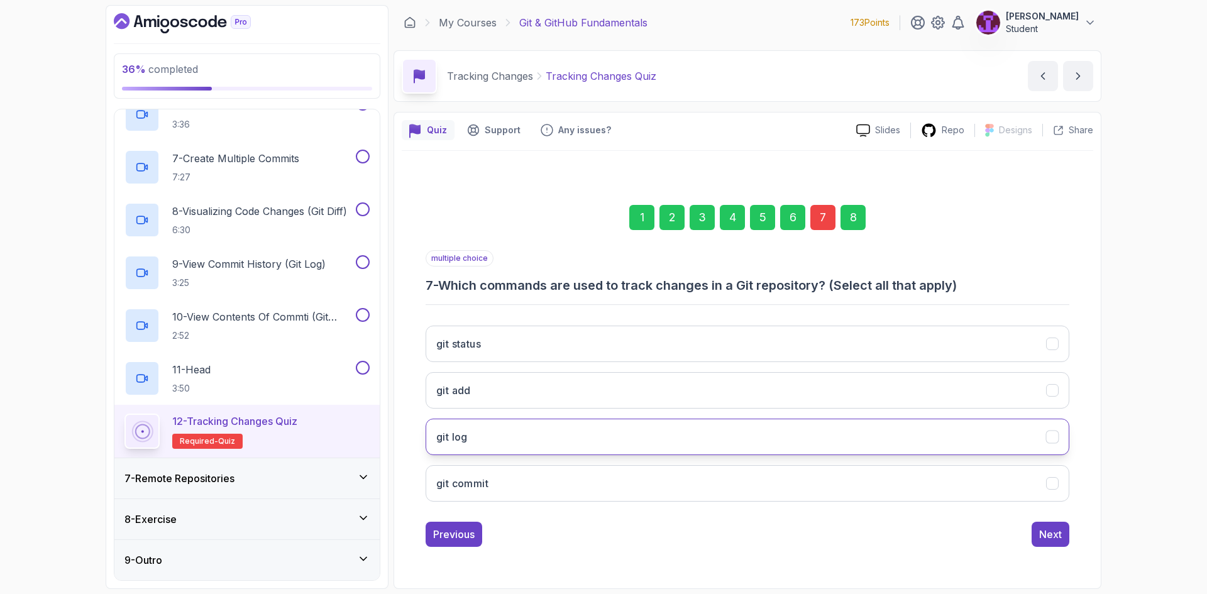
click at [623, 435] on button "git log" at bounding box center [748, 437] width 644 height 36
click at [597, 351] on button "git status" at bounding box center [748, 344] width 644 height 36
click at [1050, 529] on div "Next" at bounding box center [1050, 534] width 23 height 15
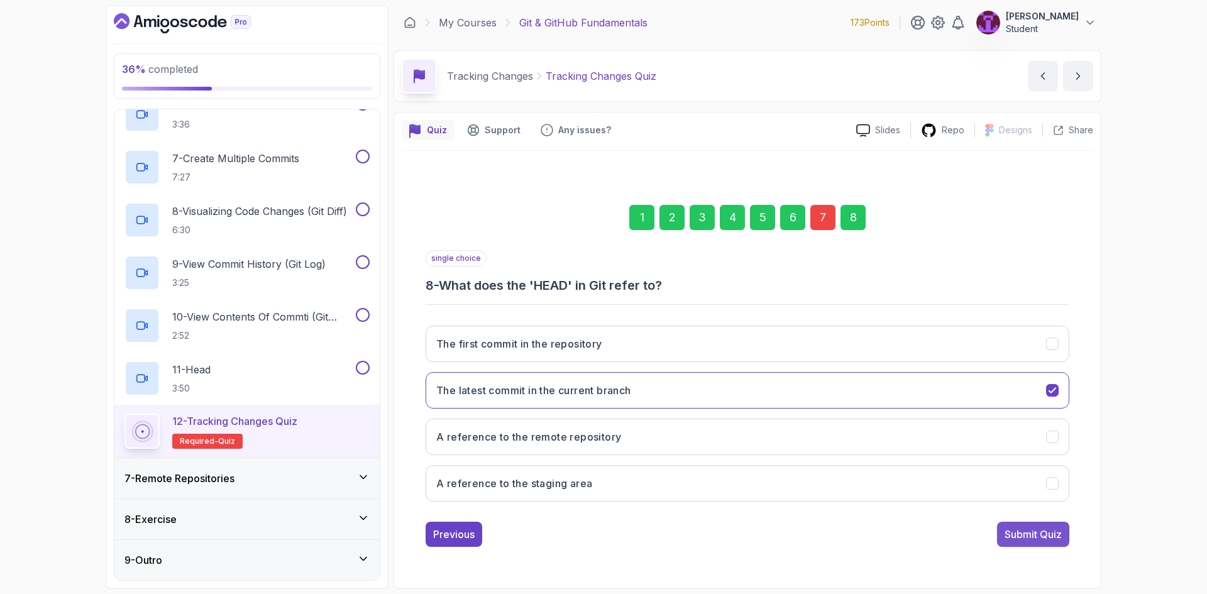
click at [1041, 537] on div "Submit Quiz" at bounding box center [1033, 534] width 57 height 15
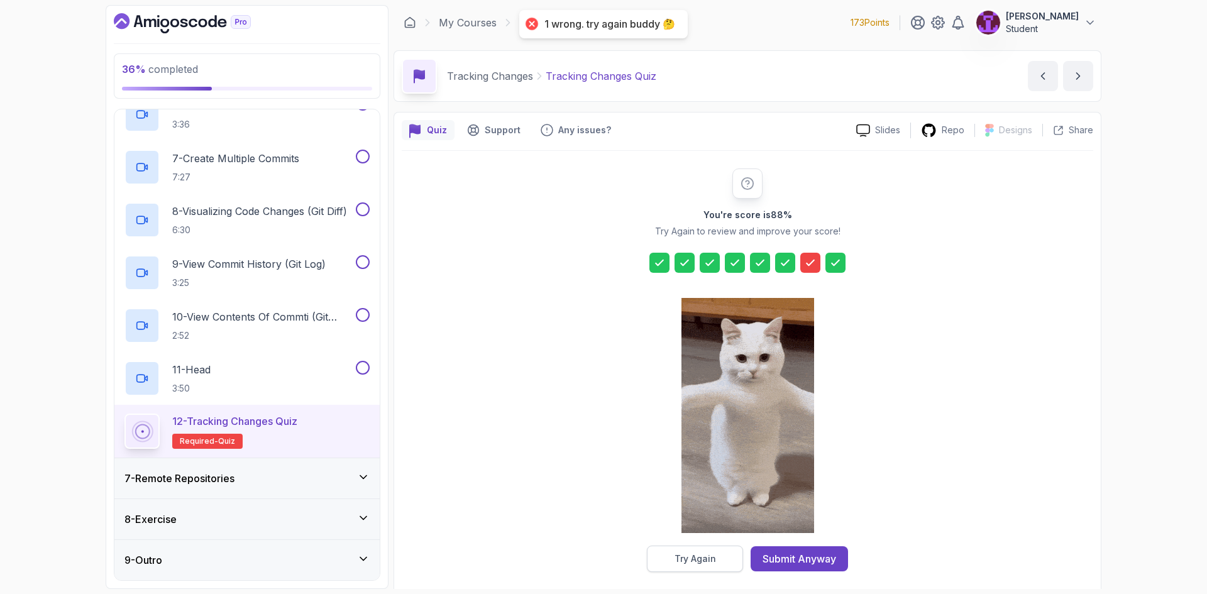
click at [701, 557] on div "Try Again" at bounding box center [696, 559] width 42 height 13
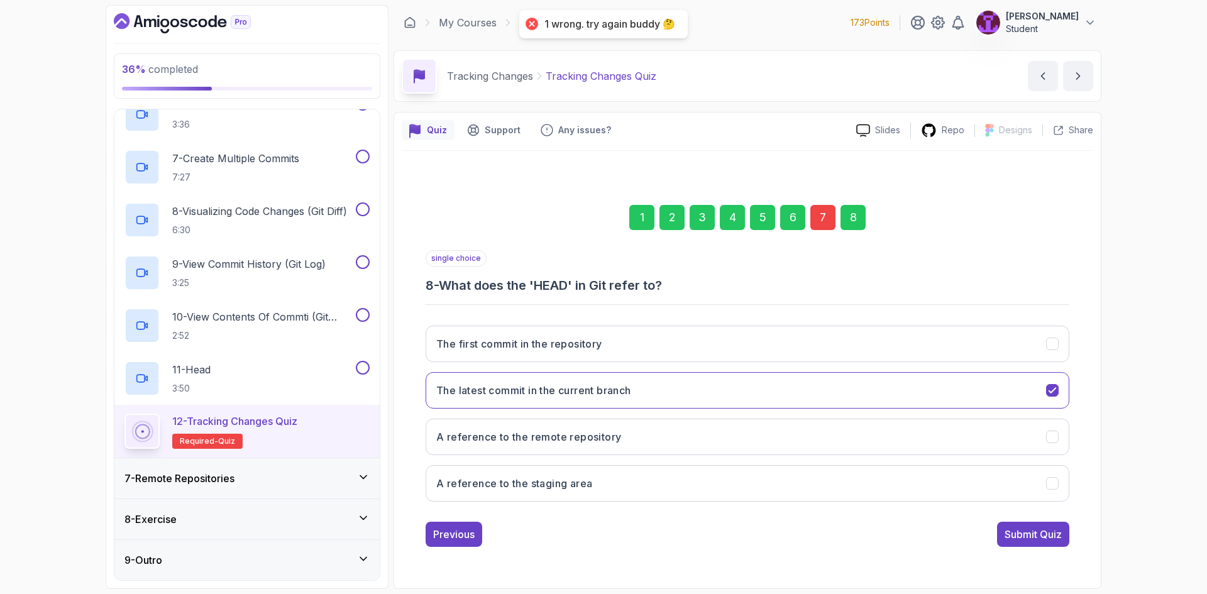
click at [826, 226] on div "7" at bounding box center [823, 217] width 25 height 25
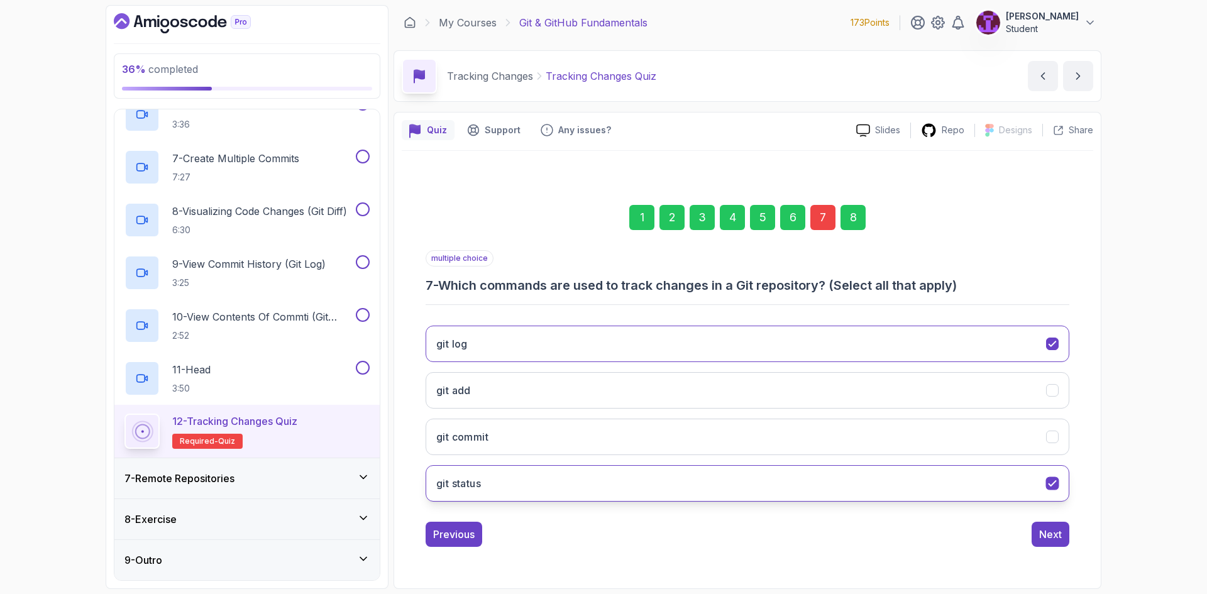
click at [765, 489] on button "git status" at bounding box center [748, 483] width 644 height 36
click at [1080, 529] on div "1 2 3 4 5 6 7 8 multiple choice 7 - Which commands are used to track changes in…" at bounding box center [748, 366] width 692 height 382
click at [1069, 536] on div "1 2 3 4 5 6 7 8 multiple choice 7 - Which commands are used to track changes in…" at bounding box center [748, 366] width 692 height 382
click at [1056, 538] on div "Next" at bounding box center [1050, 534] width 23 height 15
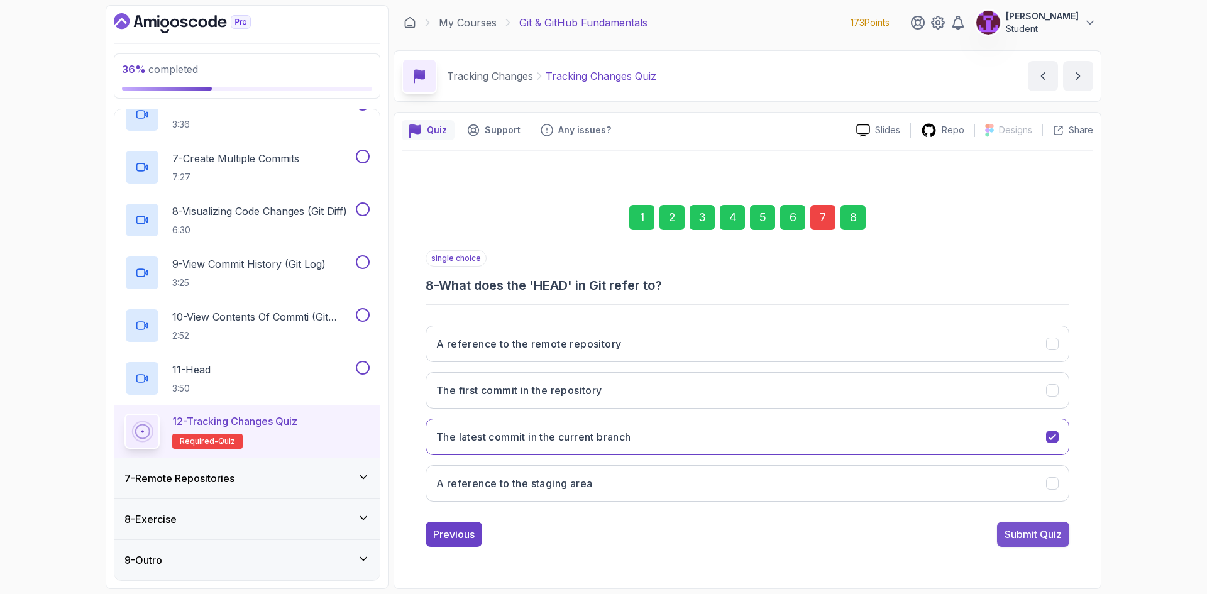
click at [1046, 538] on div "Submit Quiz" at bounding box center [1033, 534] width 57 height 15
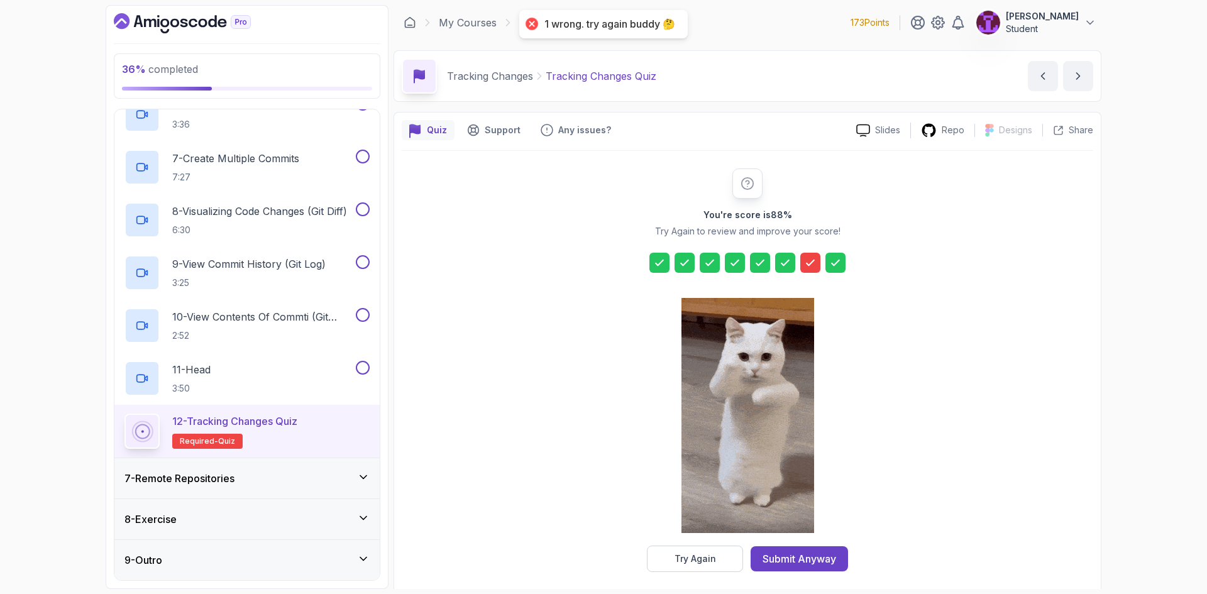
click at [708, 578] on div "You're score is 88 % Try Again to review and improve your score! Try Again Subm…" at bounding box center [748, 370] width 692 height 439
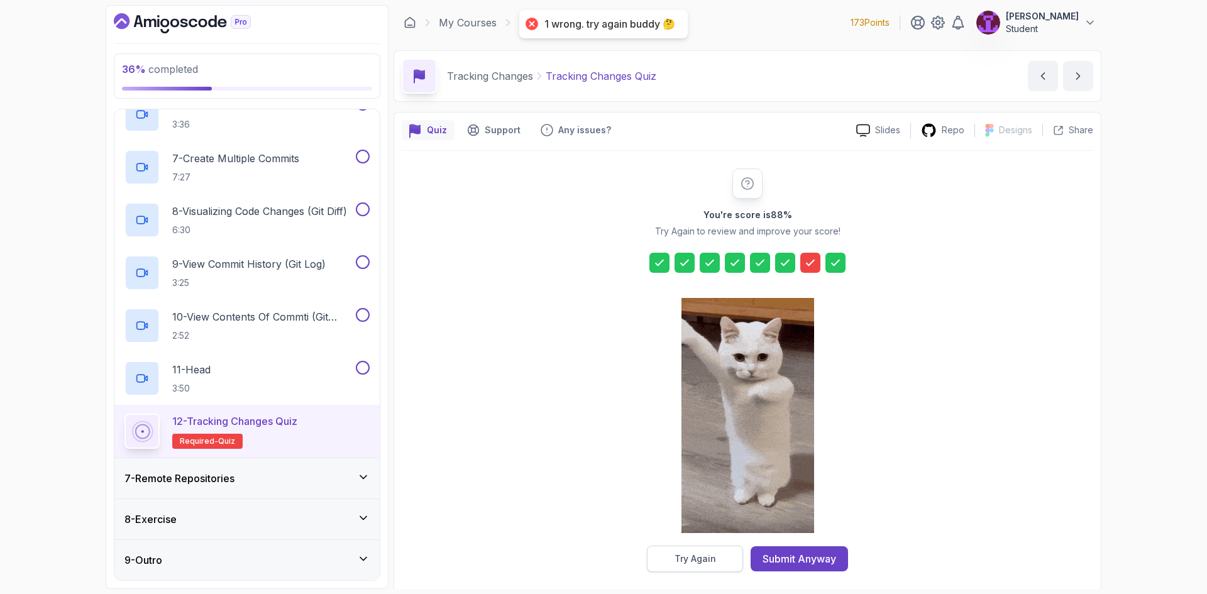
click at [709, 568] on button "Try Again" at bounding box center [695, 559] width 96 height 26
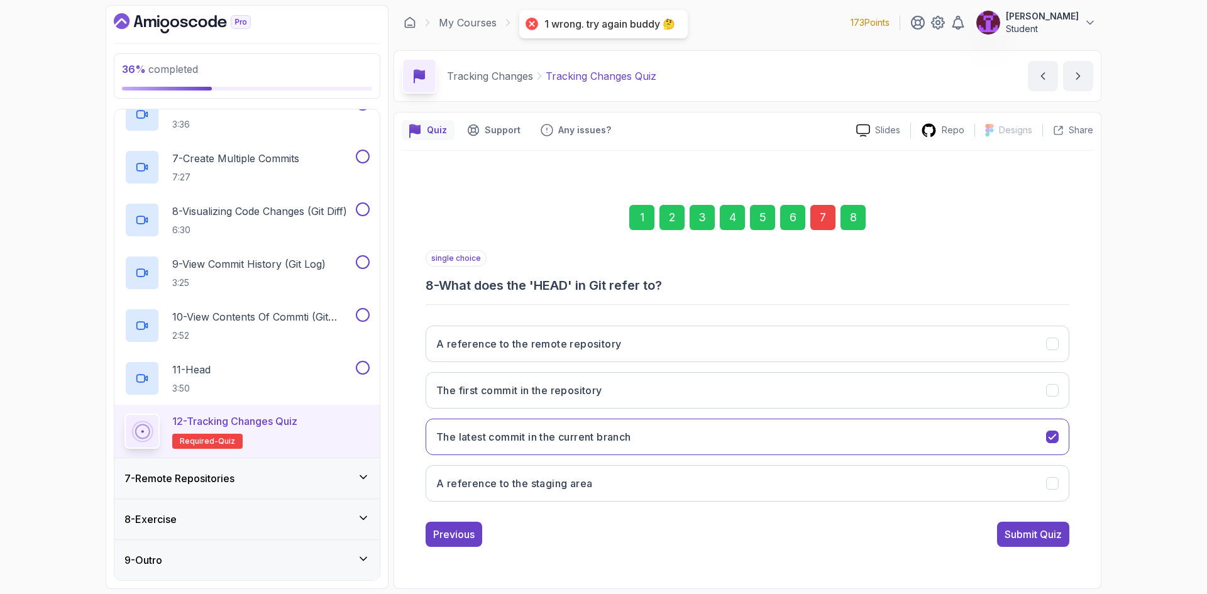
click at [813, 219] on div "7" at bounding box center [823, 217] width 25 height 25
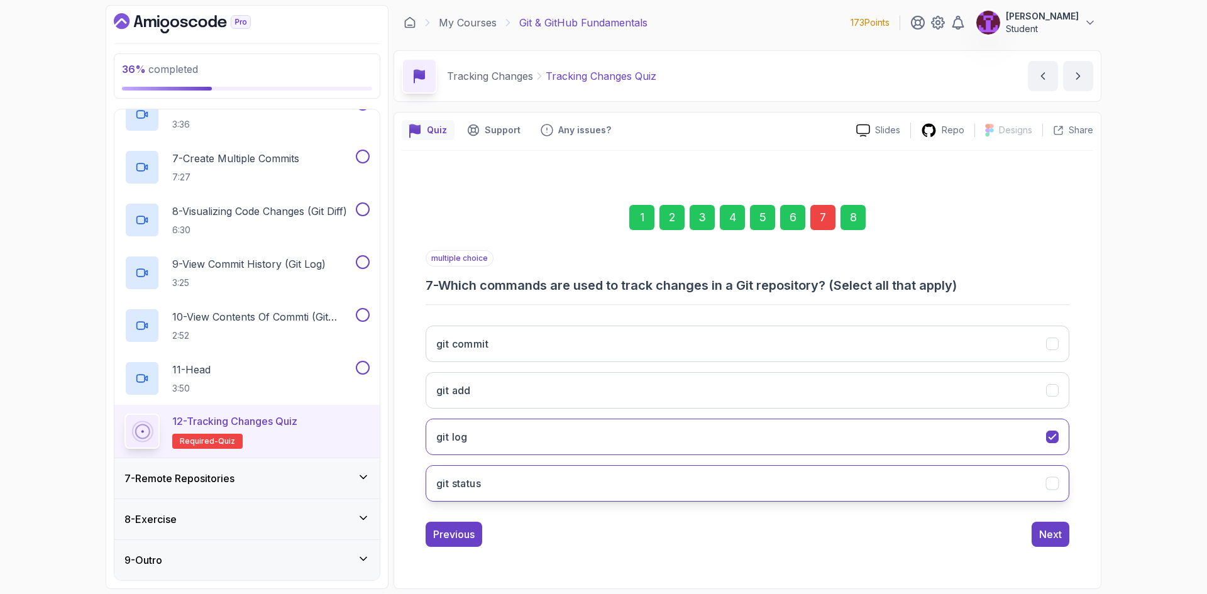
click at [774, 470] on button "git status" at bounding box center [748, 483] width 644 height 36
click at [792, 434] on button "git log" at bounding box center [748, 437] width 644 height 36
click at [1081, 520] on div "1 2 3 4 5 6 7 8 multiple choice 7 - Which commands are used to track changes in…" at bounding box center [748, 366] width 692 height 382
click at [1038, 536] on button "Next" at bounding box center [1051, 534] width 38 height 25
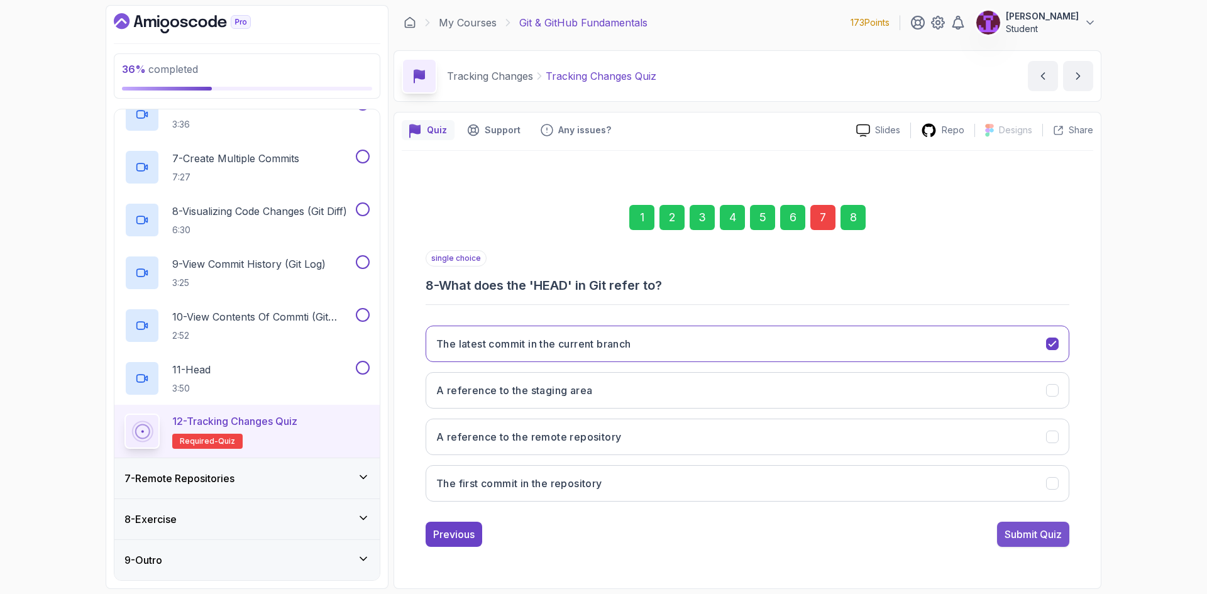
click at [1018, 531] on div "Submit Quiz" at bounding box center [1033, 534] width 57 height 15
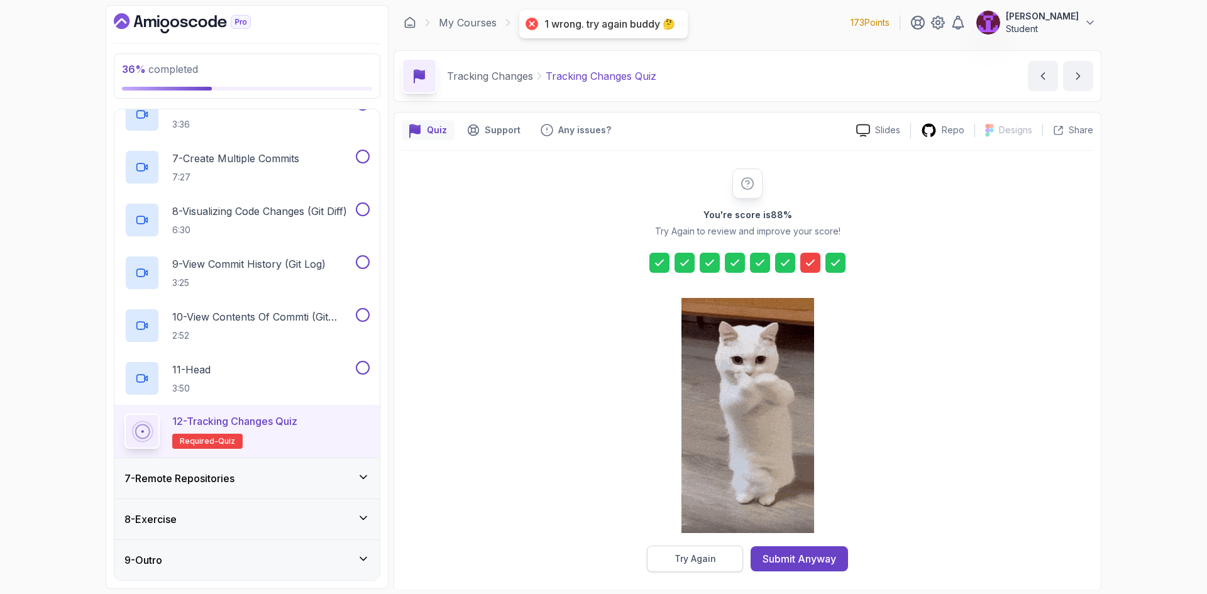
click at [725, 552] on button "Try Again" at bounding box center [695, 559] width 96 height 26
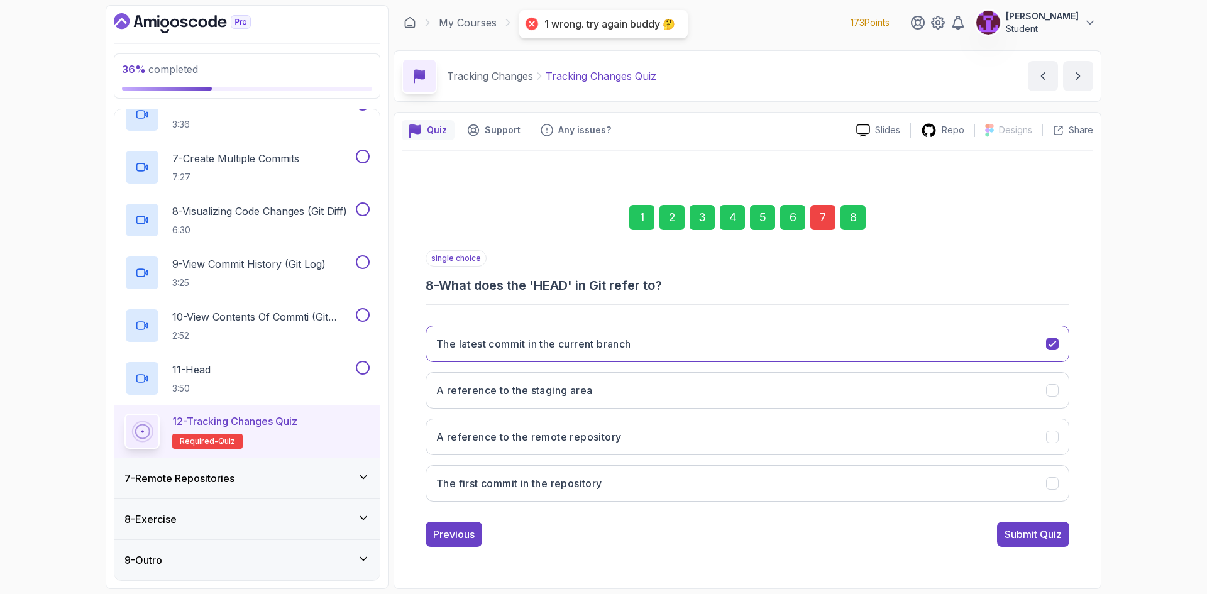
click at [824, 216] on div "7" at bounding box center [823, 217] width 25 height 25
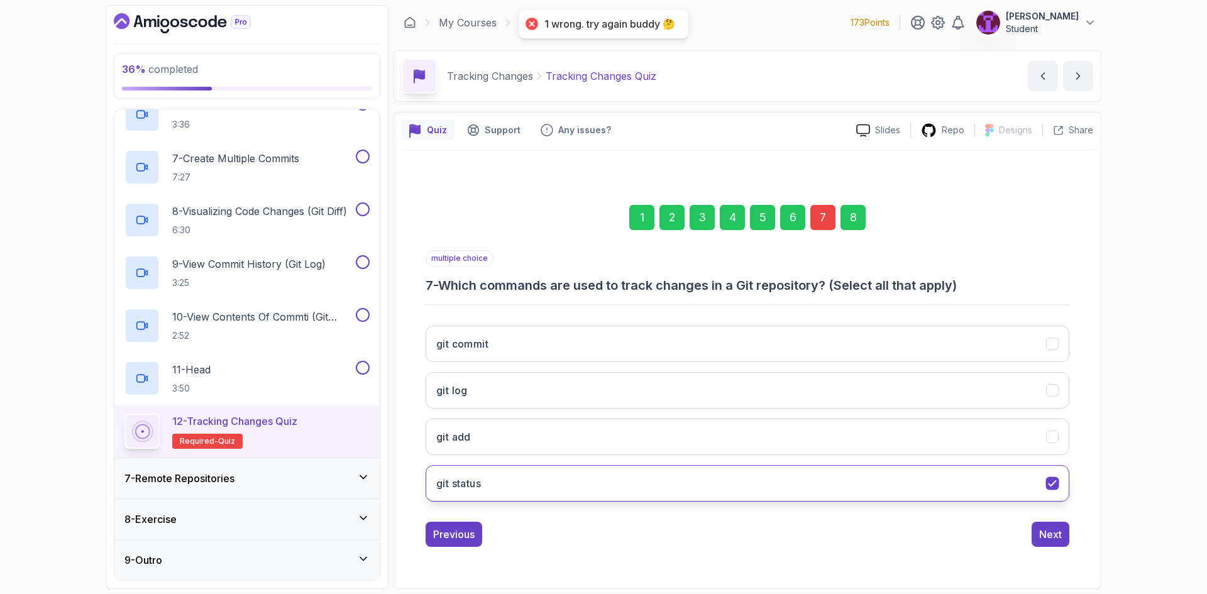
click at [651, 467] on button "git status" at bounding box center [748, 483] width 644 height 36
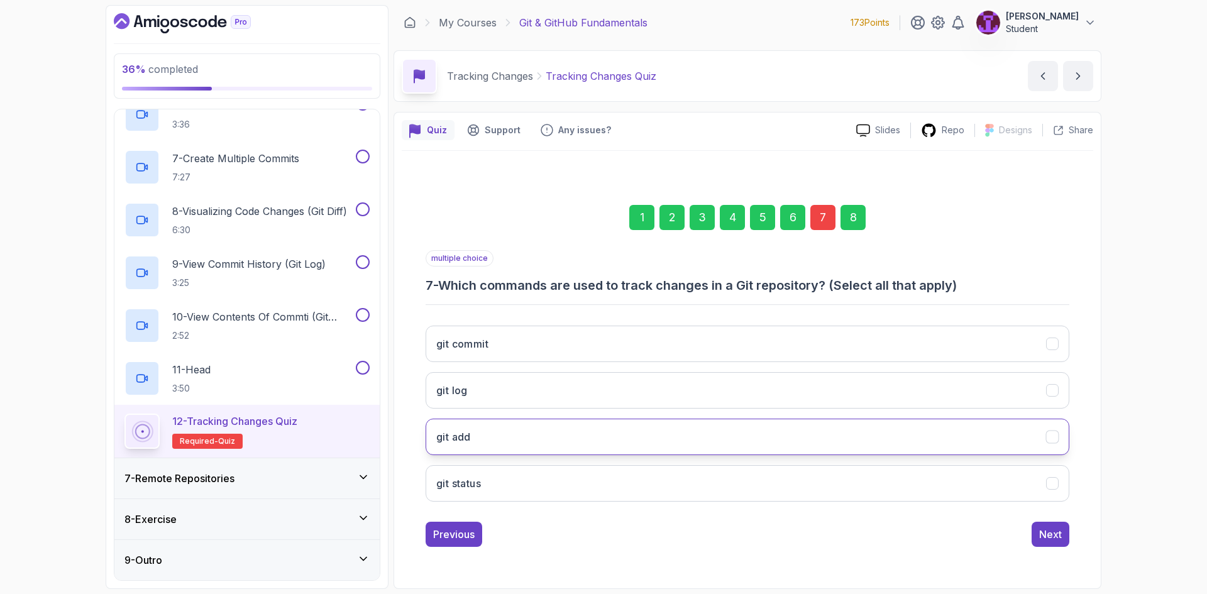
click at [666, 445] on button "git add" at bounding box center [748, 437] width 644 height 36
click at [712, 335] on button "git commit" at bounding box center [748, 344] width 644 height 36
click at [1060, 536] on div "Next" at bounding box center [1050, 534] width 23 height 15
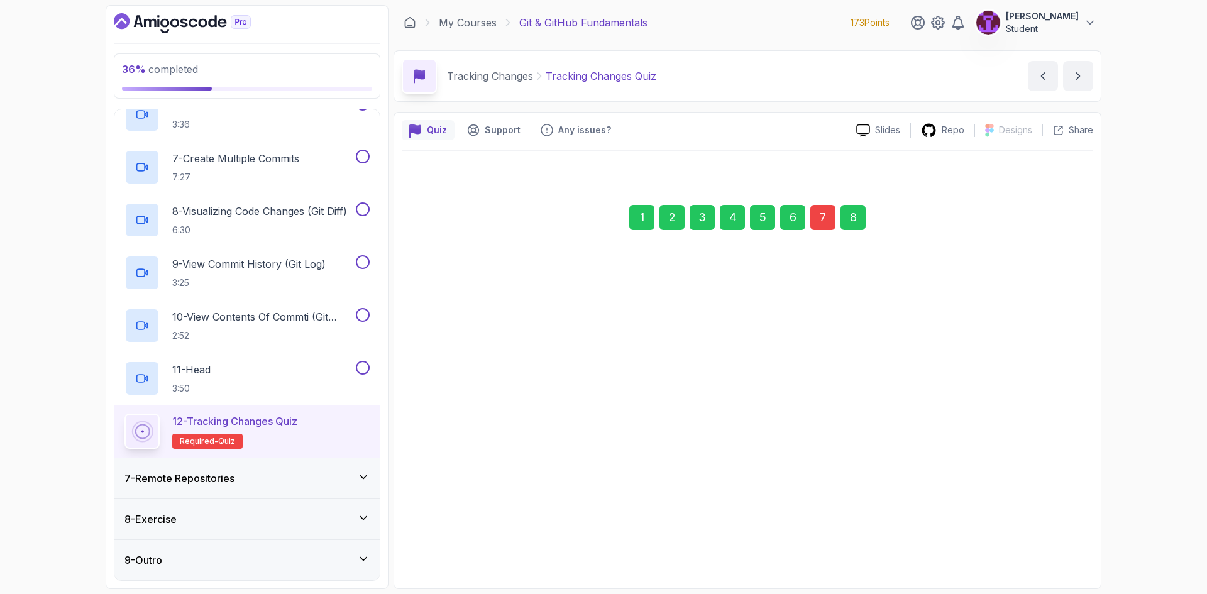
click at [1058, 534] on div "Submit Quiz" at bounding box center [1033, 533] width 57 height 15
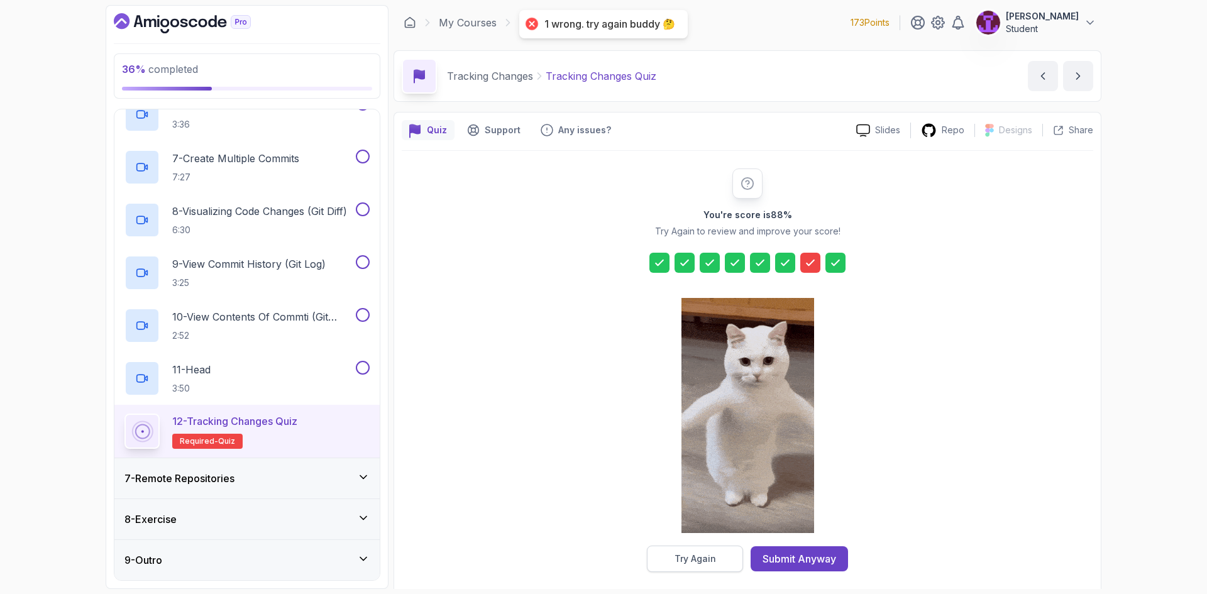
click at [706, 553] on div "Try Again" at bounding box center [696, 559] width 42 height 13
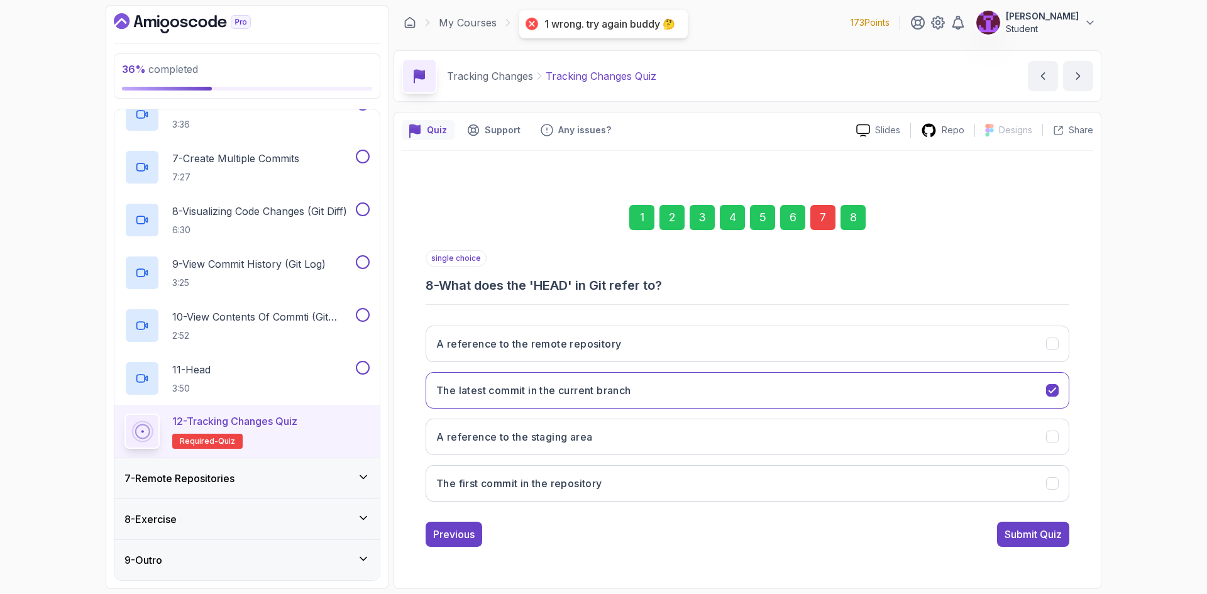
click at [825, 217] on div "7" at bounding box center [823, 217] width 25 height 25
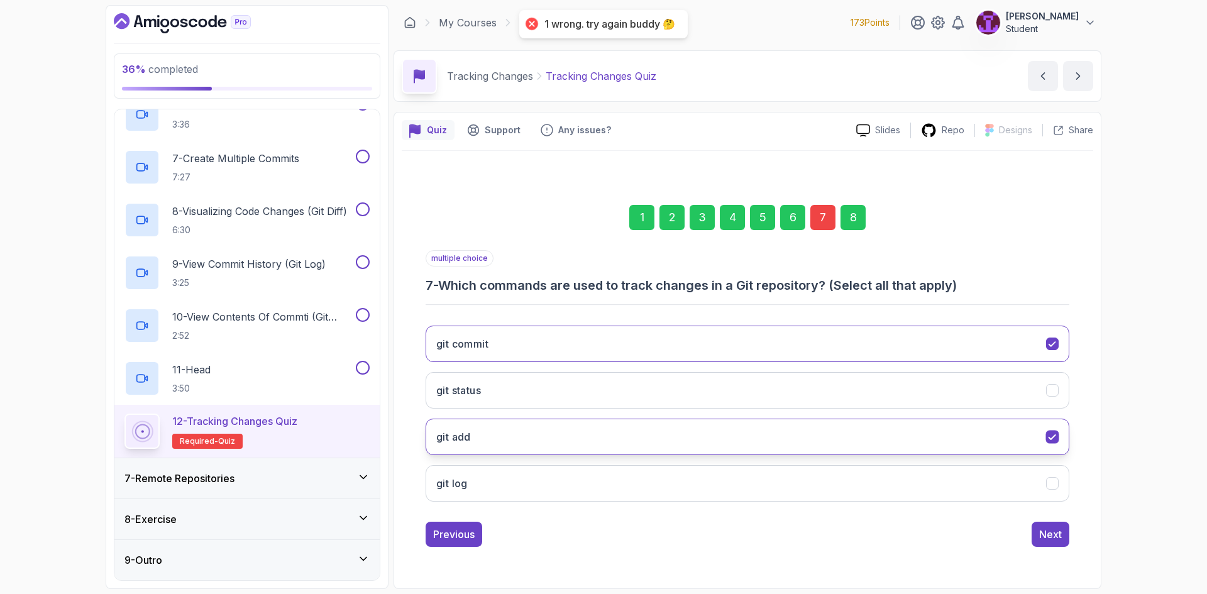
click at [614, 445] on button "git add" at bounding box center [748, 437] width 644 height 36
click at [1055, 541] on div "Next" at bounding box center [1050, 534] width 23 height 15
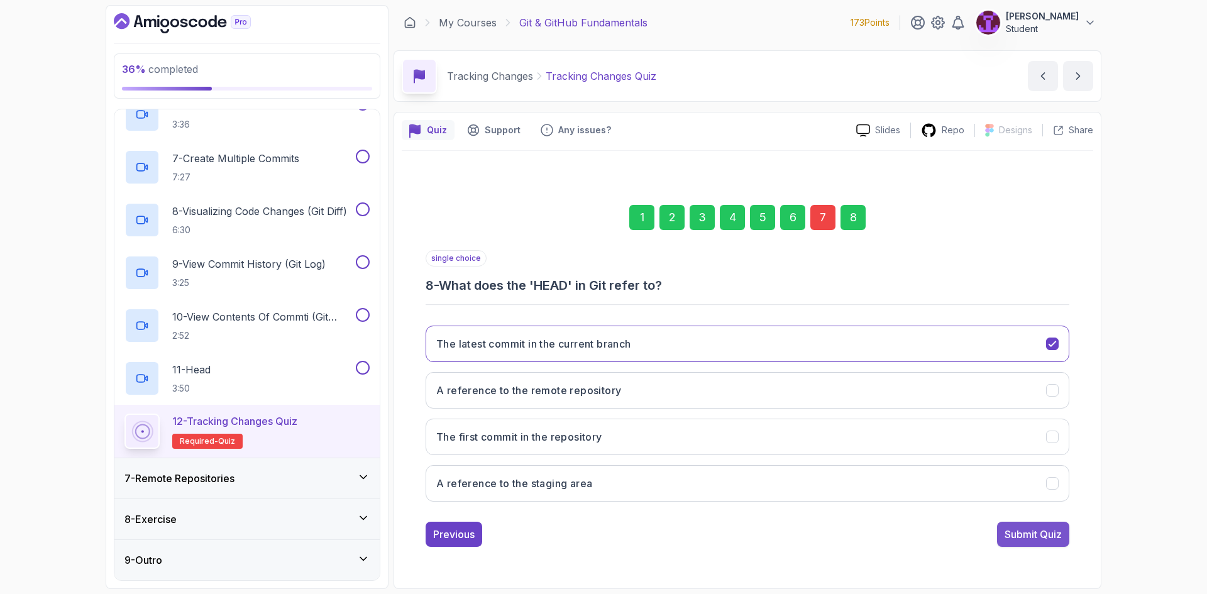
click at [1017, 535] on div "Submit Quiz" at bounding box center [1033, 534] width 57 height 15
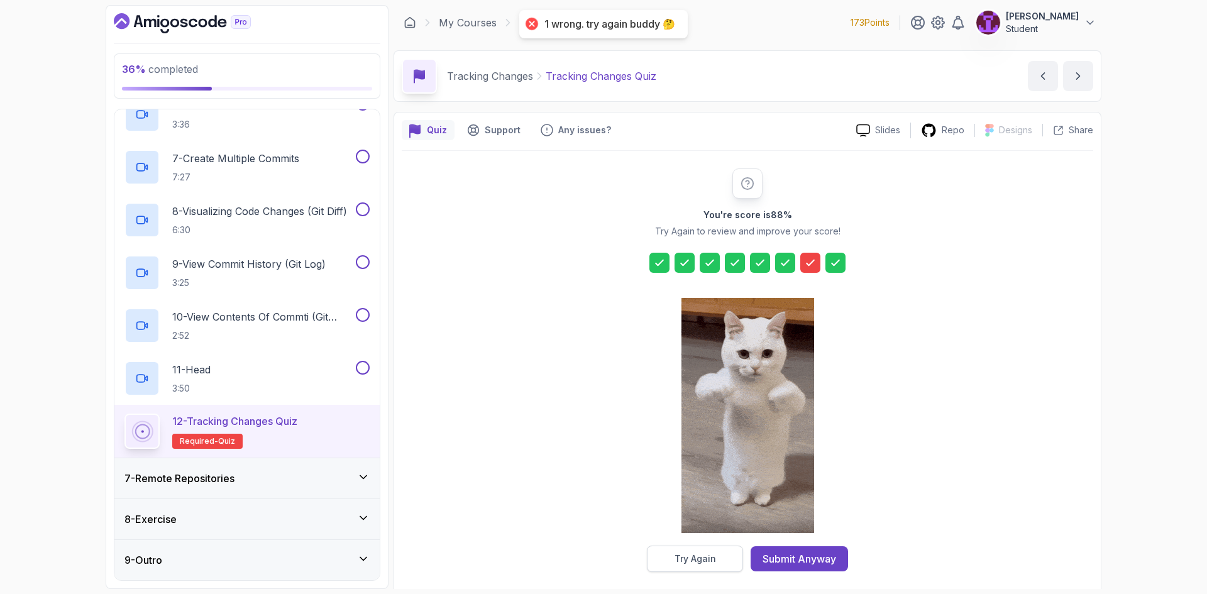
click at [719, 571] on button "Try Again" at bounding box center [695, 559] width 96 height 26
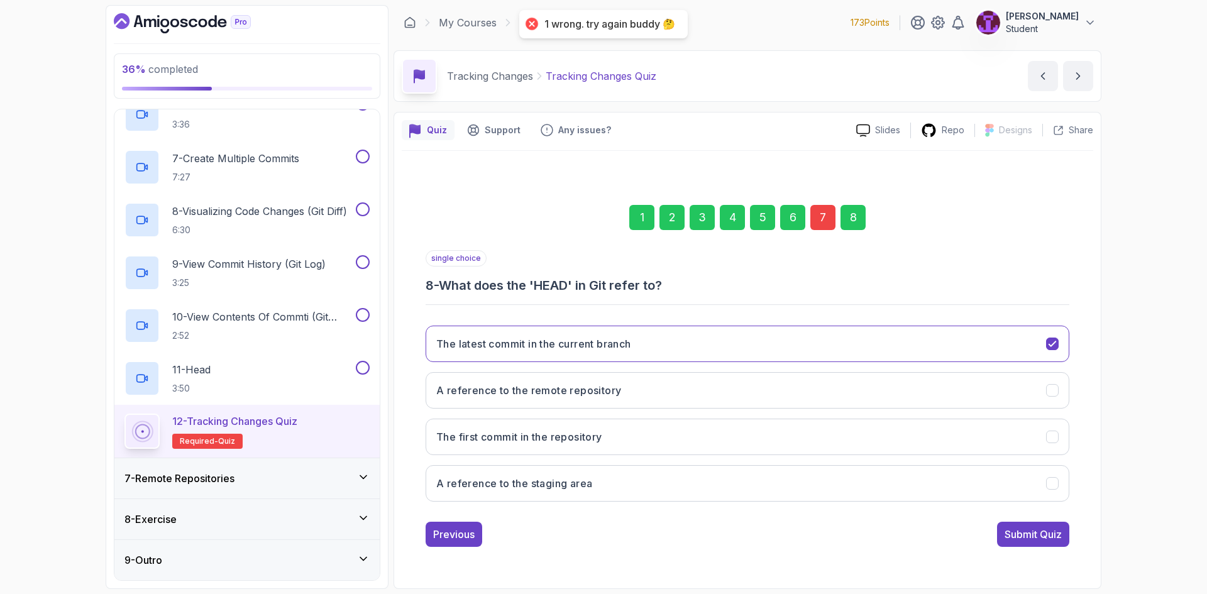
click at [831, 219] on div "7" at bounding box center [823, 217] width 25 height 25
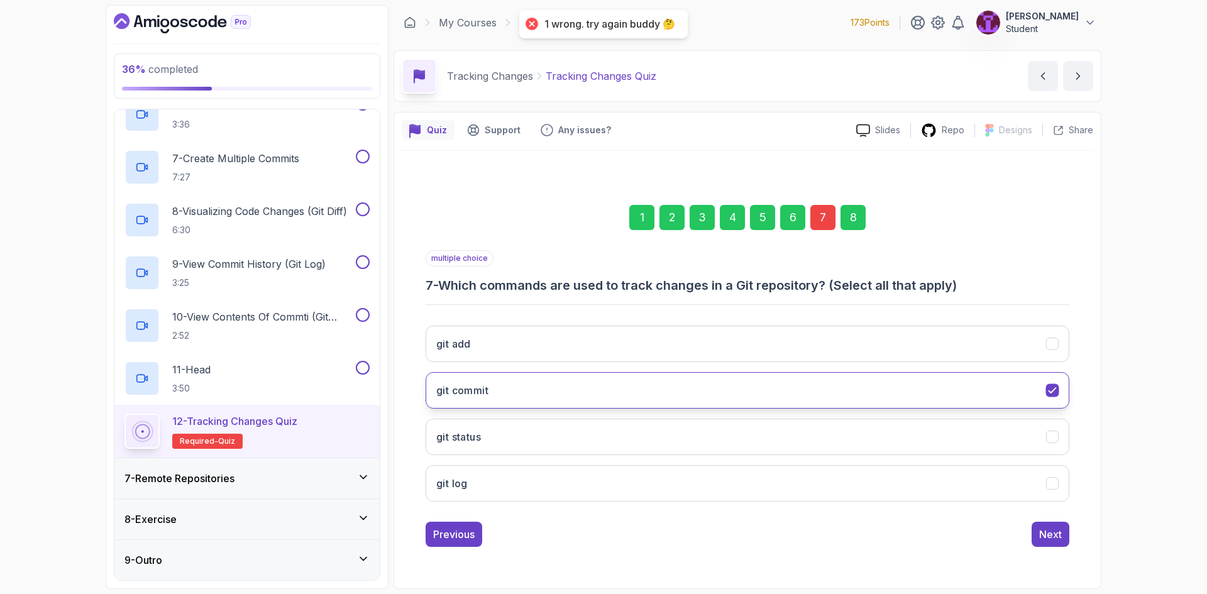
click at [663, 393] on button "git commit" at bounding box center [748, 390] width 644 height 36
click at [1028, 532] on div "Previous Next" at bounding box center [748, 534] width 644 height 25
click at [1042, 536] on div "Next" at bounding box center [1050, 534] width 23 height 15
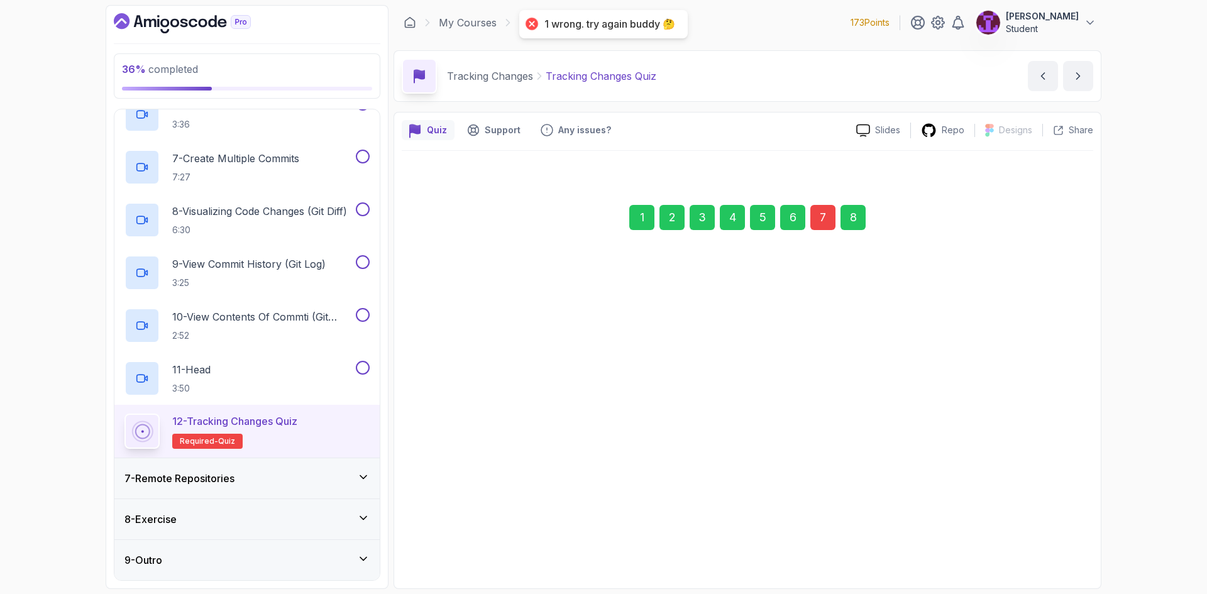
click at [1029, 523] on button "Submit Quiz" at bounding box center [1033, 533] width 72 height 25
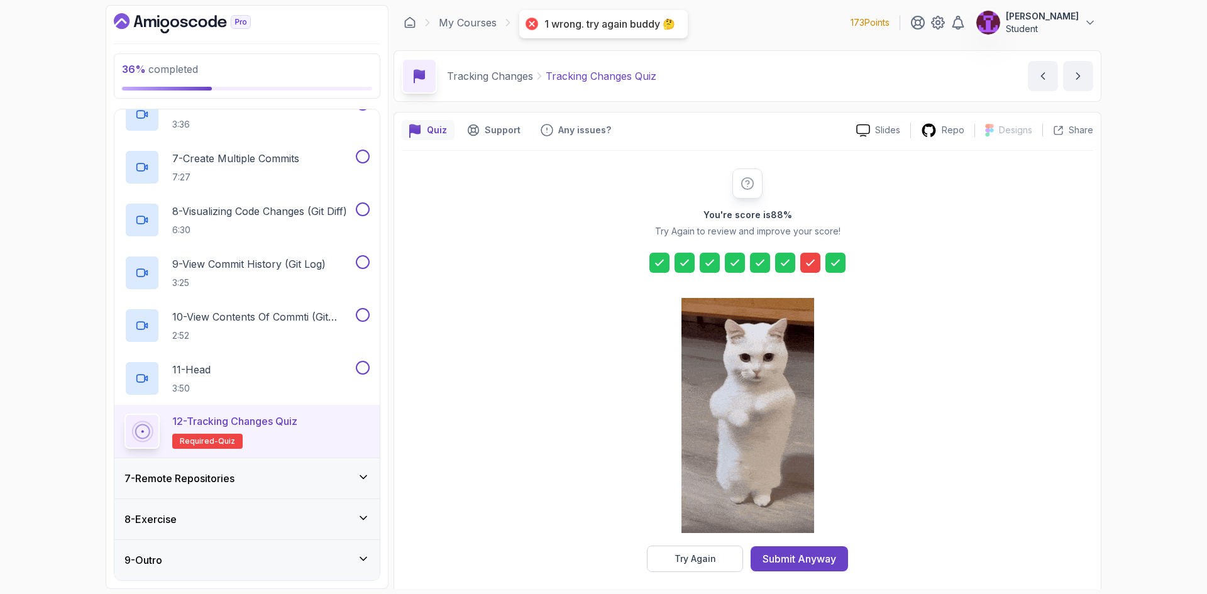
click at [721, 574] on div "You're score is 88 % Try Again to review and improve your score! Try Again Subm…" at bounding box center [748, 370] width 692 height 439
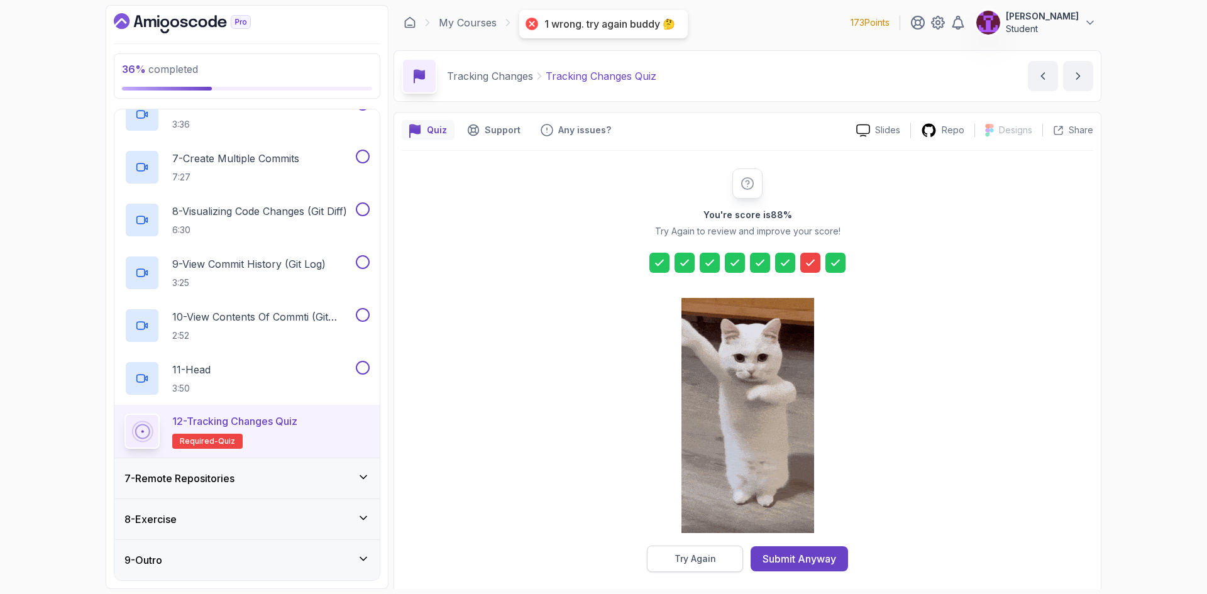
click at [721, 569] on button "Try Again" at bounding box center [695, 559] width 96 height 26
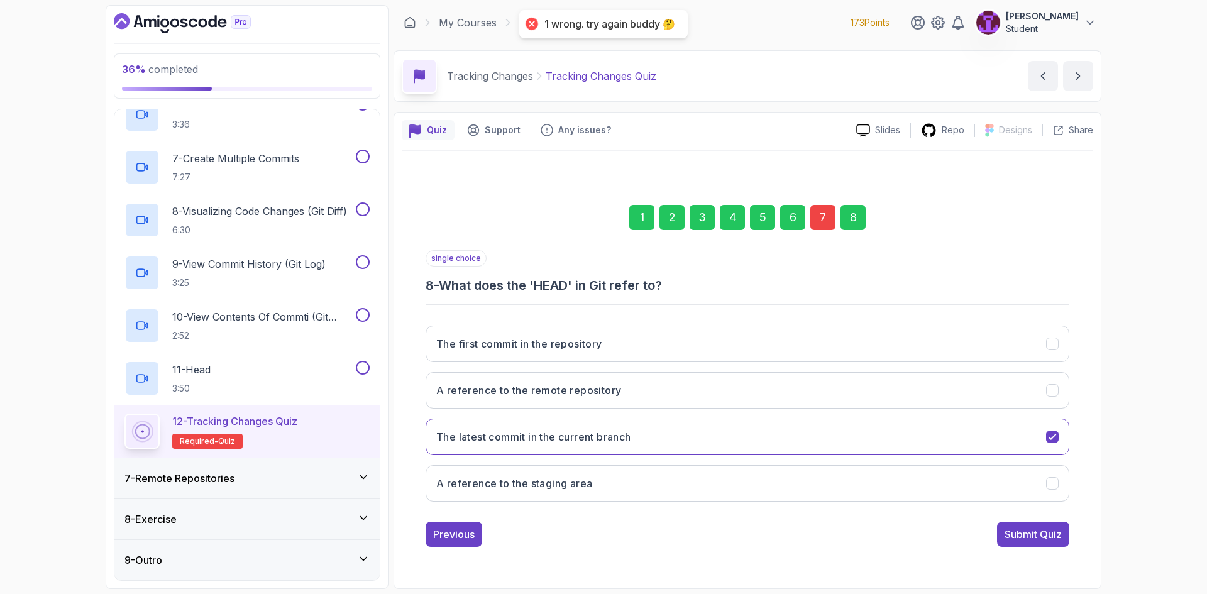
click at [829, 219] on div "7" at bounding box center [823, 217] width 25 height 25
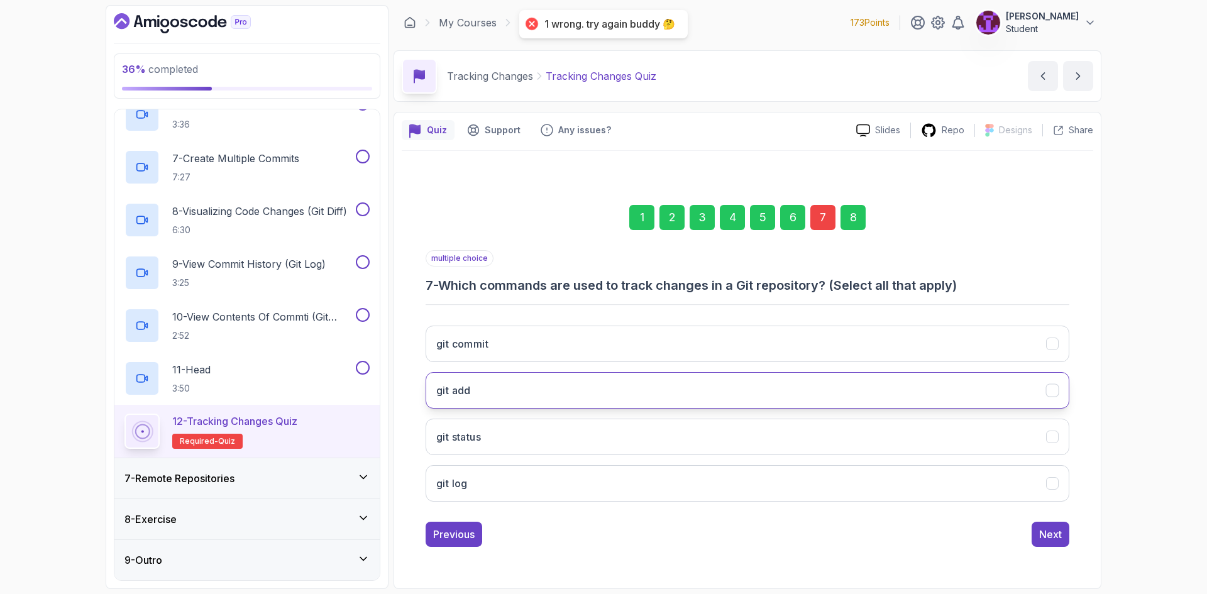
click at [659, 398] on button "git add" at bounding box center [748, 390] width 644 height 36
click at [1041, 540] on div "Next" at bounding box center [1050, 534] width 23 height 15
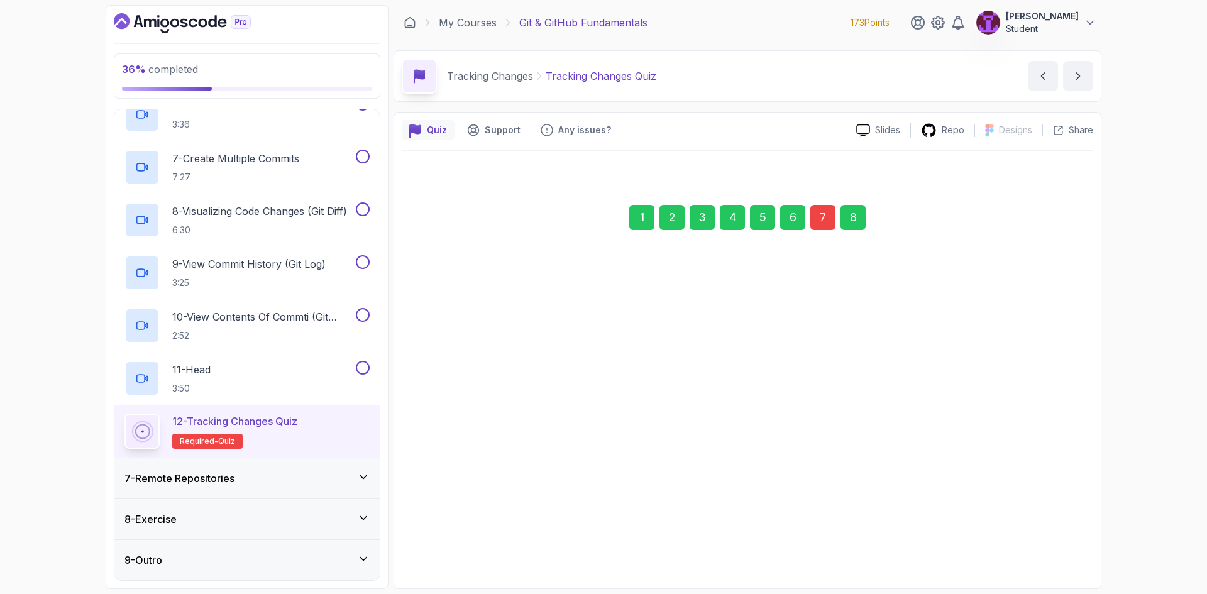
click at [1025, 532] on div "Submit Quiz" at bounding box center [1033, 533] width 57 height 15
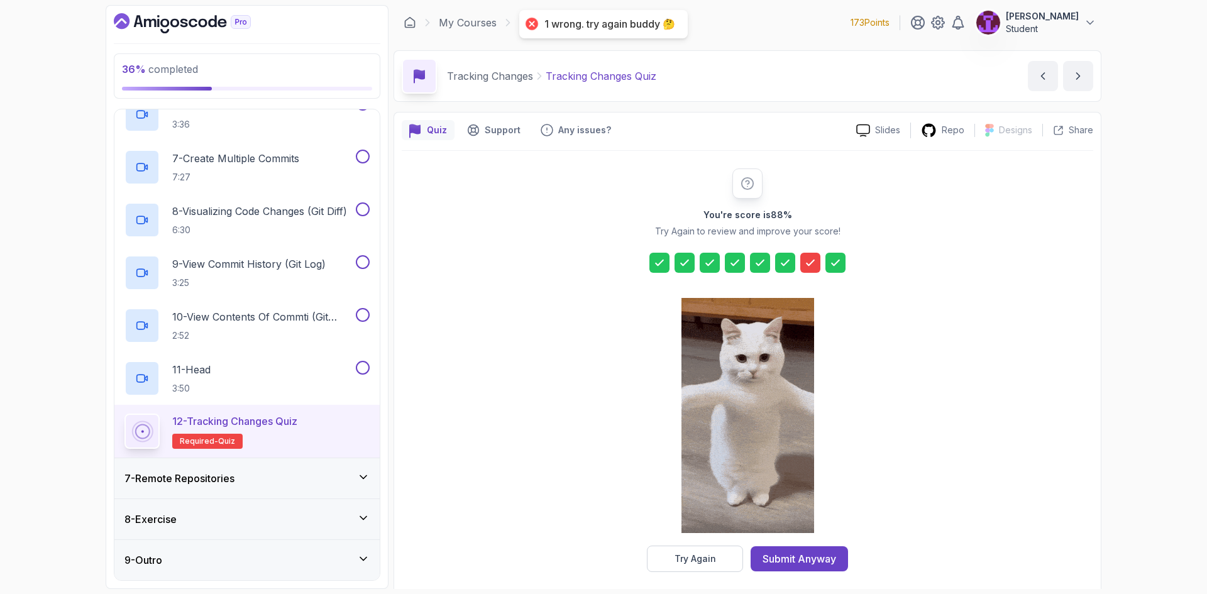
click at [814, 263] on icon at bounding box center [810, 263] width 13 height 13
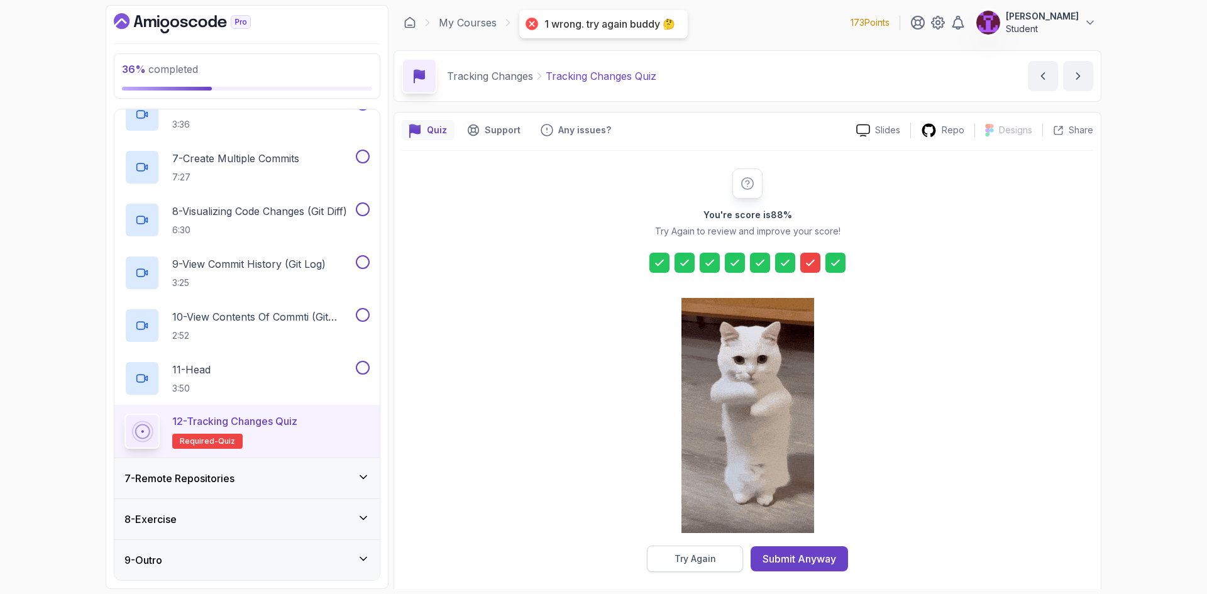
click at [726, 555] on button "Try Again" at bounding box center [695, 559] width 96 height 26
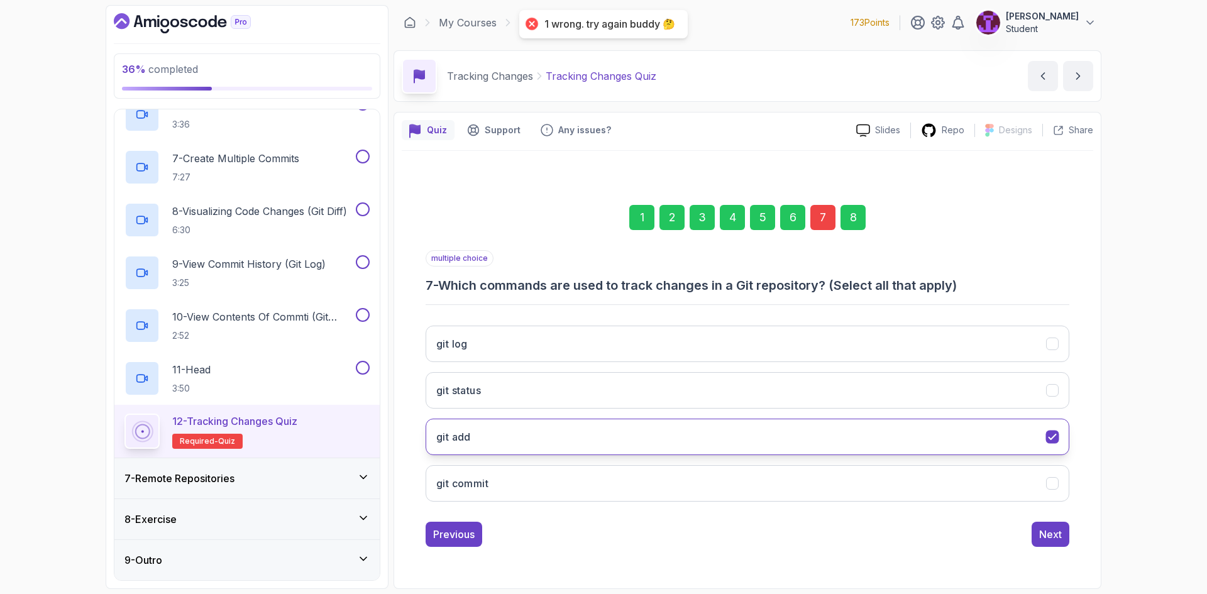
click at [603, 440] on button "git add" at bounding box center [748, 437] width 644 height 36
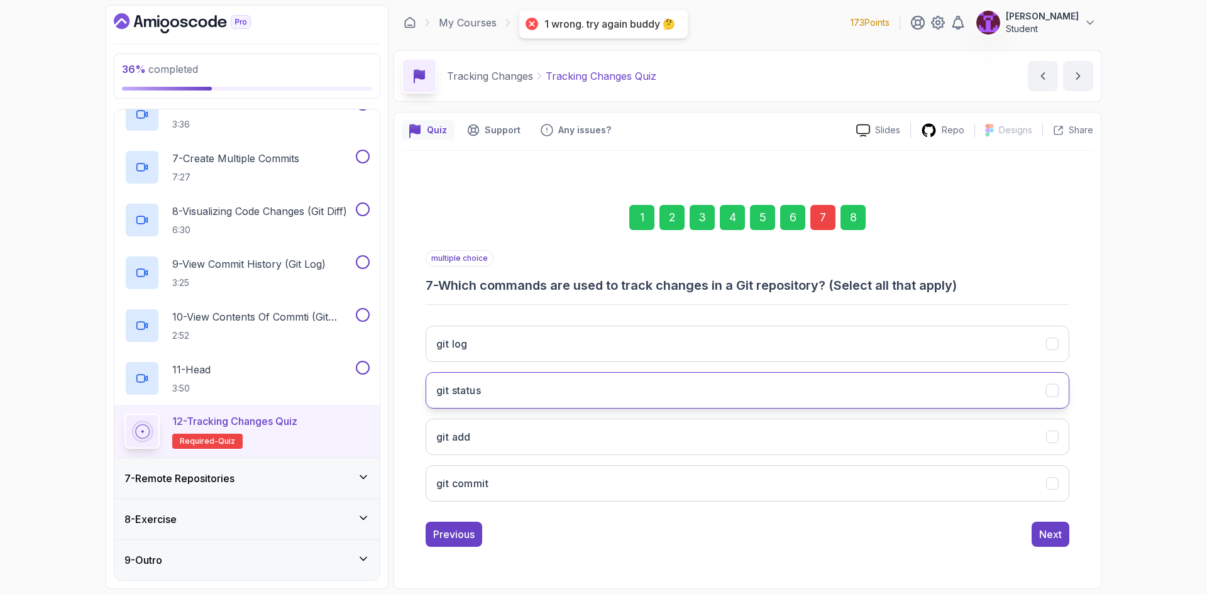
click at [603, 379] on button "git status" at bounding box center [748, 390] width 644 height 36
click at [1055, 539] on div "Next" at bounding box center [1050, 534] width 23 height 15
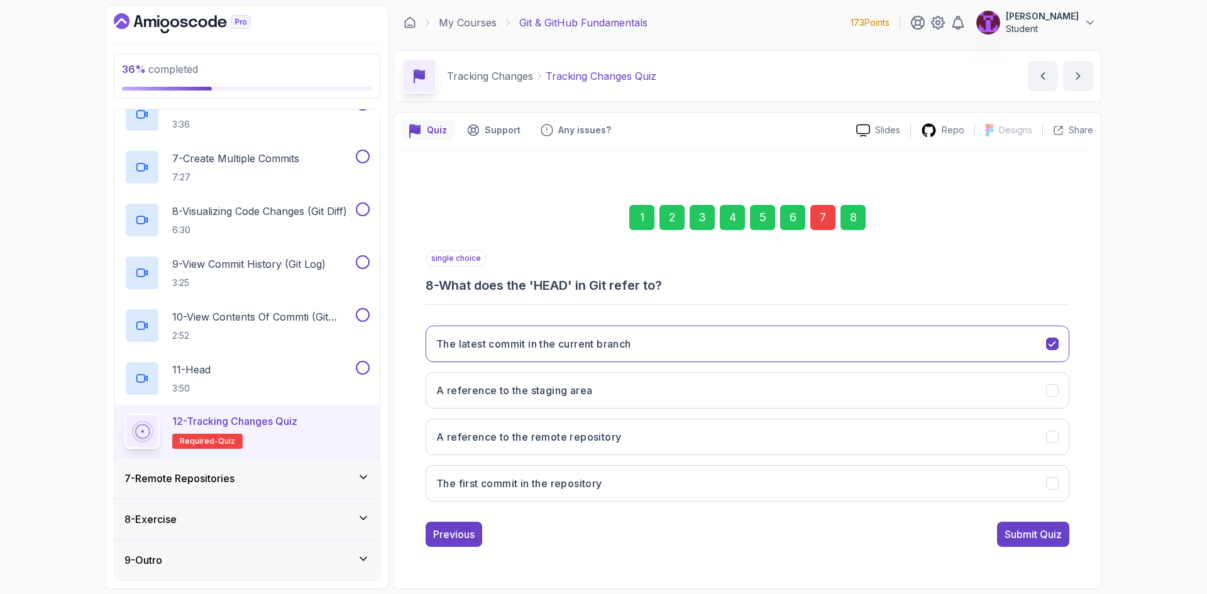
click at [1002, 520] on div "single choice 8 - What does the 'HEAD' in Git refer to? The latest commit in th…" at bounding box center [748, 398] width 644 height 297
click at [1006, 526] on button "Submit Quiz" at bounding box center [1033, 534] width 72 height 25
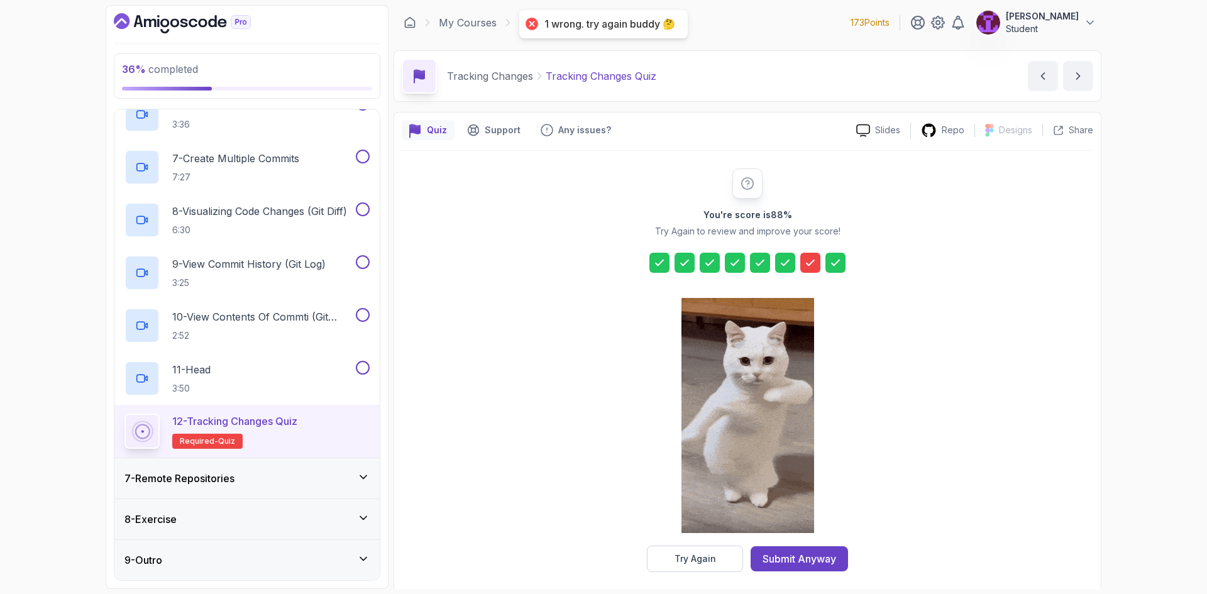
click at [816, 541] on div "You're score is 88 % Try Again to review and improve your score! Try Again Subm…" at bounding box center [747, 371] width 241 height 404
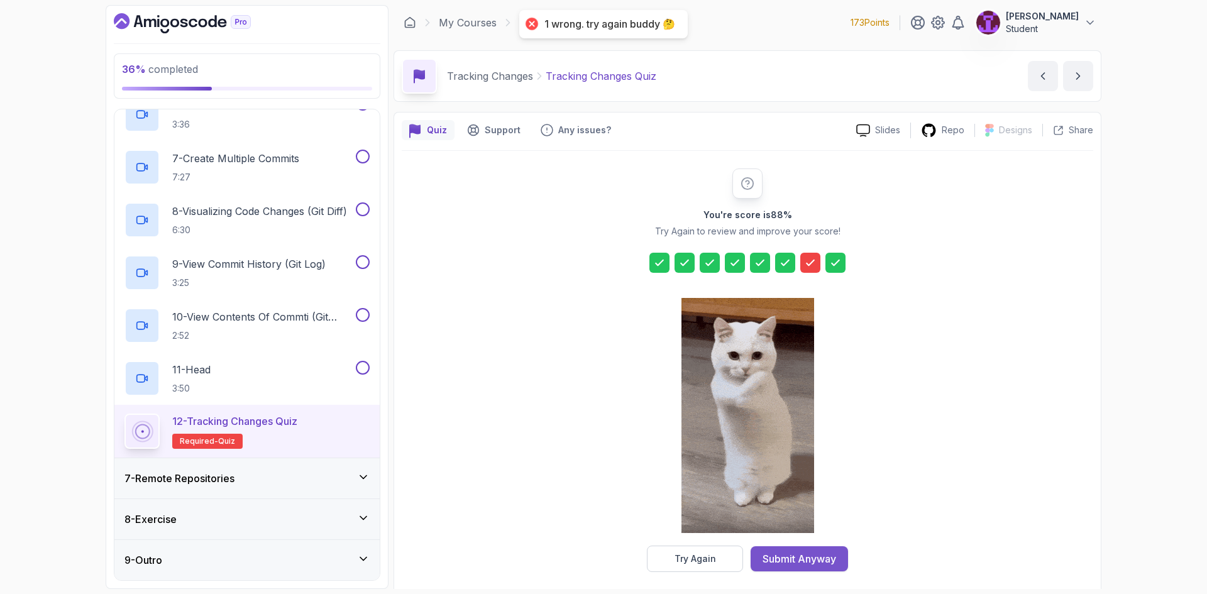
click at [813, 549] on button "Submit Anyway" at bounding box center [799, 558] width 97 height 25
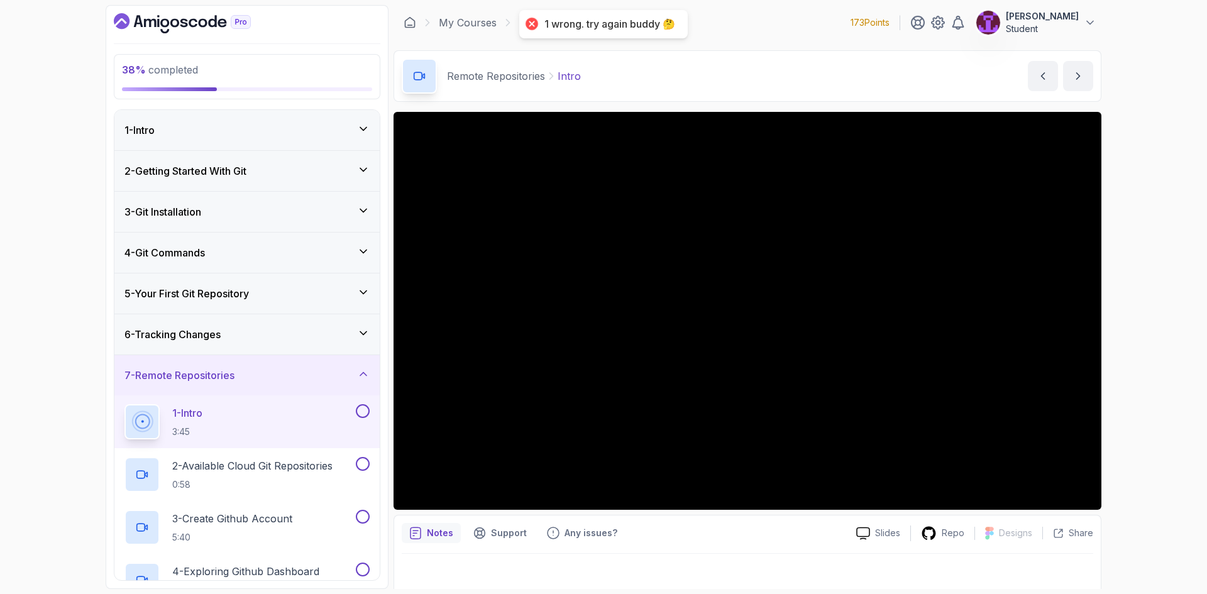
click at [349, 337] on div "6 - Tracking Changes" at bounding box center [247, 334] width 245 height 15
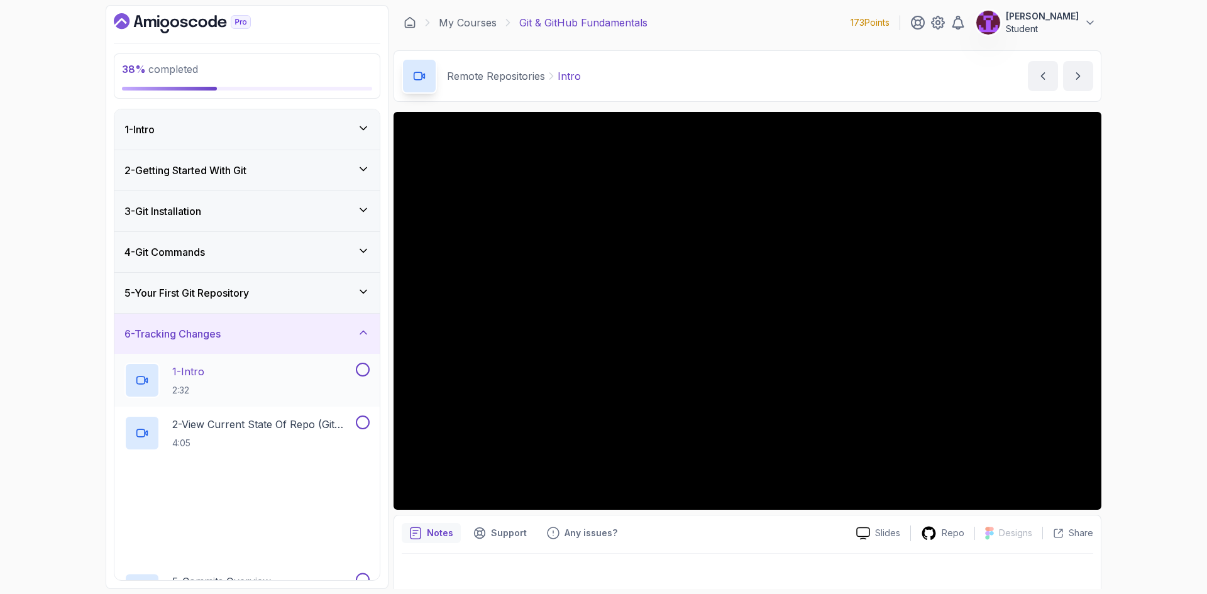
click at [360, 374] on button at bounding box center [363, 370] width 14 height 14
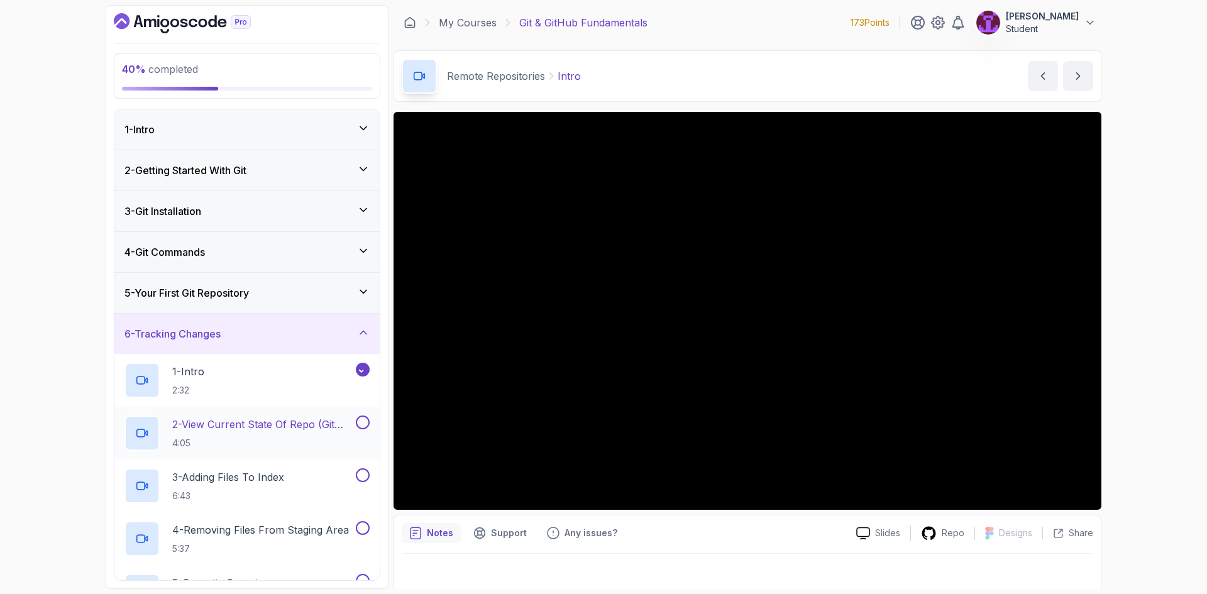
click at [360, 424] on button at bounding box center [363, 423] width 14 height 14
click at [358, 473] on button at bounding box center [363, 475] width 14 height 14
click at [363, 531] on button at bounding box center [363, 528] width 14 height 14
click at [363, 572] on div "5 - Commits Overview 4:02" at bounding box center [246, 591] width 265 height 53
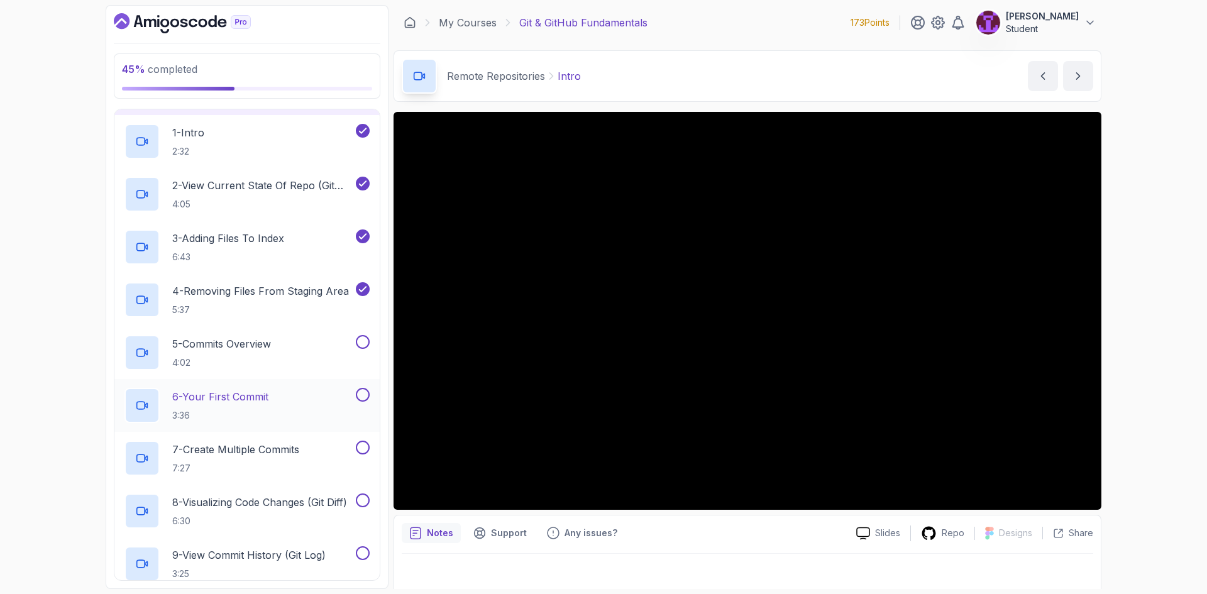
scroll to position [252, 0]
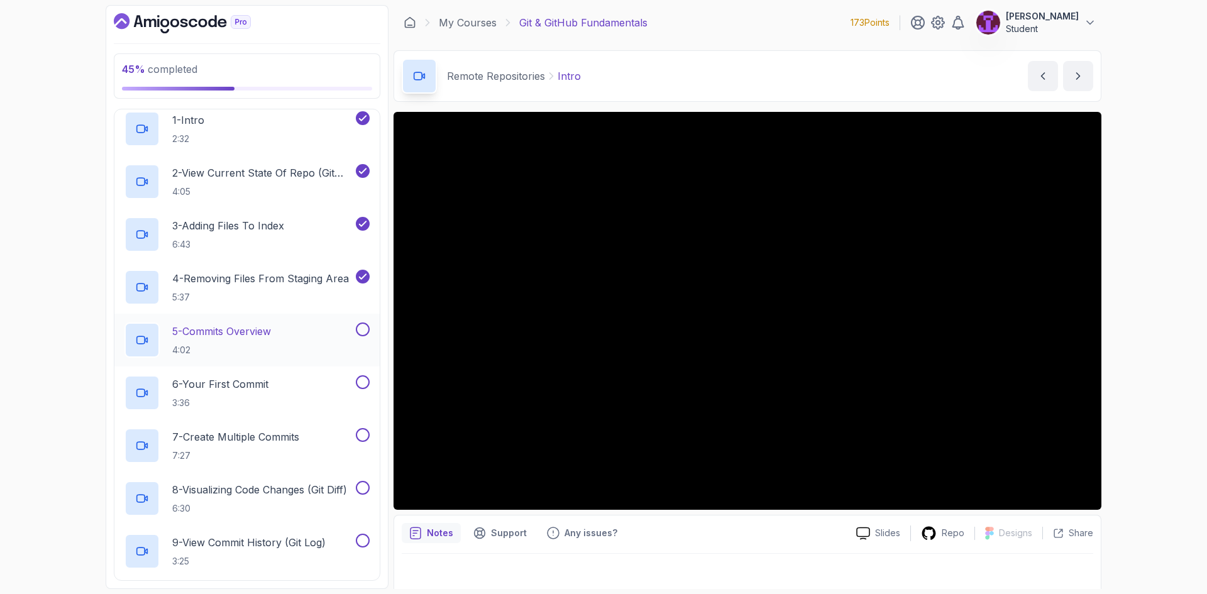
click at [365, 327] on button at bounding box center [363, 330] width 14 height 14
click at [365, 392] on button "6 - Your First Commit 3:36" at bounding box center [247, 392] width 245 height 35
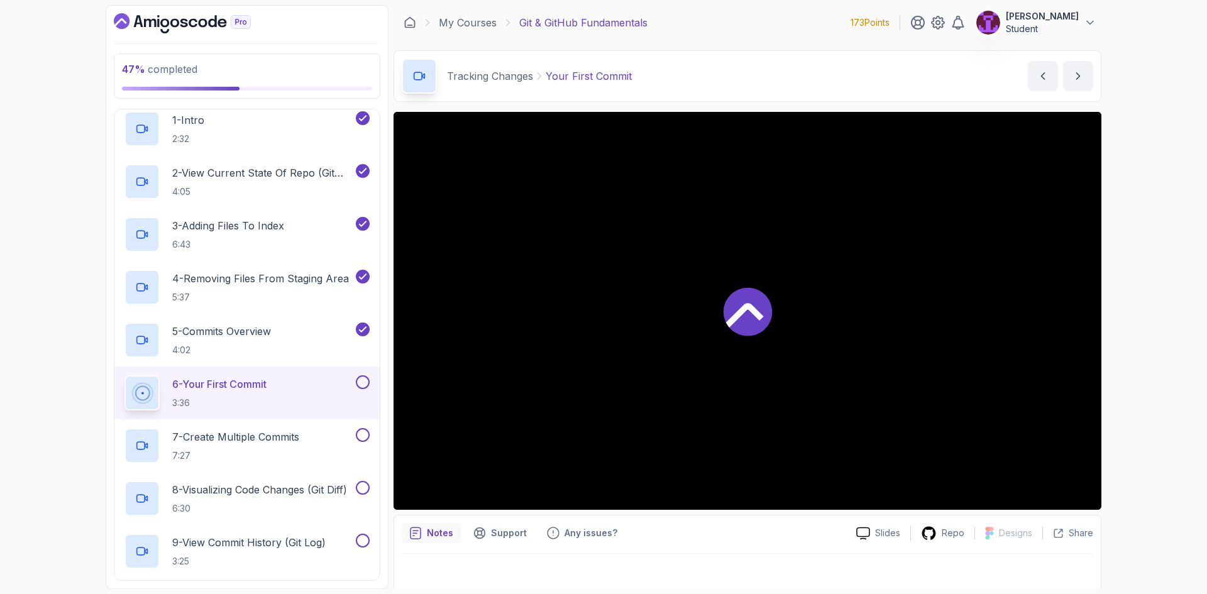
click at [364, 384] on button at bounding box center [363, 382] width 14 height 14
click at [359, 434] on button at bounding box center [363, 435] width 14 height 14
click at [362, 485] on button at bounding box center [363, 488] width 14 height 14
click at [363, 546] on button at bounding box center [363, 541] width 14 height 14
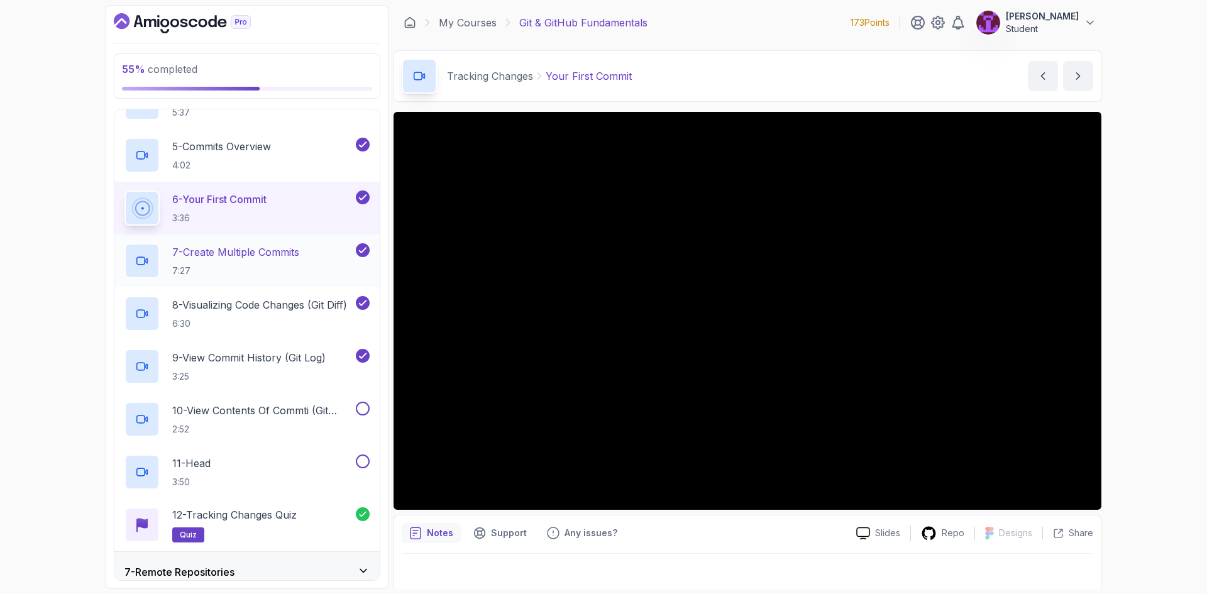
scroll to position [440, 0]
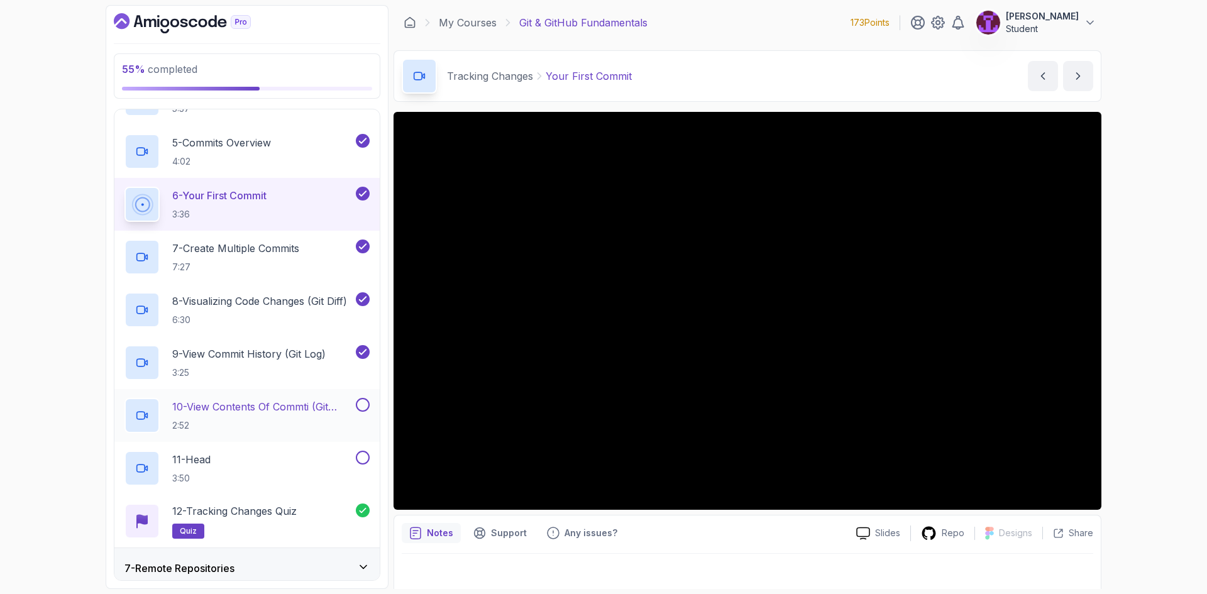
click at [369, 408] on div at bounding box center [361, 405] width 16 height 14
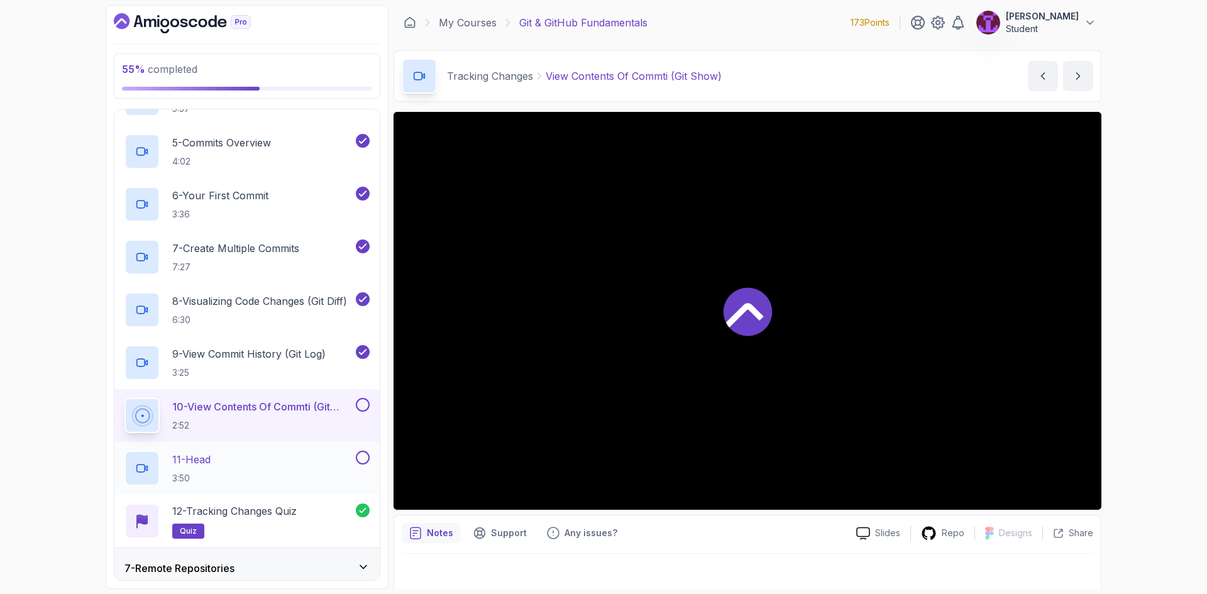
click at [359, 445] on div "11 - Head 3:50" at bounding box center [246, 468] width 265 height 53
click at [363, 455] on button at bounding box center [363, 458] width 14 height 14
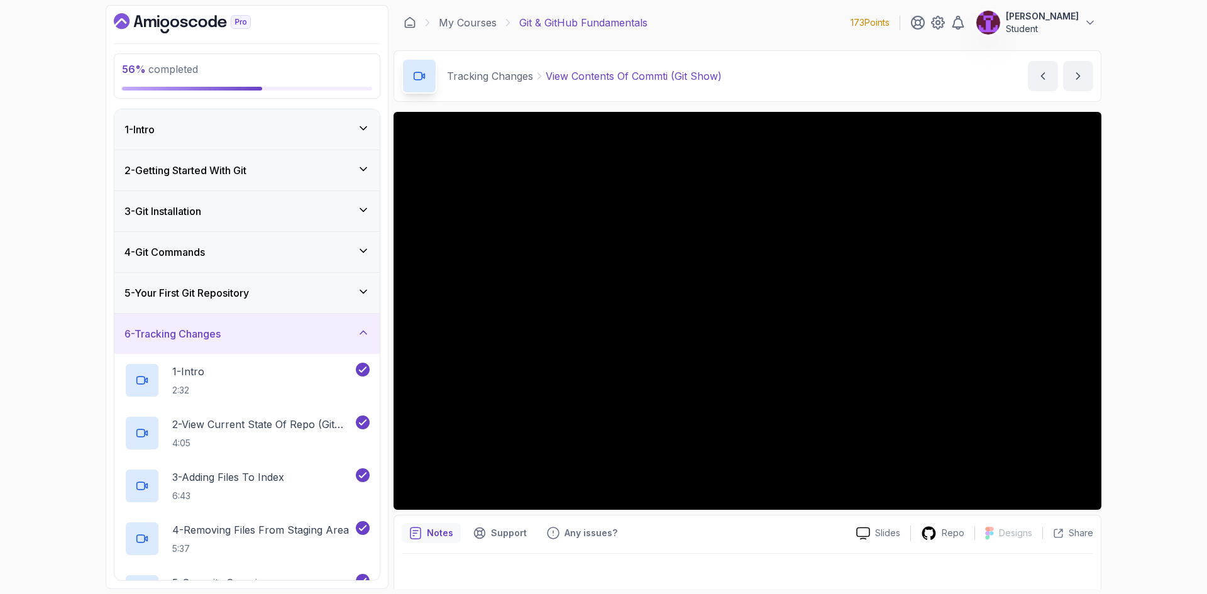
click at [343, 340] on div "6 - Tracking Changes" at bounding box center [247, 333] width 245 height 15
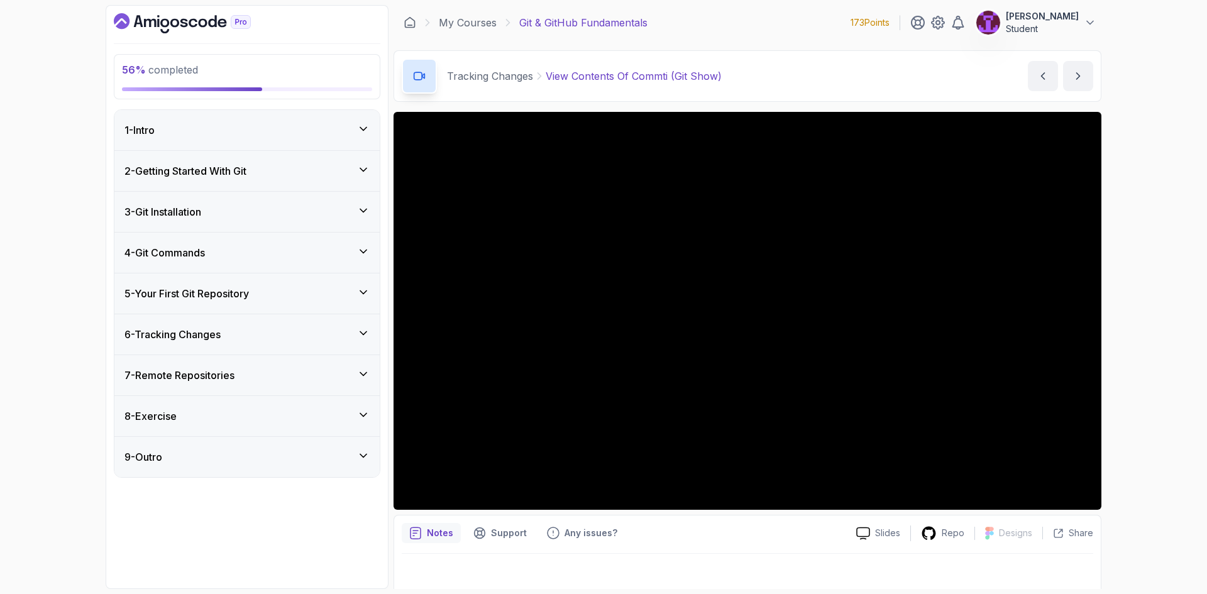
click at [344, 379] on div "7 - Remote Repositories" at bounding box center [247, 375] width 245 height 15
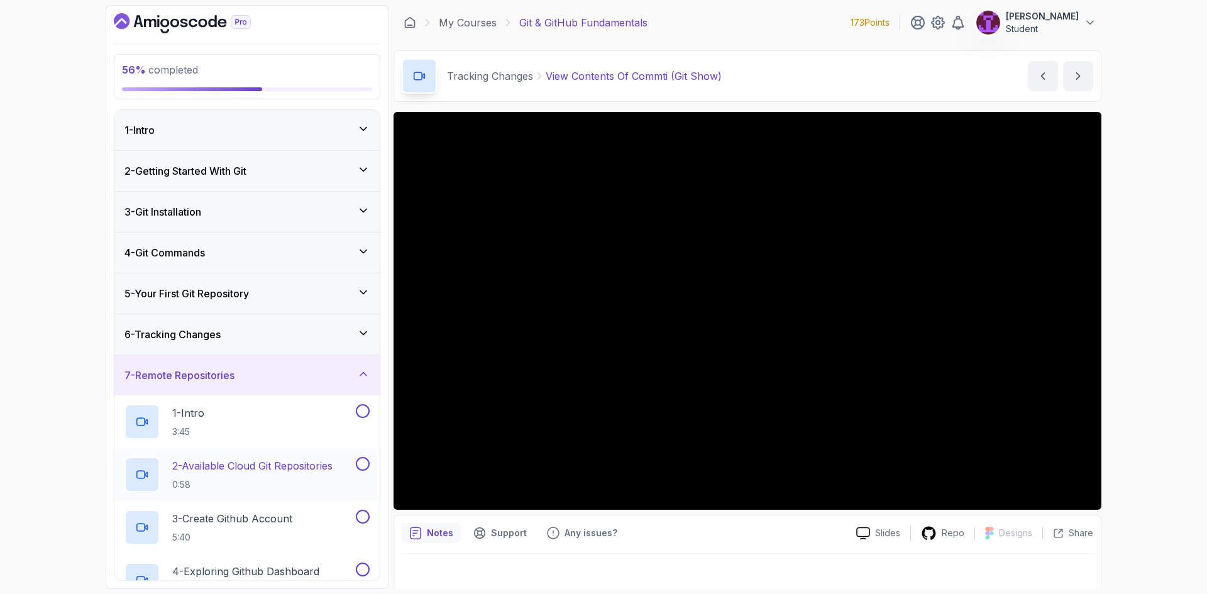
scroll to position [377, 0]
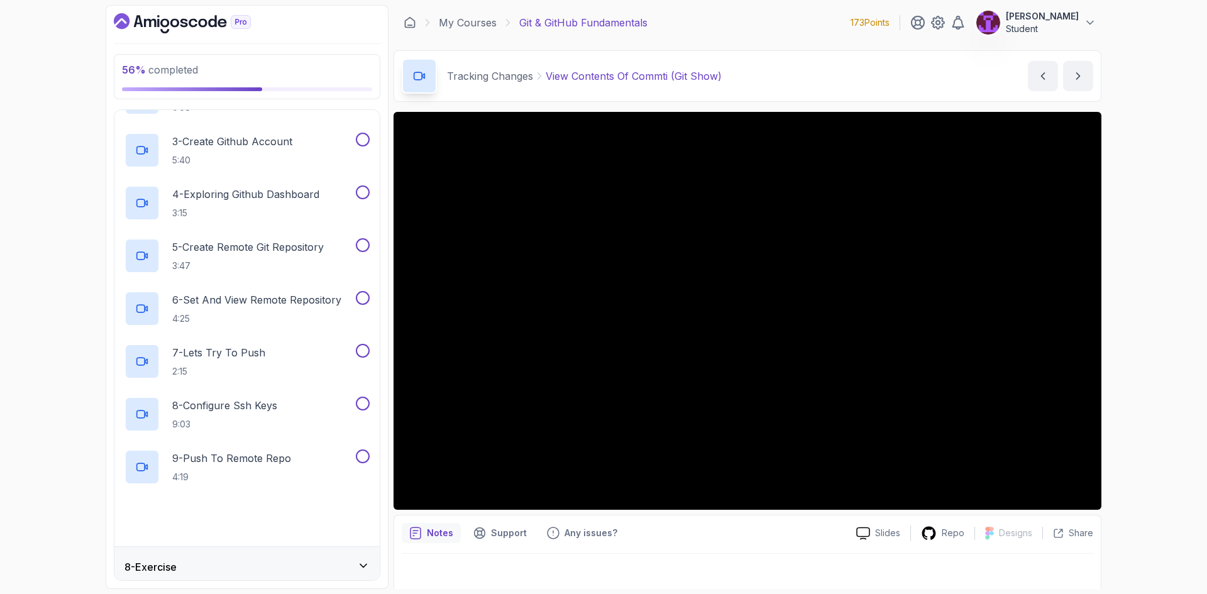
click at [326, 506] on div "10 - Remote Repositories Quiz Required- quiz" at bounding box center [247, 519] width 245 height 35
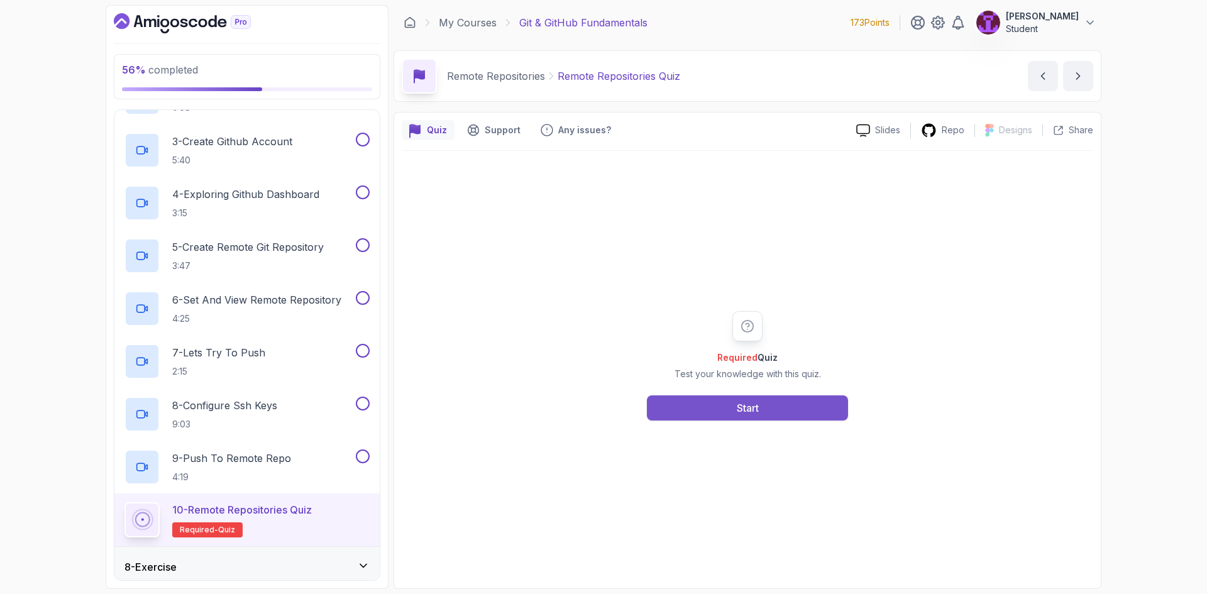
click at [701, 413] on button "Start" at bounding box center [747, 408] width 201 height 25
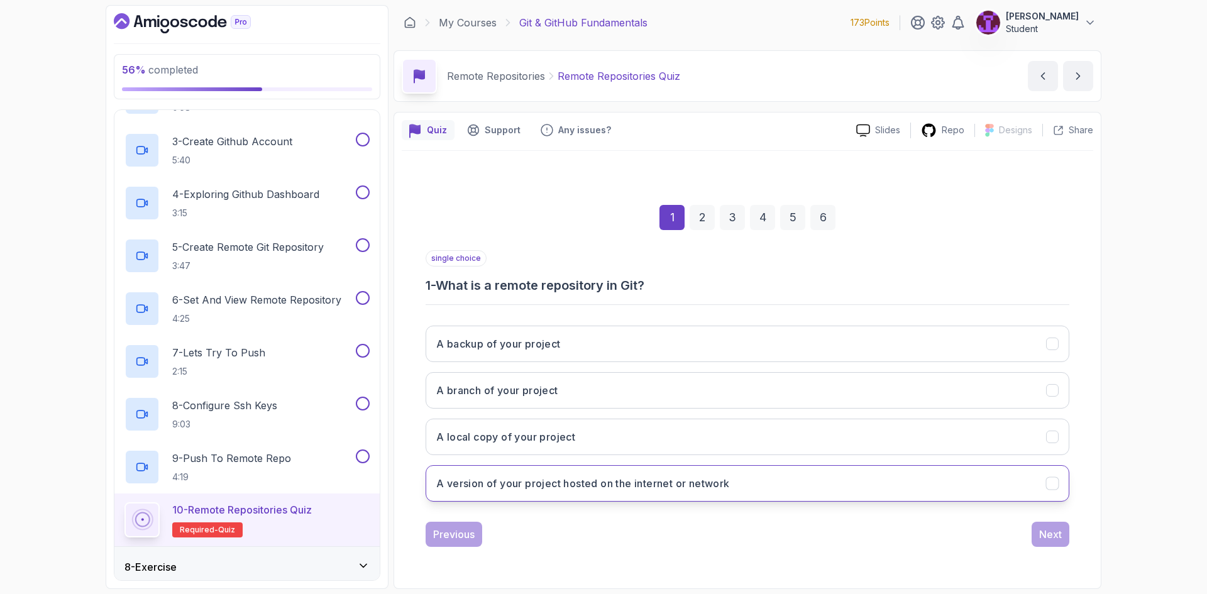
click at [657, 485] on h3 "A version of your project hosted on the internet or network" at bounding box center [583, 483] width 294 height 15
click at [1034, 534] on button "Next" at bounding box center [1051, 534] width 38 height 25
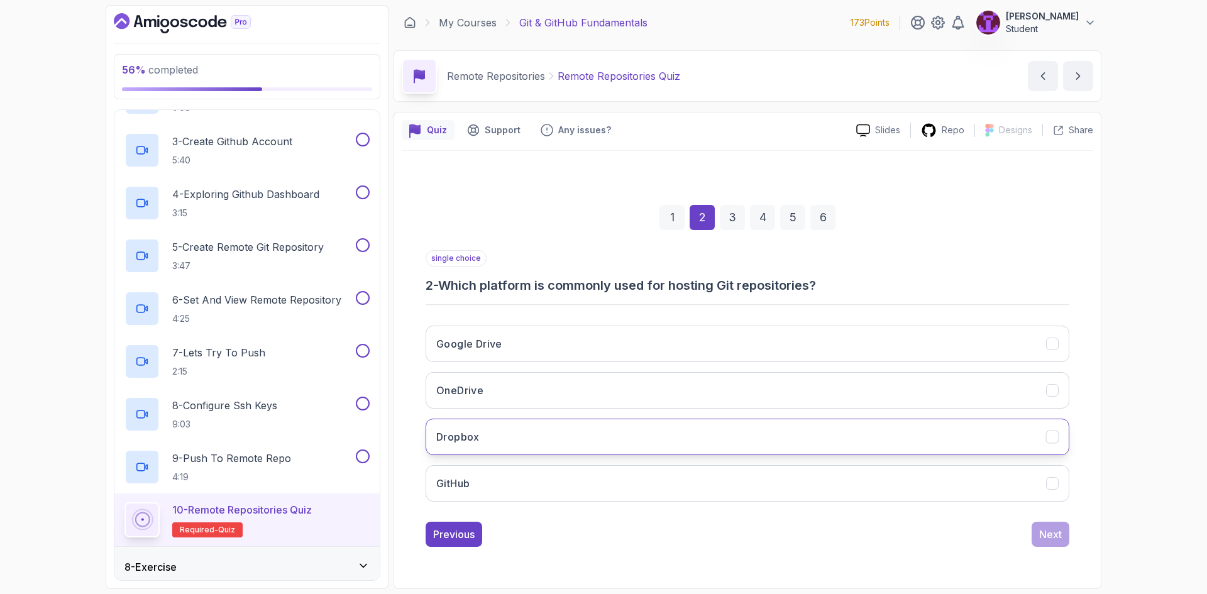
click at [546, 440] on button "Dropbox" at bounding box center [748, 437] width 644 height 36
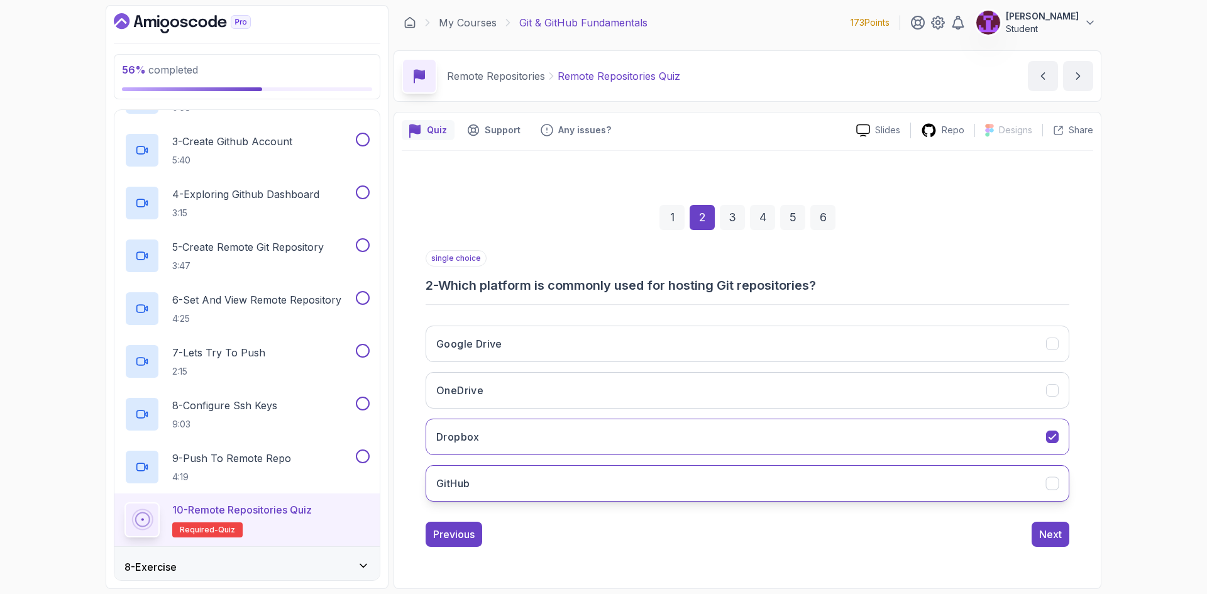
click at [541, 477] on button "GitHub" at bounding box center [748, 483] width 644 height 36
click at [1055, 525] on button "Next" at bounding box center [1051, 534] width 38 height 25
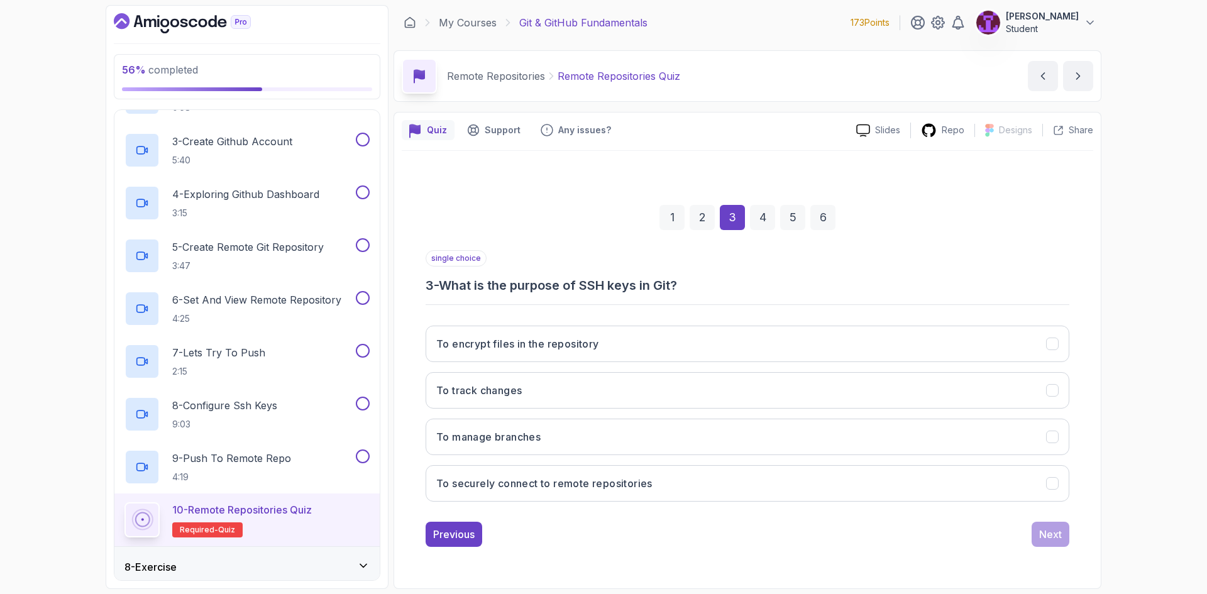
drag, startPoint x: 519, startPoint y: 477, endPoint x: 581, endPoint y: 514, distance: 71.9
click at [520, 478] on h3 "To securely connect to remote repositories" at bounding box center [544, 483] width 216 height 15
click at [1038, 535] on button "Next" at bounding box center [1051, 534] width 38 height 25
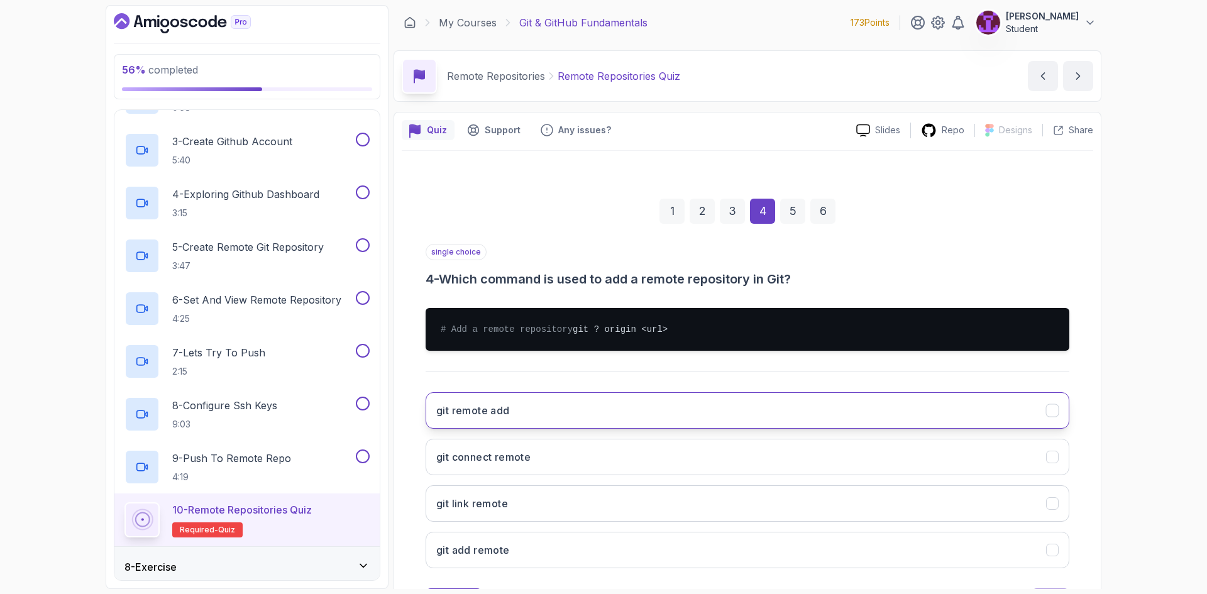
click at [501, 418] on h3 "git remote add" at bounding box center [473, 410] width 74 height 15
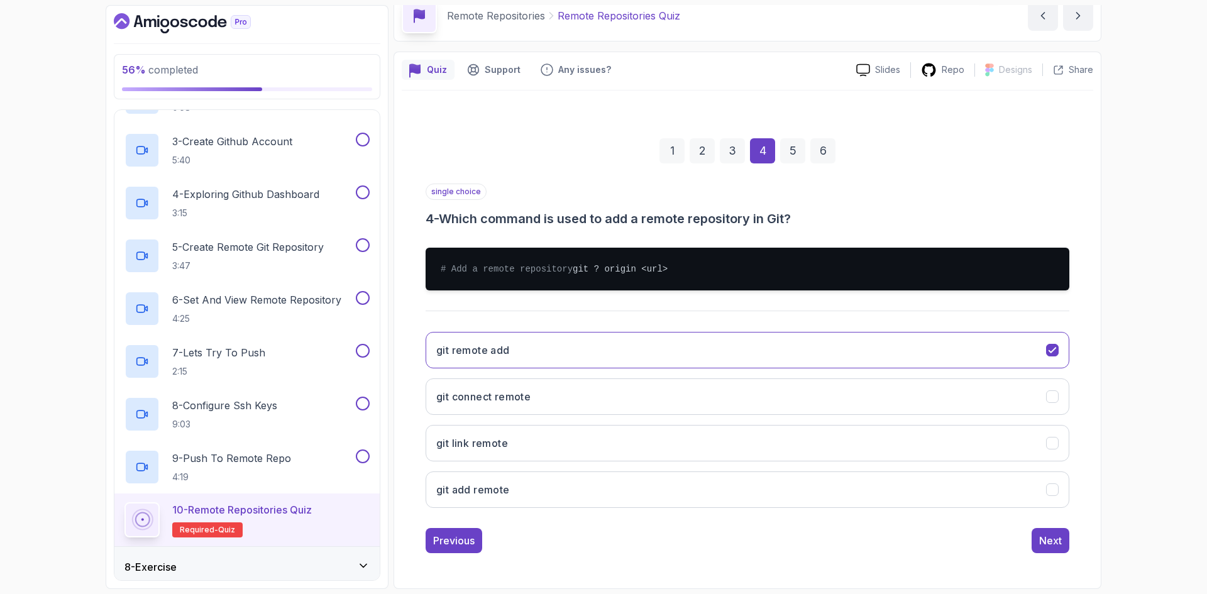
scroll to position [73, 0]
click at [1053, 531] on button "Next" at bounding box center [1051, 540] width 38 height 25
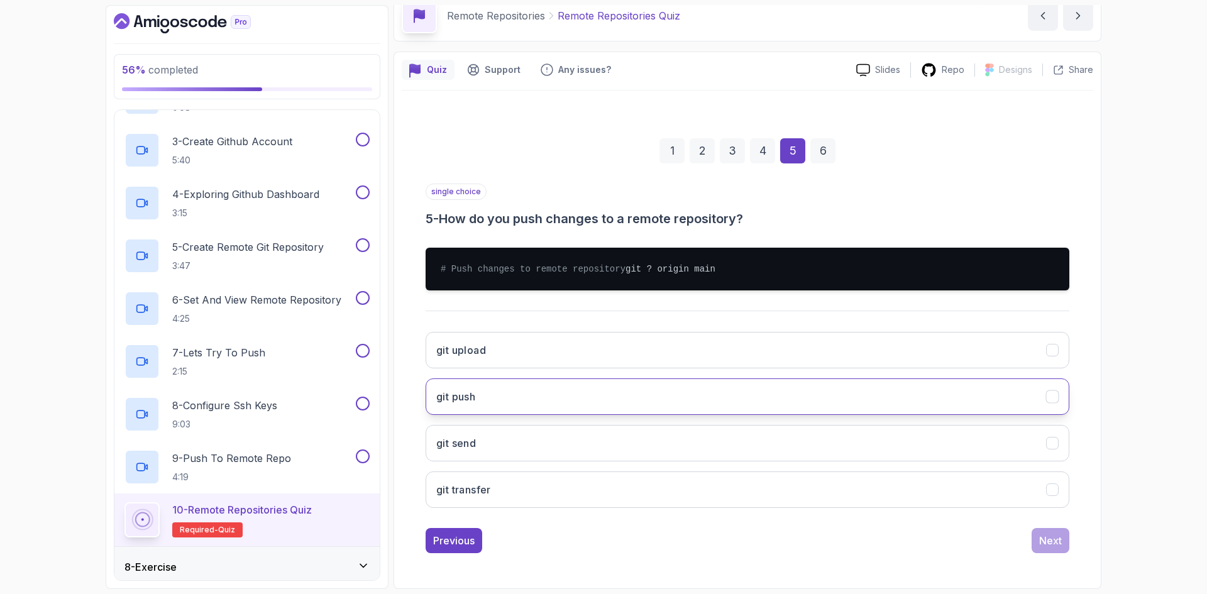
click at [497, 403] on button "git push" at bounding box center [748, 397] width 644 height 36
click at [1053, 541] on div "Next" at bounding box center [1050, 540] width 23 height 15
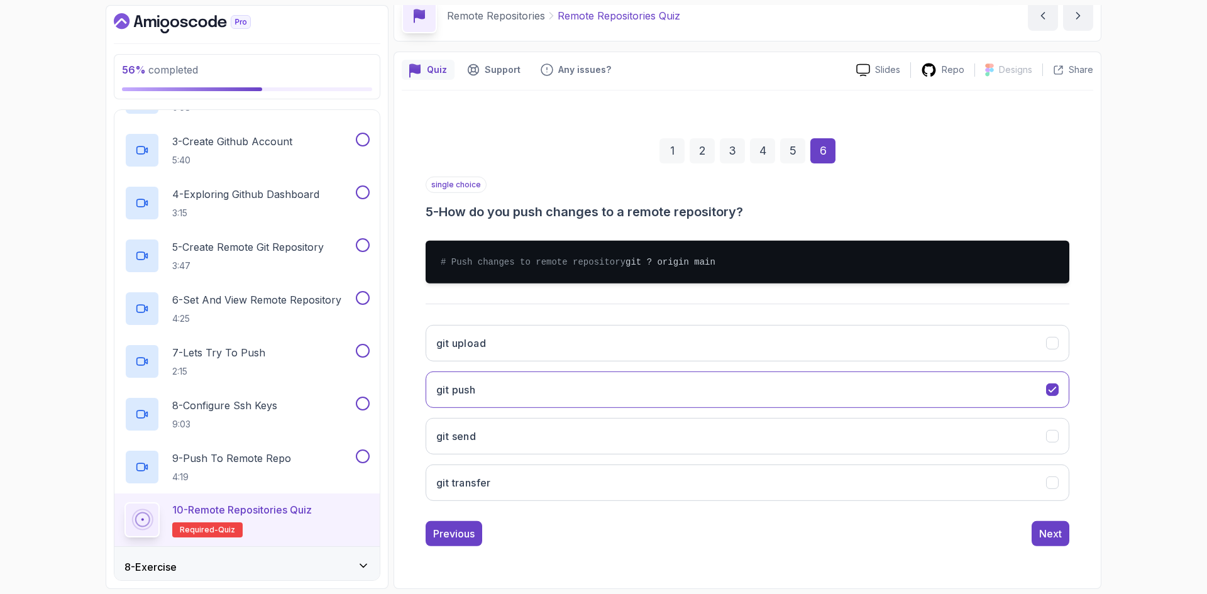
scroll to position [0, 0]
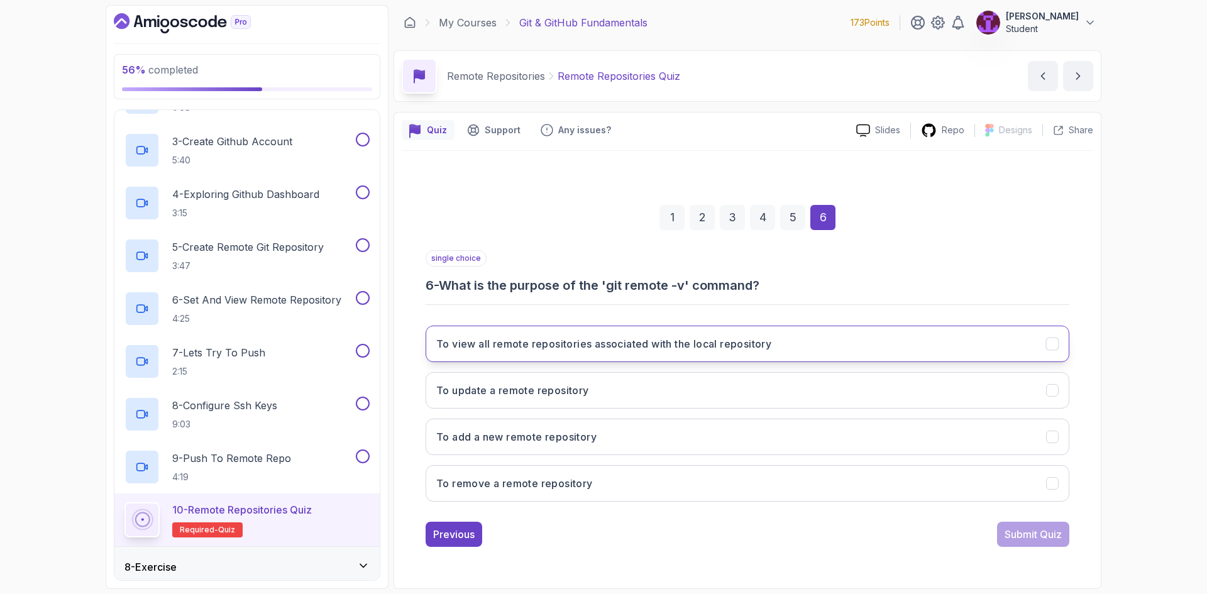
click at [581, 340] on h3 "To view all remote repositories associated with the local repository" at bounding box center [603, 343] width 335 height 15
click at [1005, 533] on div "Submit Quiz" at bounding box center [1033, 534] width 57 height 15
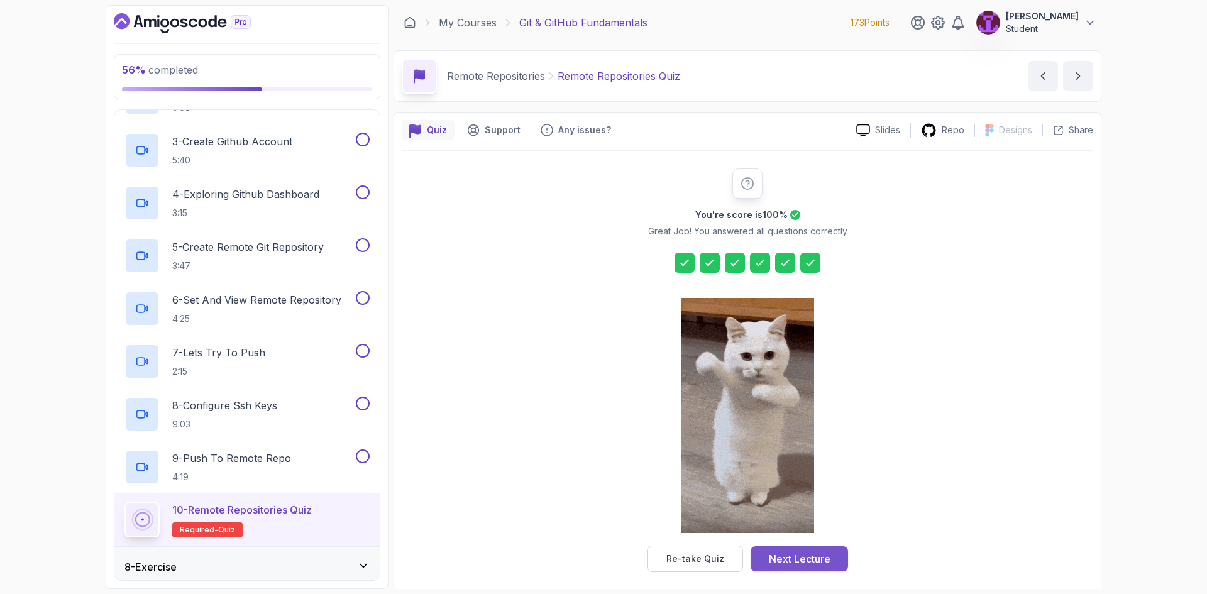
click at [801, 558] on div "Next Lecture" at bounding box center [800, 558] width 62 height 15
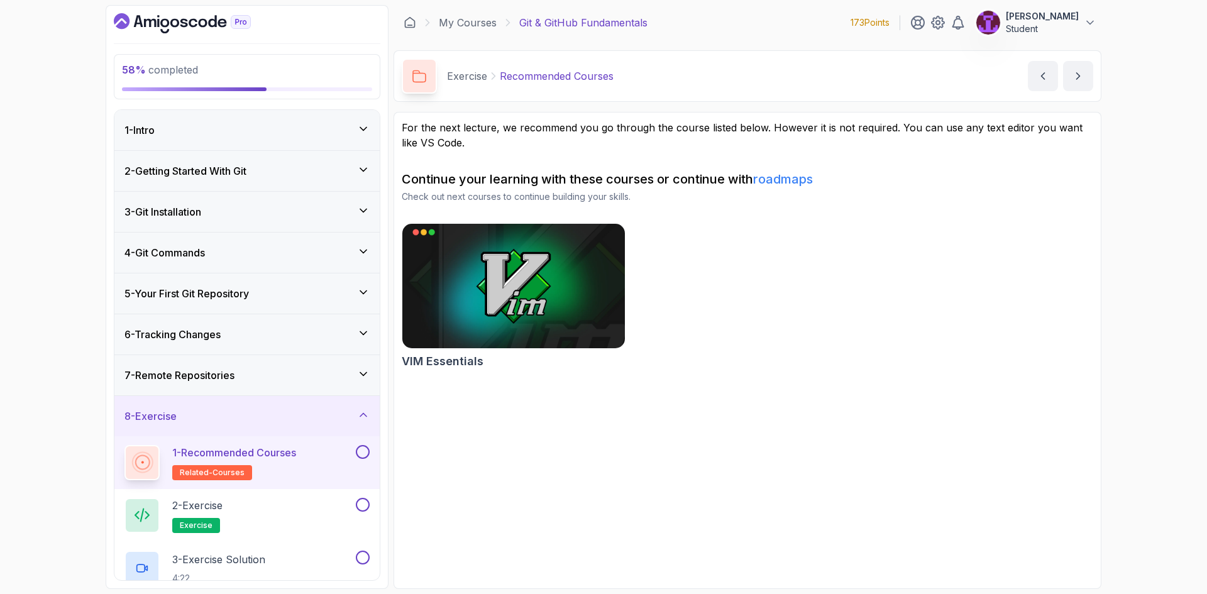
click at [342, 375] on div "7 - Remote Repositories" at bounding box center [247, 375] width 245 height 15
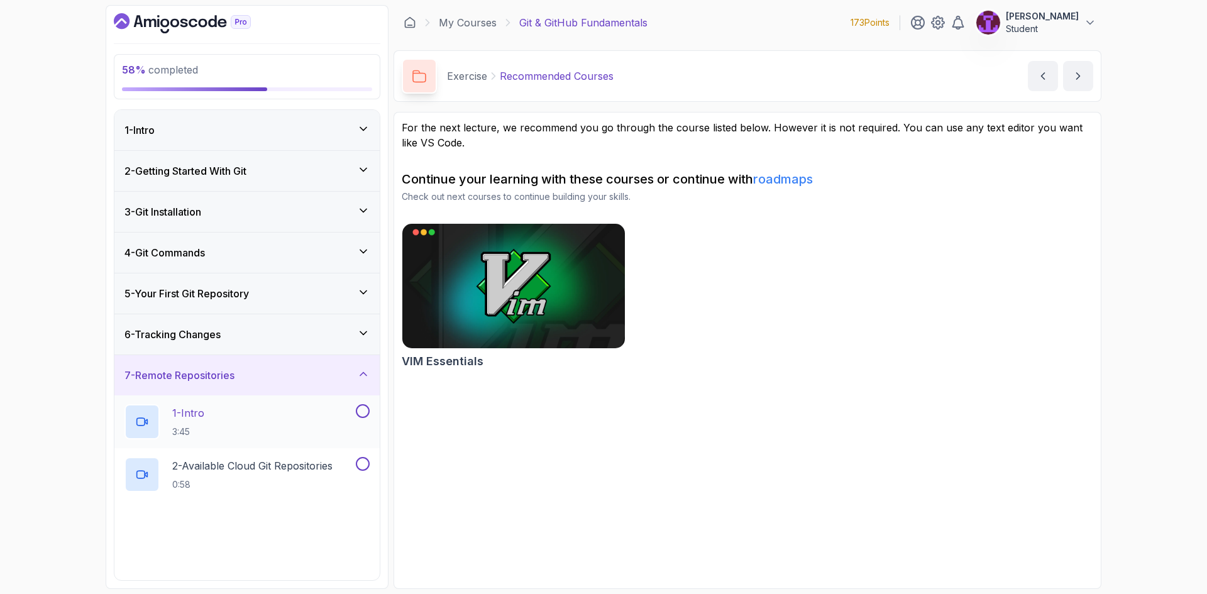
click at [360, 416] on button at bounding box center [363, 411] width 14 height 14
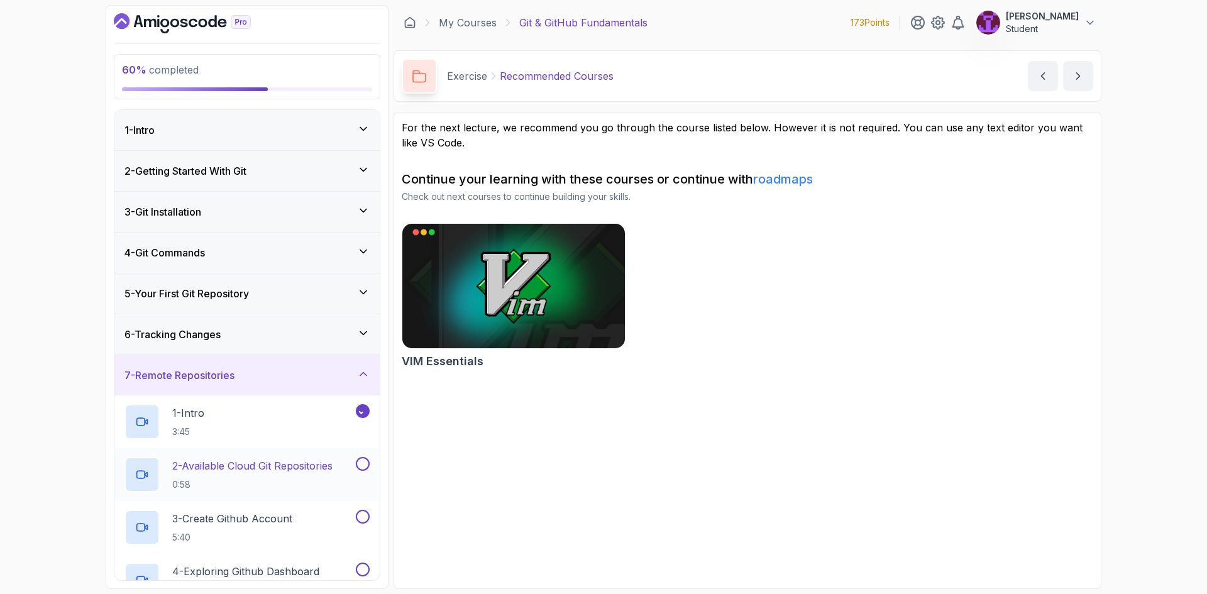
click at [362, 467] on button at bounding box center [363, 464] width 14 height 14
click at [363, 514] on button at bounding box center [363, 517] width 14 height 14
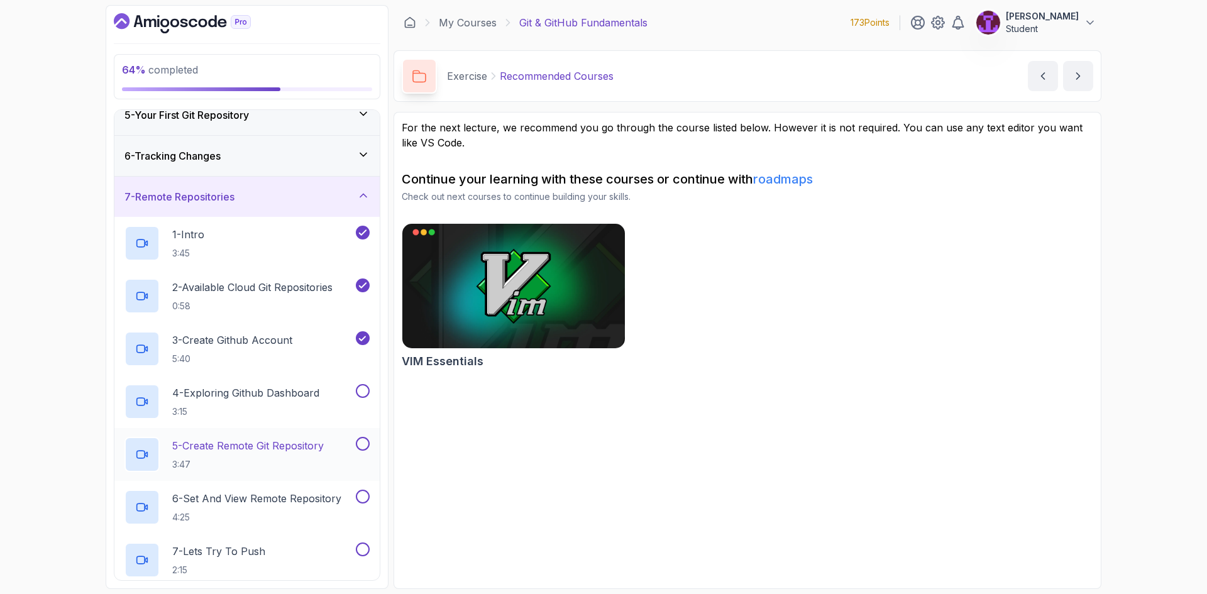
scroll to position [189, 0]
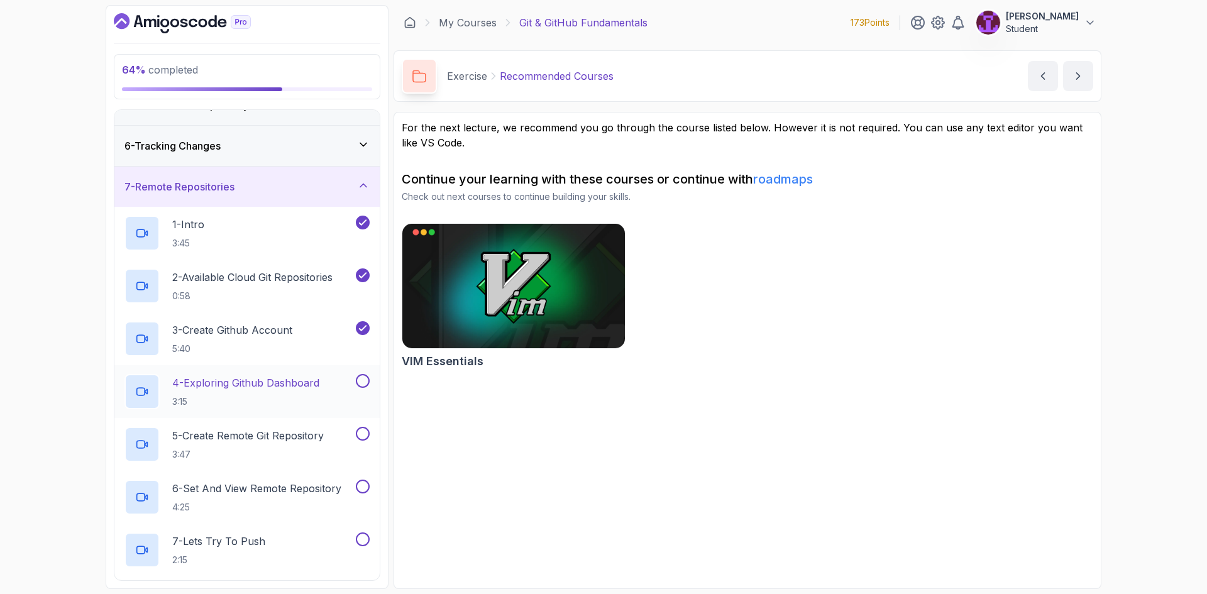
click at [362, 387] on button at bounding box center [363, 381] width 14 height 14
click at [367, 435] on button at bounding box center [363, 434] width 14 height 14
click at [362, 490] on button at bounding box center [363, 487] width 14 height 14
click at [367, 541] on button at bounding box center [363, 540] width 14 height 14
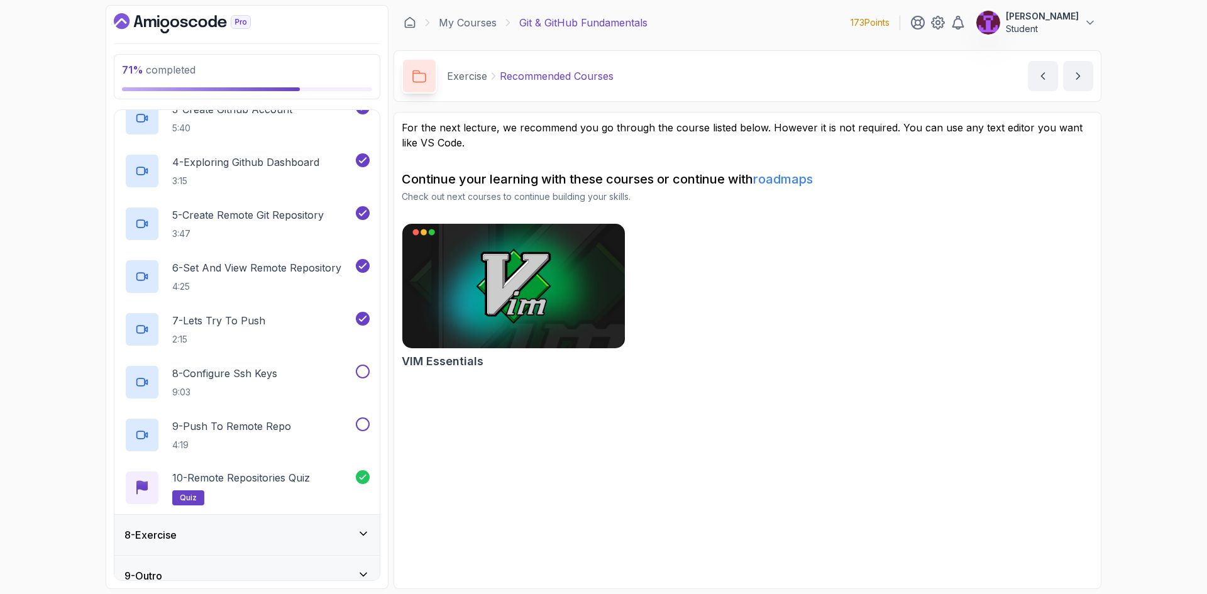
scroll to position [425, 0]
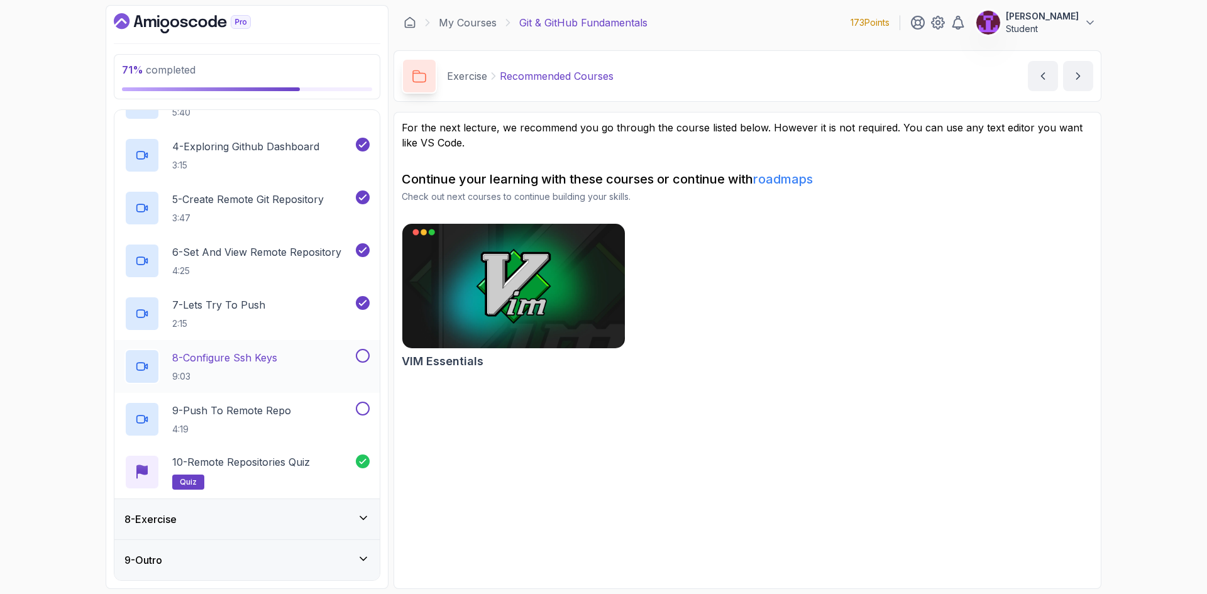
click at [360, 357] on button at bounding box center [363, 356] width 14 height 14
click at [364, 409] on button at bounding box center [363, 409] width 14 height 14
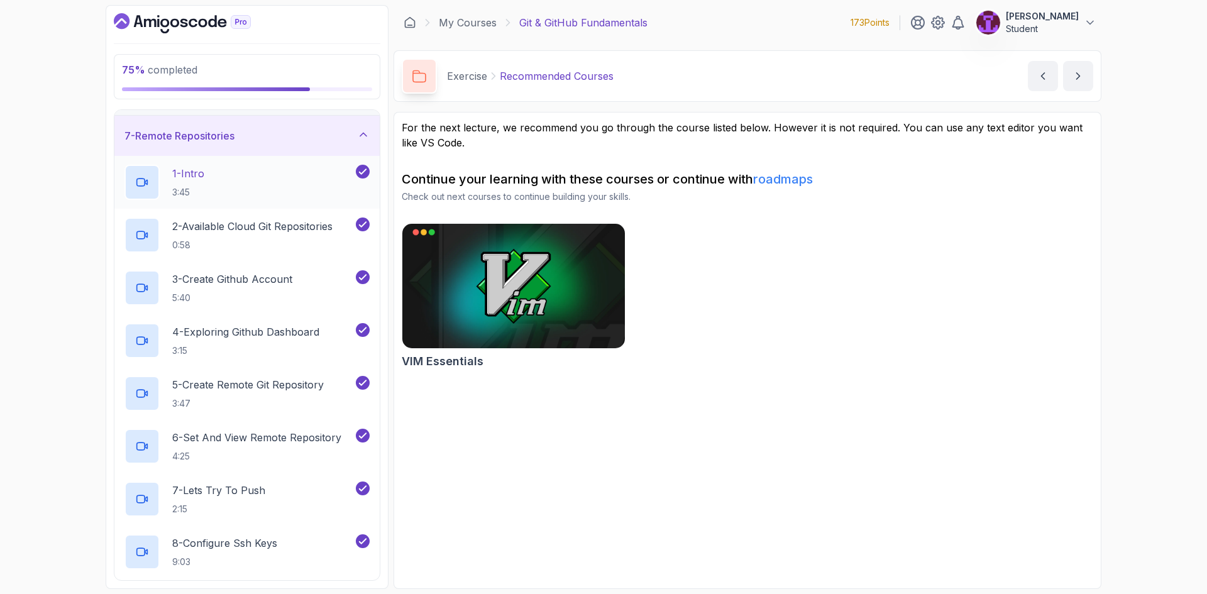
scroll to position [236, 0]
click at [344, 150] on div "7 - Remote Repositories" at bounding box center [246, 139] width 265 height 40
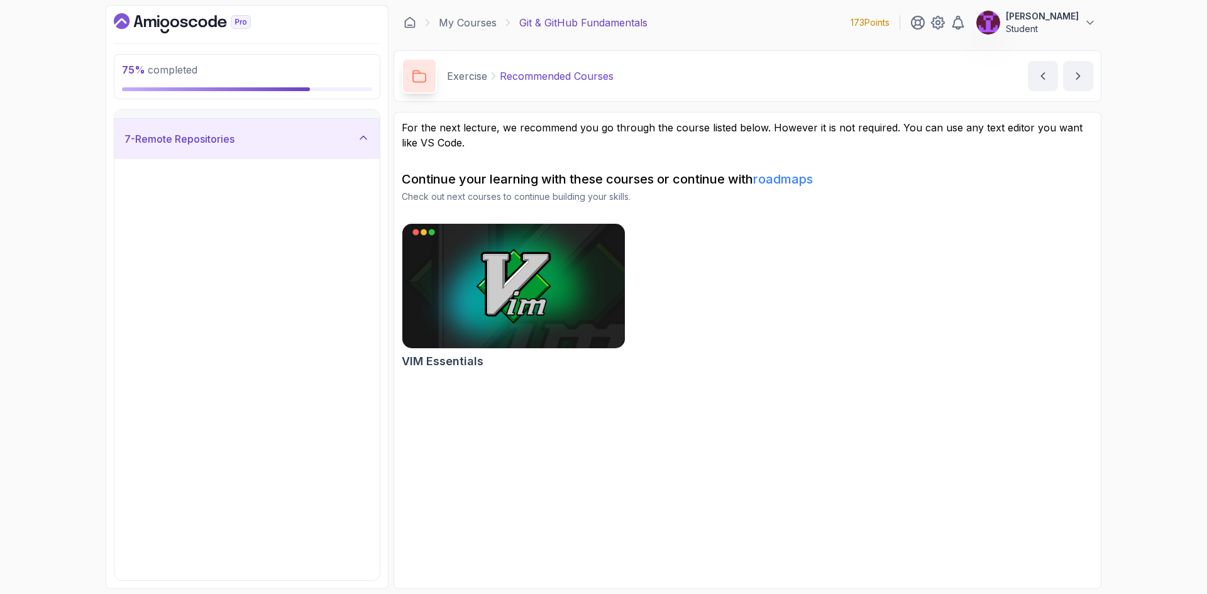
scroll to position [0, 0]
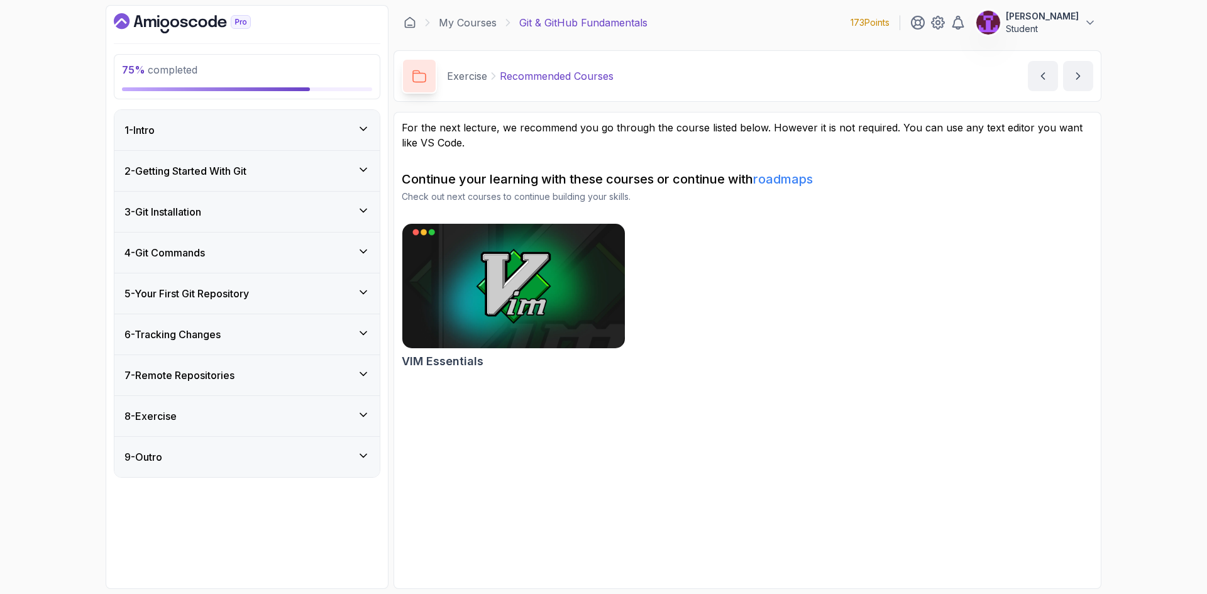
click at [358, 411] on icon at bounding box center [363, 415] width 13 height 13
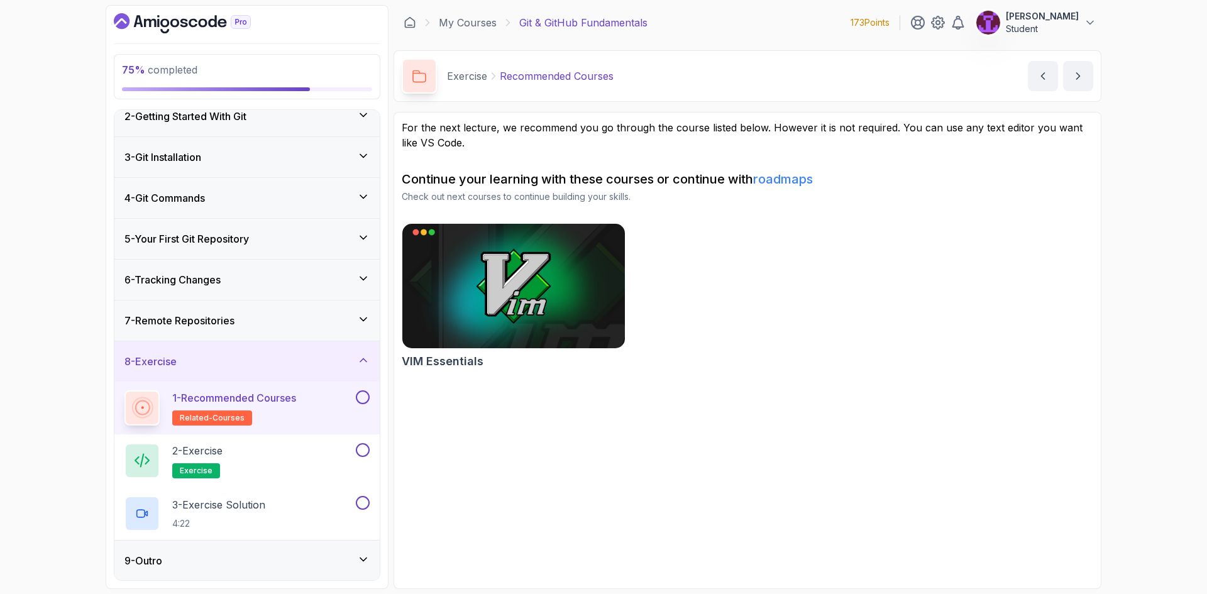
scroll to position [55, 0]
click at [361, 397] on button at bounding box center [363, 397] width 14 height 14
click at [370, 452] on div "2 - Exercise exercise" at bounding box center [246, 460] width 265 height 53
click at [361, 496] on button at bounding box center [363, 503] width 14 height 14
click at [312, 518] on div "3 - Exercise Solution 4:22" at bounding box center [239, 513] width 229 height 35
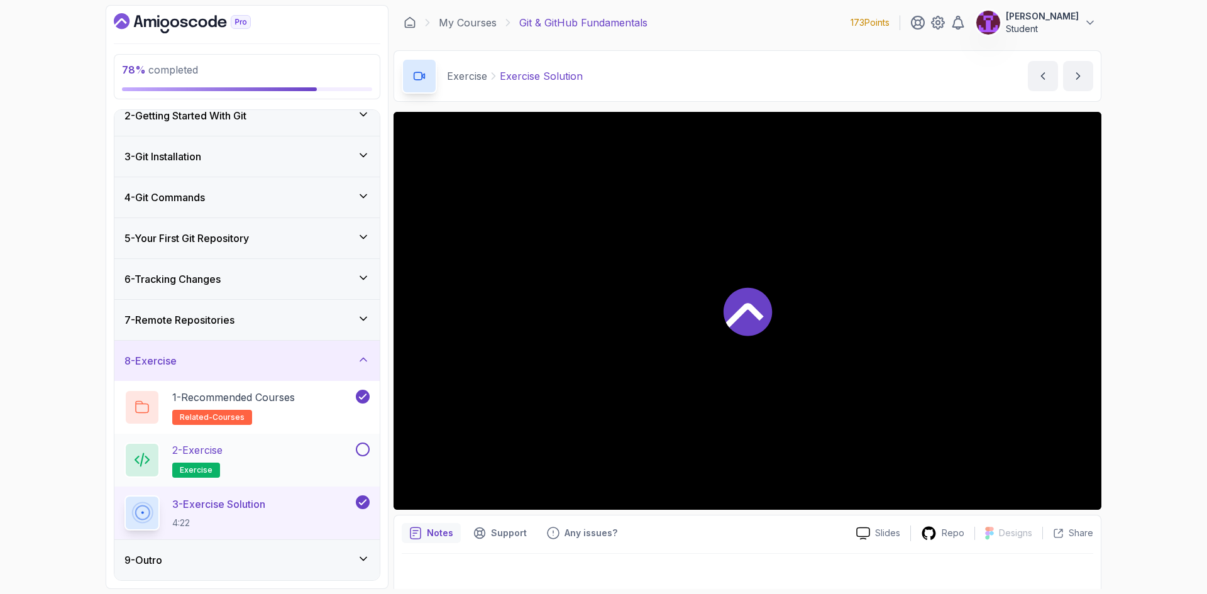
click at [370, 454] on div "2 - Exercise exercise" at bounding box center [246, 460] width 265 height 53
click at [357, 453] on button at bounding box center [363, 450] width 14 height 14
click at [308, 458] on div "2 - Exercise exercise" at bounding box center [239, 460] width 229 height 35
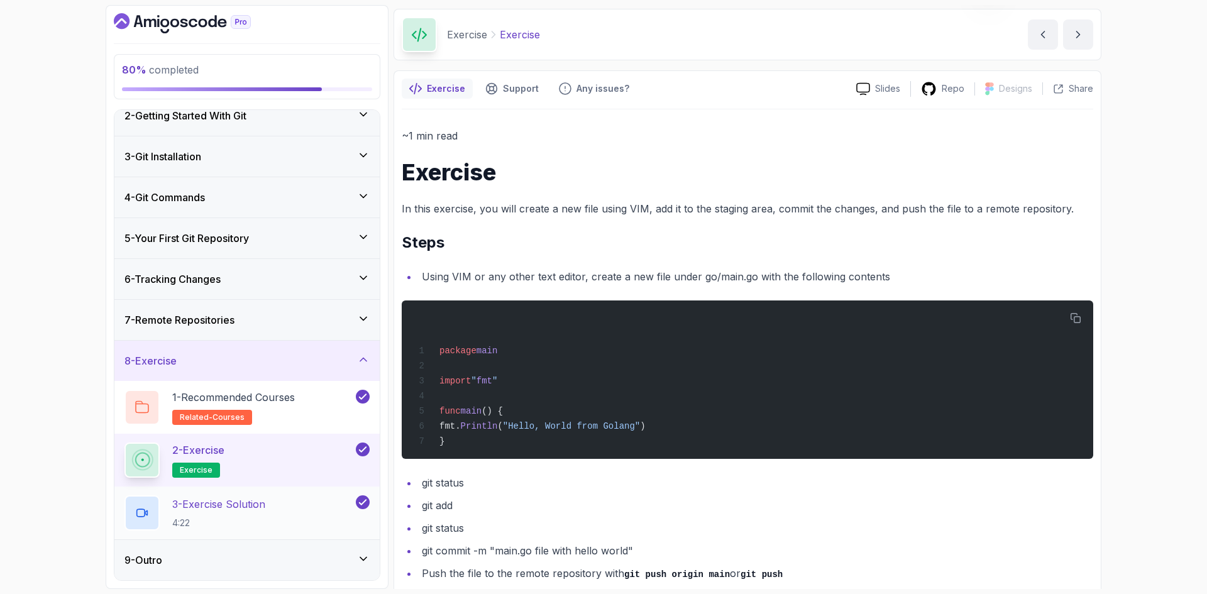
scroll to position [63, 0]
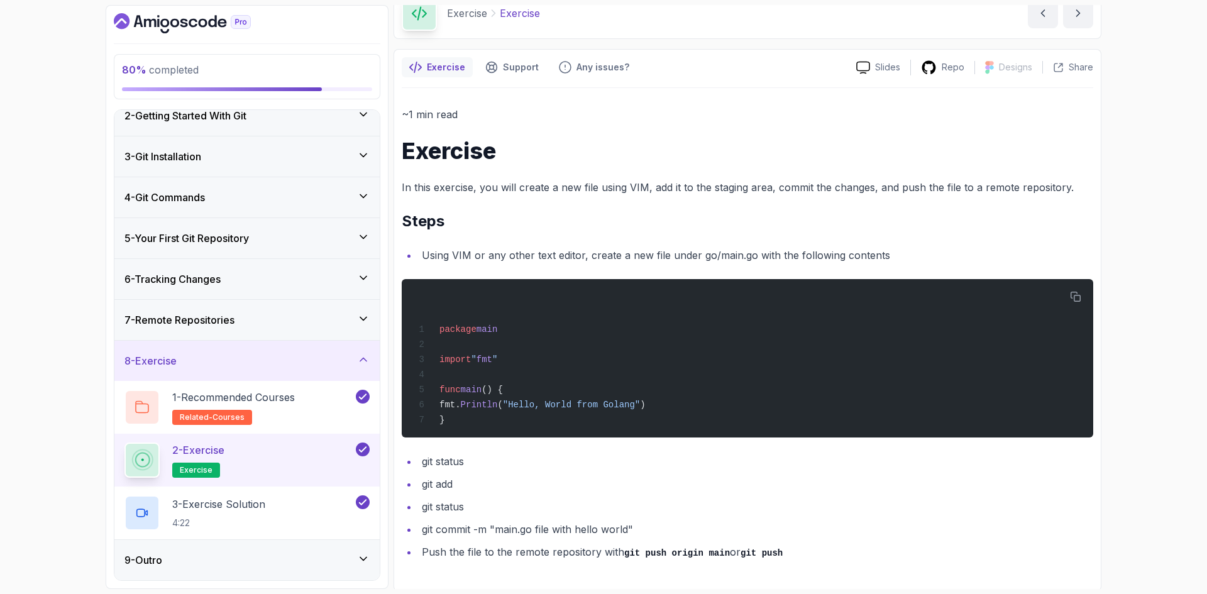
click at [339, 375] on div "8 - Exercise" at bounding box center [246, 361] width 265 height 40
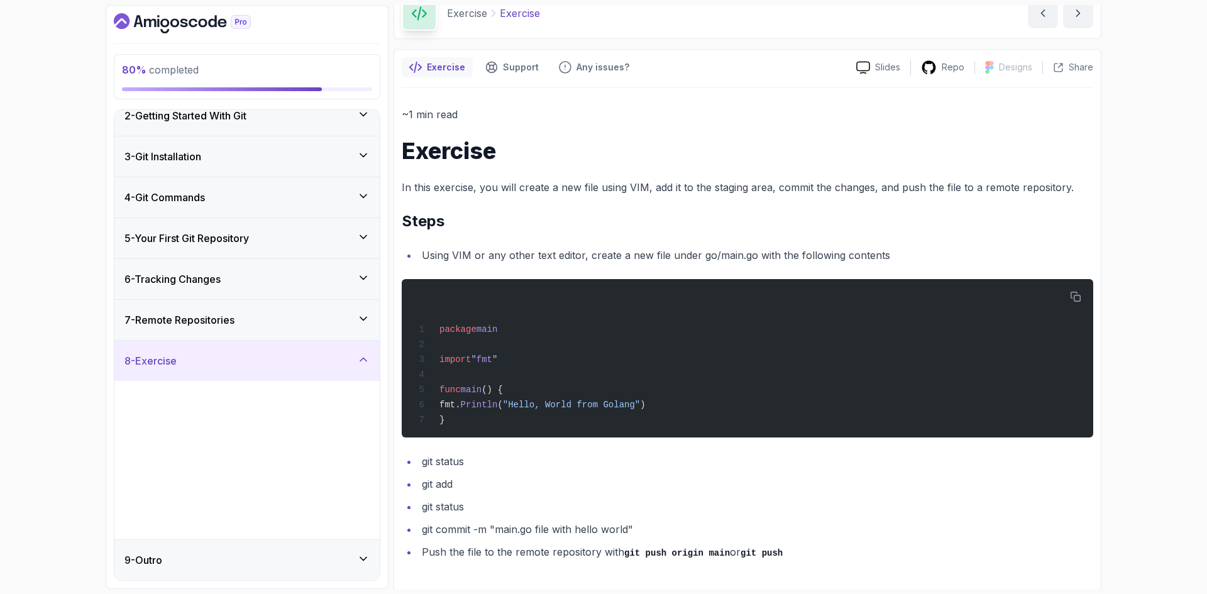
scroll to position [0, 0]
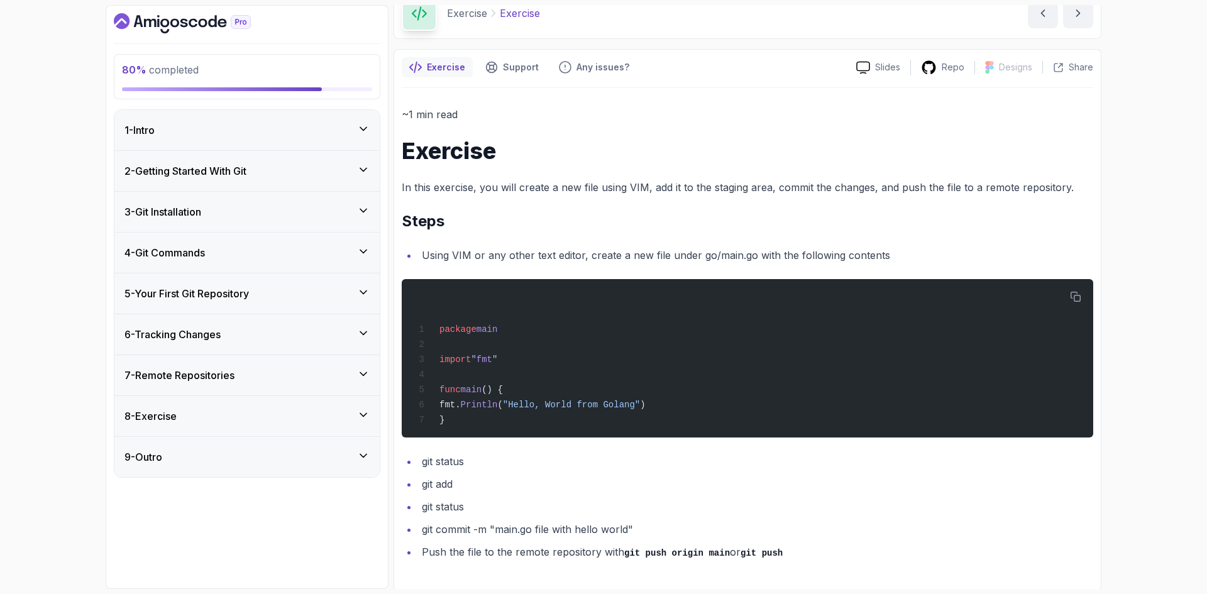
click at [342, 454] on div "9 - Outro" at bounding box center [247, 457] width 245 height 15
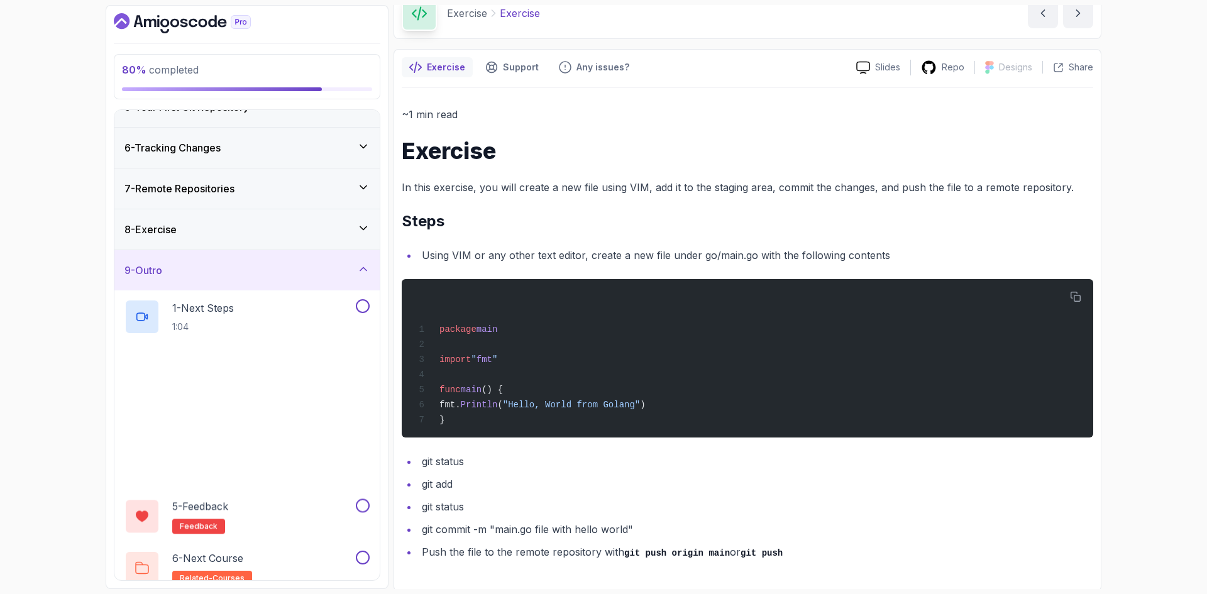
scroll to position [189, 0]
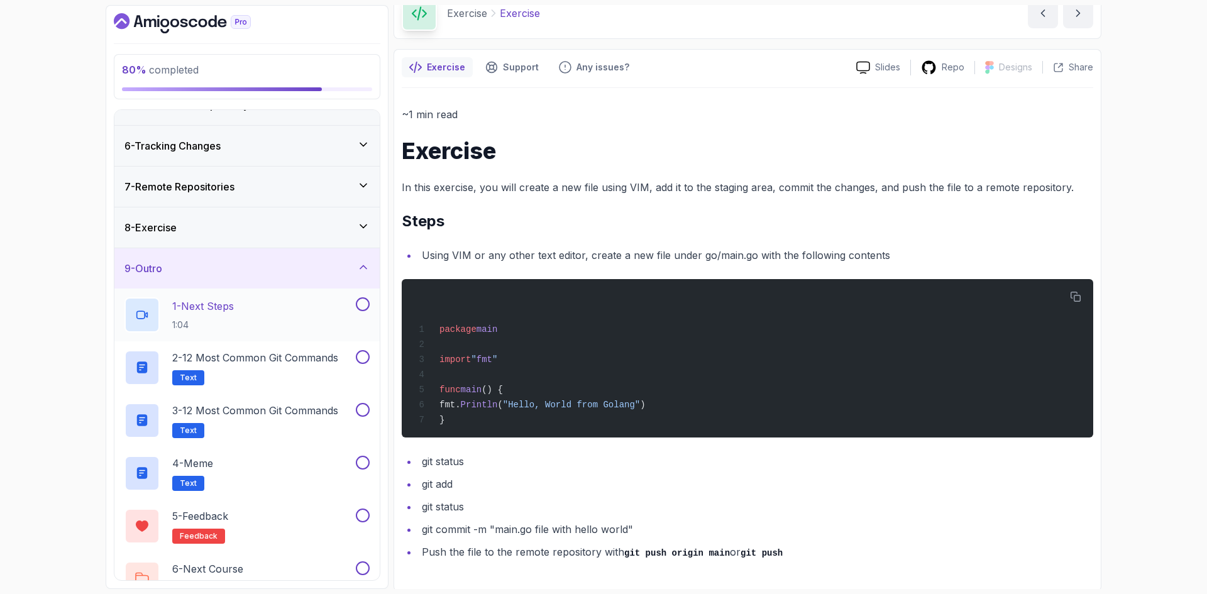
click at [362, 304] on button at bounding box center [363, 304] width 14 height 14
click at [361, 358] on button at bounding box center [363, 357] width 14 height 14
click at [360, 408] on button at bounding box center [363, 410] width 14 height 14
click at [360, 467] on button at bounding box center [363, 463] width 14 height 14
click at [302, 471] on div "4 - Meme Text" at bounding box center [239, 473] width 229 height 35
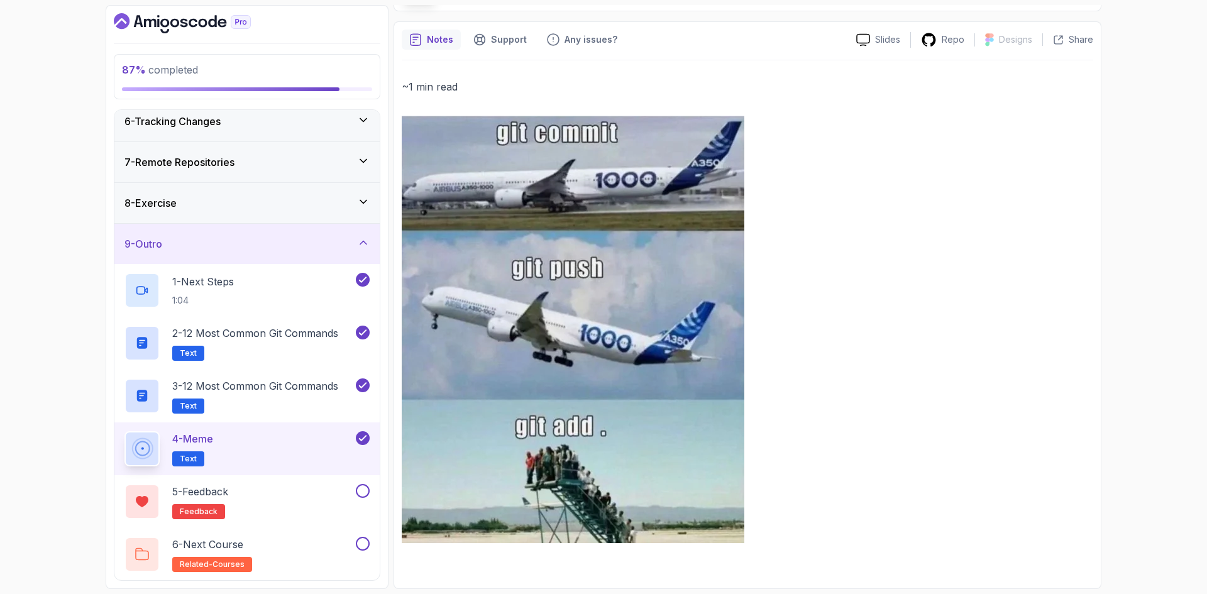
scroll to position [214, 0]
click at [365, 487] on button at bounding box center [363, 491] width 14 height 14
click at [365, 545] on button at bounding box center [363, 543] width 14 height 14
click at [360, 250] on div "9 - Outro" at bounding box center [247, 243] width 245 height 15
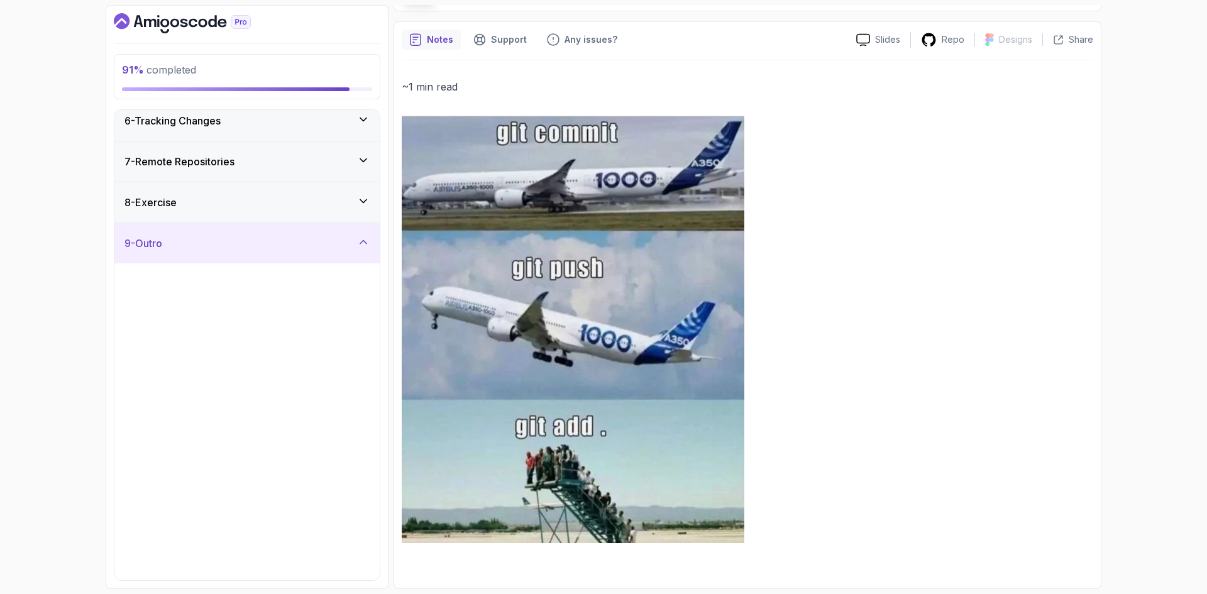
scroll to position [0, 0]
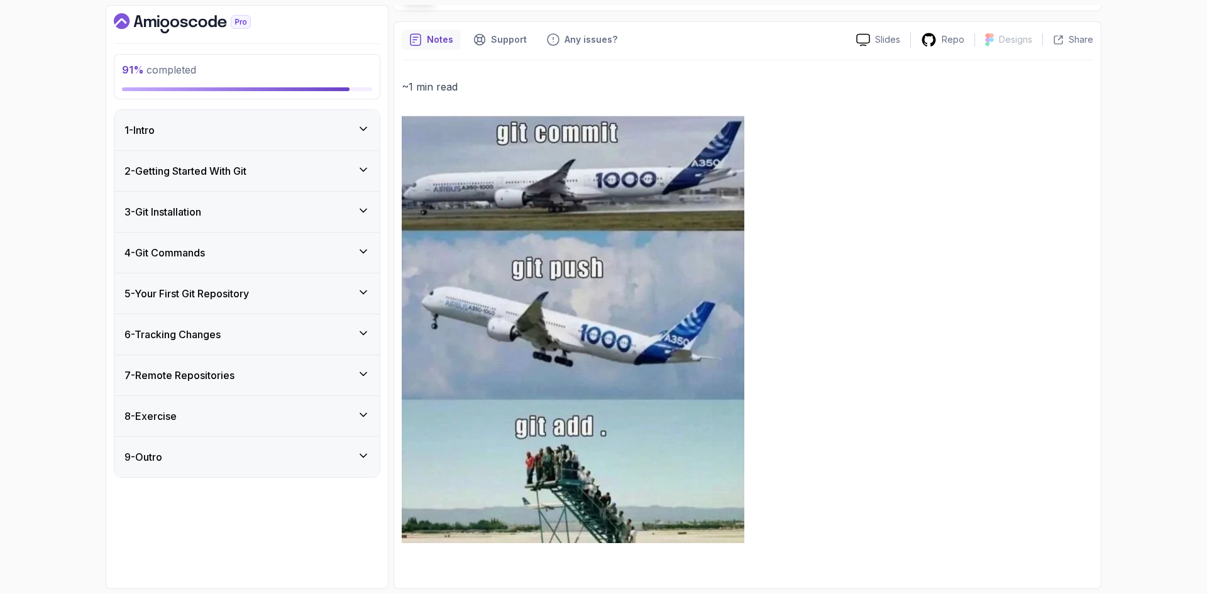
click at [355, 116] on div "1 - Intro" at bounding box center [246, 130] width 265 height 40
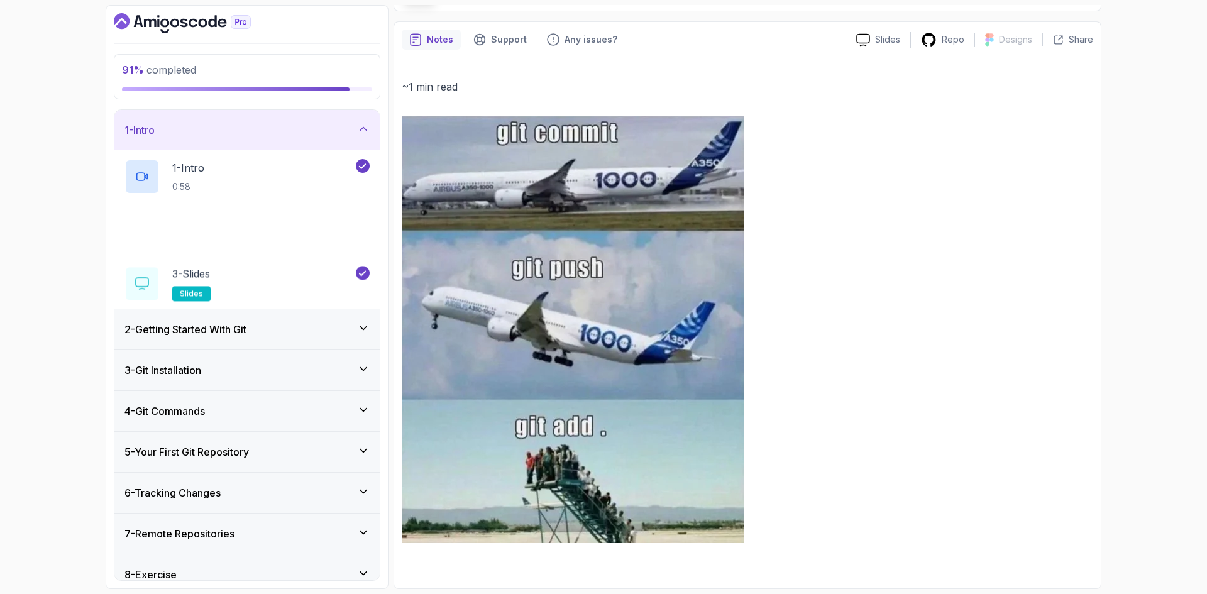
click at [357, 125] on icon at bounding box center [363, 129] width 13 height 13
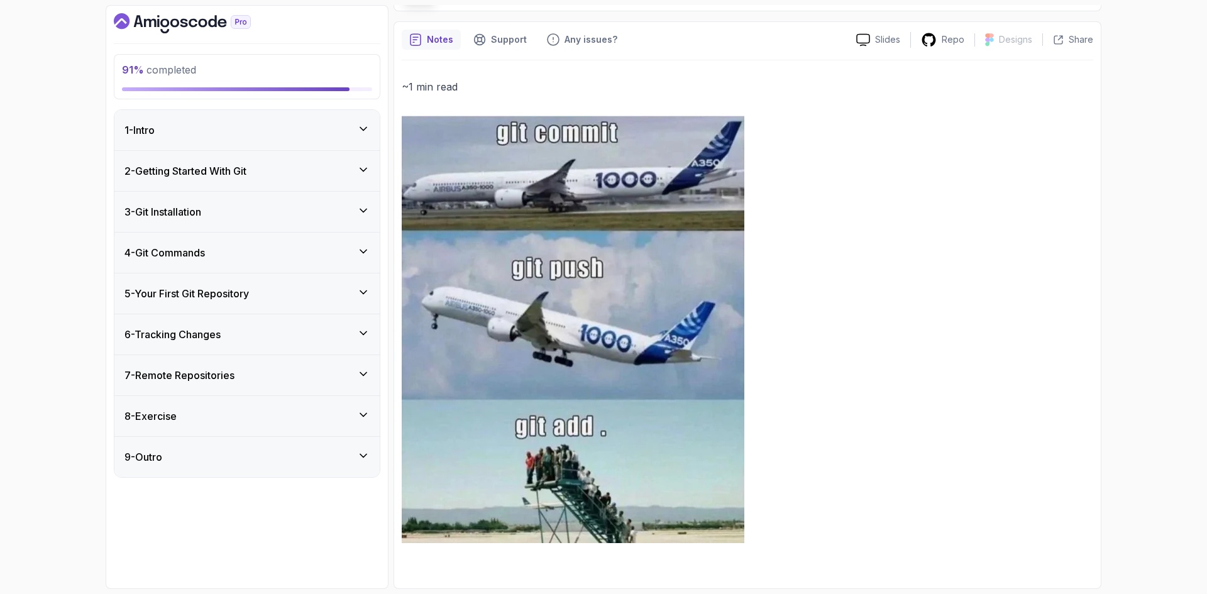
click at [356, 169] on div "2 - Getting Started With Git" at bounding box center [247, 170] width 245 height 15
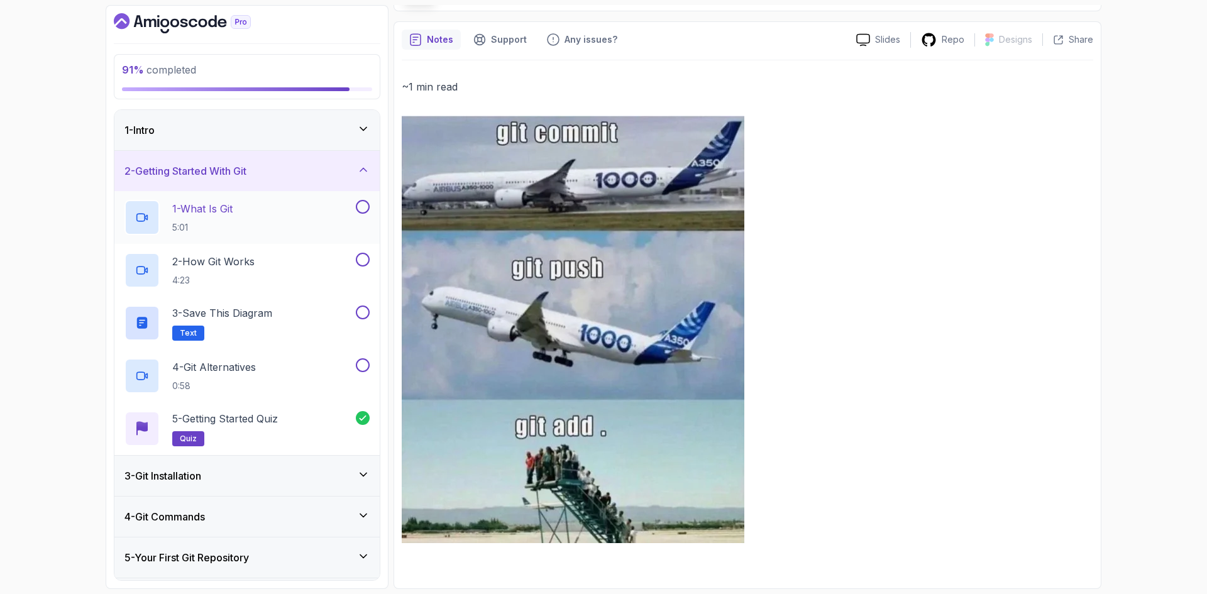
click at [358, 205] on button at bounding box center [363, 207] width 14 height 14
click at [360, 263] on button at bounding box center [363, 260] width 14 height 14
click at [364, 311] on button at bounding box center [363, 313] width 14 height 14
click at [365, 366] on button at bounding box center [363, 365] width 14 height 14
click at [362, 167] on icon at bounding box center [363, 169] width 13 height 13
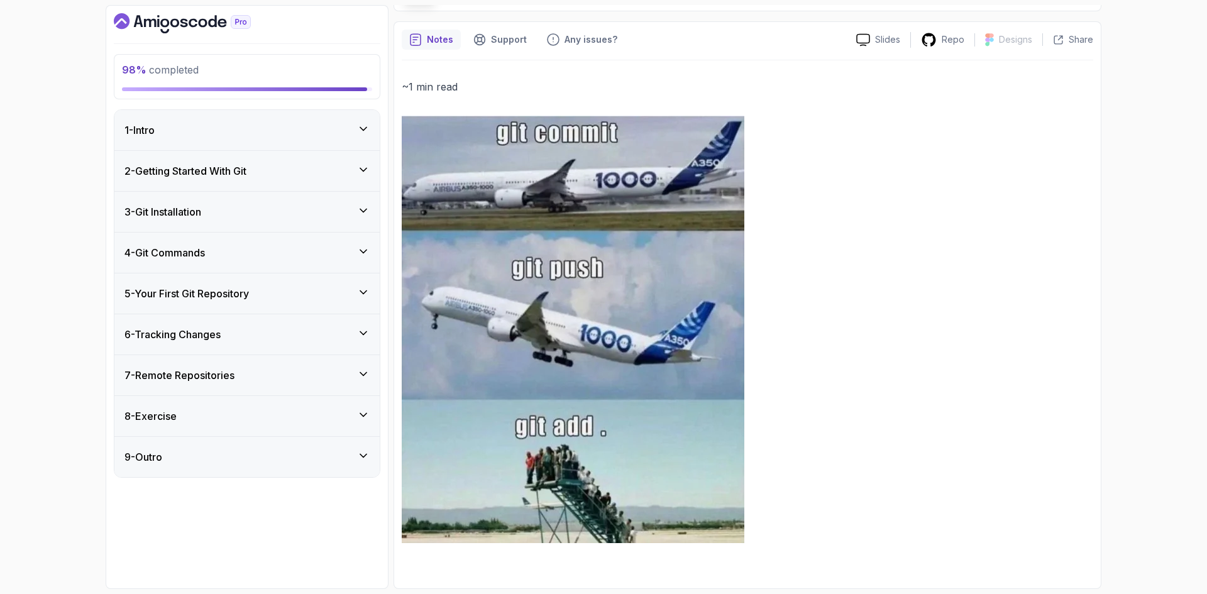
click at [354, 204] on div "3 - Git Installation" at bounding box center [246, 212] width 265 height 40
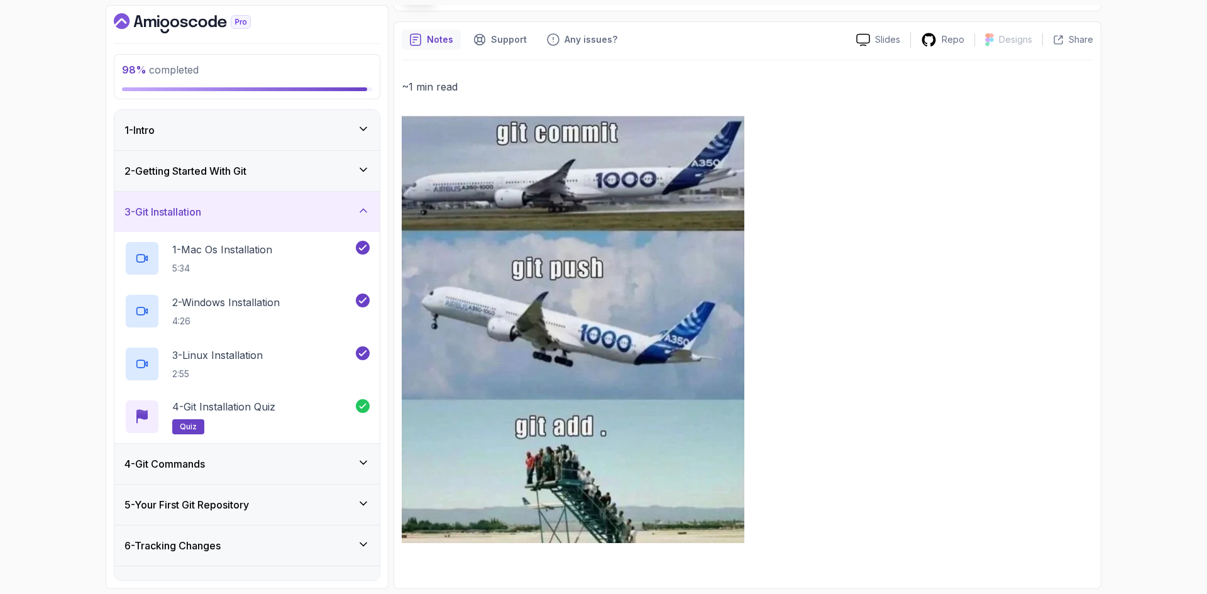
click at [365, 218] on div "3 - Git Installation" at bounding box center [247, 211] width 245 height 15
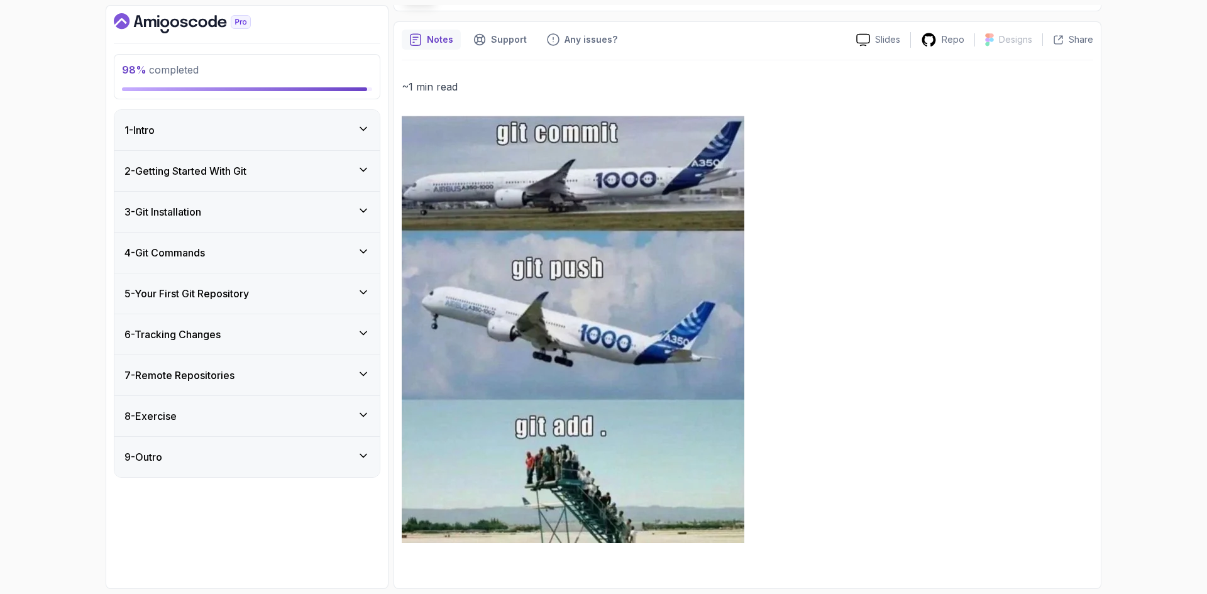
click at [363, 265] on div "4 - Git Commands" at bounding box center [246, 253] width 265 height 40
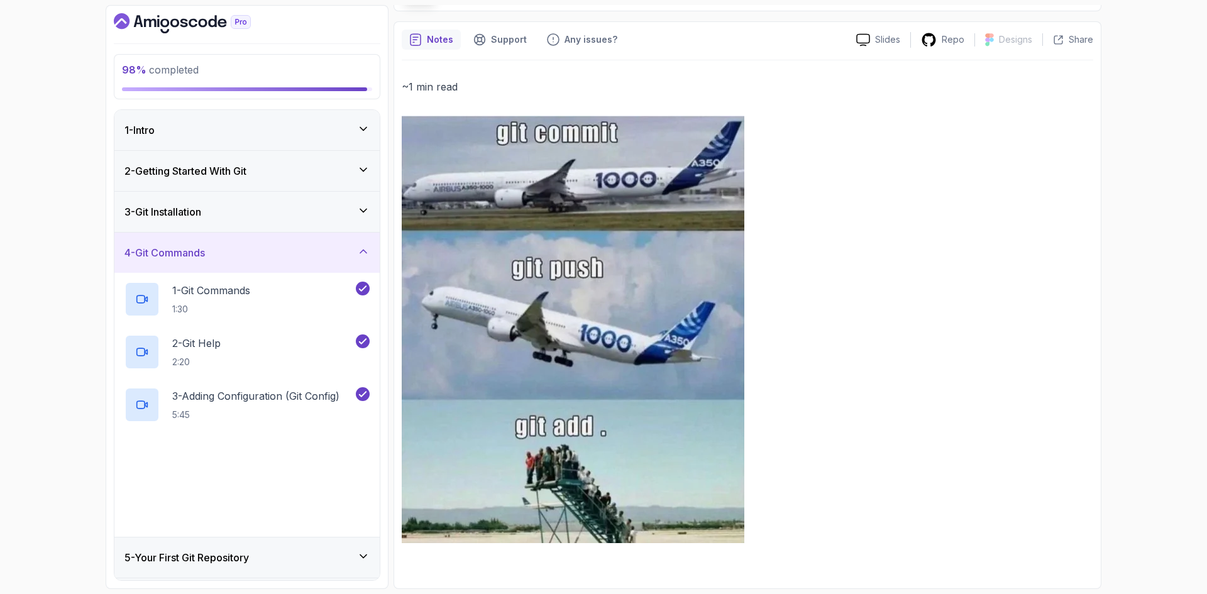
click at [357, 247] on div "4 - Git Commands" at bounding box center [247, 252] width 245 height 15
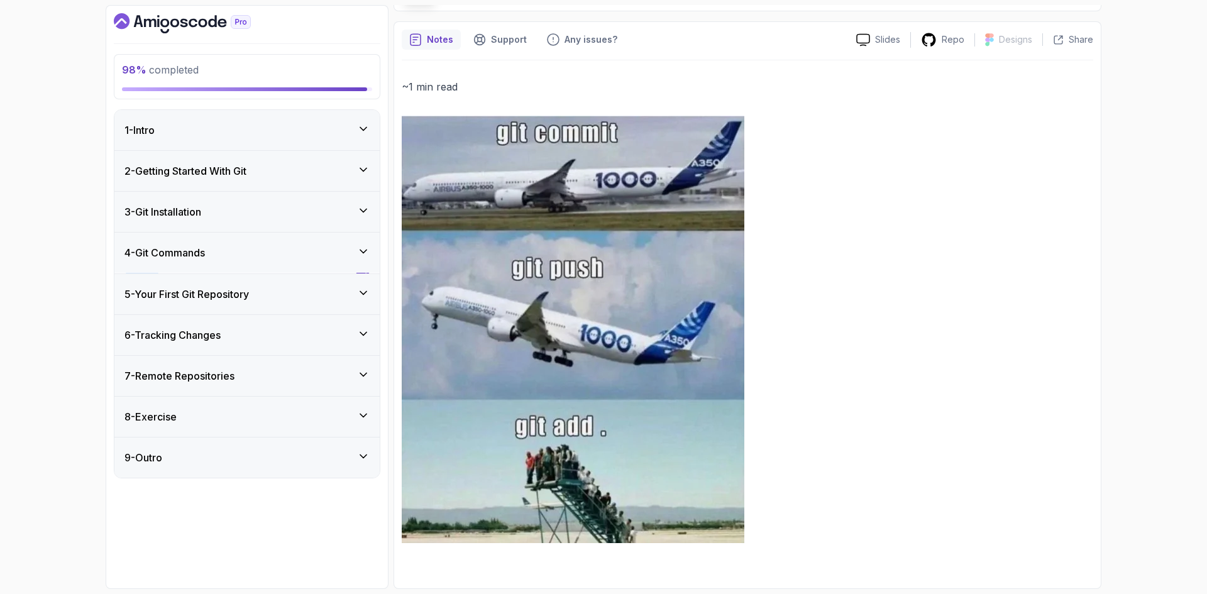
click at [358, 299] on div "5 - Your First Git Repository" at bounding box center [247, 294] width 245 height 15
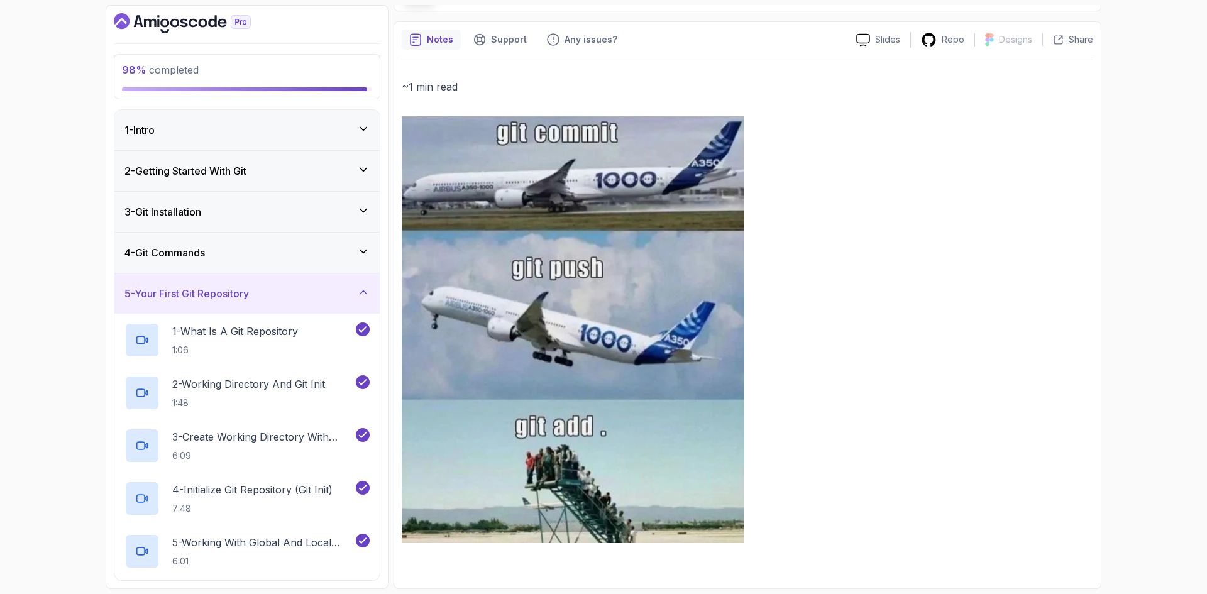
click at [345, 299] on div "5 - Your First Git Repository" at bounding box center [247, 293] width 245 height 15
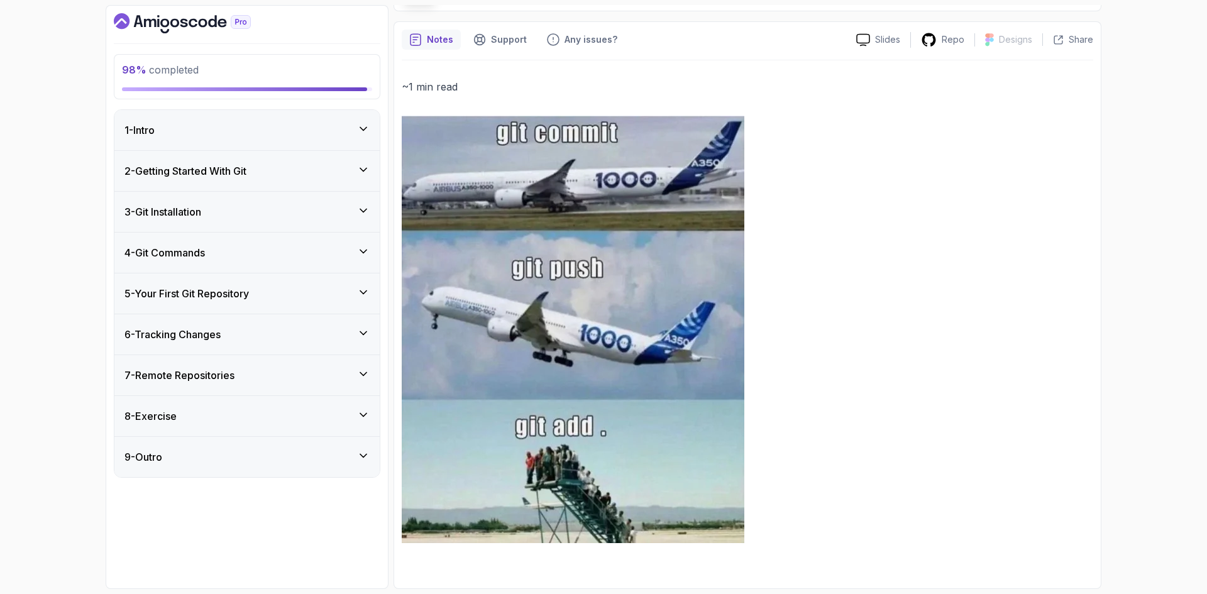
click at [346, 327] on div "6 - Tracking Changes" at bounding box center [247, 334] width 245 height 15
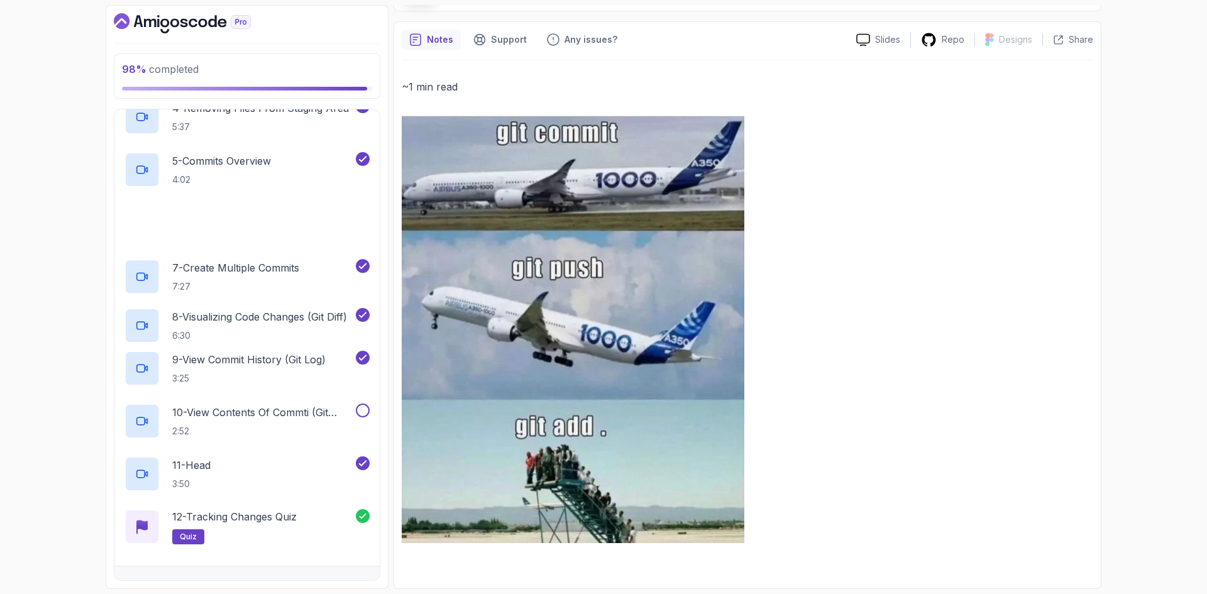
scroll to position [440, 0]
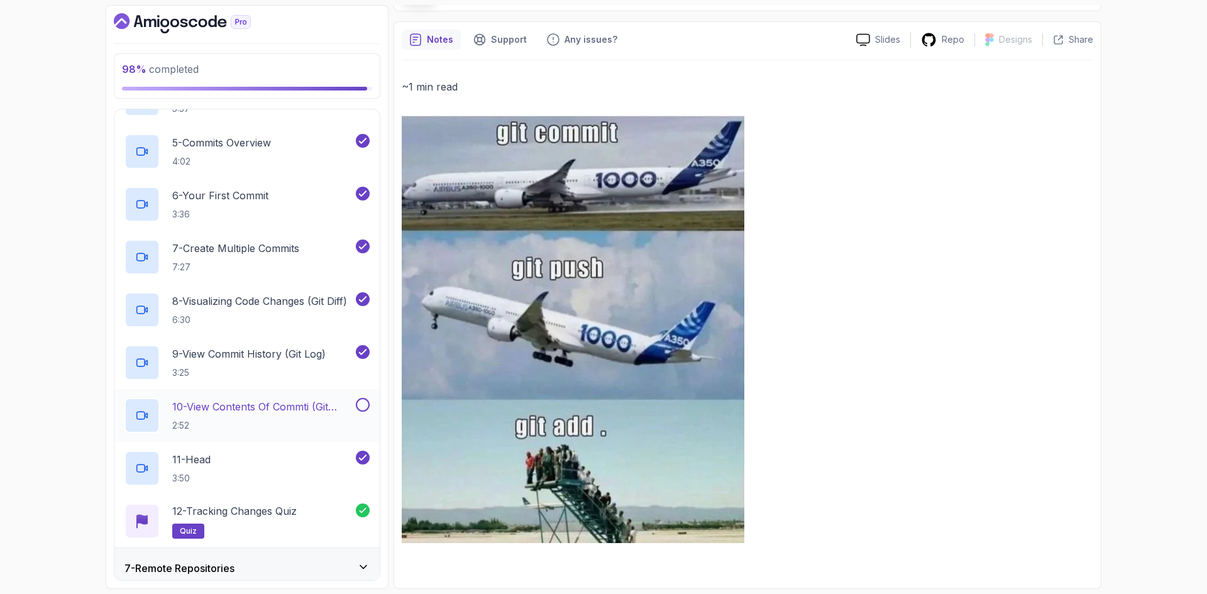
click at [366, 409] on button at bounding box center [363, 405] width 14 height 14
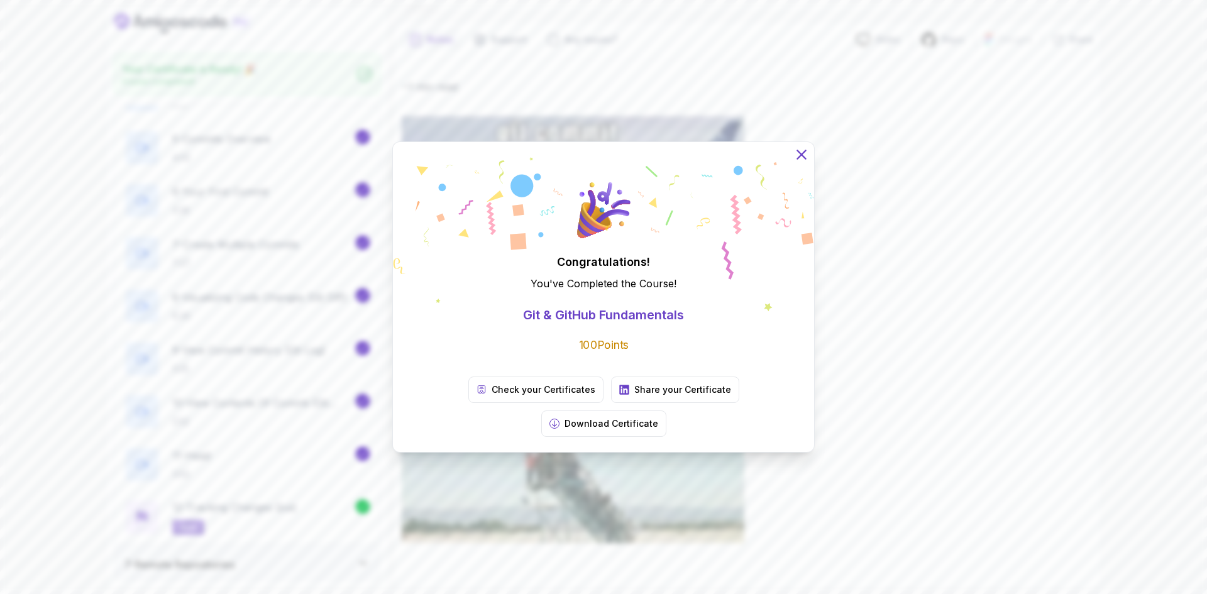
click at [809, 163] on icon at bounding box center [802, 155] width 16 height 16
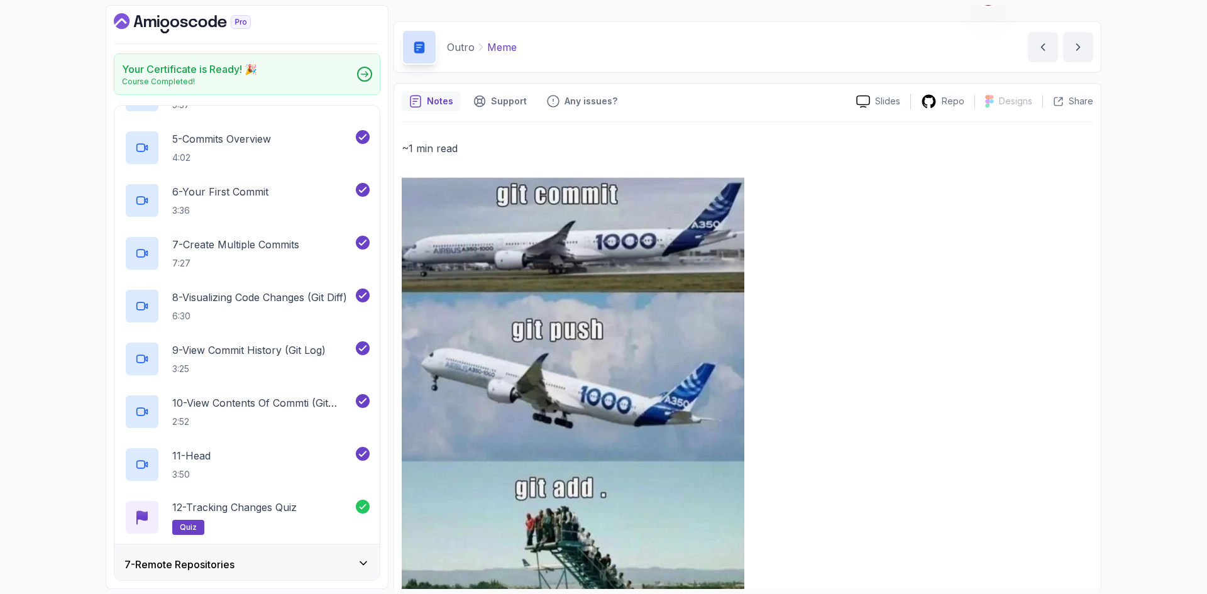
scroll to position [28, 0]
click at [466, 52] on p "Outro" at bounding box center [461, 48] width 28 height 15
click at [190, 21] on icon "Dashboard" at bounding box center [193, 23] width 9 height 9
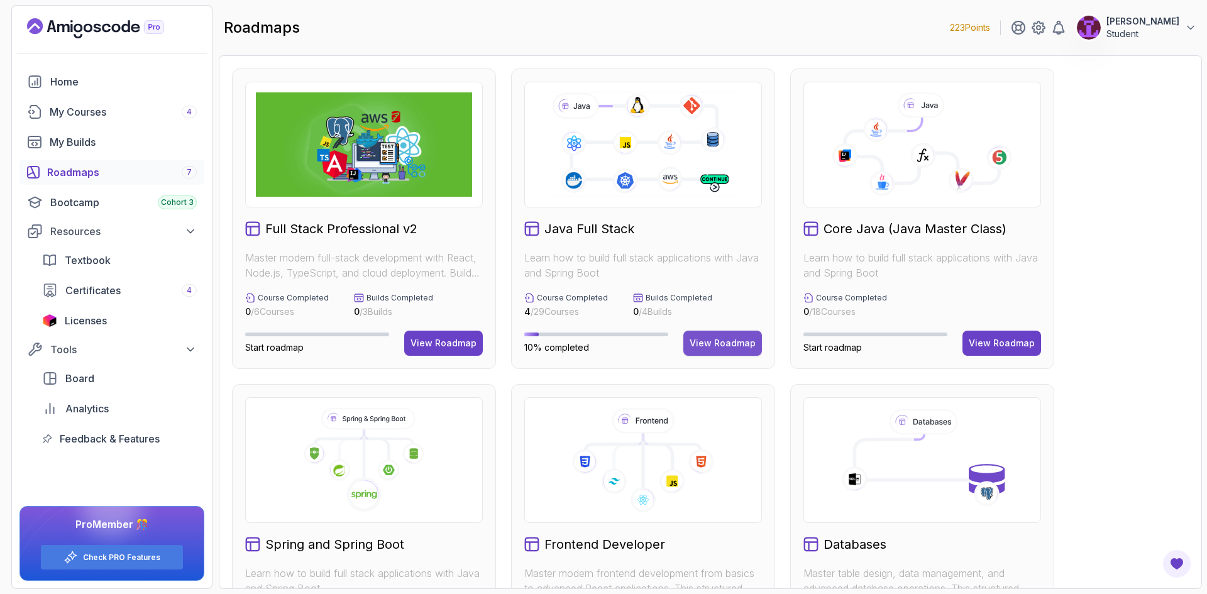
click at [734, 342] on div "View Roadmap" at bounding box center [723, 343] width 66 height 13
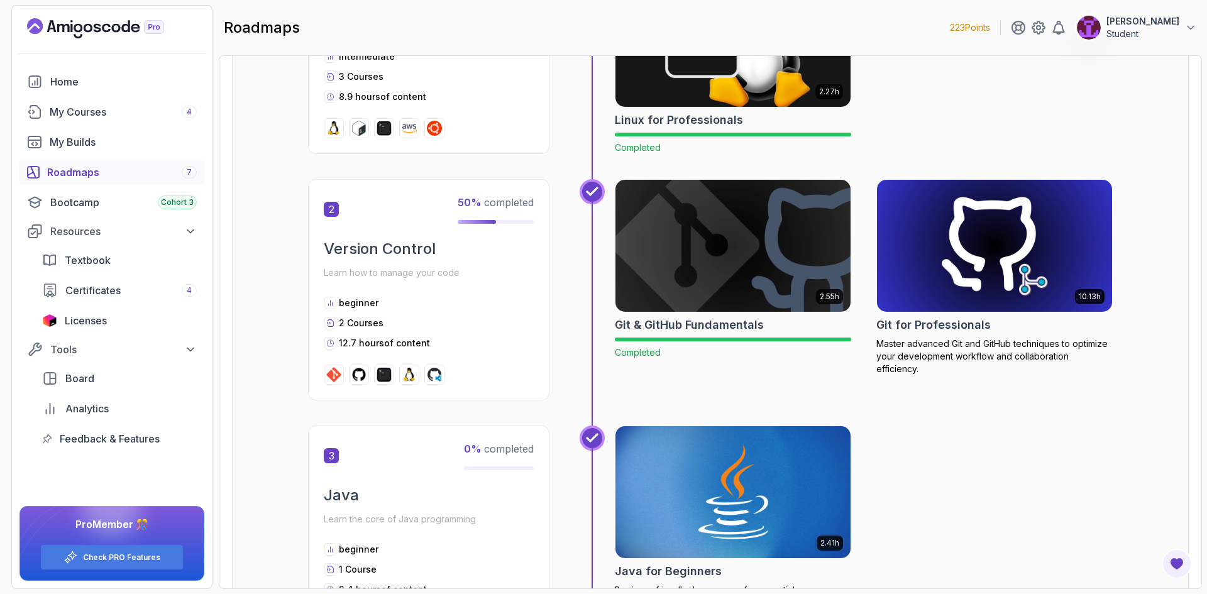
scroll to position [566, 0]
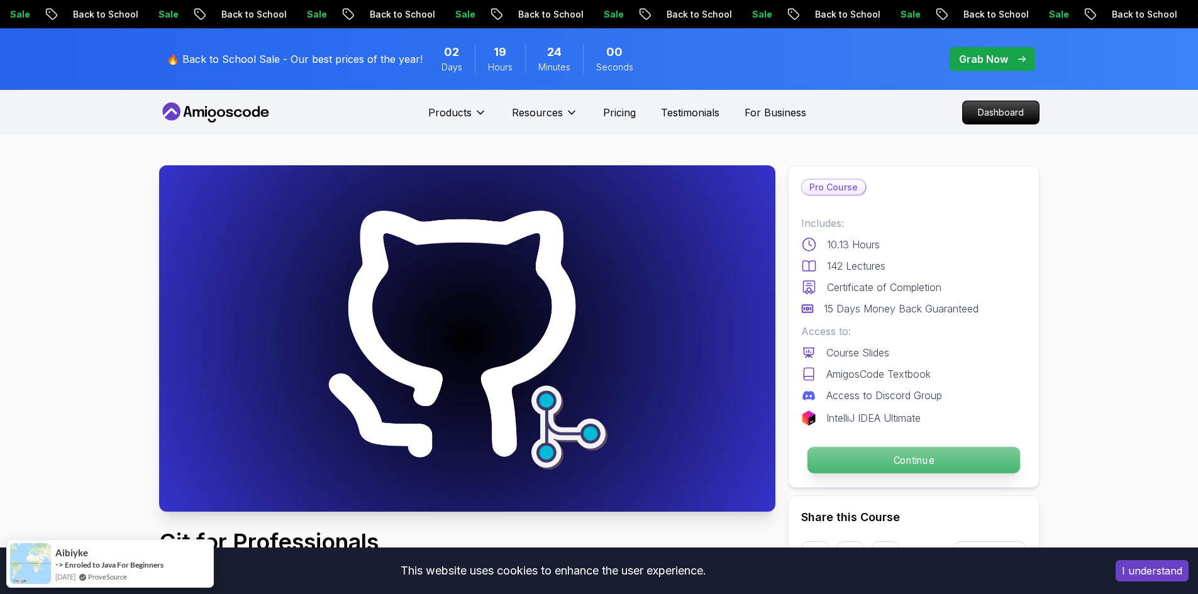
click at [997, 463] on p "Continue" at bounding box center [913, 460] width 213 height 26
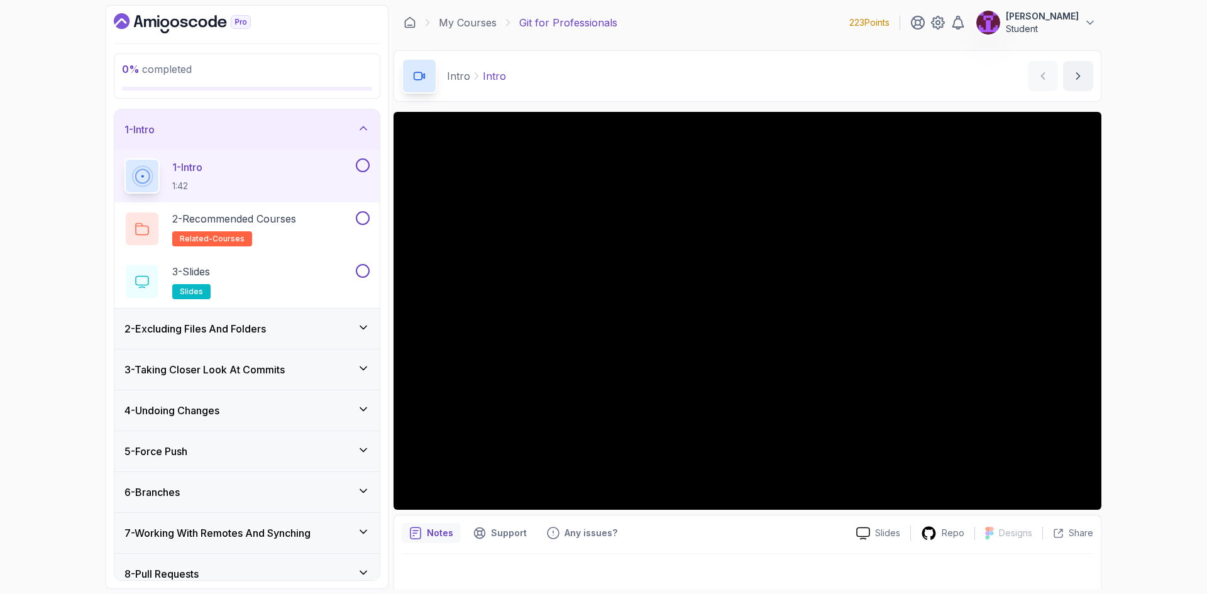
click at [361, 169] on button at bounding box center [363, 165] width 14 height 14
click at [358, 216] on button at bounding box center [363, 218] width 14 height 14
click at [360, 273] on button at bounding box center [363, 271] width 14 height 14
click at [330, 136] on div "1 - Intro" at bounding box center [247, 129] width 245 height 15
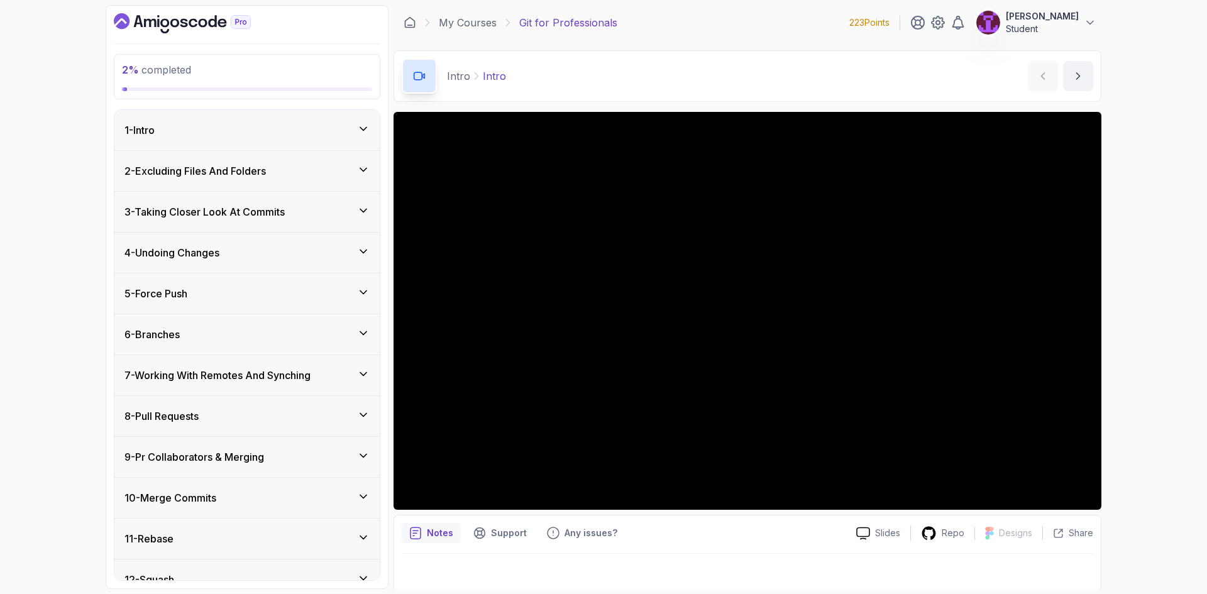
click at [331, 208] on div "3 - Taking Closer Look At Commits" at bounding box center [247, 211] width 245 height 15
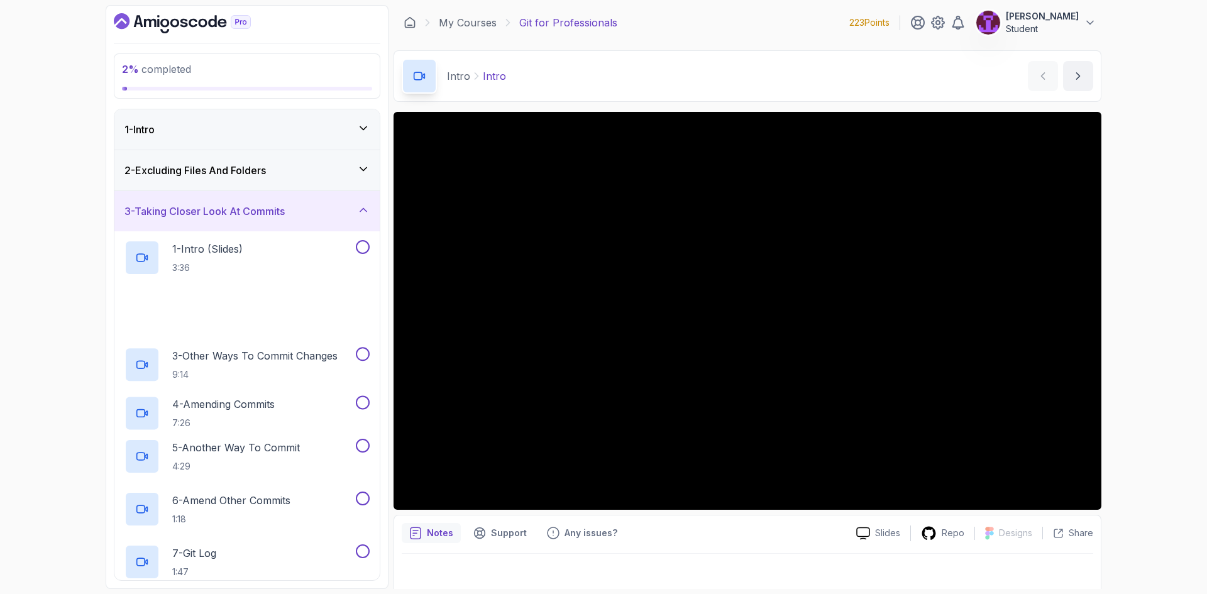
click at [336, 186] on div "2 - Excluding Files And Folders" at bounding box center [246, 170] width 265 height 40
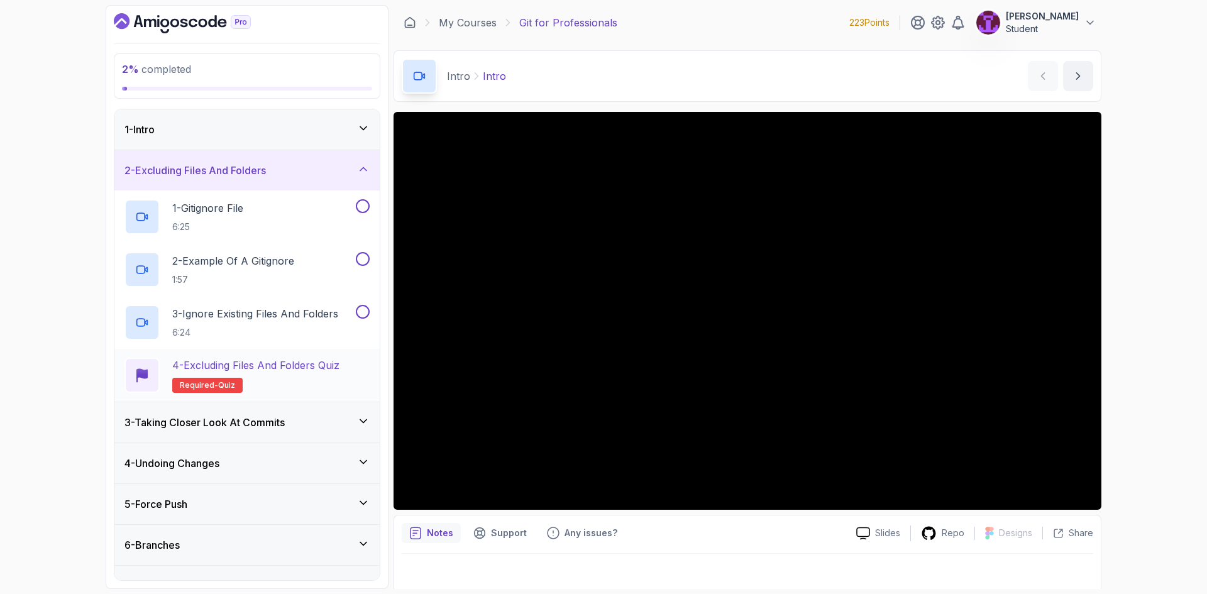
click at [319, 364] on p "4 - Excluding Files and Folders Quiz" at bounding box center [255, 365] width 167 height 15
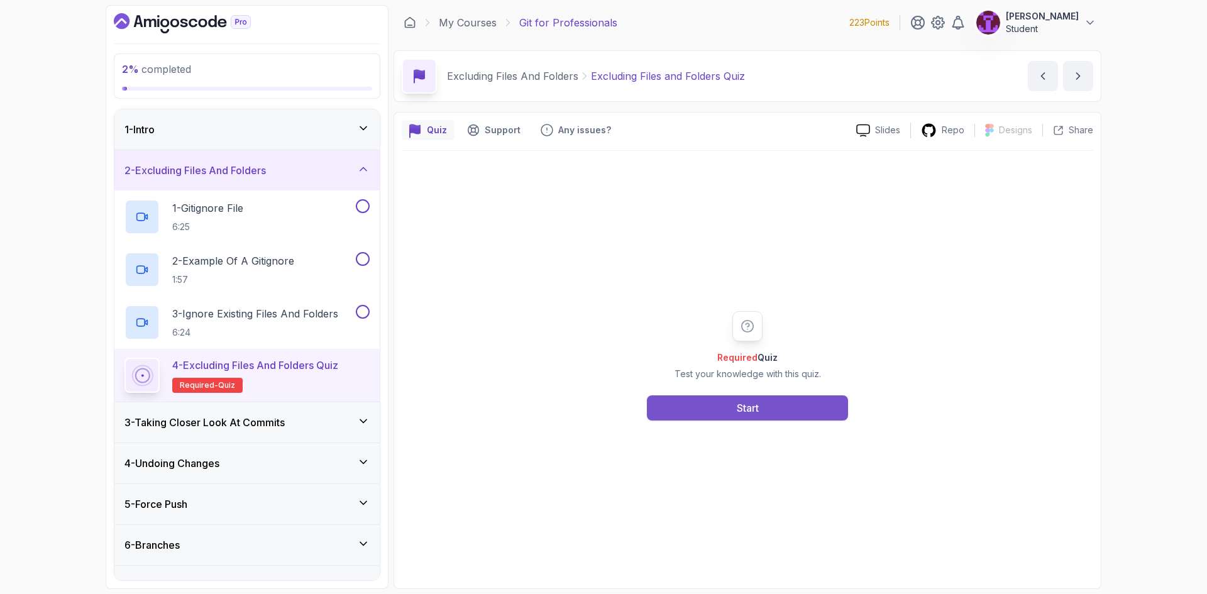
click at [744, 396] on button "Start" at bounding box center [747, 408] width 201 height 25
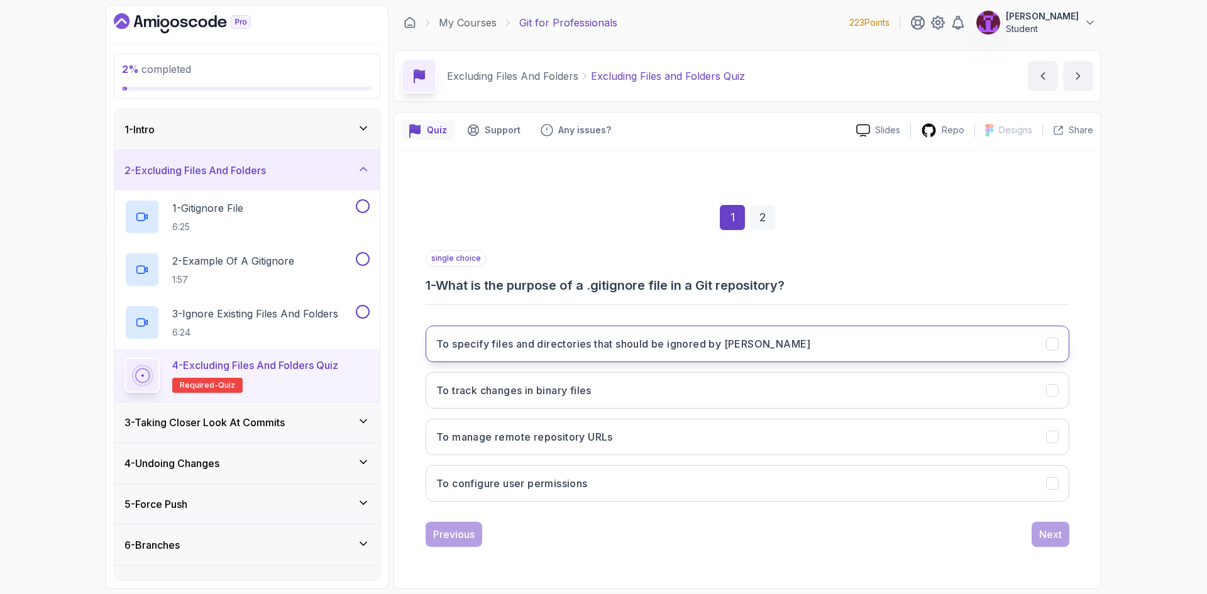
click at [584, 344] on h3 "To specify files and directories that should be ignored by Git" at bounding box center [623, 343] width 375 height 15
click at [1057, 537] on div "Next" at bounding box center [1050, 534] width 23 height 15
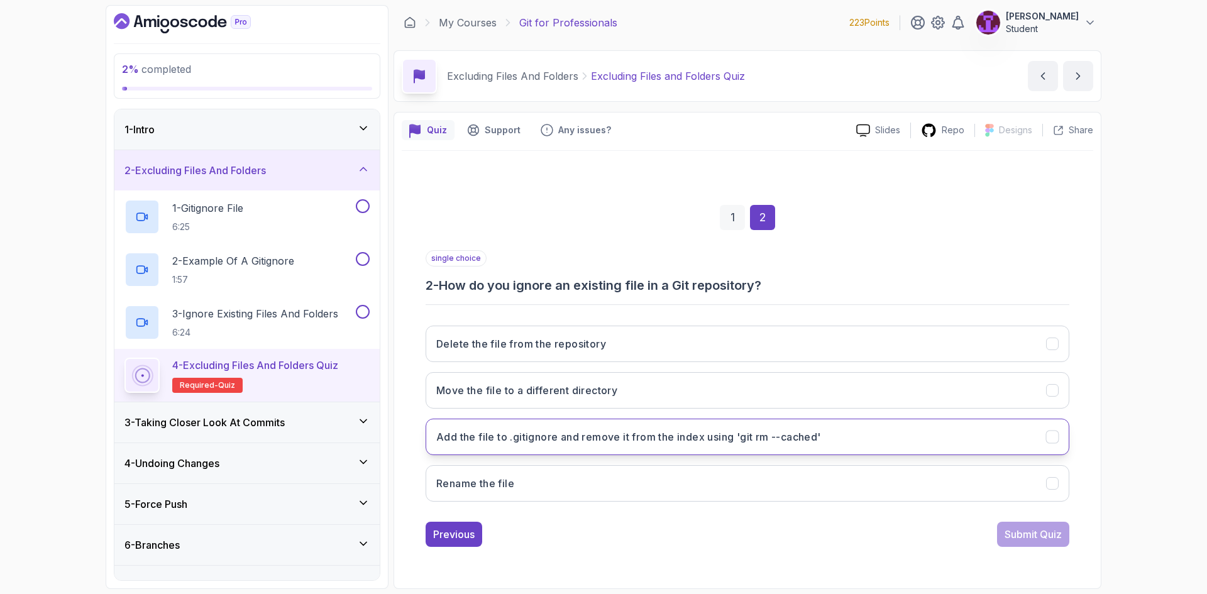
click at [604, 439] on h3 "Add the file to .gitignore and remove it from the index using 'git rm --cached'" at bounding box center [628, 437] width 385 height 15
click at [1046, 532] on div "Submit Quiz" at bounding box center [1033, 534] width 57 height 15
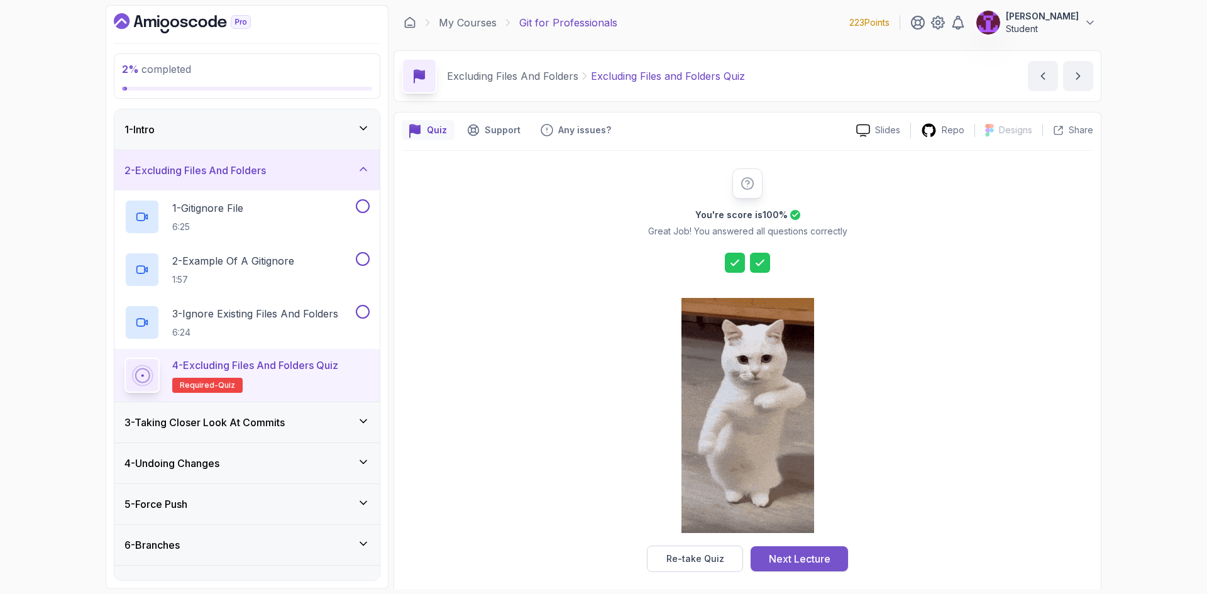
click at [790, 567] on button "Next Lecture" at bounding box center [799, 558] width 97 height 25
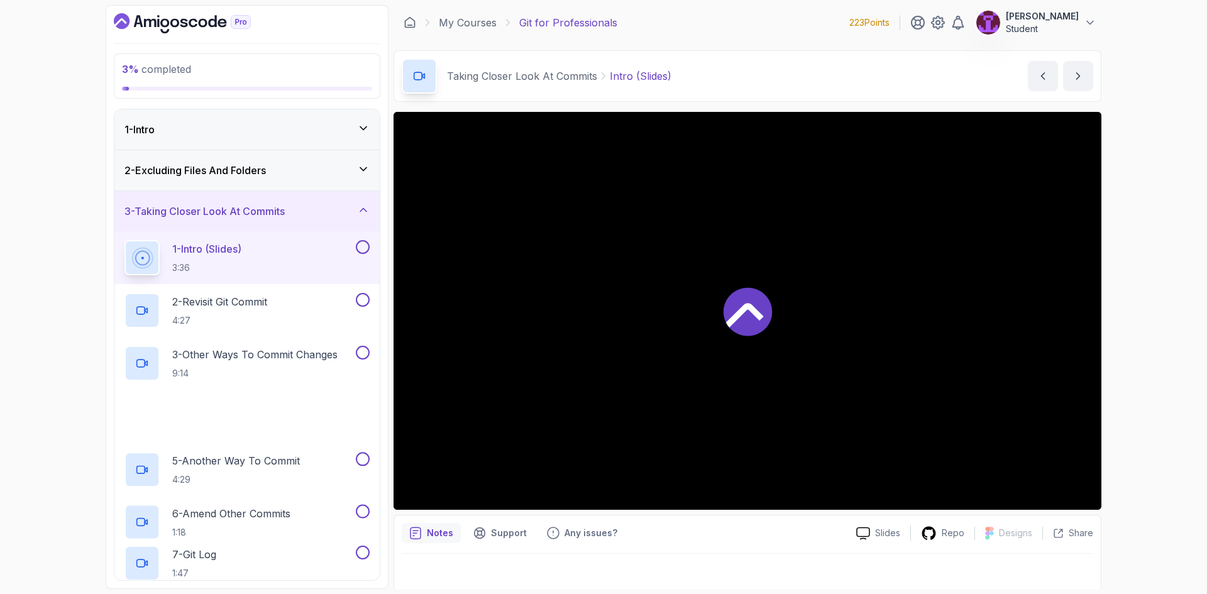
click at [352, 171] on div "2 - Excluding Files And Folders" at bounding box center [247, 170] width 245 height 15
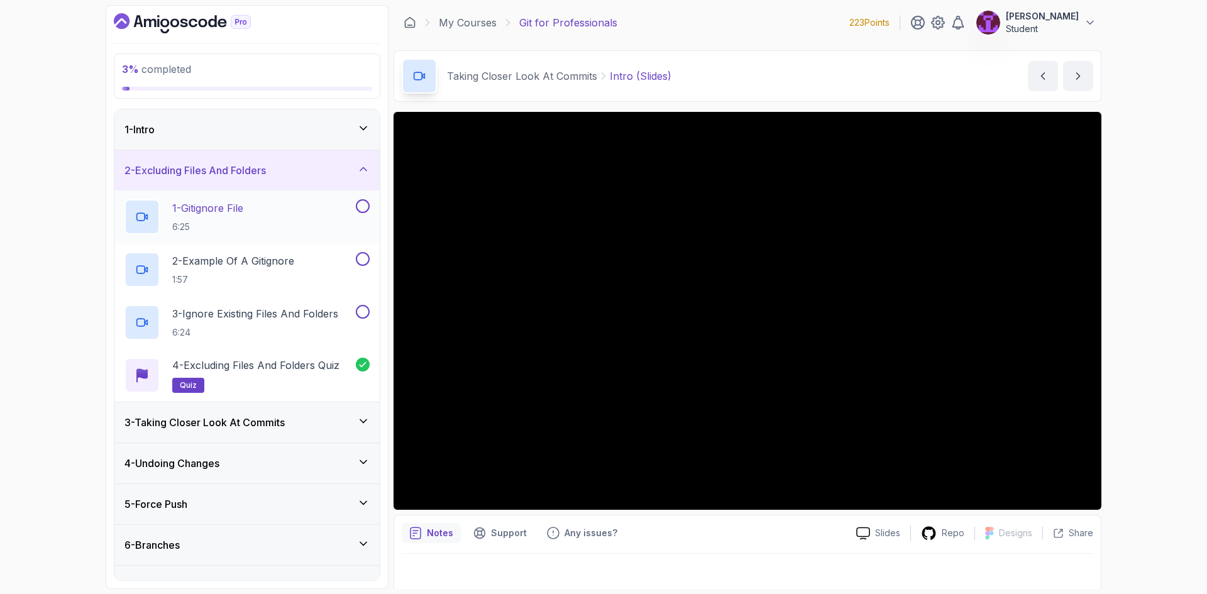
click at [365, 211] on button at bounding box center [363, 206] width 14 height 14
click at [366, 258] on button at bounding box center [363, 259] width 14 height 14
click at [363, 316] on button at bounding box center [363, 312] width 14 height 14
click at [358, 169] on icon at bounding box center [363, 169] width 13 height 13
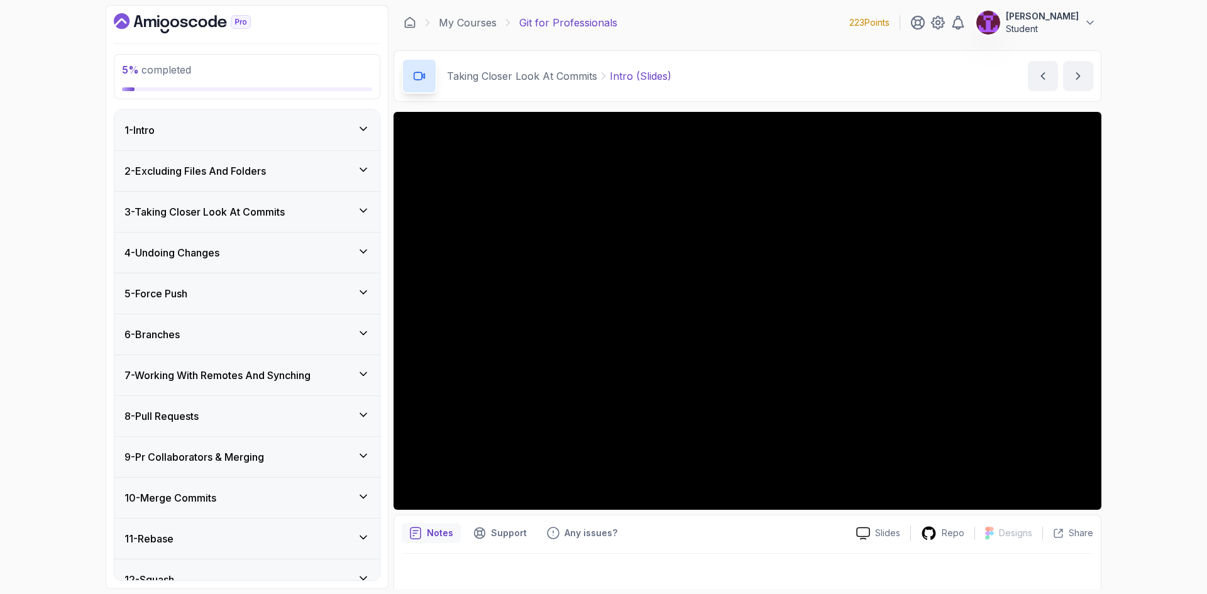
click at [355, 223] on div "3 - Taking Closer Look At Commits" at bounding box center [246, 212] width 265 height 40
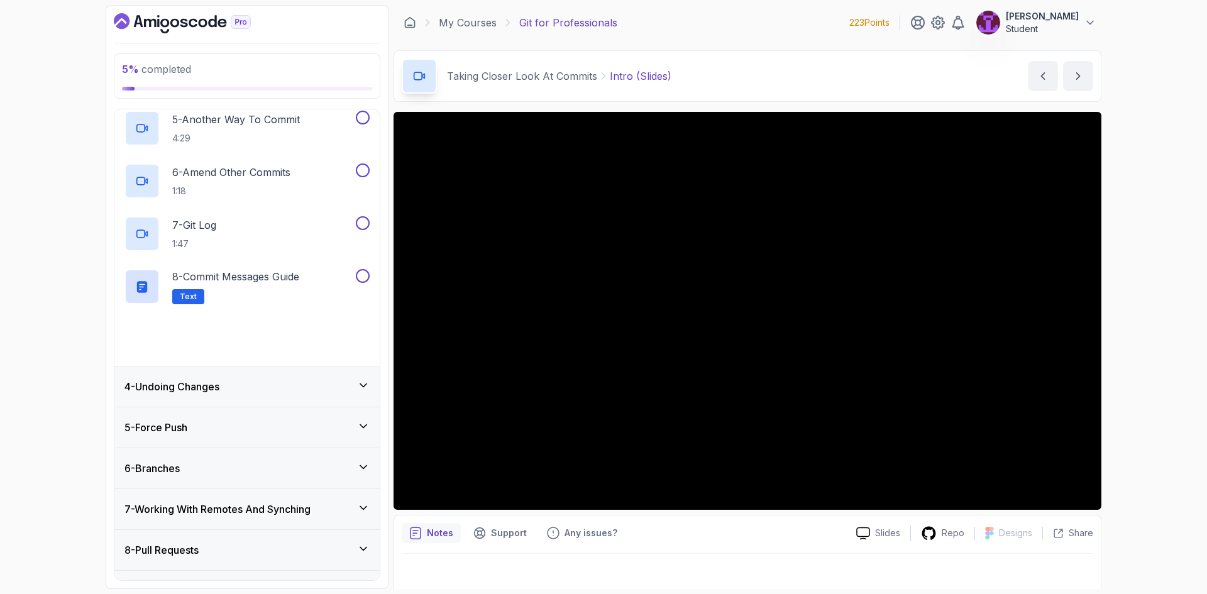
scroll to position [440, 0]
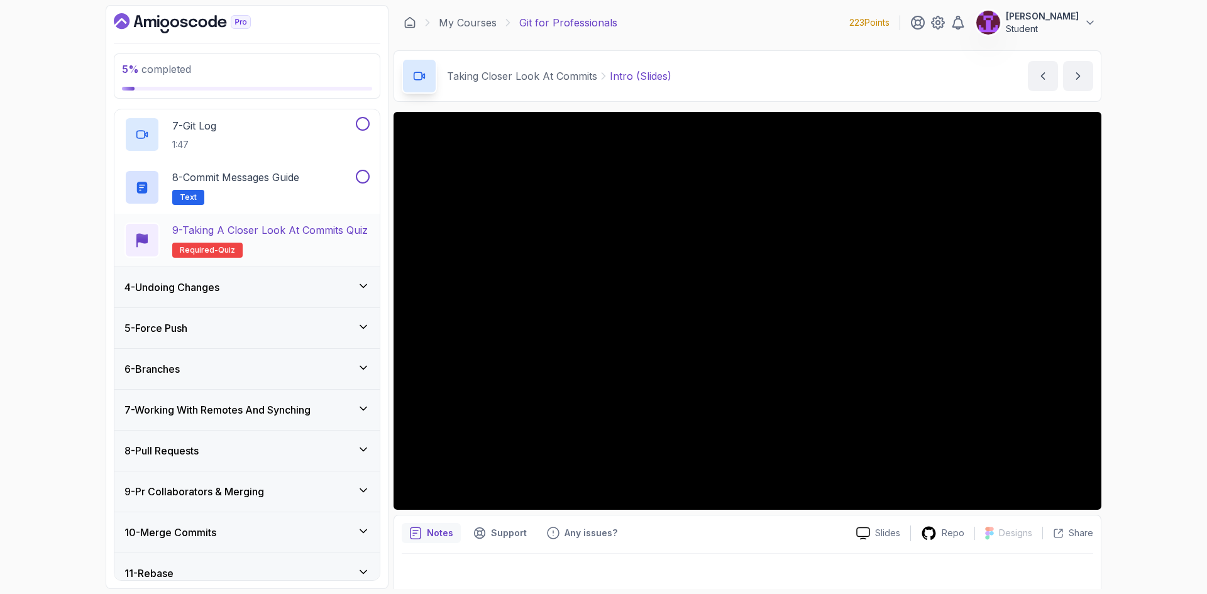
click at [331, 254] on h2 "9 - Taking a Closer Look at Commits Quiz Required- quiz" at bounding box center [270, 240] width 196 height 35
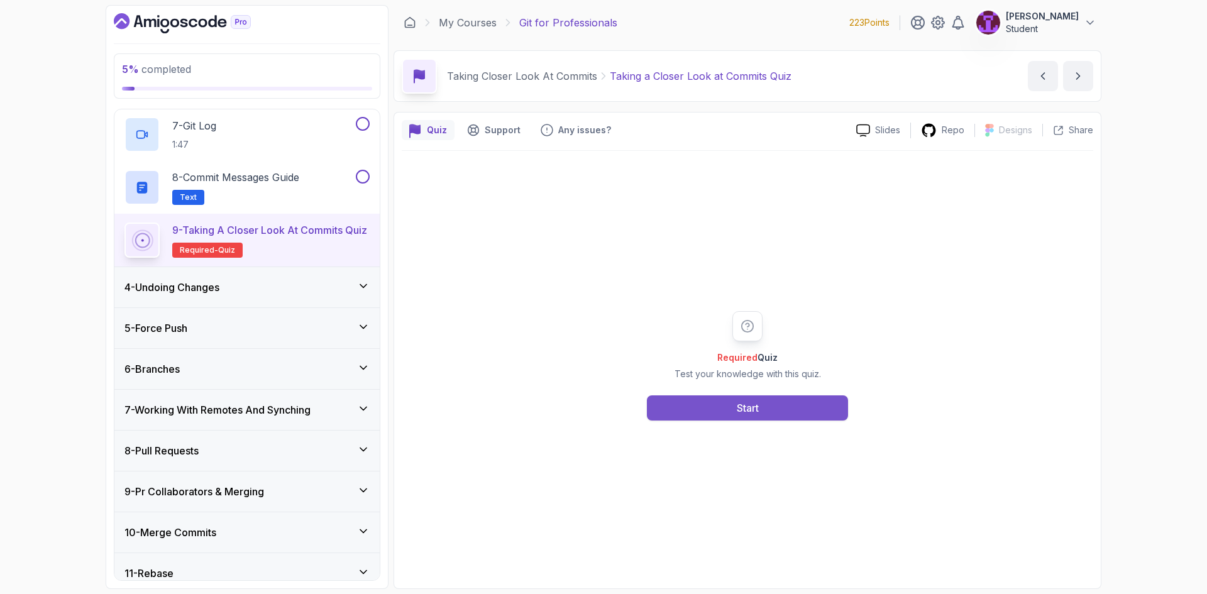
click at [728, 413] on button "Start" at bounding box center [747, 408] width 201 height 25
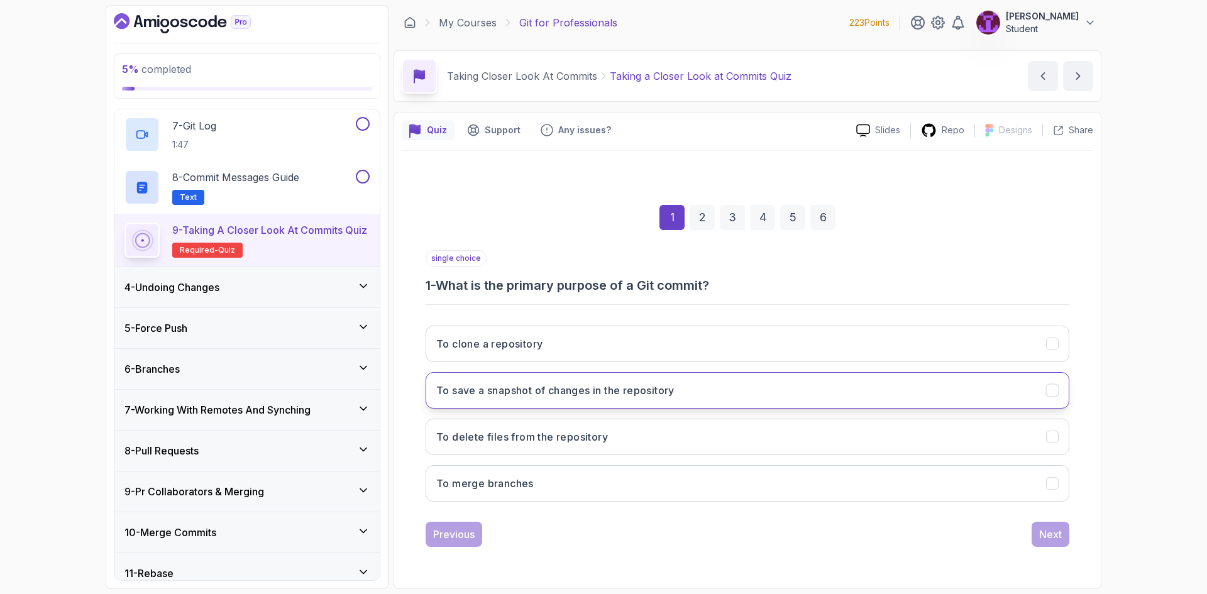
click at [550, 402] on button "To save a snapshot of changes in the repository" at bounding box center [748, 390] width 644 height 36
click at [1041, 534] on div "Next" at bounding box center [1050, 534] width 23 height 15
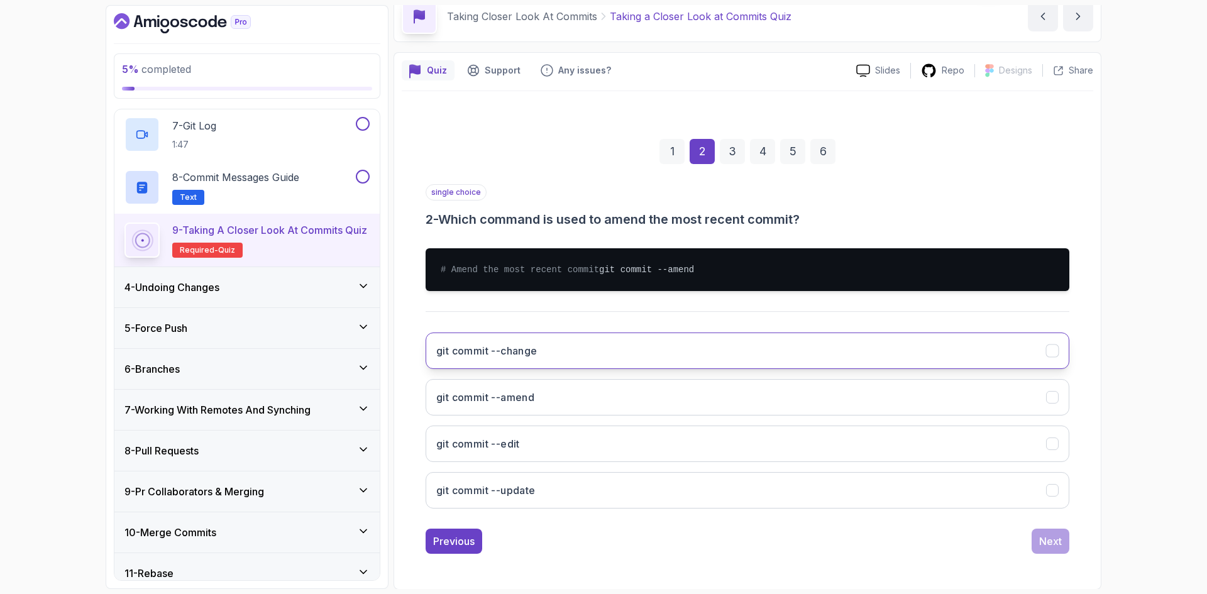
scroll to position [63, 0]
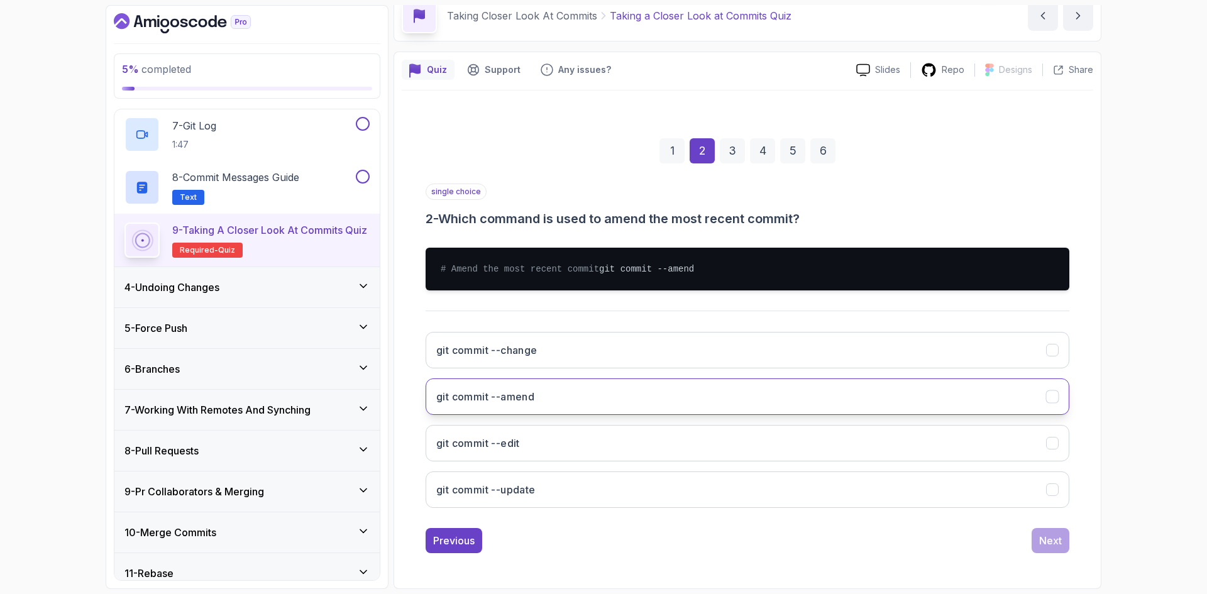
click at [575, 413] on button "git commit --amend" at bounding box center [748, 397] width 644 height 36
click at [1058, 548] on div "Next" at bounding box center [1050, 540] width 23 height 15
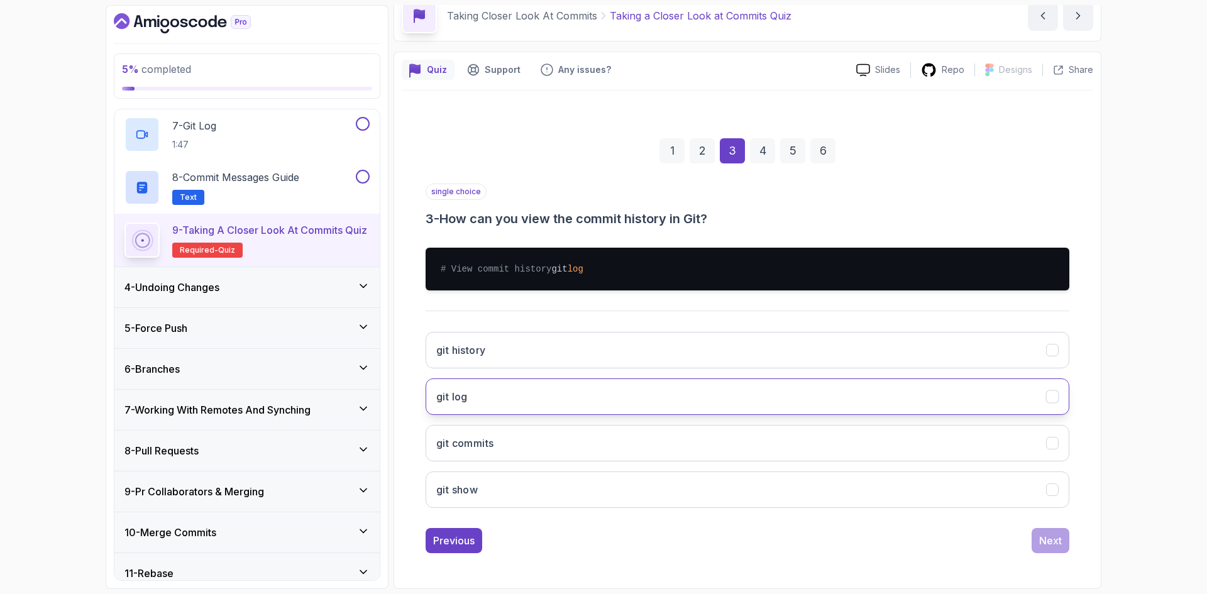
click at [490, 407] on button "git log" at bounding box center [748, 397] width 644 height 36
click at [1043, 548] on div "Next" at bounding box center [1050, 540] width 23 height 15
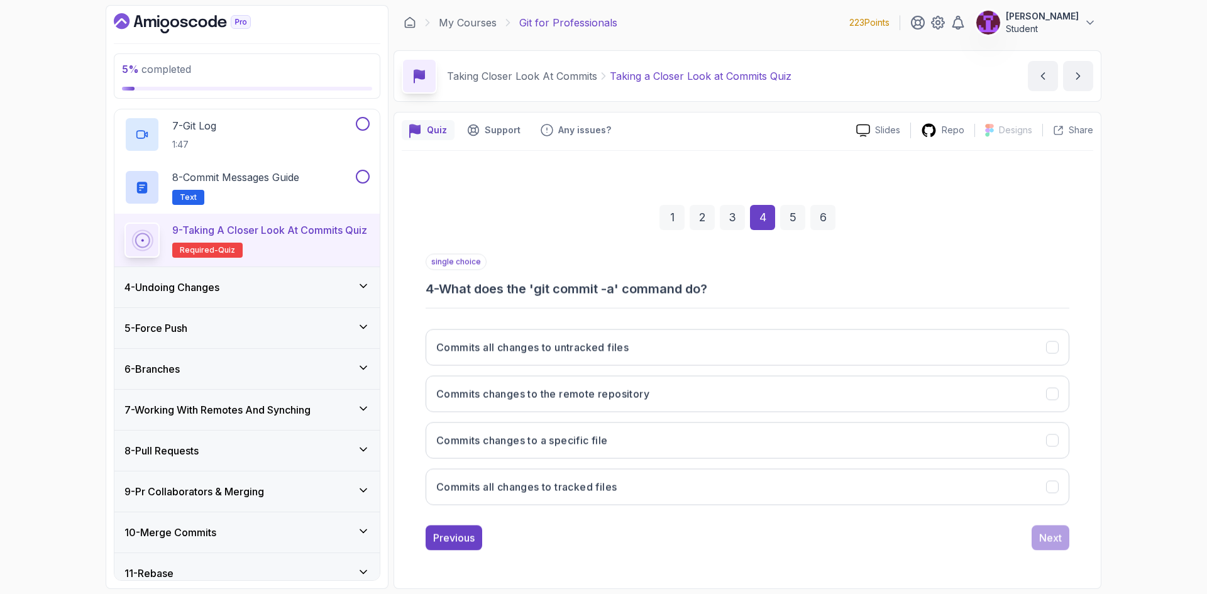
scroll to position [0, 0]
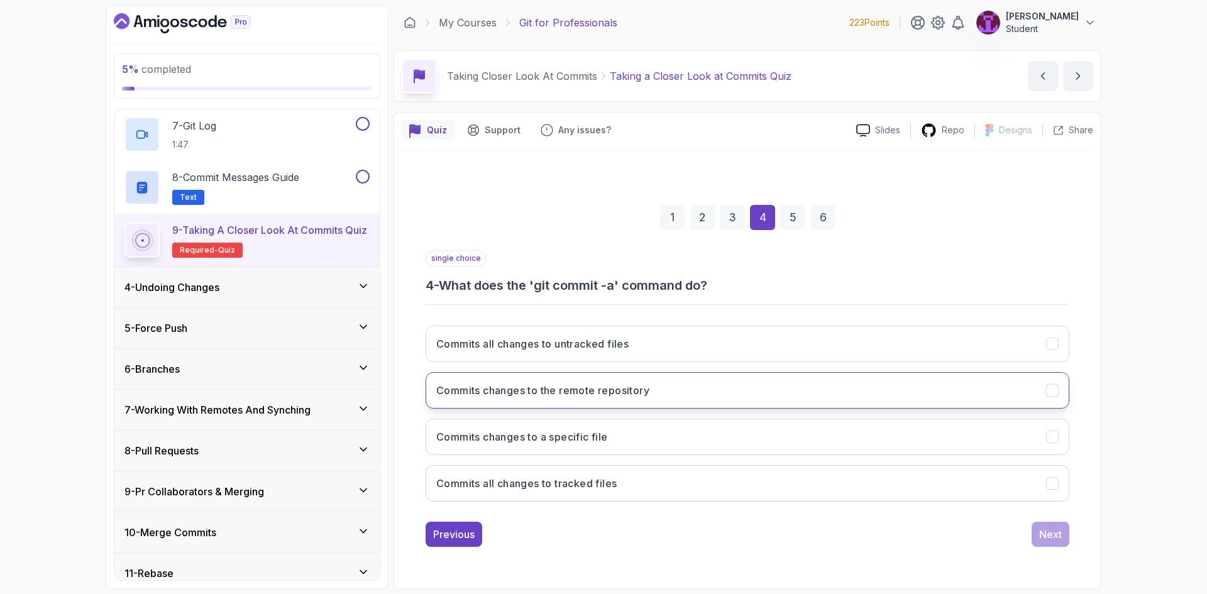
click at [612, 386] on h3 "Commits changes to the remote repository" at bounding box center [542, 390] width 213 height 15
click at [1058, 541] on div "Next" at bounding box center [1050, 534] width 23 height 15
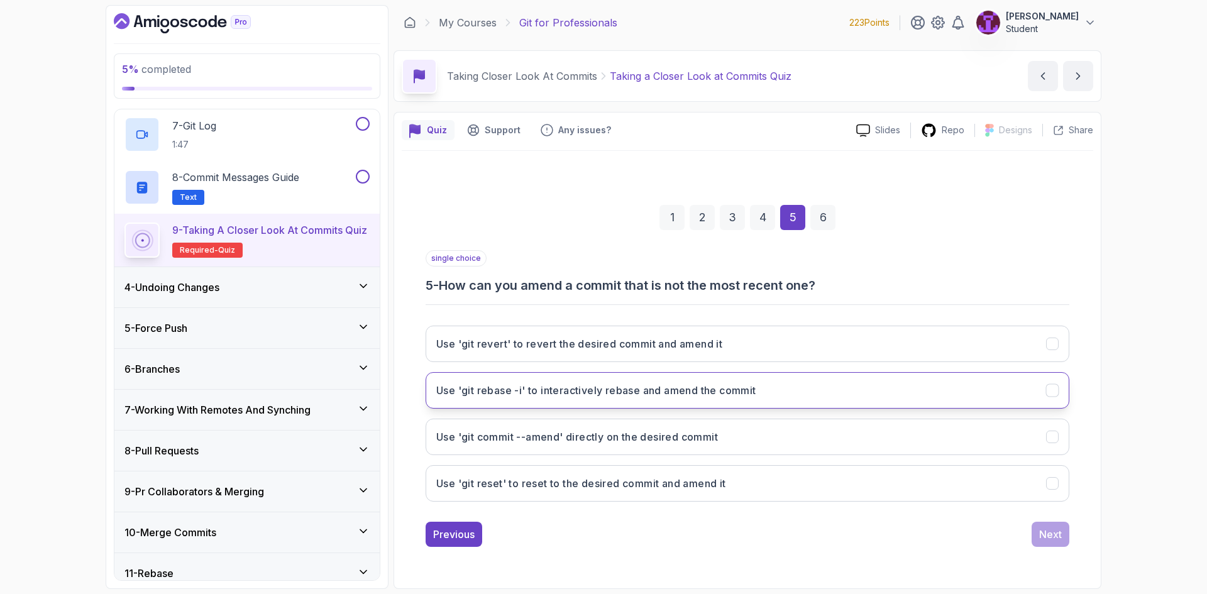
click at [592, 395] on h3 "Use 'git rebase -i' to interactively rebase and amend the commit" at bounding box center [596, 390] width 320 height 15
click at [1058, 537] on div "Next" at bounding box center [1050, 534] width 23 height 15
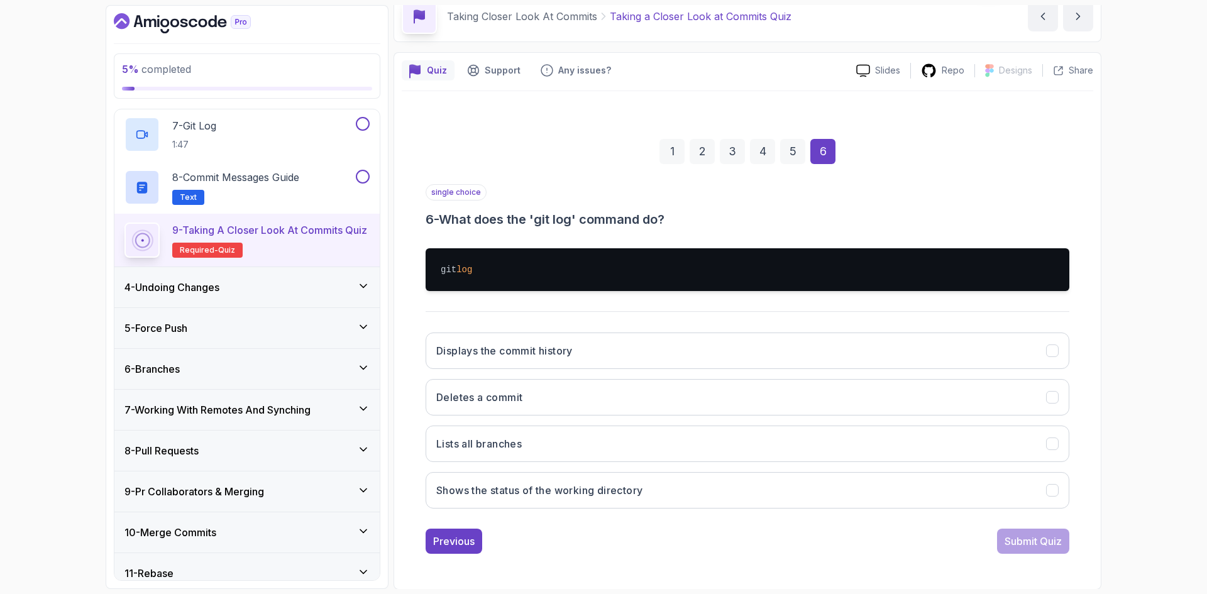
scroll to position [60, 0]
click at [562, 328] on div "Displays the commit history Deletes a commit Lists all branches Shows the statu…" at bounding box center [748, 420] width 644 height 196
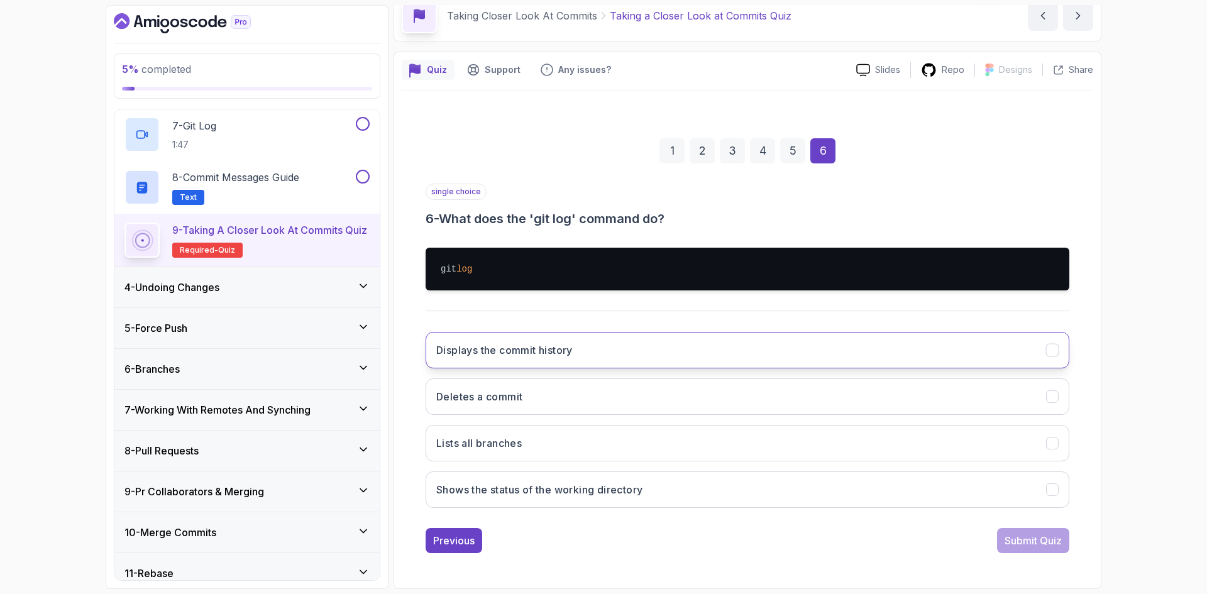
click at [580, 361] on button "Displays the commit history" at bounding box center [748, 350] width 644 height 36
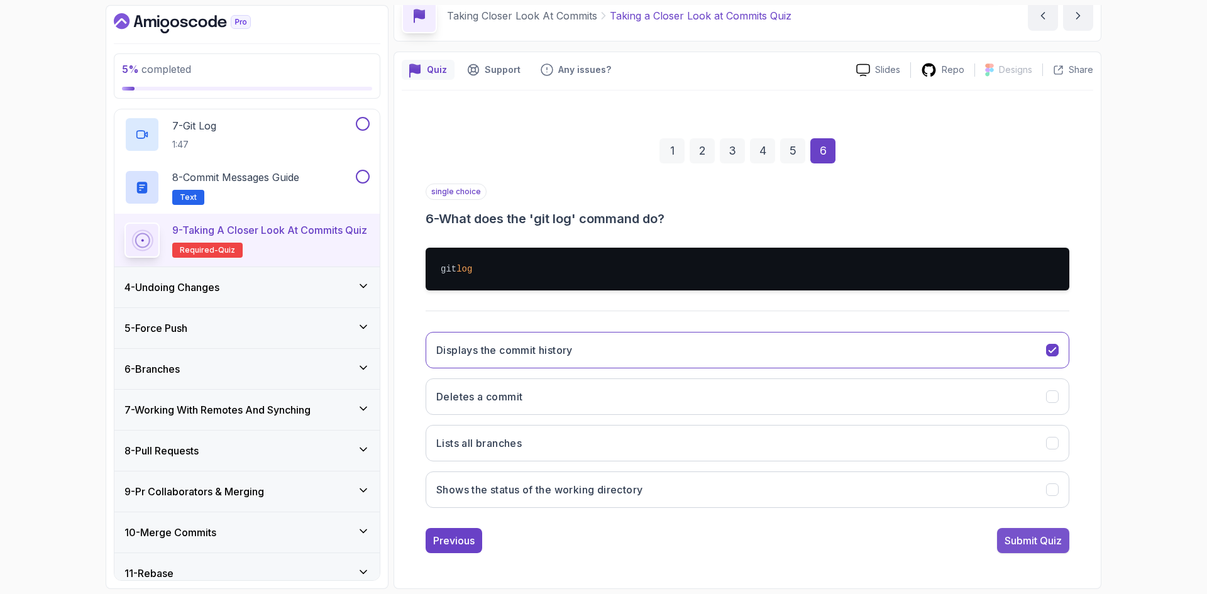
click at [1037, 541] on div "Submit Quiz" at bounding box center [1033, 540] width 57 height 15
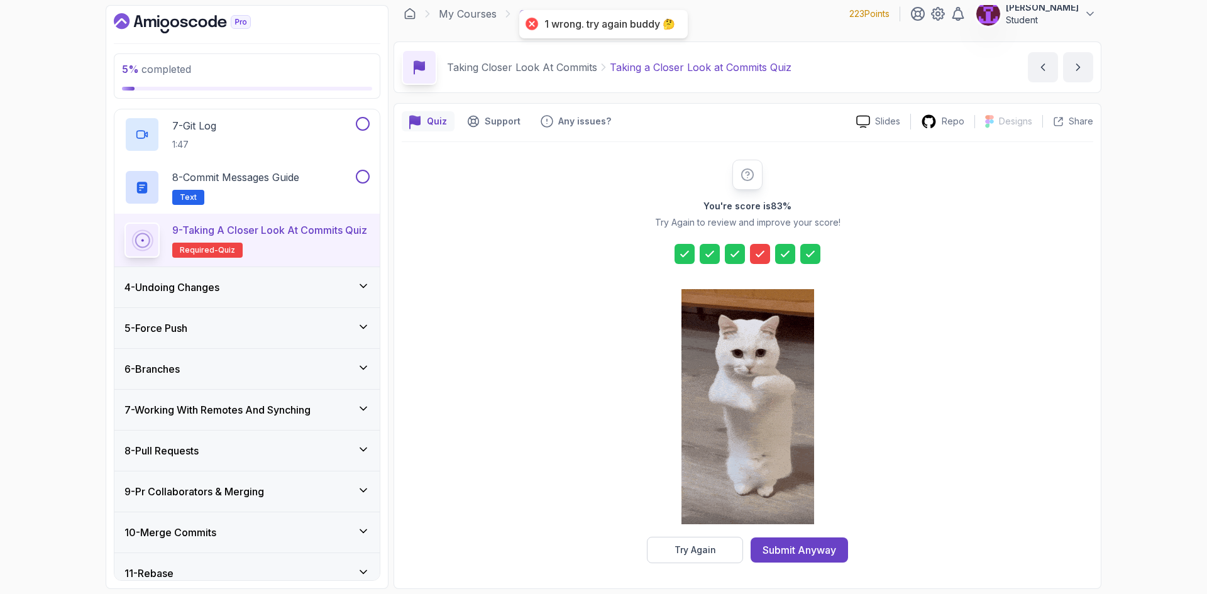
click at [681, 572] on div "You're score is 83 % Try Again to review and improve your score! Try Again Subm…" at bounding box center [748, 361] width 692 height 439
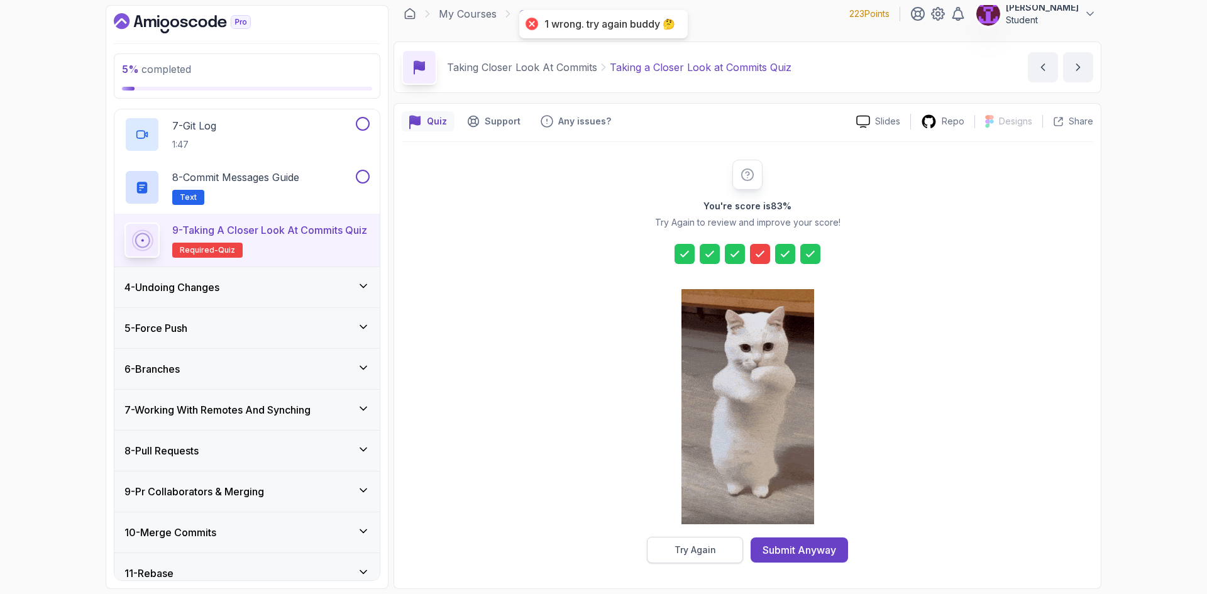
click at [690, 557] on button "Try Again" at bounding box center [695, 550] width 96 height 26
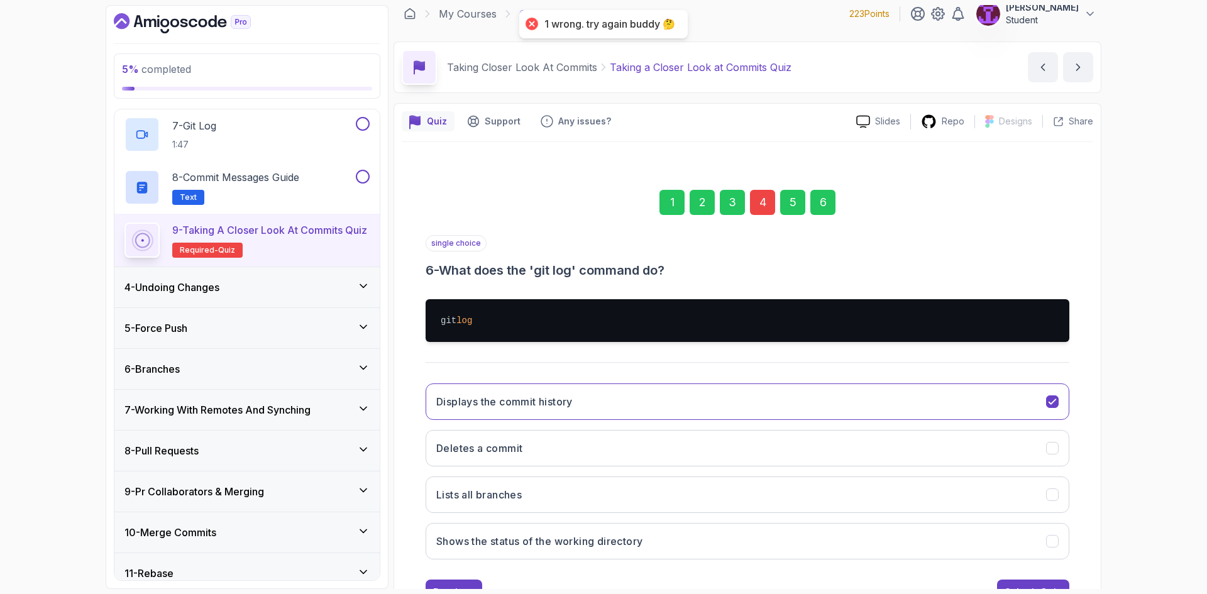
click at [761, 213] on div "4" at bounding box center [762, 202] width 25 height 25
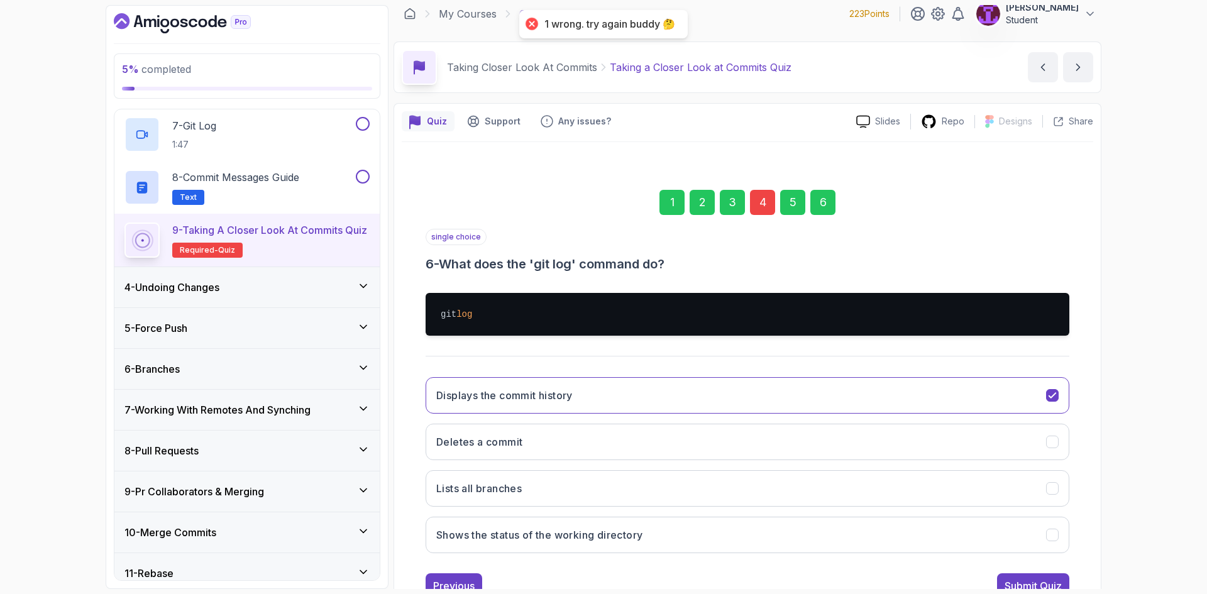
scroll to position [0, 0]
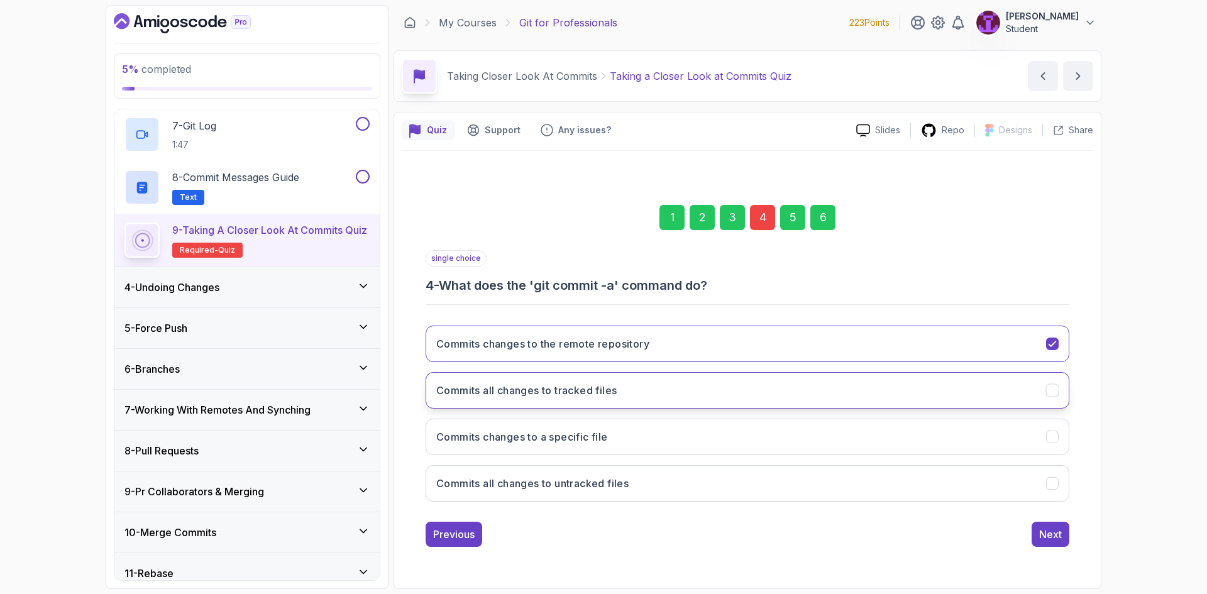
click at [599, 402] on button "Commits all changes to tracked files" at bounding box center [748, 390] width 644 height 36
click at [1029, 535] on div "Previous Next" at bounding box center [748, 534] width 644 height 25
click at [1051, 535] on div "Next" at bounding box center [1050, 534] width 23 height 15
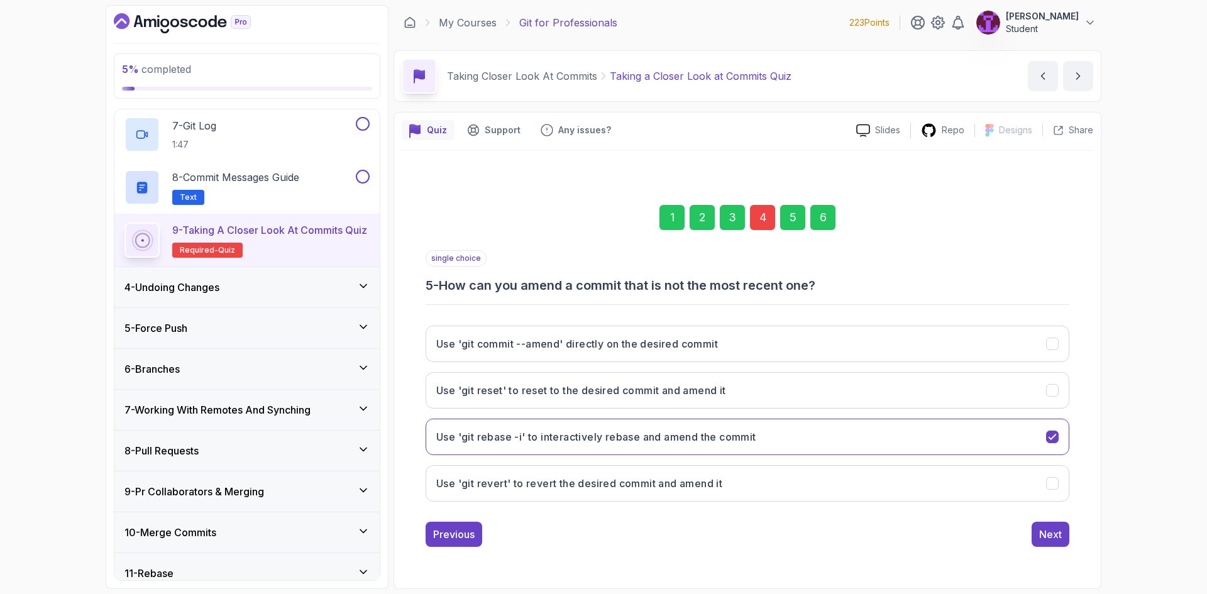
click at [1078, 524] on div "1 2 3 4 5 6 single choice 5 - How can you amend a commit that is not the most r…" at bounding box center [748, 366] width 692 height 382
click at [830, 222] on div "6" at bounding box center [823, 217] width 25 height 25
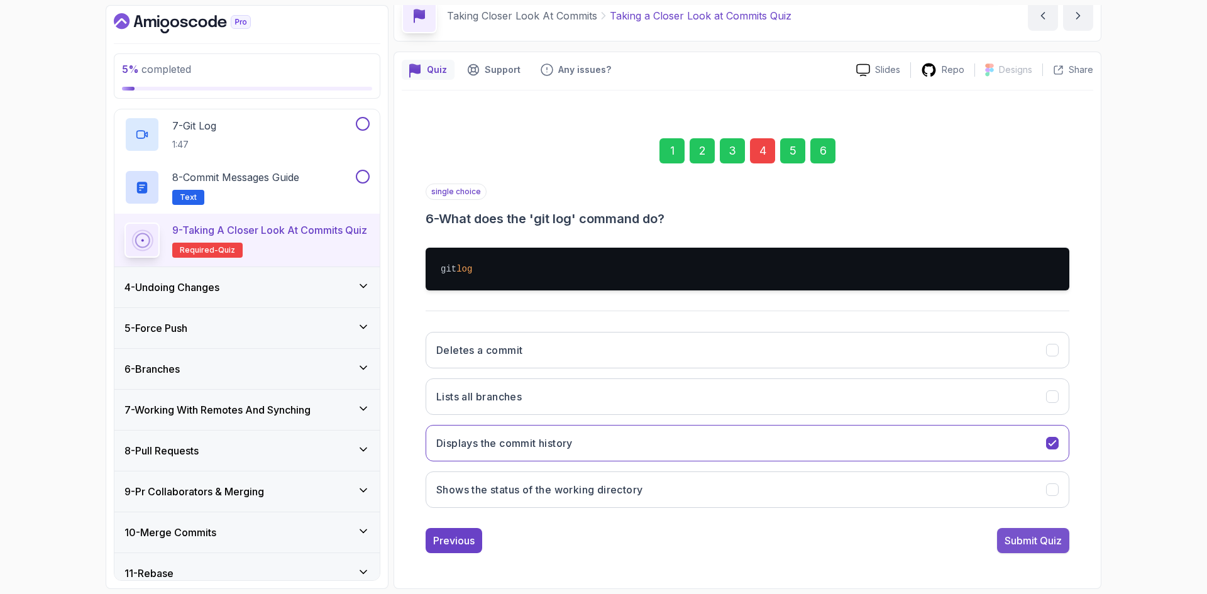
click at [1042, 546] on div "Submit Quiz" at bounding box center [1033, 540] width 57 height 15
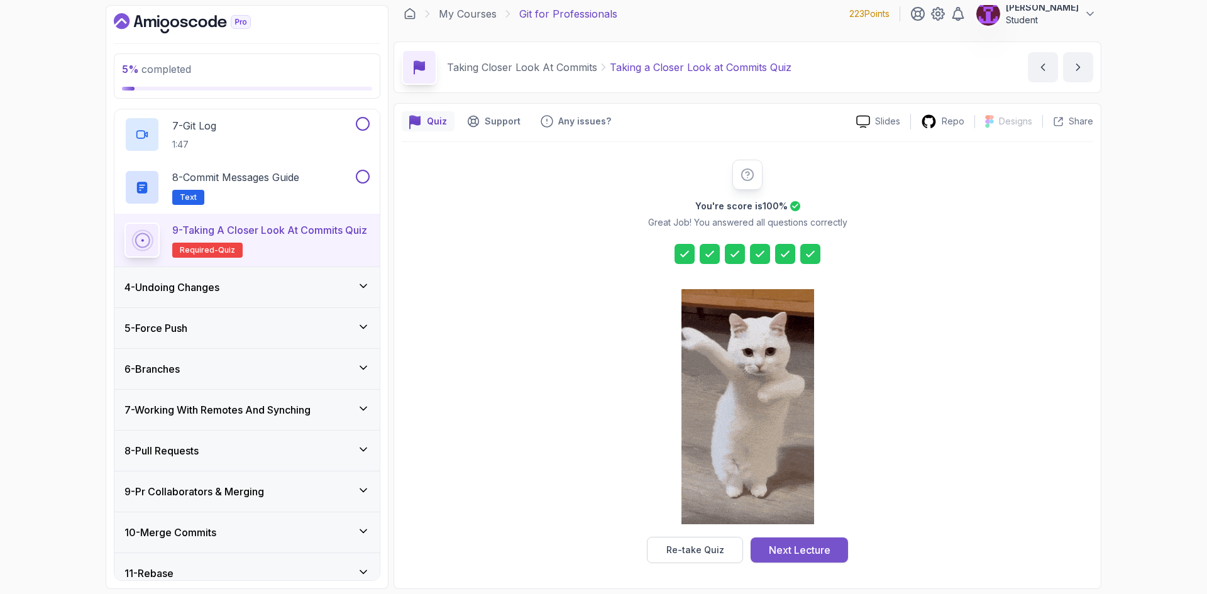
click at [786, 558] on button "Next Lecture" at bounding box center [799, 550] width 97 height 25
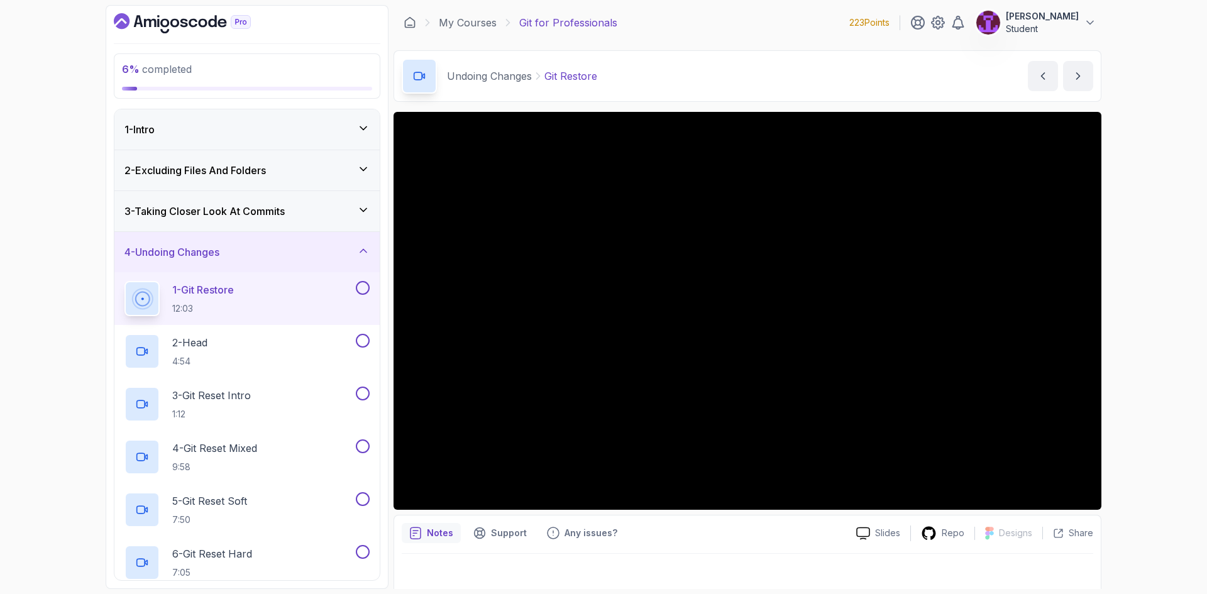
click at [359, 216] on icon at bounding box center [363, 210] width 13 height 13
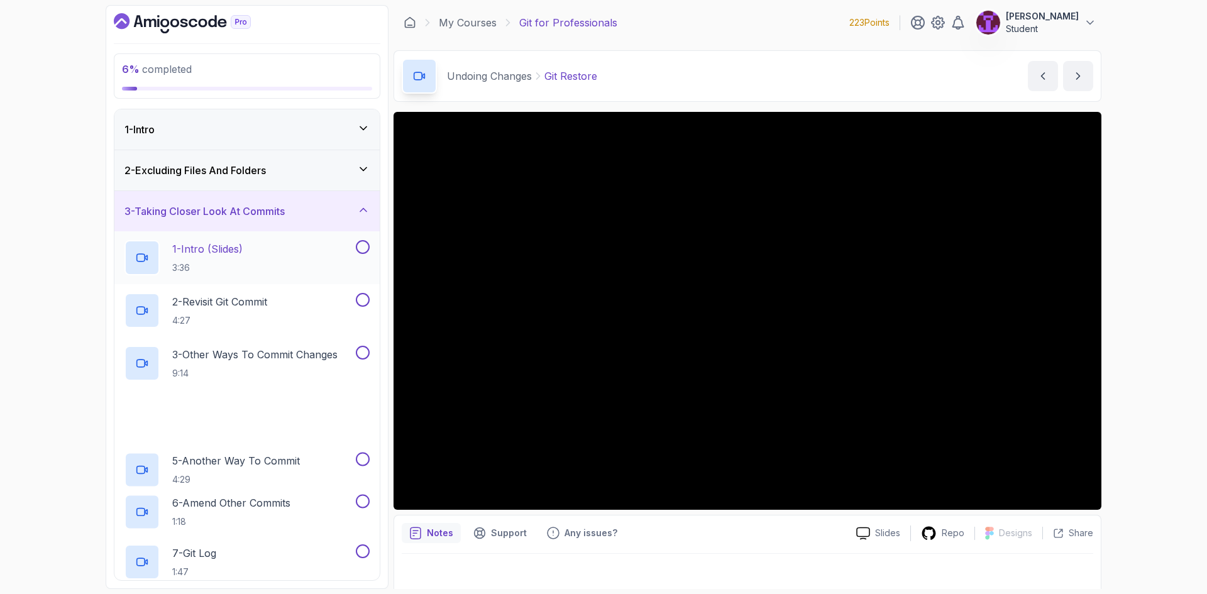
click at [364, 243] on button at bounding box center [363, 247] width 14 height 14
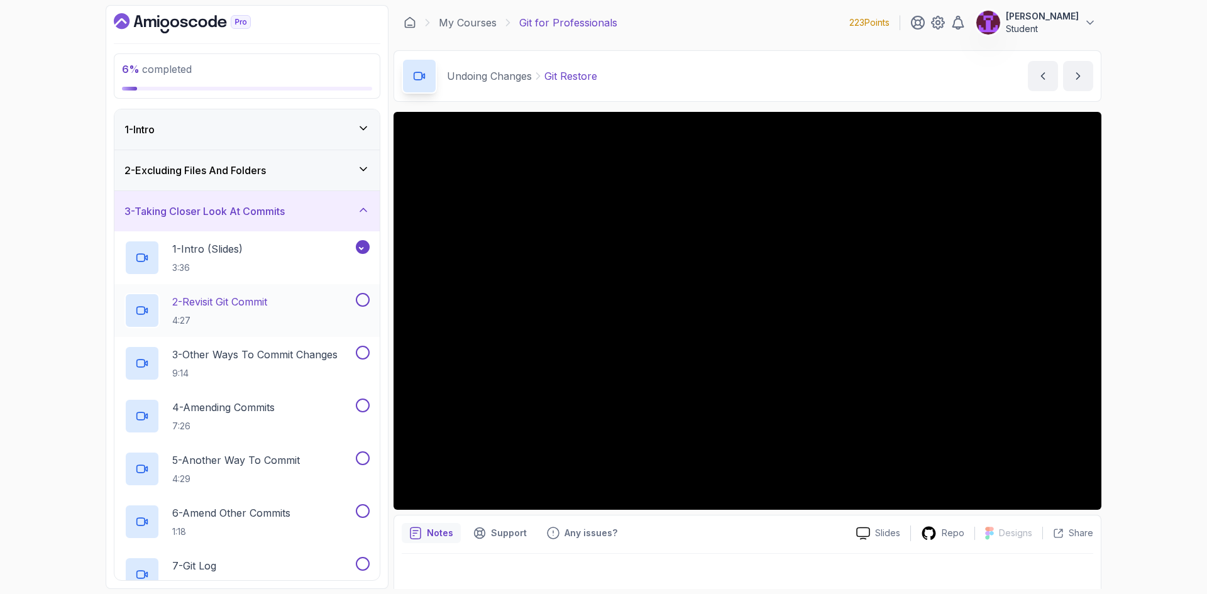
click at [360, 301] on button at bounding box center [363, 300] width 14 height 14
click at [362, 352] on button at bounding box center [363, 353] width 14 height 14
click at [367, 407] on button at bounding box center [363, 406] width 14 height 14
click at [365, 459] on button at bounding box center [363, 459] width 14 height 14
click at [365, 507] on button at bounding box center [363, 511] width 14 height 14
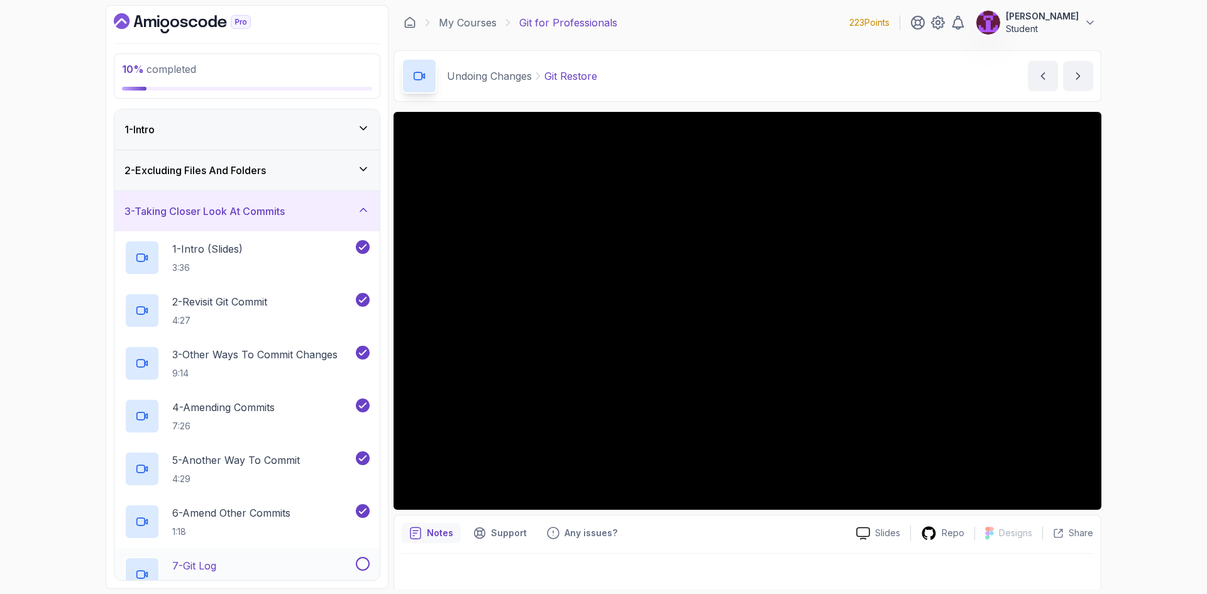
click at [365, 567] on button at bounding box center [363, 564] width 14 height 14
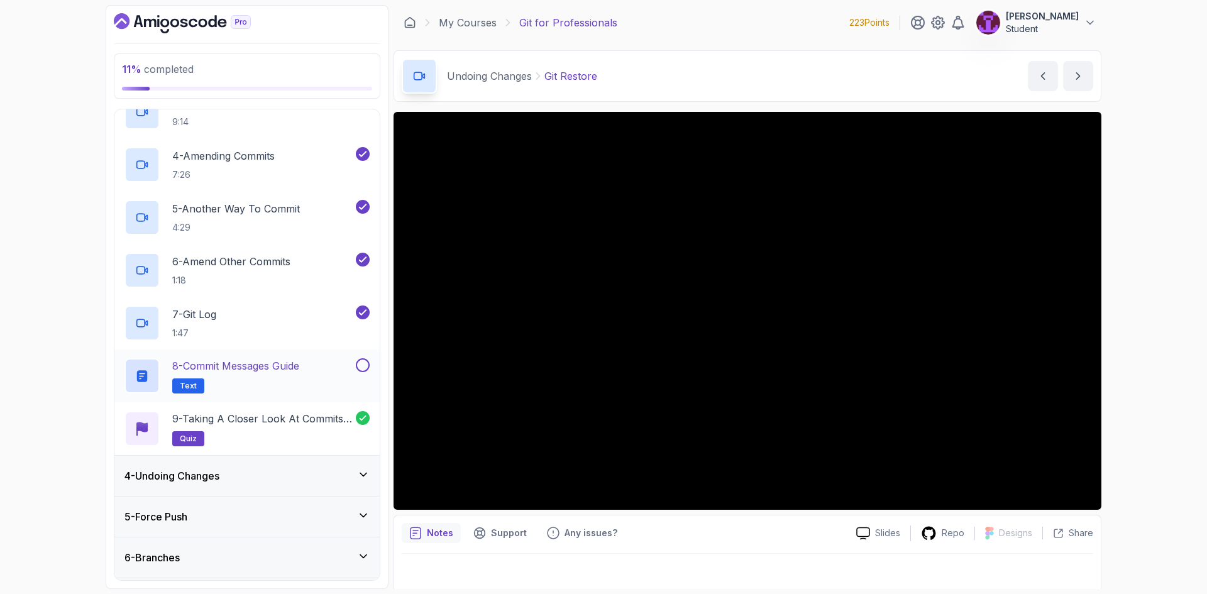
click at [358, 367] on button at bounding box center [363, 365] width 14 height 14
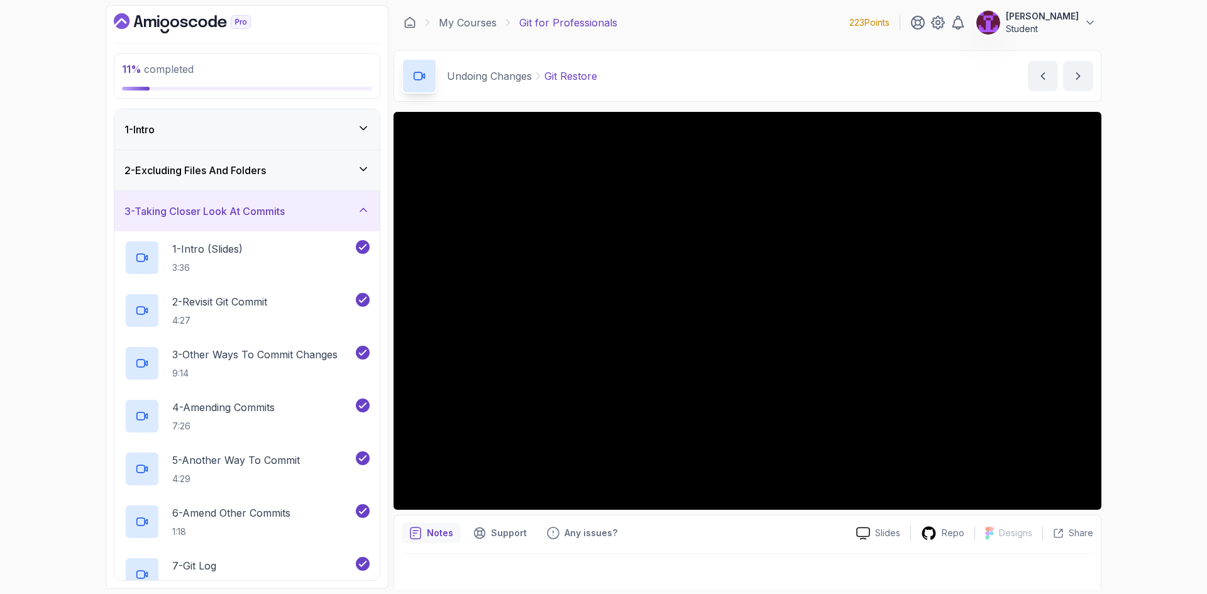
click at [360, 216] on div "3 - Taking Closer Look At Commits" at bounding box center [247, 211] width 245 height 15
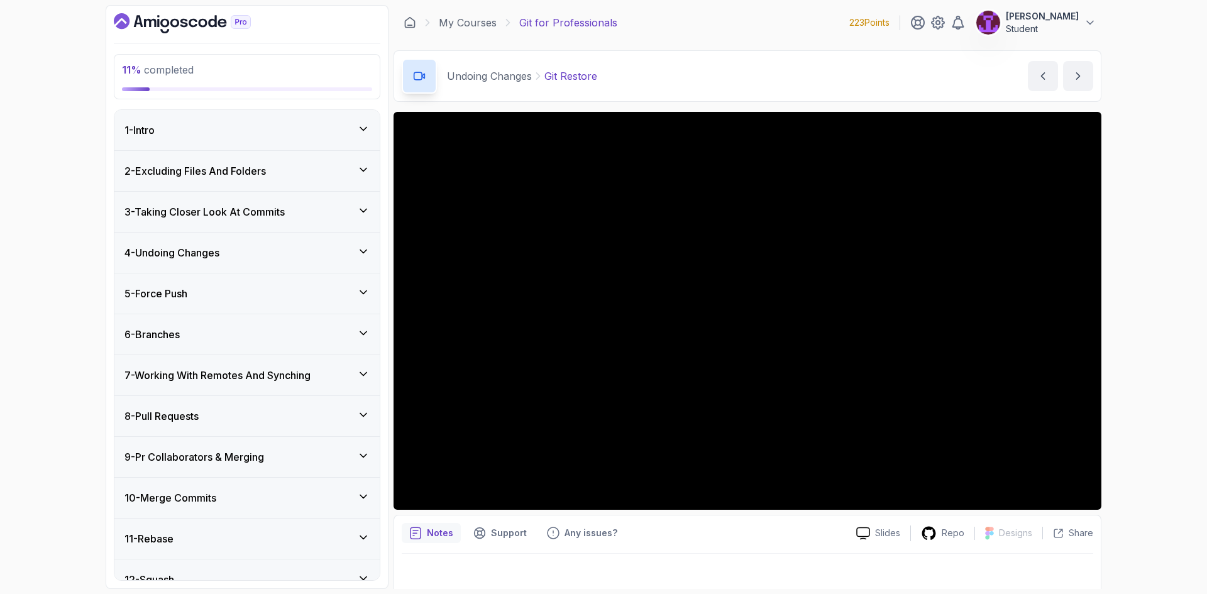
click at [359, 259] on div "4 - Undoing Changes" at bounding box center [247, 252] width 245 height 15
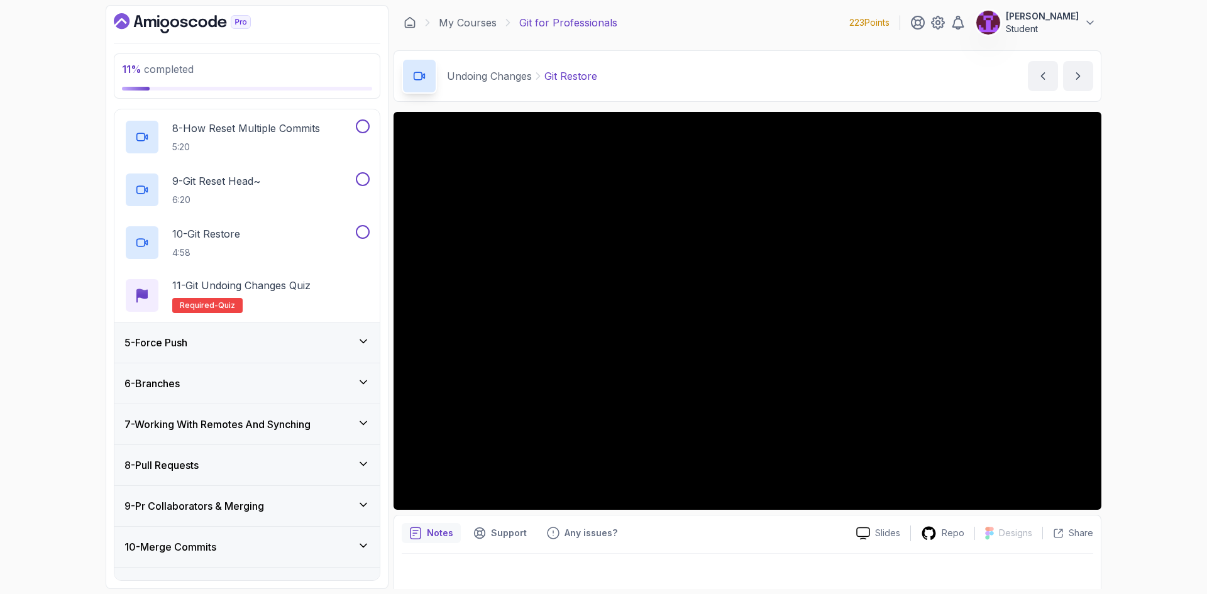
scroll to position [629, 0]
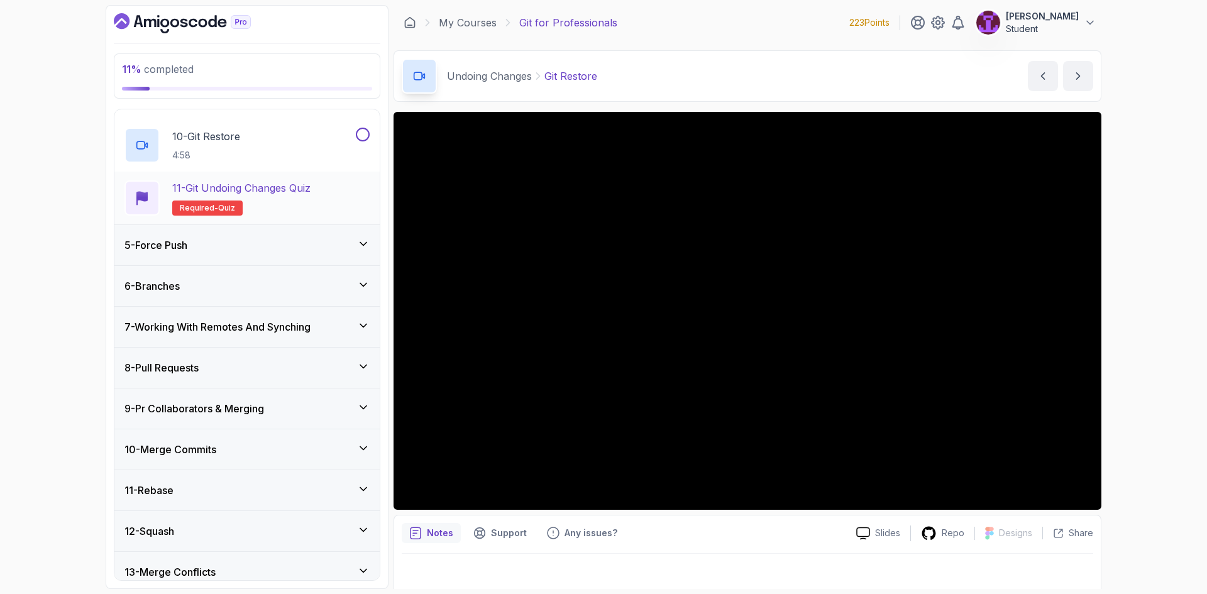
click at [296, 204] on h2 "11 - Git Undoing Changes Quiz Required- quiz" at bounding box center [241, 197] width 138 height 35
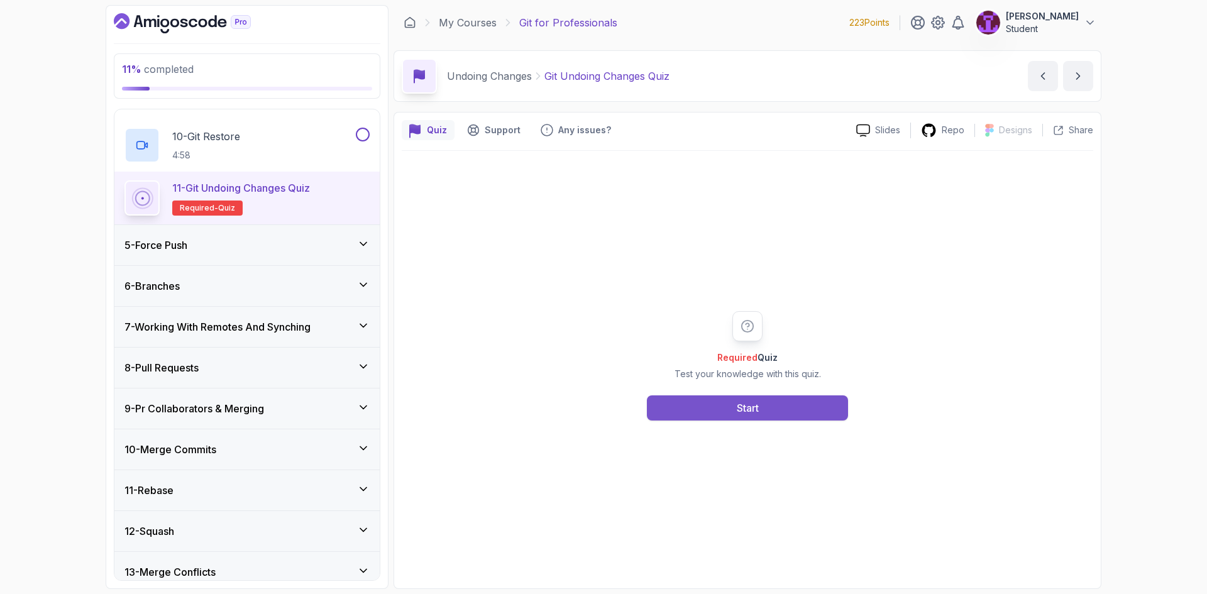
click at [755, 420] on button "Start" at bounding box center [747, 408] width 201 height 25
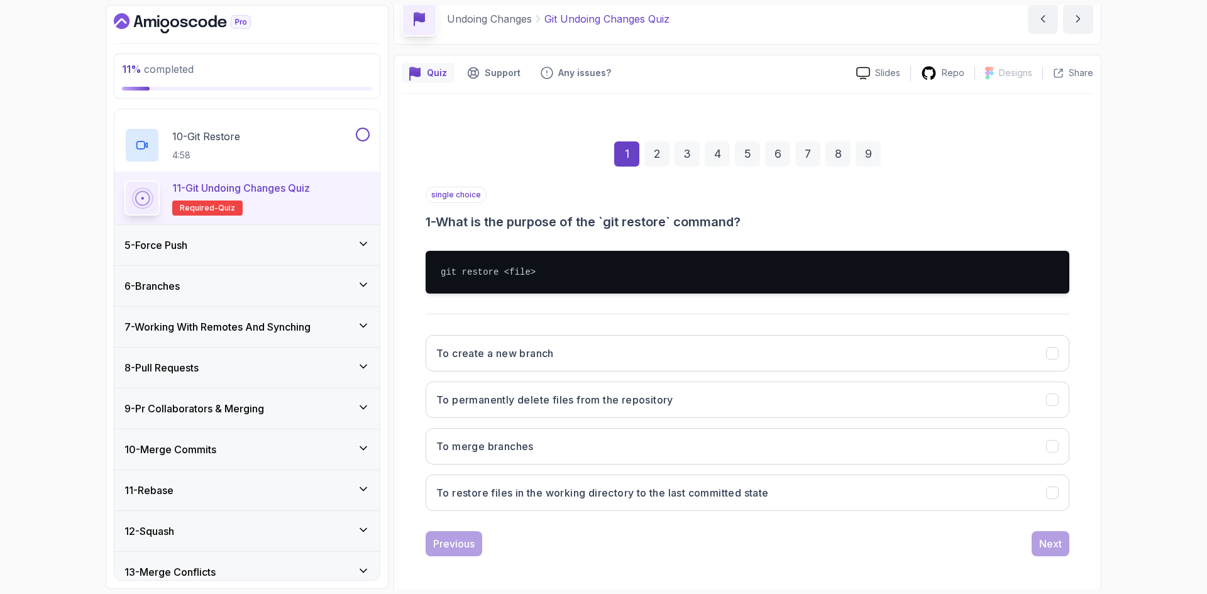
scroll to position [60, 0]
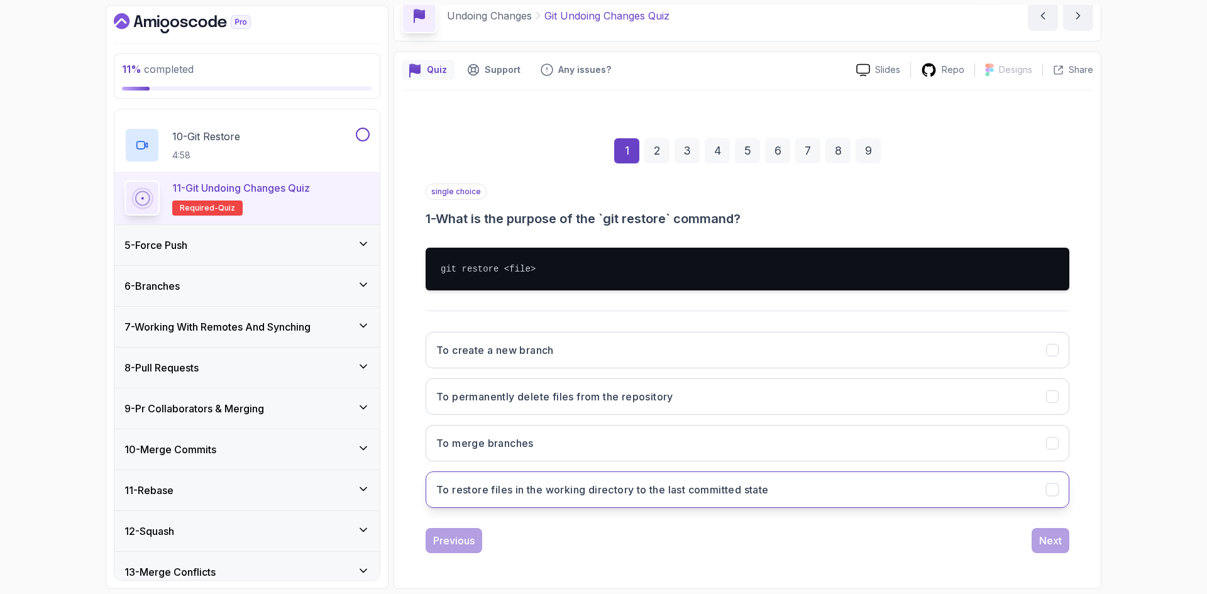
click at [589, 496] on h3 "To restore files in the working directory to the last committed state" at bounding box center [602, 489] width 333 height 15
click at [1049, 541] on div "Next" at bounding box center [1050, 540] width 23 height 15
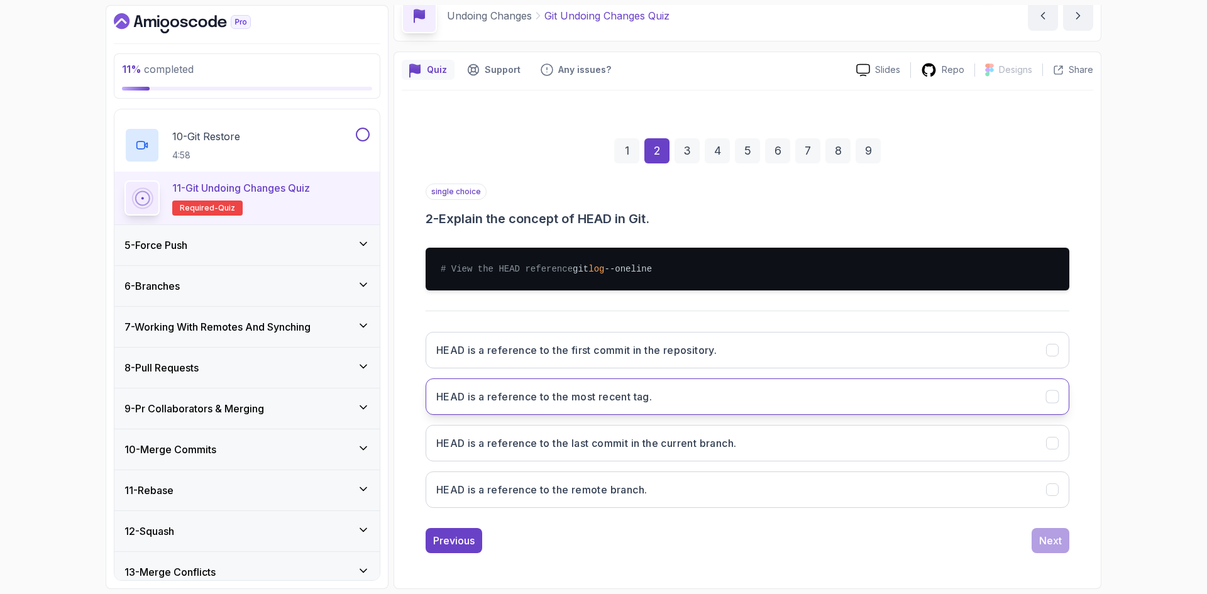
click at [531, 415] on button "HEAD is a reference to the most recent tag." at bounding box center [748, 397] width 644 height 36
click at [550, 462] on button "HEAD is a reference to the last commit in the current branch." at bounding box center [748, 443] width 644 height 36
click at [1044, 548] on div "Next" at bounding box center [1050, 540] width 23 height 15
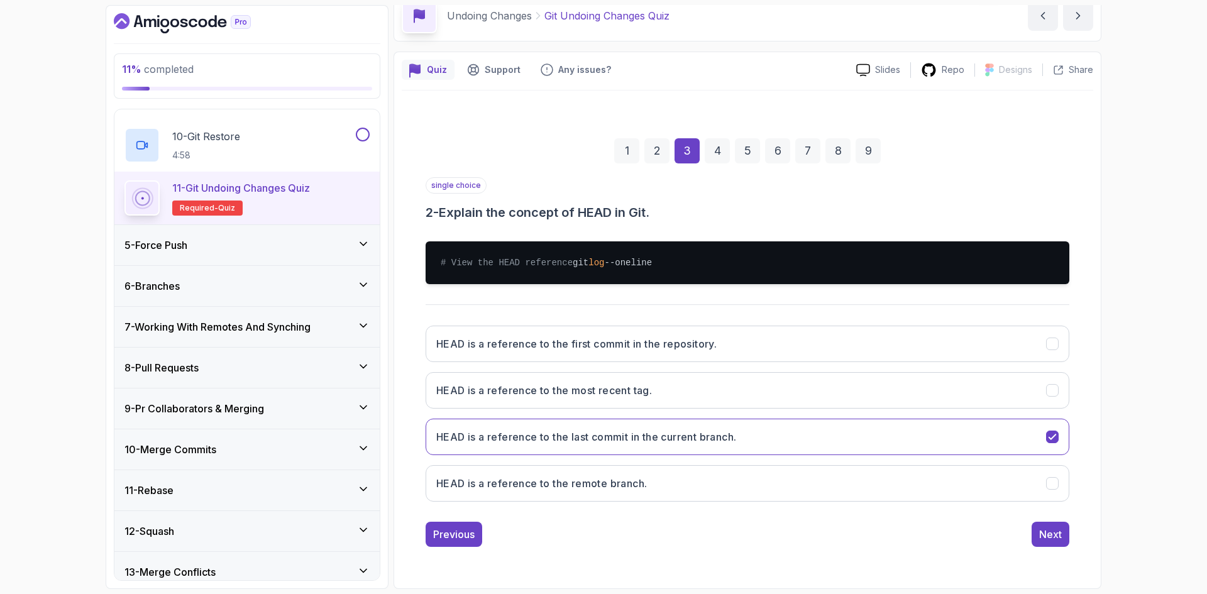
scroll to position [0, 0]
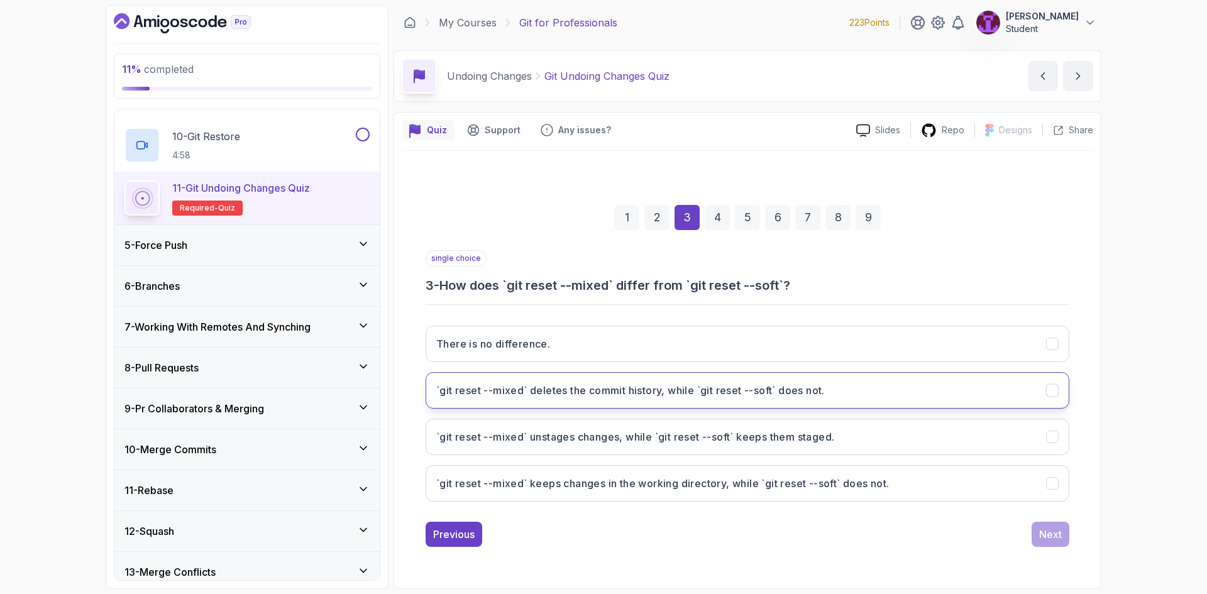
click at [552, 402] on button "`git reset --mixed` deletes the commit history, while `git reset --soft` does n…" at bounding box center [748, 390] width 644 height 36
click at [1053, 532] on div "Next" at bounding box center [1050, 534] width 23 height 15
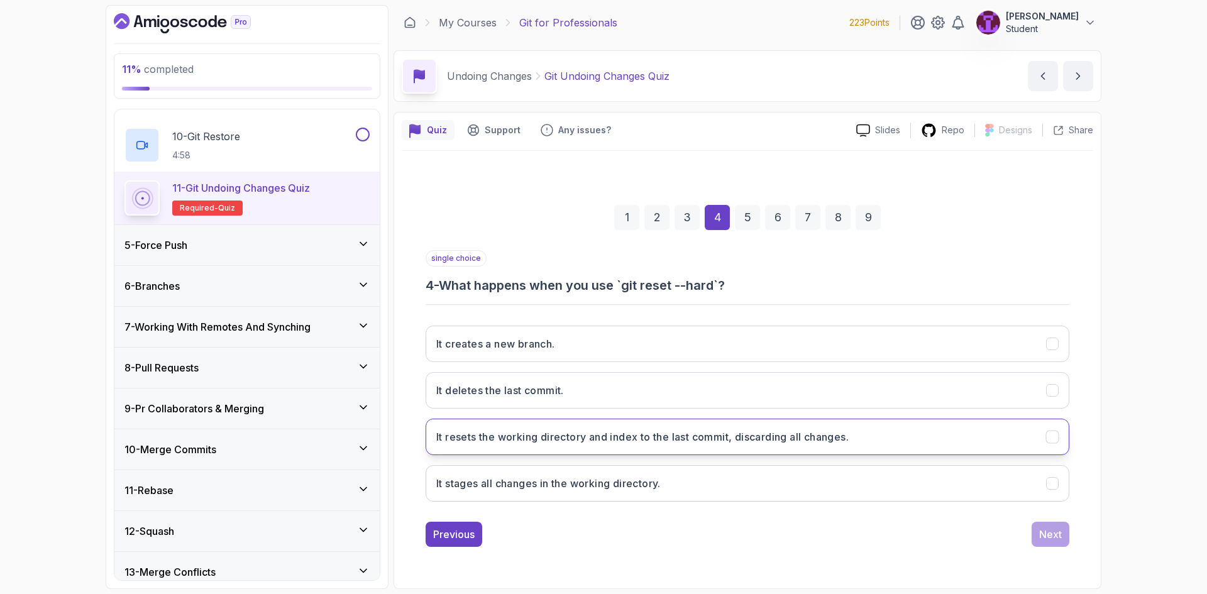
click at [592, 443] on h3 "It resets the working directory and index to the last commit, discarding all ch…" at bounding box center [642, 437] width 413 height 15
click at [1045, 540] on div "Next" at bounding box center [1050, 534] width 23 height 15
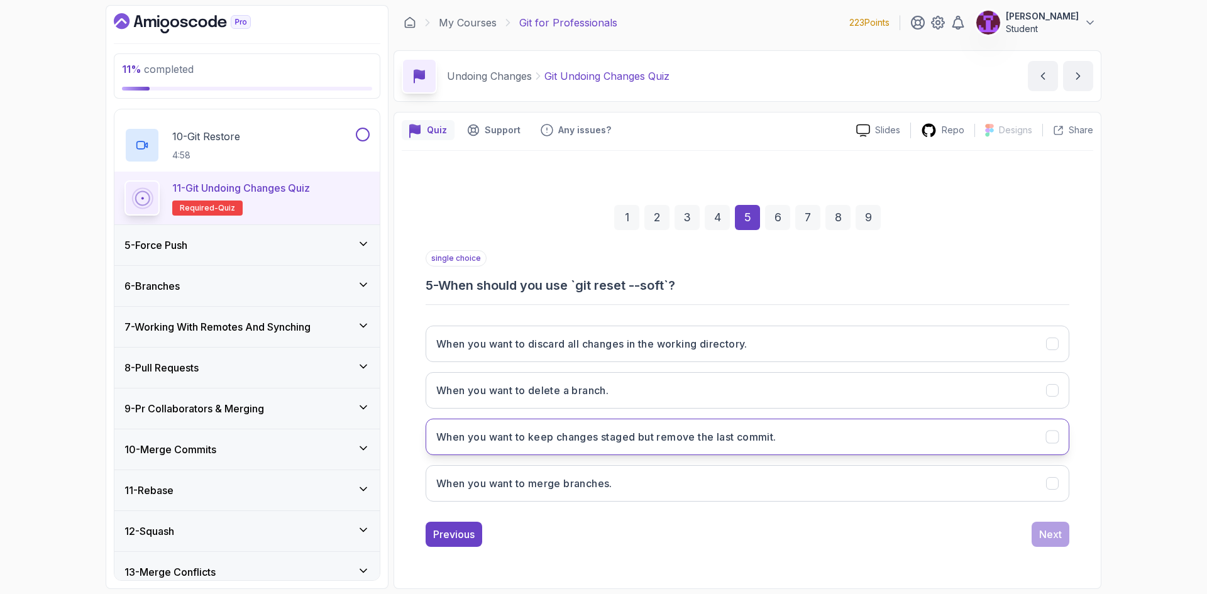
click at [579, 448] on button "When you want to keep changes staged but remove the last commit." at bounding box center [748, 437] width 644 height 36
click at [1058, 540] on div "Next" at bounding box center [1050, 534] width 23 height 15
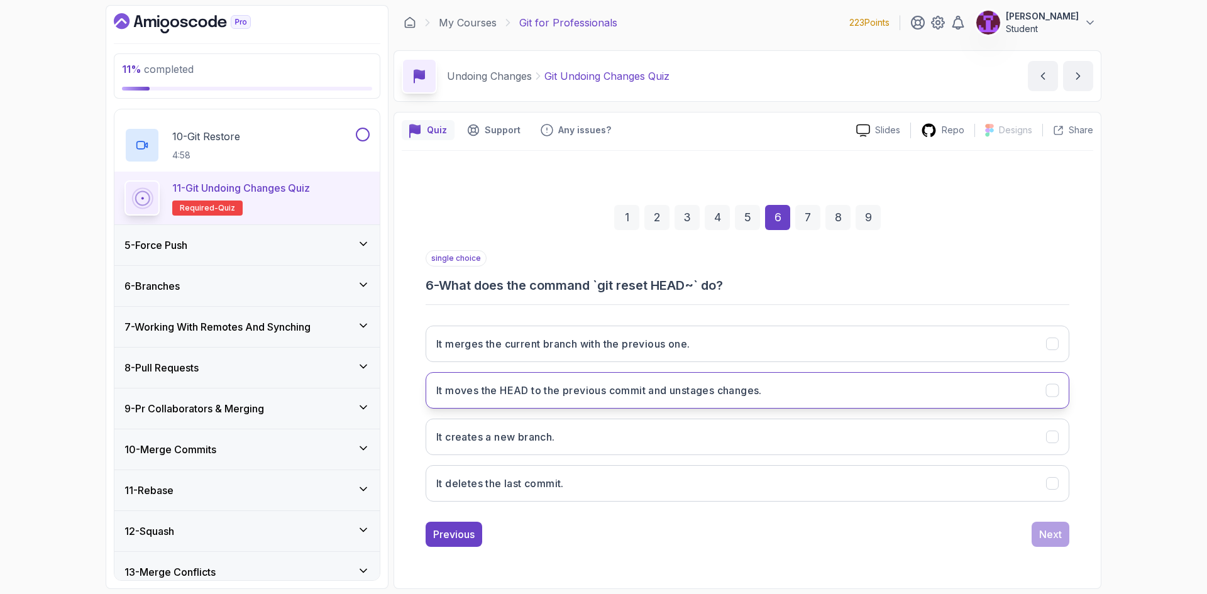
click at [604, 396] on h3 "It moves the HEAD to the previous commit and unstages changes." at bounding box center [599, 390] width 326 height 15
click at [1036, 536] on button "Next" at bounding box center [1051, 534] width 38 height 25
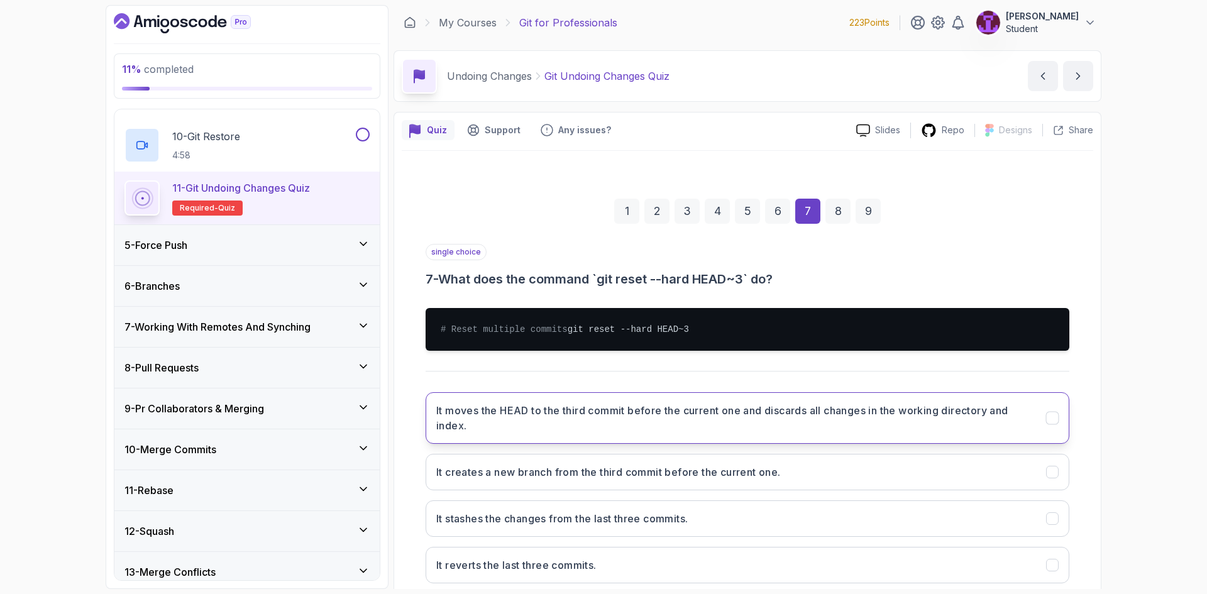
click at [663, 433] on h3 "It moves the HEAD to the third commit before the current one and discards all c…" at bounding box center [733, 418] width 595 height 30
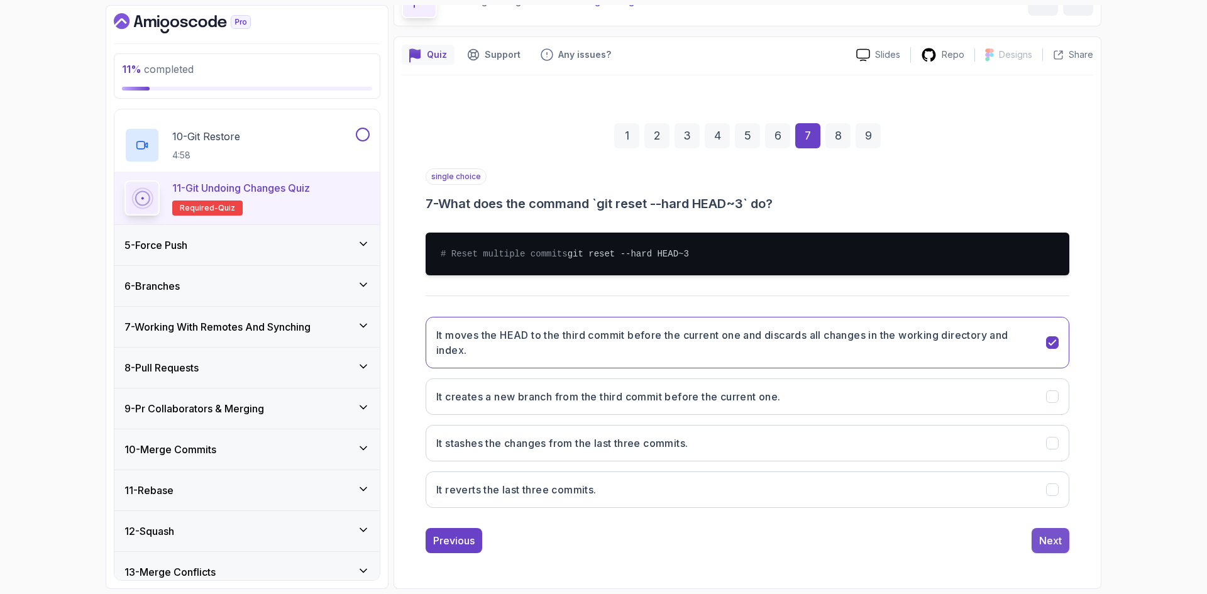
click at [1054, 545] on div "Next" at bounding box center [1050, 540] width 23 height 15
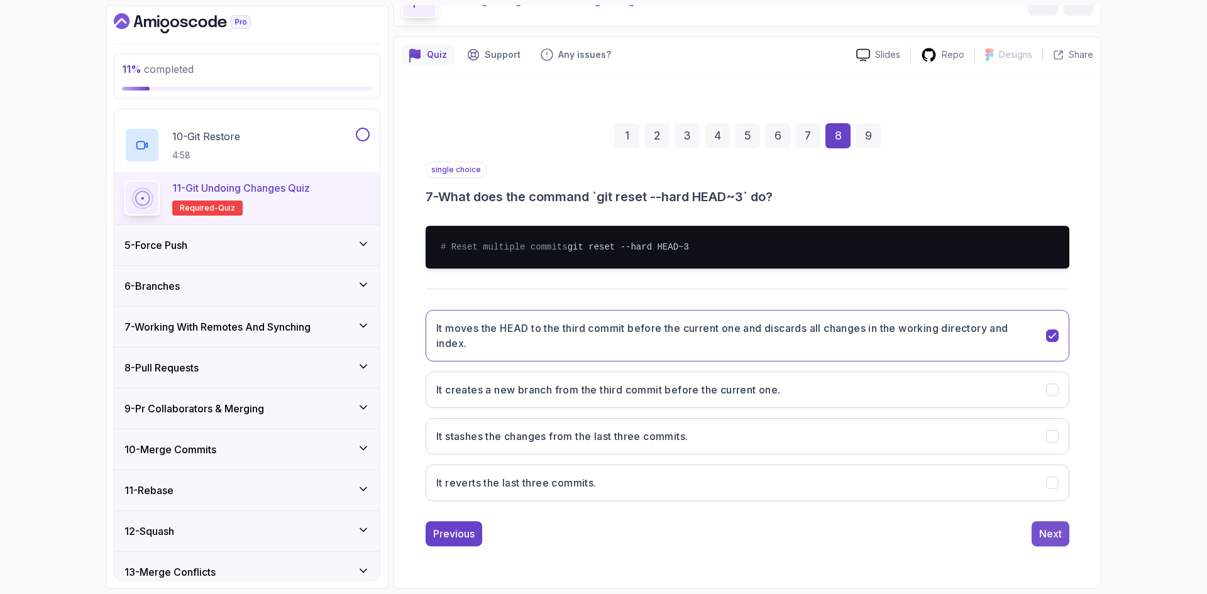
scroll to position [5, 0]
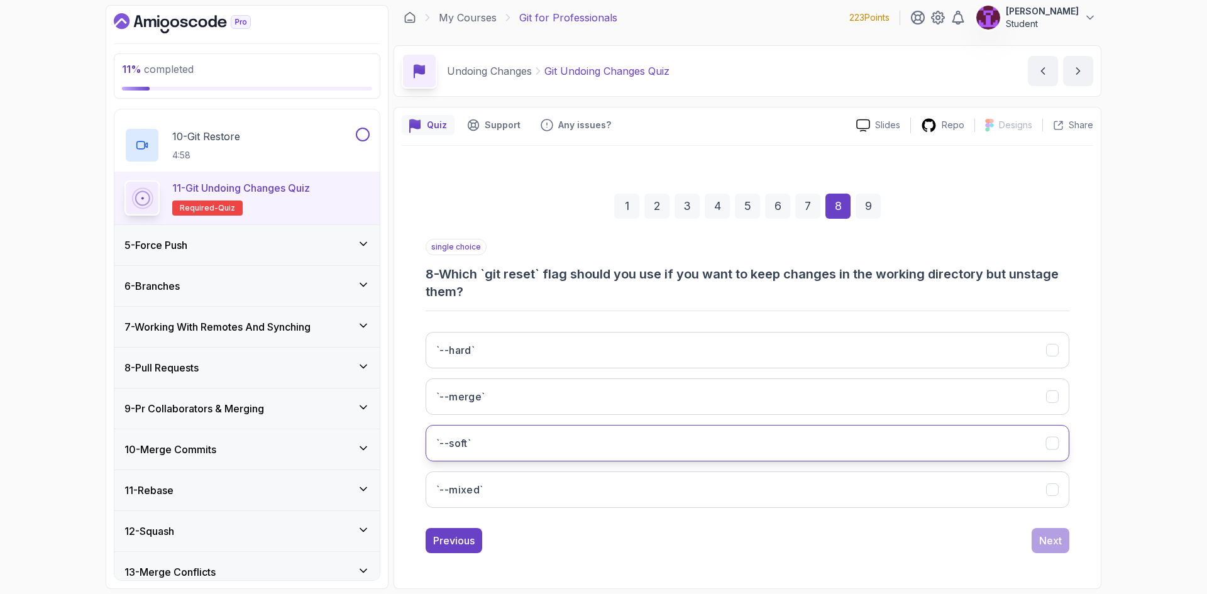
click at [548, 461] on button "`--soft`" at bounding box center [748, 443] width 644 height 36
click at [1045, 540] on div "Next" at bounding box center [1050, 540] width 23 height 15
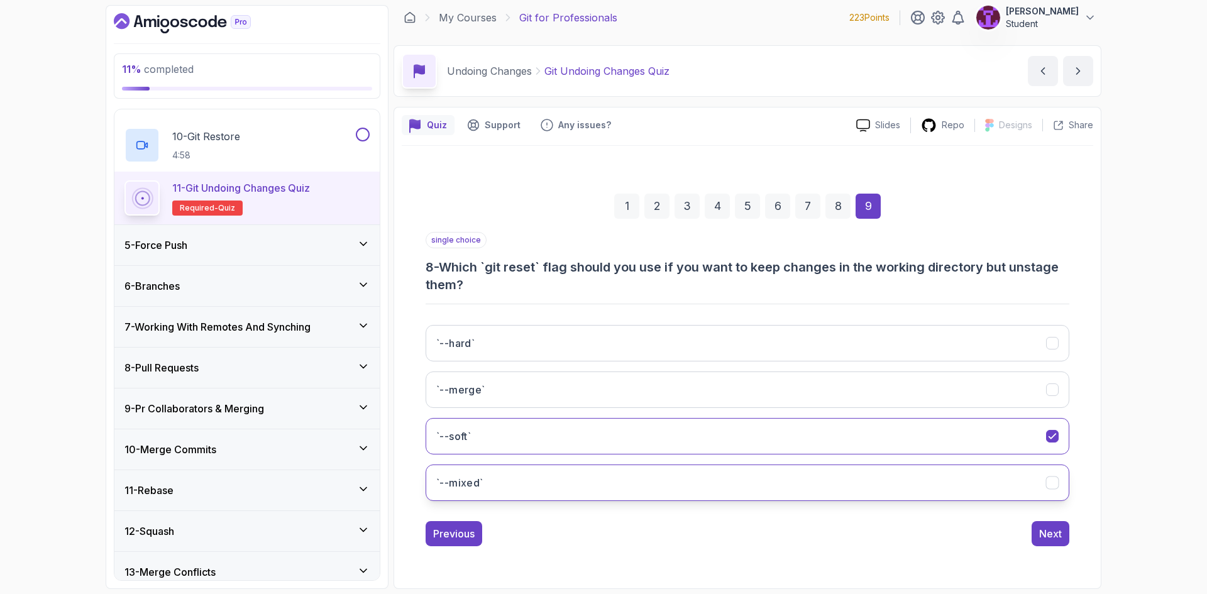
scroll to position [0, 0]
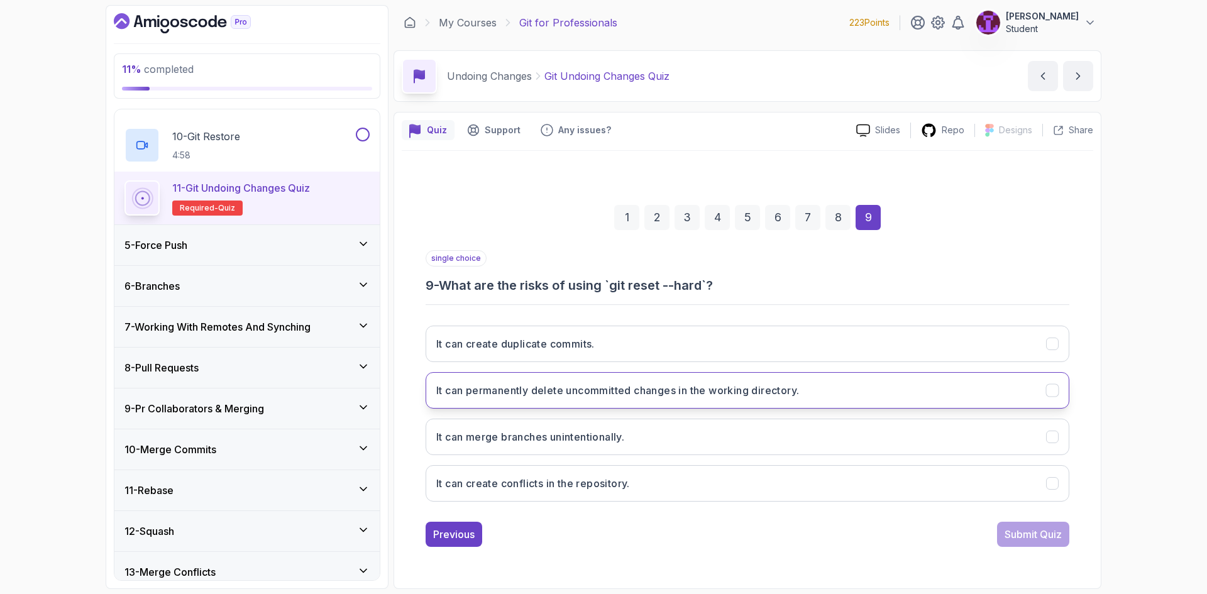
click at [634, 404] on button "It can permanently delete uncommitted changes in the working directory." at bounding box center [748, 390] width 644 height 36
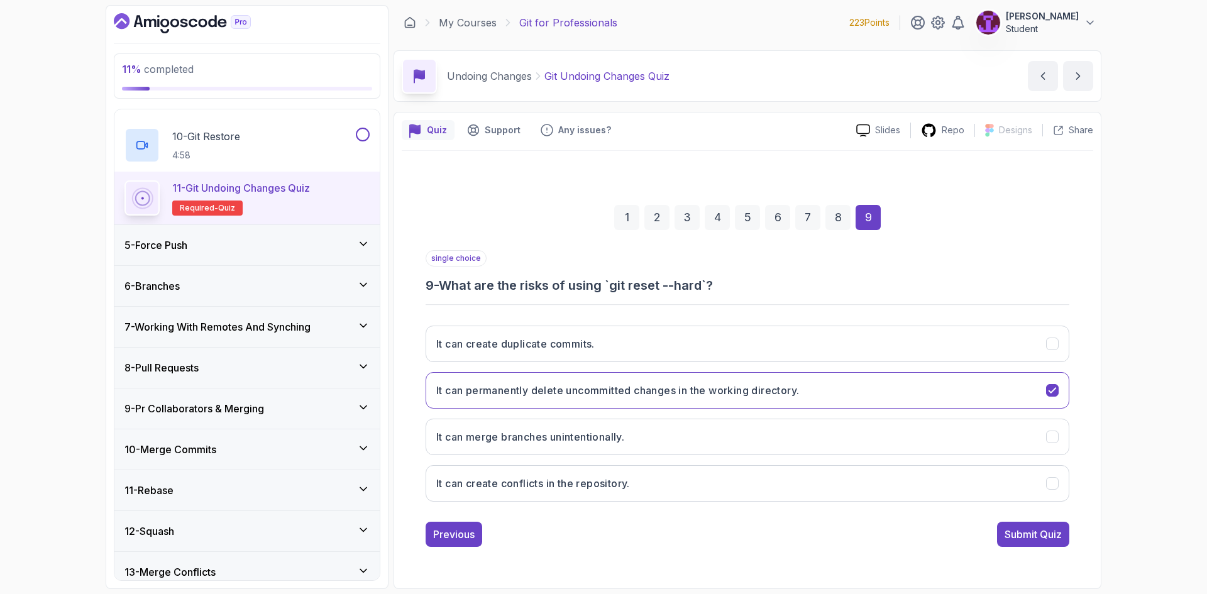
click at [1045, 543] on button "Submit Quiz" at bounding box center [1033, 534] width 72 height 25
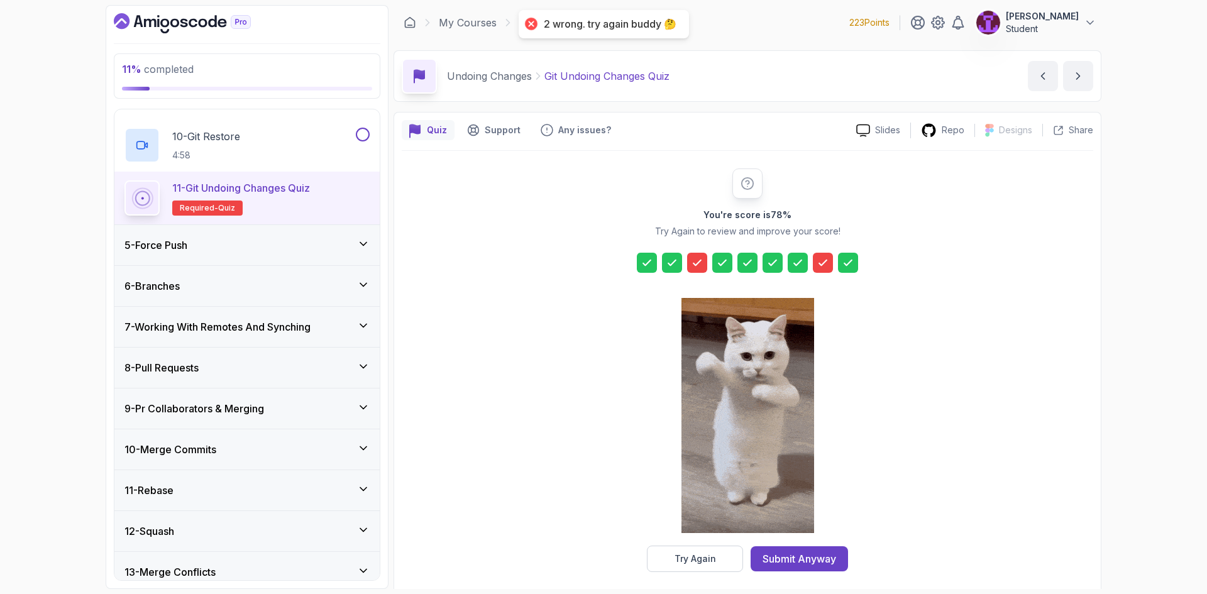
click at [718, 545] on div at bounding box center [748, 417] width 133 height 258
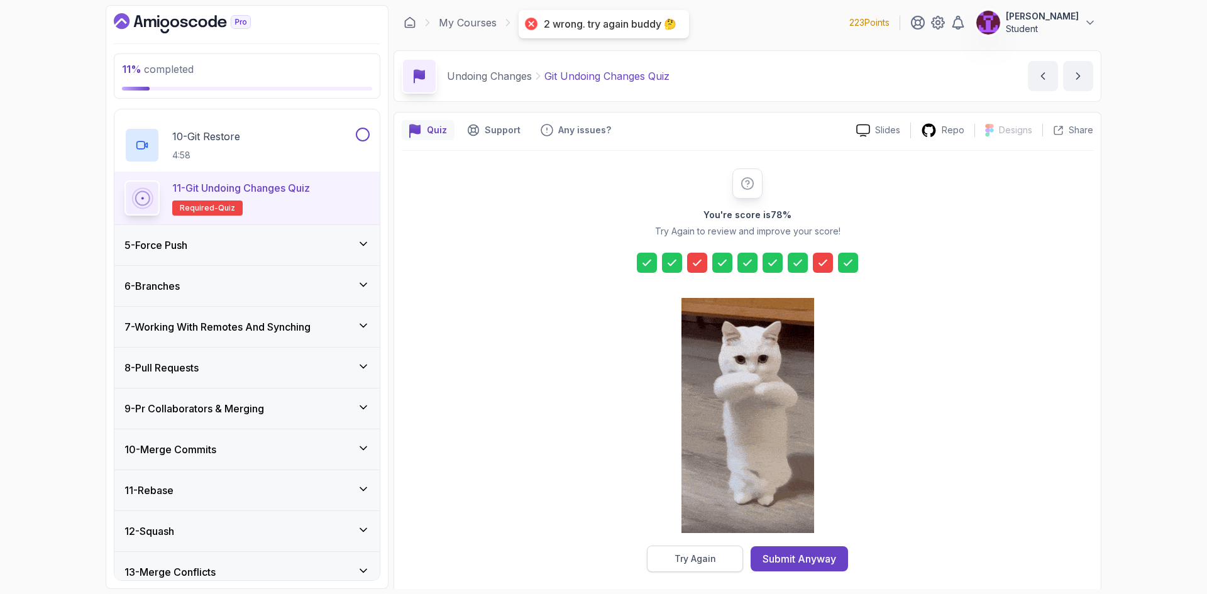
click at [722, 556] on button "Try Again" at bounding box center [695, 559] width 96 height 26
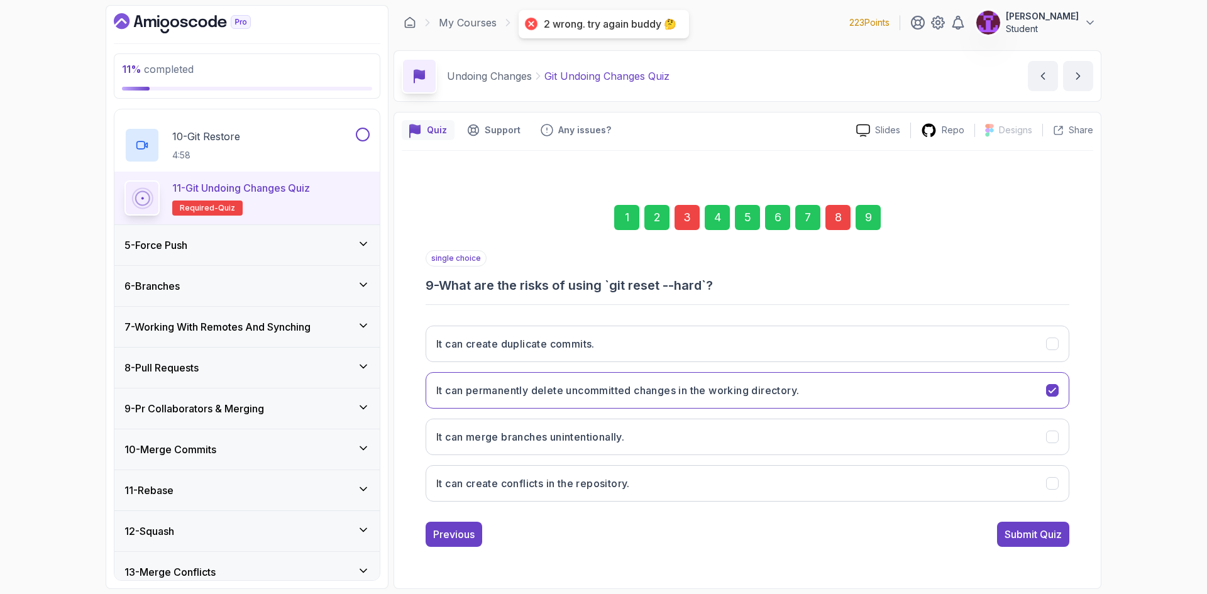
click at [694, 200] on div "1 2 3 4 5 6 7 8 9" at bounding box center [748, 217] width 644 height 65
click at [699, 213] on div "3" at bounding box center [687, 217] width 25 height 25
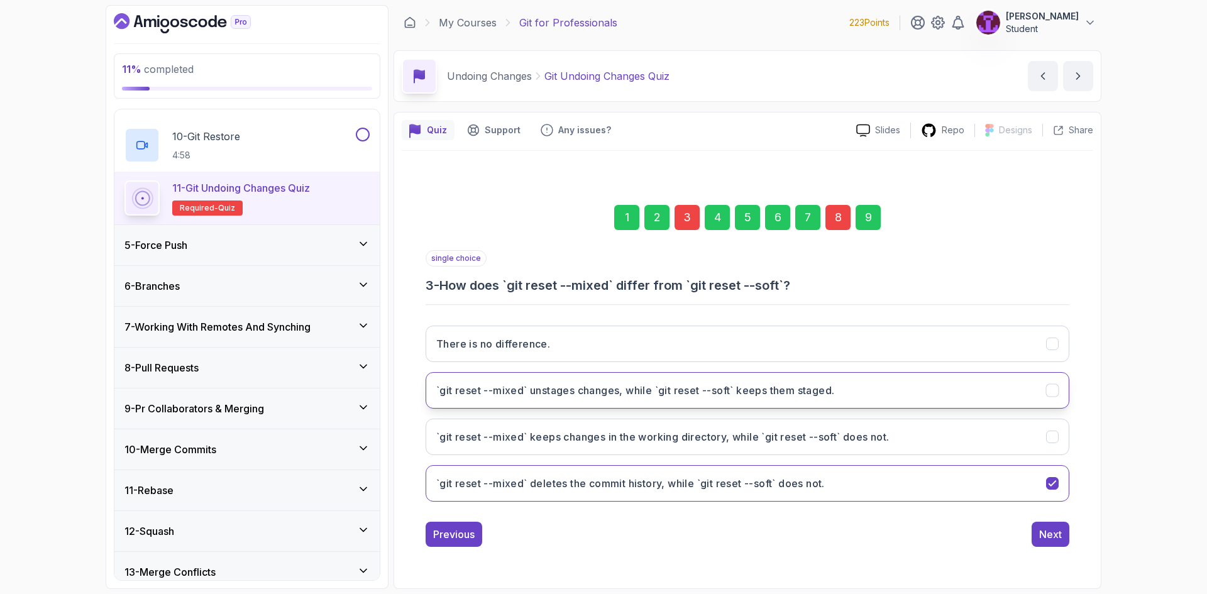
click at [630, 399] on button "`git reset --mixed` unstages changes, while `git reset --soft` keeps them stage…" at bounding box center [748, 390] width 644 height 36
click at [1037, 537] on button "Next" at bounding box center [1051, 534] width 38 height 25
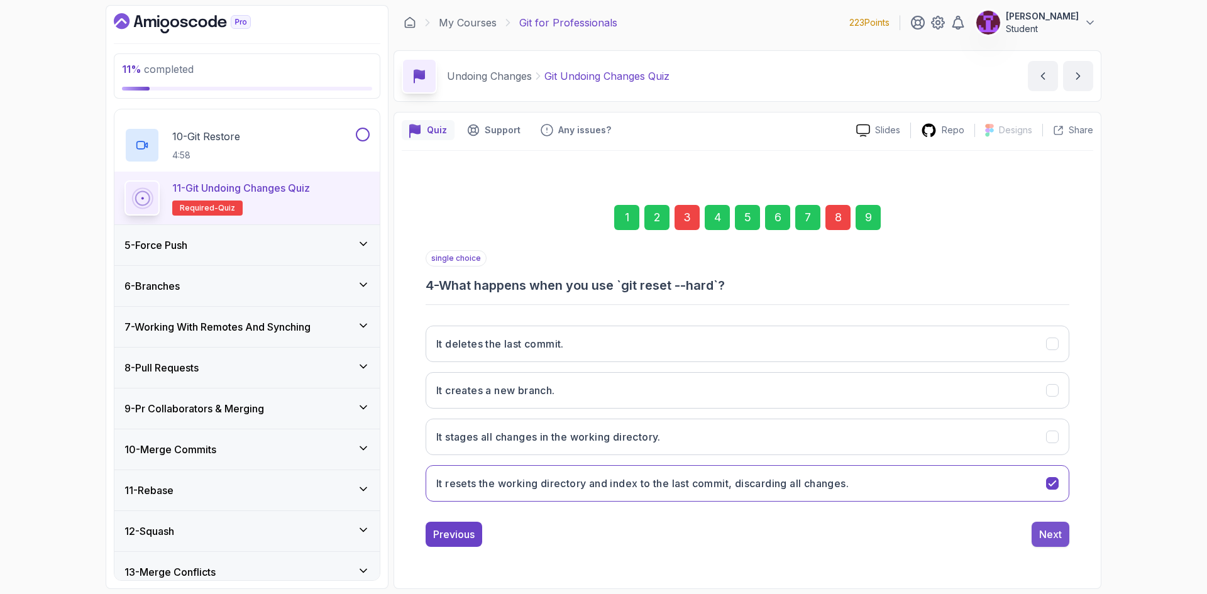
click at [1035, 545] on button "Next" at bounding box center [1051, 534] width 38 height 25
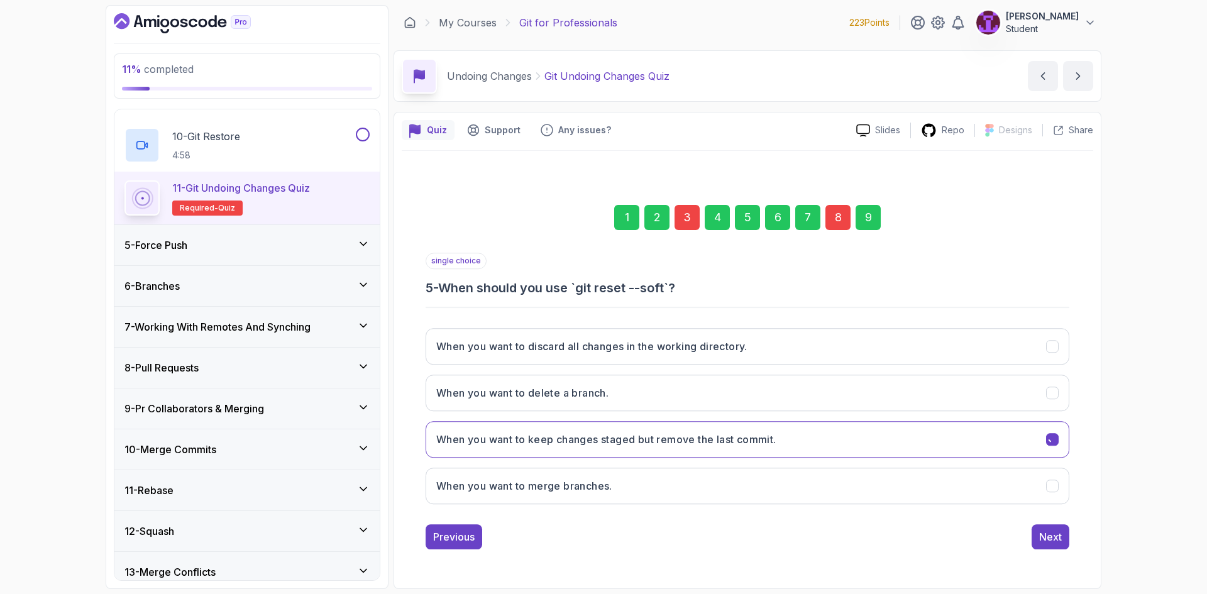
click at [870, 221] on div "9" at bounding box center [868, 217] width 25 height 25
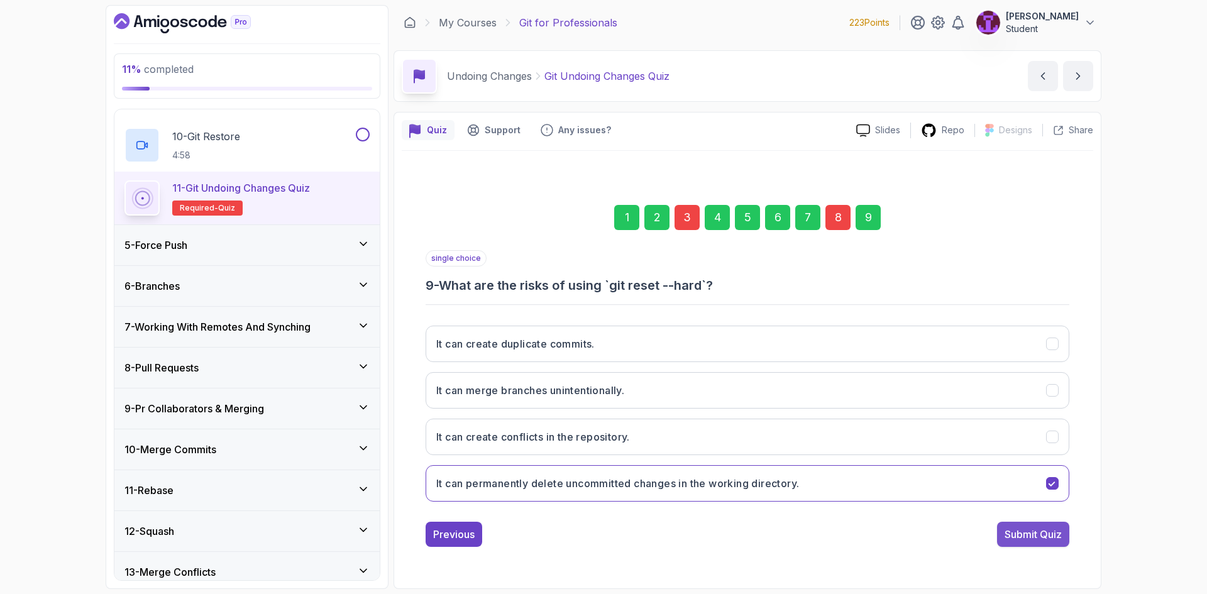
click at [1028, 531] on div "Submit Quiz" at bounding box center [1033, 534] width 57 height 15
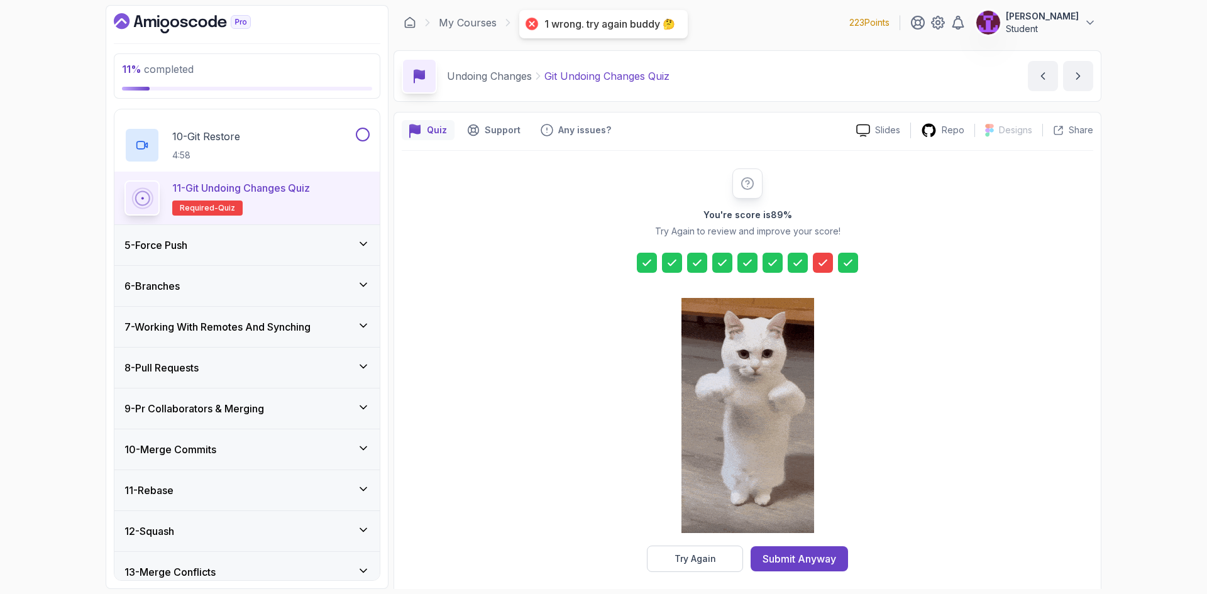
click at [824, 266] on icon at bounding box center [823, 263] width 13 height 13
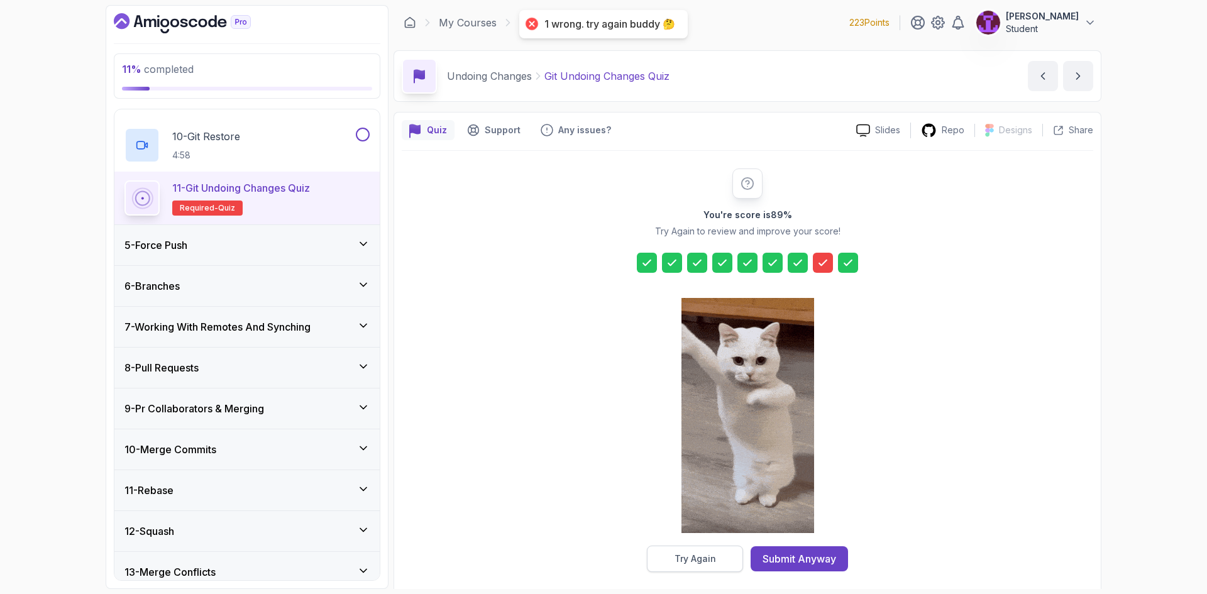
click at [718, 565] on button "Try Again" at bounding box center [695, 559] width 96 height 26
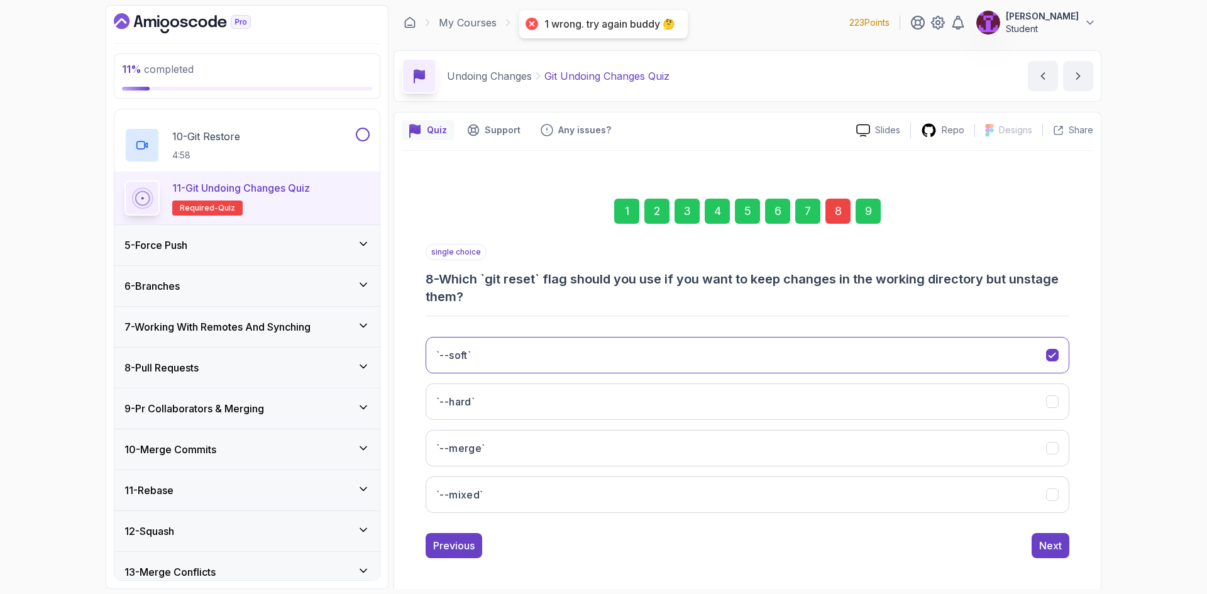
click at [848, 211] on div "8" at bounding box center [838, 211] width 25 height 25
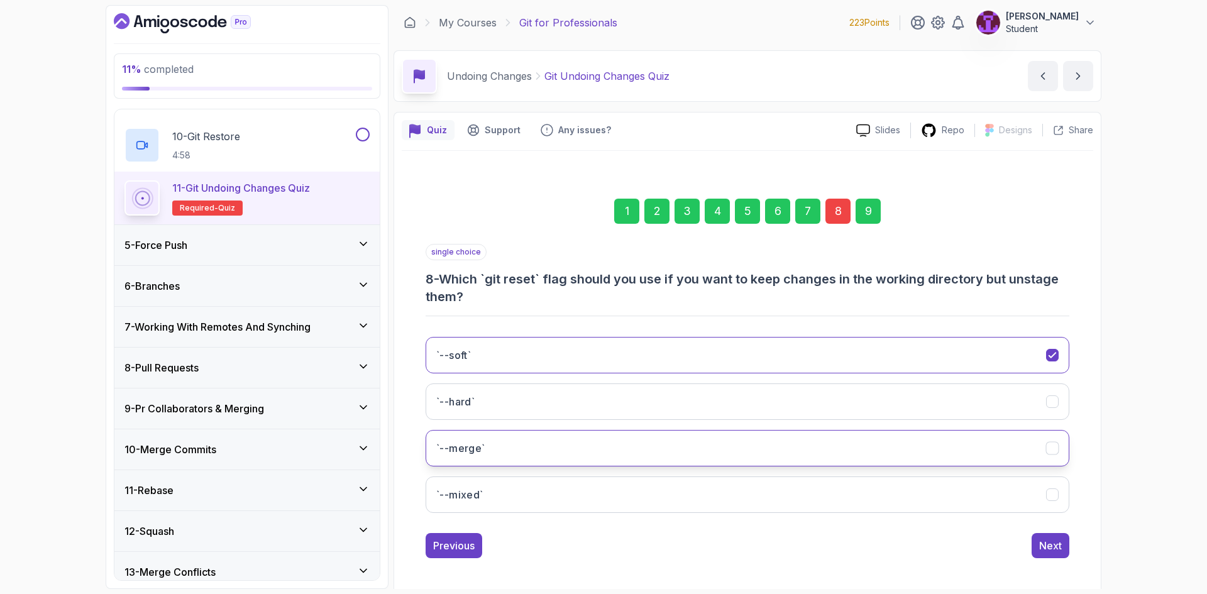
click at [511, 442] on button "`--merge`" at bounding box center [748, 448] width 644 height 36
click at [514, 380] on div "`--soft` `--hard` `--merge` `--mixed`" at bounding box center [748, 425] width 644 height 196
click at [549, 480] on button "`--mixed`" at bounding box center [748, 495] width 644 height 36
click at [1065, 528] on div "single choice 8 - Which `git reset` flag should you use if you want to keep cha…" at bounding box center [748, 401] width 644 height 314
click at [1060, 559] on div "1 2 3 4 5 6 7 8 9 single choice 8 - Which `git reset` flag should you use if yo…" at bounding box center [748, 369] width 692 height 400
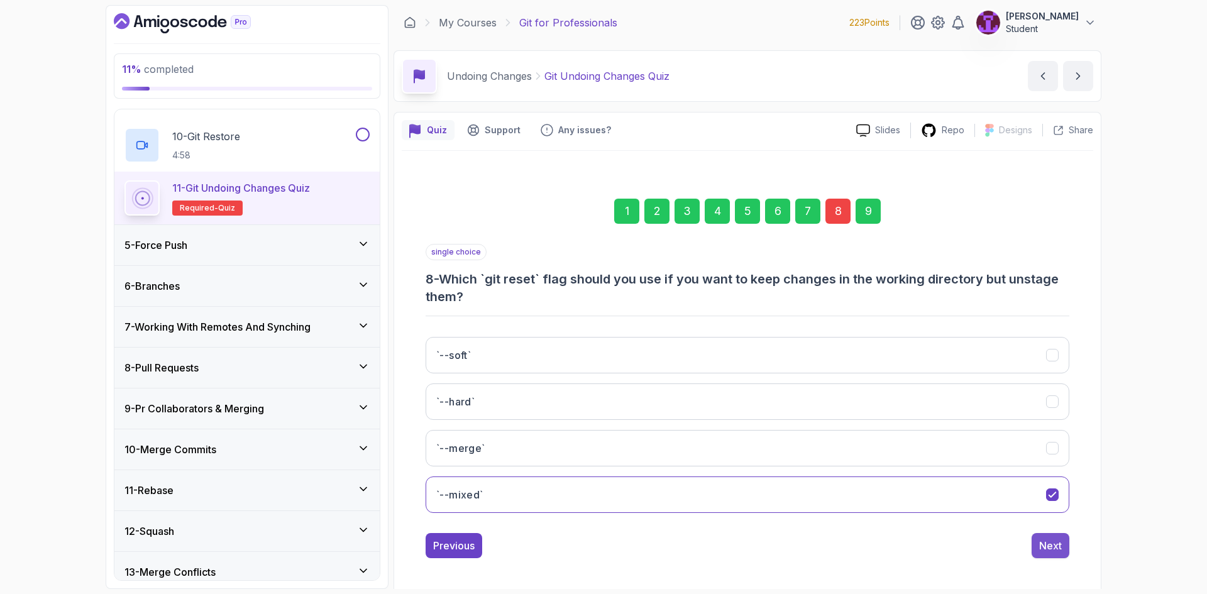
click at [1043, 551] on div "Next" at bounding box center [1050, 545] width 23 height 15
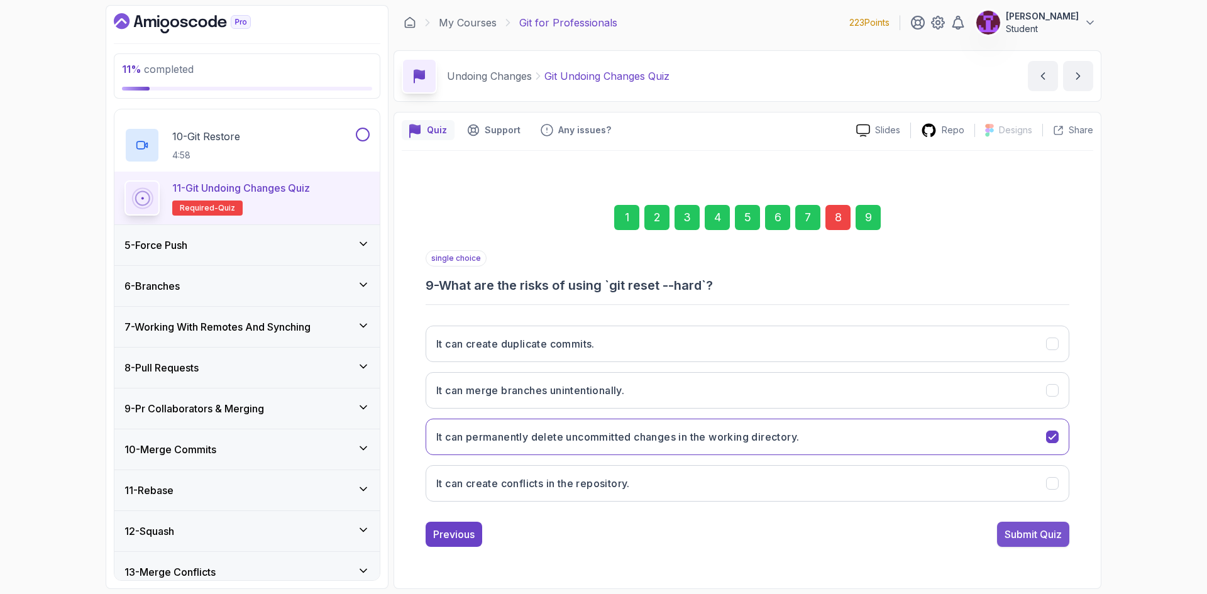
click at [1027, 539] on div "Submit Quiz" at bounding box center [1033, 534] width 57 height 15
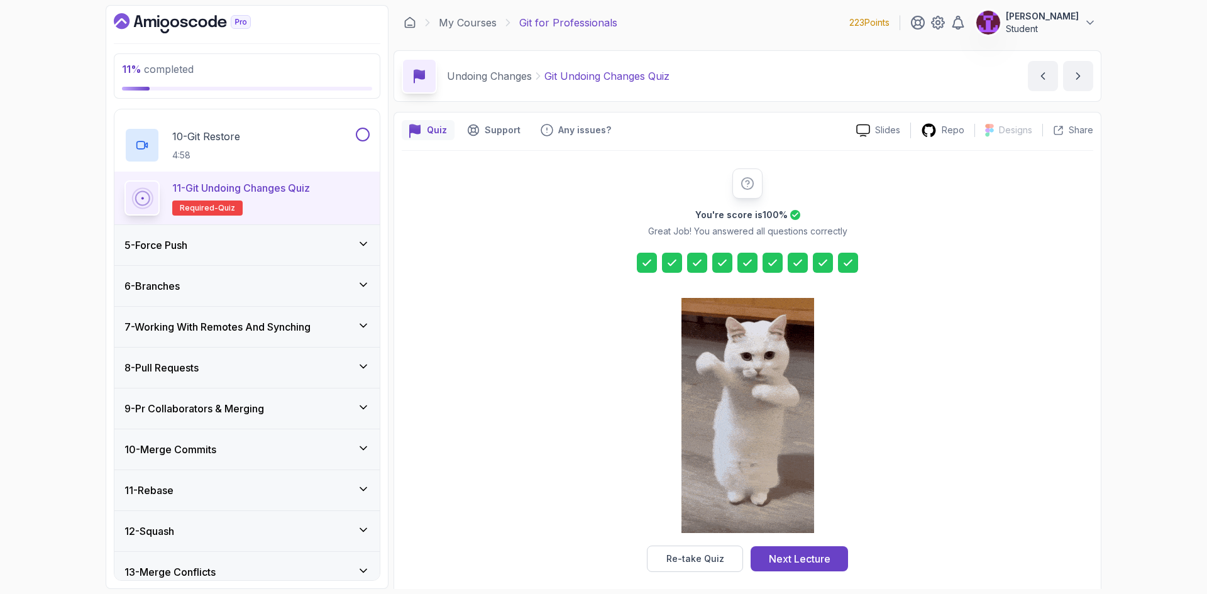
click at [804, 572] on div "Re-take Quiz Next Lecture" at bounding box center [747, 559] width 201 height 26
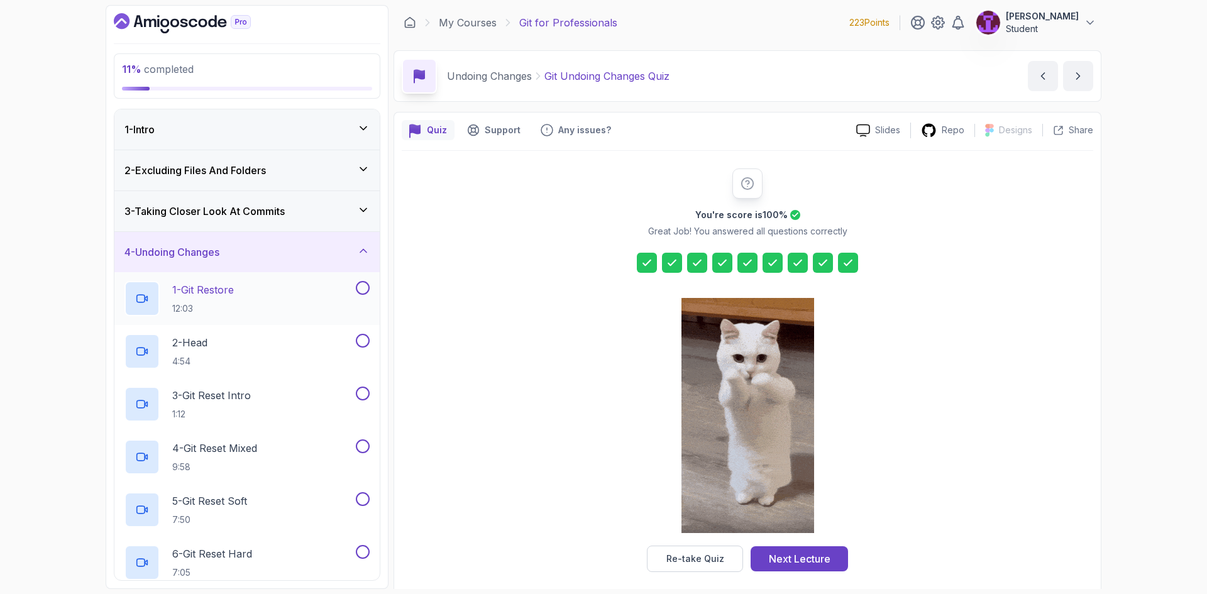
click at [362, 289] on button at bounding box center [363, 288] width 14 height 14
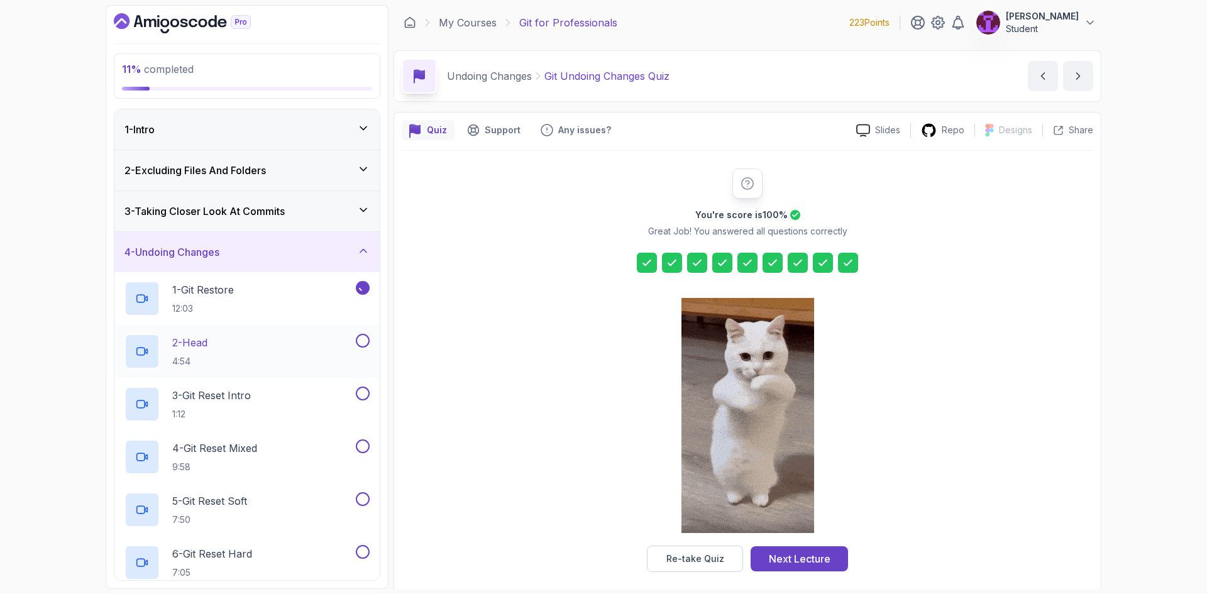
click at [366, 340] on button at bounding box center [363, 341] width 14 height 14
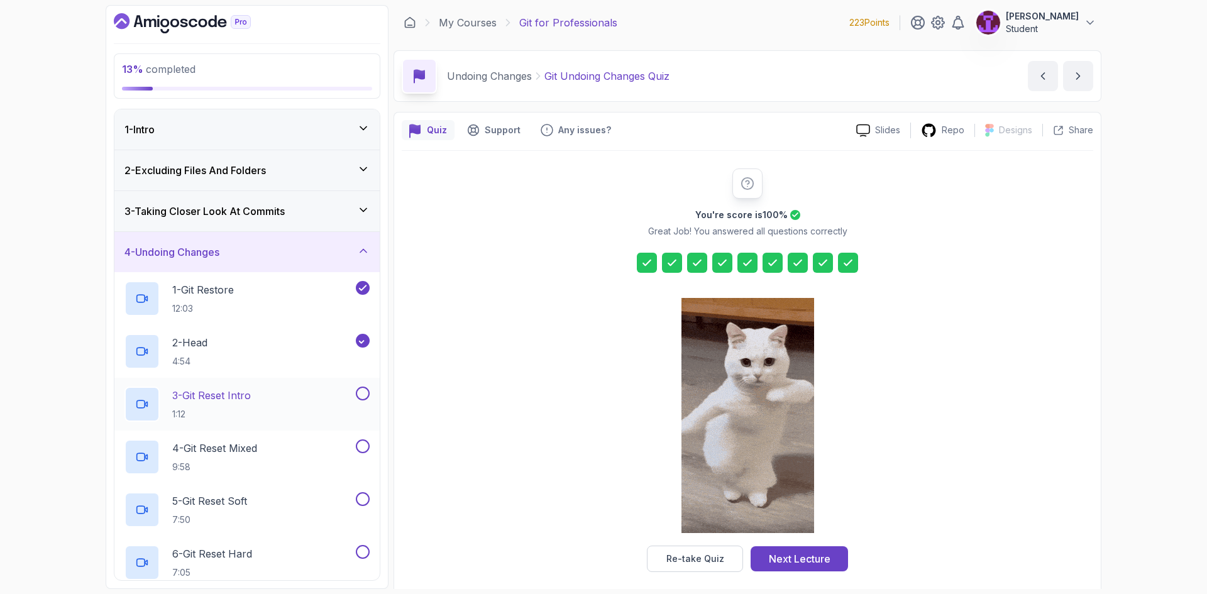
click at [364, 389] on button at bounding box center [363, 394] width 14 height 14
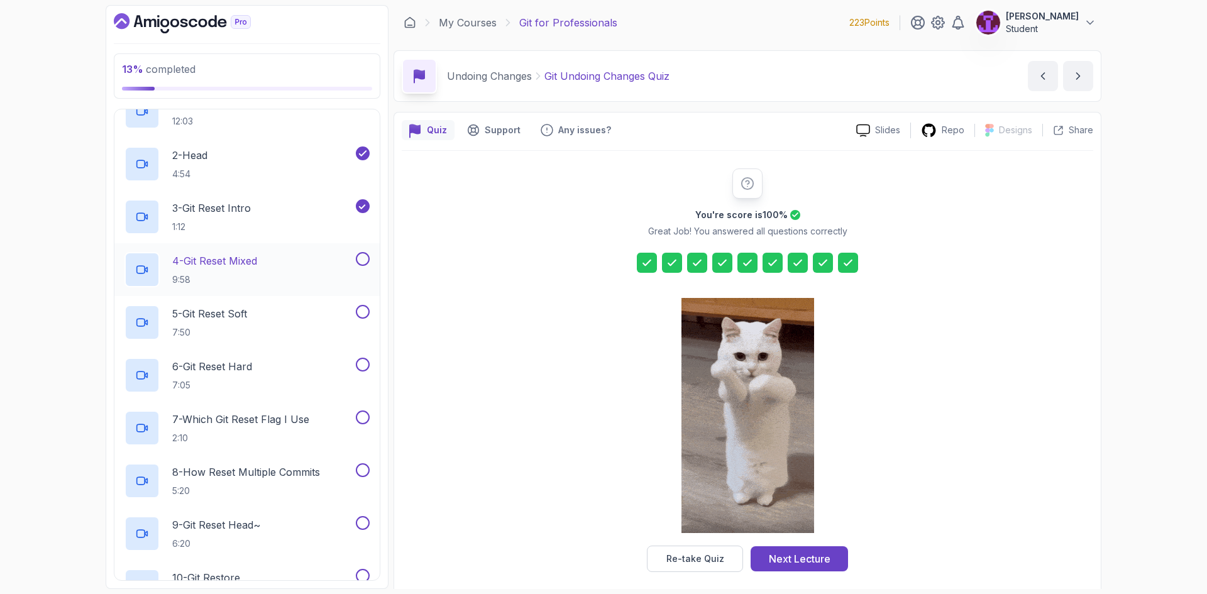
scroll to position [189, 0]
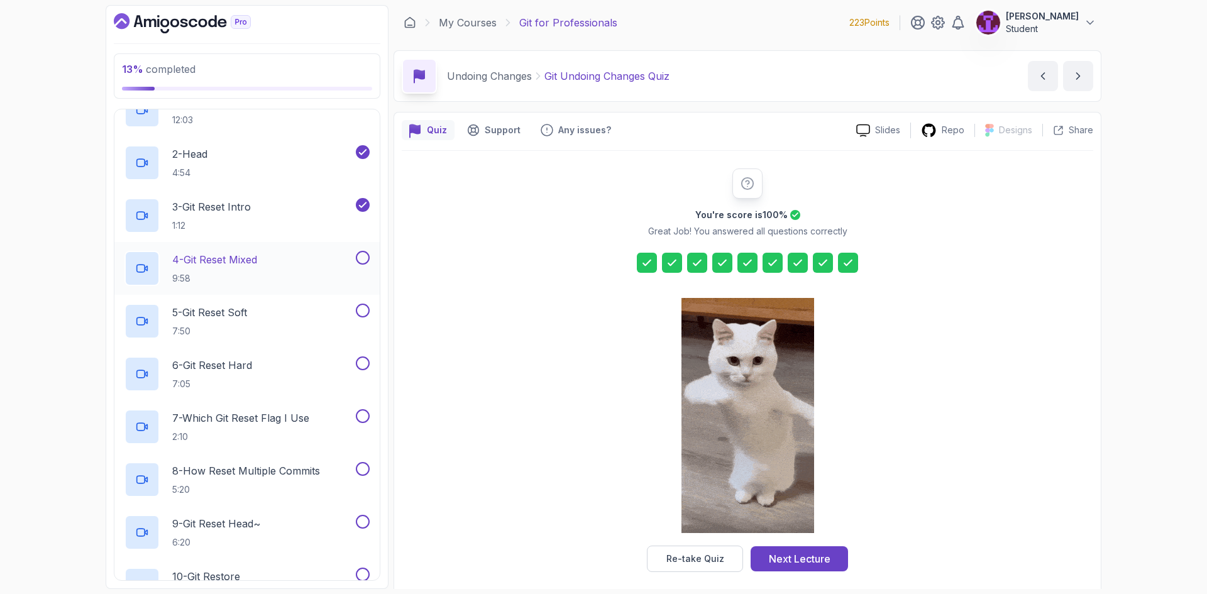
click at [365, 256] on button at bounding box center [363, 258] width 14 height 14
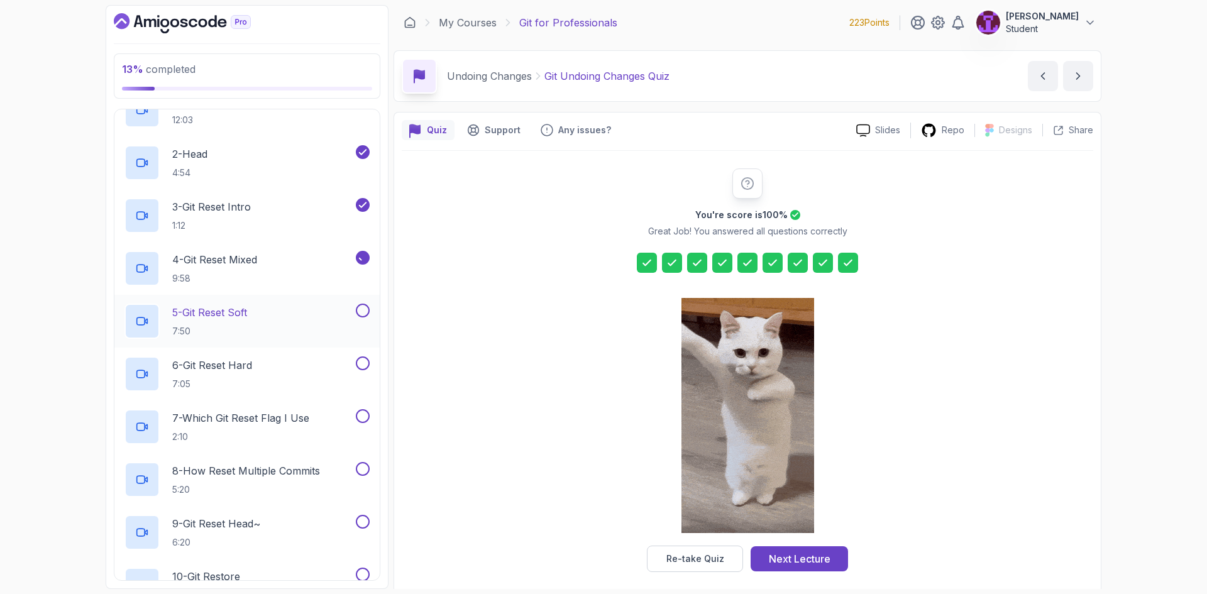
drag, startPoint x: 363, startPoint y: 314, endPoint x: 366, endPoint y: 330, distance: 15.4
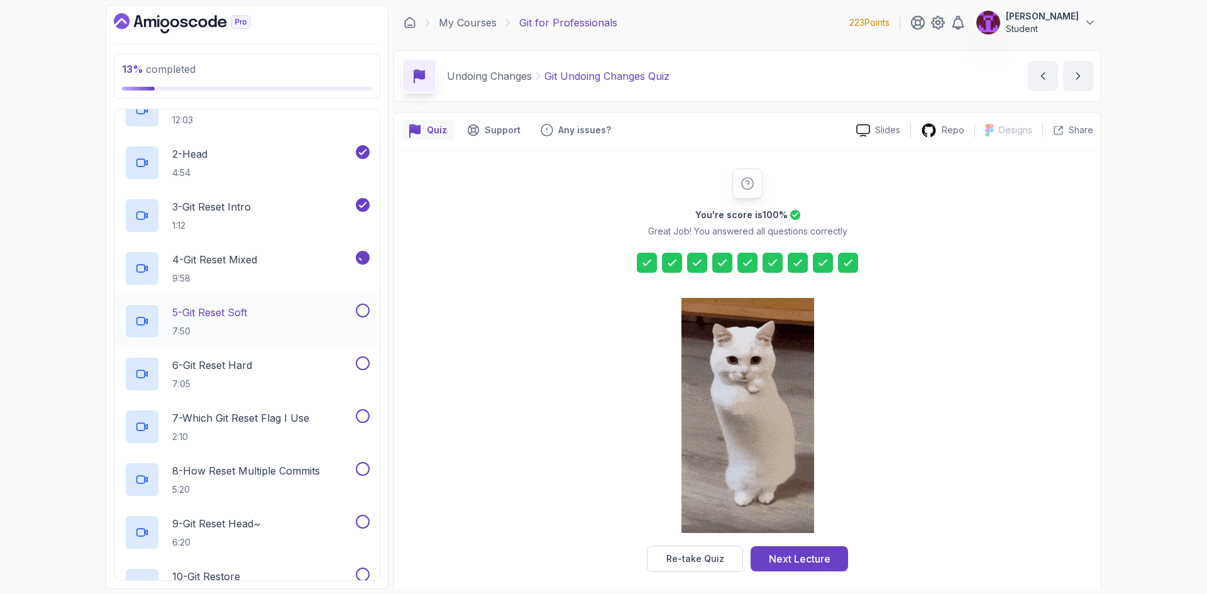
click at [363, 314] on button at bounding box center [363, 311] width 14 height 14
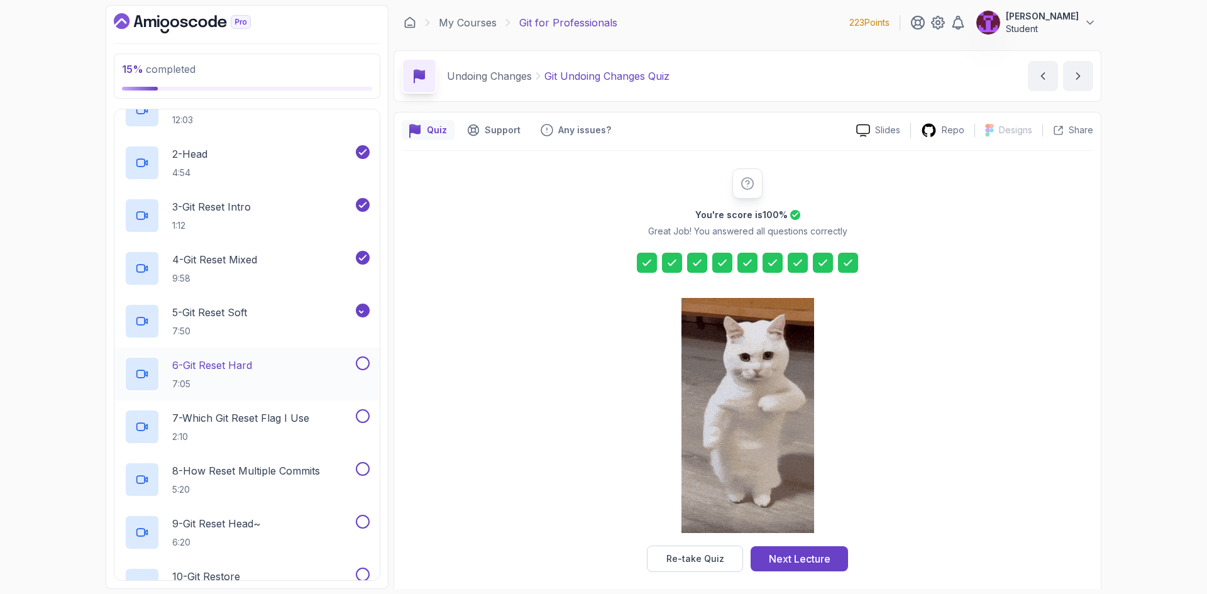
click at [367, 362] on button at bounding box center [363, 364] width 14 height 14
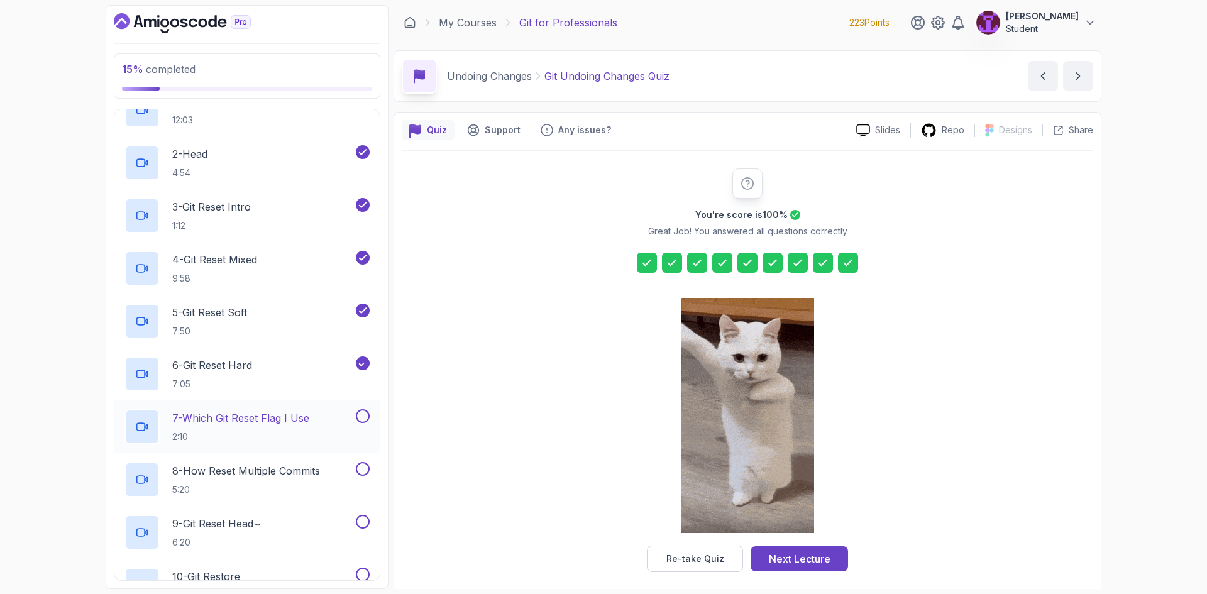
click at [362, 414] on button at bounding box center [363, 416] width 14 height 14
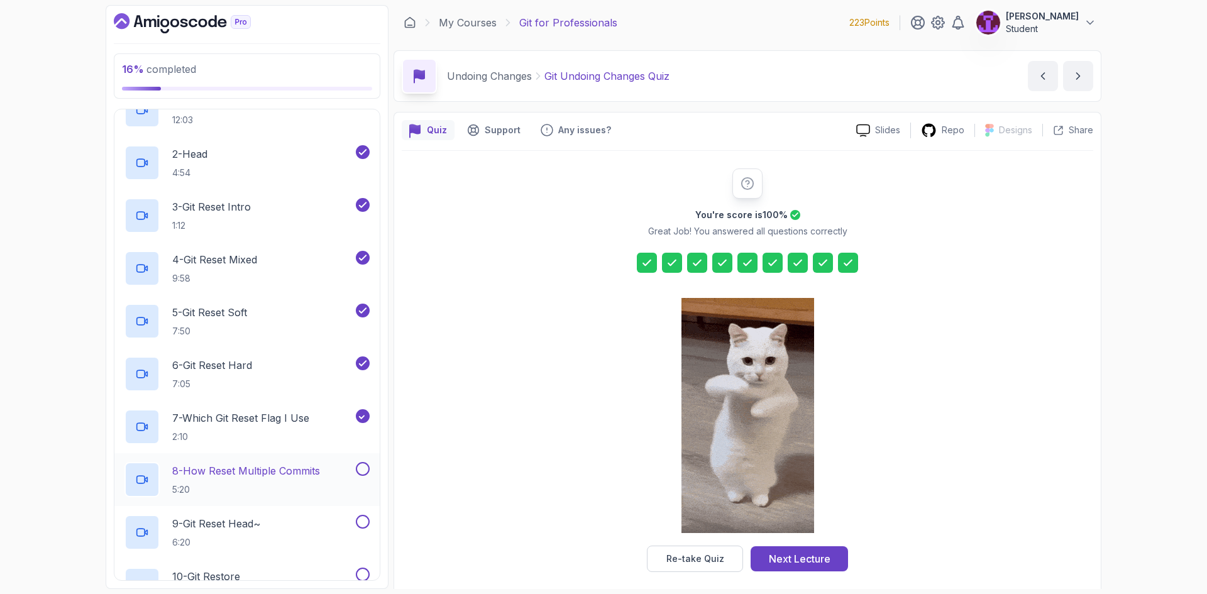
click at [362, 472] on button at bounding box center [363, 469] width 14 height 14
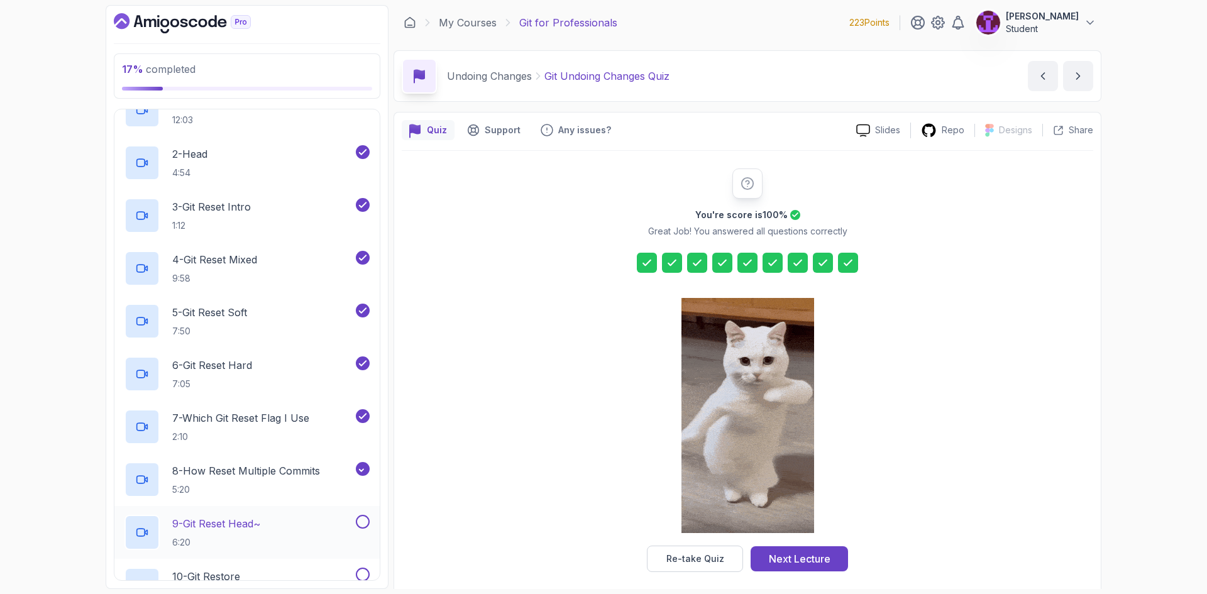
click at [358, 521] on button at bounding box center [363, 522] width 14 height 14
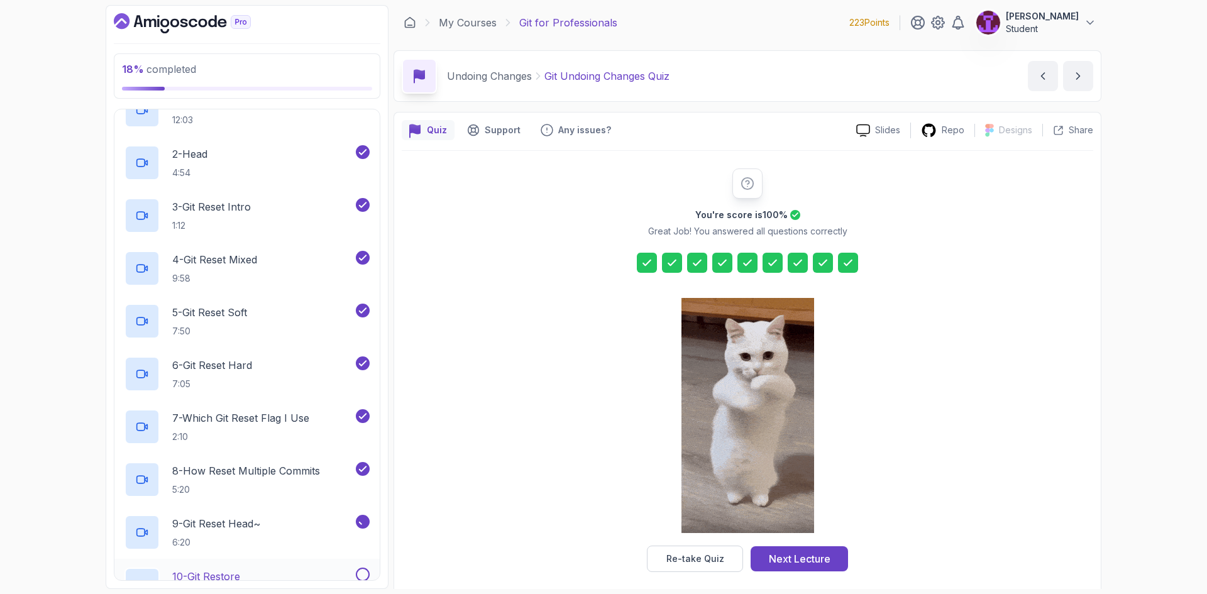
scroll to position [377, 0]
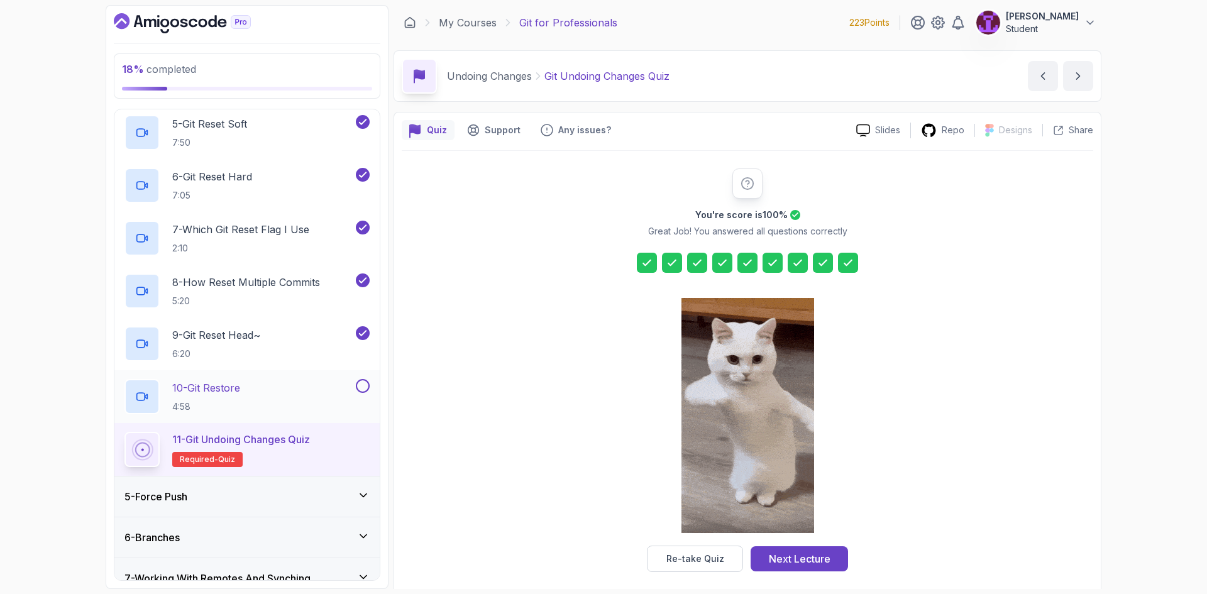
click at [360, 391] on button at bounding box center [363, 386] width 14 height 14
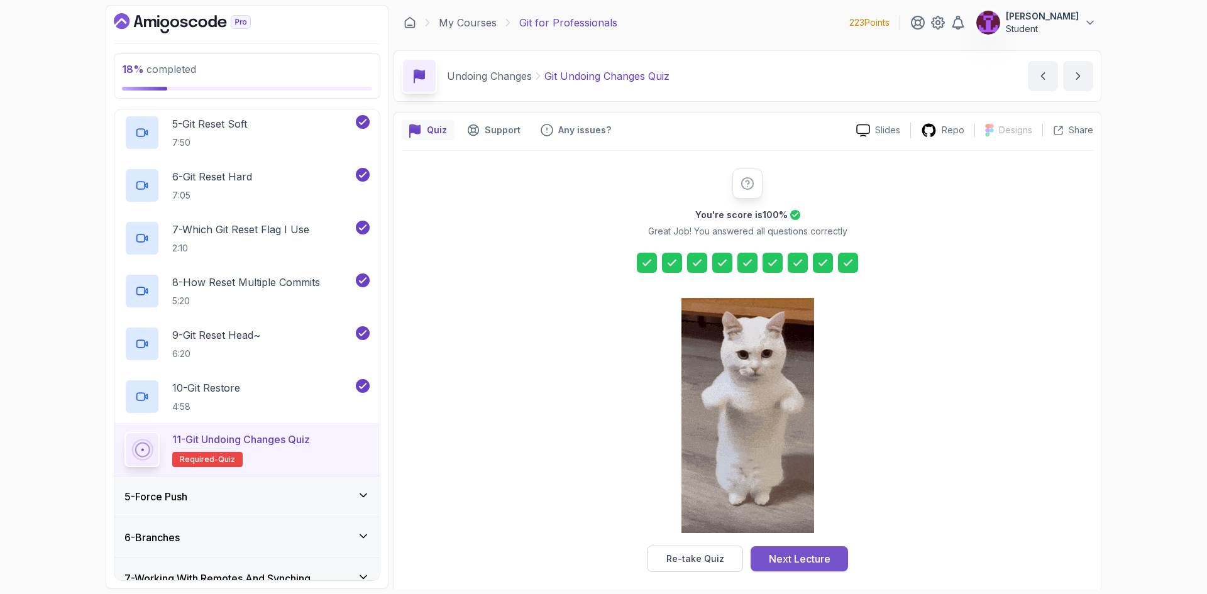
click at [811, 556] on div "Next Lecture" at bounding box center [800, 558] width 62 height 15
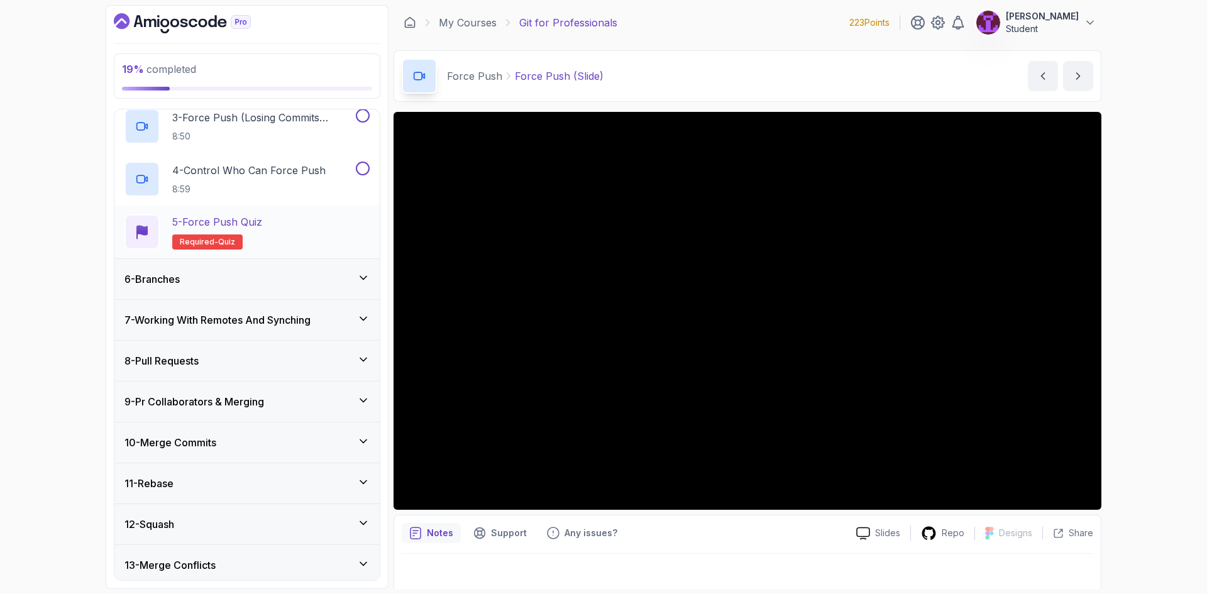
scroll to position [233, 0]
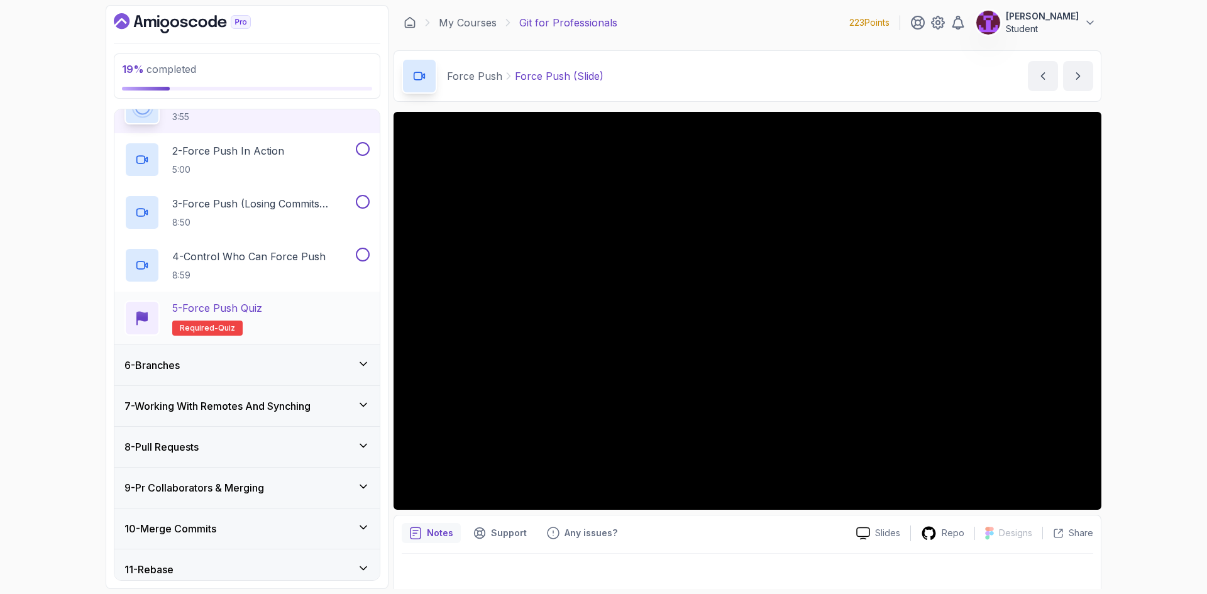
drag, startPoint x: 222, startPoint y: 315, endPoint x: 238, endPoint y: 327, distance: 20.3
click at [222, 314] on p "5 - Force Push Quiz" at bounding box center [217, 308] width 90 height 15
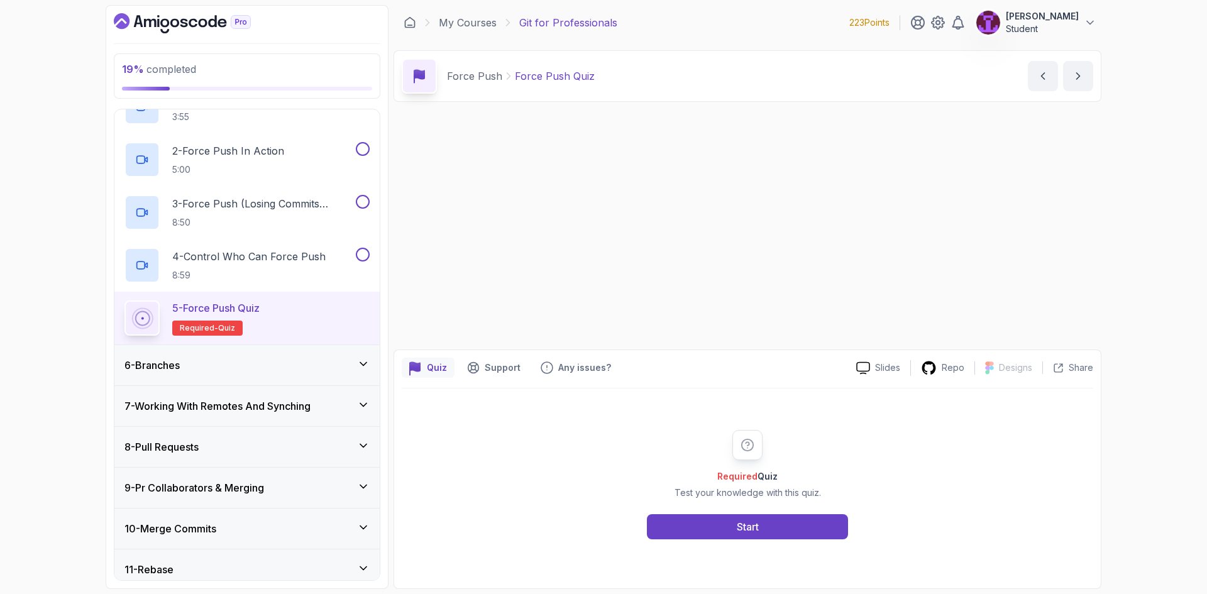
scroll to position [241, 0]
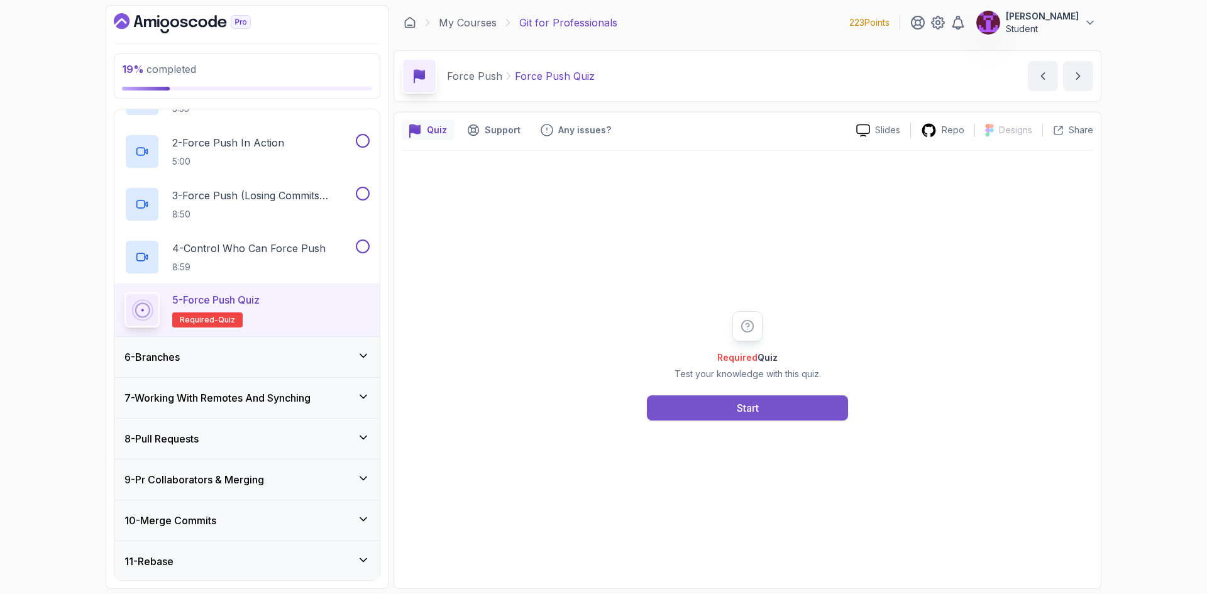
click at [802, 399] on button "Start" at bounding box center [747, 408] width 201 height 25
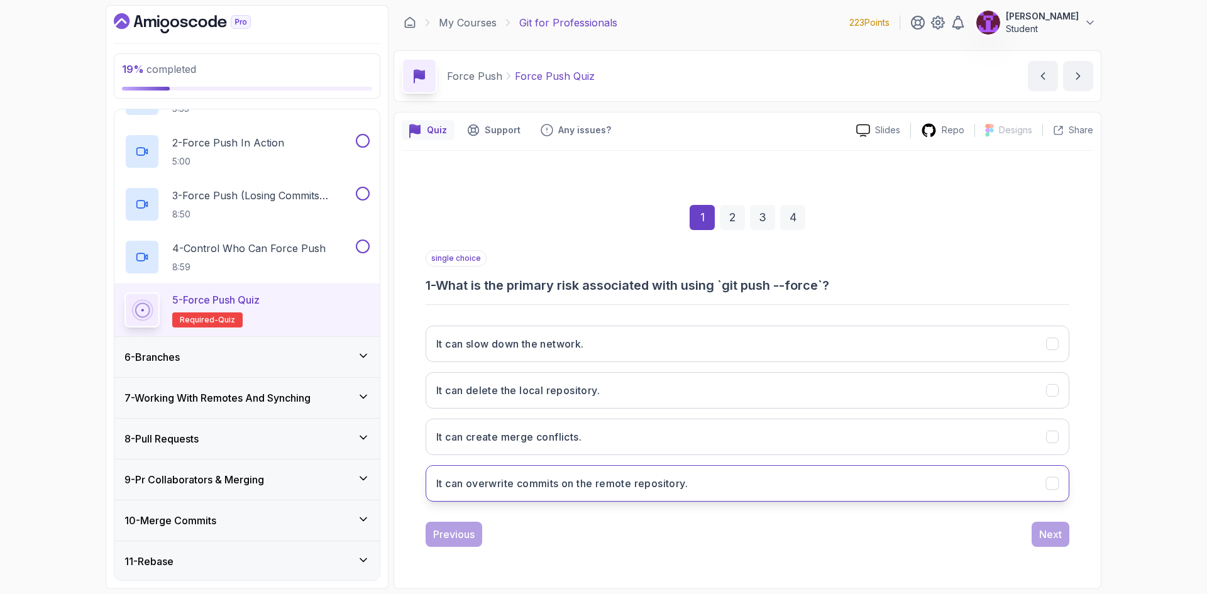
click at [621, 484] on h3 "It can overwrite commits on the remote repository." at bounding box center [562, 483] width 252 height 15
click at [1065, 547] on div "1 2 3 4 single choice 1 - What is the primary risk associated with using `git p…" at bounding box center [748, 366] width 692 height 382
click at [1051, 544] on button "Next" at bounding box center [1051, 534] width 38 height 25
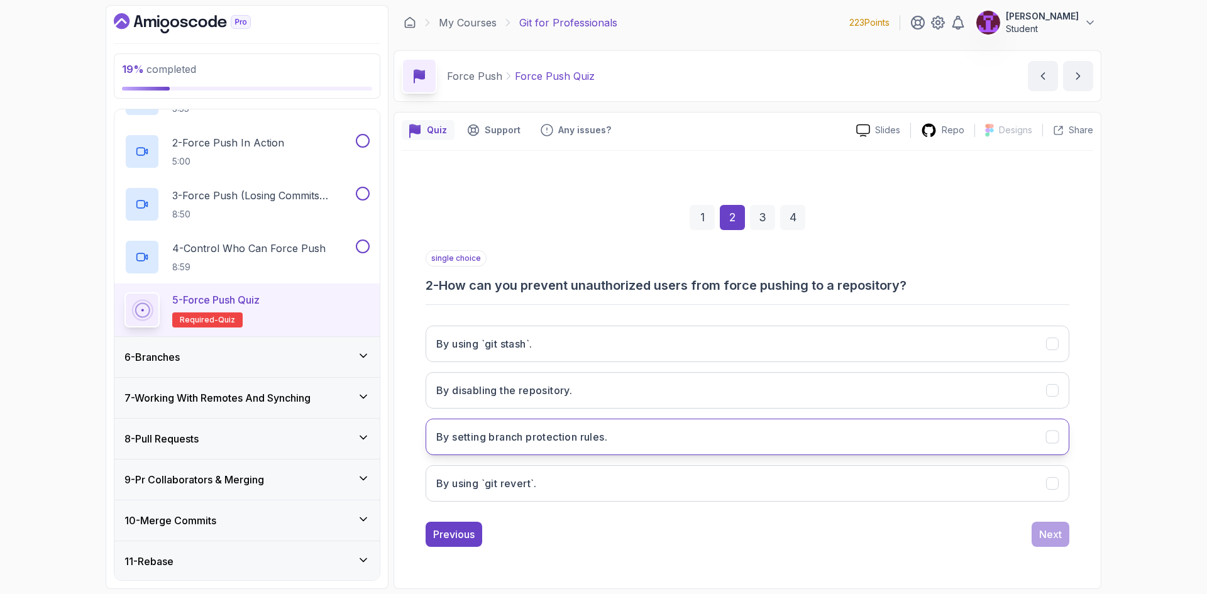
click at [607, 444] on h3 "By setting branch protection rules." at bounding box center [521, 437] width 171 height 15
click at [1053, 545] on button "Next" at bounding box center [1051, 534] width 38 height 25
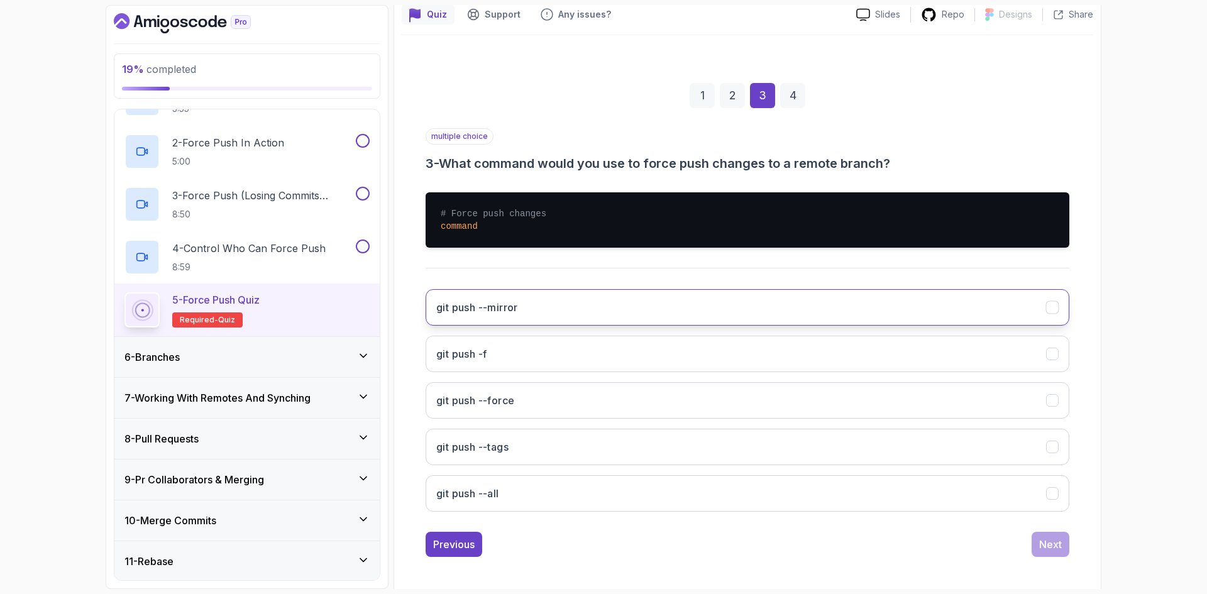
scroll to position [119, 0]
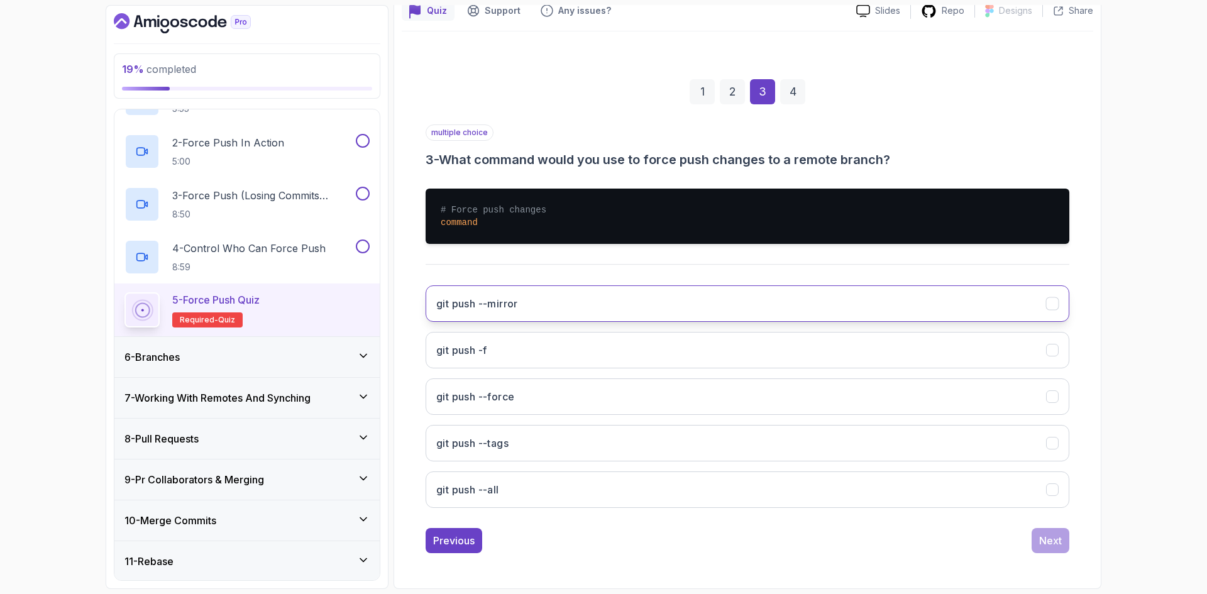
click at [531, 314] on button "git push --mirror" at bounding box center [748, 303] width 644 height 36
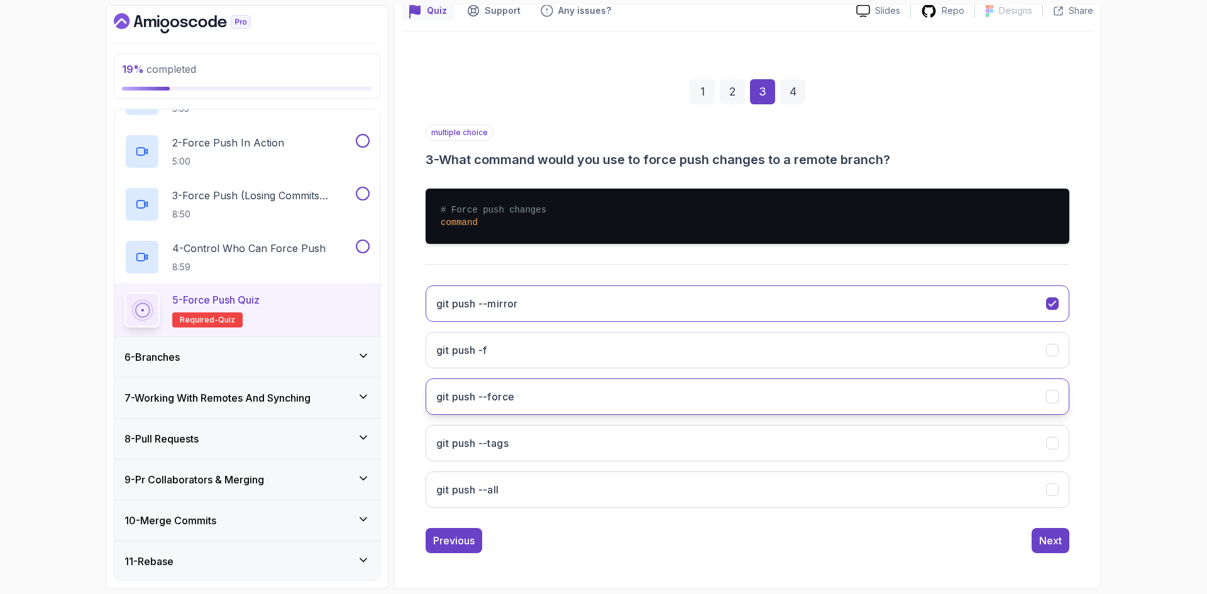
click at [558, 410] on button "git push --force" at bounding box center [748, 397] width 644 height 36
click at [989, 303] on button "git push --mirror" at bounding box center [748, 303] width 644 height 36
click at [721, 363] on button "git push -f" at bounding box center [748, 350] width 644 height 36
drag, startPoint x: 1036, startPoint y: 523, endPoint x: 1045, endPoint y: 541, distance: 19.4
click at [1037, 526] on div "multiple choice 3 - What command would you use to force push changes to a remot…" at bounding box center [748, 339] width 644 height 429
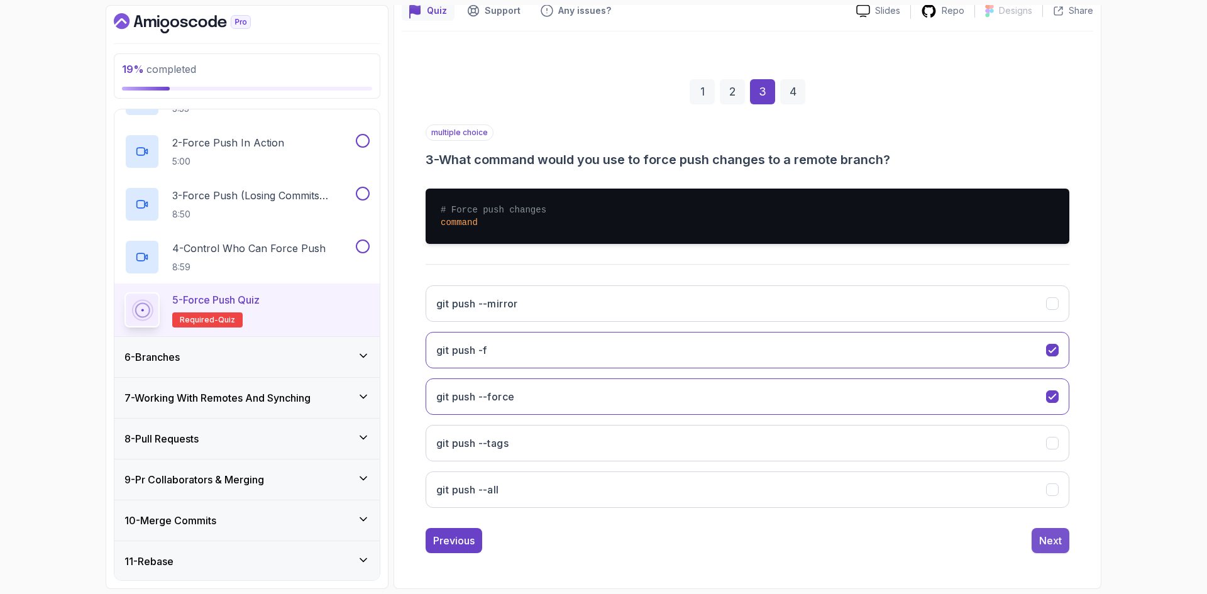
click at [1048, 546] on div "Next" at bounding box center [1050, 540] width 23 height 15
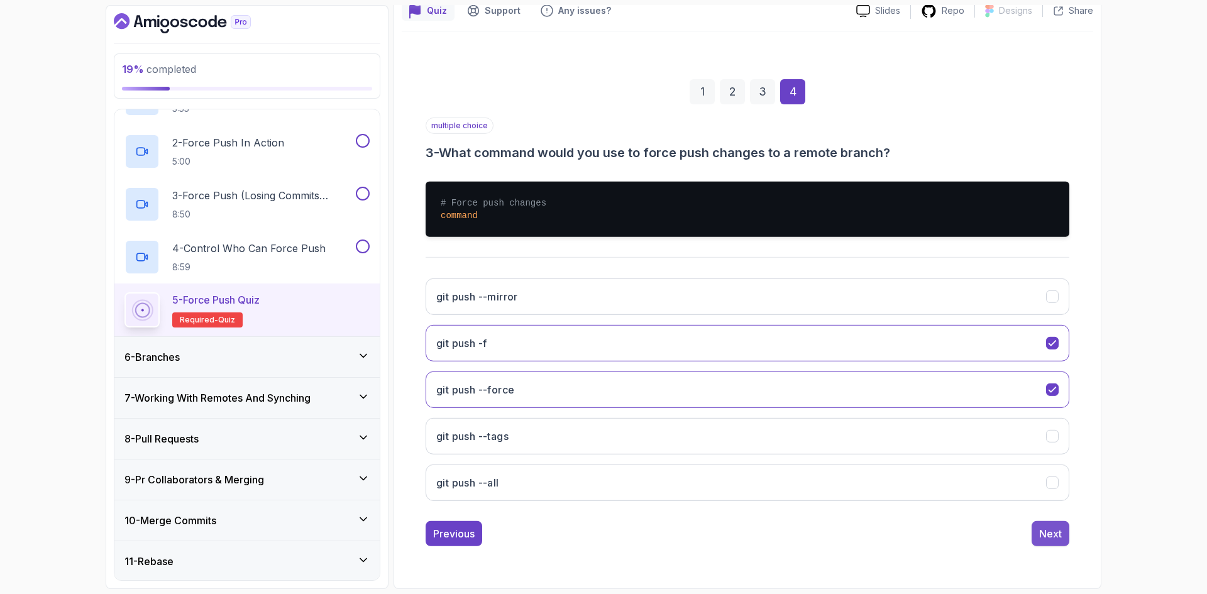
scroll to position [0, 0]
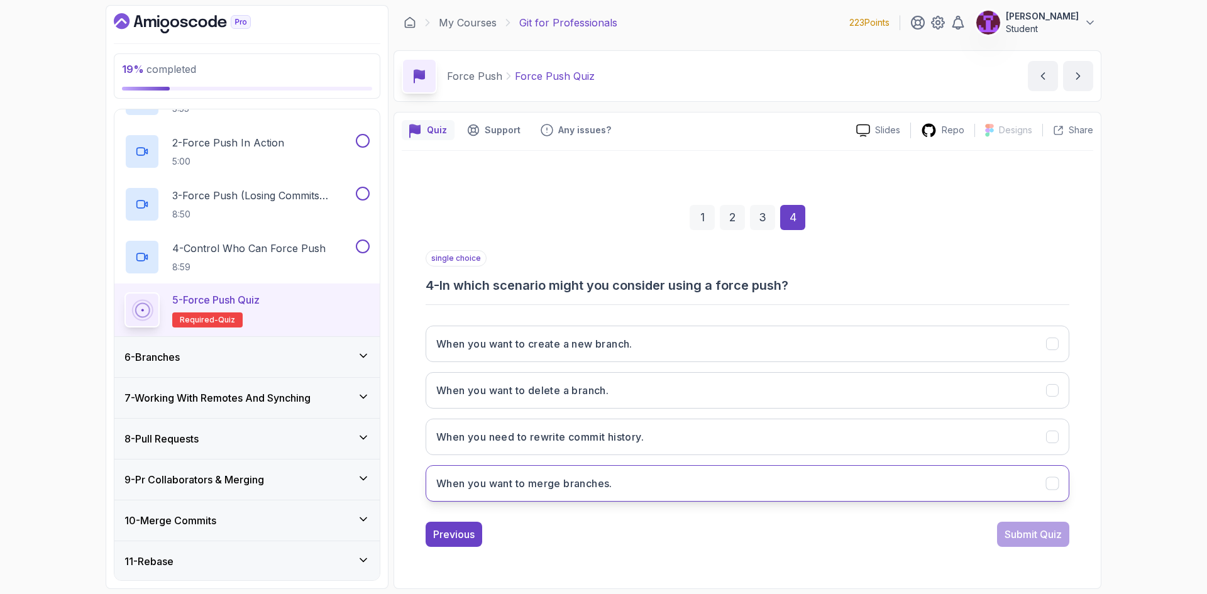
click at [978, 482] on button "When you want to merge branches." at bounding box center [748, 483] width 644 height 36
click at [1046, 532] on div "Submit Quiz" at bounding box center [1033, 534] width 57 height 15
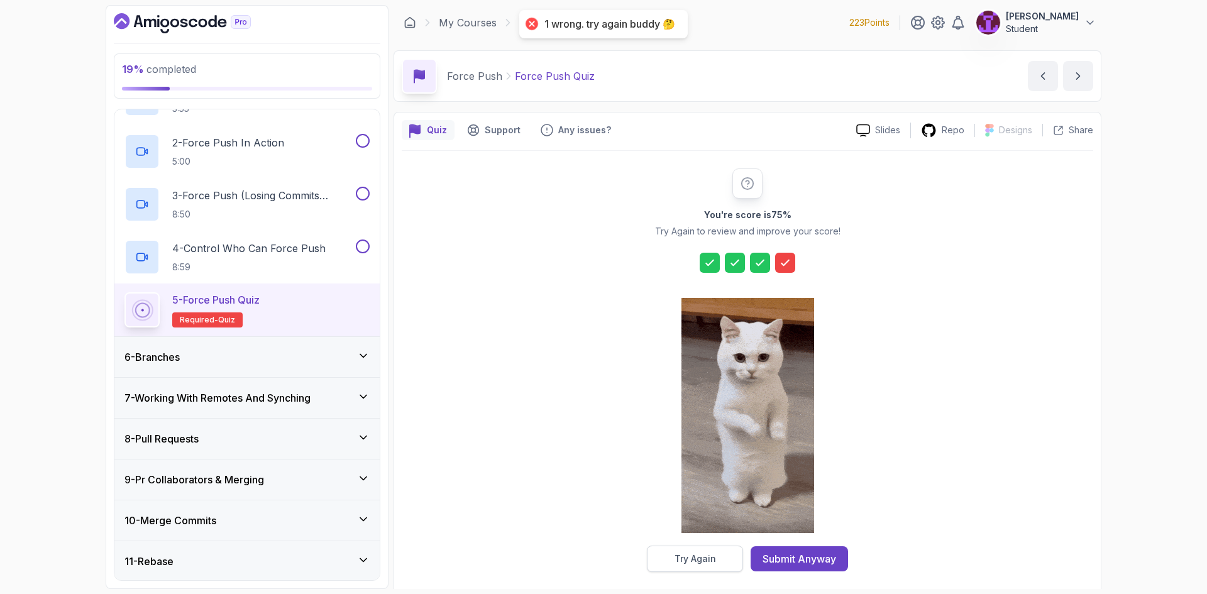
click at [723, 557] on button "Try Again" at bounding box center [695, 559] width 96 height 26
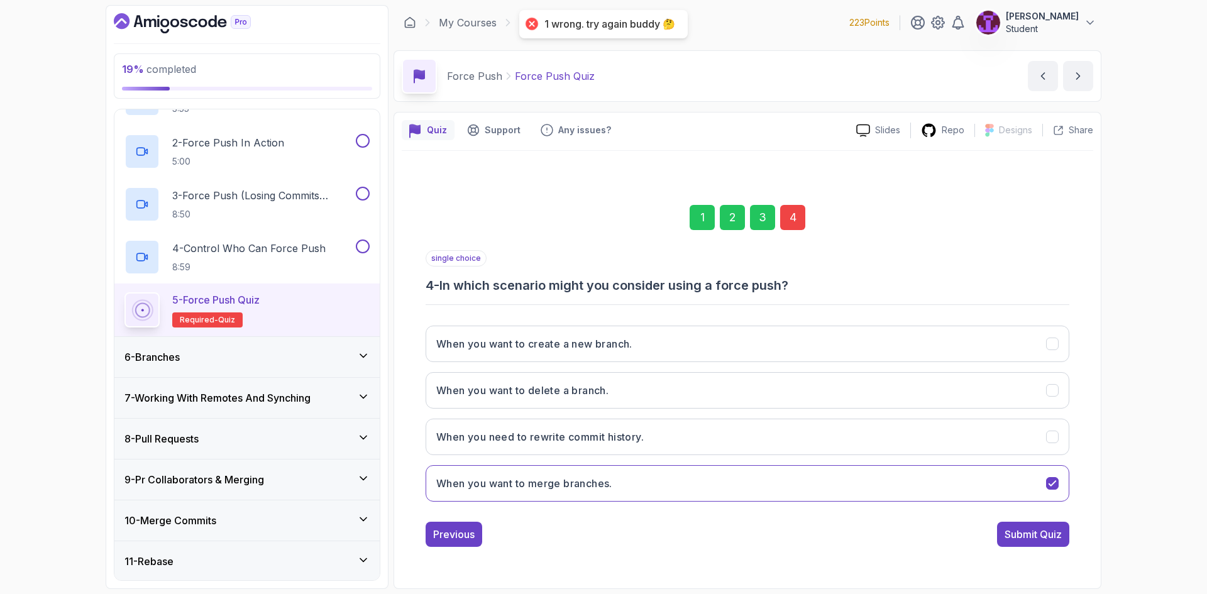
click at [784, 211] on div "4" at bounding box center [792, 217] width 25 height 25
click at [690, 351] on button "When you want to create a new branch." at bounding box center [748, 344] width 644 height 36
click at [1060, 546] on button "Submit Quiz" at bounding box center [1033, 534] width 72 height 25
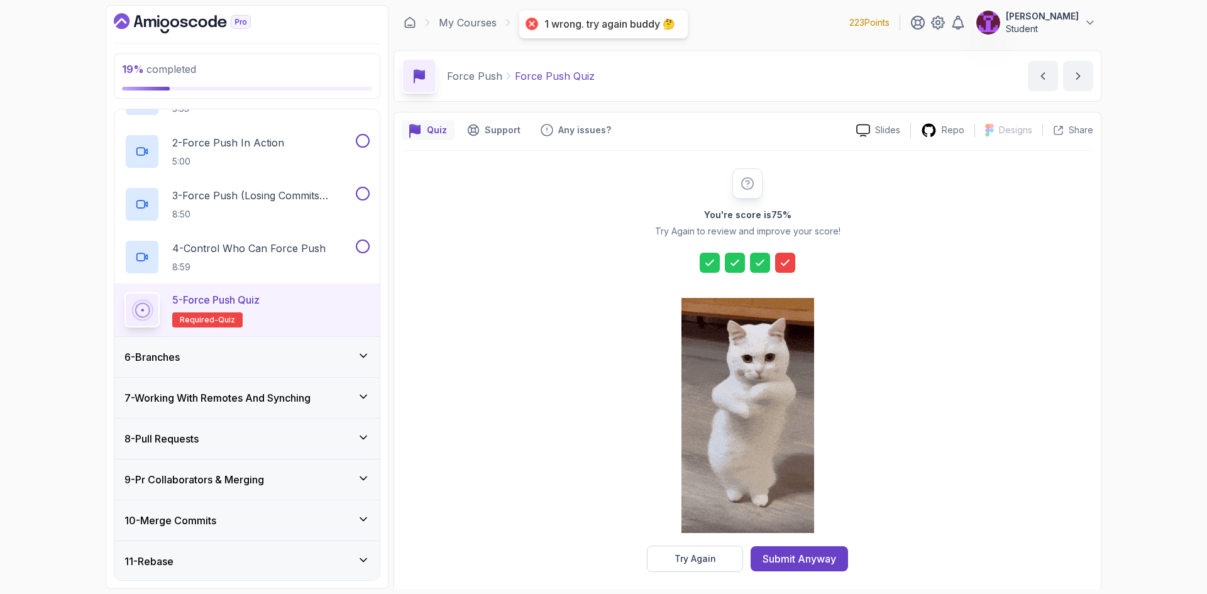
click at [709, 545] on div at bounding box center [748, 417] width 133 height 258
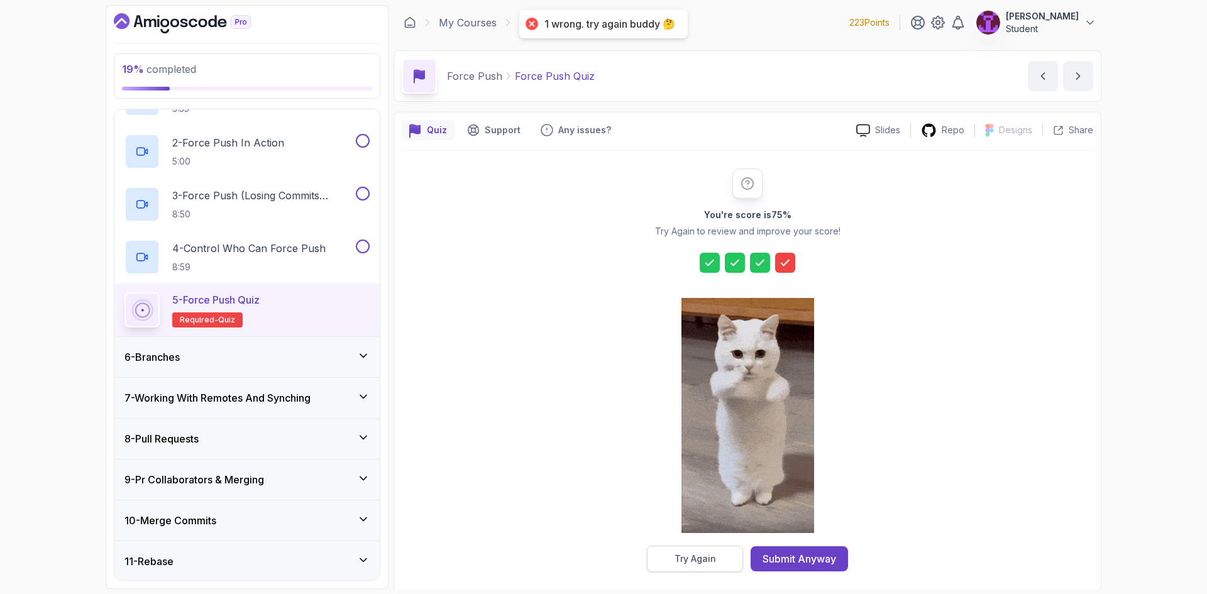
click at [718, 554] on button "Try Again" at bounding box center [695, 559] width 96 height 26
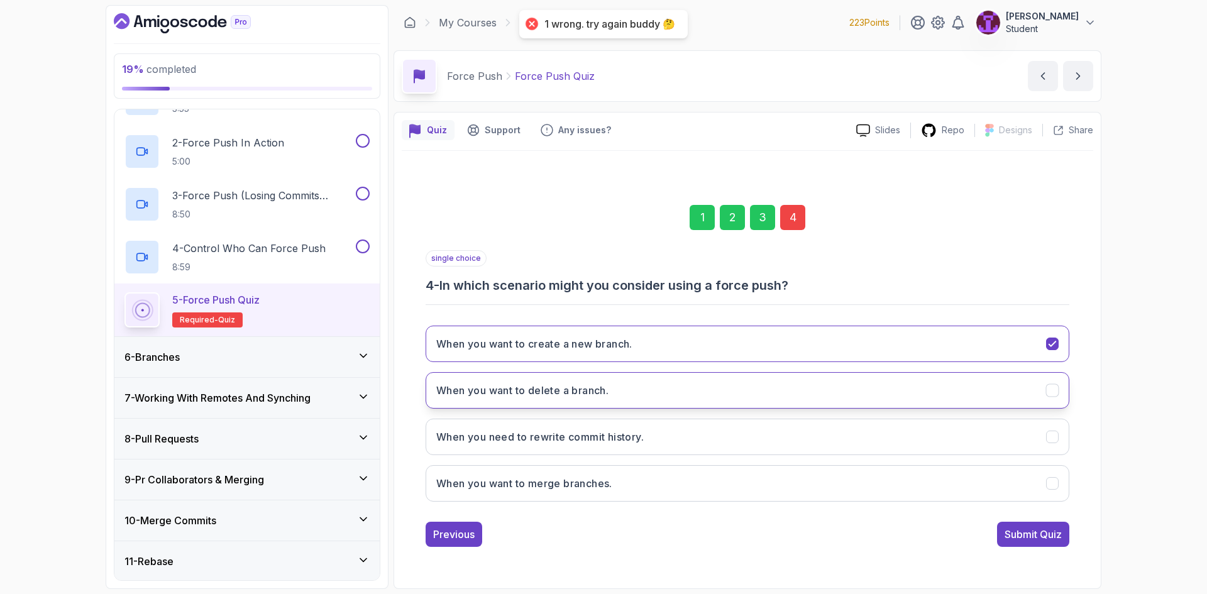
click at [996, 389] on button "When you want to delete a branch." at bounding box center [748, 390] width 644 height 36
click at [1033, 543] on button "Submit Quiz" at bounding box center [1033, 534] width 72 height 25
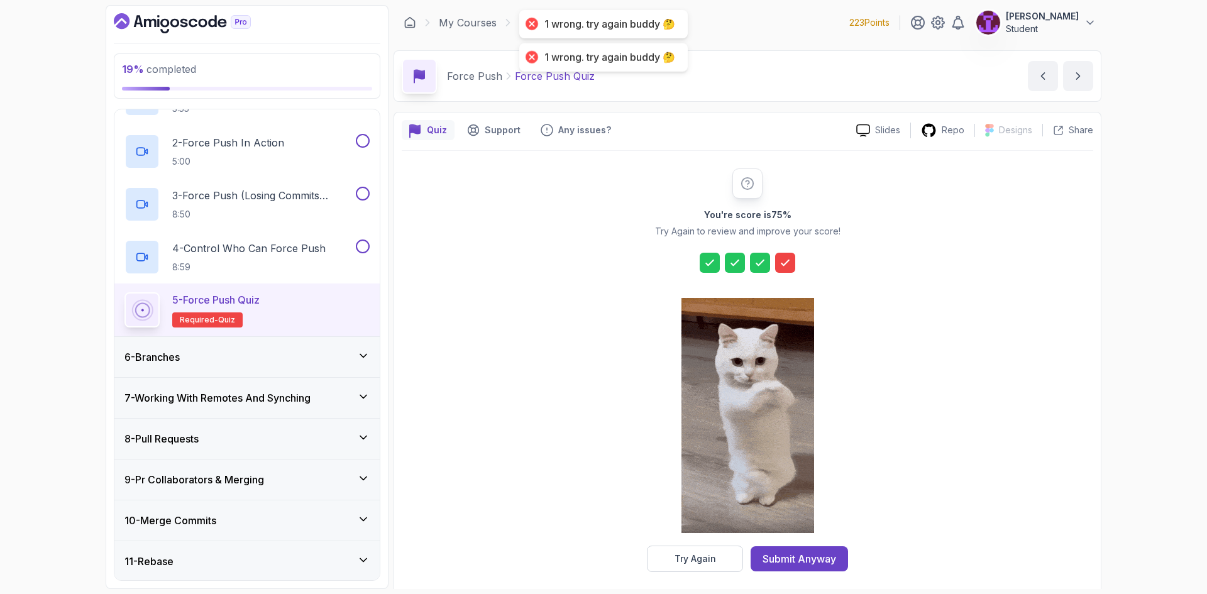
click at [719, 568] on button "Try Again" at bounding box center [695, 559] width 96 height 26
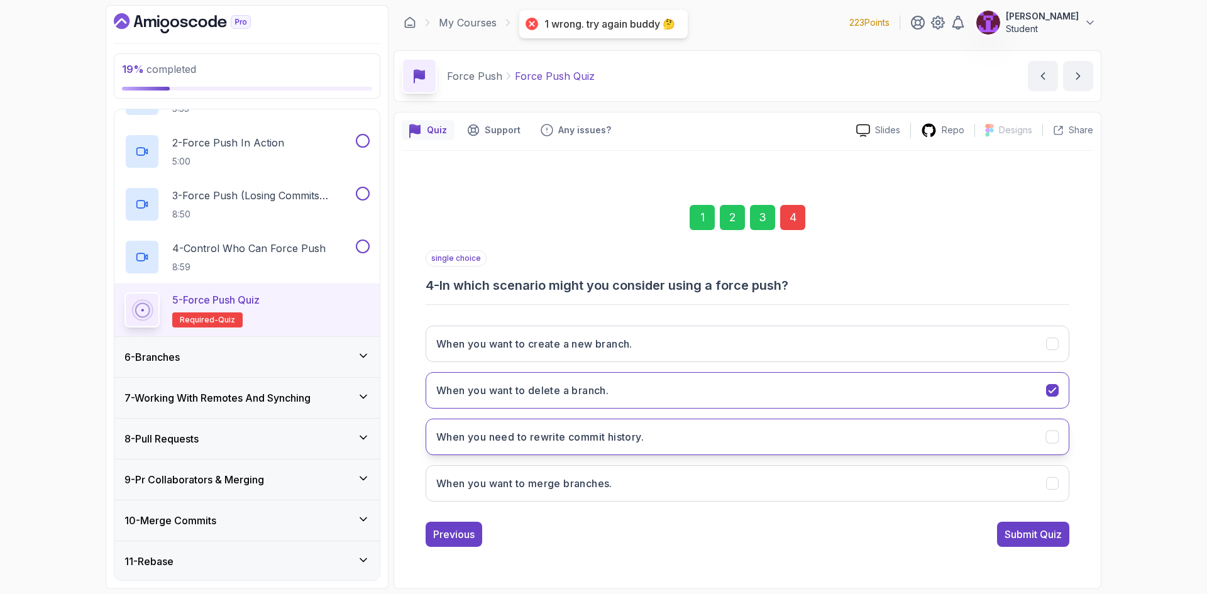
click at [1043, 445] on button "When you need to rewrite commit history." at bounding box center [748, 437] width 644 height 36
click at [1057, 400] on button "When you want to delete a branch." at bounding box center [748, 390] width 644 height 36
click at [1062, 440] on button "When you need to rewrite commit history." at bounding box center [748, 437] width 644 height 36
click at [1022, 524] on button "Submit Quiz" at bounding box center [1033, 534] width 72 height 25
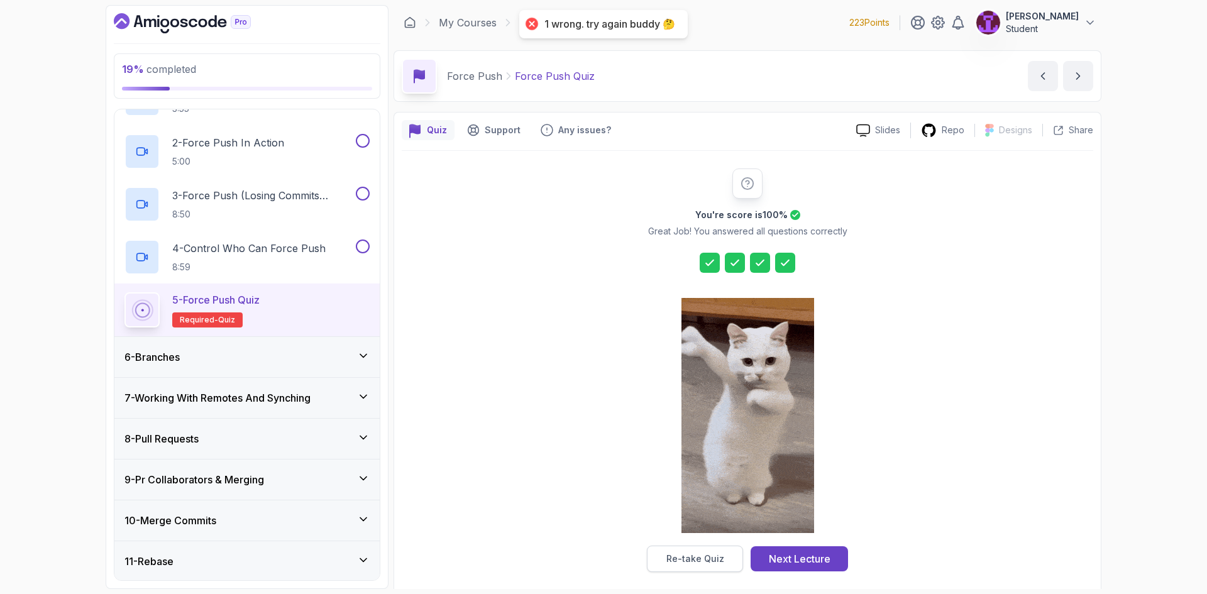
click at [694, 559] on div "Re-take Quiz" at bounding box center [696, 559] width 58 height 13
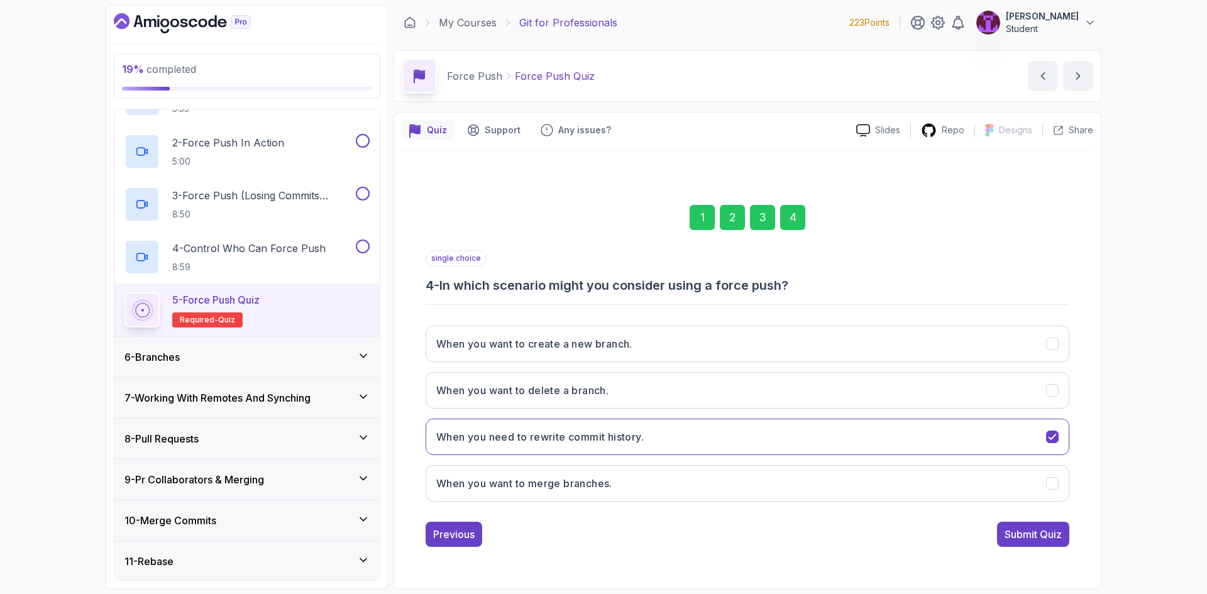
click at [1038, 538] on div "Submit Quiz" at bounding box center [1033, 534] width 57 height 15
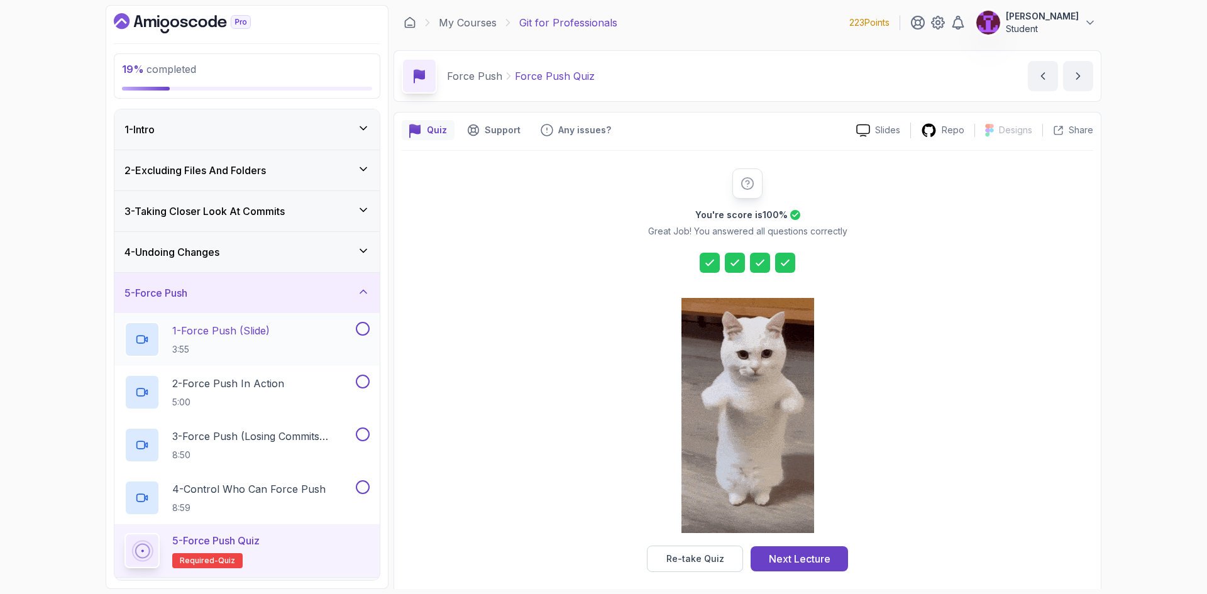
click at [364, 330] on button at bounding box center [363, 329] width 14 height 14
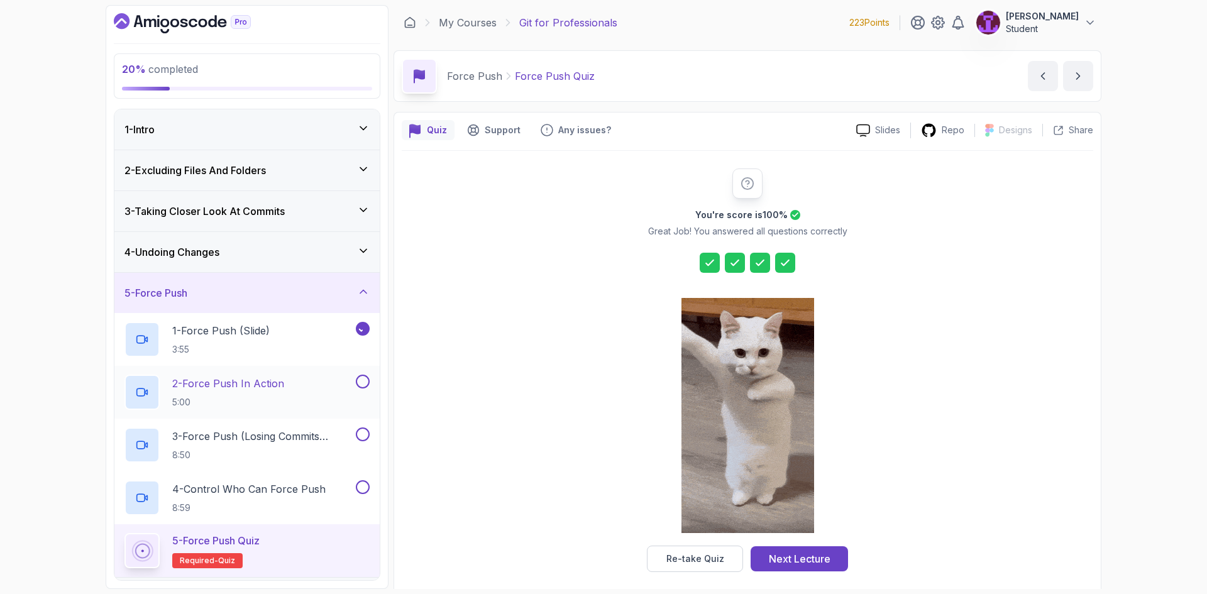
click at [365, 383] on button at bounding box center [363, 382] width 14 height 14
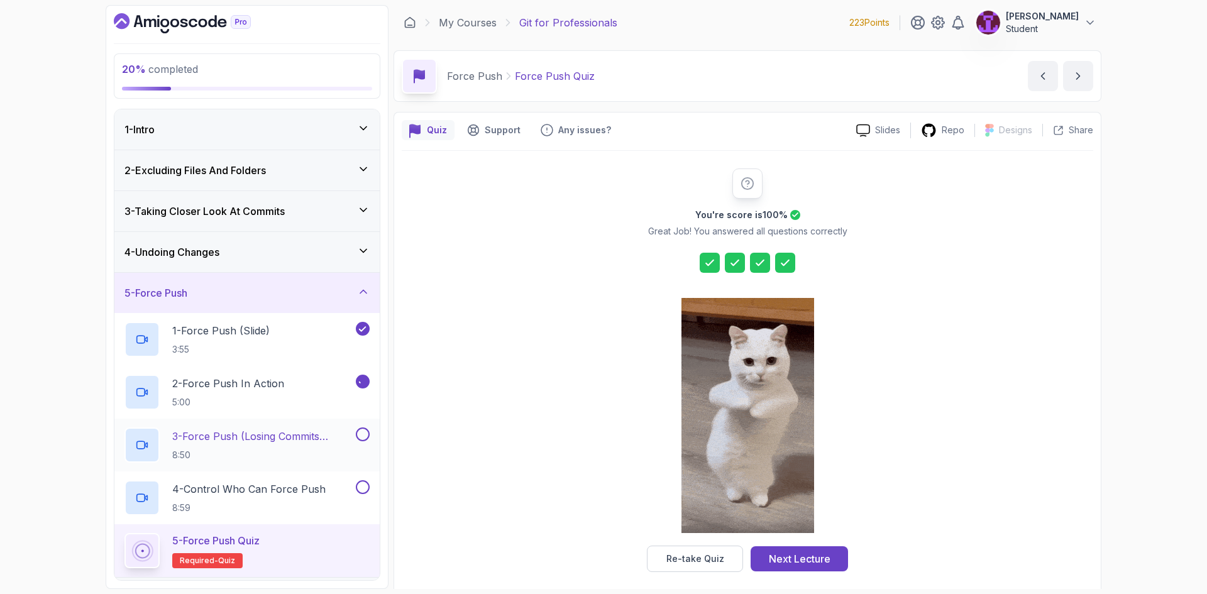
click at [361, 430] on button at bounding box center [363, 435] width 14 height 14
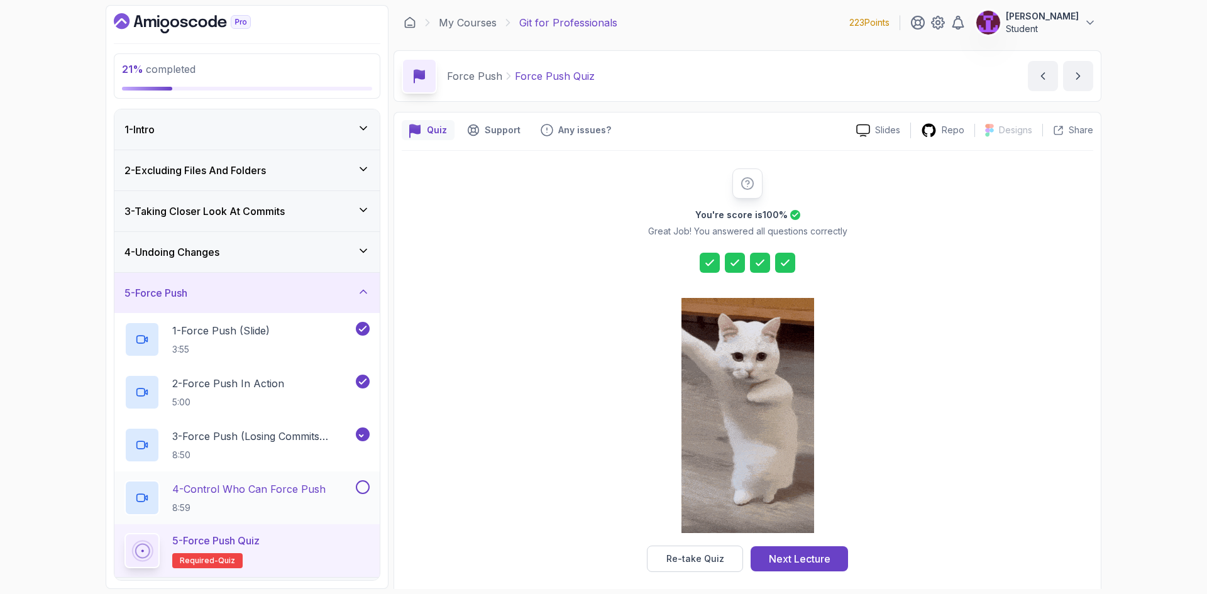
click at [368, 494] on div at bounding box center [361, 487] width 16 height 14
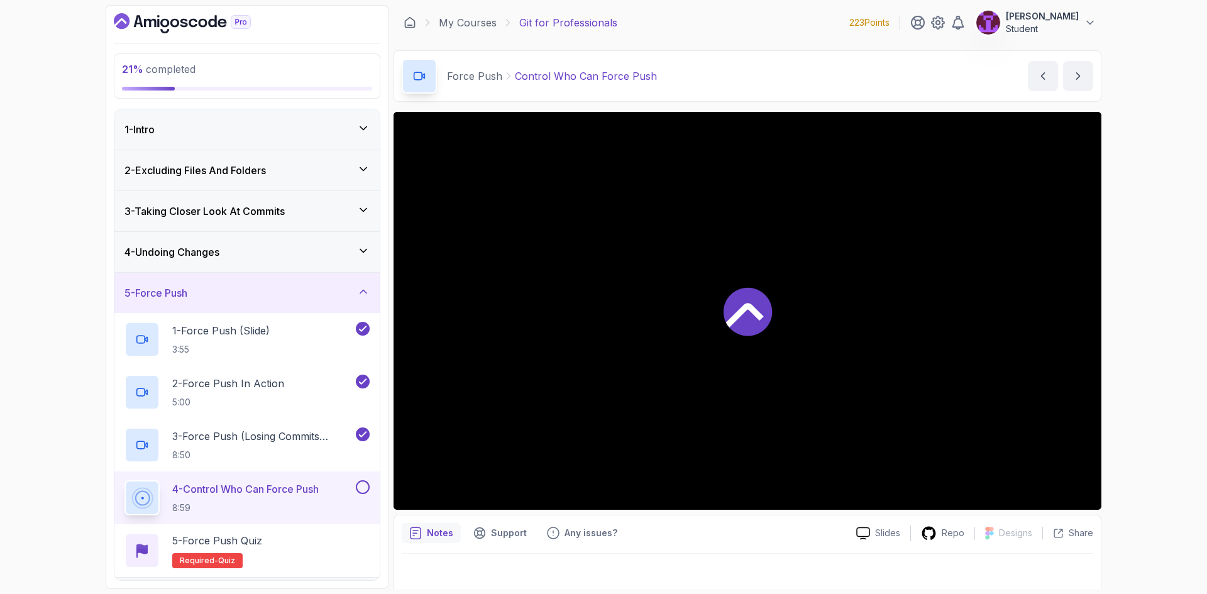
click at [364, 488] on button at bounding box center [363, 487] width 14 height 14
click at [362, 300] on div "5 - Force Push" at bounding box center [247, 292] width 245 height 15
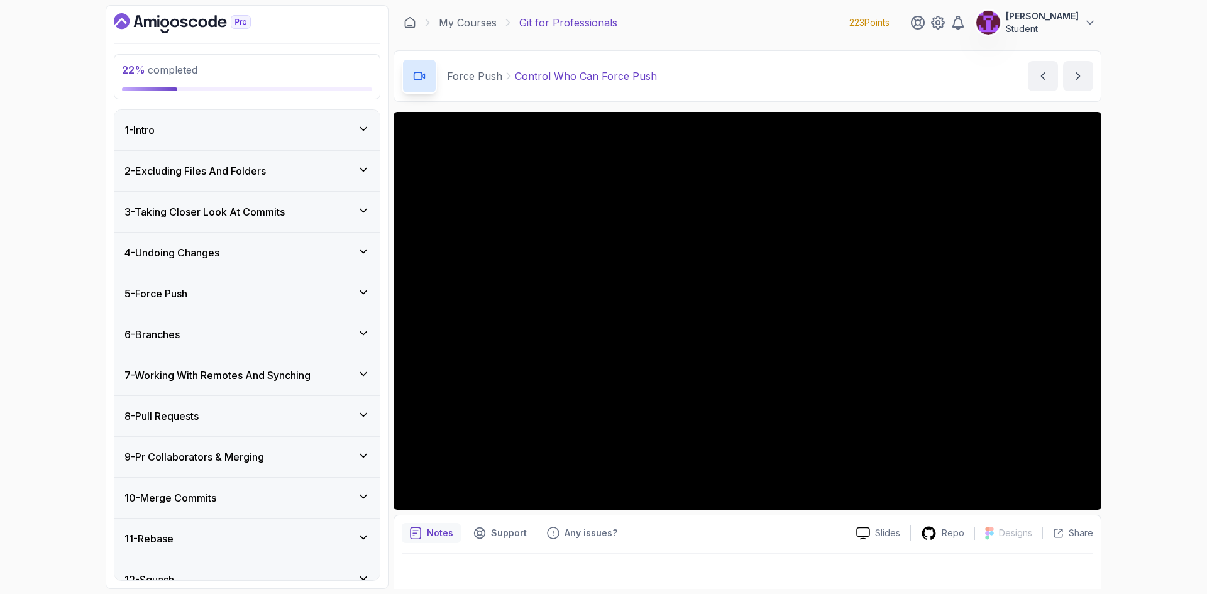
click at [348, 343] on div "6 - Branches" at bounding box center [246, 334] width 265 height 40
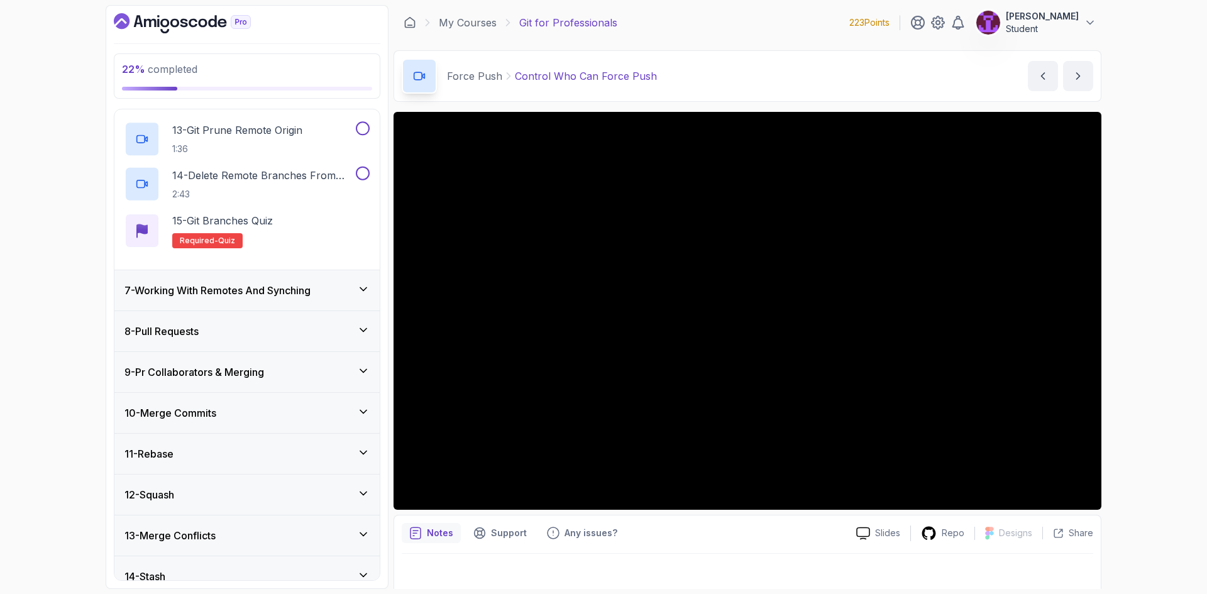
scroll to position [880, 0]
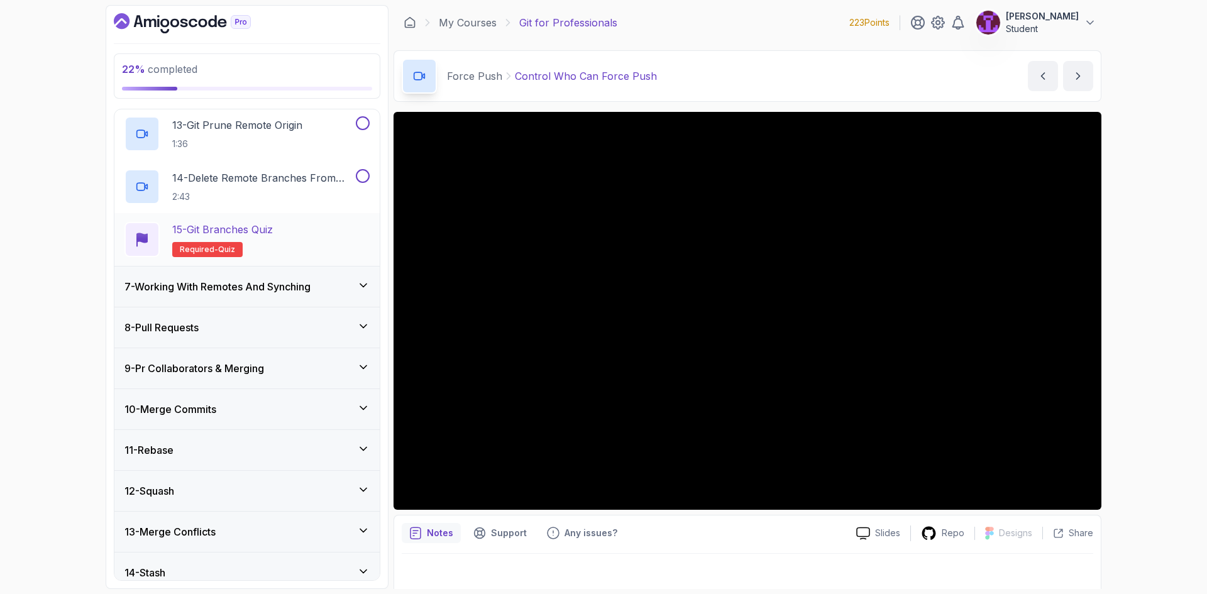
click at [283, 244] on div "15 - Git Branches Quiz Required- quiz" at bounding box center [247, 239] width 245 height 35
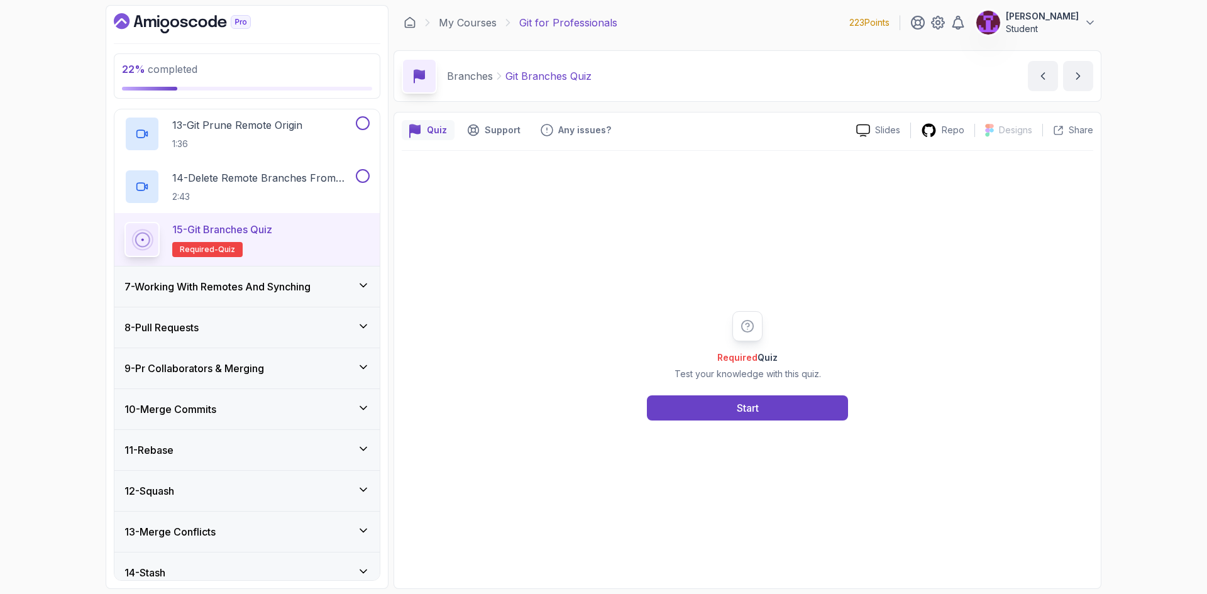
click at [812, 427] on div "Required Quiz Test your knowledge with this quiz. Start" at bounding box center [748, 366] width 692 height 430
click at [807, 411] on button "Start" at bounding box center [747, 408] width 201 height 25
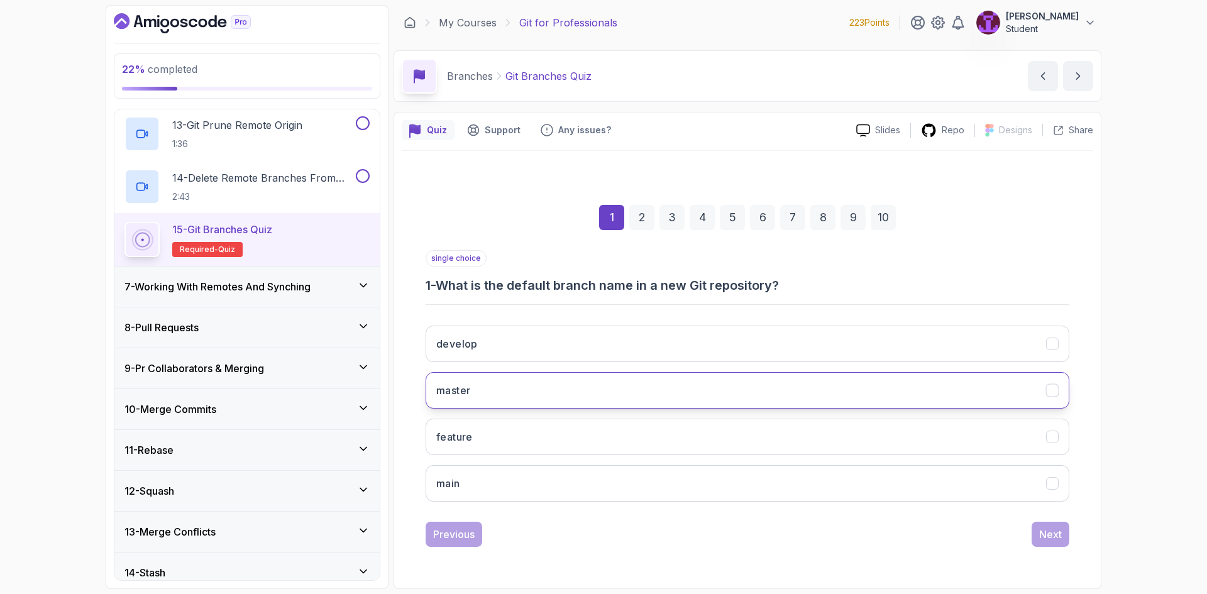
click at [583, 394] on button "master" at bounding box center [748, 390] width 644 height 36
click at [1058, 540] on div "Next" at bounding box center [1050, 534] width 23 height 15
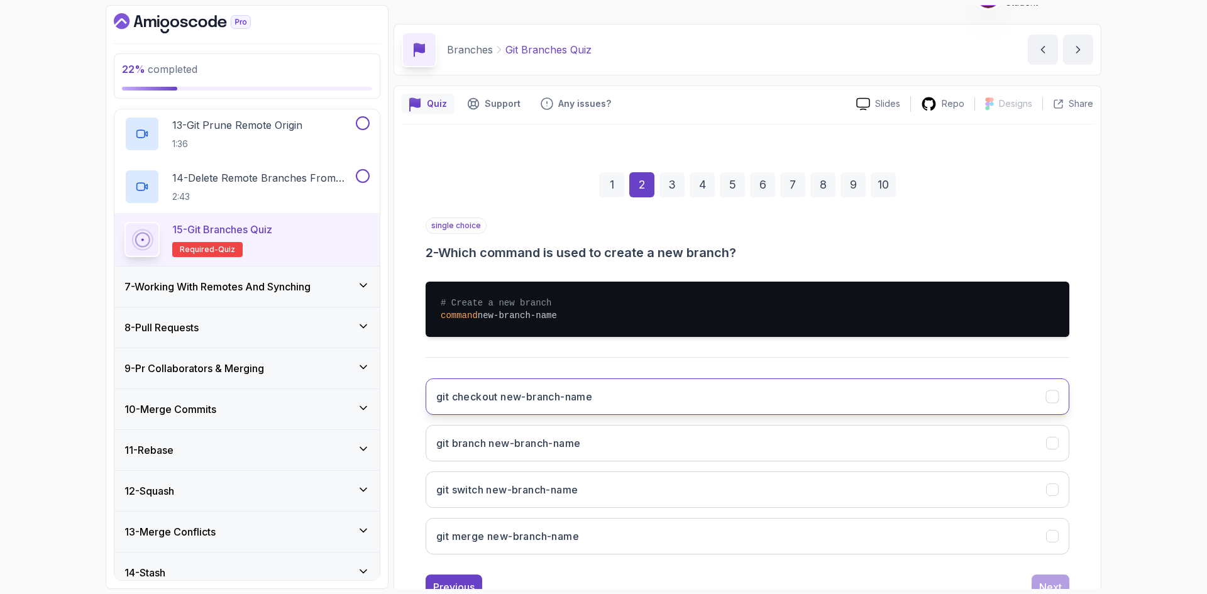
scroll to position [73, 0]
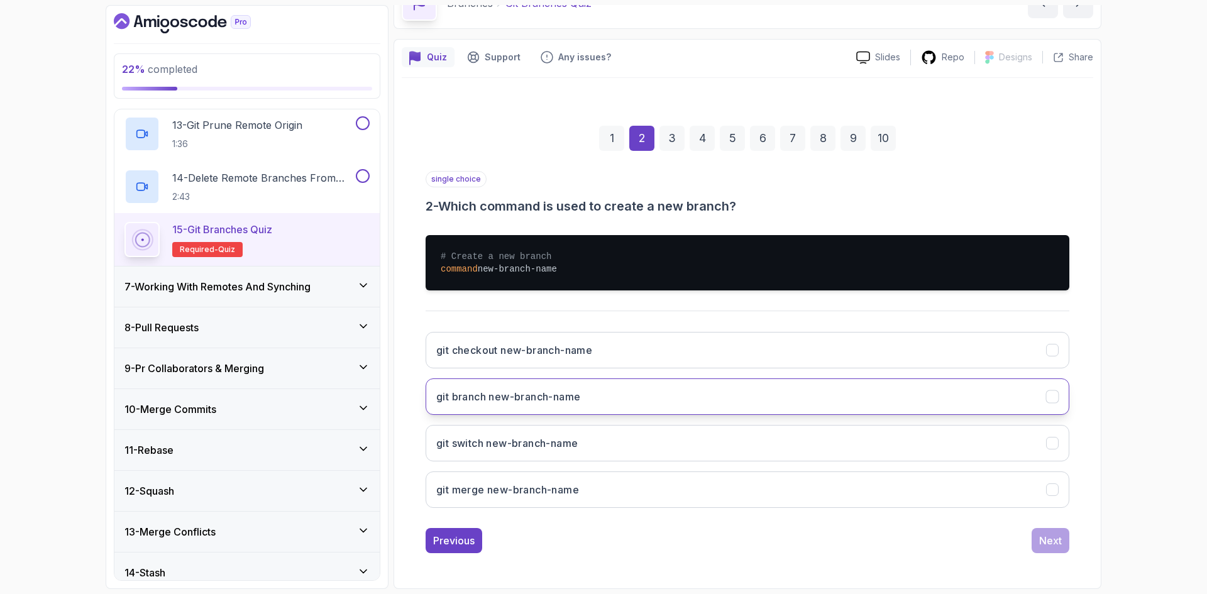
click at [733, 403] on button "git branch new-branch-name" at bounding box center [748, 397] width 644 height 36
click at [1050, 542] on div "Next" at bounding box center [1050, 540] width 23 height 15
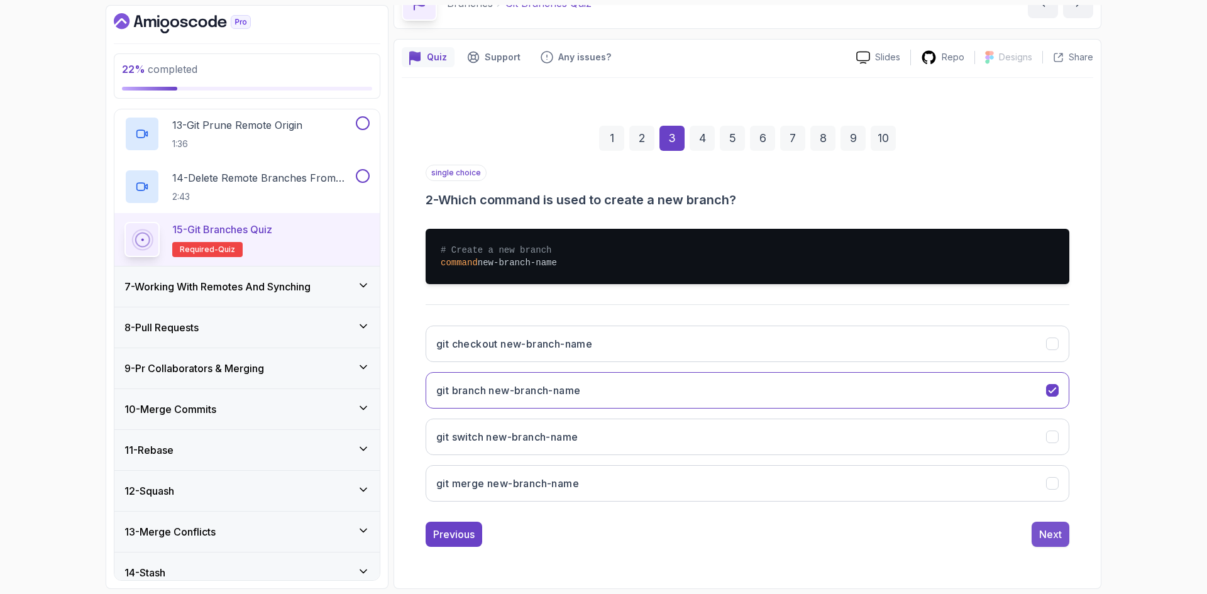
scroll to position [0, 0]
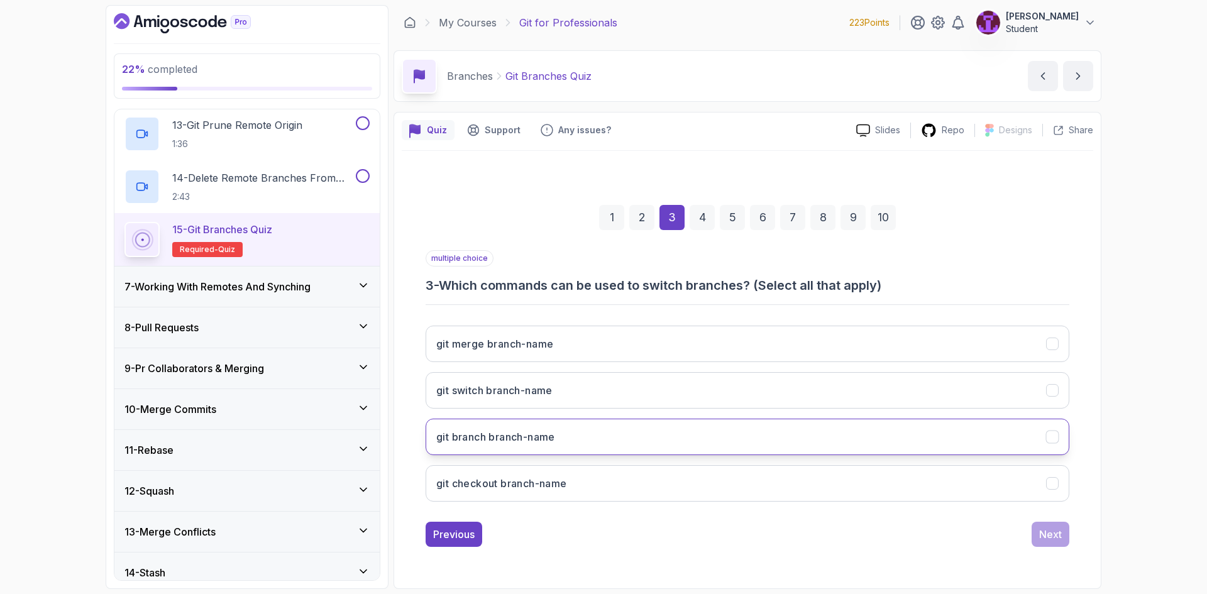
click at [572, 446] on button "git branch branch-name" at bounding box center [748, 437] width 644 height 36
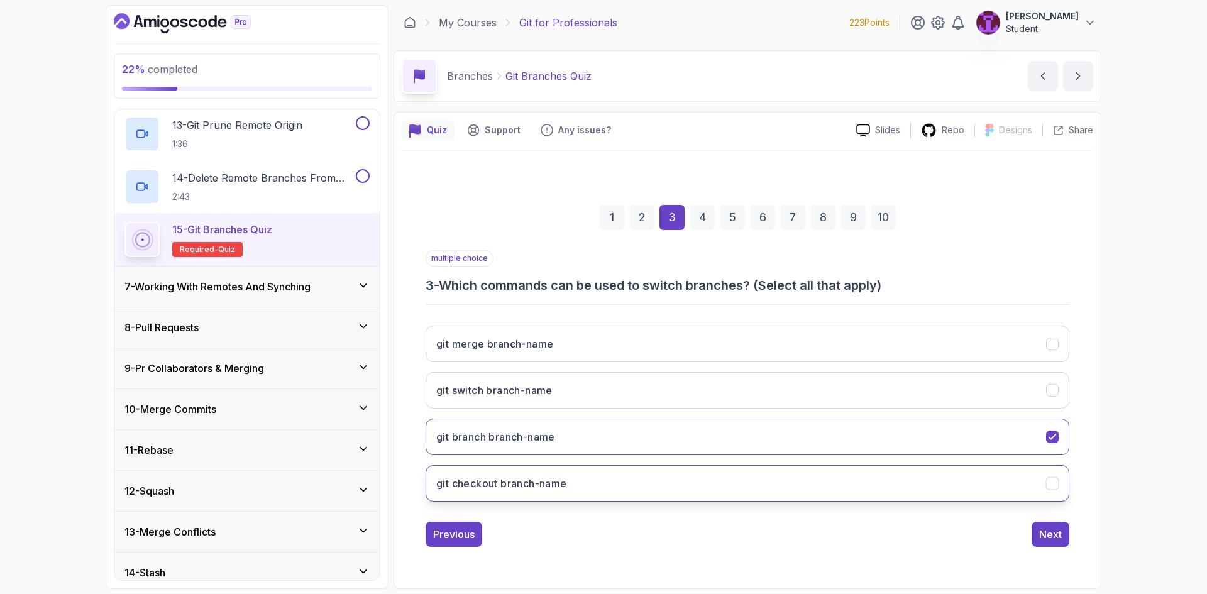
click at [508, 477] on h3 "git checkout branch-name" at bounding box center [501, 483] width 131 height 15
click at [1048, 440] on icon "git branch branch-name" at bounding box center [1053, 437] width 12 height 12
click at [1052, 530] on div "Next" at bounding box center [1050, 534] width 23 height 15
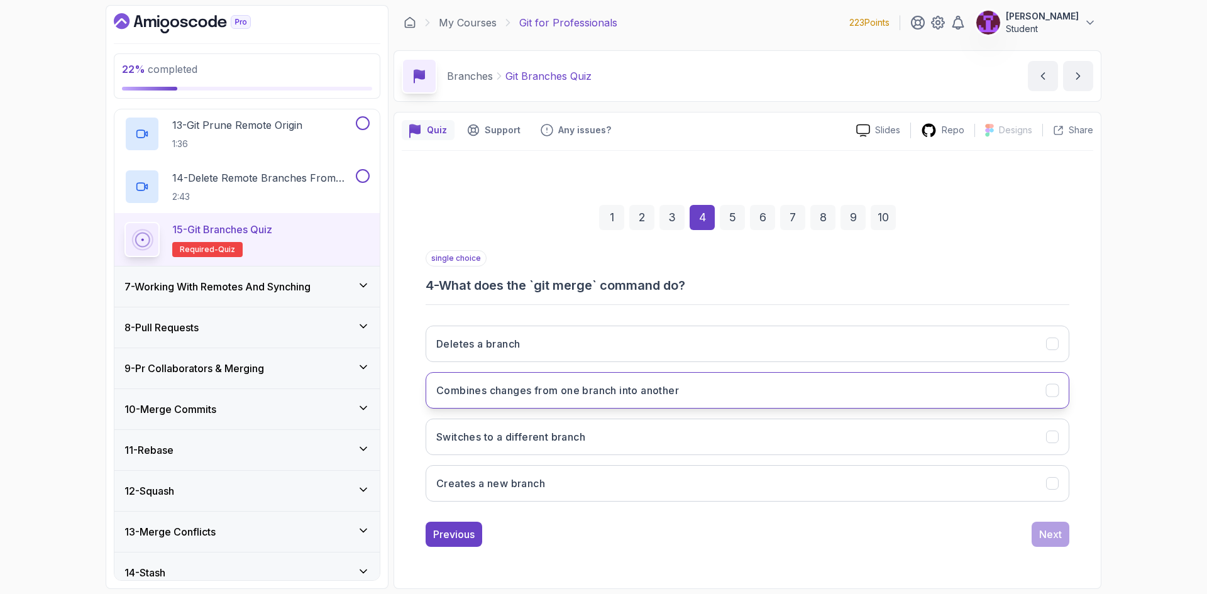
click at [646, 407] on button "Combines changes from one branch into another" at bounding box center [748, 390] width 644 height 36
click at [1055, 543] on button "Next" at bounding box center [1051, 534] width 38 height 25
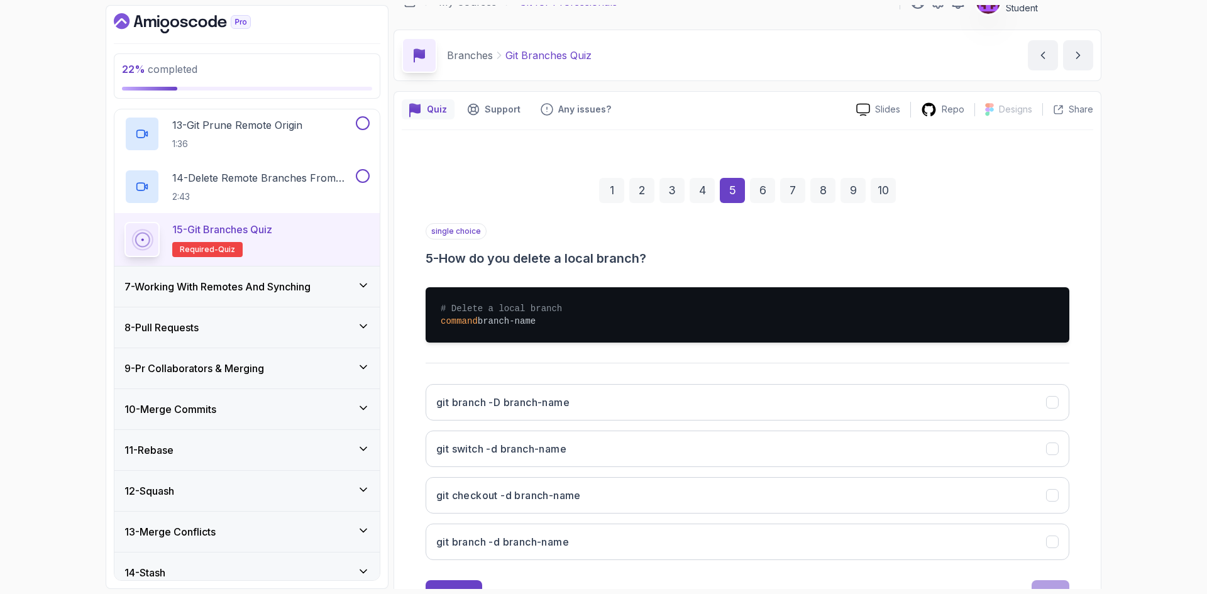
scroll to position [73, 0]
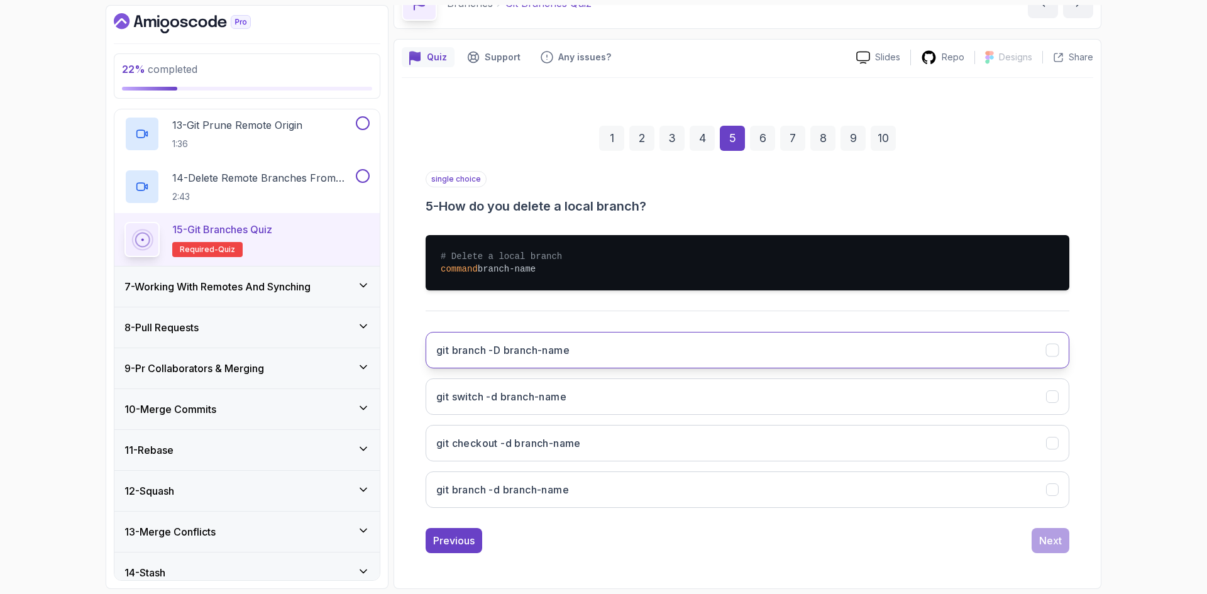
click at [541, 360] on button "git branch -D branch-name" at bounding box center [748, 350] width 644 height 36
click at [1051, 540] on div "Next" at bounding box center [1050, 540] width 23 height 15
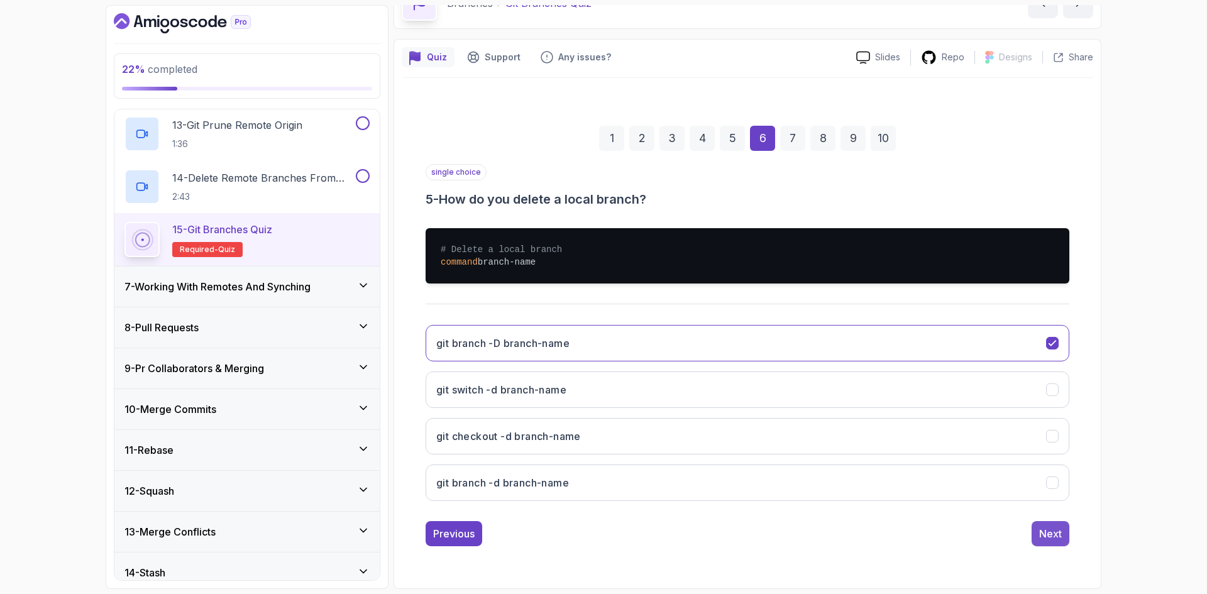
scroll to position [0, 0]
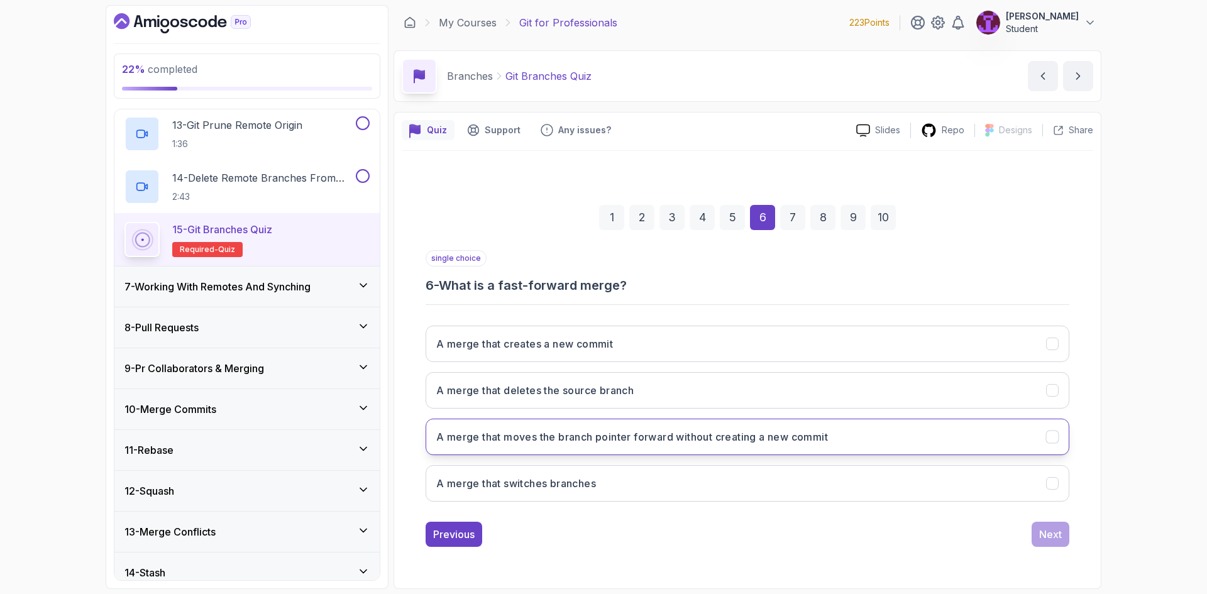
click at [787, 438] on h3 "A merge that moves the branch pointer forward without creating a new commit" at bounding box center [632, 437] width 392 height 15
click at [1051, 538] on div "Next" at bounding box center [1050, 534] width 23 height 15
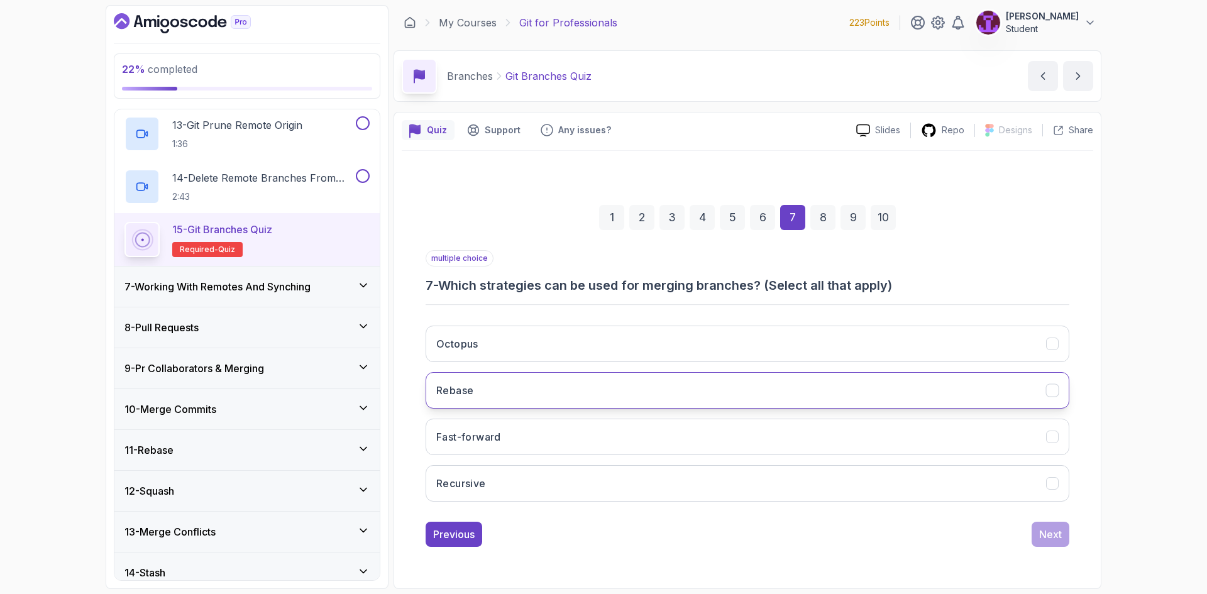
click at [693, 390] on button "Rebase" at bounding box center [748, 390] width 644 height 36
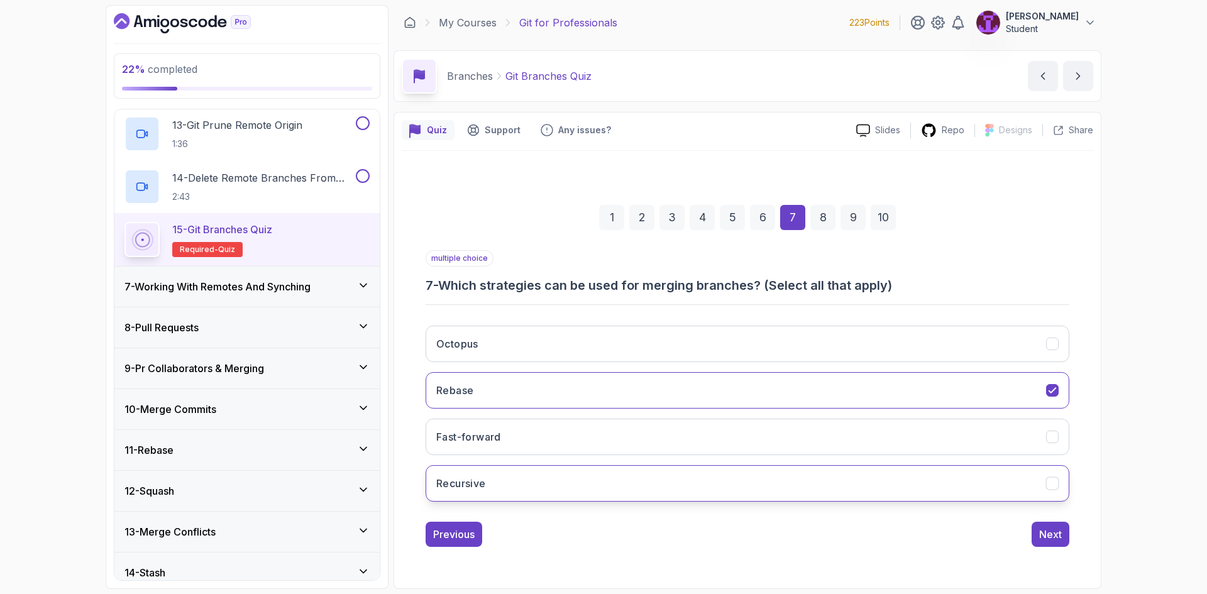
click at [680, 476] on button "Recursive" at bounding box center [748, 483] width 644 height 36
click at [848, 499] on button "Recursive" at bounding box center [748, 483] width 644 height 36
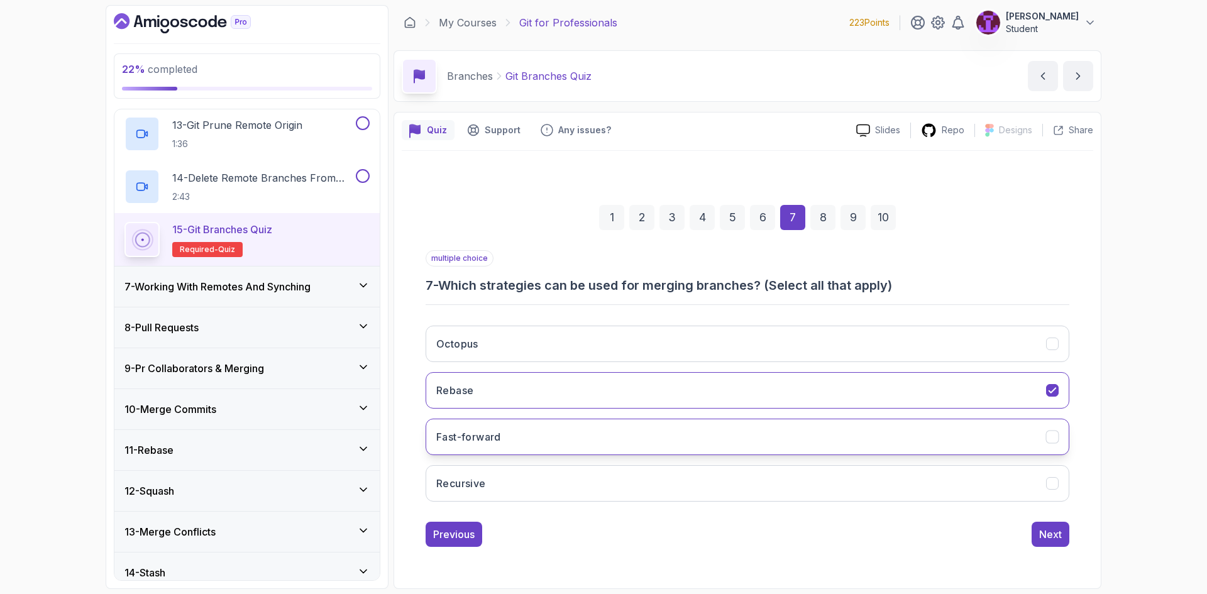
click at [894, 432] on button "Fast-forward" at bounding box center [748, 437] width 644 height 36
click at [1061, 531] on div "Next" at bounding box center [1050, 534] width 23 height 15
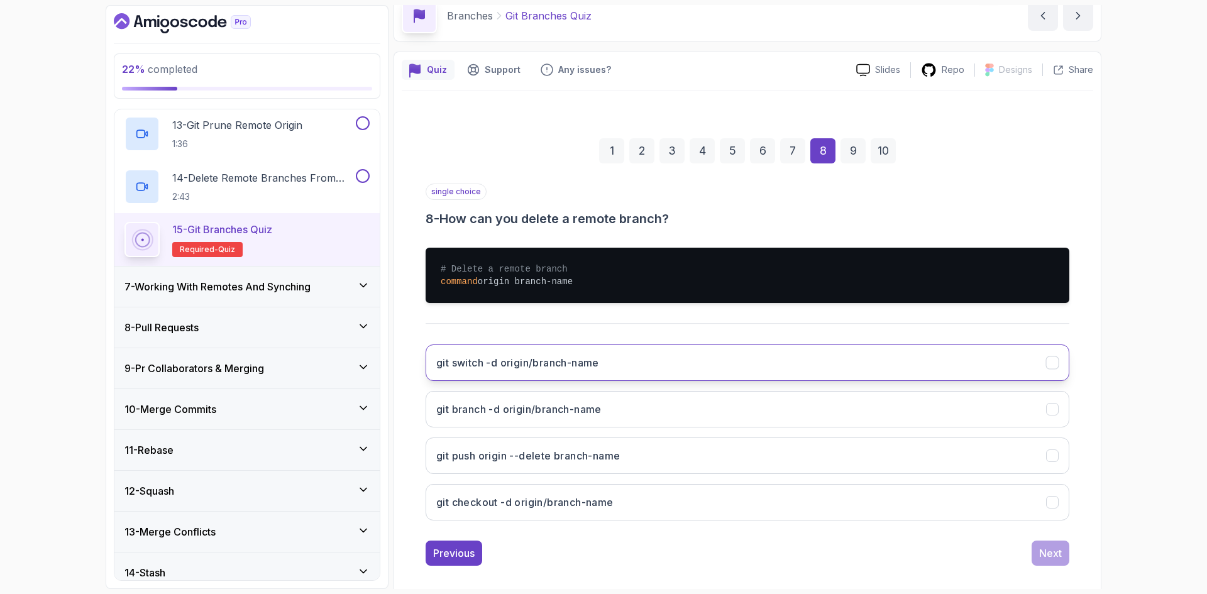
scroll to position [63, 0]
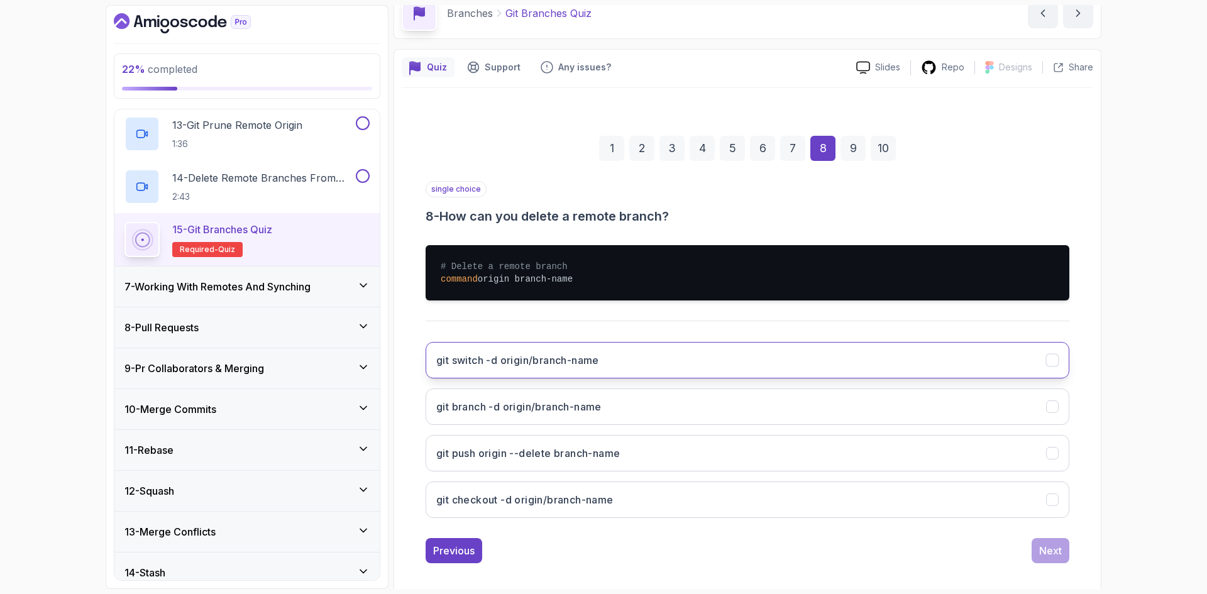
click at [657, 368] on button "git switch -d origin/branch-name" at bounding box center [748, 360] width 644 height 36
click at [653, 419] on button "git branch -d origin/branch-name" at bounding box center [748, 407] width 644 height 36
click at [664, 455] on button "git push origin --delete branch-name" at bounding box center [748, 453] width 644 height 36
click at [1053, 556] on div "Next" at bounding box center [1050, 550] width 23 height 15
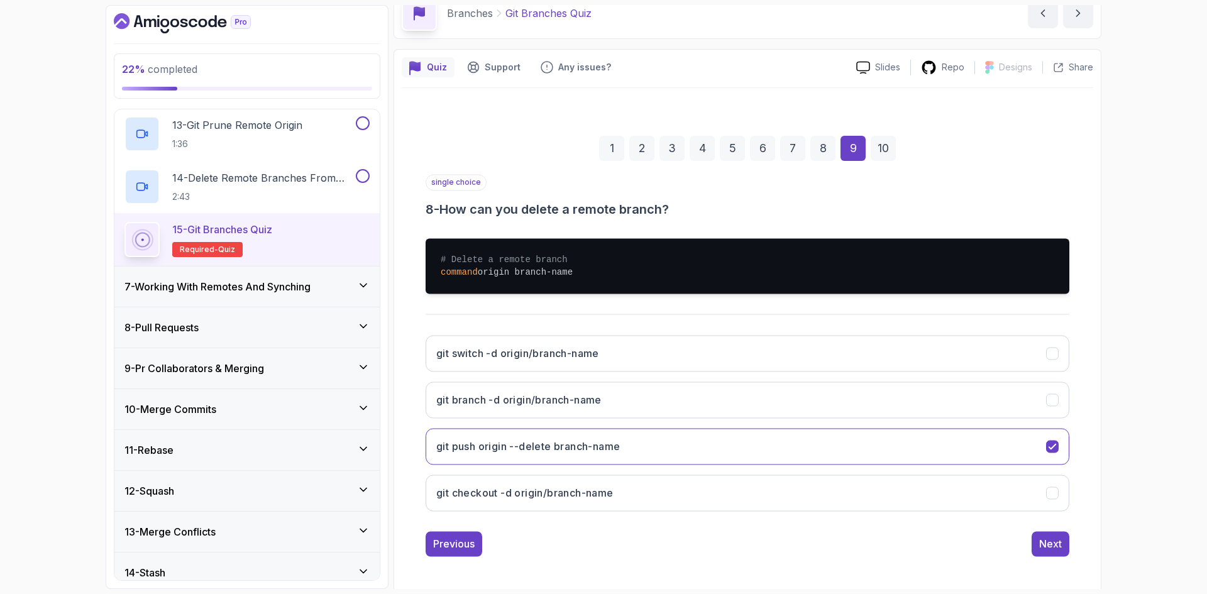
scroll to position [0, 0]
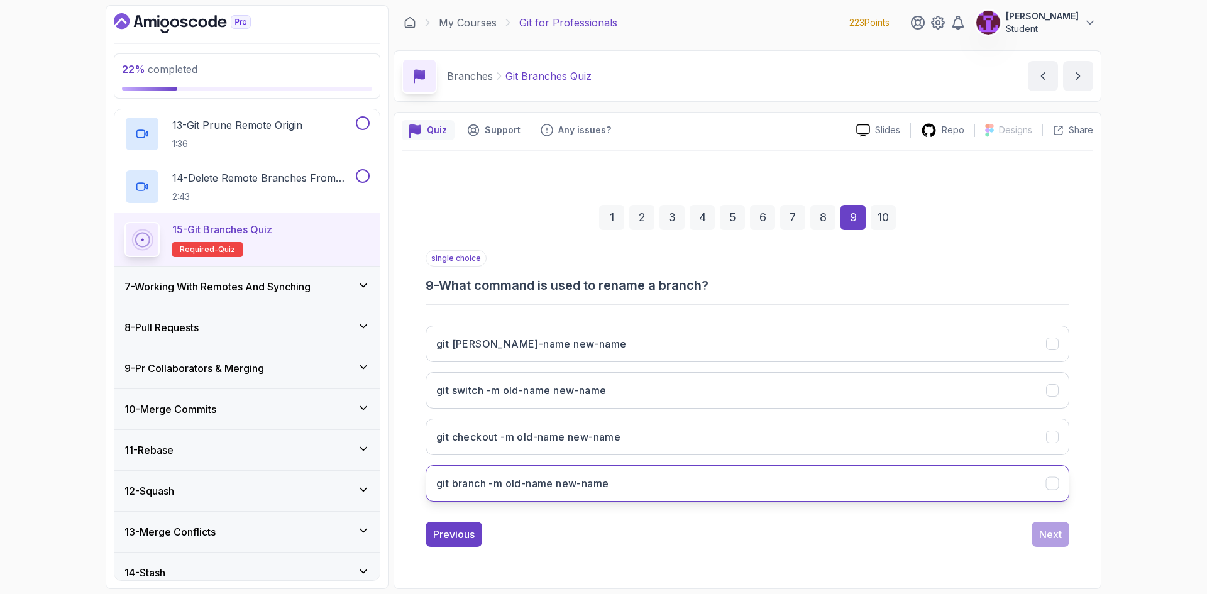
click at [599, 490] on h3 "git branch -m old-name new-name" at bounding box center [522, 483] width 172 height 15
click at [1063, 541] on button "Next" at bounding box center [1051, 534] width 38 height 25
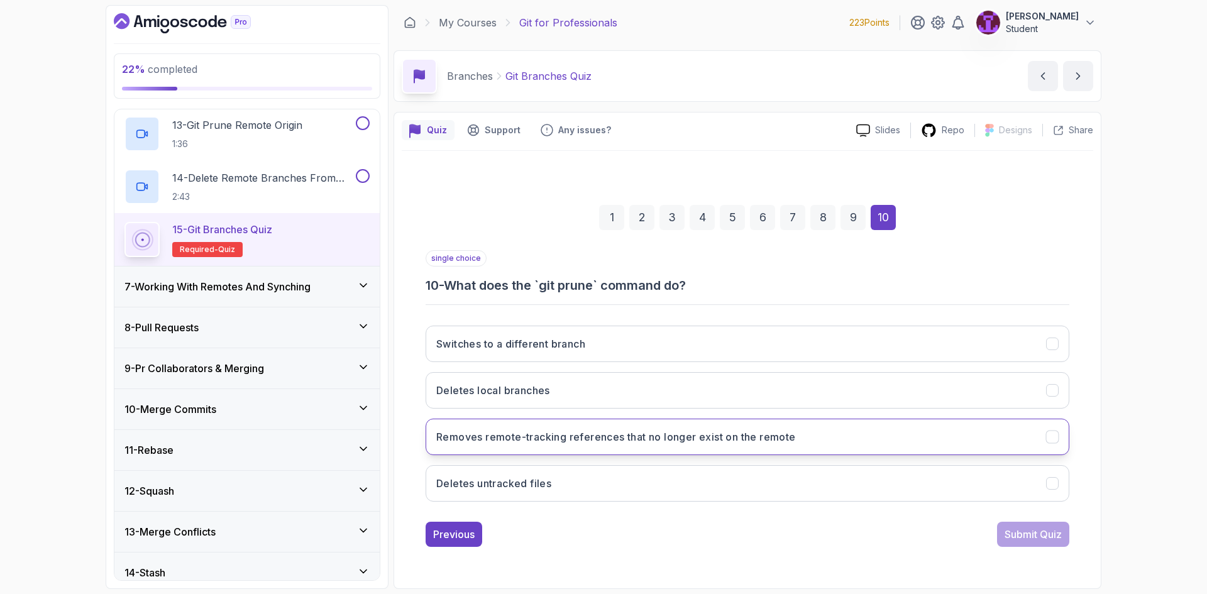
click at [694, 433] on h3 "Removes remote-tracking references that no longer exist on the remote" at bounding box center [616, 437] width 360 height 15
click at [1020, 535] on div "Submit Quiz" at bounding box center [1033, 534] width 57 height 15
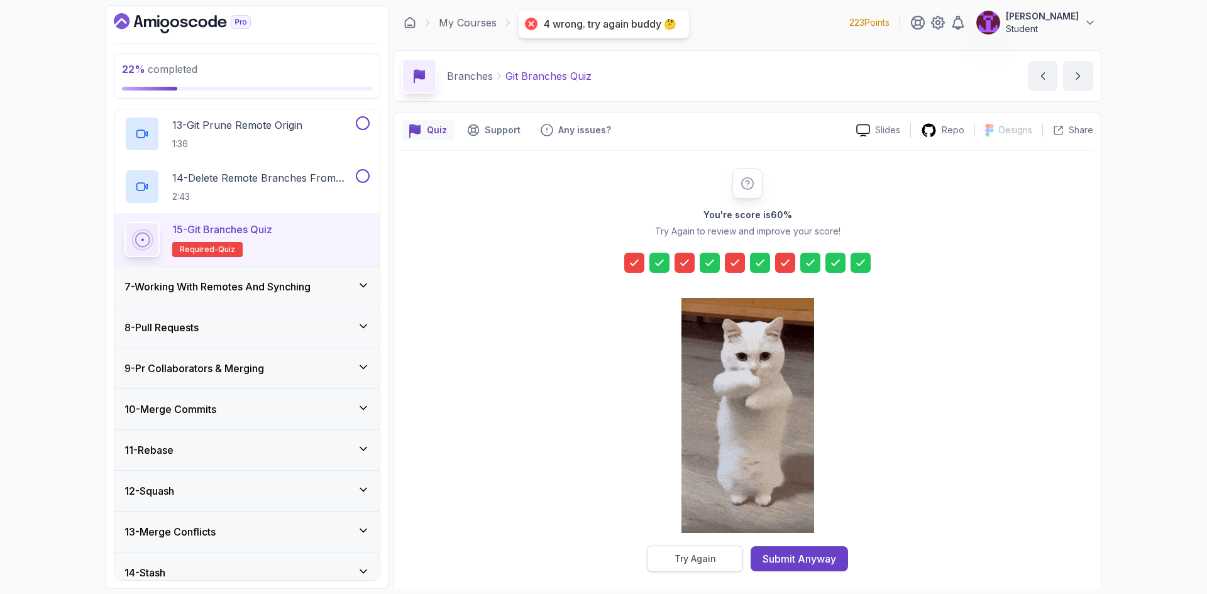
click at [700, 557] on div "Try Again" at bounding box center [696, 559] width 42 height 13
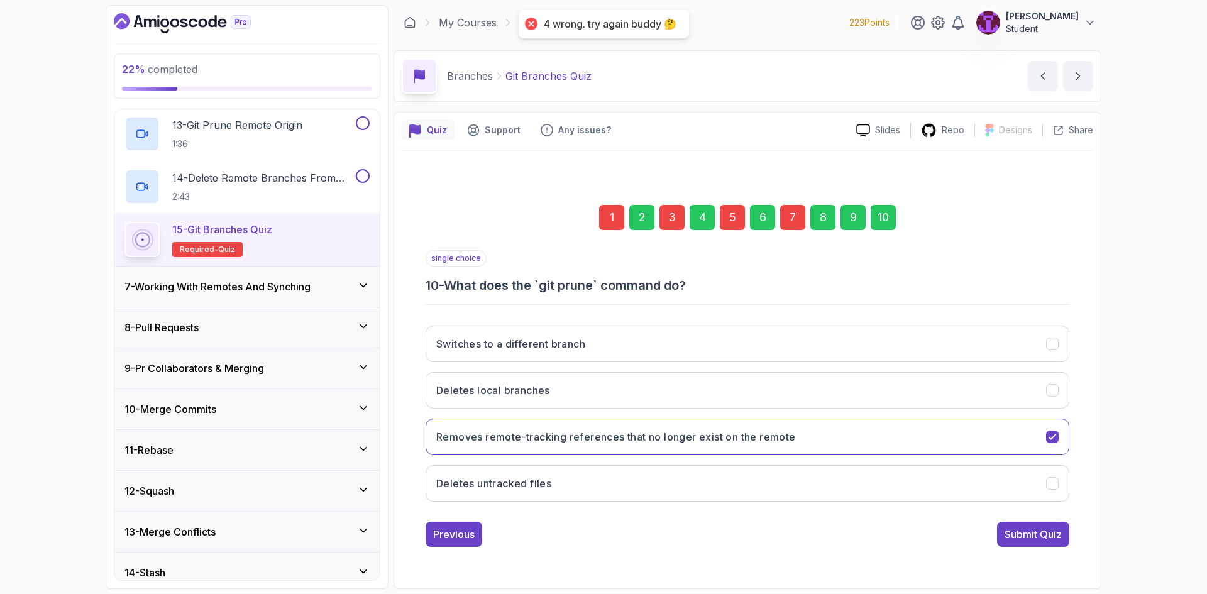
drag, startPoint x: 909, startPoint y: 218, endPoint x: 892, endPoint y: 215, distance: 17.2
click at [909, 217] on div "1 2 3 4 5 6 7 8 9 10" at bounding box center [748, 217] width 644 height 65
click at [890, 215] on div "10" at bounding box center [883, 217] width 25 height 25
click at [625, 216] on div "1 2 3 4 5 6 7 8 9 10" at bounding box center [748, 217] width 644 height 65
click at [606, 215] on div "1" at bounding box center [611, 217] width 25 height 25
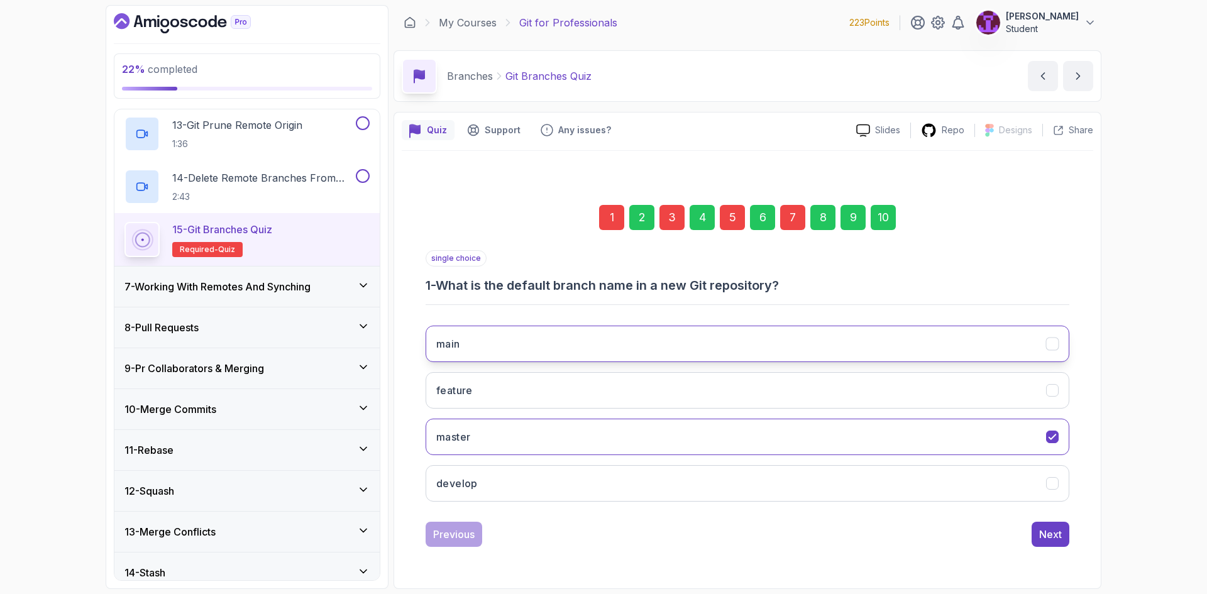
click at [609, 345] on button "main" at bounding box center [748, 344] width 644 height 36
click at [661, 227] on div "3" at bounding box center [672, 217] width 25 height 25
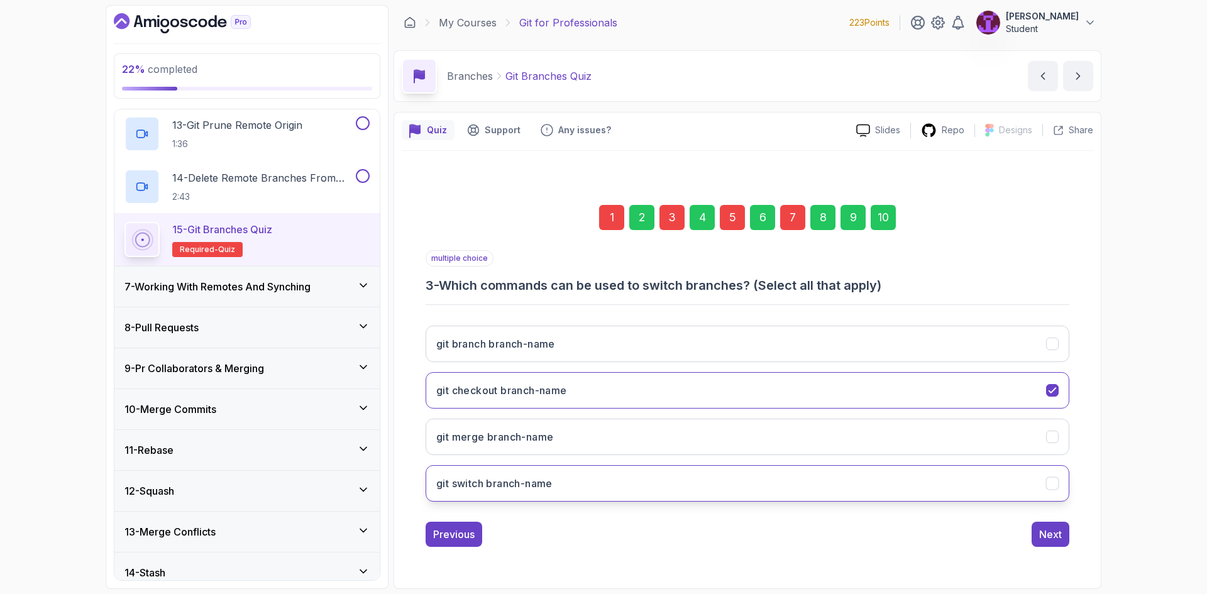
click at [616, 479] on button "git switch branch-name" at bounding box center [748, 483] width 644 height 36
click at [1057, 543] on button "Next" at bounding box center [1051, 534] width 38 height 25
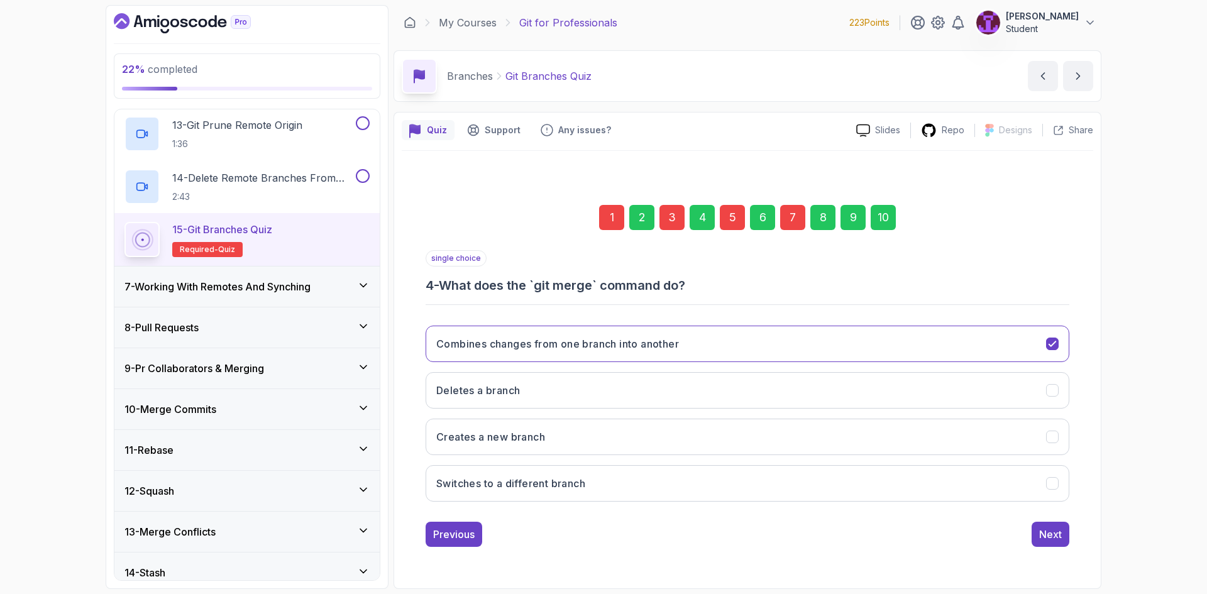
click at [736, 221] on div "5" at bounding box center [732, 217] width 25 height 25
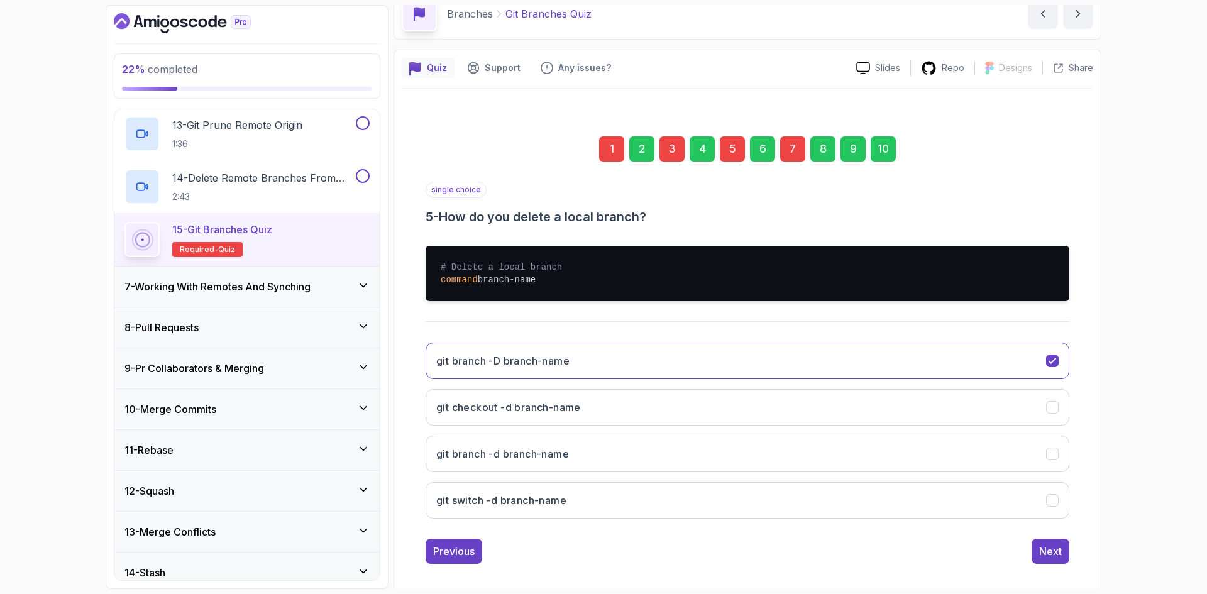
scroll to position [63, 0]
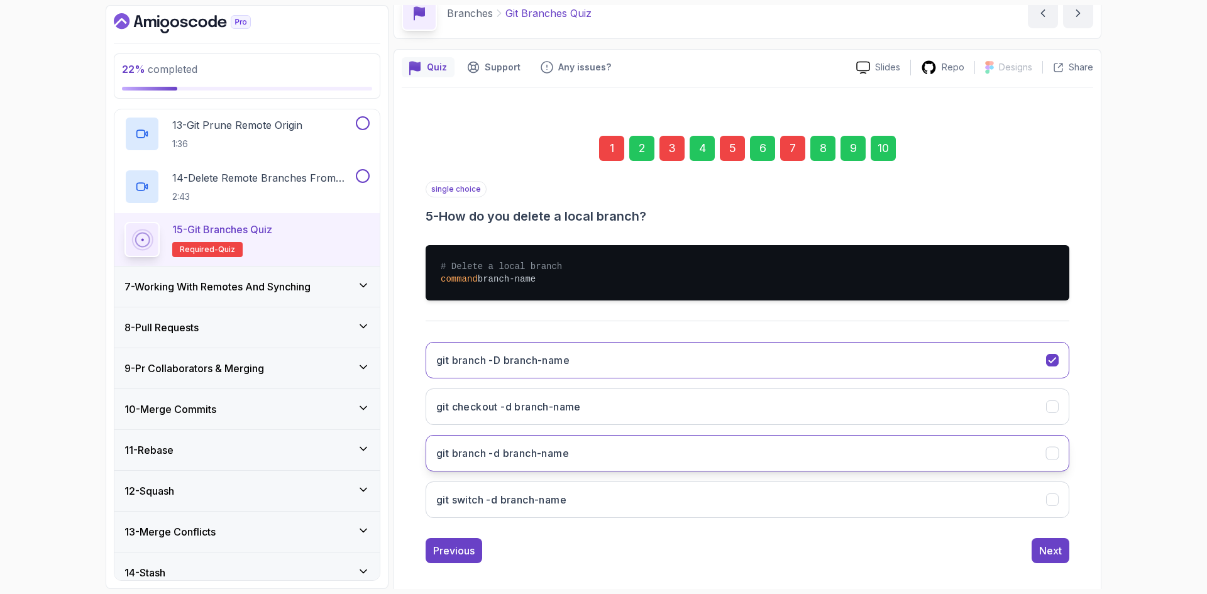
click at [692, 458] on button "git branch -d branch-name" at bounding box center [748, 453] width 644 height 36
click at [1068, 549] on button "Next" at bounding box center [1051, 550] width 38 height 25
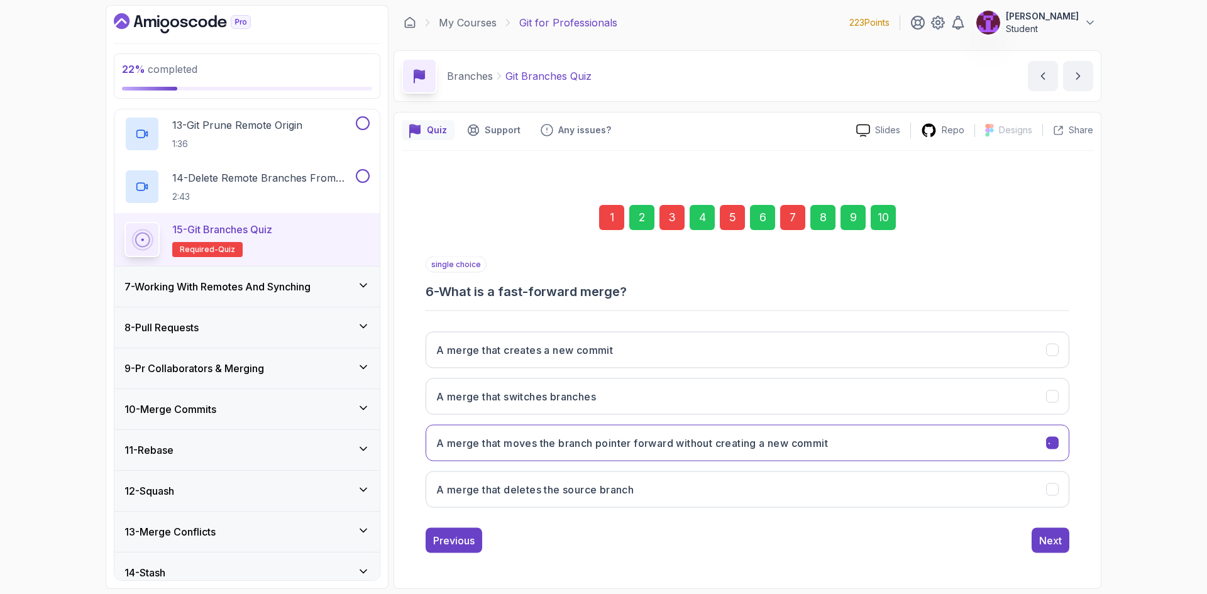
scroll to position [0, 0]
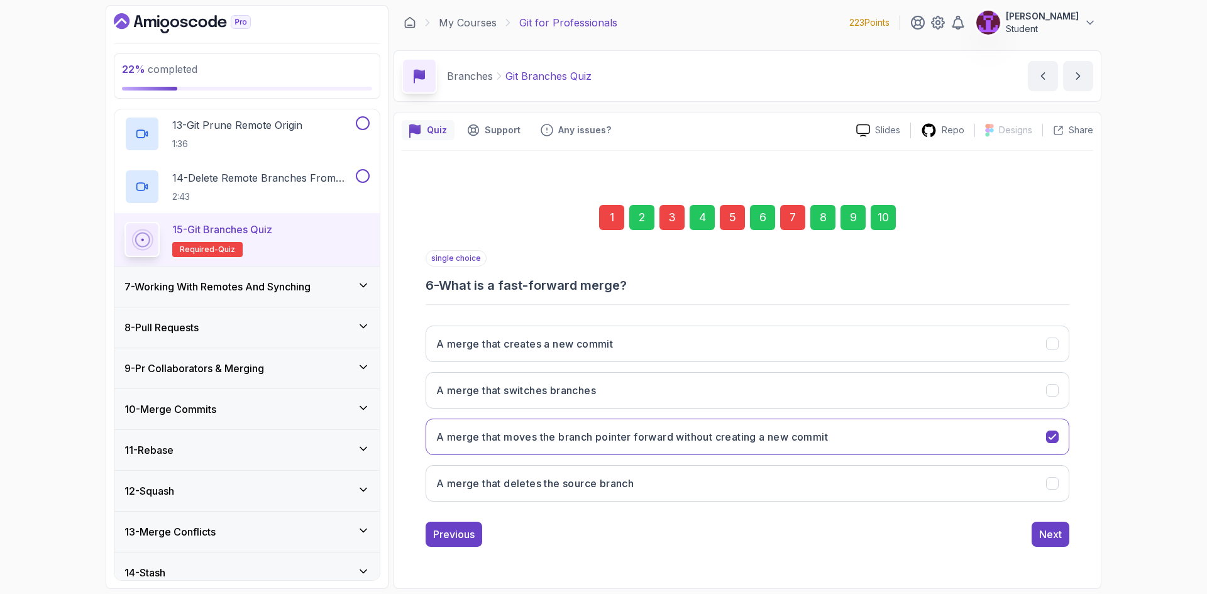
click at [801, 221] on div "7" at bounding box center [792, 217] width 25 height 25
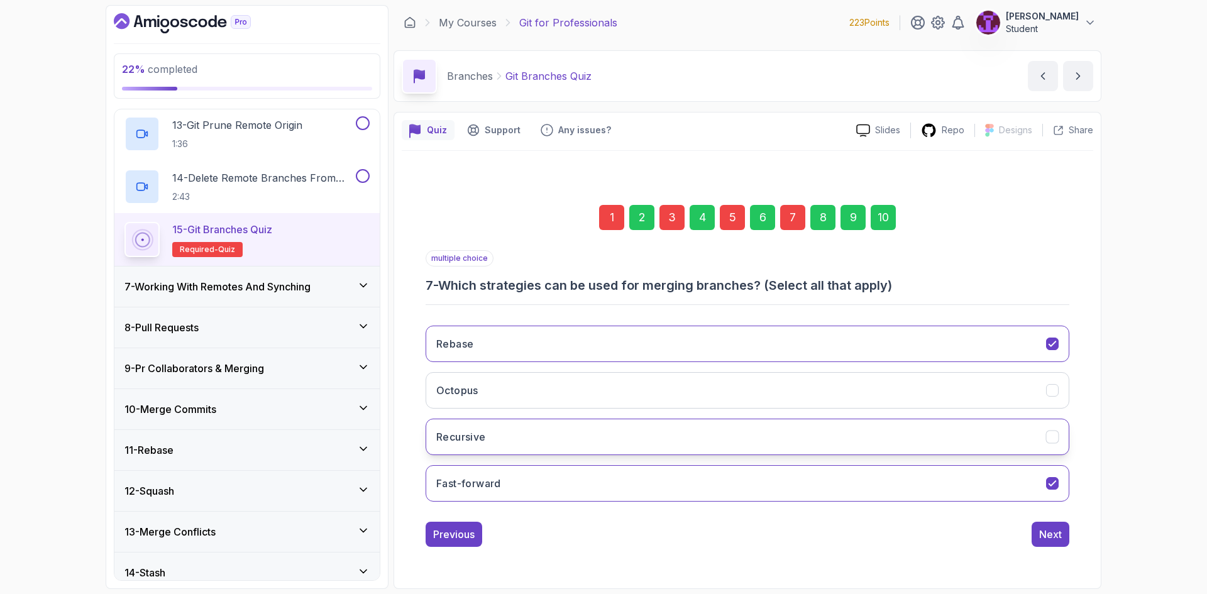
click at [873, 446] on button "Recursive" at bounding box center [748, 437] width 644 height 36
click at [1053, 526] on button "Next" at bounding box center [1051, 534] width 38 height 25
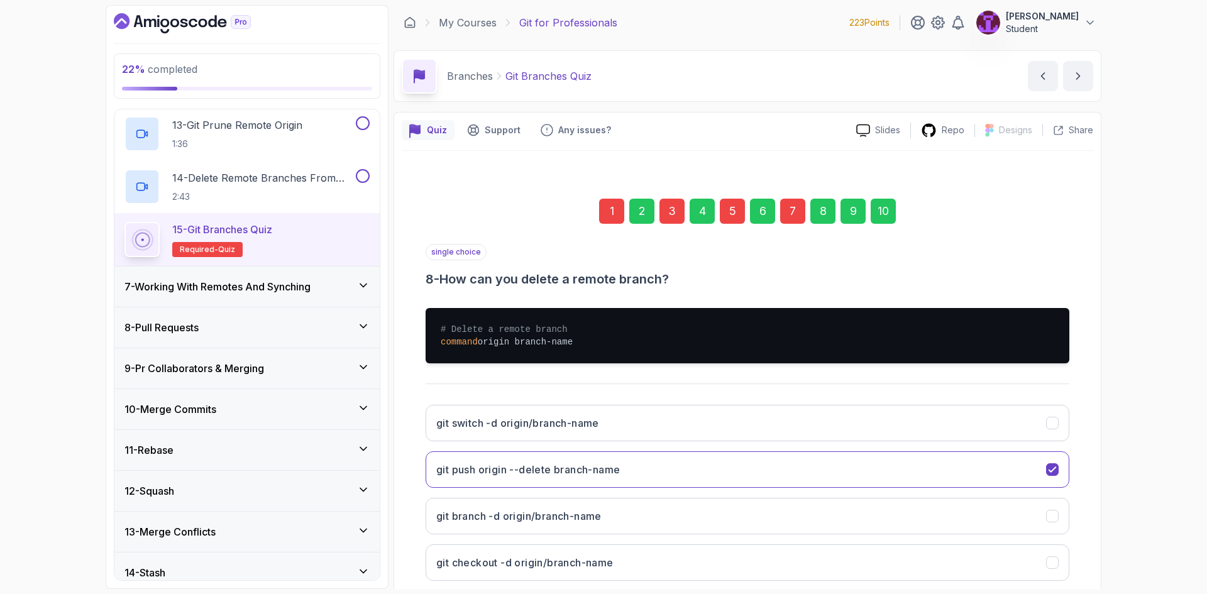
click at [884, 213] on div "10" at bounding box center [883, 211] width 25 height 25
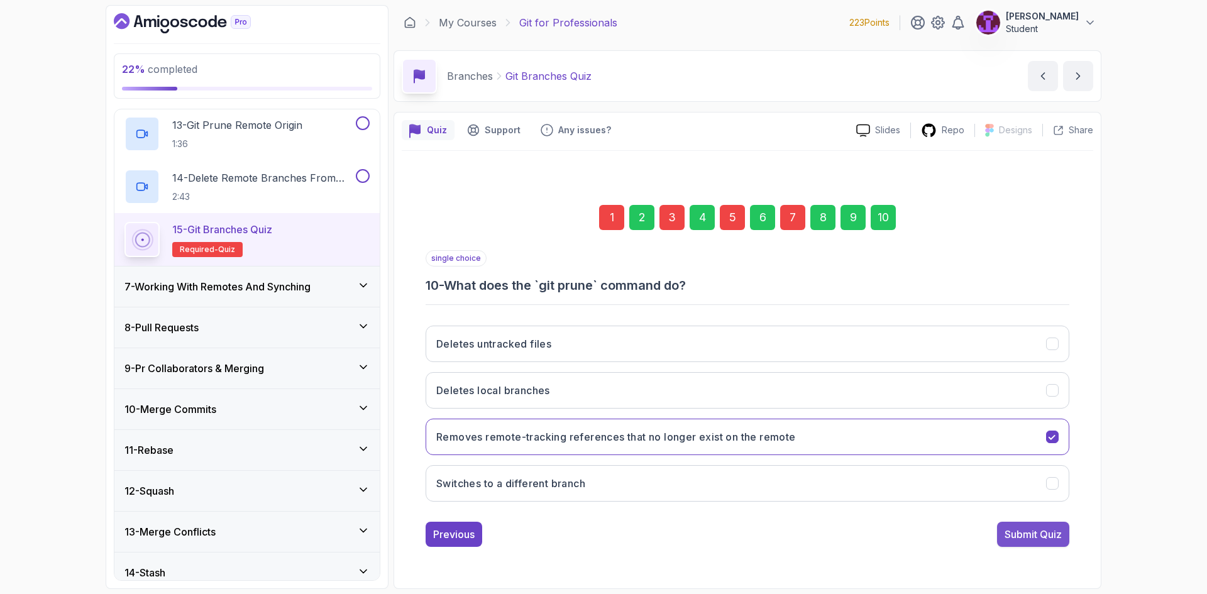
click at [1055, 539] on div "Submit Quiz" at bounding box center [1033, 534] width 57 height 15
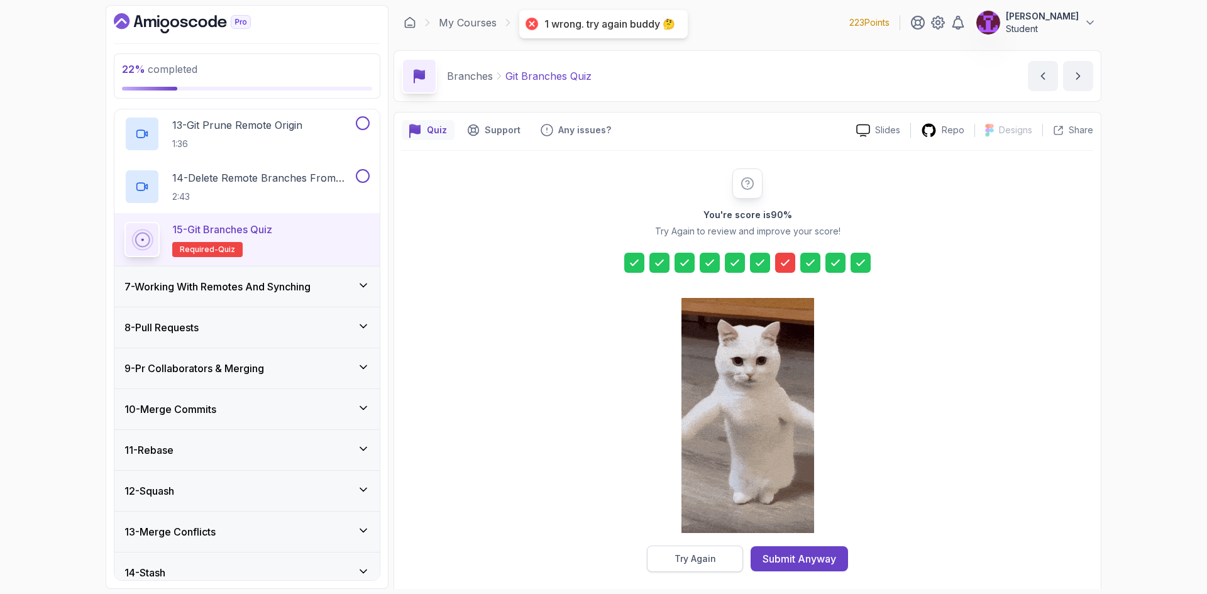
click at [724, 548] on button "Try Again" at bounding box center [695, 559] width 96 height 26
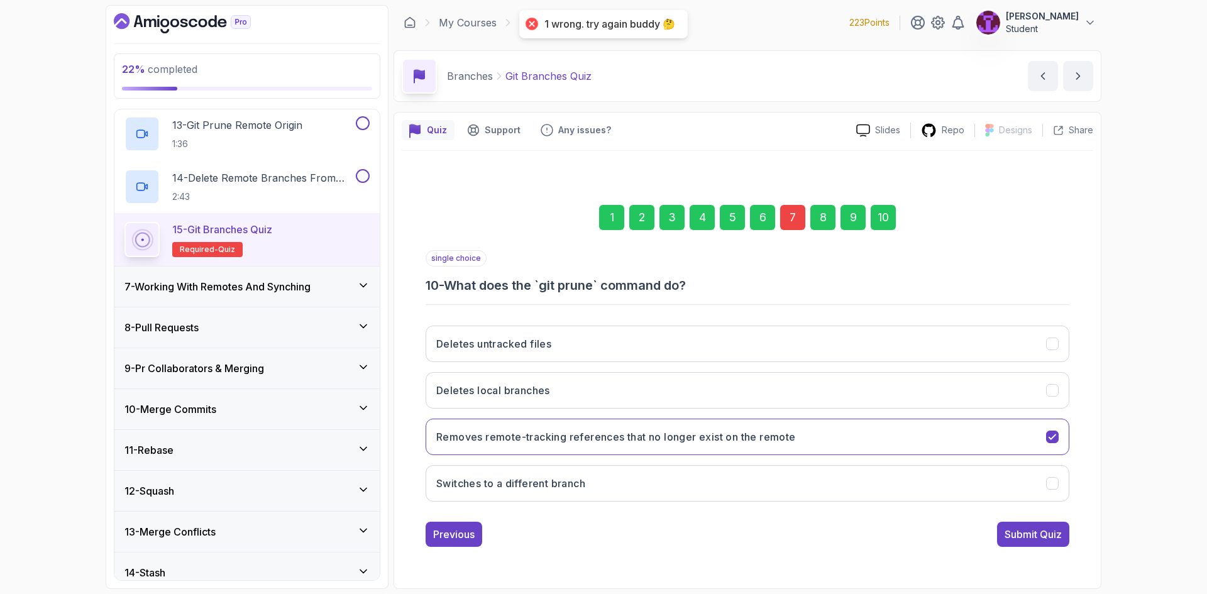
click at [797, 231] on div "1 2 3 4 5 6 7 8 9 10" at bounding box center [748, 217] width 644 height 65
click at [790, 218] on div "7" at bounding box center [792, 217] width 25 height 25
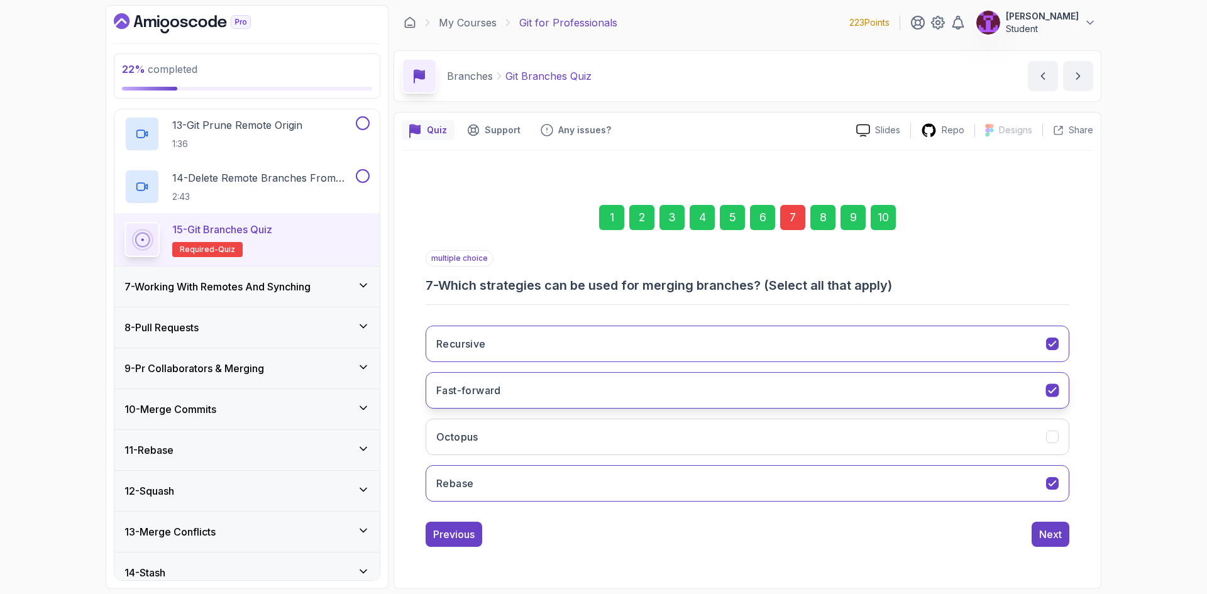
click at [679, 383] on button "Fast-forward" at bounding box center [748, 390] width 644 height 36
click at [977, 340] on button "Recursive" at bounding box center [748, 344] width 644 height 36
click at [938, 402] on button "Fast-forward" at bounding box center [748, 390] width 644 height 36
click at [844, 346] on button "Recursive" at bounding box center [748, 344] width 644 height 36
click at [845, 382] on button "Fast-forward" at bounding box center [748, 390] width 644 height 36
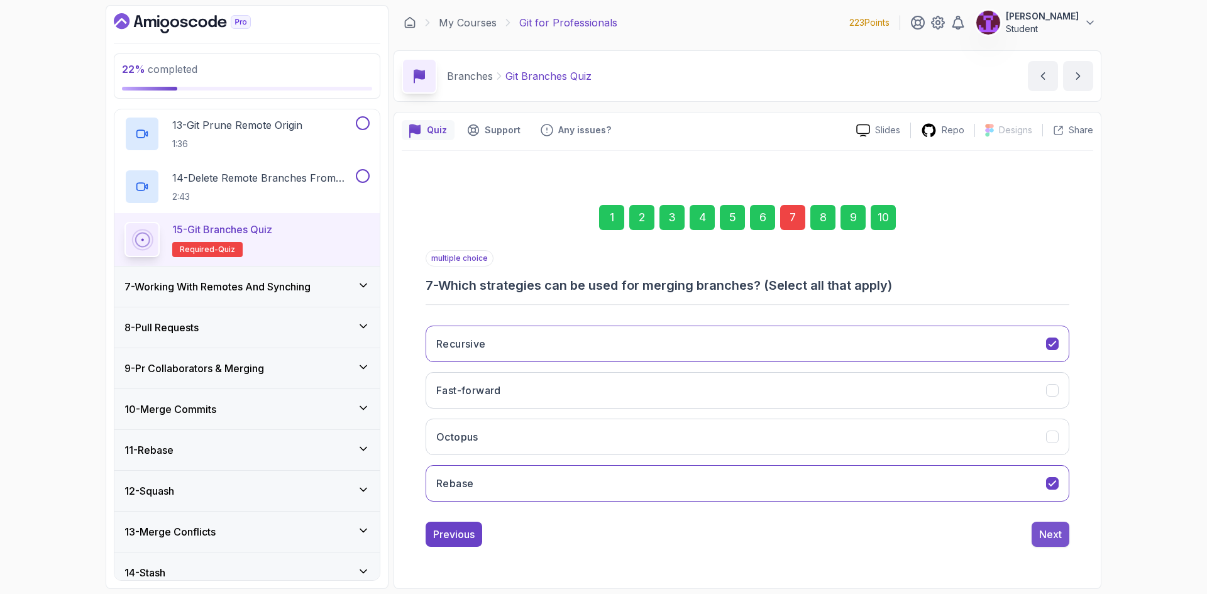
click at [1043, 537] on div "Next" at bounding box center [1050, 534] width 23 height 15
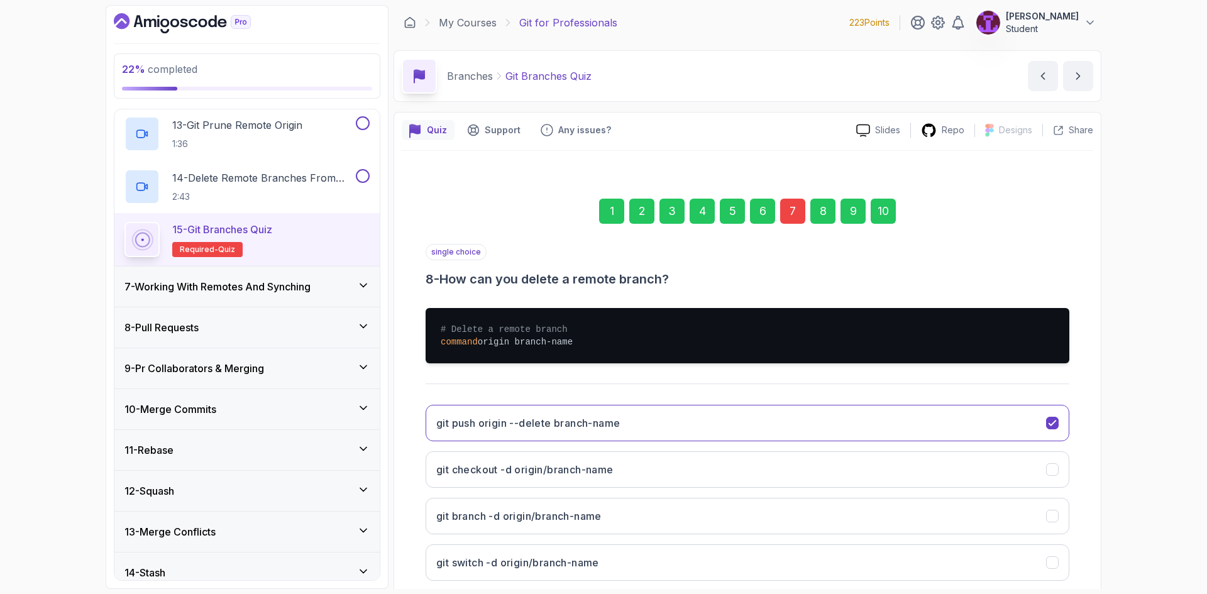
click at [882, 218] on div "10" at bounding box center [883, 211] width 25 height 25
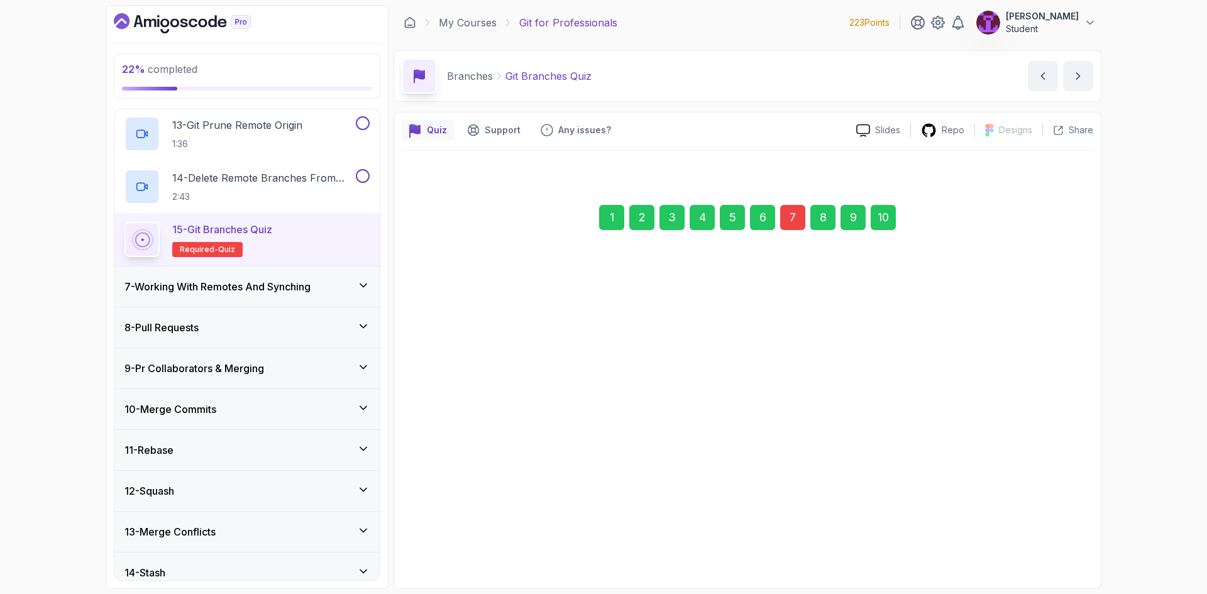
click at [1019, 531] on div "Submit Quiz" at bounding box center [1033, 534] width 57 height 15
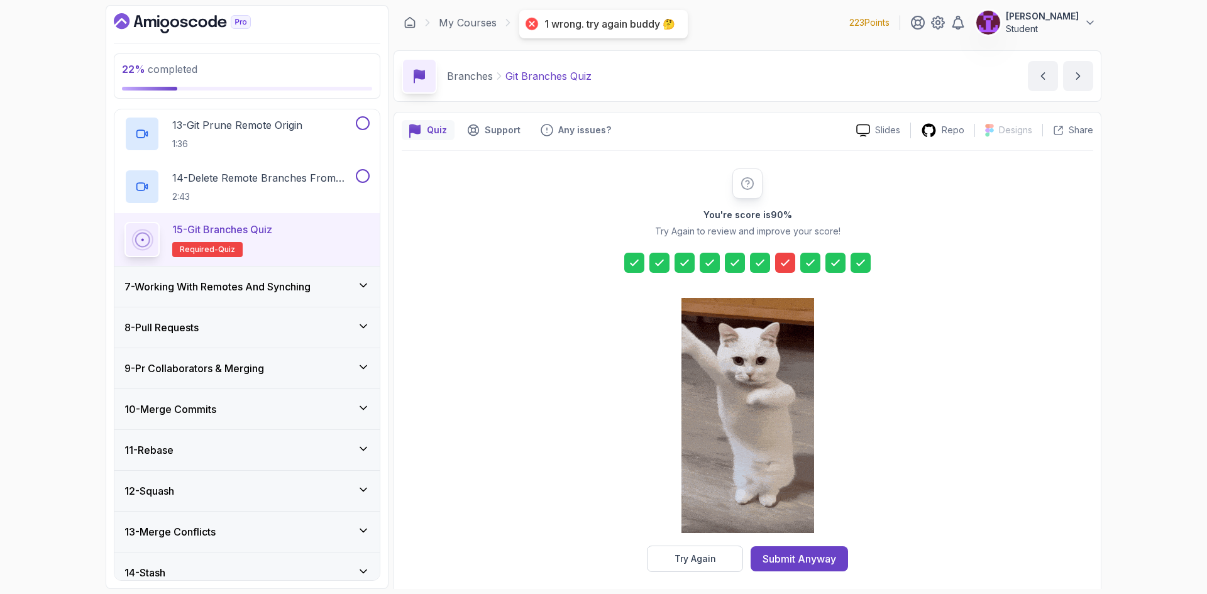
click at [811, 567] on button "Submit Anyway" at bounding box center [799, 558] width 97 height 25
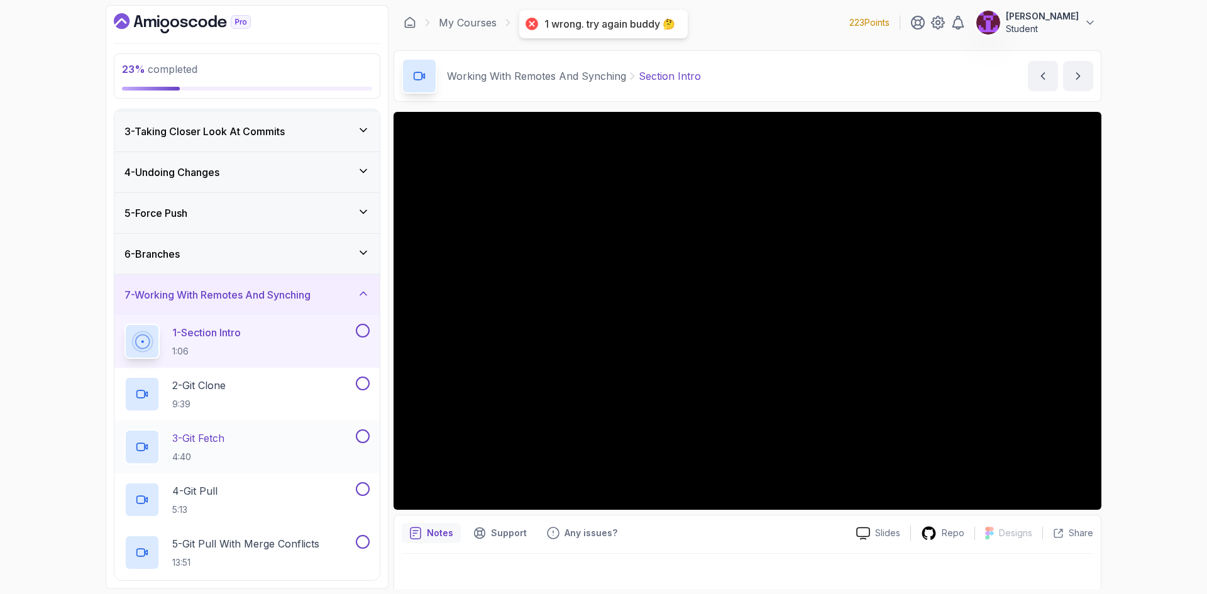
scroll to position [77, 0]
click at [359, 263] on div "6 - Branches" at bounding box center [247, 257] width 245 height 15
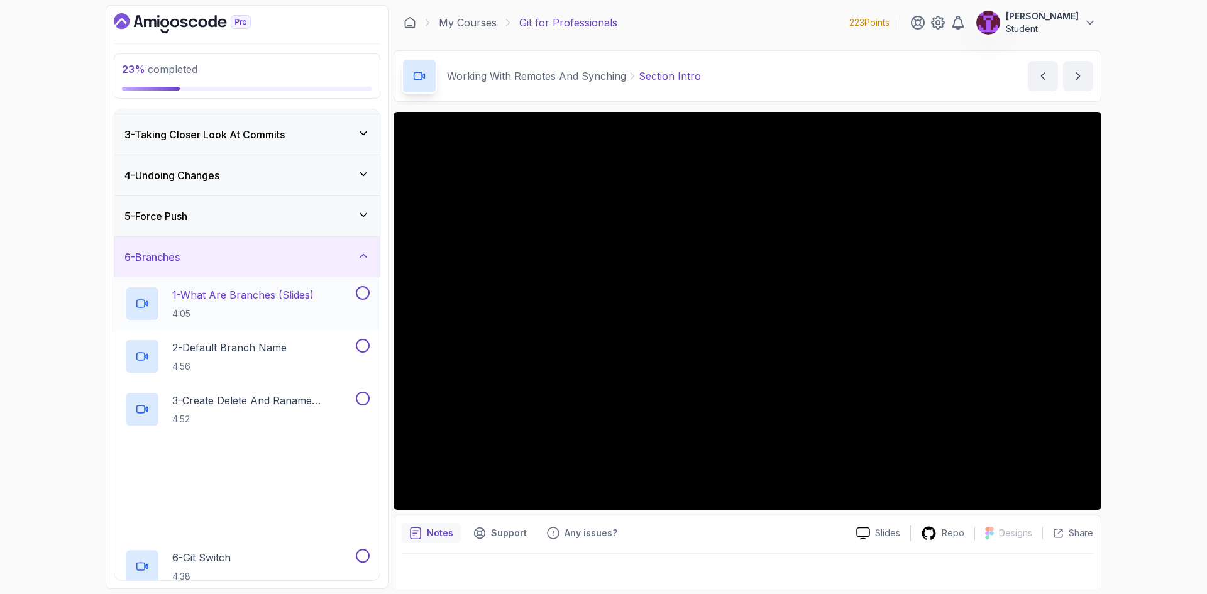
click at [369, 287] on div at bounding box center [361, 293] width 16 height 14
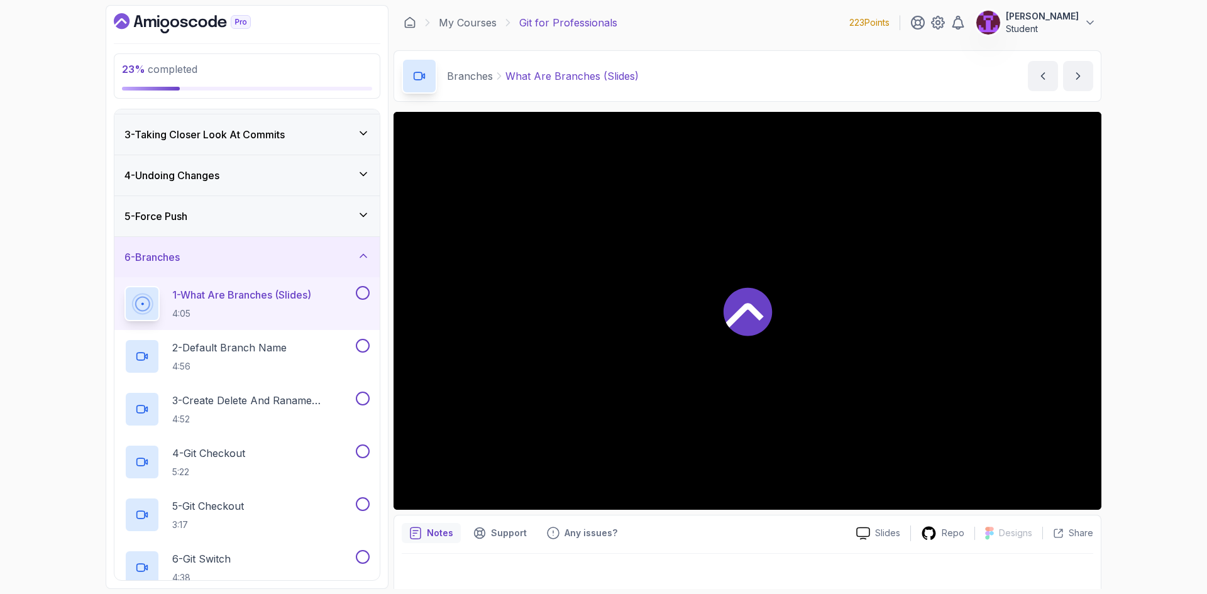
click at [365, 298] on button at bounding box center [363, 293] width 14 height 14
click at [367, 348] on button at bounding box center [363, 346] width 14 height 14
click at [363, 399] on button at bounding box center [363, 399] width 14 height 14
click at [365, 453] on button at bounding box center [363, 452] width 14 height 14
click at [367, 507] on button at bounding box center [363, 504] width 14 height 14
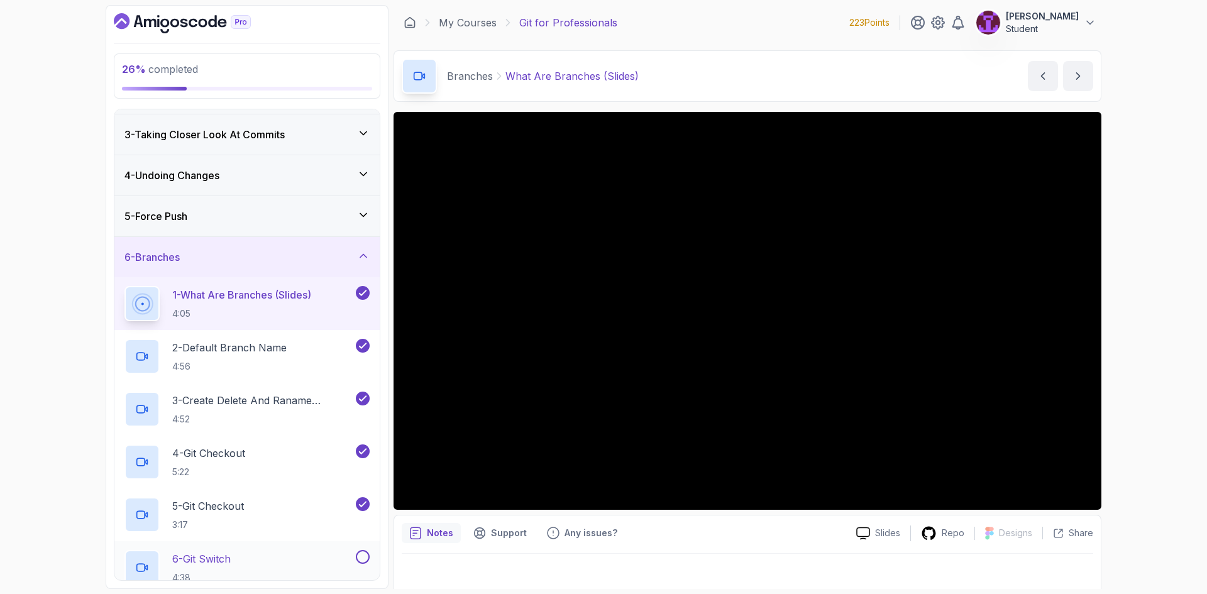
click at [365, 557] on button at bounding box center [363, 557] width 14 height 14
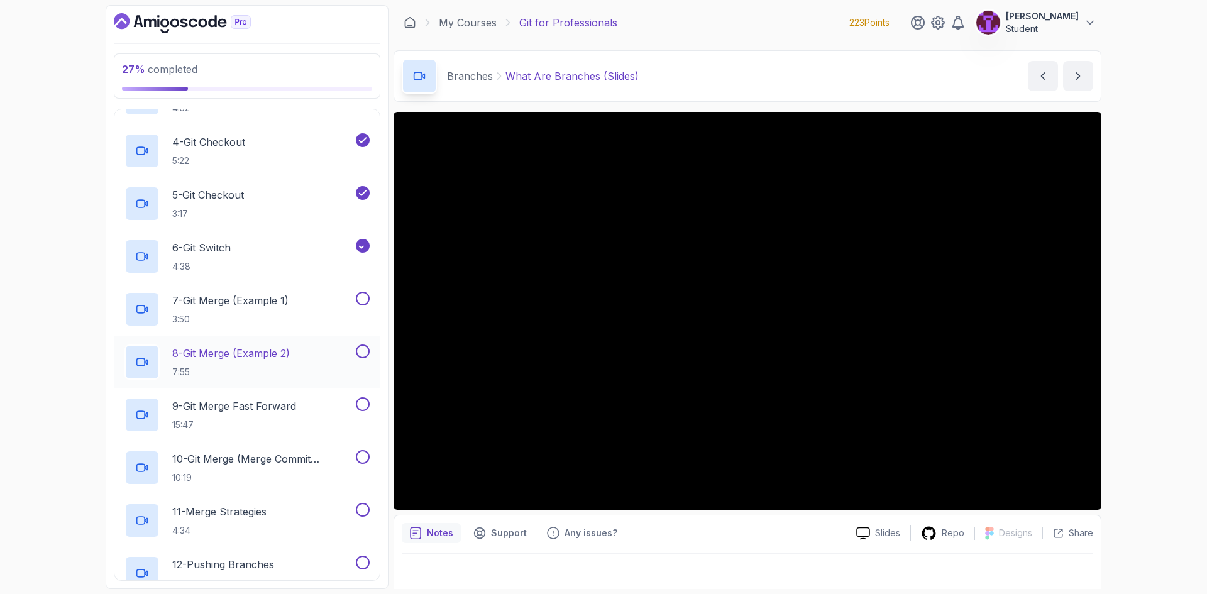
scroll to position [391, 0]
click at [364, 293] on button at bounding box center [363, 296] width 14 height 14
click at [360, 348] on button at bounding box center [363, 348] width 14 height 14
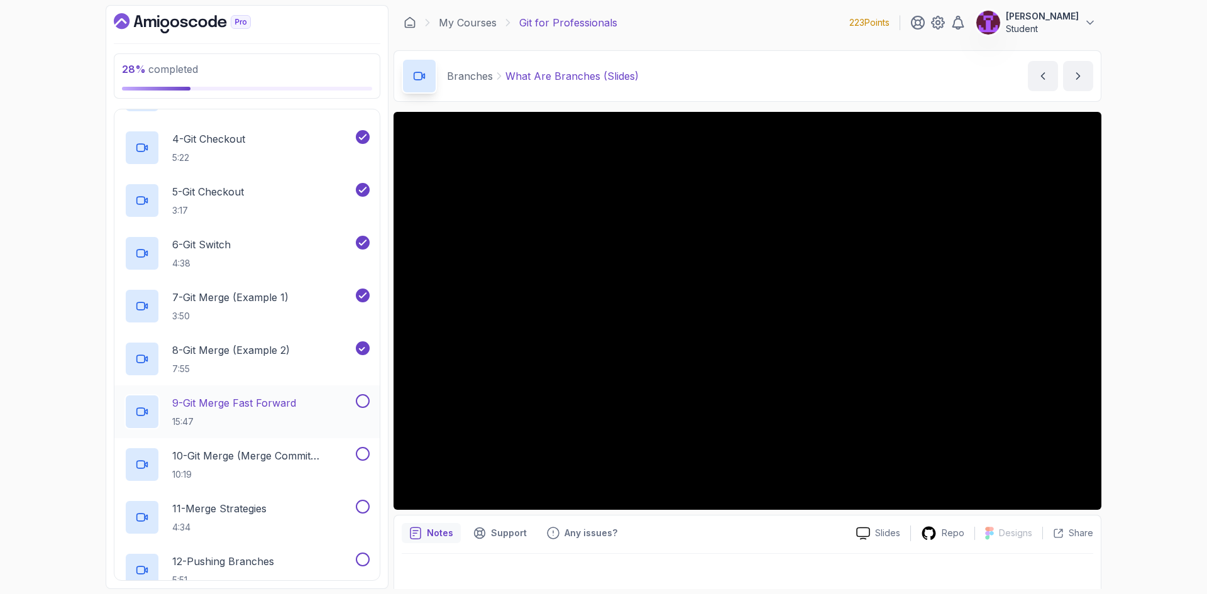
click at [362, 406] on button at bounding box center [363, 401] width 14 height 14
click at [360, 458] on button at bounding box center [363, 454] width 14 height 14
click at [363, 510] on button at bounding box center [363, 507] width 14 height 14
click at [363, 560] on button at bounding box center [363, 560] width 14 height 14
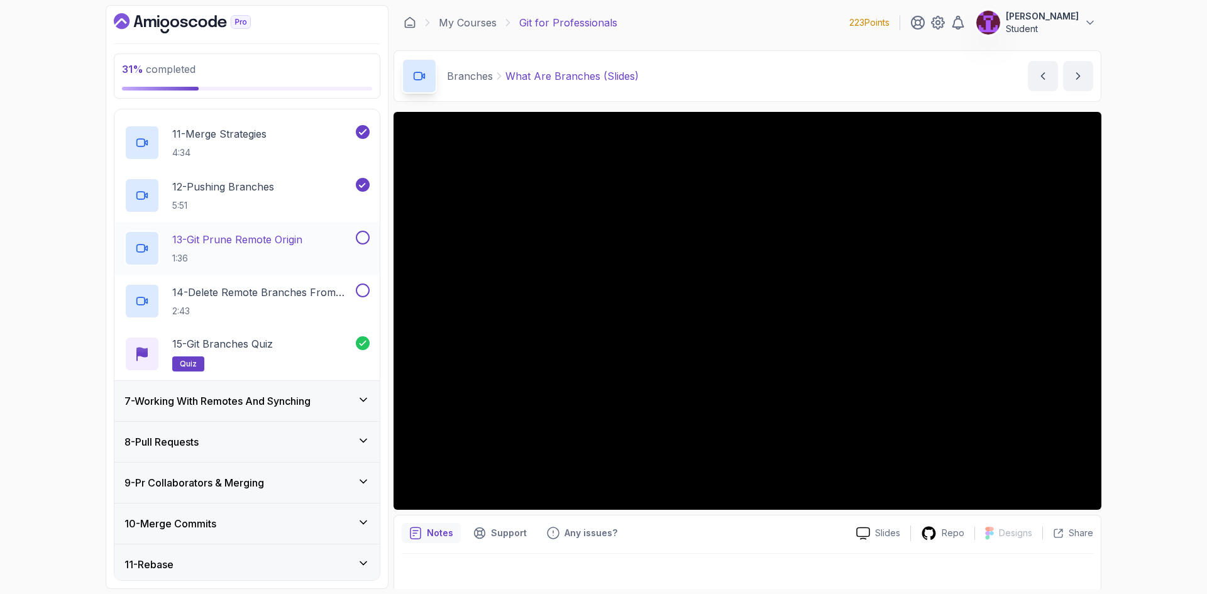
scroll to position [768, 0]
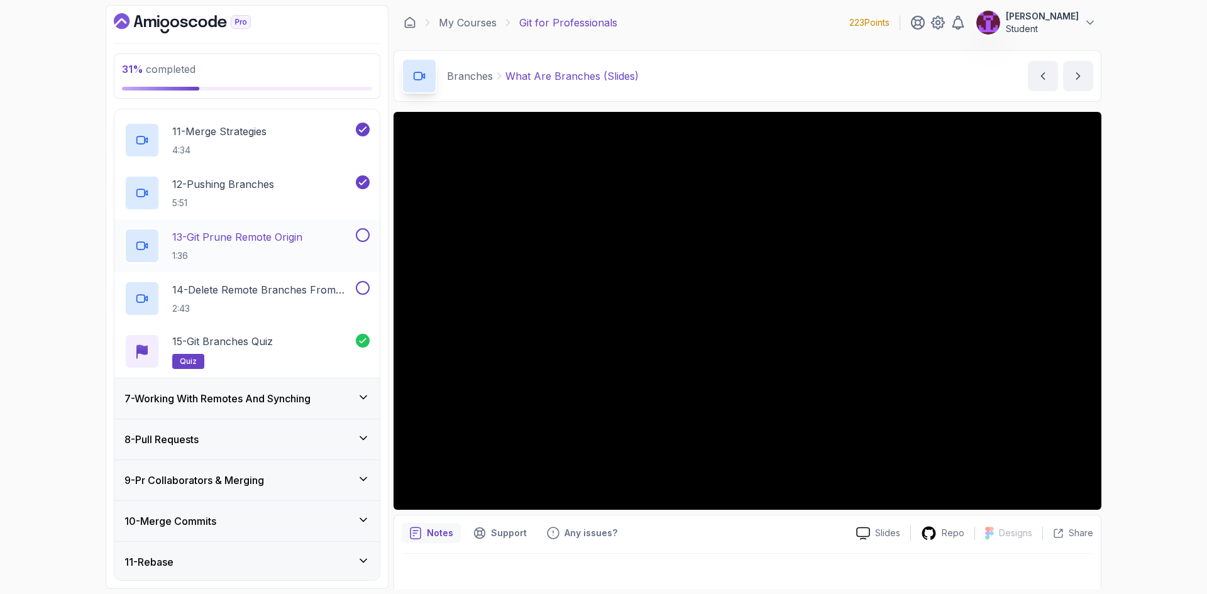
click at [363, 235] on button at bounding box center [363, 235] width 14 height 14
click at [359, 291] on button at bounding box center [363, 288] width 14 height 14
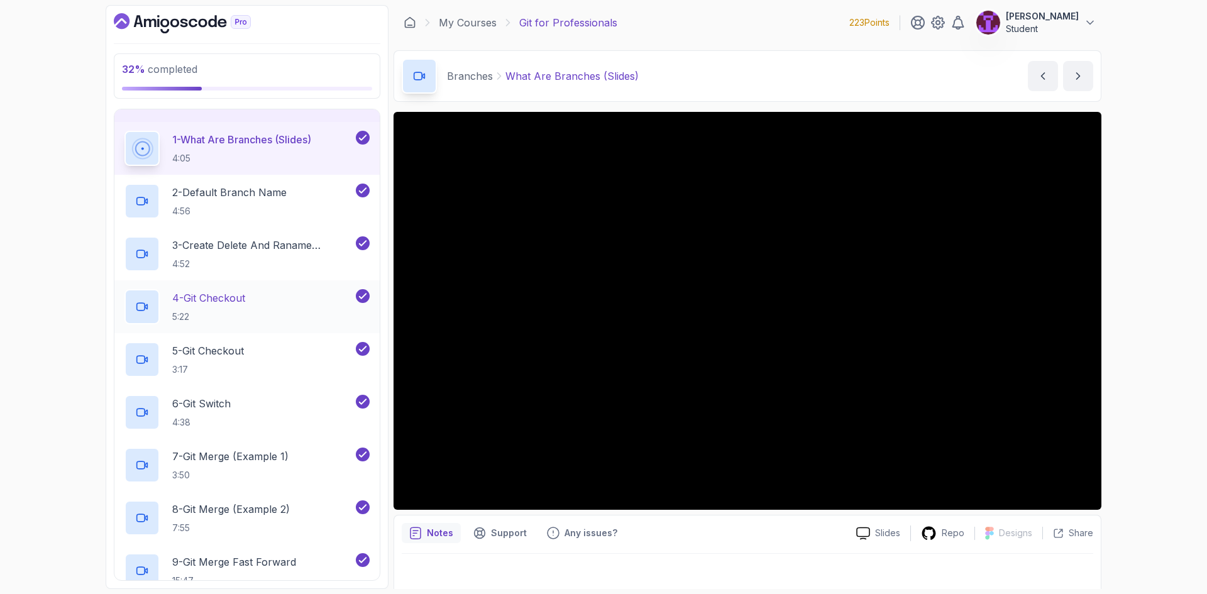
scroll to position [140, 0]
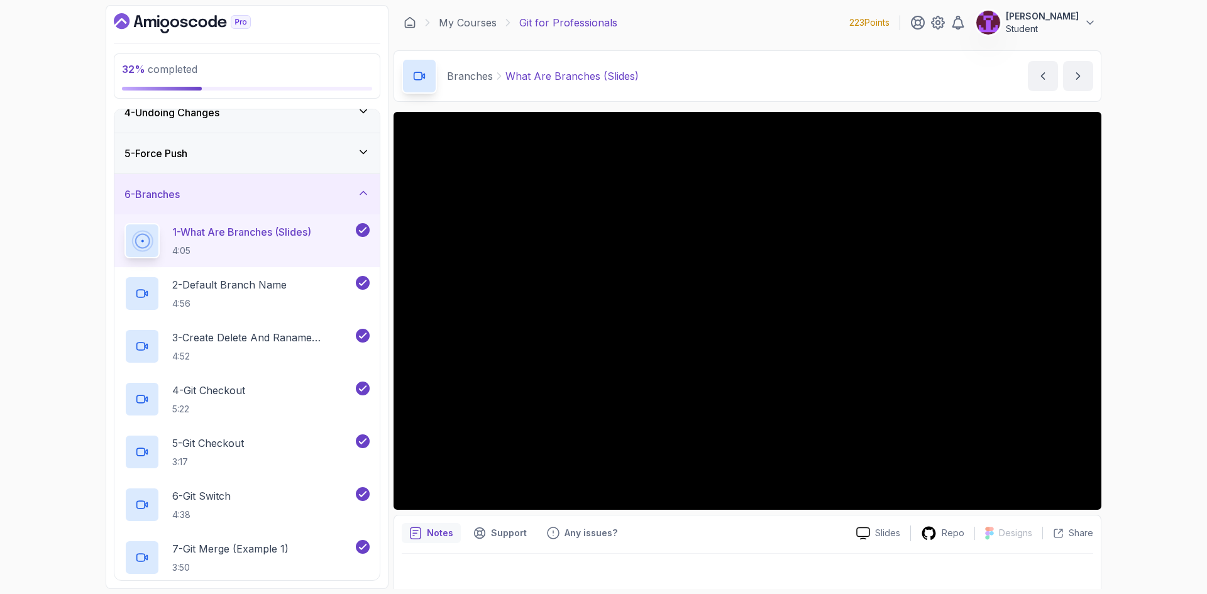
drag, startPoint x: 330, startPoint y: 246, endPoint x: 329, endPoint y: 239, distance: 7.0
click at [330, 245] on div "1 - What Are Branches (Slides) 4:05" at bounding box center [239, 240] width 229 height 35
click at [314, 197] on div "6 - Branches" at bounding box center [247, 194] width 245 height 15
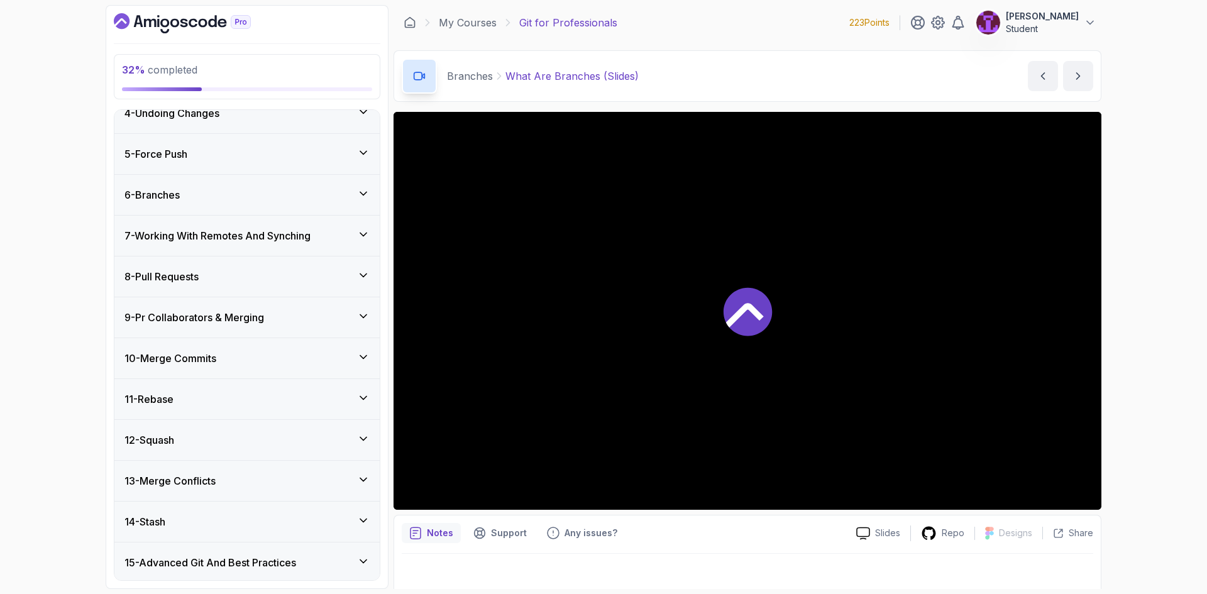
click at [316, 247] on div "7 - Working With Remotes And Synching" at bounding box center [246, 236] width 265 height 40
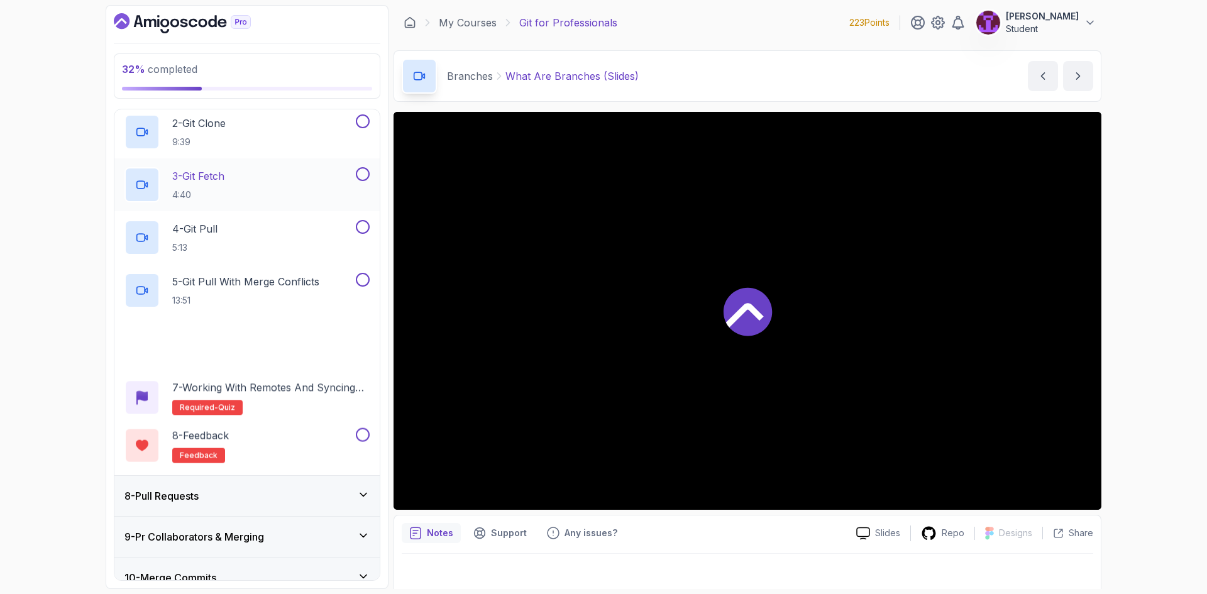
scroll to position [454, 0]
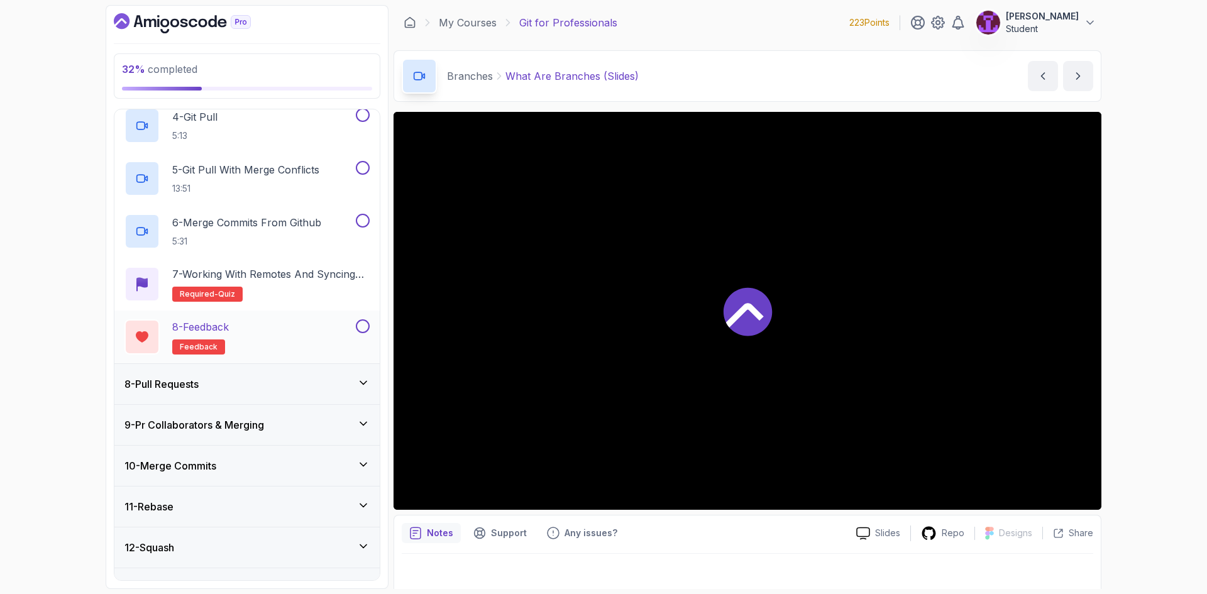
click at [290, 357] on div "8 - Feedback feedback" at bounding box center [246, 337] width 265 height 53
click at [297, 328] on div "8 - Feedback feedback" at bounding box center [239, 336] width 229 height 35
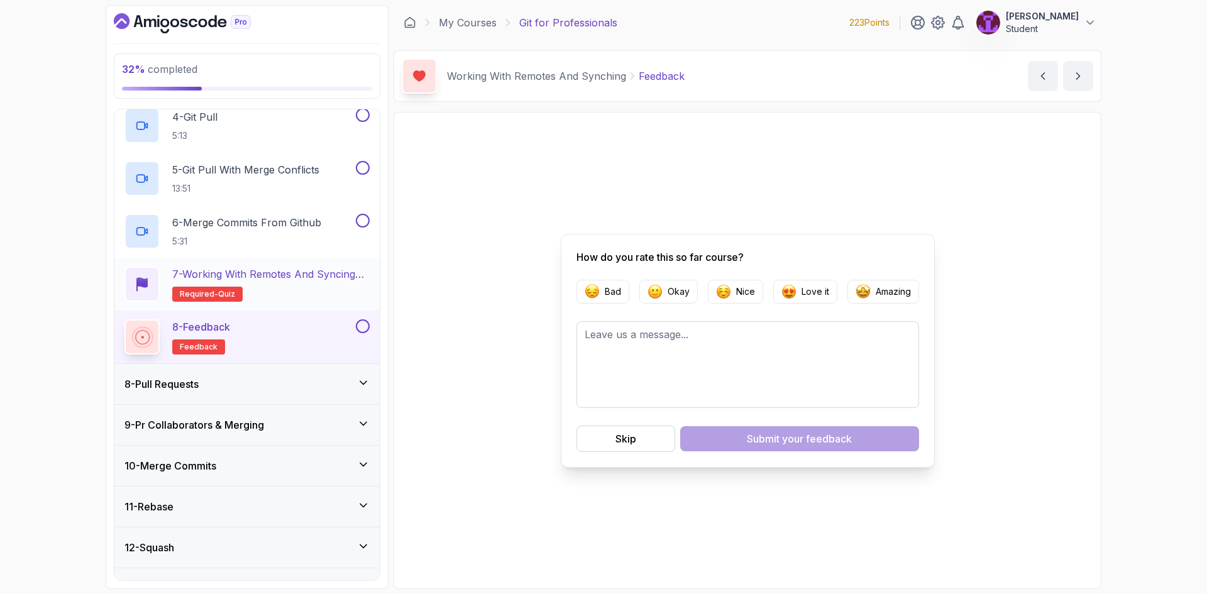
click at [311, 294] on h2 "7 - Working with Remotes and Syncing Quiz Required- quiz" at bounding box center [270, 284] width 197 height 35
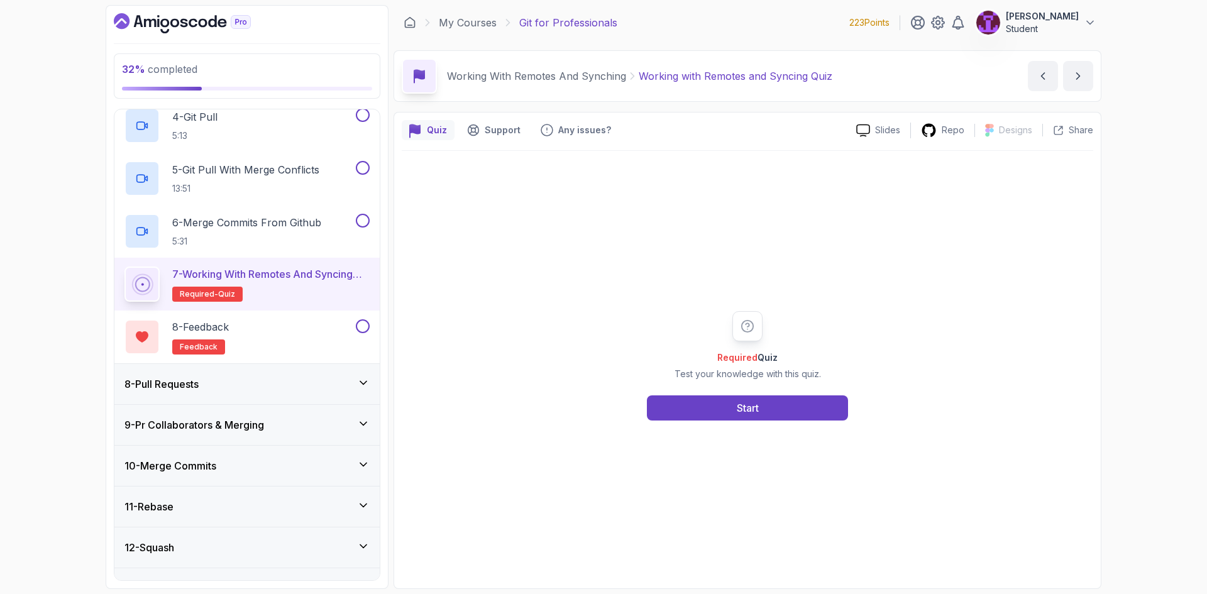
click at [689, 389] on div "Required Quiz Test your knowledge with this quiz. Start" at bounding box center [747, 365] width 241 height 109
click at [722, 415] on button "Start" at bounding box center [747, 408] width 201 height 25
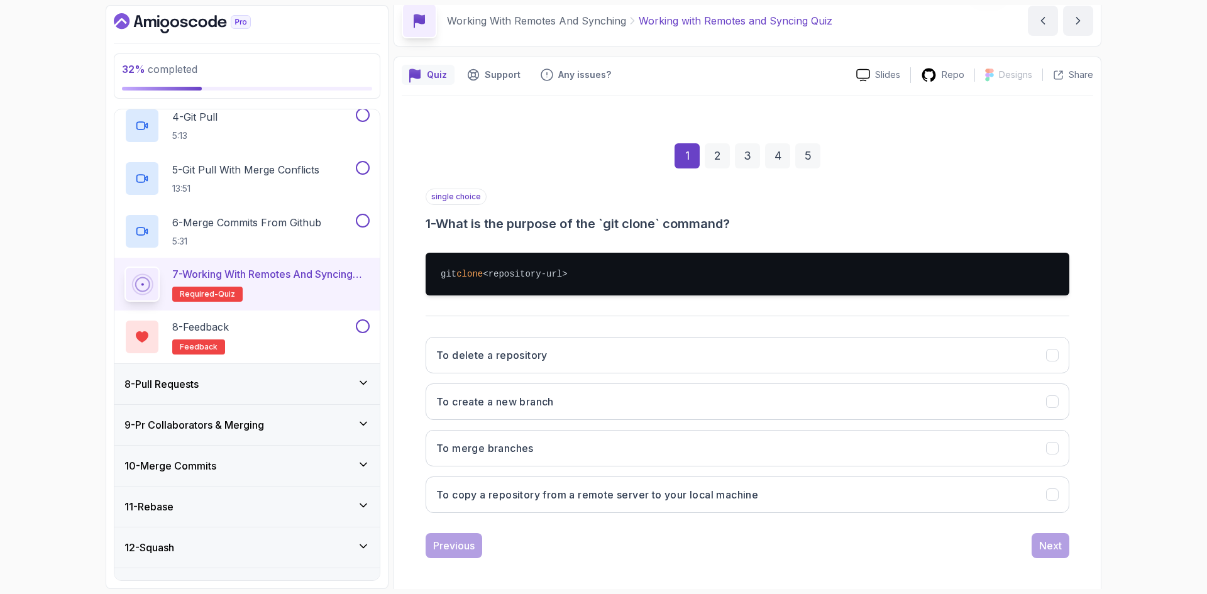
scroll to position [60, 0]
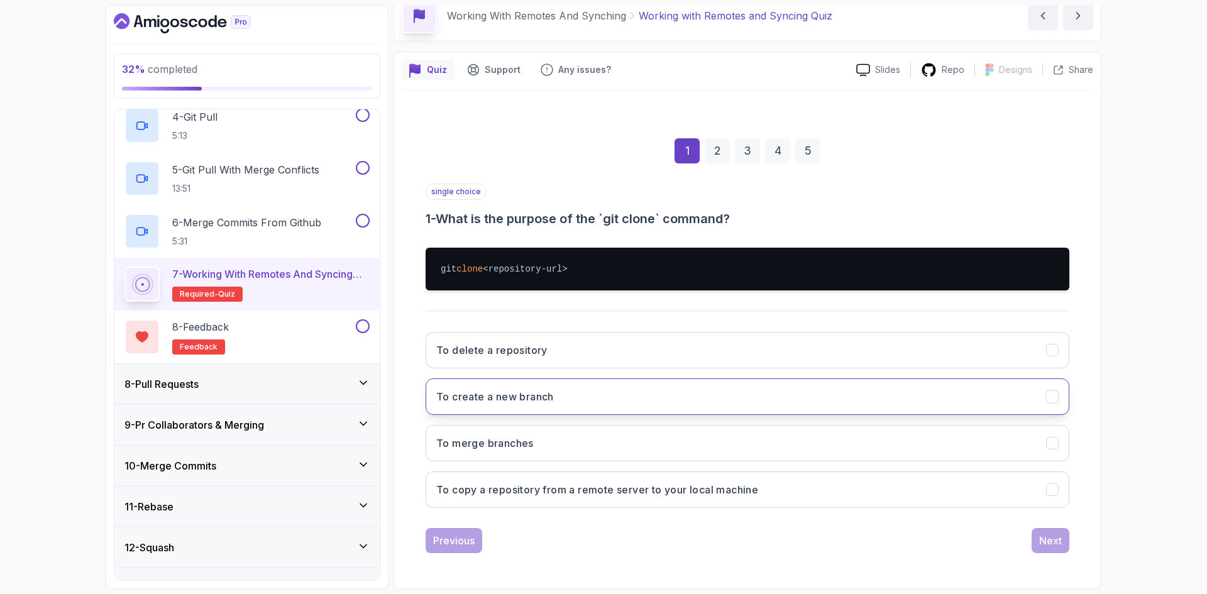
click at [597, 406] on button "To create a new branch" at bounding box center [748, 397] width 644 height 36
click at [619, 503] on button "To copy a repository from a remote server to your local machine" at bounding box center [748, 490] width 644 height 36
click at [1069, 548] on button "Next" at bounding box center [1051, 540] width 38 height 25
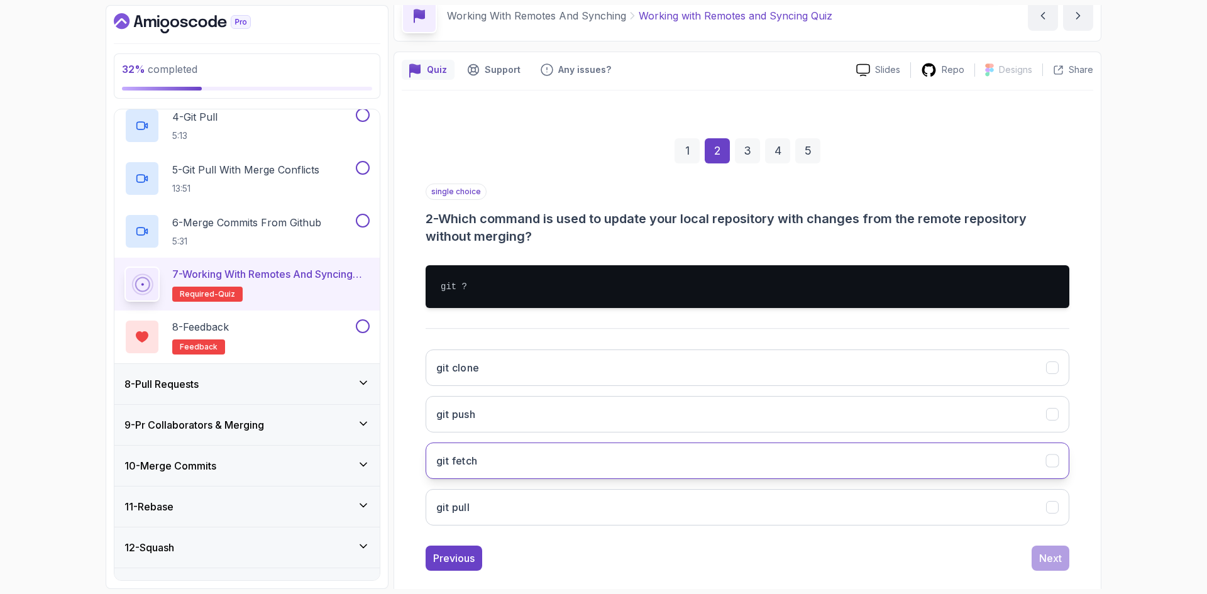
click at [657, 473] on button "git fetch" at bounding box center [748, 461] width 644 height 36
click at [1058, 558] on div "Next" at bounding box center [1050, 558] width 23 height 15
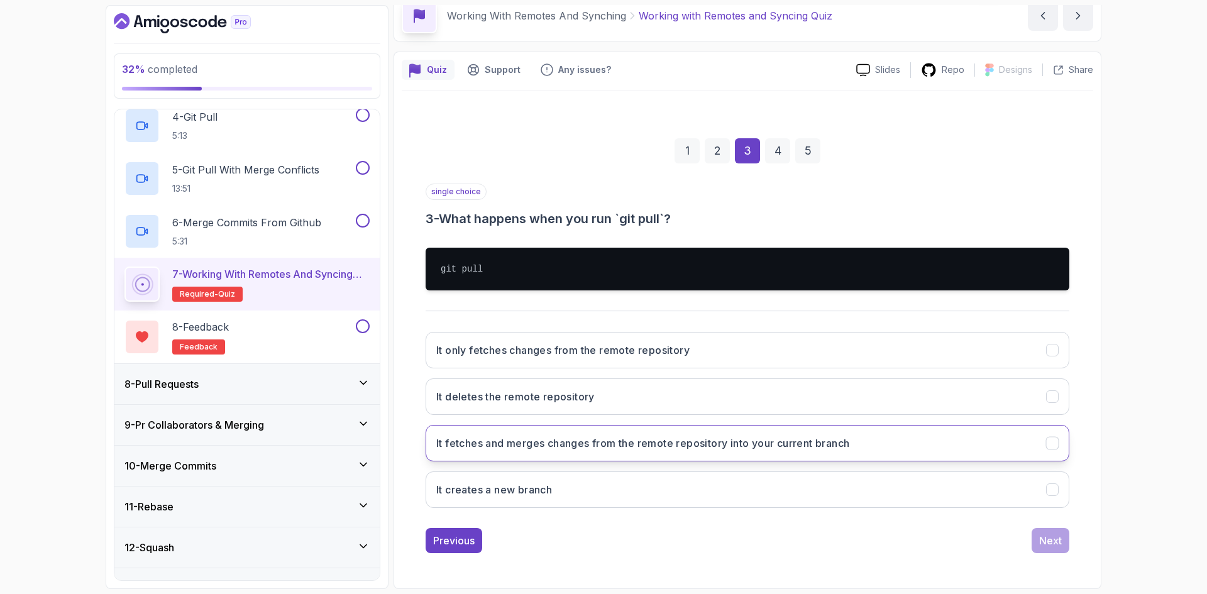
click at [584, 450] on h3 "It fetches and merges changes from the remote repository into your current bran…" at bounding box center [642, 443] width 413 height 15
click at [1051, 542] on div "Next" at bounding box center [1050, 540] width 23 height 15
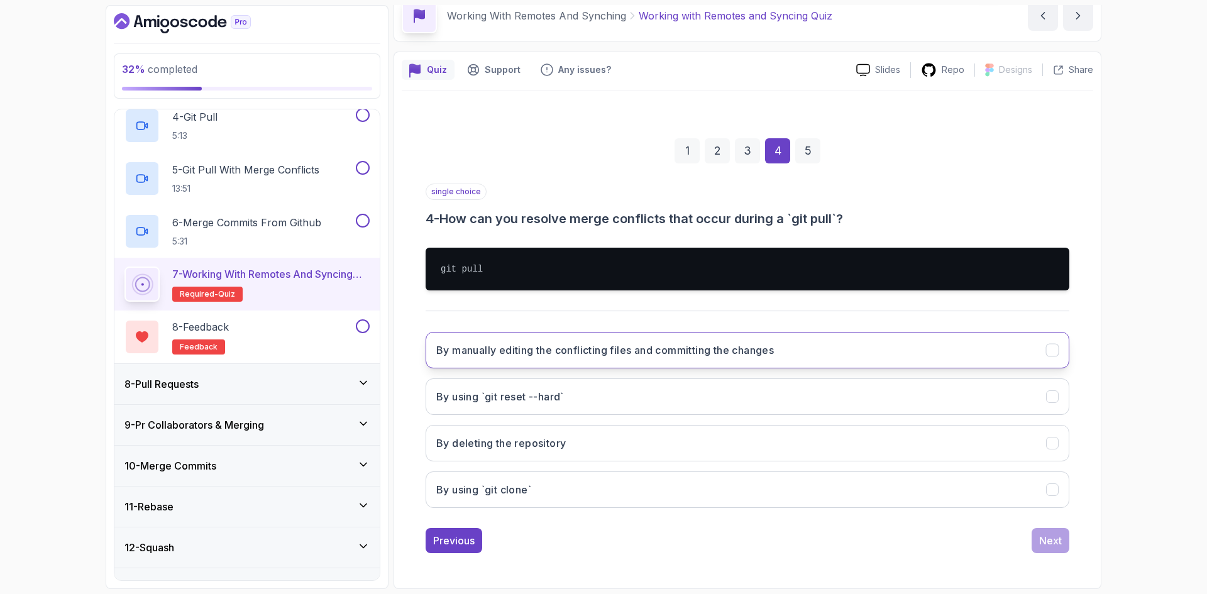
click at [592, 357] on h3 "By manually editing the conflicting files and committing the changes" at bounding box center [605, 350] width 338 height 15
click at [1052, 544] on div "Next" at bounding box center [1050, 540] width 23 height 15
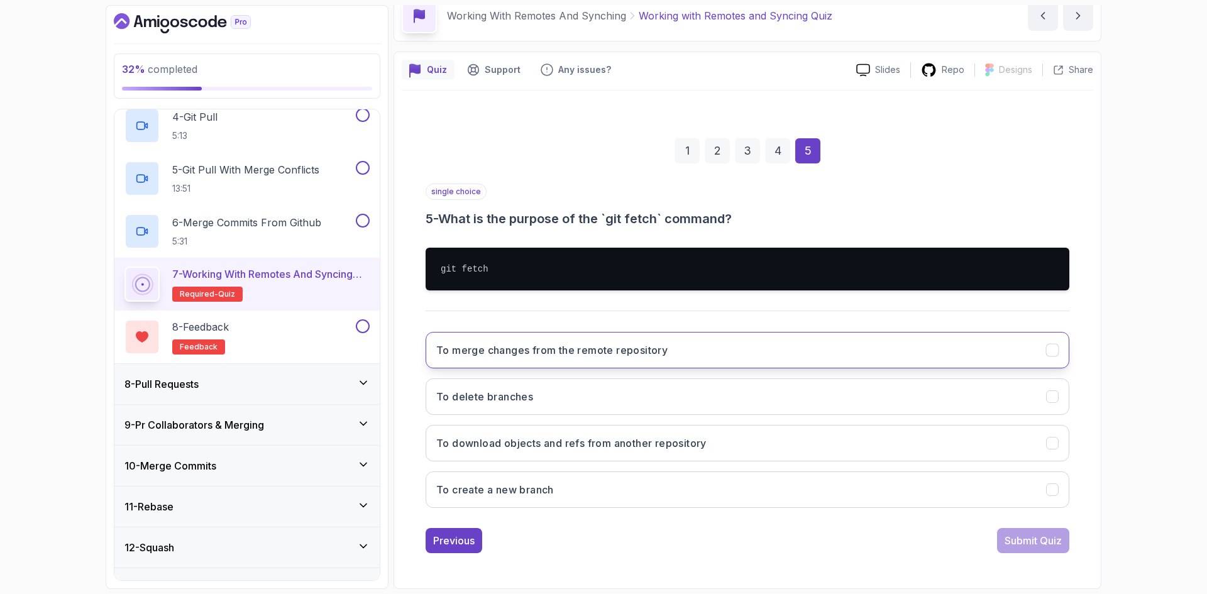
click at [680, 351] on button "To merge changes from the remote repository" at bounding box center [748, 350] width 644 height 36
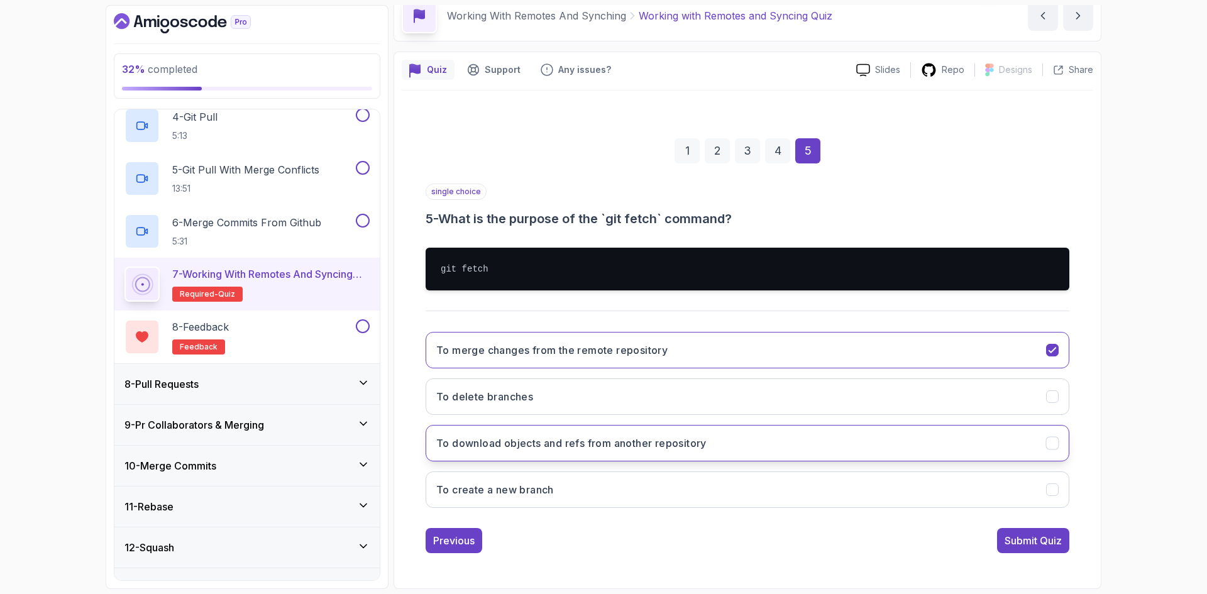
click at [667, 450] on h3 "To download objects and refs from another repository" at bounding box center [571, 443] width 270 height 15
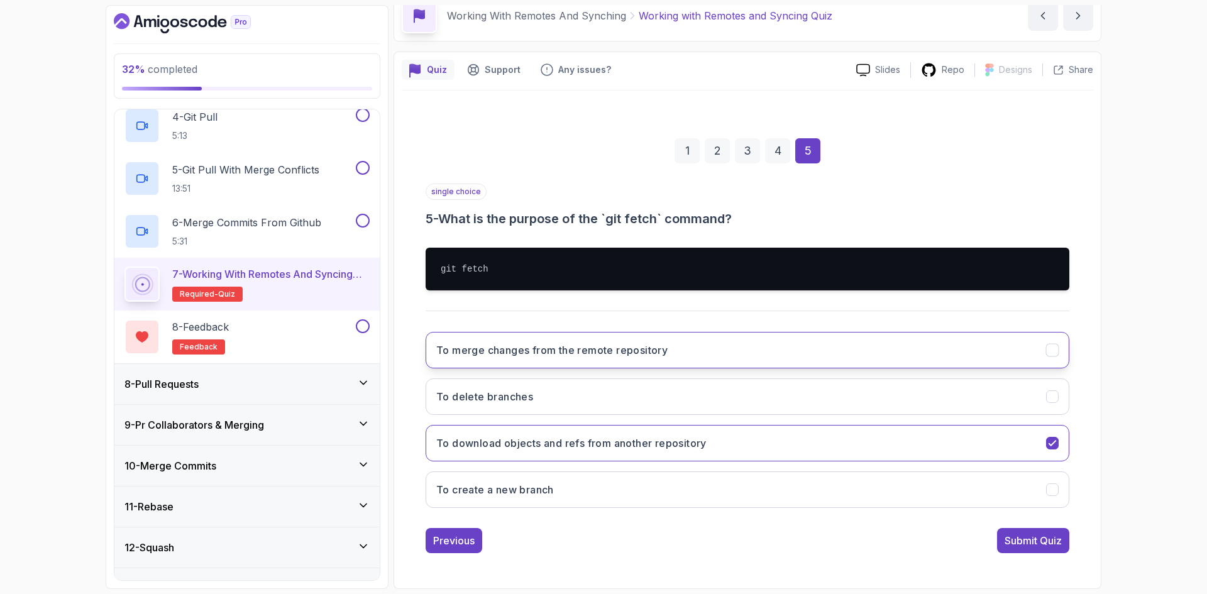
click at [719, 356] on button "To merge changes from the remote repository" at bounding box center [748, 350] width 644 height 36
click at [1039, 545] on div "Submit Quiz" at bounding box center [1033, 540] width 57 height 15
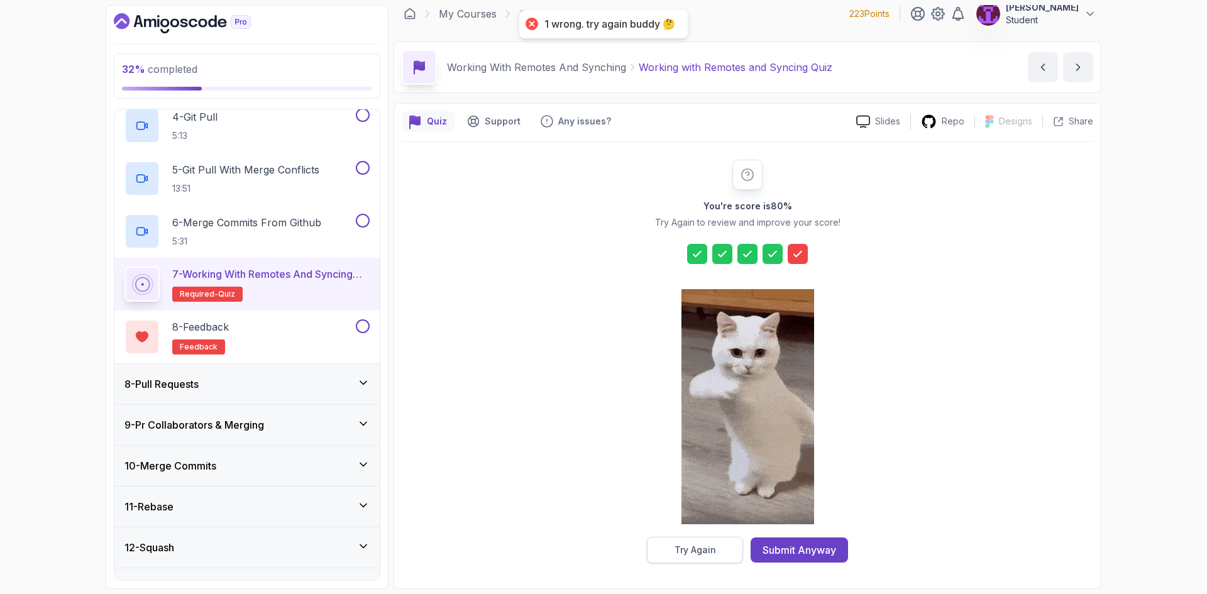
click at [714, 550] on button "Try Again" at bounding box center [695, 550] width 96 height 26
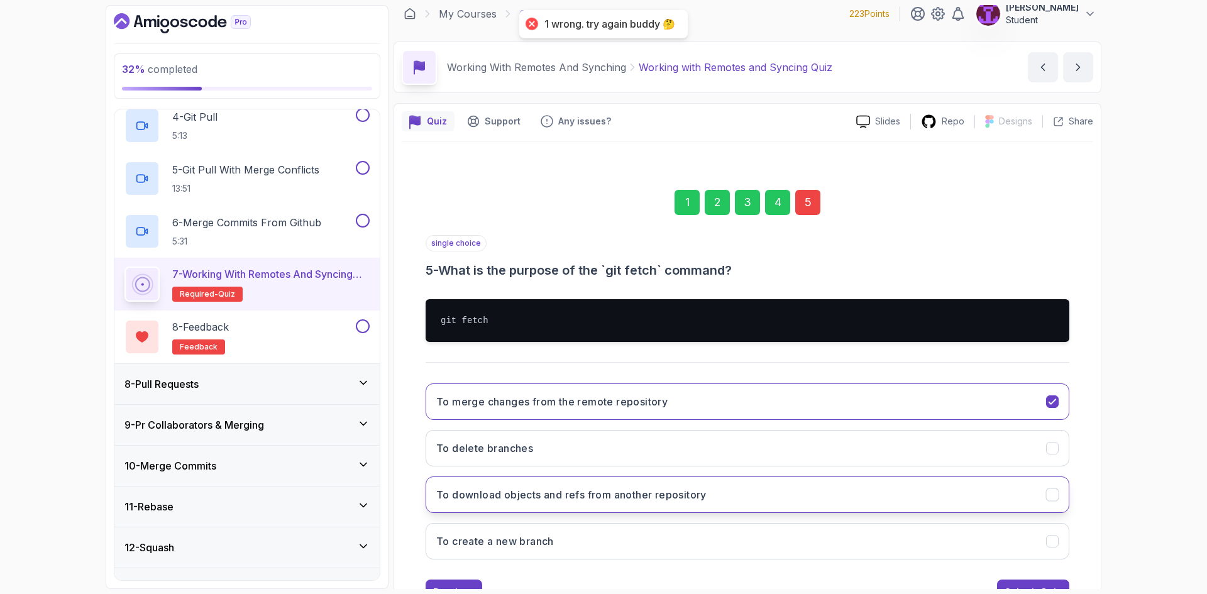
click at [616, 501] on h3 "To download objects and refs from another repository" at bounding box center [571, 494] width 270 height 15
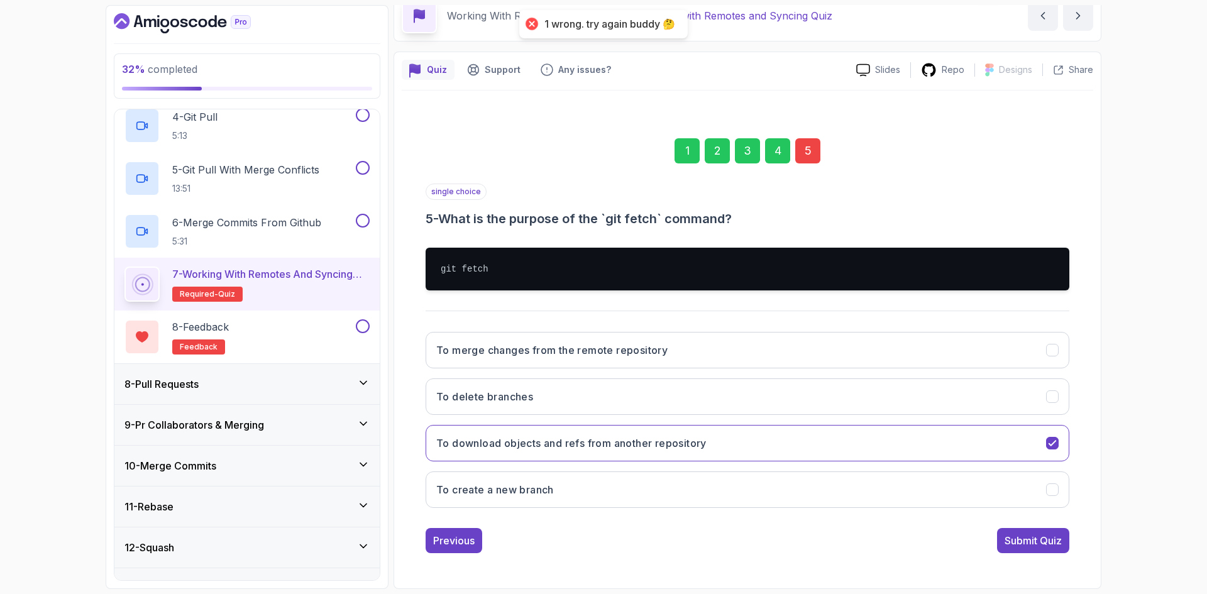
click at [987, 541] on div "Previous Submit Quiz" at bounding box center [748, 540] width 644 height 25
click at [1034, 546] on div "Submit Quiz" at bounding box center [1033, 540] width 57 height 15
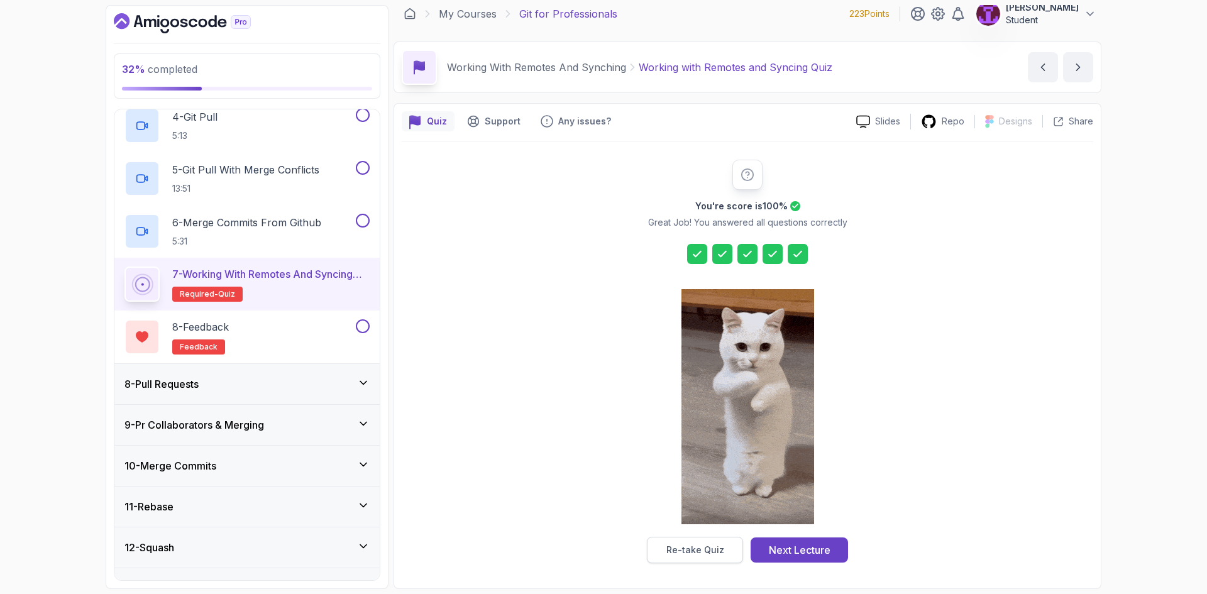
click at [726, 549] on button "Re-take Quiz" at bounding box center [695, 550] width 96 height 26
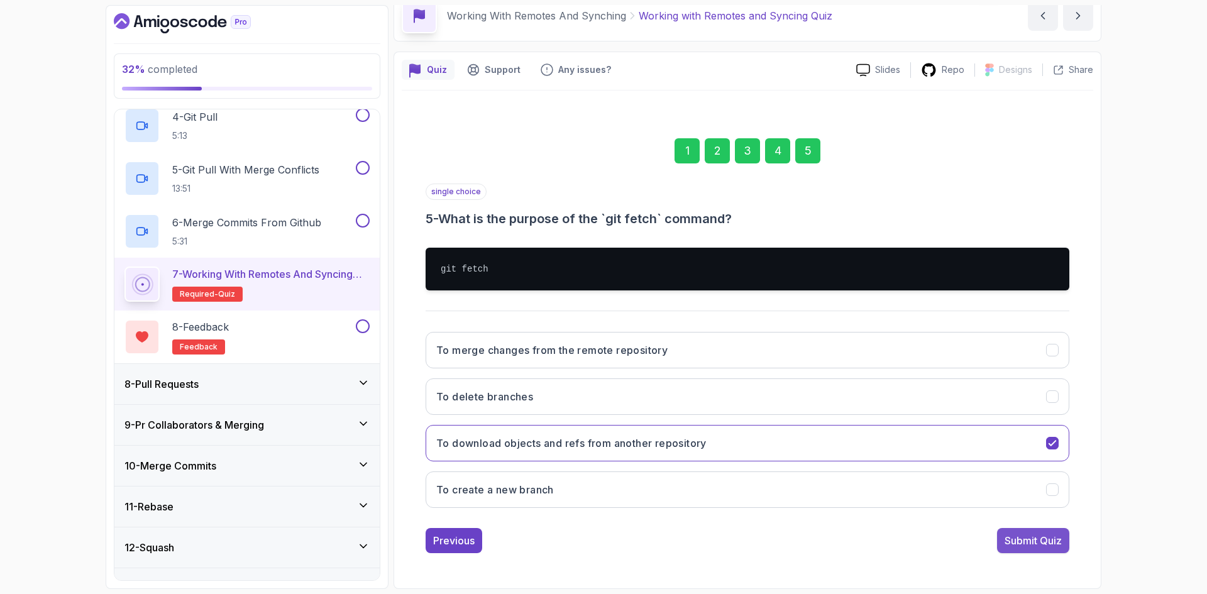
click at [1028, 535] on div "Submit Quiz" at bounding box center [1033, 540] width 57 height 15
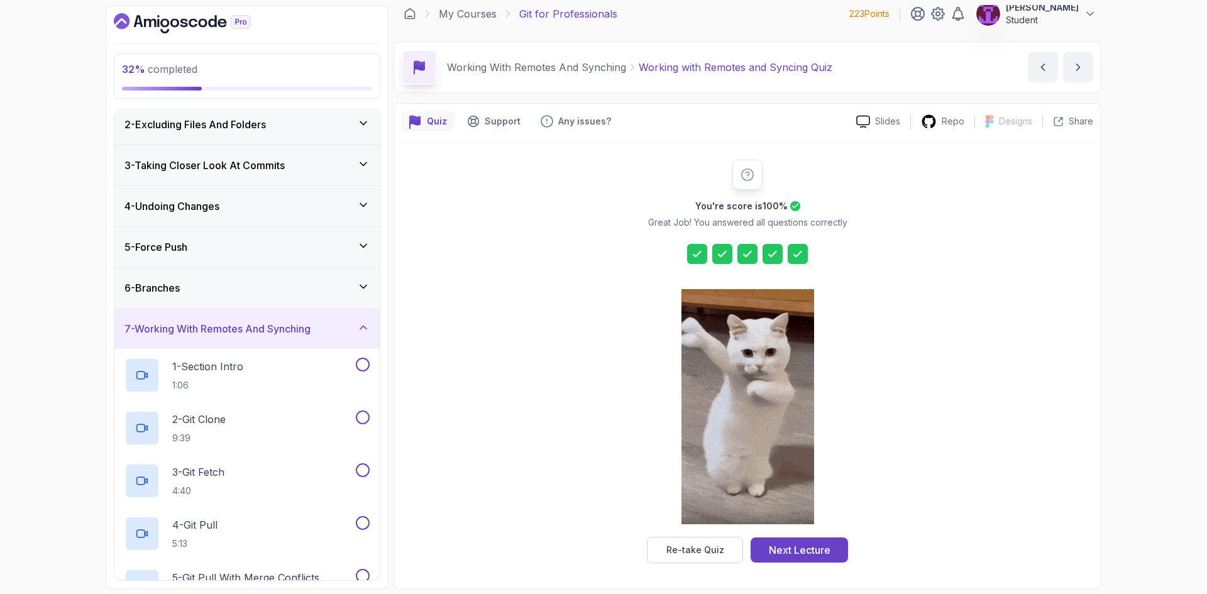
scroll to position [0, 0]
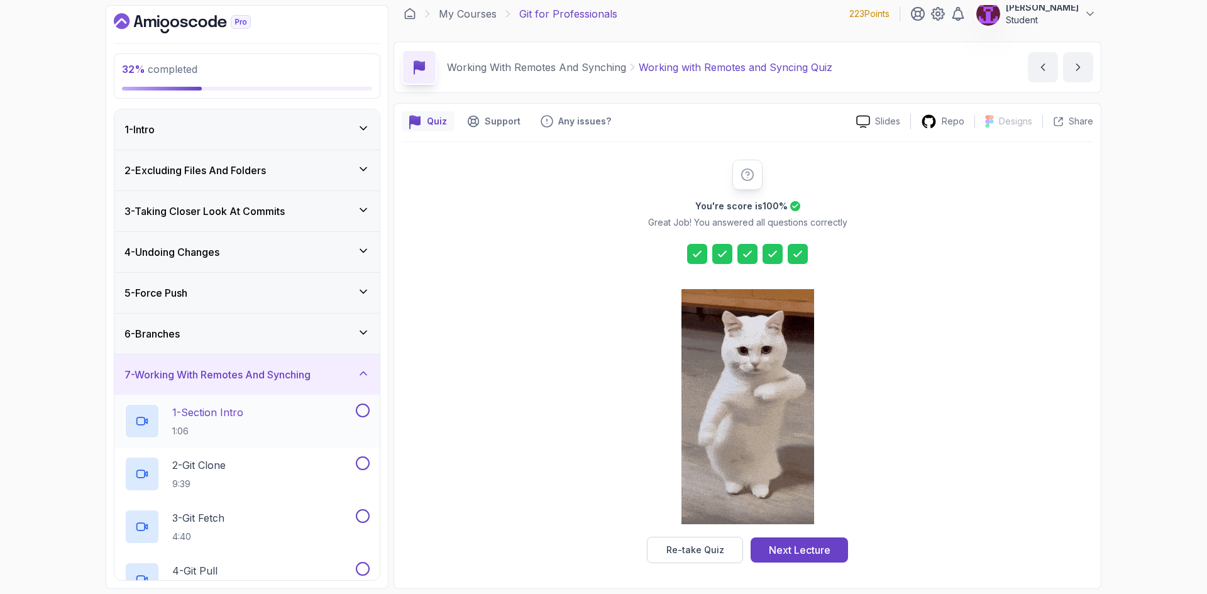
click at [366, 415] on button at bounding box center [363, 411] width 14 height 14
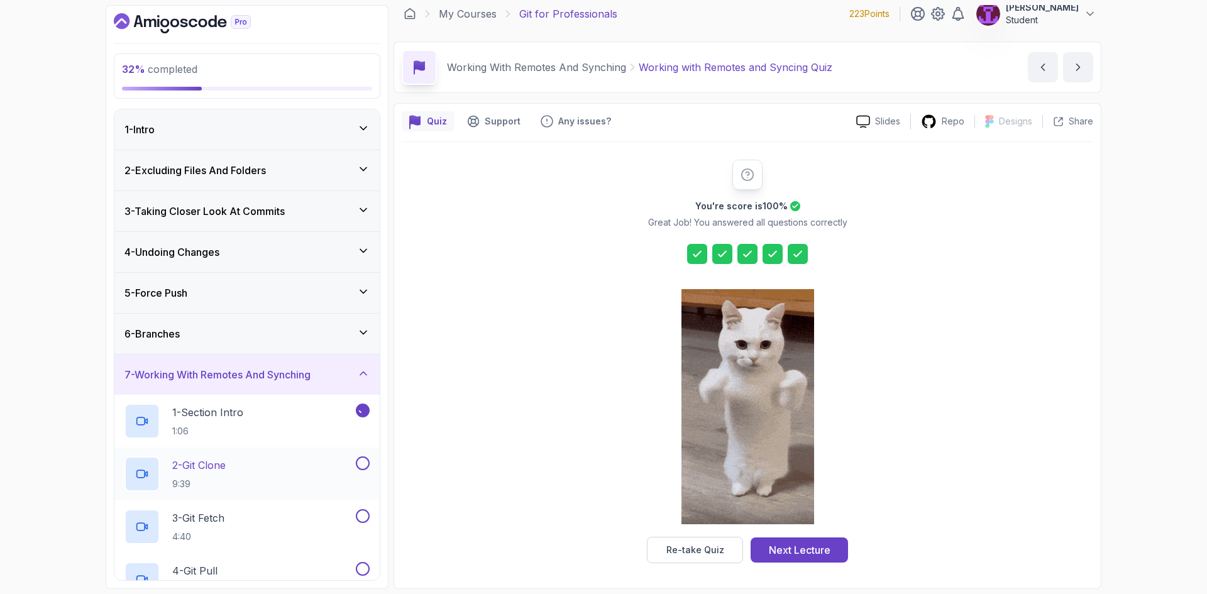
drag, startPoint x: 363, startPoint y: 452, endPoint x: 364, endPoint y: 459, distance: 7.0
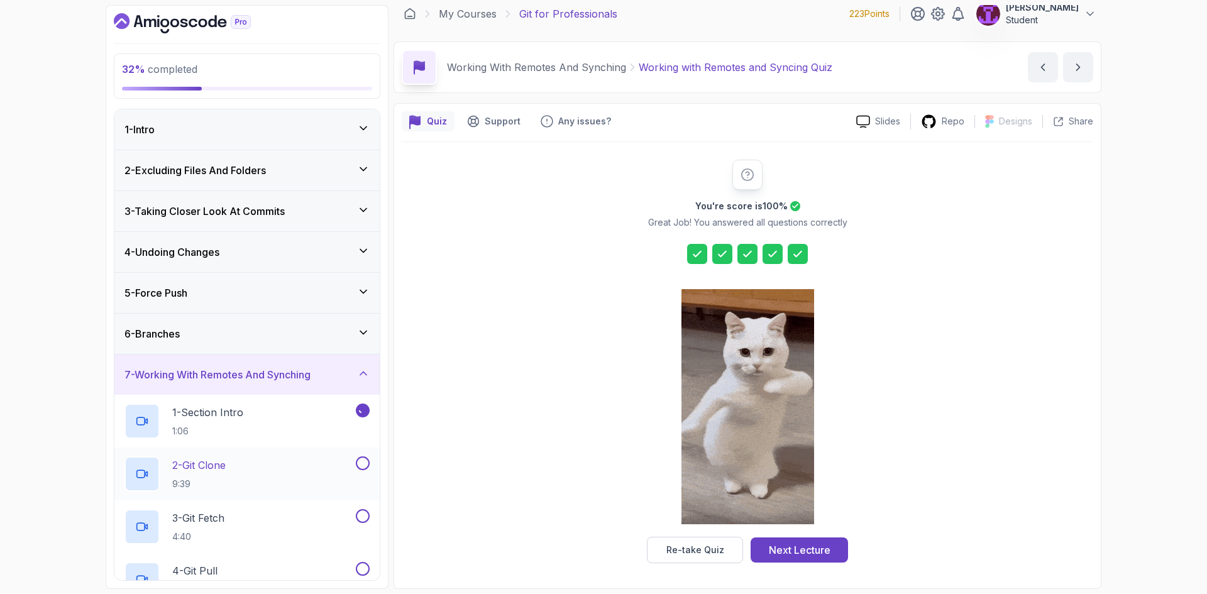
click at [363, 453] on div "2 - Git Clone 9:39" at bounding box center [246, 474] width 265 height 53
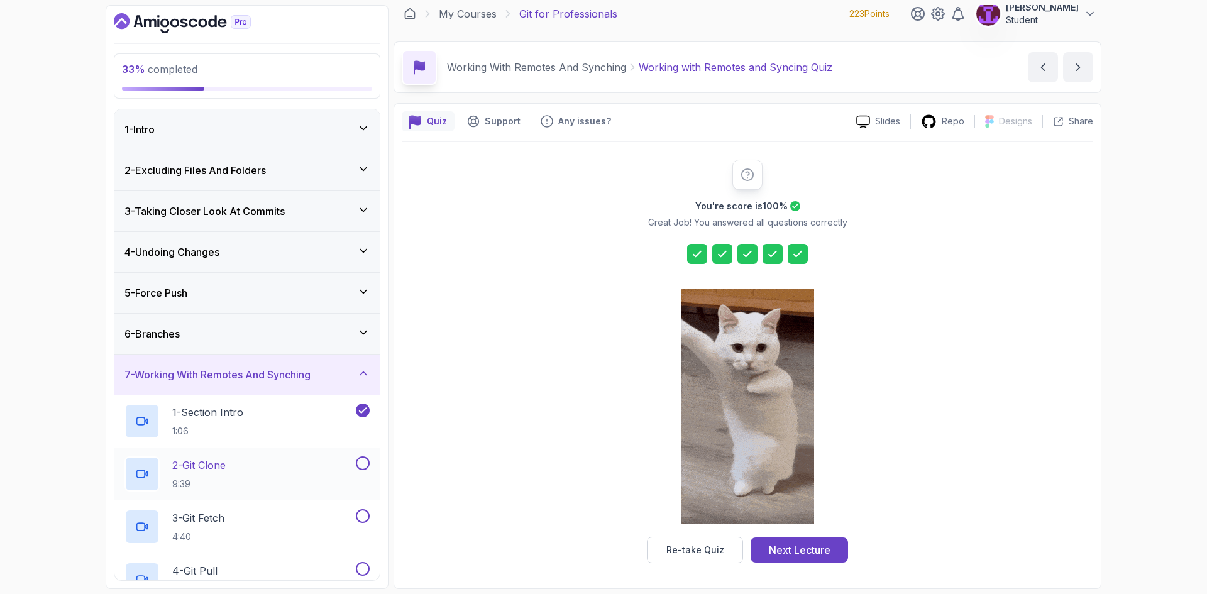
click at [364, 467] on button at bounding box center [363, 464] width 14 height 14
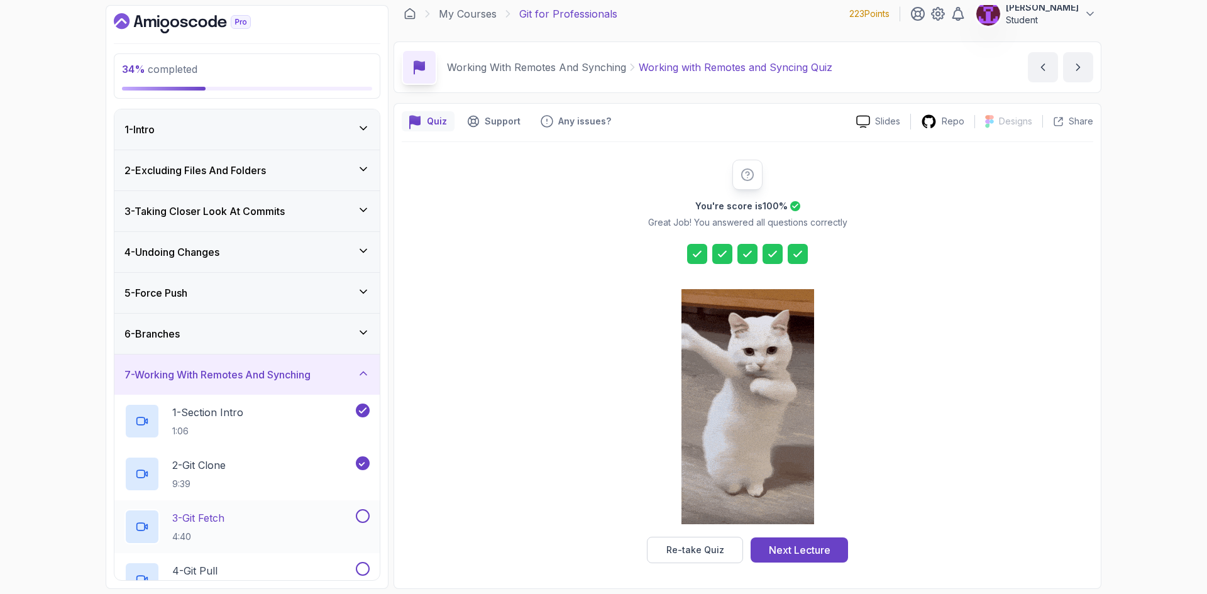
click at [367, 520] on button at bounding box center [363, 516] width 14 height 14
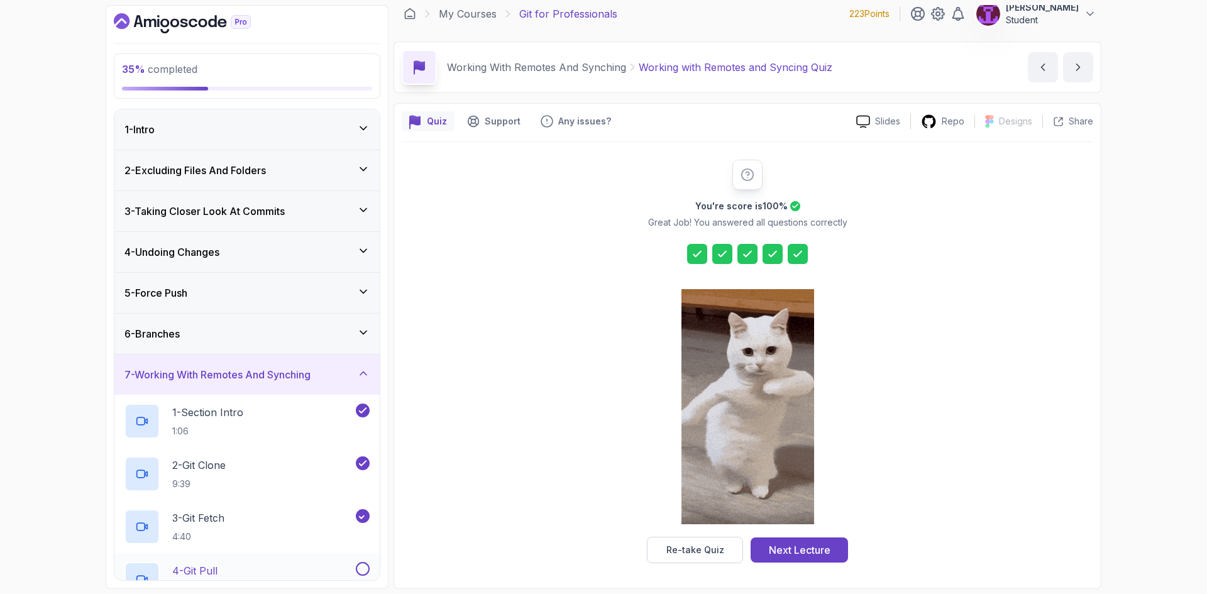
click at [366, 567] on button at bounding box center [363, 569] width 14 height 14
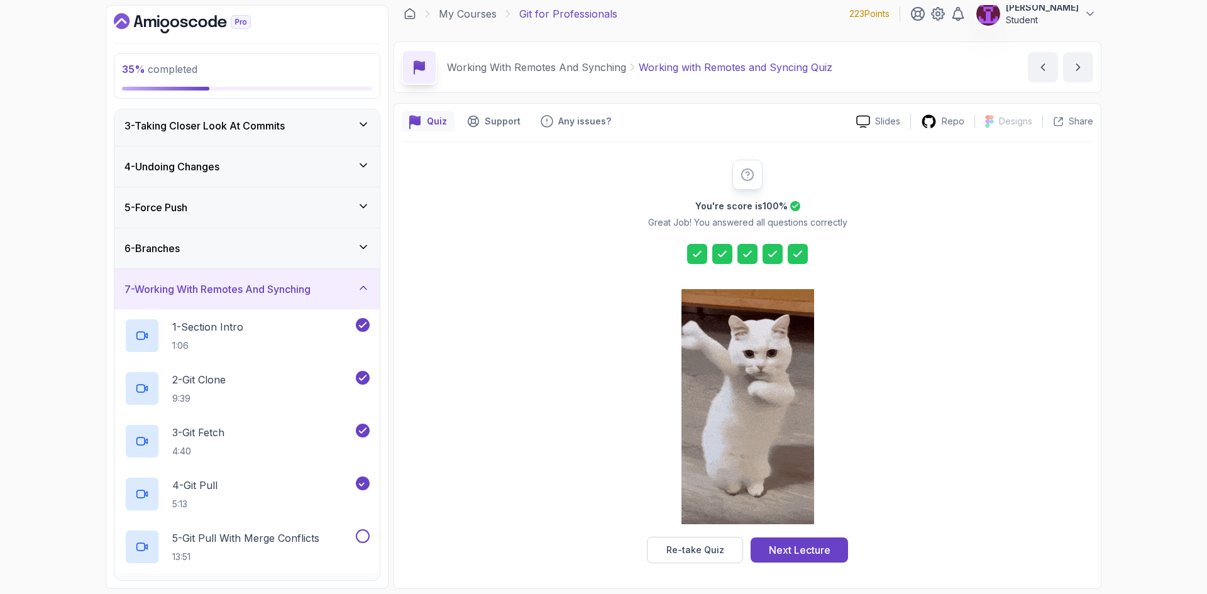
scroll to position [252, 0]
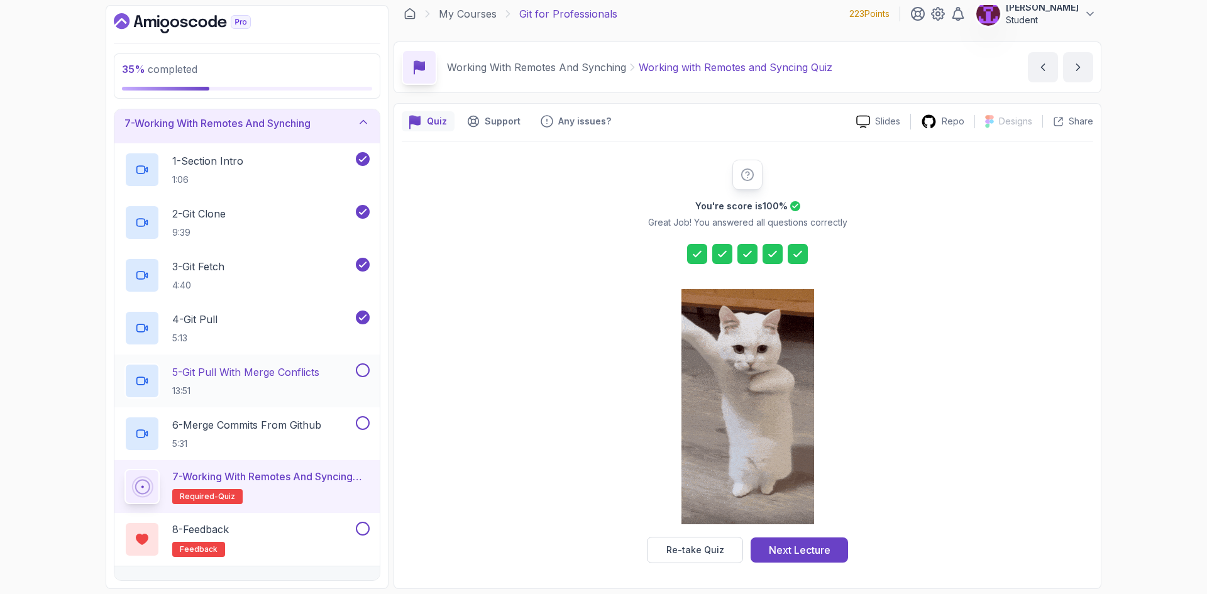
click at [369, 371] on button at bounding box center [363, 370] width 14 height 14
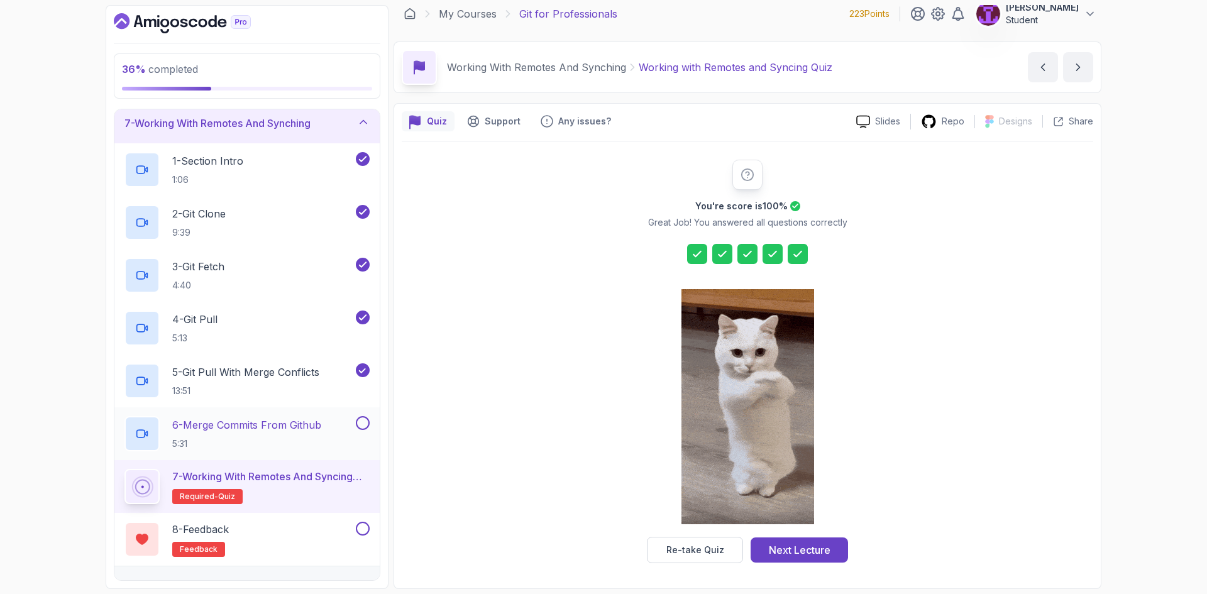
click at [363, 416] on button at bounding box center [363, 423] width 14 height 14
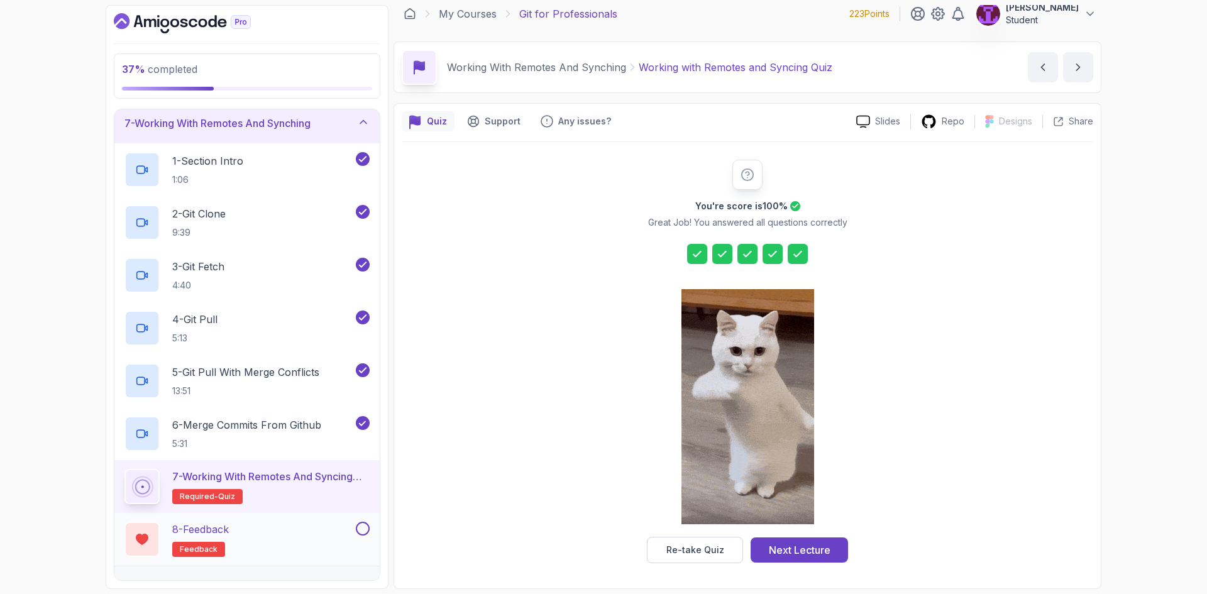
click at [362, 527] on button at bounding box center [363, 529] width 14 height 14
click at [335, 130] on div "7 - Working With Remotes And Synching" at bounding box center [247, 123] width 245 height 15
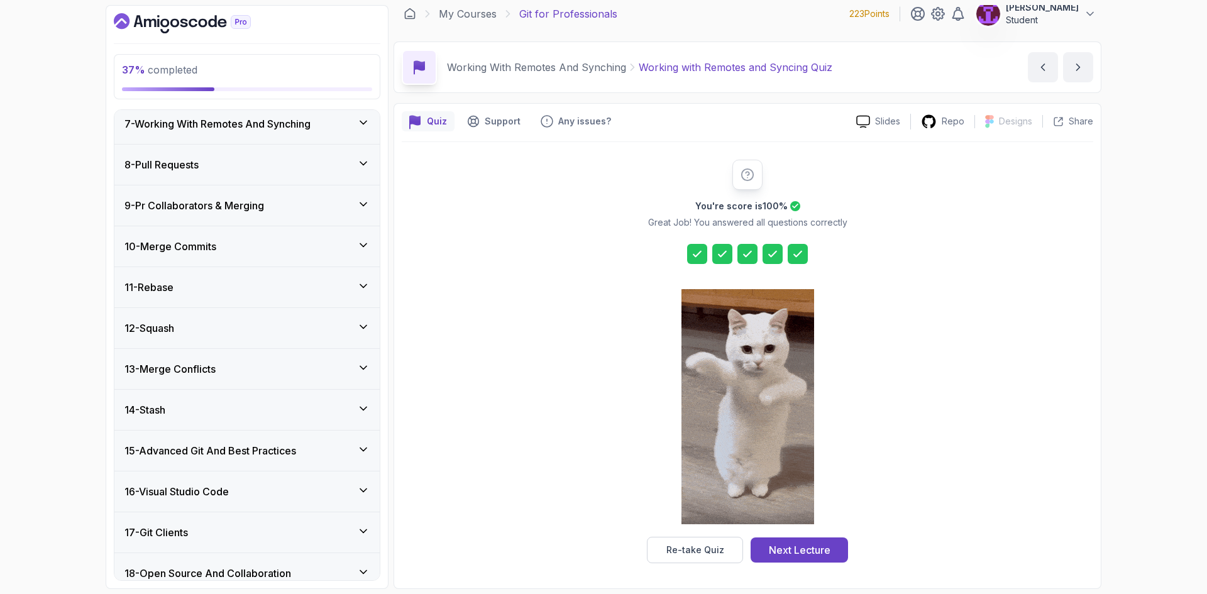
click at [331, 165] on div "8 - Pull Requests" at bounding box center [247, 164] width 245 height 15
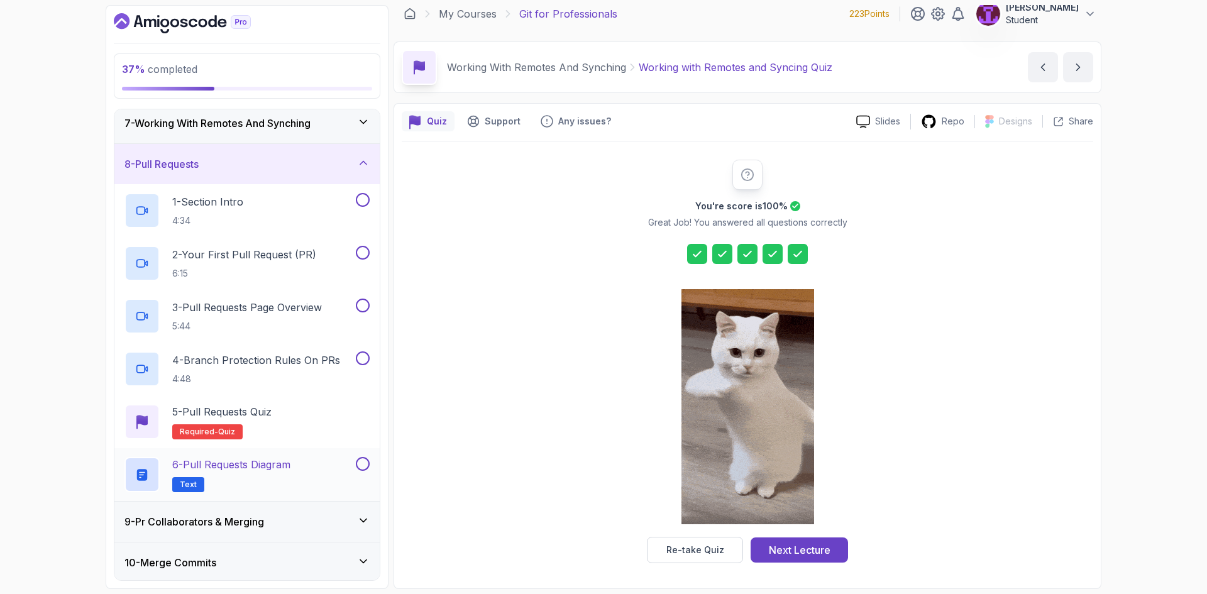
click at [297, 456] on div "6 - Pull Requests Diagram Text" at bounding box center [246, 474] width 265 height 53
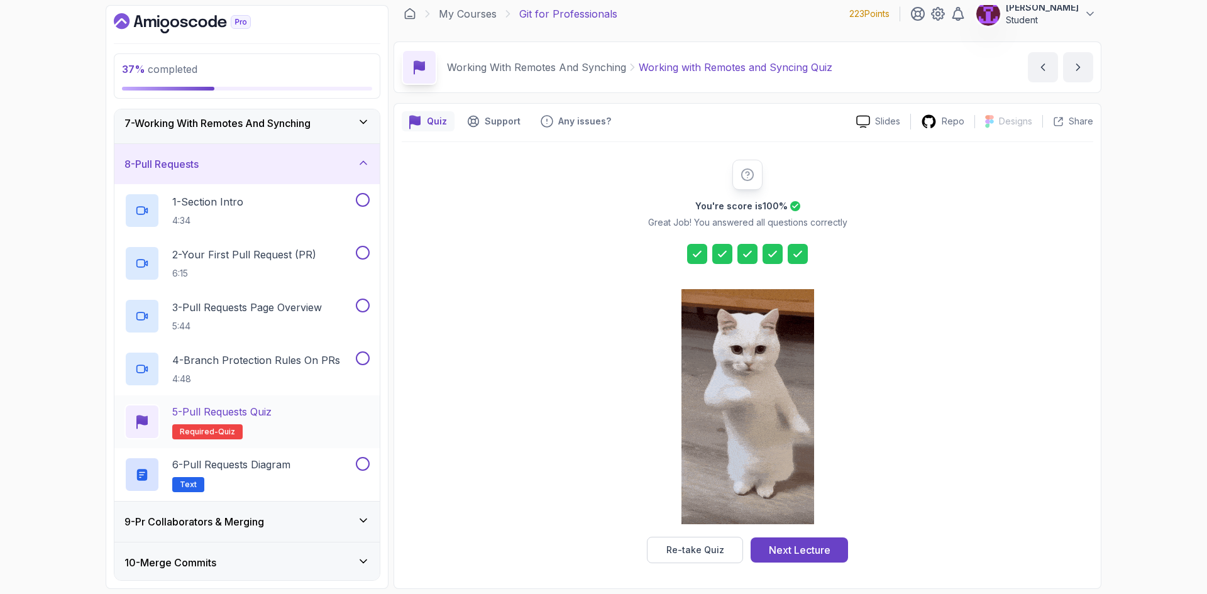
click at [307, 431] on div "5 - Pull Requests Quiz Required- quiz" at bounding box center [247, 421] width 245 height 35
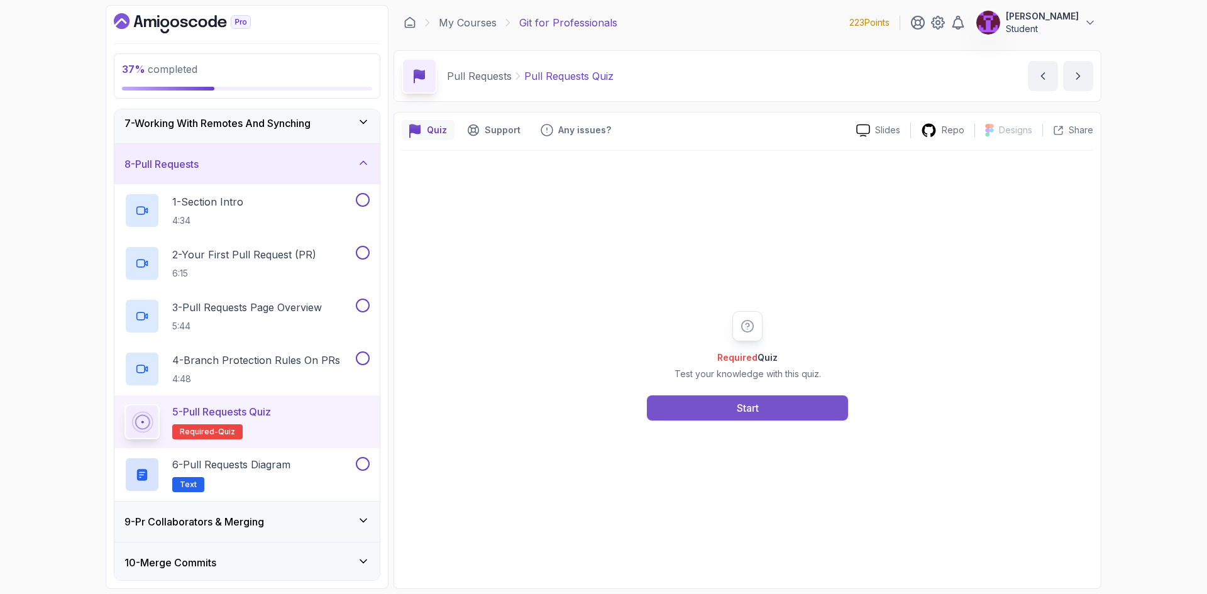
click at [699, 404] on button "Start" at bounding box center [747, 408] width 201 height 25
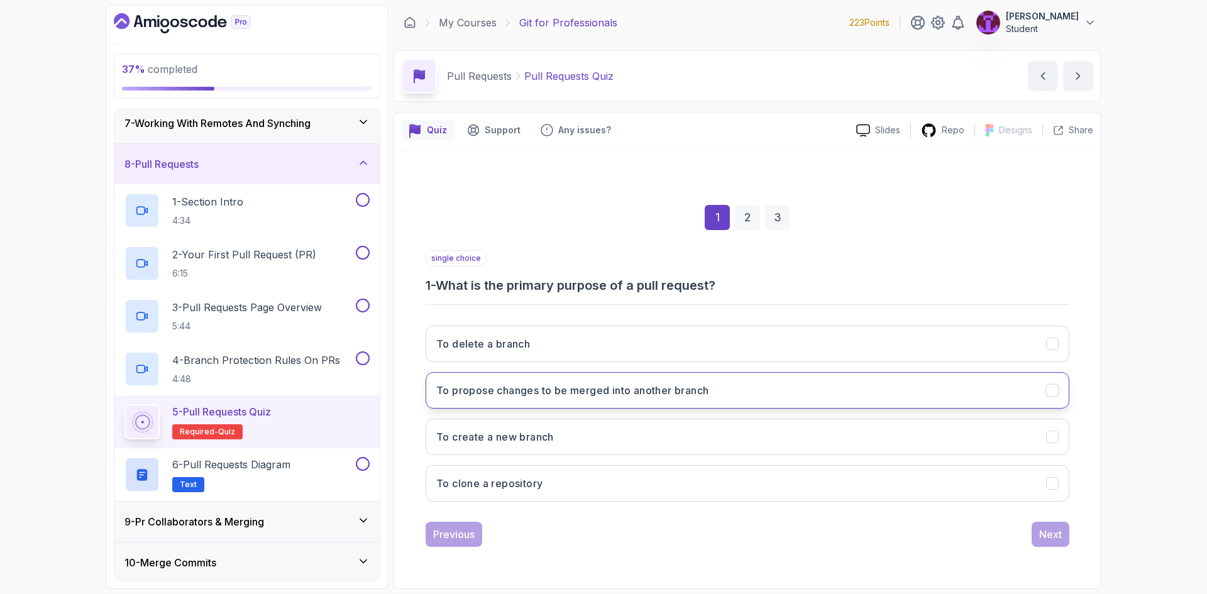
click at [715, 406] on button "To propose changes to be merged into another branch" at bounding box center [748, 390] width 644 height 36
click at [1051, 536] on div "Next" at bounding box center [1050, 534] width 23 height 15
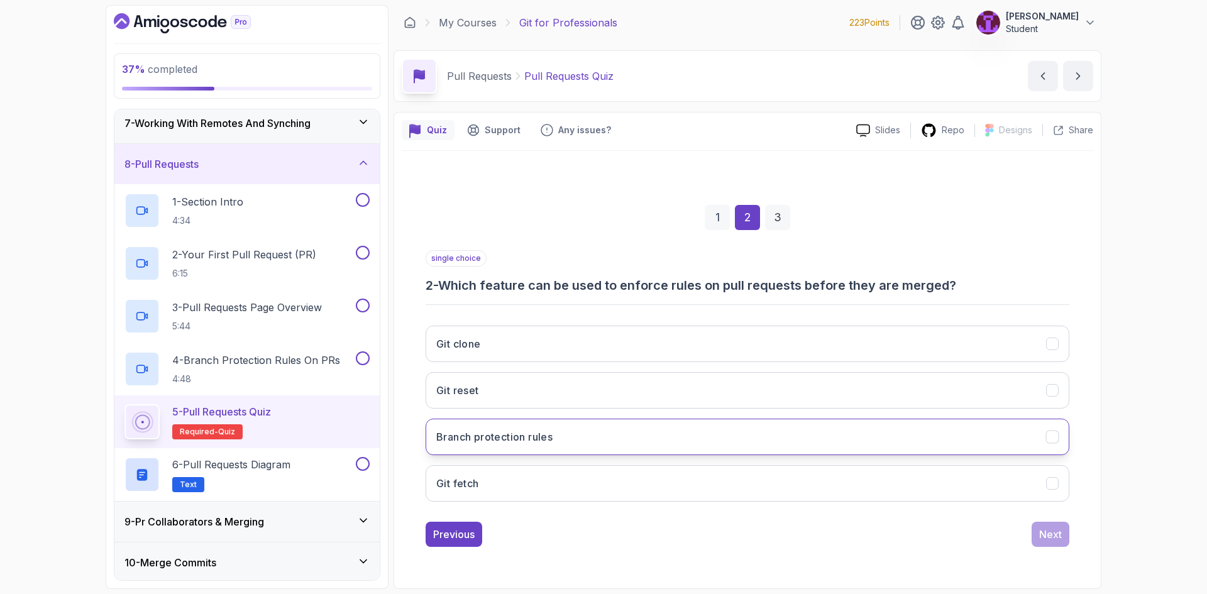
click at [580, 433] on button "Branch protection rules" at bounding box center [748, 437] width 644 height 36
click at [1077, 544] on div "1 2 3 single choice 2 - Which feature can be used to enforce rules on pull requ…" at bounding box center [748, 366] width 692 height 382
click at [1060, 541] on div "Next" at bounding box center [1050, 534] width 23 height 15
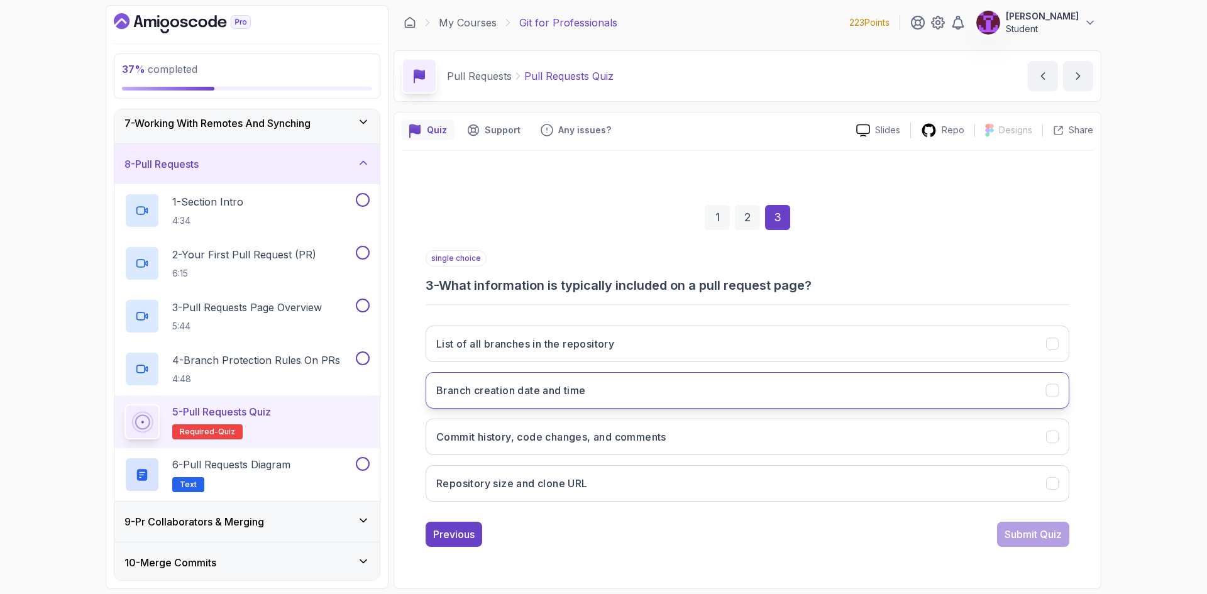
click at [626, 392] on button "Branch creation date and time" at bounding box center [748, 390] width 644 height 36
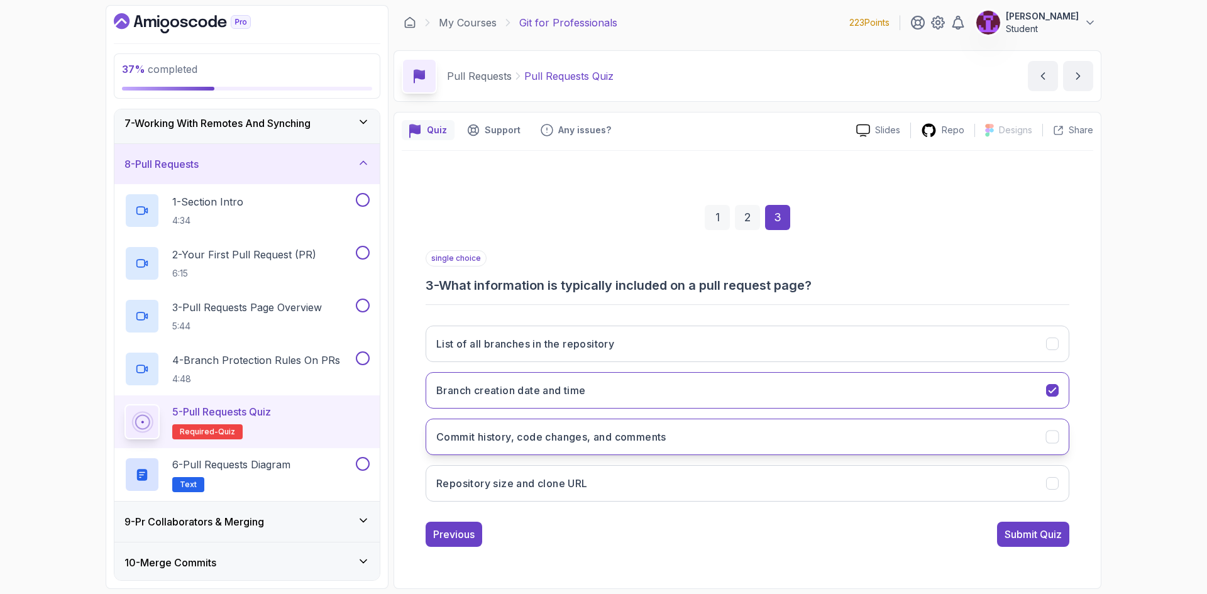
click at [632, 433] on h3 "Commit history, code changes, and comments" at bounding box center [551, 437] width 230 height 15
click at [1041, 542] on button "Submit Quiz" at bounding box center [1033, 534] width 72 height 25
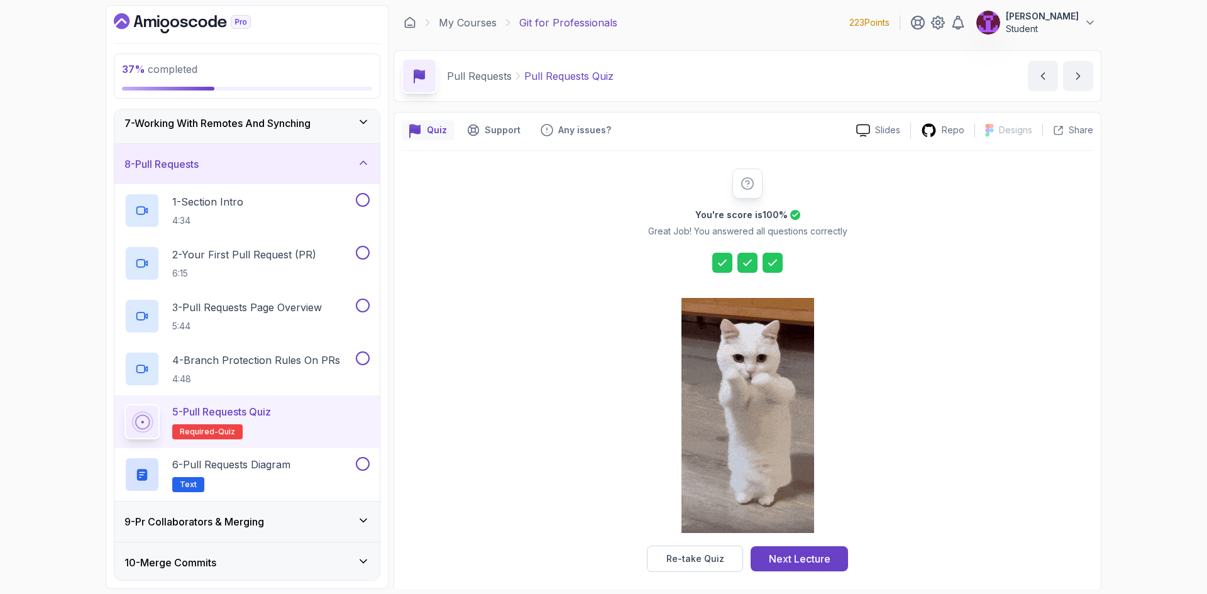
click at [808, 558] on div "Next Lecture" at bounding box center [800, 558] width 62 height 15
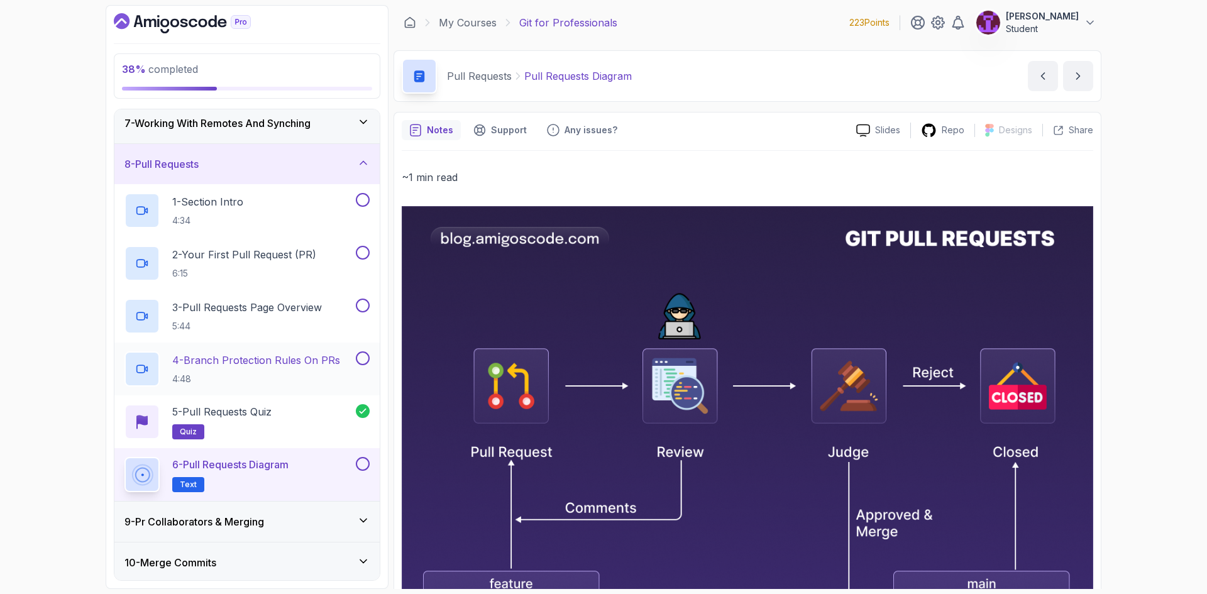
click at [364, 358] on button at bounding box center [363, 359] width 14 height 14
click at [363, 460] on button at bounding box center [363, 464] width 14 height 14
click at [365, 308] on button at bounding box center [363, 306] width 14 height 14
click at [366, 257] on button at bounding box center [363, 253] width 14 height 14
click at [363, 202] on button at bounding box center [363, 200] width 14 height 14
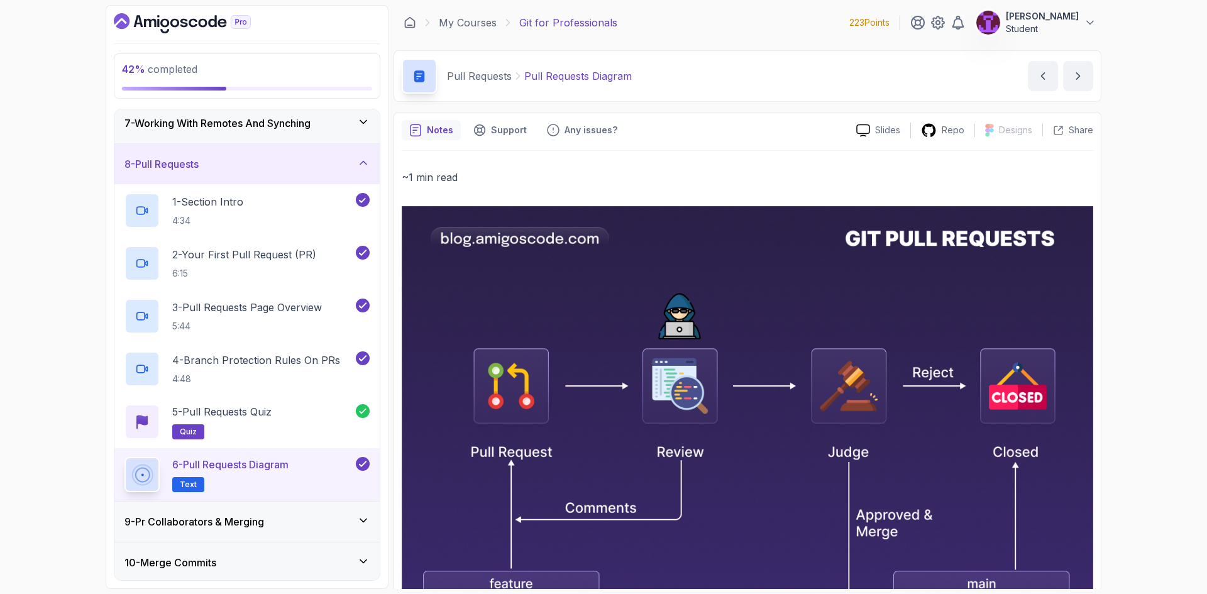
click at [354, 174] on div "8 - Pull Requests" at bounding box center [246, 164] width 265 height 40
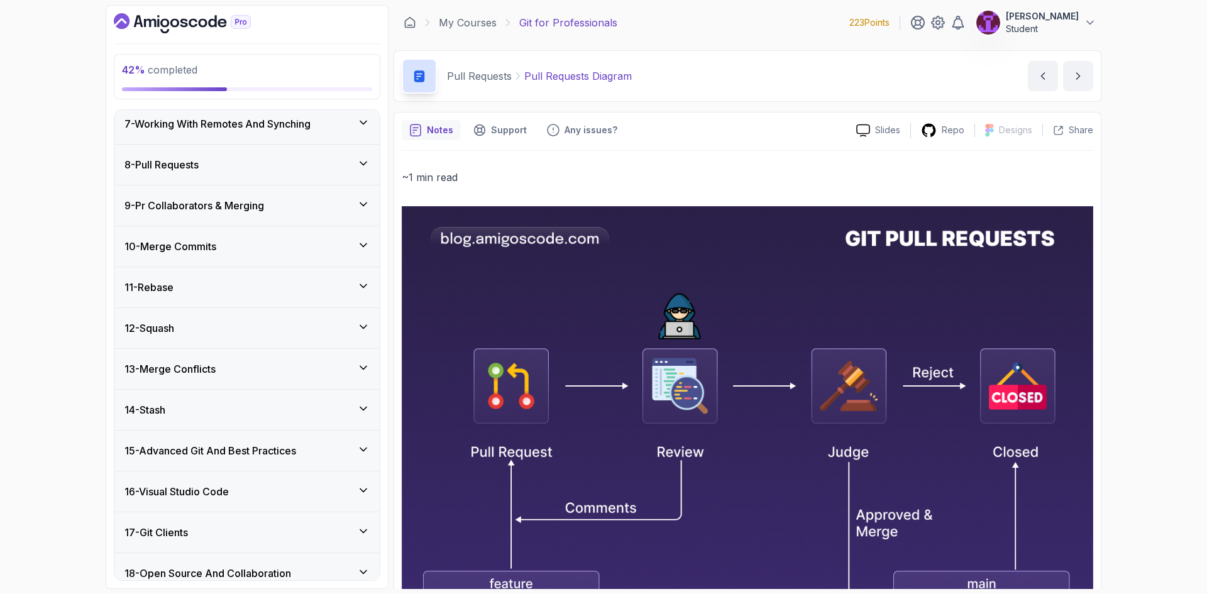
click at [344, 211] on div "9 - Pr Collaborators & Merging" at bounding box center [247, 205] width 245 height 15
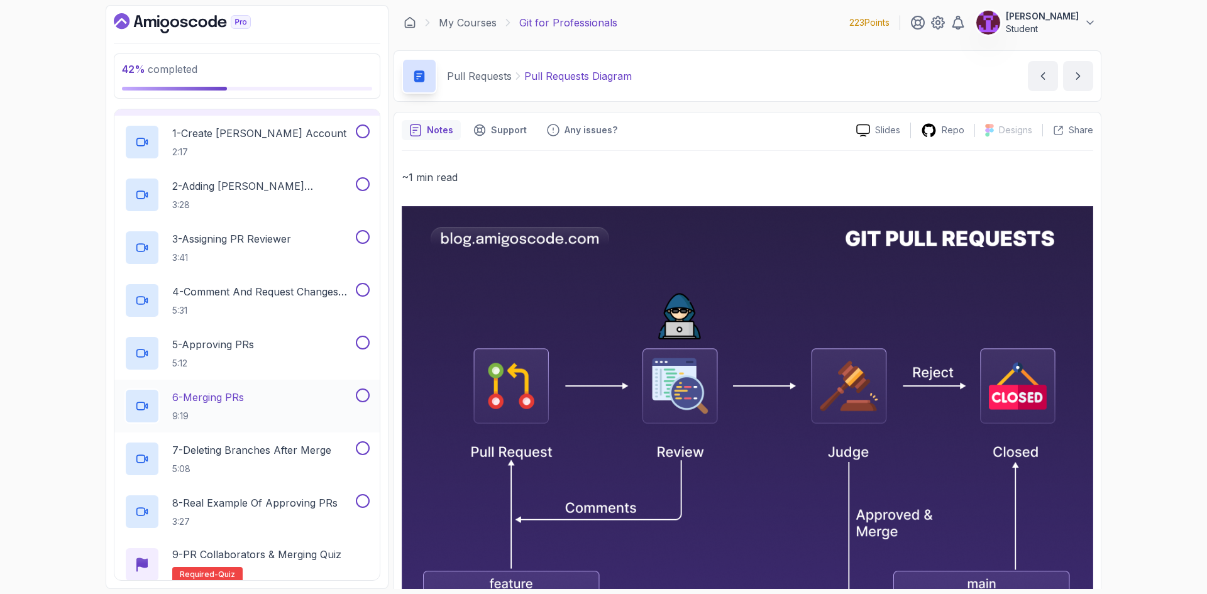
scroll to position [377, 0]
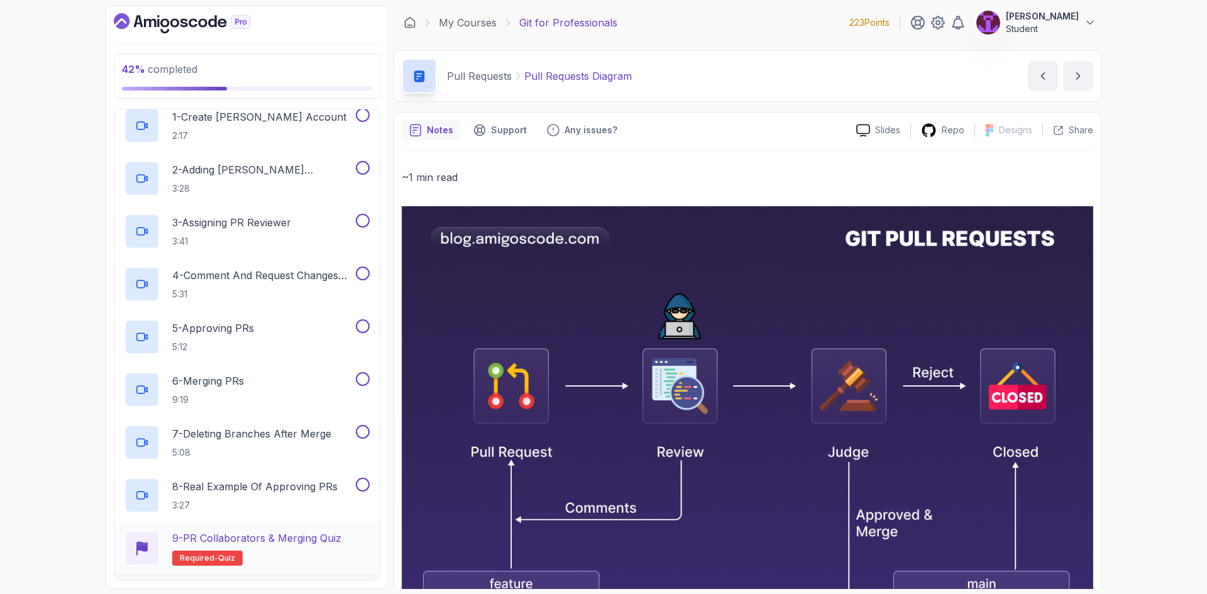
click at [301, 538] on p "9 - PR Collaborators & Merging Quiz" at bounding box center [256, 538] width 169 height 15
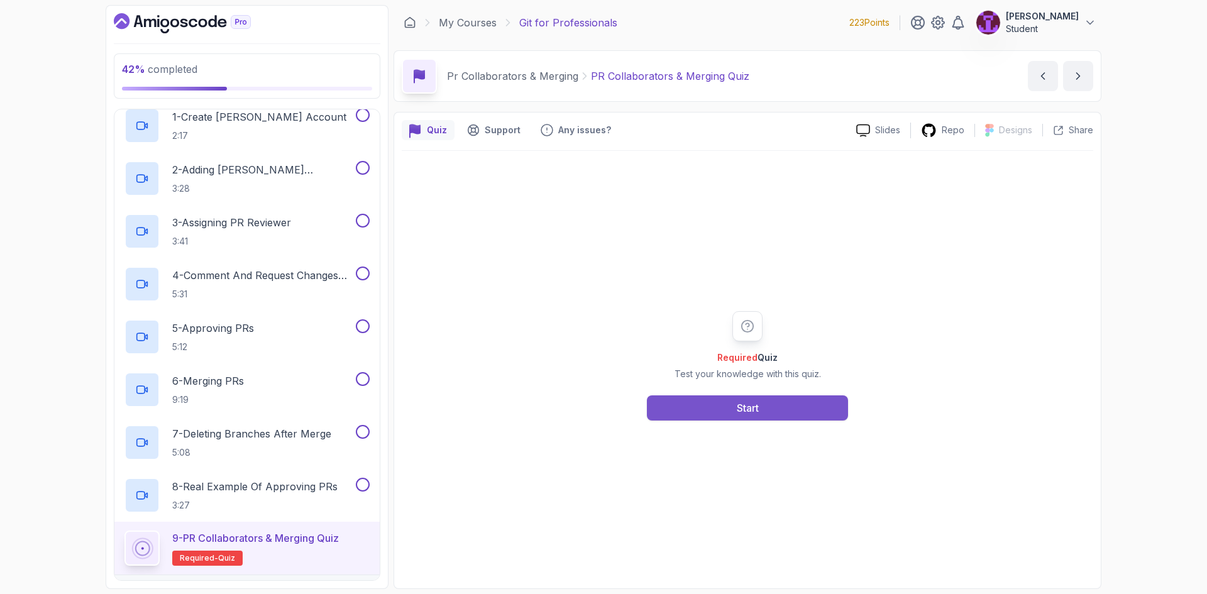
click at [734, 406] on button "Start" at bounding box center [747, 408] width 201 height 25
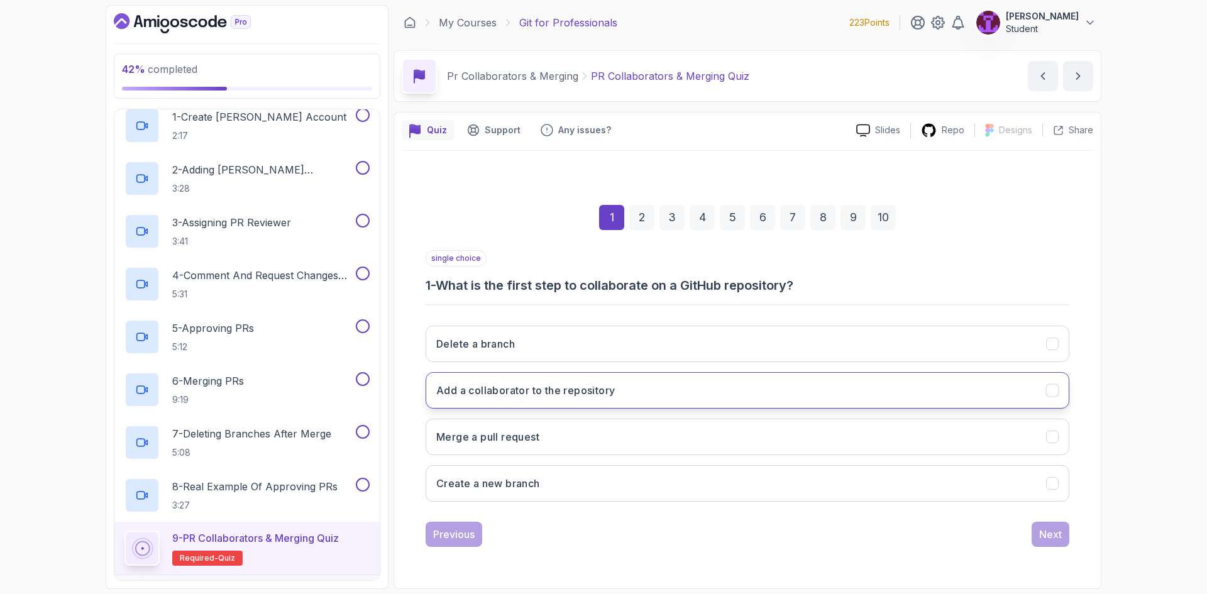
click at [620, 392] on button "Add a collaborator to the repository" at bounding box center [748, 390] width 644 height 36
click at [1044, 518] on div "single choice 1 - What is the first step to collaborate on a GitHub repository?…" at bounding box center [748, 398] width 644 height 297
click at [1049, 526] on button "Next" at bounding box center [1051, 534] width 38 height 25
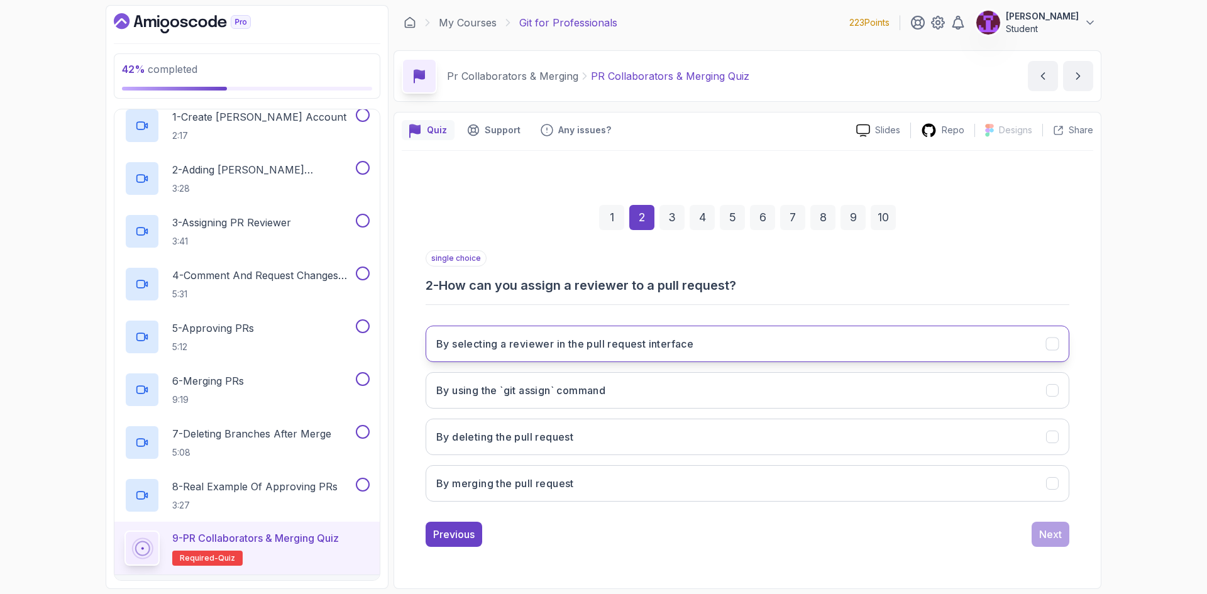
click at [601, 342] on h3 "By selecting a reviewer in the pull request interface" at bounding box center [564, 343] width 257 height 15
click at [1023, 399] on button "By using the `git assign` command" at bounding box center [748, 390] width 644 height 36
click at [1021, 370] on div "By selecting a reviewer in the pull request interface By using the `git assign`…" at bounding box center [748, 414] width 644 height 196
click at [1020, 360] on button "By selecting a reviewer in the pull request interface" at bounding box center [748, 344] width 644 height 36
click at [1053, 544] on button "Next" at bounding box center [1051, 534] width 38 height 25
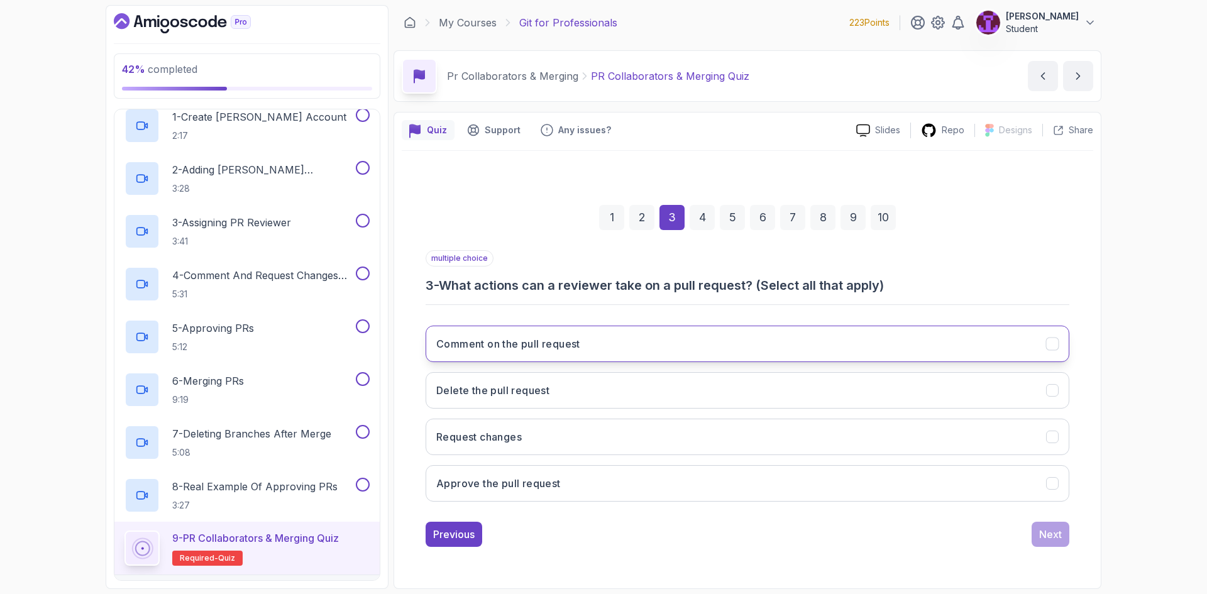
drag, startPoint x: 687, startPoint y: 347, endPoint x: 695, endPoint y: 360, distance: 15.0
click at [692, 359] on button "Comment on the pull request" at bounding box center [748, 344] width 644 height 36
click at [708, 451] on button "Request changes" at bounding box center [748, 437] width 644 height 36
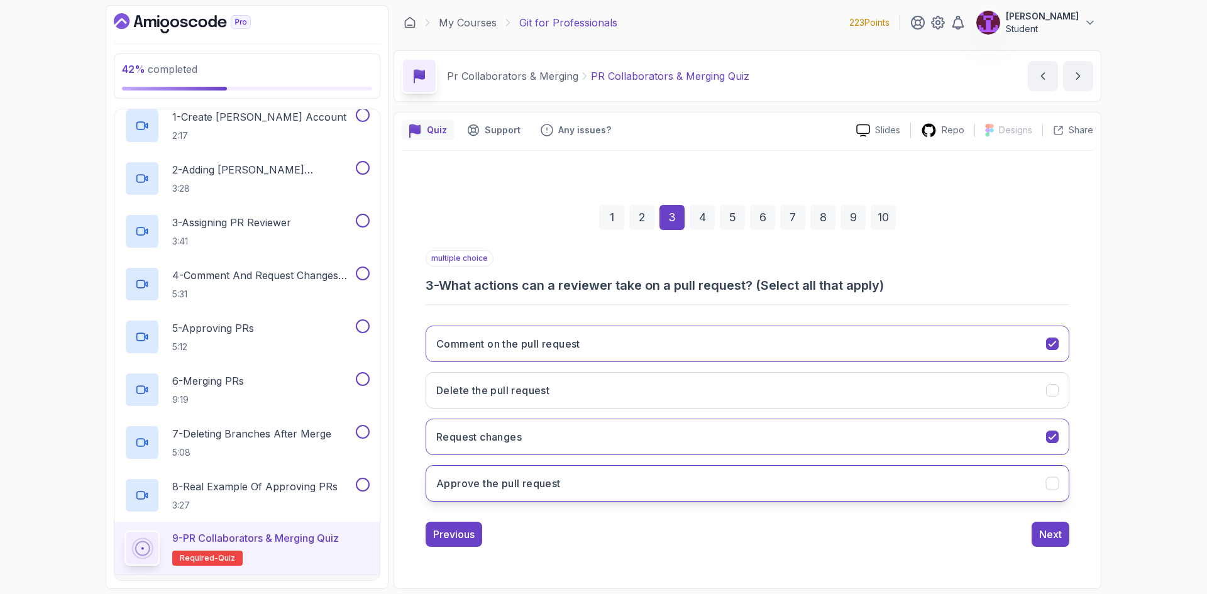
click at [719, 483] on button "Approve the pull request" at bounding box center [748, 483] width 644 height 36
click at [1050, 536] on div "Next" at bounding box center [1050, 534] width 23 height 15
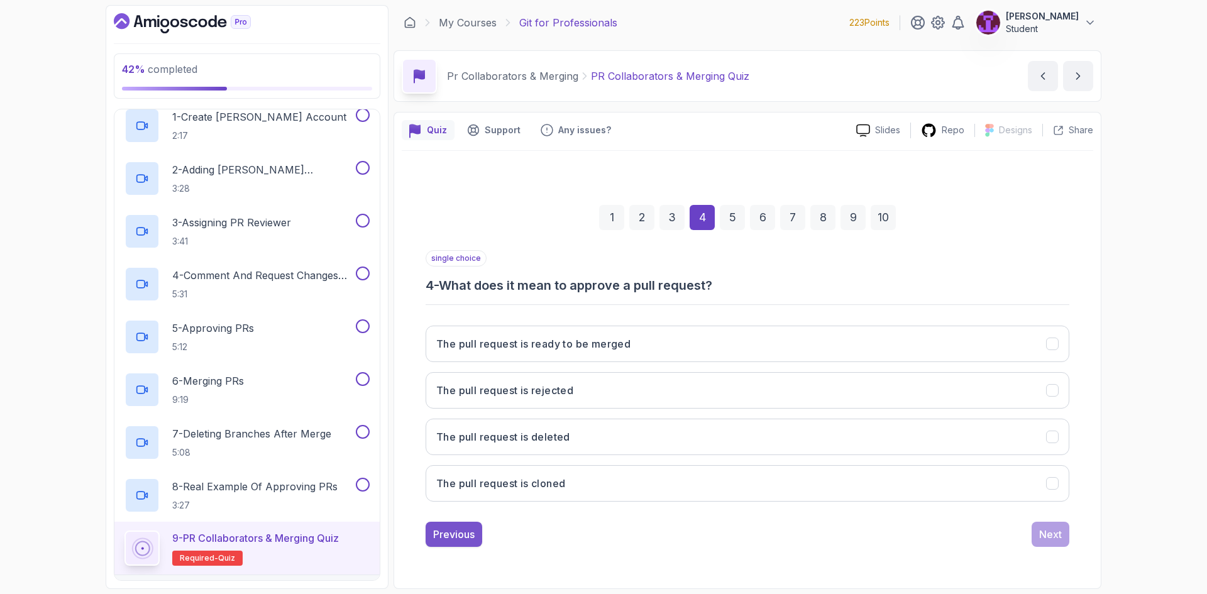
click at [465, 536] on div "Previous" at bounding box center [454, 534] width 42 height 15
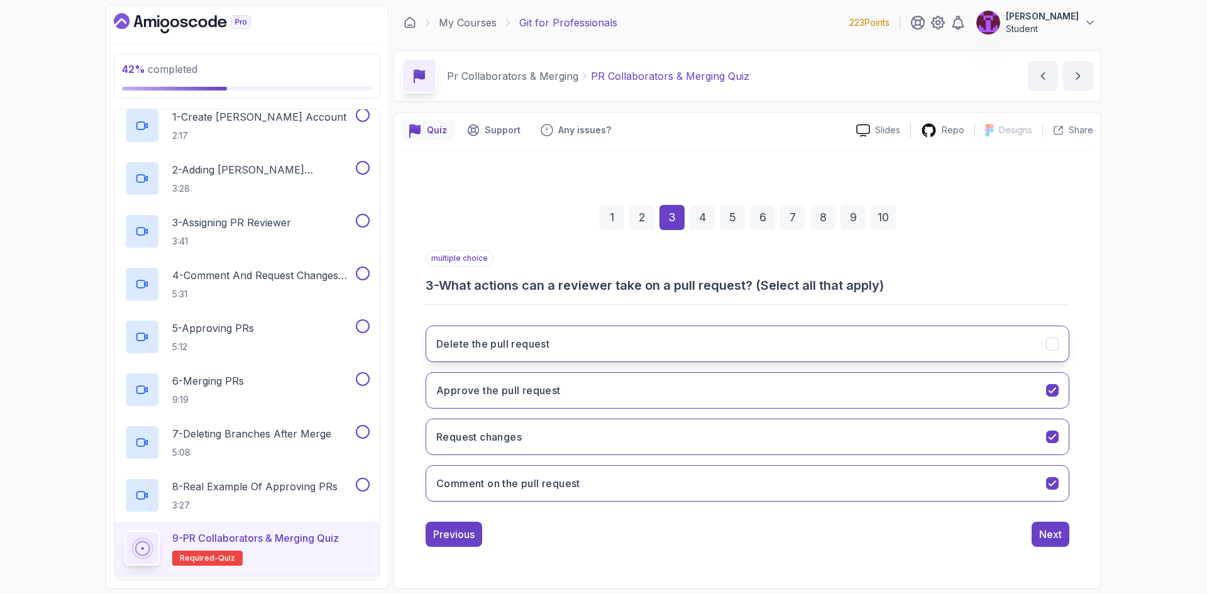
click at [638, 344] on button "Delete the pull request" at bounding box center [748, 344] width 644 height 36
click at [1044, 535] on div "Next" at bounding box center [1050, 534] width 23 height 15
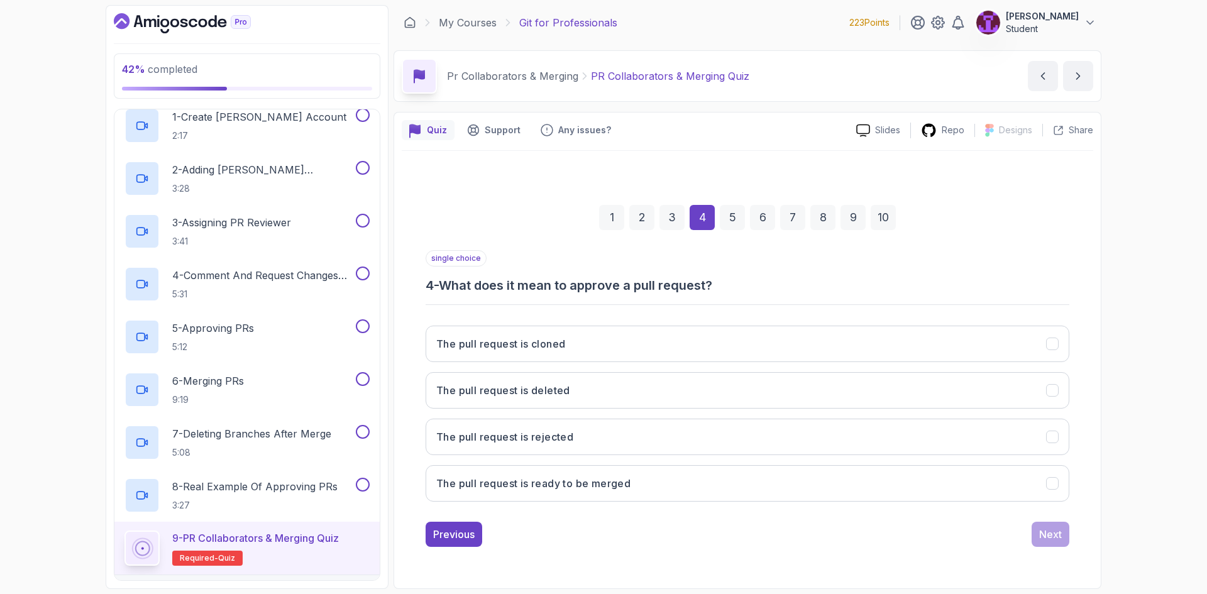
click at [648, 220] on div "2" at bounding box center [641, 217] width 25 height 25
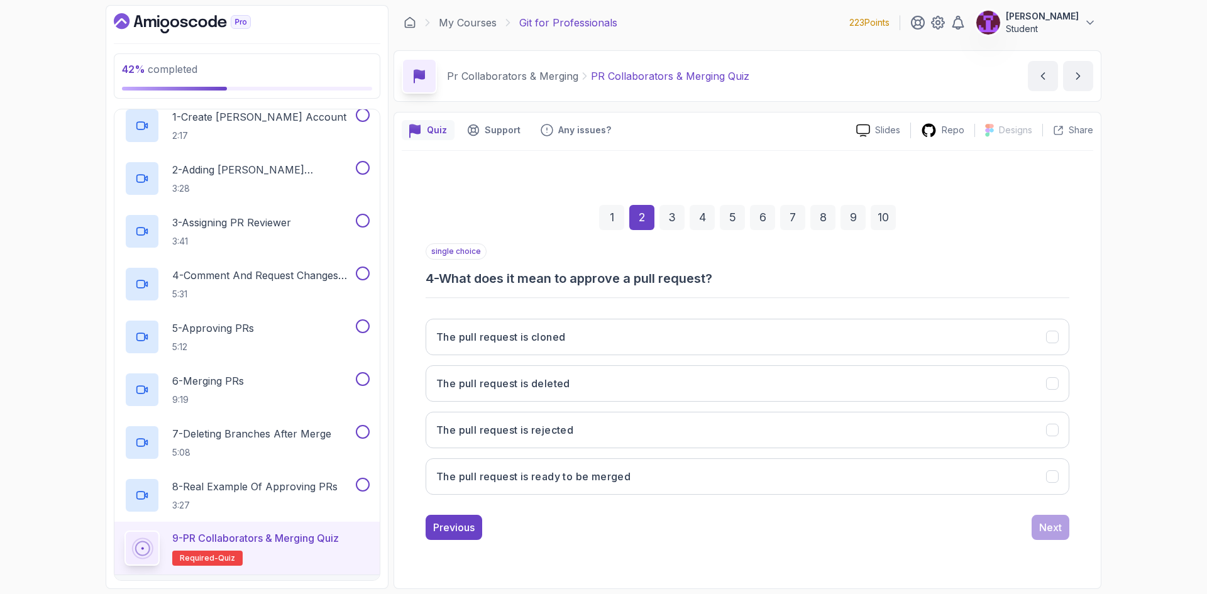
click at [666, 220] on div "3" at bounding box center [672, 217] width 25 height 25
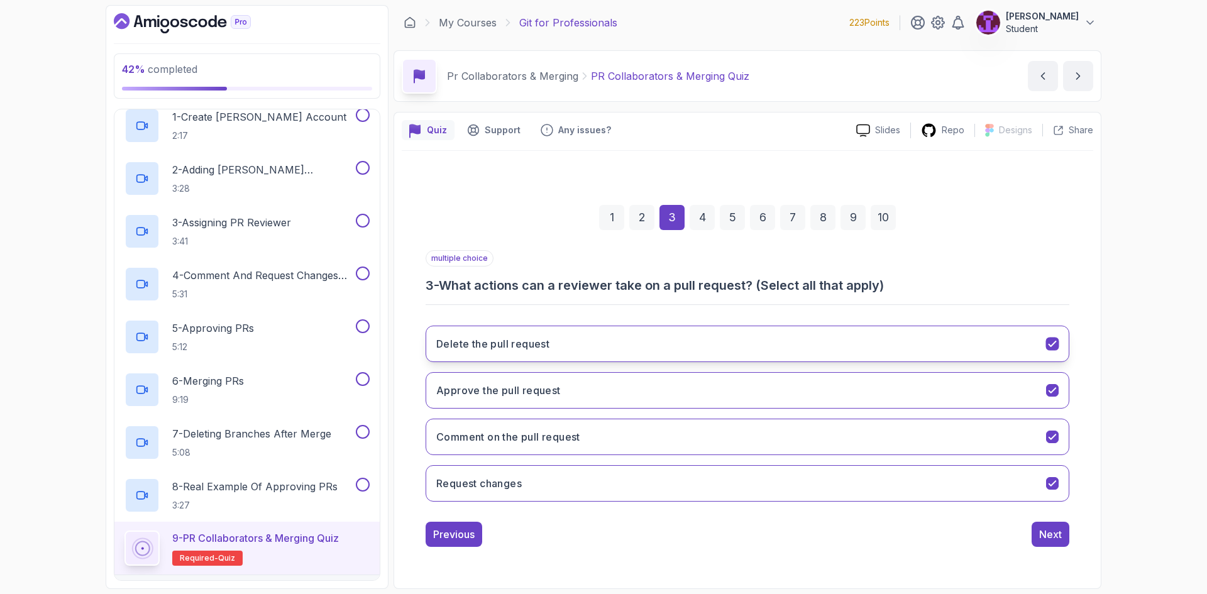
click at [1002, 336] on button "Delete the pull request" at bounding box center [748, 344] width 644 height 36
click at [1063, 530] on button "Next" at bounding box center [1051, 534] width 38 height 25
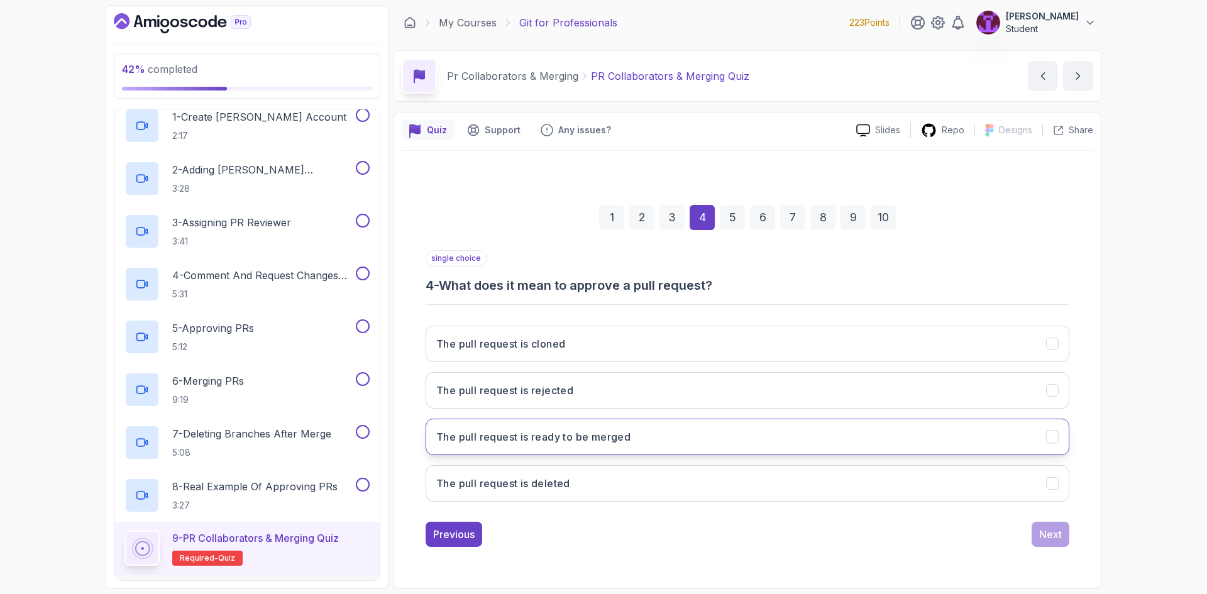
click at [685, 446] on button "The pull request is ready to be merged" at bounding box center [748, 437] width 644 height 36
click at [1048, 544] on button "Next" at bounding box center [1051, 534] width 38 height 25
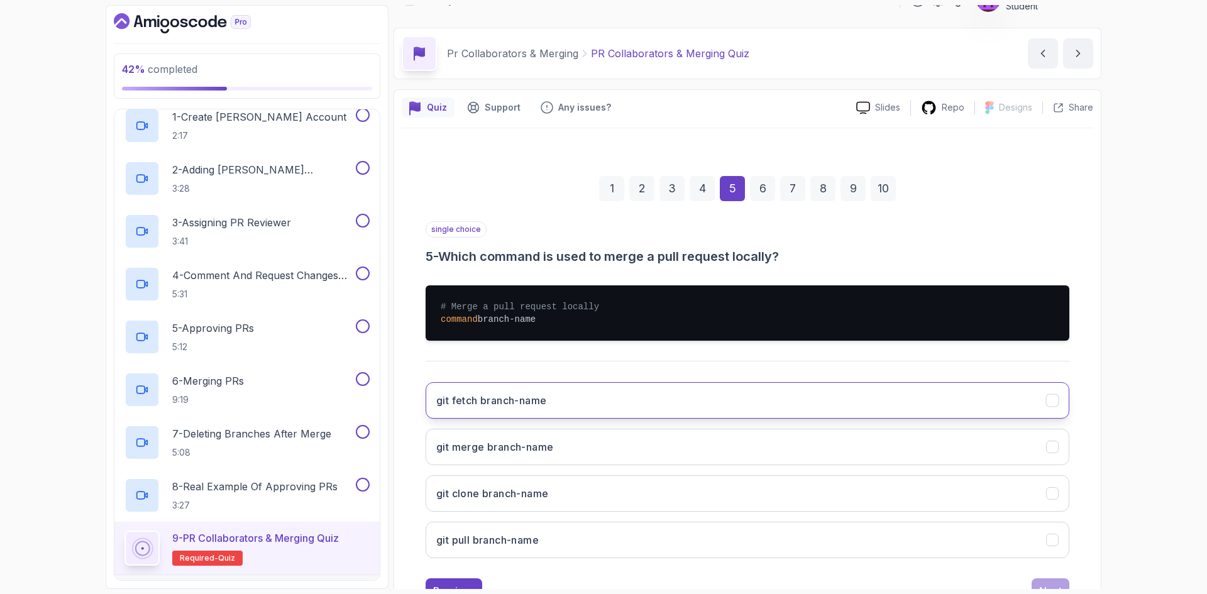
scroll to position [63, 0]
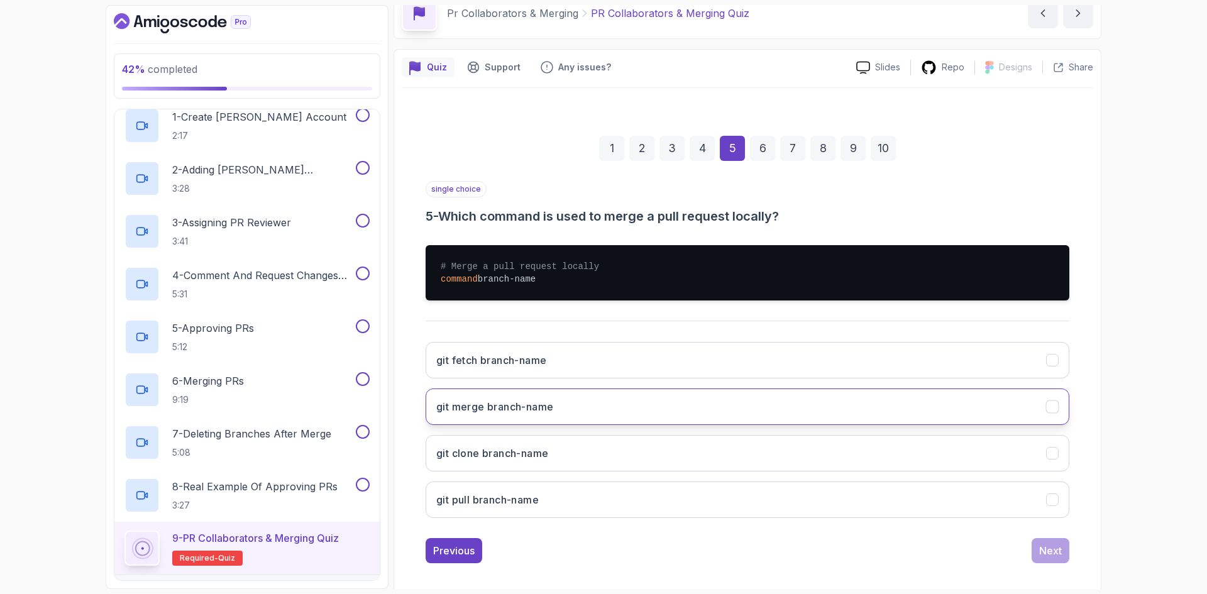
click at [546, 404] on h3 "git merge branch-name" at bounding box center [494, 406] width 117 height 15
click at [1061, 561] on button "Next" at bounding box center [1051, 550] width 38 height 25
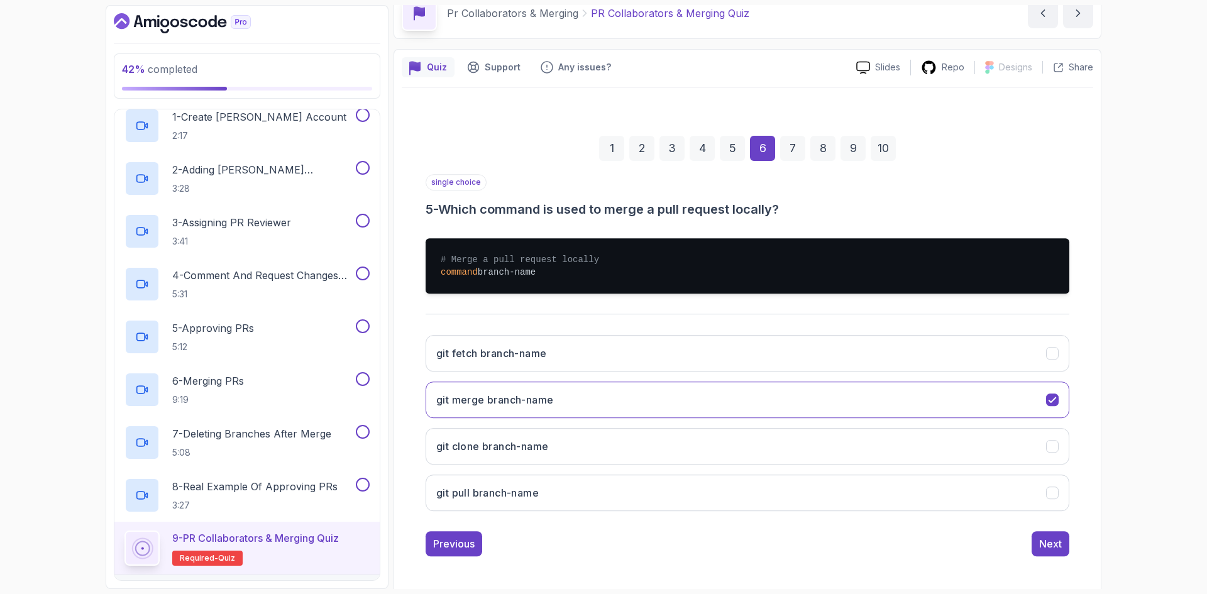
scroll to position [0, 0]
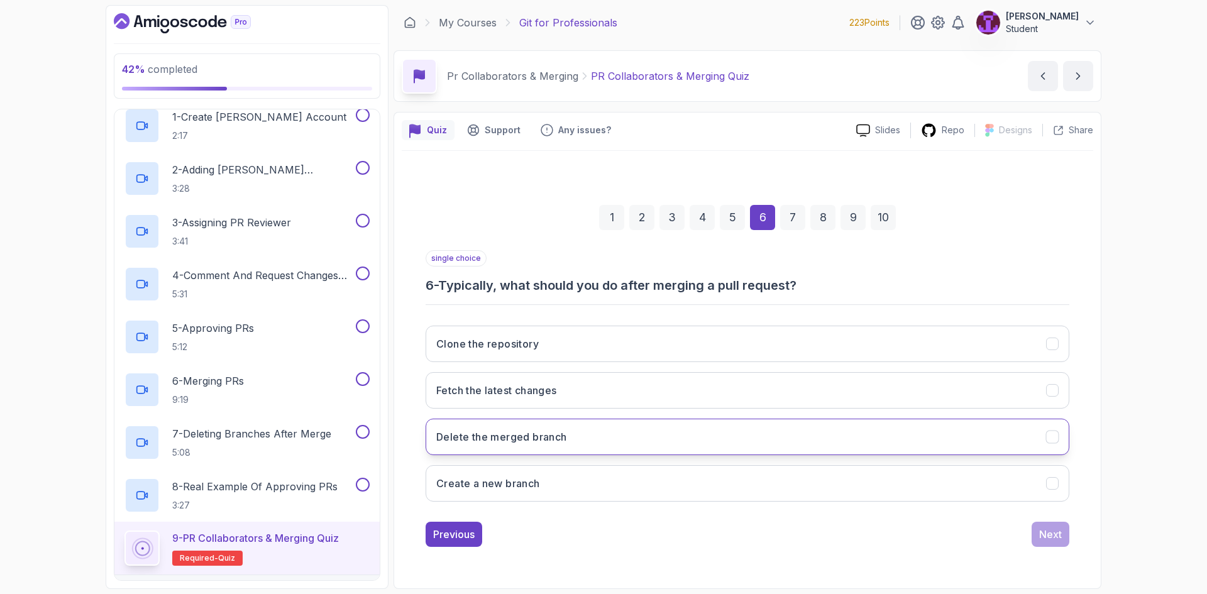
click at [614, 436] on button "Delete the merged branch" at bounding box center [748, 437] width 644 height 36
click at [1048, 540] on div "Next" at bounding box center [1050, 534] width 23 height 15
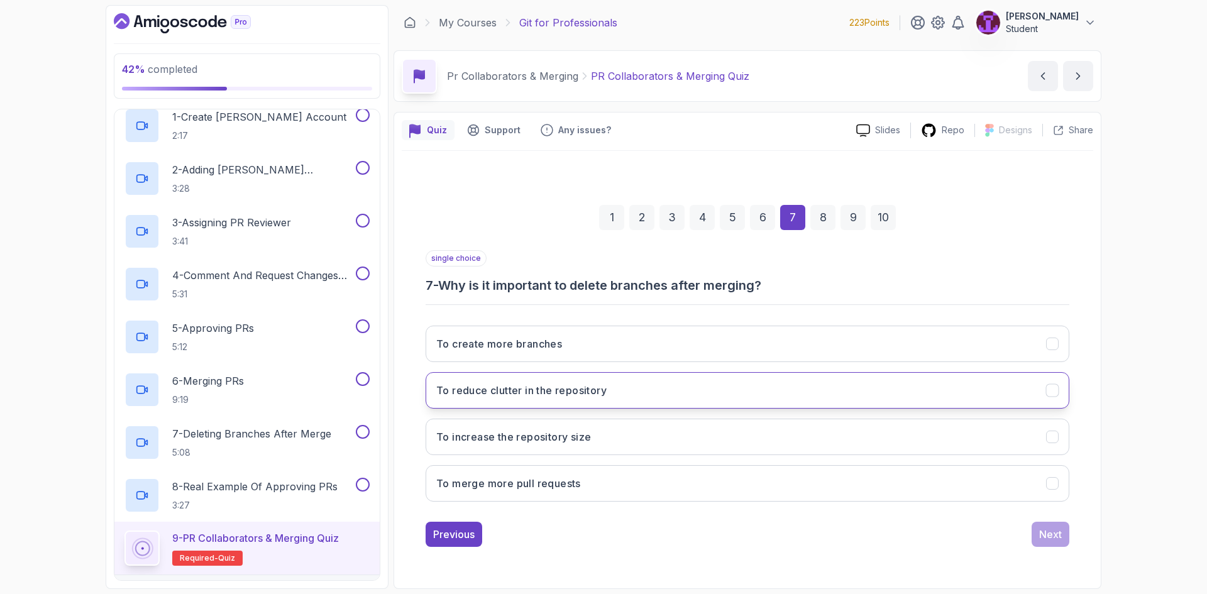
click at [669, 399] on button "To reduce clutter in the repository" at bounding box center [748, 390] width 644 height 36
click at [1025, 528] on div "Previous Next" at bounding box center [748, 534] width 644 height 25
click at [1044, 536] on div "Next" at bounding box center [1050, 534] width 23 height 15
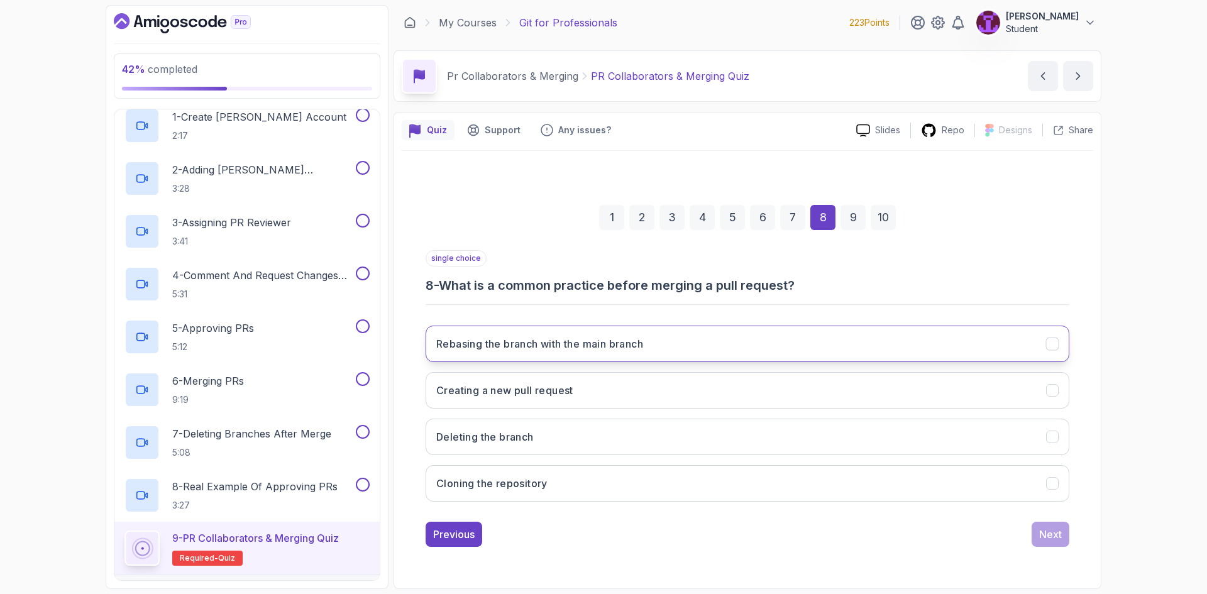
click at [614, 343] on h3 "Rebasing the branch with the main branch" at bounding box center [539, 343] width 207 height 15
click at [1049, 531] on div "Next" at bounding box center [1050, 534] width 23 height 15
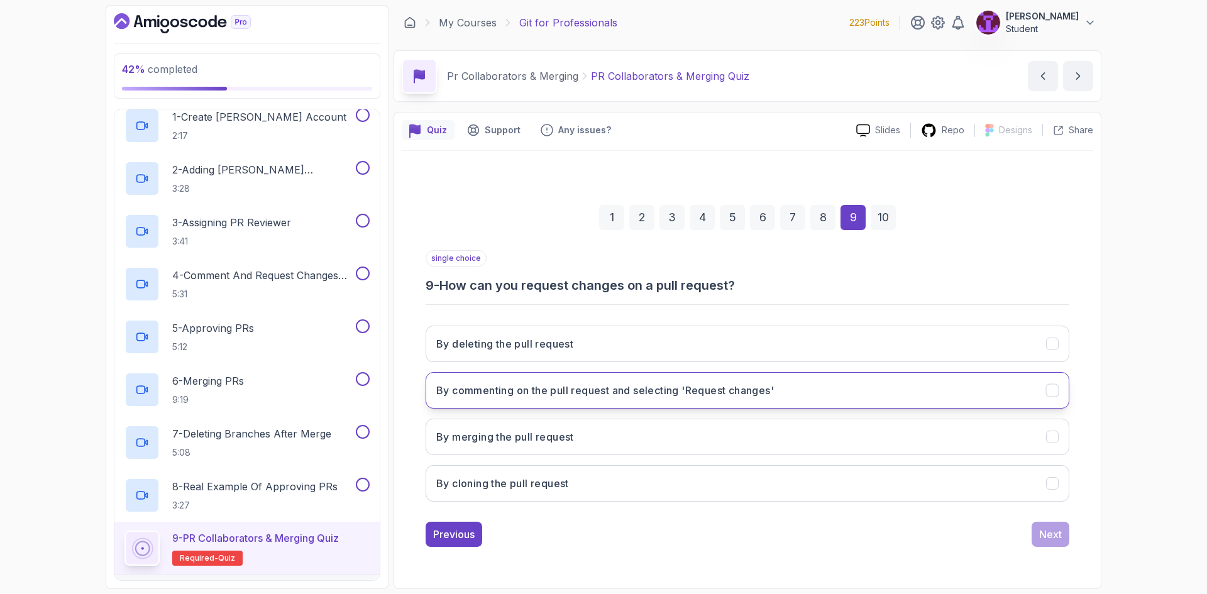
click at [611, 391] on h3 "By commenting on the pull request and selecting 'Request changes'" at bounding box center [605, 390] width 338 height 15
click at [1067, 538] on button "Next" at bounding box center [1051, 534] width 38 height 25
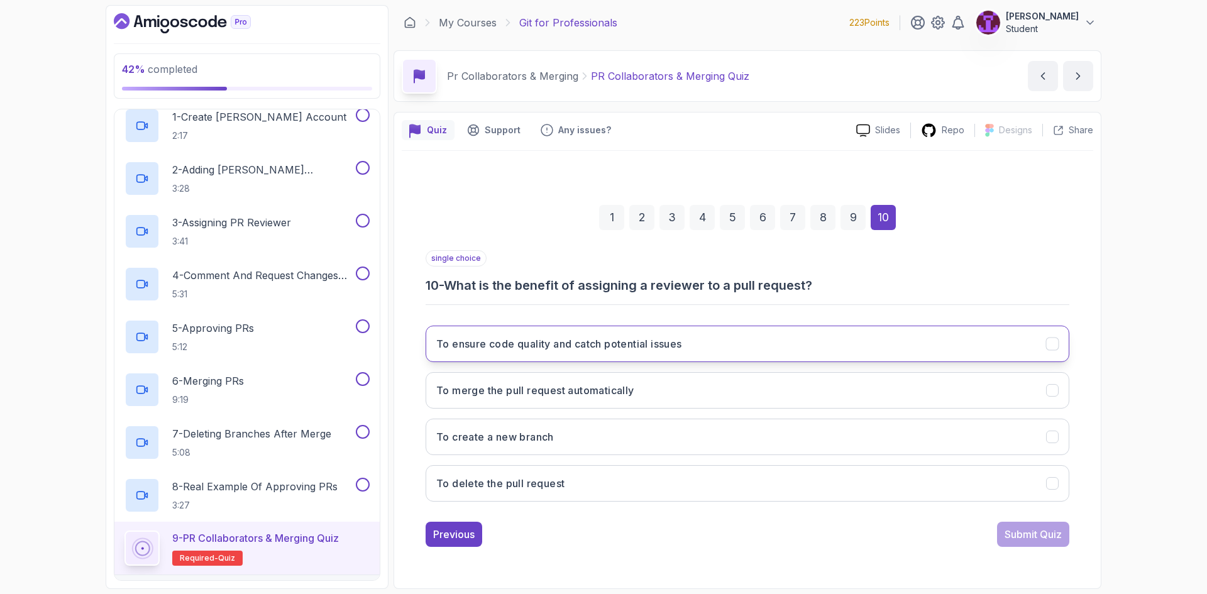
click at [702, 356] on button "To ensure code quality and catch potential issues" at bounding box center [748, 344] width 644 height 36
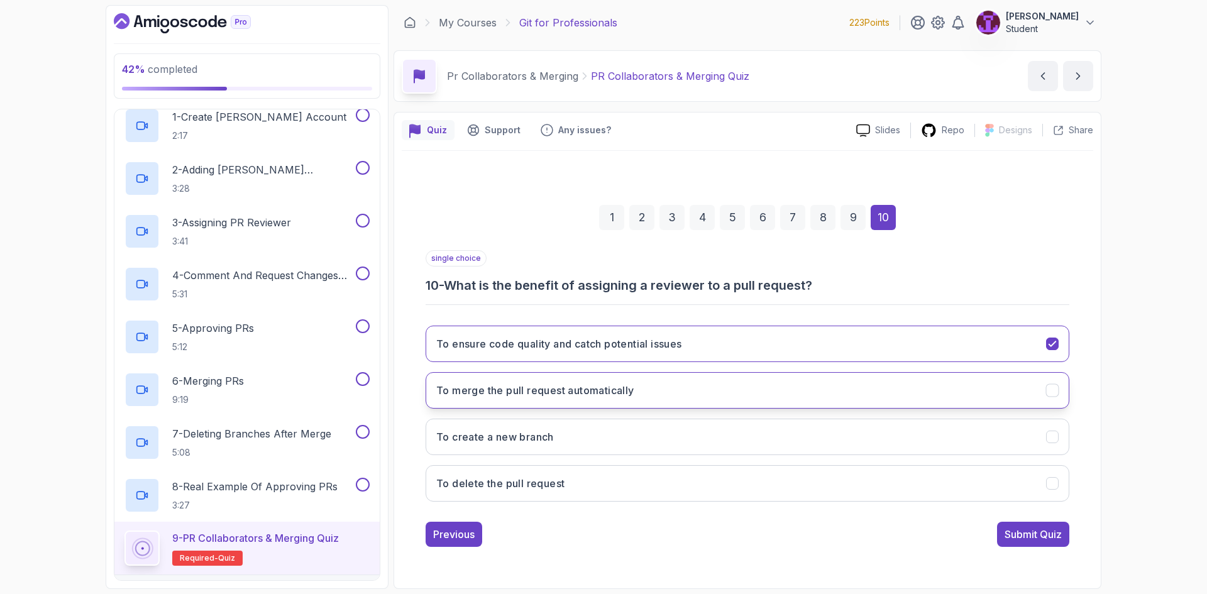
click at [738, 389] on button "To merge the pull request automatically" at bounding box center [748, 390] width 644 height 36
click at [739, 357] on button "To ensure code quality and catch potential issues" at bounding box center [748, 344] width 644 height 36
click at [1035, 527] on button "Submit Quiz" at bounding box center [1033, 534] width 72 height 25
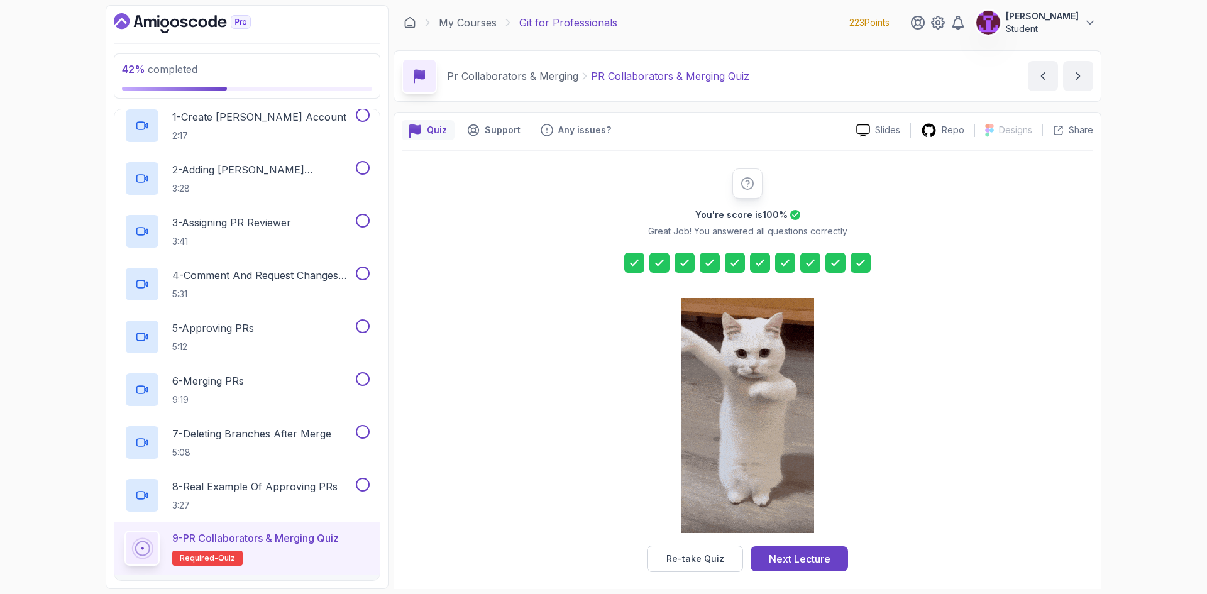
click at [750, 560] on div "Re-take Quiz Next Lecture" at bounding box center [747, 559] width 201 height 26
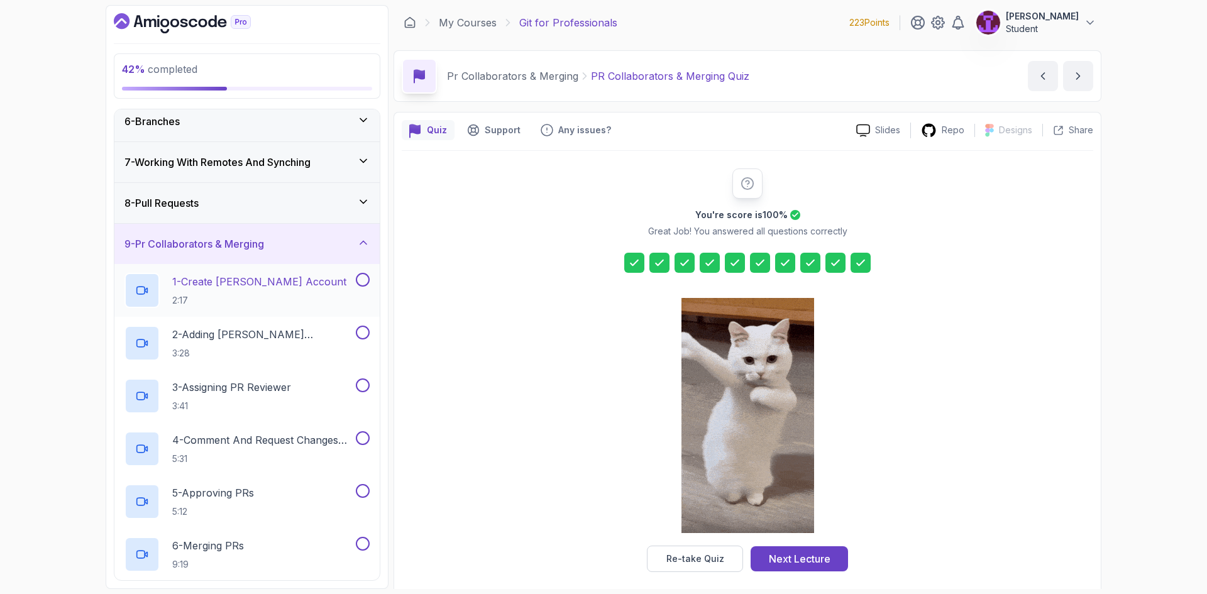
scroll to position [189, 0]
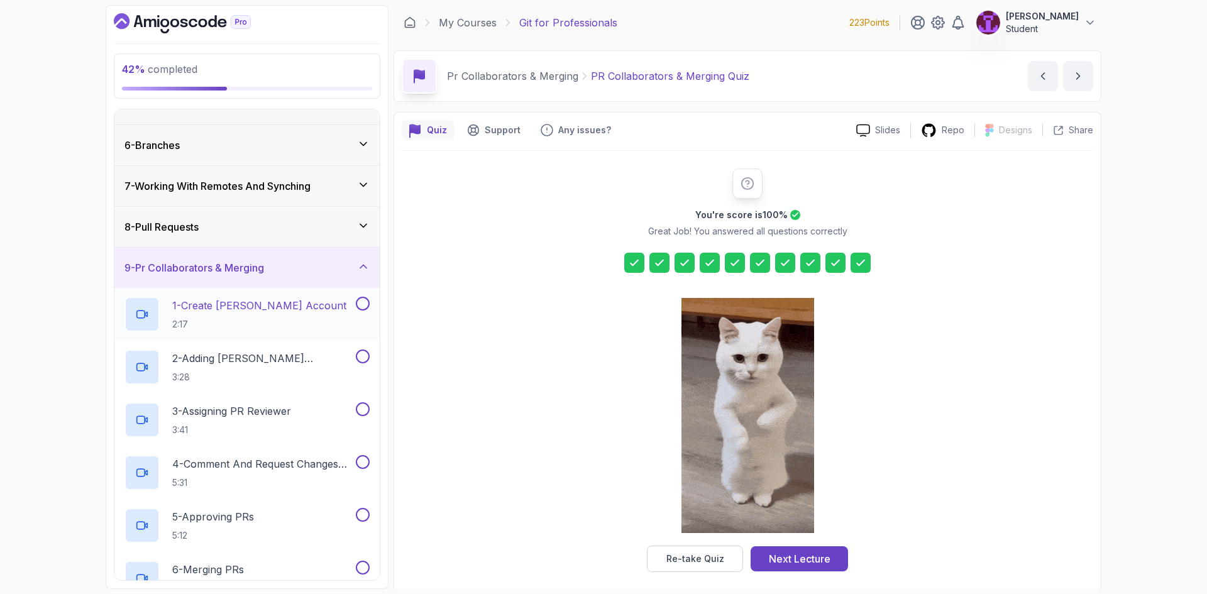
click at [358, 299] on button at bounding box center [363, 304] width 14 height 14
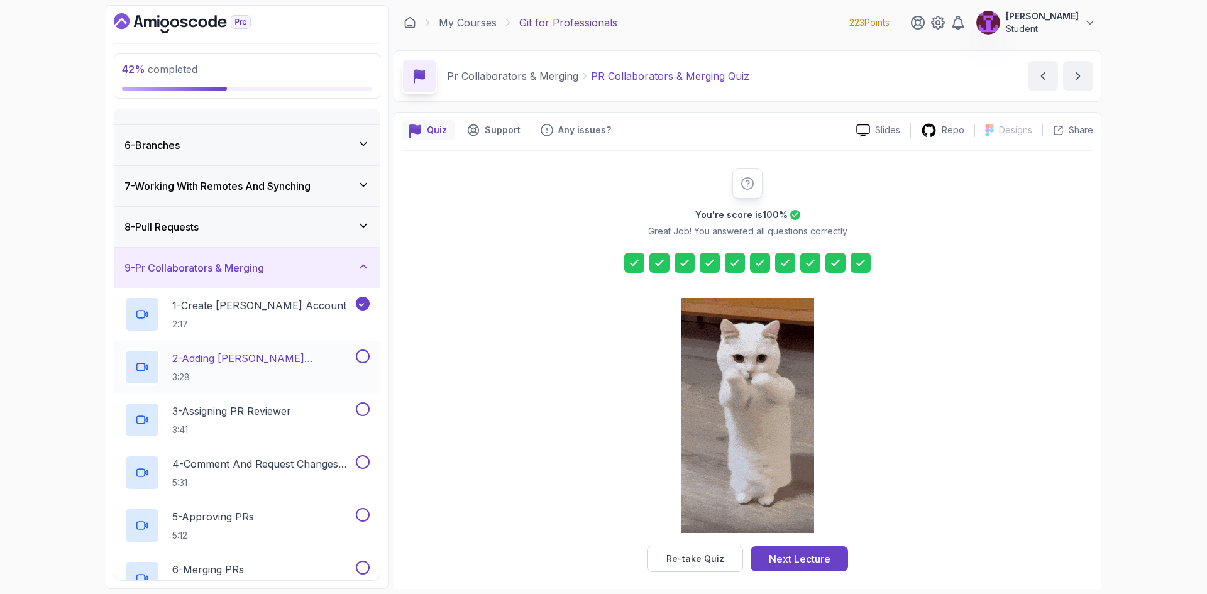
click at [361, 350] on div "2 - Adding Jamila As Collaborator 3:28" at bounding box center [246, 367] width 265 height 53
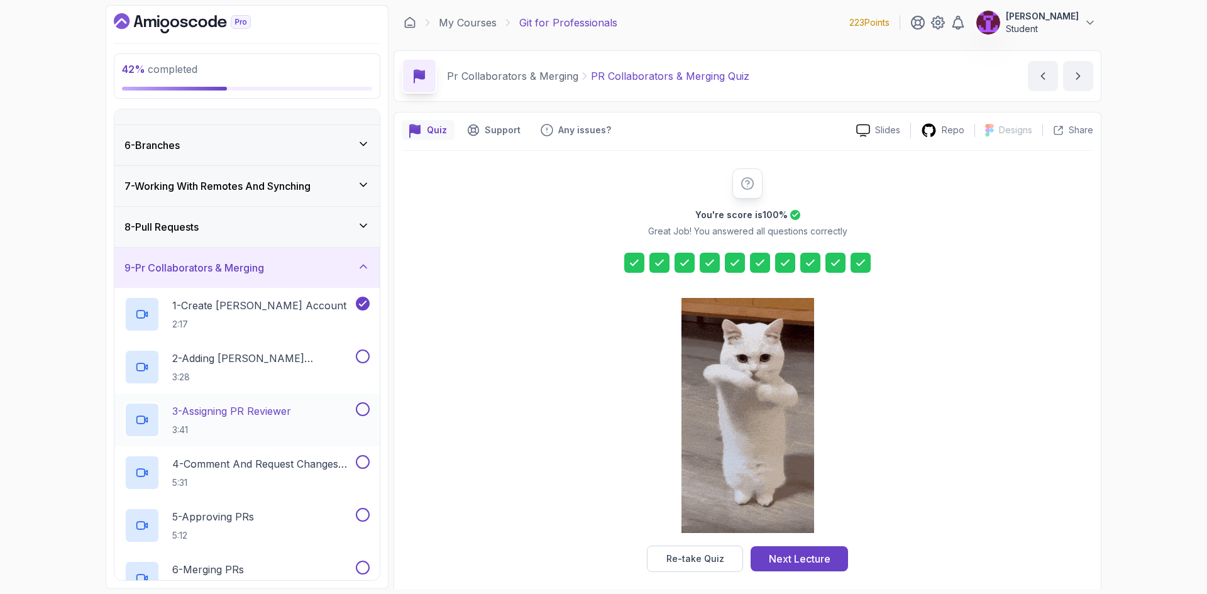
click at [365, 406] on button at bounding box center [363, 409] width 14 height 14
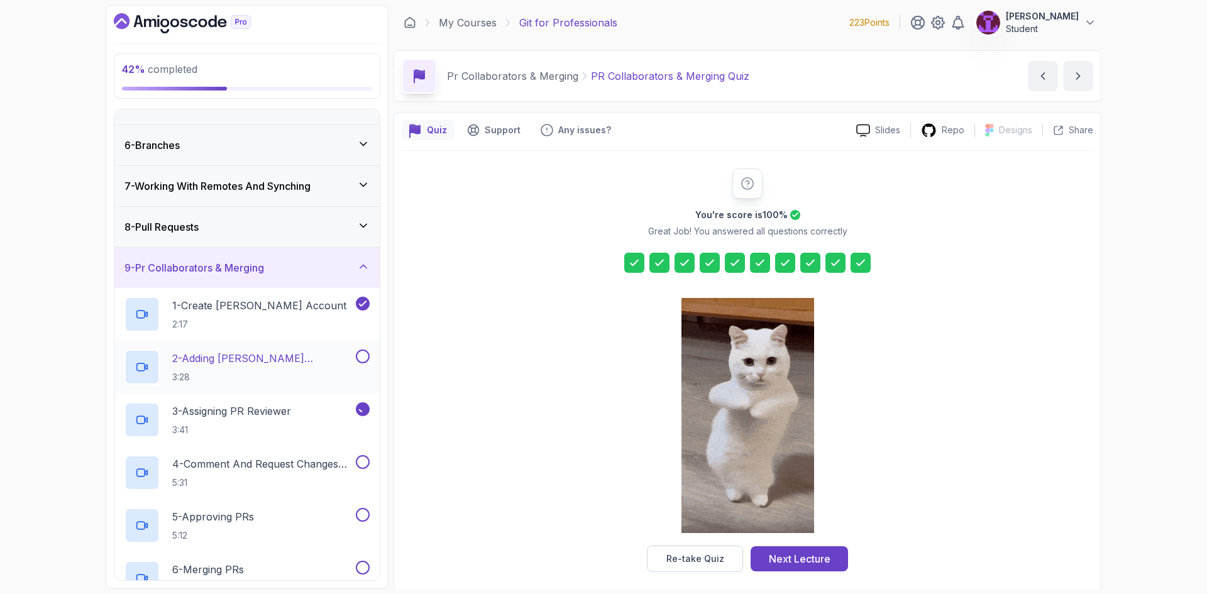
click at [359, 355] on button at bounding box center [363, 357] width 14 height 14
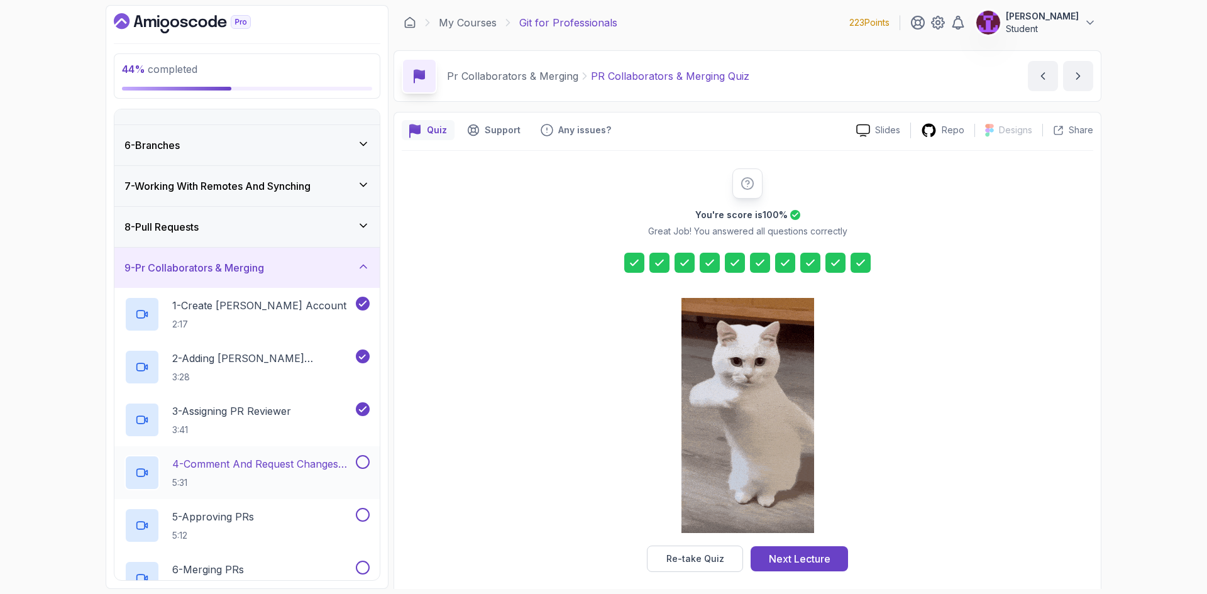
click at [363, 463] on button at bounding box center [363, 462] width 14 height 14
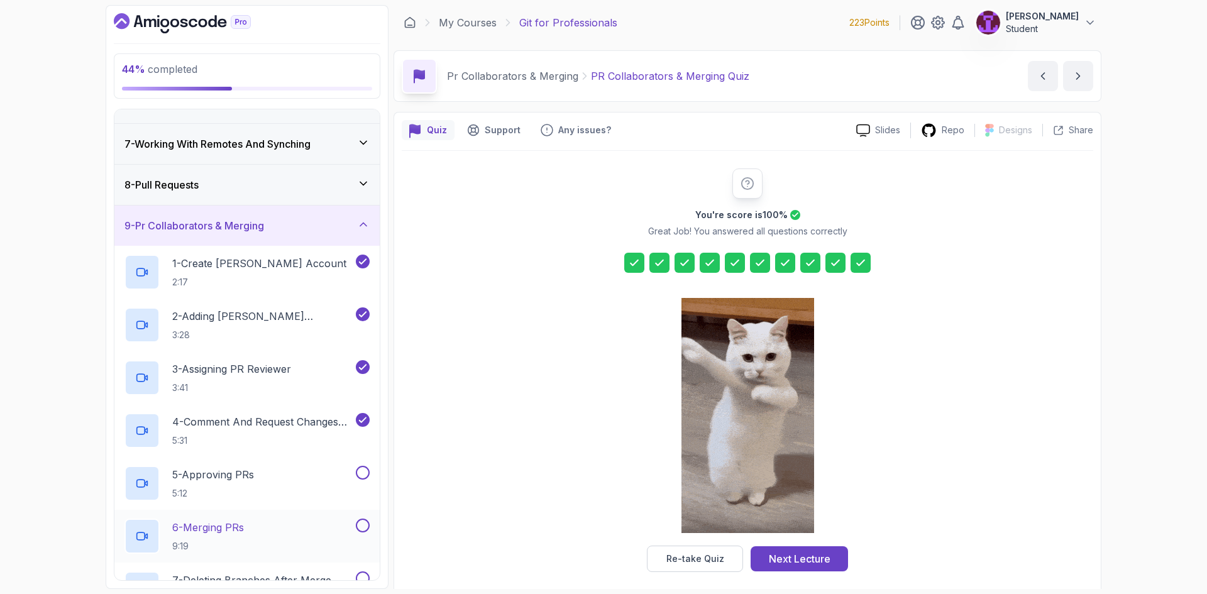
scroll to position [377, 0]
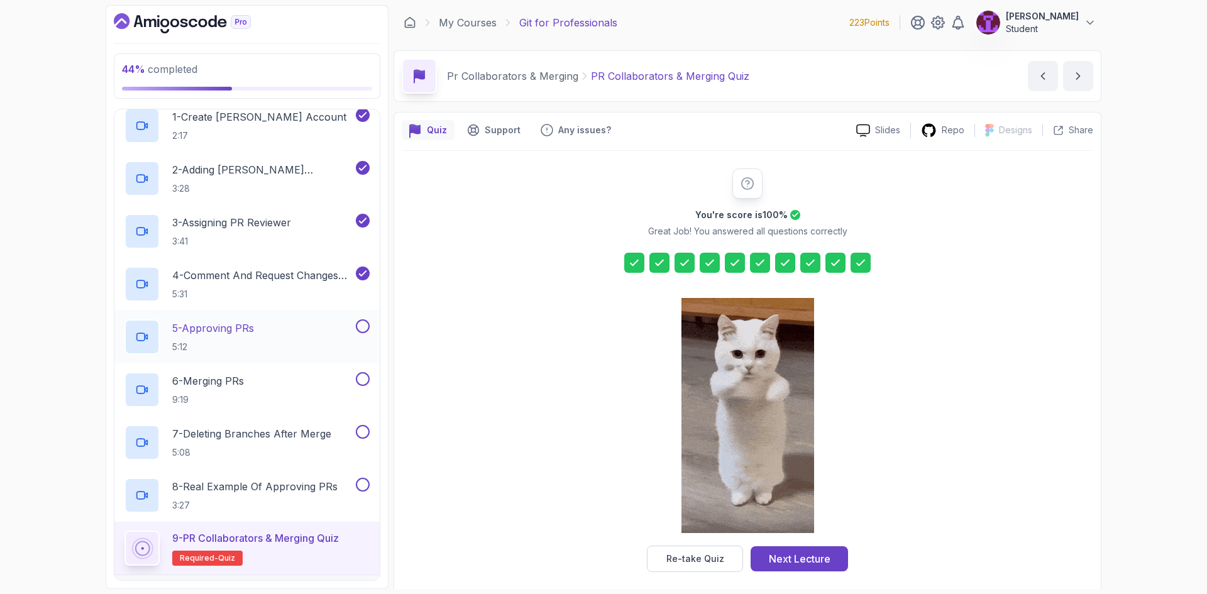
click at [360, 330] on button at bounding box center [363, 326] width 14 height 14
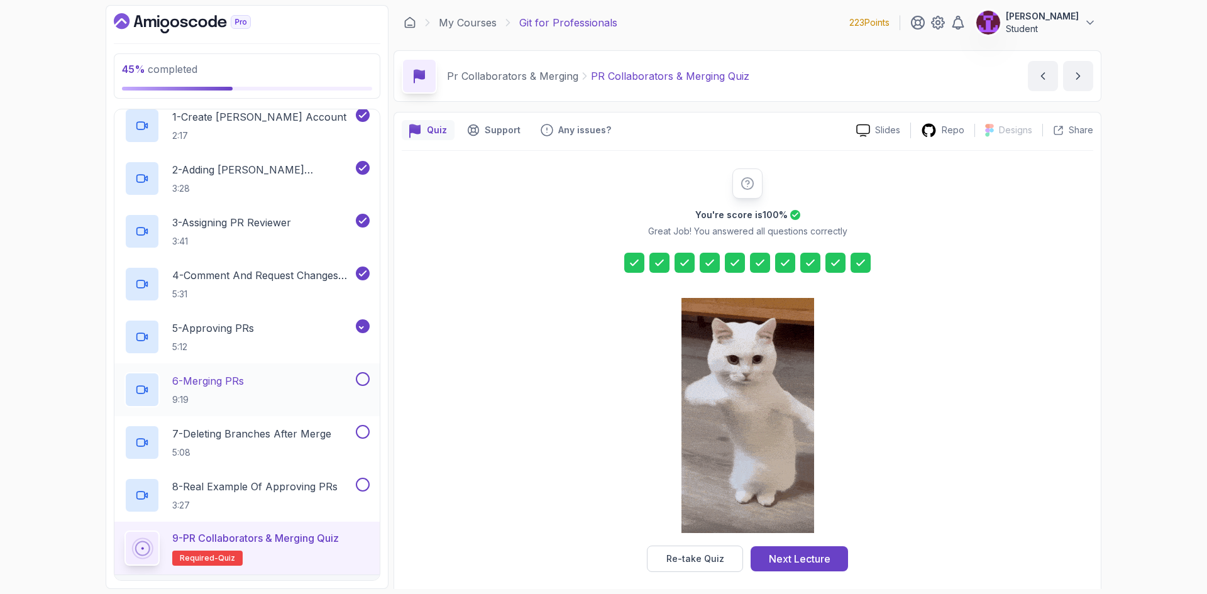
click at [363, 376] on button at bounding box center [363, 379] width 14 height 14
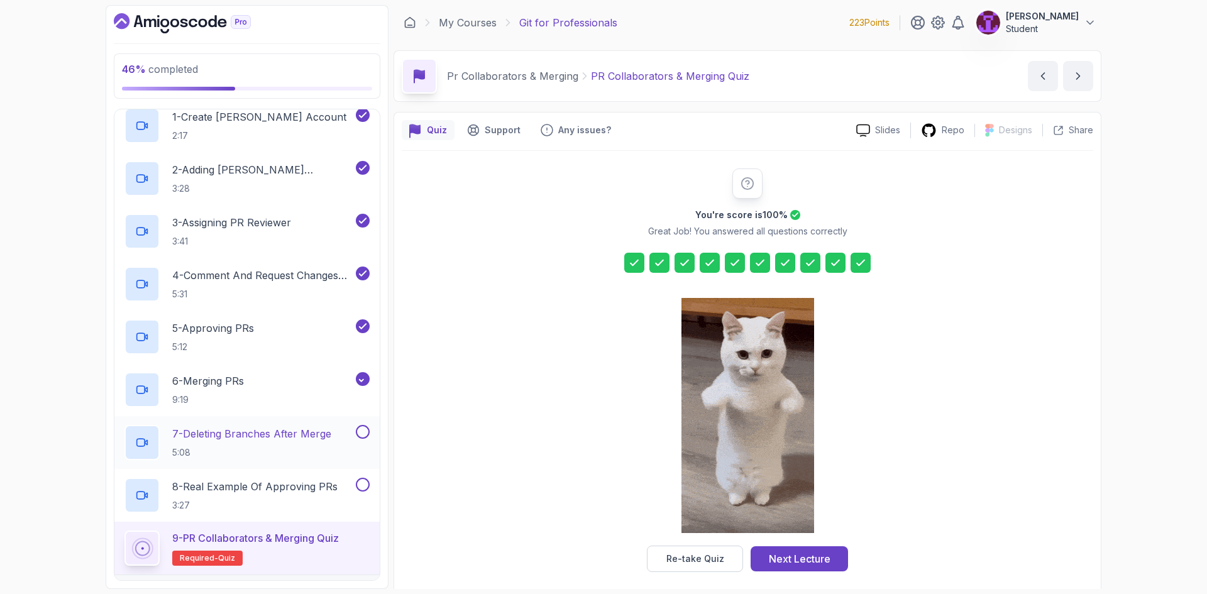
click at [365, 431] on button at bounding box center [363, 432] width 14 height 14
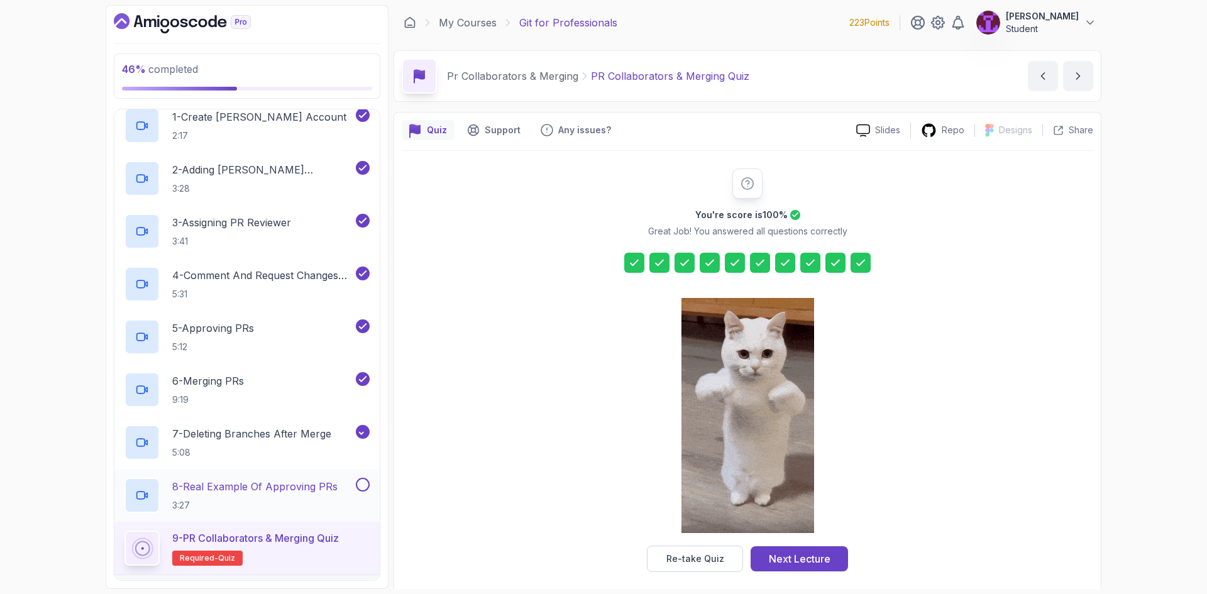
click at [363, 471] on div "8 - Real Example Of Approving PRs 3:27" at bounding box center [246, 495] width 265 height 53
click at [362, 484] on button at bounding box center [363, 485] width 14 height 14
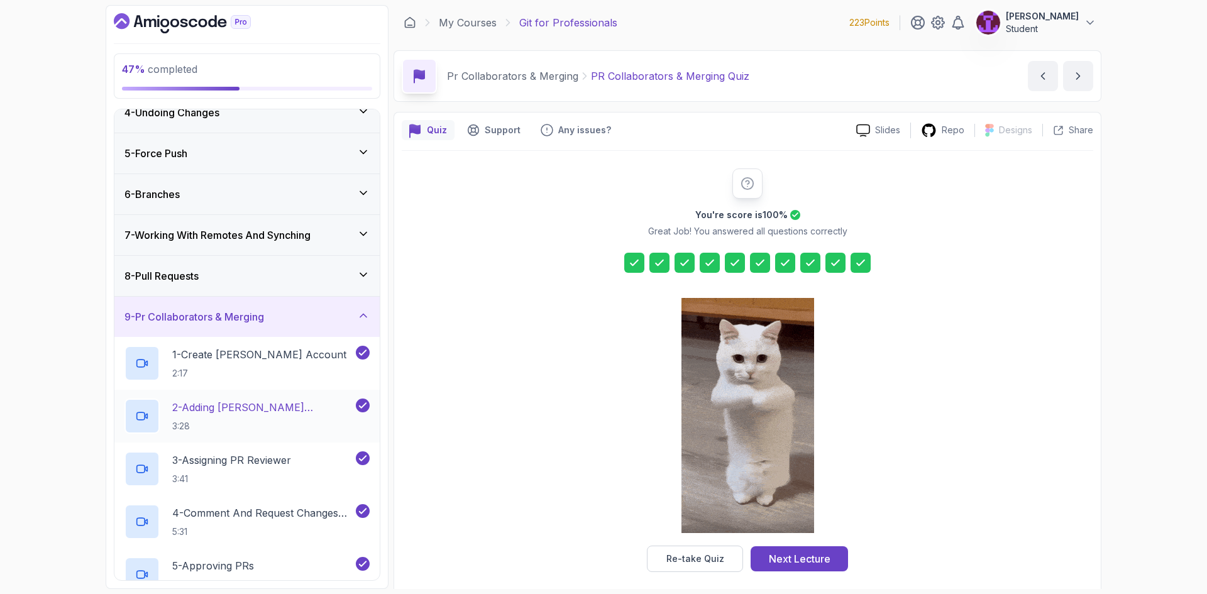
scroll to position [126, 0]
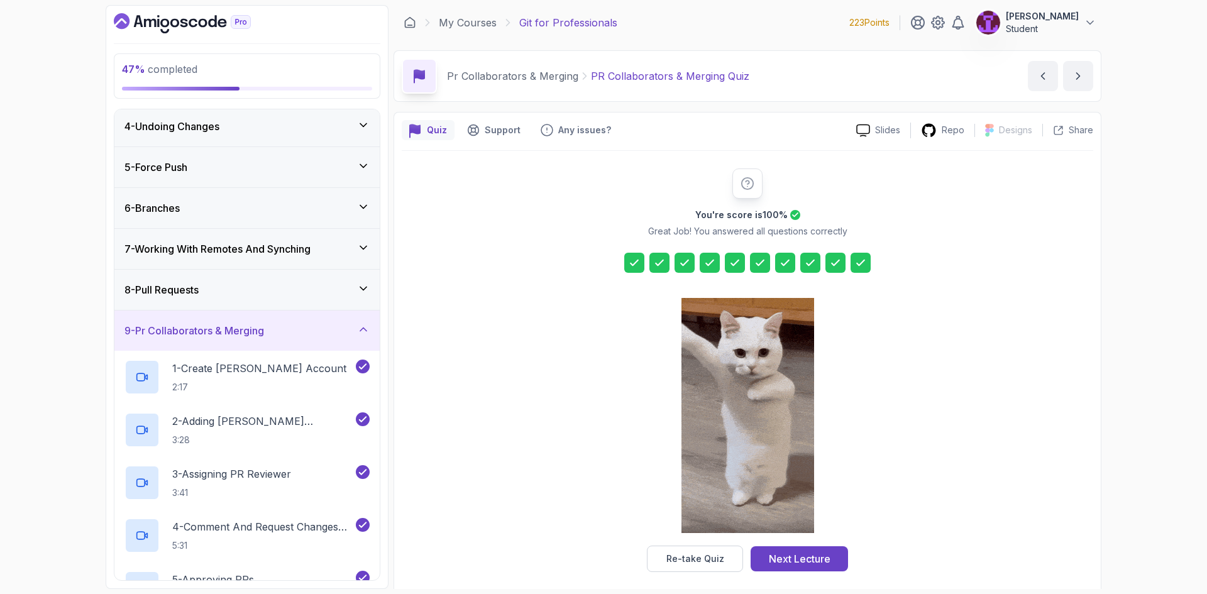
click at [300, 345] on div "9 - Pr Collaborators & Merging" at bounding box center [246, 331] width 265 height 40
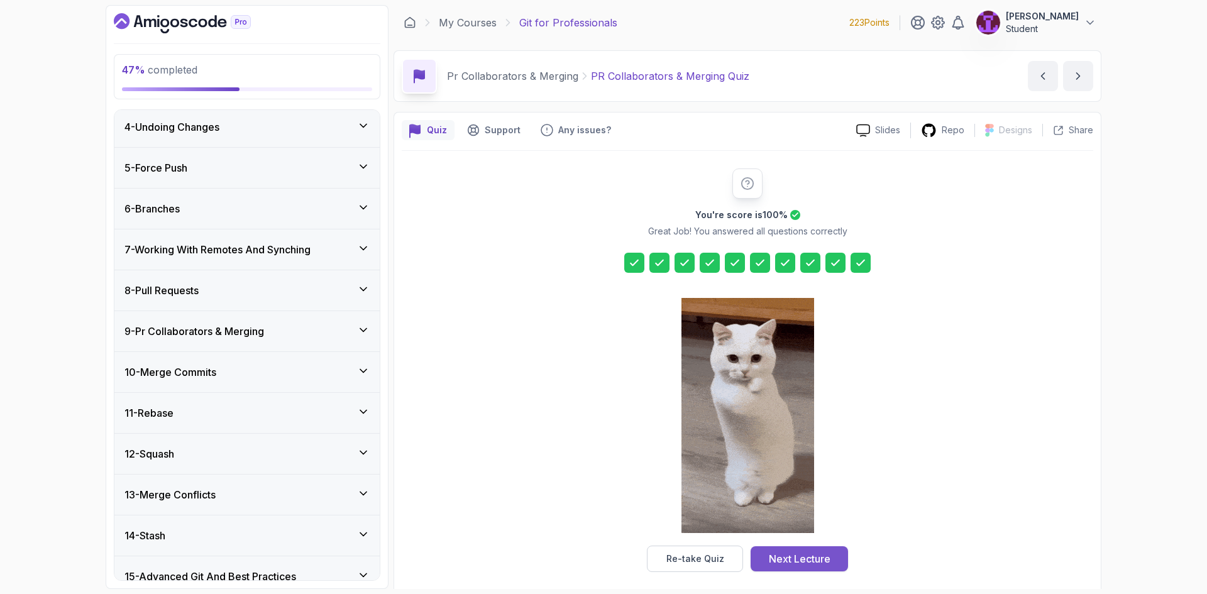
click at [771, 554] on div "Next Lecture" at bounding box center [800, 558] width 62 height 15
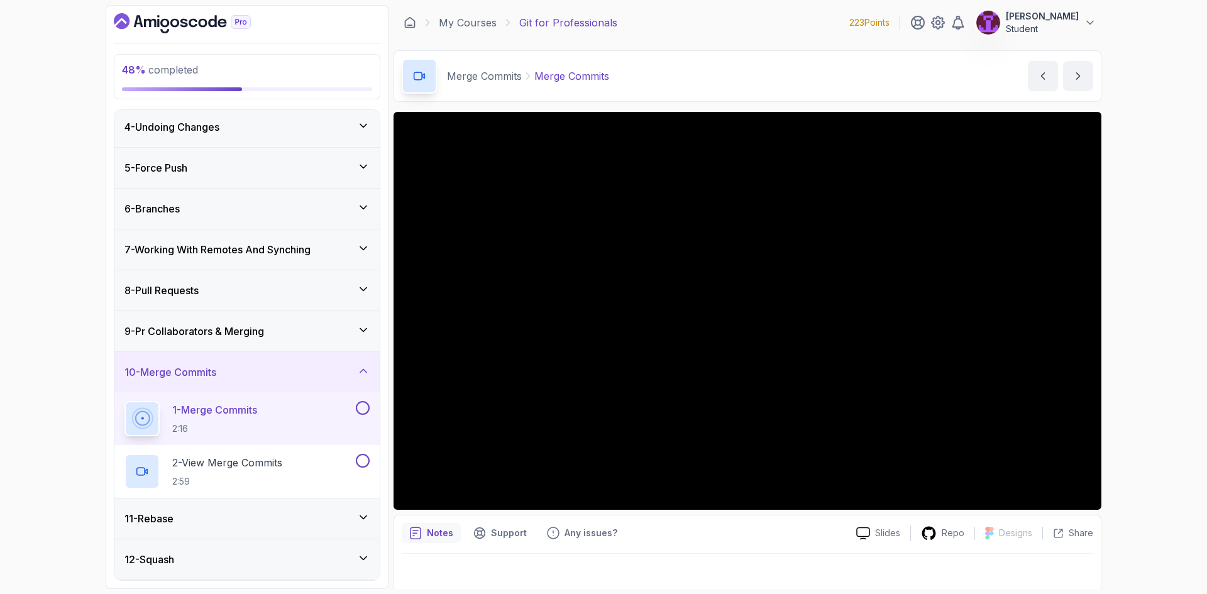
scroll to position [8, 0]
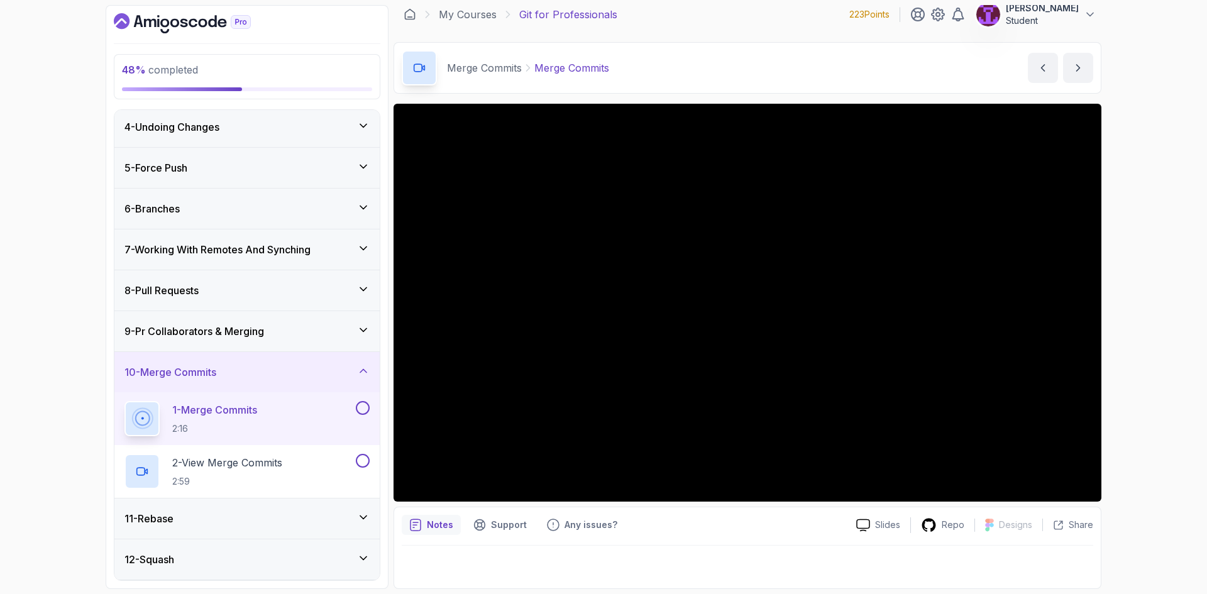
click at [362, 411] on button at bounding box center [363, 408] width 14 height 14
click at [363, 460] on button at bounding box center [363, 461] width 14 height 14
click at [331, 360] on div "10 - Merge Commits" at bounding box center [246, 372] width 265 height 40
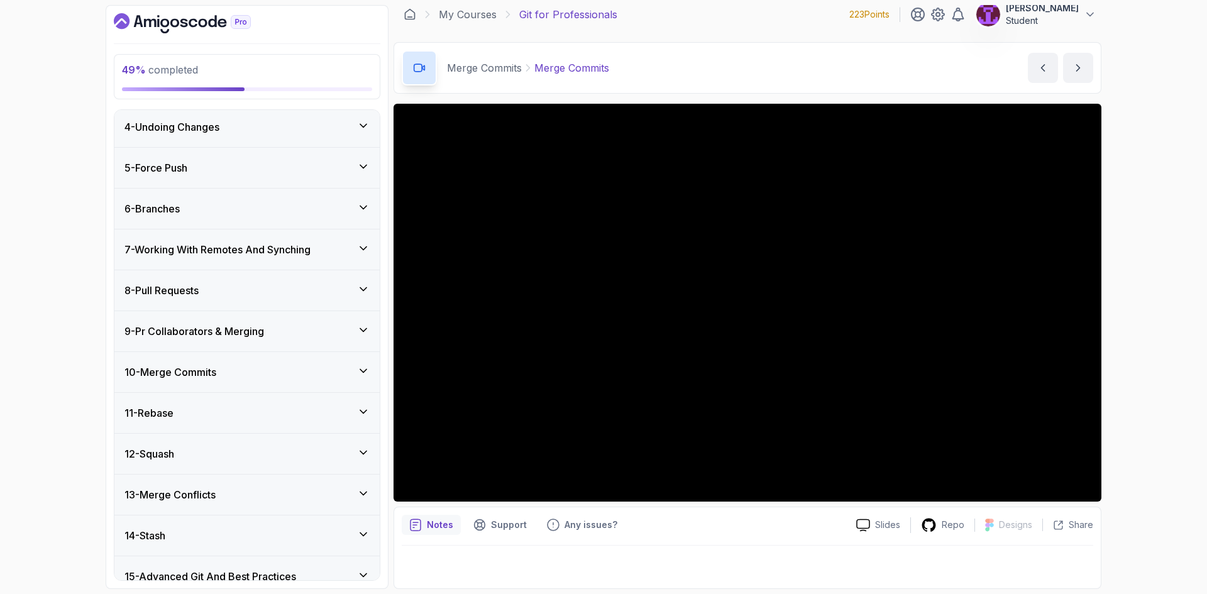
click at [328, 370] on div "10 - Merge Commits" at bounding box center [247, 372] width 245 height 15
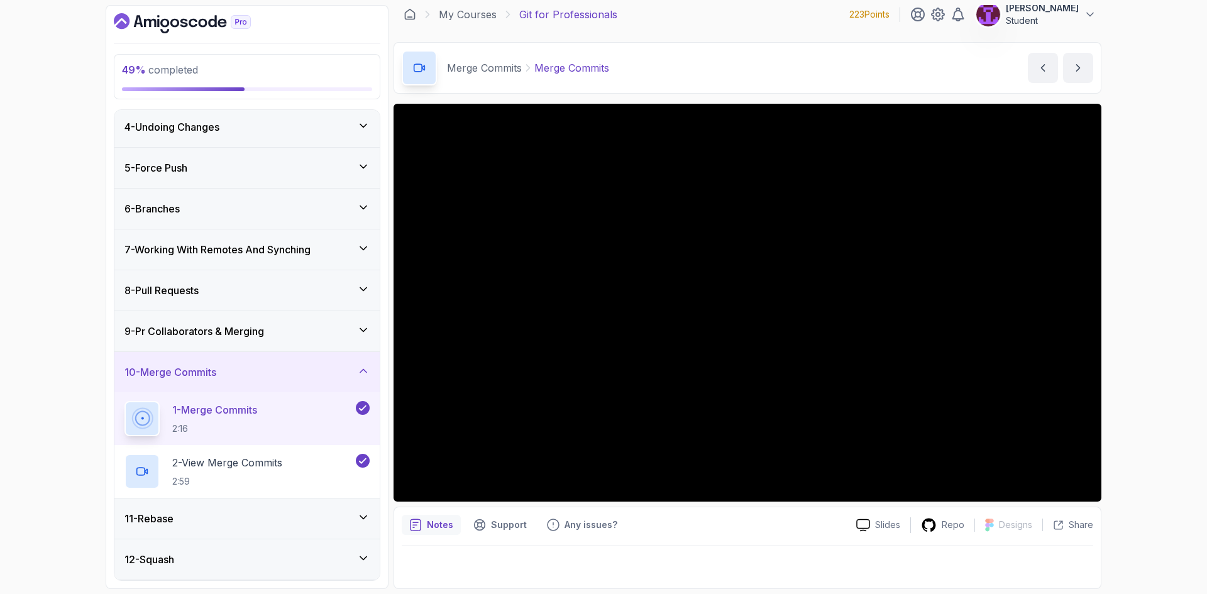
click at [328, 370] on div "10 - Merge Commits" at bounding box center [247, 372] width 245 height 15
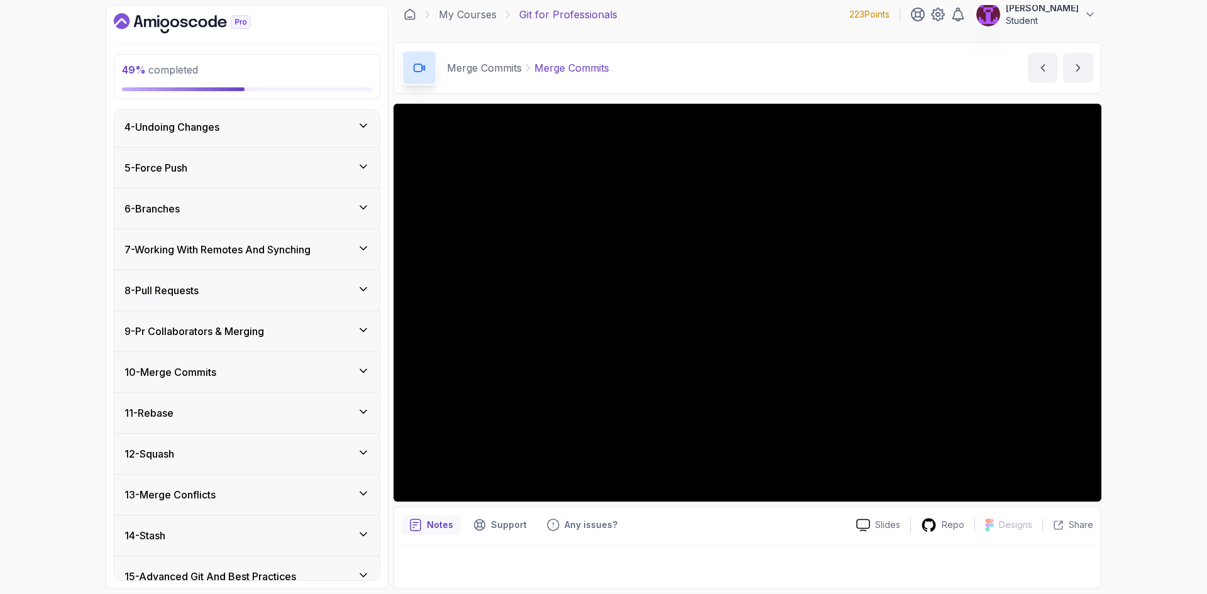
click at [324, 414] on div "11 - Rebase" at bounding box center [247, 413] width 245 height 15
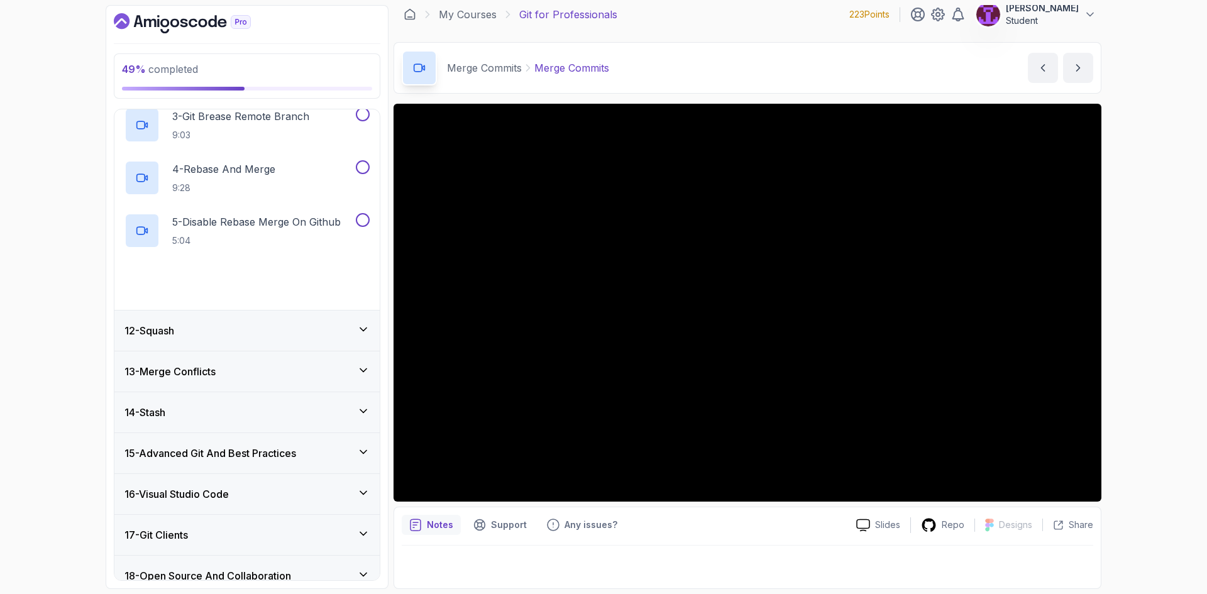
scroll to position [566, 0]
click at [289, 290] on div "6 - Rebase Quiz Required- quiz" at bounding box center [247, 282] width 245 height 35
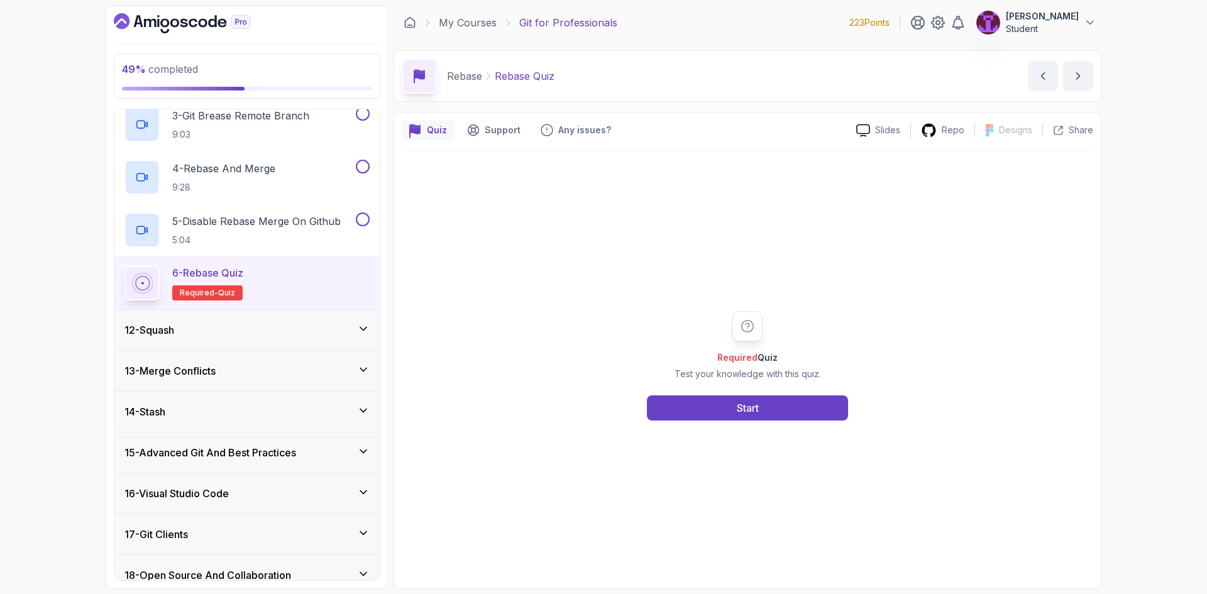
click at [735, 424] on div "Required Quiz Test your knowledge with this quiz. Start" at bounding box center [748, 366] width 692 height 430
click at [731, 406] on button "Start" at bounding box center [747, 408] width 201 height 25
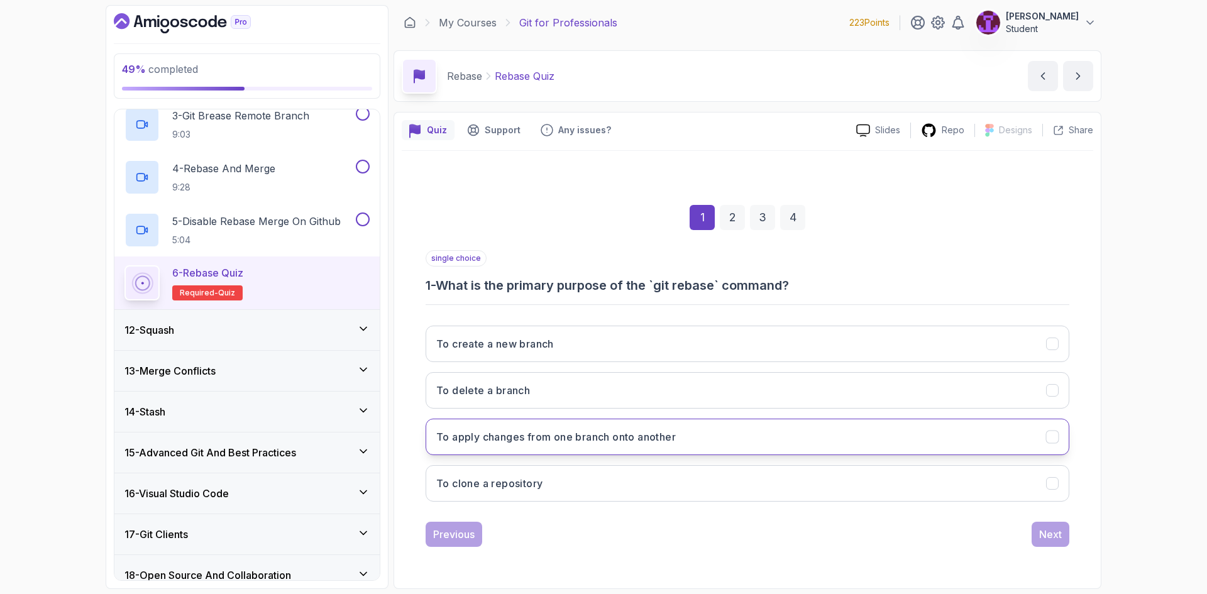
click at [643, 441] on h3 "To apply changes from one branch onto another" at bounding box center [556, 437] width 240 height 15
click at [1047, 539] on div "Next" at bounding box center [1050, 534] width 23 height 15
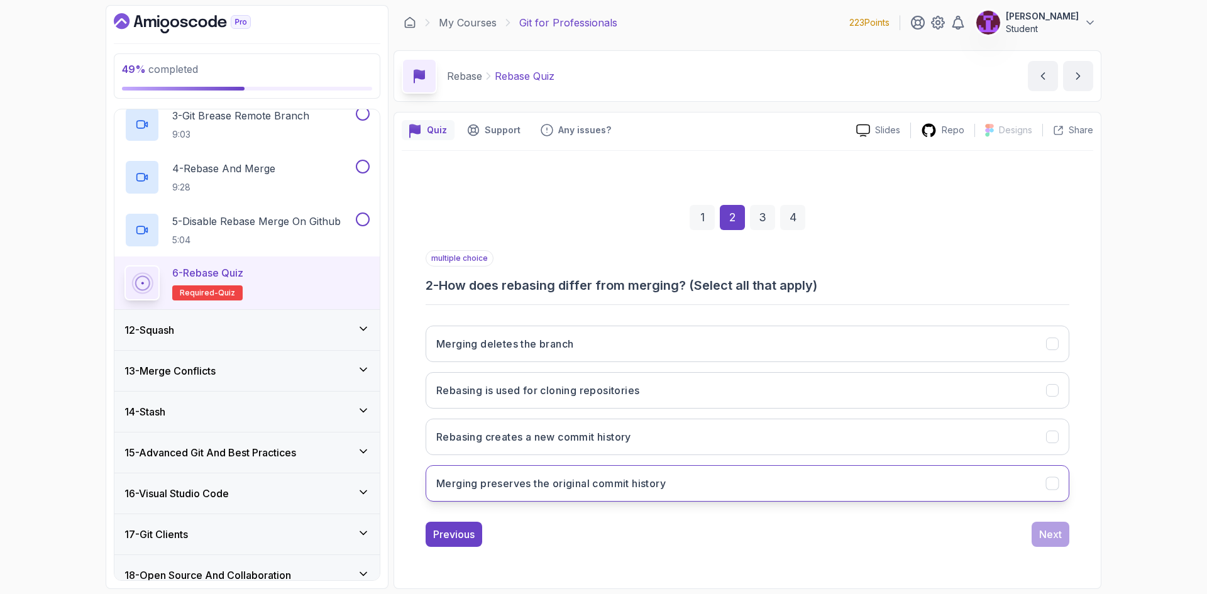
click at [654, 482] on h3 "Merging preserves the original commit history" at bounding box center [551, 483] width 230 height 15
click at [1051, 539] on div "Next" at bounding box center [1050, 534] width 23 height 15
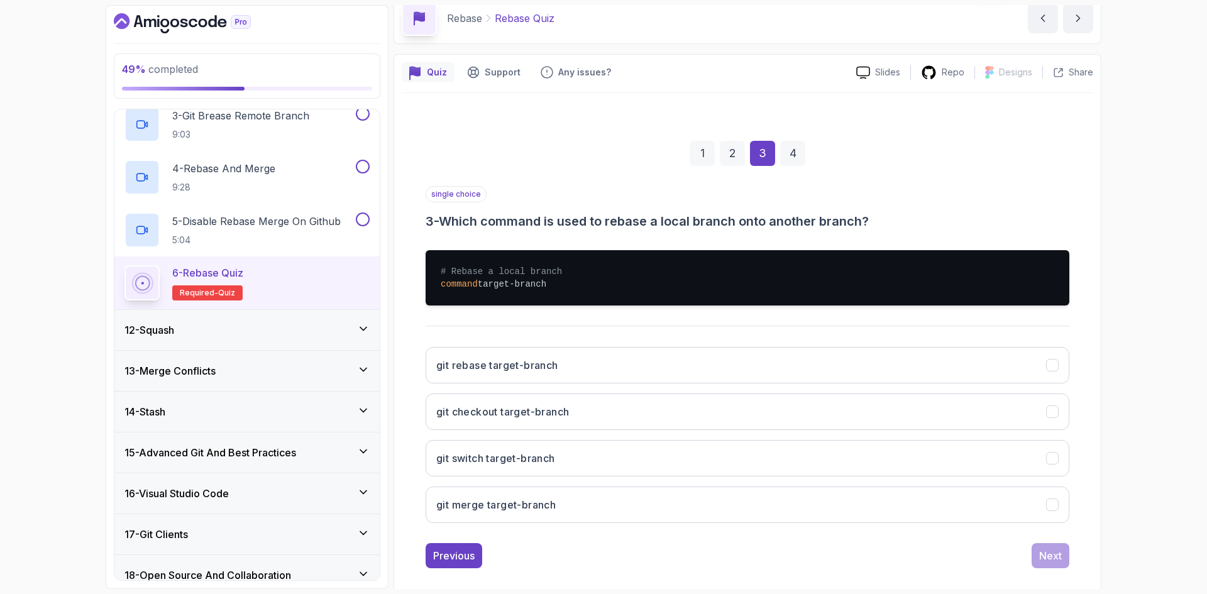
scroll to position [73, 0]
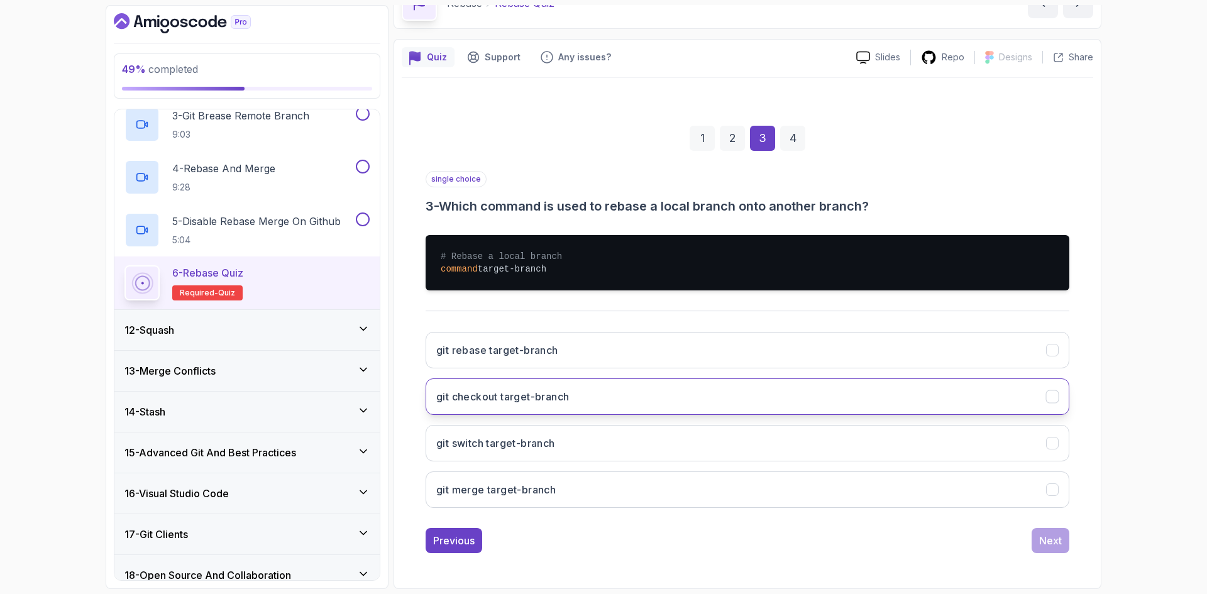
drag, startPoint x: 552, startPoint y: 358, endPoint x: 586, endPoint y: 382, distance: 41.2
click at [552, 359] on button "git rebase target-branch" at bounding box center [748, 350] width 644 height 36
click at [1061, 543] on div "Next" at bounding box center [1050, 540] width 23 height 15
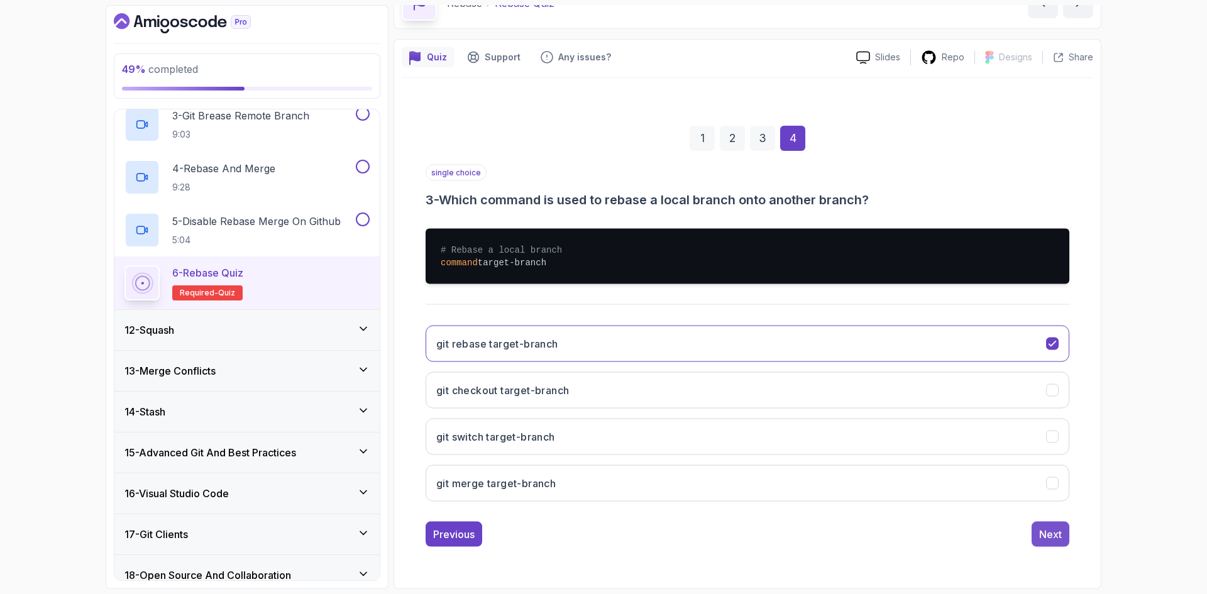
scroll to position [0, 0]
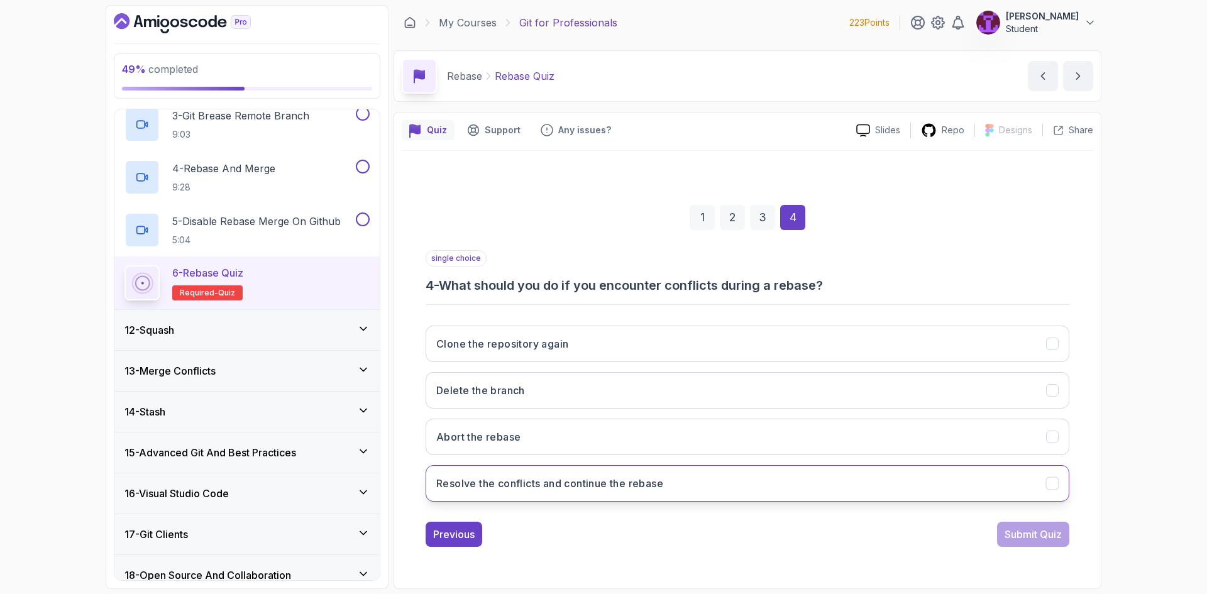
click at [583, 472] on button "Resolve the conflicts and continue the rebase" at bounding box center [748, 483] width 644 height 36
click at [1009, 535] on div "Submit Quiz" at bounding box center [1033, 534] width 57 height 15
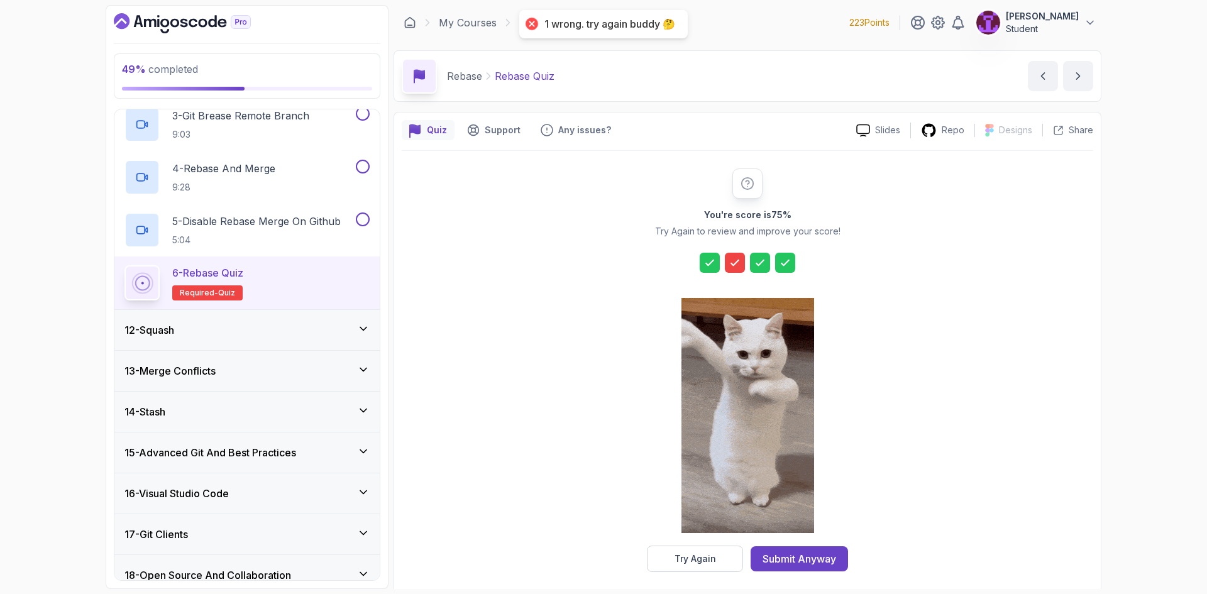
click at [718, 544] on div at bounding box center [748, 417] width 133 height 258
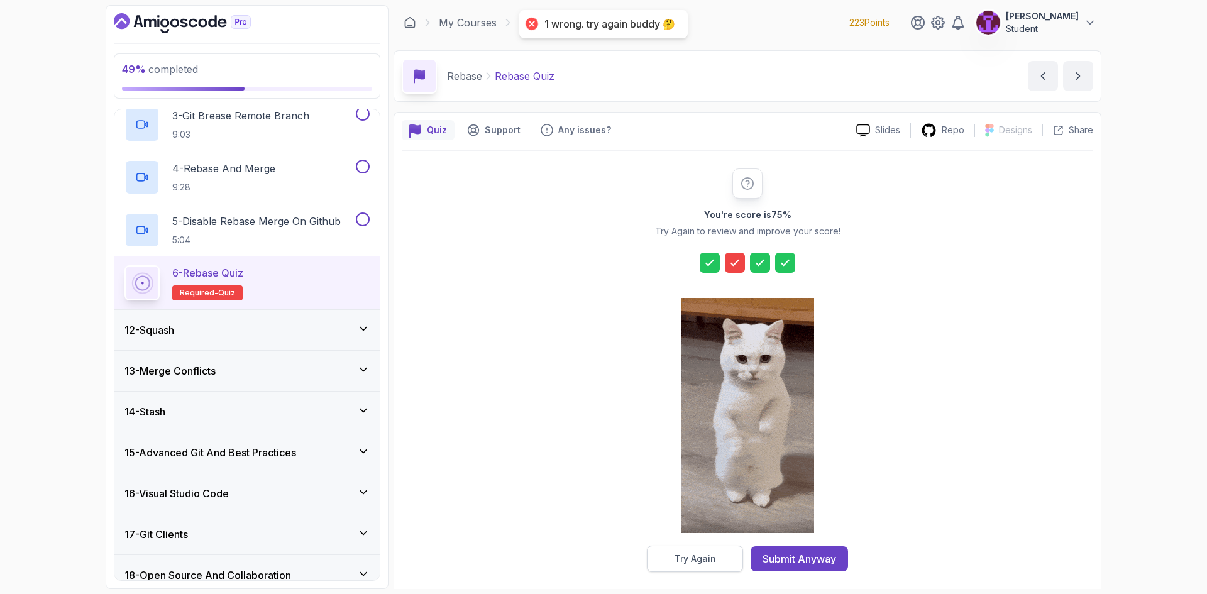
click at [718, 548] on button "Try Again" at bounding box center [695, 559] width 96 height 26
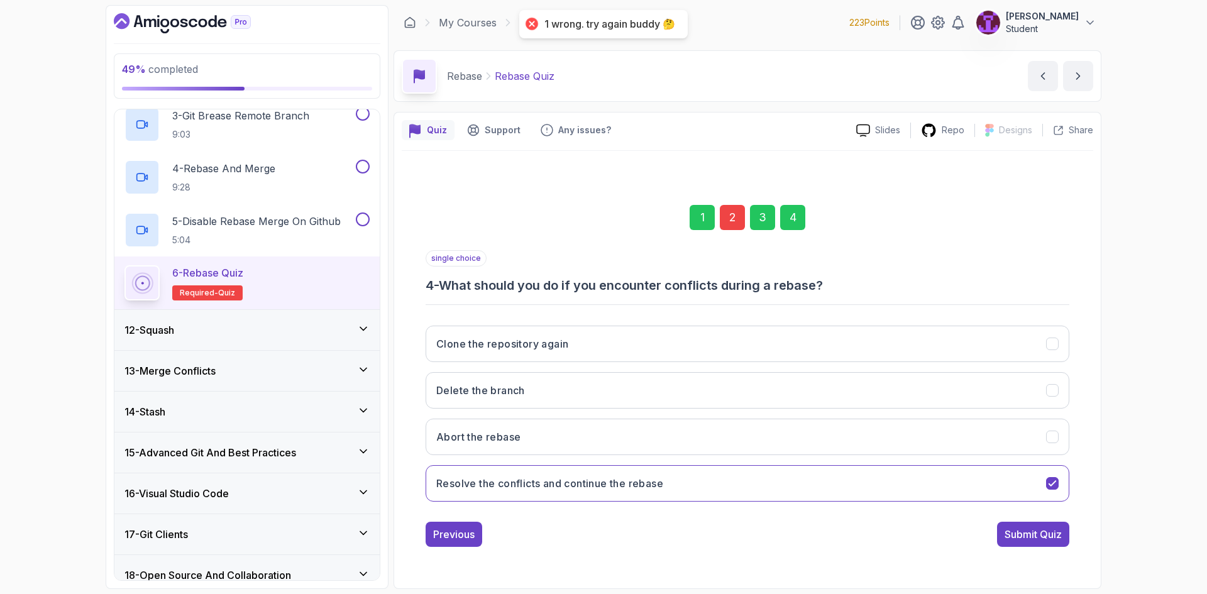
click at [734, 221] on div "2" at bounding box center [732, 217] width 25 height 25
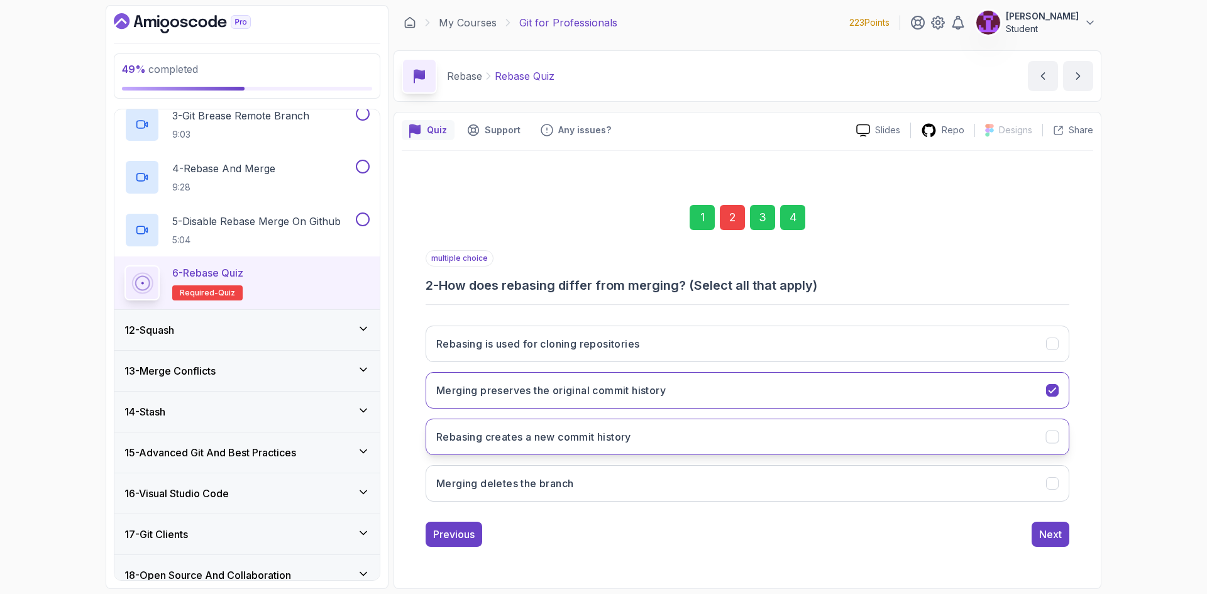
click at [747, 449] on button "Rebasing creates a new commit history" at bounding box center [748, 437] width 644 height 36
click at [782, 384] on button "Merging preserves the original commit history" at bounding box center [748, 390] width 644 height 36
click at [616, 372] on button "Merging preserves the original commit history" at bounding box center [748, 390] width 644 height 36
click at [799, 222] on div "4" at bounding box center [792, 217] width 25 height 25
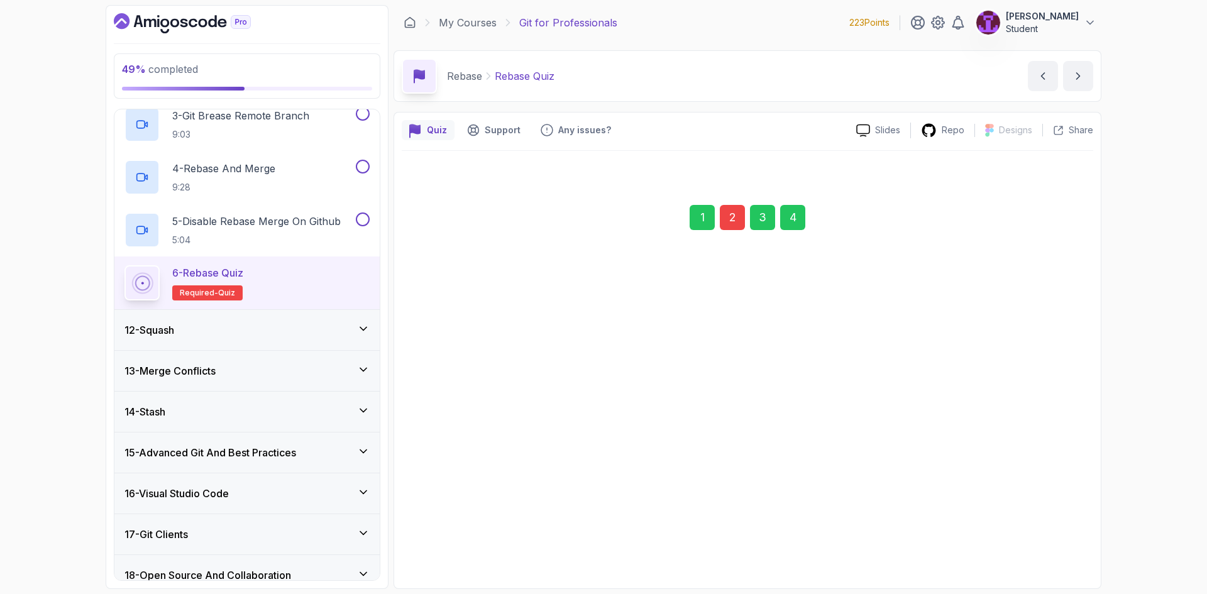
click at [1041, 529] on div "Submit Quiz" at bounding box center [1033, 534] width 57 height 15
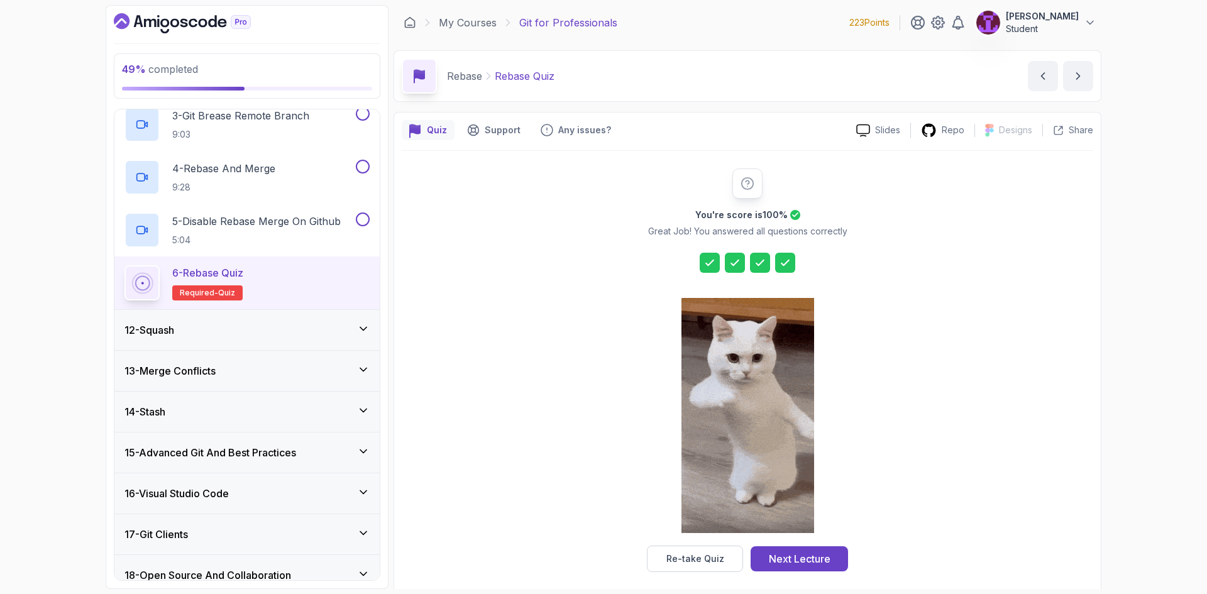
click at [747, 563] on div "Re-take Quiz Next Lecture" at bounding box center [747, 559] width 201 height 26
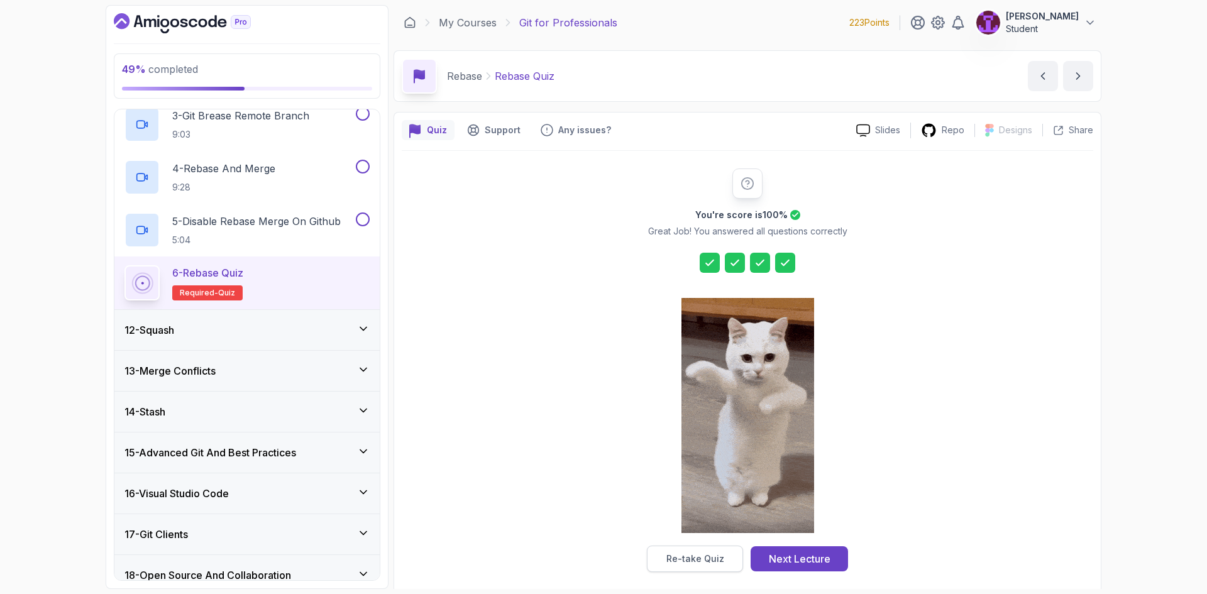
click at [696, 552] on button "Re-take Quiz" at bounding box center [695, 559] width 96 height 26
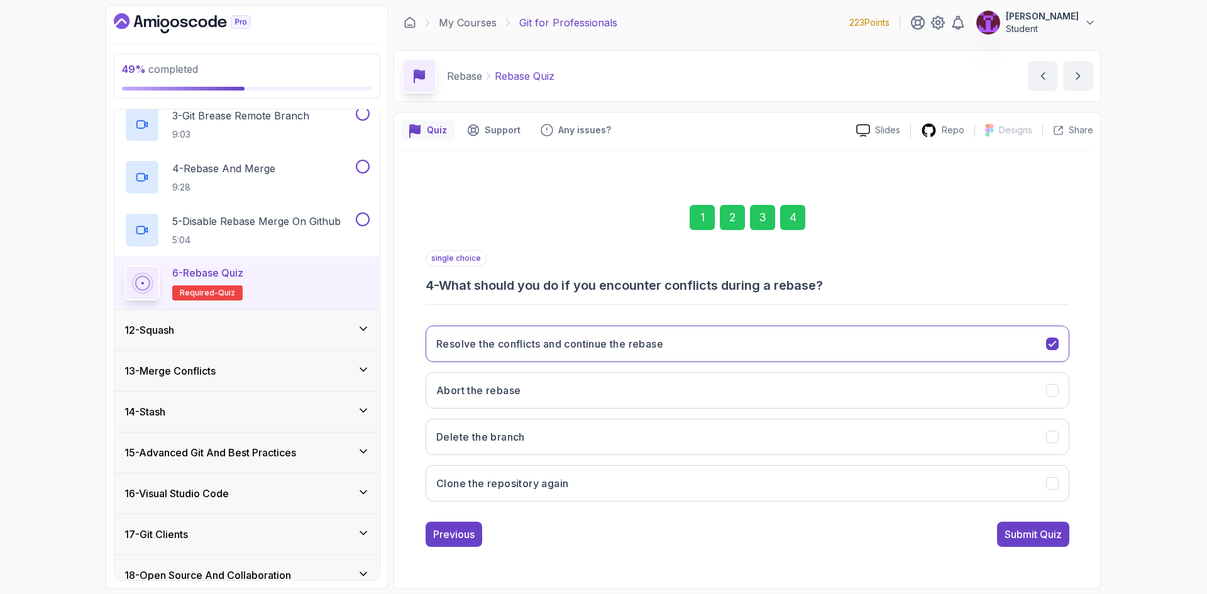
click at [733, 224] on div "2" at bounding box center [732, 217] width 25 height 25
drag, startPoint x: 1016, startPoint y: 514, endPoint x: 1023, endPoint y: 519, distance: 9.4
click at [1017, 516] on div "multiple choice 2 - How does rebasing differ from merging? (Select all that app…" at bounding box center [748, 398] width 644 height 297
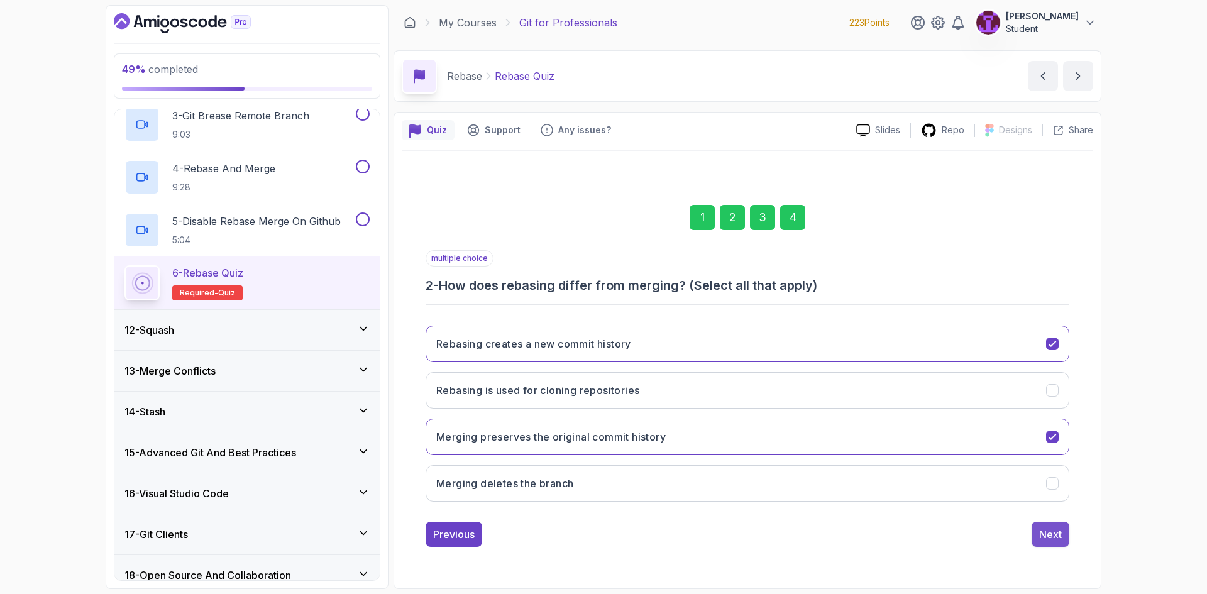
click at [1040, 531] on div "Next" at bounding box center [1050, 534] width 23 height 15
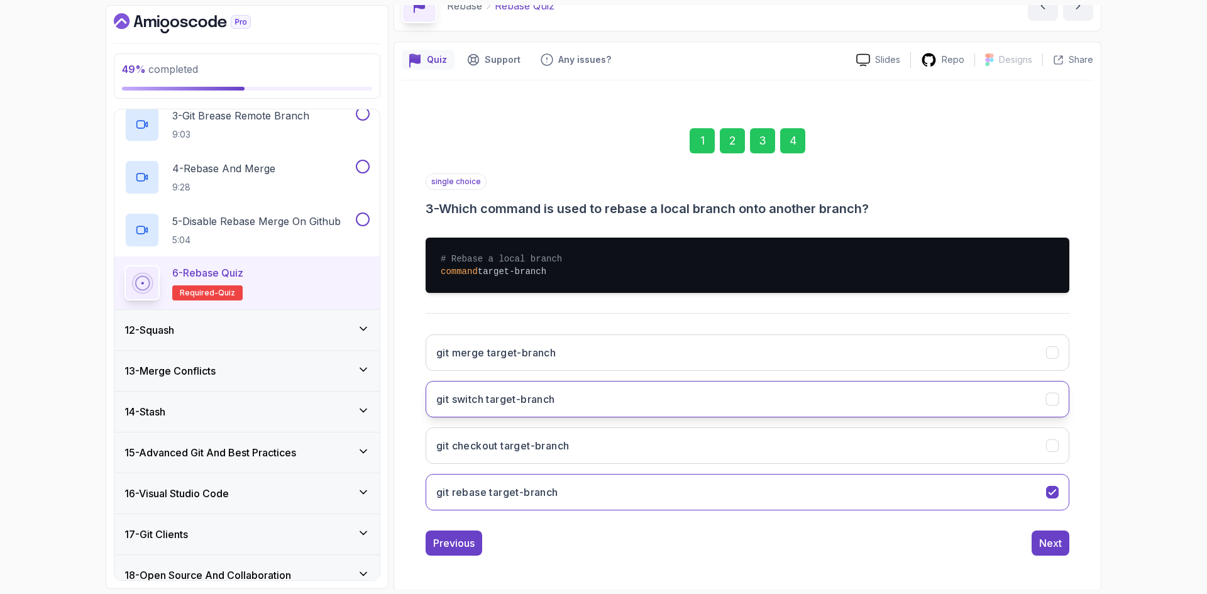
scroll to position [73, 0]
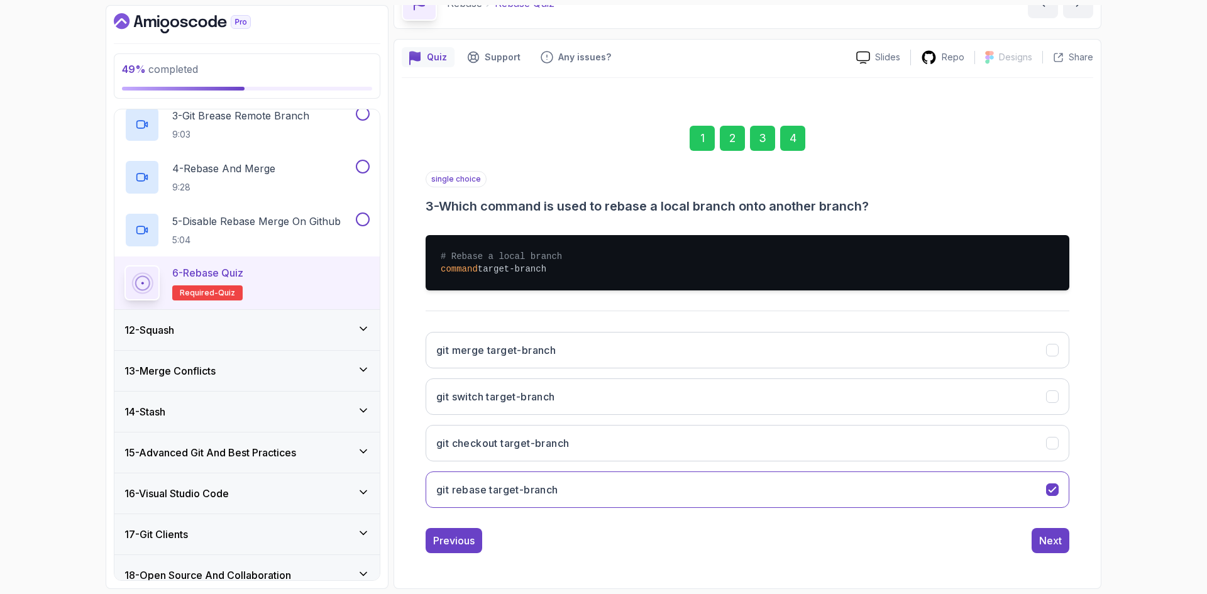
click at [799, 137] on div "1 2 3 4" at bounding box center [748, 138] width 644 height 65
click at [806, 151] on div "1 2 3 4" at bounding box center [748, 138] width 644 height 65
click at [801, 143] on div "4" at bounding box center [792, 138] width 25 height 25
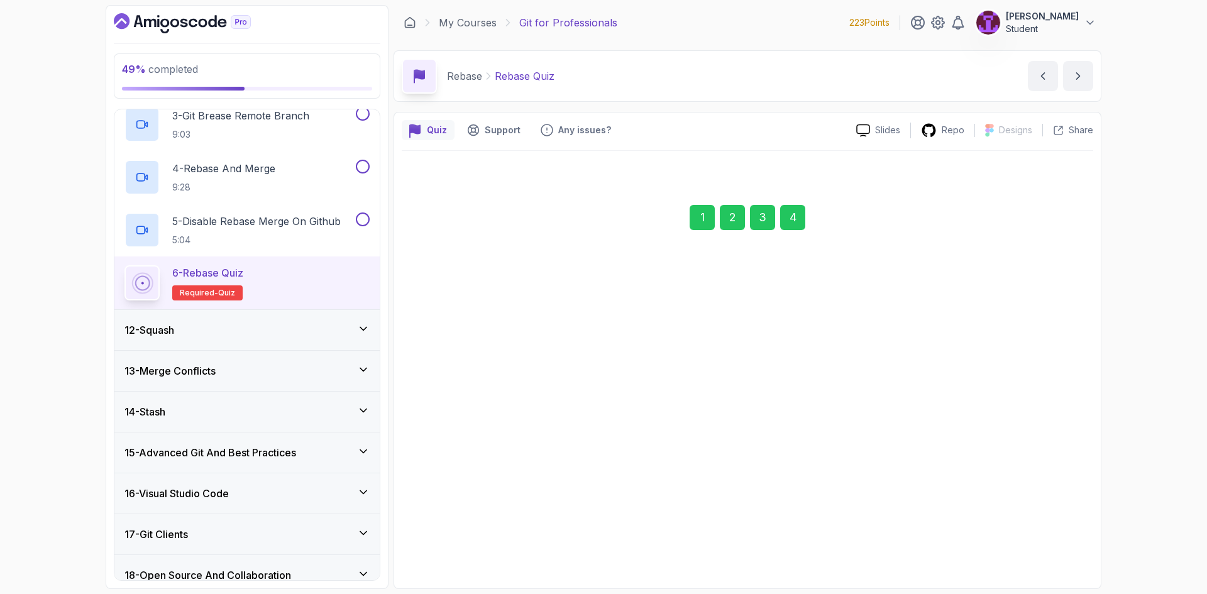
scroll to position [0, 0]
click at [1042, 540] on div "Submit Quiz" at bounding box center [1033, 534] width 57 height 15
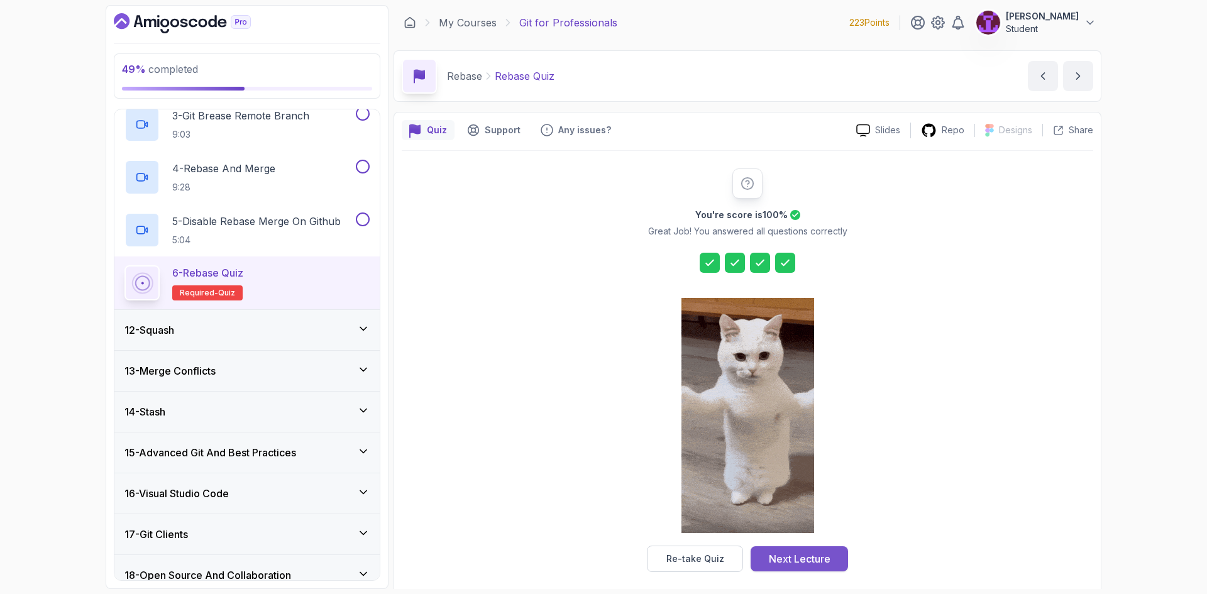
click at [795, 564] on div "Next Lecture" at bounding box center [800, 558] width 62 height 15
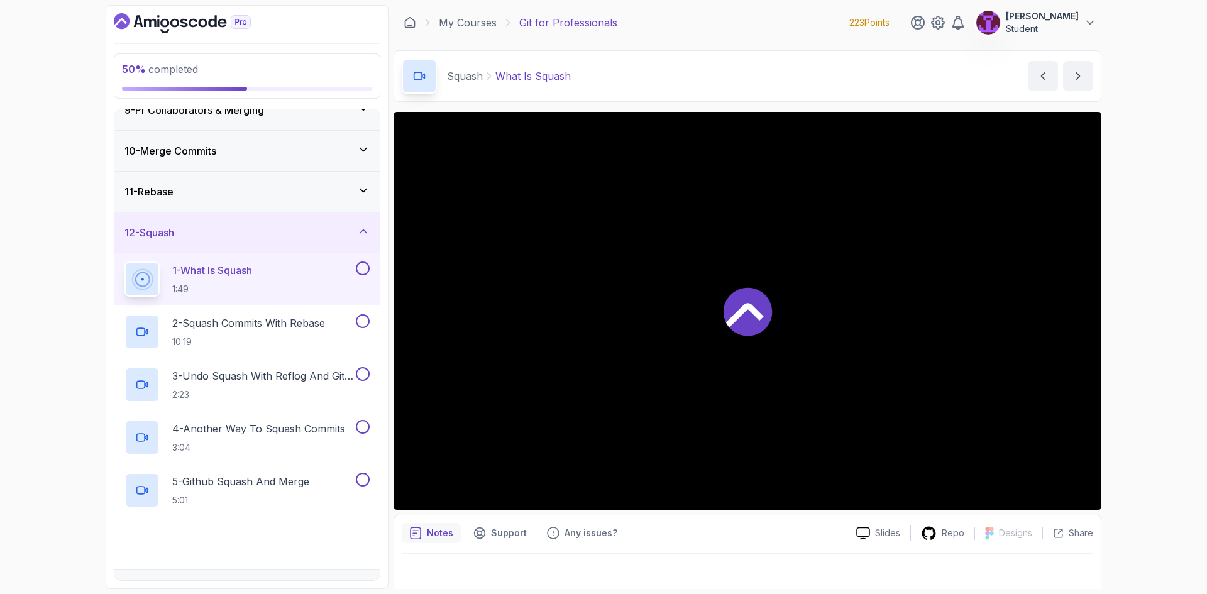
scroll to position [221, 0]
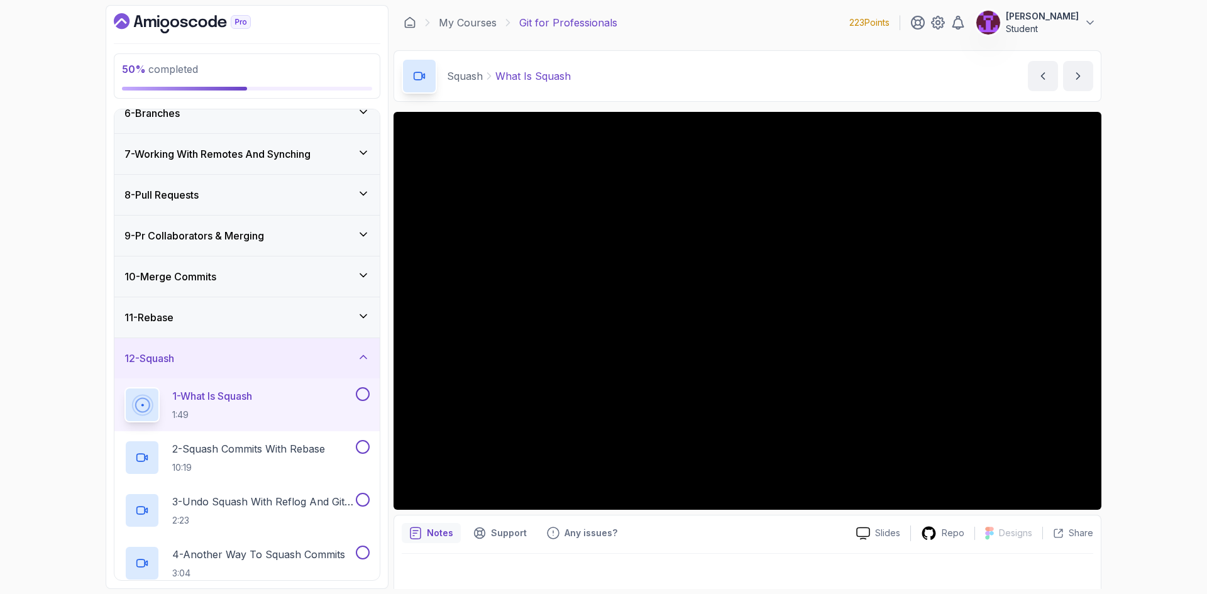
click at [357, 307] on div "11 - Rebase" at bounding box center [246, 317] width 265 height 40
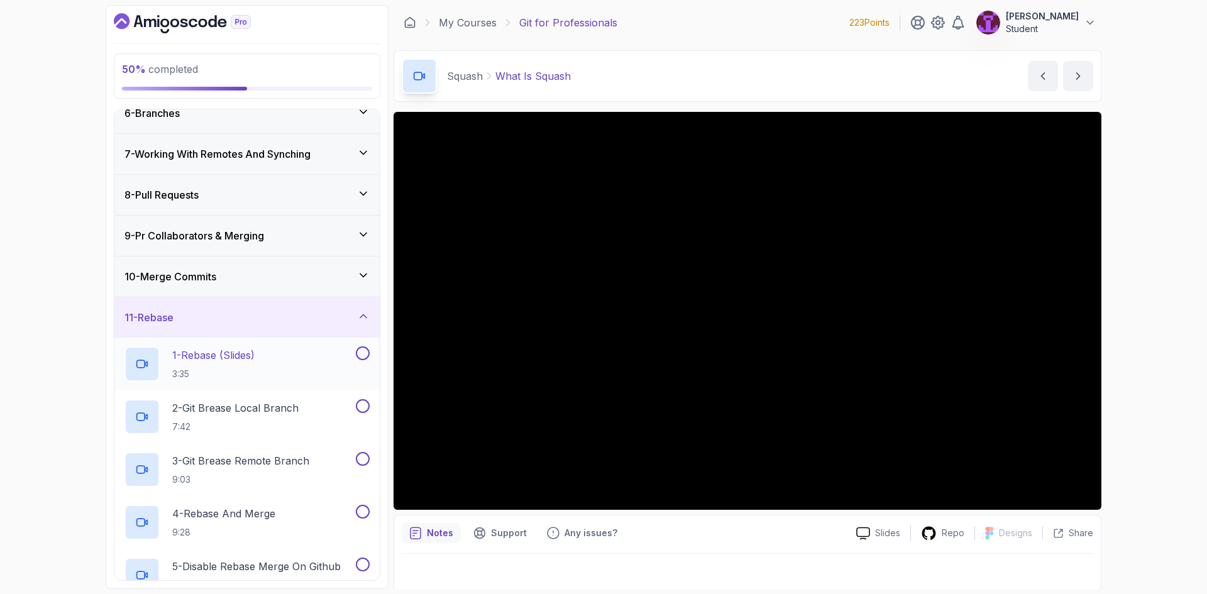
click at [365, 346] on button at bounding box center [363, 353] width 14 height 14
click at [365, 407] on button at bounding box center [363, 406] width 14 height 14
click at [367, 459] on button at bounding box center [363, 459] width 14 height 14
click at [364, 511] on button at bounding box center [363, 512] width 14 height 14
click at [358, 562] on button at bounding box center [363, 565] width 14 height 14
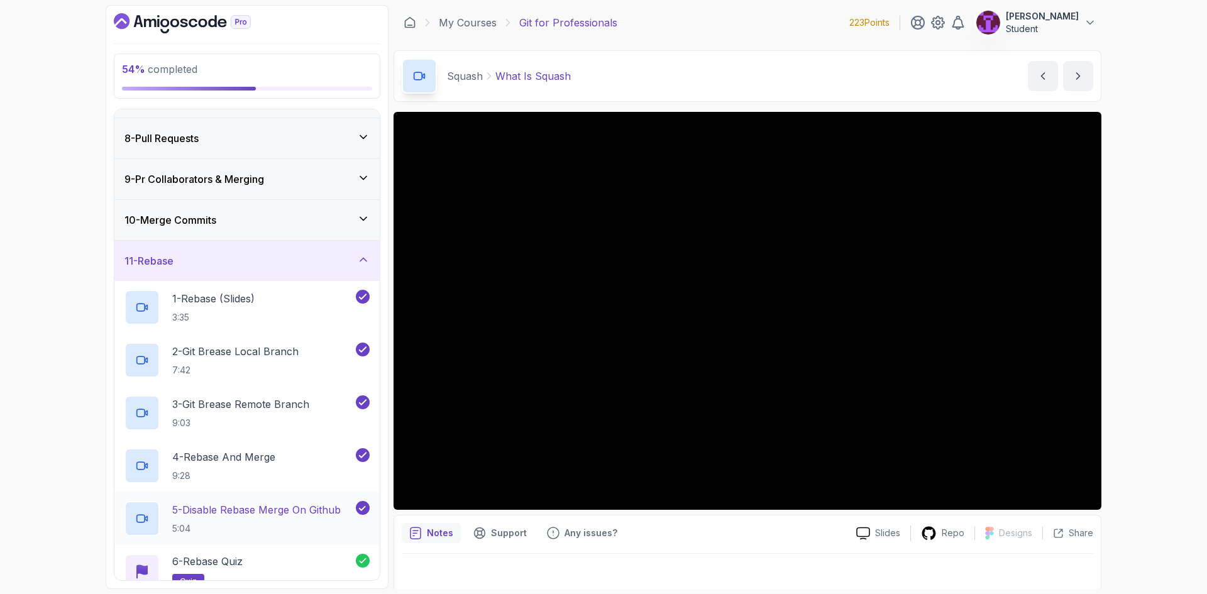
scroll to position [409, 0]
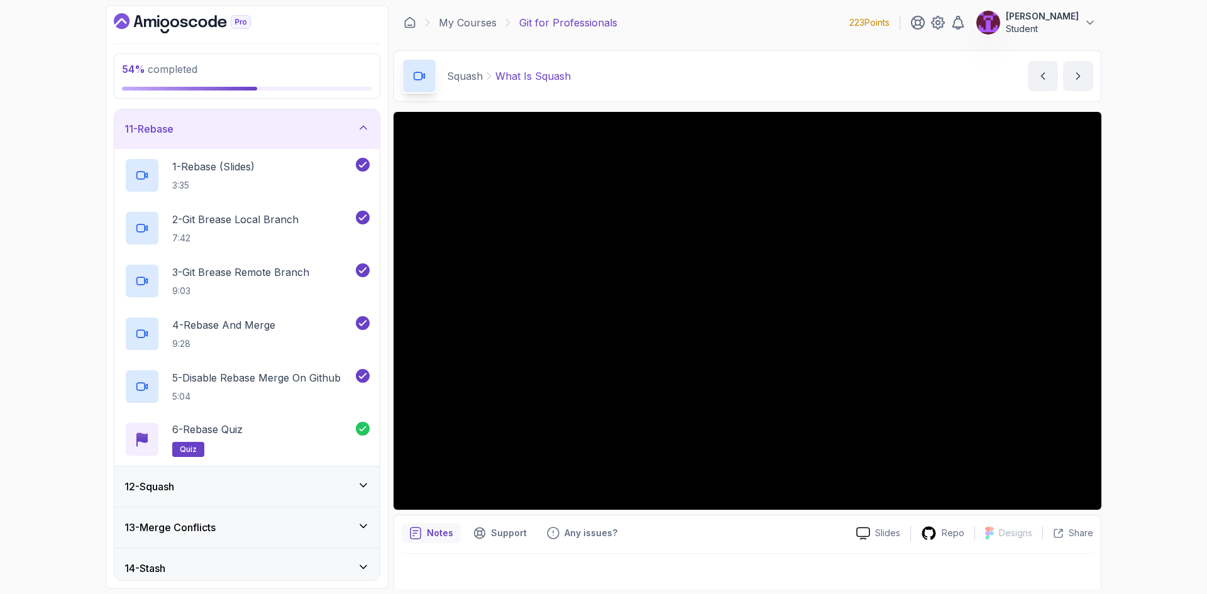
click at [331, 135] on div "11 - Rebase" at bounding box center [247, 128] width 245 height 15
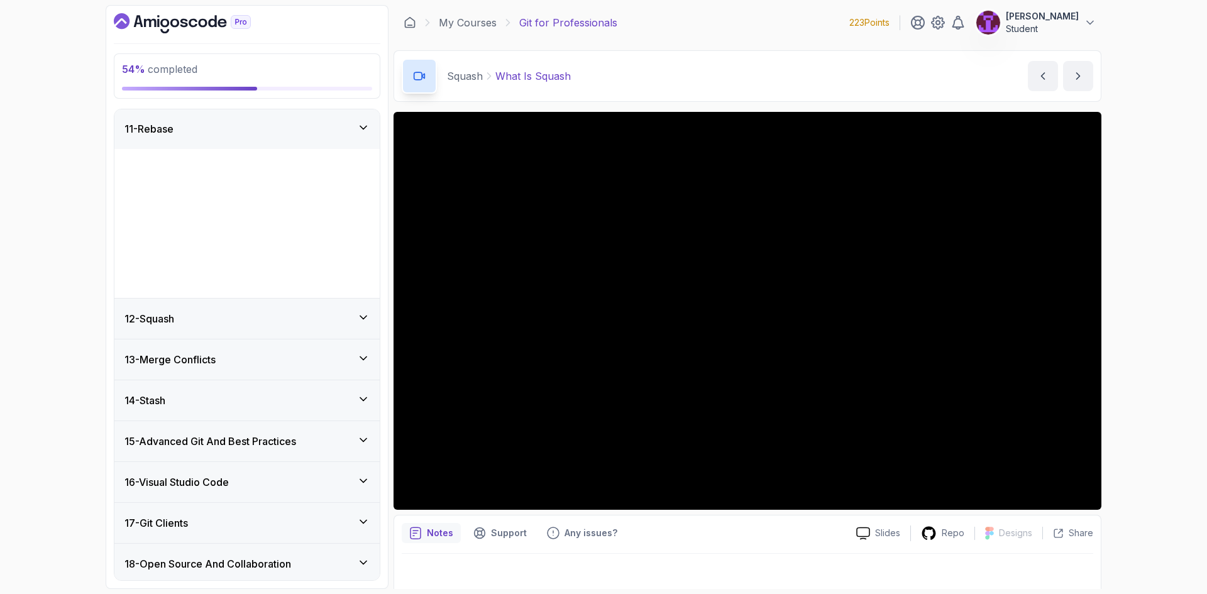
scroll to position [346, 0]
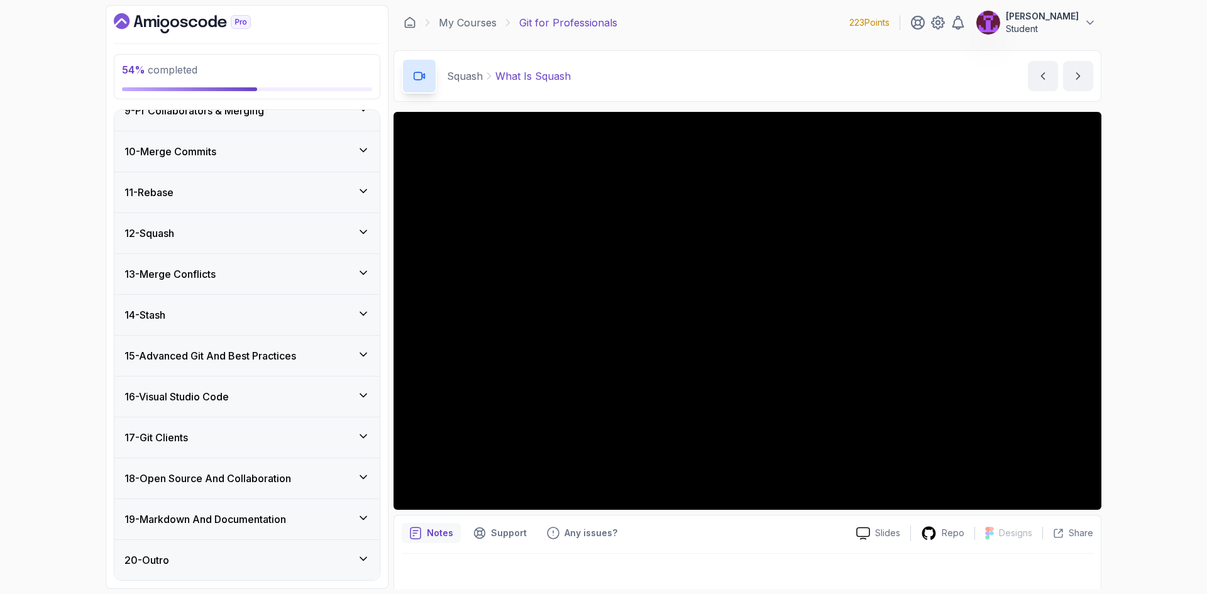
click at [323, 235] on div "12 - Squash" at bounding box center [247, 233] width 245 height 15
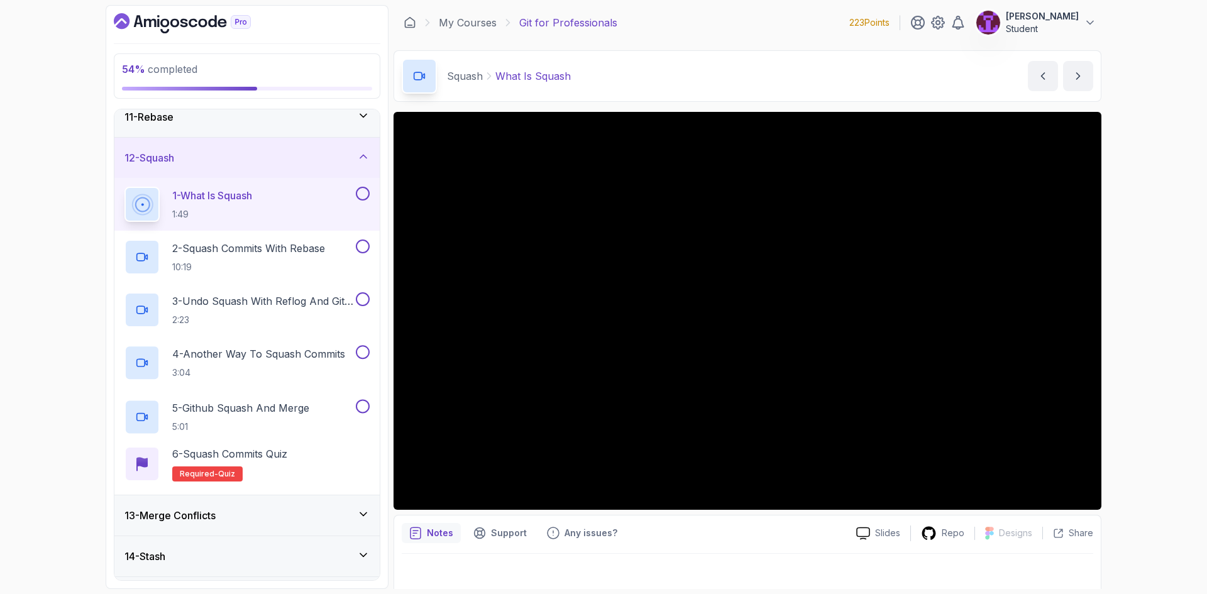
scroll to position [661, 0]
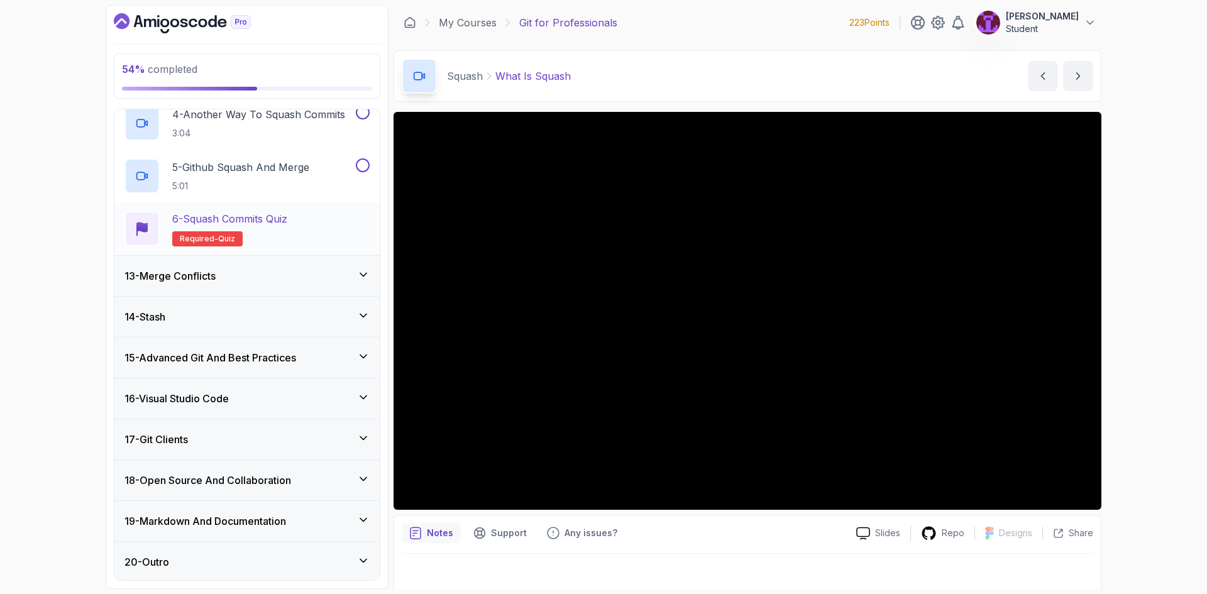
click at [287, 233] on h2 "6 - Squash Commits Quiz Required- quiz" at bounding box center [229, 228] width 115 height 35
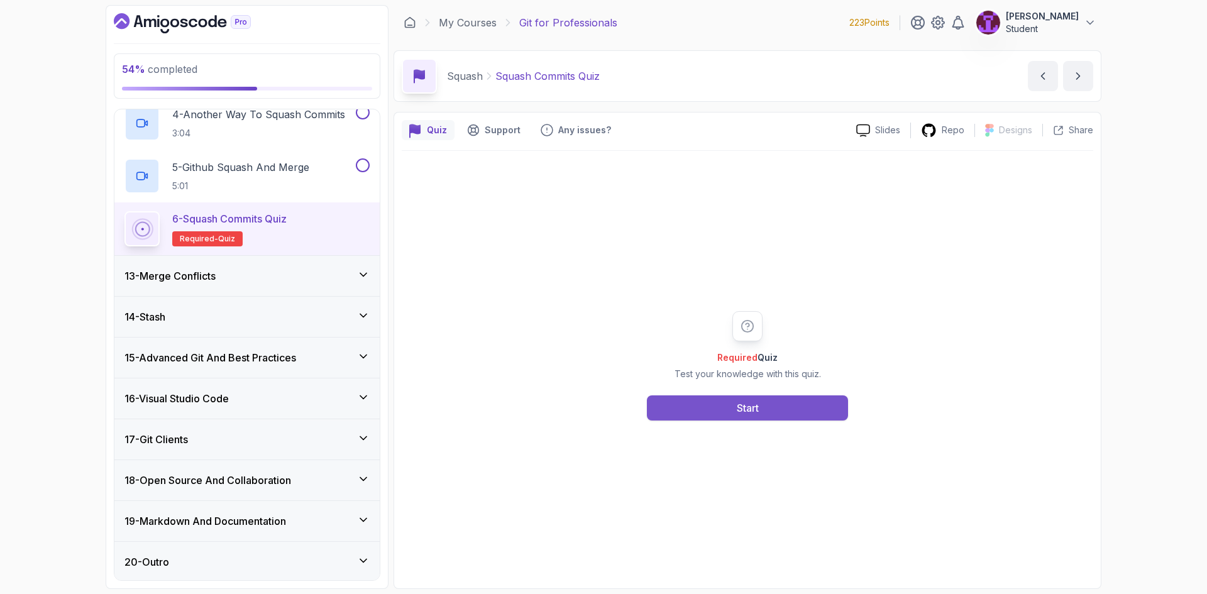
click at [795, 397] on button "Start" at bounding box center [747, 408] width 201 height 25
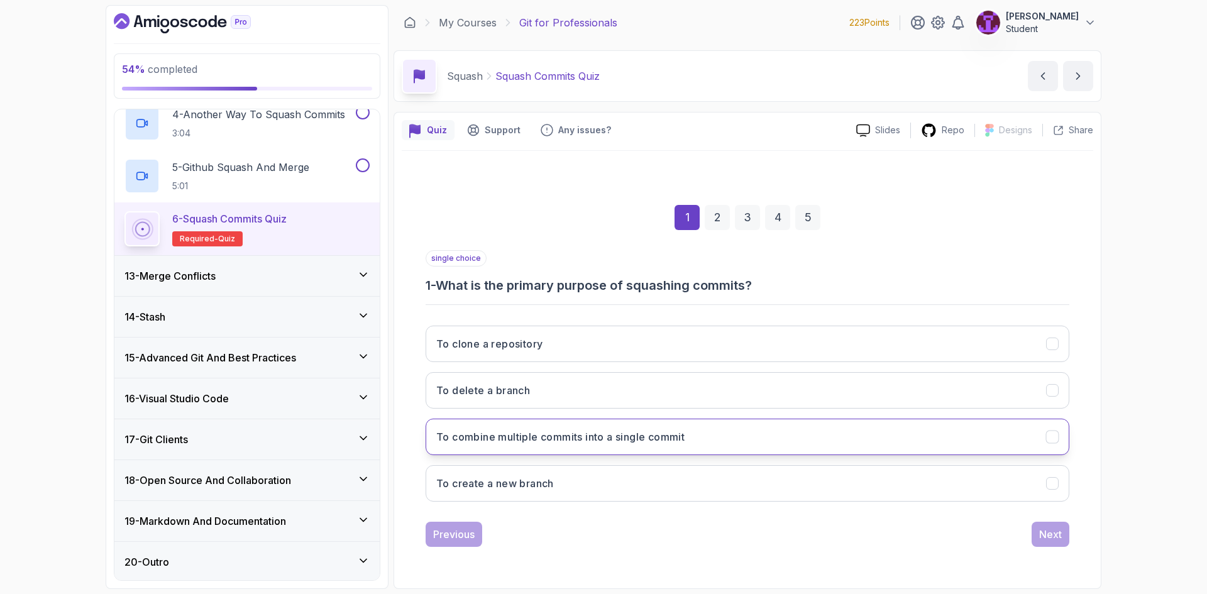
click at [705, 443] on button "To combine multiple commits into a single commit" at bounding box center [748, 437] width 644 height 36
click at [1053, 546] on button "Next" at bounding box center [1051, 534] width 38 height 25
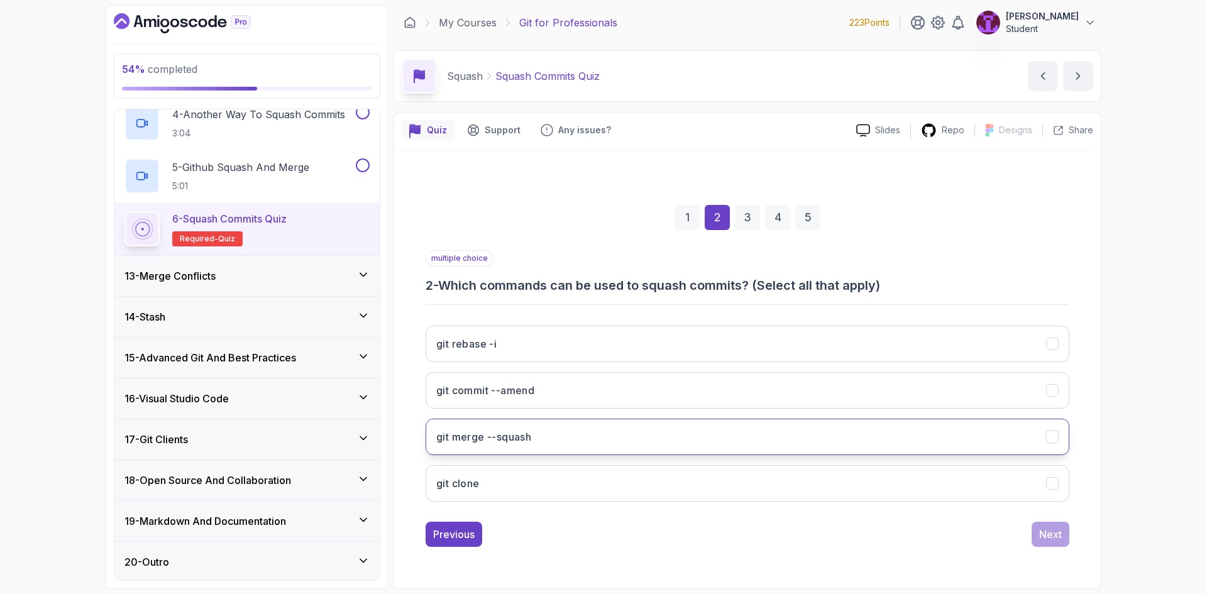
click at [601, 436] on button "git merge --squash" at bounding box center [748, 437] width 644 height 36
click at [1044, 530] on div "Next" at bounding box center [1050, 534] width 23 height 15
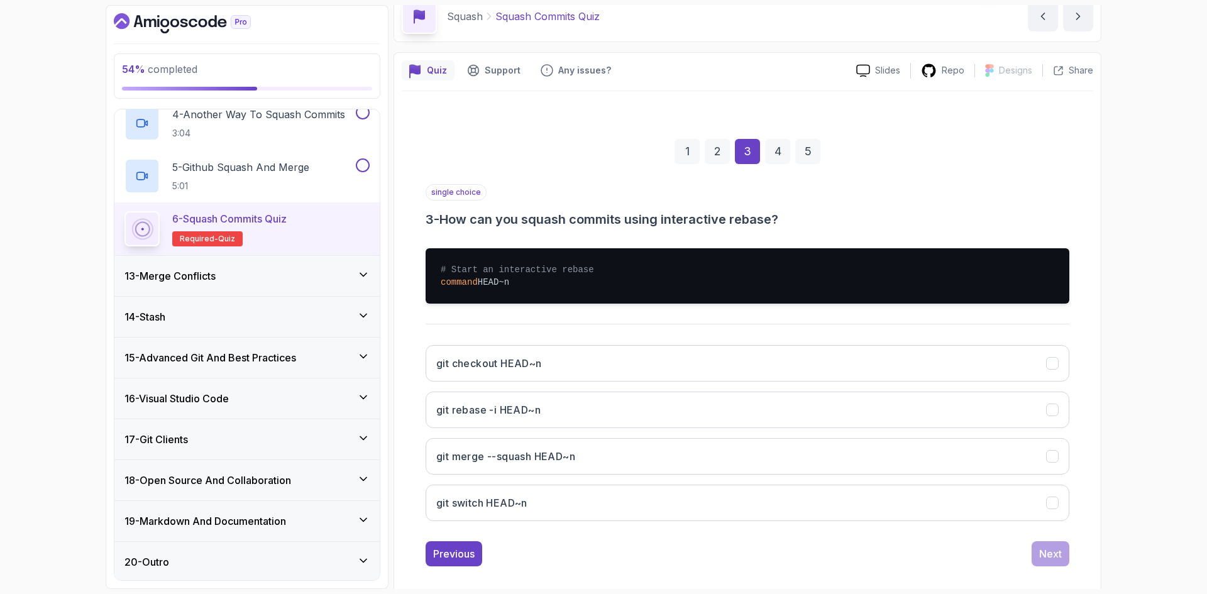
scroll to position [63, 0]
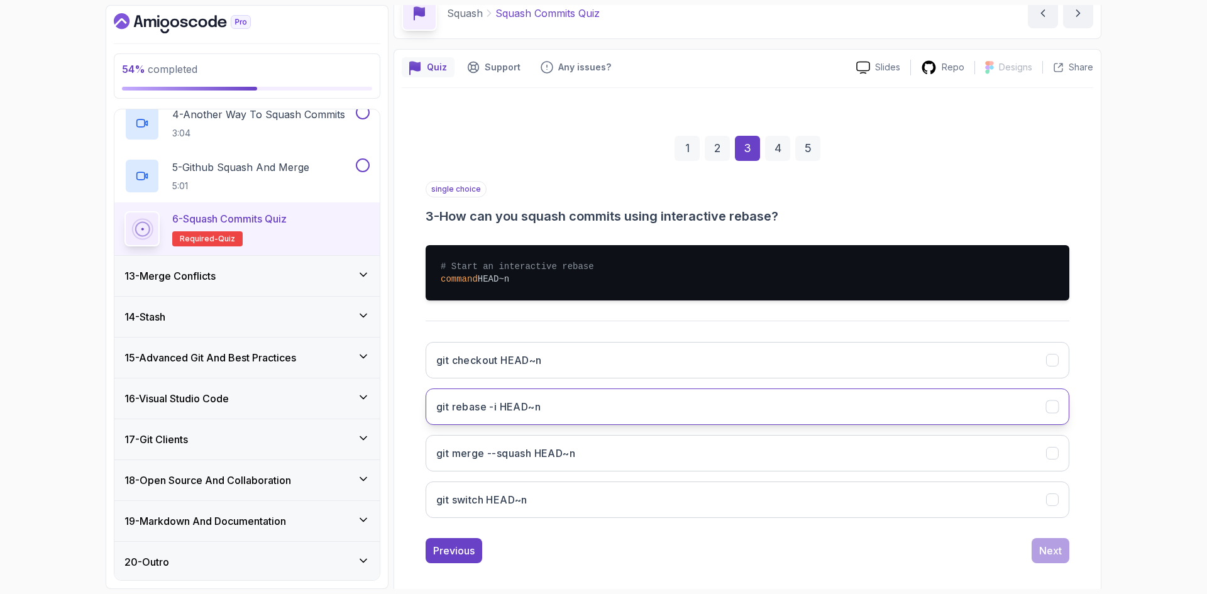
click at [587, 412] on button "git rebase -i HEAD~n" at bounding box center [748, 407] width 644 height 36
click at [1043, 549] on div "Next" at bounding box center [1050, 550] width 23 height 15
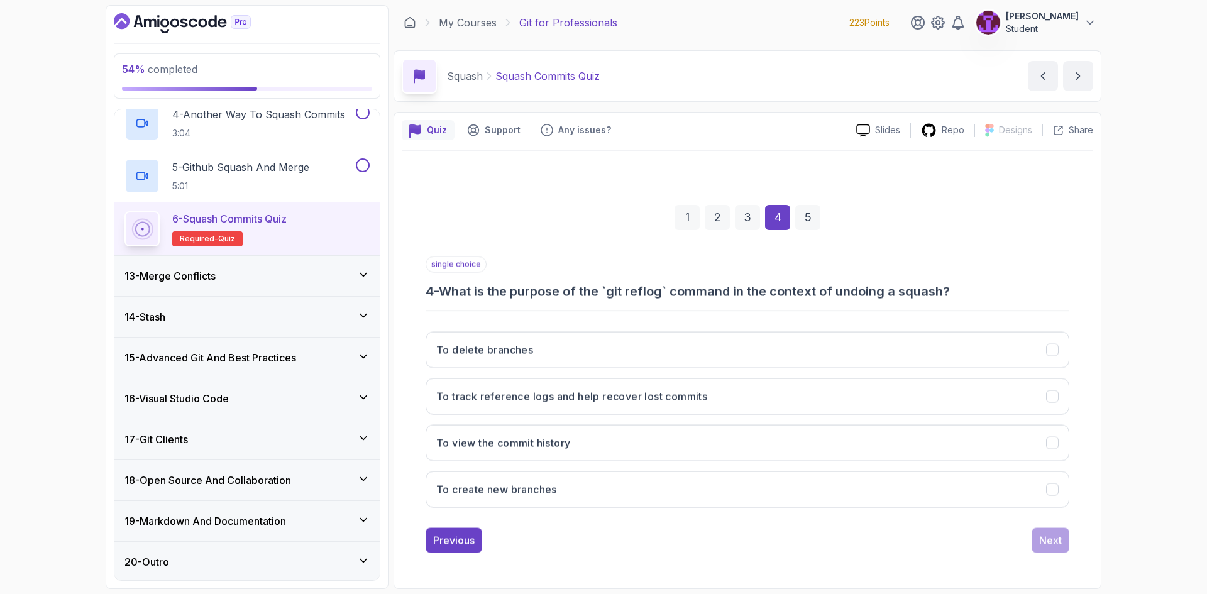
scroll to position [0, 0]
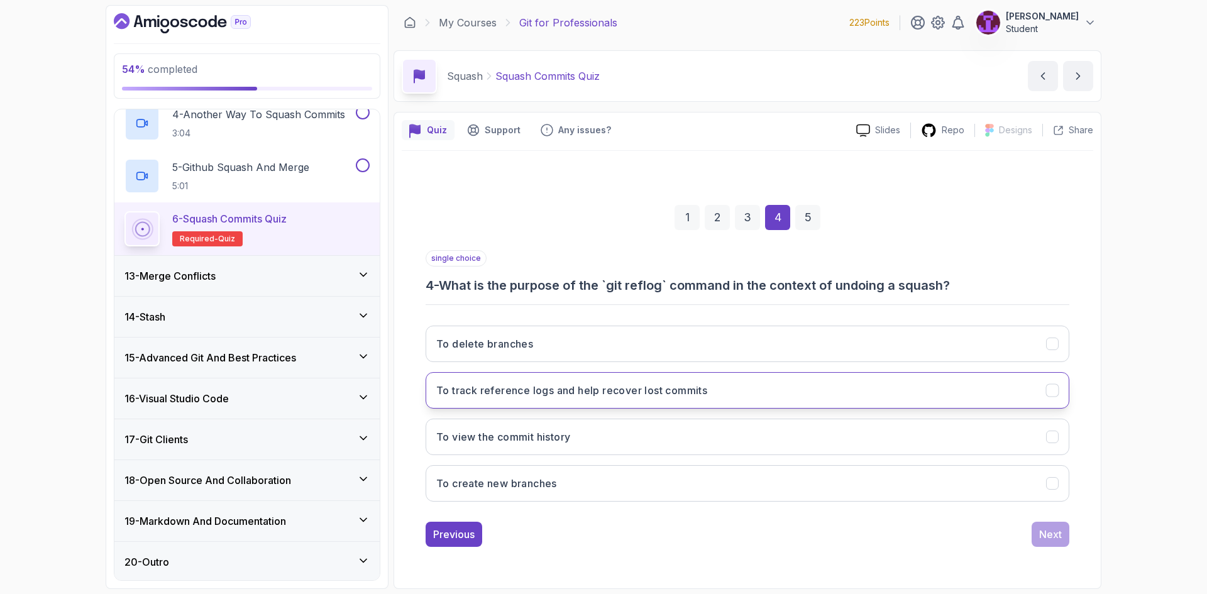
click at [588, 394] on h3 "To track reference logs and help recover lost commits" at bounding box center [571, 390] width 271 height 15
click at [1050, 544] on button "Next" at bounding box center [1051, 534] width 38 height 25
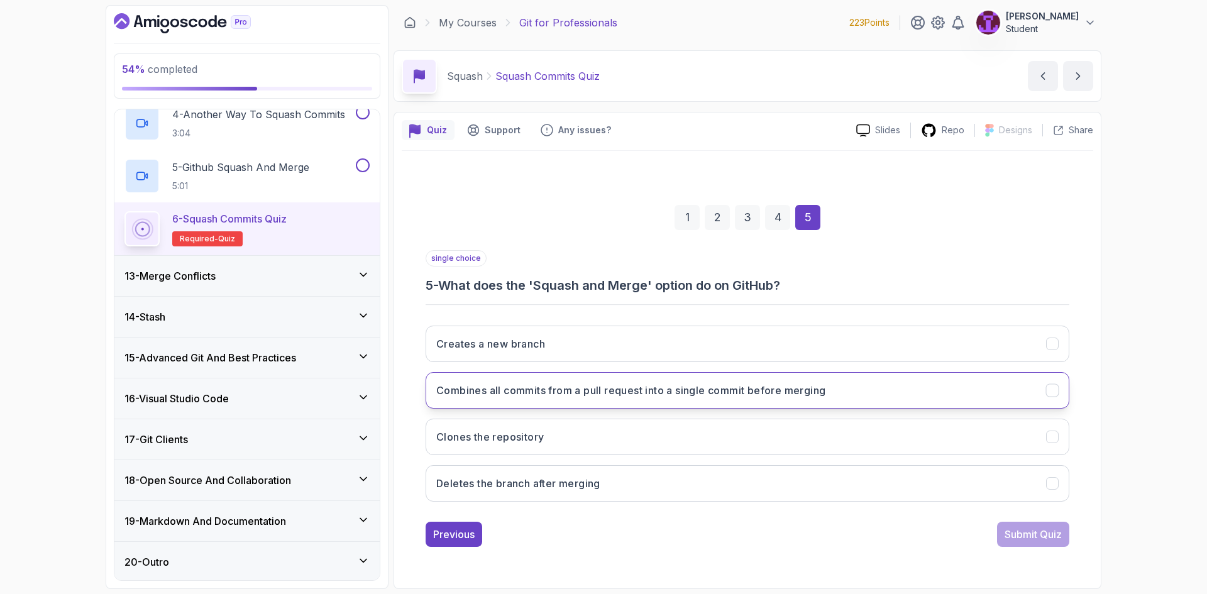
click at [619, 383] on h3 "Combines all commits from a pull request into a single commit before merging" at bounding box center [630, 390] width 389 height 15
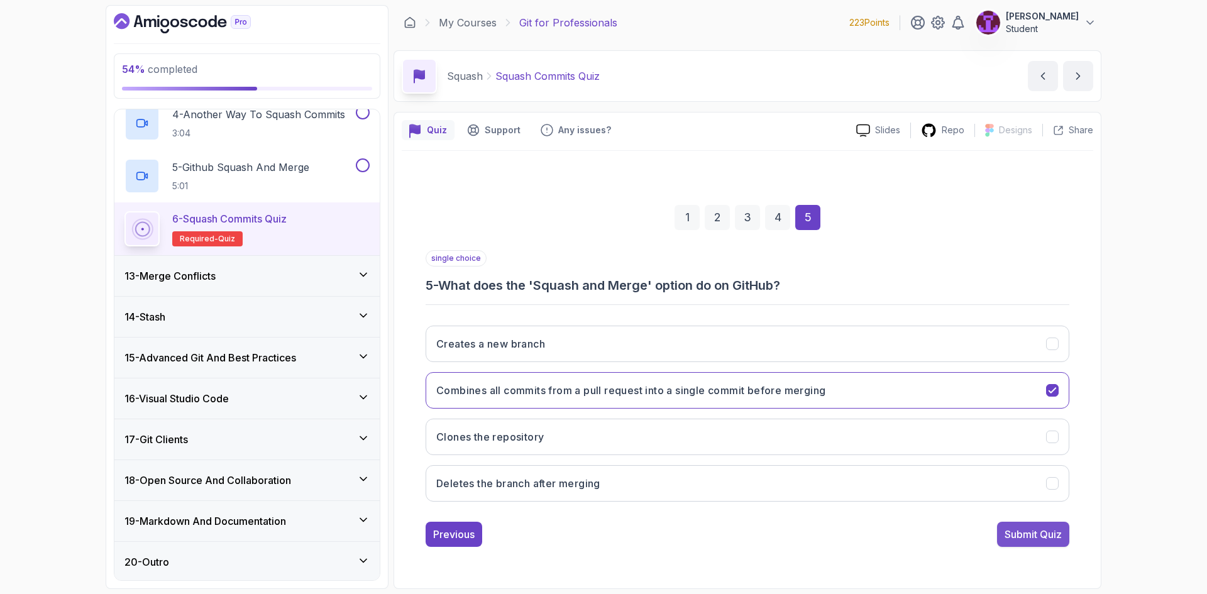
click at [1019, 533] on div "Submit Quiz" at bounding box center [1033, 534] width 57 height 15
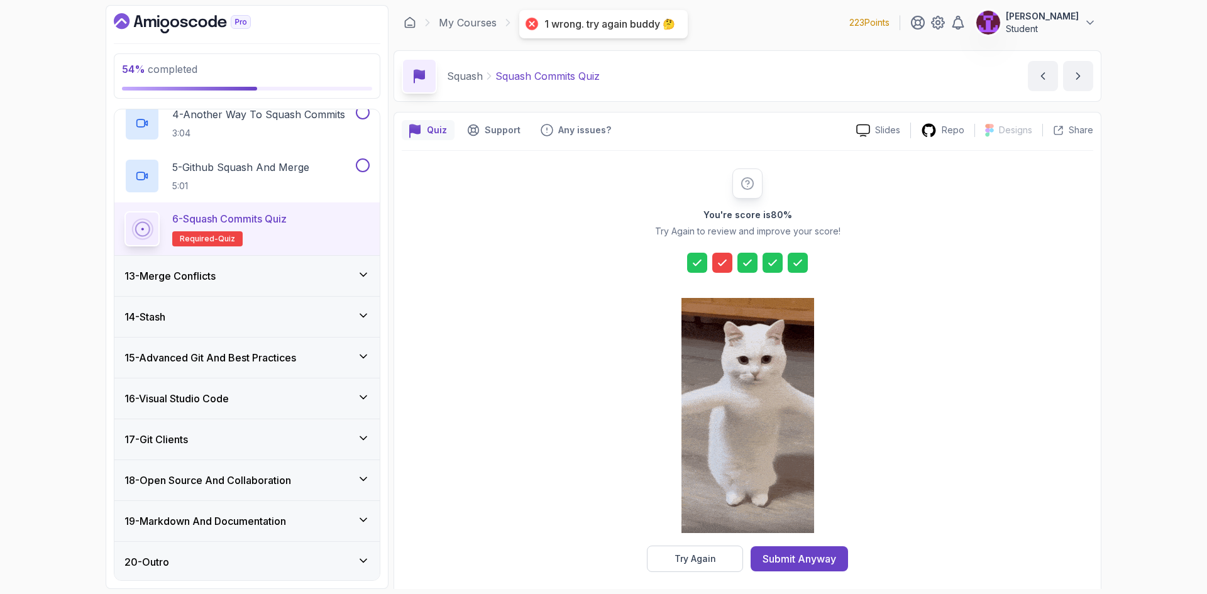
click at [712, 560] on div "Try Again" at bounding box center [696, 559] width 42 height 13
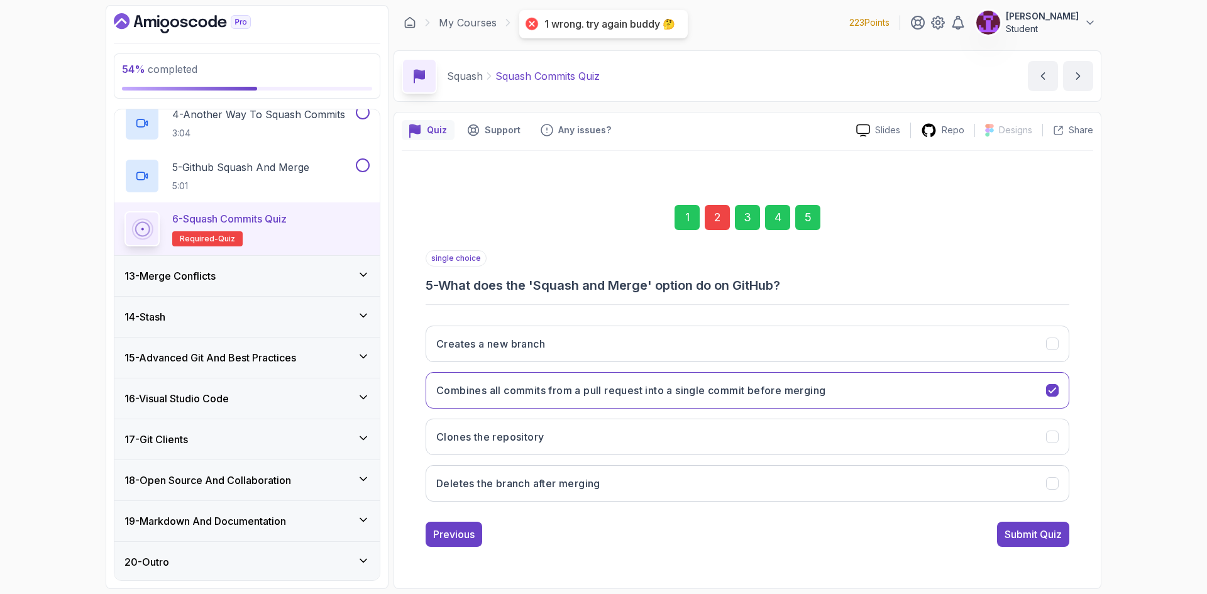
click at [711, 226] on div "2" at bounding box center [717, 217] width 25 height 25
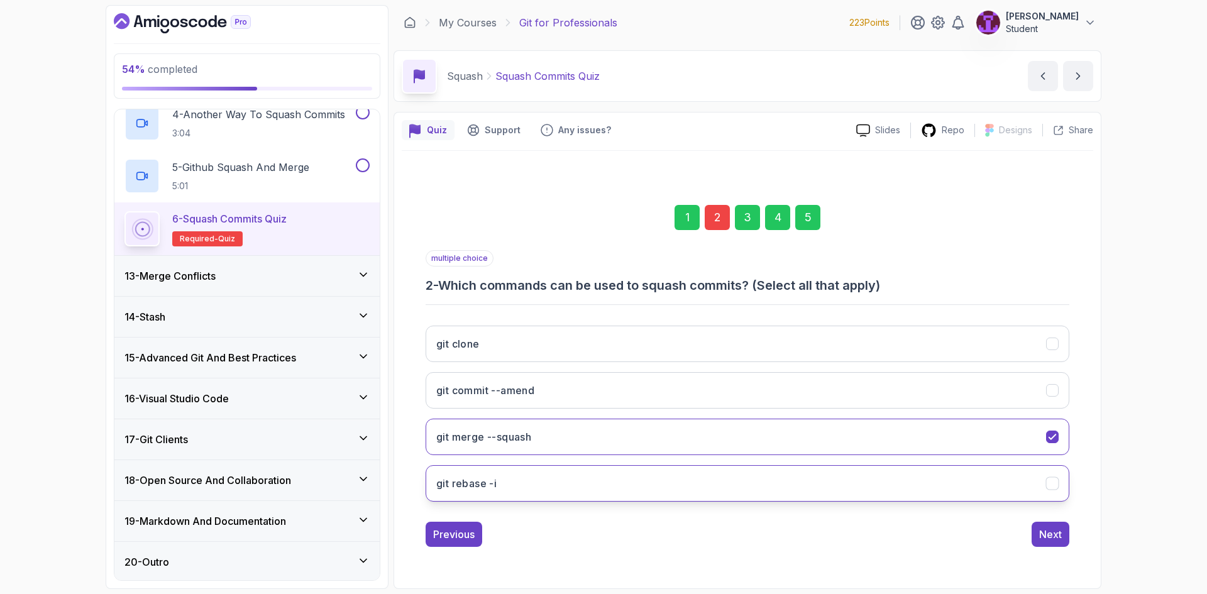
click at [592, 490] on button "git rebase -i" at bounding box center [748, 483] width 644 height 36
click at [1050, 441] on icon "git merge --squash" at bounding box center [1053, 437] width 12 height 12
click at [1048, 445] on button "git merge --squash" at bounding box center [748, 437] width 644 height 36
click at [1047, 531] on div "Next" at bounding box center [1050, 534] width 23 height 15
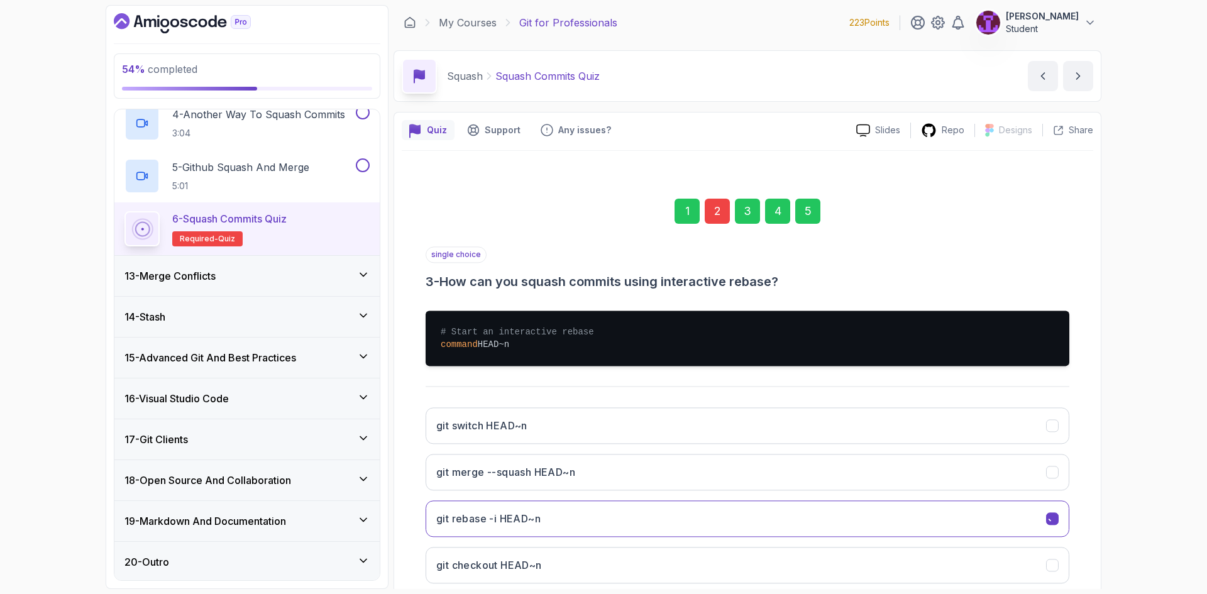
click at [804, 213] on div "5" at bounding box center [807, 211] width 25 height 25
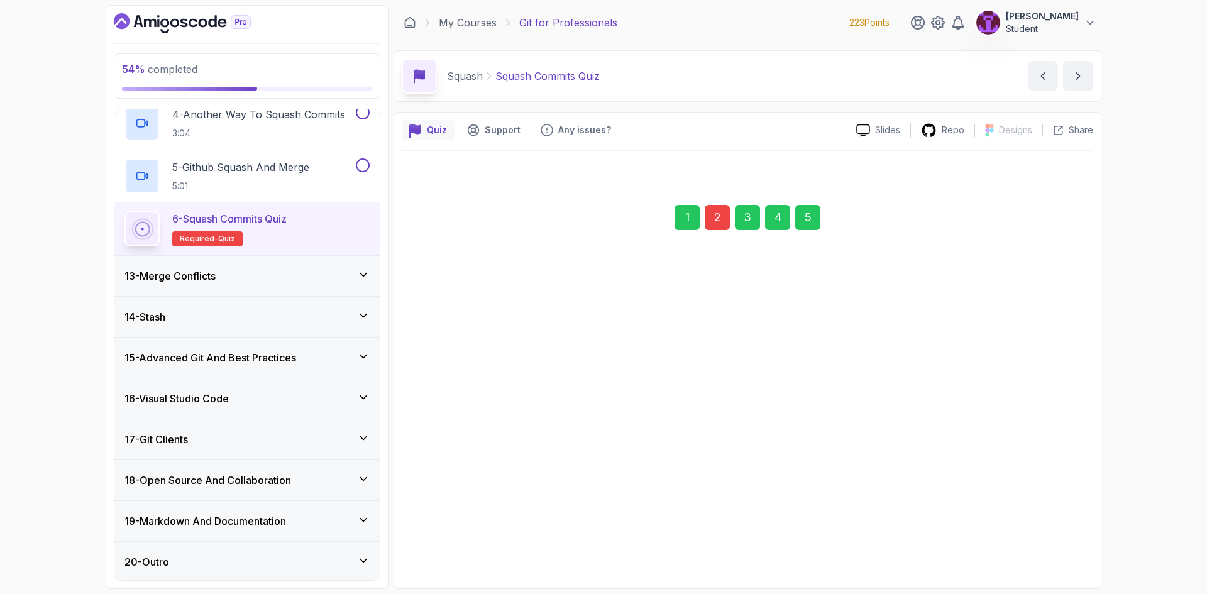
click at [1031, 538] on div "Submit Quiz" at bounding box center [1033, 534] width 57 height 15
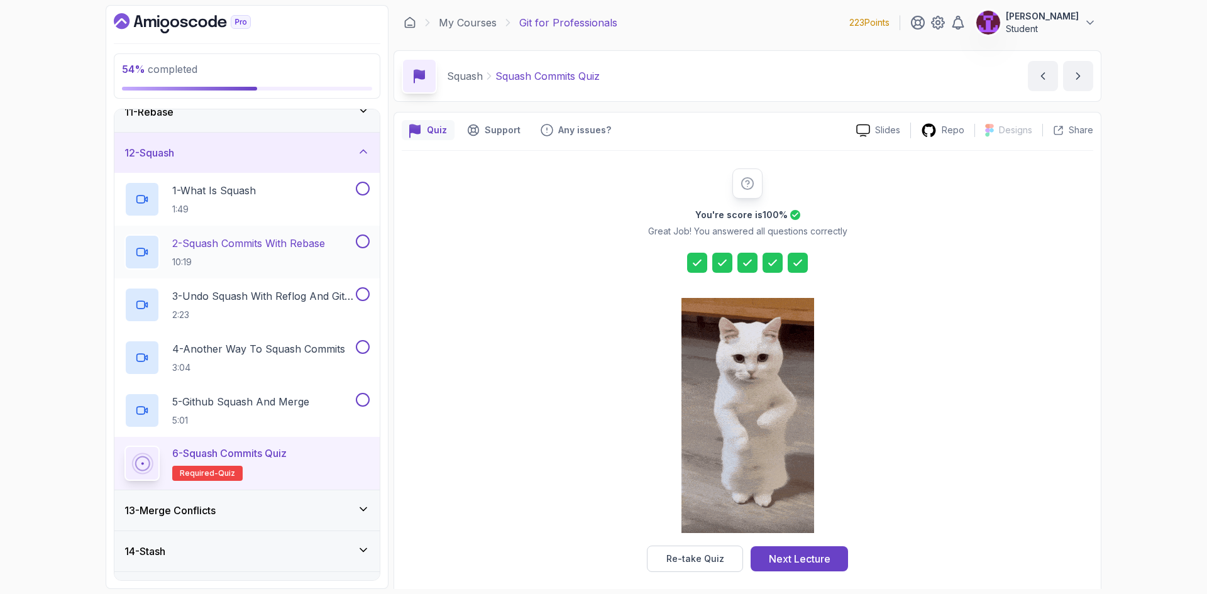
scroll to position [346, 0]
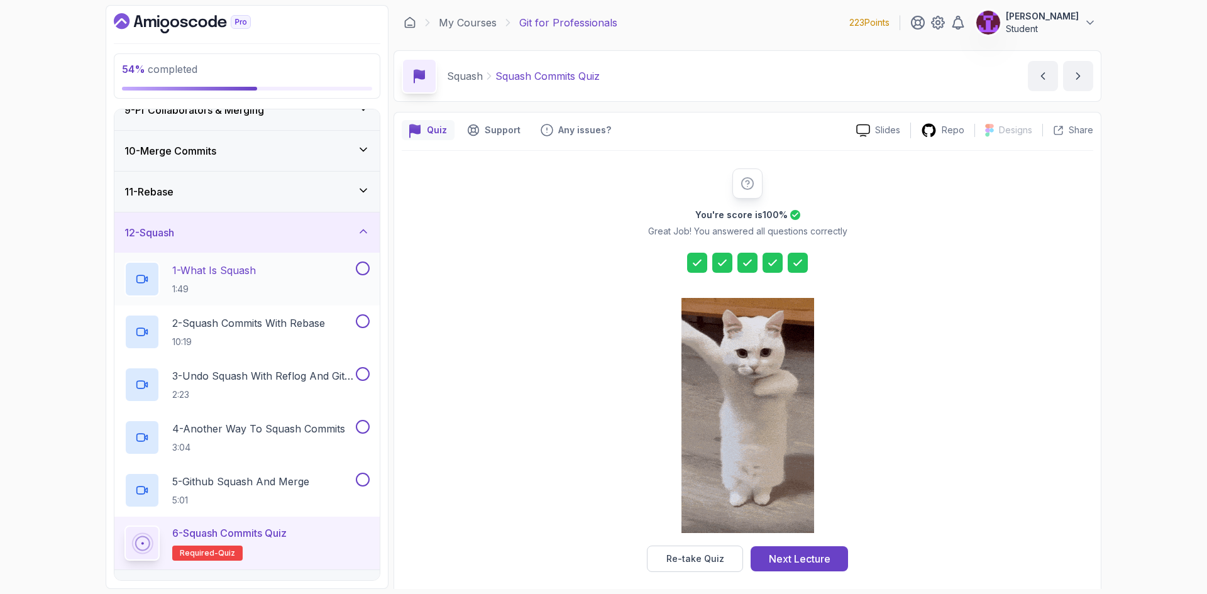
click at [355, 277] on button "1 - What Is Squash 1:49" at bounding box center [247, 279] width 245 height 35
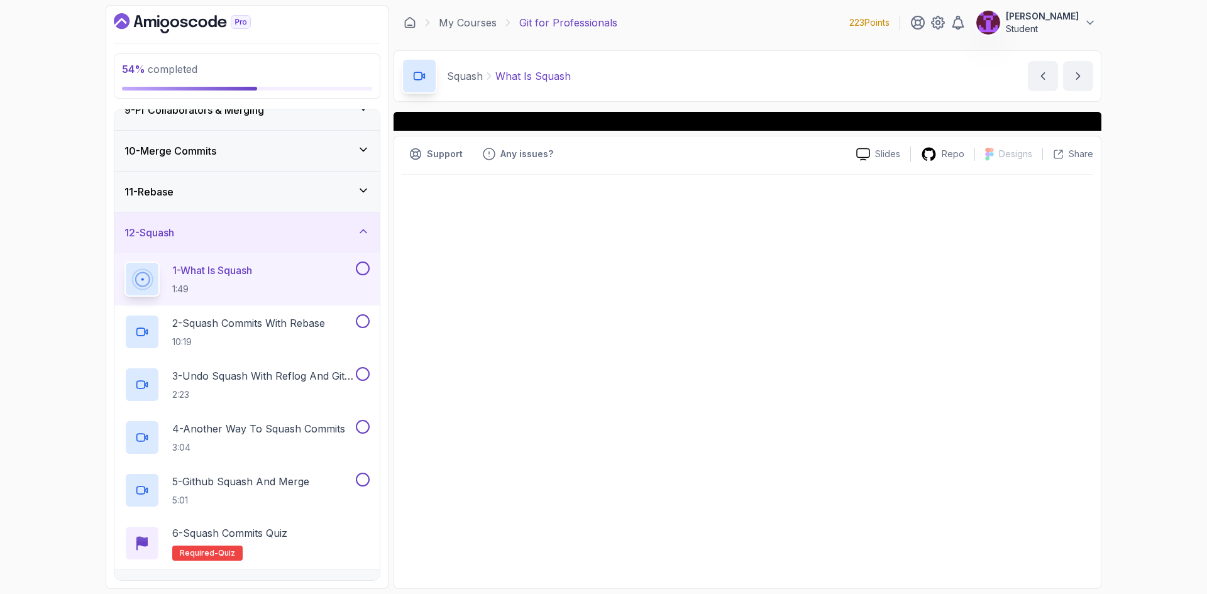
click at [360, 270] on button at bounding box center [363, 269] width 14 height 14
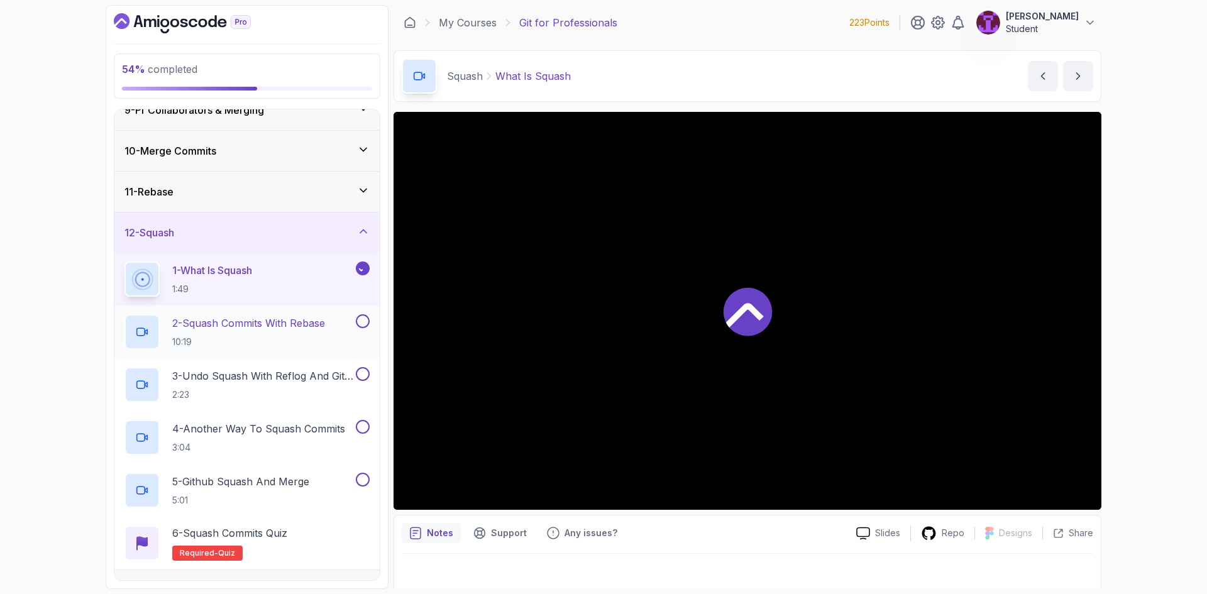
click at [360, 318] on button at bounding box center [363, 321] width 14 height 14
click at [365, 379] on div at bounding box center [361, 374] width 16 height 14
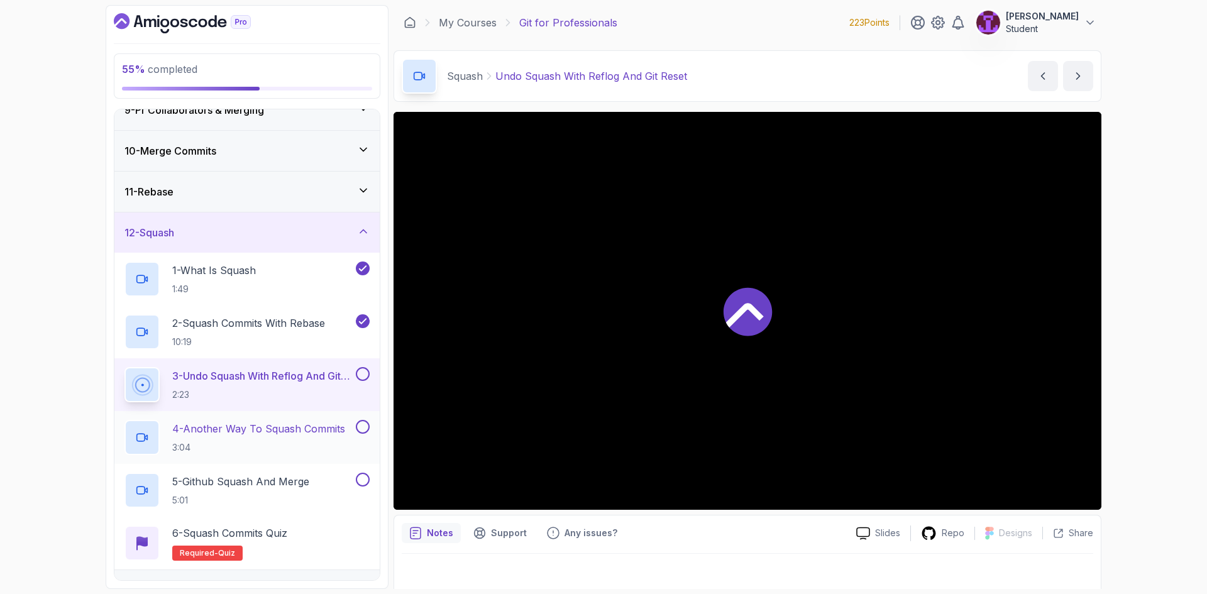
drag, startPoint x: 363, startPoint y: 430, endPoint x: 361, endPoint y: 405, distance: 24.6
click at [362, 430] on button at bounding box center [363, 427] width 14 height 14
click at [357, 371] on button at bounding box center [363, 374] width 14 height 14
click at [366, 480] on button at bounding box center [363, 480] width 14 height 14
click at [353, 230] on div "12 - Squash" at bounding box center [247, 232] width 245 height 15
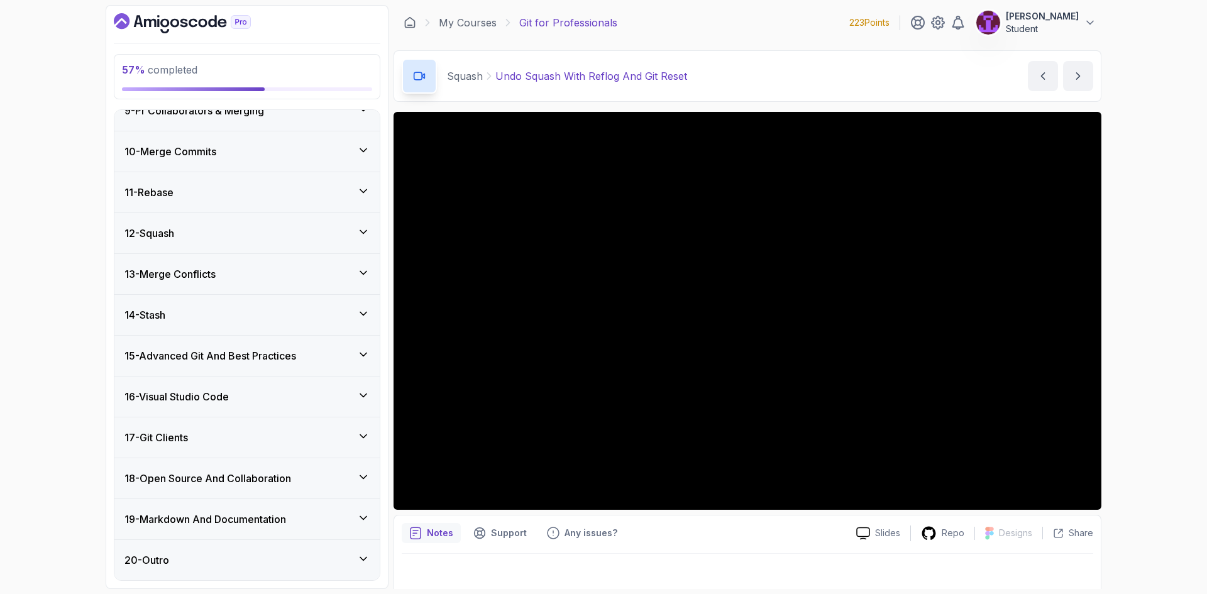
click at [338, 270] on div "13 - Merge Conflicts" at bounding box center [247, 274] width 245 height 15
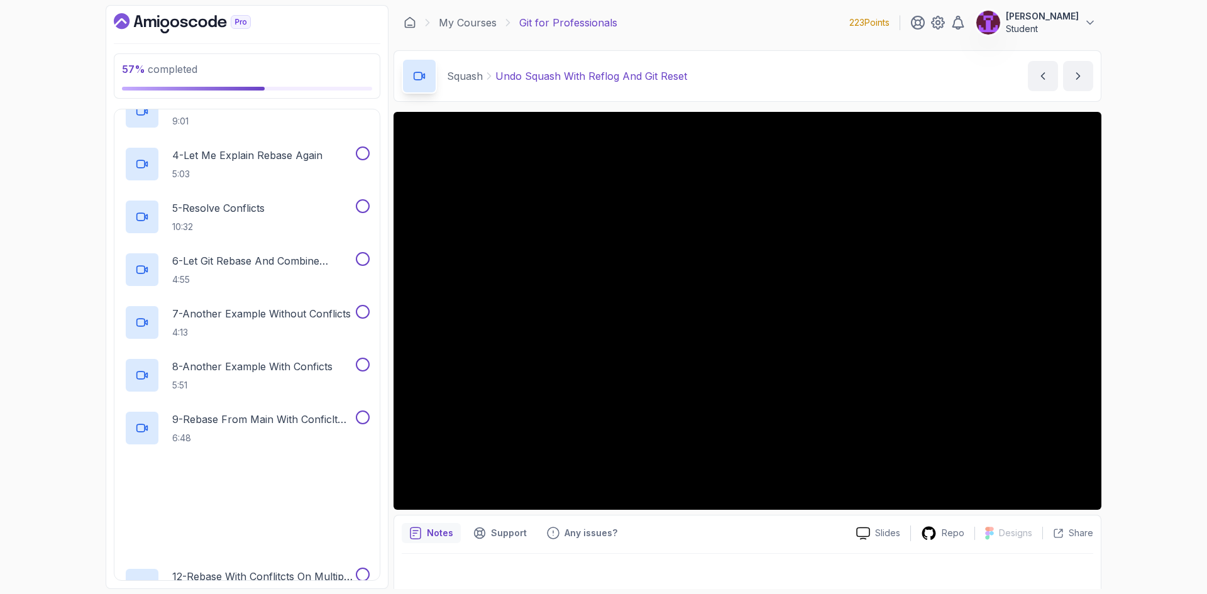
scroll to position [975, 0]
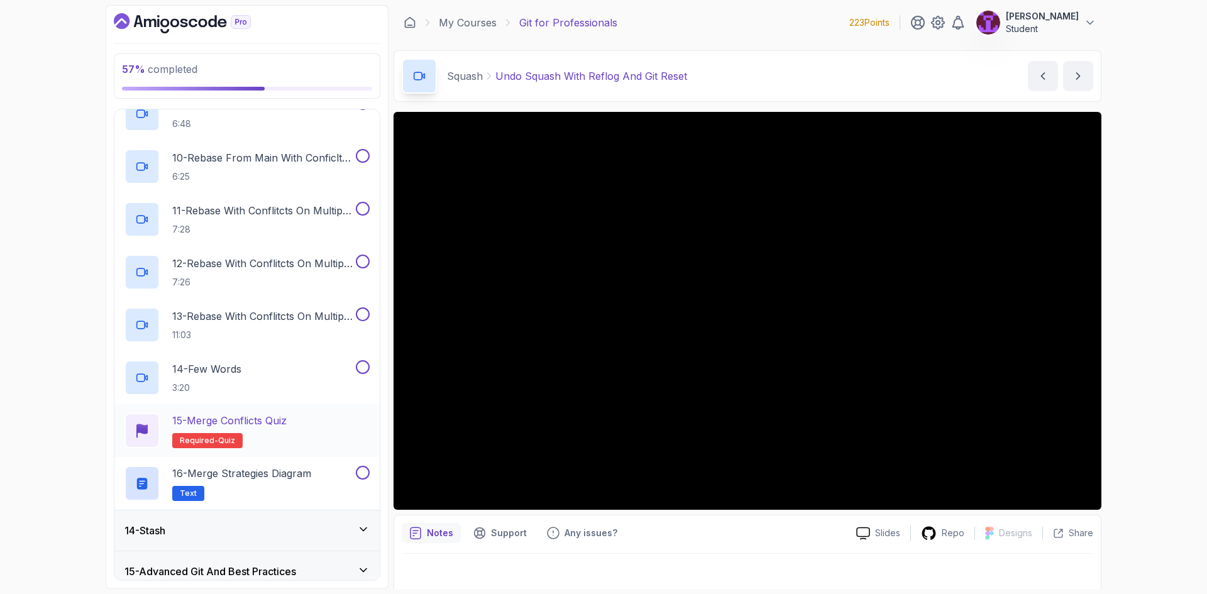
click at [287, 443] on h2 "15 - Merge Conflicts Quiz Required- quiz" at bounding box center [229, 430] width 114 height 35
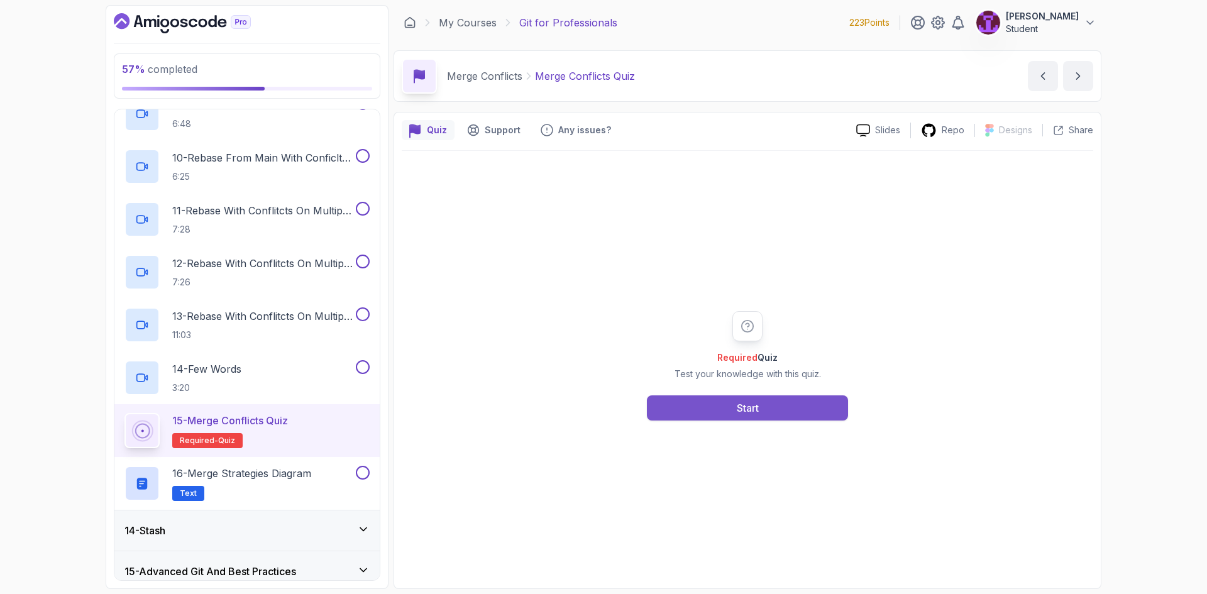
click at [736, 418] on button "Start" at bounding box center [747, 408] width 201 height 25
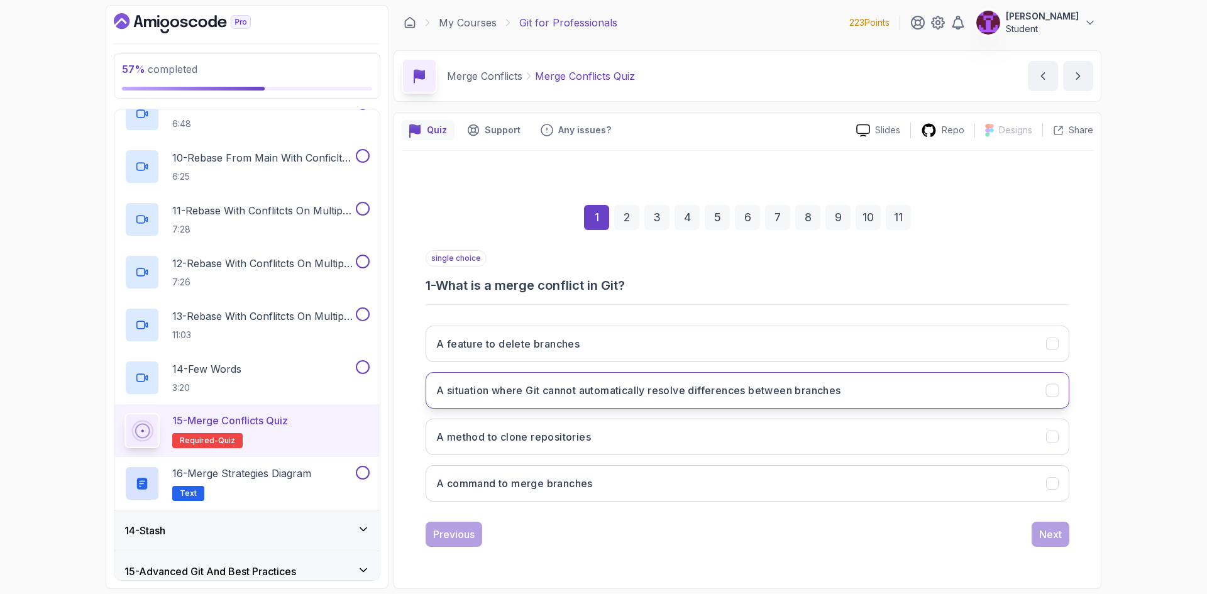
click at [631, 399] on button "A situation where Git cannot automatically resolve differences between branches" at bounding box center [748, 390] width 644 height 36
click at [1058, 545] on button "Next" at bounding box center [1051, 534] width 38 height 25
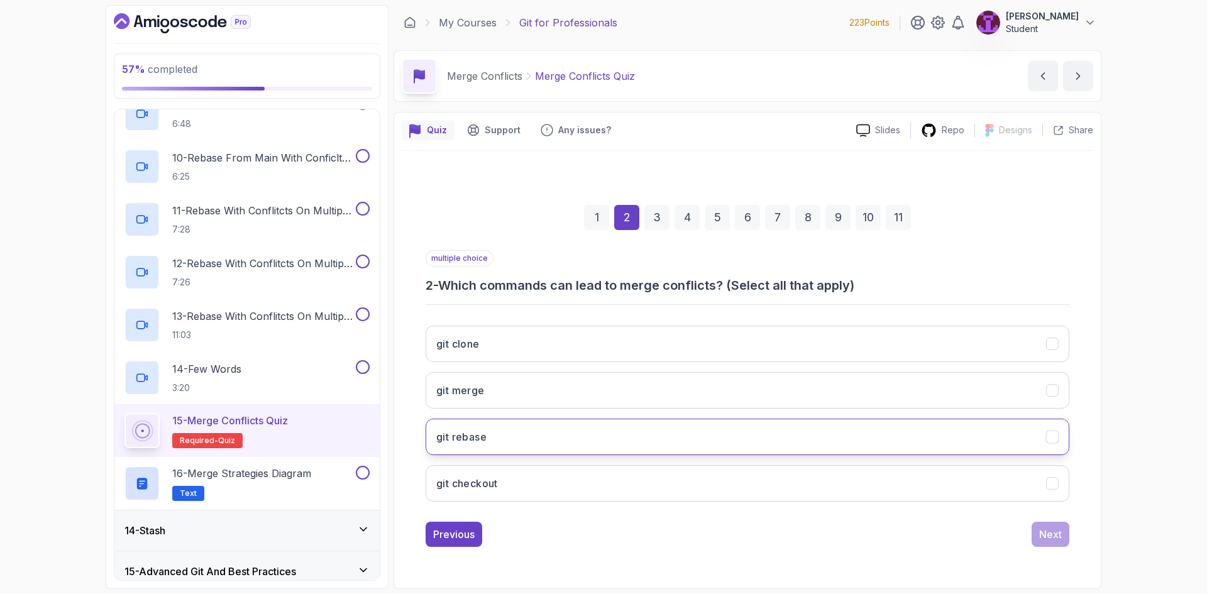
click at [528, 443] on button "git rebase" at bounding box center [748, 437] width 644 height 36
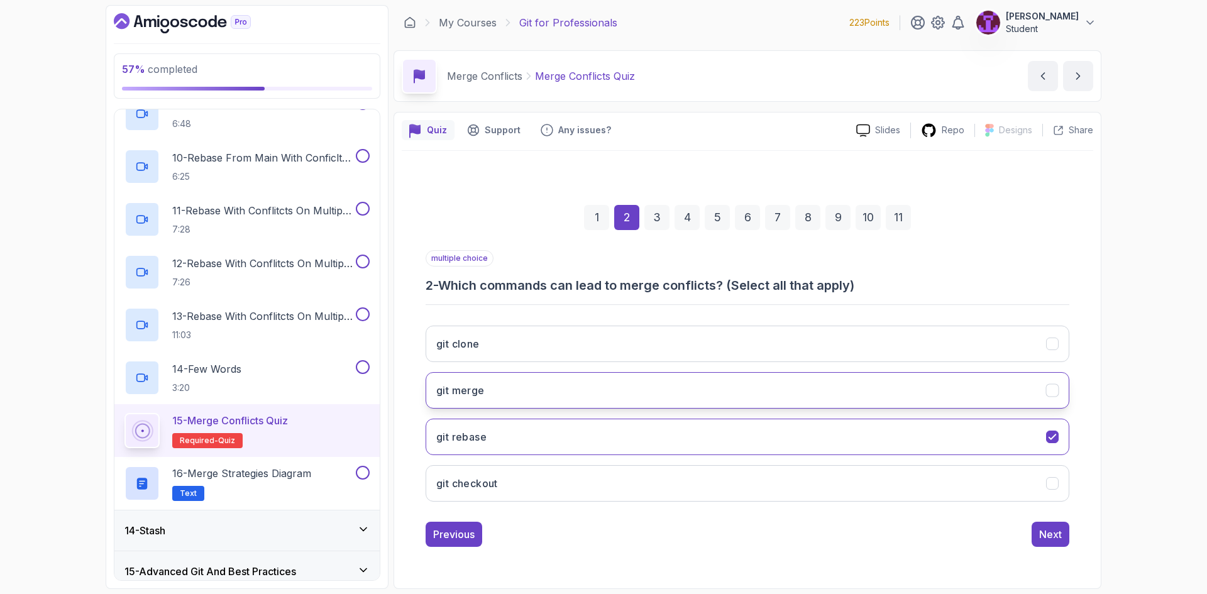
click at [531, 401] on button "git merge" at bounding box center [748, 390] width 644 height 36
click at [1037, 533] on button "Next" at bounding box center [1051, 534] width 38 height 25
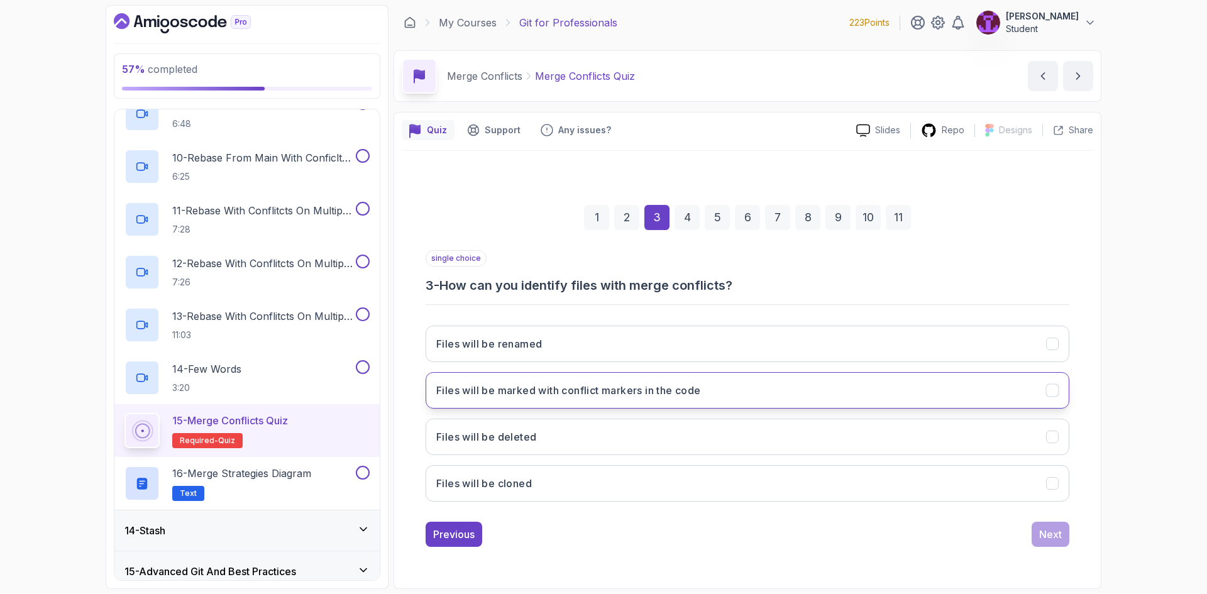
click at [652, 402] on button "Files will be marked with conflict markers in the code" at bounding box center [748, 390] width 644 height 36
click at [1050, 532] on div "Next" at bounding box center [1050, 534] width 23 height 15
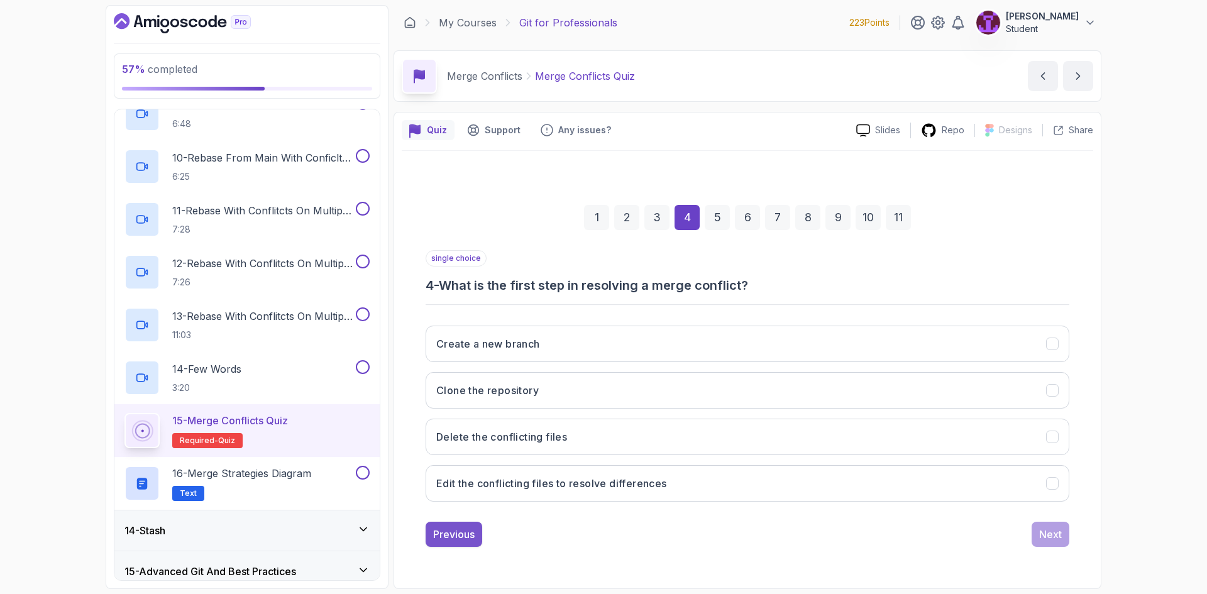
click at [461, 534] on div "Previous" at bounding box center [454, 534] width 42 height 15
click at [1053, 541] on div "Next" at bounding box center [1050, 534] width 23 height 15
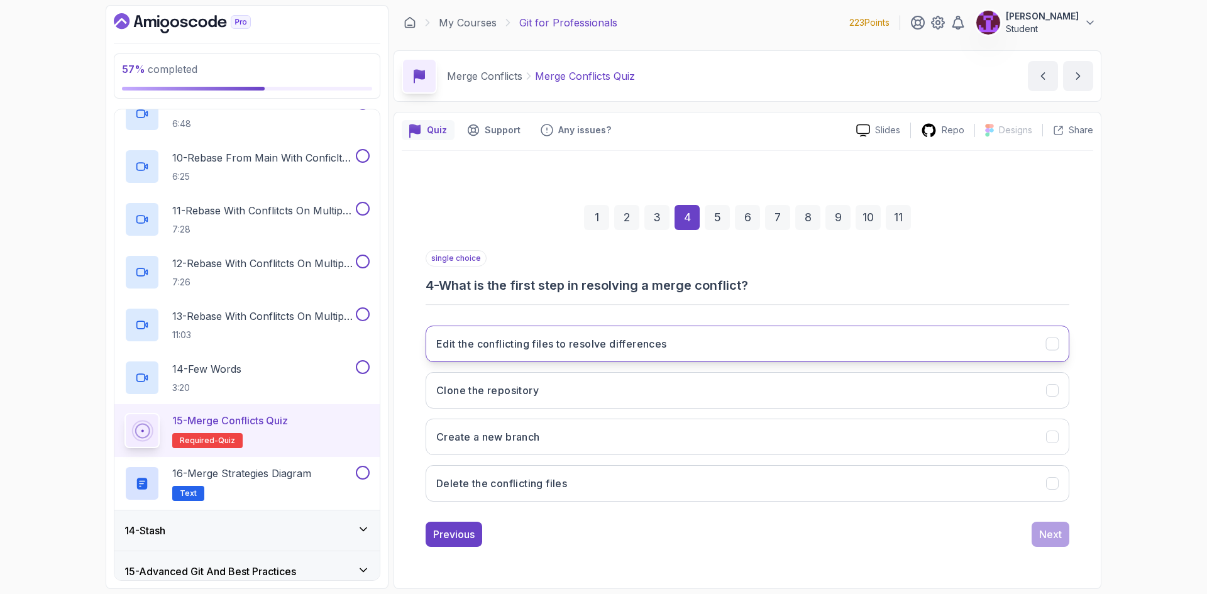
click at [555, 353] on button "Edit the conflicting files to resolve differences" at bounding box center [748, 344] width 644 height 36
click at [1051, 535] on div "Next" at bounding box center [1050, 534] width 23 height 15
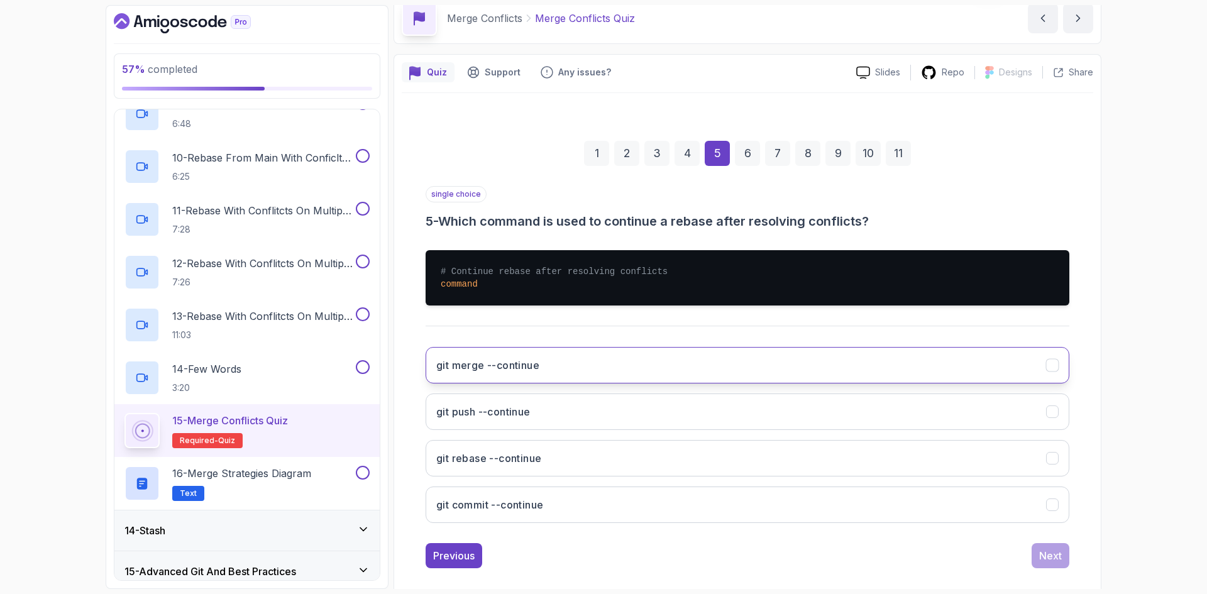
scroll to position [63, 0]
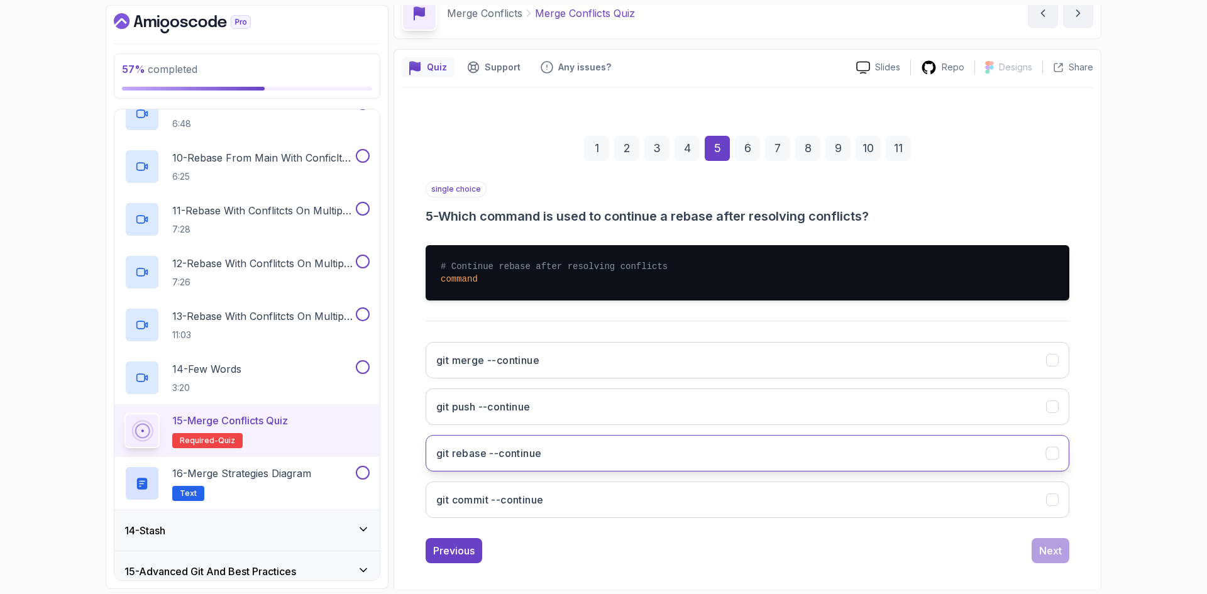
click at [590, 463] on button "git rebase --continue" at bounding box center [748, 453] width 644 height 36
click at [1055, 547] on div "Next" at bounding box center [1050, 550] width 23 height 15
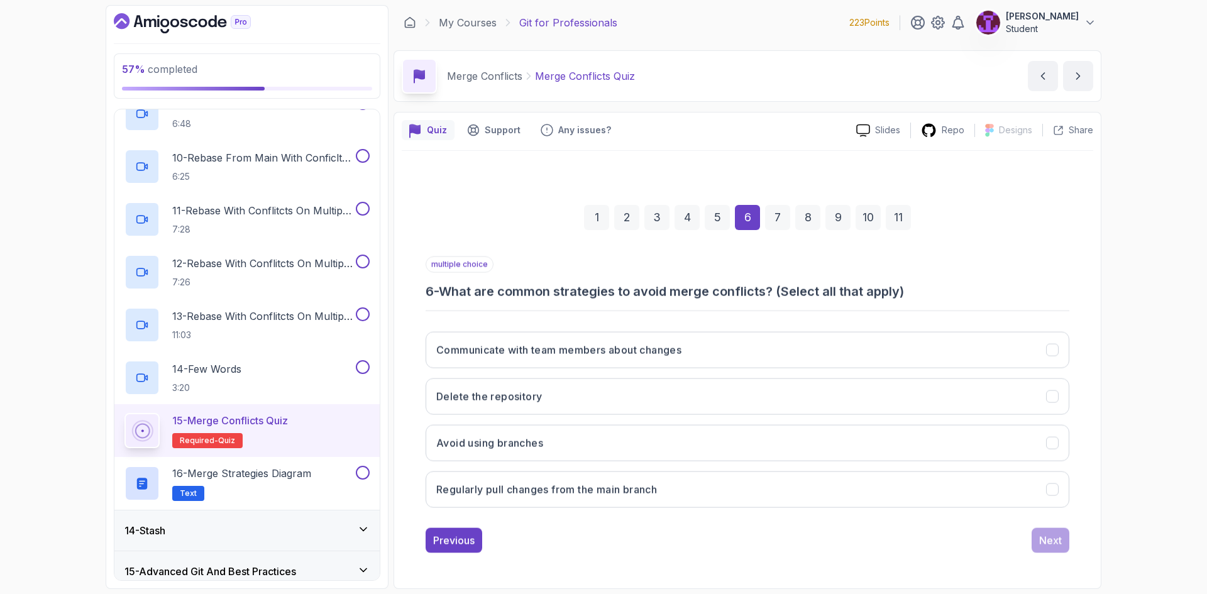
scroll to position [0, 0]
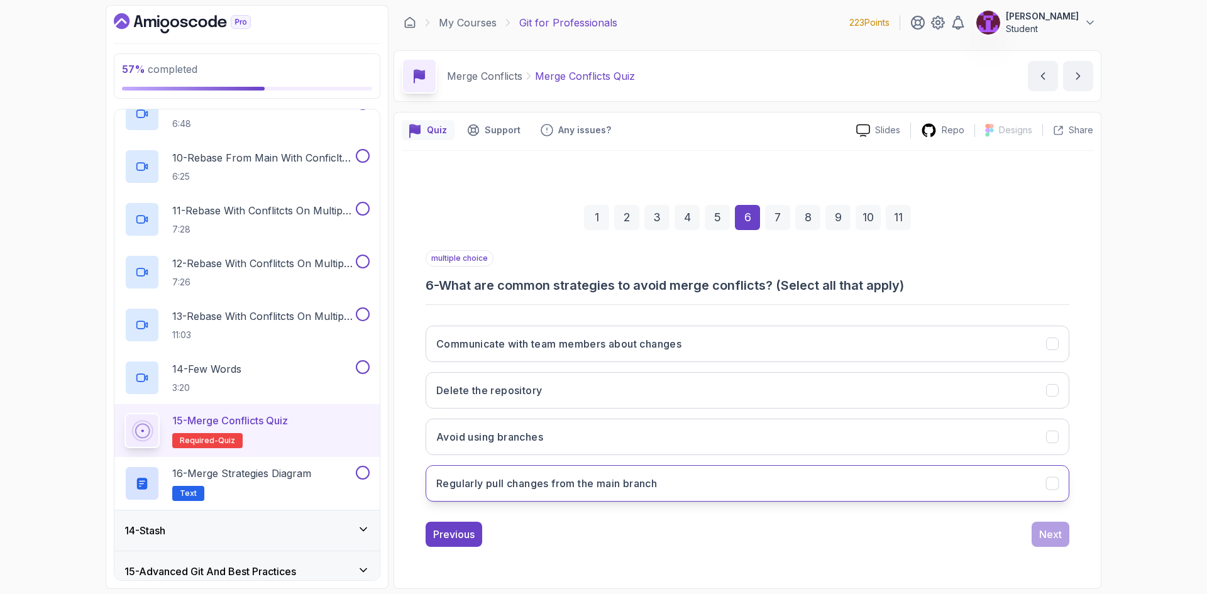
click at [652, 500] on button "Regularly pull changes from the main branch" at bounding box center [748, 483] width 644 height 36
click at [1058, 538] on div "Next" at bounding box center [1050, 534] width 23 height 15
click at [728, 488] on button "Push the changes to the remote repository" at bounding box center [748, 483] width 644 height 36
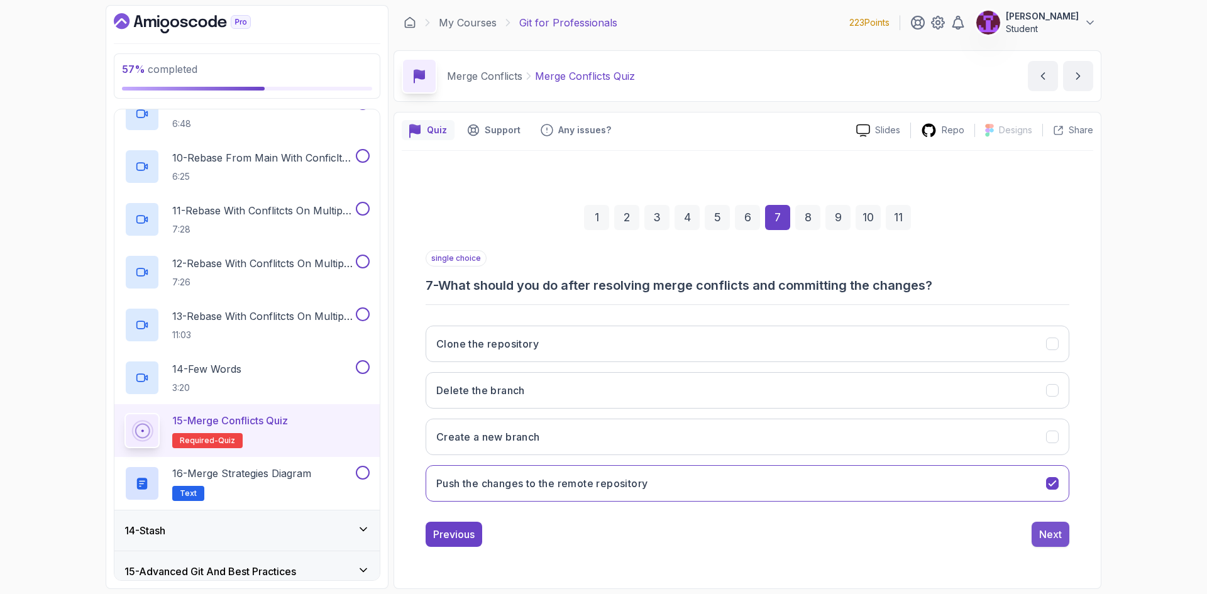
click at [1051, 533] on div "Next" at bounding box center [1050, 534] width 23 height 15
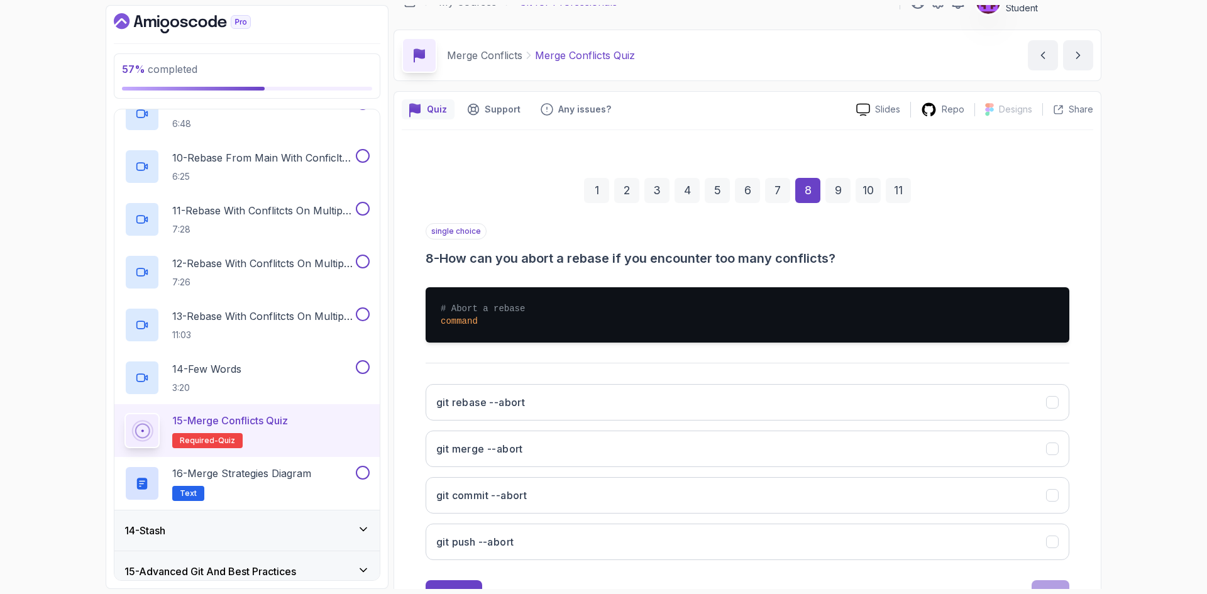
scroll to position [73, 0]
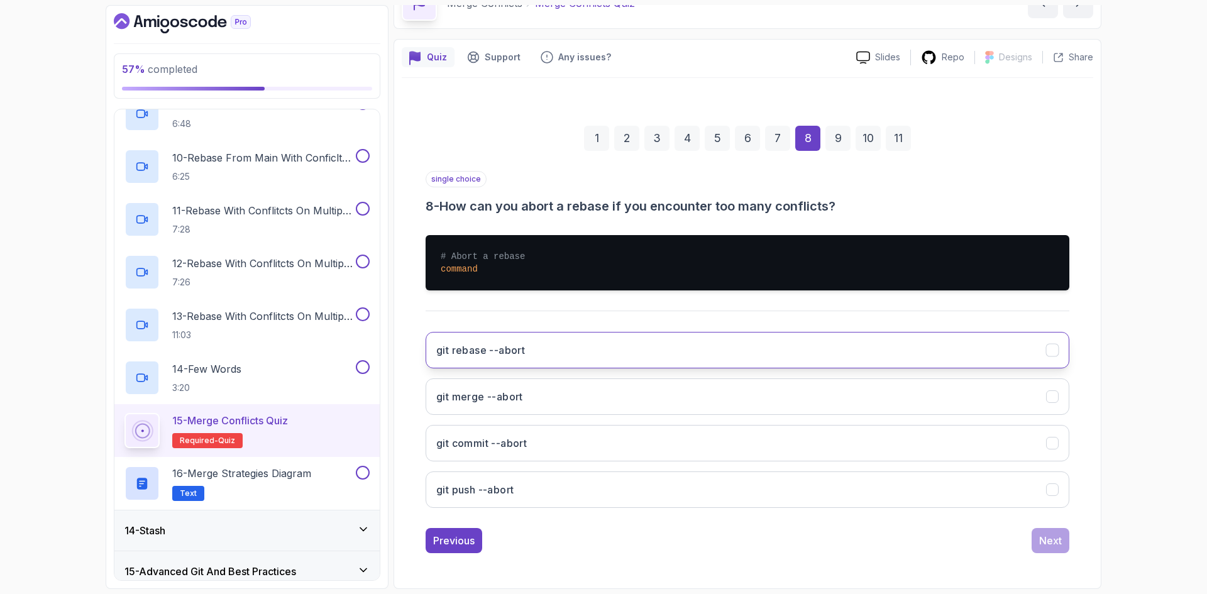
click at [549, 357] on button "git rebase --abort" at bounding box center [748, 350] width 644 height 36
click at [1052, 540] on div "Next" at bounding box center [1050, 540] width 23 height 15
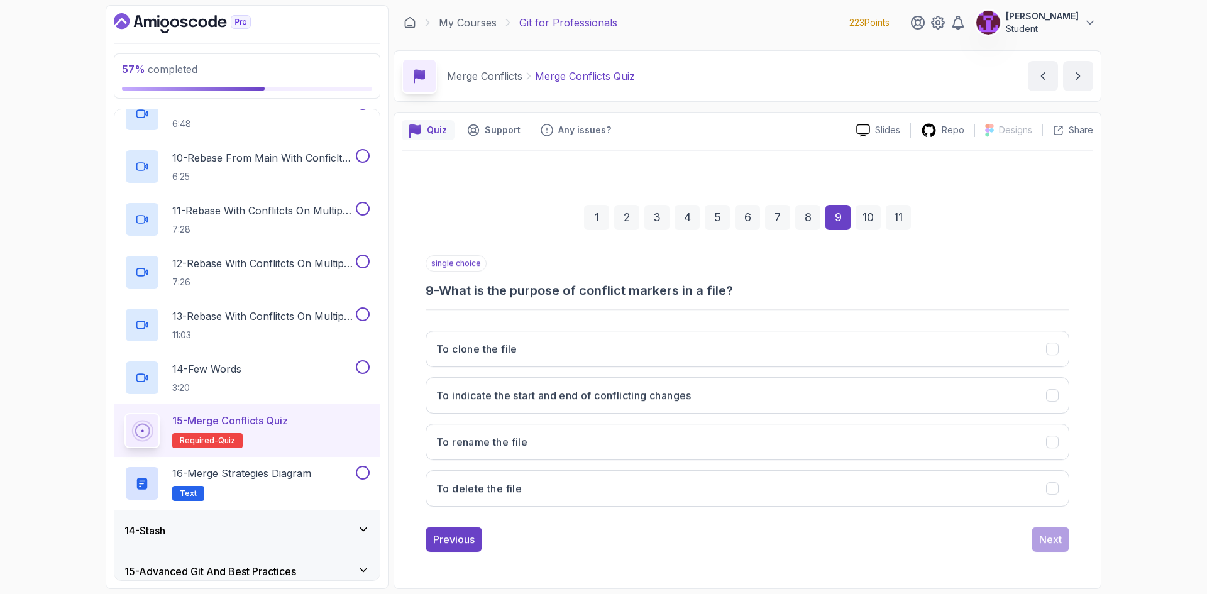
scroll to position [0, 0]
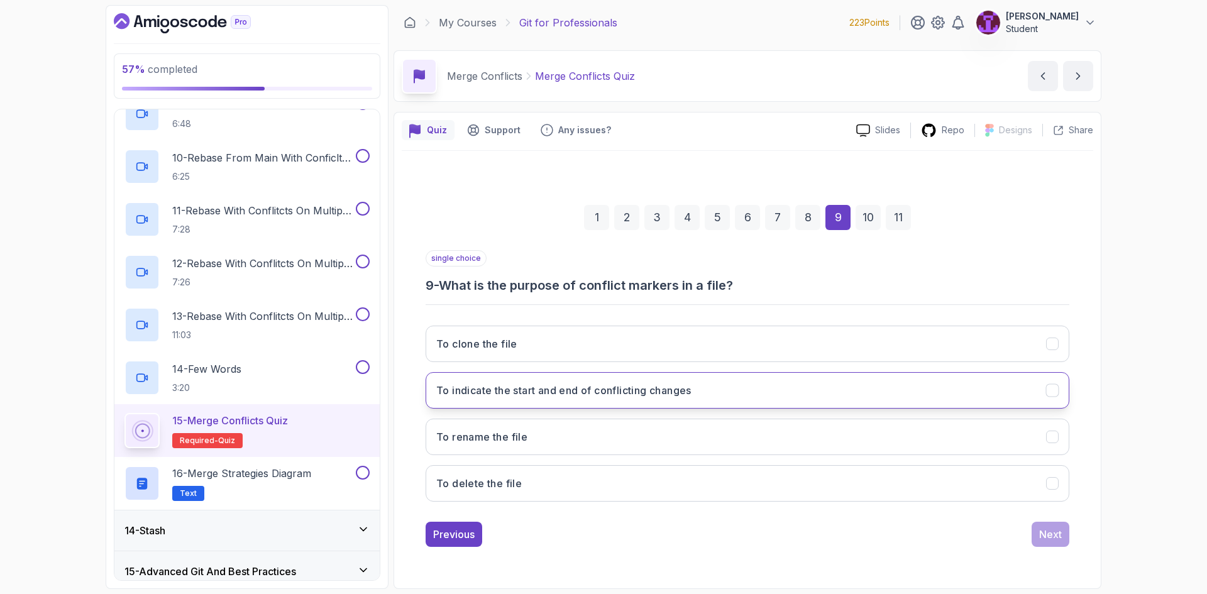
click at [556, 382] on button "To indicate the start and end of conflicting changes" at bounding box center [748, 390] width 644 height 36
click at [1047, 538] on div "Next" at bounding box center [1050, 534] width 23 height 15
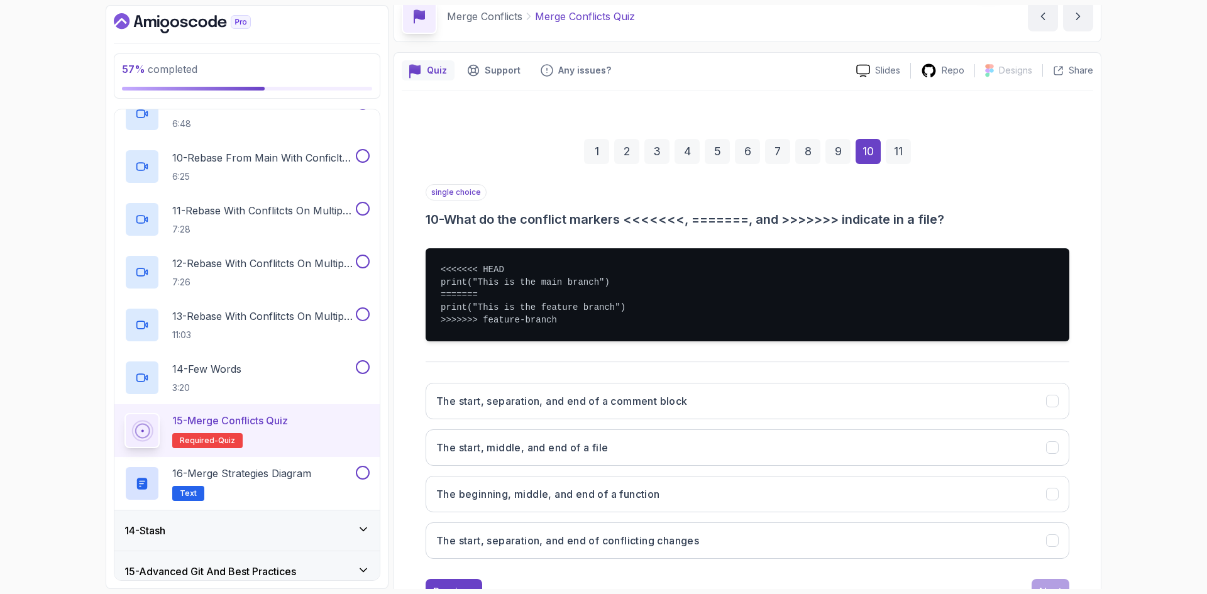
scroll to position [63, 0]
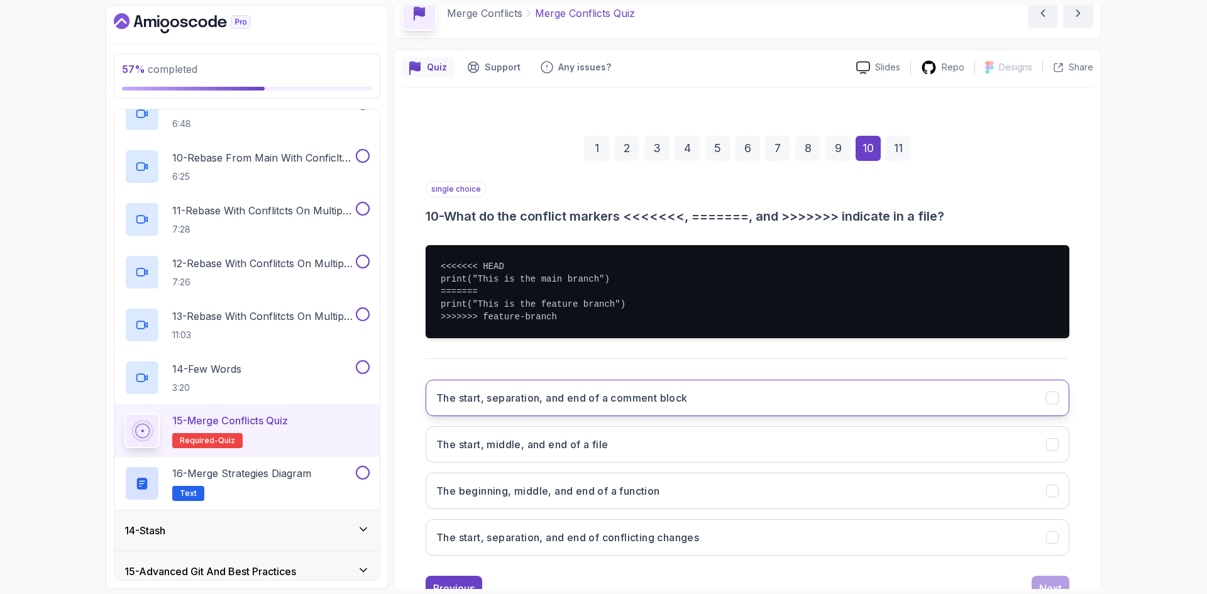
click at [590, 405] on h3 "The start, separation, and end of a comment block" at bounding box center [562, 398] width 252 height 15
click at [680, 540] on h3 "The start, separation, and end of conflicting changes" at bounding box center [567, 537] width 263 height 15
click at [1043, 580] on button "Next" at bounding box center [1051, 588] width 38 height 25
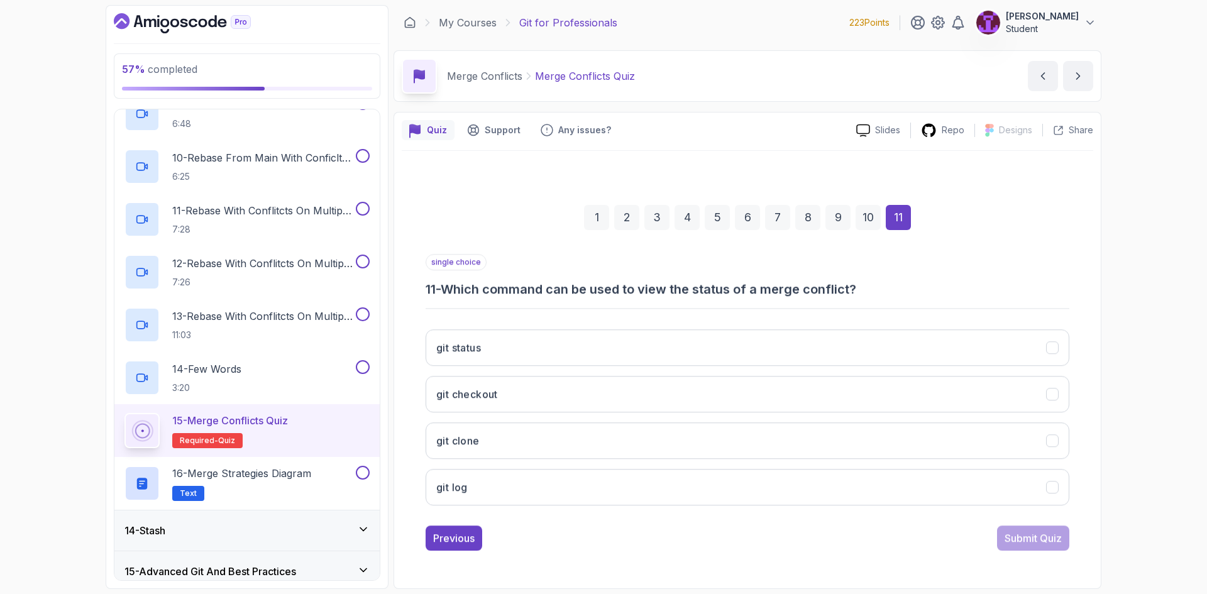
scroll to position [0, 0]
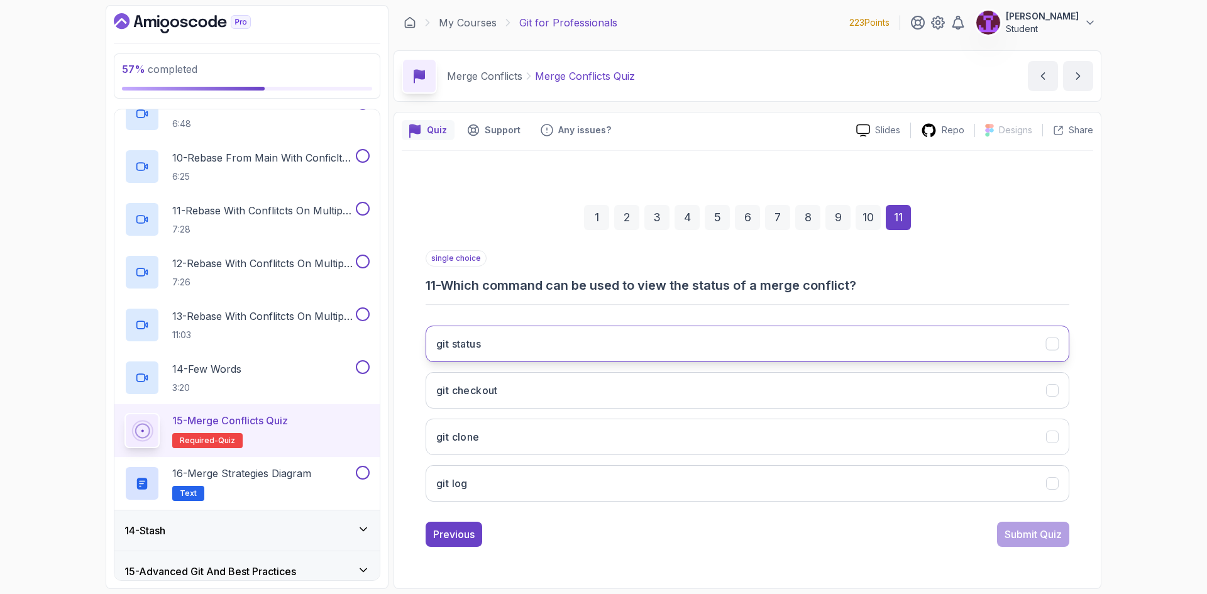
click at [543, 338] on button "git status" at bounding box center [748, 344] width 644 height 36
click at [1025, 518] on div "single choice 11 - Which command can be used to view the status of a merge conf…" at bounding box center [748, 398] width 644 height 297
click at [1026, 540] on div "Submit Quiz" at bounding box center [1033, 534] width 57 height 15
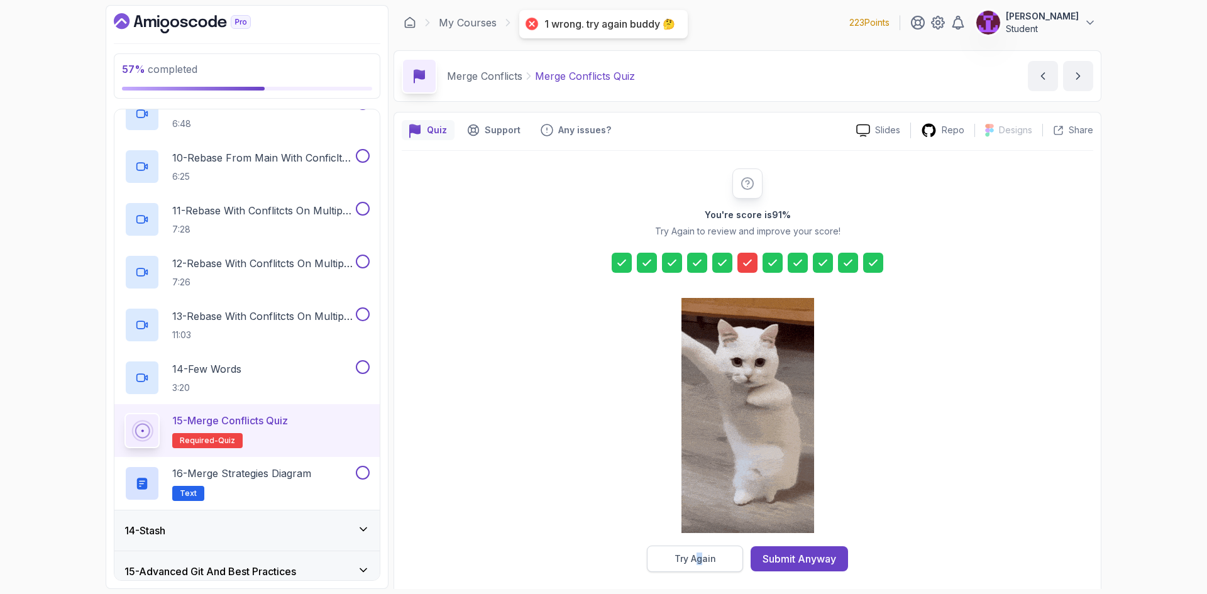
click at [697, 573] on div "You're score is 91 % Try Again to review and improve your score! Try Again Subm…" at bounding box center [748, 370] width 692 height 439
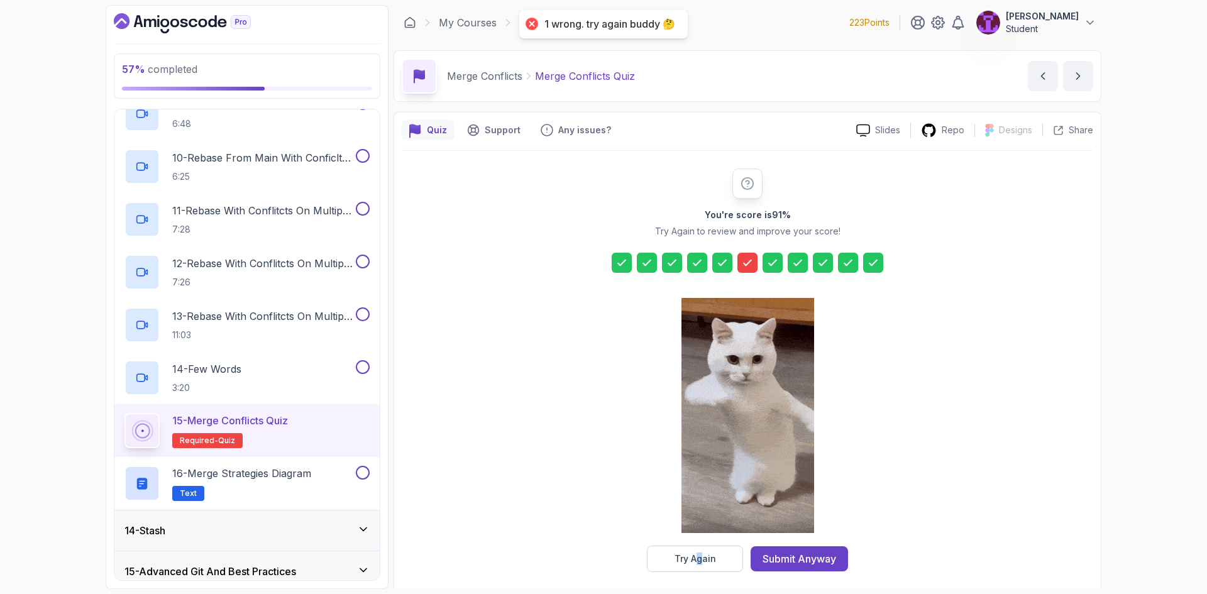
click at [697, 566] on button "Try Again" at bounding box center [695, 559] width 96 height 26
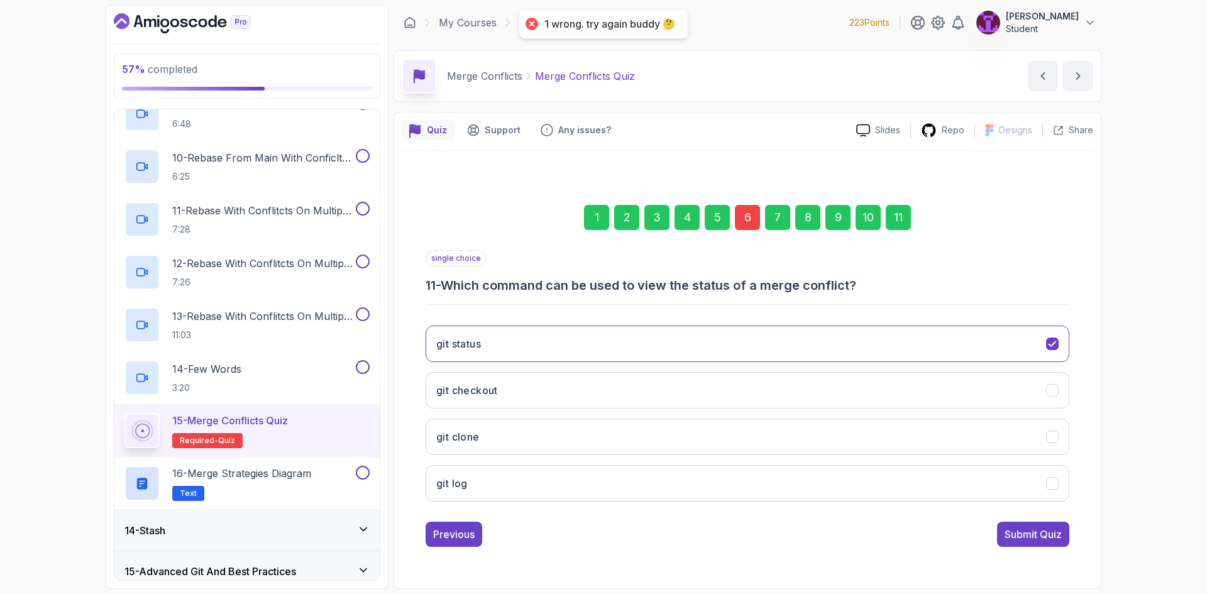
click at [744, 208] on div "6" at bounding box center [747, 217] width 25 height 25
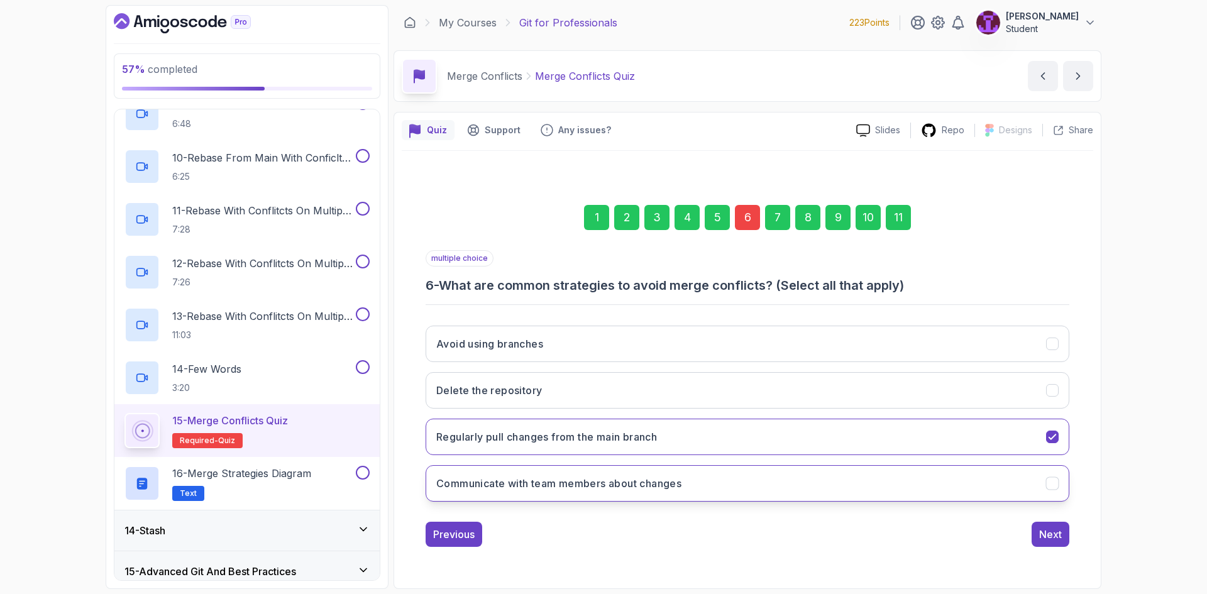
click at [626, 490] on h3 "Communicate with team members about changes" at bounding box center [558, 483] width 245 height 15
click at [1046, 536] on div "Next" at bounding box center [1050, 534] width 23 height 15
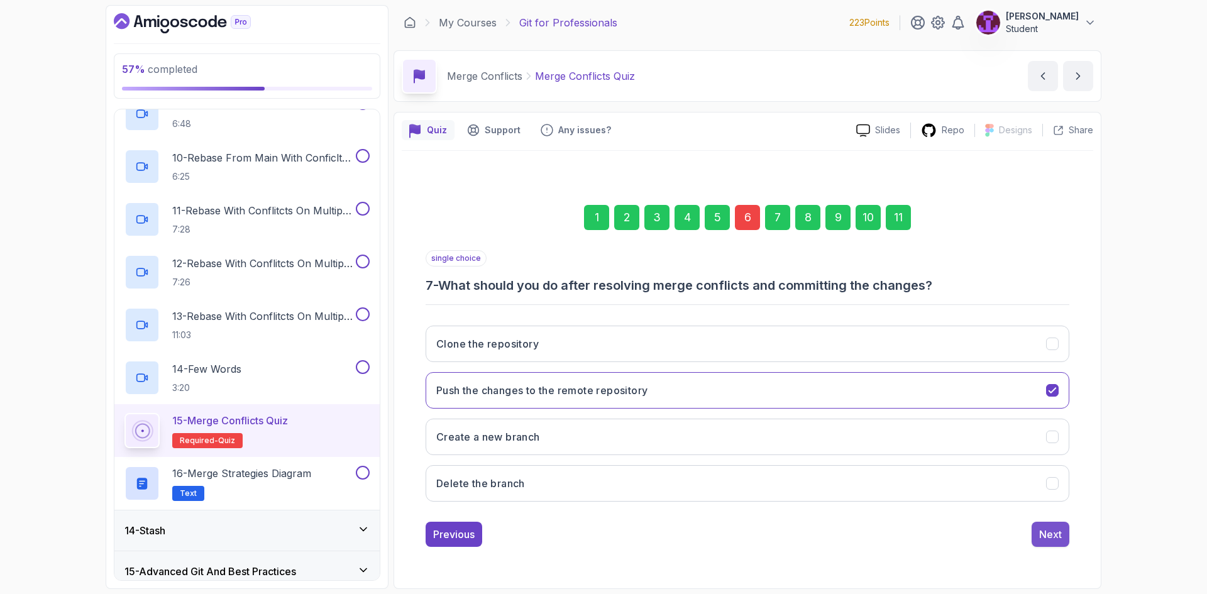
click at [1063, 526] on button "Next" at bounding box center [1051, 534] width 38 height 25
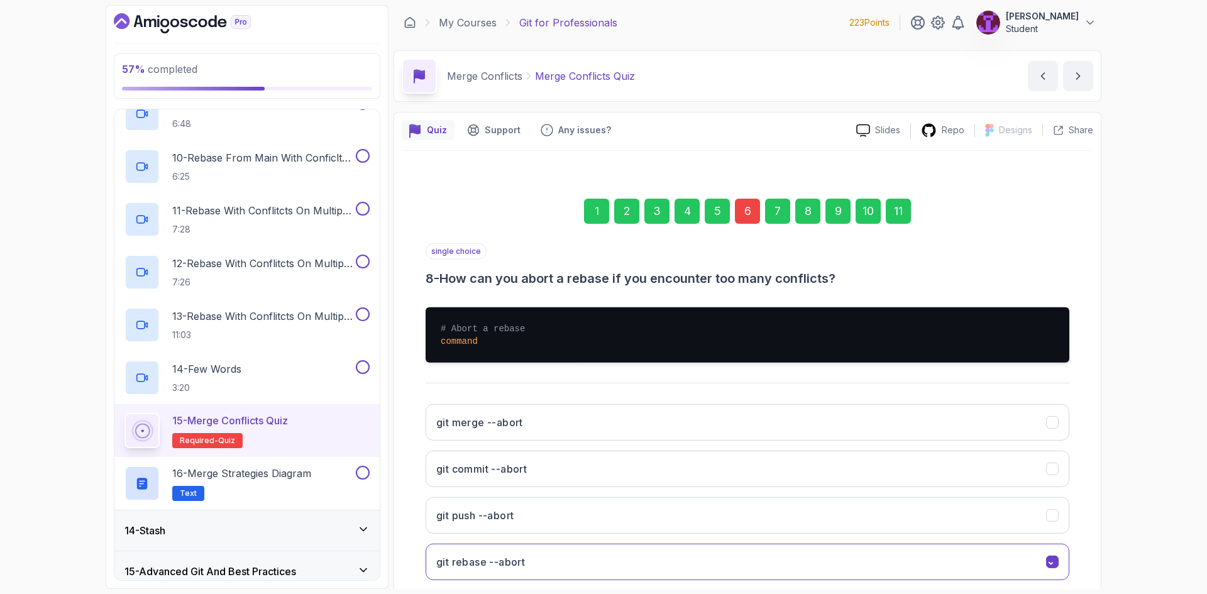
click at [905, 217] on div "11" at bounding box center [898, 211] width 25 height 25
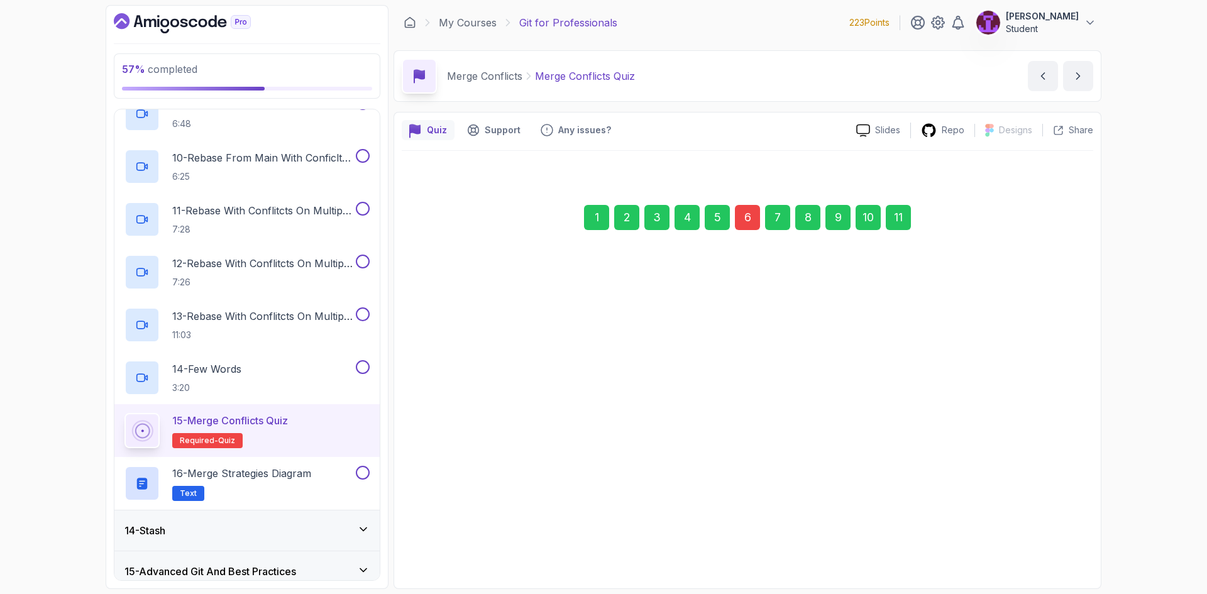
click at [1028, 538] on div "Submit Quiz" at bounding box center [1033, 534] width 57 height 15
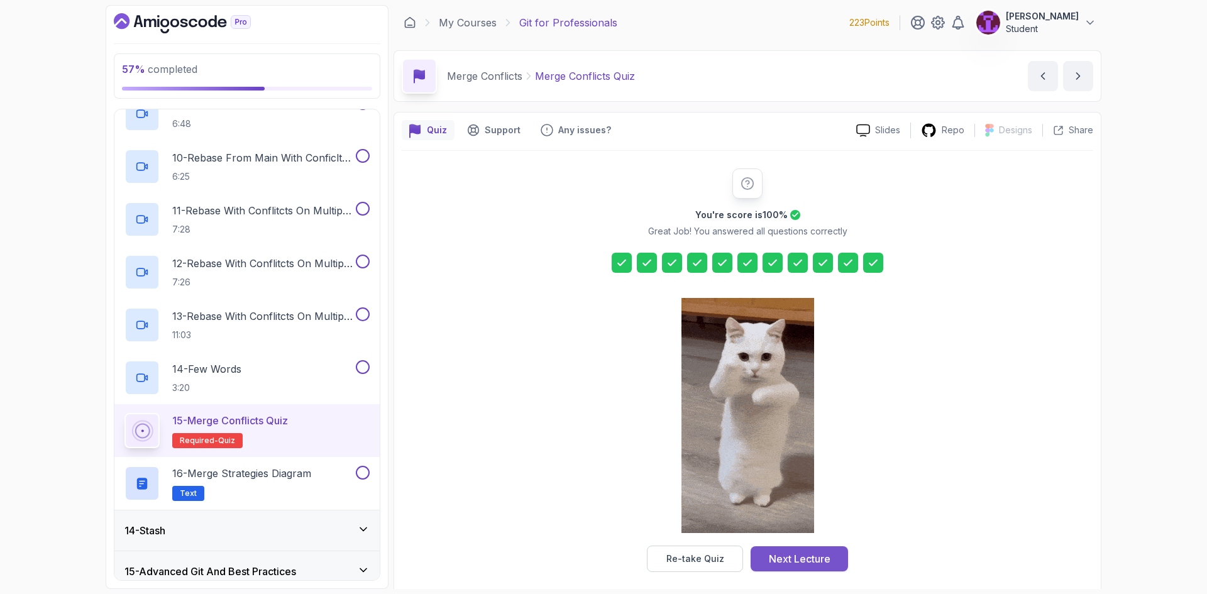
click at [805, 565] on div "Next Lecture" at bounding box center [800, 558] width 62 height 15
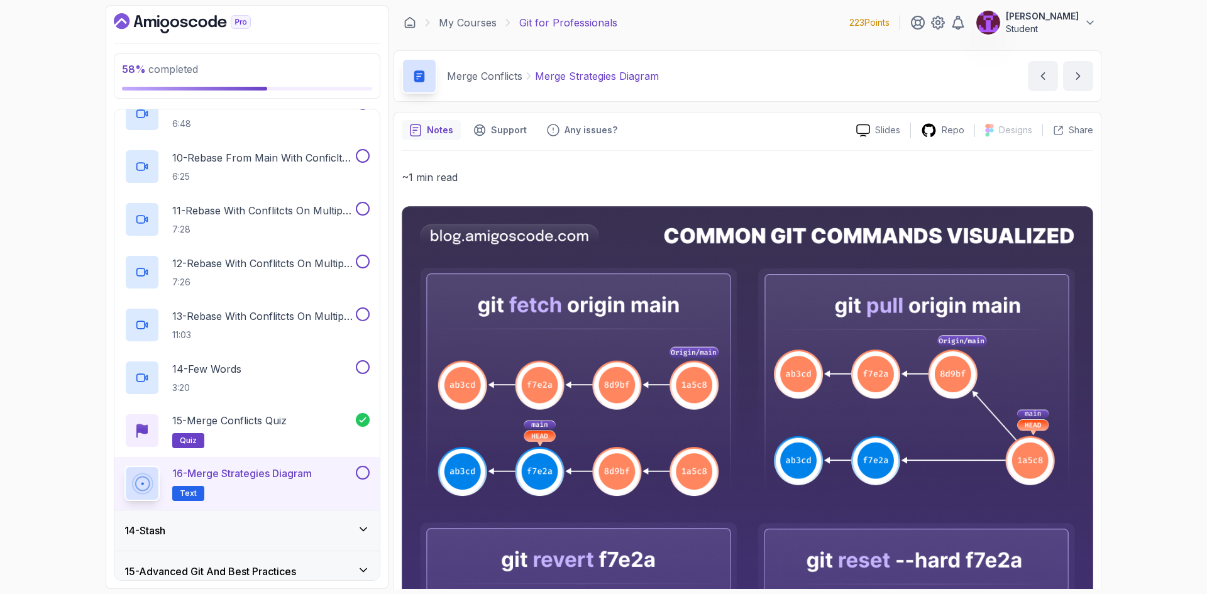
click at [365, 473] on button at bounding box center [363, 473] width 14 height 14
click at [357, 358] on div "14 - Few Words 3:20" at bounding box center [246, 378] width 265 height 53
click at [367, 371] on button at bounding box center [363, 367] width 14 height 14
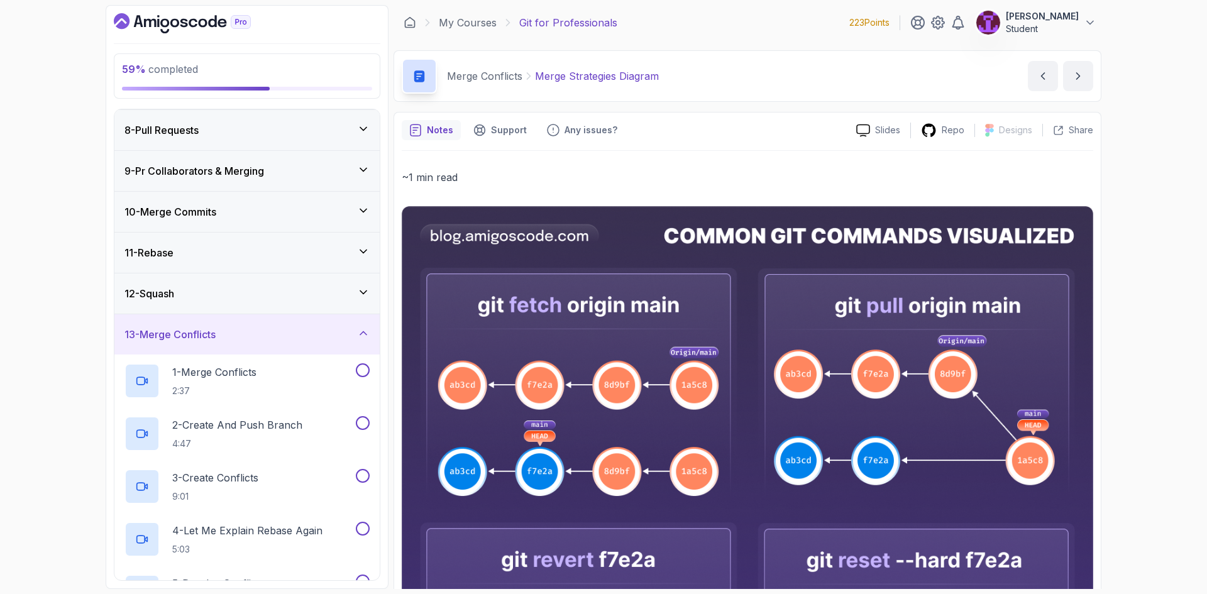
scroll to position [284, 0]
click at [362, 375] on button at bounding box center [363, 372] width 14 height 14
click at [363, 426] on button at bounding box center [363, 425] width 14 height 14
click at [361, 477] on button at bounding box center [363, 478] width 14 height 14
click at [362, 534] on button at bounding box center [363, 531] width 14 height 14
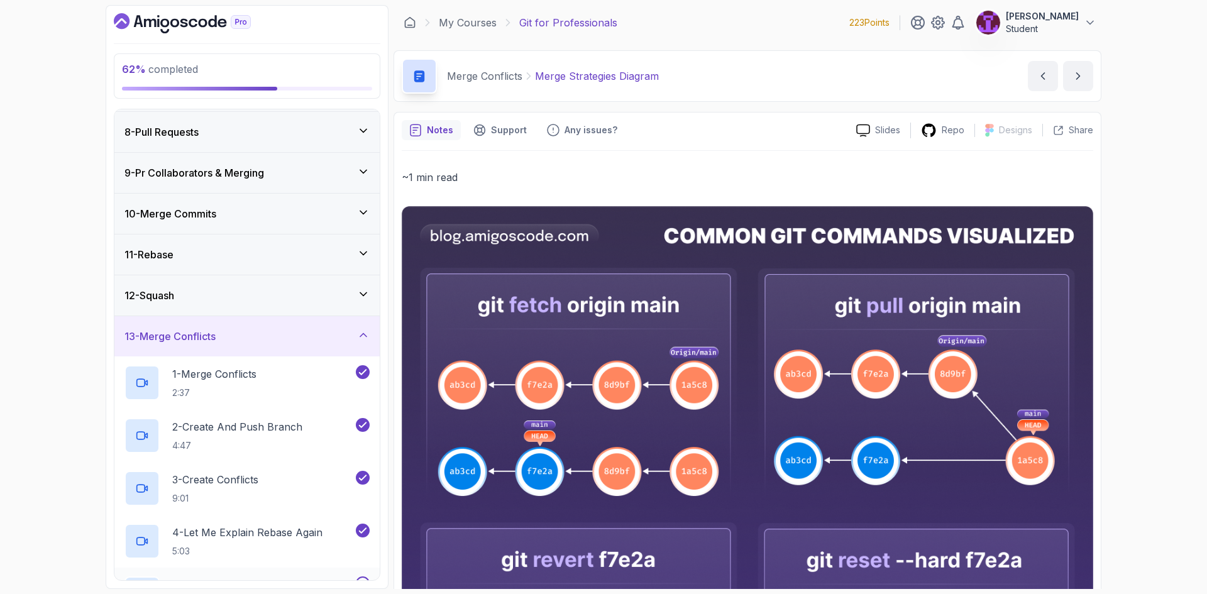
click at [369, 579] on div at bounding box center [361, 584] width 16 height 14
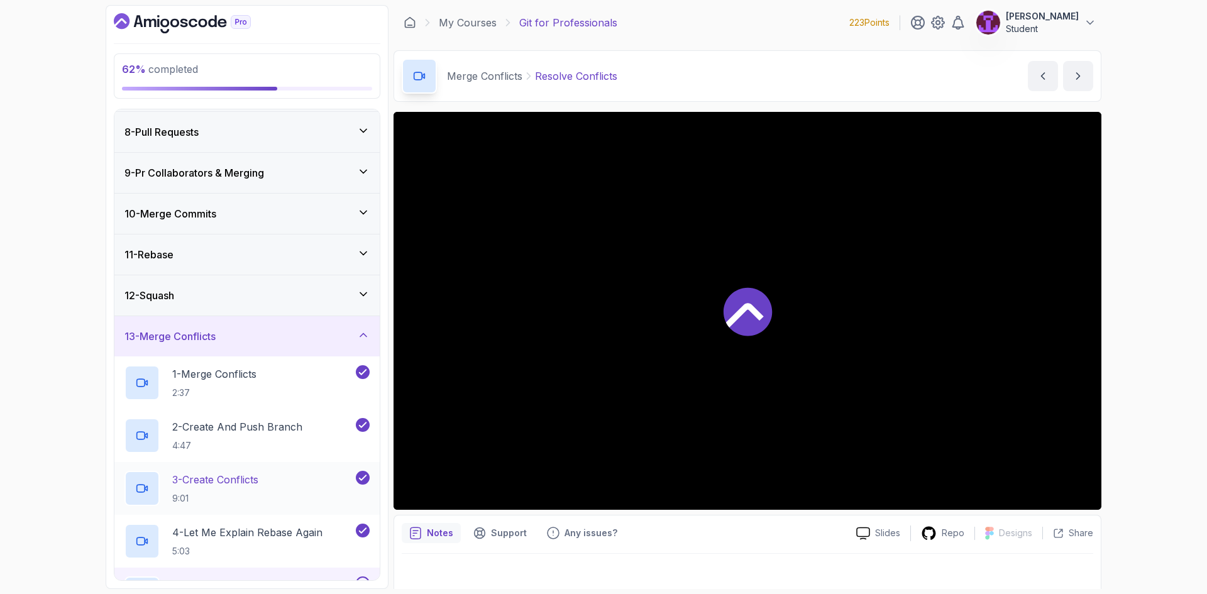
scroll to position [598, 0]
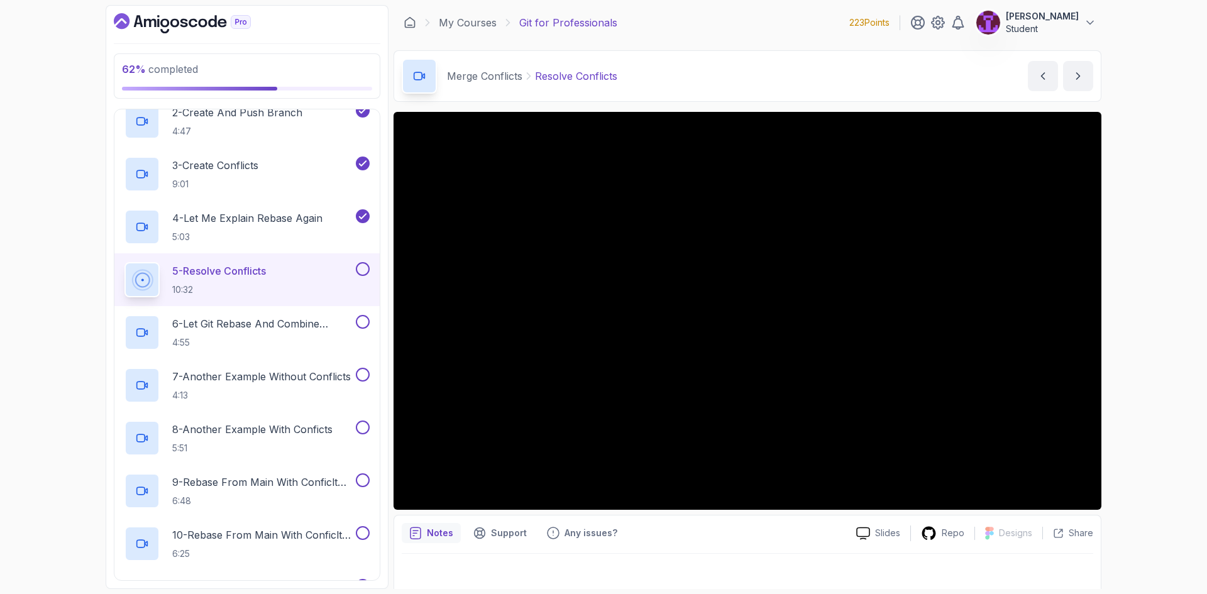
click at [363, 274] on button at bounding box center [363, 269] width 14 height 14
click at [360, 318] on button at bounding box center [363, 322] width 14 height 14
click at [361, 375] on button at bounding box center [363, 375] width 14 height 14
click at [362, 427] on button at bounding box center [363, 428] width 14 height 14
click at [359, 475] on button at bounding box center [363, 481] width 14 height 14
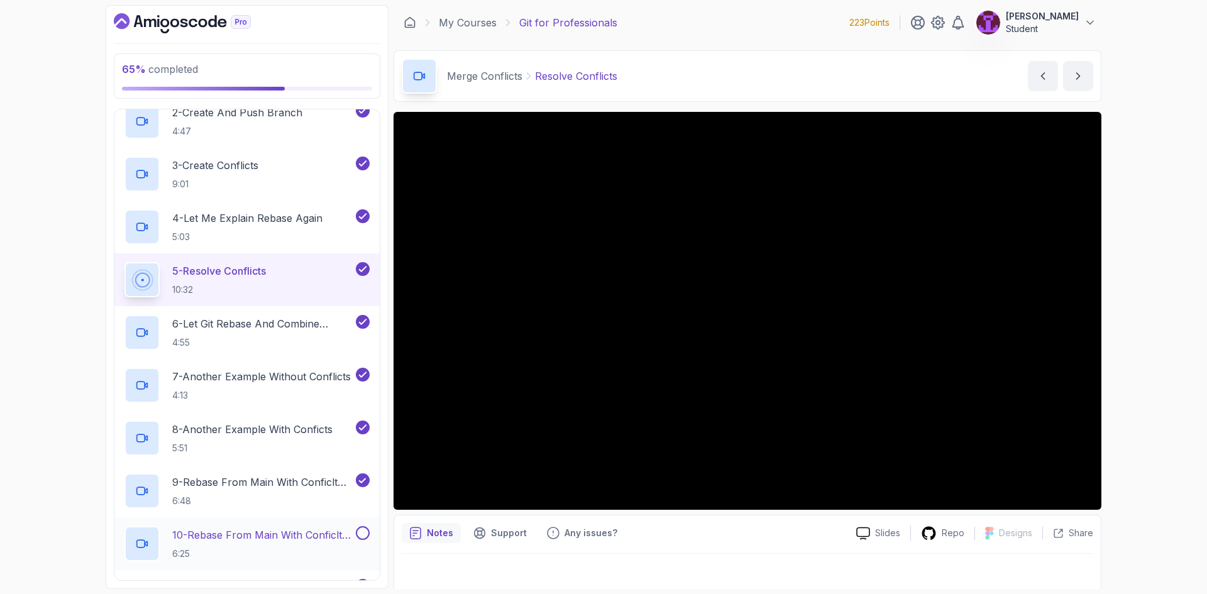
click at [367, 535] on button at bounding box center [363, 533] width 14 height 14
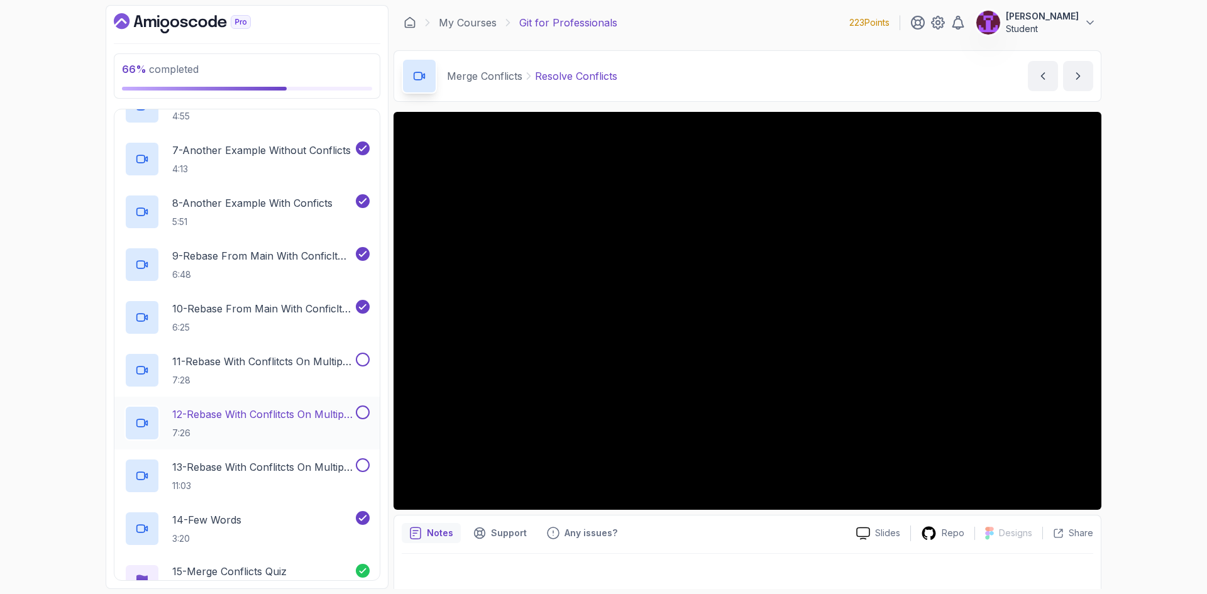
scroll to position [850, 0]
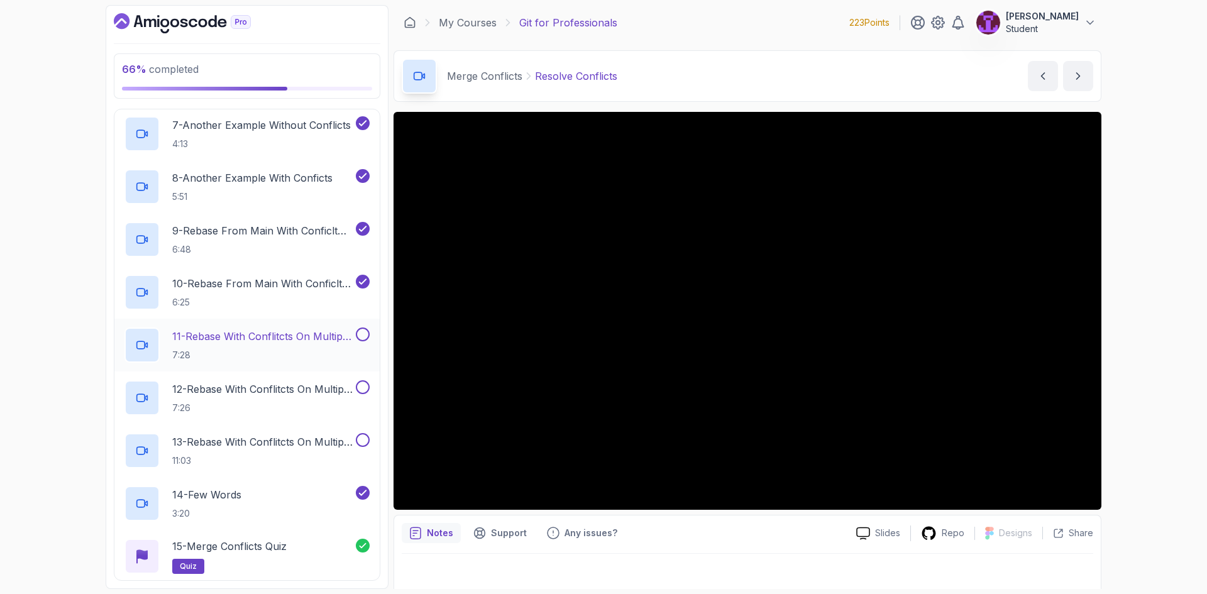
click at [358, 342] on button "11 - Rebase With Conflitcts On Multiple Commits Part 1 7:28" at bounding box center [247, 345] width 245 height 35
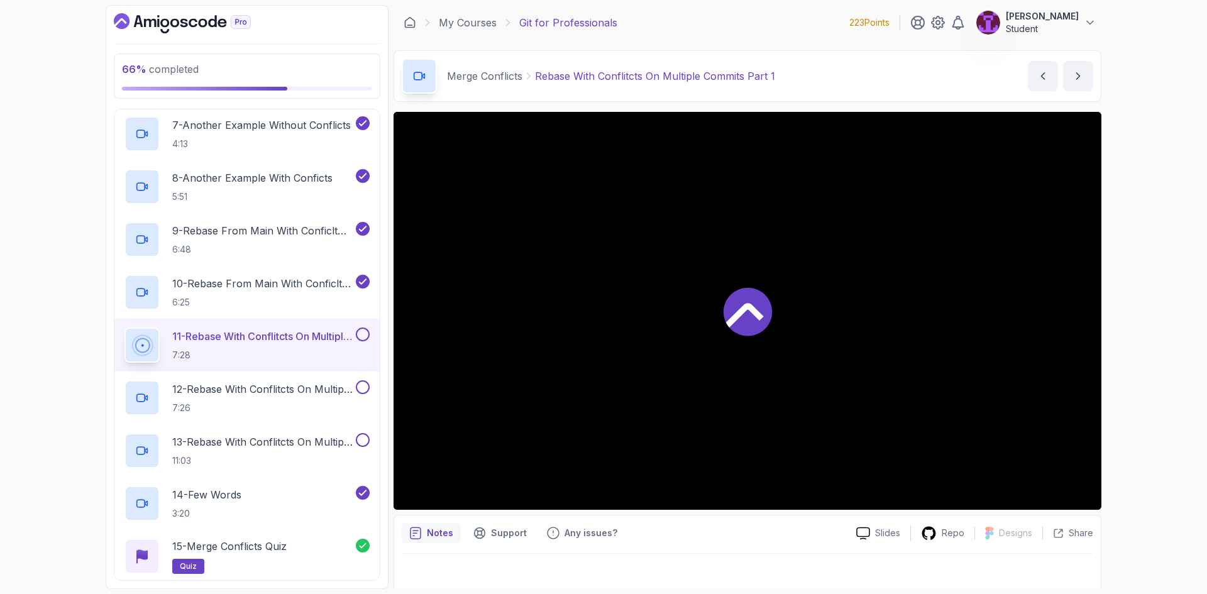
click at [362, 336] on button at bounding box center [363, 335] width 14 height 14
click at [363, 382] on button at bounding box center [363, 387] width 14 height 14
click at [359, 441] on button at bounding box center [363, 440] width 14 height 14
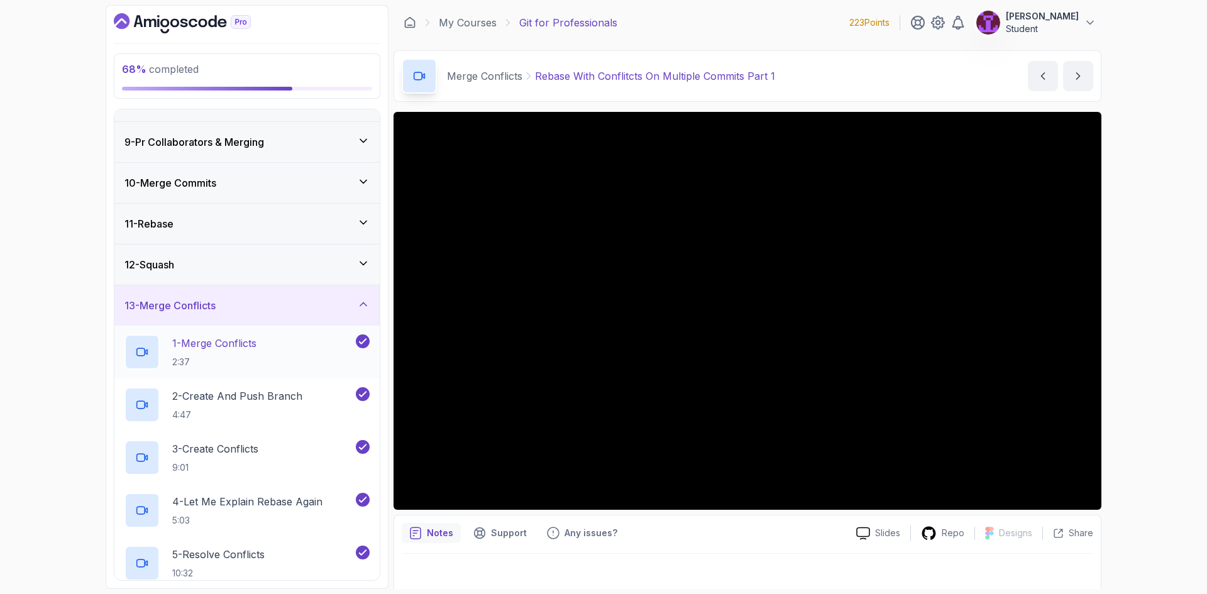
scroll to position [284, 0]
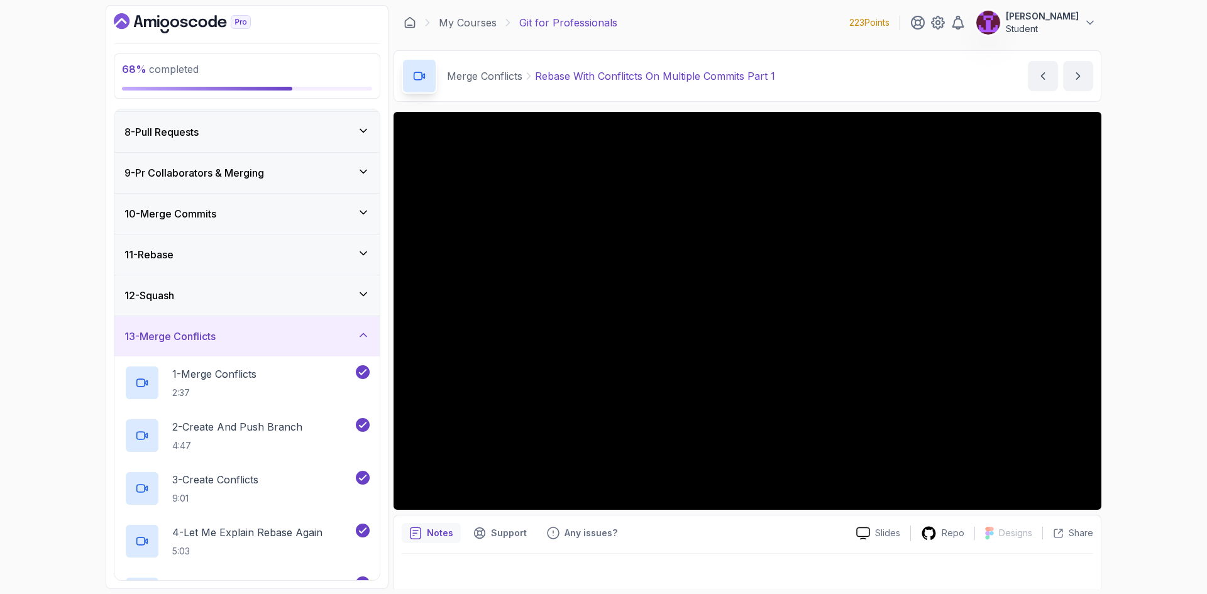
click at [347, 347] on div "13 - Merge Conflicts" at bounding box center [246, 336] width 265 height 40
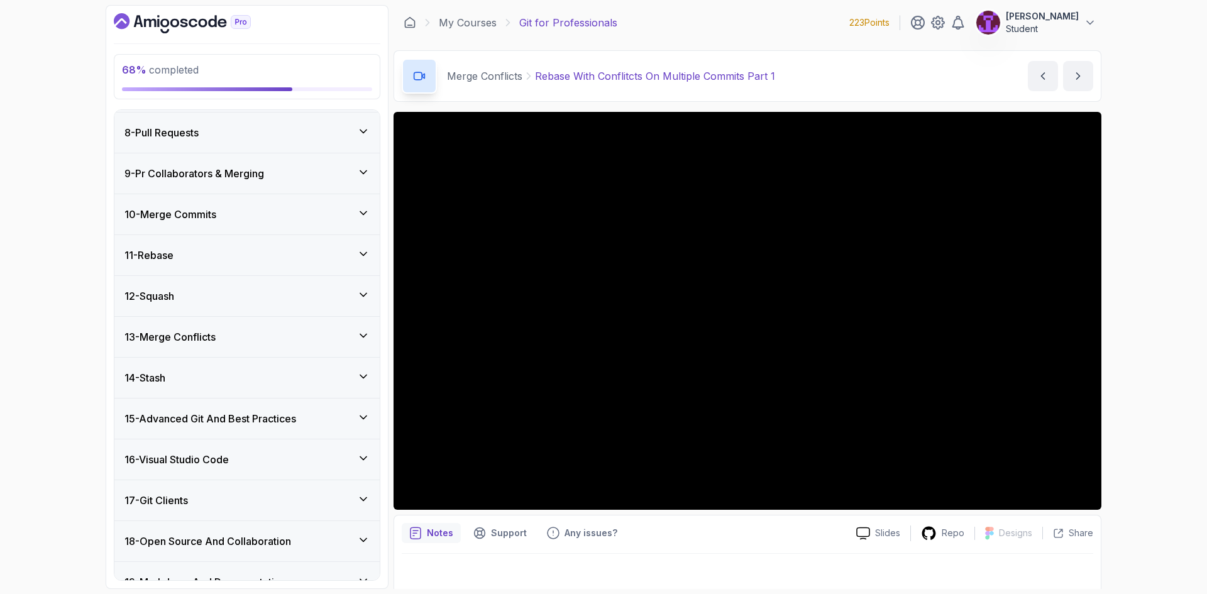
click at [342, 387] on div "14 - Stash" at bounding box center [246, 378] width 265 height 40
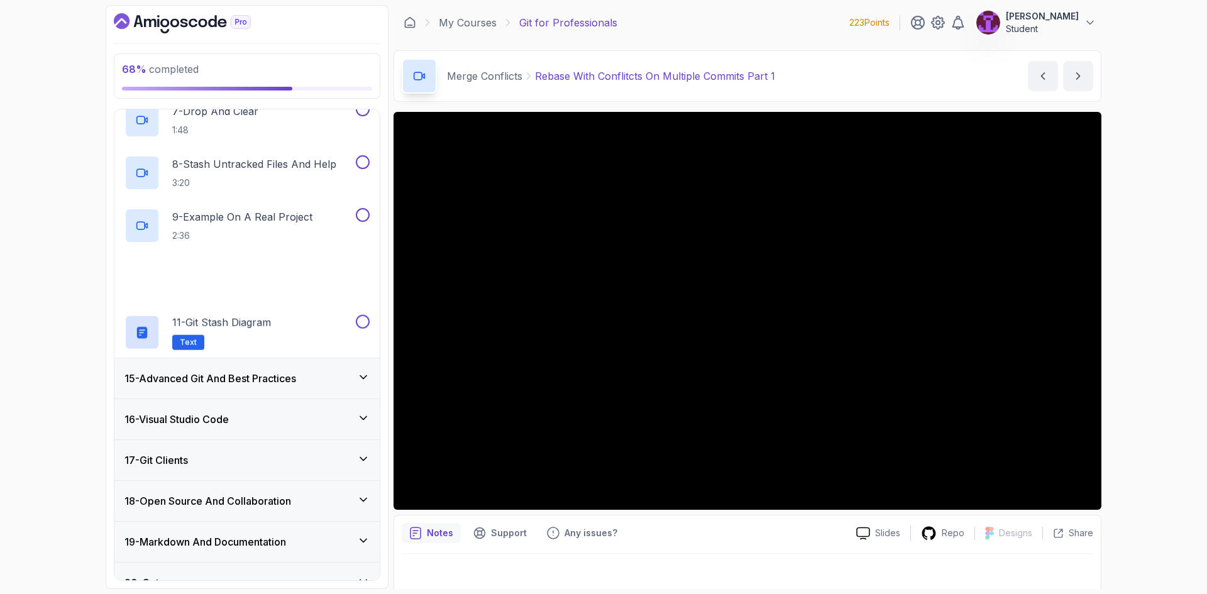
scroll to position [912, 0]
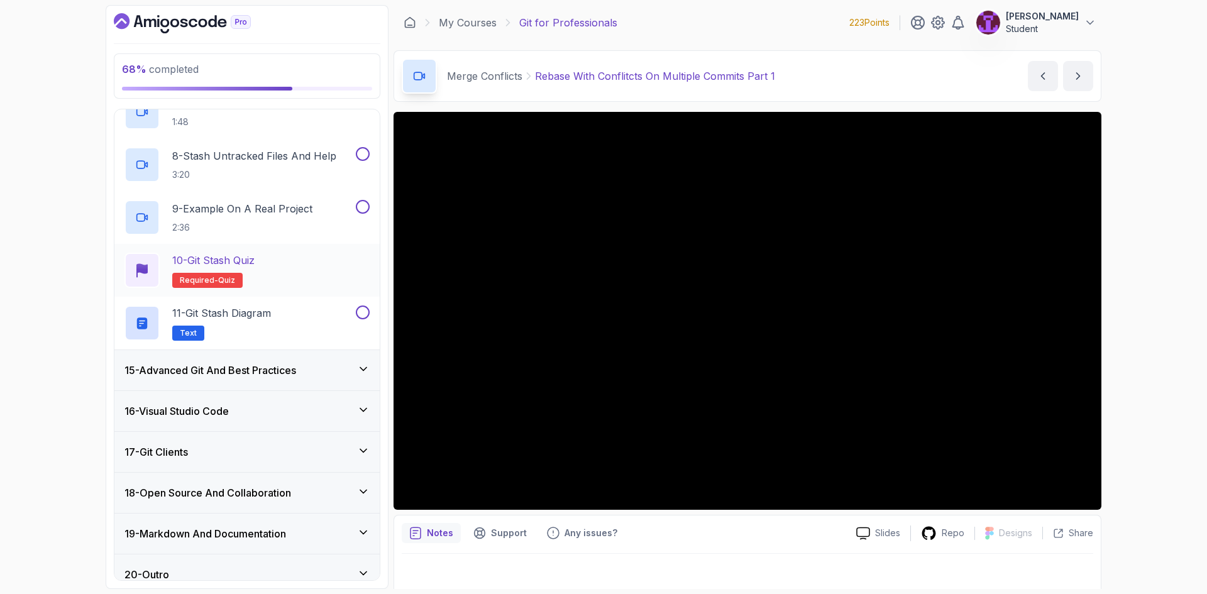
click at [323, 276] on div "10 - Git Stash Quiz Required- quiz" at bounding box center [247, 270] width 245 height 35
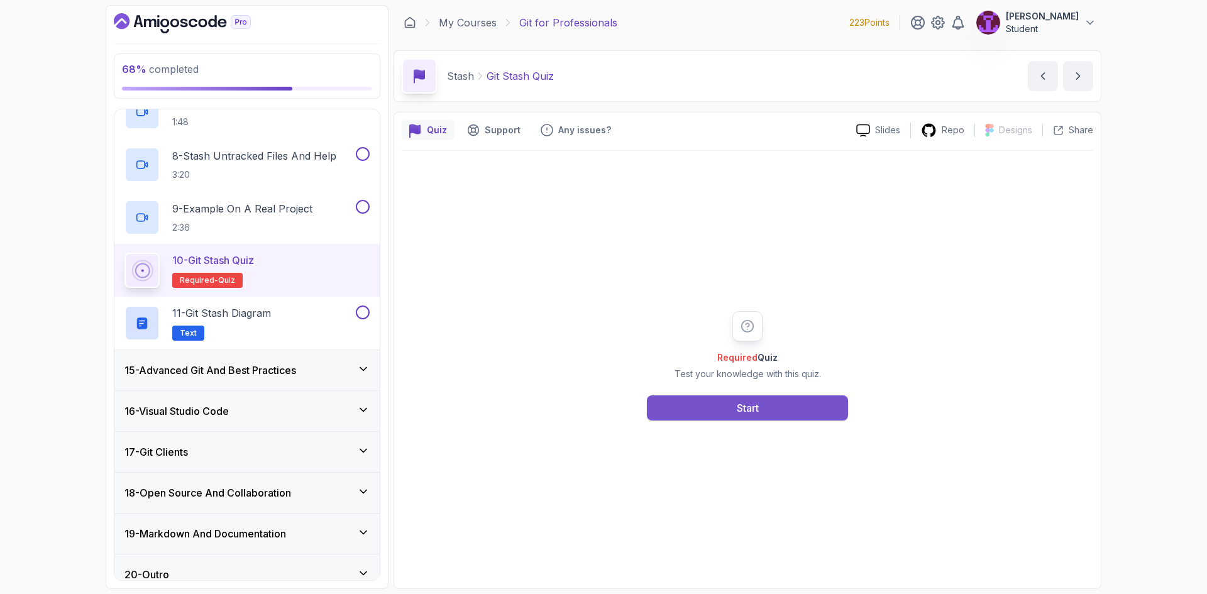
click at [722, 406] on button "Start" at bounding box center [747, 408] width 201 height 25
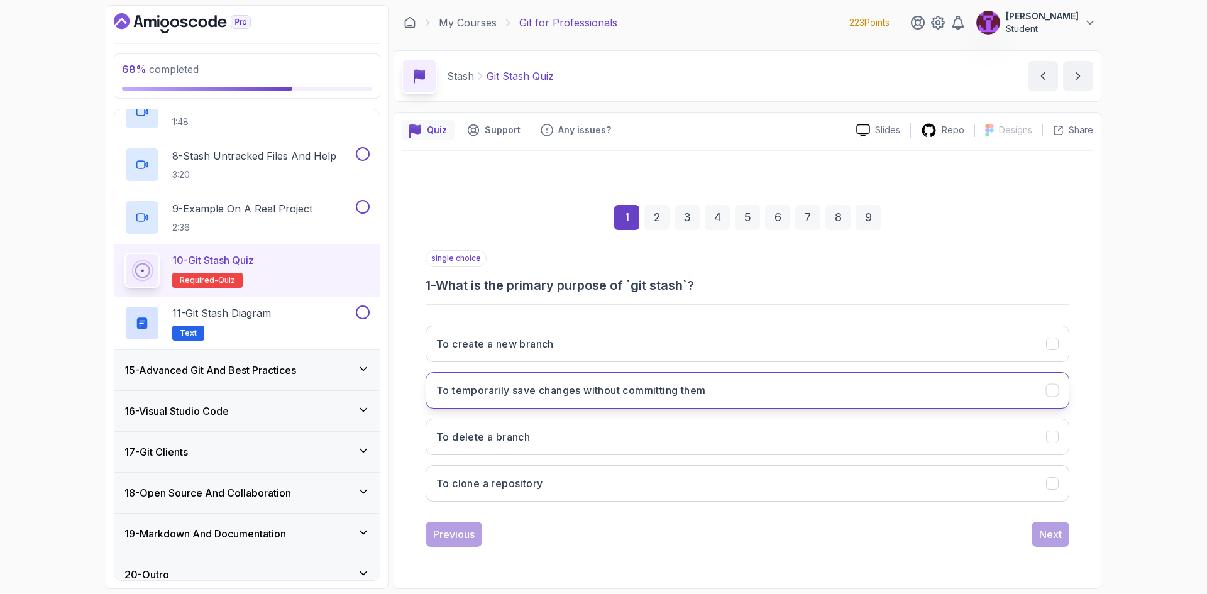
click at [593, 374] on button "To temporarily save changes without committing them" at bounding box center [748, 390] width 644 height 36
click at [1055, 533] on div "Next" at bounding box center [1050, 534] width 23 height 15
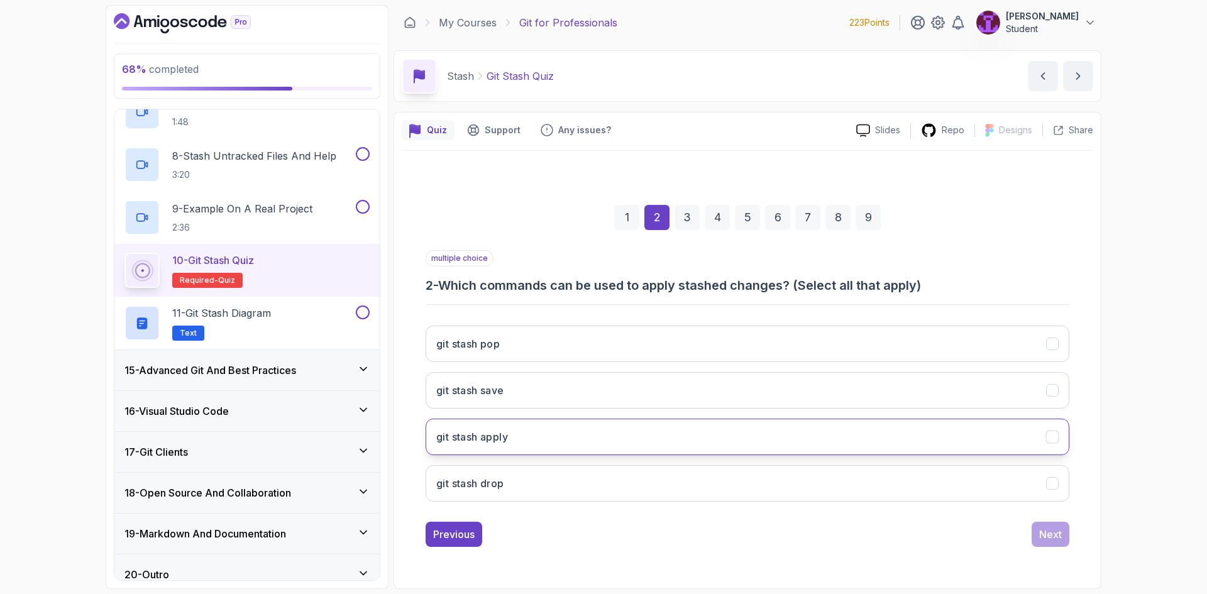
click at [557, 443] on button "git stash apply" at bounding box center [748, 437] width 644 height 36
click at [1054, 530] on div "Next" at bounding box center [1050, 534] width 23 height 15
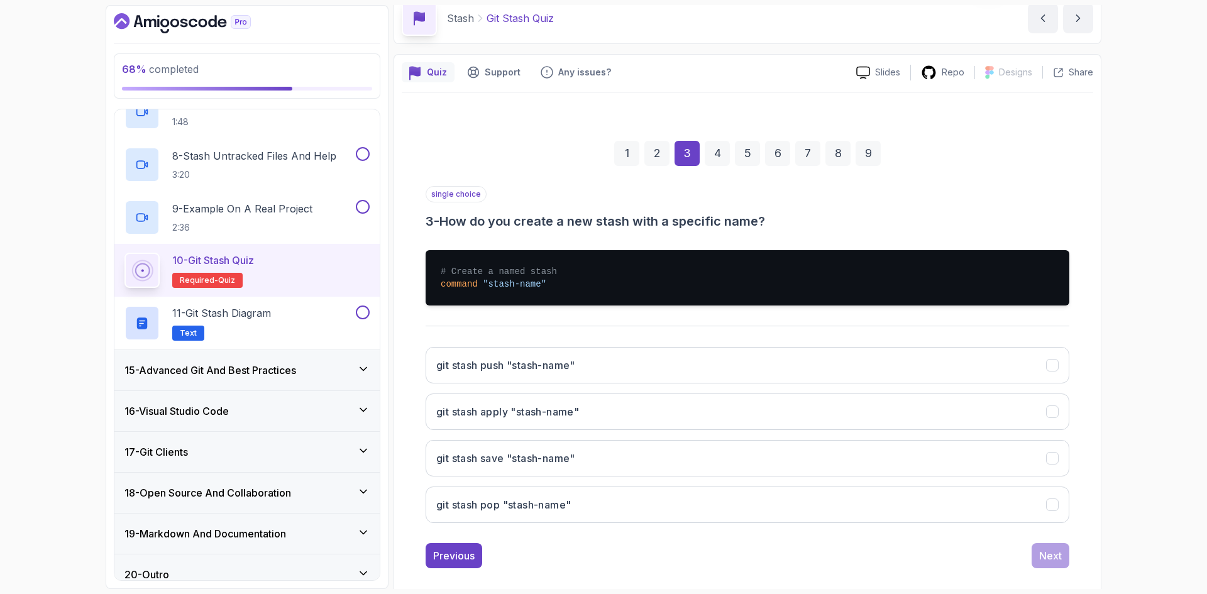
scroll to position [63, 0]
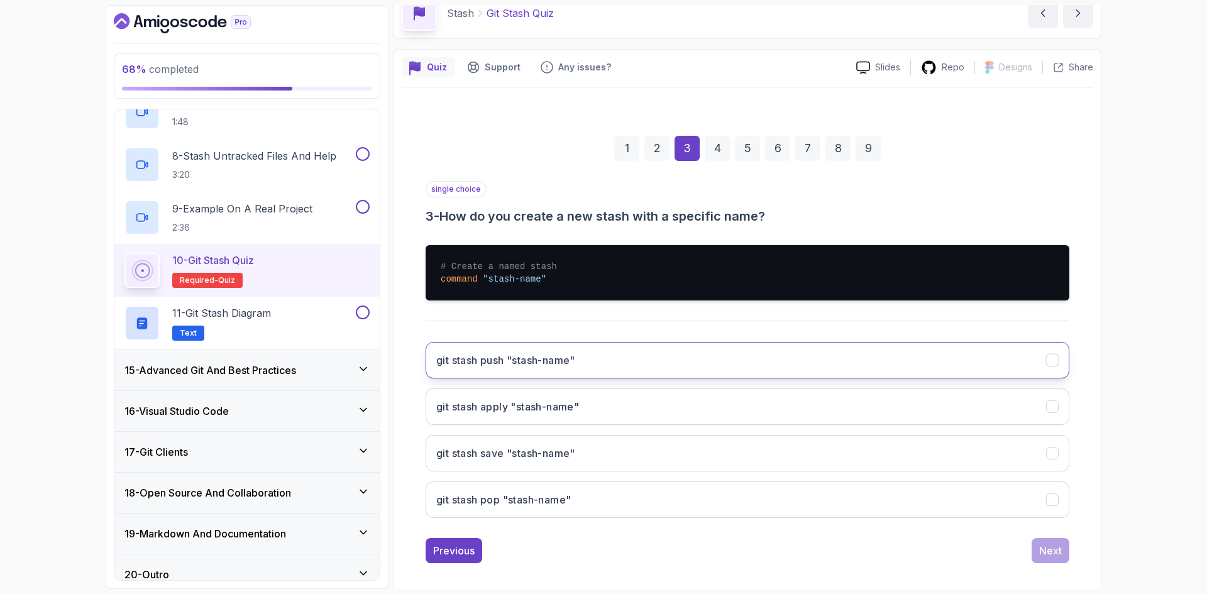
click at [582, 365] on button "git stash push "stash-name"" at bounding box center [748, 360] width 644 height 36
click at [1060, 558] on div "Next" at bounding box center [1050, 550] width 23 height 15
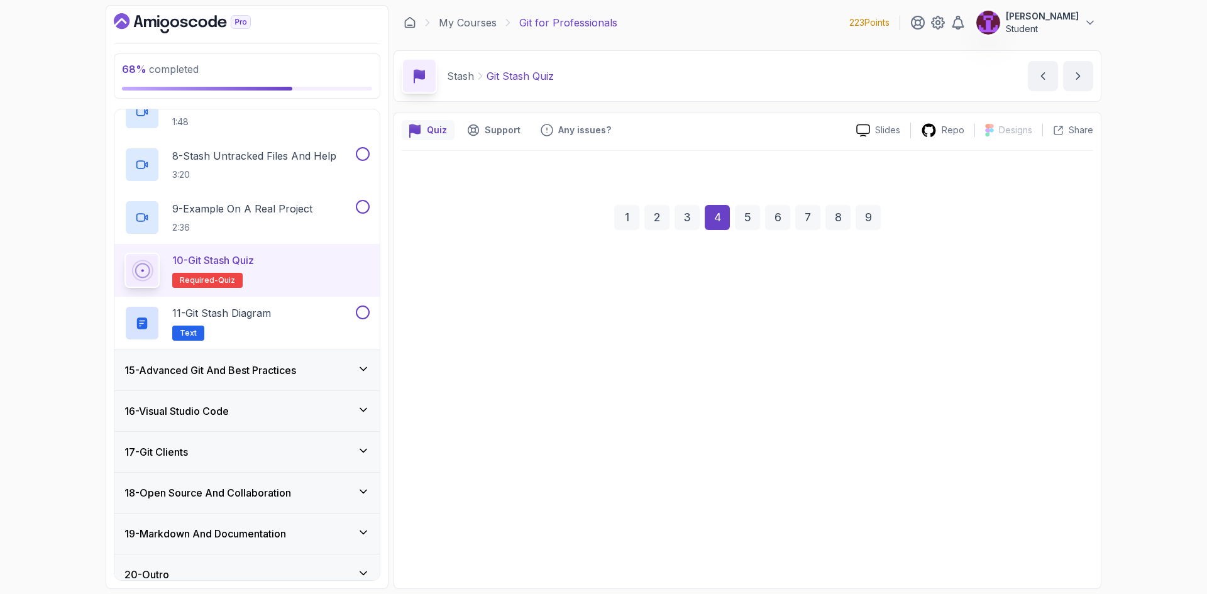
scroll to position [0, 0]
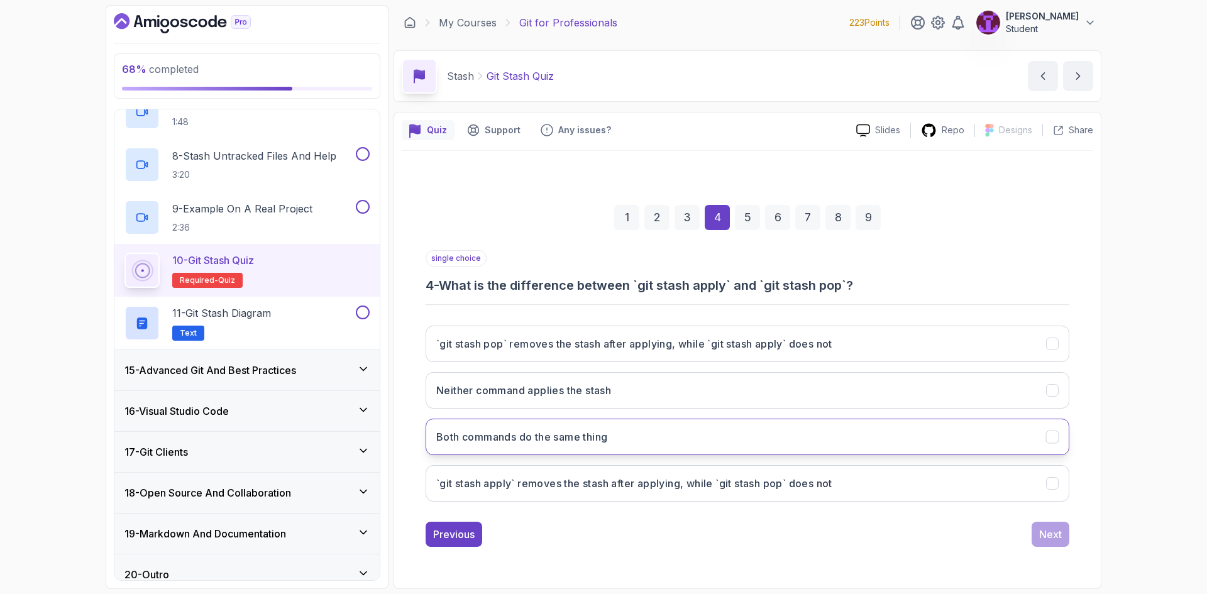
click at [644, 445] on button "Both commands do the same thing" at bounding box center [748, 437] width 644 height 36
click at [1052, 533] on div "Next" at bounding box center [1050, 534] width 23 height 15
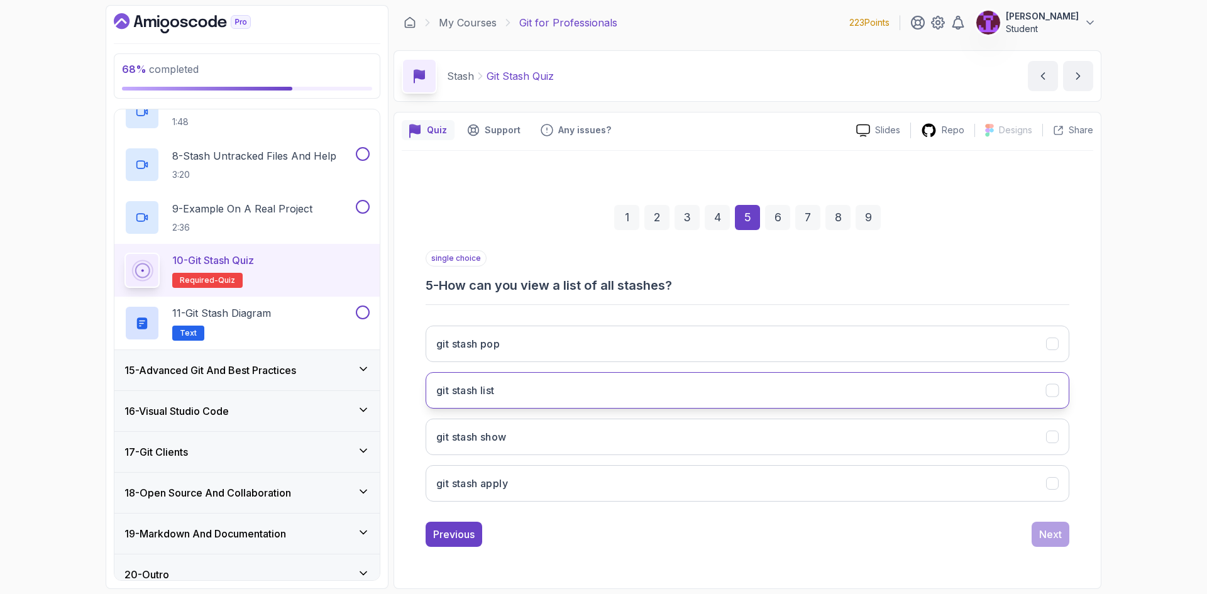
click at [549, 399] on button "git stash list" at bounding box center [748, 390] width 644 height 36
click at [1042, 540] on div "Next" at bounding box center [1050, 534] width 23 height 15
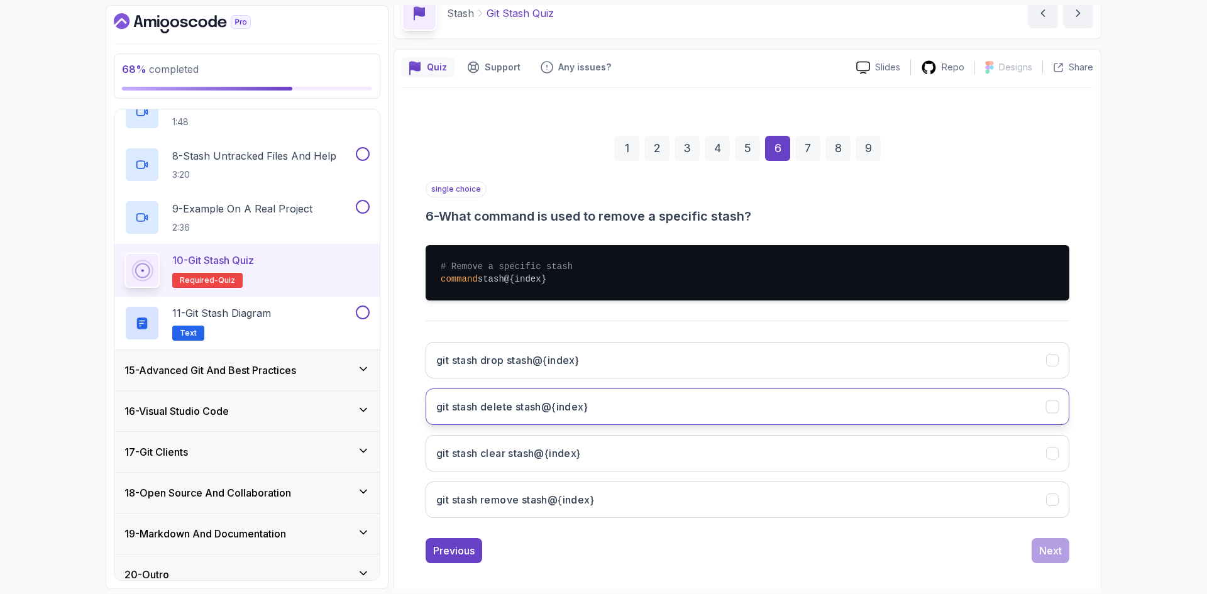
scroll to position [73, 0]
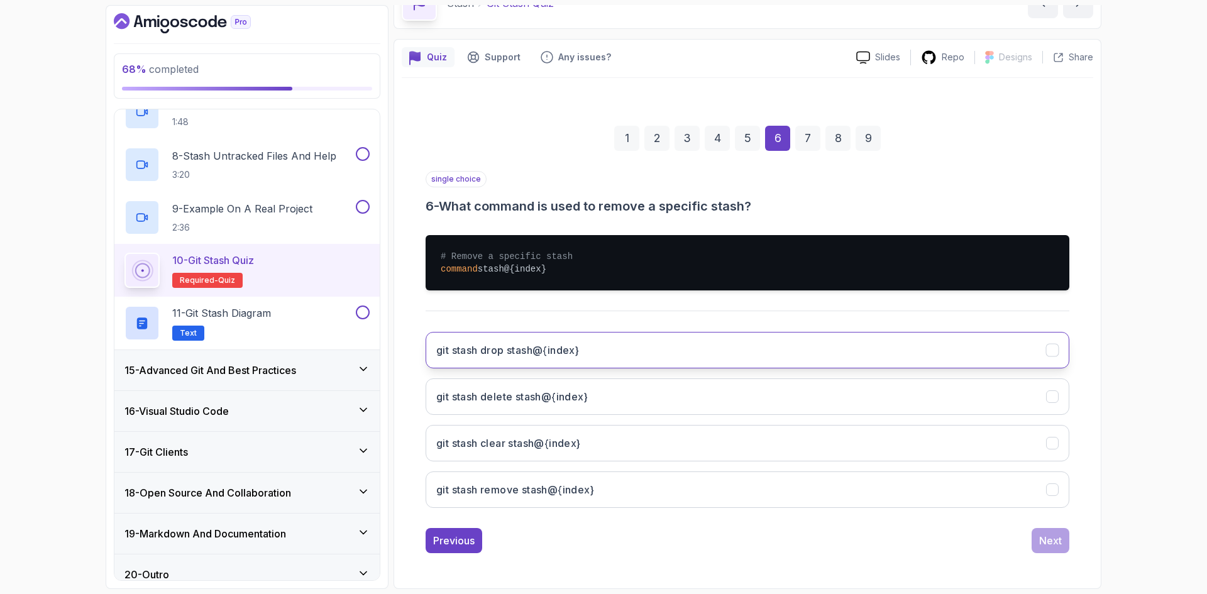
click at [540, 368] on button "git stash drop stash@{index}" at bounding box center [748, 350] width 644 height 36
click at [1053, 535] on div "Next" at bounding box center [1050, 540] width 23 height 15
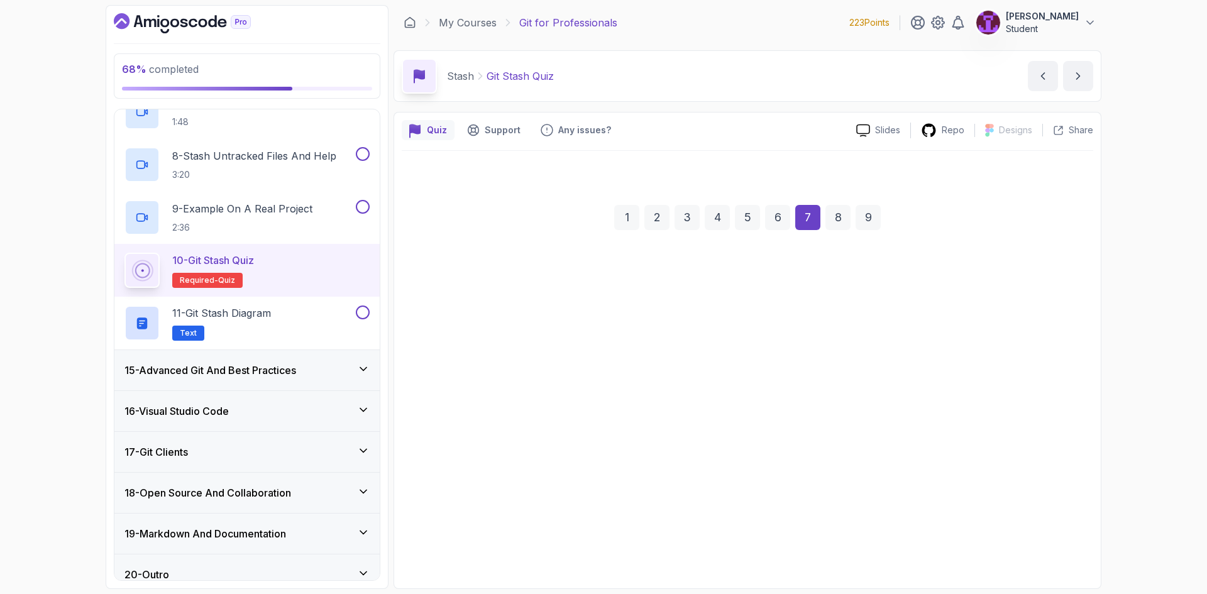
scroll to position [0, 0]
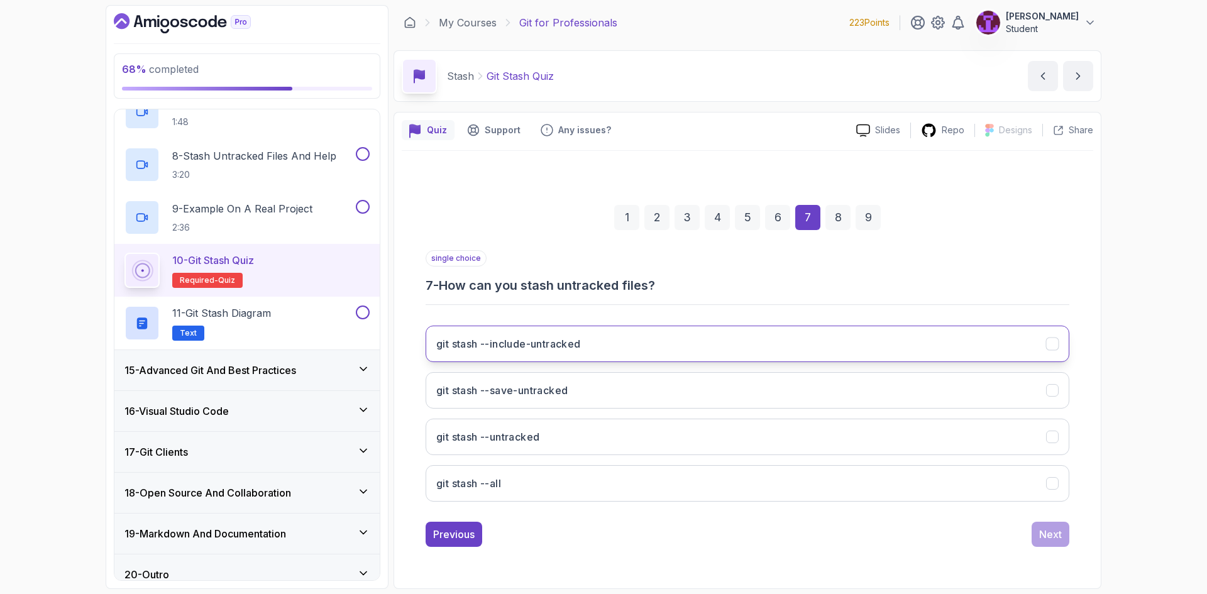
click at [534, 349] on h3 "git stash --include-untracked" at bounding box center [508, 343] width 145 height 15
click at [962, 486] on button "git stash --all" at bounding box center [748, 483] width 644 height 36
click at [1060, 536] on div "Next" at bounding box center [1050, 534] width 23 height 15
click at [524, 340] on h3 "Removes all stashes" at bounding box center [486, 343] width 101 height 15
click at [1051, 537] on div "Next" at bounding box center [1050, 534] width 23 height 15
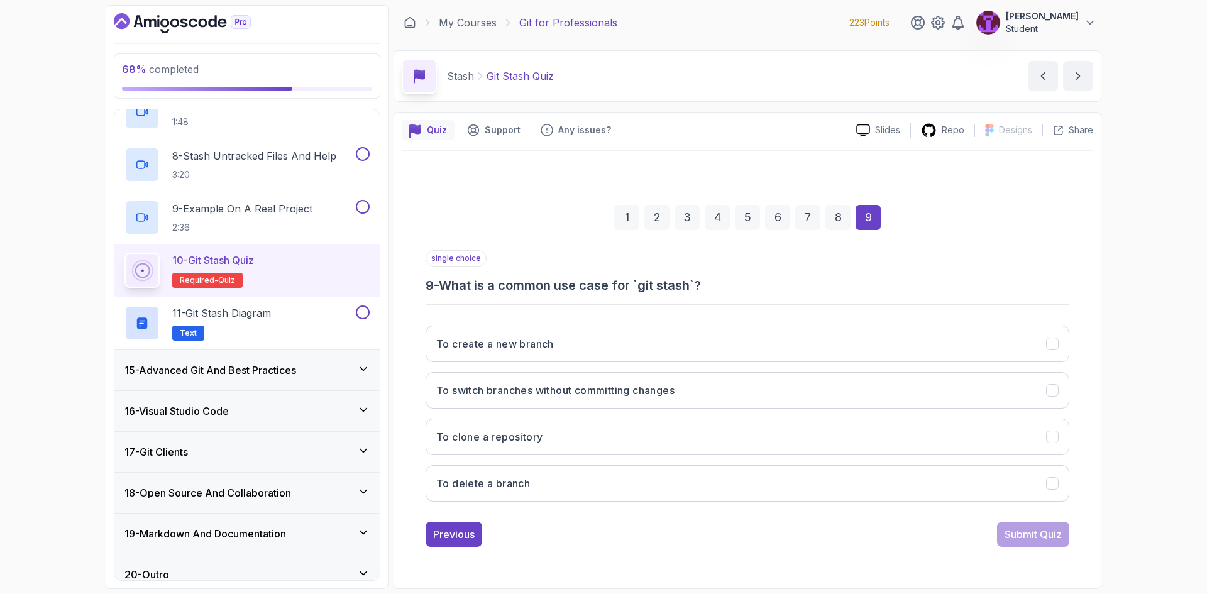
click at [526, 410] on div "To create a new branch To switch branches without committing changes To clone a…" at bounding box center [748, 414] width 644 height 196
click at [544, 402] on button "To switch branches without committing changes" at bounding box center [748, 390] width 644 height 36
click at [1032, 538] on div "Submit Quiz" at bounding box center [1033, 534] width 57 height 15
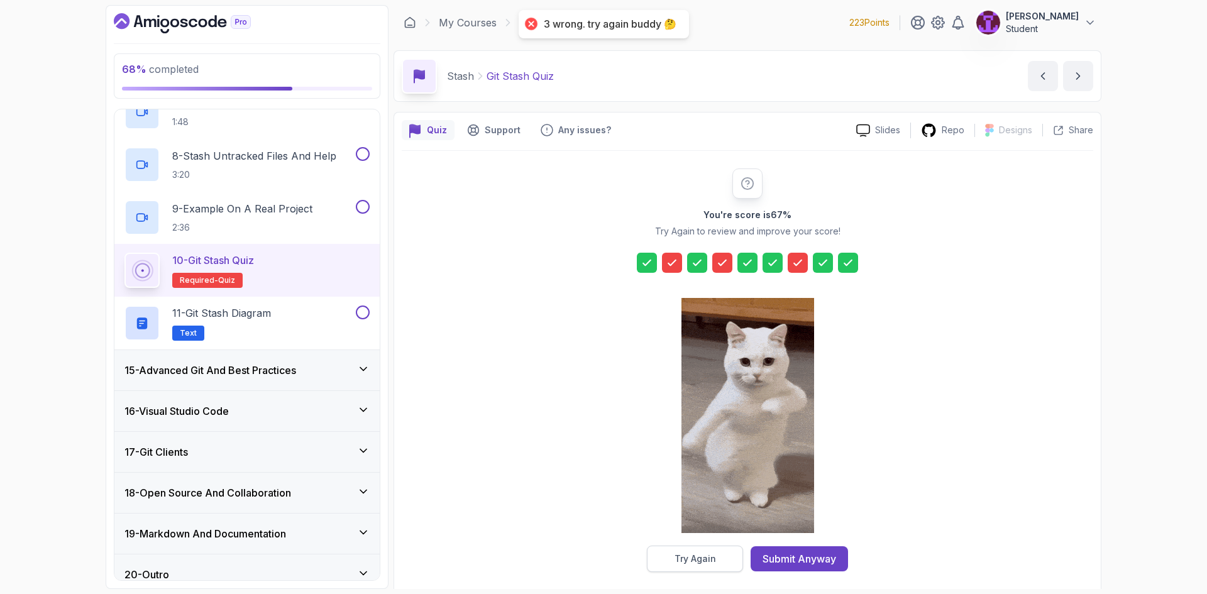
click at [690, 552] on button "Try Again" at bounding box center [695, 559] width 96 height 26
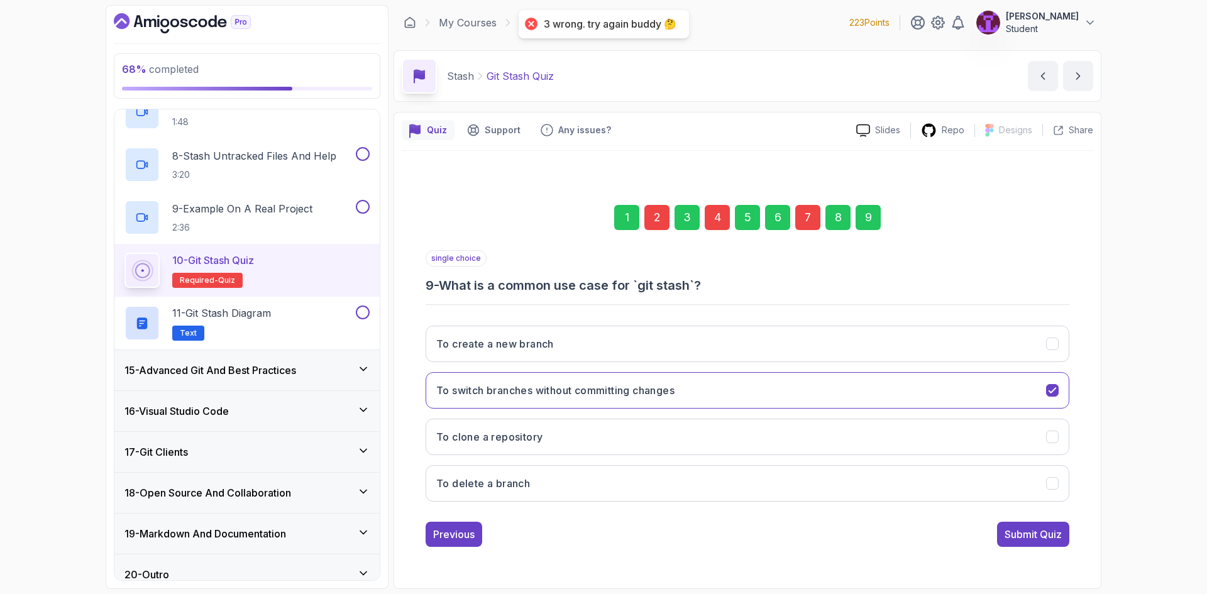
click at [659, 221] on div "2" at bounding box center [657, 217] width 25 height 25
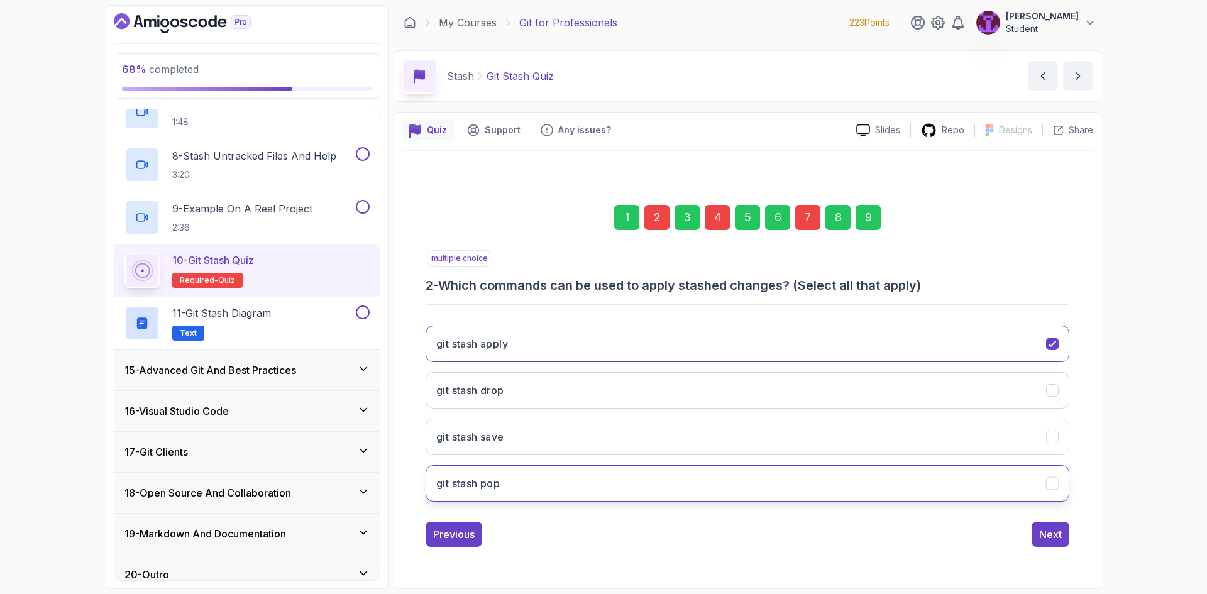
click at [692, 491] on button "git stash pop" at bounding box center [748, 483] width 644 height 36
click at [1060, 531] on div "Next" at bounding box center [1050, 534] width 23 height 15
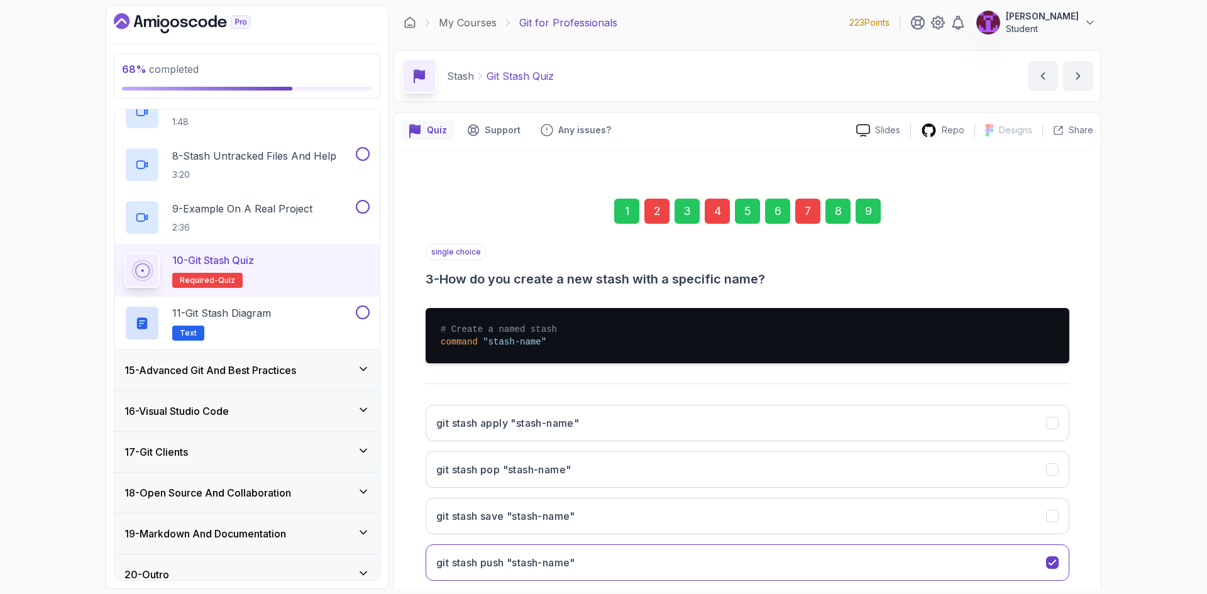
click at [719, 214] on div "4" at bounding box center [717, 211] width 25 height 25
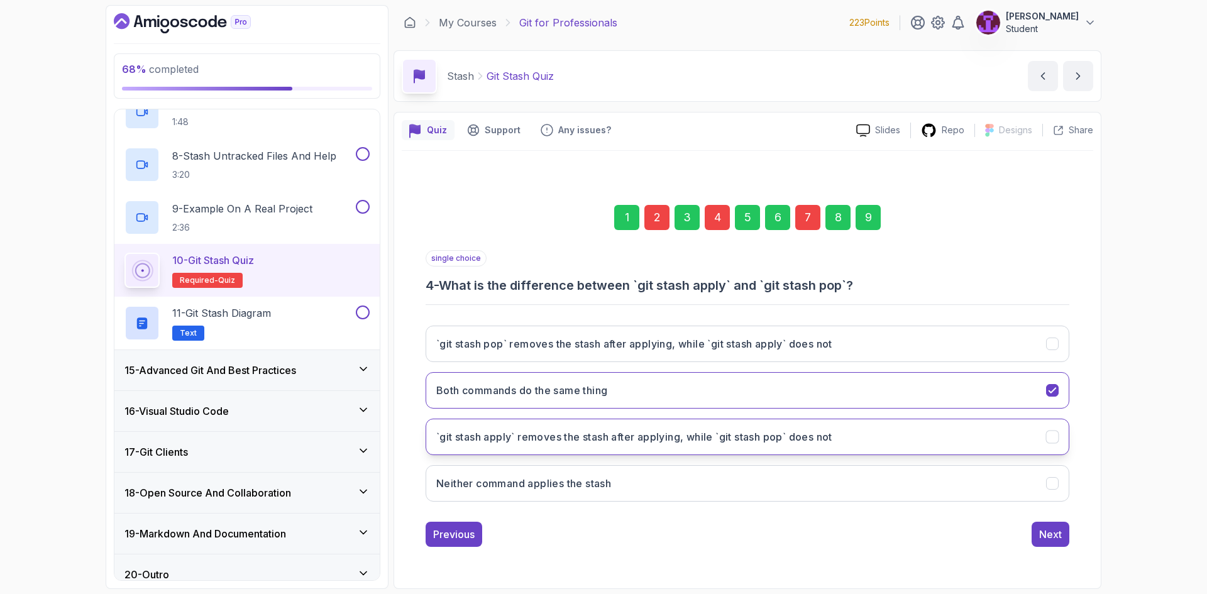
click at [679, 445] on button "`git stash apply` removes the stash after applying, while `git stash pop` does …" at bounding box center [748, 437] width 644 height 36
click at [1045, 546] on button "Next" at bounding box center [1051, 534] width 38 height 25
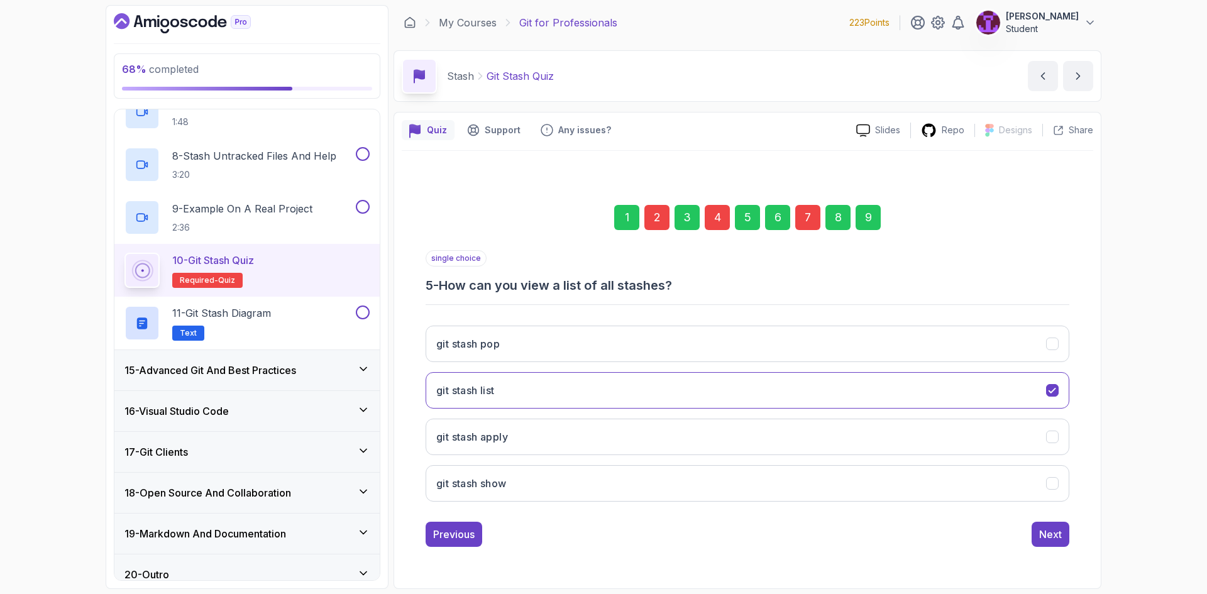
click at [870, 211] on div "9" at bounding box center [868, 217] width 25 height 25
click at [1043, 528] on div "Submit Quiz" at bounding box center [1033, 534] width 57 height 15
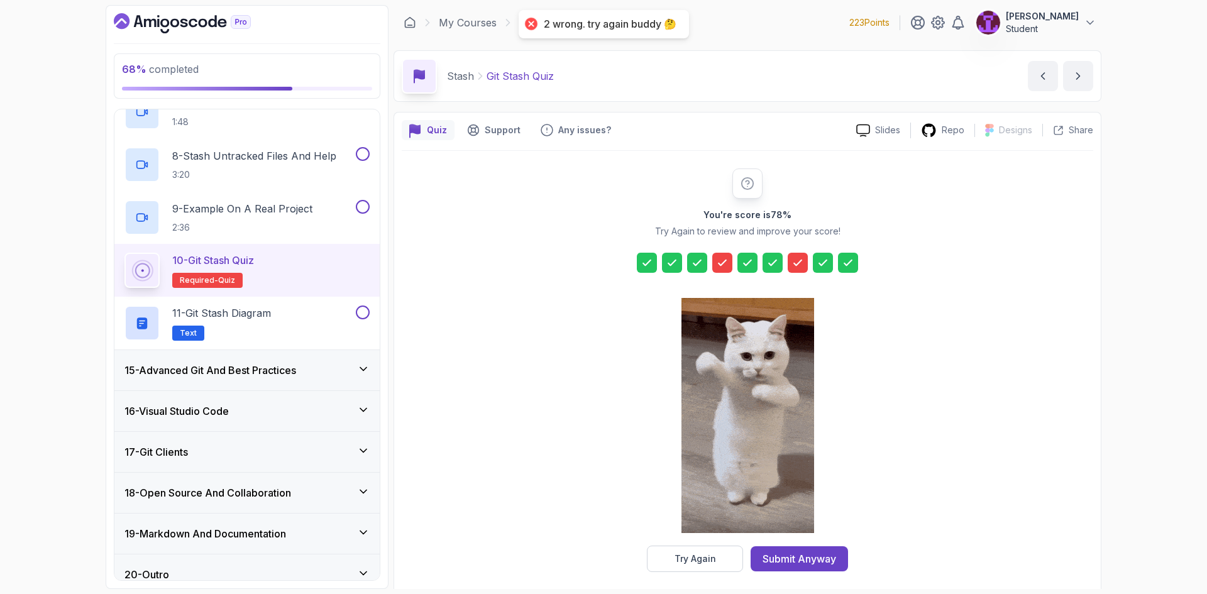
click at [723, 263] on icon at bounding box center [723, 262] width 8 height 5
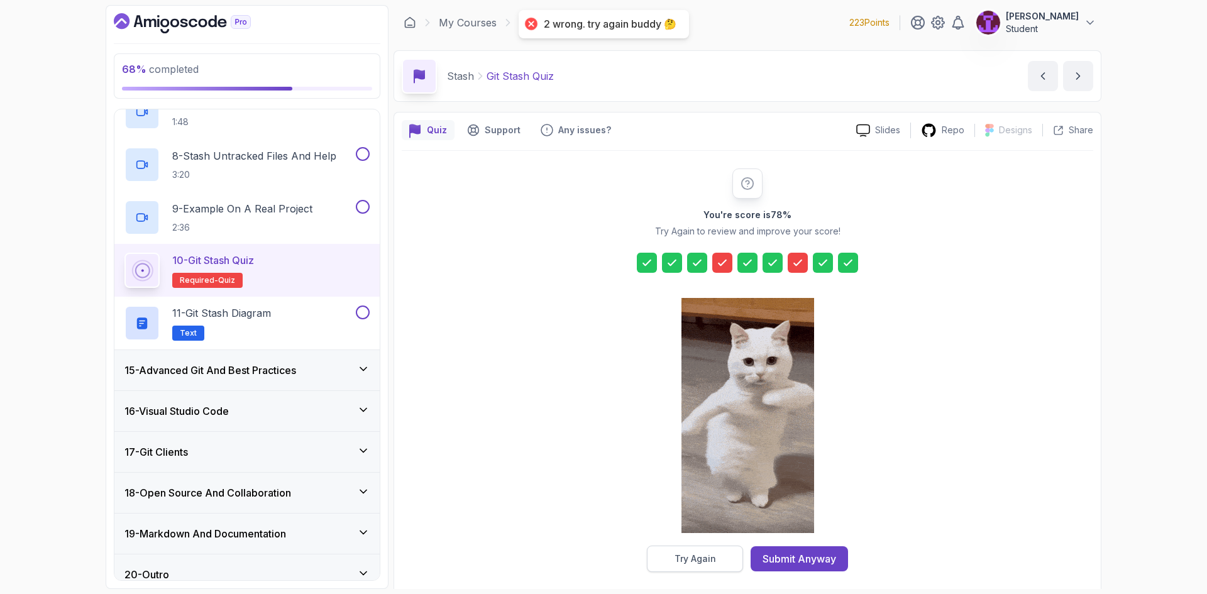
click at [704, 571] on button "Try Again" at bounding box center [695, 559] width 96 height 26
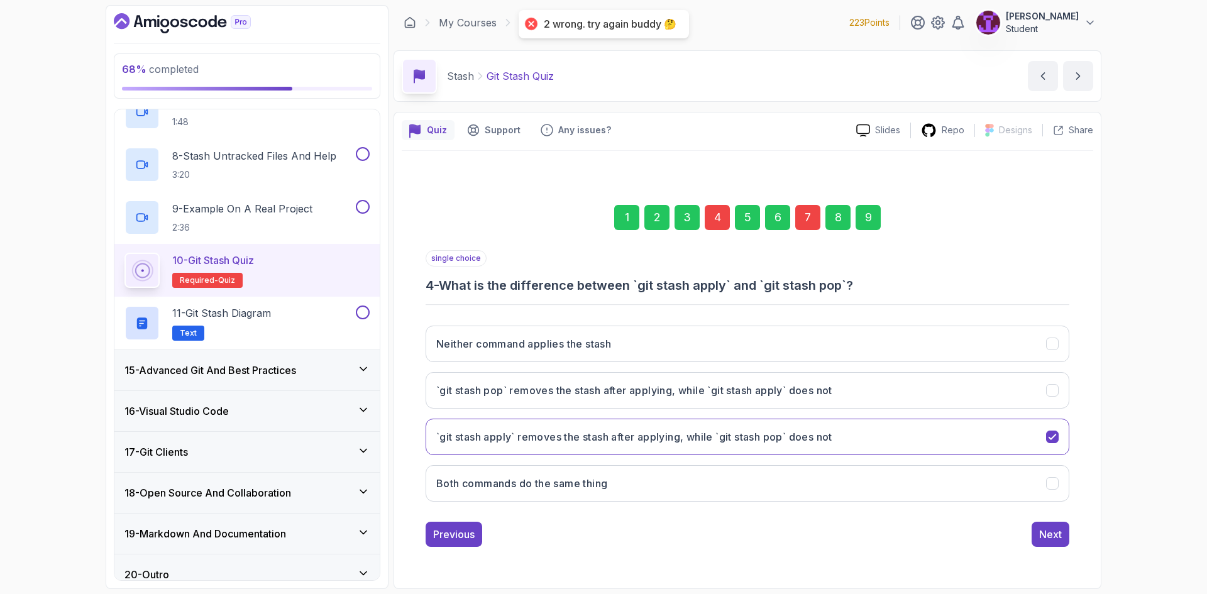
click at [716, 214] on div "4" at bounding box center [717, 217] width 25 height 25
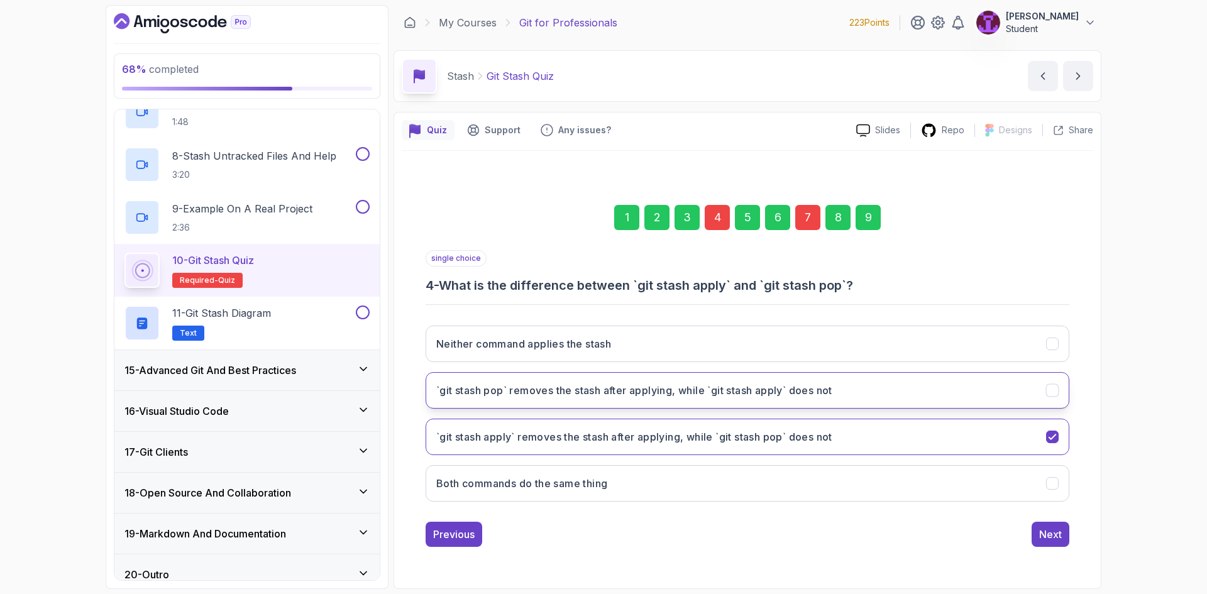
click at [795, 406] on button "`git stash pop` removes the stash after applying, while `git stash apply` does …" at bounding box center [748, 390] width 644 height 36
click at [734, 439] on h3 "`git stash apply` removes the stash after applying, while `git stash pop` does …" at bounding box center [634, 437] width 396 height 15
click at [730, 411] on div "Neither command applies the stash `git stash pop` removes the stash after apply…" at bounding box center [748, 414] width 644 height 196
click at [724, 391] on h3 "`git stash pop` removes the stash after applying, while `git stash apply` does …" at bounding box center [634, 390] width 396 height 15
click at [806, 445] on button "`git stash apply` removes the stash after applying, while `git stash pop` does …" at bounding box center [748, 437] width 644 height 36
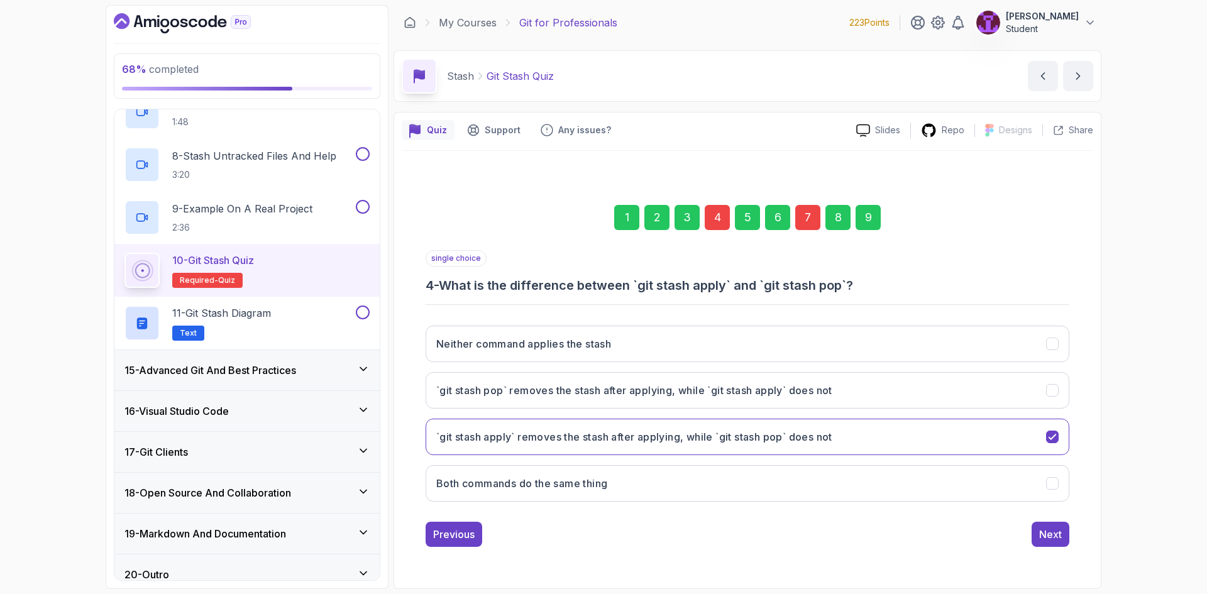
click at [799, 226] on div "7" at bounding box center [807, 217] width 25 height 25
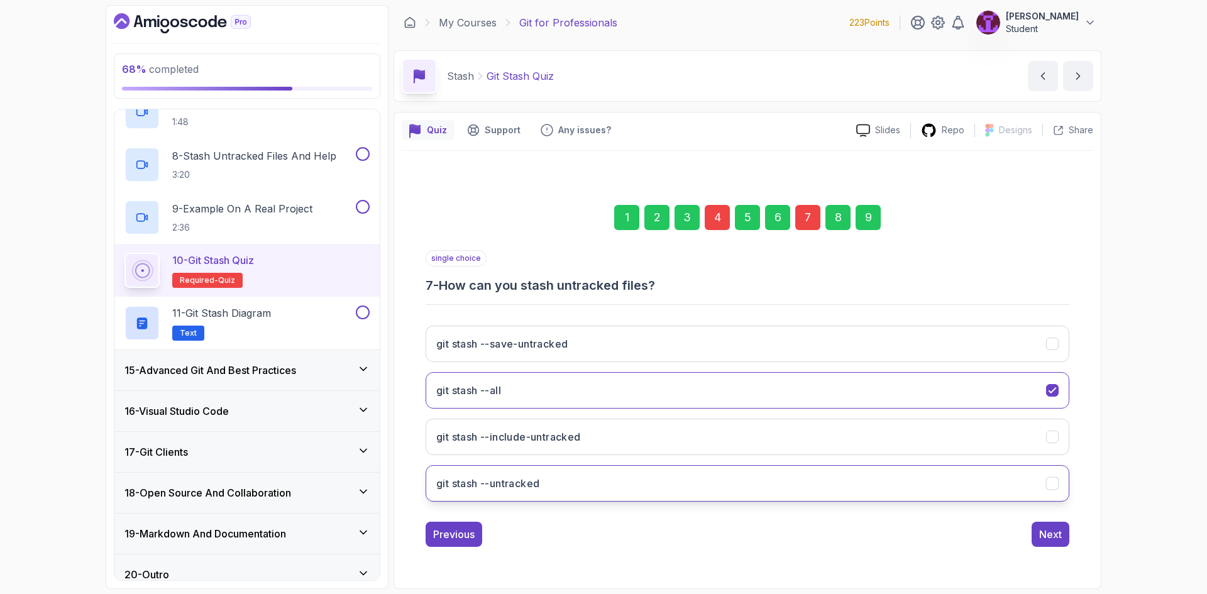
click at [624, 482] on button "git stash --untracked" at bounding box center [748, 483] width 644 height 36
click at [1048, 533] on div "Next" at bounding box center [1050, 534] width 23 height 15
click at [858, 227] on div "9" at bounding box center [868, 217] width 25 height 25
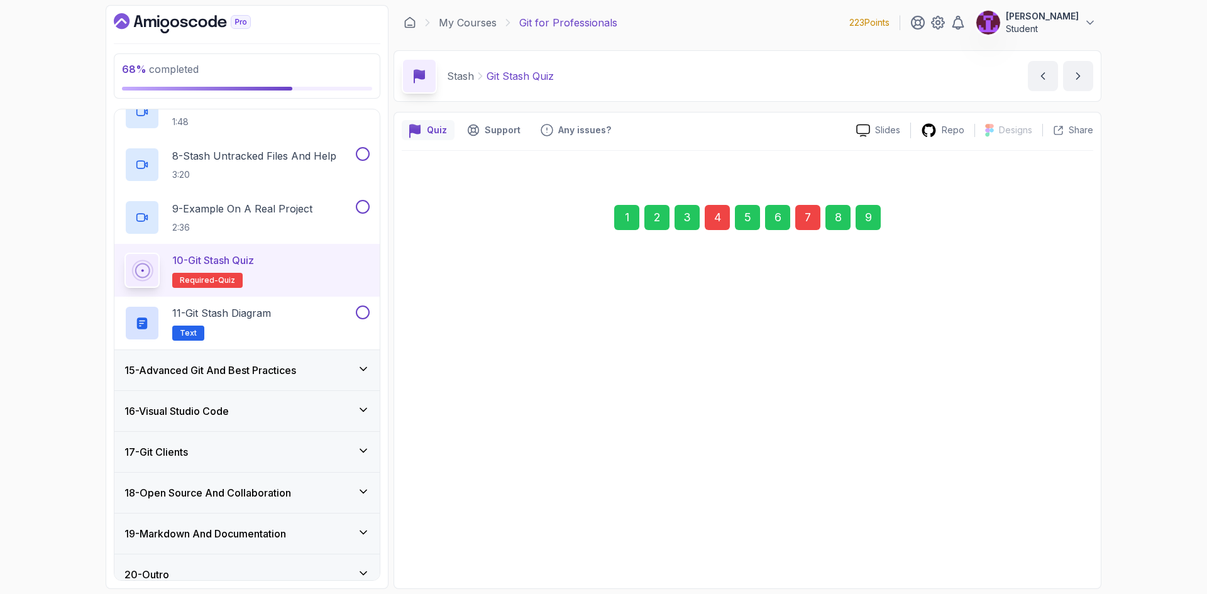
click at [1043, 524] on button "Submit Quiz" at bounding box center [1033, 533] width 72 height 25
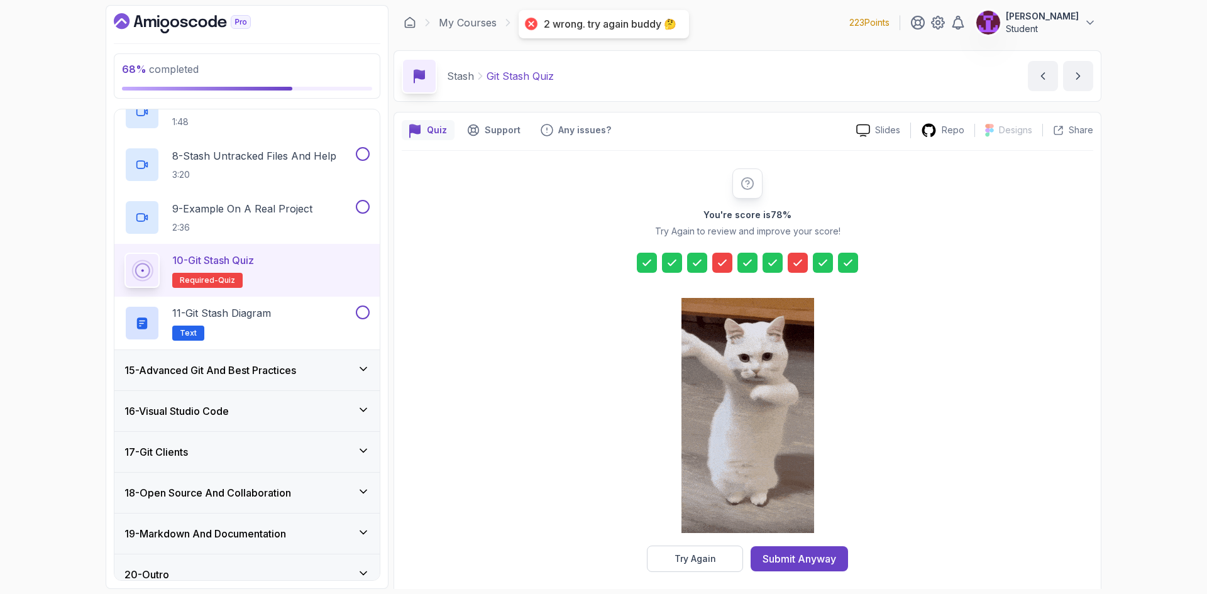
click at [697, 558] on div "Try Again" at bounding box center [696, 559] width 42 height 13
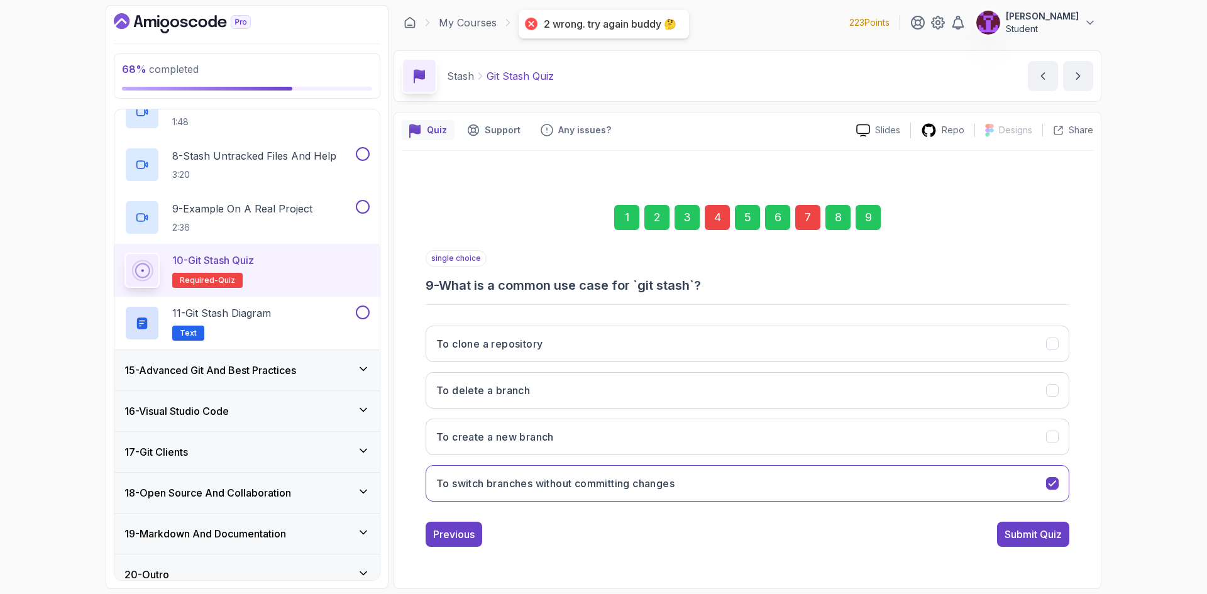
click at [813, 222] on div "7" at bounding box center [807, 217] width 25 height 25
click at [586, 480] on button "git stash --include-untracked" at bounding box center [748, 483] width 644 height 36
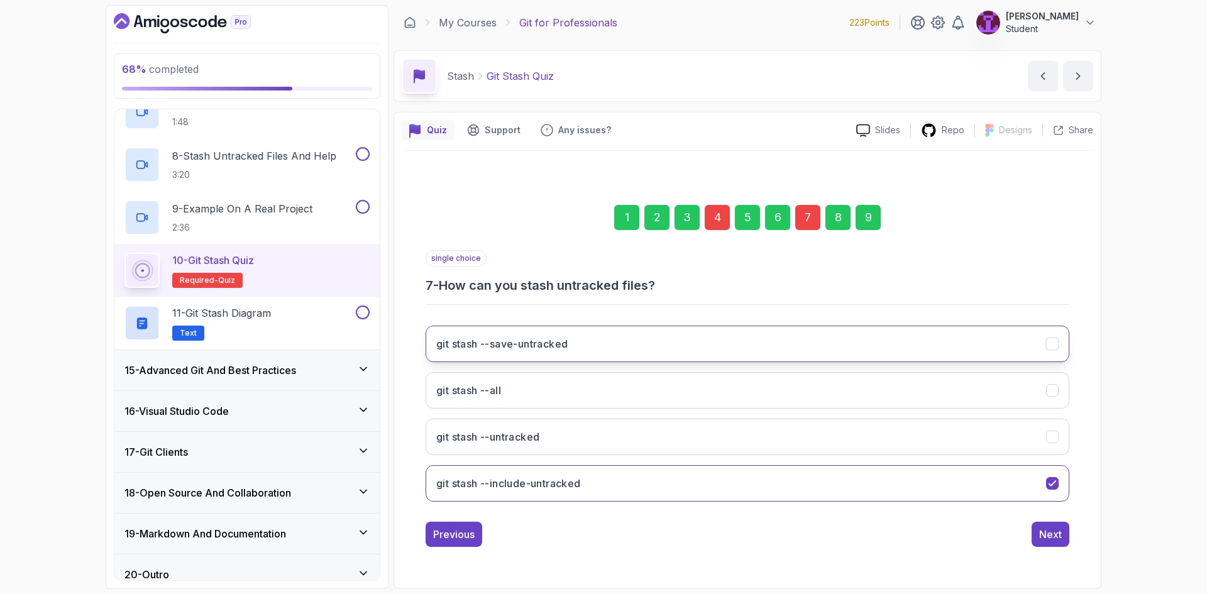
click at [765, 333] on button "git stash --save-untracked" at bounding box center [748, 344] width 644 height 36
click at [982, 488] on button "git stash --include-untracked" at bounding box center [748, 483] width 644 height 36
click at [1043, 527] on div "Next" at bounding box center [1050, 534] width 23 height 15
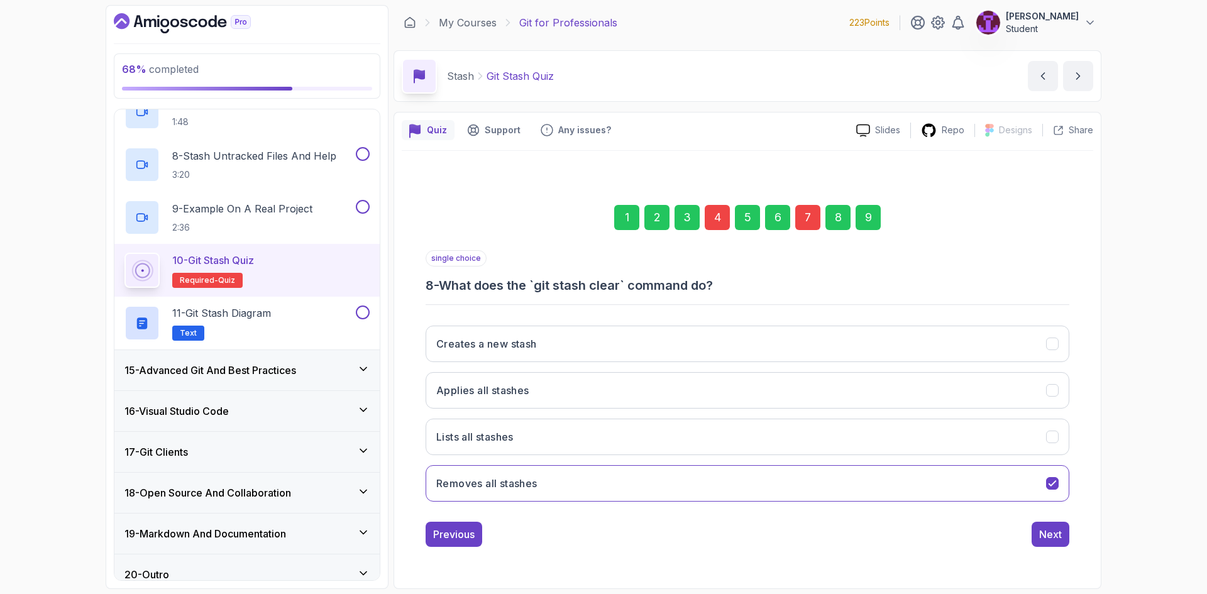
click at [886, 217] on div "1 2 3 4 5 6 7 8 9" at bounding box center [748, 217] width 644 height 65
click at [869, 213] on div "9" at bounding box center [868, 217] width 25 height 25
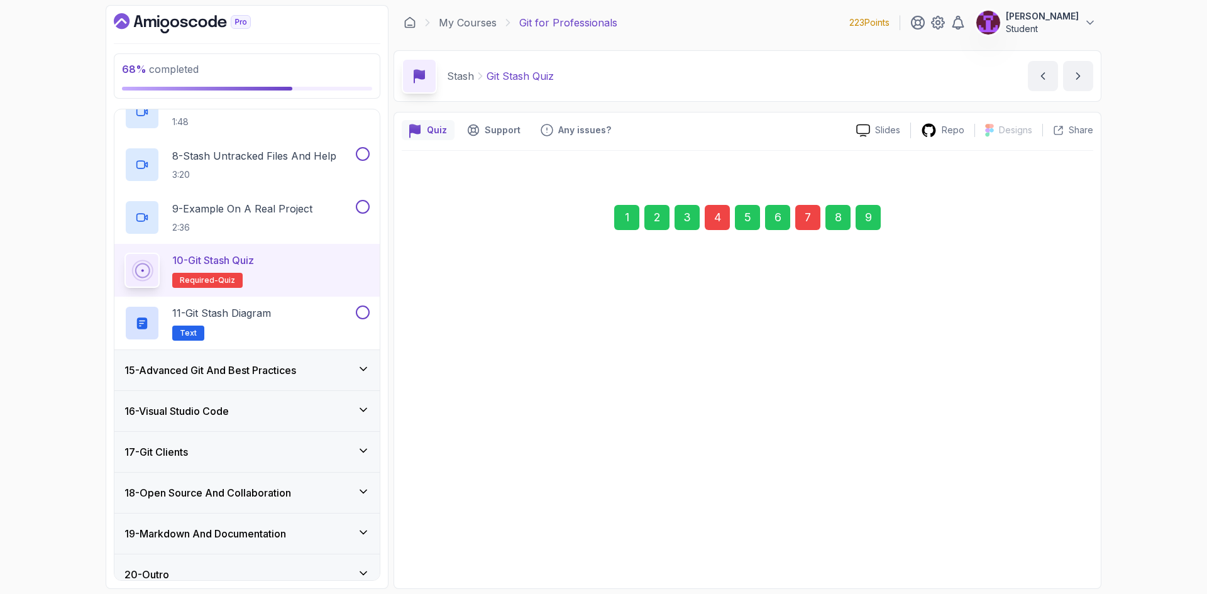
click at [1040, 527] on div "Submit Quiz" at bounding box center [1033, 534] width 57 height 15
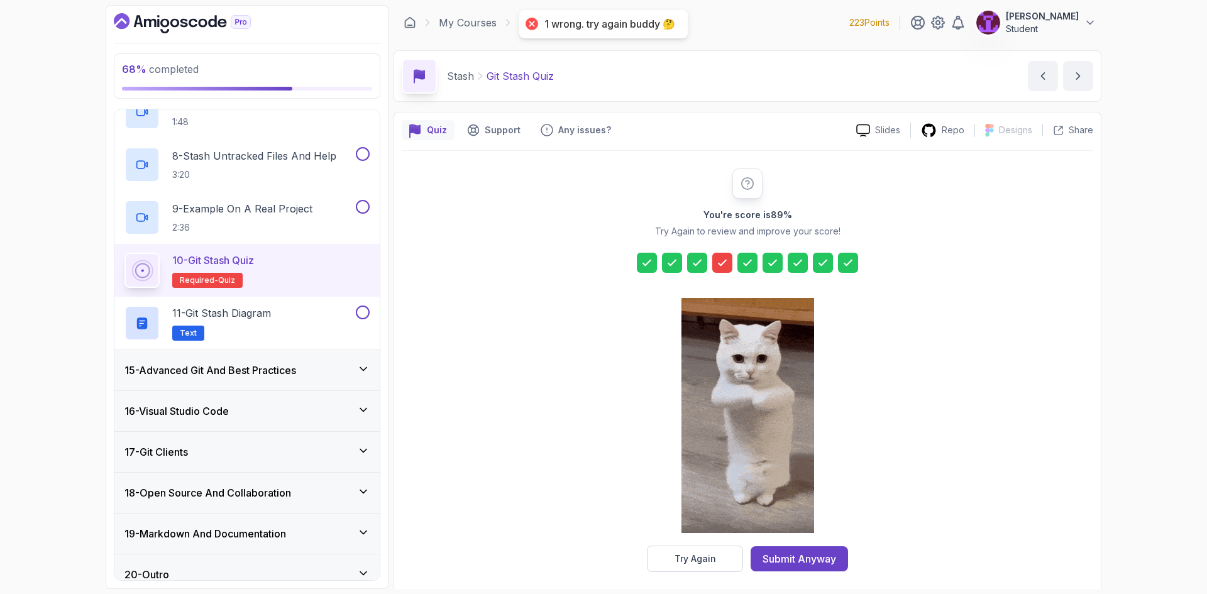
click at [687, 574] on div "You're score is 89 % Try Again to review and improve your score! Try Again Subm…" at bounding box center [748, 370] width 692 height 439
click at [724, 257] on icon at bounding box center [722, 263] width 13 height 13
click at [697, 563] on div "Try Again" at bounding box center [696, 559] width 42 height 13
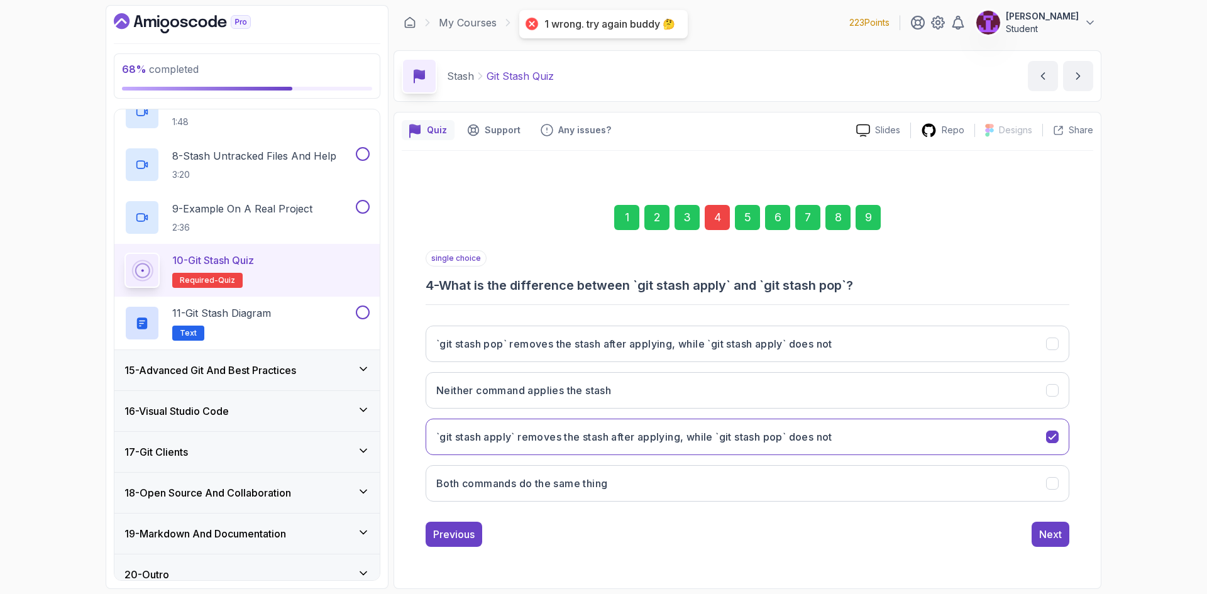
click at [712, 208] on div "4" at bounding box center [717, 217] width 25 height 25
click at [720, 230] on div "1 2 3 4 5 6 7 8 9" at bounding box center [748, 217] width 644 height 65
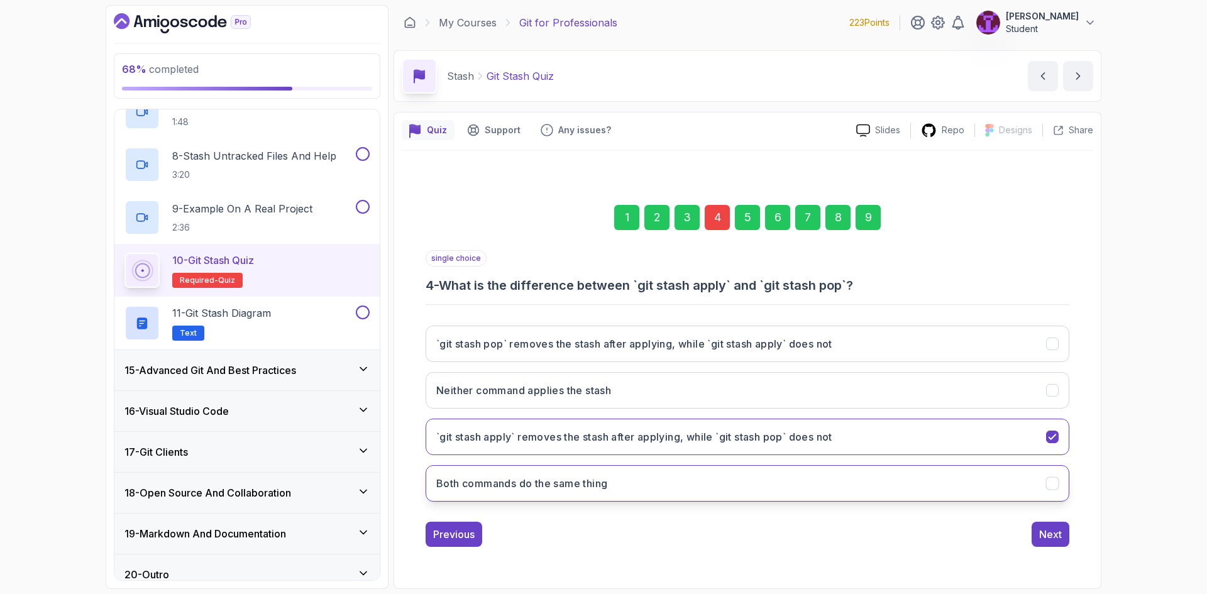
click at [696, 492] on button "Both commands do the same thing" at bounding box center [748, 483] width 644 height 36
click at [867, 214] on div "9" at bounding box center [868, 217] width 25 height 25
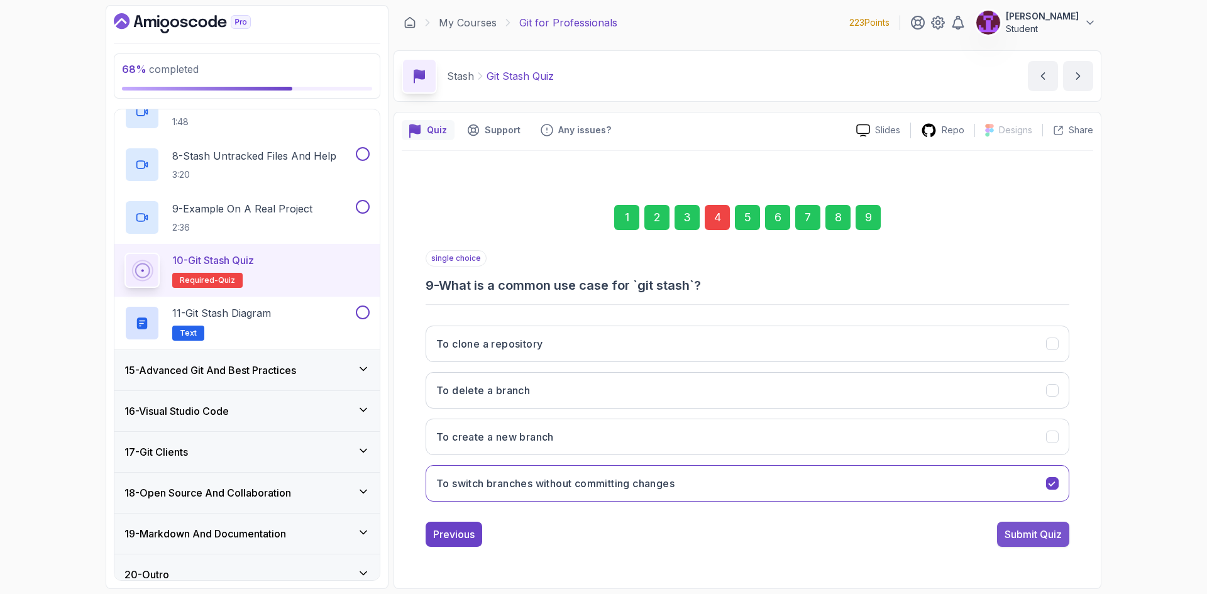
click at [1029, 540] on div "Submit Quiz" at bounding box center [1033, 534] width 57 height 15
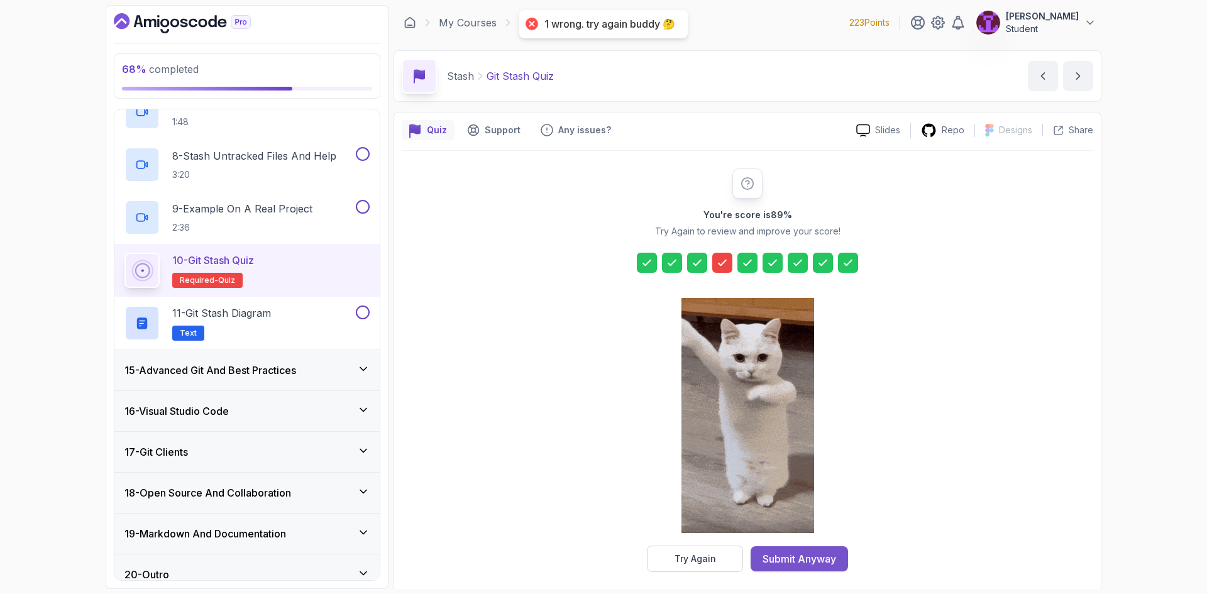
click at [794, 555] on div "Submit Anyway" at bounding box center [800, 558] width 74 height 15
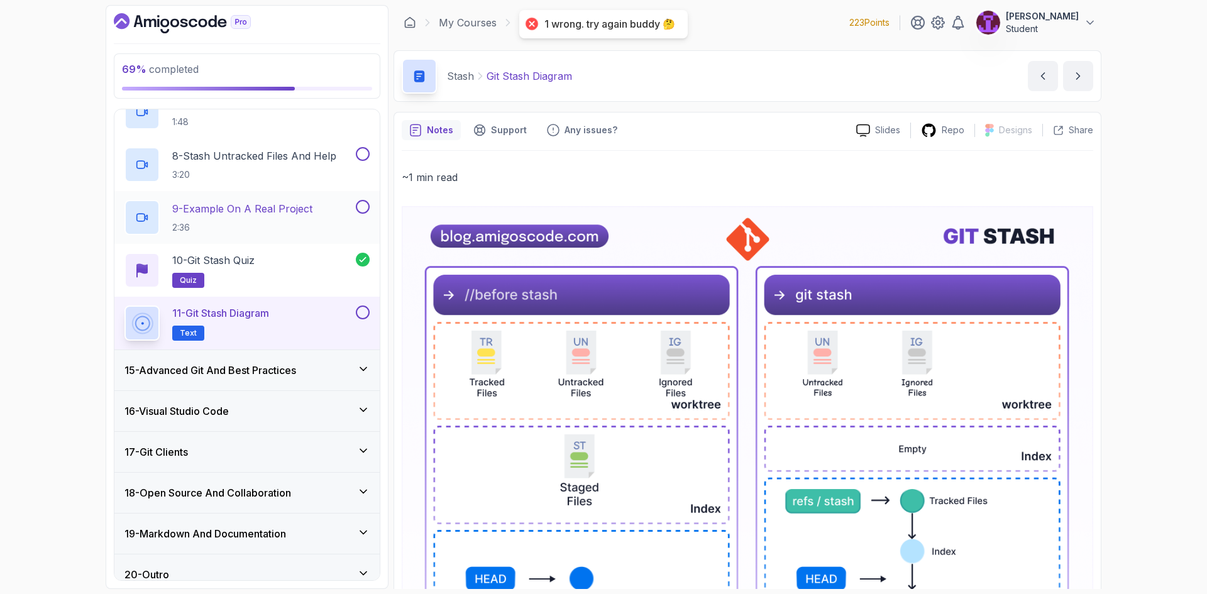
click at [365, 206] on button at bounding box center [363, 207] width 14 height 14
click at [360, 309] on button at bounding box center [363, 313] width 14 height 14
click at [360, 158] on button at bounding box center [363, 154] width 14 height 14
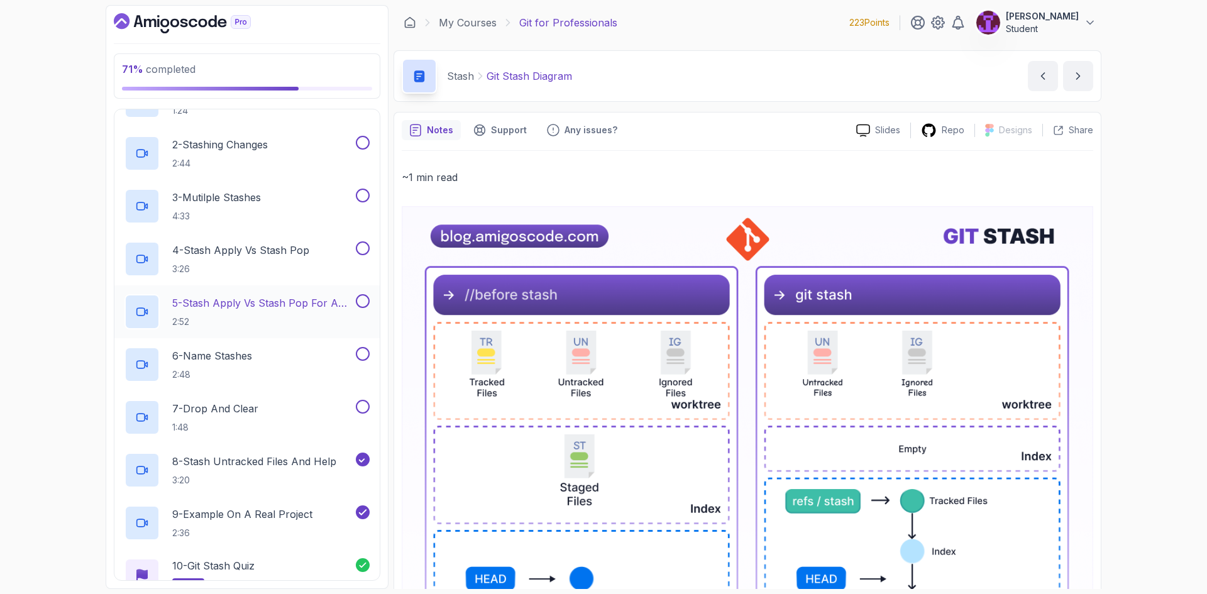
scroll to position [598, 0]
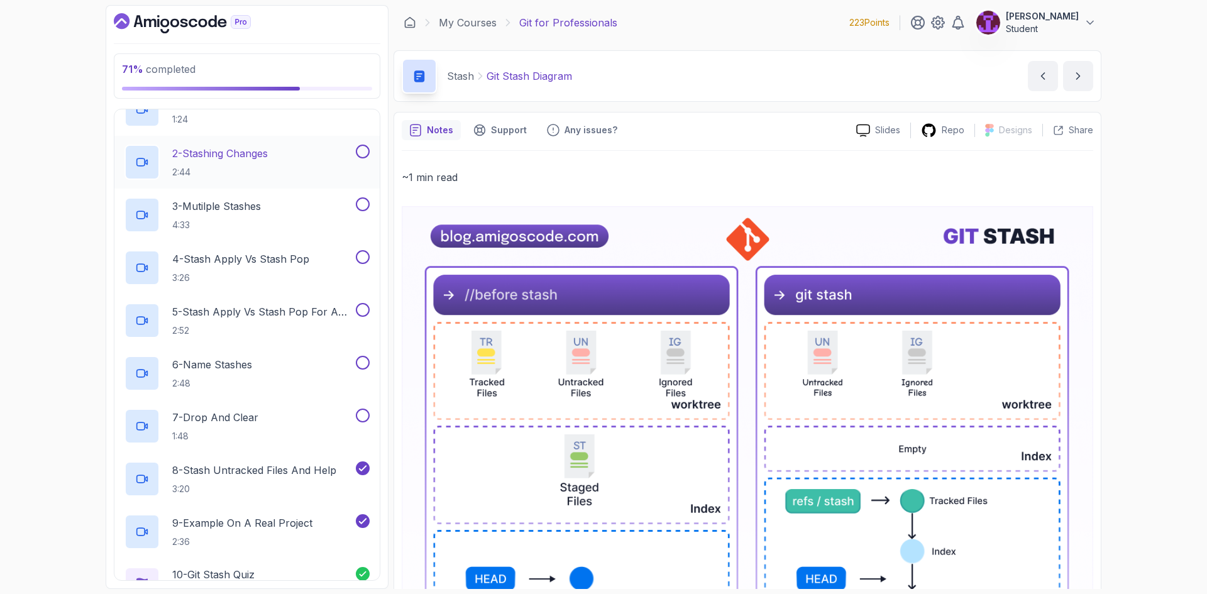
click at [363, 153] on button at bounding box center [363, 152] width 14 height 14
click at [363, 203] on button at bounding box center [363, 204] width 14 height 14
click at [361, 262] on button at bounding box center [363, 257] width 14 height 14
click at [360, 311] on button at bounding box center [363, 310] width 14 height 14
click at [362, 369] on button at bounding box center [363, 363] width 14 height 14
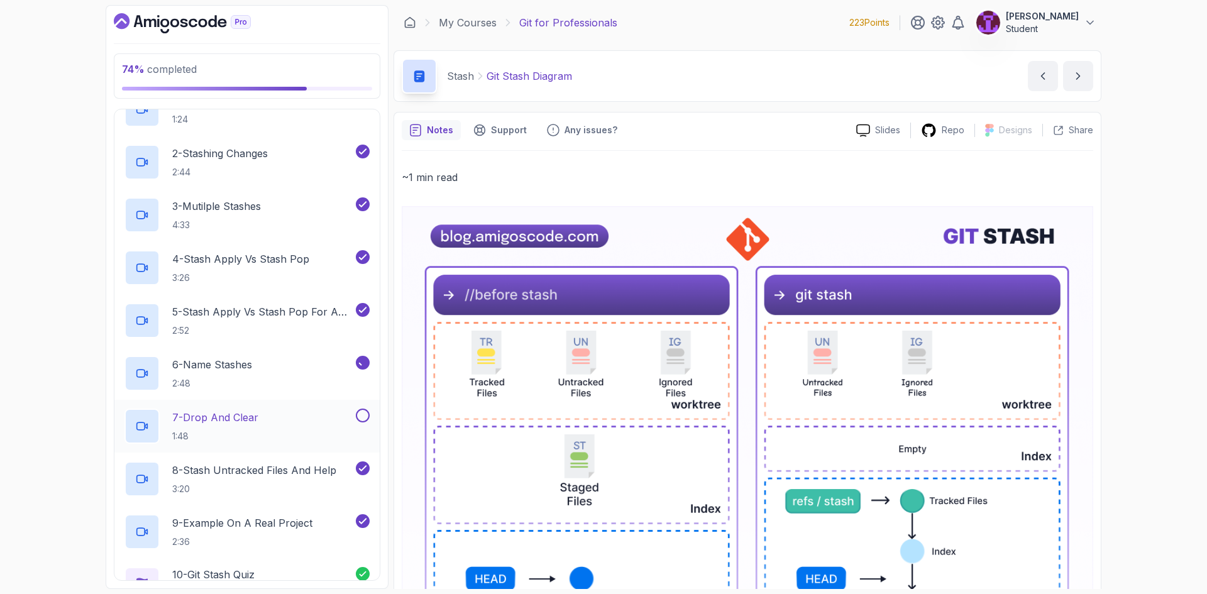
click at [366, 406] on div "7 - Drop And Clear 1:48" at bounding box center [246, 426] width 265 height 53
click at [368, 415] on button at bounding box center [363, 416] width 14 height 14
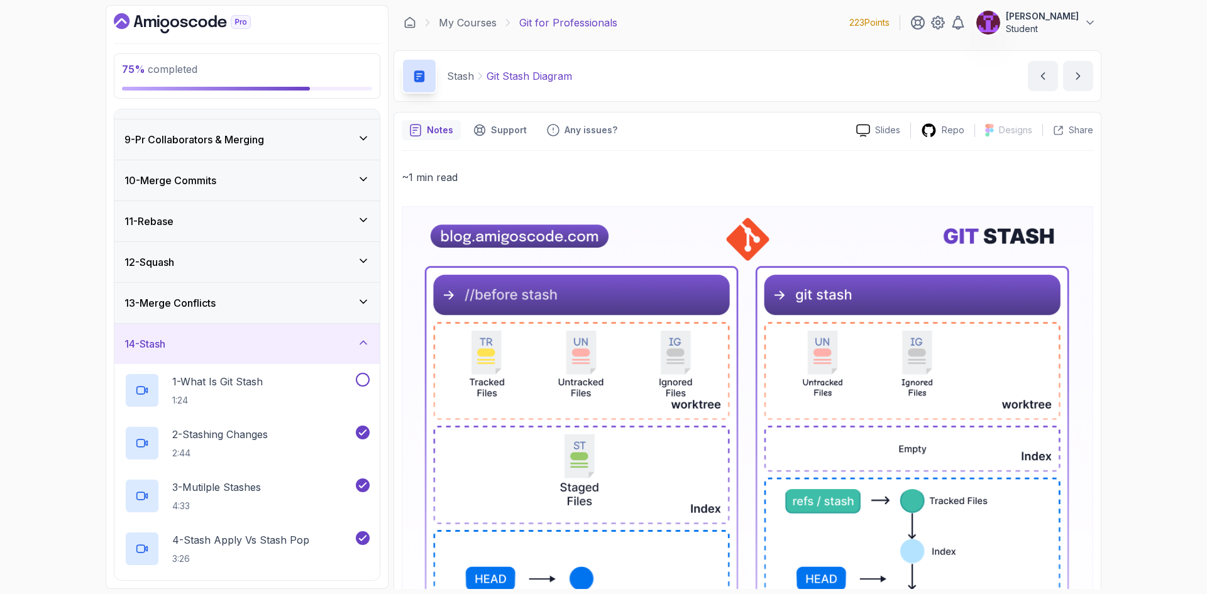
scroll to position [284, 0]
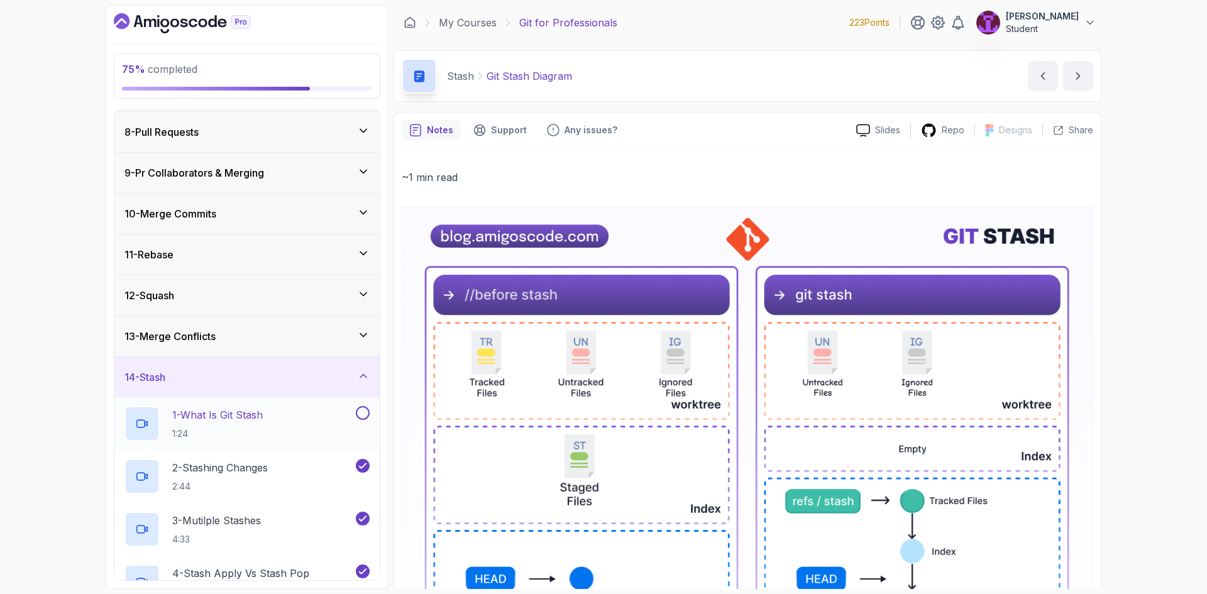
click at [368, 409] on button at bounding box center [363, 413] width 14 height 14
click at [370, 380] on div "14 - Stash" at bounding box center [246, 377] width 265 height 40
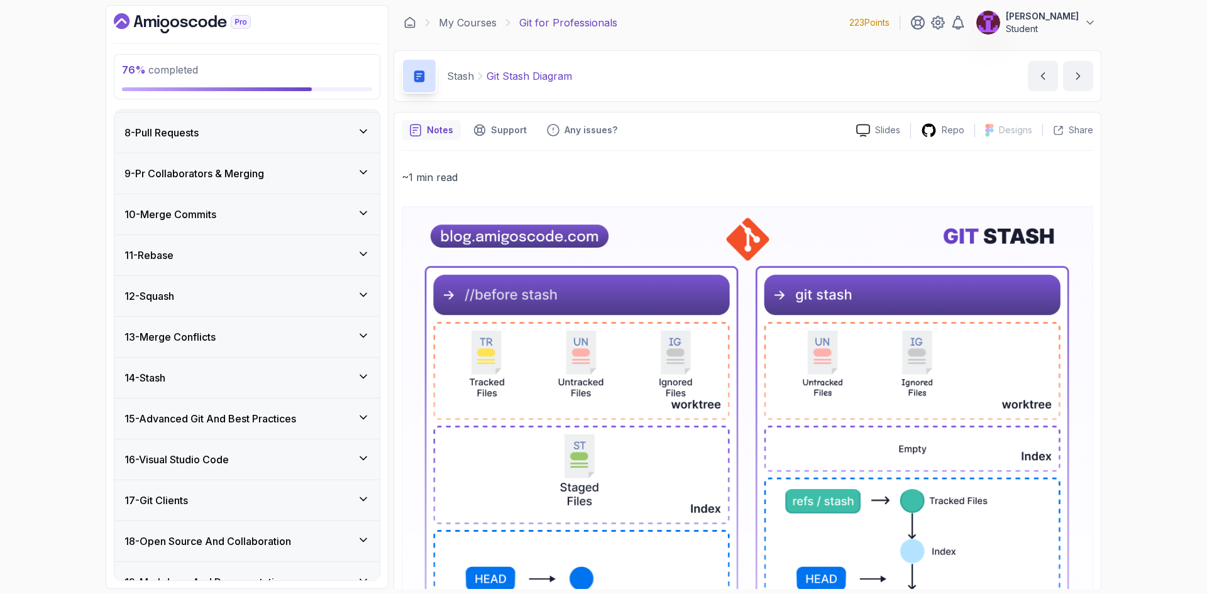
click at [358, 413] on icon at bounding box center [363, 417] width 13 height 13
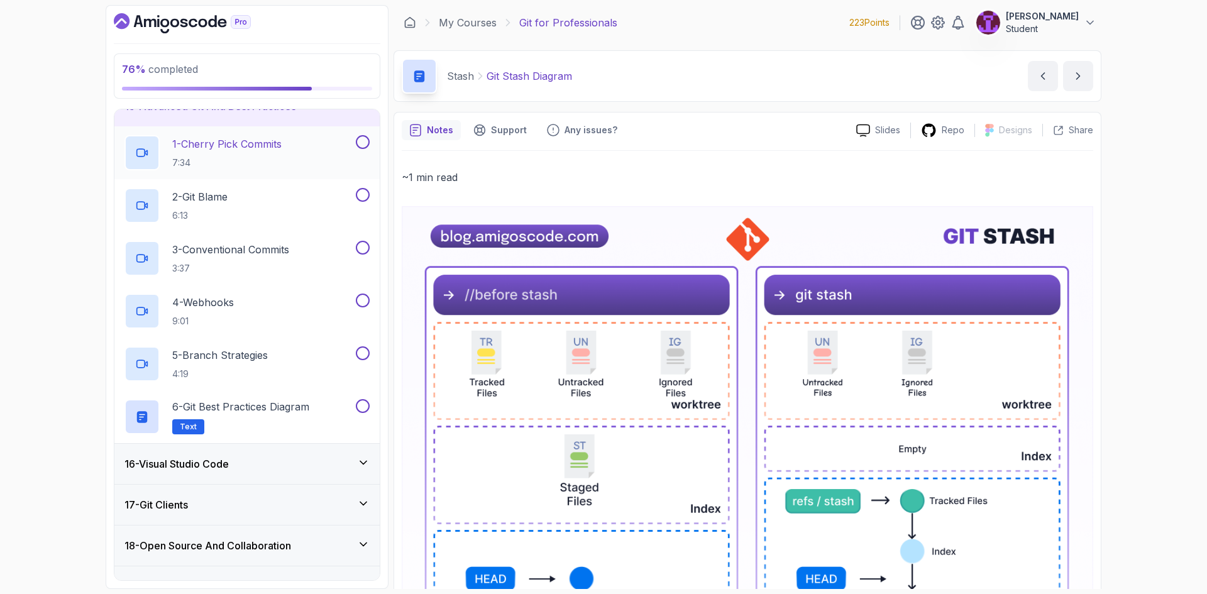
scroll to position [663, 0]
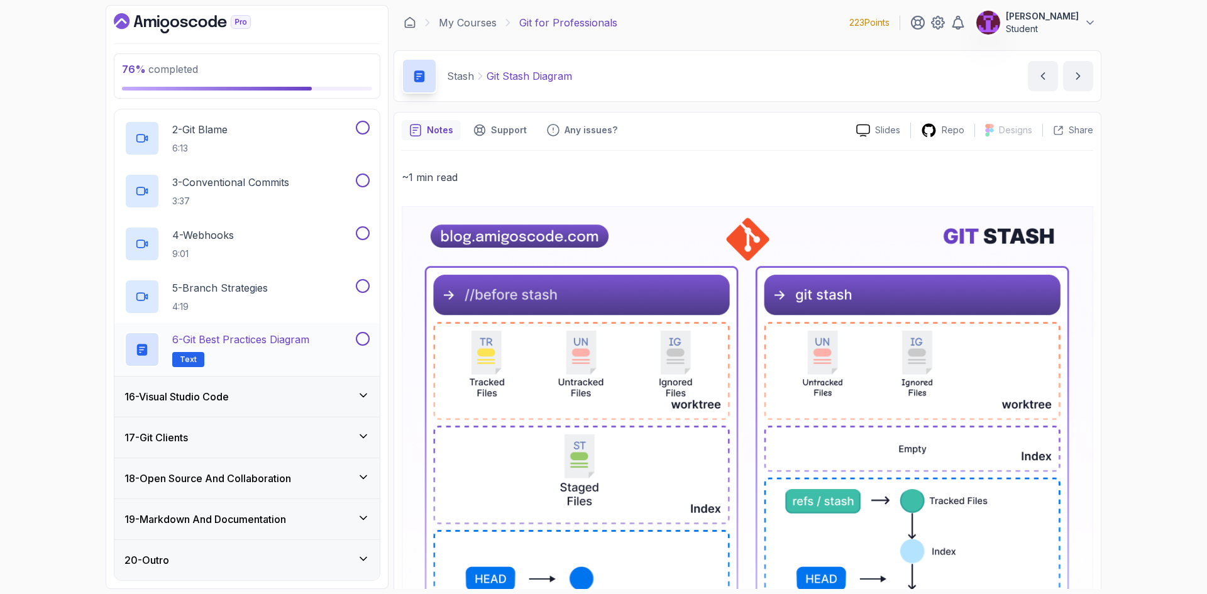
click at [305, 357] on h2 "6 - Git Best Practices Diagram Text" at bounding box center [240, 349] width 137 height 35
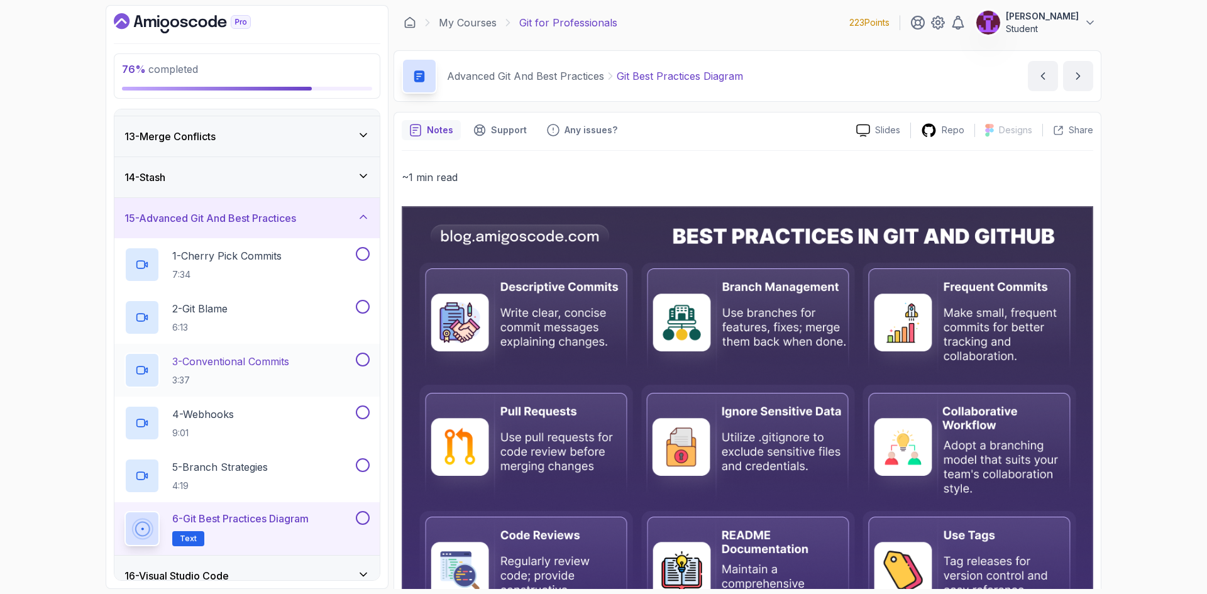
scroll to position [474, 0]
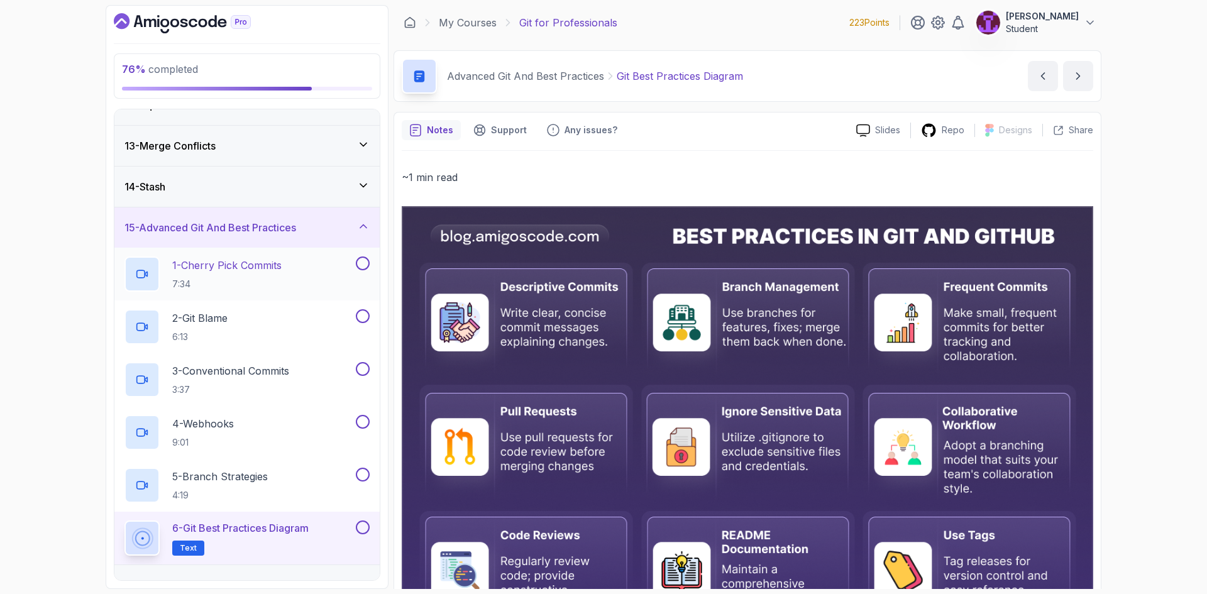
click at [322, 285] on div "1 - Cherry Pick Commits 7:34" at bounding box center [239, 274] width 229 height 35
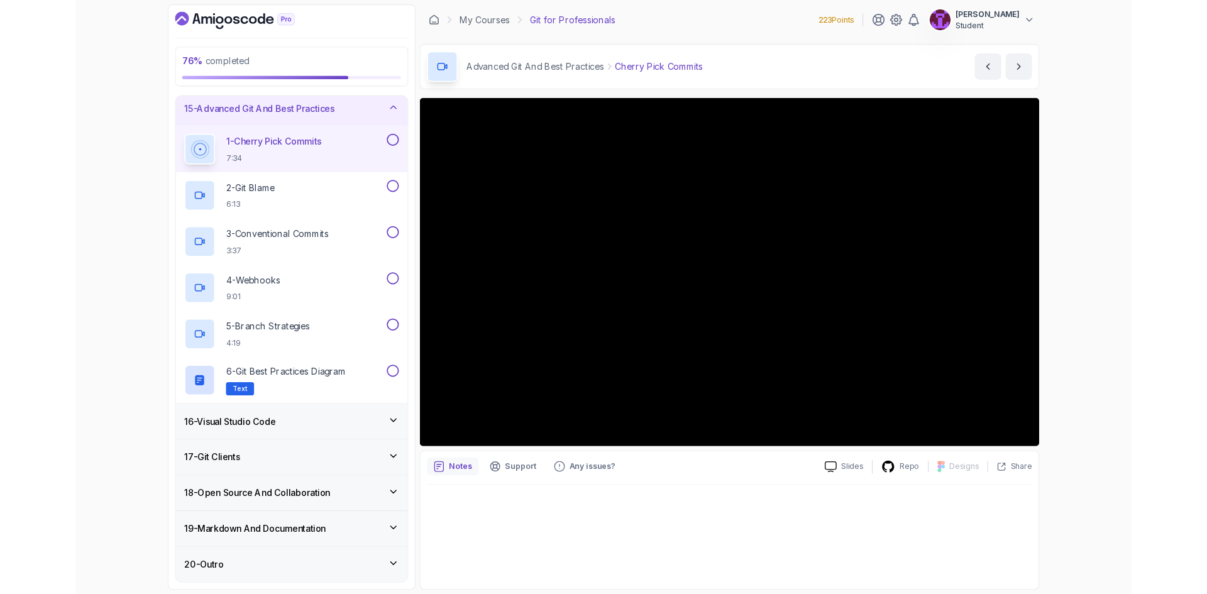
scroll to position [600, 0]
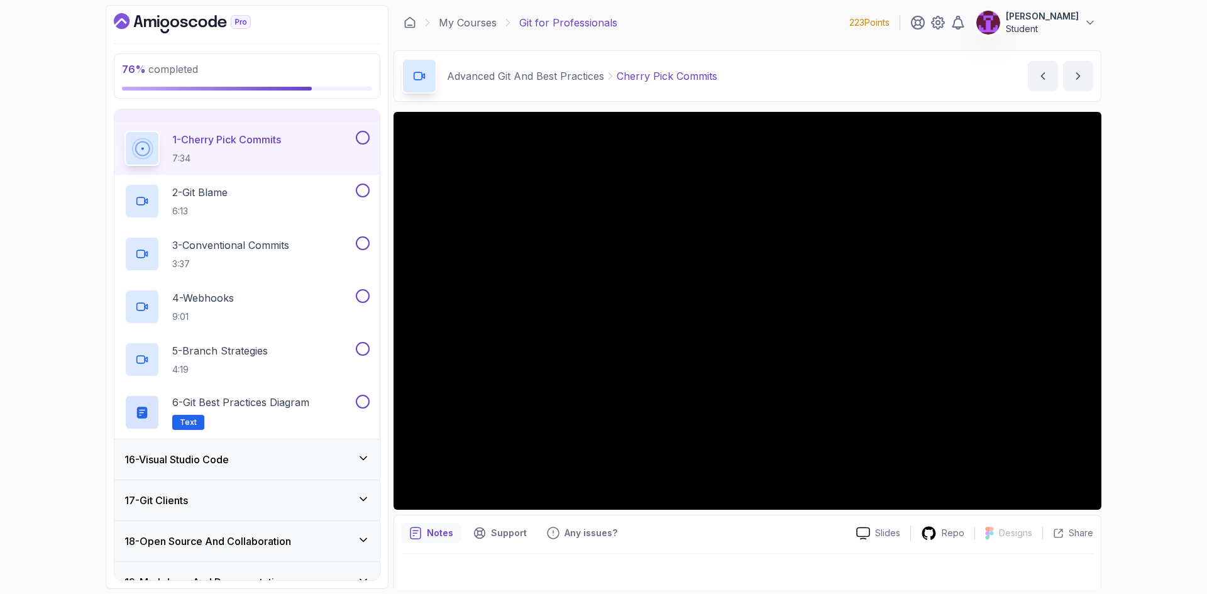
click at [355, 132] on div at bounding box center [361, 138] width 16 height 14
click at [363, 139] on button at bounding box center [363, 138] width 14 height 14
click at [363, 191] on button at bounding box center [363, 191] width 14 height 14
click at [362, 246] on button at bounding box center [363, 243] width 14 height 14
click at [357, 296] on button at bounding box center [363, 296] width 14 height 14
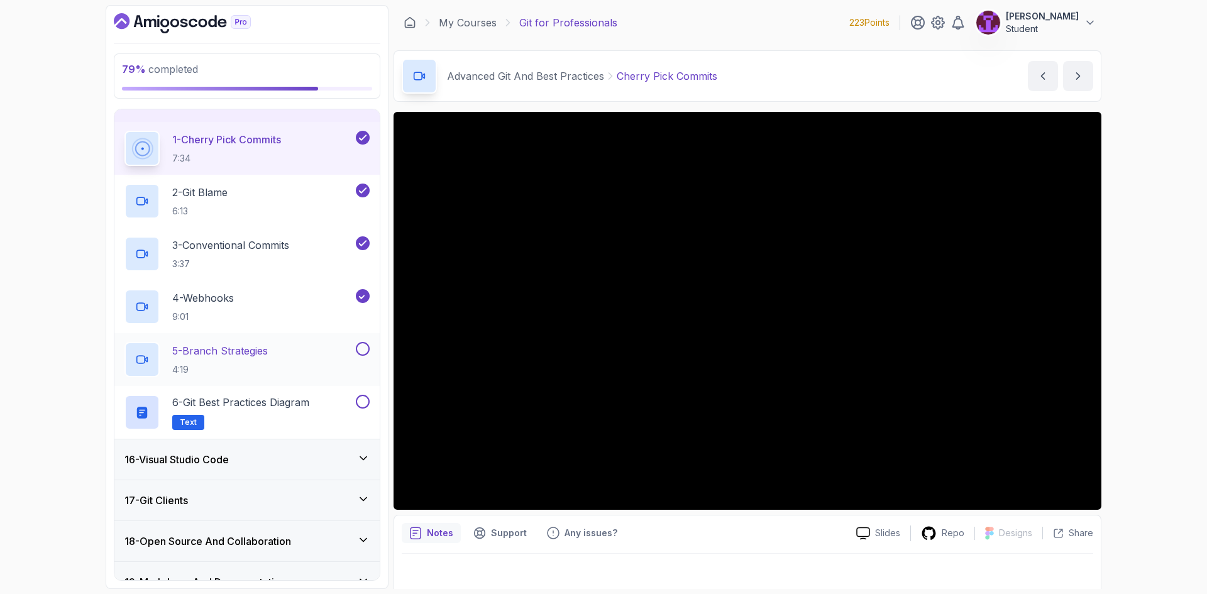
click at [360, 350] on button at bounding box center [363, 349] width 14 height 14
click at [357, 402] on button at bounding box center [363, 402] width 14 height 14
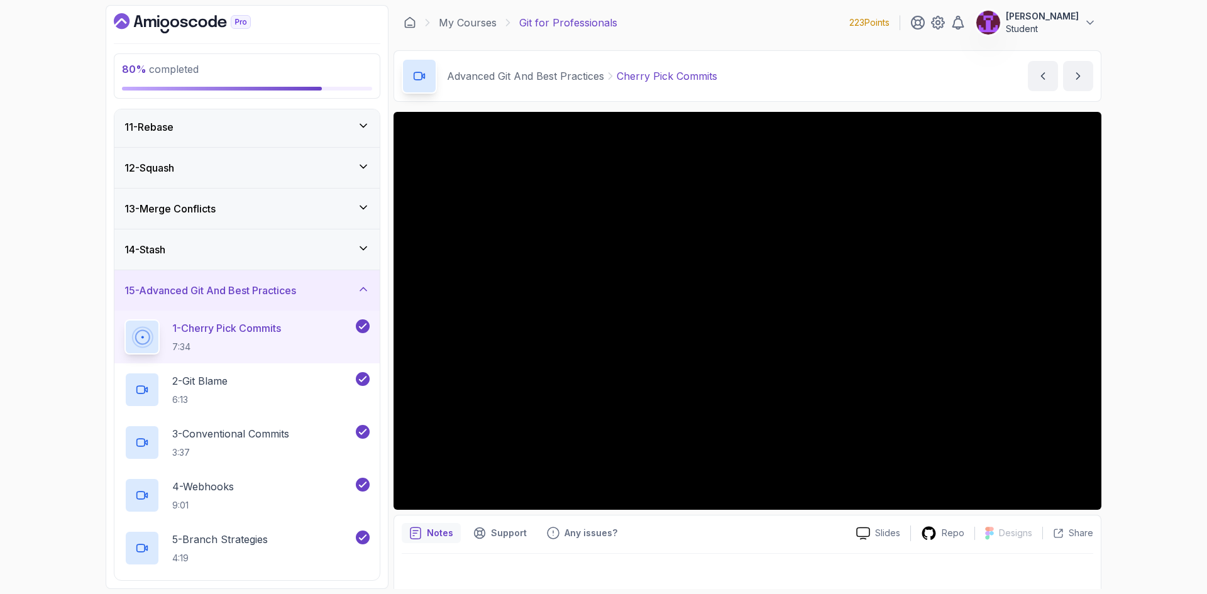
click at [325, 294] on div "15 - Advanced Git And Best Practices" at bounding box center [247, 290] width 245 height 15
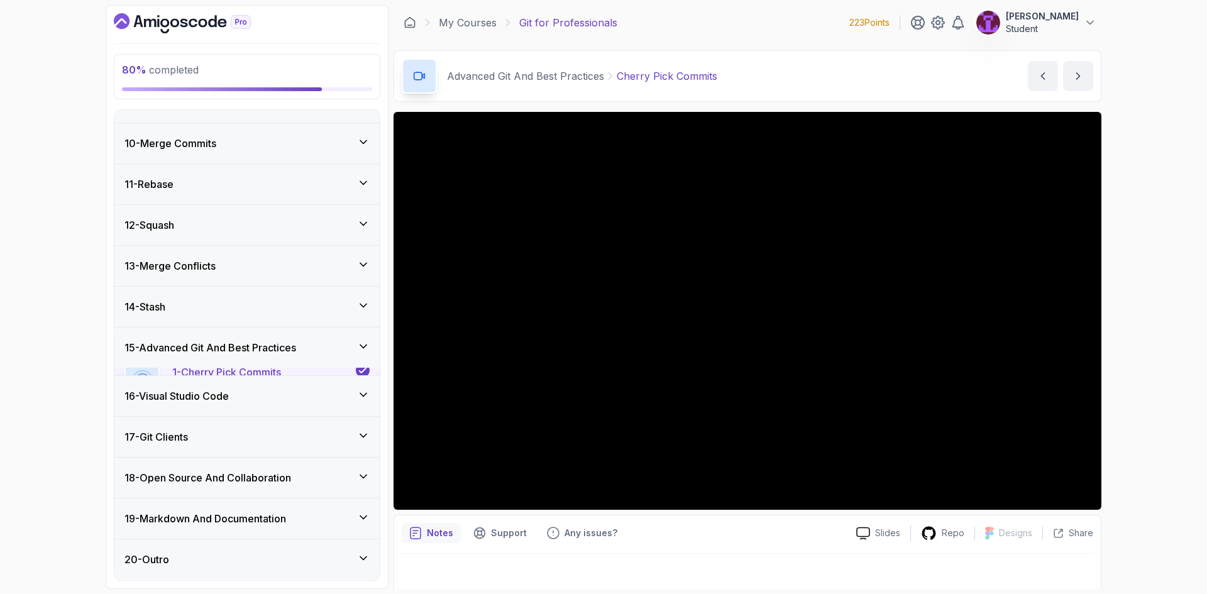
scroll to position [346, 0]
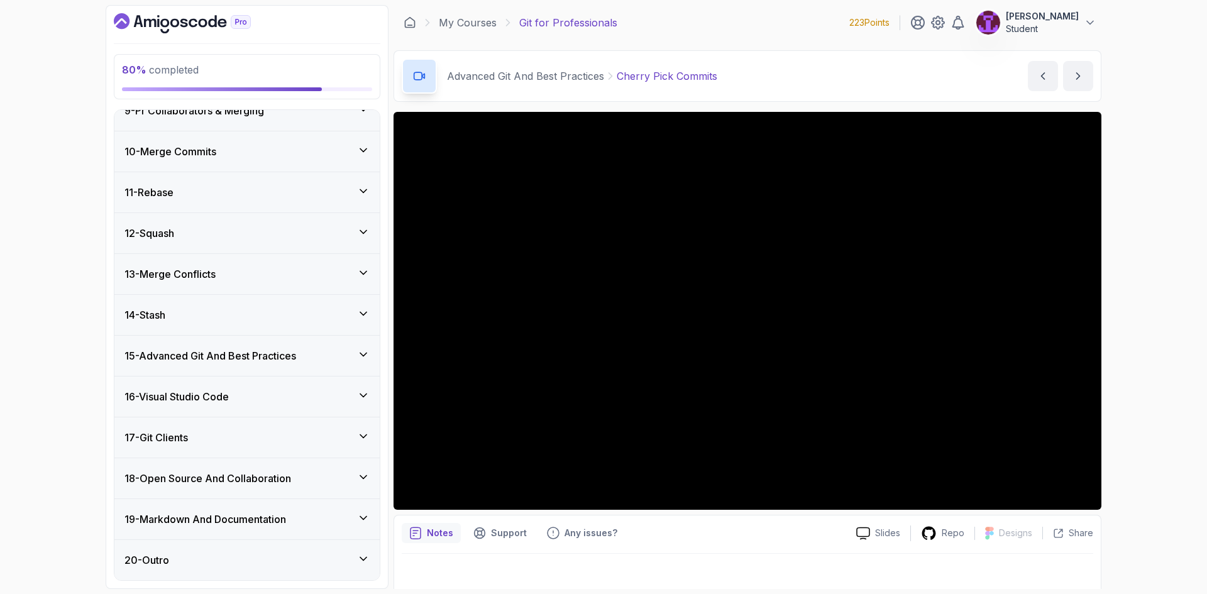
click at [307, 394] on div "16 - Visual Studio Code" at bounding box center [247, 396] width 245 height 15
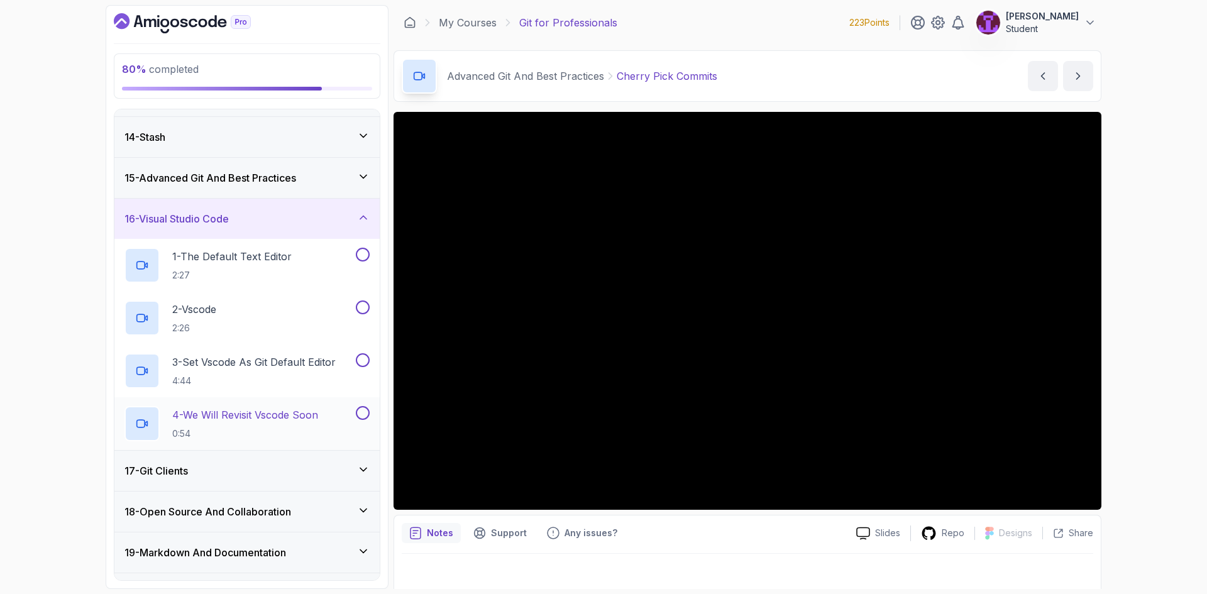
scroll to position [557, 0]
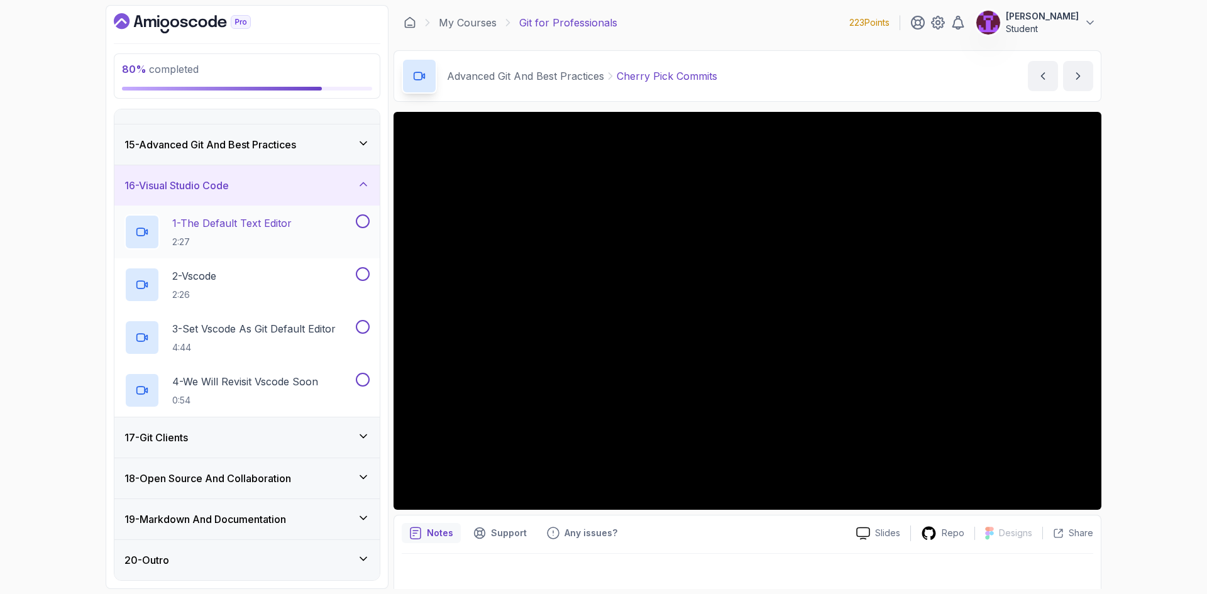
click at [366, 222] on button at bounding box center [363, 221] width 14 height 14
click at [364, 276] on button at bounding box center [363, 274] width 14 height 14
click at [365, 330] on button at bounding box center [363, 327] width 14 height 14
click at [362, 383] on button at bounding box center [363, 380] width 14 height 14
click at [308, 194] on div "16 - Visual Studio Code" at bounding box center [246, 185] width 265 height 40
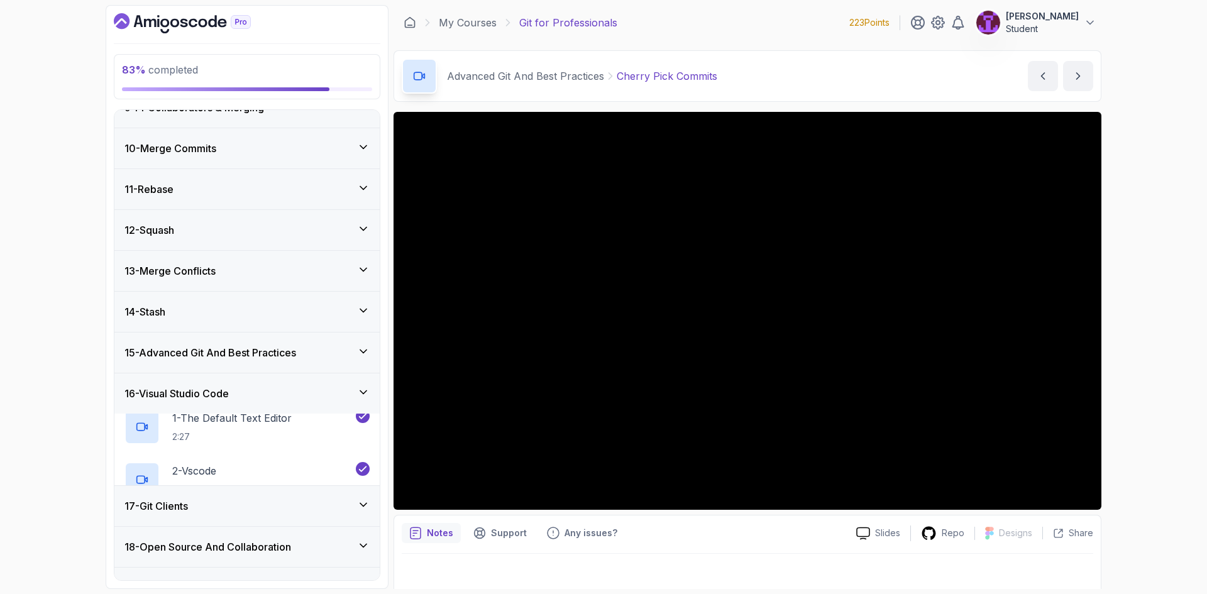
scroll to position [346, 0]
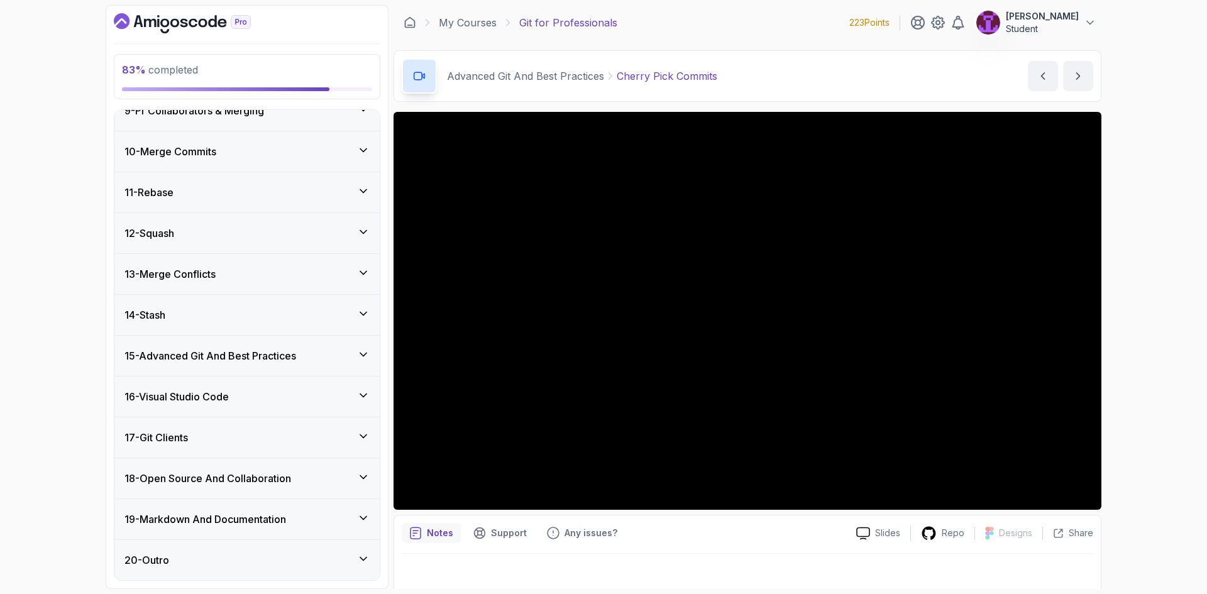
click at [316, 440] on div "17 - Git Clients" at bounding box center [247, 437] width 245 height 15
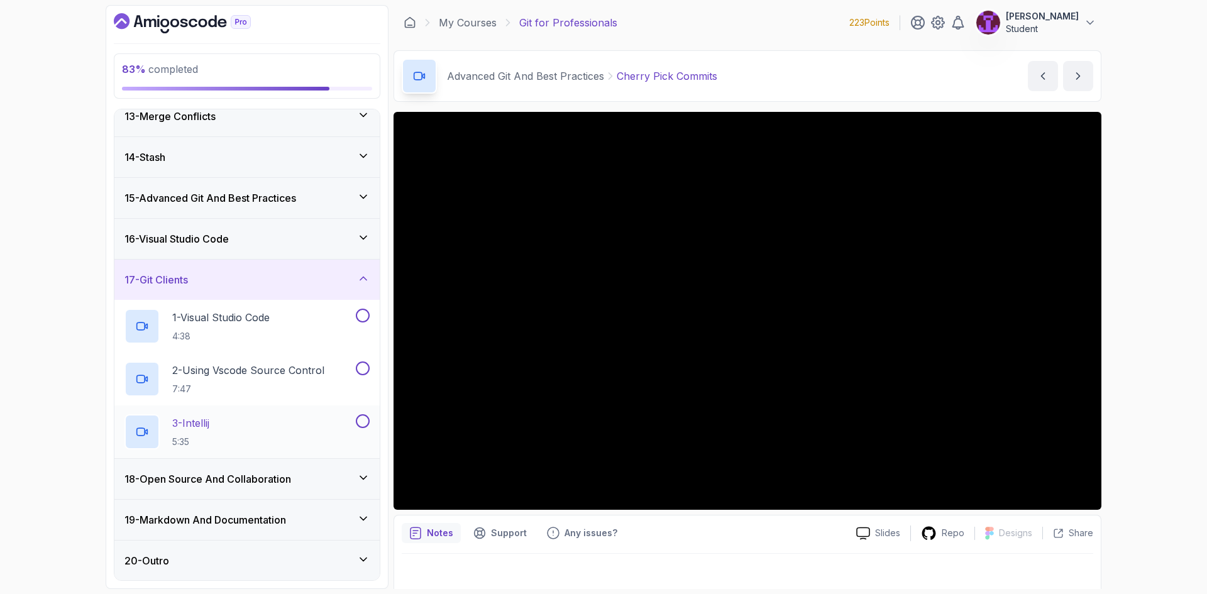
scroll to position [504, 0]
click at [361, 317] on button at bounding box center [363, 315] width 14 height 14
click at [360, 366] on button at bounding box center [363, 368] width 14 height 14
click at [365, 423] on button at bounding box center [363, 421] width 14 height 14
click at [357, 285] on div "17 - Git Clients" at bounding box center [247, 279] width 245 height 15
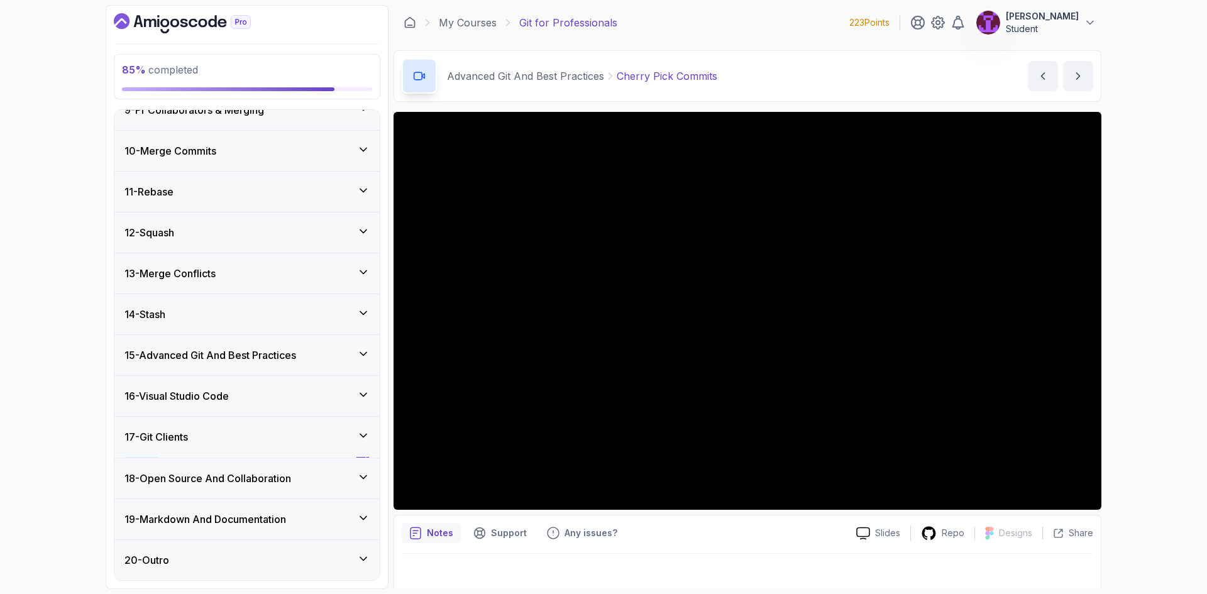
scroll to position [346, 0]
click at [335, 479] on div "18 - Open Source And Collaboration" at bounding box center [247, 478] width 245 height 15
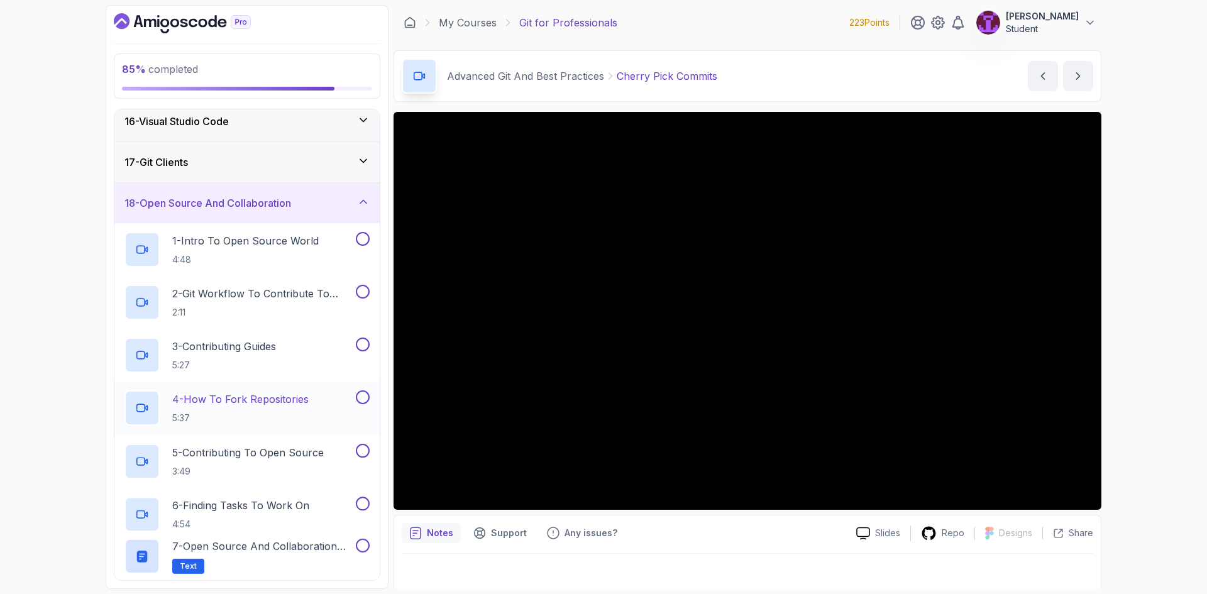
scroll to position [661, 0]
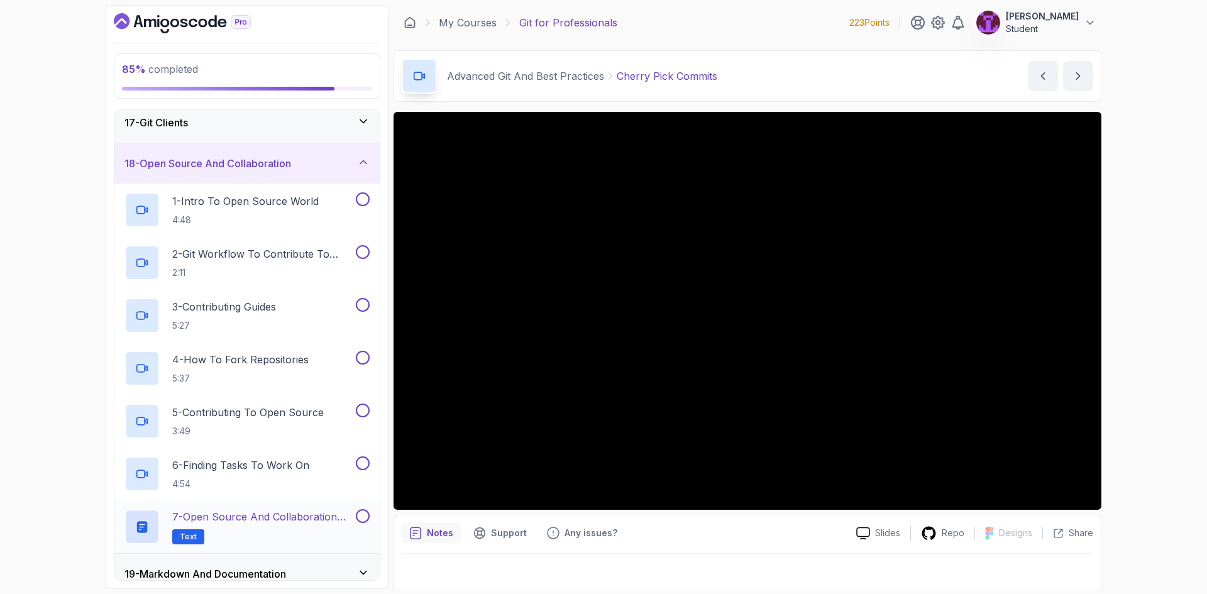
click at [365, 511] on button at bounding box center [363, 516] width 14 height 14
click at [363, 464] on button at bounding box center [363, 464] width 14 height 14
click at [363, 410] on button at bounding box center [363, 411] width 14 height 14
click at [365, 355] on button at bounding box center [363, 358] width 14 height 14
click at [365, 309] on button at bounding box center [363, 305] width 14 height 14
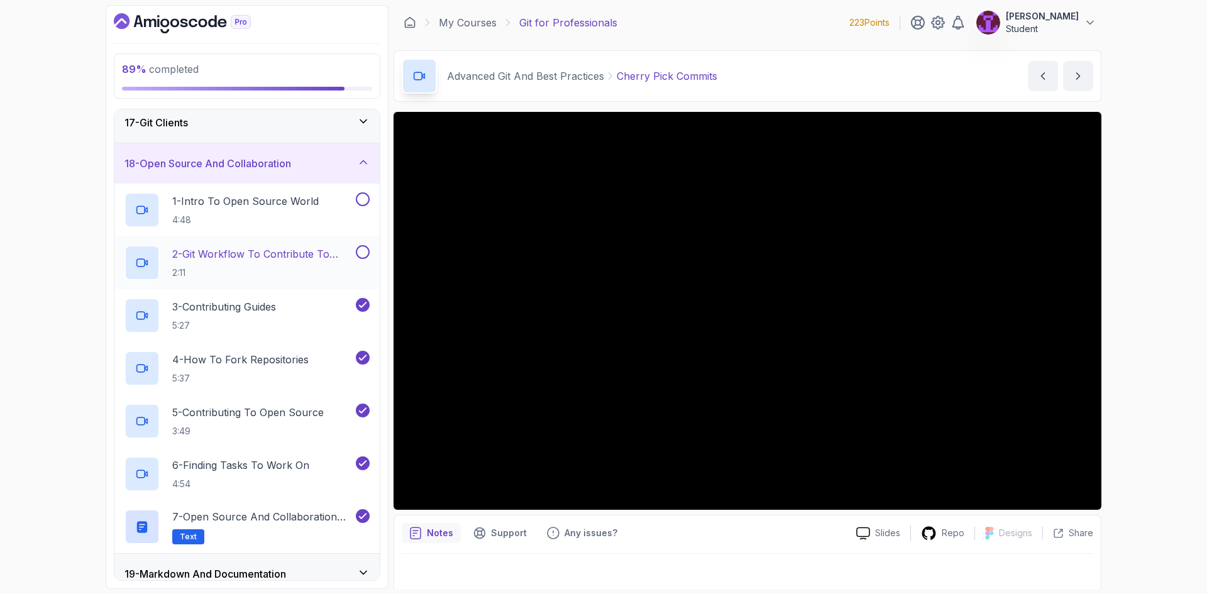
click at [363, 257] on button at bounding box center [363, 252] width 14 height 14
click at [363, 201] on button at bounding box center [363, 199] width 14 height 14
click at [336, 168] on div "18 - Open Source And Collaboration" at bounding box center [247, 163] width 245 height 15
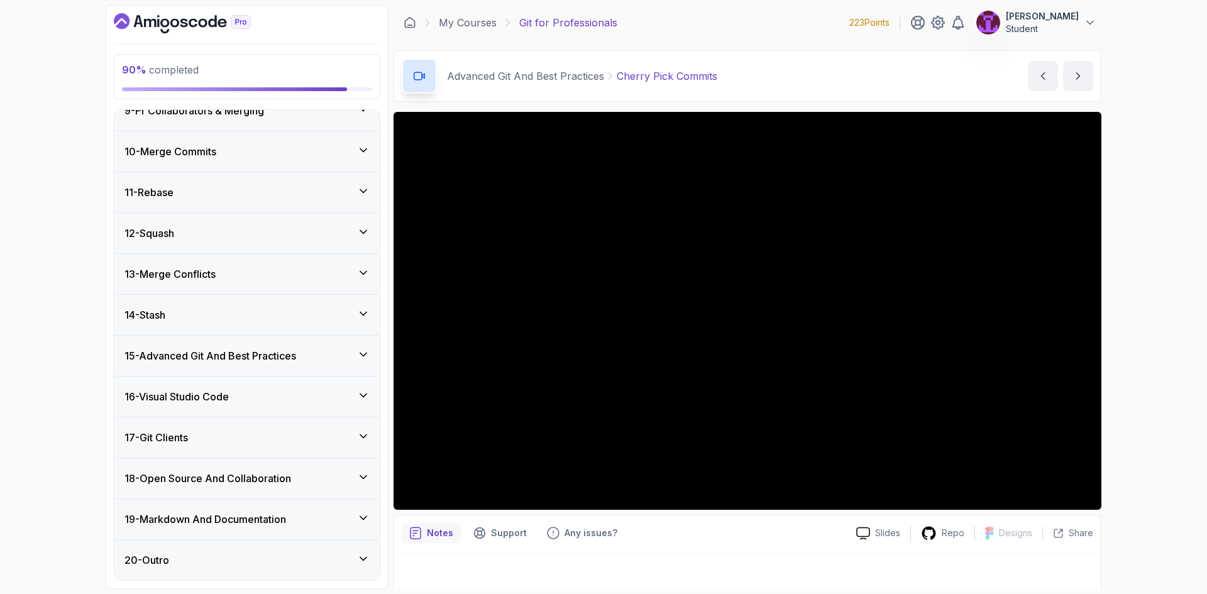
scroll to position [346, 0]
click at [286, 513] on h3 "19 - Markdown And Documentation" at bounding box center [206, 519] width 162 height 15
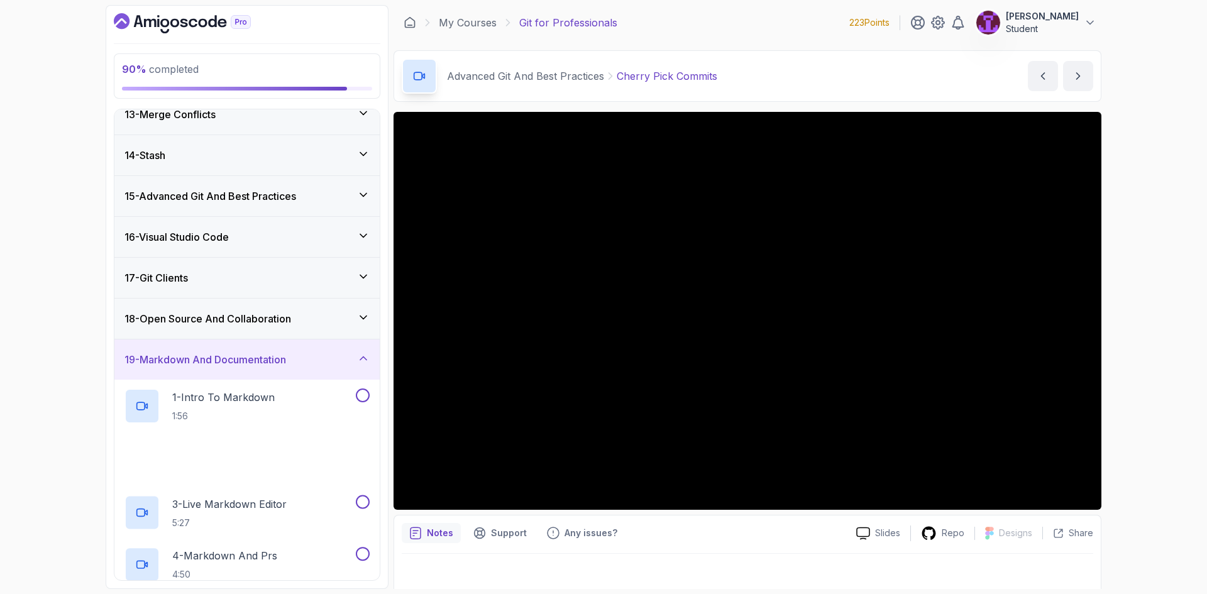
scroll to position [724, 0]
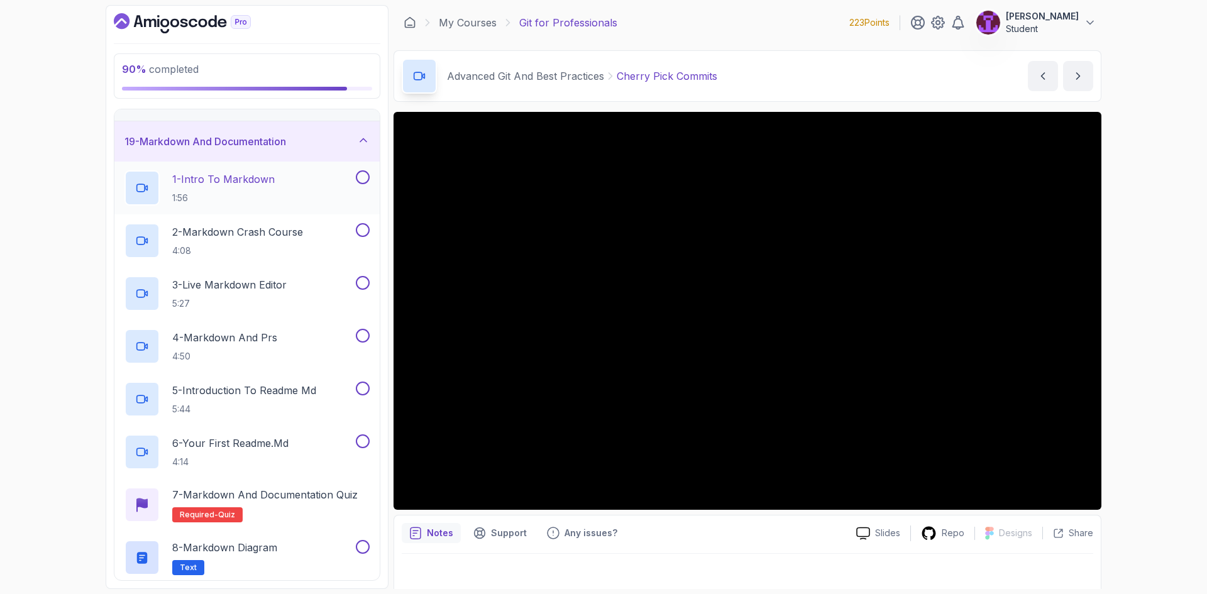
click at [364, 179] on button at bounding box center [363, 177] width 14 height 14
click at [362, 221] on div "2 - Markdown Crash Course 4:08" at bounding box center [246, 240] width 265 height 53
drag, startPoint x: 362, startPoint y: 230, endPoint x: 357, endPoint y: 277, distance: 46.8
click at [362, 231] on button at bounding box center [363, 230] width 14 height 14
click at [356, 283] on button at bounding box center [363, 283] width 14 height 14
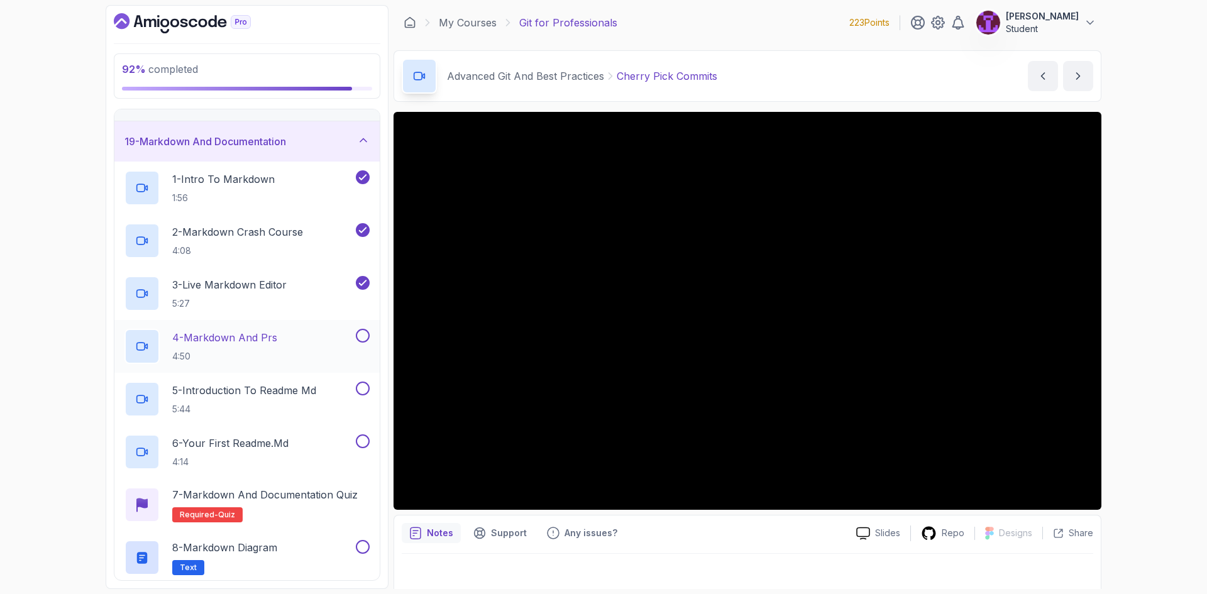
click at [363, 334] on button at bounding box center [363, 336] width 14 height 14
click at [361, 385] on button at bounding box center [363, 389] width 14 height 14
drag, startPoint x: 363, startPoint y: 438, endPoint x: 360, endPoint y: 458, distance: 19.9
click at [363, 440] on button at bounding box center [363, 442] width 14 height 14
click at [348, 492] on p "7 - Markdown and Documentation Quiz" at bounding box center [265, 494] width 186 height 15
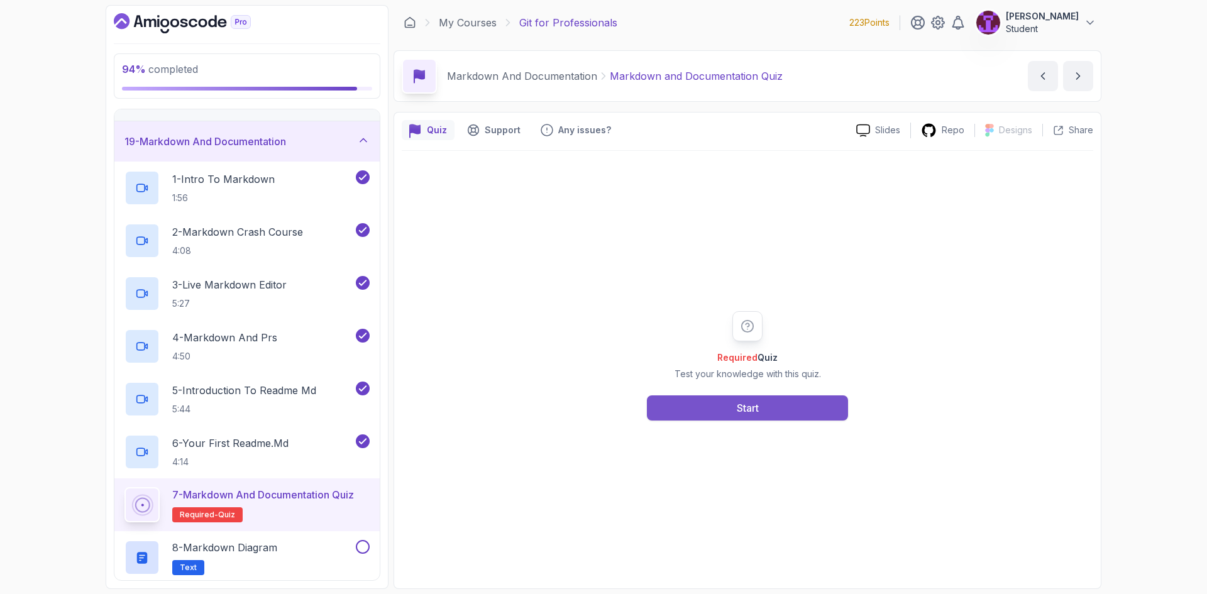
click at [700, 397] on div "Required Quiz Test your knowledge with this quiz. Start" at bounding box center [747, 365] width 241 height 109
click at [719, 410] on button "Start" at bounding box center [747, 408] width 201 height 25
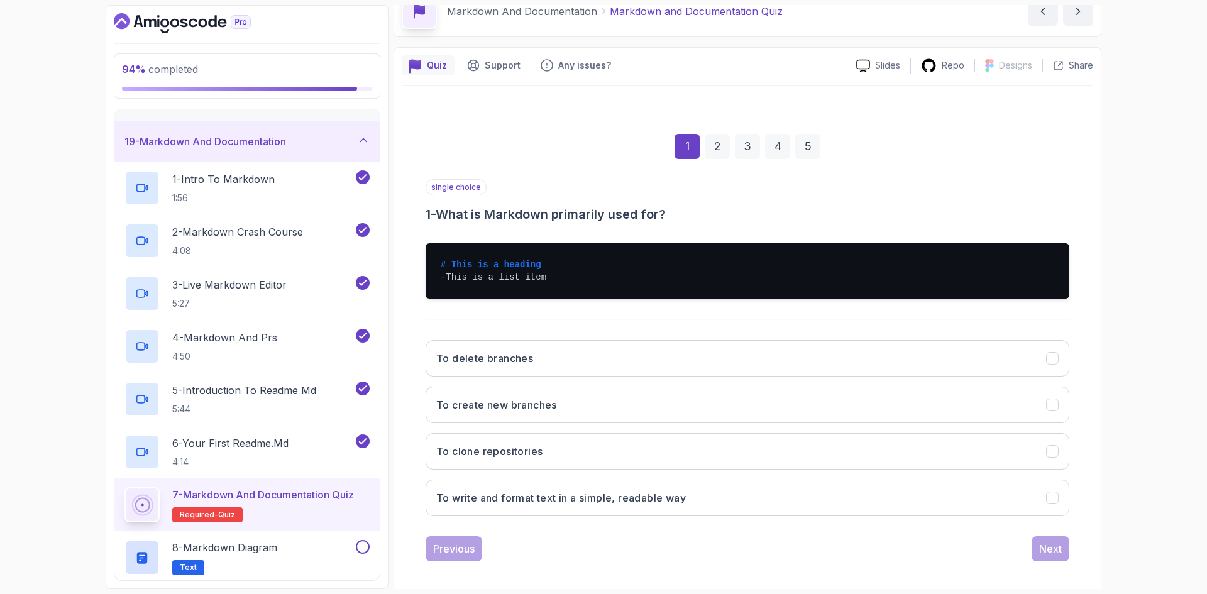
scroll to position [73, 0]
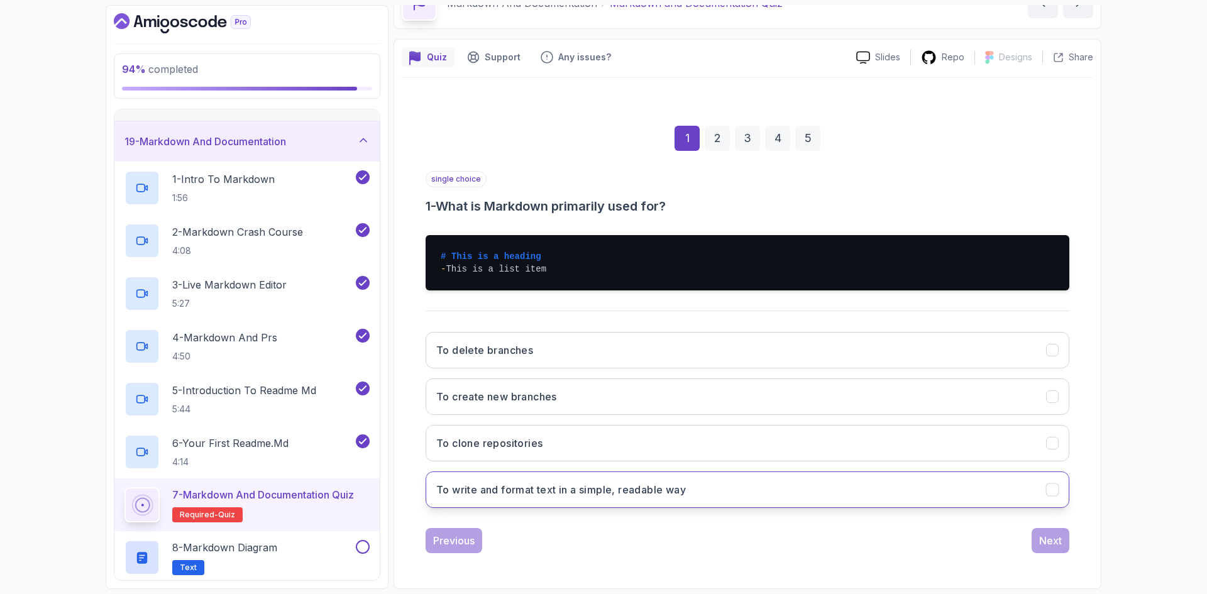
click at [579, 482] on button "To write and format text in a simple, readable way" at bounding box center [748, 490] width 644 height 36
click at [1058, 538] on div "Next" at bounding box center [1050, 540] width 23 height 15
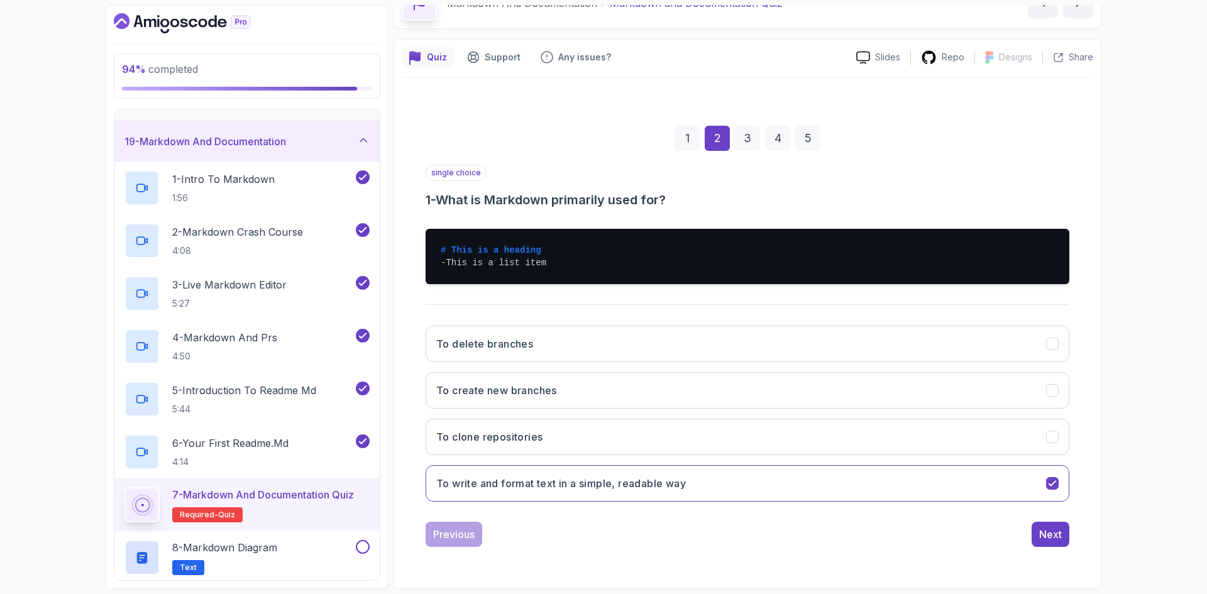
scroll to position [0, 0]
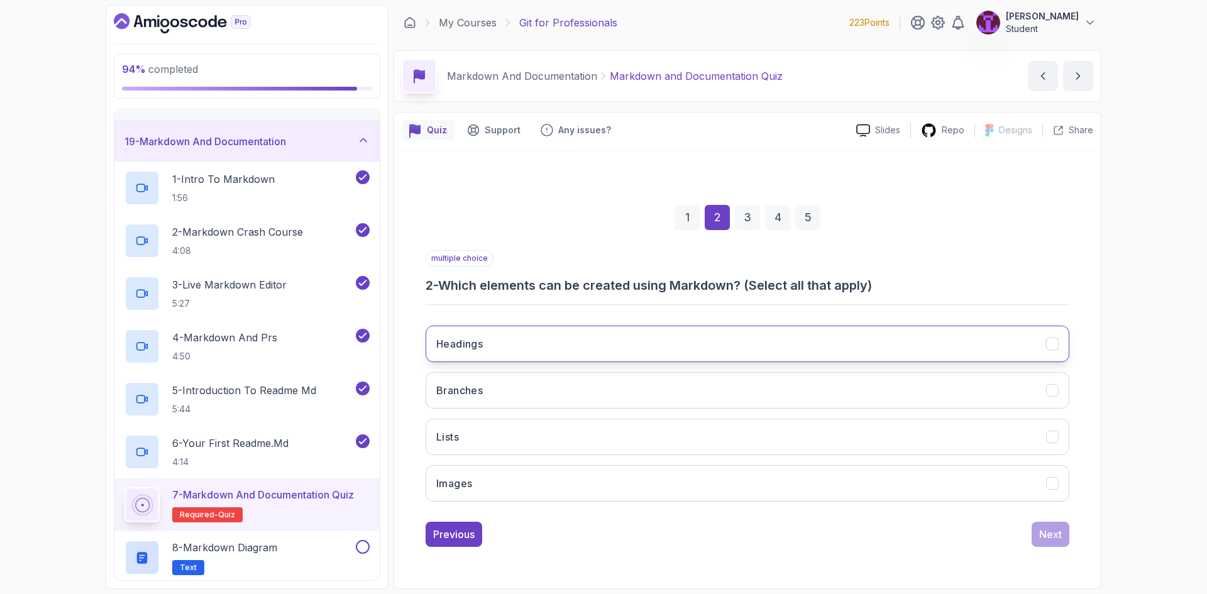
click at [582, 343] on button "Headings" at bounding box center [748, 344] width 644 height 36
click at [568, 440] on button "Lists" at bounding box center [748, 437] width 644 height 36
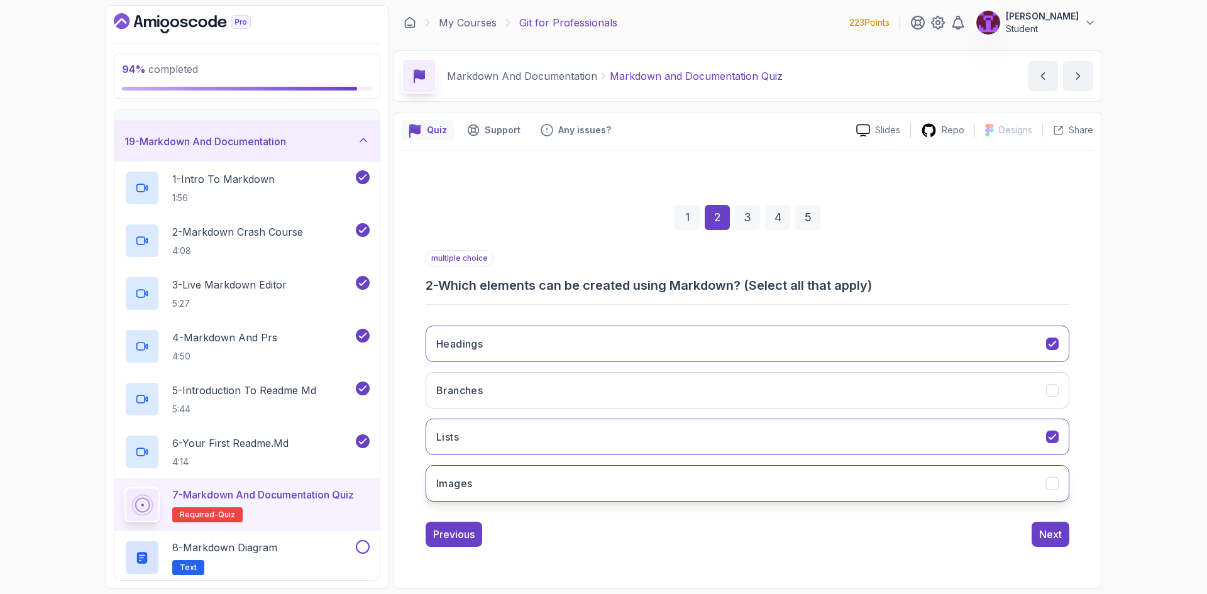
click at [578, 491] on button "Images" at bounding box center [748, 483] width 644 height 36
click at [1067, 533] on button "Next" at bounding box center [1051, 534] width 38 height 25
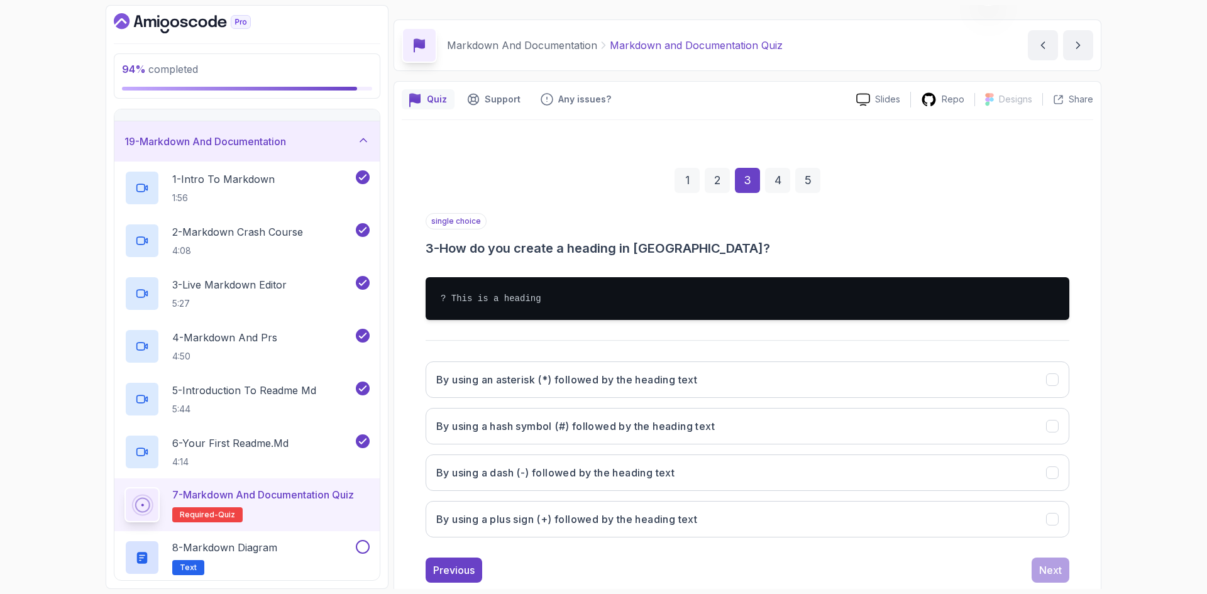
scroll to position [60, 0]
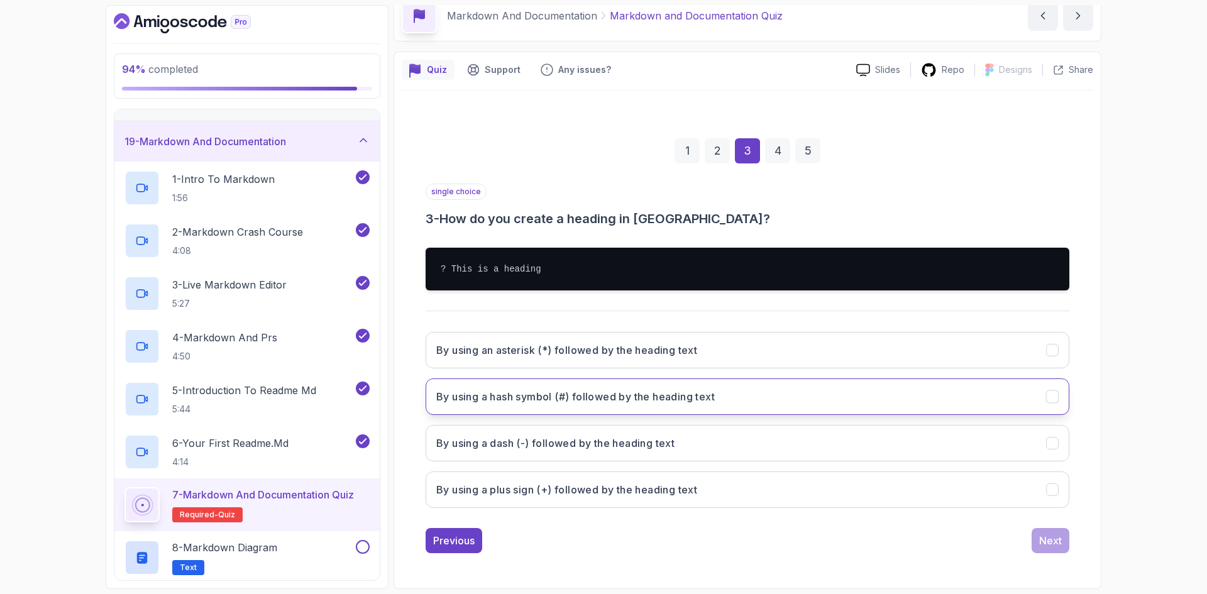
click at [596, 385] on button "By using a hash symbol (#) followed by the heading text" at bounding box center [748, 397] width 644 height 36
click at [1046, 549] on button "Next" at bounding box center [1051, 540] width 38 height 25
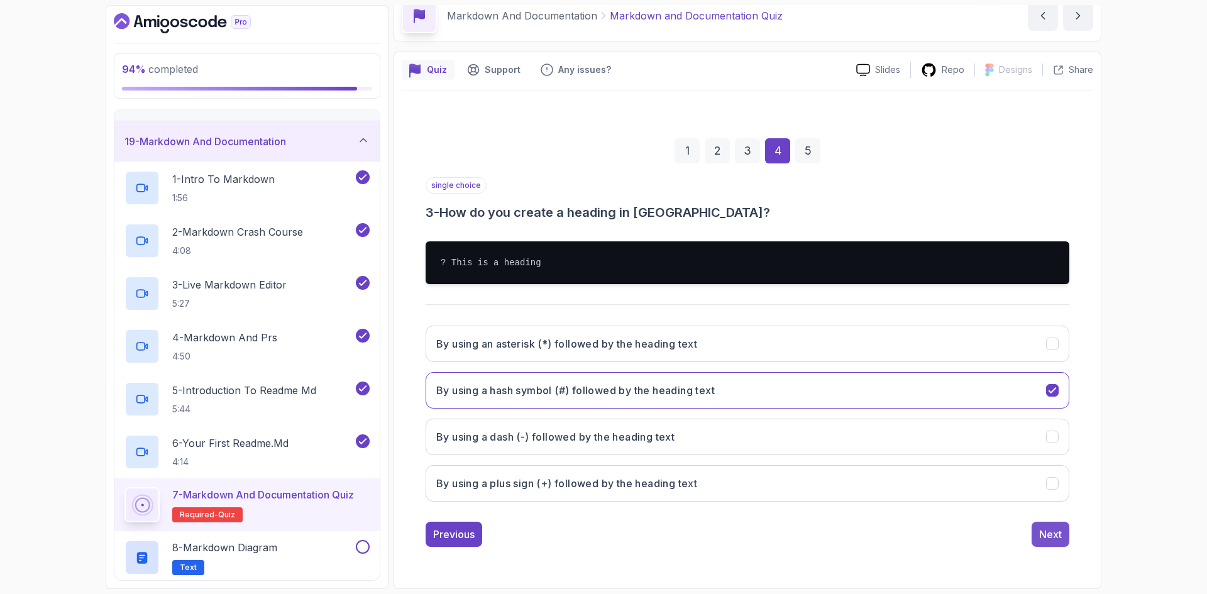
scroll to position [0, 0]
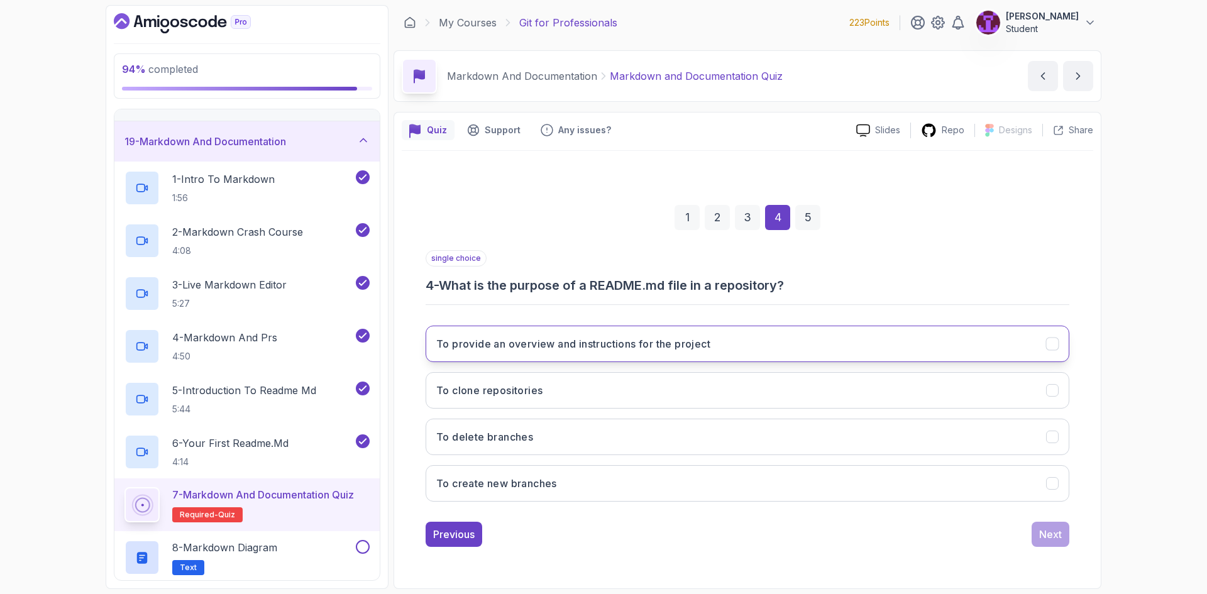
click at [535, 345] on h3 "To provide an overview and instructions for the project" at bounding box center [573, 343] width 274 height 15
click at [1047, 540] on div "Next" at bounding box center [1050, 534] width 23 height 15
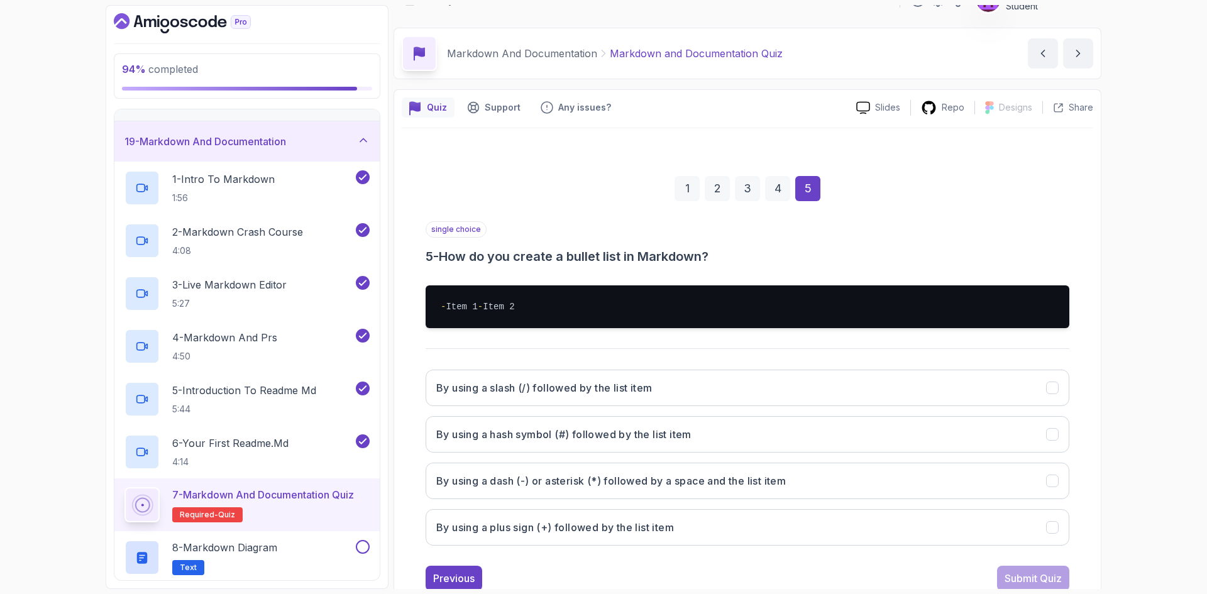
scroll to position [73, 0]
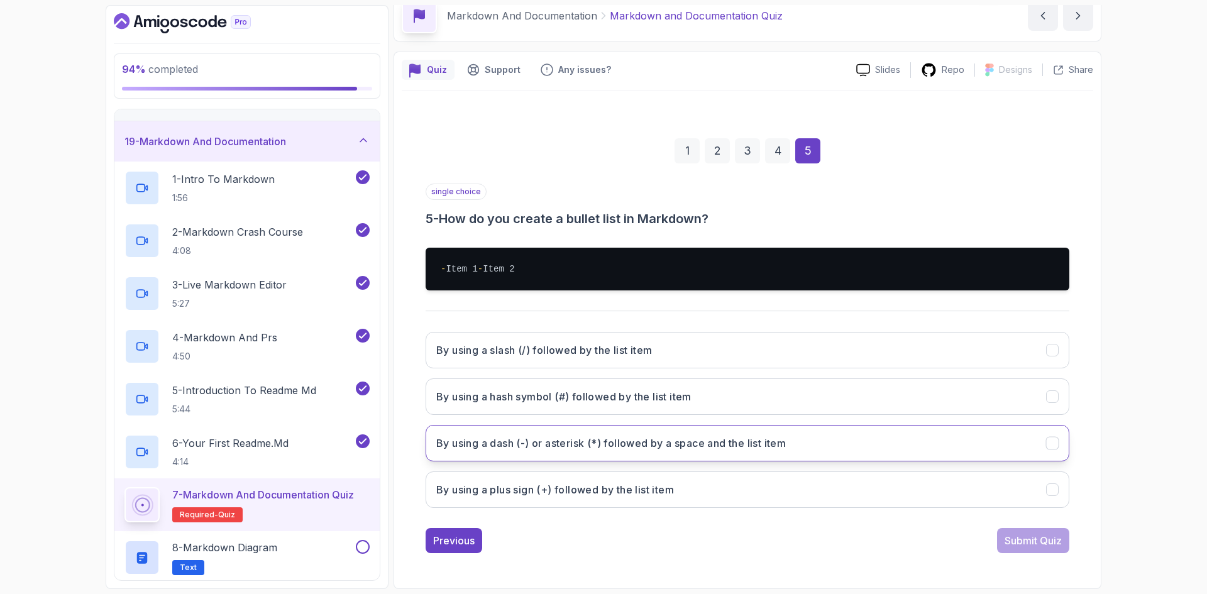
click at [533, 445] on h3 "By using a dash (-) or asterisk (*) followed by a space and the list item" at bounding box center [611, 443] width 350 height 15
click at [1024, 548] on div "Submit Quiz" at bounding box center [1033, 540] width 57 height 15
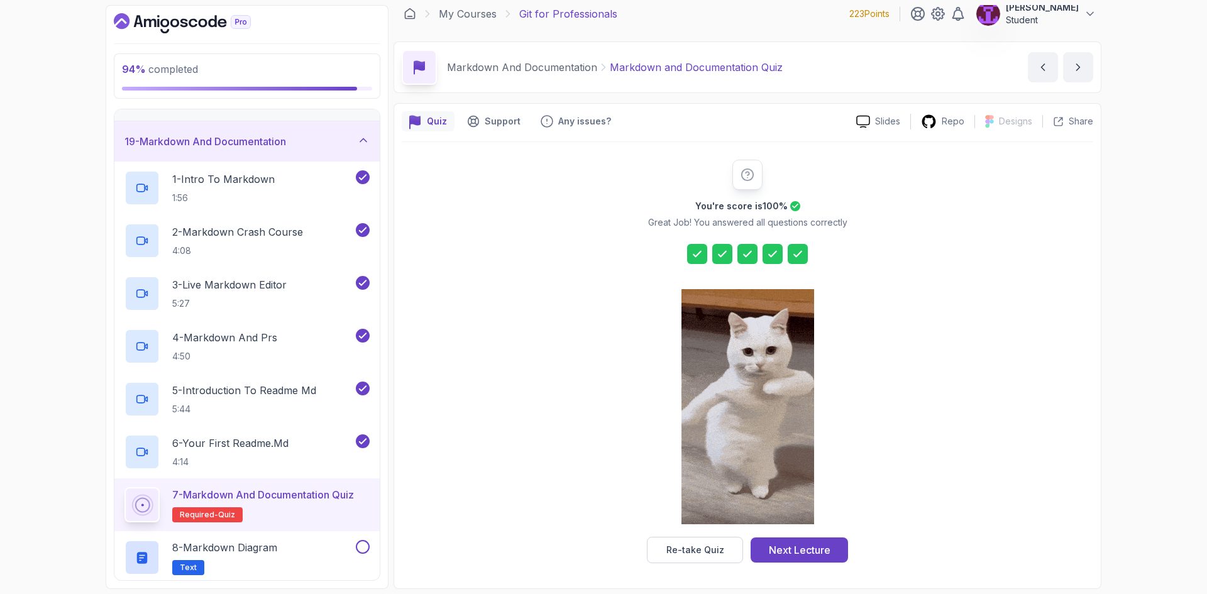
click at [781, 547] on div "Next Lecture" at bounding box center [800, 550] width 62 height 15
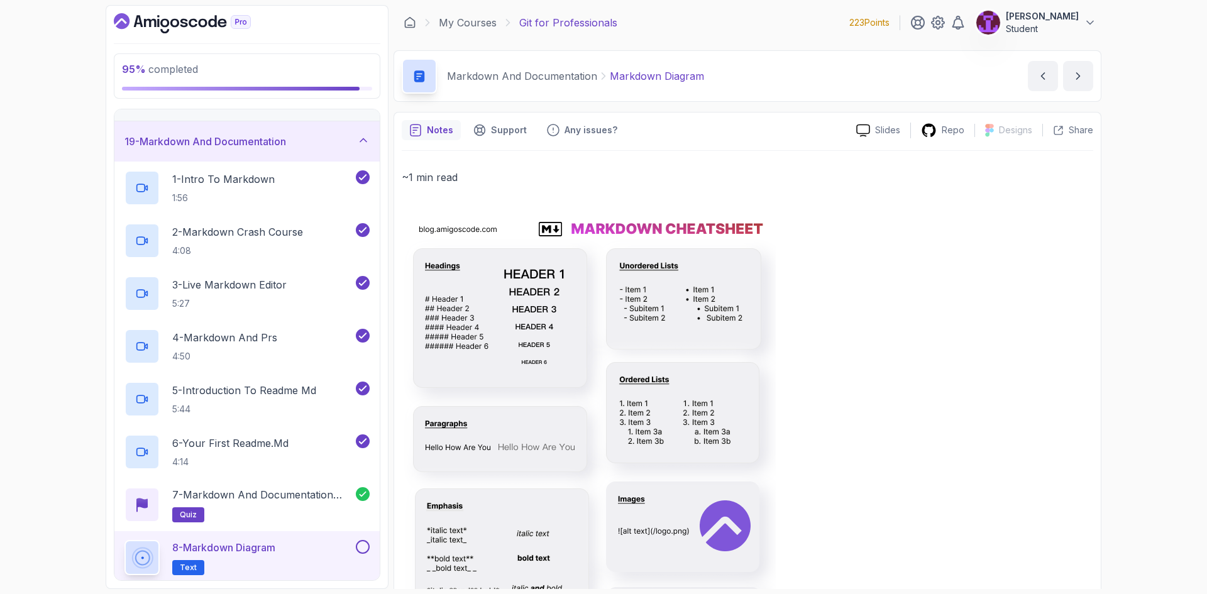
click at [362, 546] on button at bounding box center [363, 547] width 14 height 14
click at [353, 158] on div "19 - Markdown And Documentation" at bounding box center [246, 141] width 265 height 40
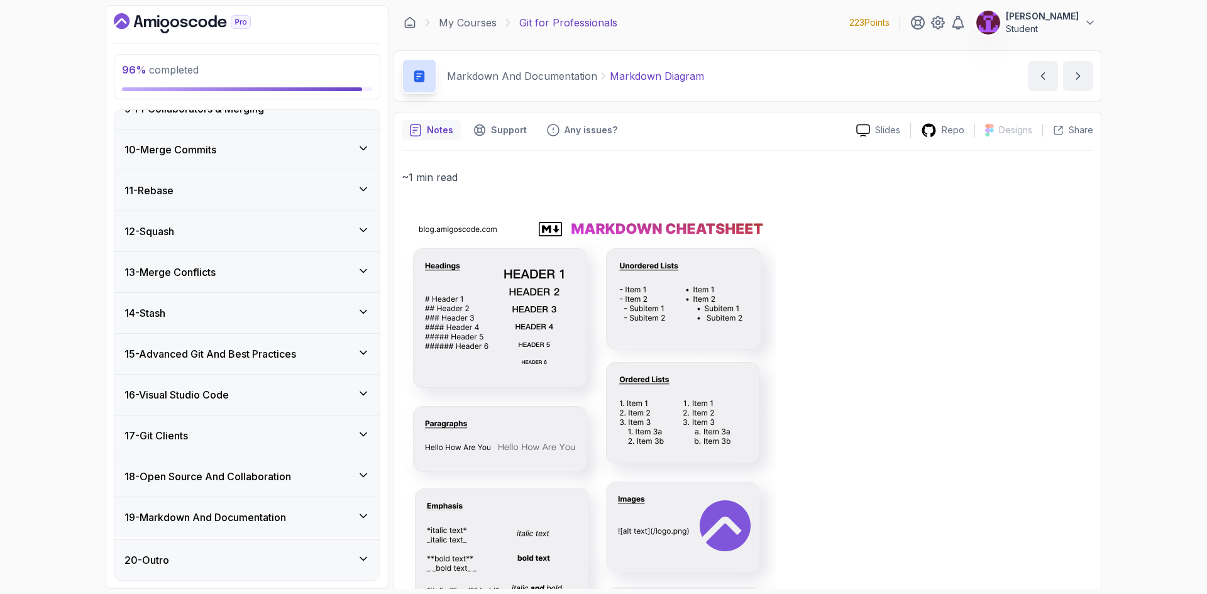
scroll to position [346, 0]
click at [372, 574] on div "20 - Outro" at bounding box center [246, 560] width 265 height 40
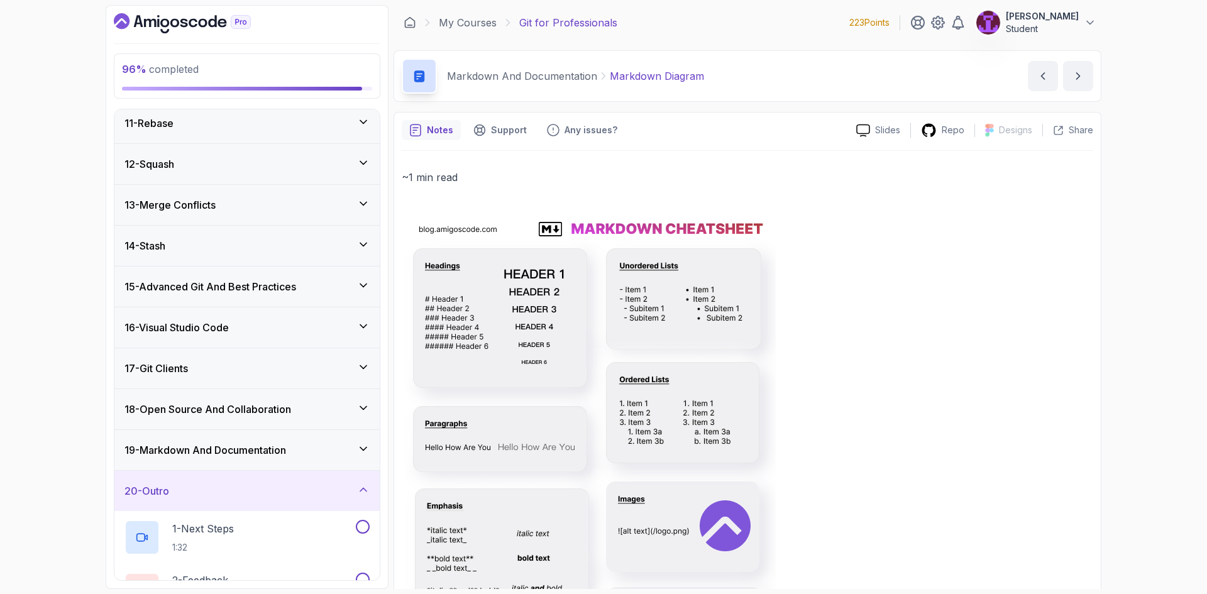
scroll to position [504, 0]
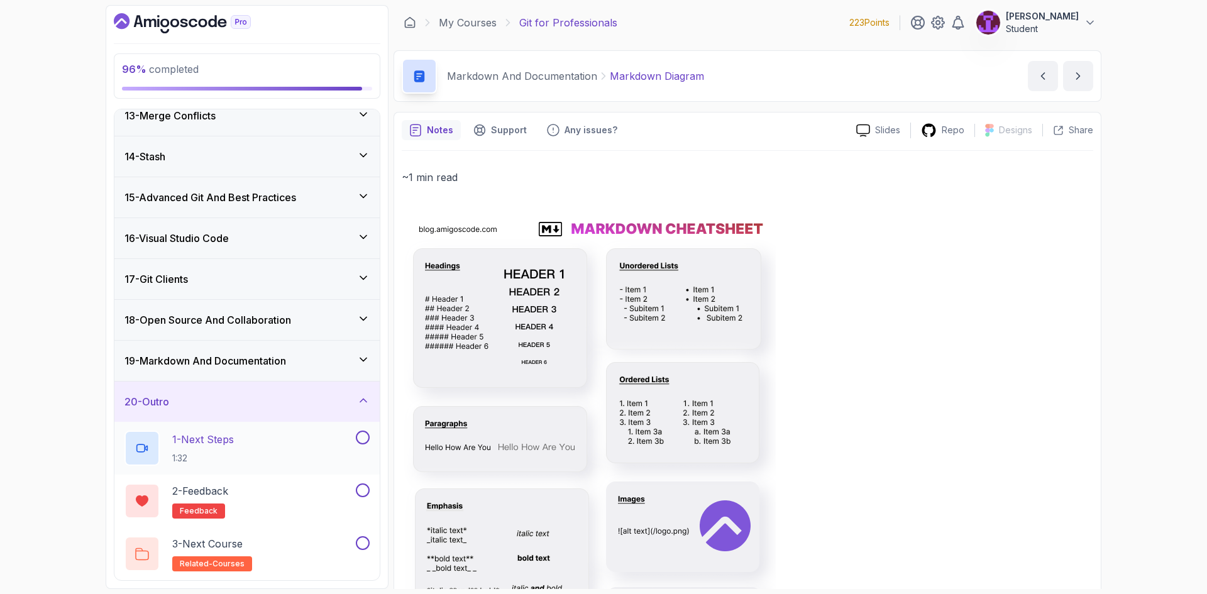
click at [357, 438] on button at bounding box center [363, 438] width 14 height 14
click at [365, 492] on button at bounding box center [363, 491] width 14 height 14
click at [364, 548] on button at bounding box center [363, 543] width 14 height 14
click at [355, 408] on div "20 - Outro" at bounding box center [247, 401] width 245 height 15
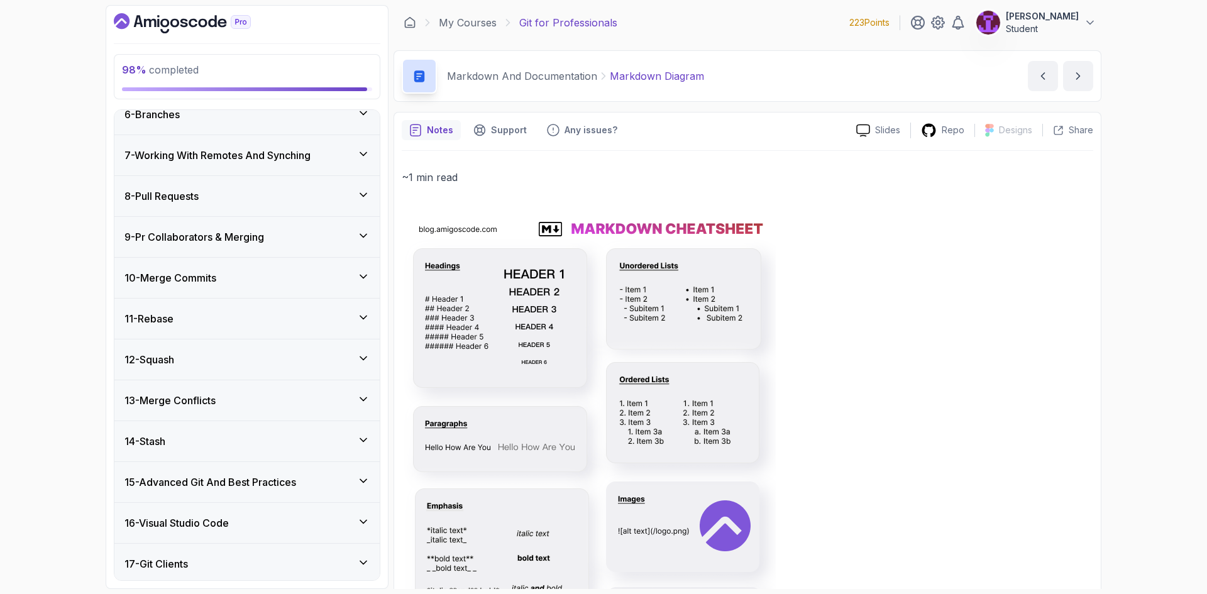
scroll to position [0, 0]
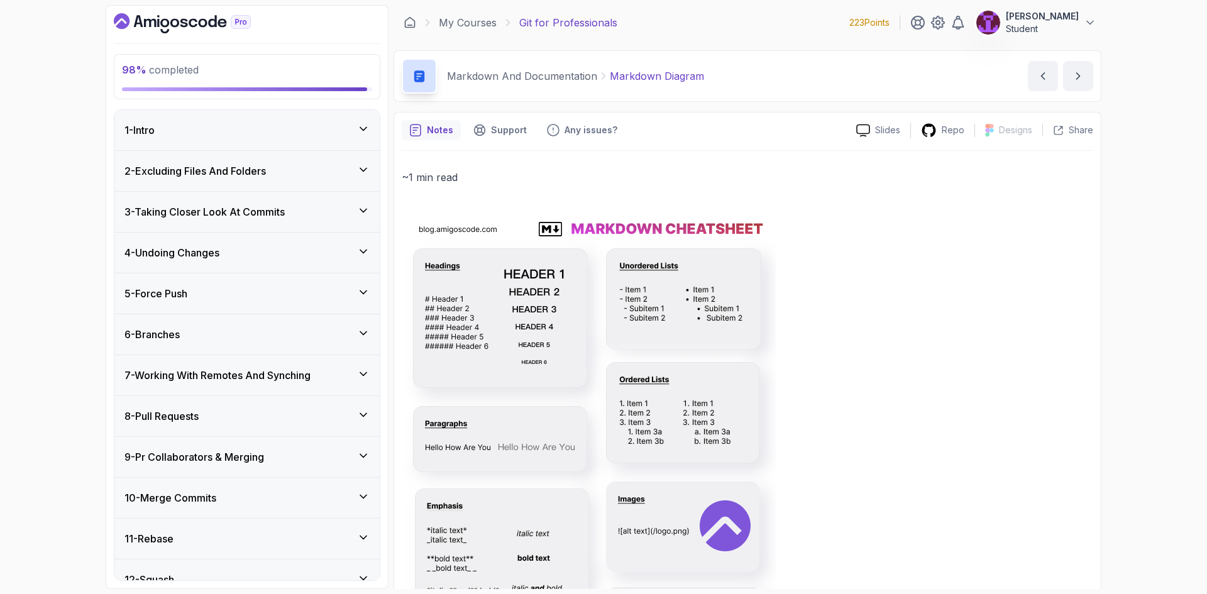
click at [248, 119] on div "1 - Intro" at bounding box center [246, 130] width 265 height 40
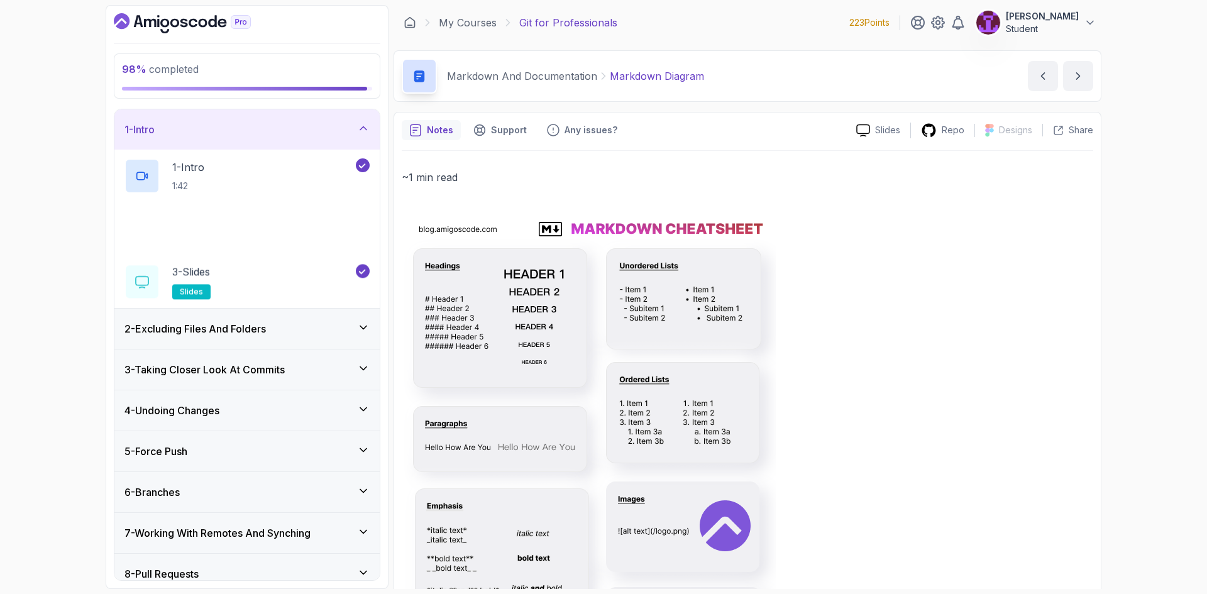
click at [250, 123] on div "1 - Intro" at bounding box center [247, 129] width 245 height 15
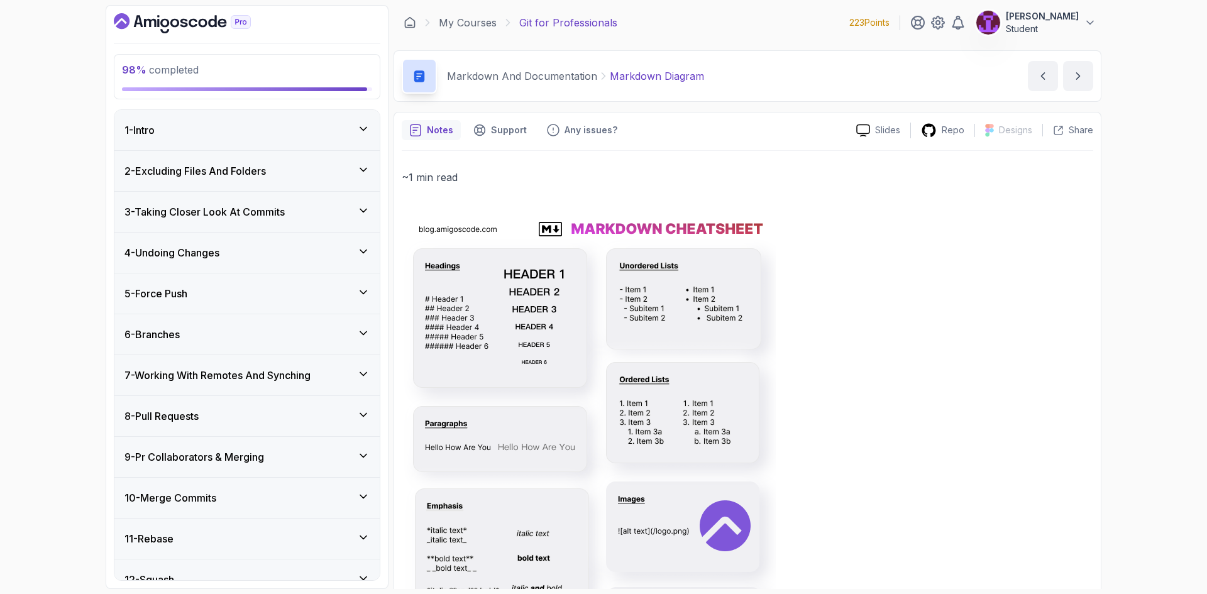
click at [265, 158] on div "2 - Excluding Files And Folders" at bounding box center [246, 171] width 265 height 40
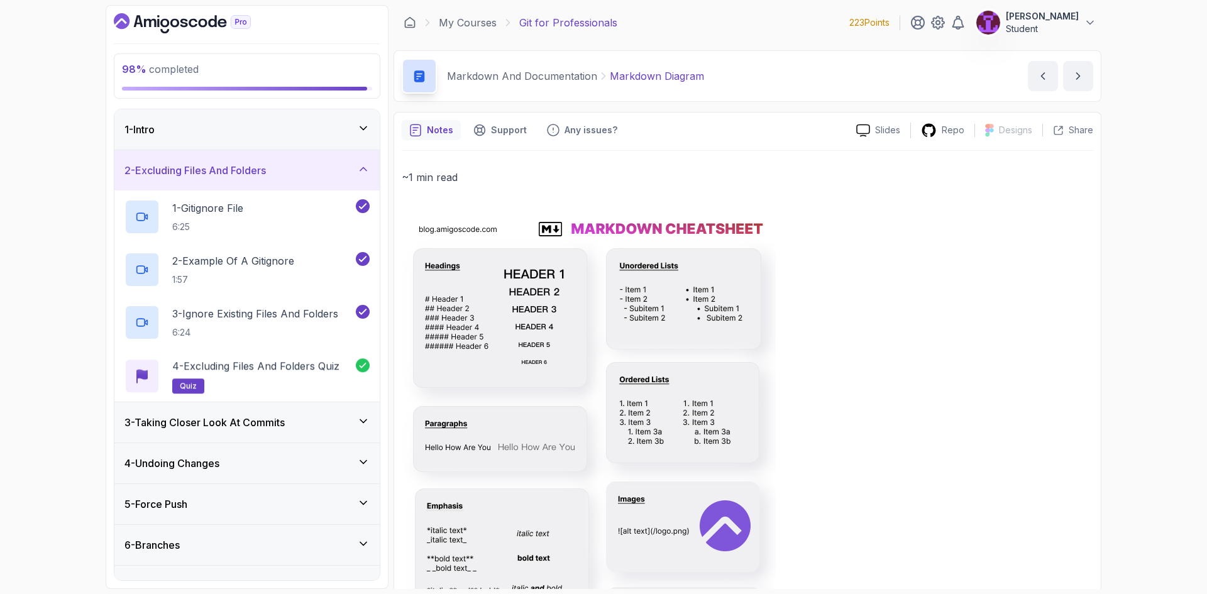
click at [265, 158] on div "2 - Excluding Files And Folders" at bounding box center [246, 170] width 265 height 40
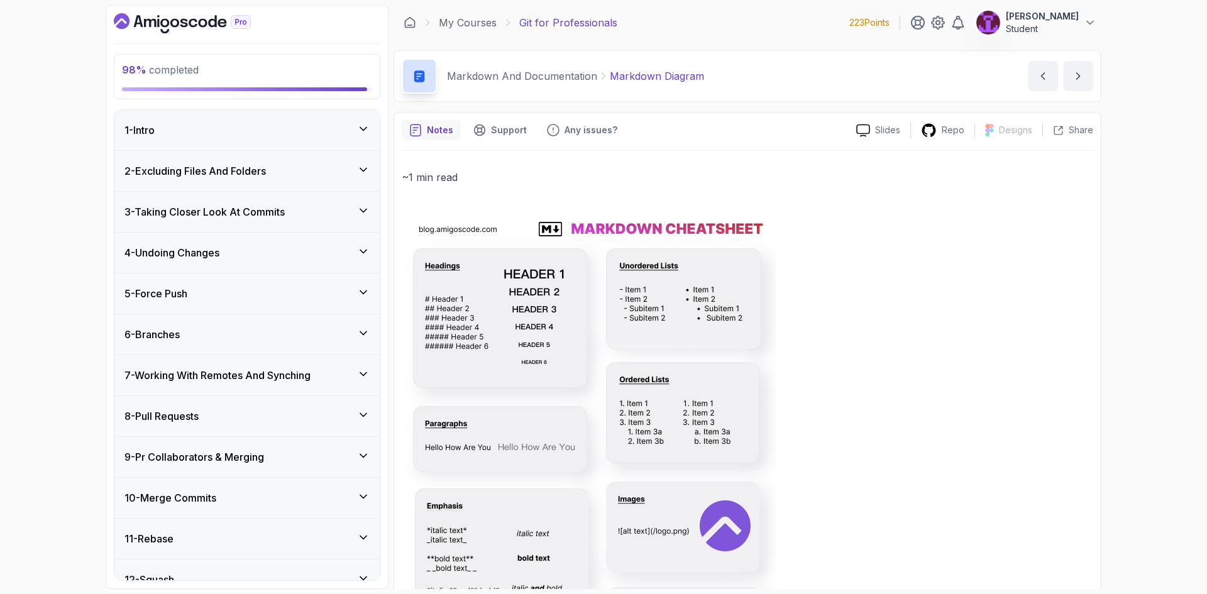
click at [274, 203] on div "3 - Taking Closer Look At Commits" at bounding box center [246, 212] width 265 height 40
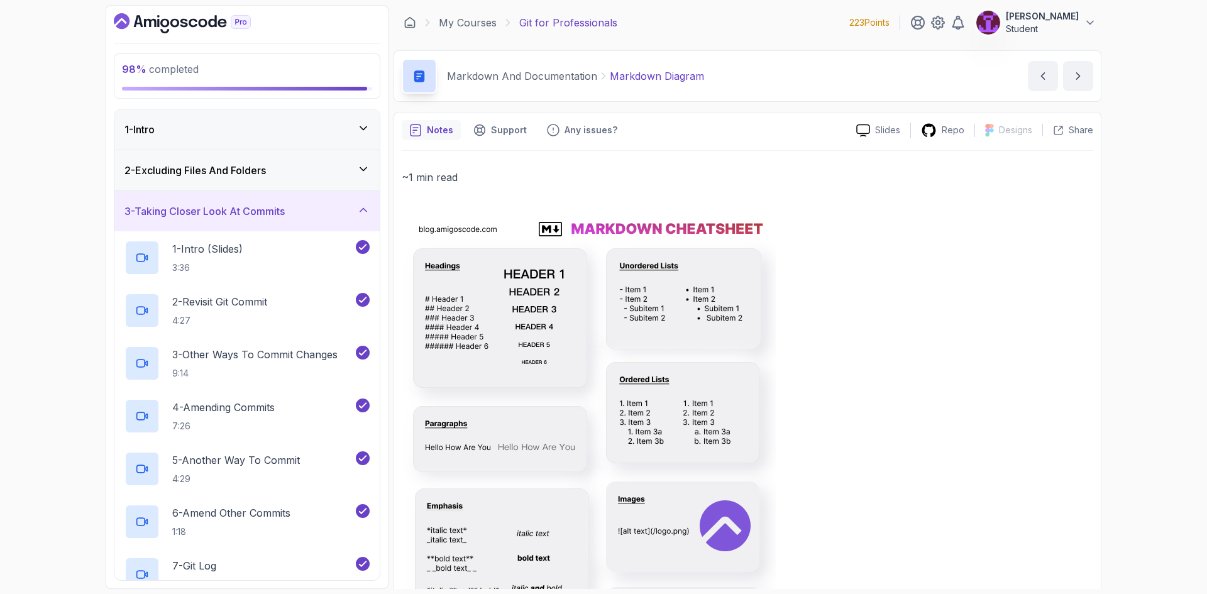
click at [300, 215] on div "3 - Taking Closer Look At Commits" at bounding box center [247, 211] width 245 height 15
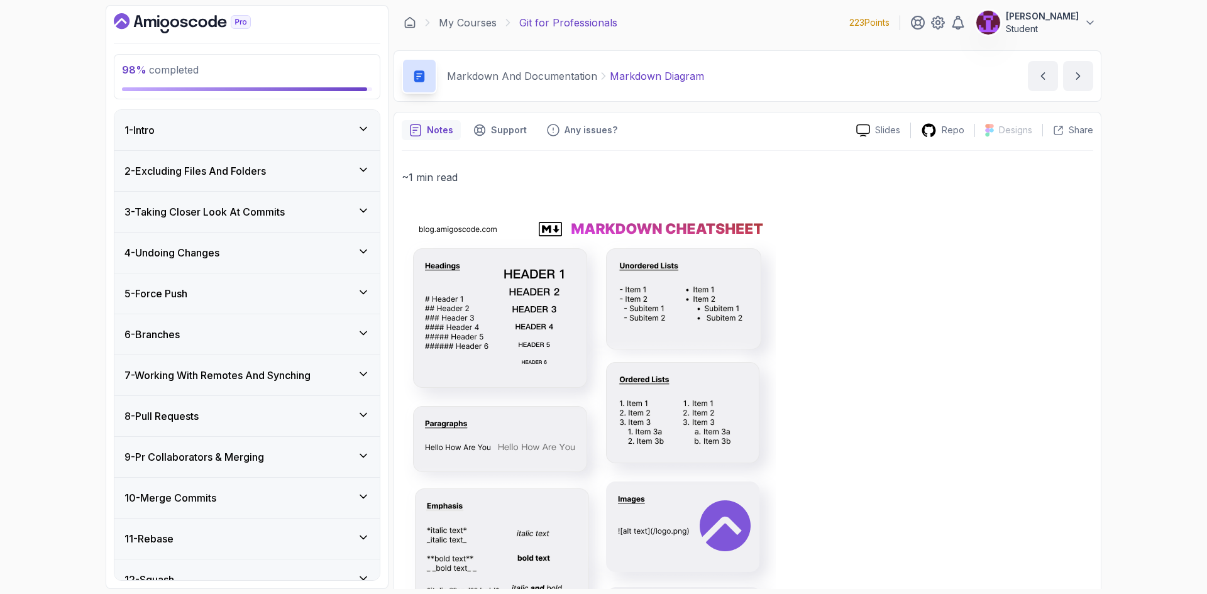
click at [307, 252] on div "4 - Undoing Changes" at bounding box center [247, 252] width 245 height 15
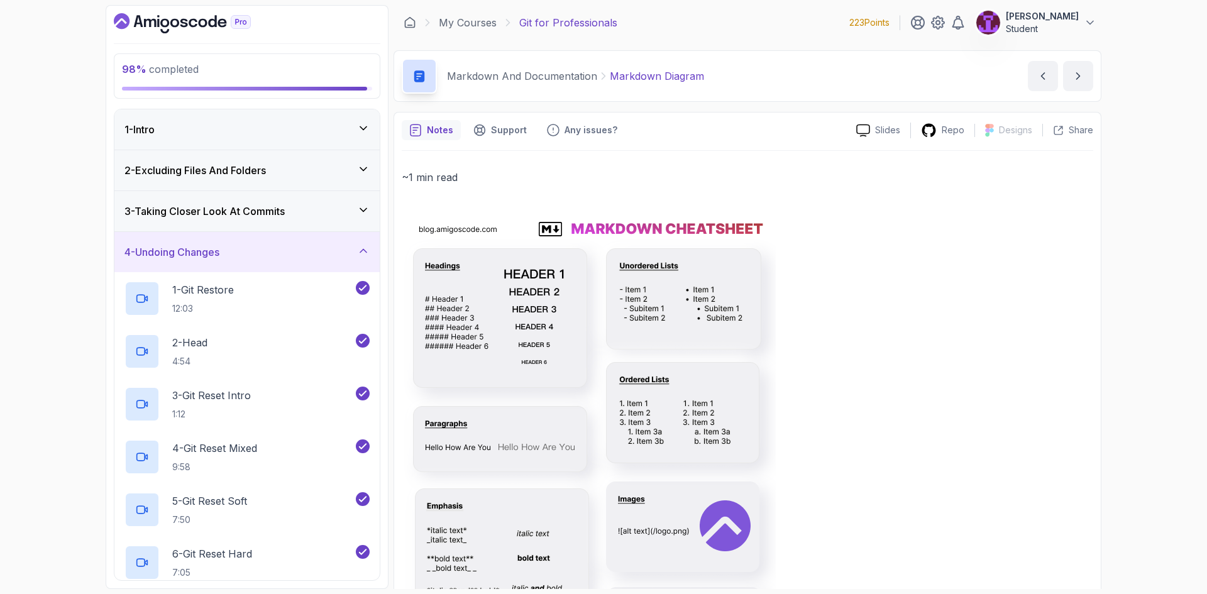
click at [311, 264] on div "4 - Undoing Changes" at bounding box center [246, 252] width 265 height 40
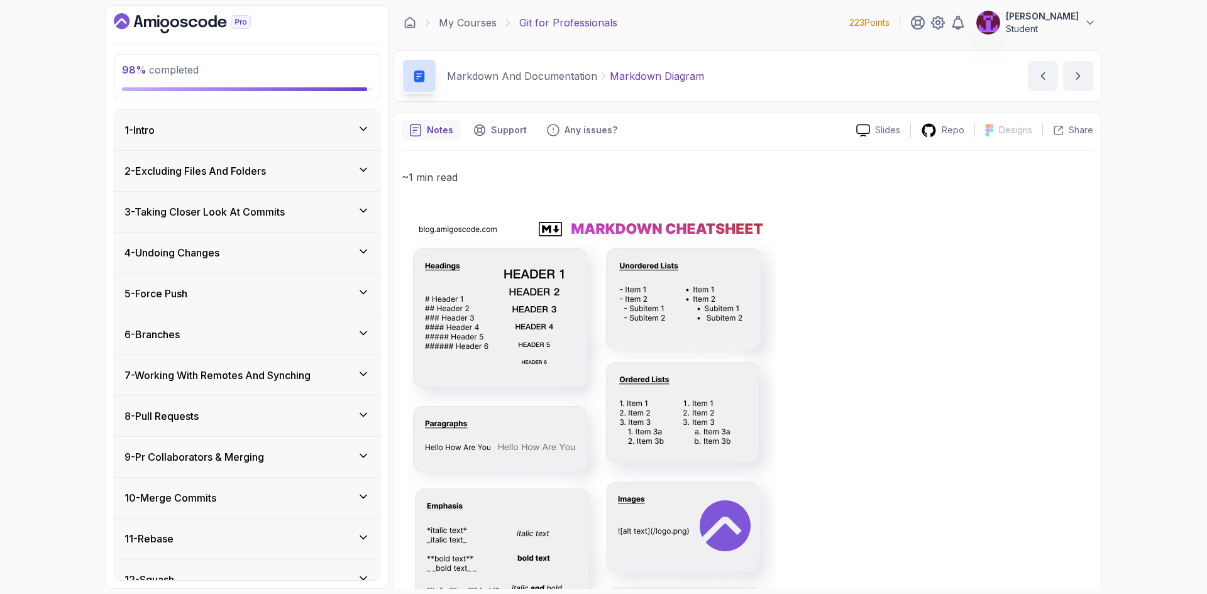
click at [318, 296] on div "5 - Force Push" at bounding box center [247, 293] width 245 height 15
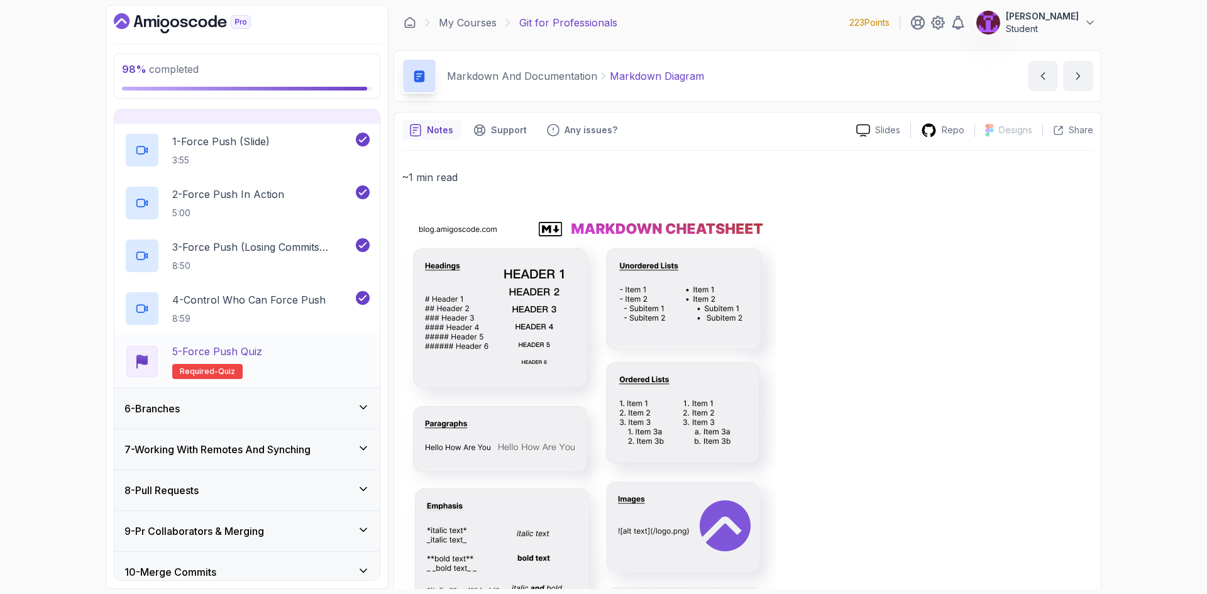
scroll to position [189, 0]
click at [315, 346] on div "5 - Force Push Quiz Required- quiz" at bounding box center [247, 362] width 245 height 35
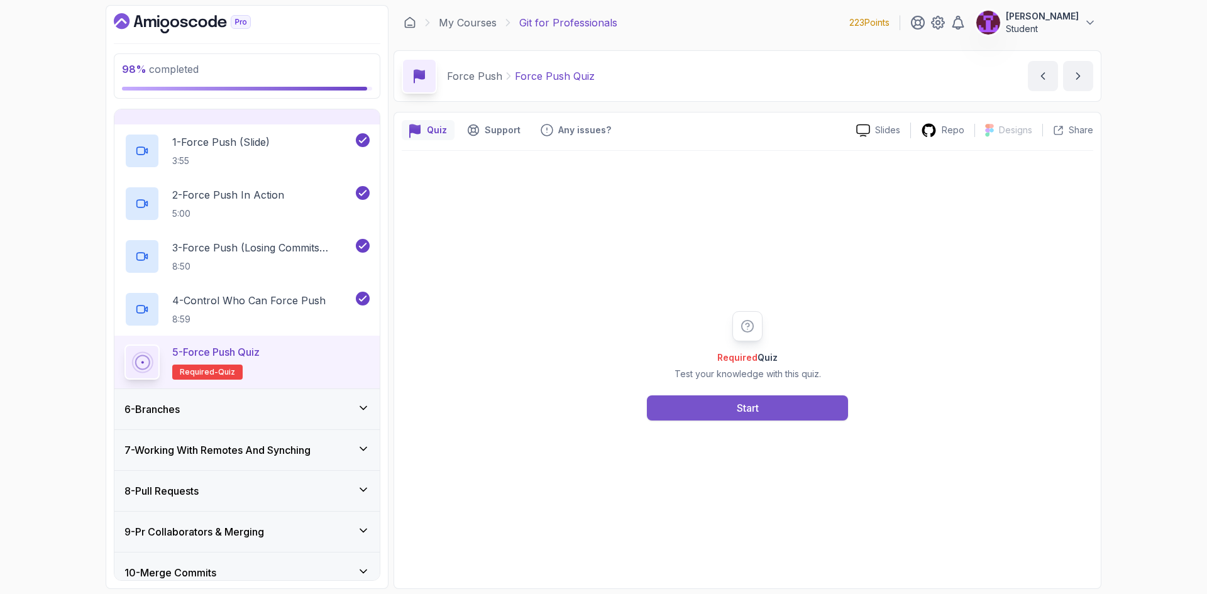
click at [740, 409] on div "Start" at bounding box center [748, 408] width 22 height 15
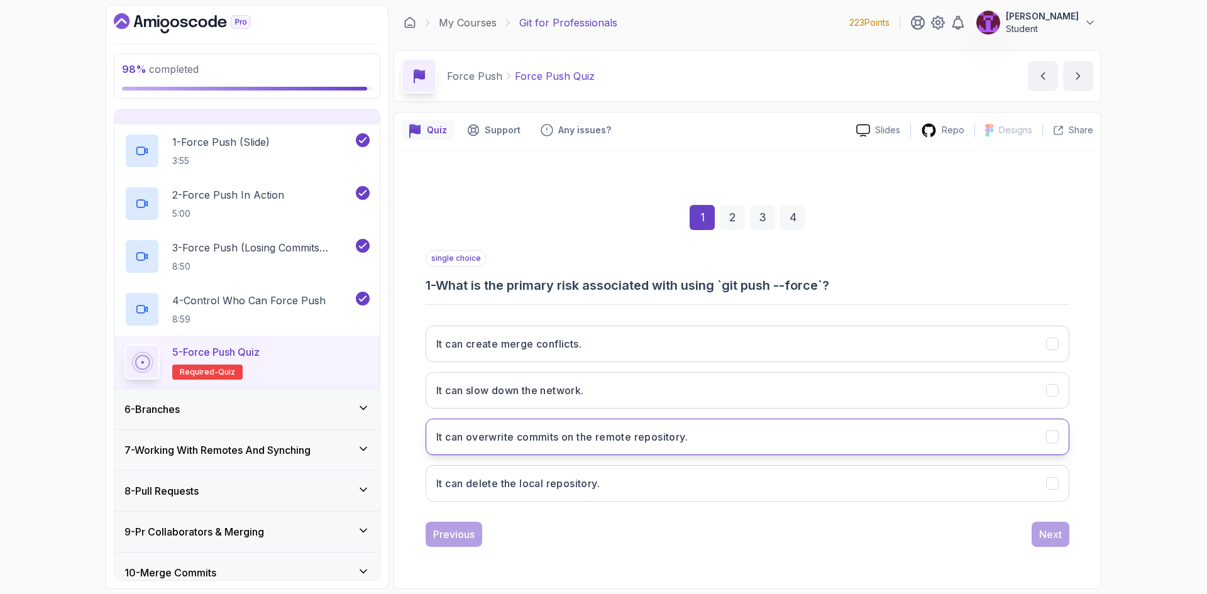
click at [658, 446] on button "It can overwrite commits on the remote repository." at bounding box center [748, 437] width 644 height 36
click at [1046, 536] on div "Next" at bounding box center [1050, 534] width 23 height 15
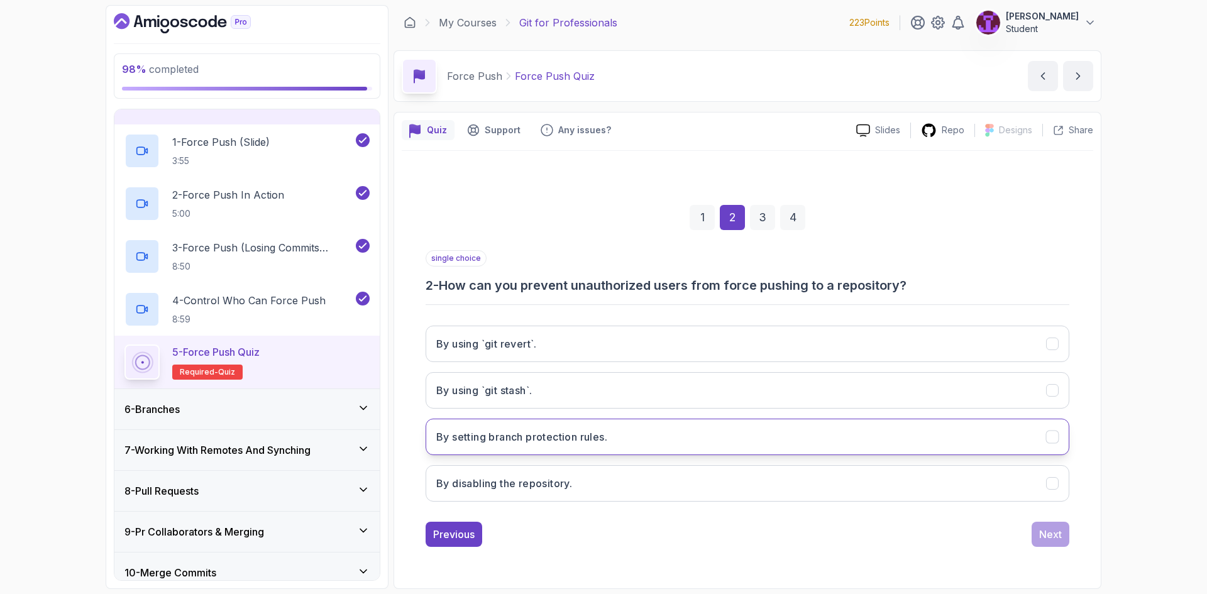
click at [556, 446] on button "By setting branch protection rules." at bounding box center [748, 437] width 644 height 36
click at [1083, 536] on div "1 2 3 4 single choice 2 - How can you prevent unauthorized users from force pus…" at bounding box center [748, 366] width 692 height 382
drag, startPoint x: 1064, startPoint y: 533, endPoint x: 1070, endPoint y: 540, distance: 8.5
click at [1063, 533] on button "Next" at bounding box center [1051, 534] width 38 height 25
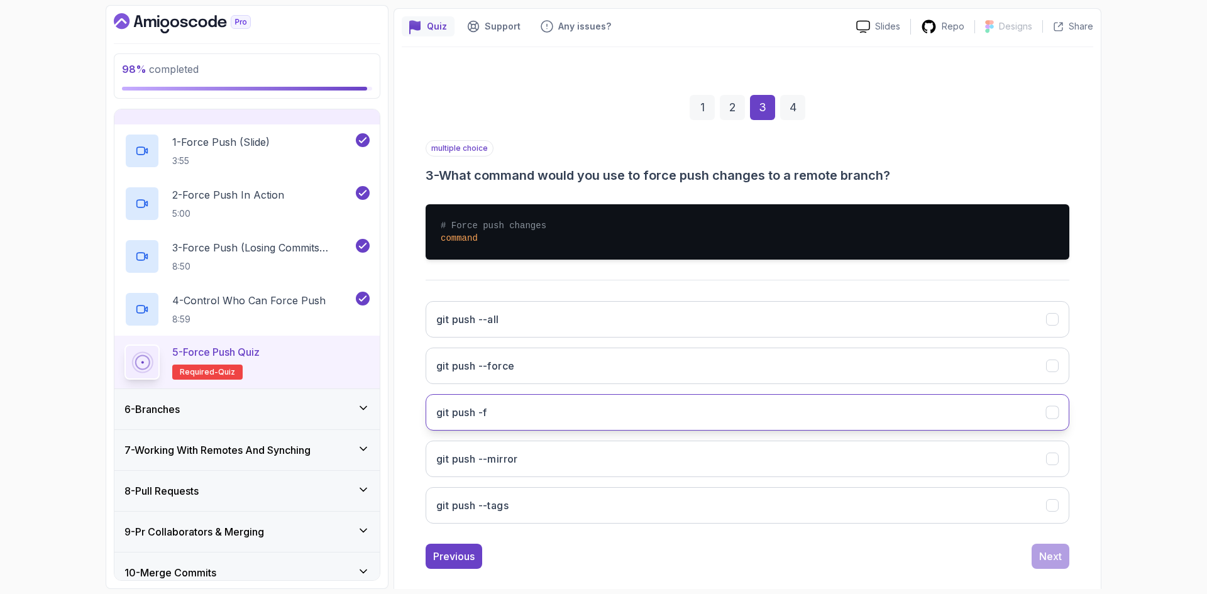
scroll to position [119, 0]
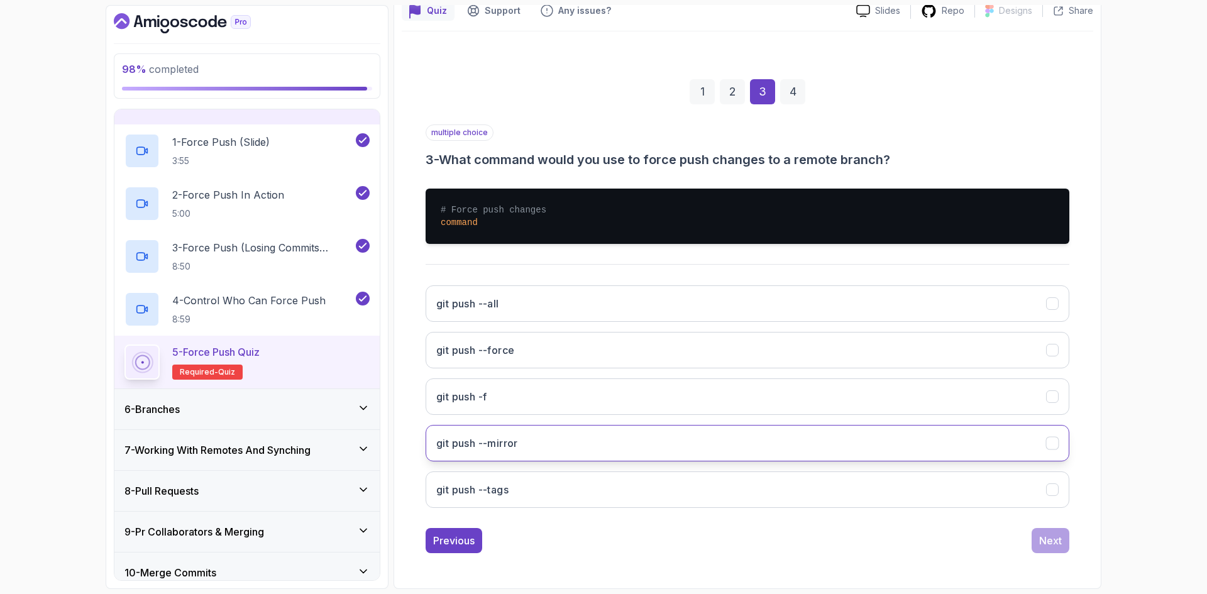
click at [538, 447] on button "git push --mirror" at bounding box center [748, 443] width 644 height 36
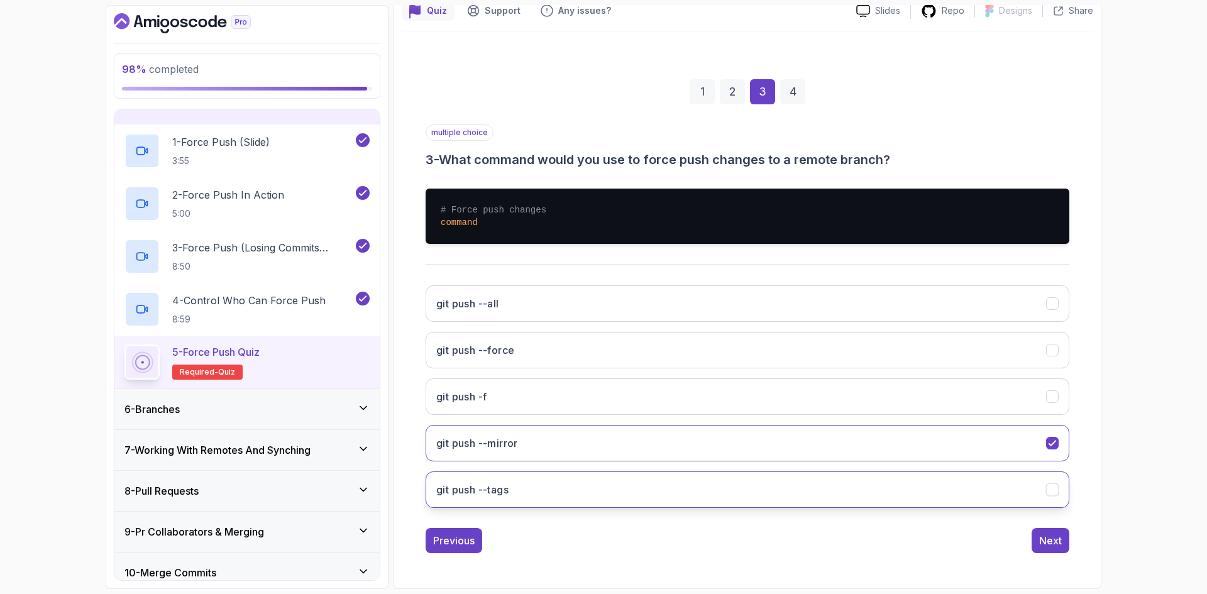
click at [557, 487] on button "git push --tags" at bounding box center [748, 490] width 644 height 36
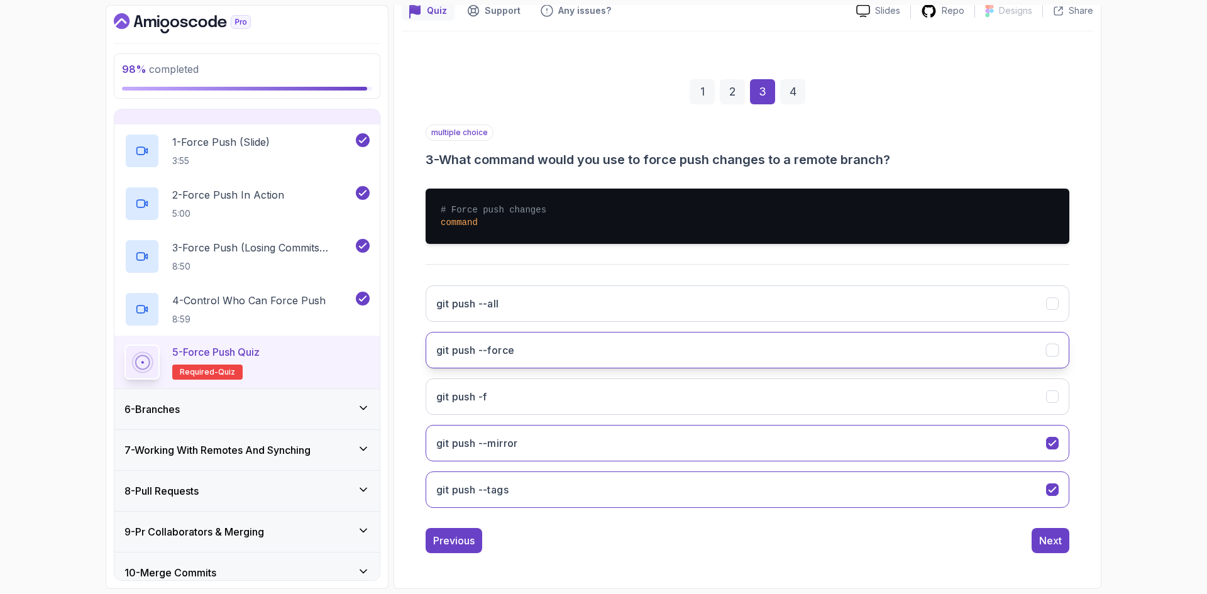
click at [533, 351] on button "git push --force" at bounding box center [748, 350] width 644 height 36
click at [1002, 457] on button "git push --mirror" at bounding box center [748, 443] width 644 height 36
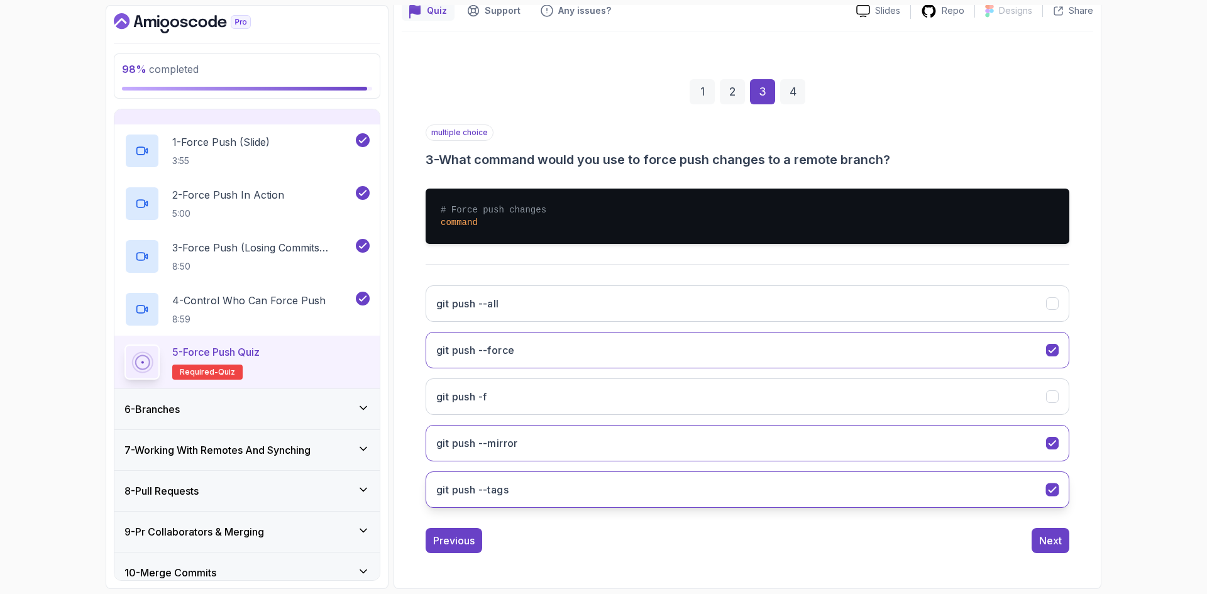
click at [1009, 493] on button "git push --tags" at bounding box center [748, 490] width 644 height 36
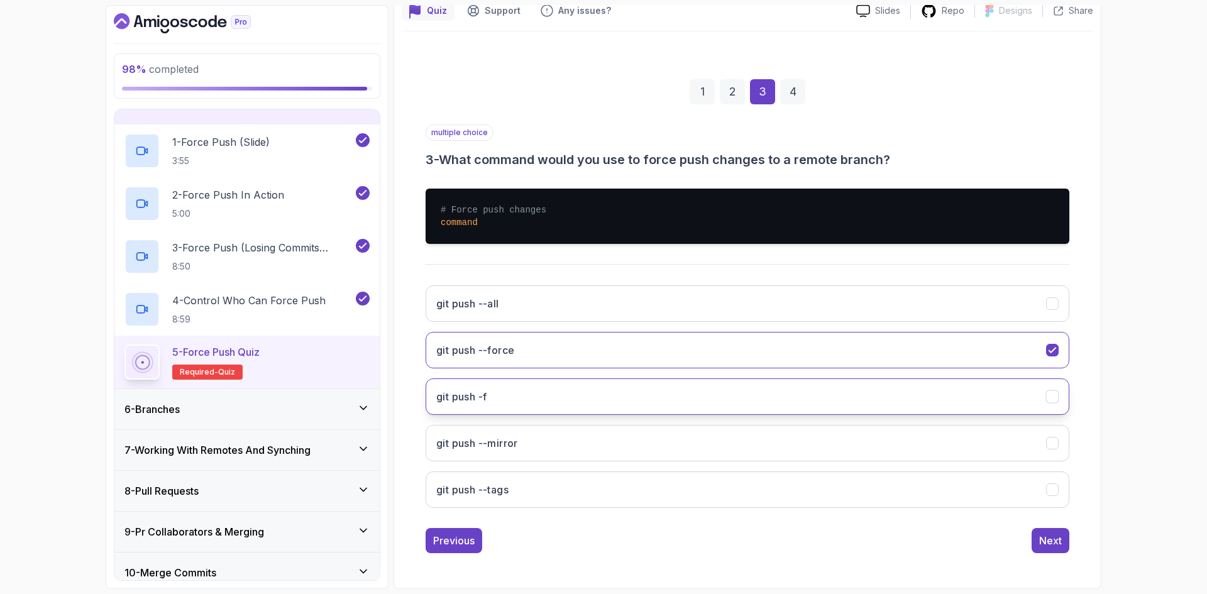
click at [625, 390] on button "git push -f" at bounding box center [748, 397] width 644 height 36
click at [1038, 537] on button "Next" at bounding box center [1051, 540] width 38 height 25
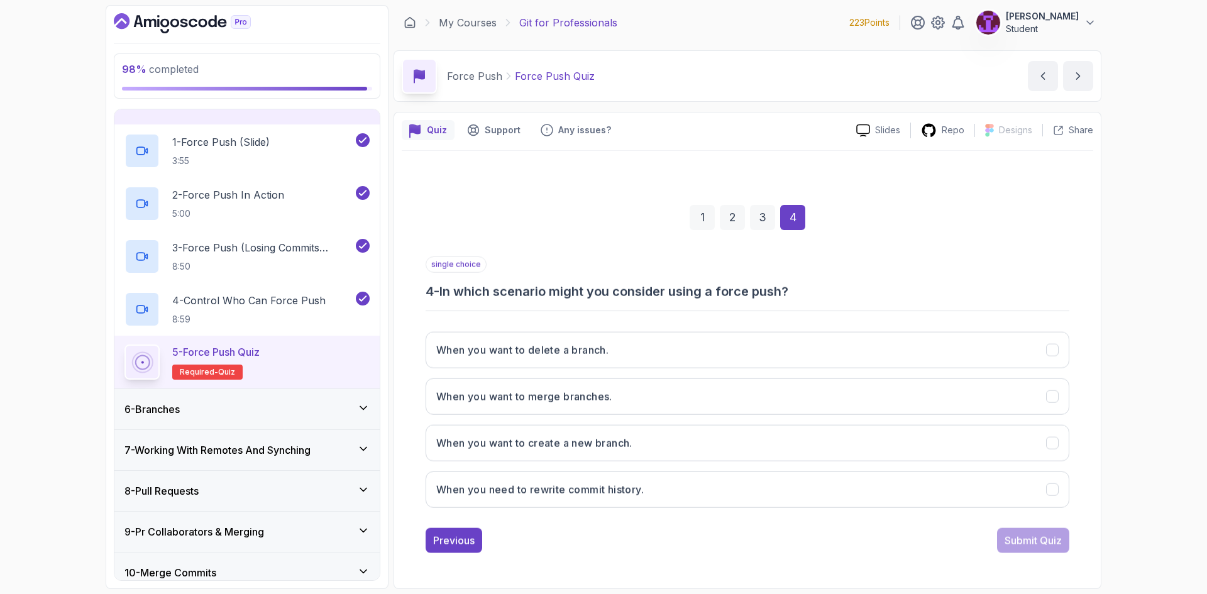
scroll to position [0, 0]
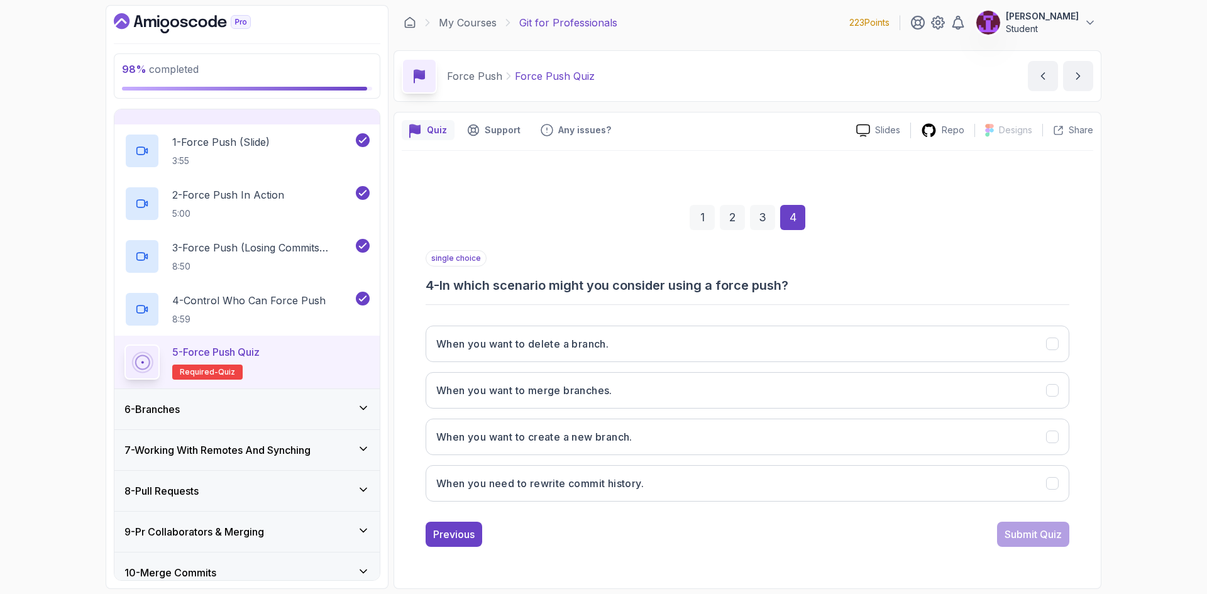
click at [764, 503] on div "When you want to delete a branch. When you want to merge branches. When you wan…" at bounding box center [748, 414] width 644 height 196
click at [829, 492] on button "When you need to rewrite commit history." at bounding box center [748, 483] width 644 height 36
click at [1005, 535] on div "Submit Quiz" at bounding box center [1033, 534] width 57 height 15
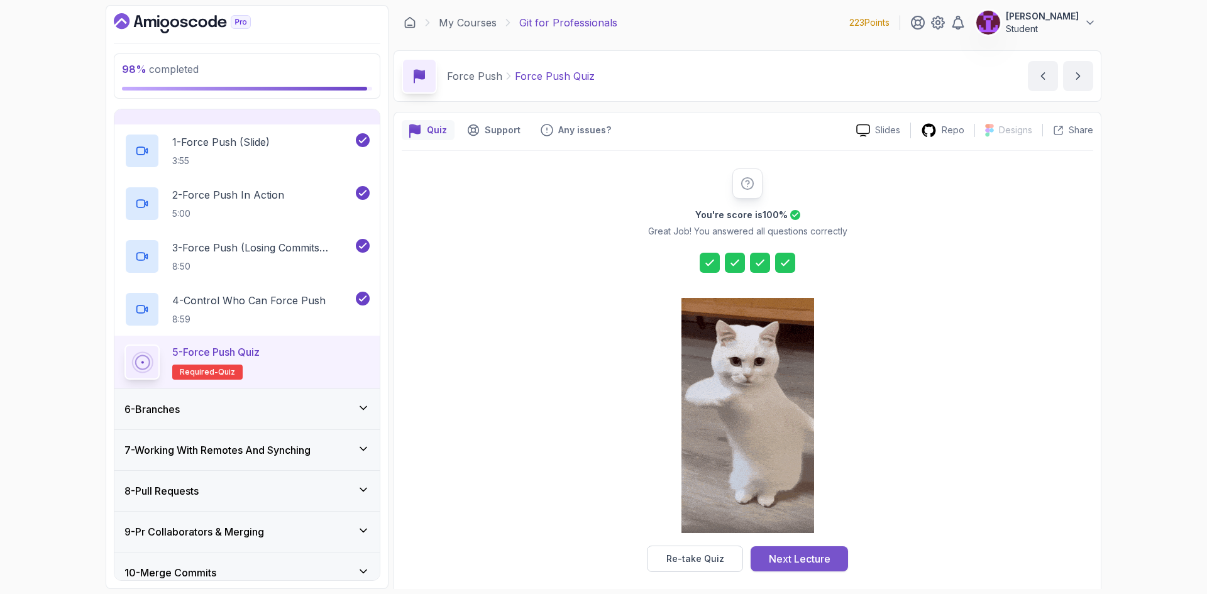
click at [794, 563] on div "Next Lecture" at bounding box center [800, 558] width 62 height 15
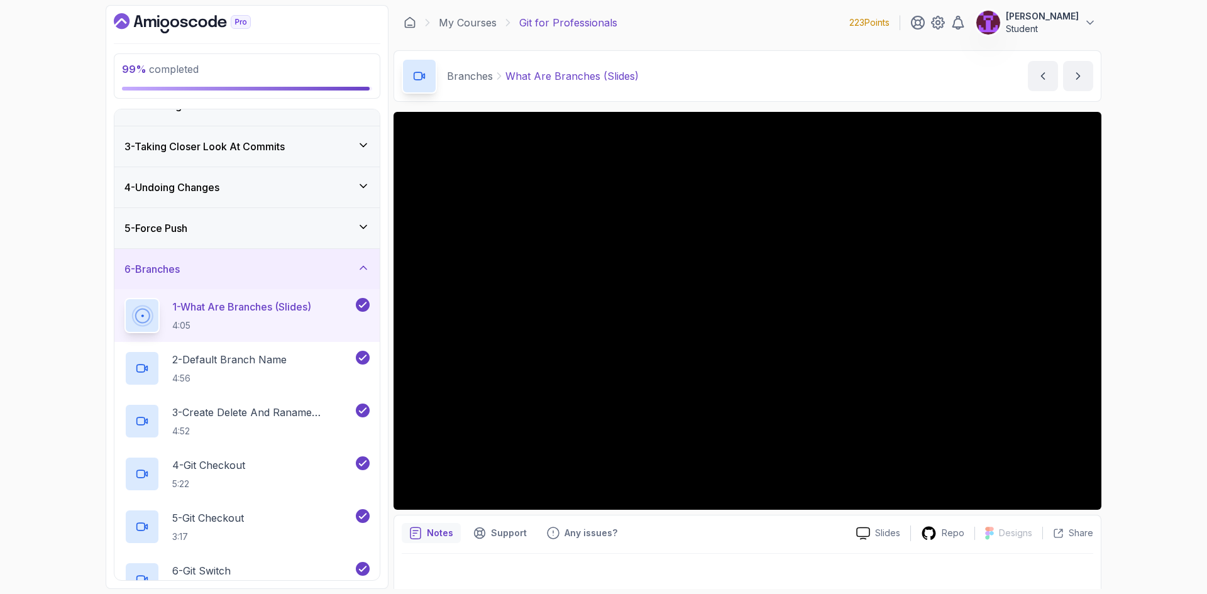
scroll to position [63, 0]
click at [360, 262] on div "6 - Branches" at bounding box center [246, 271] width 265 height 40
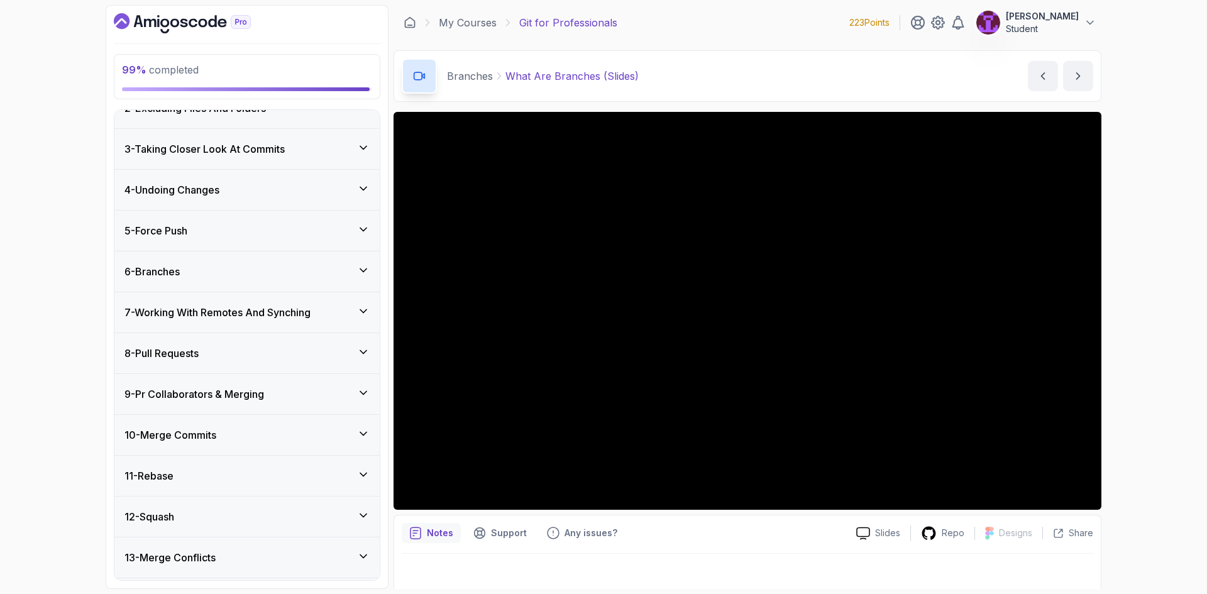
click at [362, 271] on icon at bounding box center [363, 270] width 13 height 13
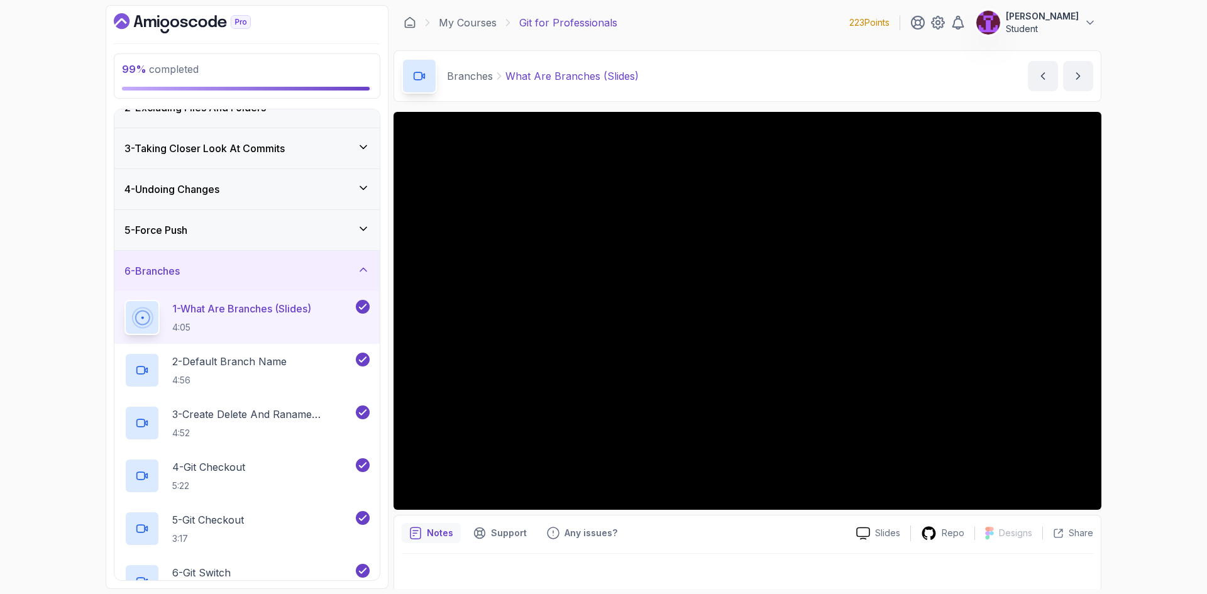
click at [340, 223] on div "5 - Force Push" at bounding box center [247, 230] width 245 height 15
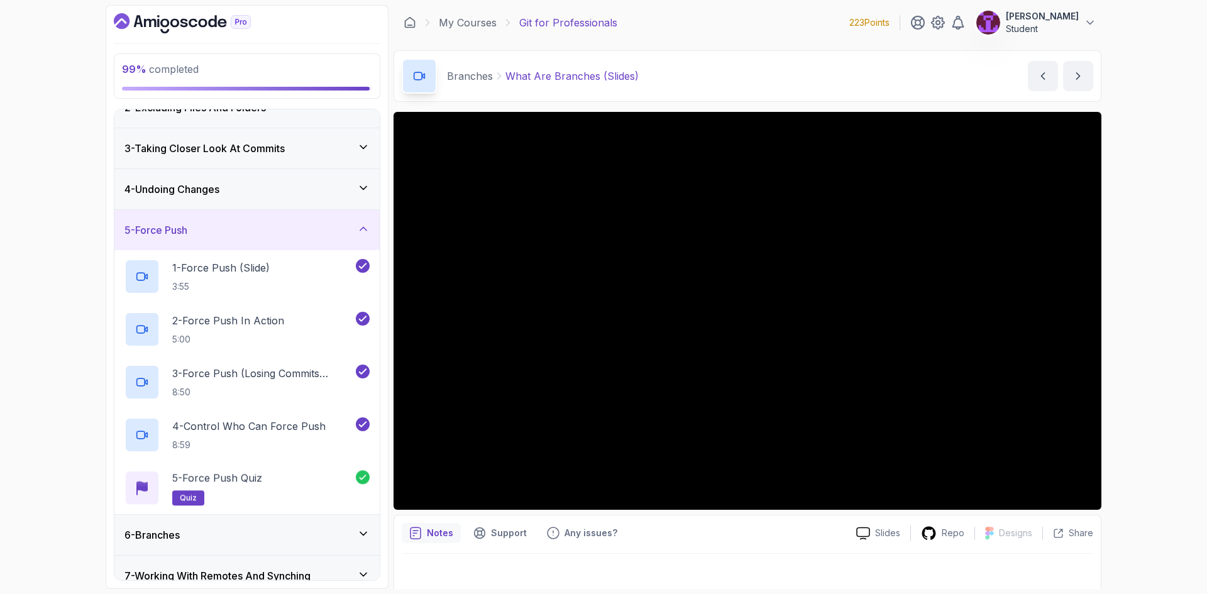
click at [342, 239] on div "5 - Force Push" at bounding box center [246, 230] width 265 height 40
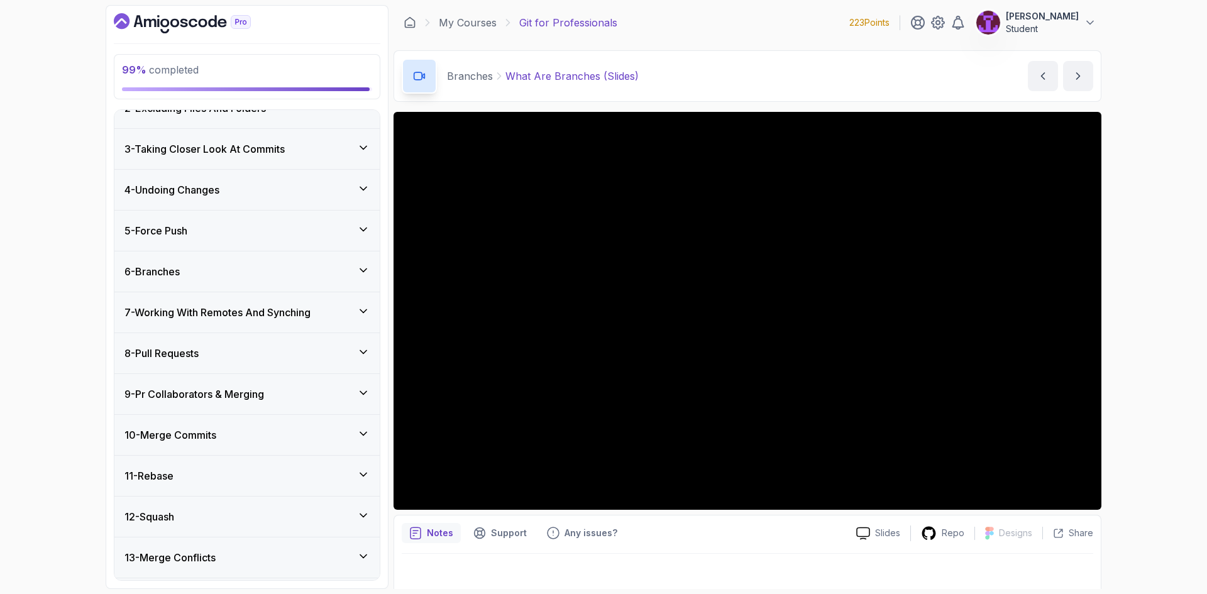
click at [345, 259] on div "6 - Branches" at bounding box center [246, 272] width 265 height 40
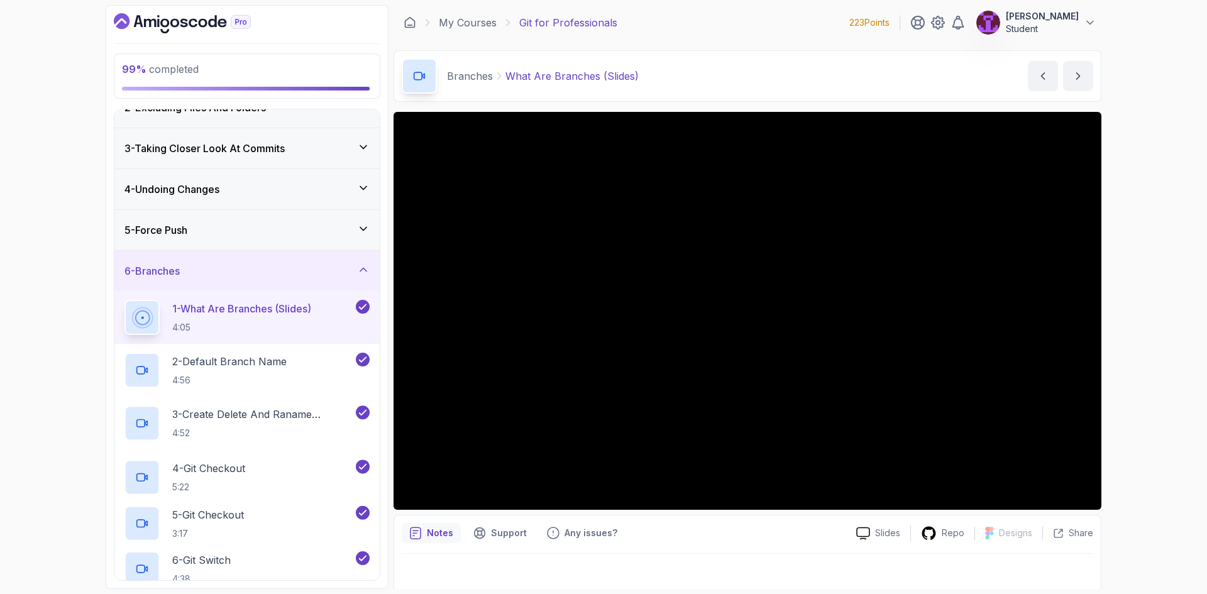
click at [345, 263] on div "6 - Branches" at bounding box center [246, 271] width 265 height 40
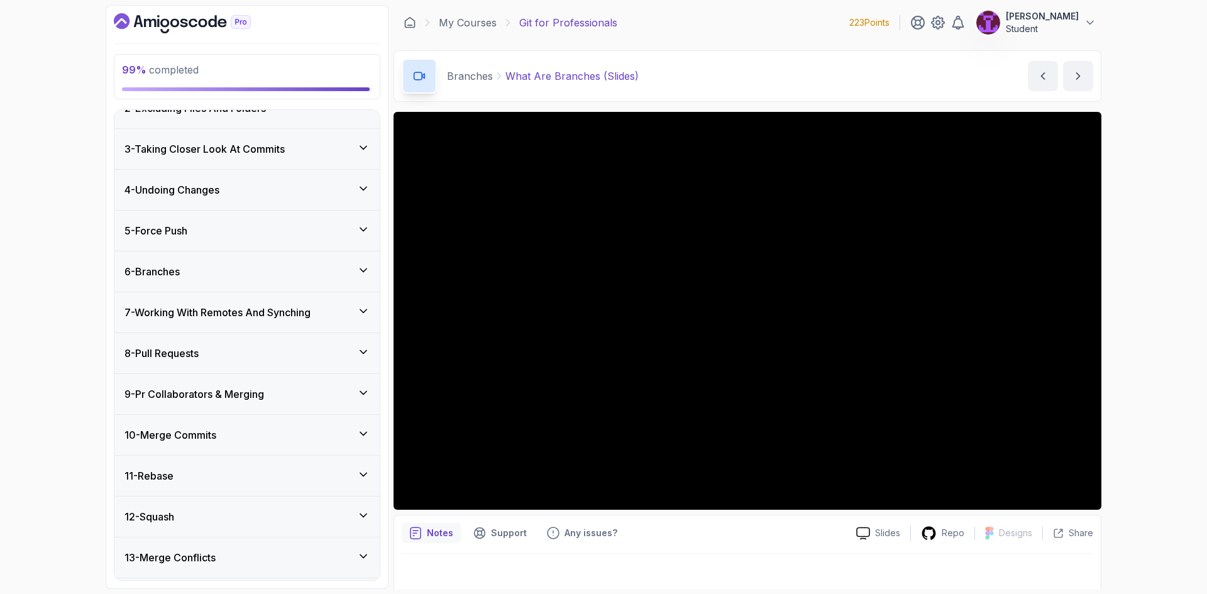
click at [348, 306] on div "7 - Working With Remotes And Synching" at bounding box center [247, 312] width 245 height 15
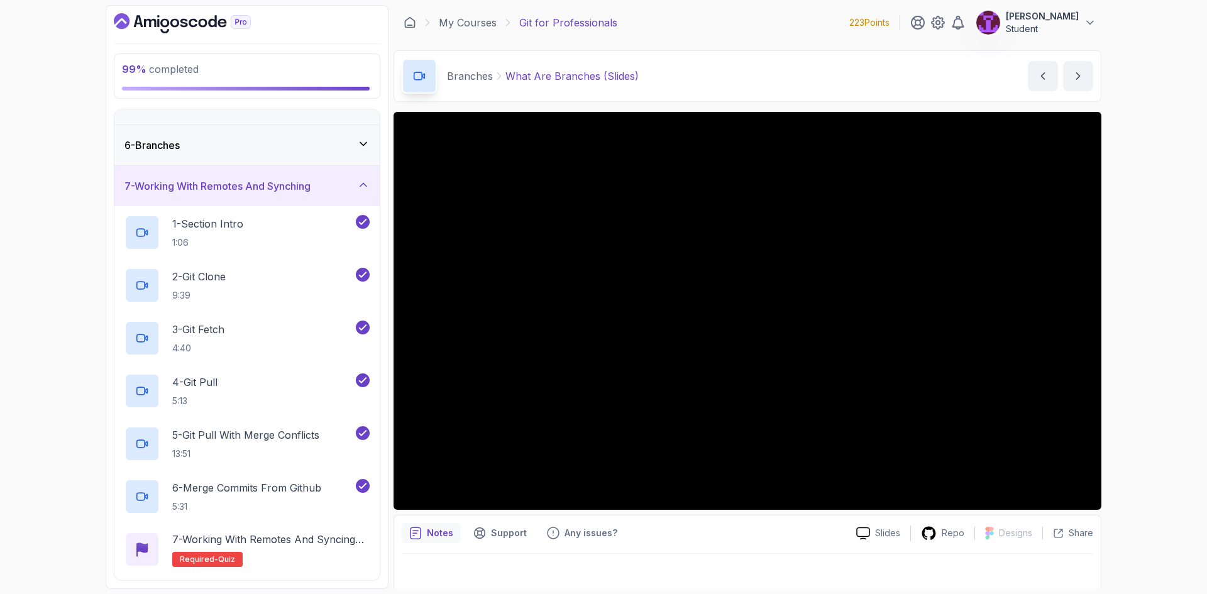
scroll to position [503, 0]
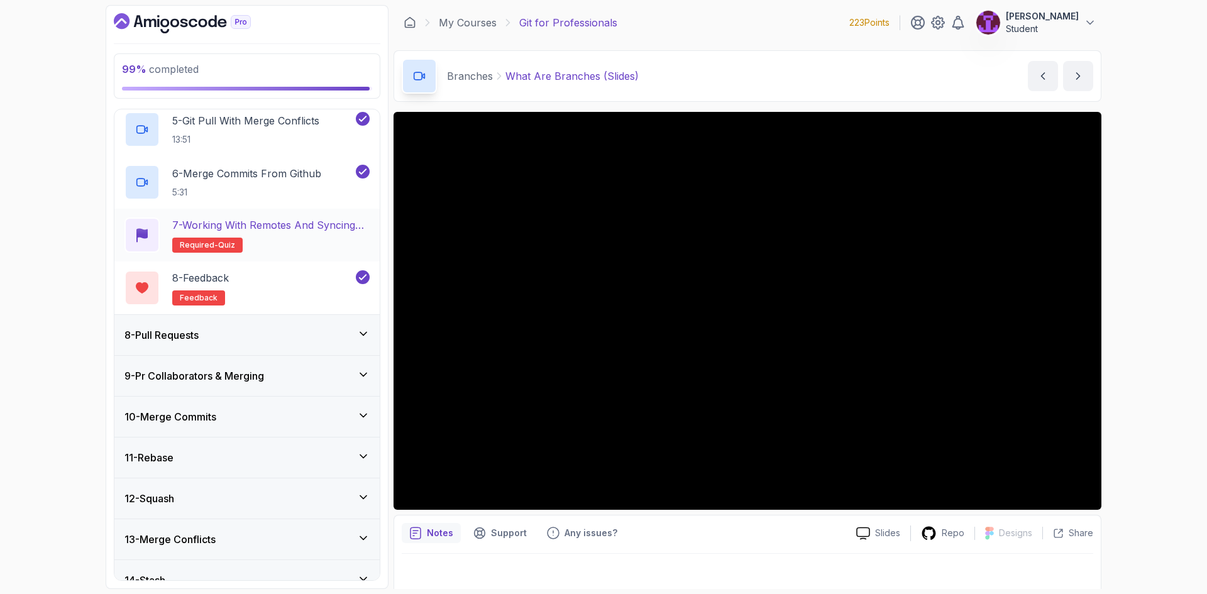
click at [307, 232] on p "7 - Working with Remotes and Syncing Quiz" at bounding box center [270, 225] width 197 height 15
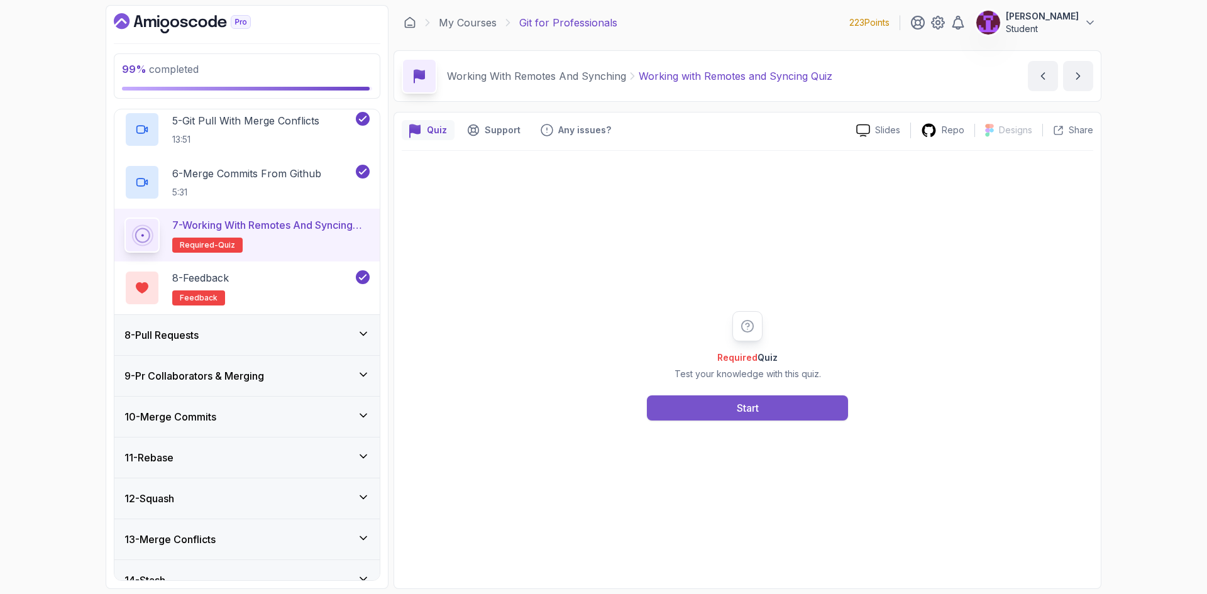
click at [738, 413] on div "Start" at bounding box center [748, 408] width 22 height 15
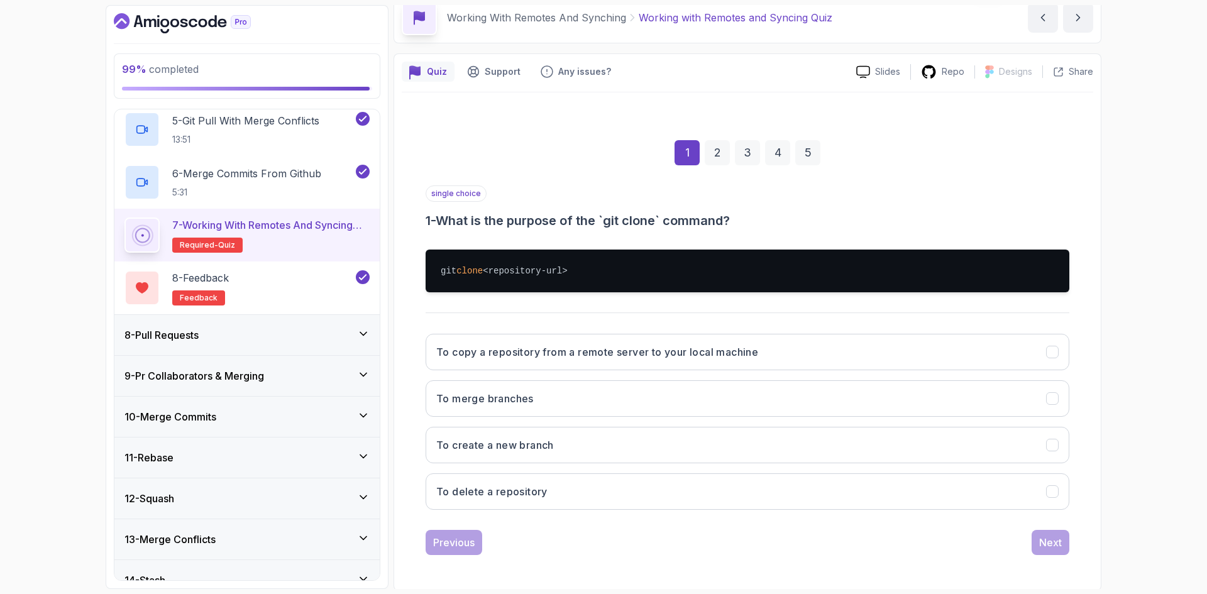
scroll to position [60, 0]
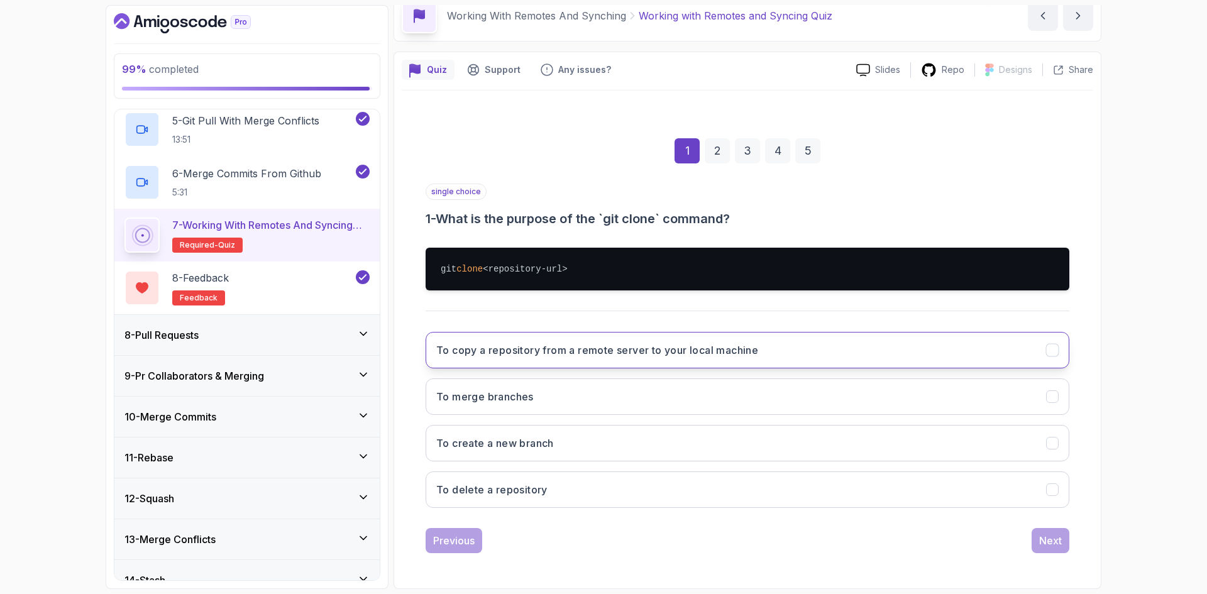
click at [625, 348] on h3 "To copy a repository from a remote server to your local machine" at bounding box center [597, 350] width 322 height 15
click at [1053, 545] on div "Next" at bounding box center [1050, 540] width 23 height 15
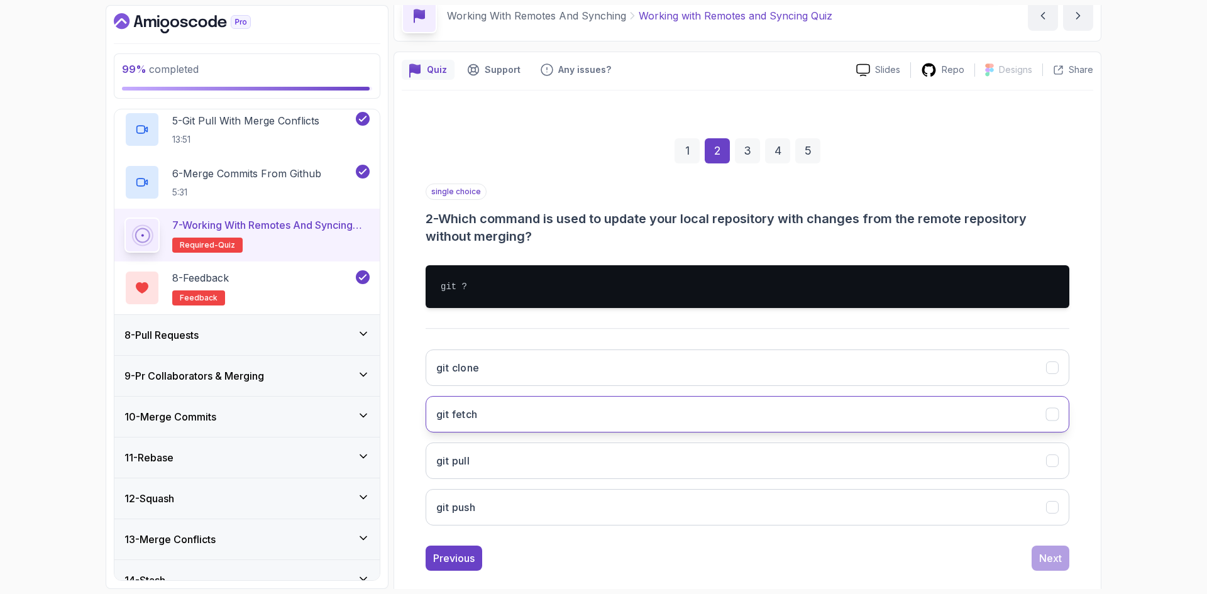
click at [588, 423] on button "git fetch" at bounding box center [748, 414] width 644 height 36
click at [1050, 555] on div "Next" at bounding box center [1050, 558] width 23 height 15
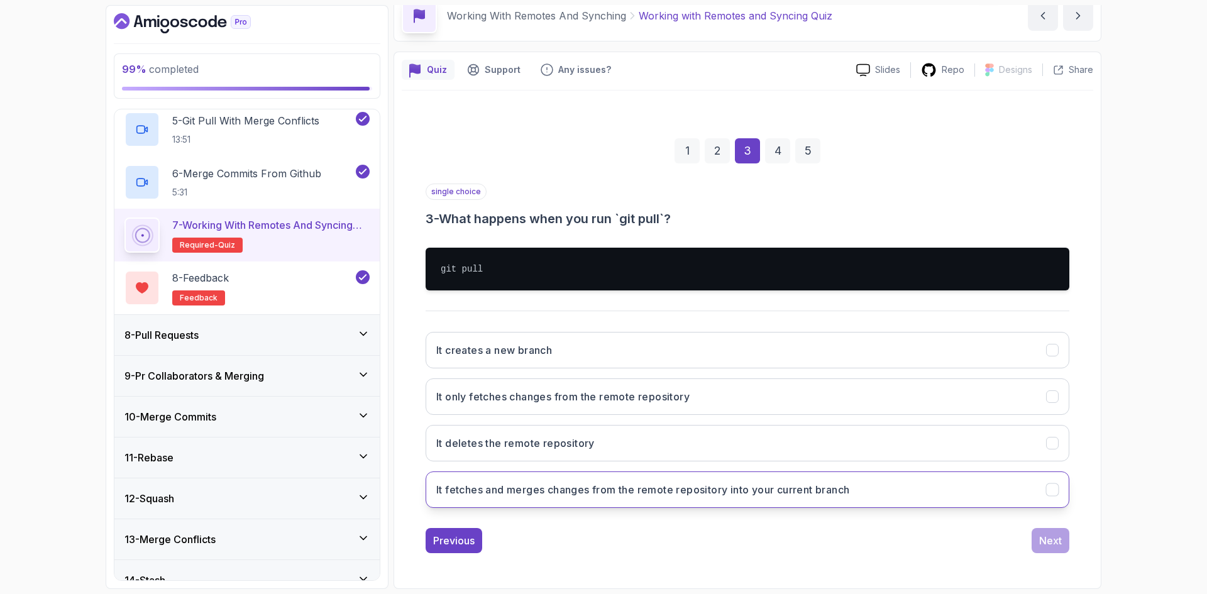
click at [602, 494] on h3 "It fetches and merges changes from the remote repository into your current bran…" at bounding box center [642, 489] width 413 height 15
click at [1038, 535] on button "Next" at bounding box center [1051, 540] width 38 height 25
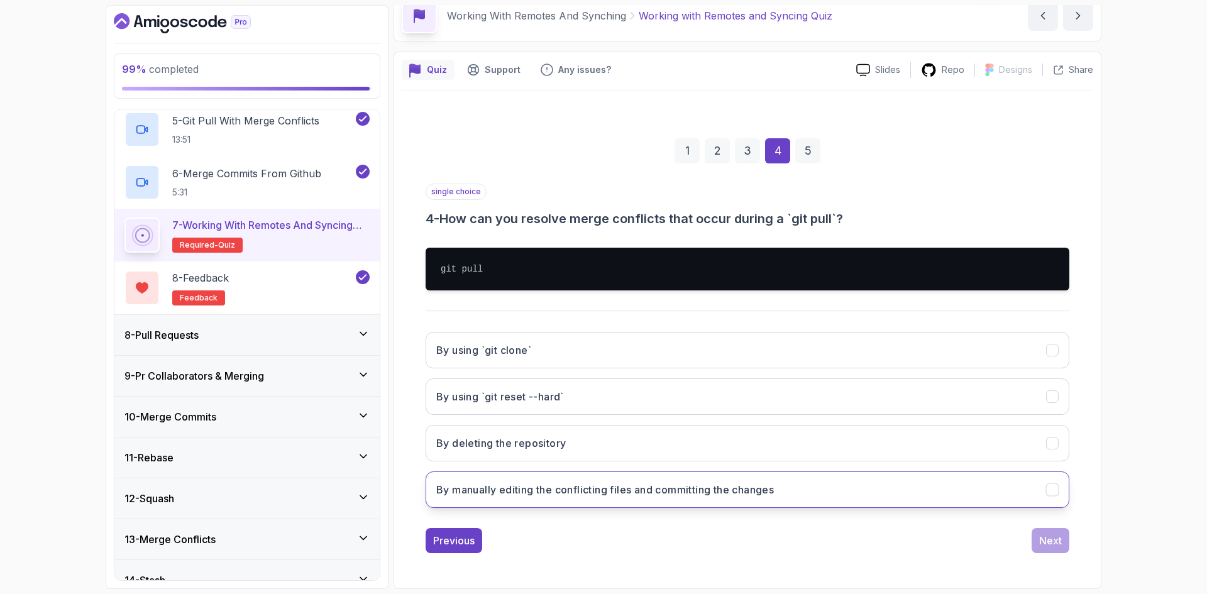
click at [604, 496] on h3 "By manually editing the conflicting files and committing the changes" at bounding box center [605, 489] width 338 height 15
click at [1050, 554] on div "1 2 3 4 5 single choice 4 - How can you resolve merge conflicts that occur duri…" at bounding box center [748, 335] width 692 height 455
click at [1049, 550] on button "Next" at bounding box center [1051, 540] width 38 height 25
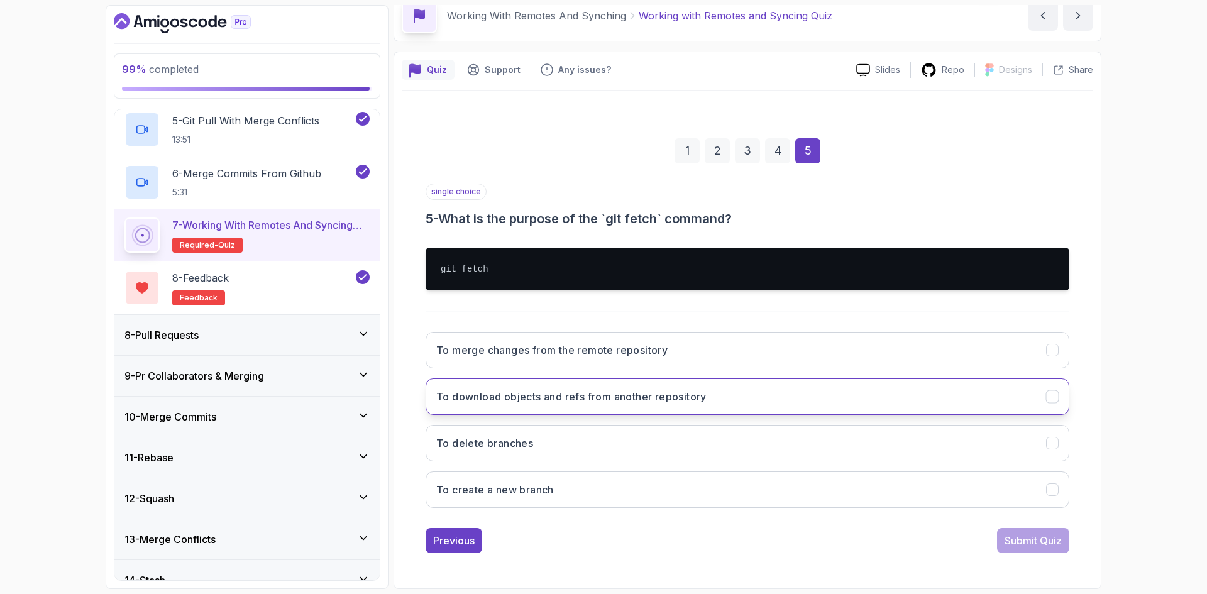
click at [911, 389] on button "To download objects and refs from another repository" at bounding box center [748, 397] width 644 height 36
click at [1048, 540] on div "Submit Quiz" at bounding box center [1033, 540] width 57 height 15
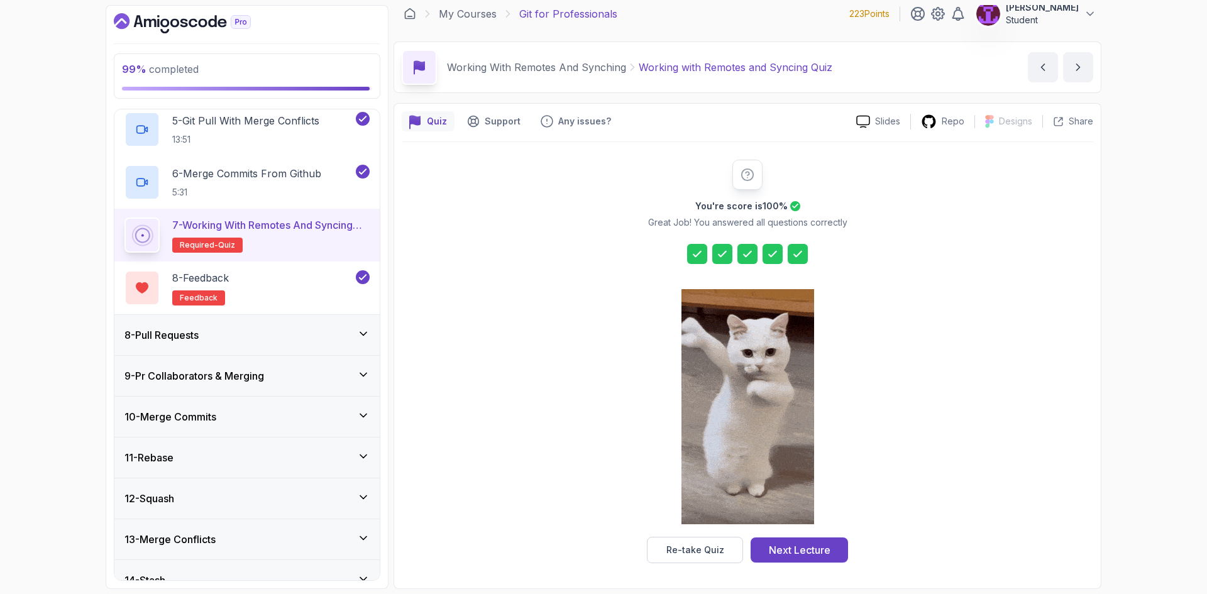
click at [832, 551] on button "Next Lecture" at bounding box center [799, 550] width 97 height 25
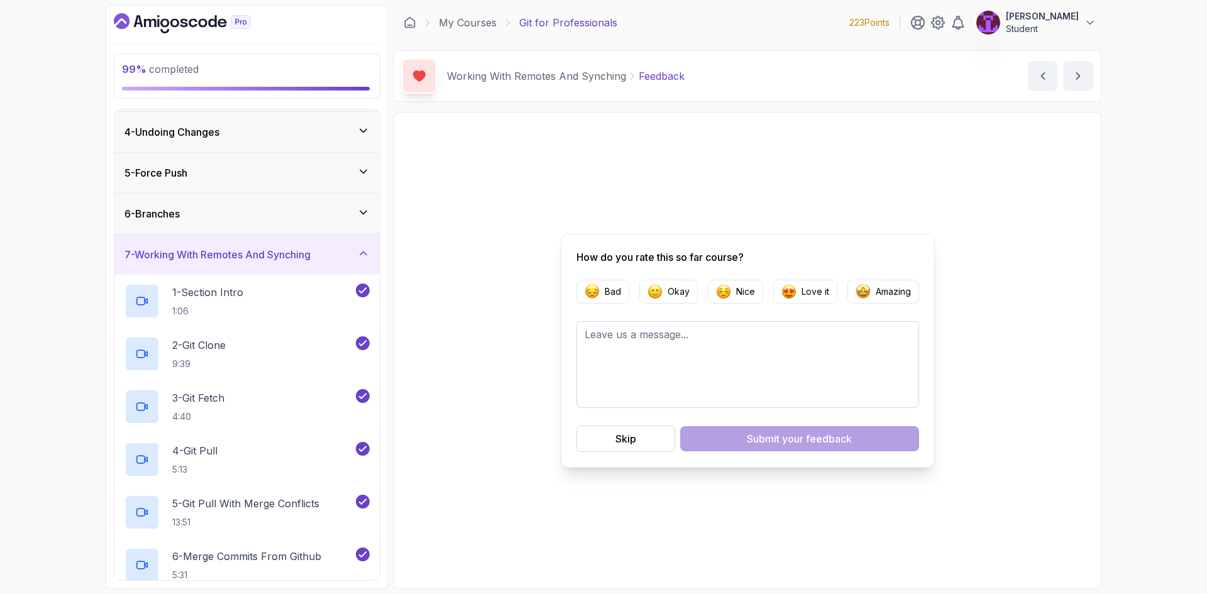
scroll to position [63, 0]
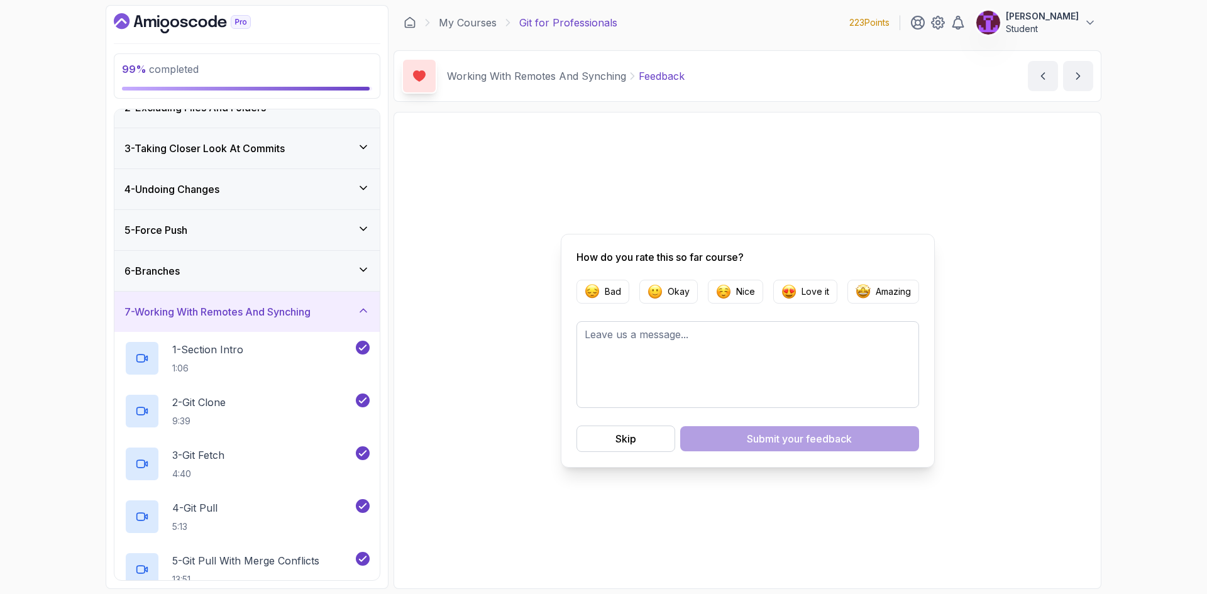
click at [358, 311] on icon at bounding box center [363, 310] width 13 height 13
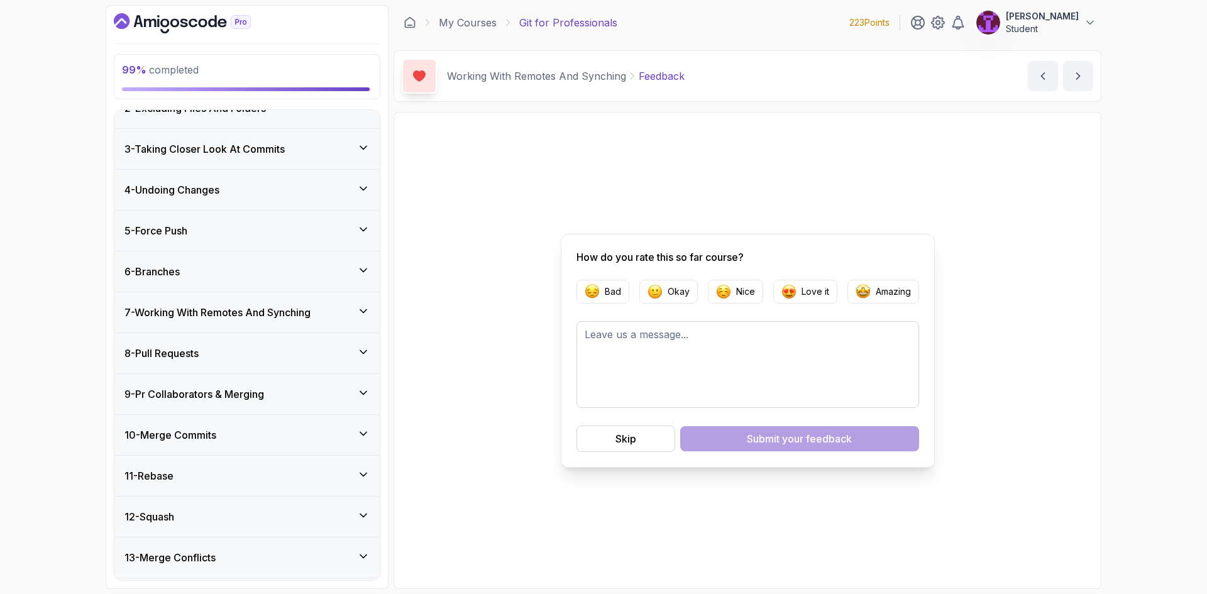
click at [357, 346] on icon at bounding box center [363, 352] width 13 height 13
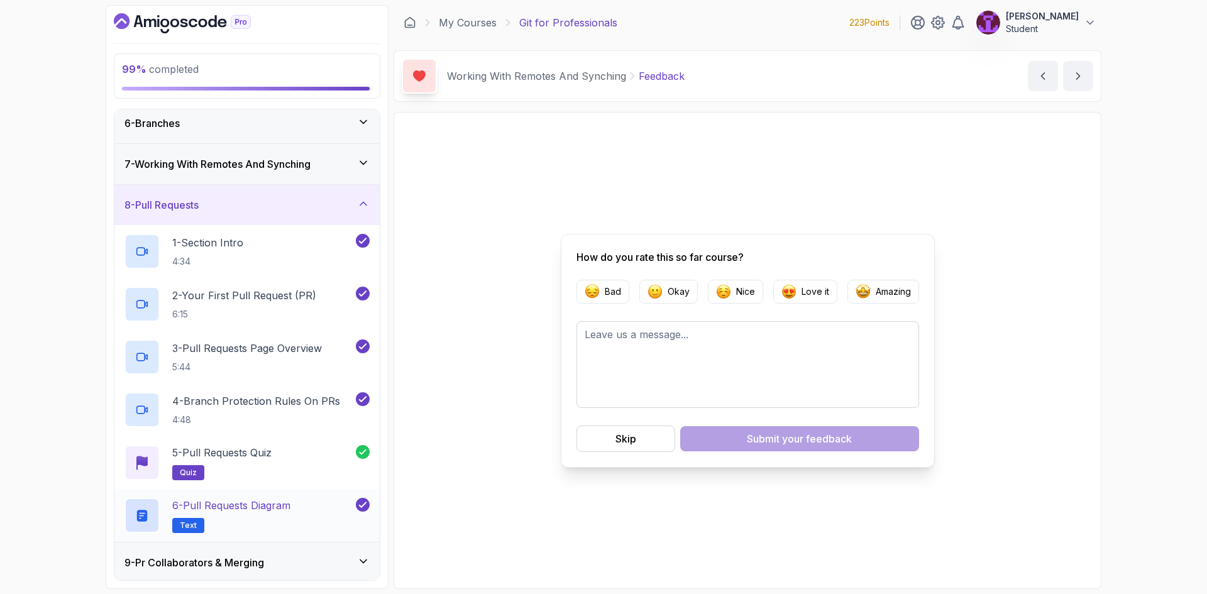
scroll to position [126, 0]
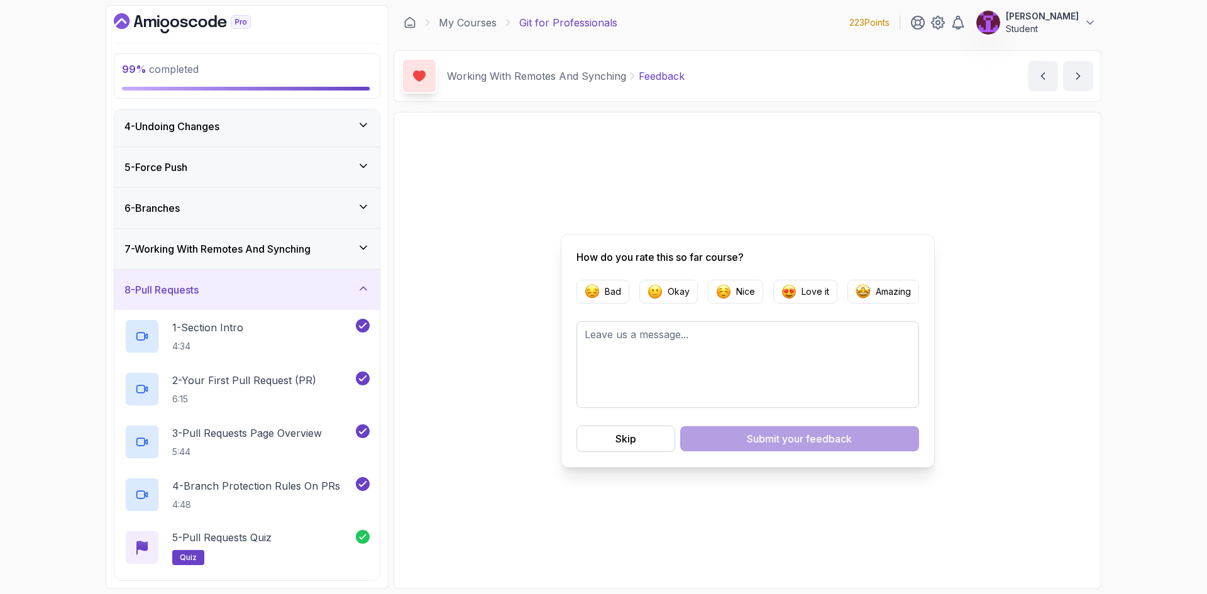
click at [338, 299] on div "8 - Pull Requests" at bounding box center [246, 290] width 265 height 40
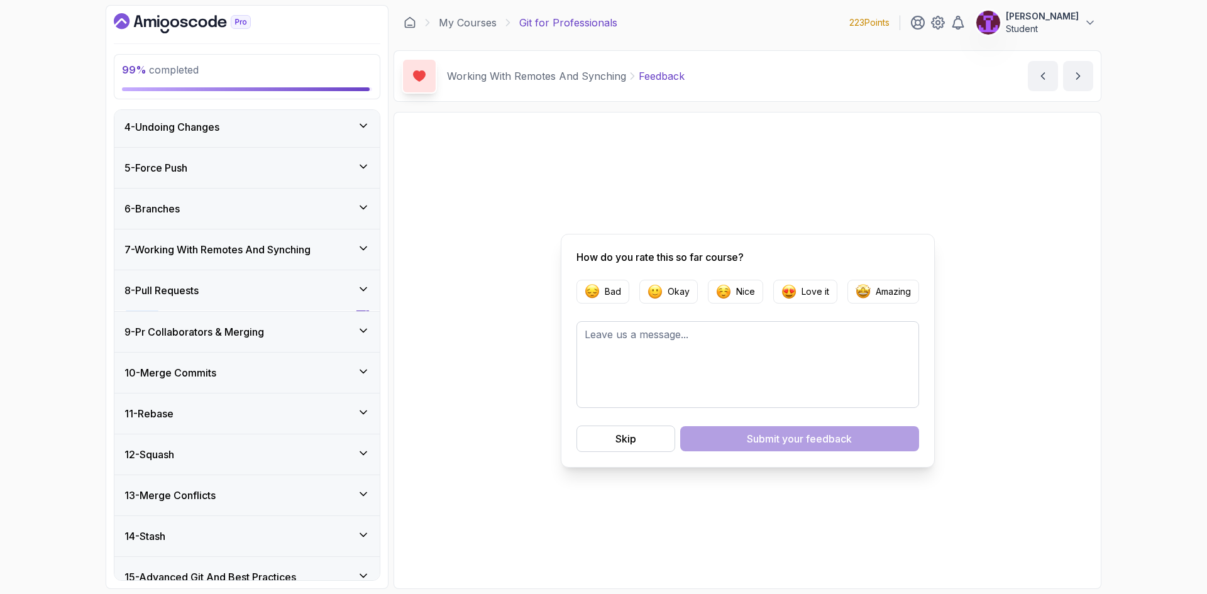
click at [343, 340] on div "9 - Pr Collaborators & Merging" at bounding box center [246, 332] width 265 height 40
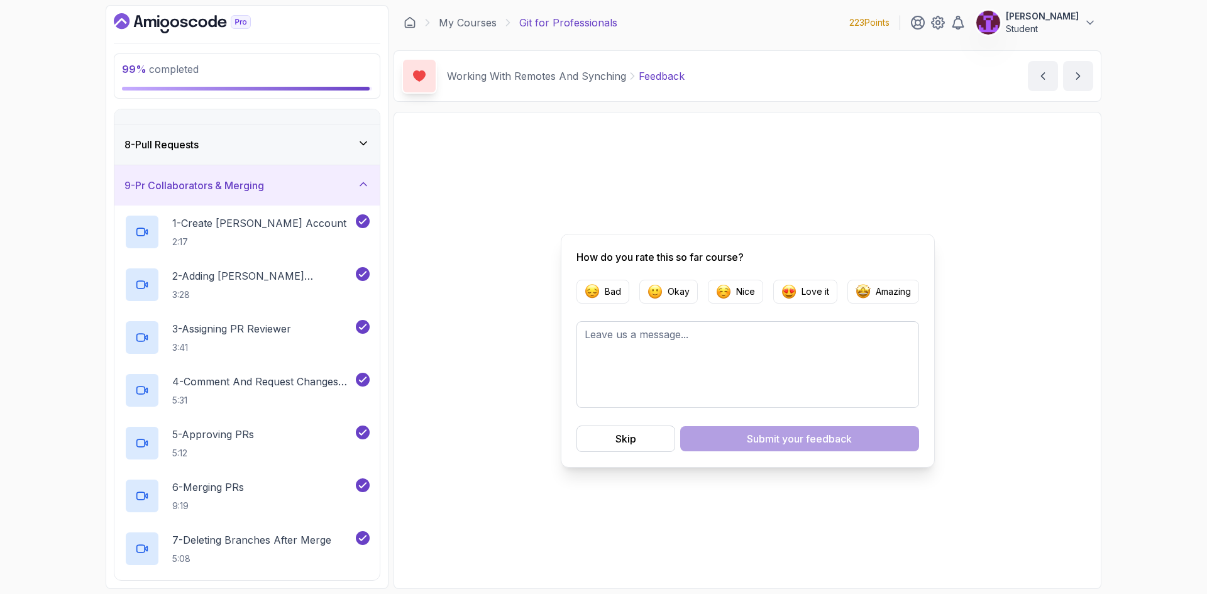
scroll to position [252, 0]
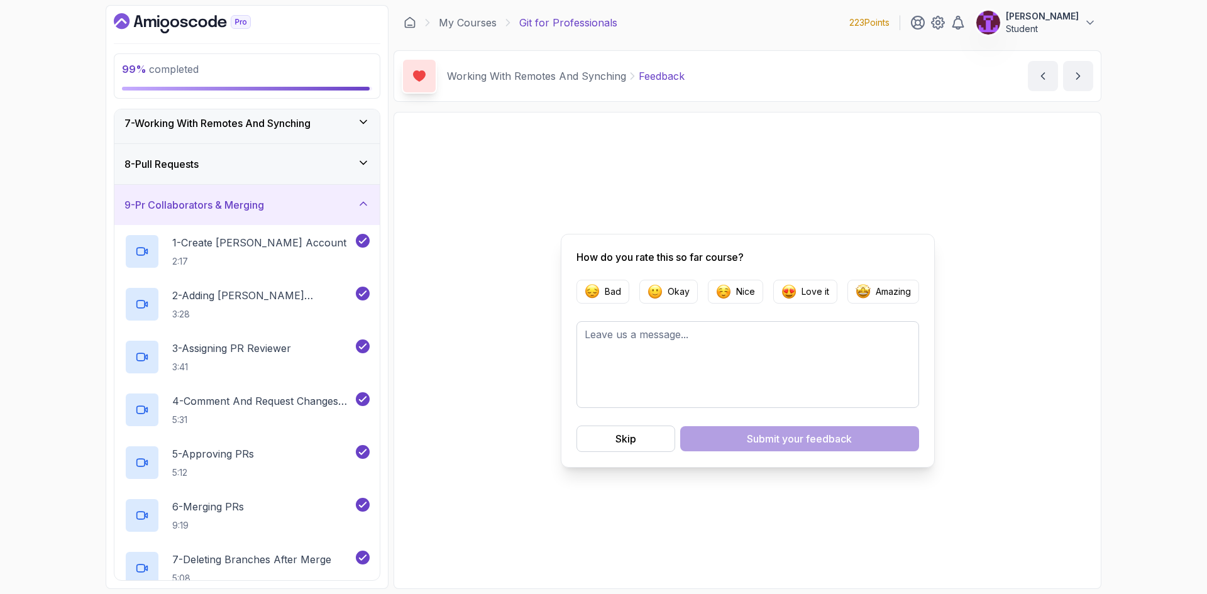
click at [333, 223] on div "9 - Pr Collaborators & Merging" at bounding box center [246, 205] width 265 height 40
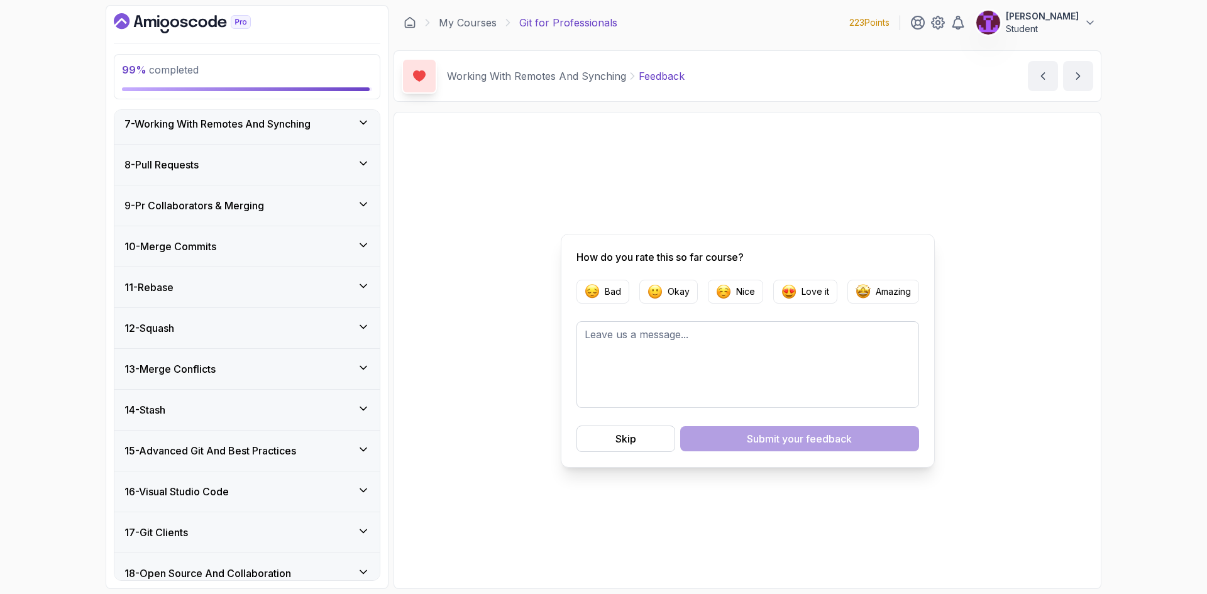
click at [332, 247] on div "10 - Merge Commits" at bounding box center [247, 246] width 245 height 15
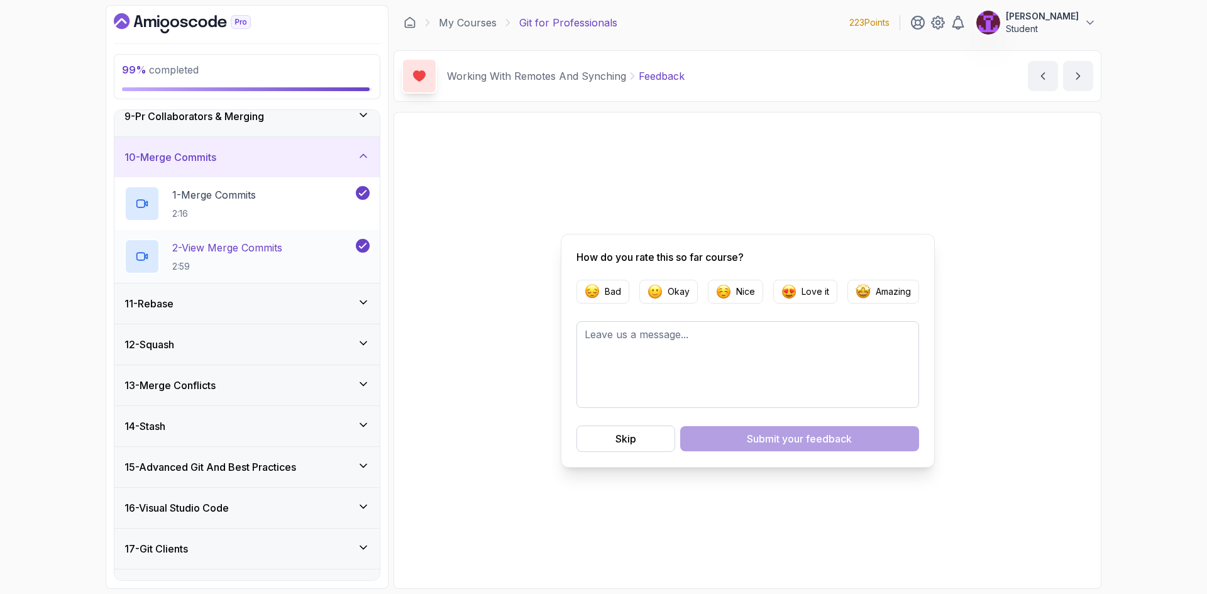
scroll to position [326, 0]
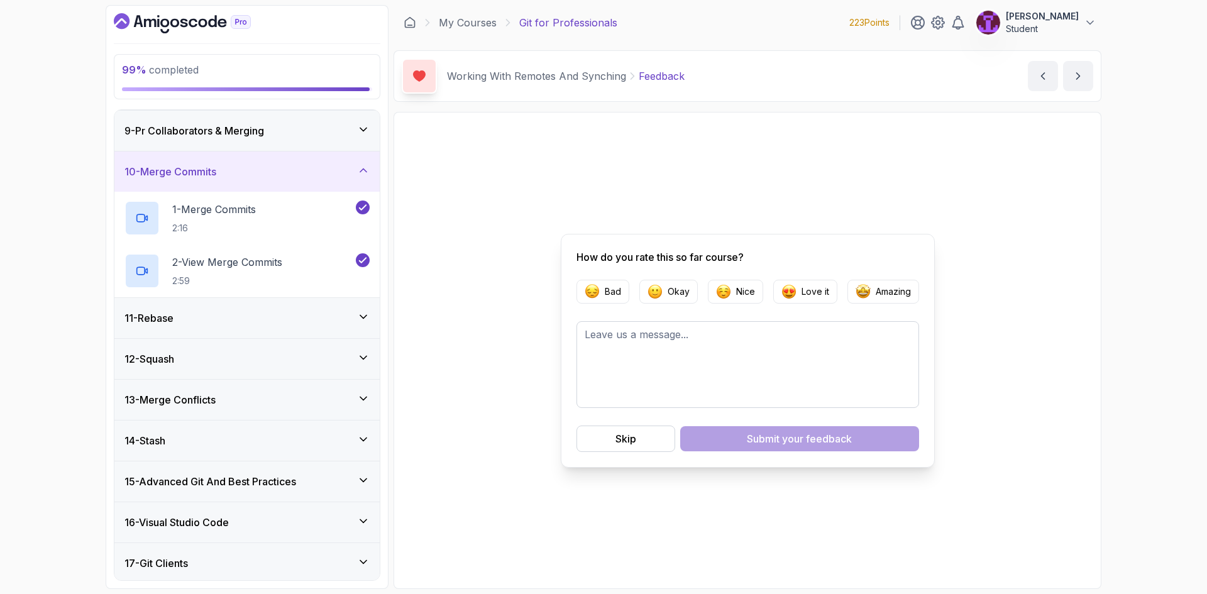
click at [338, 165] on div "10 - Merge Commits" at bounding box center [247, 171] width 245 height 15
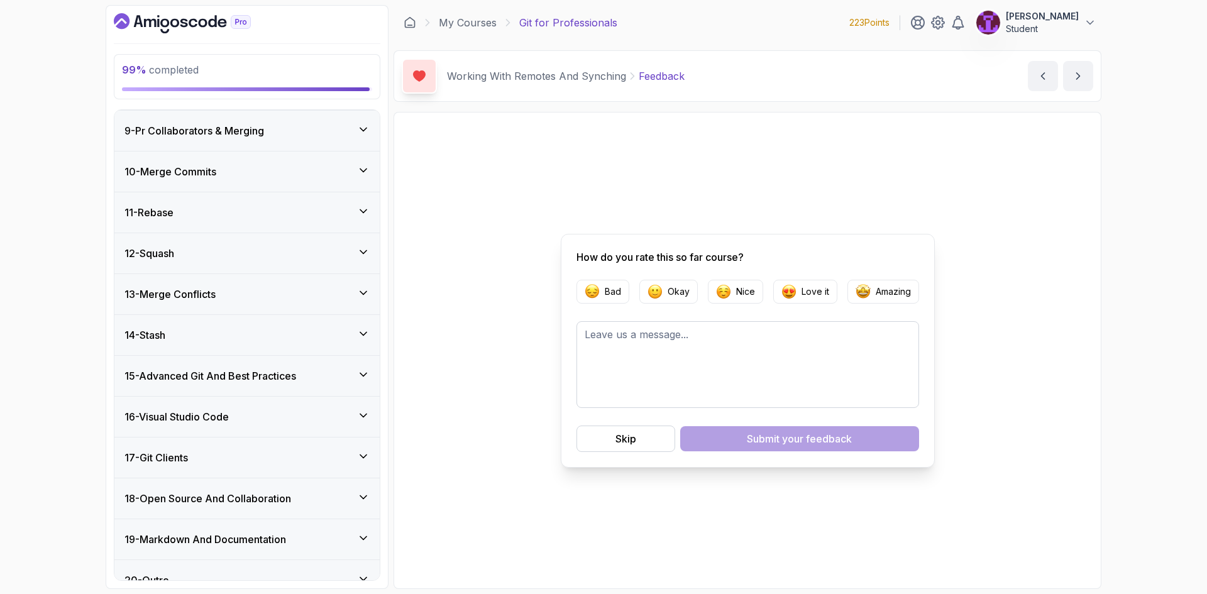
click at [353, 213] on div "11 - Rebase" at bounding box center [247, 212] width 245 height 15
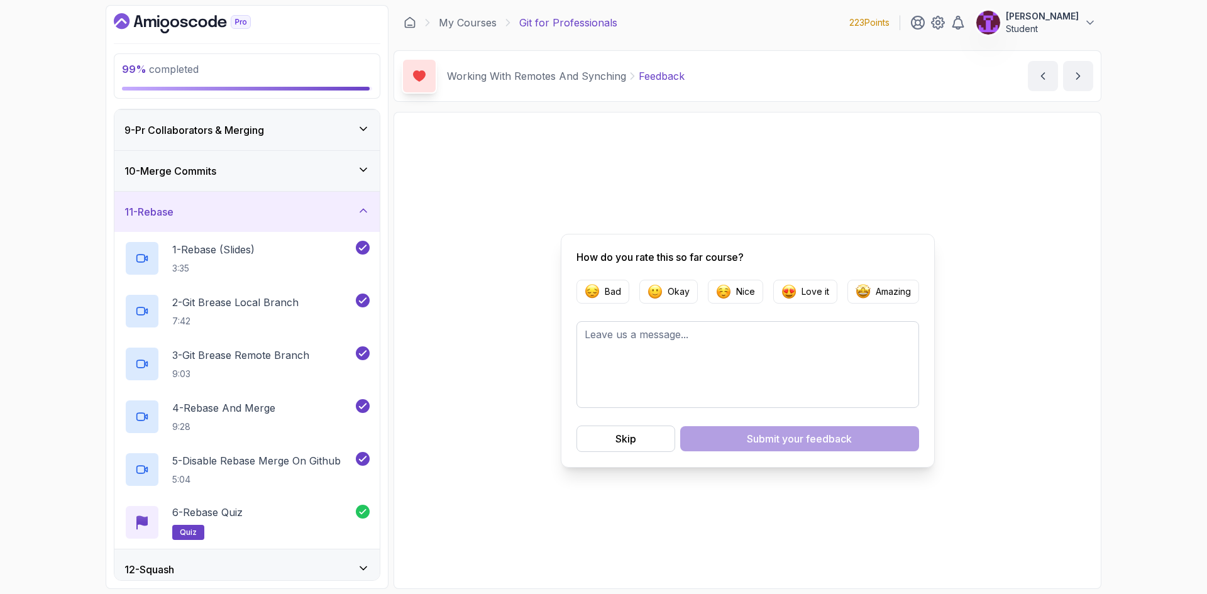
click at [353, 213] on div "11 - Rebase" at bounding box center [247, 211] width 245 height 15
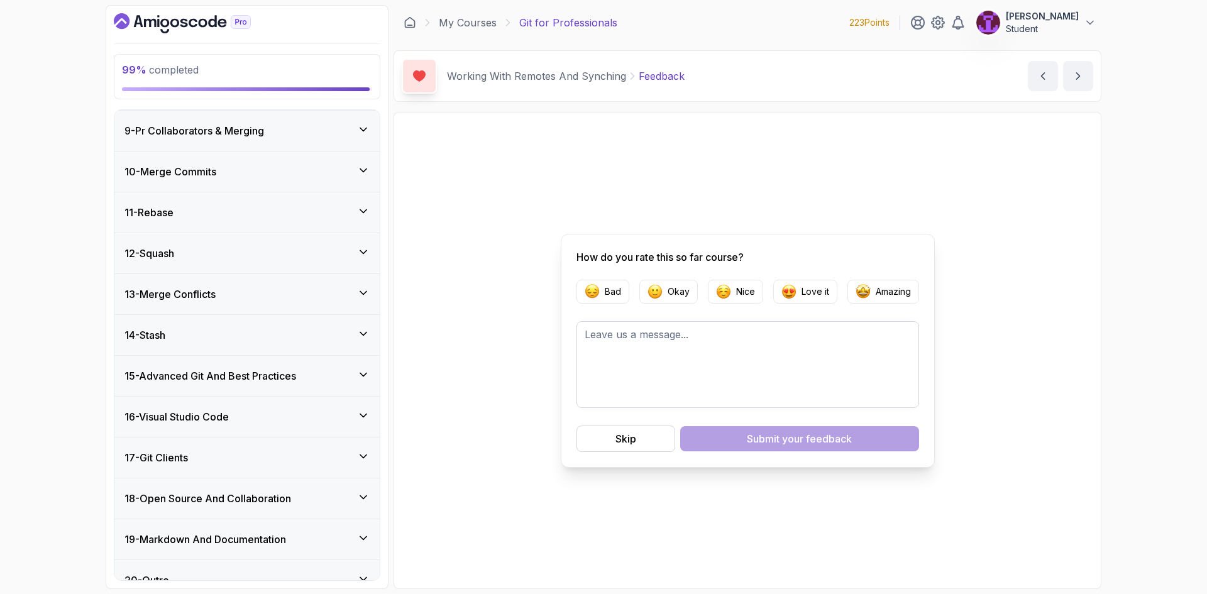
click at [365, 253] on icon at bounding box center [363, 252] width 13 height 13
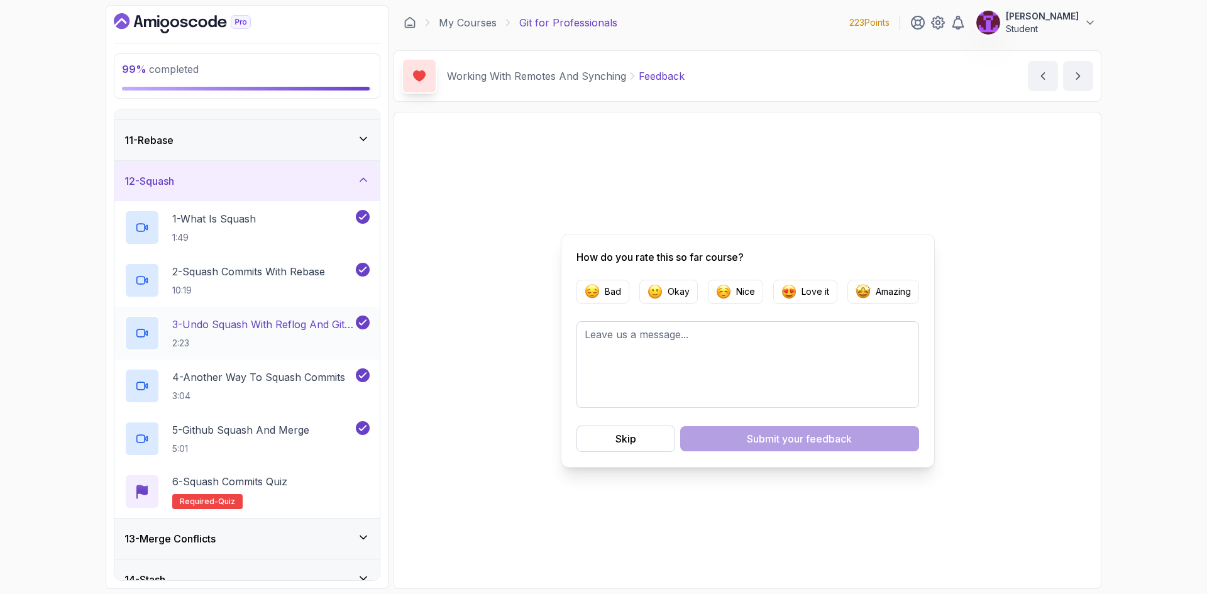
scroll to position [389, 0]
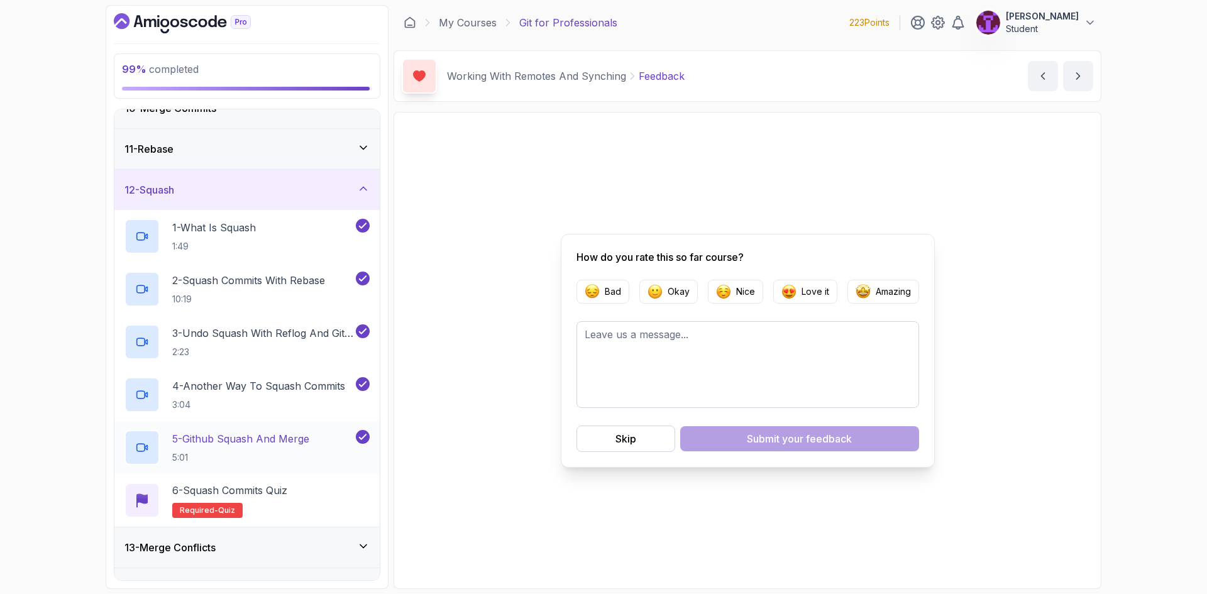
click at [323, 461] on div "5 - Github Squash And Merge 5:01" at bounding box center [239, 447] width 229 height 35
click at [323, 493] on div "6 - Squash Commits Quiz Required- quiz" at bounding box center [247, 500] width 245 height 35
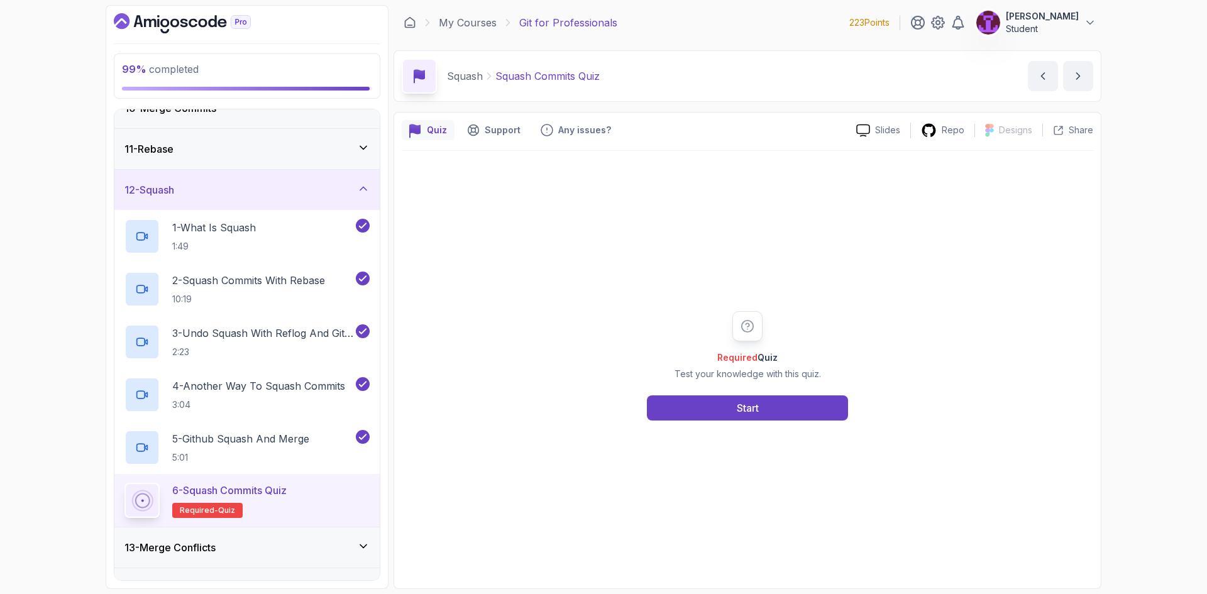
click at [706, 426] on div "Required Quiz Test your knowledge with this quiz. Start" at bounding box center [748, 366] width 692 height 430
click at [715, 416] on button "Start" at bounding box center [747, 408] width 201 height 25
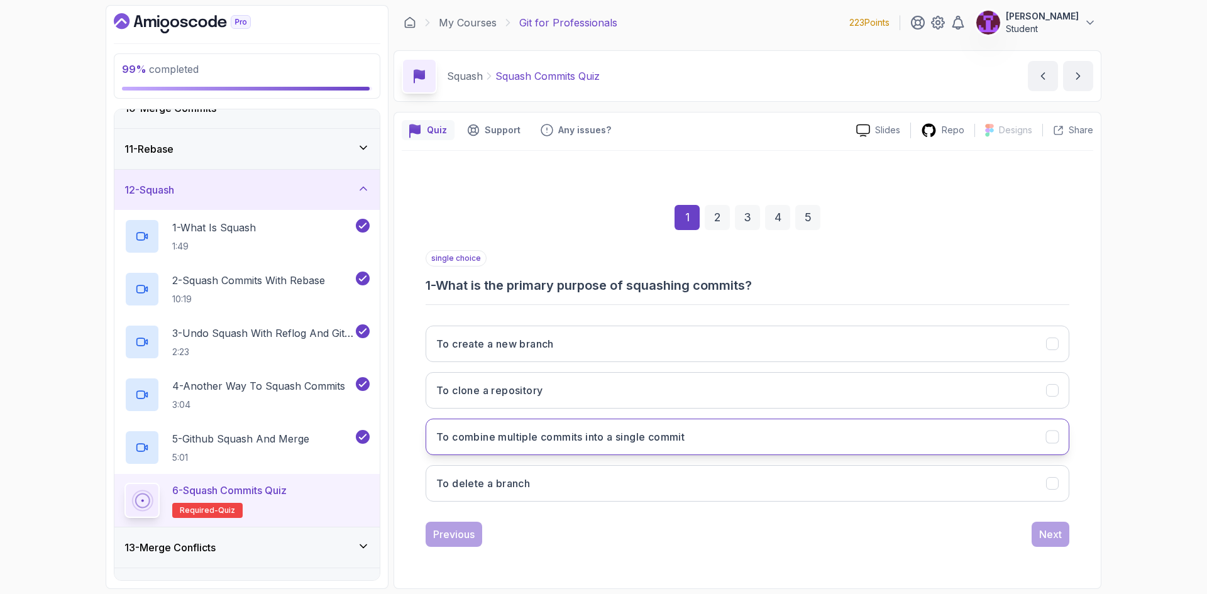
click at [653, 440] on h3 "To combine multiple commits into a single commit" at bounding box center [560, 437] width 248 height 15
click at [1043, 529] on div "Next" at bounding box center [1050, 534] width 23 height 15
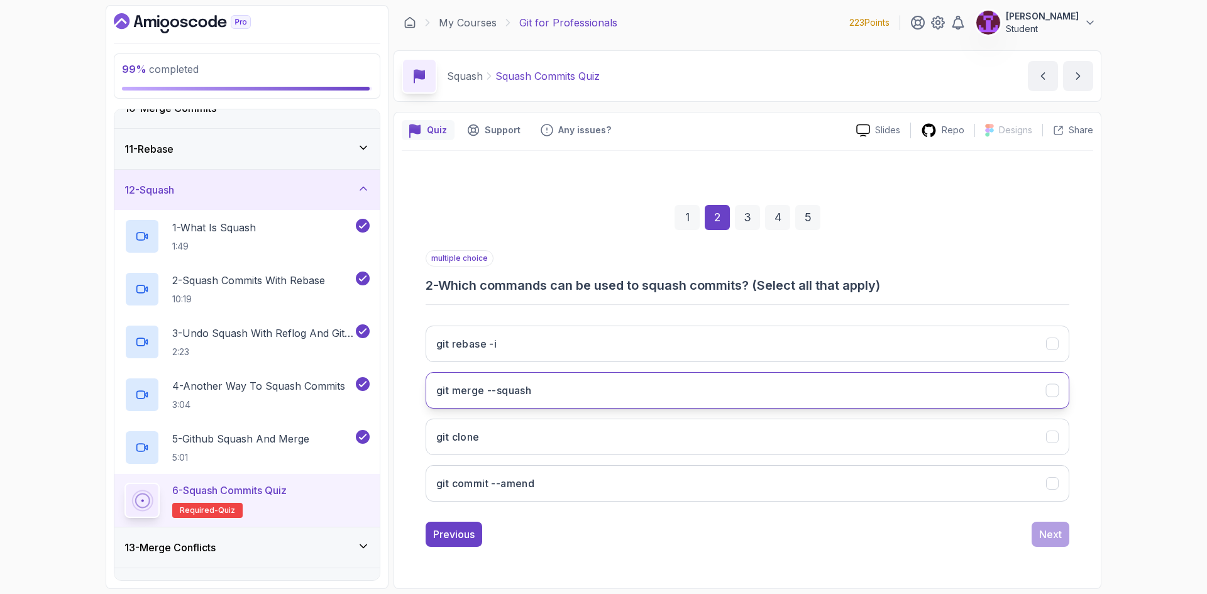
click at [567, 392] on button "git merge --squash" at bounding box center [748, 390] width 644 height 36
click at [1053, 536] on div "Next" at bounding box center [1050, 534] width 23 height 15
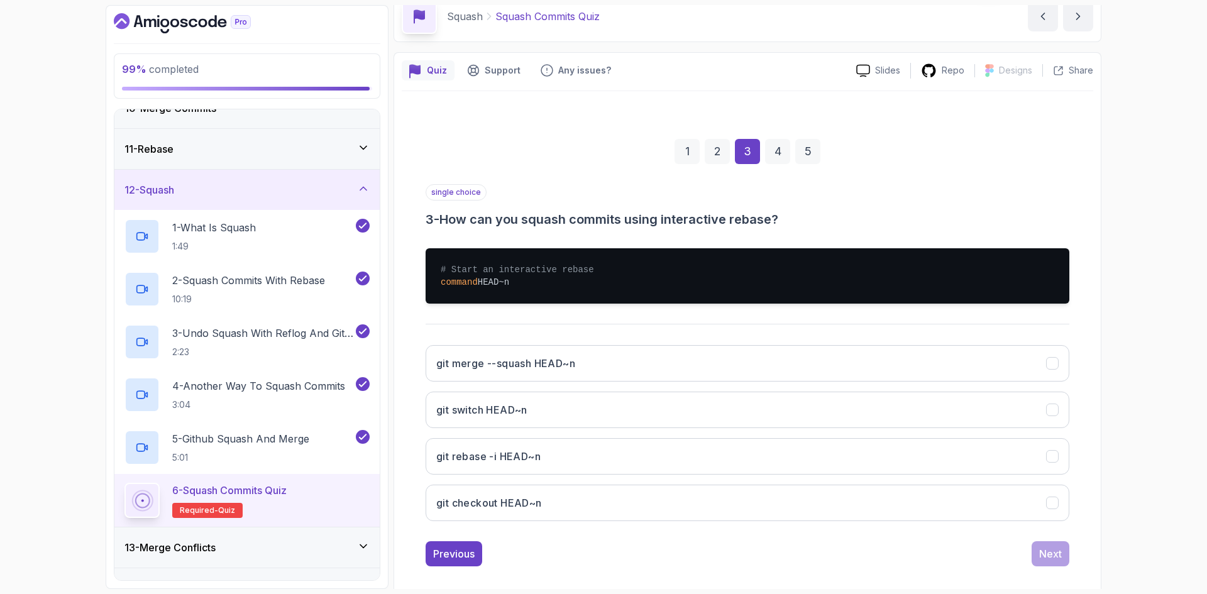
scroll to position [63, 0]
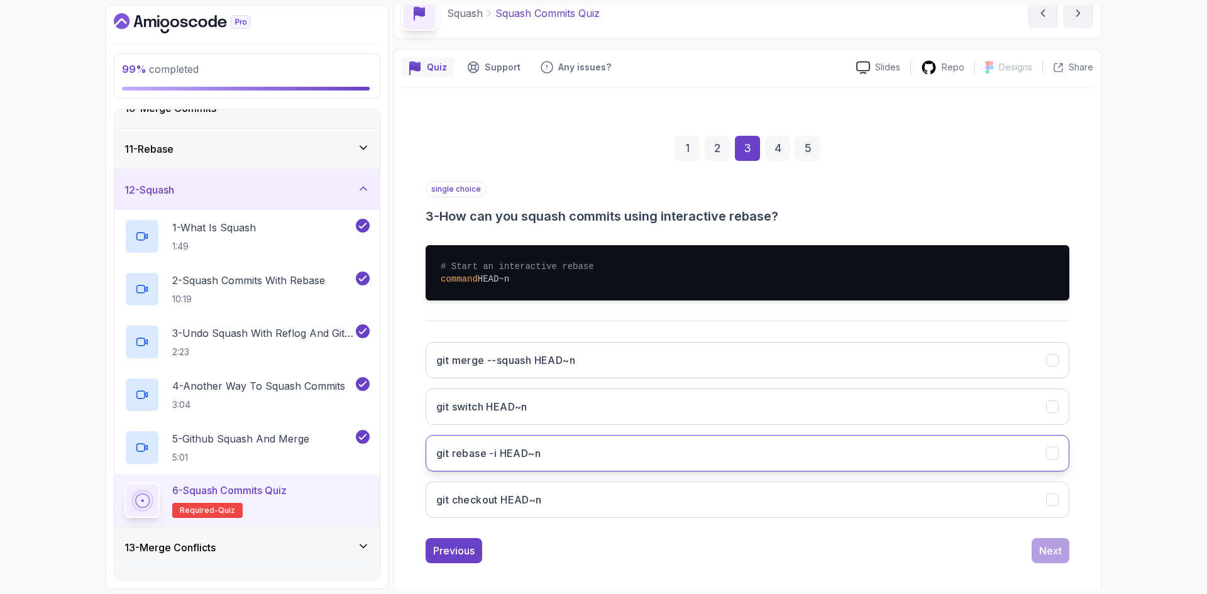
click at [565, 453] on button "git rebase -i HEAD~n" at bounding box center [748, 453] width 644 height 36
click at [1052, 553] on div "Next" at bounding box center [1050, 550] width 23 height 15
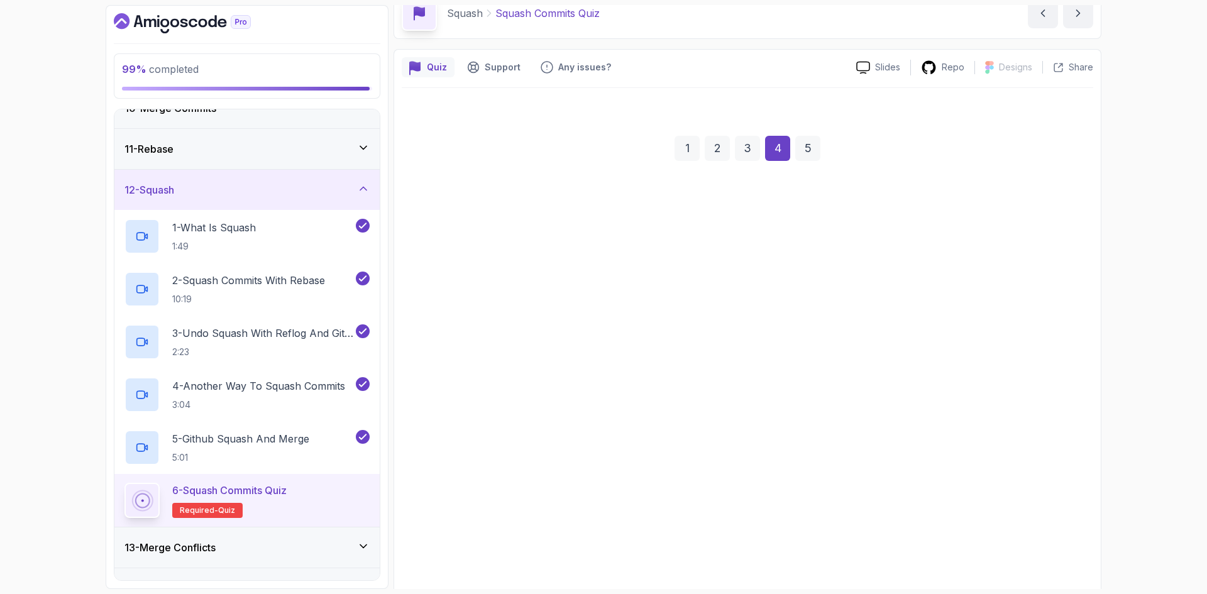
scroll to position [0, 0]
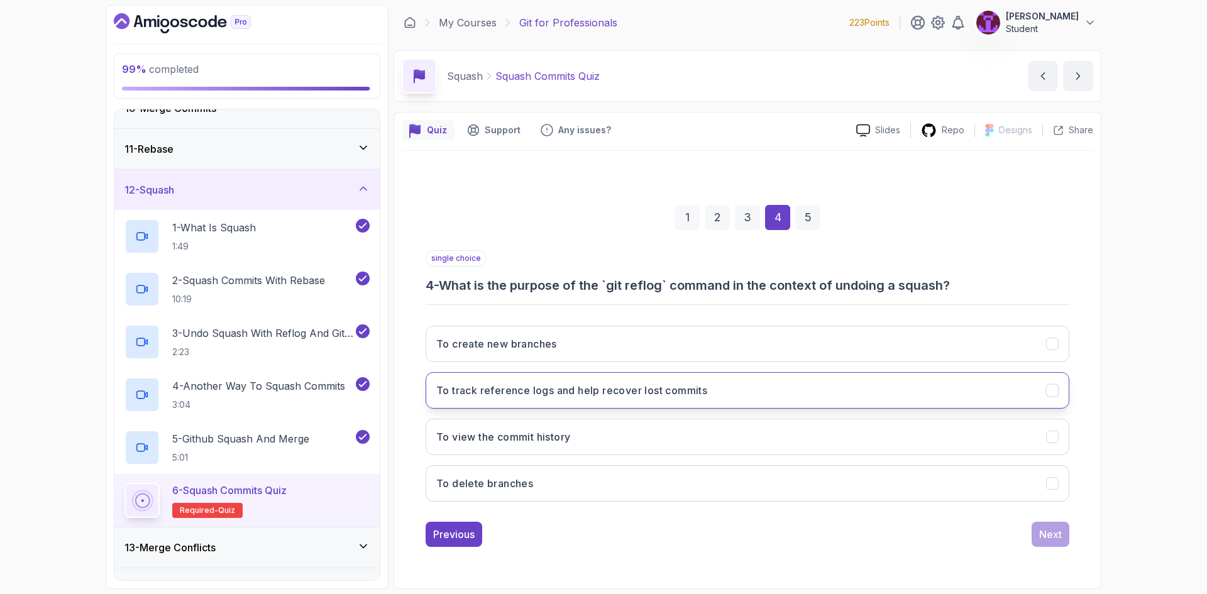
click at [634, 401] on button "To track reference logs and help recover lost commits" at bounding box center [748, 390] width 644 height 36
click at [1045, 546] on button "Next" at bounding box center [1051, 534] width 38 height 25
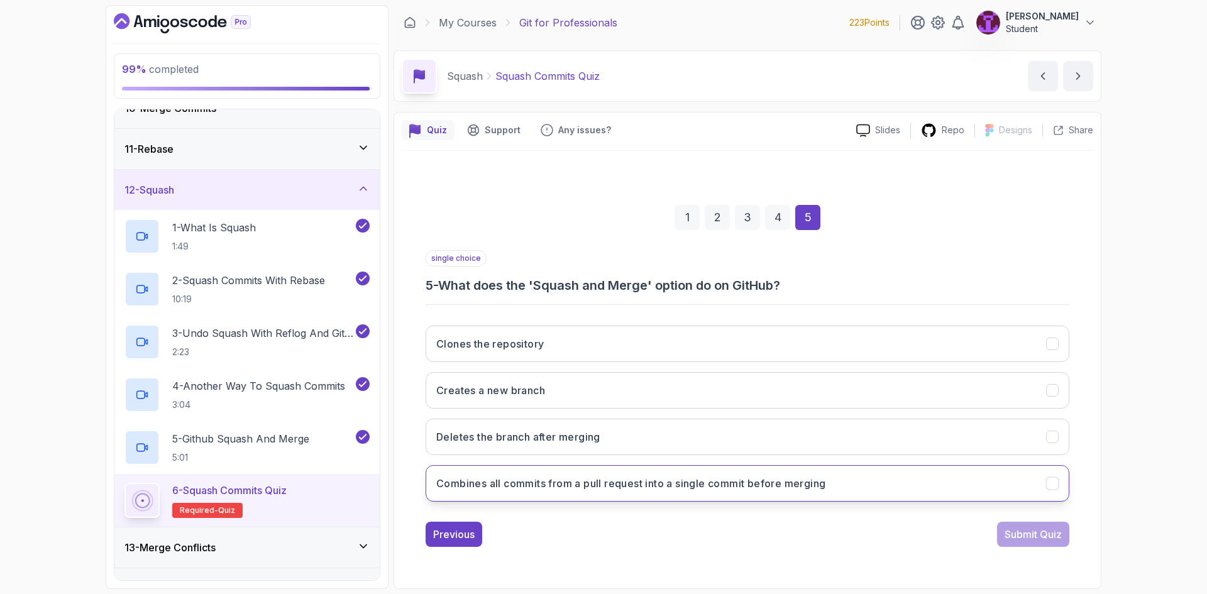
click at [596, 490] on h3 "Combines all commits from a pull request into a single commit before merging" at bounding box center [630, 483] width 389 height 15
click at [987, 531] on div "Previous Submit Quiz" at bounding box center [748, 534] width 644 height 25
click at [1036, 545] on button "Submit Quiz" at bounding box center [1033, 534] width 72 height 25
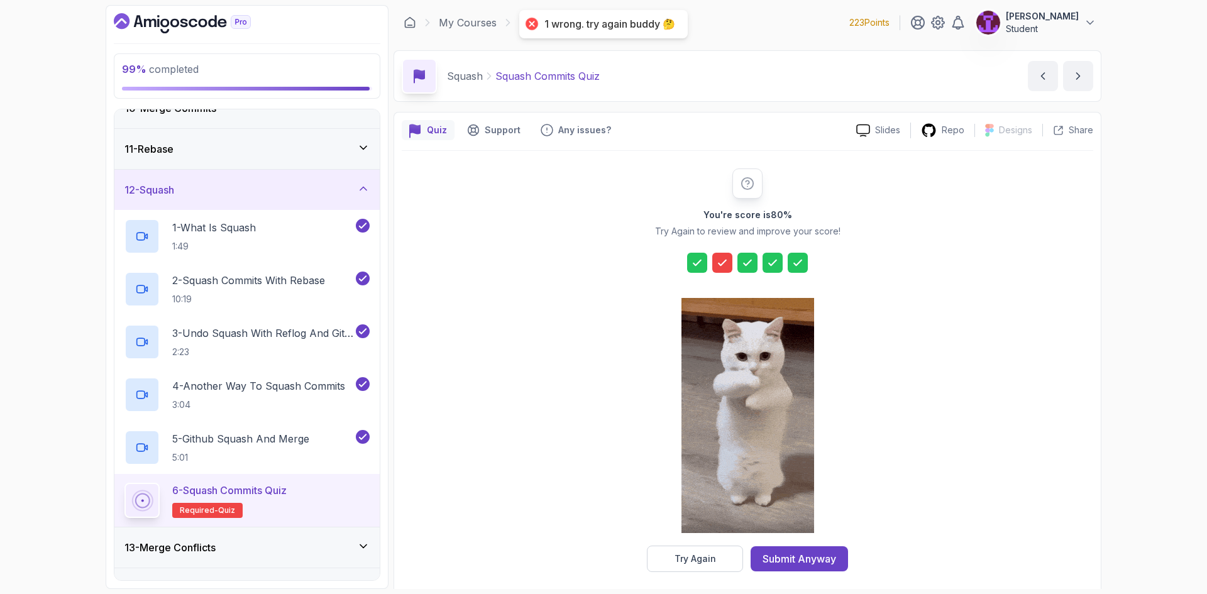
click at [714, 563] on div "Try Again" at bounding box center [696, 559] width 42 height 13
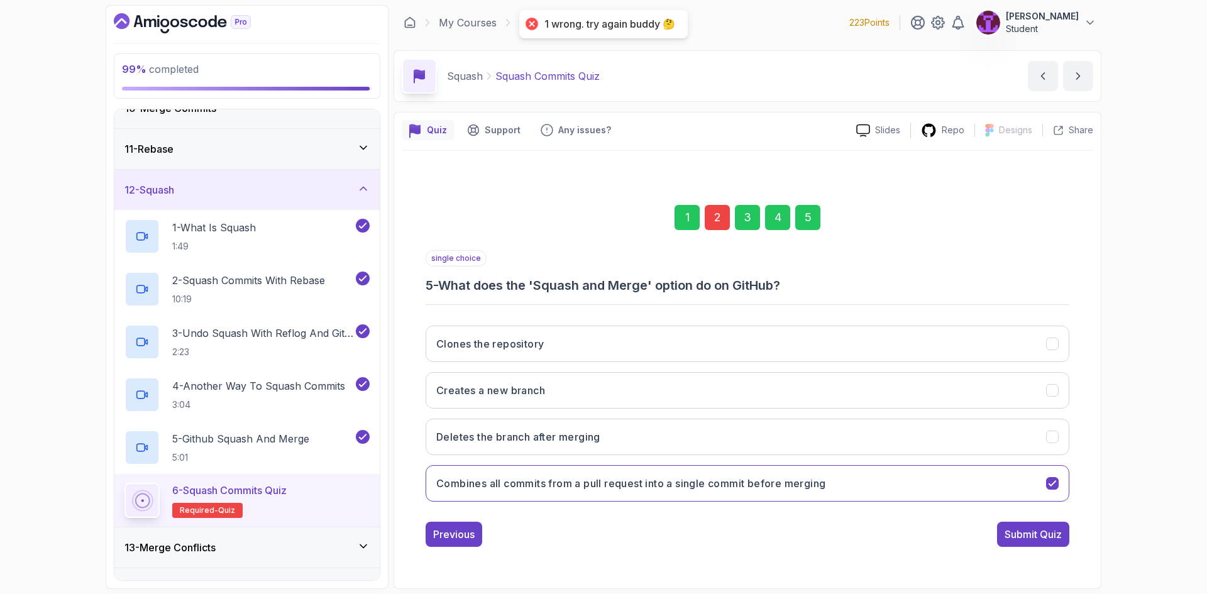
click at [719, 229] on div "2" at bounding box center [717, 217] width 25 height 25
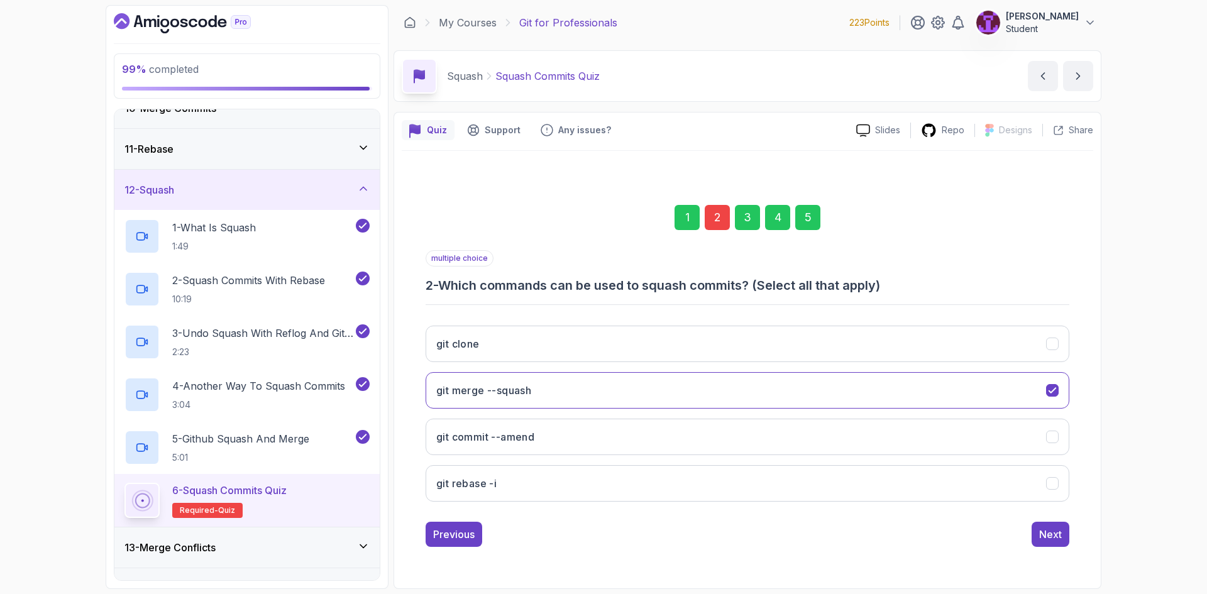
drag, startPoint x: 628, startPoint y: 494, endPoint x: 690, endPoint y: 511, distance: 65.1
click at [628, 494] on button "git rebase -i" at bounding box center [748, 483] width 644 height 36
click at [1033, 532] on button "Next" at bounding box center [1051, 534] width 38 height 25
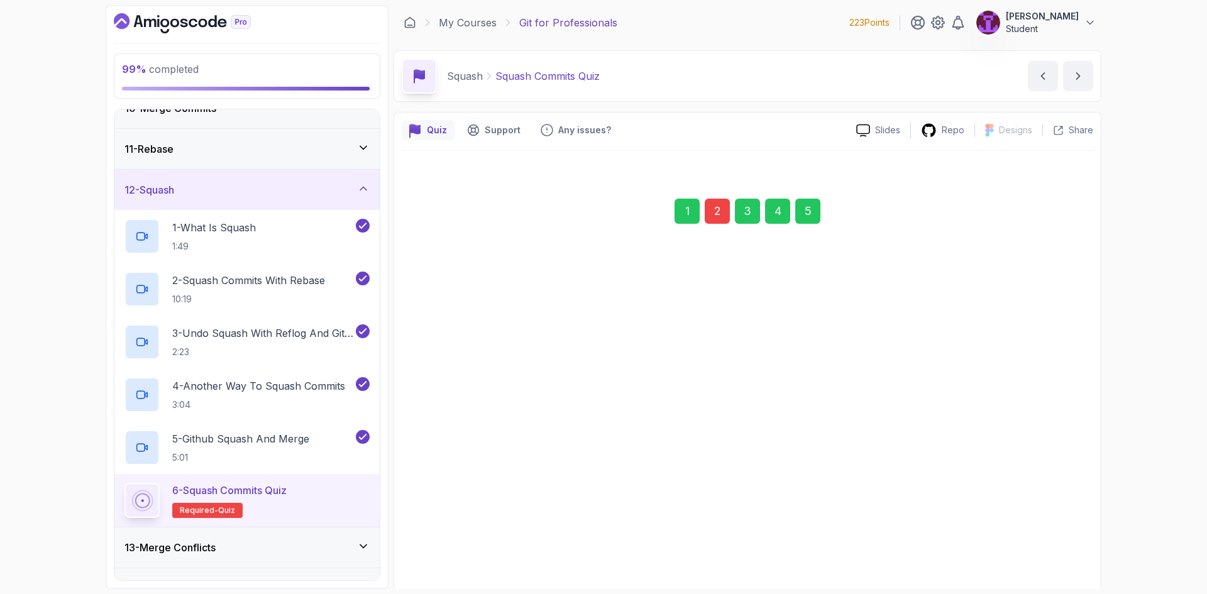
click at [794, 216] on div "1 2 3 4 5" at bounding box center [748, 211] width 644 height 65
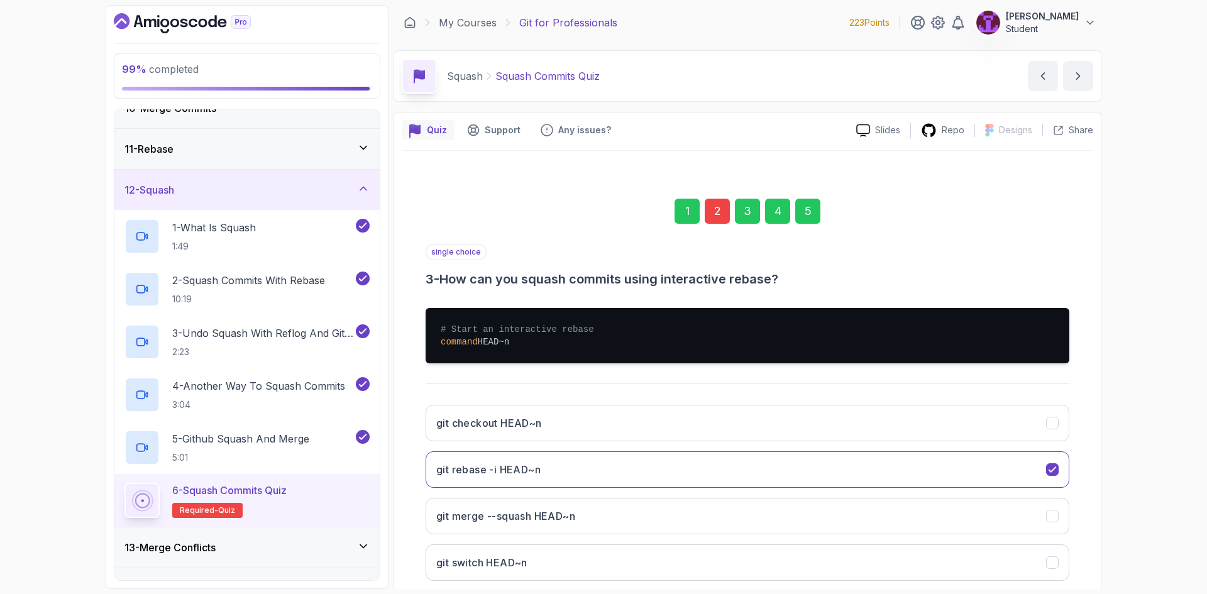
click at [801, 215] on div "5" at bounding box center [807, 211] width 25 height 25
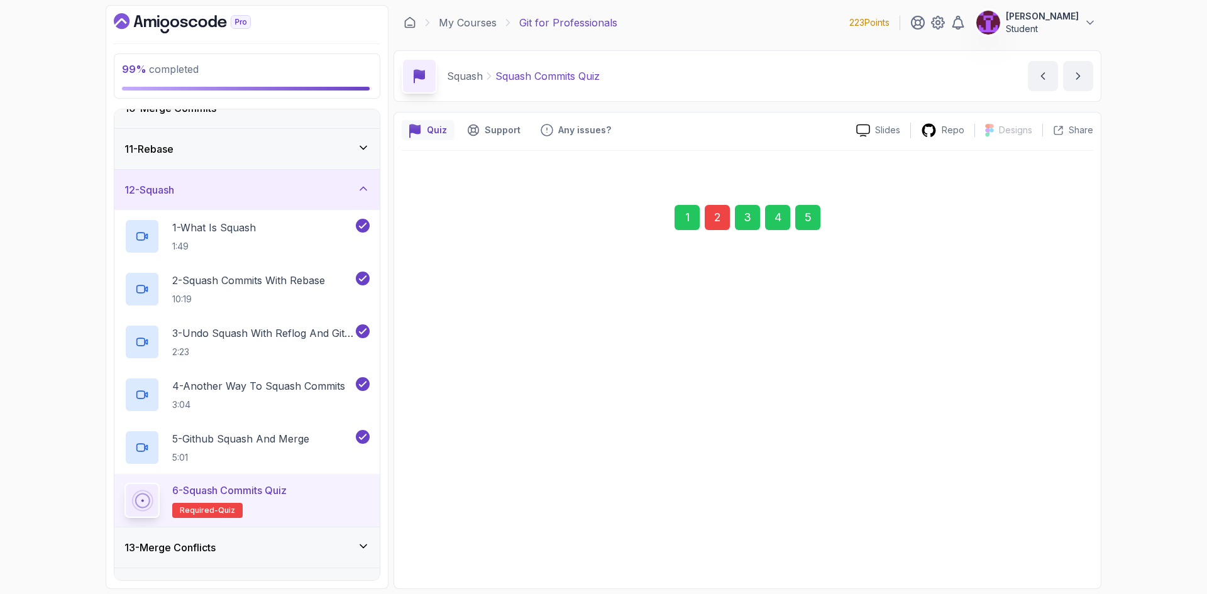
click at [1035, 539] on div "Submit Quiz" at bounding box center [1033, 534] width 57 height 15
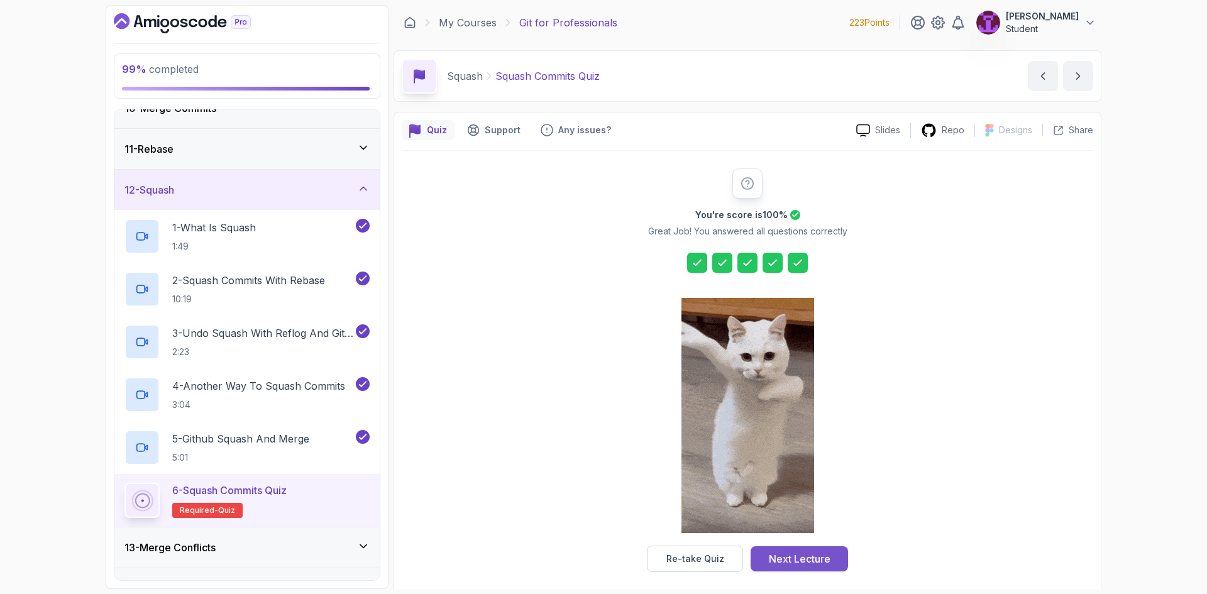
click at [829, 557] on div "Next Lecture" at bounding box center [800, 558] width 62 height 15
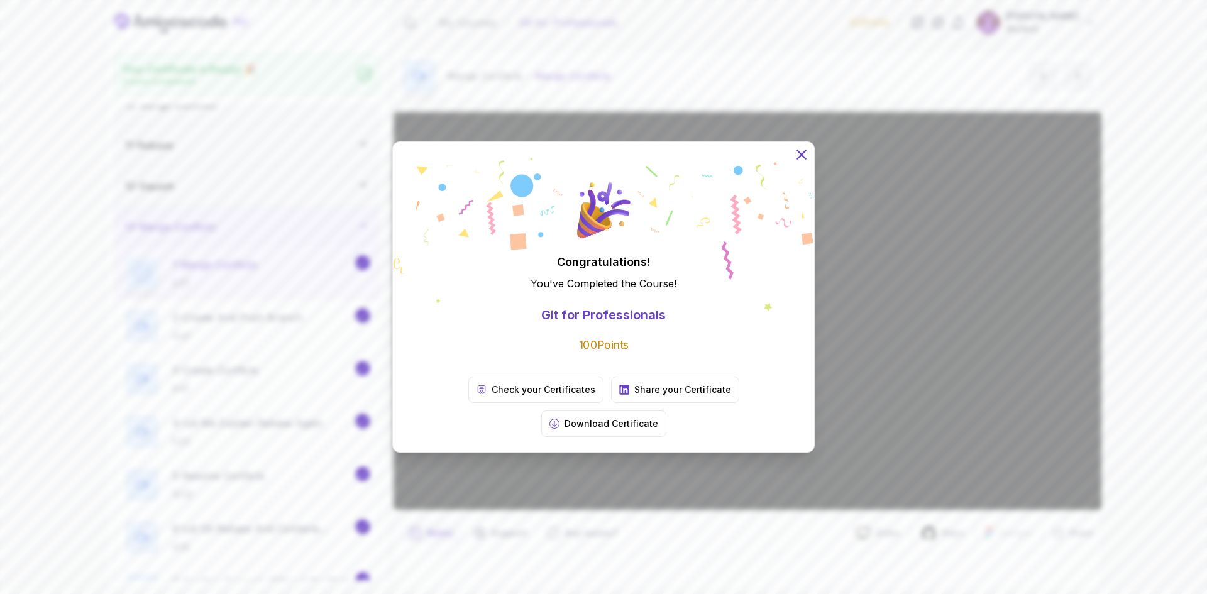
click at [801, 163] on icon at bounding box center [802, 155] width 16 height 16
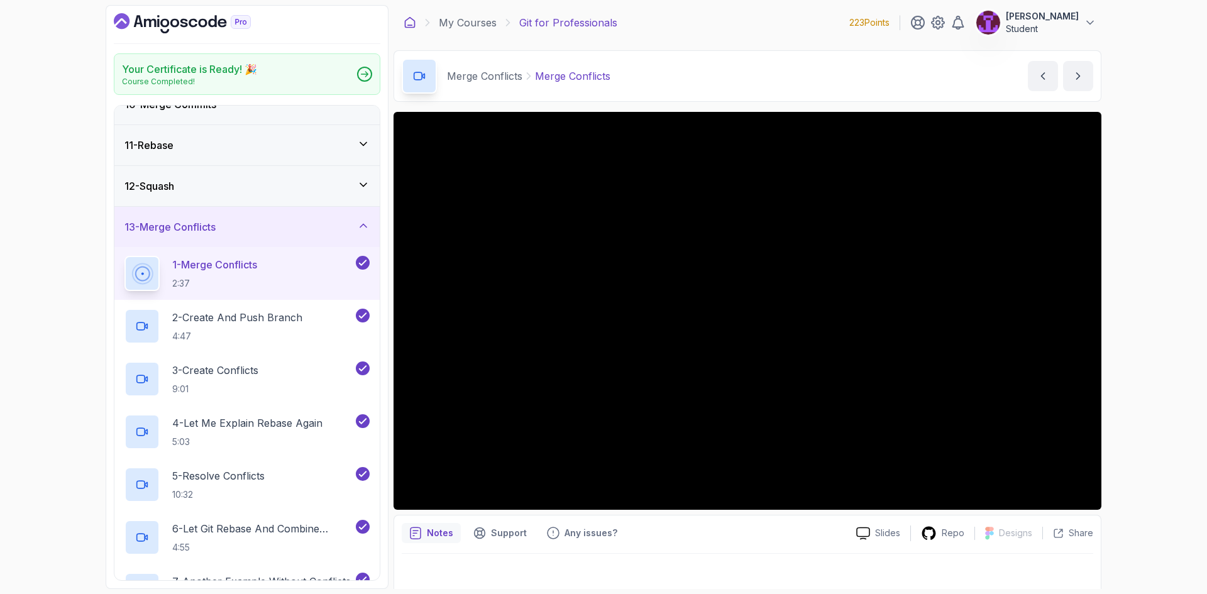
click at [414, 21] on icon at bounding box center [410, 23] width 9 height 10
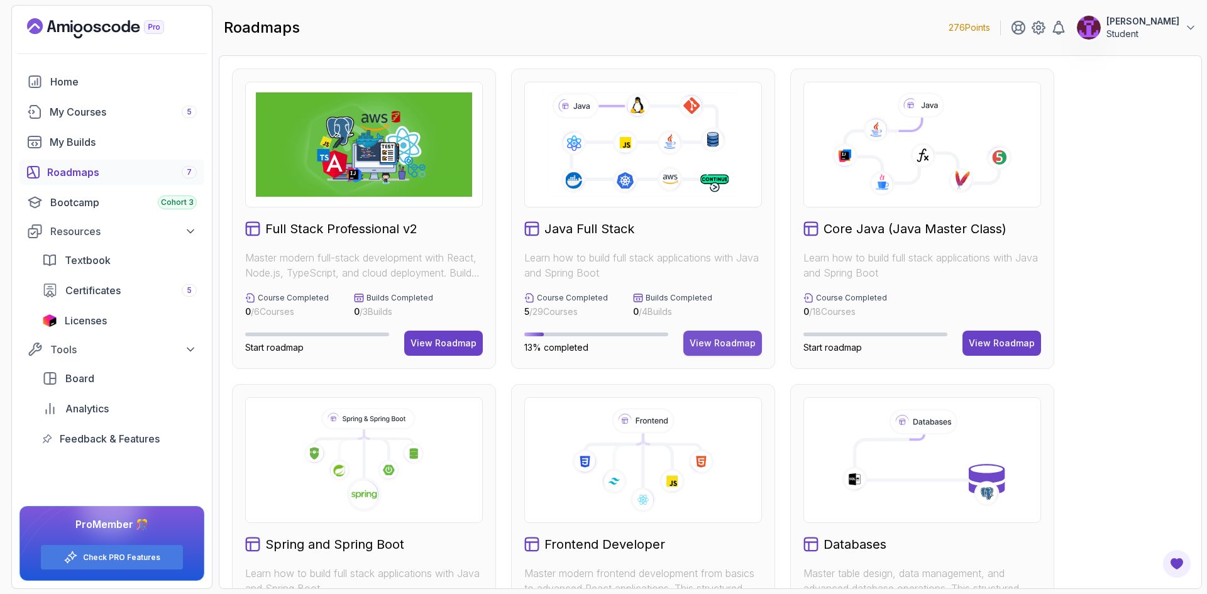
click at [707, 336] on button "View Roadmap" at bounding box center [723, 343] width 79 height 25
